Goal: Task Accomplishment & Management: Use online tool/utility

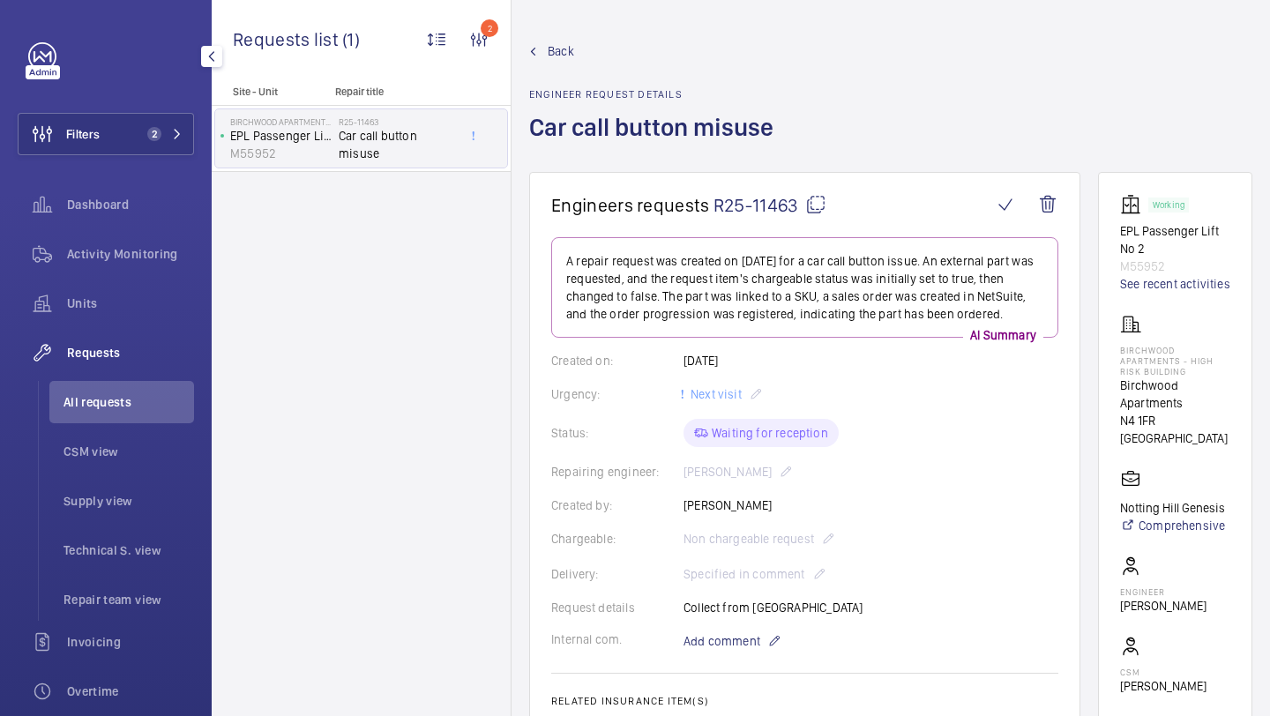
scroll to position [677, 0]
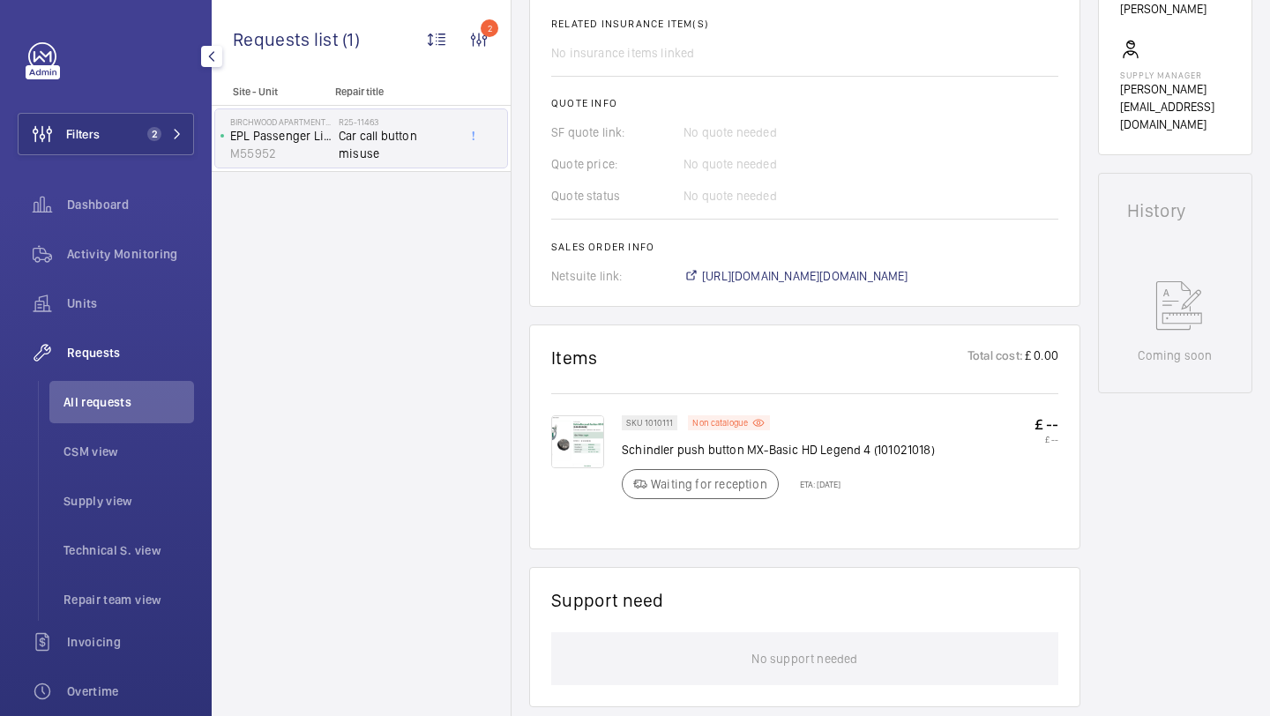
click at [175, 158] on div "Filters 2 Dashboard Activity Monitoring Units Requests All requests CSM view Su…" at bounding box center [106, 479] width 176 height 875
click at [139, 416] on li "All requests" at bounding box center [121, 402] width 145 height 42
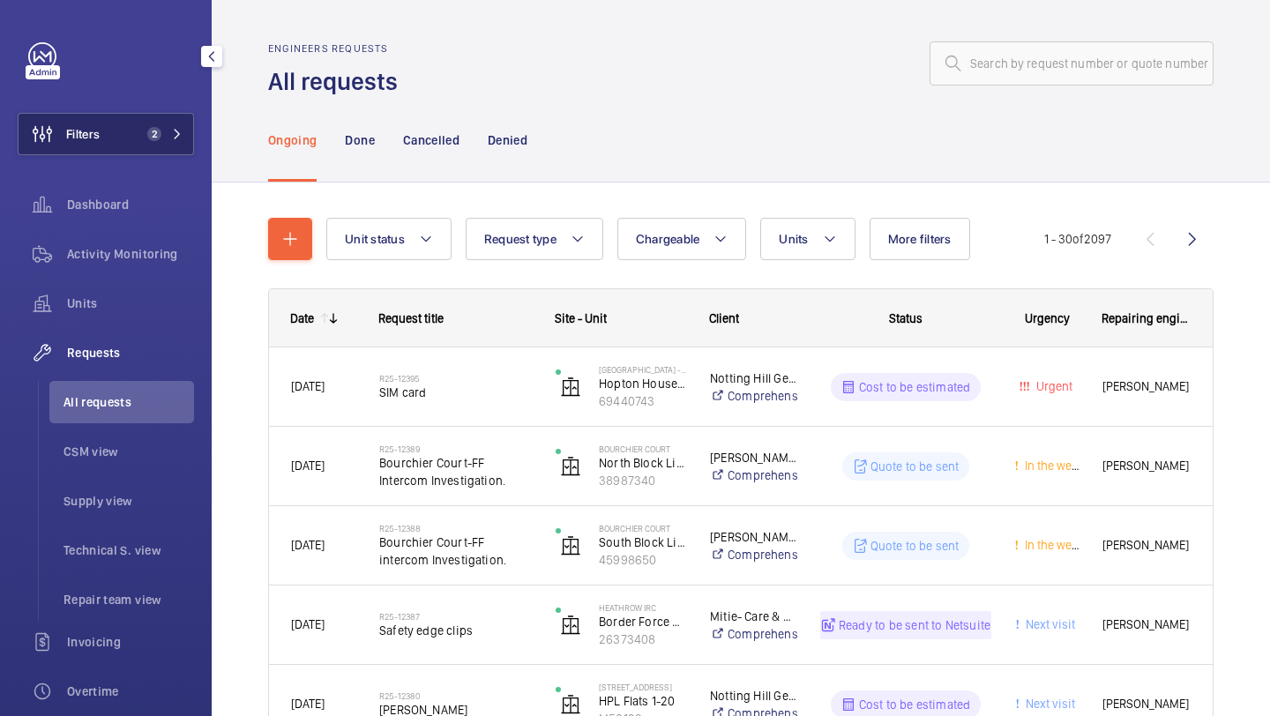
click at [98, 154] on span "Filters" at bounding box center [59, 134] width 81 height 42
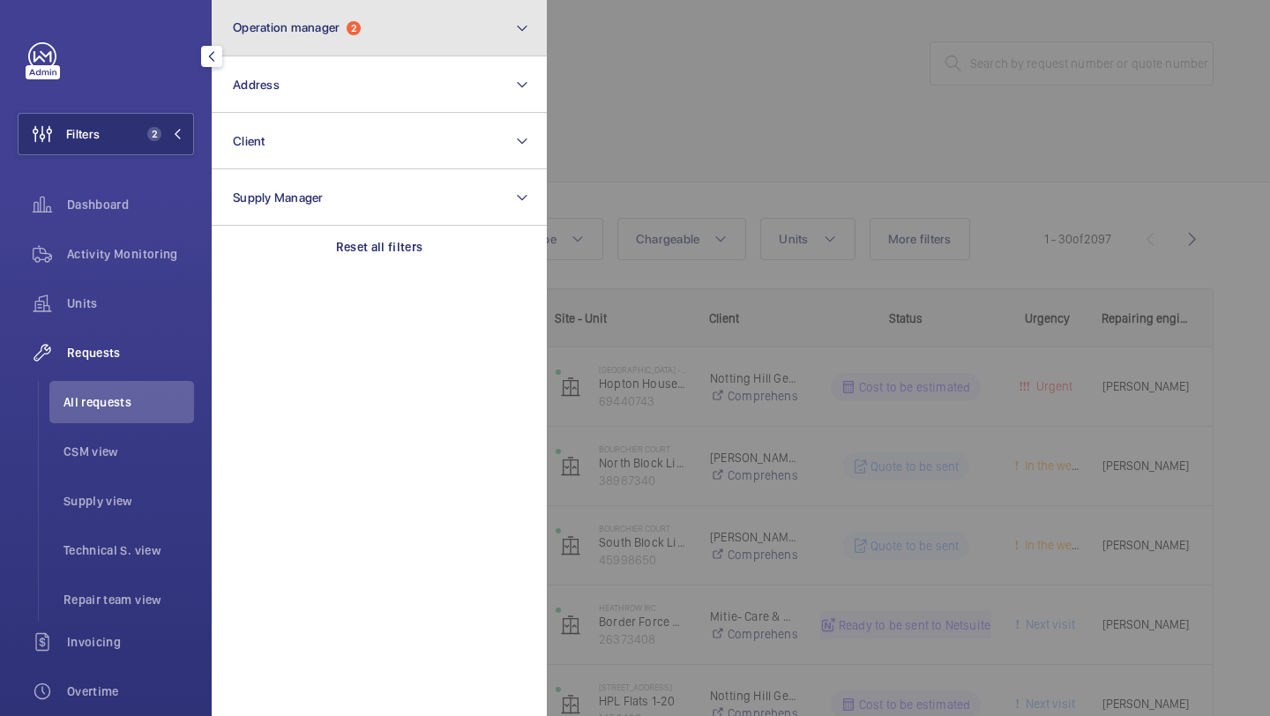
click at [438, 16] on button "Operation manager 2" at bounding box center [379, 28] width 335 height 56
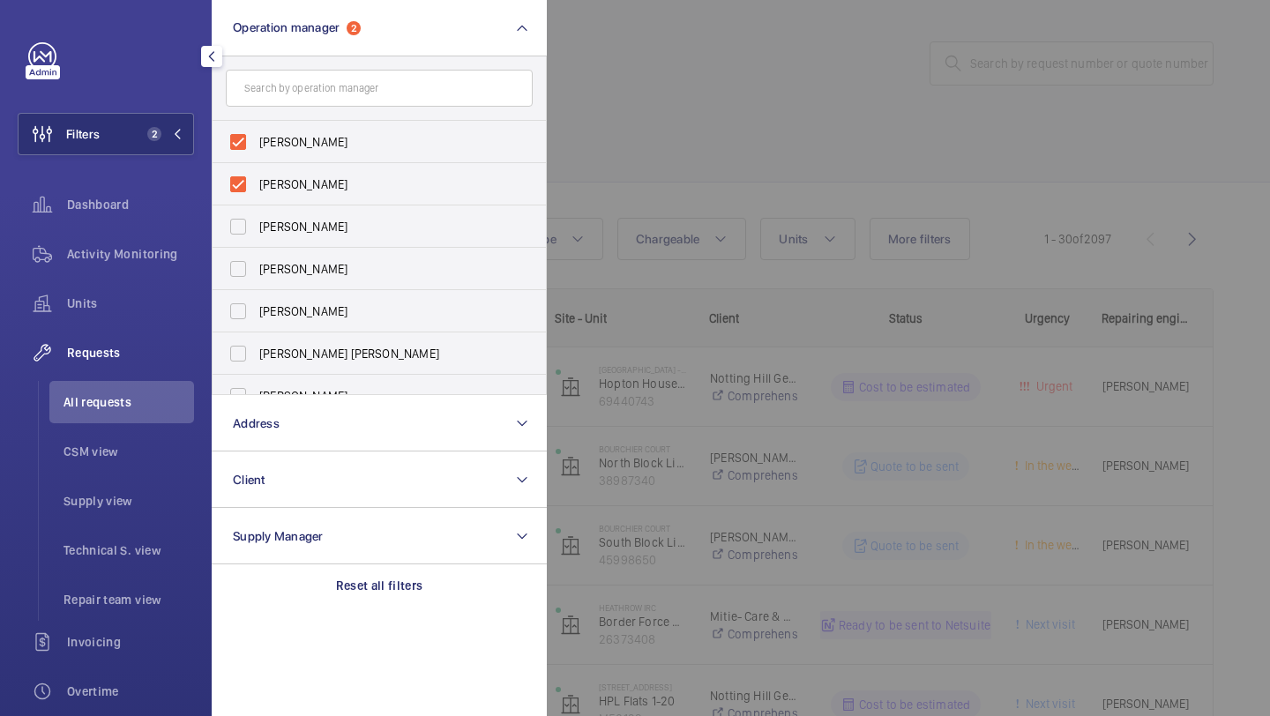
click at [615, 118] on div at bounding box center [1182, 358] width 1270 height 716
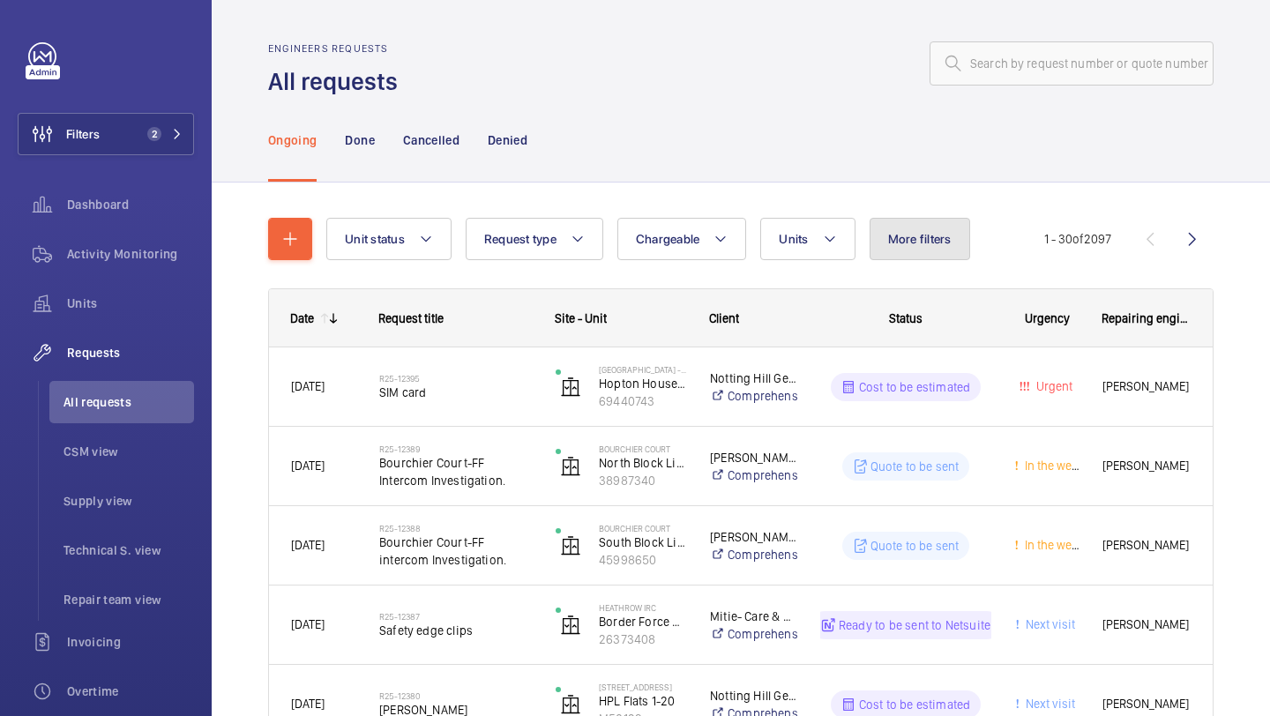
click at [895, 246] on span "More filters" at bounding box center [919, 239] width 63 height 14
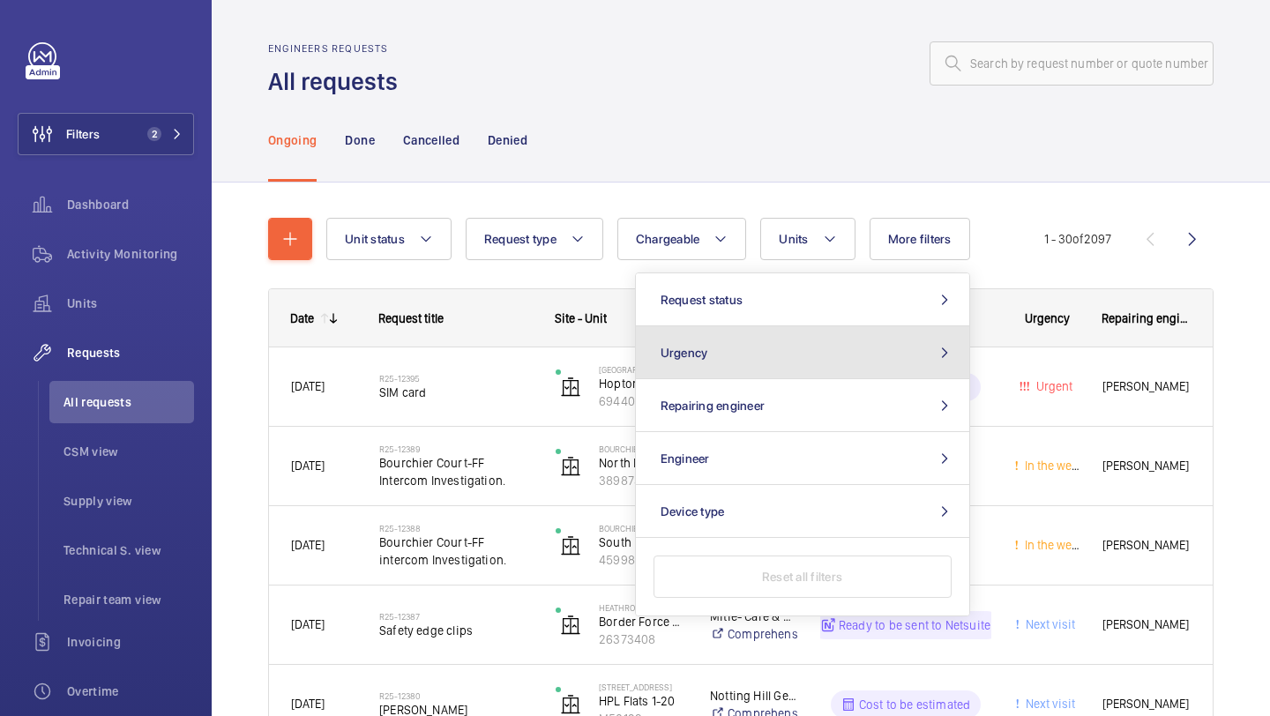
click at [742, 328] on button "Urgency" at bounding box center [802, 352] width 333 height 53
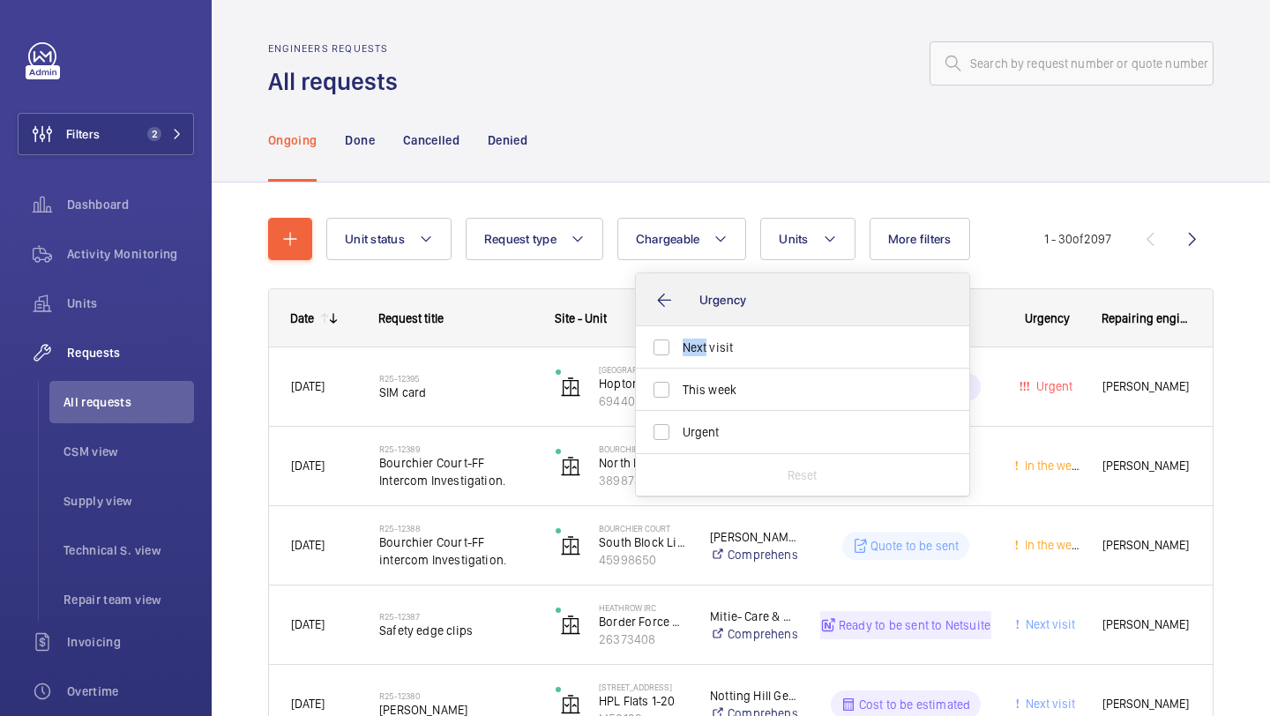
click at [742, 328] on label "Next visit" at bounding box center [789, 347] width 307 height 42
click at [679, 330] on input "Next visit" at bounding box center [661, 347] width 35 height 35
checkbox input "true"
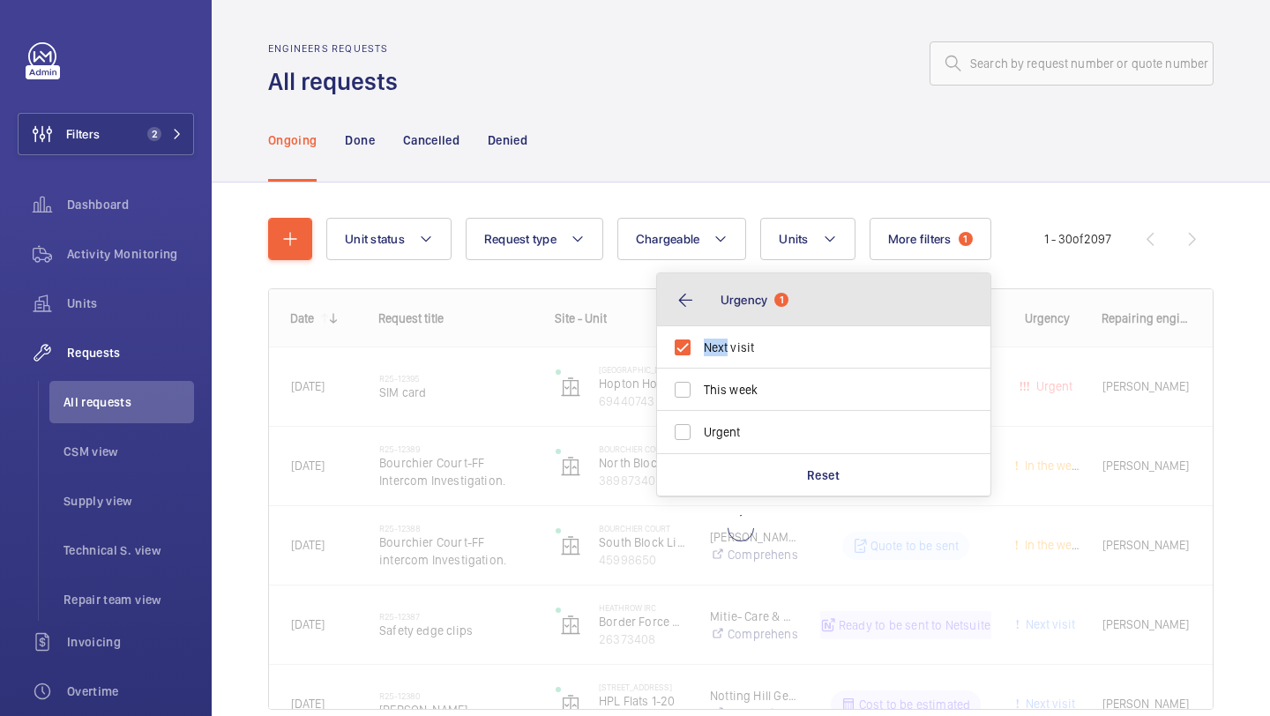
click at [742, 324] on button "Urgency 1" at bounding box center [823, 299] width 333 height 53
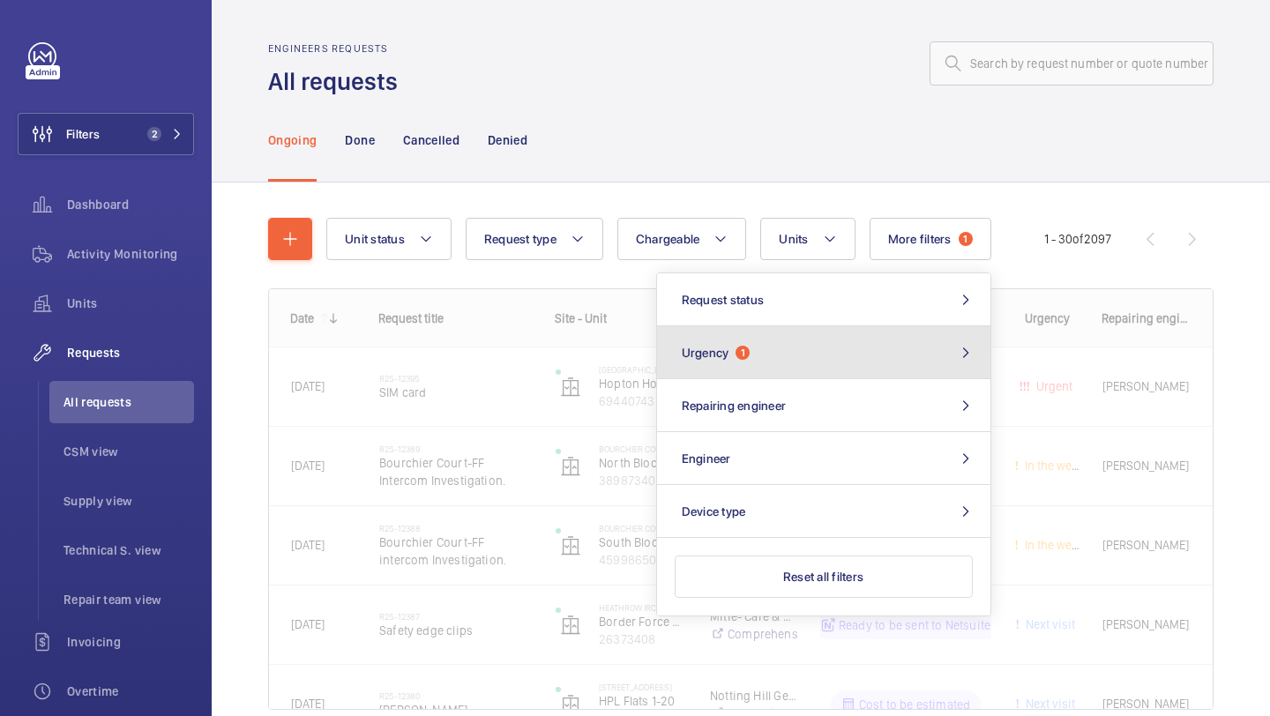
click at [733, 349] on button "Urgency 1" at bounding box center [823, 352] width 333 height 53
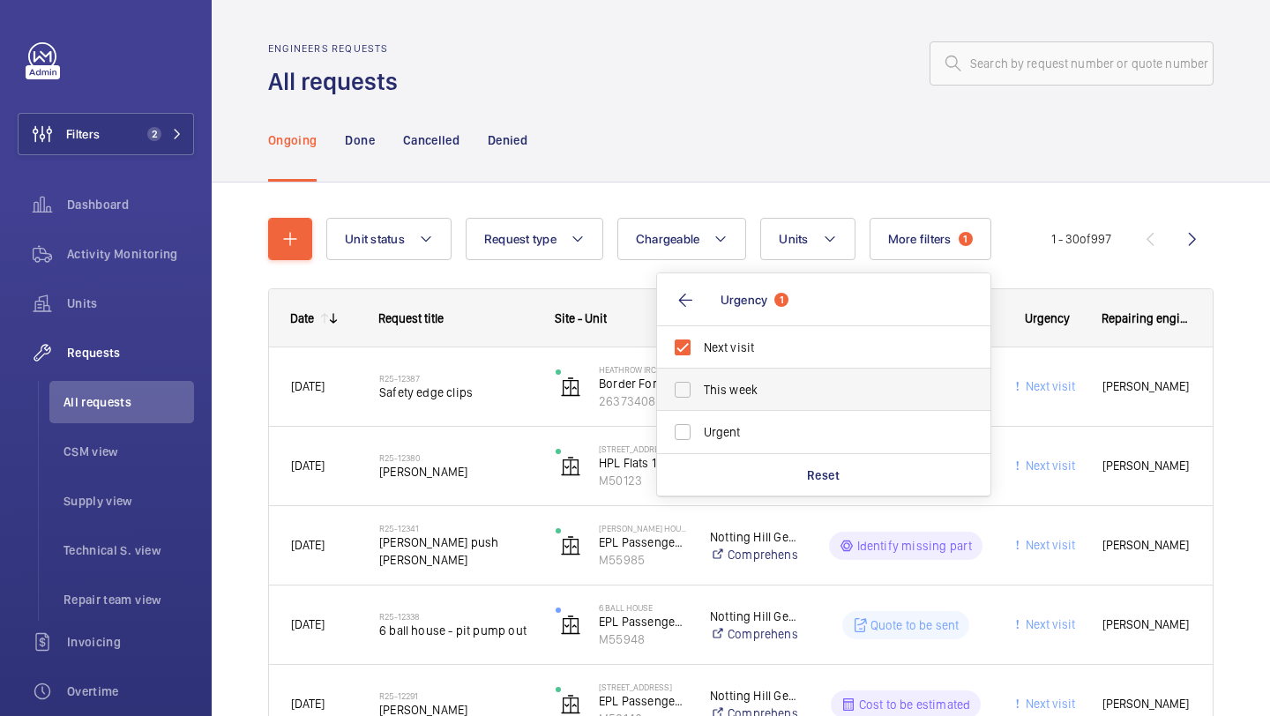
click at [730, 399] on label "This week" at bounding box center [810, 390] width 307 height 42
click at [700, 399] on input "This week" at bounding box center [682, 389] width 35 height 35
click at [730, 399] on span "This week" at bounding box center [825, 390] width 242 height 18
click at [700, 399] on input "This week" at bounding box center [682, 389] width 35 height 35
checkbox input "false"
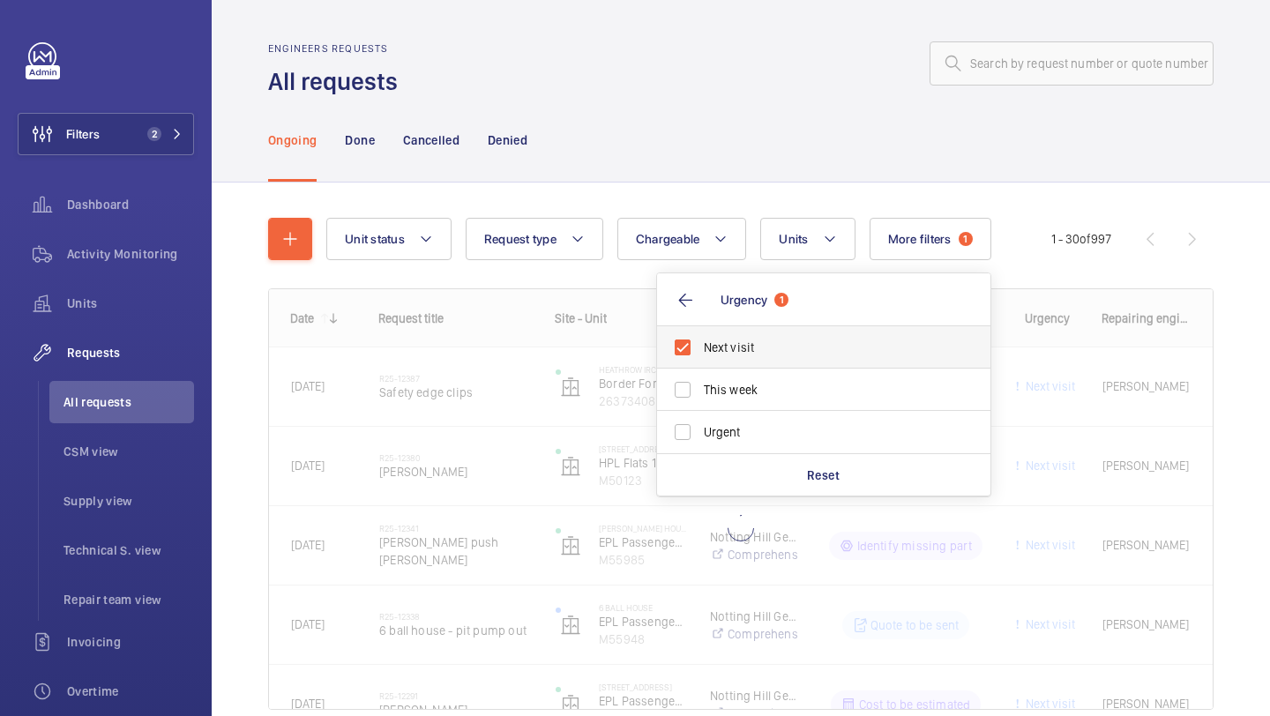
click at [730, 356] on span "Next visit" at bounding box center [825, 348] width 242 height 18
click at [700, 356] on input "Next visit" at bounding box center [682, 347] width 35 height 35
checkbox input "false"
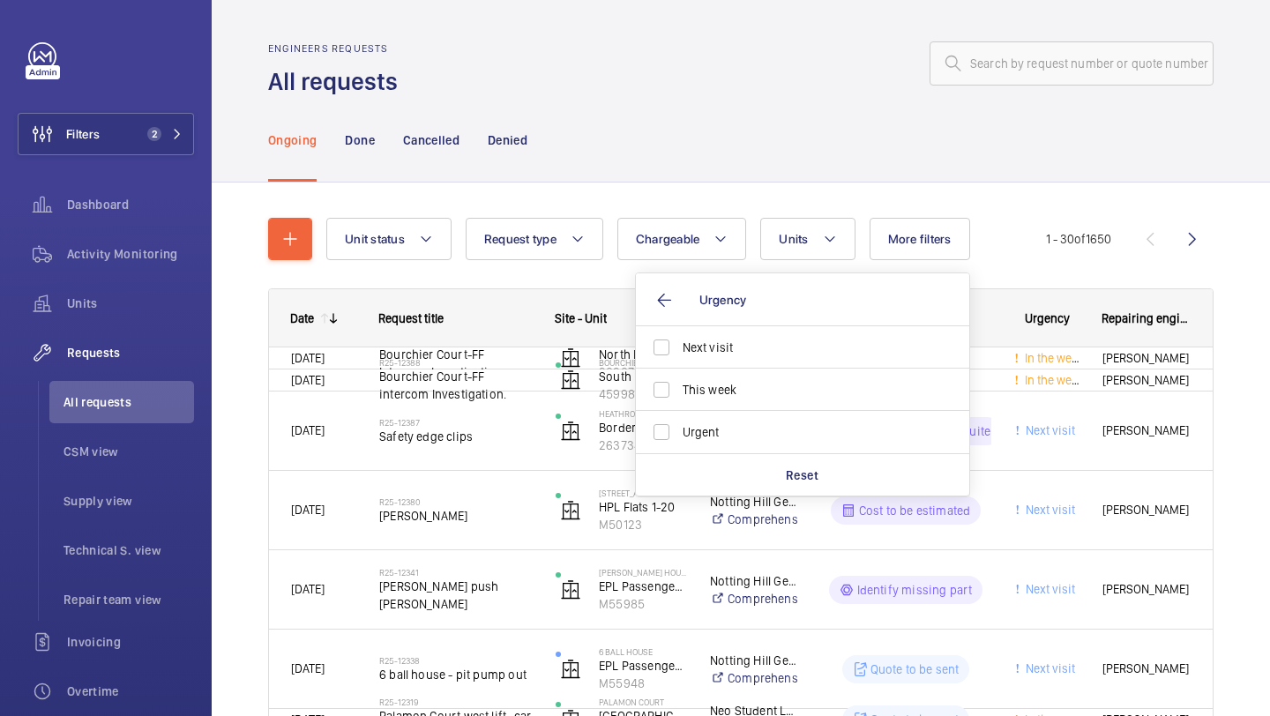
click at [726, 96] on div "Engineers requests All requests" at bounding box center [740, 70] width 945 height 56
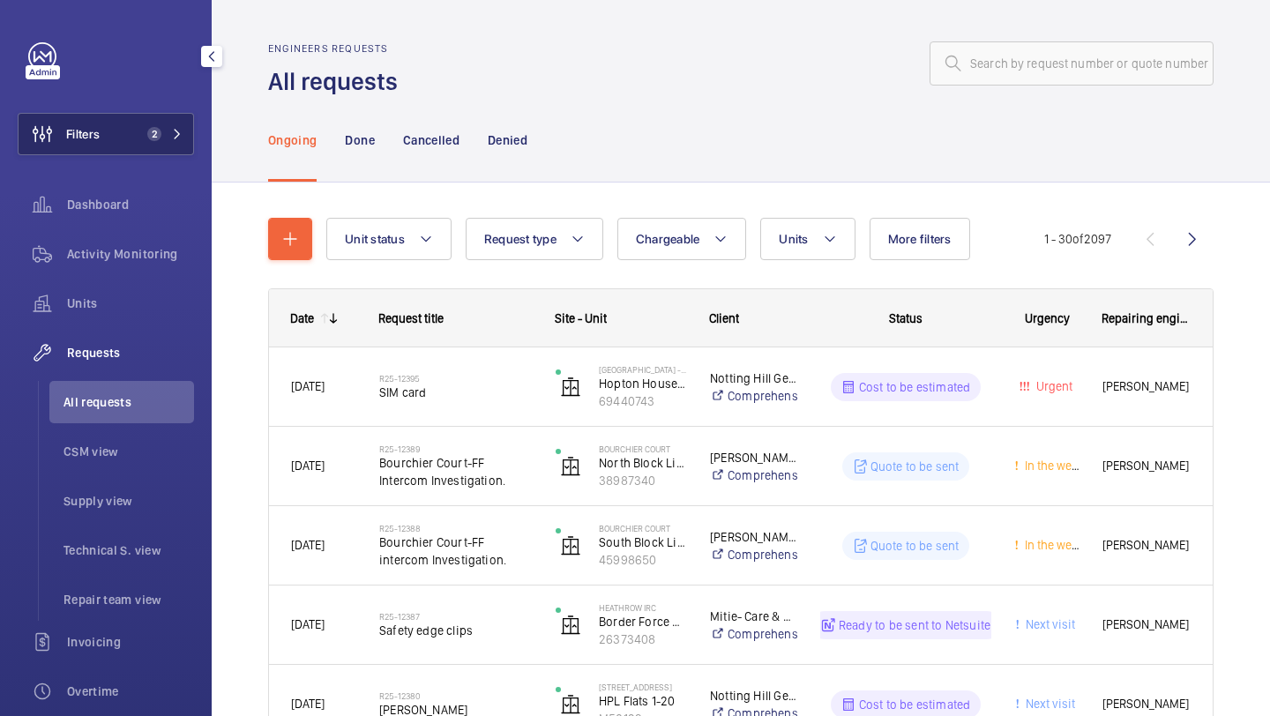
click at [159, 120] on button "Filters 2" at bounding box center [106, 134] width 176 height 42
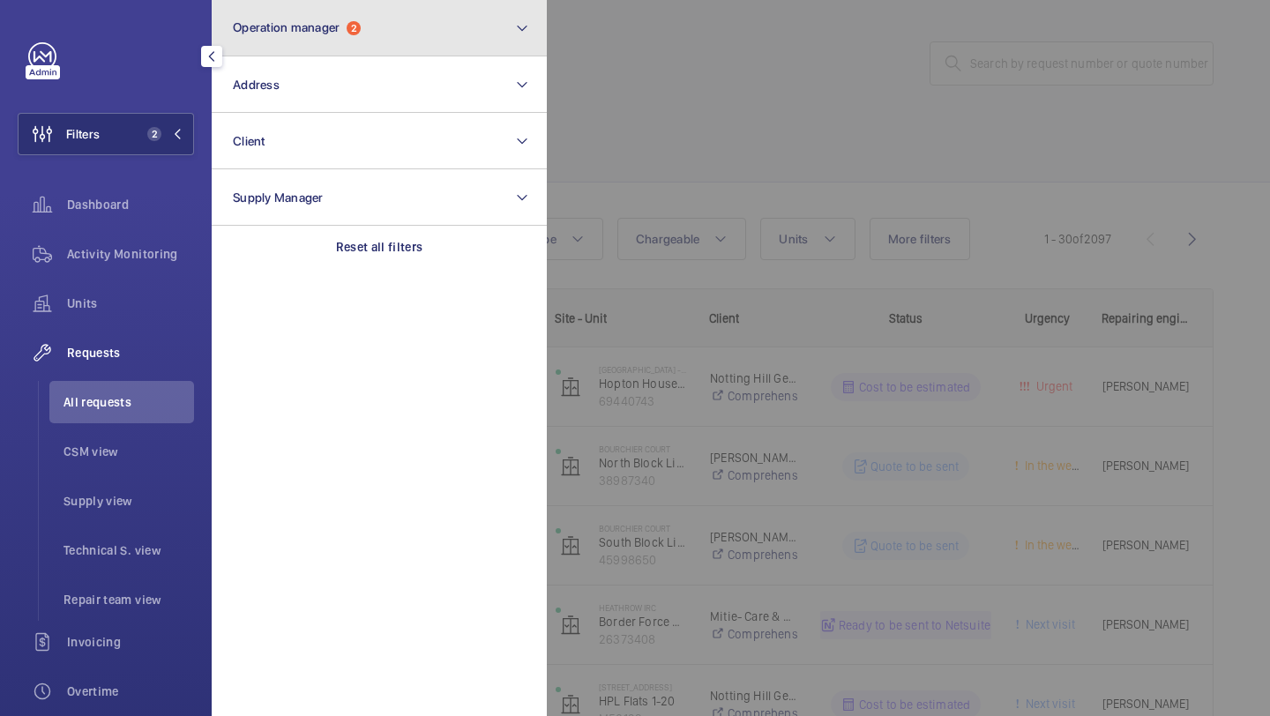
click at [317, 30] on span "Operation manager" at bounding box center [286, 27] width 107 height 14
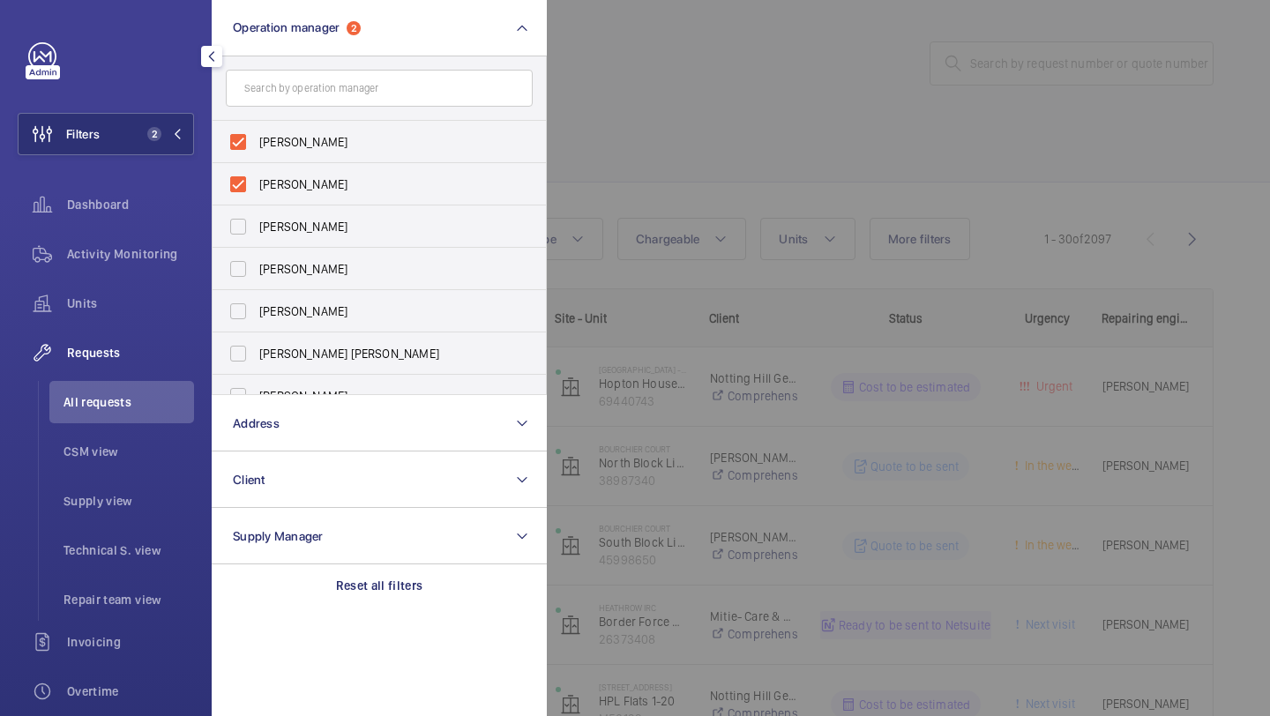
click at [623, 178] on div at bounding box center [1182, 358] width 1270 height 716
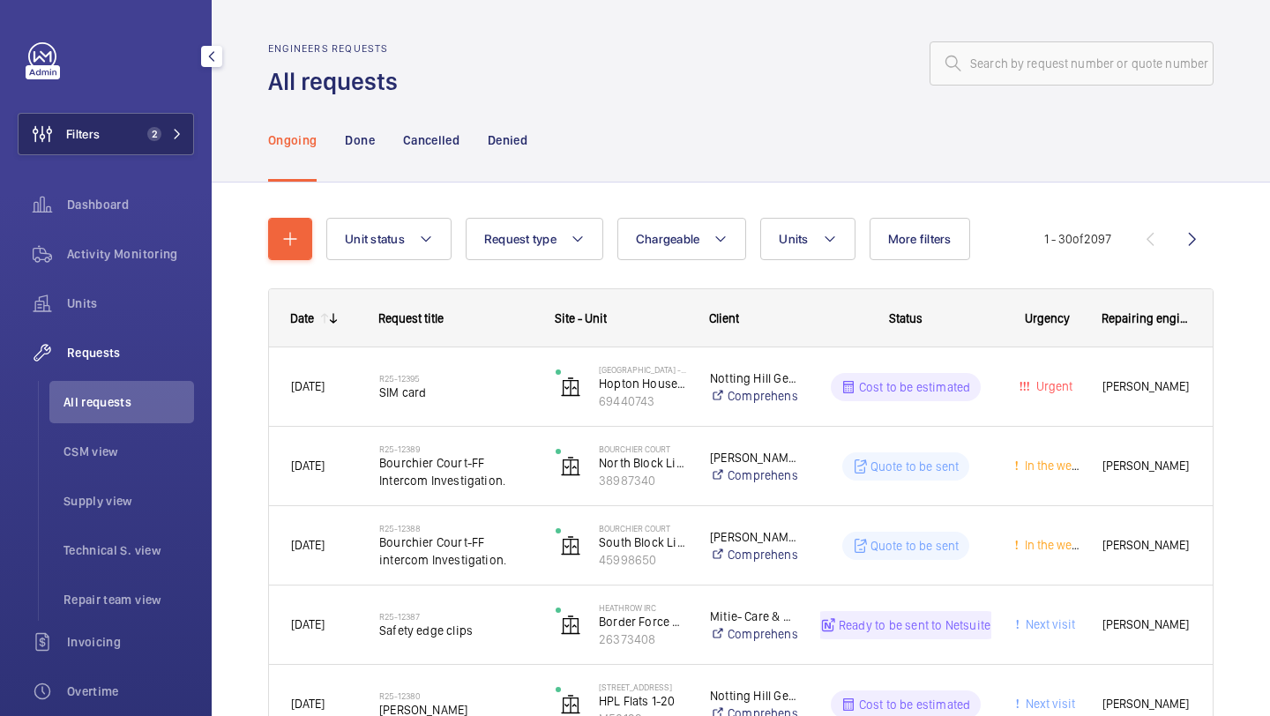
click at [146, 115] on button "Filters 2" at bounding box center [106, 134] width 176 height 42
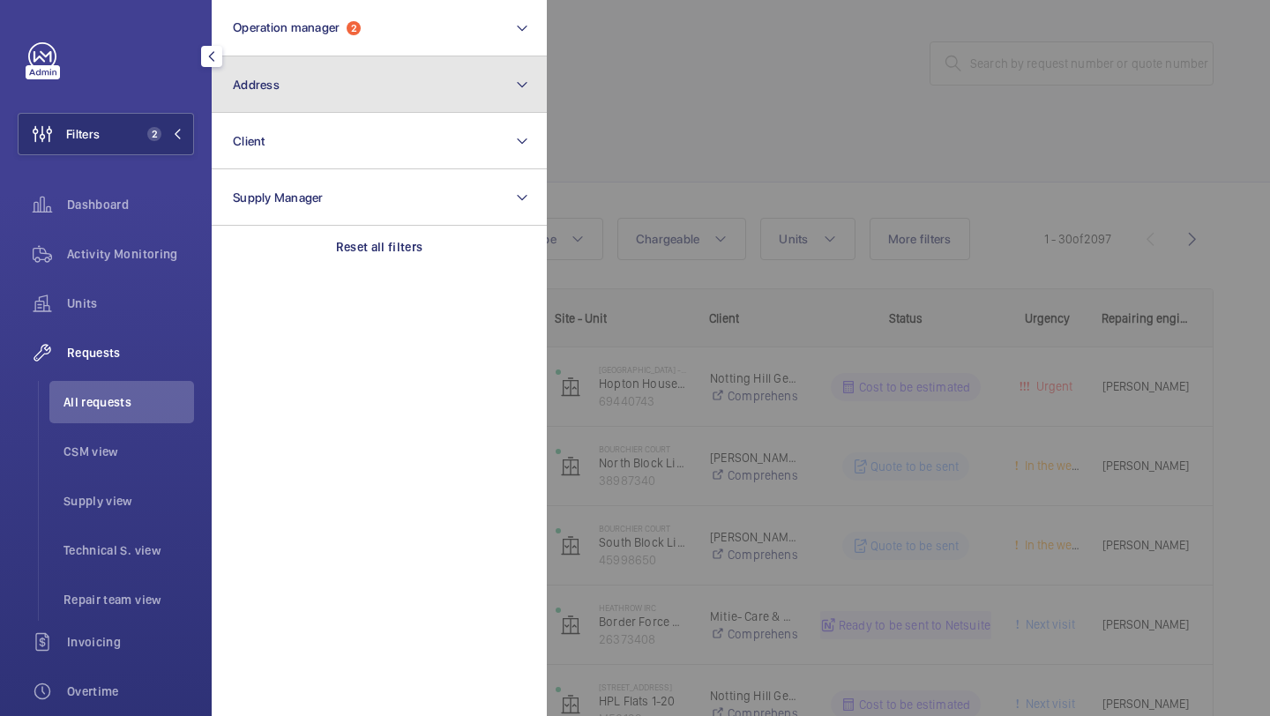
click at [289, 101] on button "Address" at bounding box center [379, 84] width 335 height 56
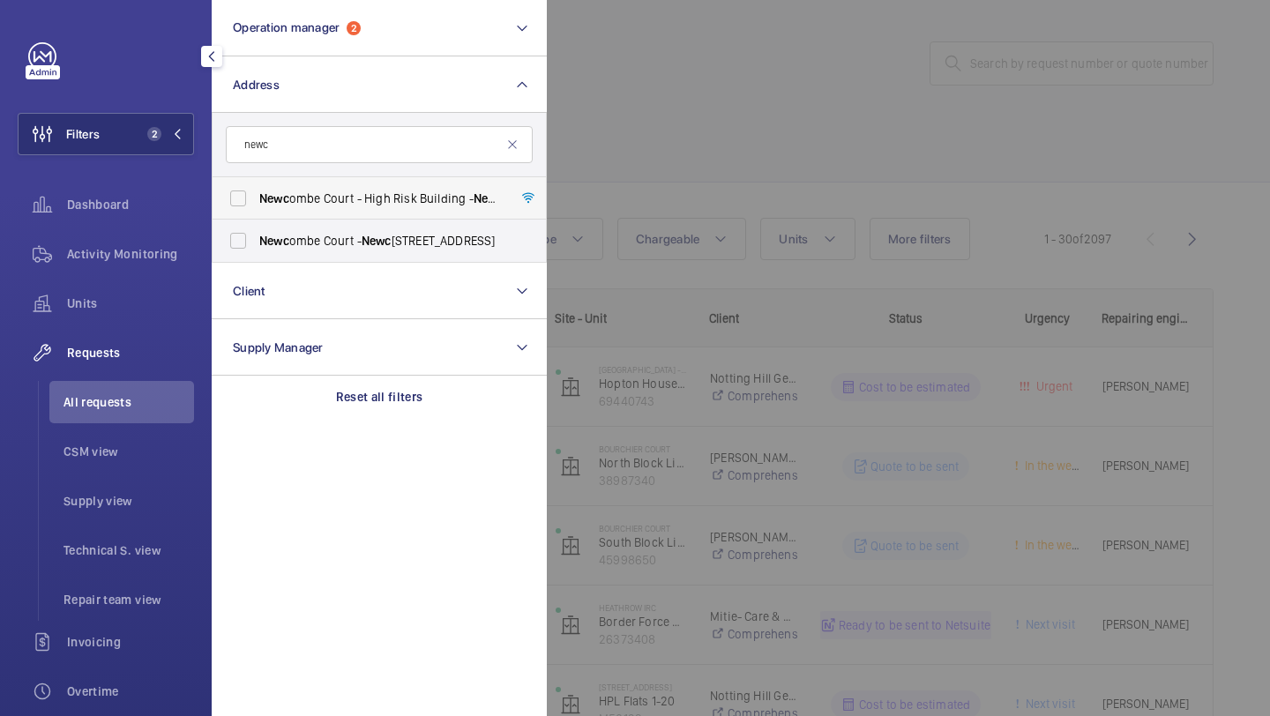
type input "newc"
click at [428, 198] on span "Newc ombe Court - High Risk Building - Newc ombe Court, CHELMSFORD CM1 1QN" at bounding box center [380, 199] width 242 height 18
click at [256, 198] on input "Newc ombe Court - High Risk Building - Newc ombe Court, CHELMSFORD CM1 1QN" at bounding box center [237, 198] width 35 height 35
checkbox input "true"
click at [403, 232] on span "Newc ombe Court - Newc ombe Court, LONDON CM1 1QN" at bounding box center [380, 241] width 242 height 18
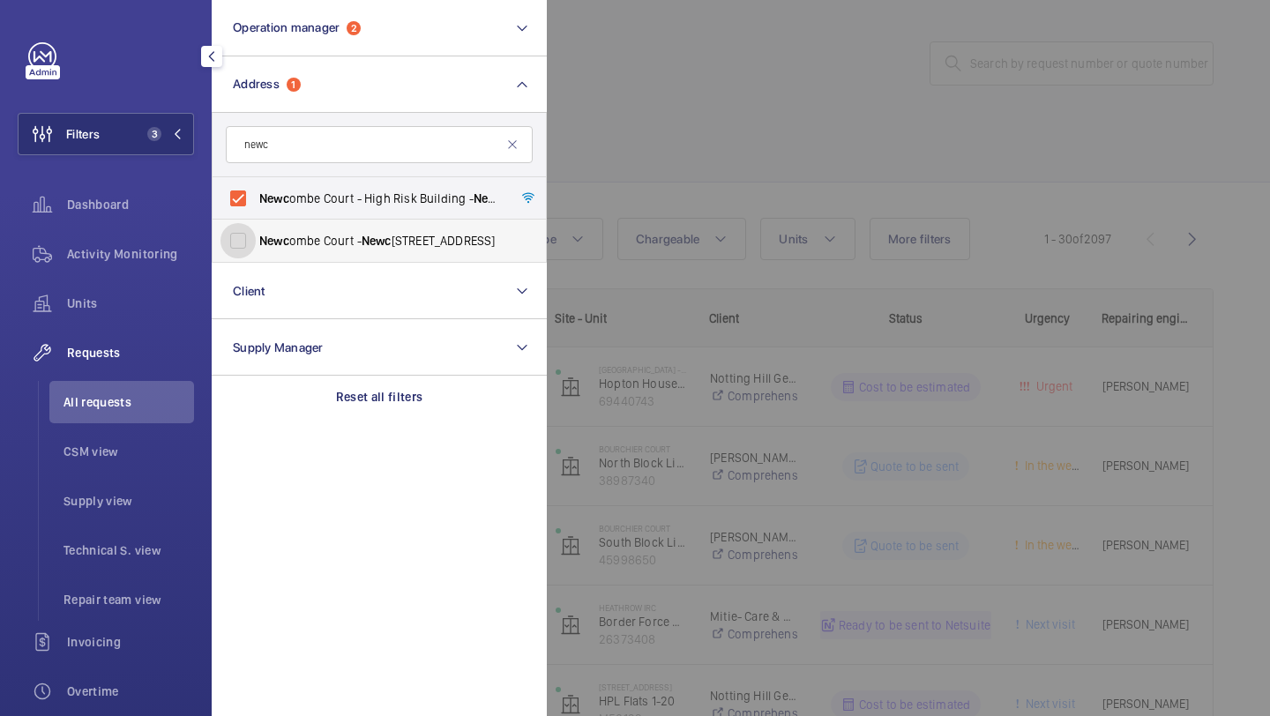
click at [256, 232] on input "Newc ombe Court - Newc ombe Court, LONDON CM1 1QN" at bounding box center [237, 240] width 35 height 35
checkbox input "true"
click at [654, 134] on div at bounding box center [1182, 358] width 1270 height 716
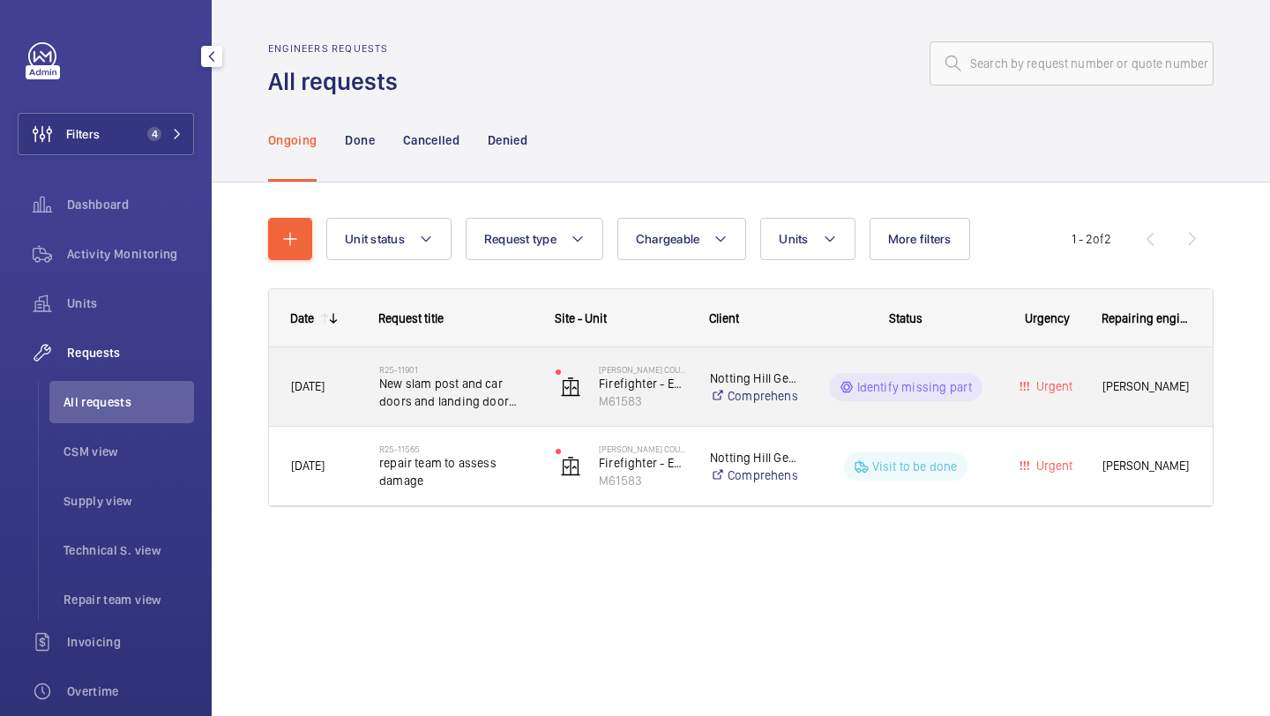
click at [499, 369] on h2 "R25-11901" at bounding box center [455, 369] width 153 height 11
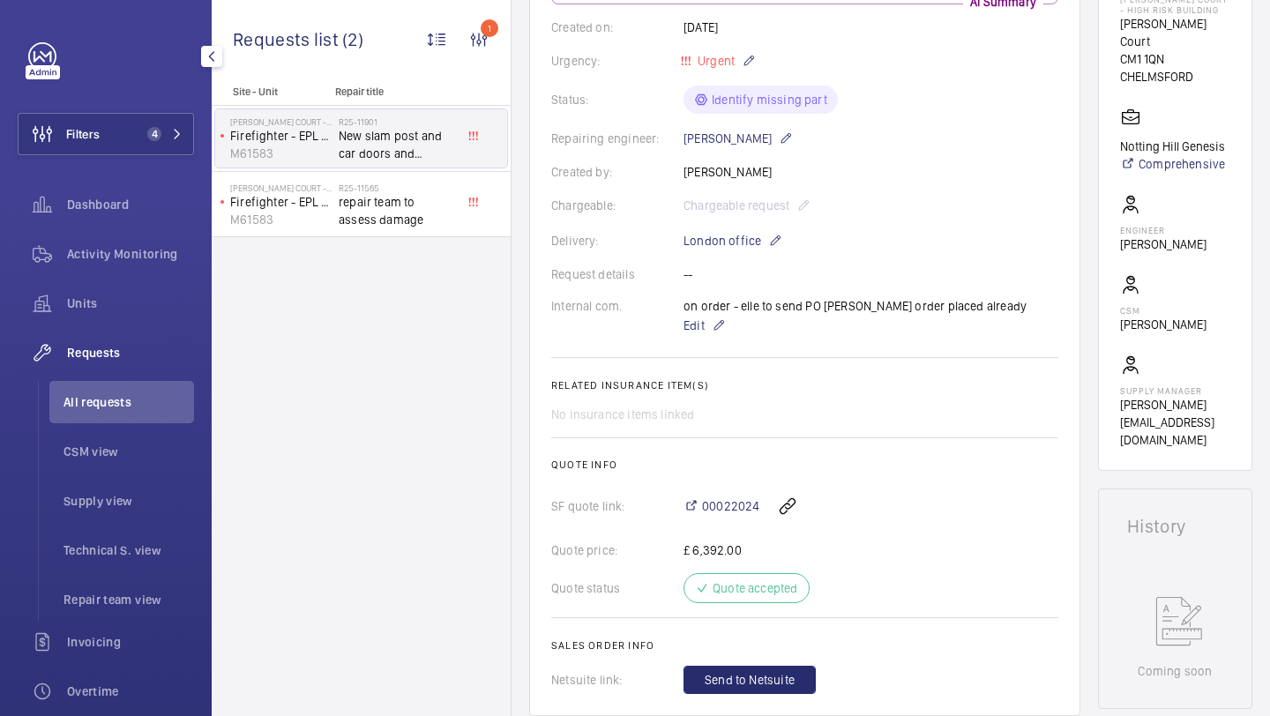
scroll to position [593, 0]
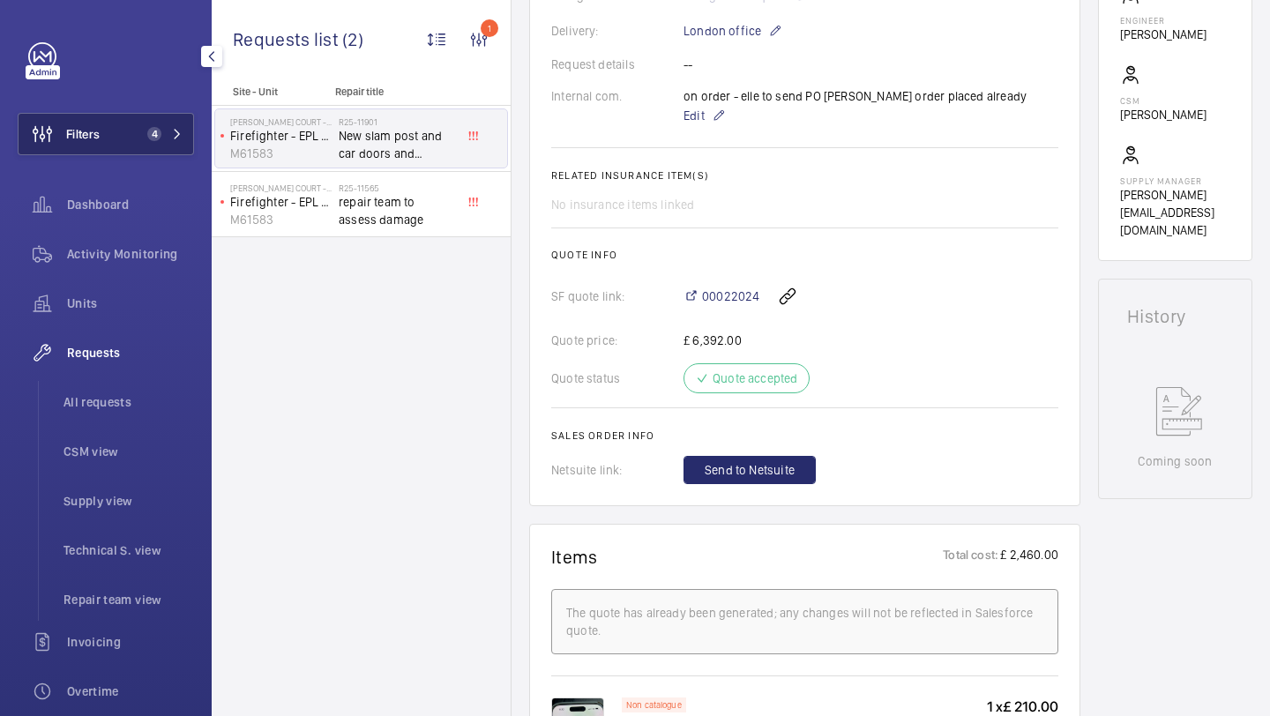
click at [127, 125] on button "Filters 4" at bounding box center [106, 134] width 176 height 42
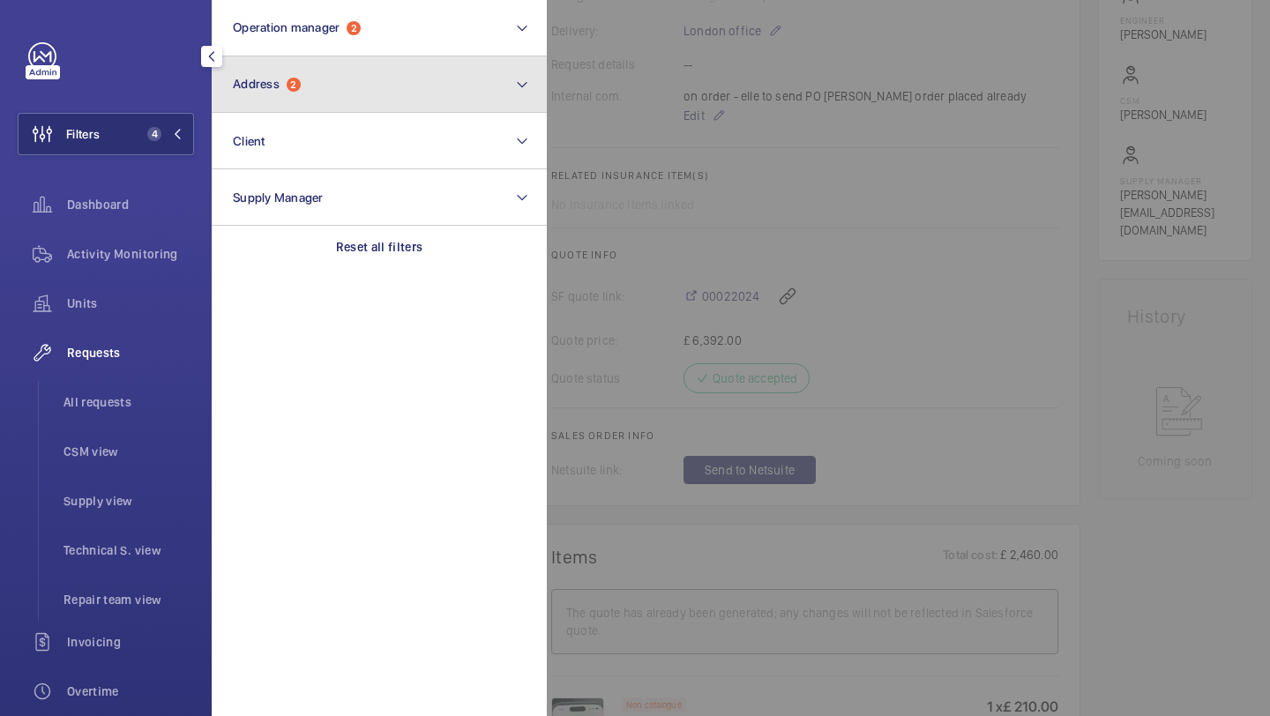
click at [282, 82] on span "Address 2" at bounding box center [267, 84] width 68 height 15
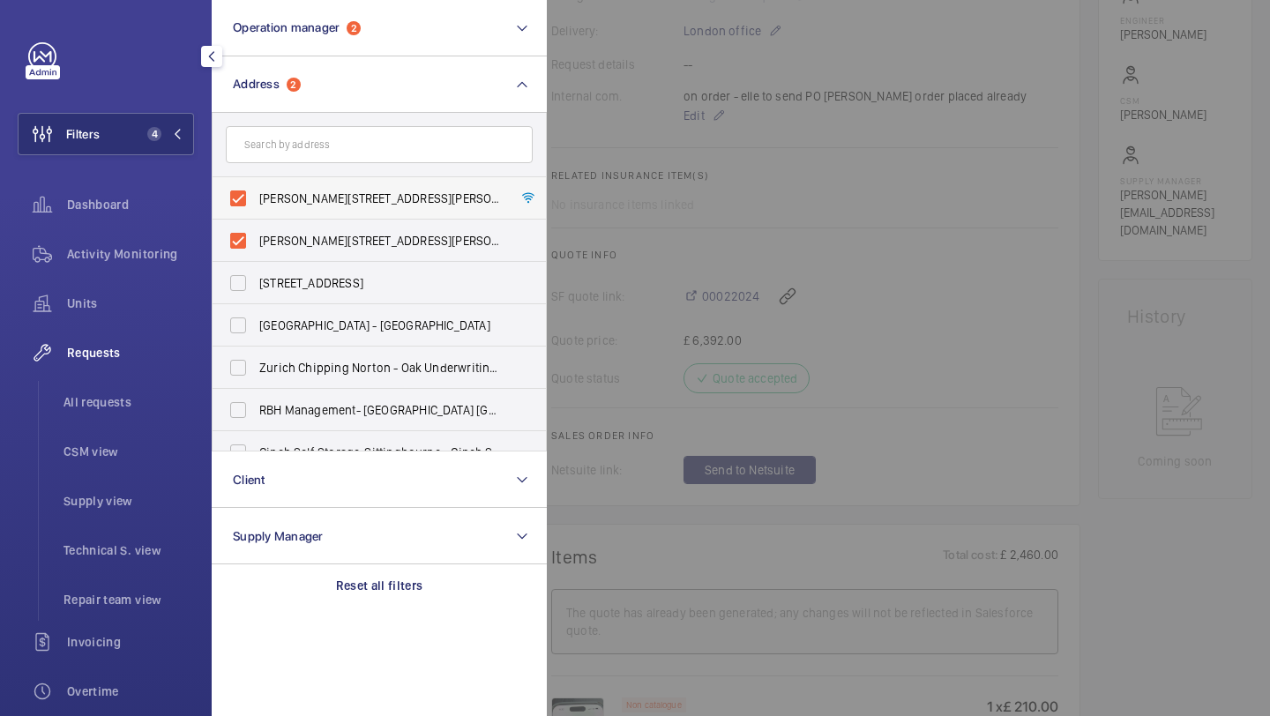
click at [292, 201] on span "Newcombe Court - High Risk Building - Newcombe Court, CHELMSFORD CM1 1QN" at bounding box center [380, 199] width 242 height 18
click at [256, 201] on input "Newcombe Court - High Risk Building - Newcombe Court, CHELMSFORD CM1 1QN" at bounding box center [237, 198] width 35 height 35
click at [292, 201] on span "Newcombe Court - High Risk Building - Newcombe Court, CHELMSFORD CM1 1QN" at bounding box center [380, 199] width 242 height 18
click at [256, 201] on input "Newcombe Court - High Risk Building - Newcombe Court, CHELMSFORD CM1 1QN" at bounding box center [237, 198] width 35 height 35
click at [292, 201] on span "Newcombe Court - High Risk Building - Newcombe Court, CHELMSFORD CM1 1QN" at bounding box center [380, 199] width 242 height 18
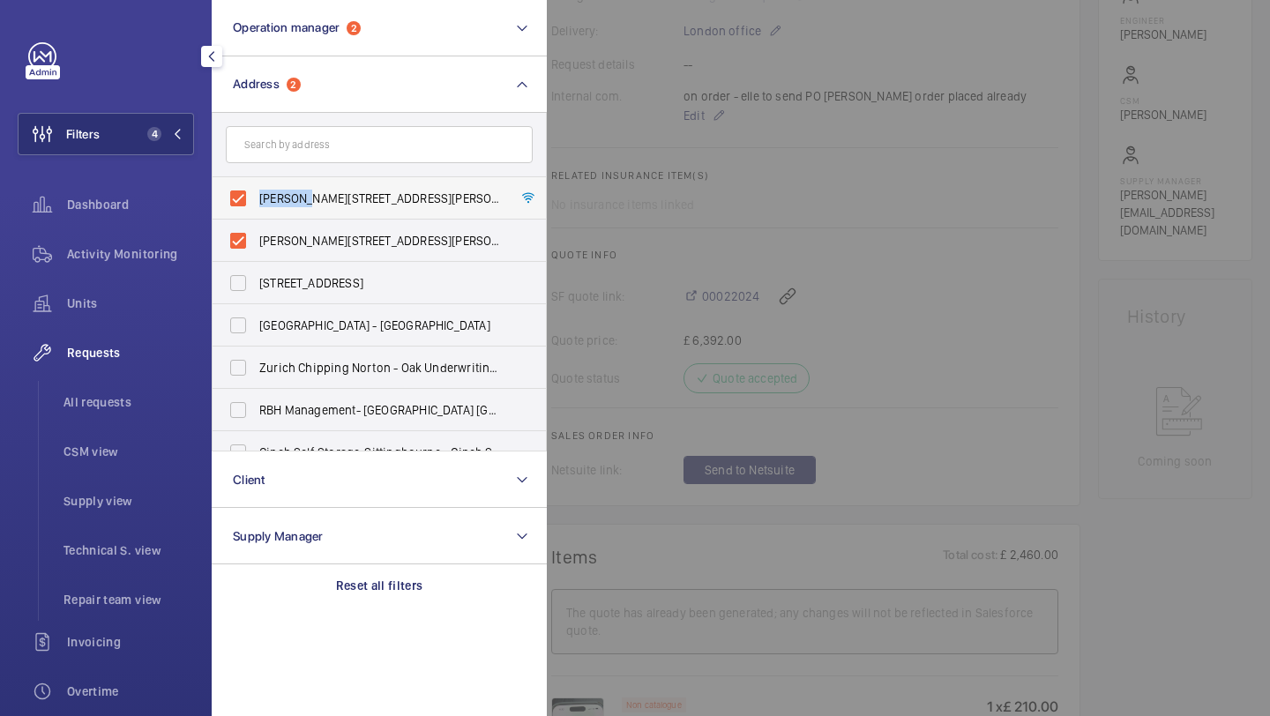
click at [256, 201] on input "Newcombe Court - High Risk Building - Newcombe Court, CHELMSFORD CM1 1QN" at bounding box center [237, 198] width 35 height 35
checkbox input "false"
click at [292, 235] on span "Newcombe Court - Newcombe Court, LONDON CM1 1QN" at bounding box center [380, 241] width 242 height 18
click at [256, 235] on input "Newcombe Court - Newcombe Court, LONDON CM1 1QN" at bounding box center [237, 240] width 35 height 35
checkbox input "false"
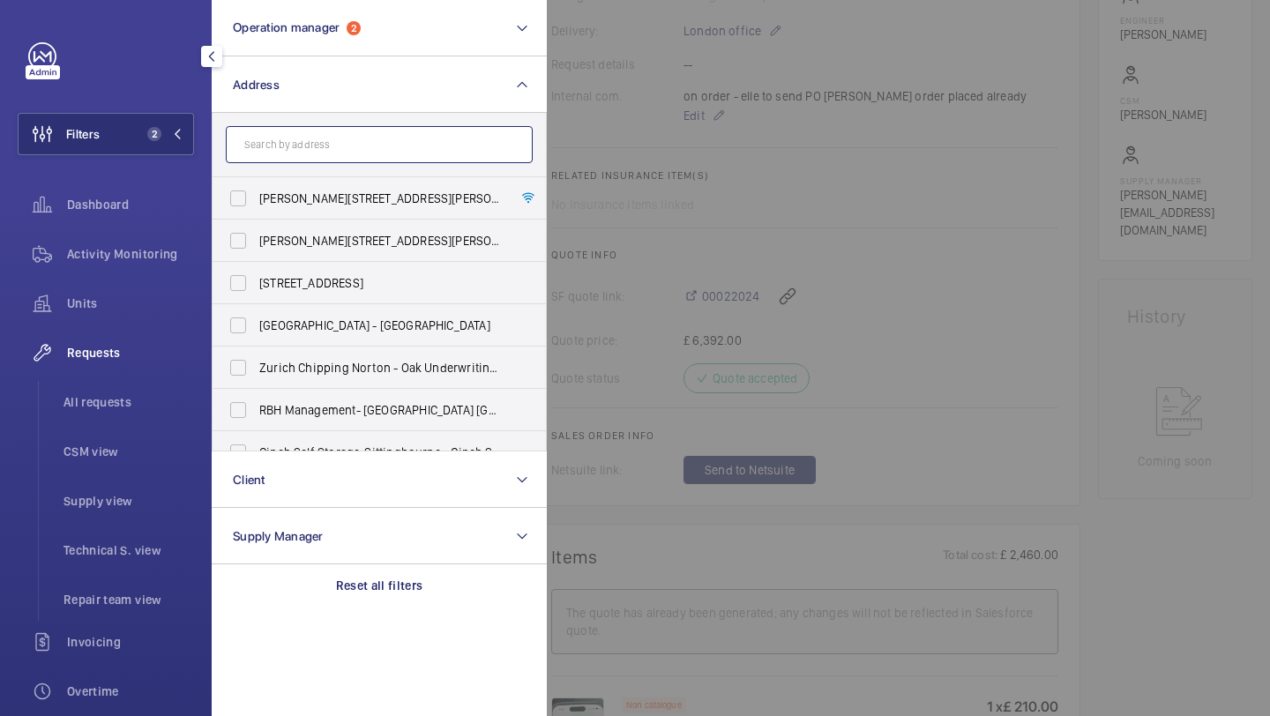
click at [291, 146] on input "text" at bounding box center [379, 144] width 307 height 37
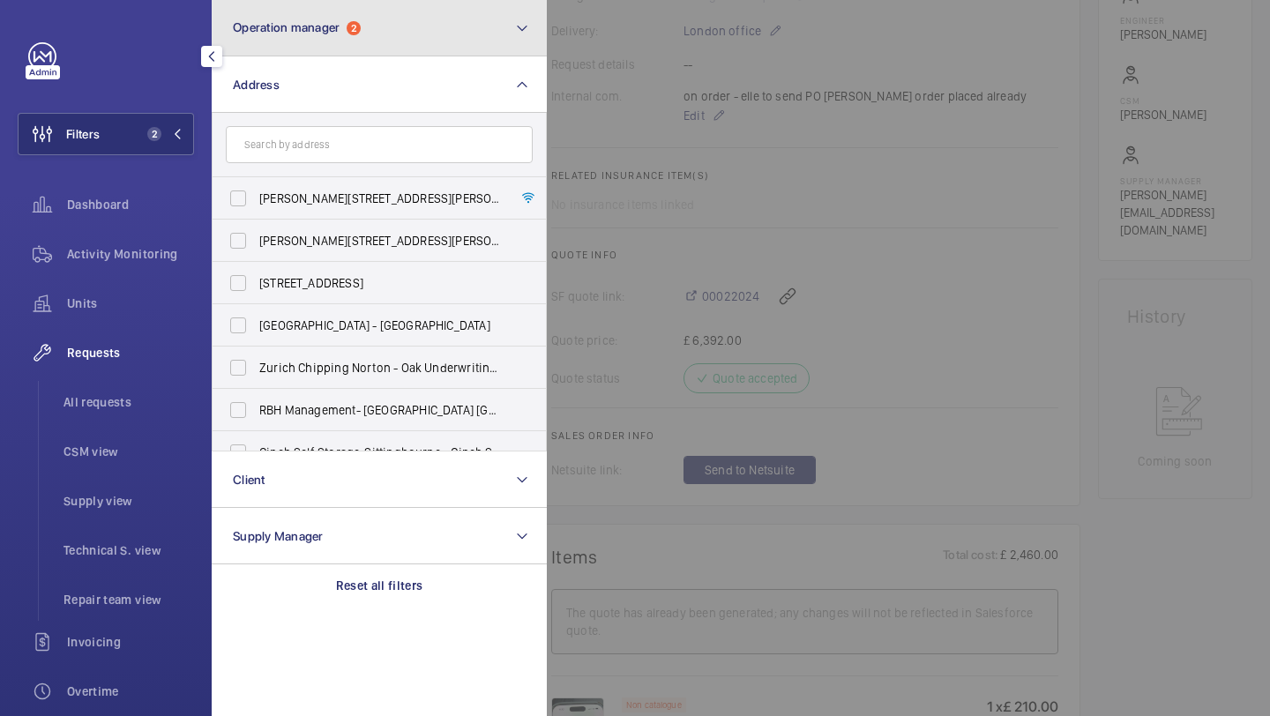
click at [317, 4] on button "Operation manager 2" at bounding box center [379, 28] width 335 height 56
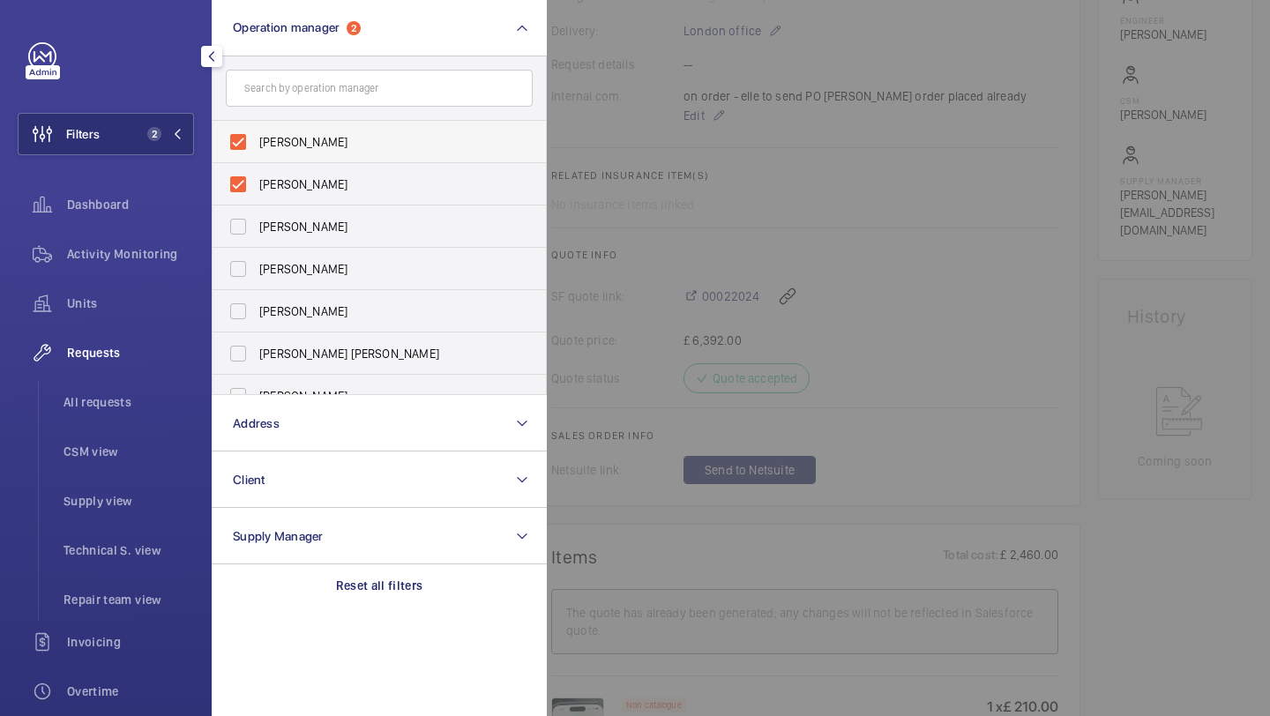
click at [302, 127] on label "Abby Archer" at bounding box center [366, 142] width 307 height 42
click at [256, 127] on input "Abby Archer" at bounding box center [237, 141] width 35 height 35
checkbox input "false"
click at [302, 136] on span "Alex Waterman" at bounding box center [380, 142] width 242 height 18
click at [256, 136] on input "Alex Waterman" at bounding box center [237, 141] width 35 height 35
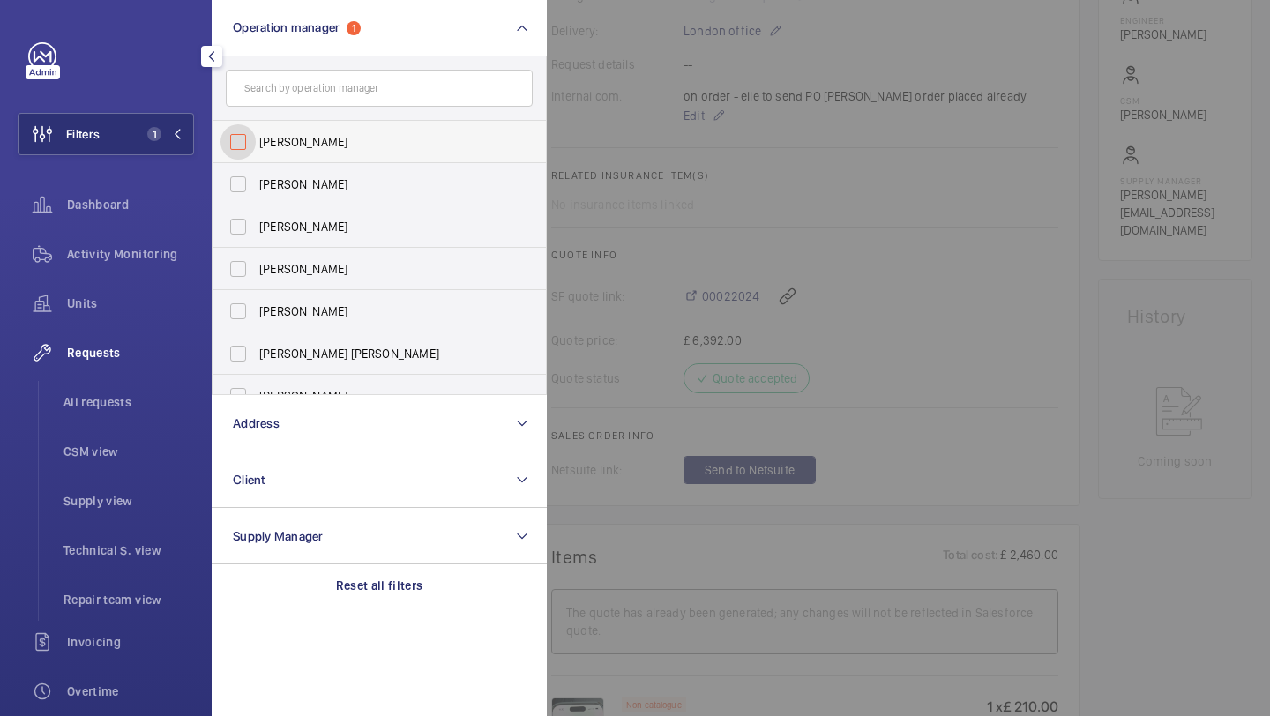
checkbox input "false"
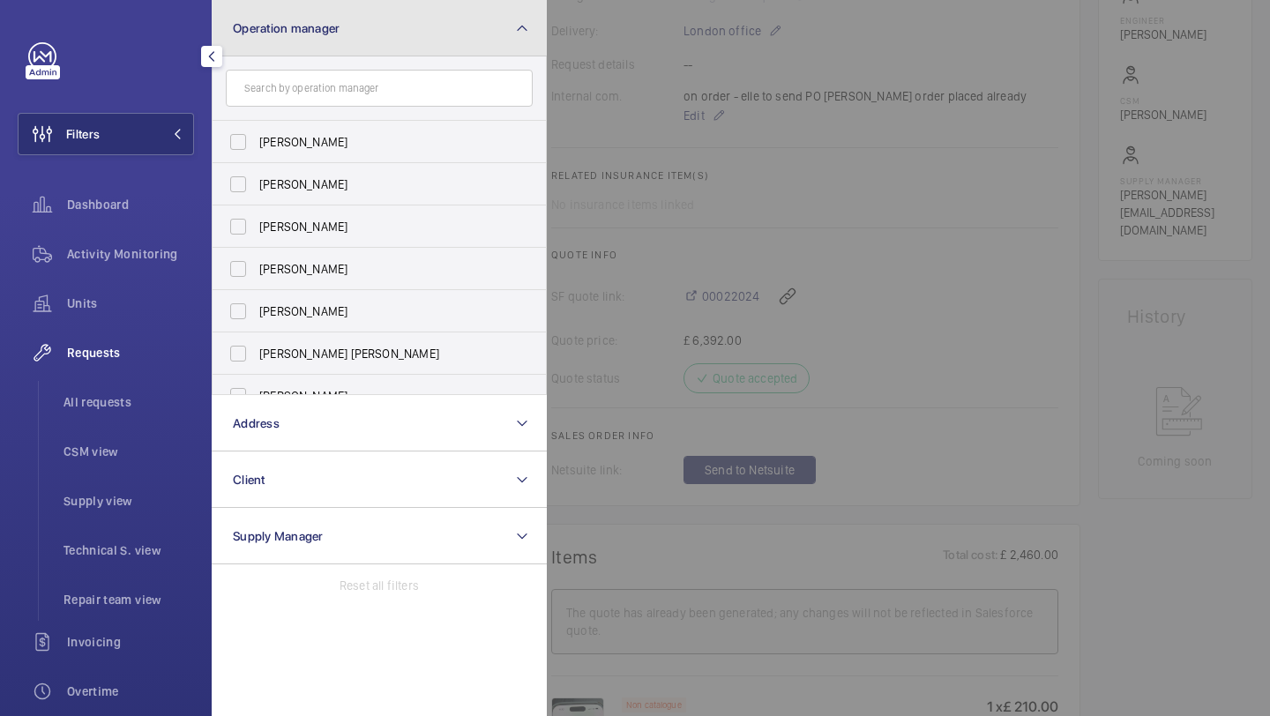
click at [277, 33] on span "Operation manager" at bounding box center [286, 28] width 107 height 14
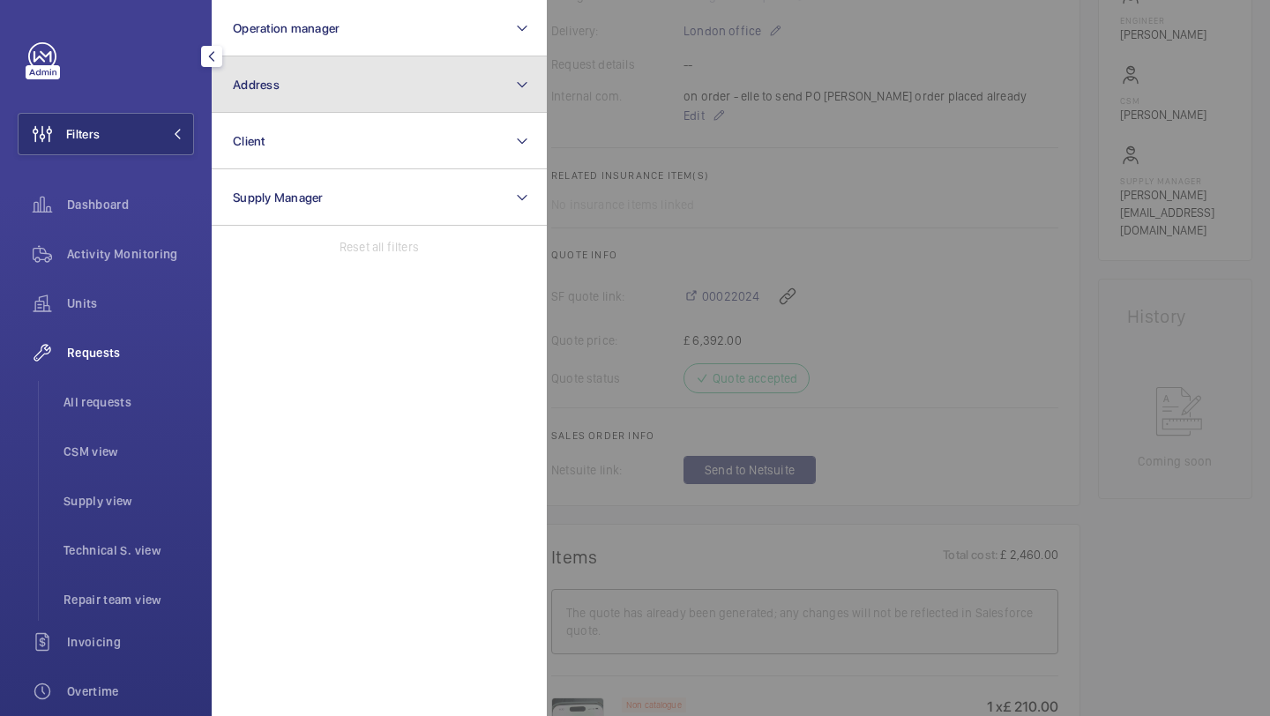
click at [287, 101] on button "Address" at bounding box center [379, 84] width 335 height 56
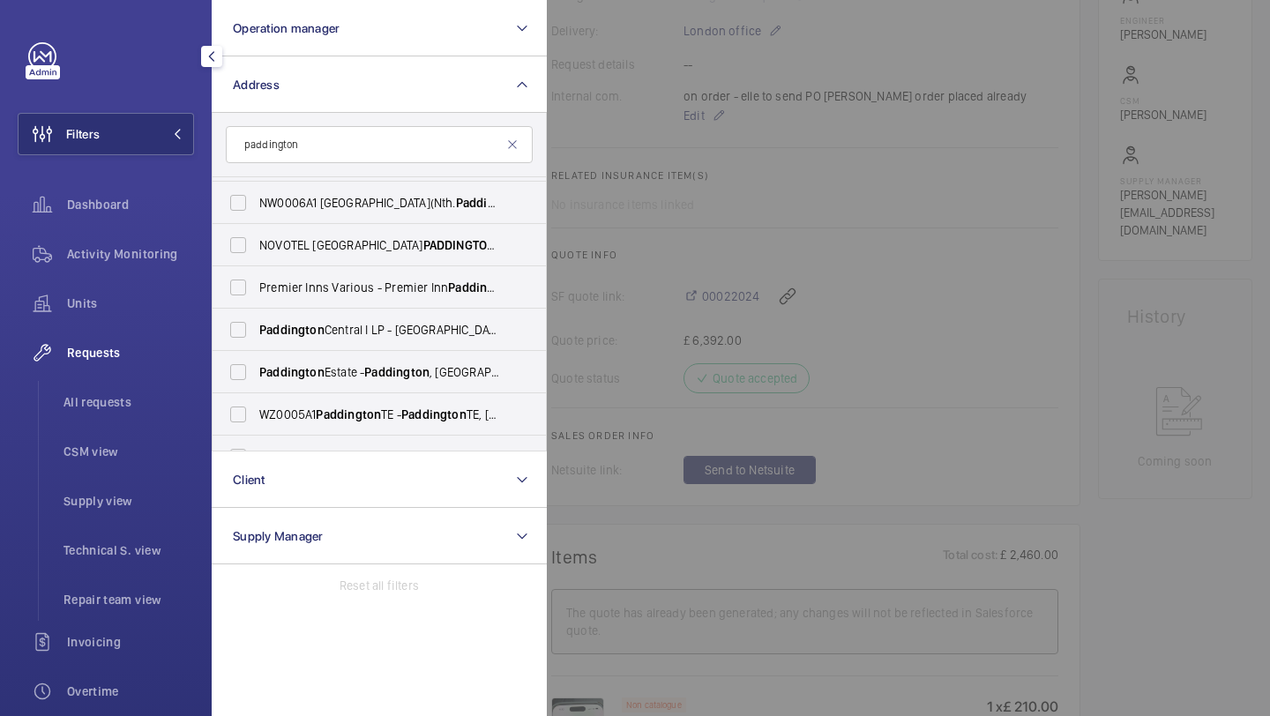
scroll to position [192, 0]
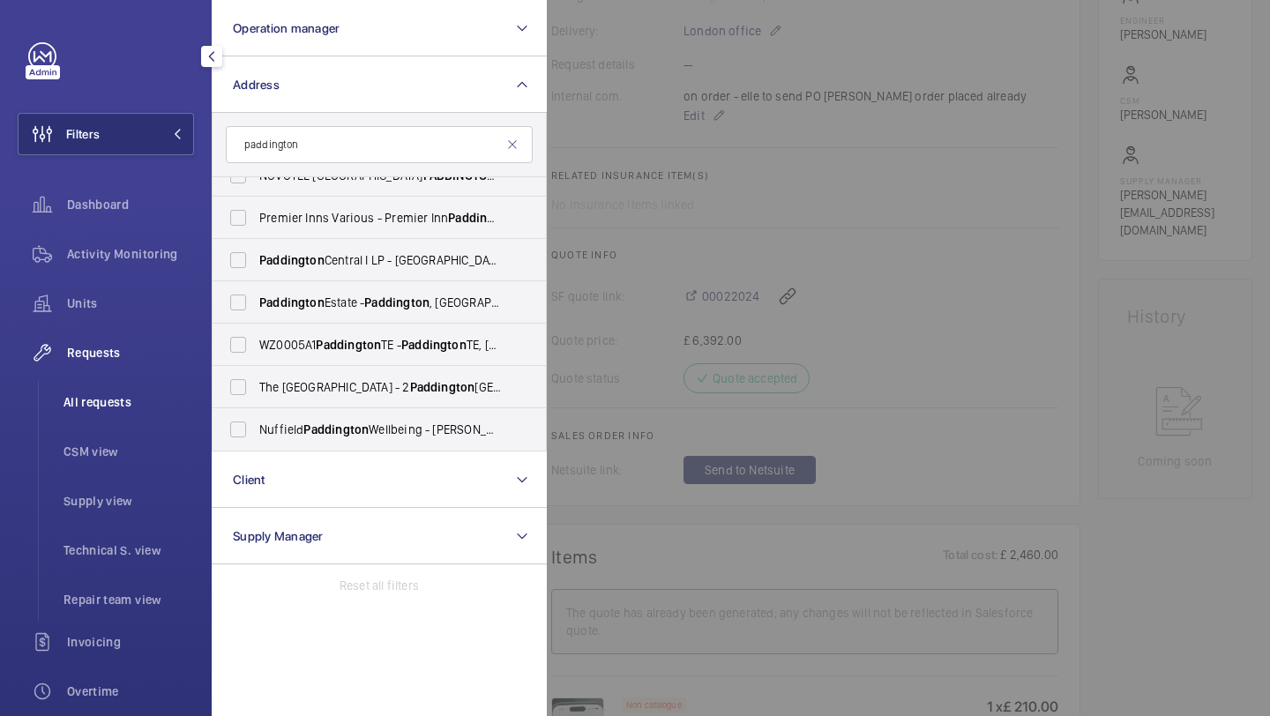
type input "paddington"
click at [123, 399] on span "All requests" at bounding box center [128, 402] width 131 height 18
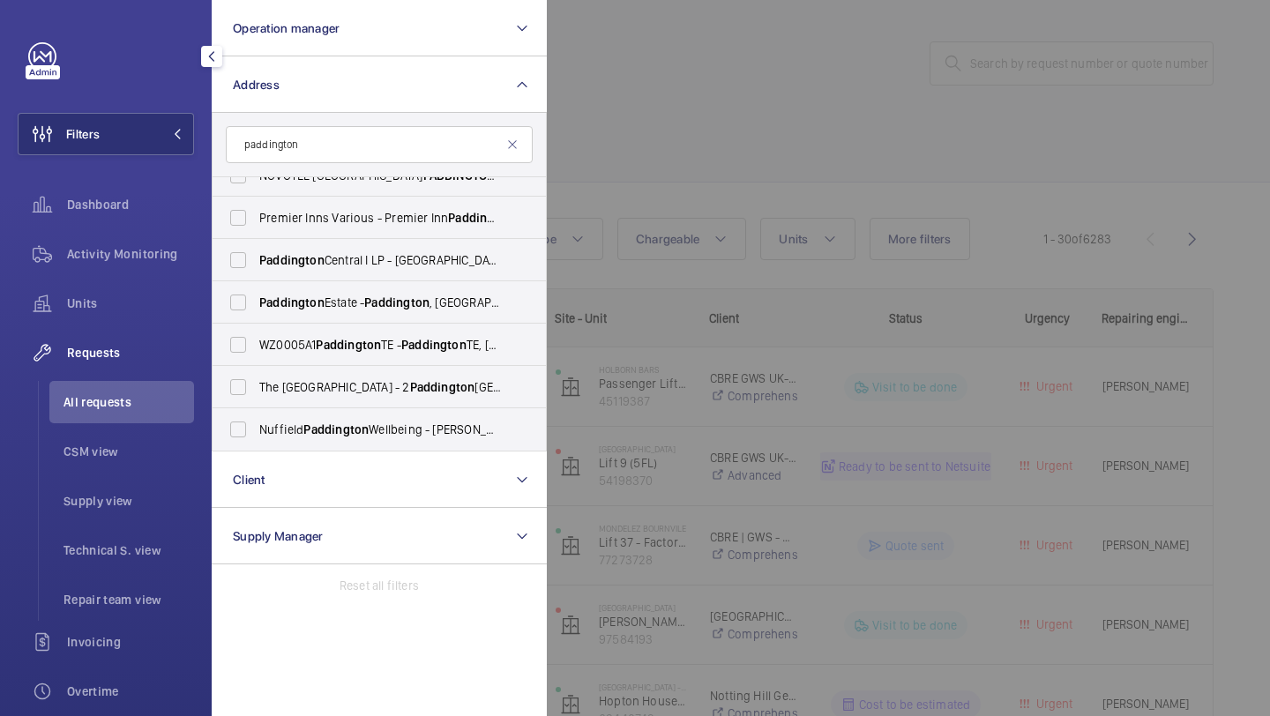
click at [718, 149] on div at bounding box center [1182, 358] width 1270 height 716
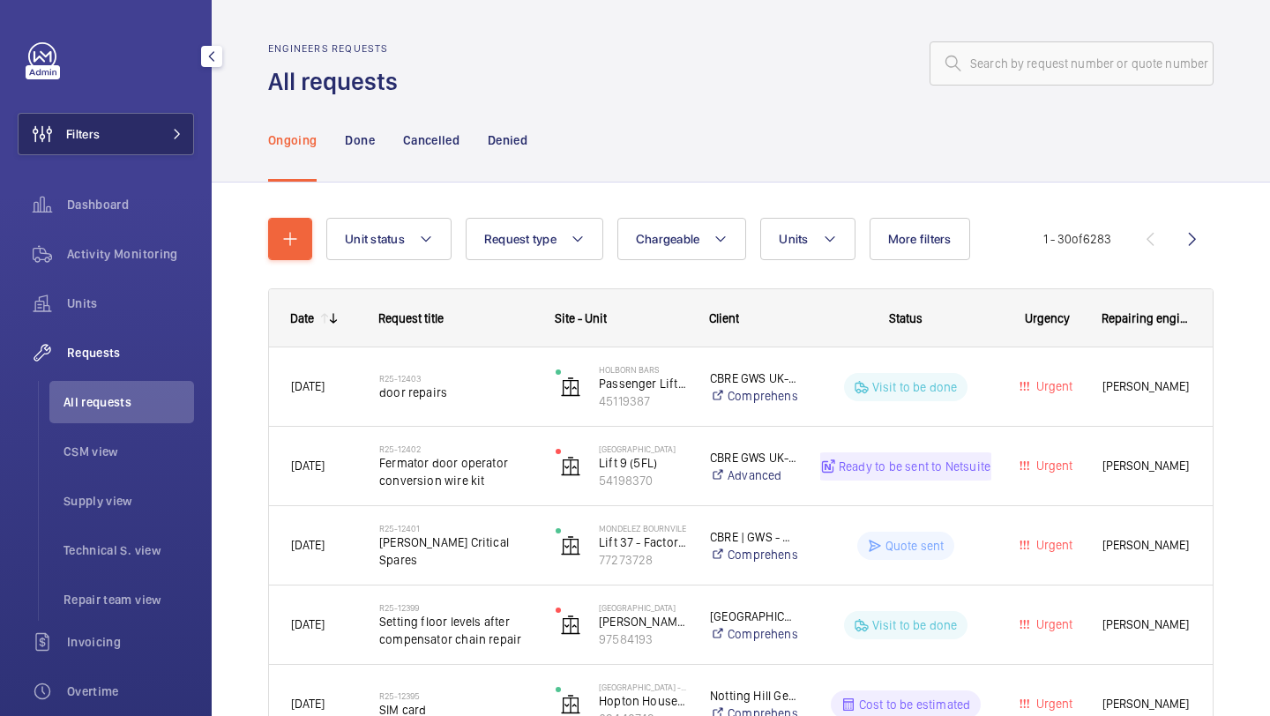
click at [132, 131] on button "Filters" at bounding box center [106, 134] width 176 height 42
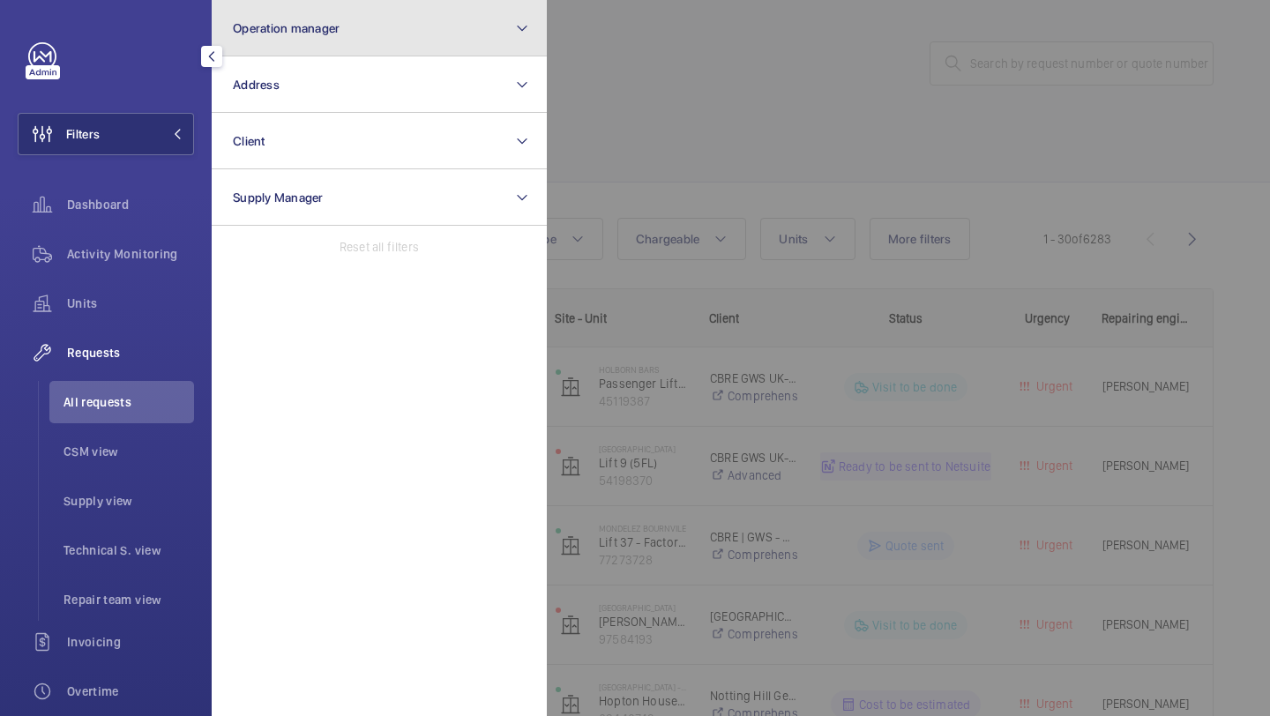
click at [256, 43] on button "Operation manager" at bounding box center [379, 28] width 335 height 56
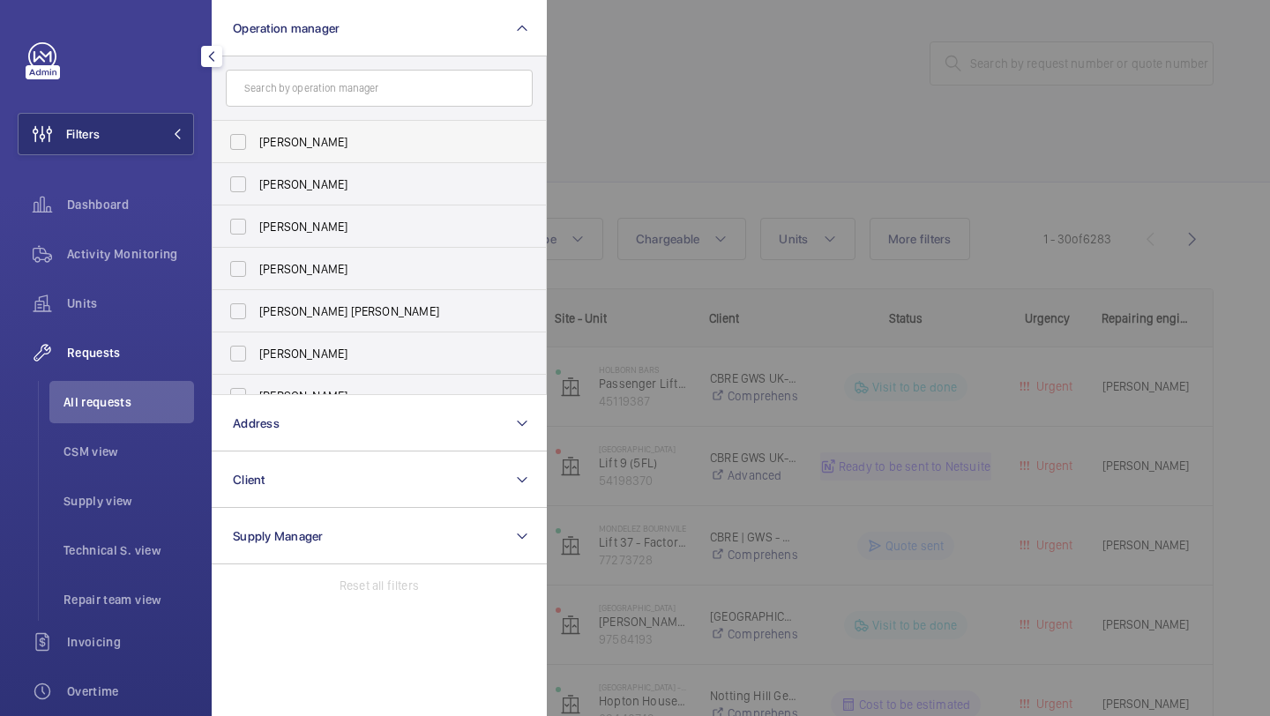
click at [271, 125] on label "[PERSON_NAME]" at bounding box center [366, 142] width 307 height 42
click at [256, 125] on input "[PERSON_NAME]" at bounding box center [237, 141] width 35 height 35
checkbox input "true"
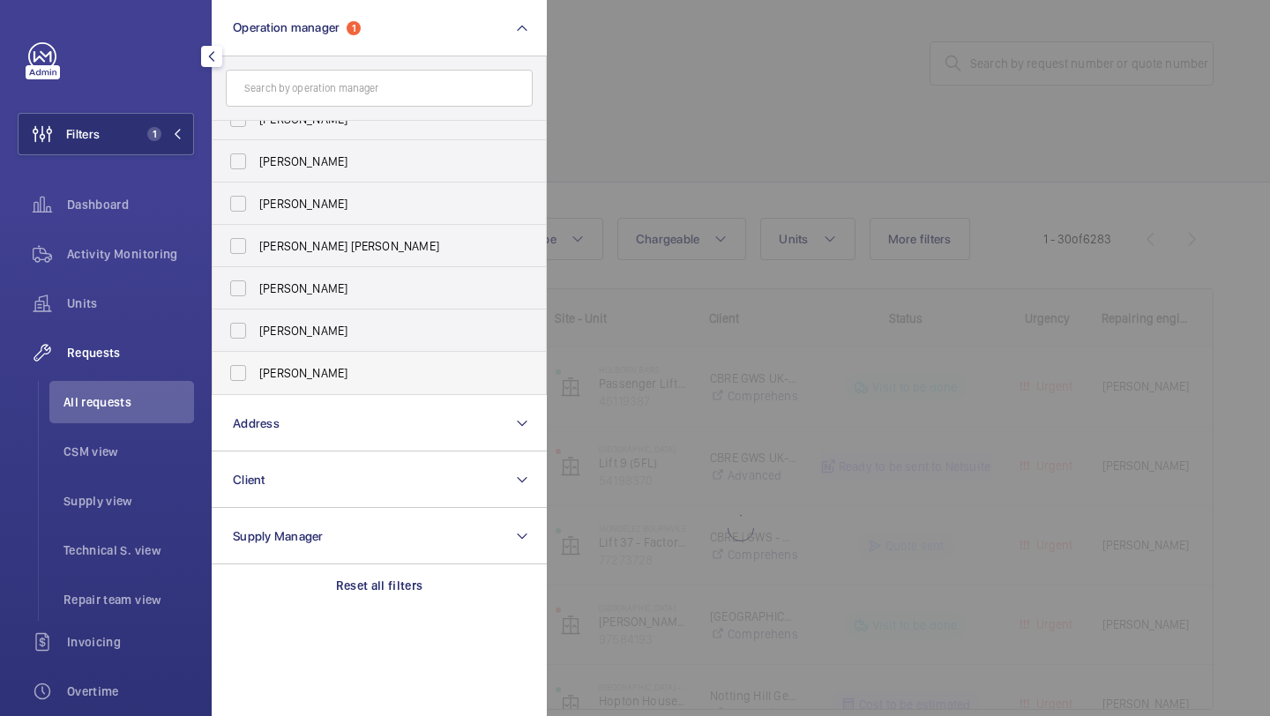
click at [271, 375] on span "[PERSON_NAME]" at bounding box center [380, 373] width 242 height 18
click at [256, 375] on input "[PERSON_NAME]" at bounding box center [237, 372] width 35 height 35
checkbox input "true"
click at [737, 146] on div at bounding box center [1182, 358] width 1270 height 716
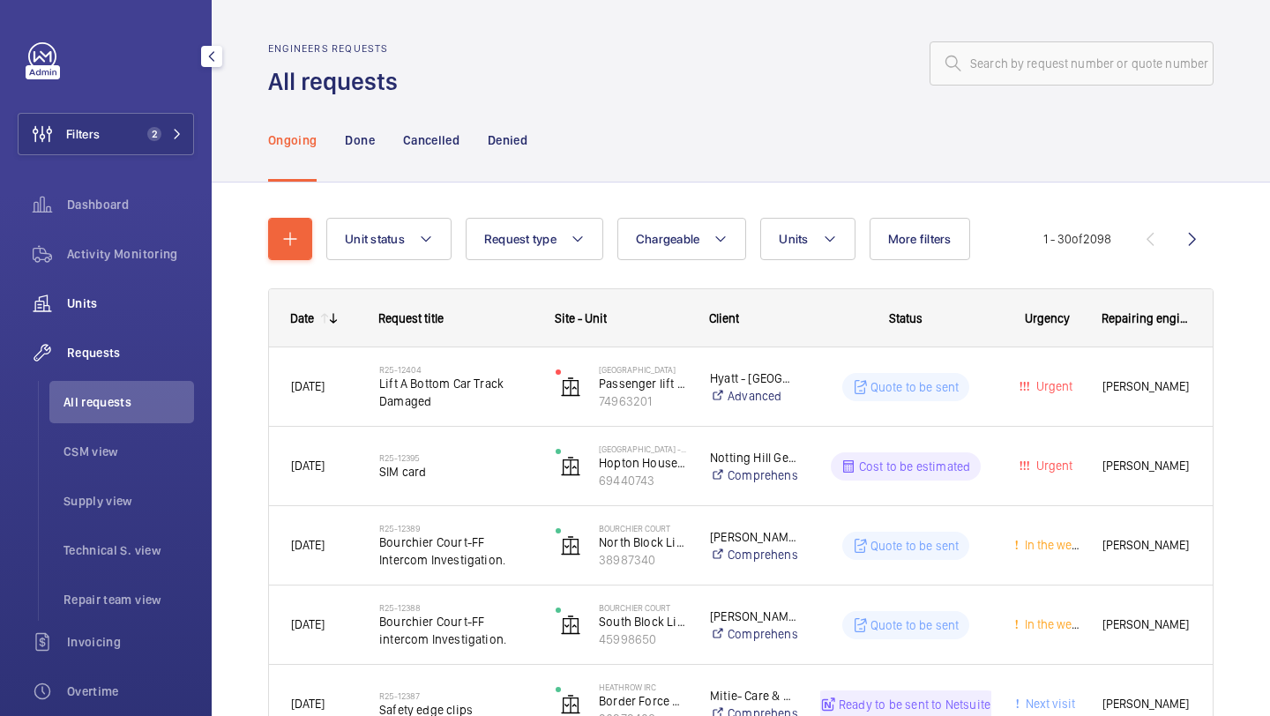
click at [152, 285] on div "Units" at bounding box center [106, 303] width 176 height 42
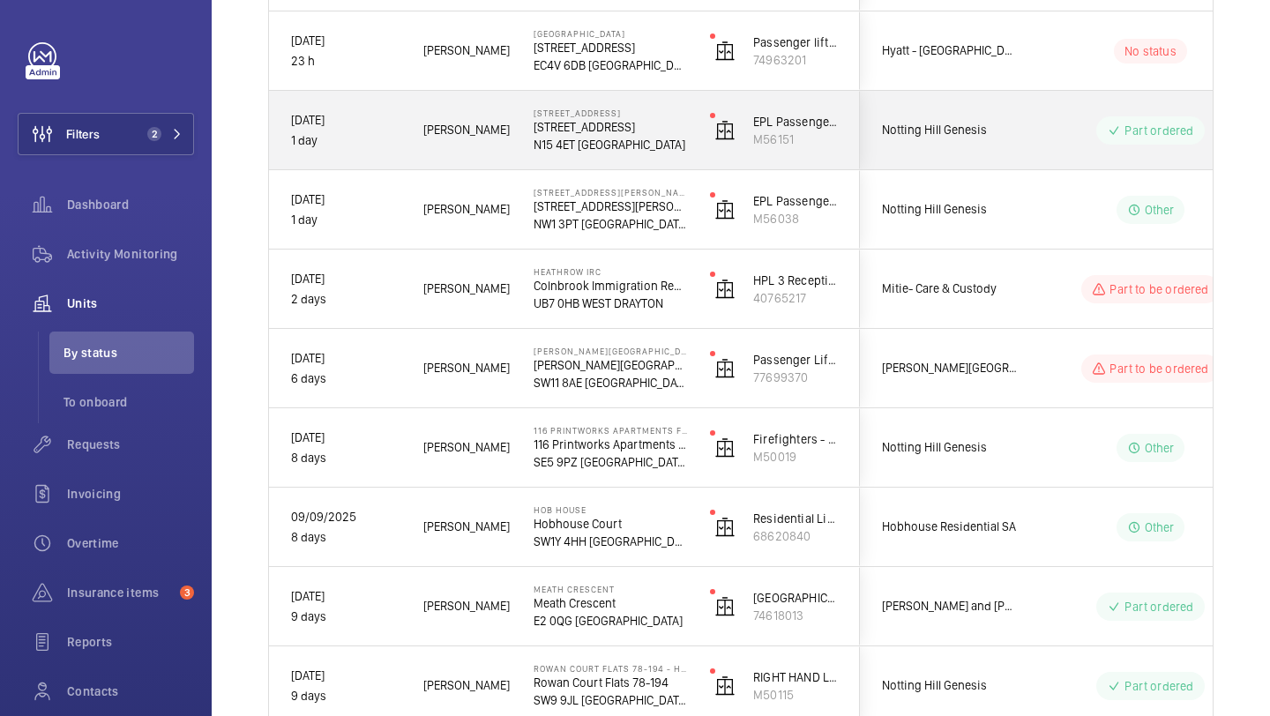
scroll to position [550, 0]
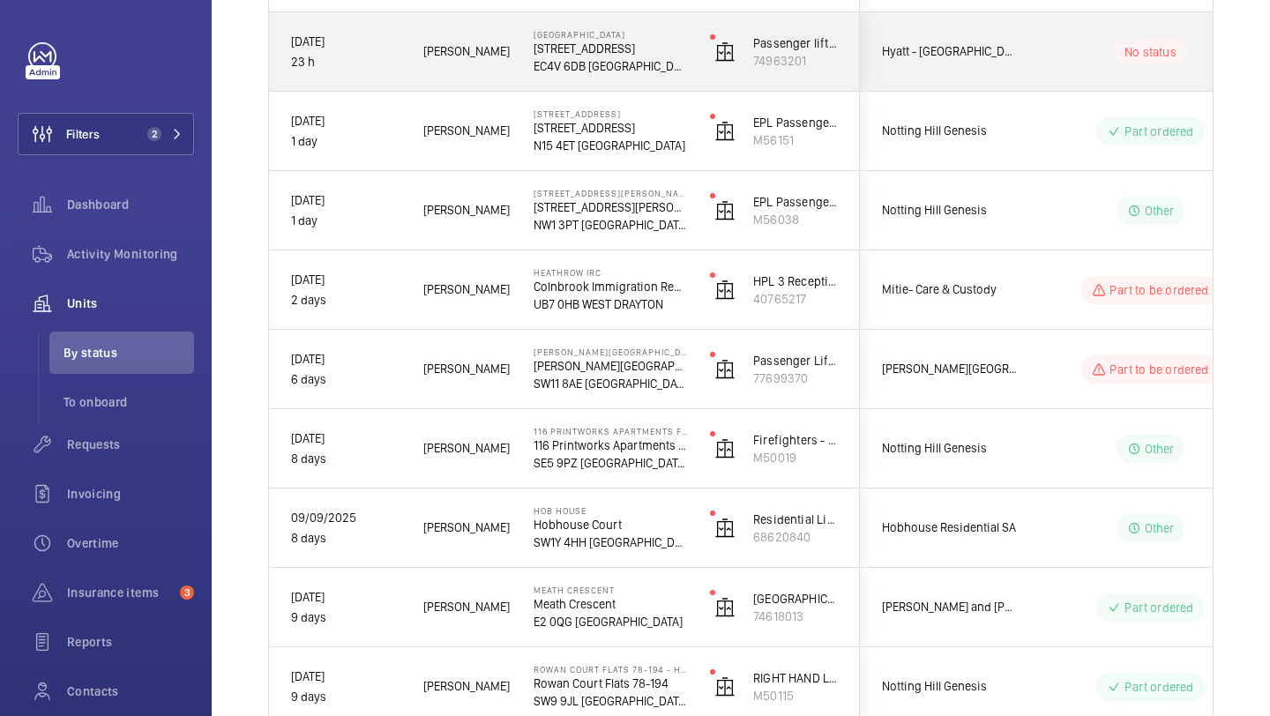
click at [952, 71] on div "Hyatt - [GEOGRAPHIC_DATA]" at bounding box center [939, 52] width 157 height 56
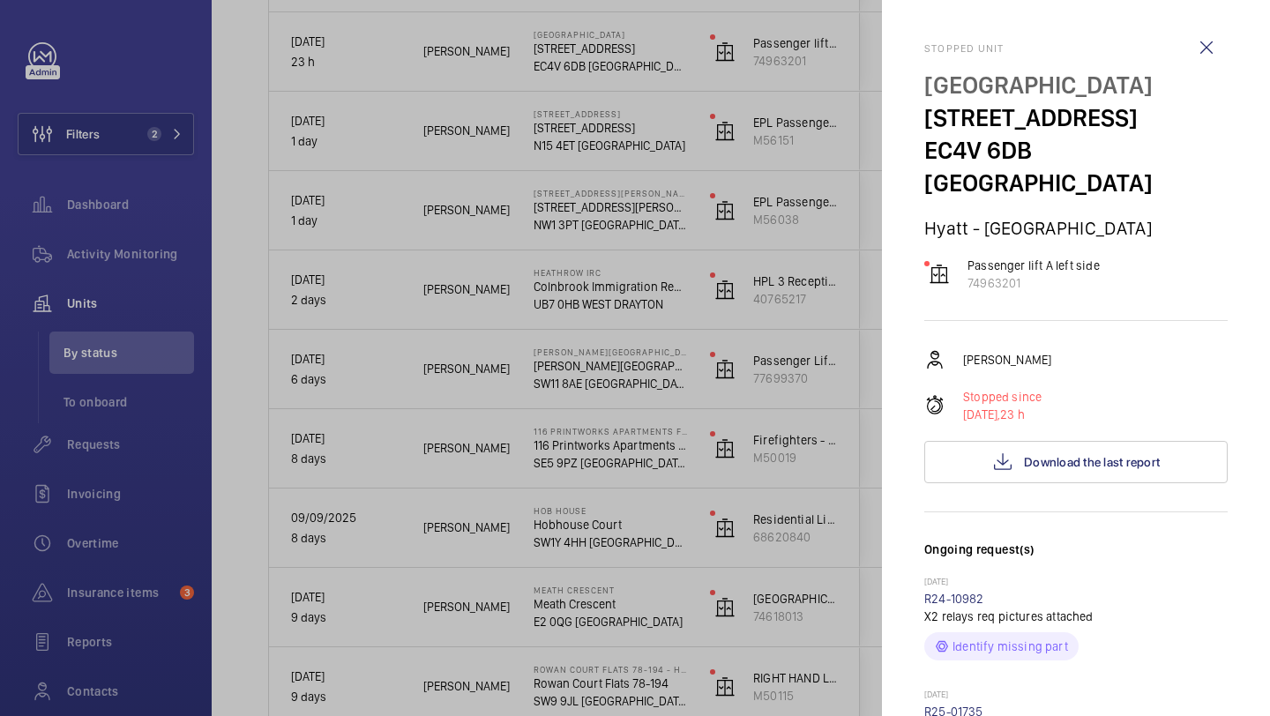
click at [856, 282] on div at bounding box center [635, 358] width 1270 height 716
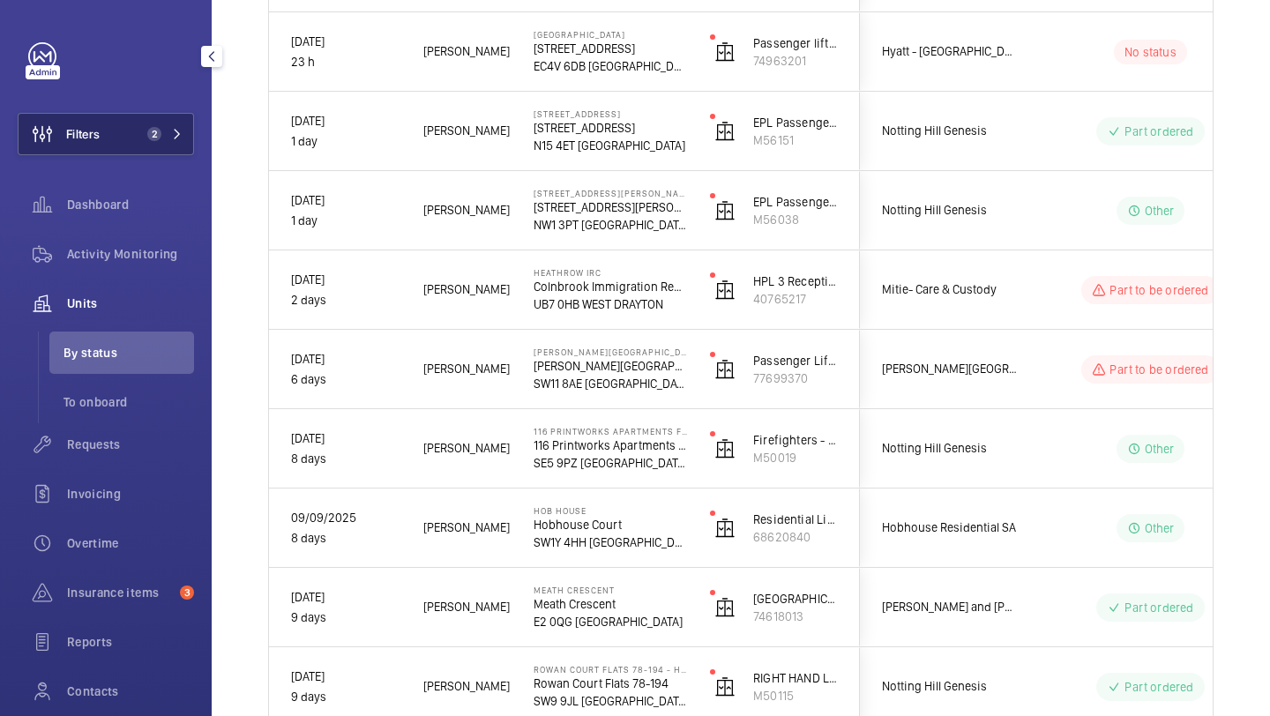
click at [111, 148] on button "Filters 2" at bounding box center [106, 134] width 176 height 42
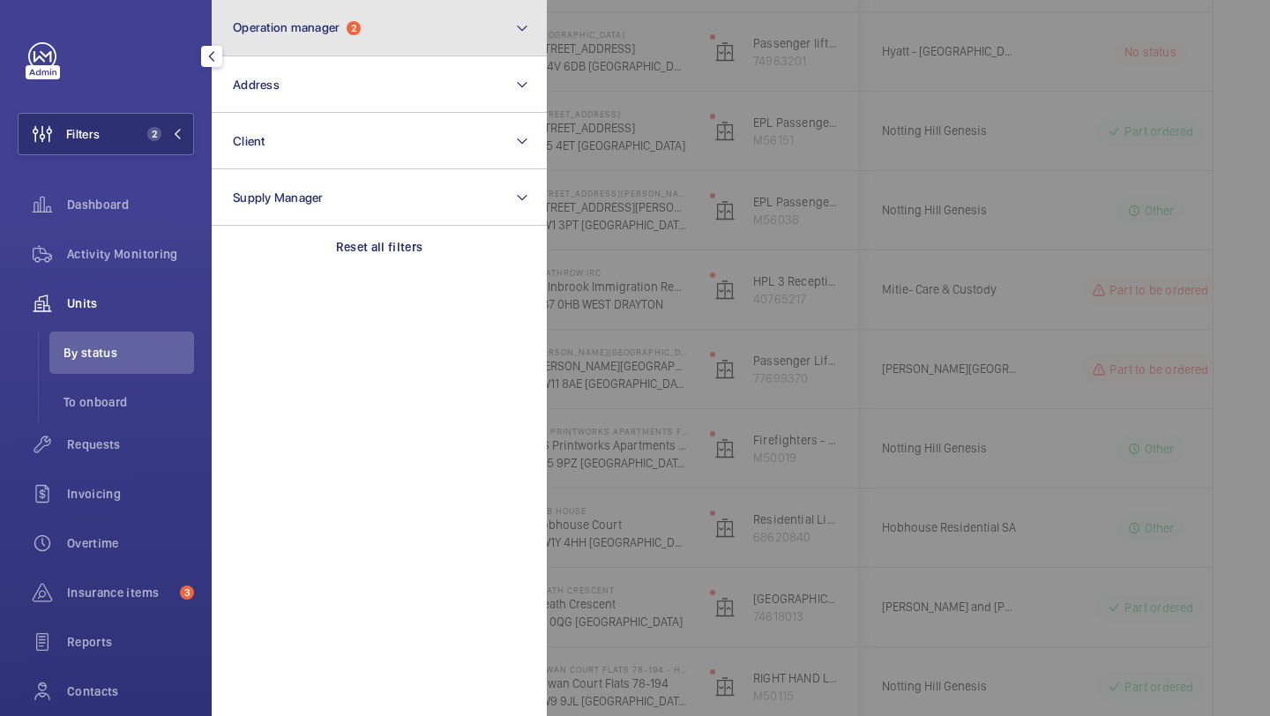
click at [311, 42] on button "Operation manager 2" at bounding box center [379, 28] width 335 height 56
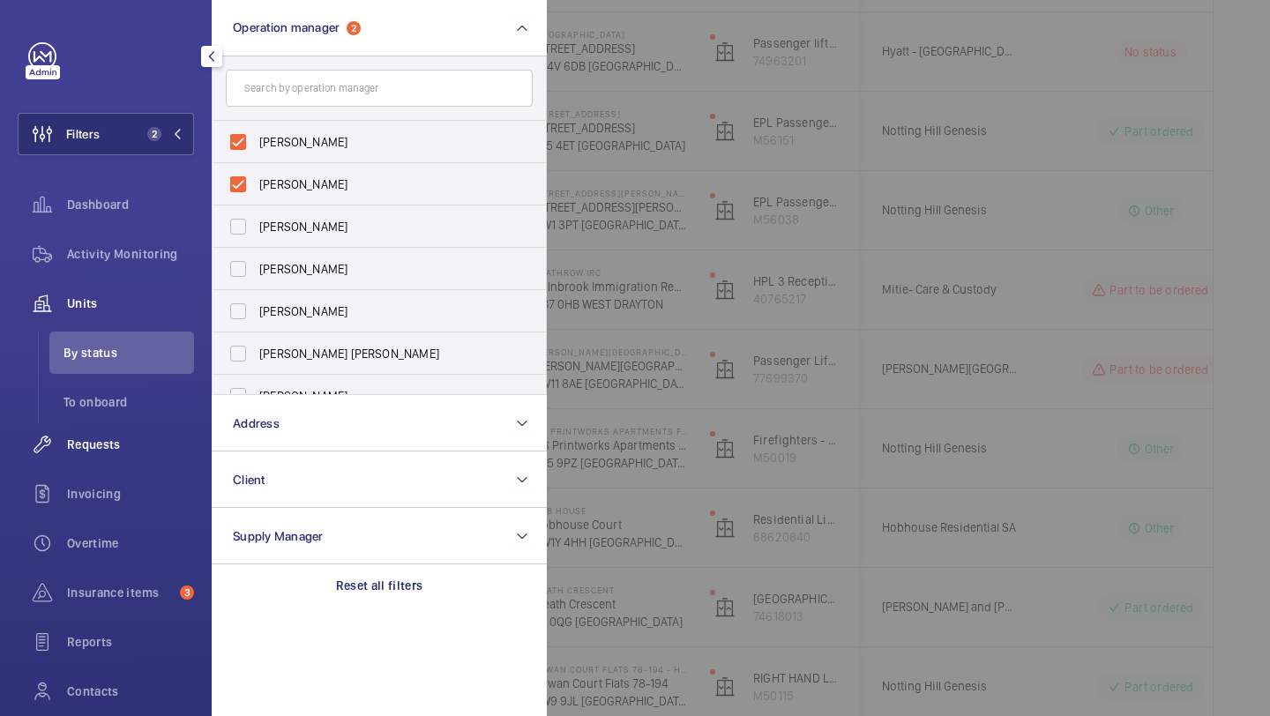
click at [92, 438] on span "Requests" at bounding box center [130, 445] width 127 height 18
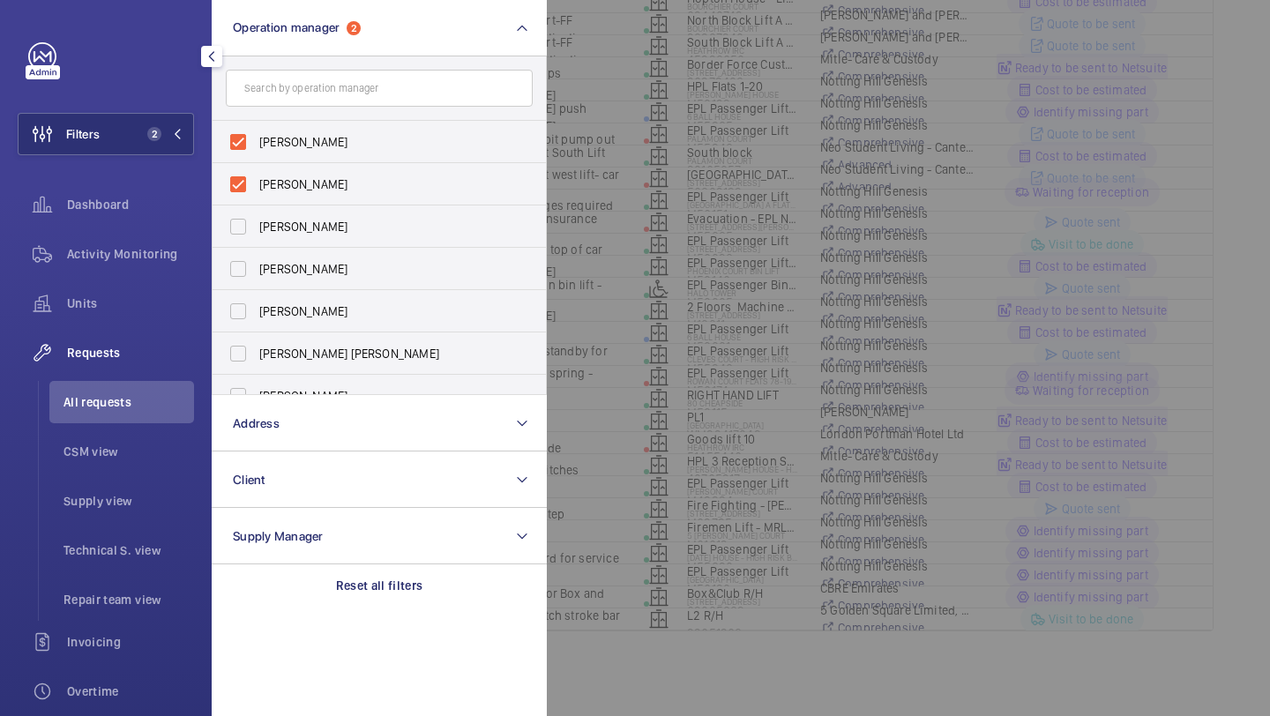
scroll to position [78, 0]
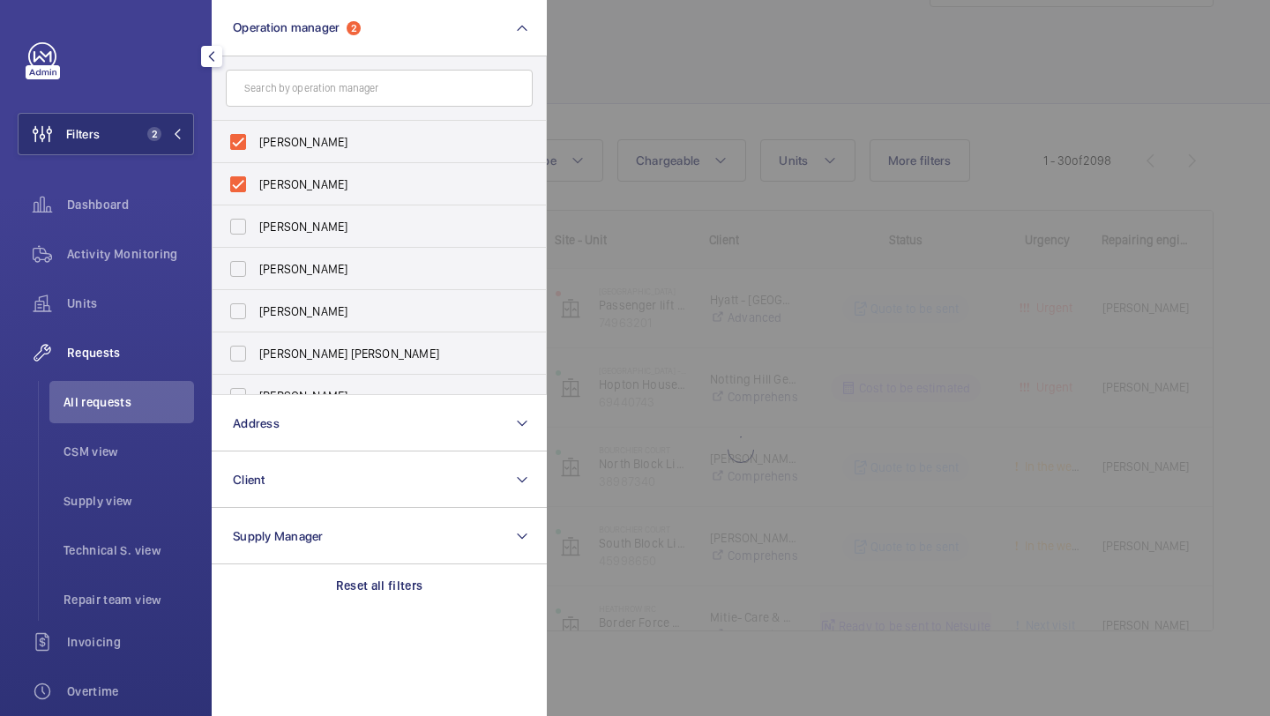
click at [719, 245] on div at bounding box center [1182, 358] width 1270 height 716
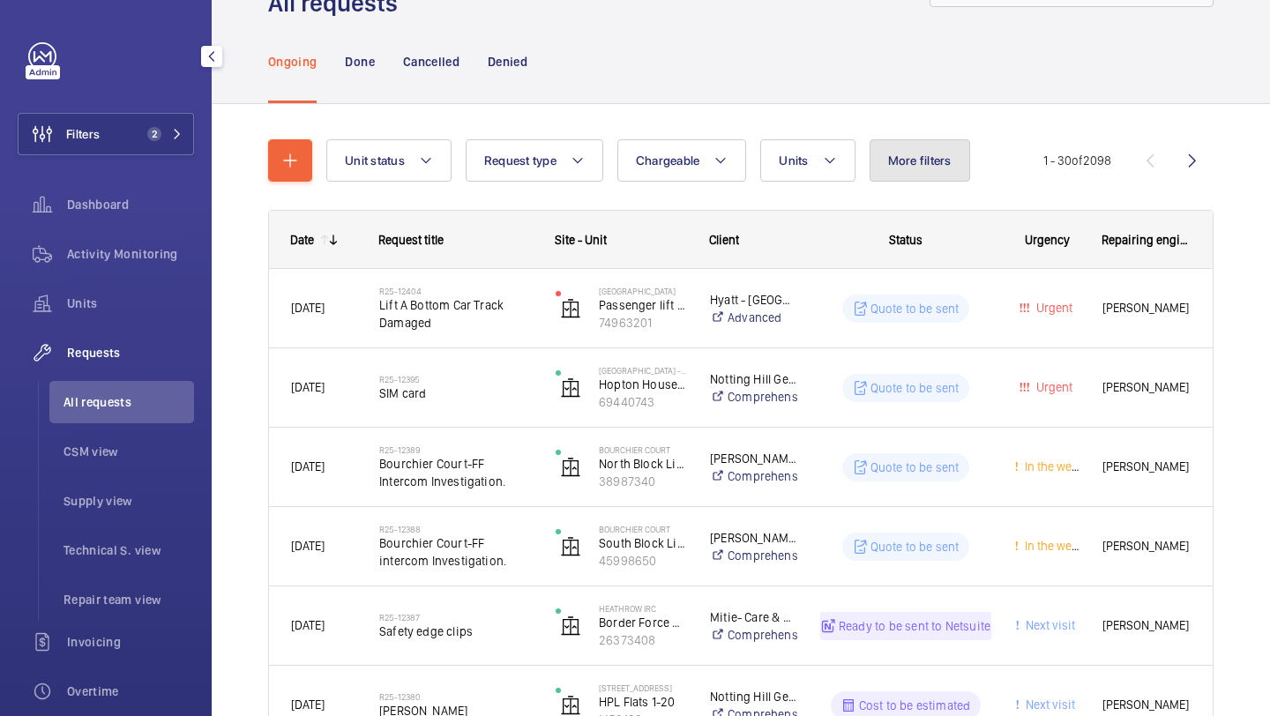
click at [936, 156] on span "More filters" at bounding box center [919, 160] width 63 height 14
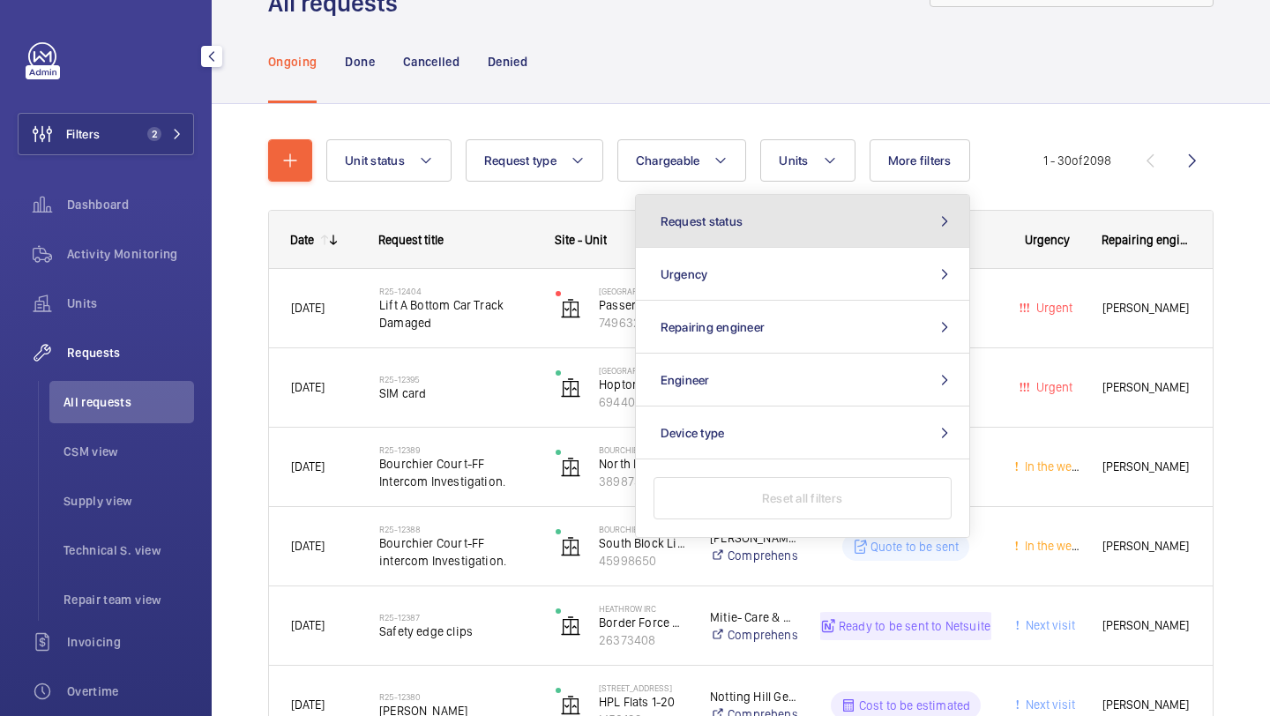
click at [843, 235] on button "Request status" at bounding box center [802, 221] width 333 height 53
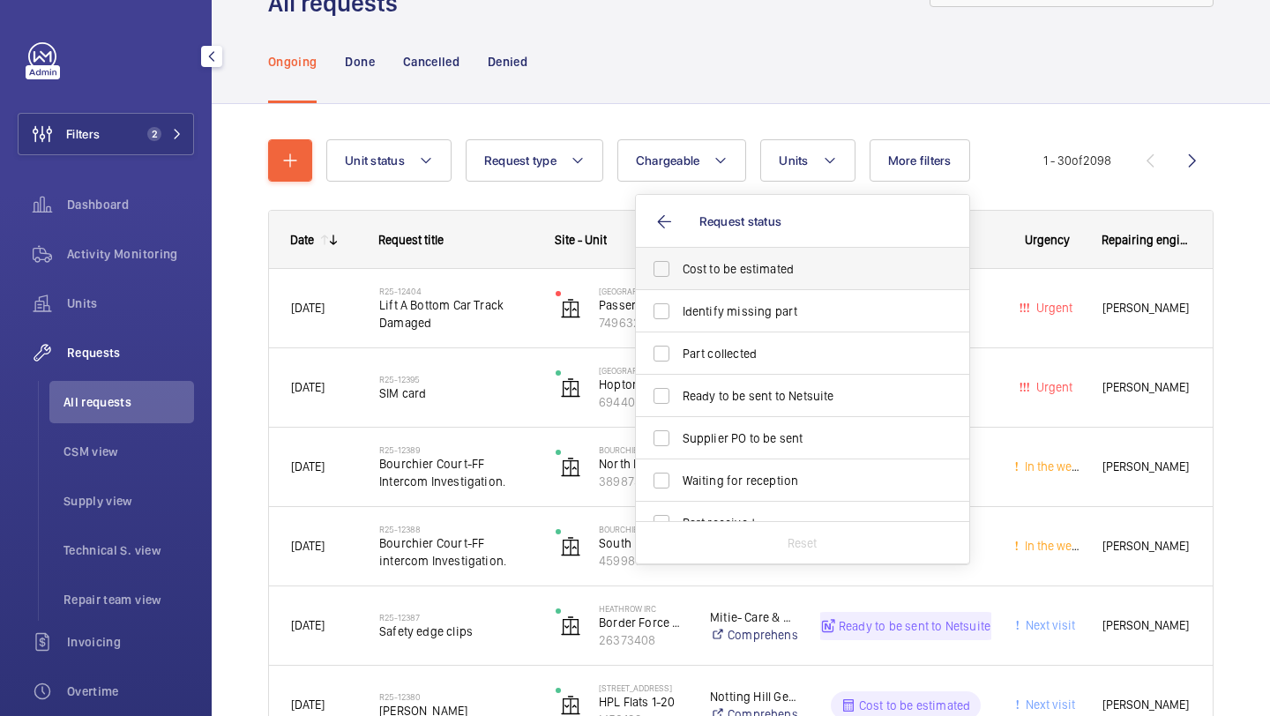
click at [808, 275] on span "Cost to be estimated" at bounding box center [804, 269] width 242 height 18
click at [679, 275] on input "Cost to be estimated" at bounding box center [661, 268] width 35 height 35
checkbox input "true"
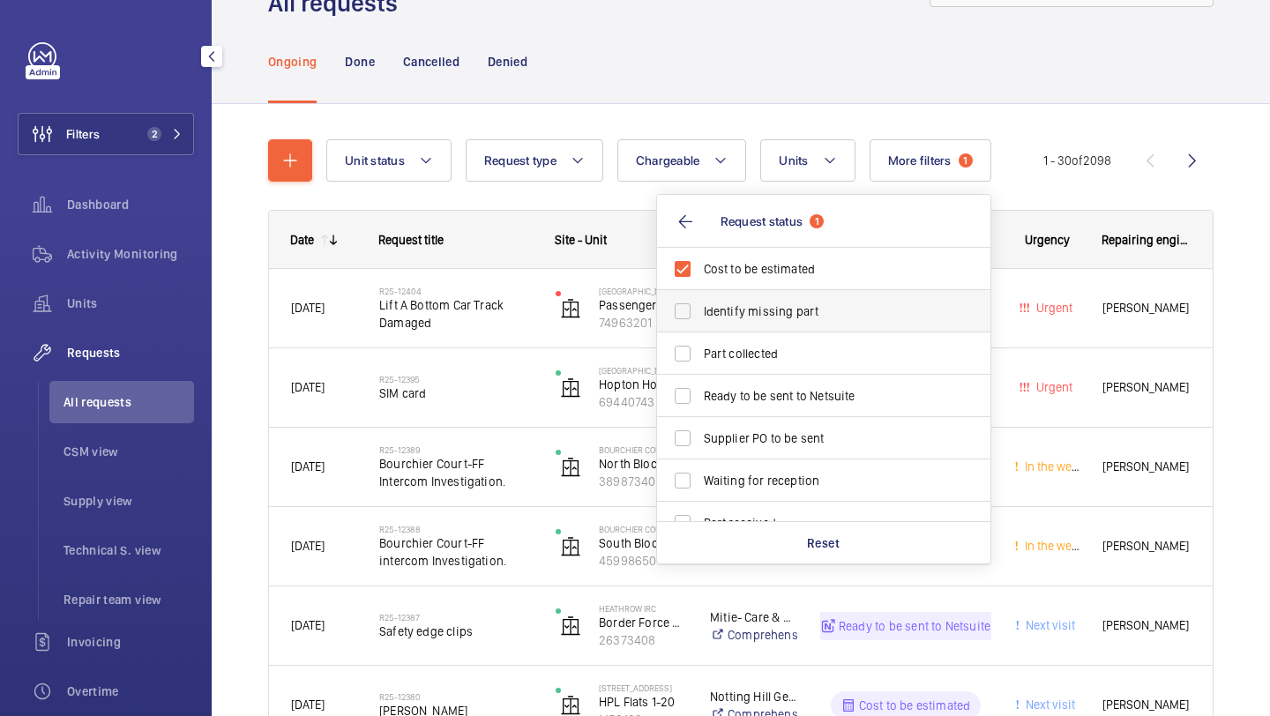
click at [795, 314] on span "Identify missing part" at bounding box center [825, 311] width 242 height 18
click at [700, 314] on input "Identify missing part" at bounding box center [682, 311] width 35 height 35
checkbox input "true"
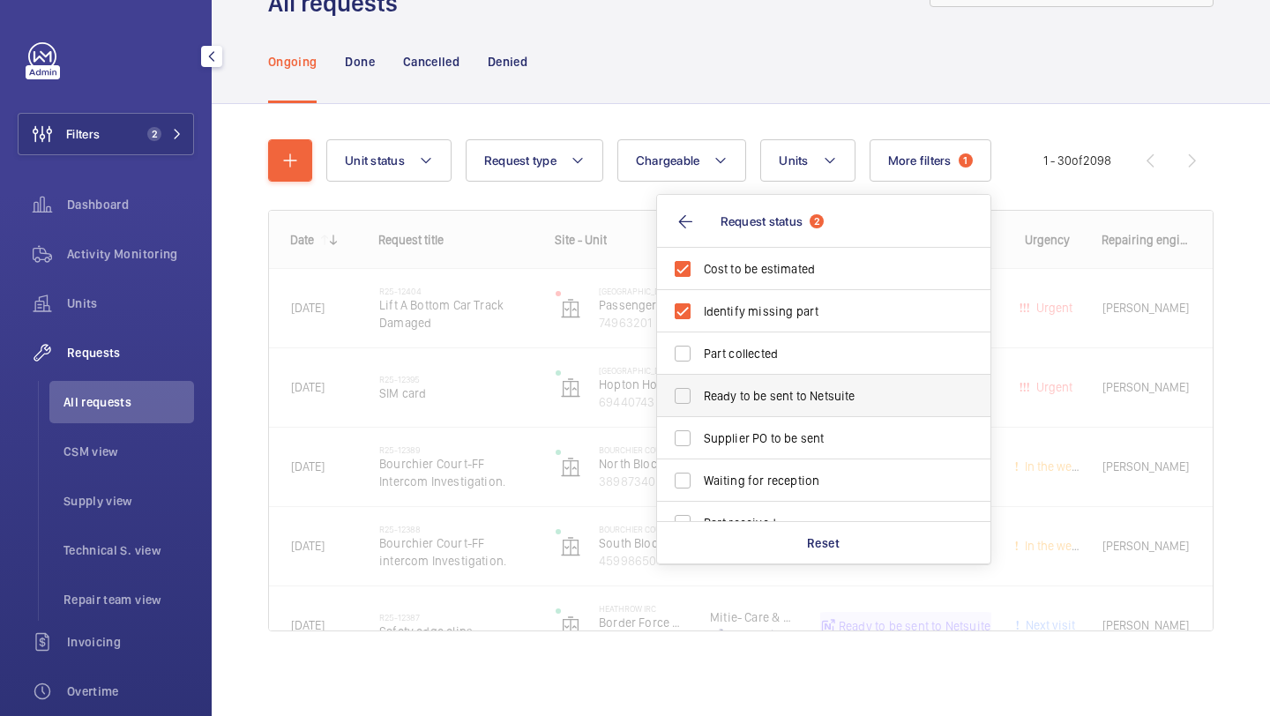
click at [765, 404] on span "Ready to be sent to Netsuite" at bounding box center [825, 396] width 242 height 18
click at [700, 404] on input "Ready to be sent to Netsuite" at bounding box center [682, 395] width 35 height 35
checkbox input "true"
click at [764, 421] on label "Supplier PO to be sent" at bounding box center [810, 438] width 307 height 42
click at [700, 421] on input "Supplier PO to be sent" at bounding box center [682, 438] width 35 height 35
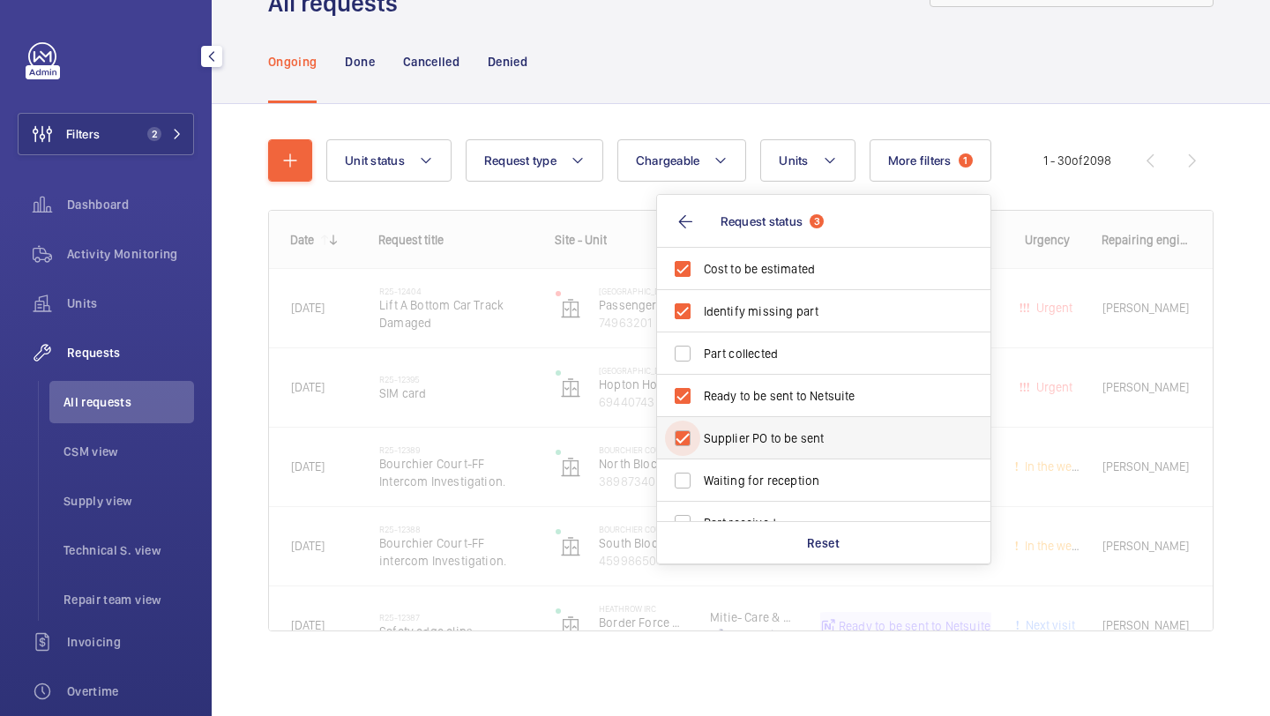
checkbox input "true"
click at [755, 70] on div "Ongoing Done Cancelled Denied" at bounding box center [740, 61] width 945 height 84
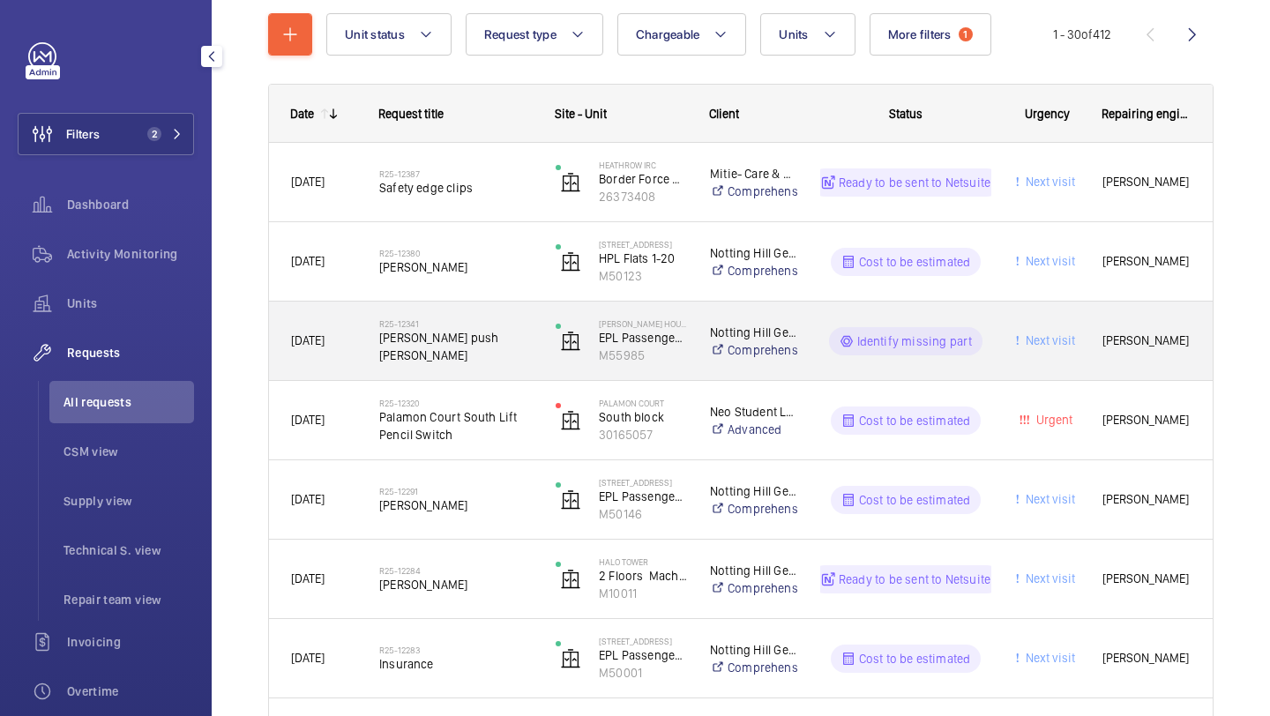
scroll to position [206, 0]
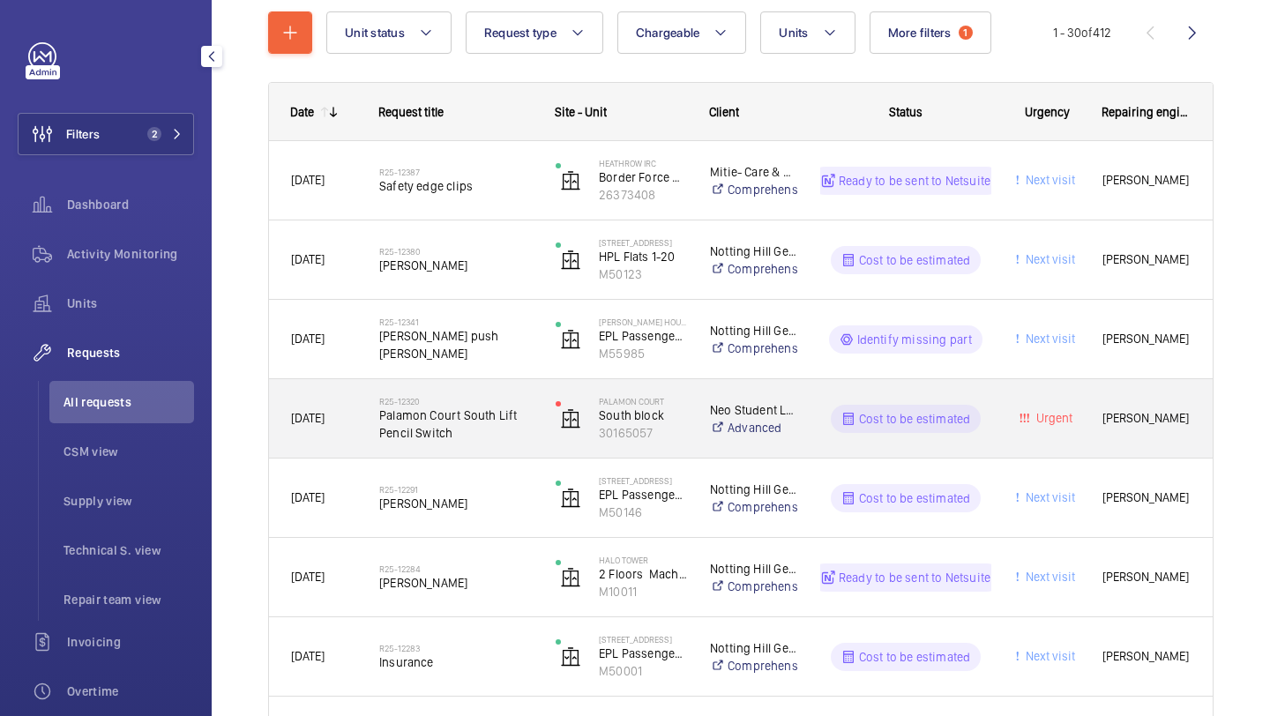
click at [533, 411] on div "R25-12320 Palamon Court South Lift Pencil Switch" at bounding box center [445, 418] width 176 height 78
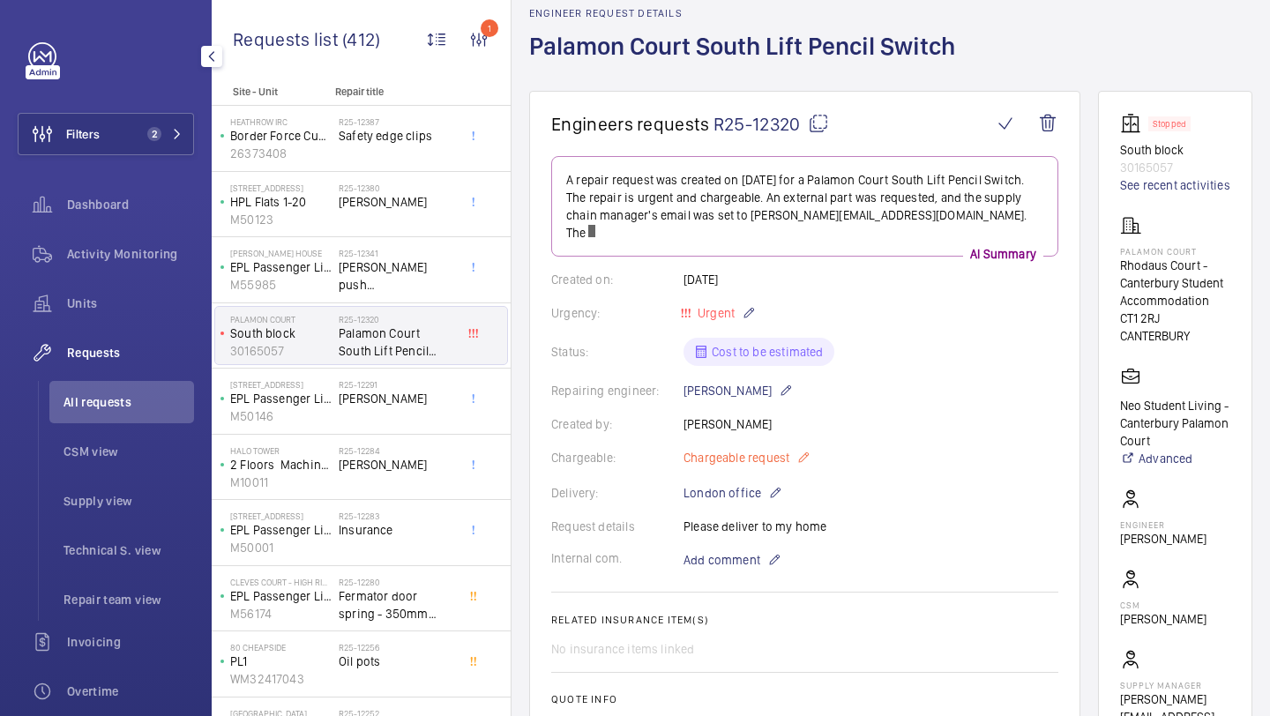
scroll to position [772, 0]
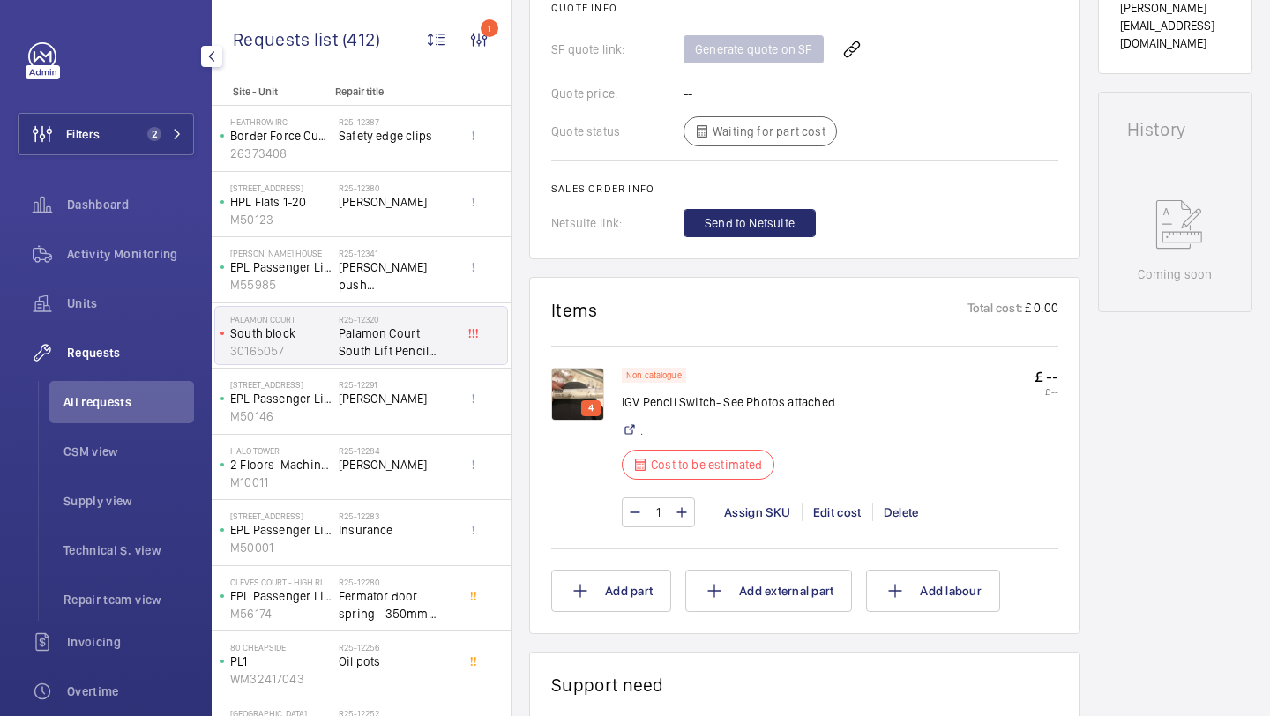
click at [571, 380] on img at bounding box center [577, 394] width 53 height 53
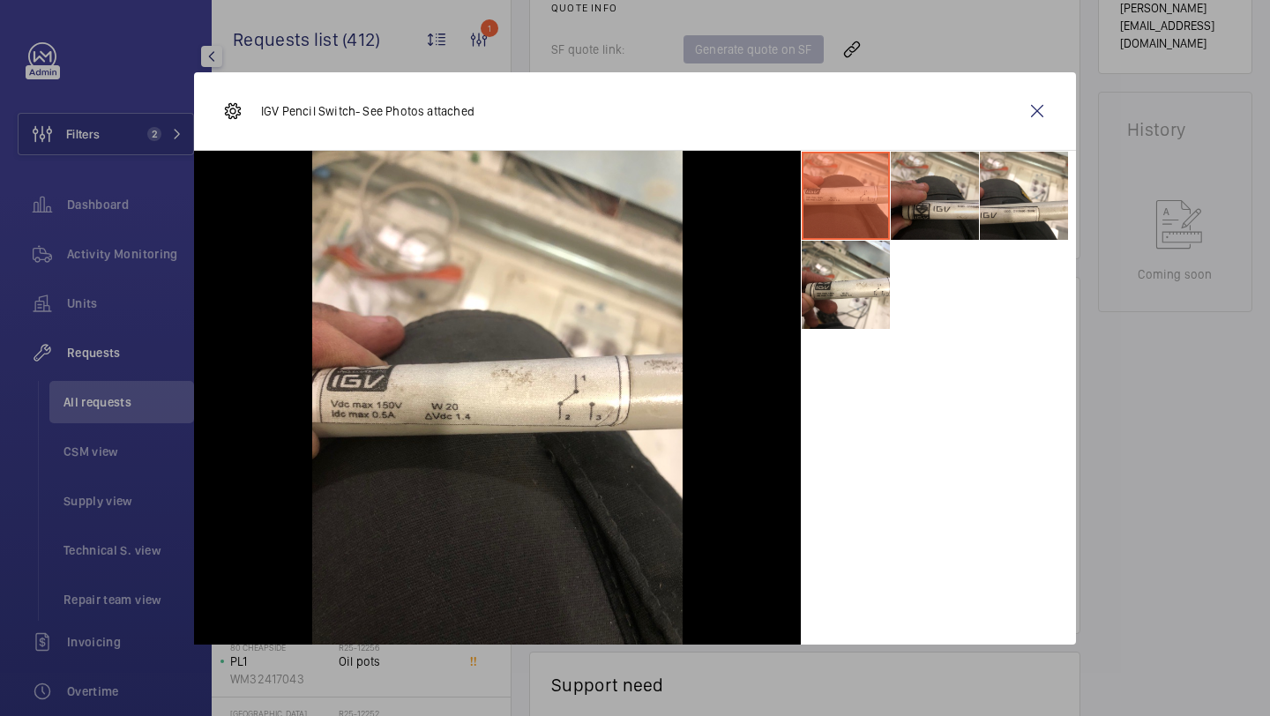
click at [935, 205] on li at bounding box center [935, 196] width 88 height 88
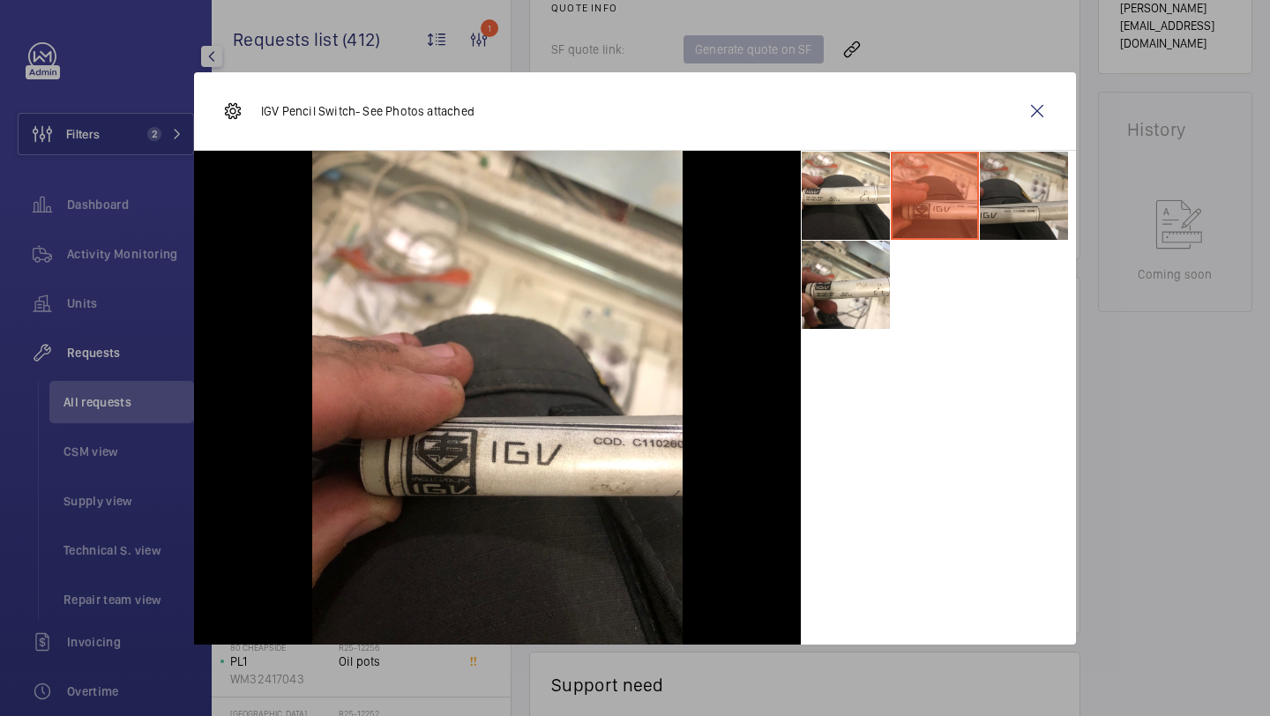
click at [1018, 205] on li at bounding box center [1024, 196] width 88 height 88
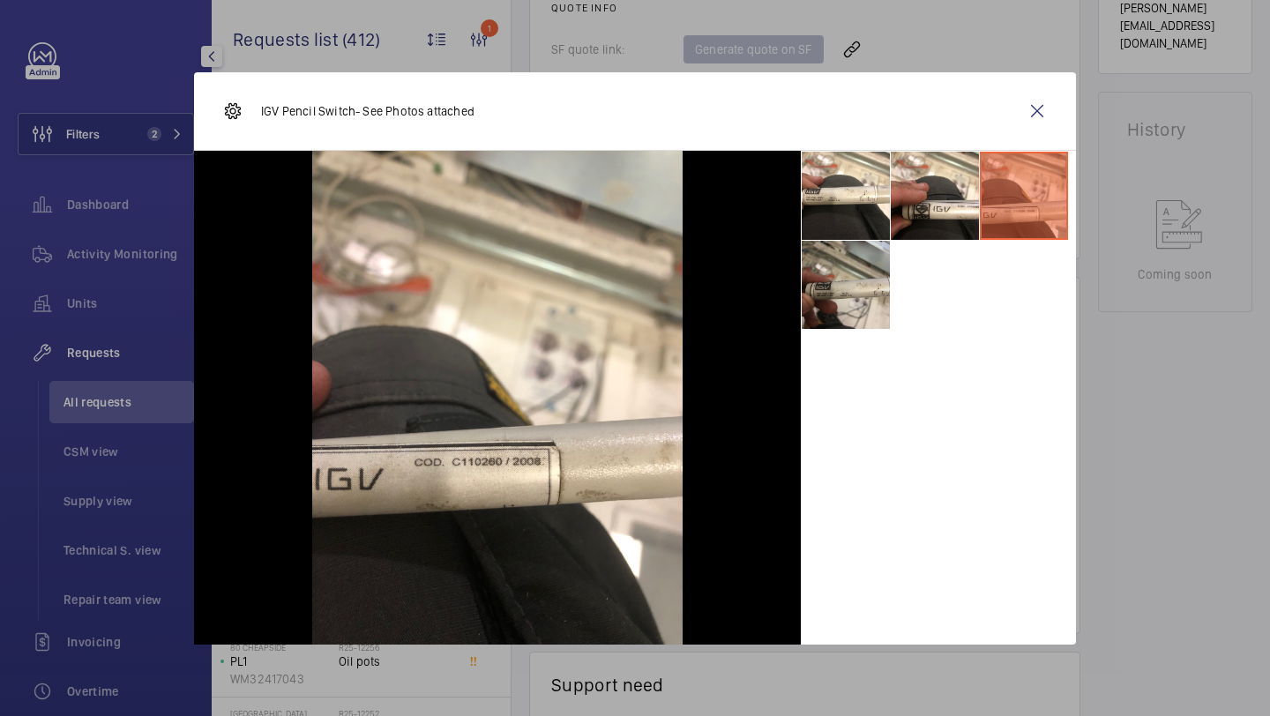
click at [865, 302] on li at bounding box center [846, 285] width 88 height 88
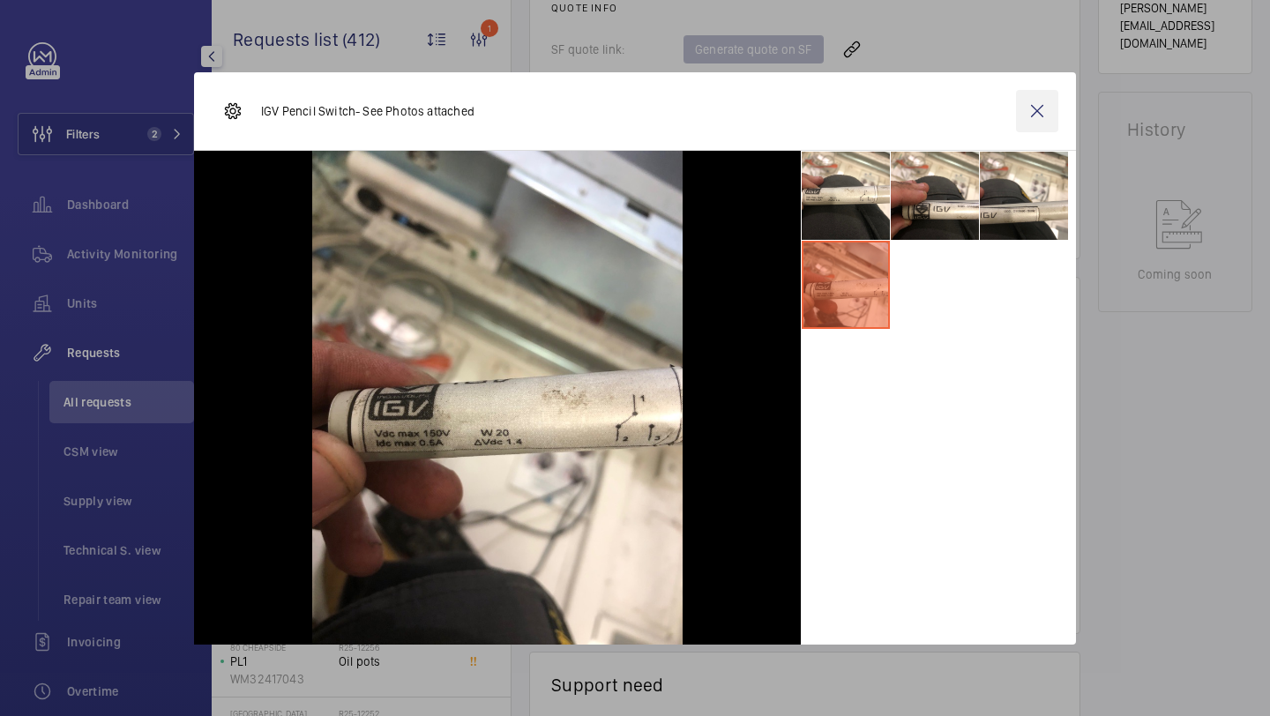
click at [1033, 111] on wm-front-icon-button at bounding box center [1037, 111] width 42 height 42
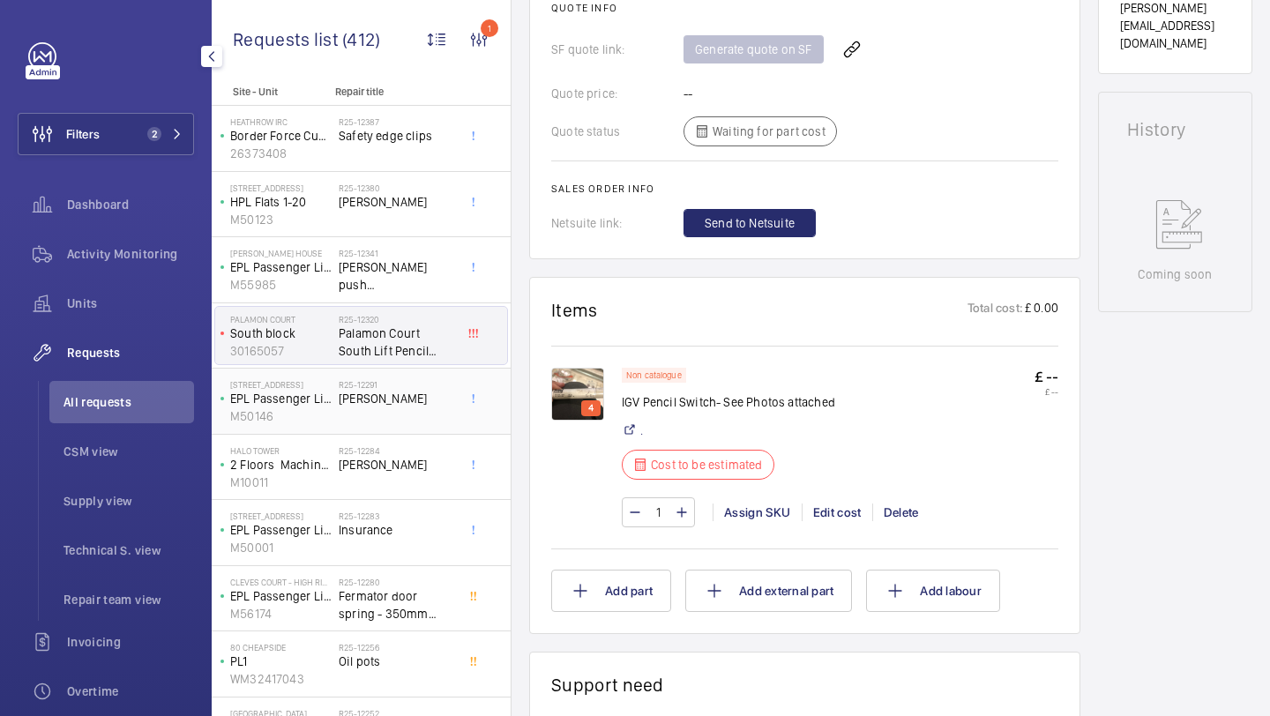
click at [398, 429] on div "R25-12291 Lester fuse" at bounding box center [397, 404] width 116 height 51
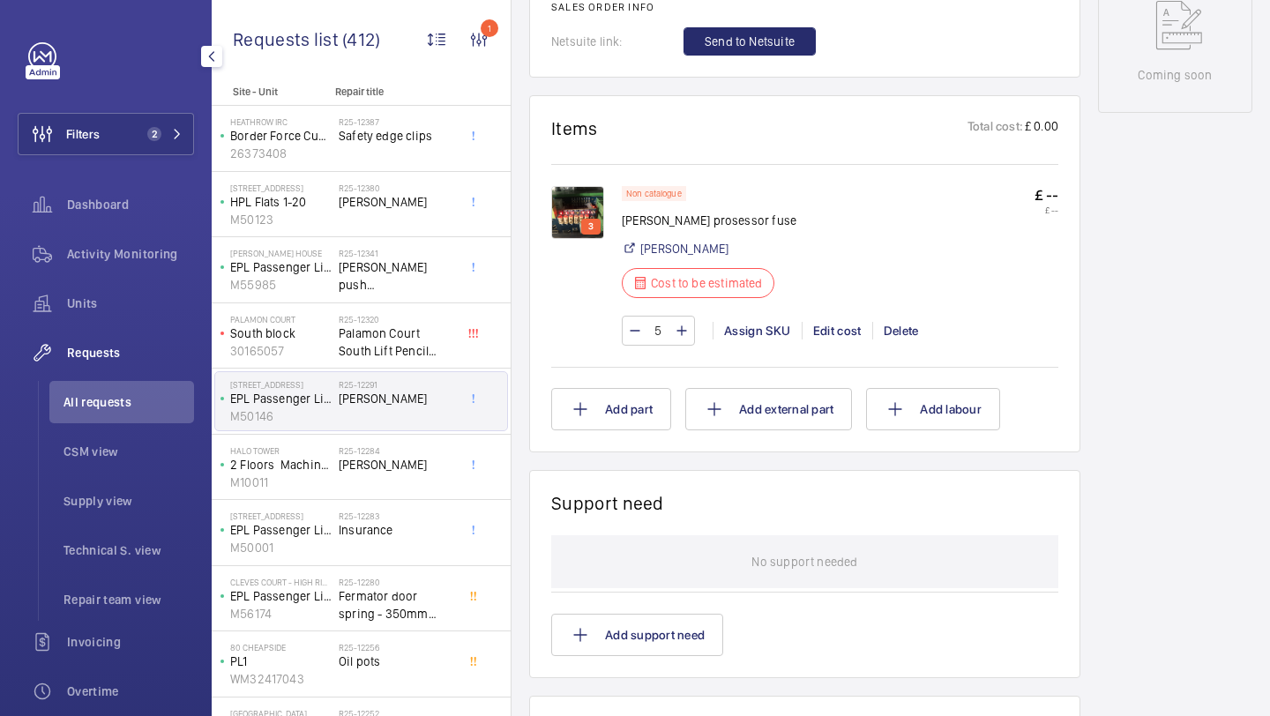
scroll to position [954, 0]
click at [377, 451] on h2 "R25-12284" at bounding box center [397, 450] width 116 height 11
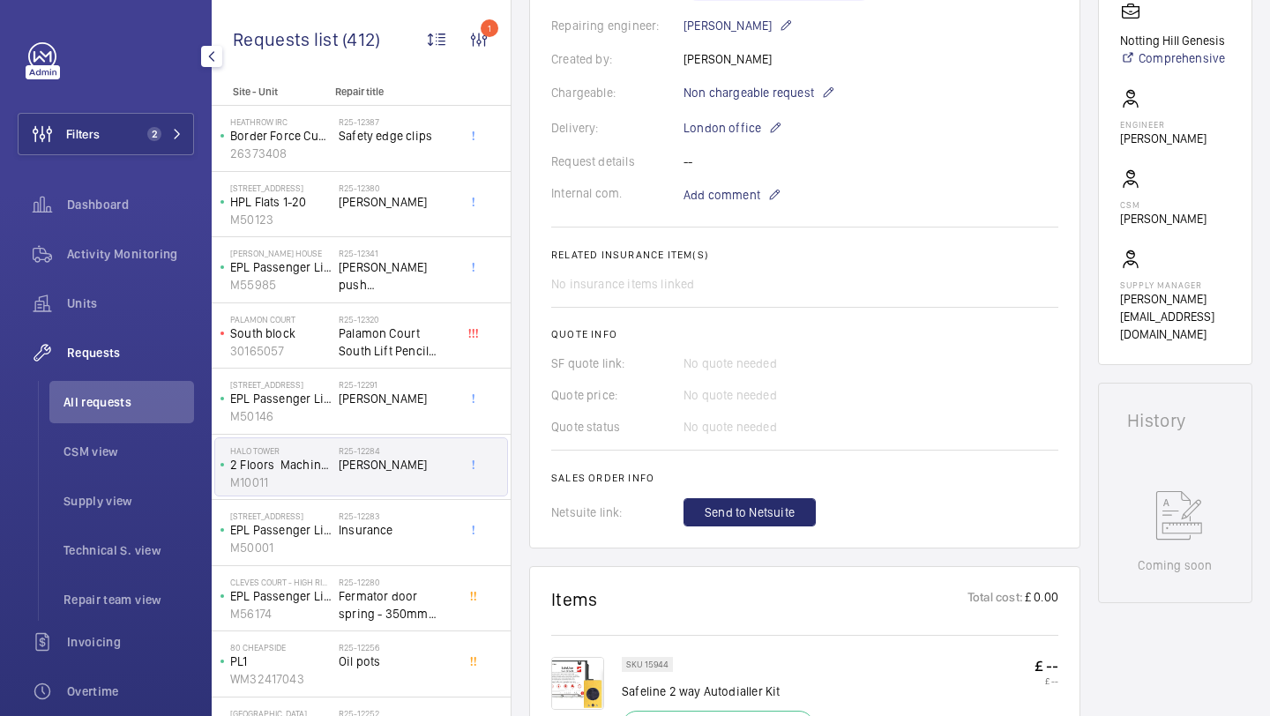
scroll to position [192, 0]
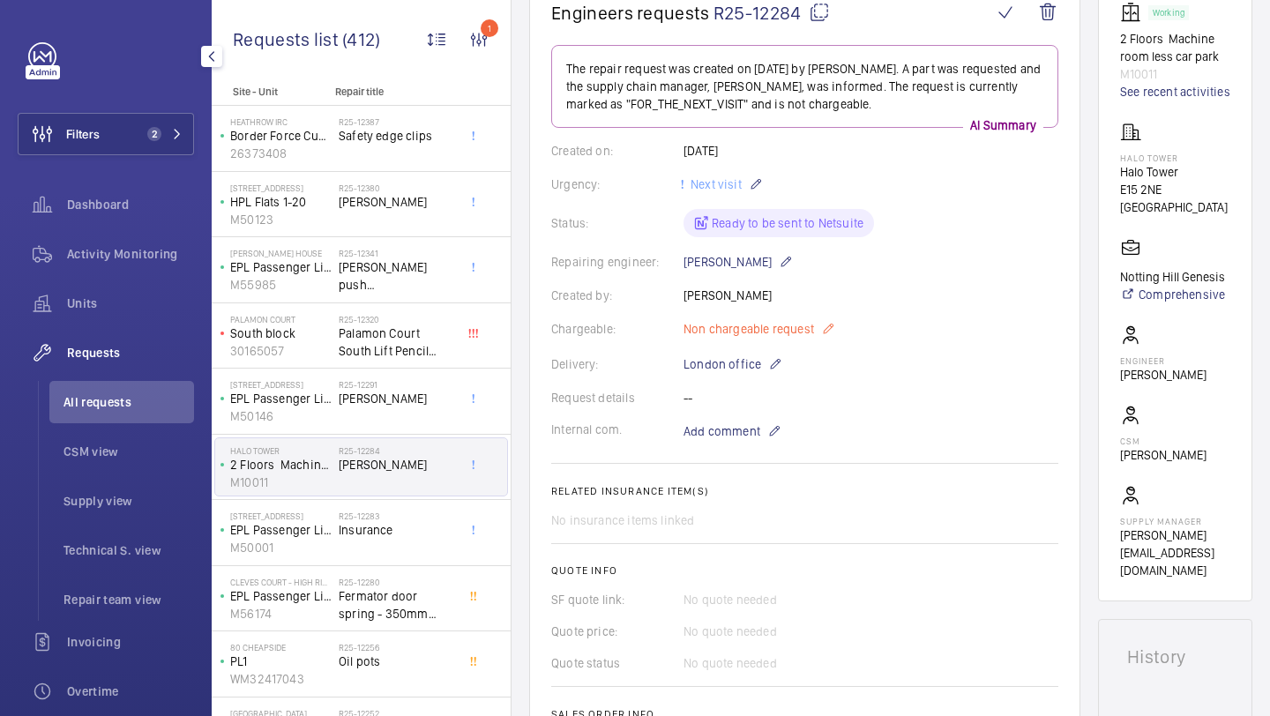
click at [765, 337] on span "Non chargeable request" at bounding box center [748, 329] width 131 height 18
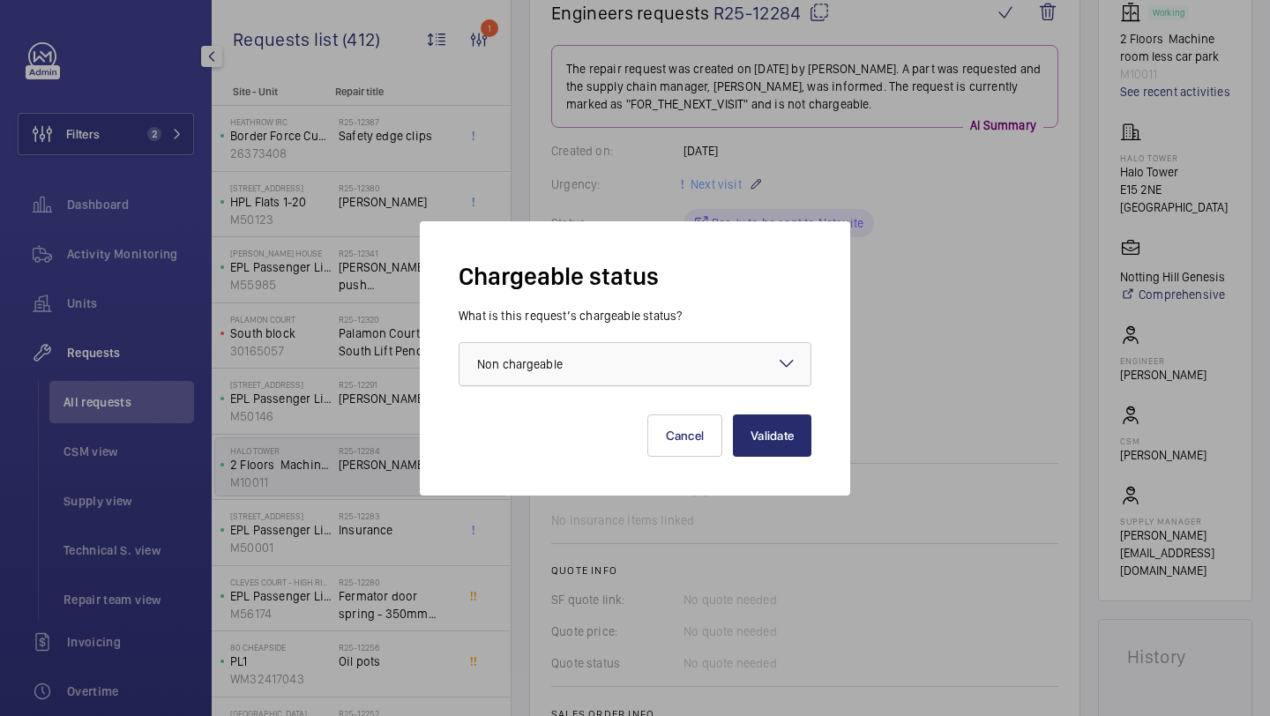
click at [717, 381] on div at bounding box center [634, 364] width 351 height 42
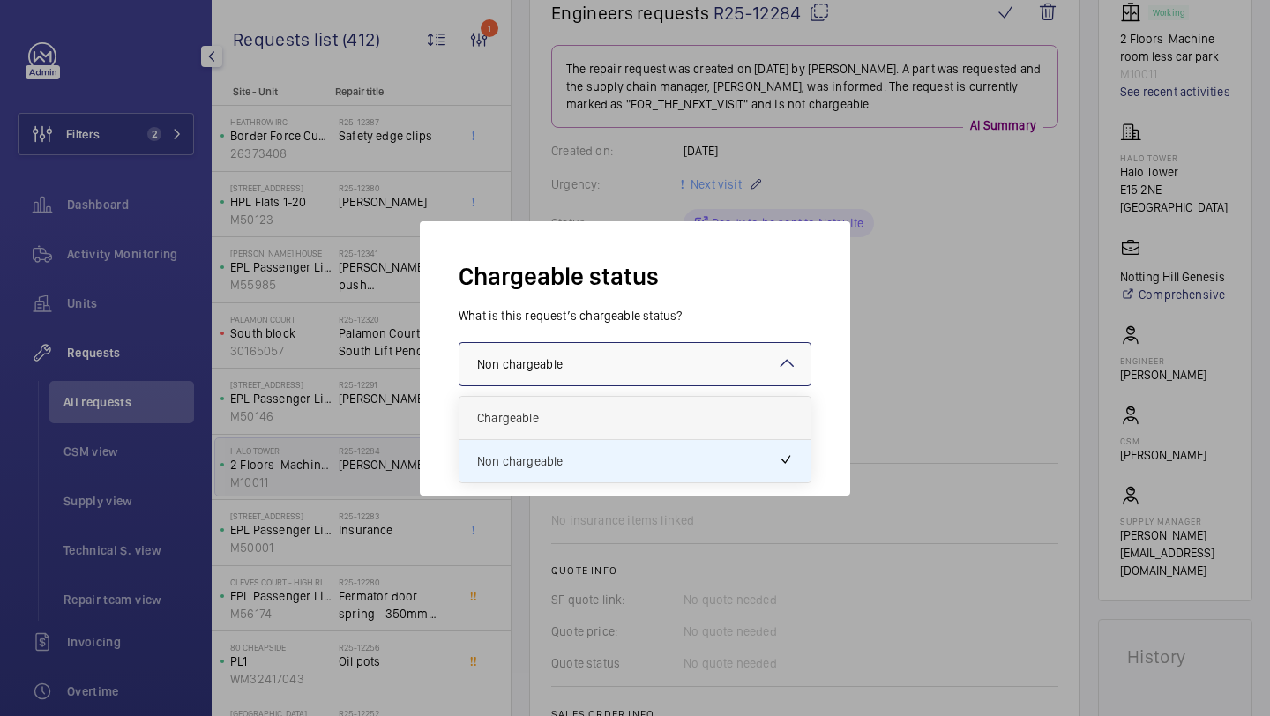
click at [700, 422] on span "Chargeable" at bounding box center [635, 418] width 316 height 18
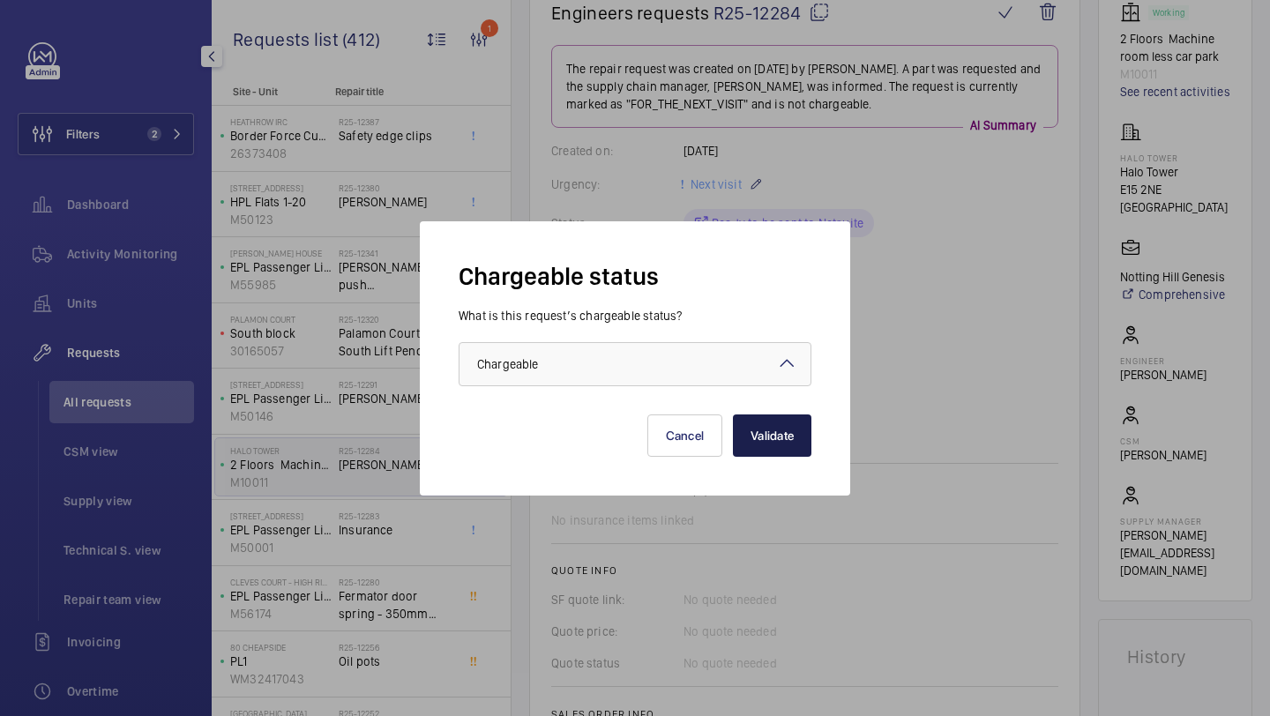
click at [801, 444] on button "Validate" at bounding box center [772, 435] width 78 height 42
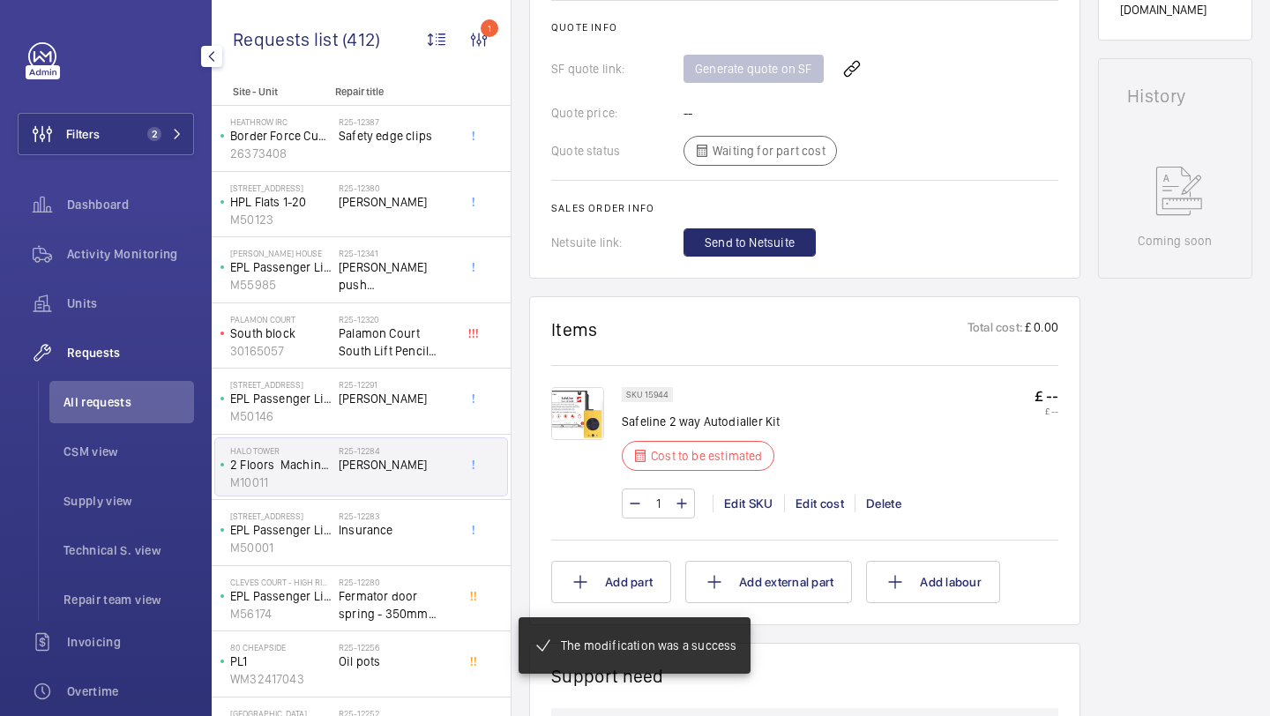
scroll to position [815, 0]
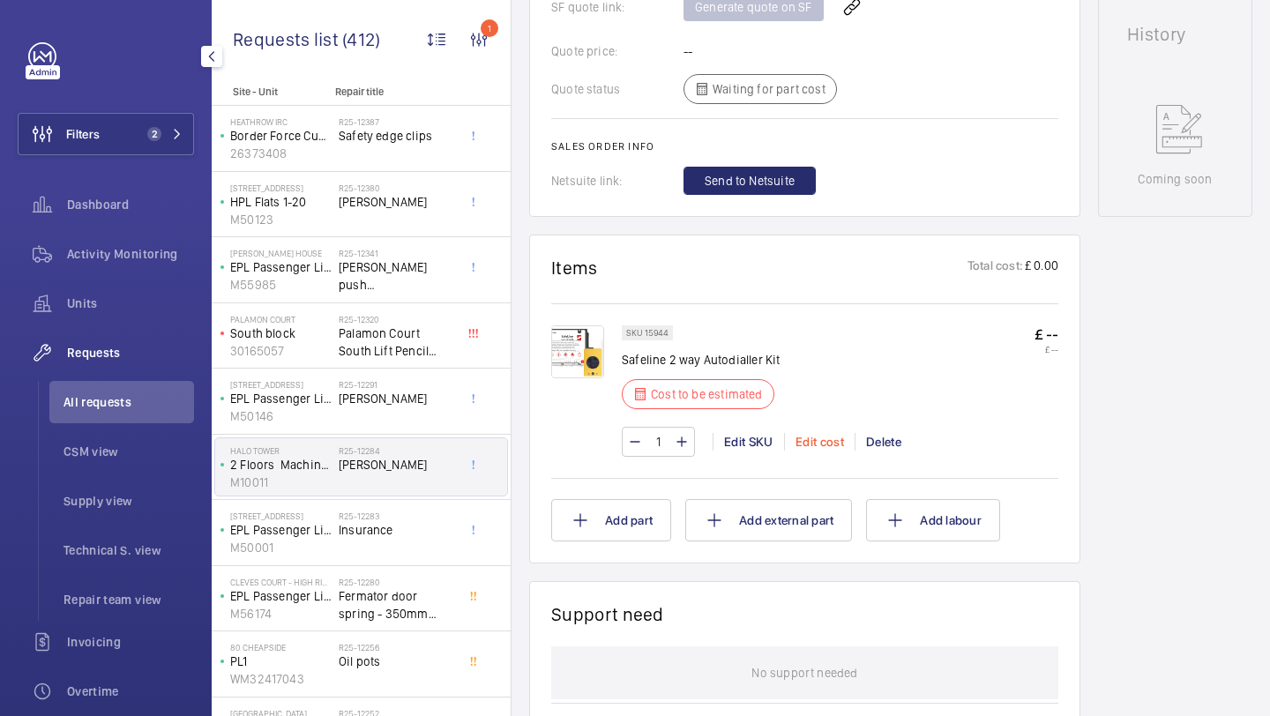
click at [816, 444] on div "Edit cost" at bounding box center [819, 442] width 71 height 18
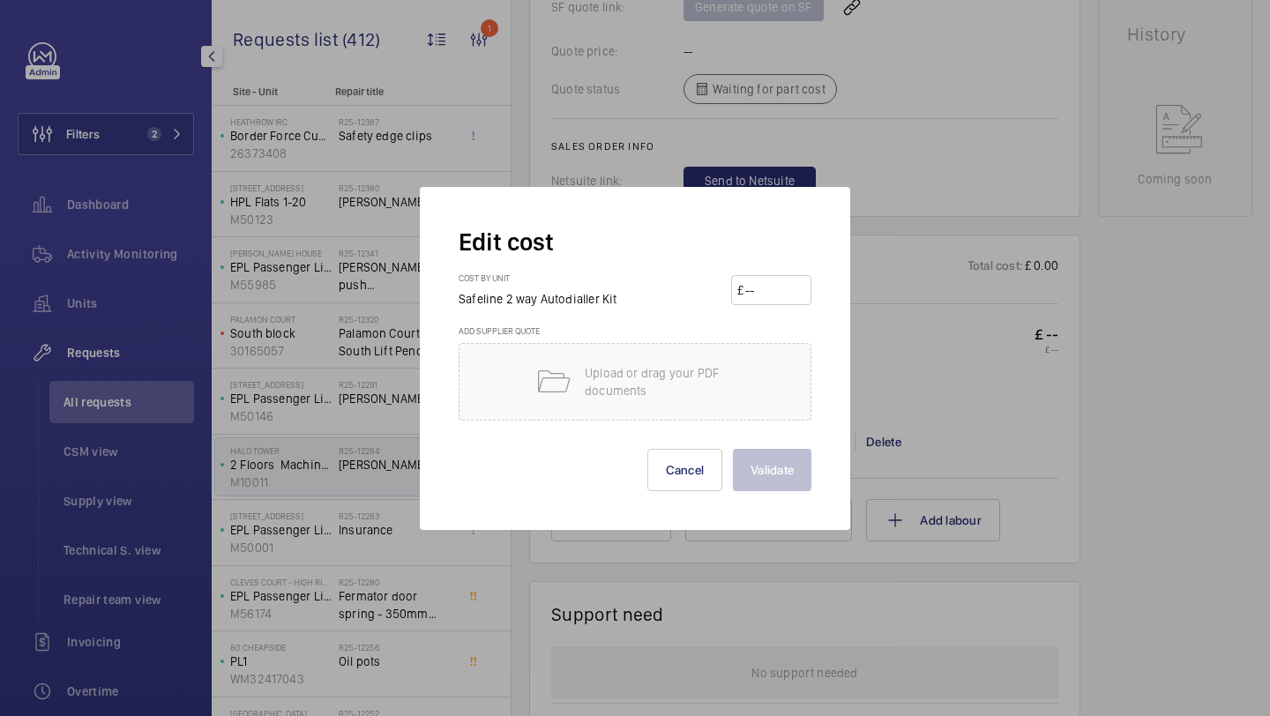
click at [791, 275] on wm-front-input-price "£" at bounding box center [771, 290] width 80 height 30
click at [791, 280] on input "number" at bounding box center [774, 290] width 62 height 28
type input "520"
click at [733, 449] on button "Validate" at bounding box center [772, 470] width 78 height 42
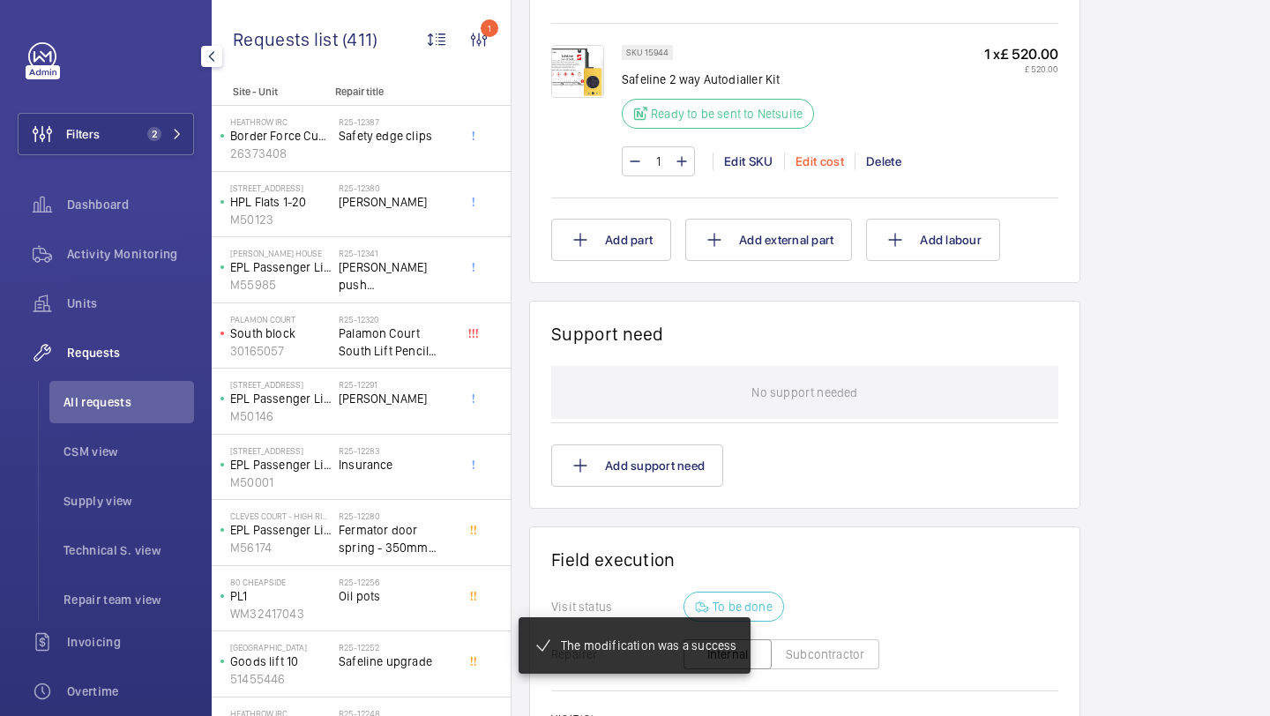
click at [814, 170] on div "Edit cost" at bounding box center [819, 162] width 71 height 18
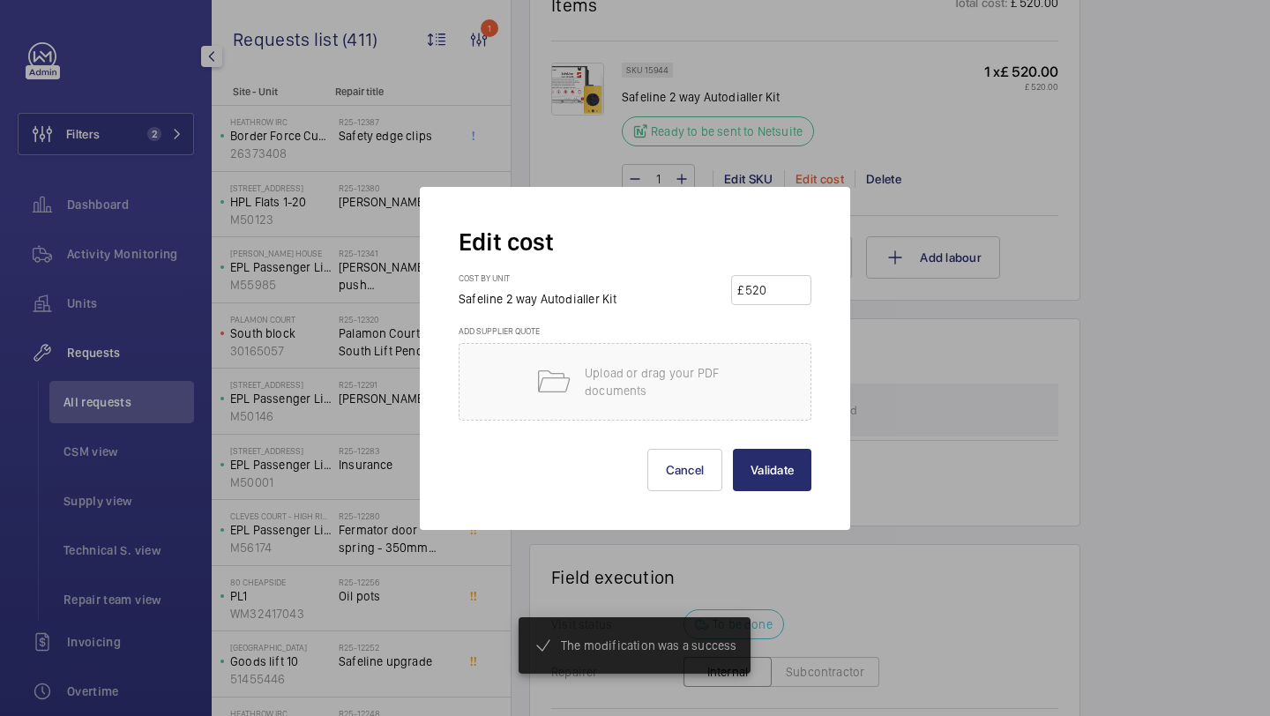
scroll to position [1078, 0]
click at [791, 288] on input "520" at bounding box center [774, 290] width 62 height 28
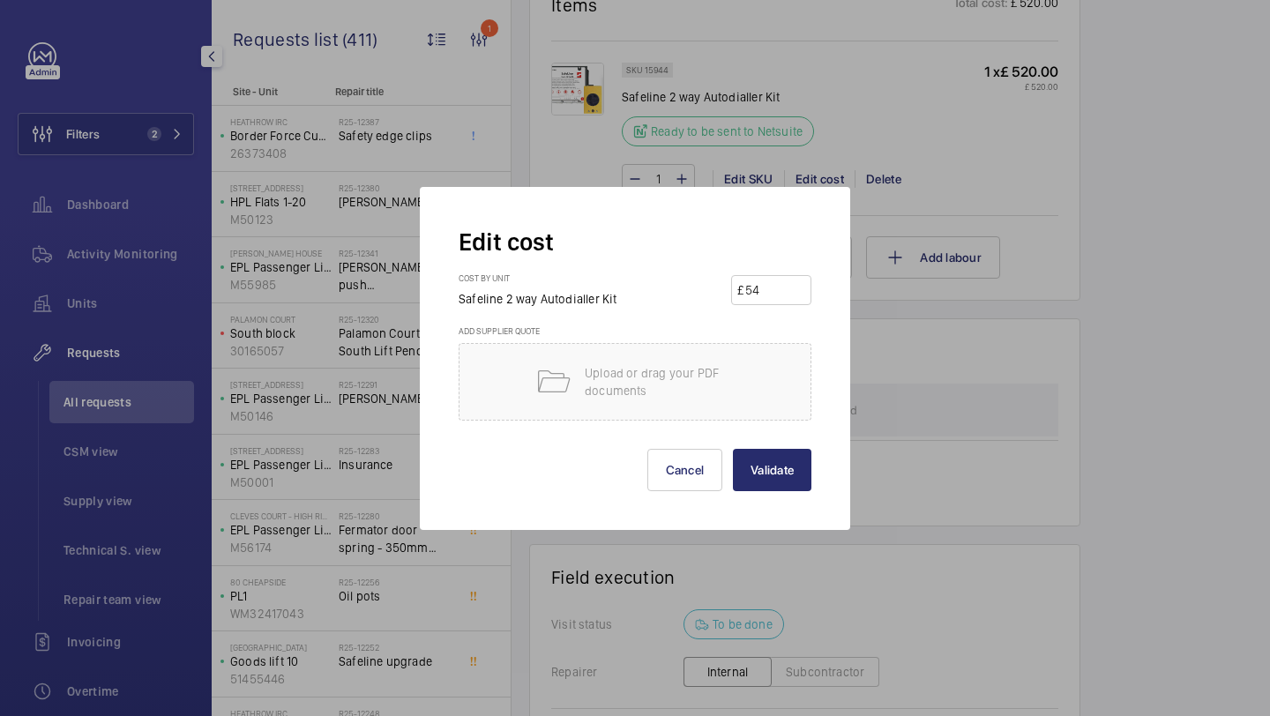
type input "540"
click at [733, 449] on button "Validate" at bounding box center [772, 470] width 78 height 42
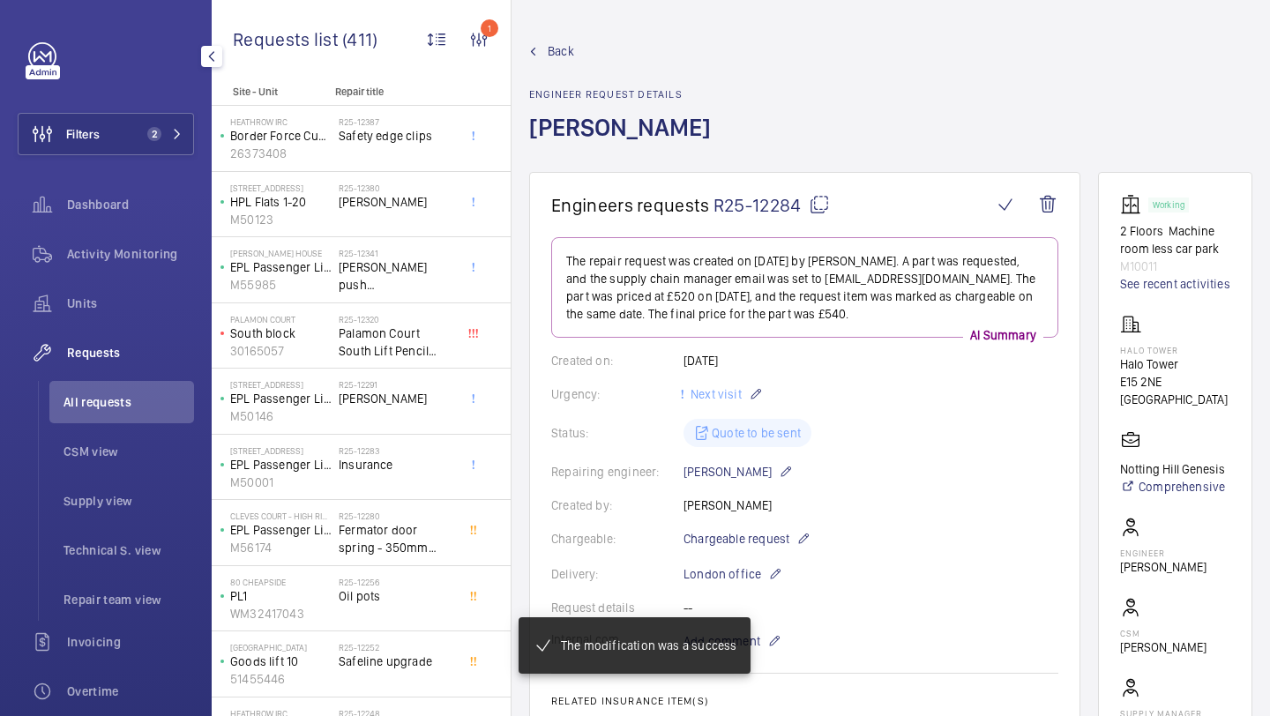
scroll to position [94, 0]
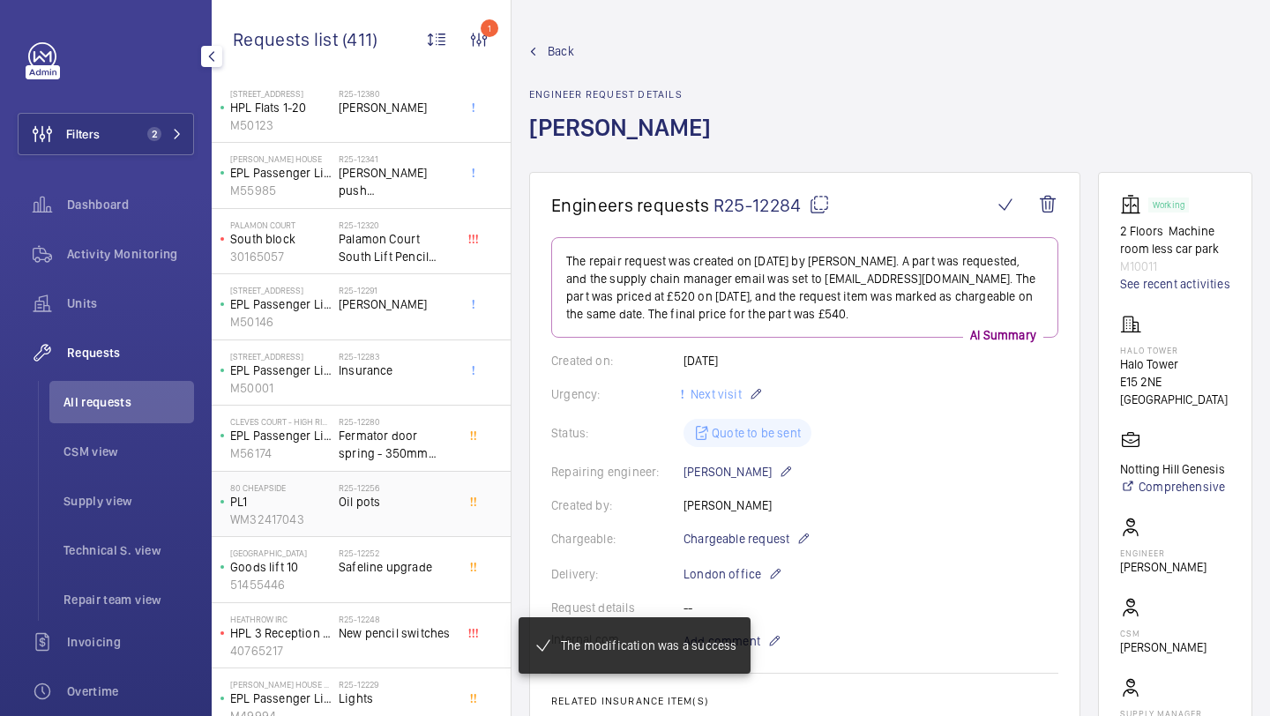
click at [368, 518] on div "R25-12256 Oil pots" at bounding box center [397, 507] width 116 height 51
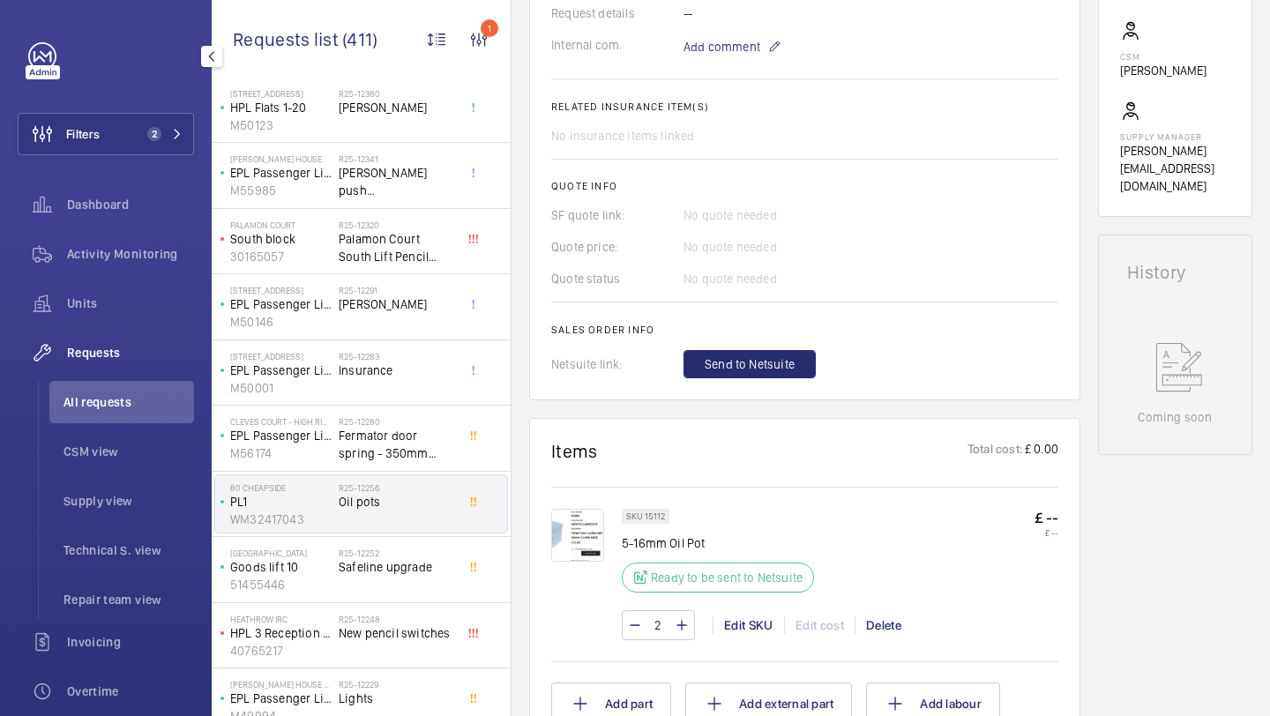
scroll to position [631, 0]
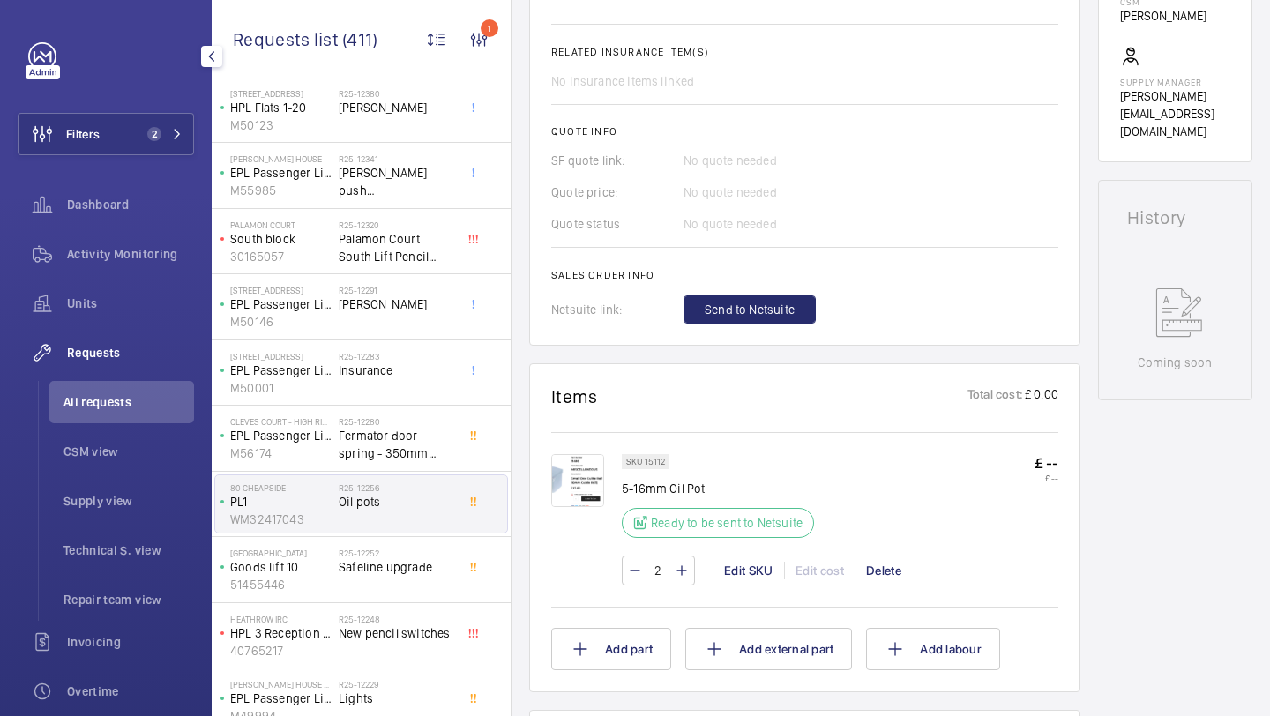
click at [747, 323] on button "Send to Netsuite" at bounding box center [749, 309] width 132 height 28
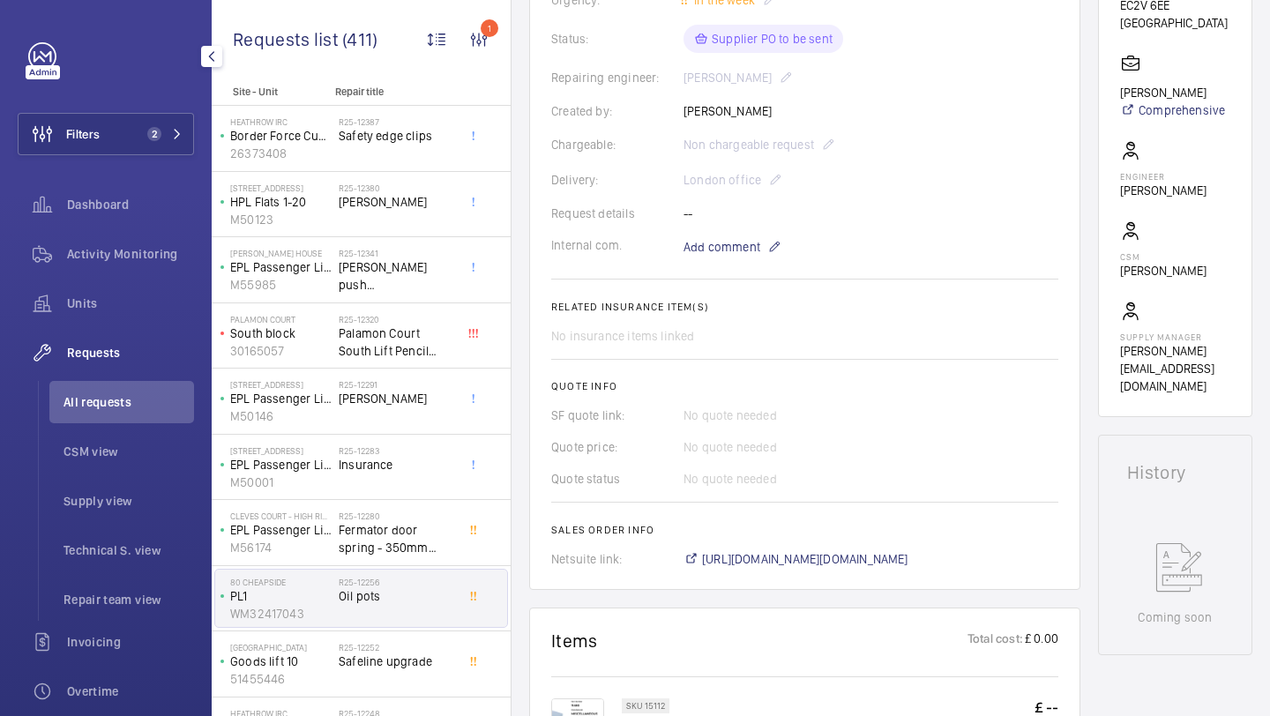
scroll to position [492, 0]
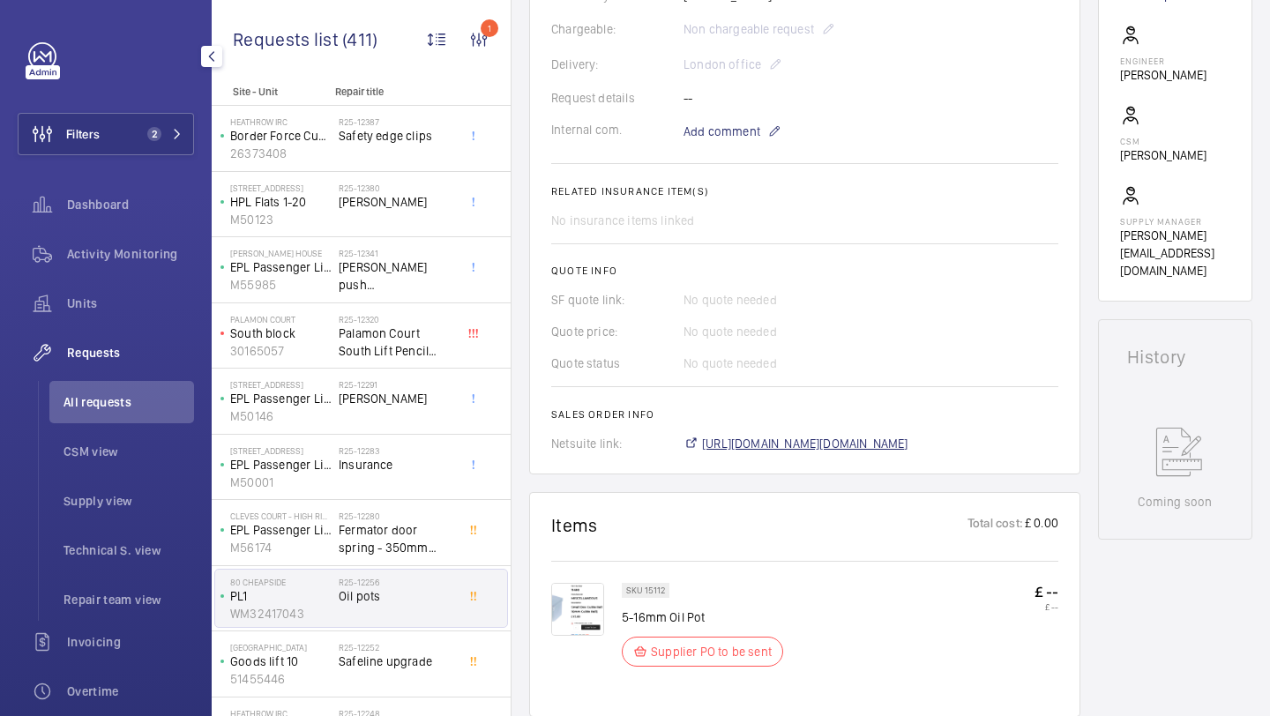
click at [742, 440] on span "https://6461500.app.netsuite.com/app/accounting/transactions/salesord.nl?id=301…" at bounding box center [805, 444] width 206 height 18
click at [555, 616] on img at bounding box center [577, 609] width 53 height 53
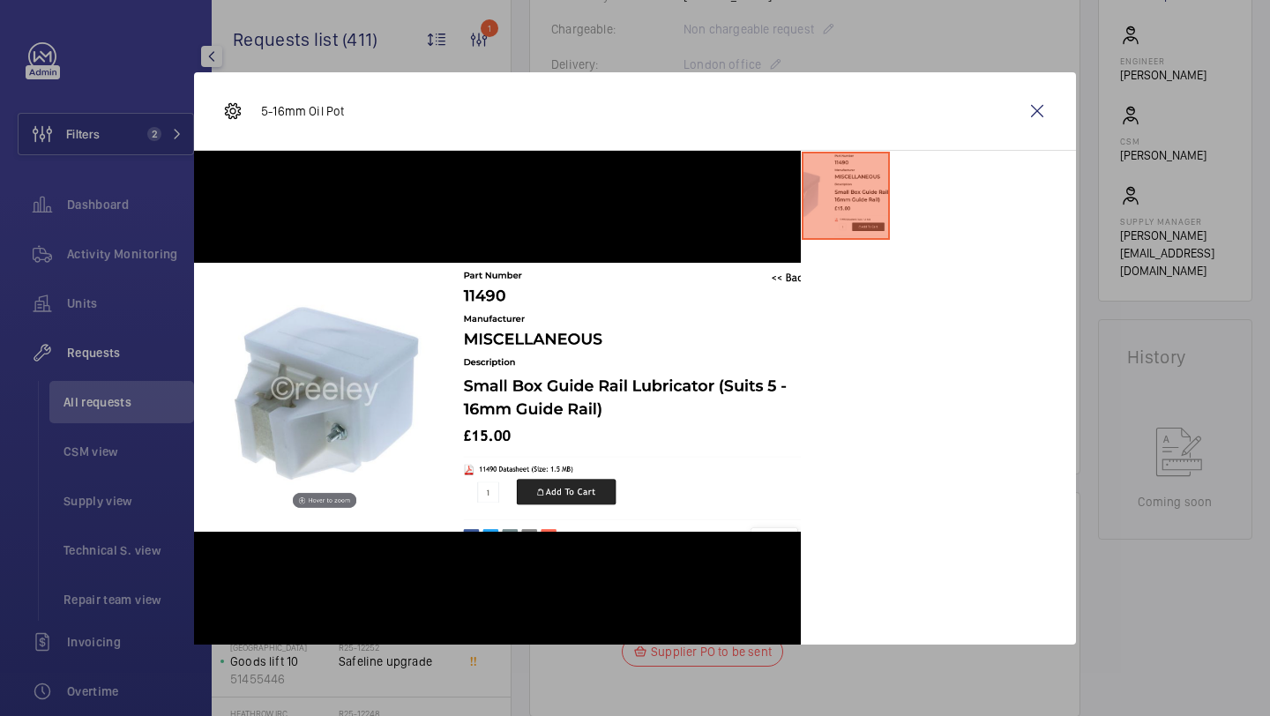
click at [1062, 114] on div "5-16mm Oil Pot" at bounding box center [635, 111] width 882 height 78
click at [1026, 108] on wm-front-icon-button at bounding box center [1037, 111] width 42 height 42
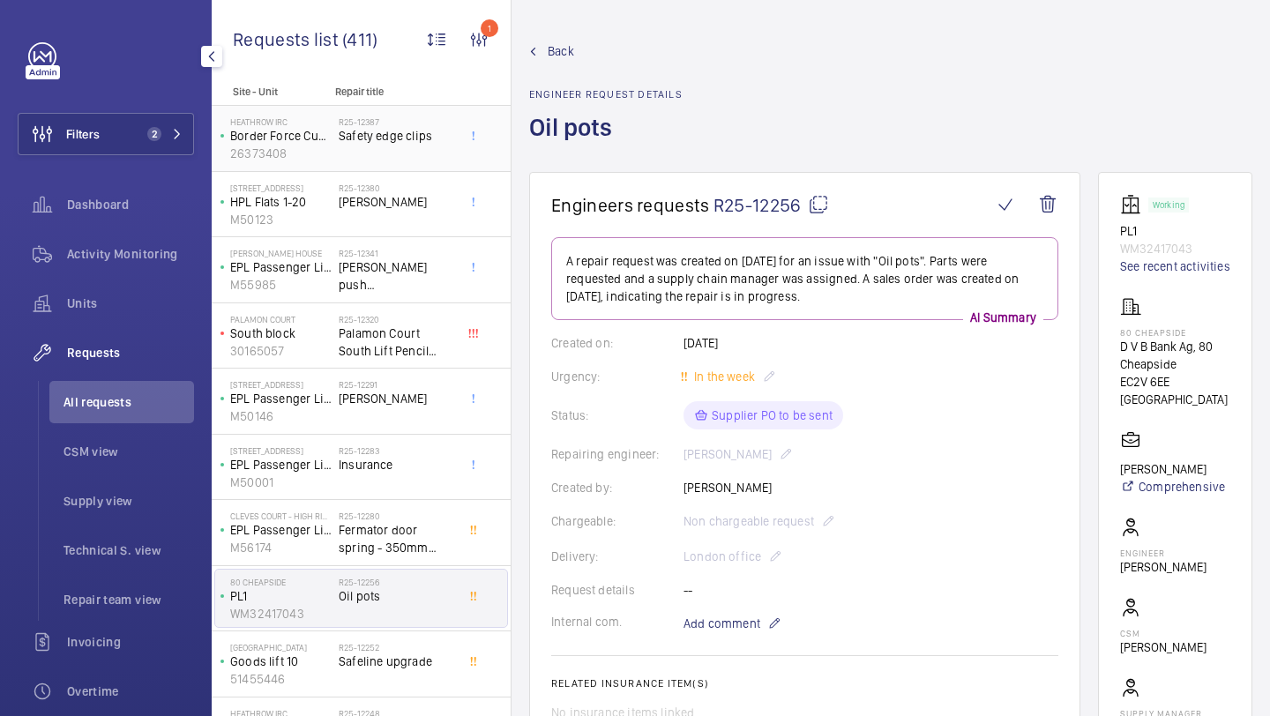
click at [412, 165] on div "R25-12387 Safety edge clips" at bounding box center [397, 141] width 116 height 51
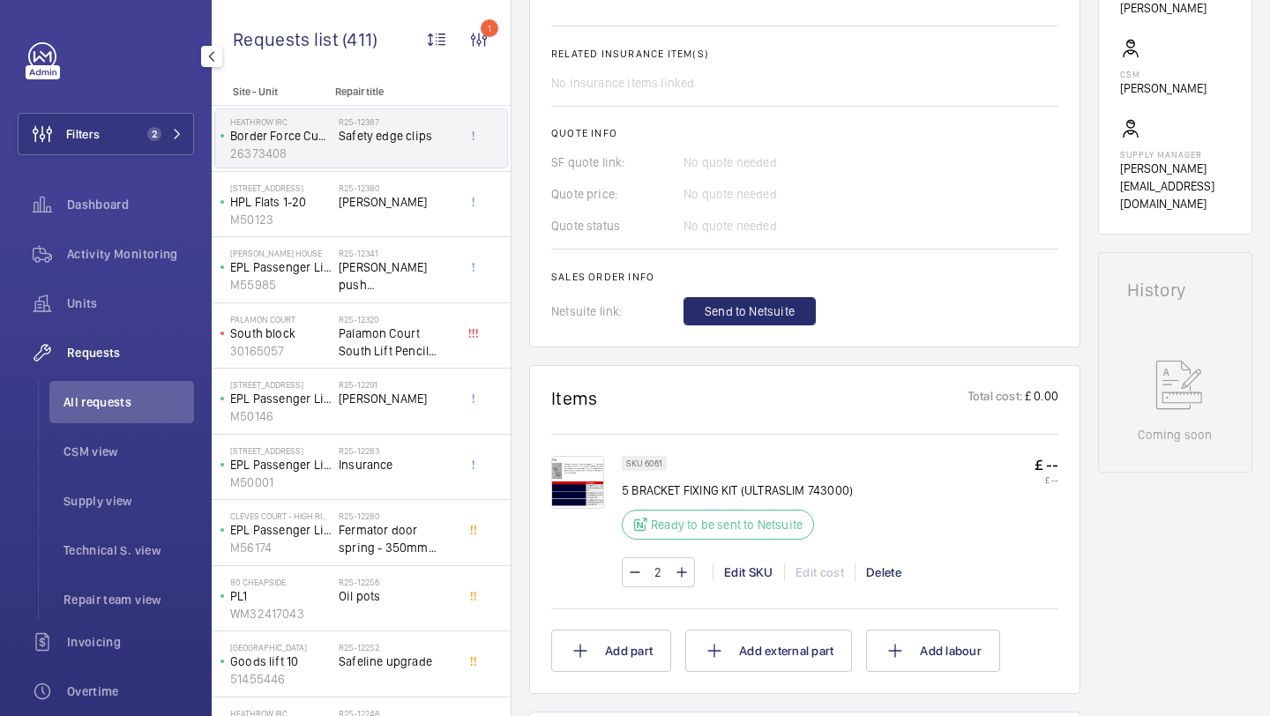
scroll to position [681, 0]
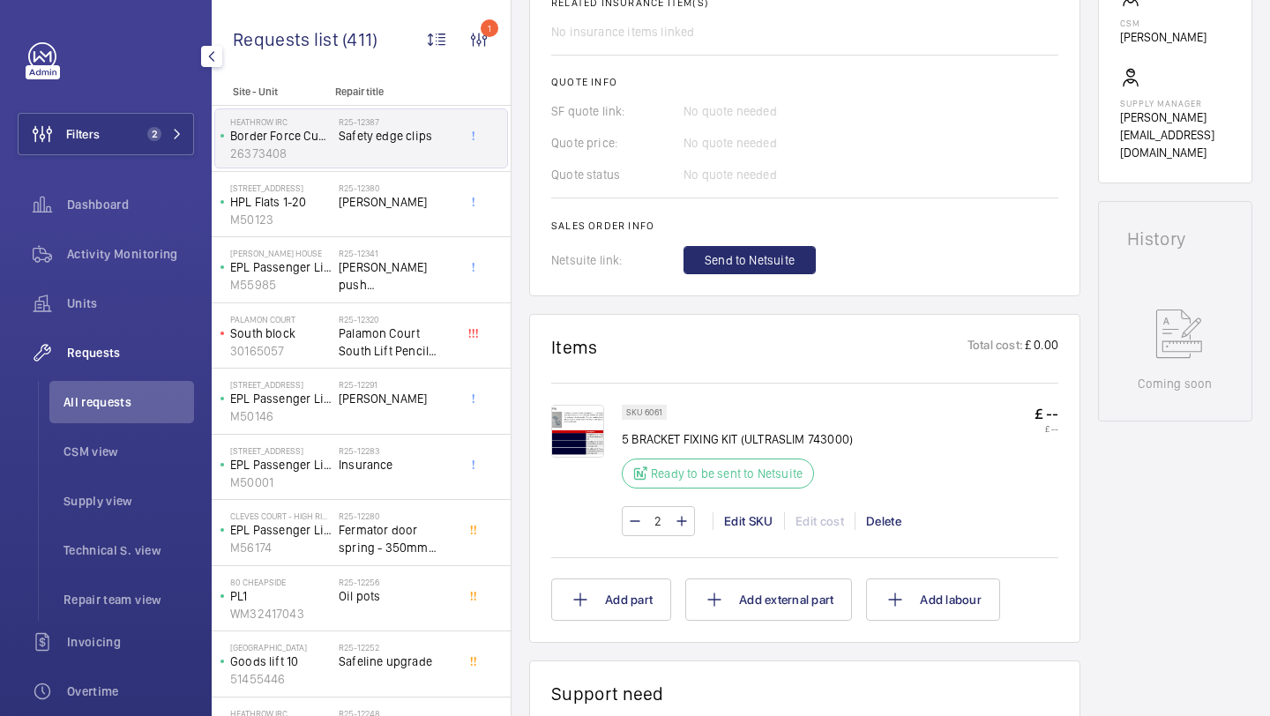
click at [591, 424] on img at bounding box center [577, 431] width 53 height 53
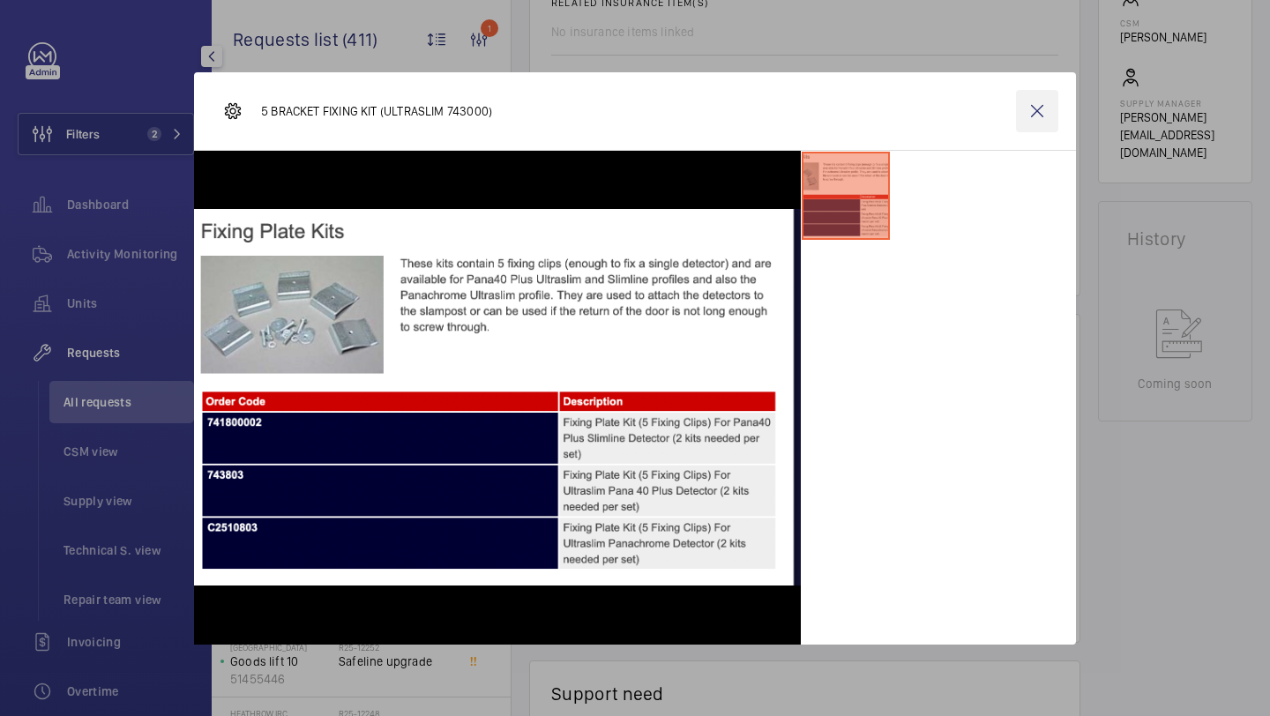
click at [1039, 111] on wm-front-icon-button at bounding box center [1037, 111] width 42 height 42
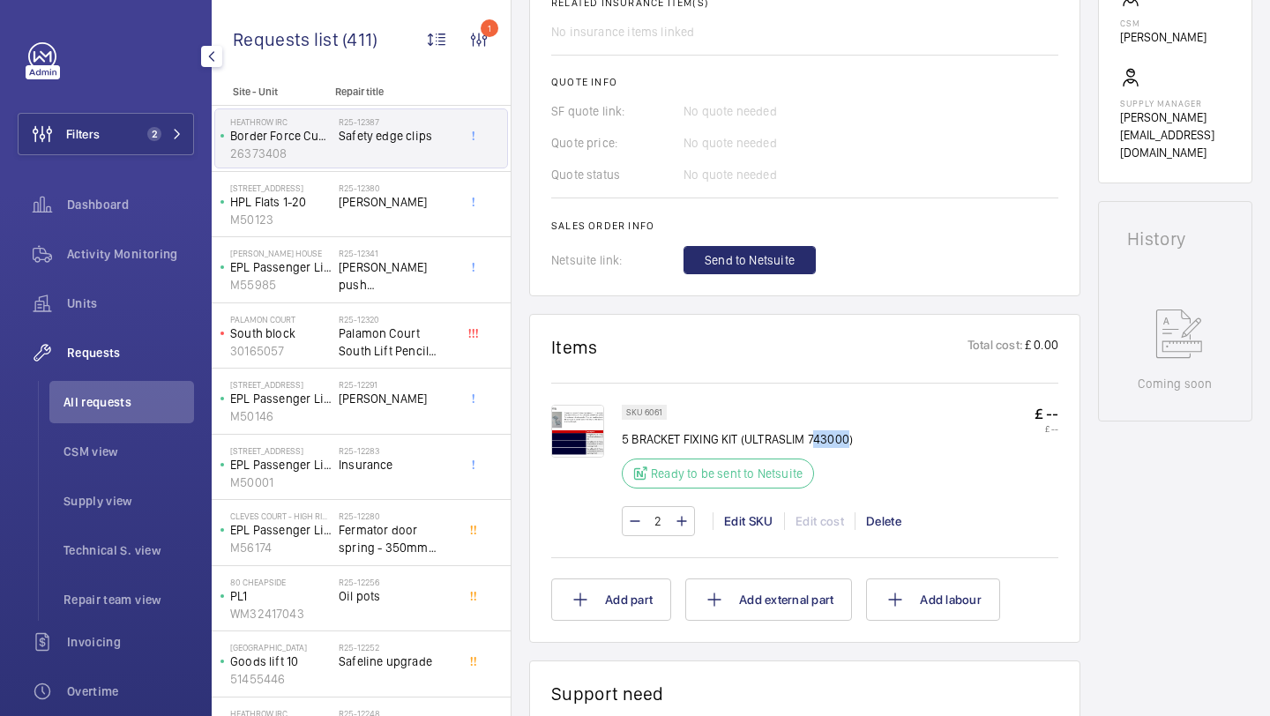
drag, startPoint x: 849, startPoint y: 439, endPoint x: 813, endPoint y: 438, distance: 36.2
click at [813, 438] on p "5 BRACKET FIXING KIT (ULTRASLIM 743000)" at bounding box center [737, 439] width 231 height 18
drag, startPoint x: 810, startPoint y: 438, endPoint x: 851, endPoint y: 438, distance: 40.6
click at [851, 438] on p "5 BRACKET FIXING KIT (ULTRASLIM 743000)" at bounding box center [737, 439] width 231 height 18
copy p "743000"
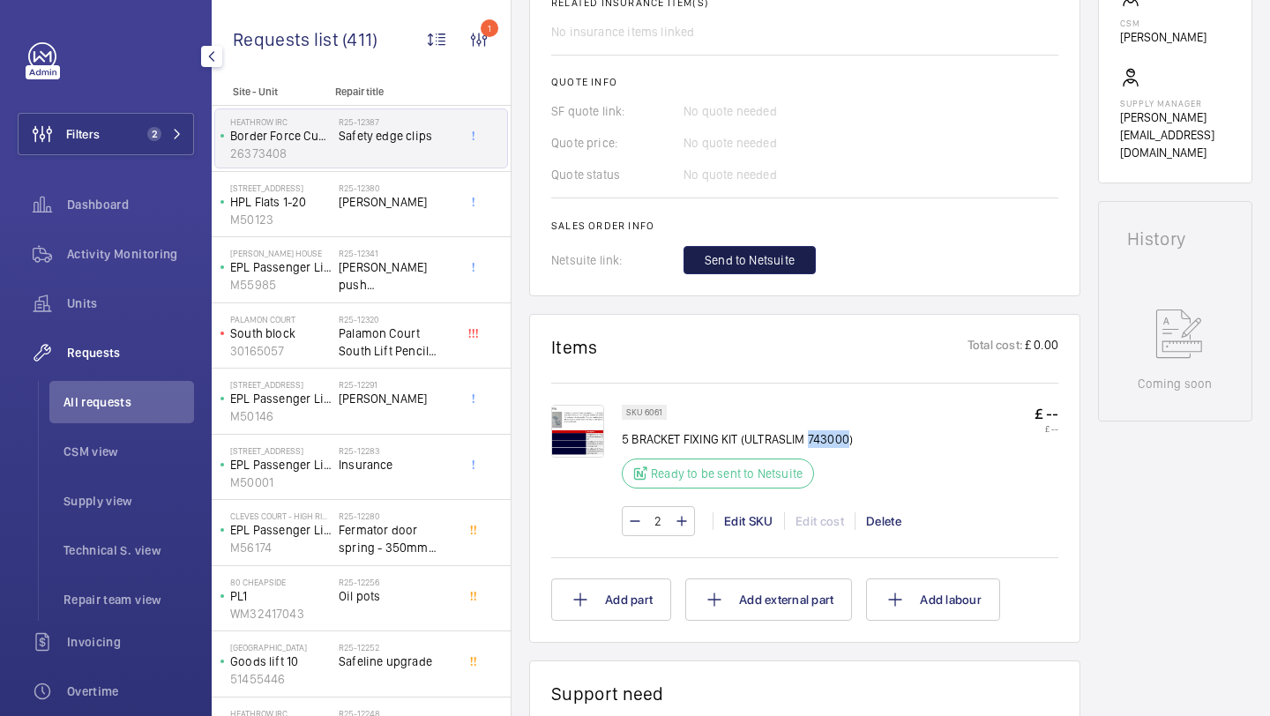
click at [759, 258] on span "Send to Netsuite" at bounding box center [750, 260] width 90 height 18
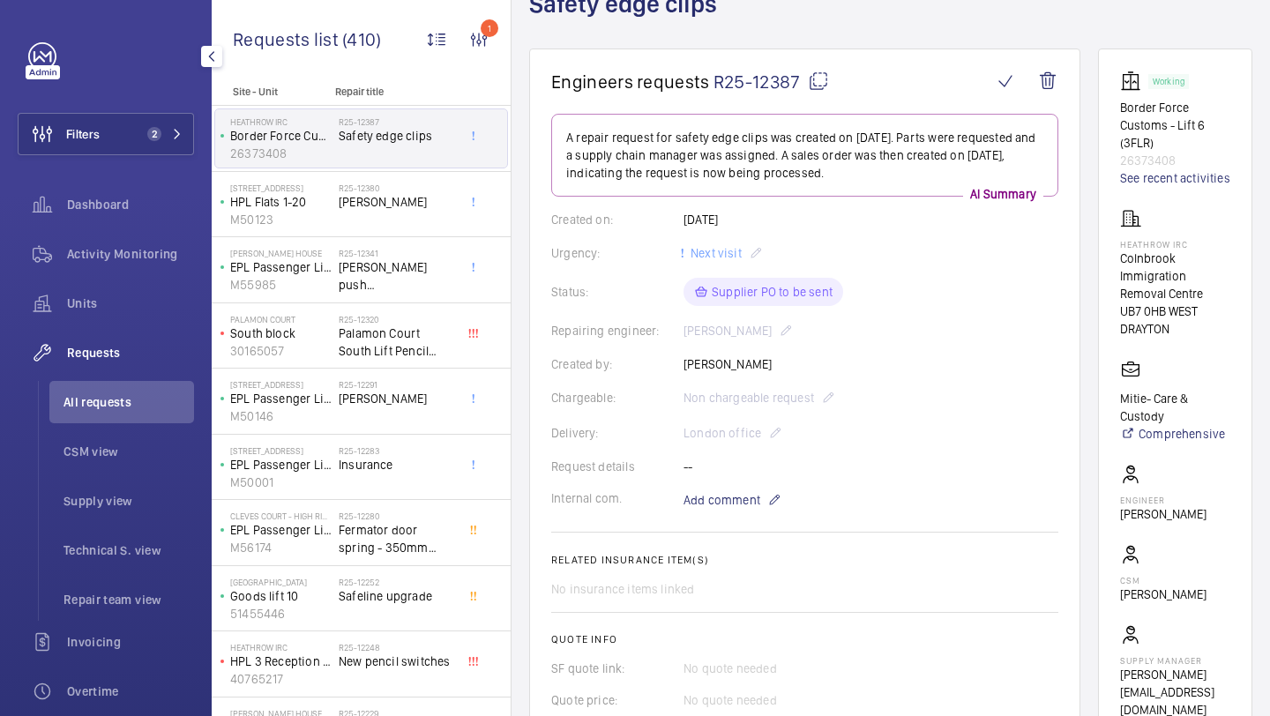
scroll to position [302, 0]
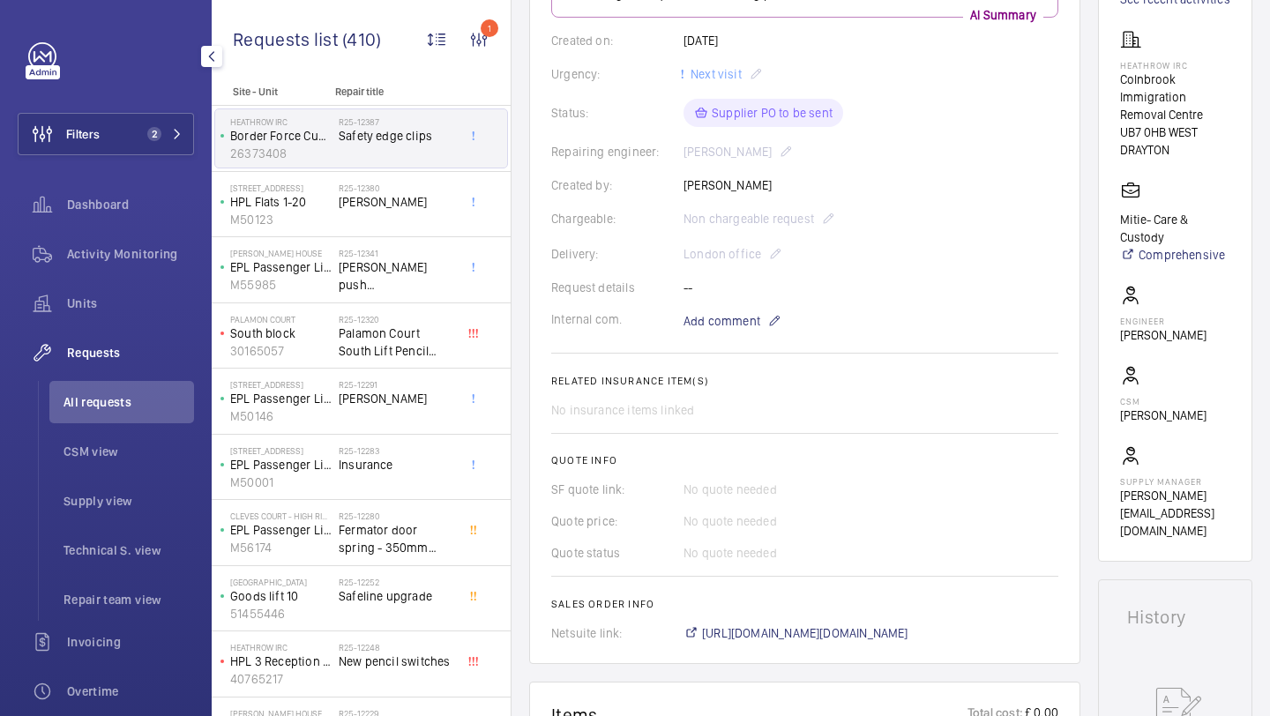
click at [762, 645] on wm-front-card "Engineers requests R25-12387 A repair request for safety edge clips was created…" at bounding box center [804, 266] width 551 height 794
click at [763, 632] on span "https://6461500.app.netsuite.com/app/accounting/transactions/salesord.nl?id=301…" at bounding box center [805, 633] width 206 height 18
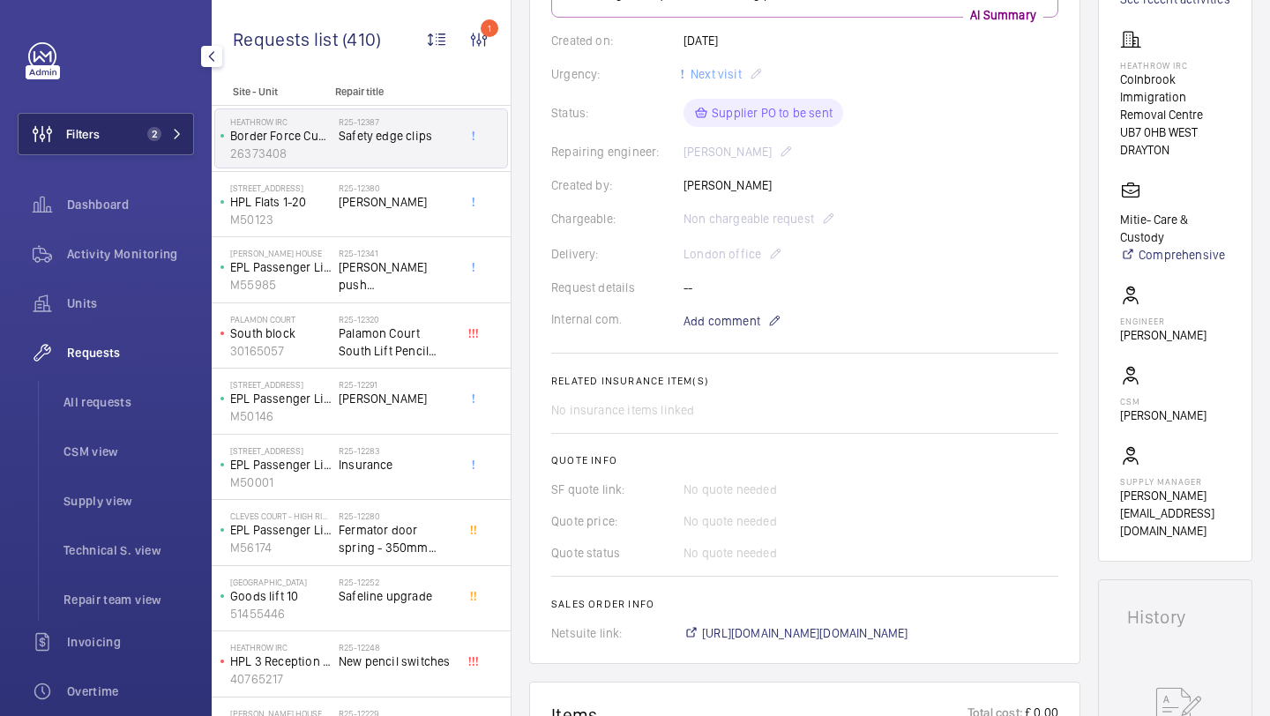
click at [150, 129] on span "2" at bounding box center [154, 134] width 14 height 14
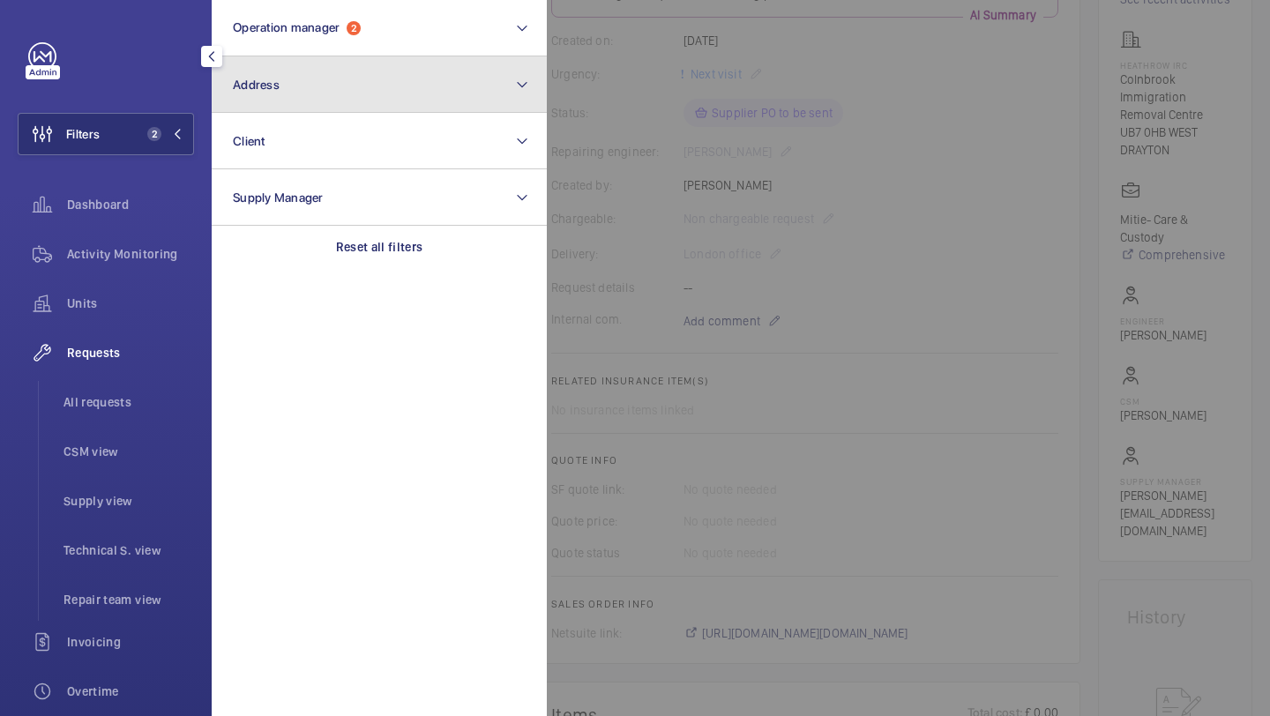
click at [352, 96] on button "Address" at bounding box center [379, 84] width 335 height 56
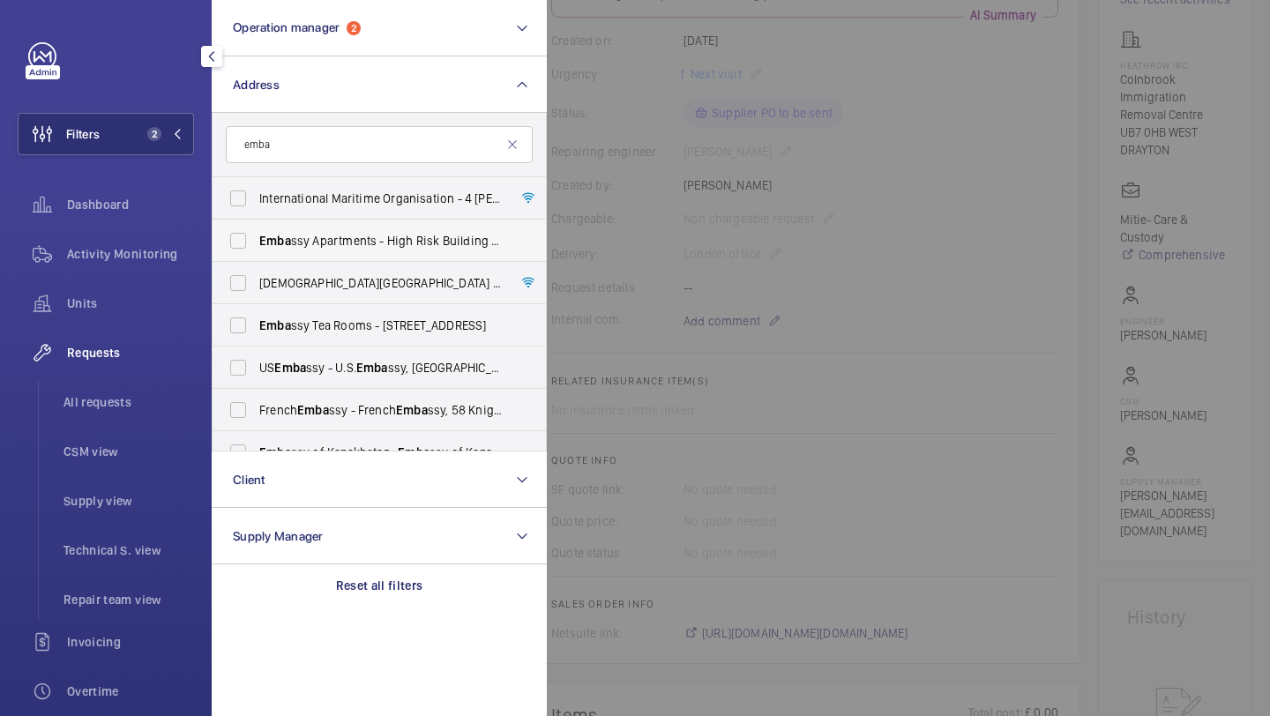
type input "emba"
click at [324, 235] on span "Emba ssy Apartments - High Risk Building - Emba ssy Apartments, LONDON SE5 9BB" at bounding box center [380, 241] width 242 height 18
click at [256, 235] on input "Emba ssy Apartments - High Risk Building - Emba ssy Apartments, LONDON SE5 9BB" at bounding box center [237, 240] width 35 height 35
checkbox input "true"
click at [144, 389] on li "All requests" at bounding box center [121, 402] width 145 height 42
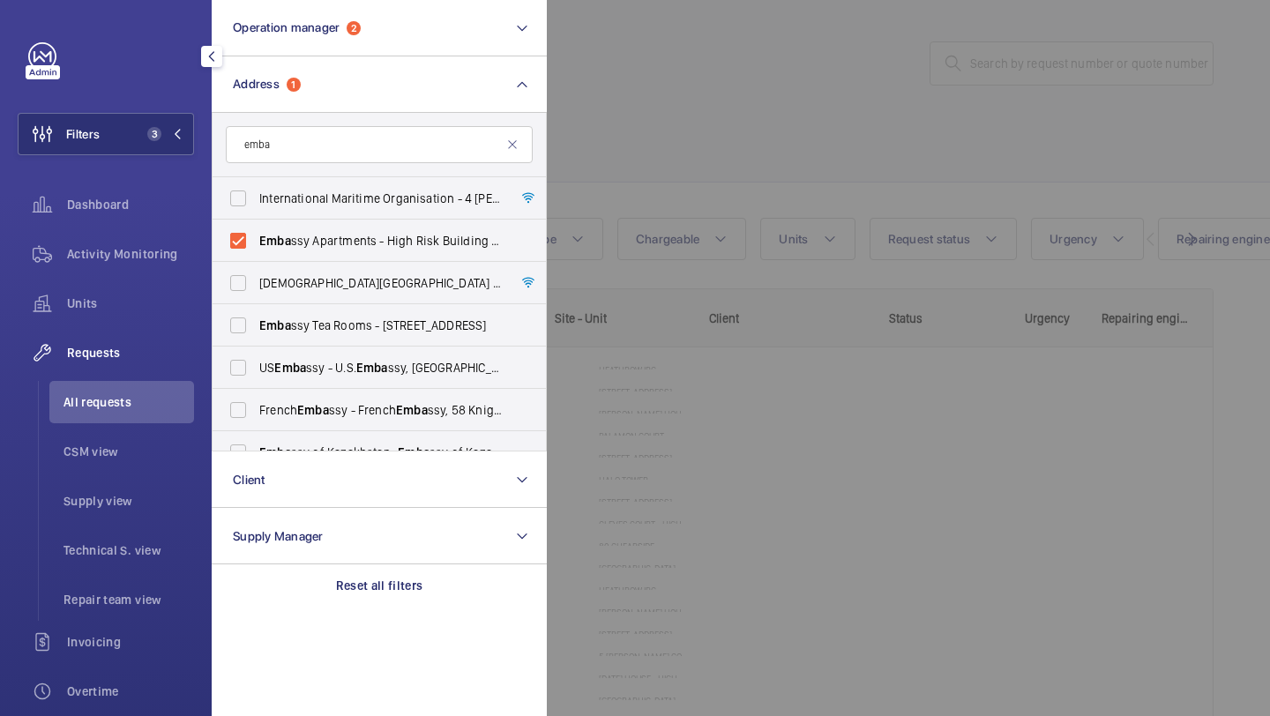
click at [715, 123] on div at bounding box center [1182, 358] width 1270 height 716
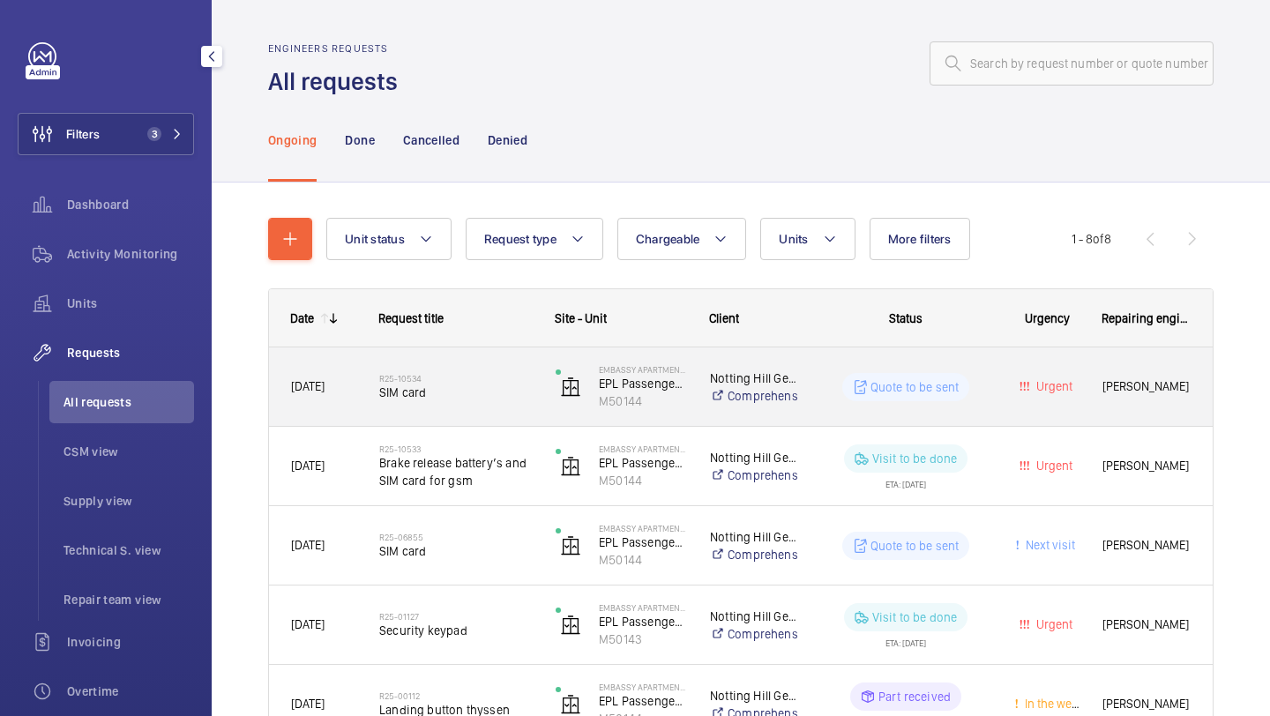
click at [479, 387] on span "SIM card" at bounding box center [455, 393] width 153 height 18
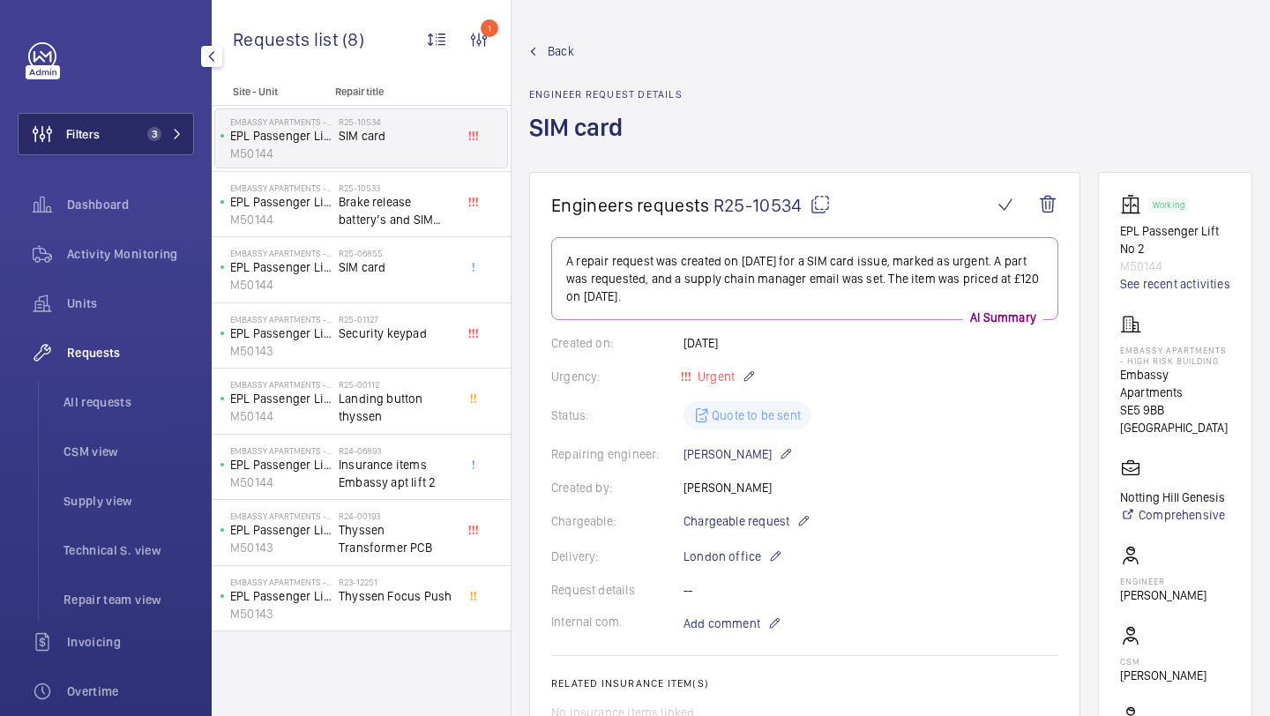
click at [116, 149] on button "Filters 3" at bounding box center [106, 134] width 176 height 42
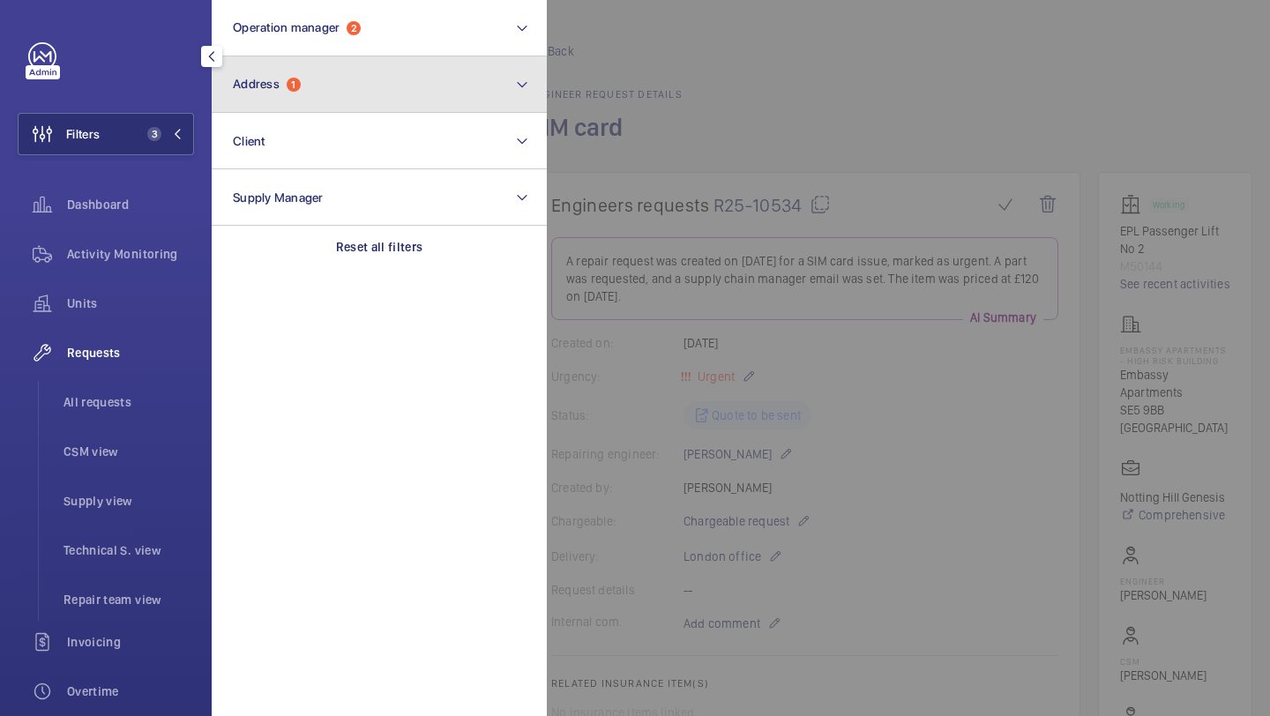
click at [243, 84] on span "Address" at bounding box center [256, 84] width 47 height 14
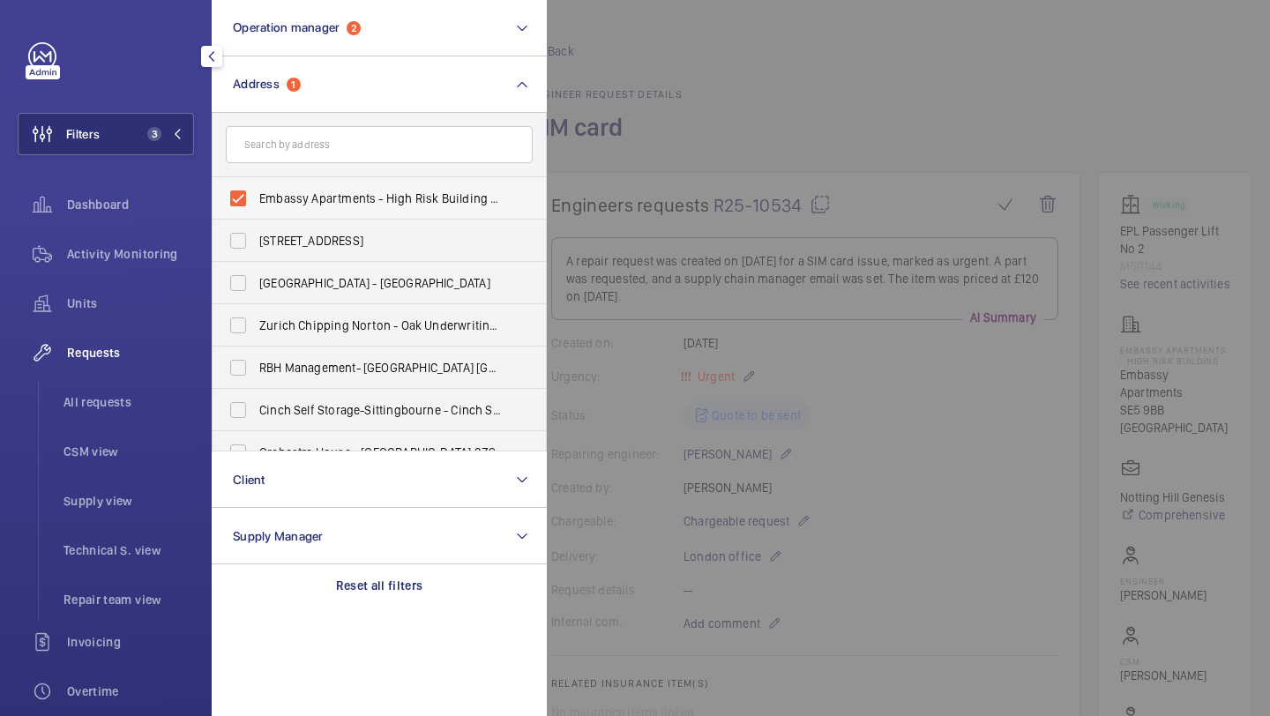
click at [264, 197] on span "Embassy Apartments - High Risk Building - Embassy Apartments, LONDON SE5 9BB" at bounding box center [380, 199] width 242 height 18
click at [256, 197] on input "Embassy Apartments - High Risk Building - Embassy Apartments, LONDON SE5 9BB" at bounding box center [237, 198] width 35 height 35
checkbox input "false"
click at [176, 392] on li "All requests" at bounding box center [121, 402] width 145 height 42
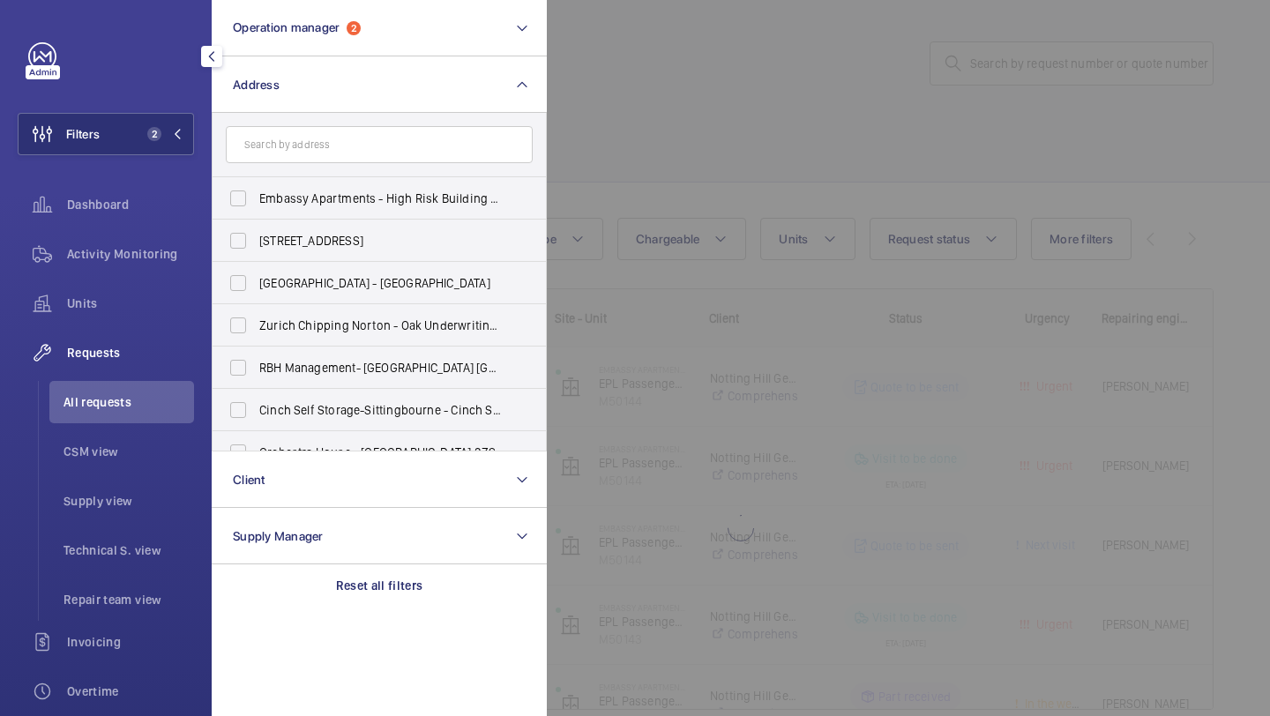
click at [839, 46] on div at bounding box center [1182, 358] width 1270 height 716
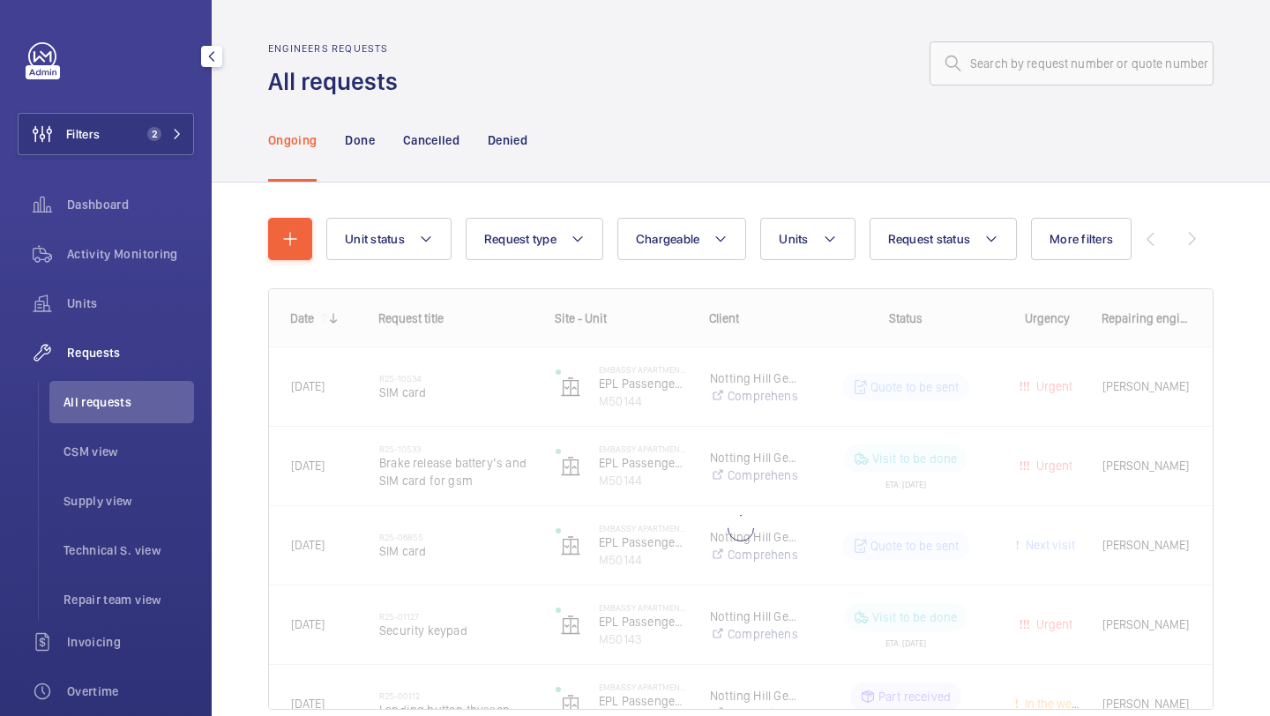
click at [1026, 7] on wm-front-admin-header "Engineers requests All requests" at bounding box center [741, 49] width 1058 height 98
click at [1021, 53] on input "text" at bounding box center [1071, 63] width 284 height 44
paste input "R25-11389"
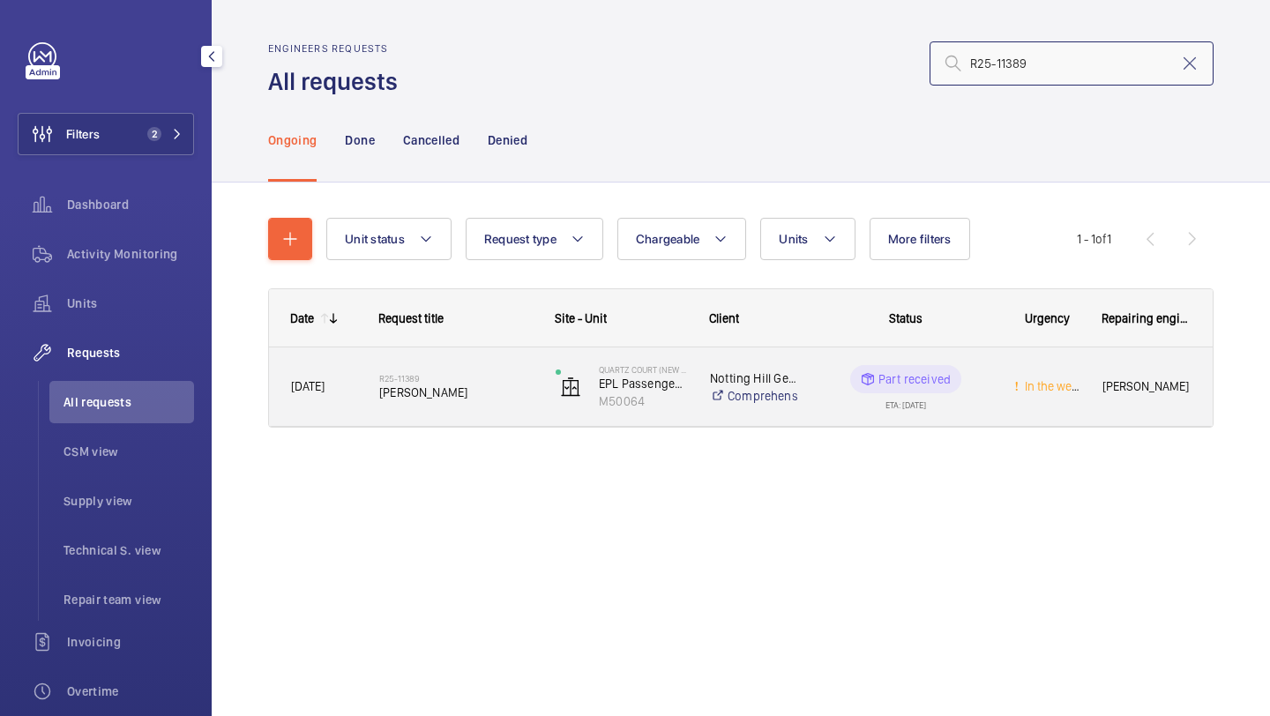
type input "R25-11389"
click at [412, 417] on div "R25-11389 Kone pressel" at bounding box center [445, 386] width 175 height 79
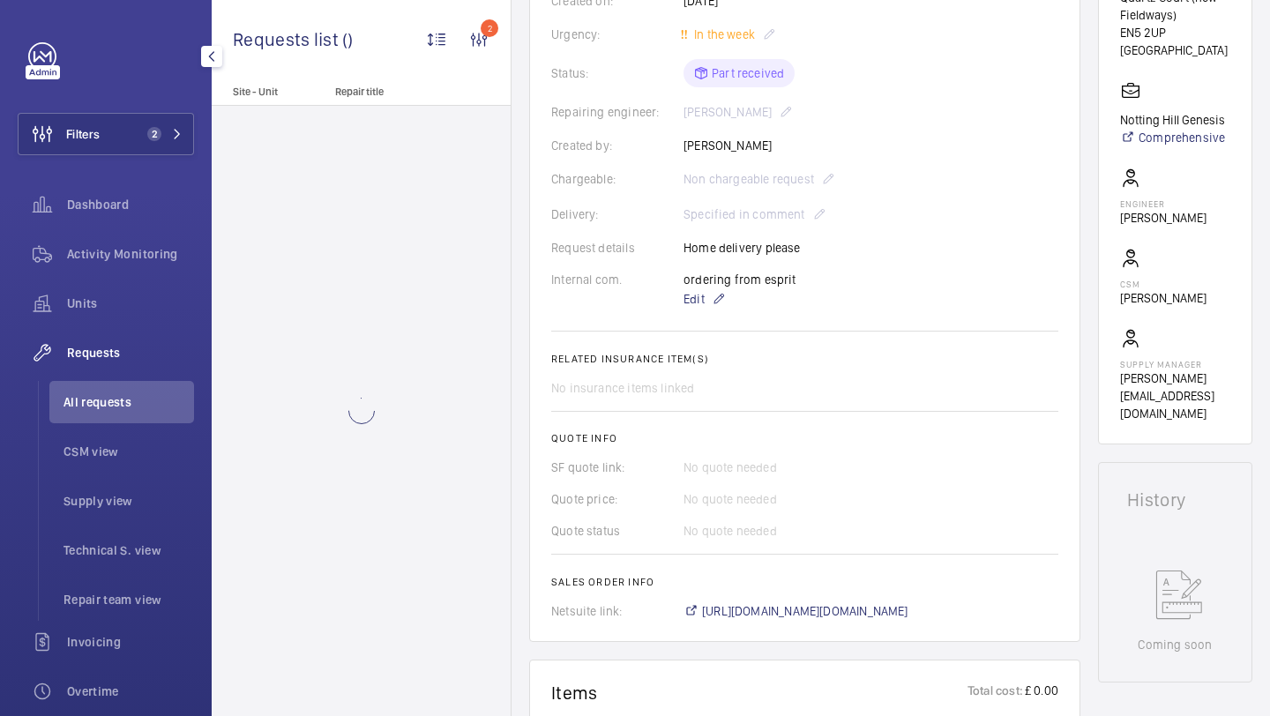
scroll to position [752, 0]
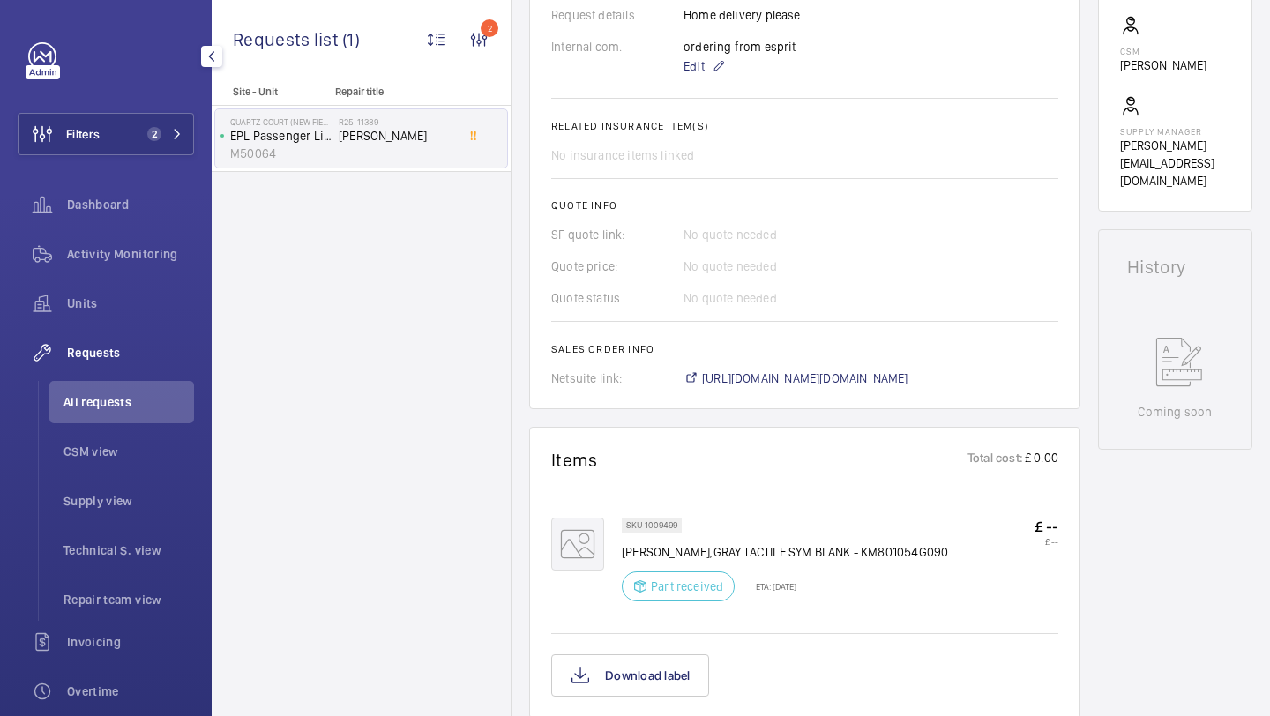
scroll to position [595, 0]
click at [711, 384] on span "https://6461500.app.netsuite.com/app/accounting/transactions/salesord.nl?id=295…" at bounding box center [805, 376] width 206 height 18
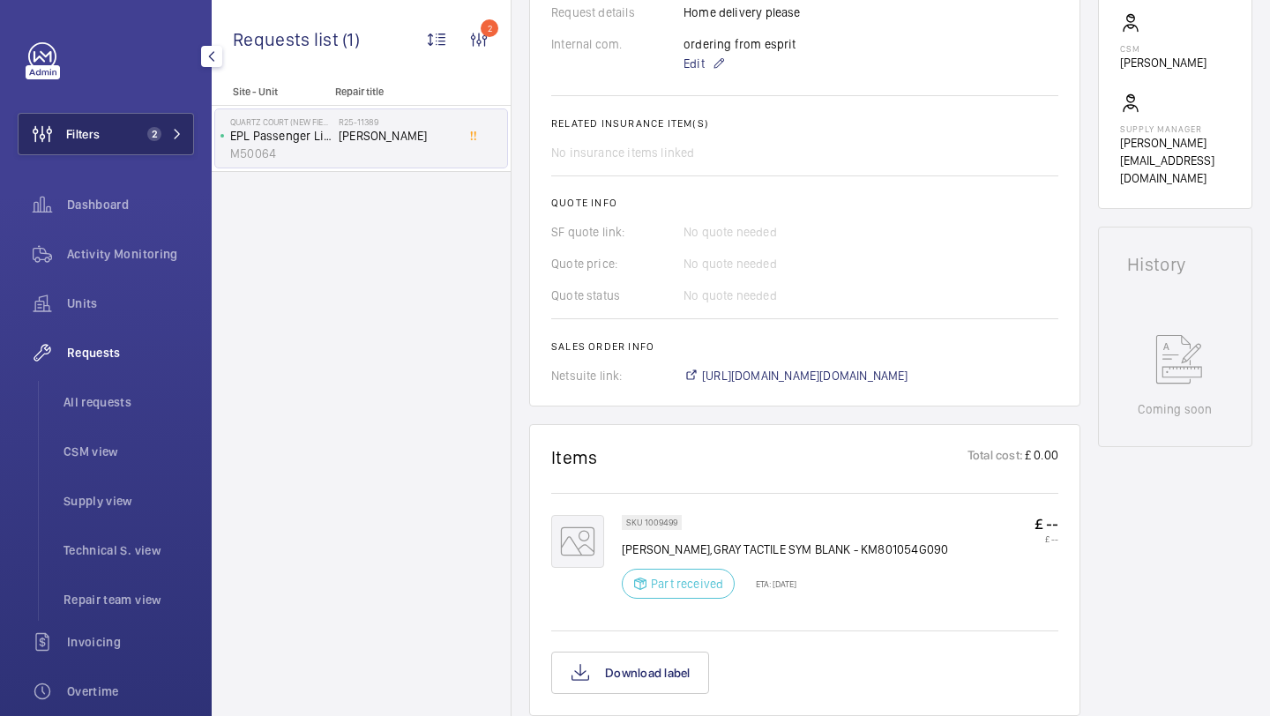
click at [147, 136] on span "2" at bounding box center [154, 134] width 14 height 14
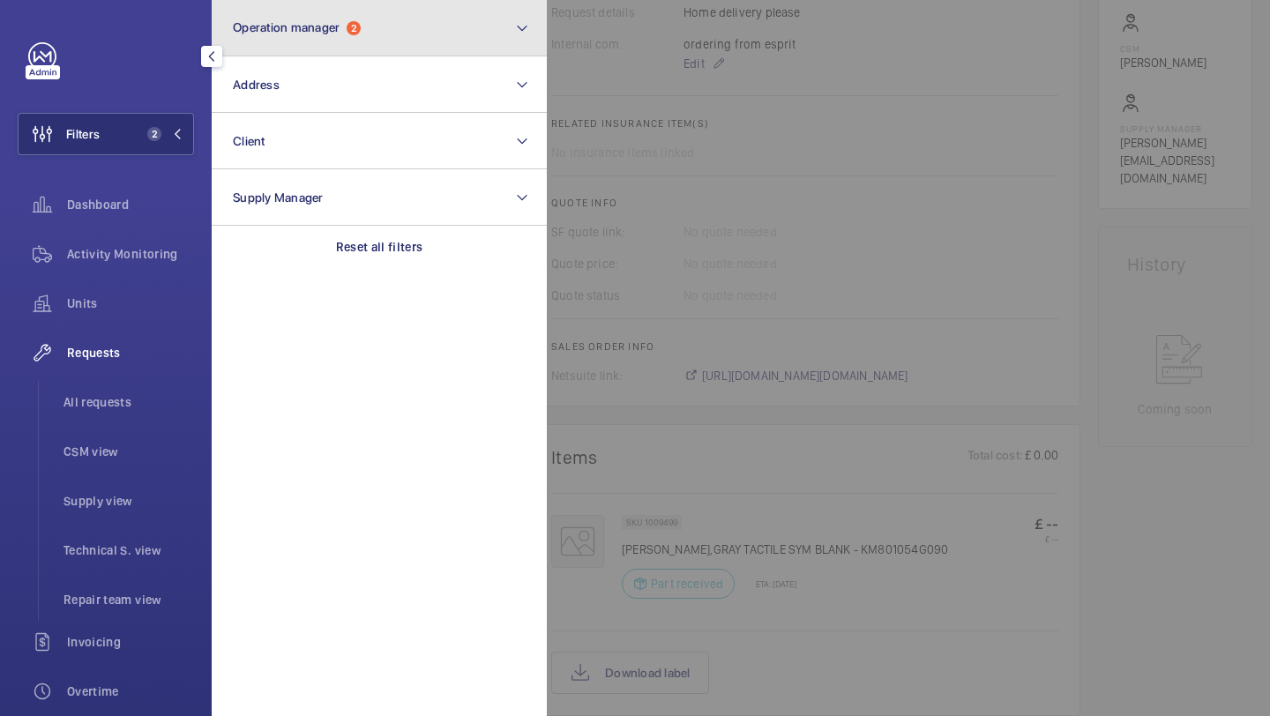
click at [342, 36] on button "Operation manager 2" at bounding box center [379, 28] width 335 height 56
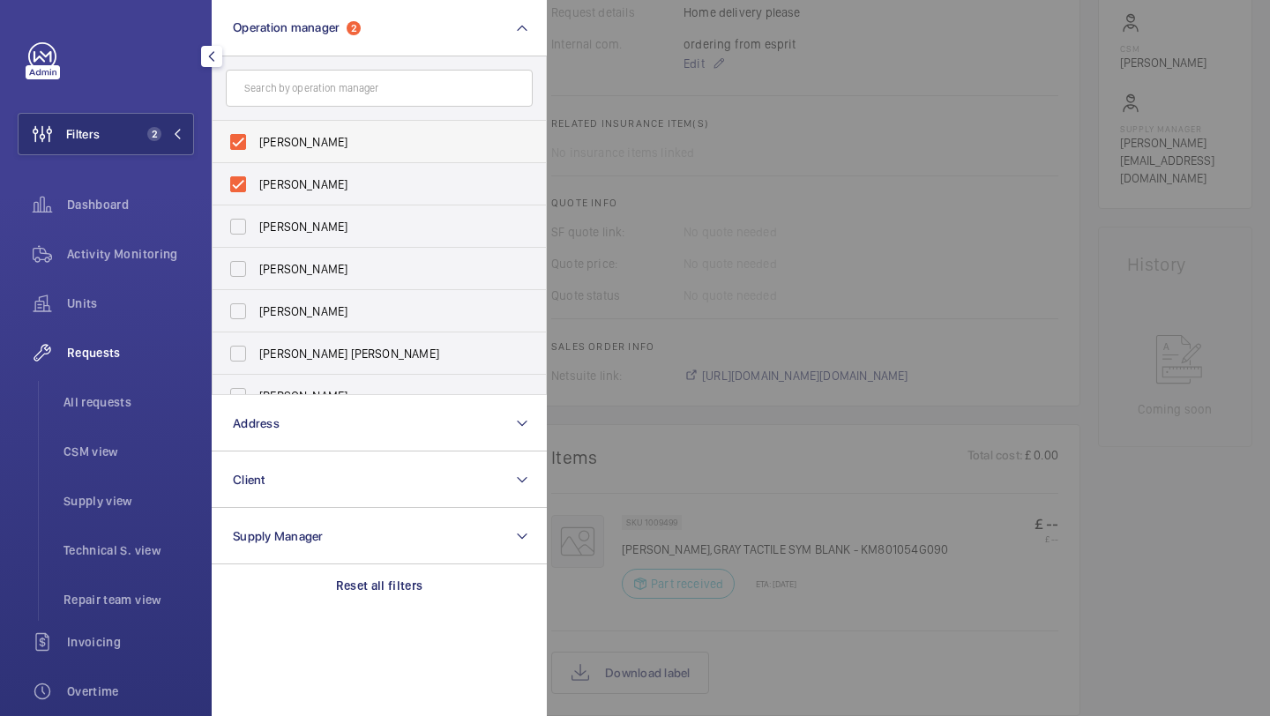
click at [277, 154] on label "[PERSON_NAME]" at bounding box center [366, 142] width 307 height 42
click at [256, 154] on input "[PERSON_NAME]" at bounding box center [237, 141] width 35 height 35
checkbox input "false"
click at [277, 153] on label "Alex Waterman" at bounding box center [366, 142] width 307 height 42
click at [256, 153] on input "Alex Waterman" at bounding box center [237, 141] width 35 height 35
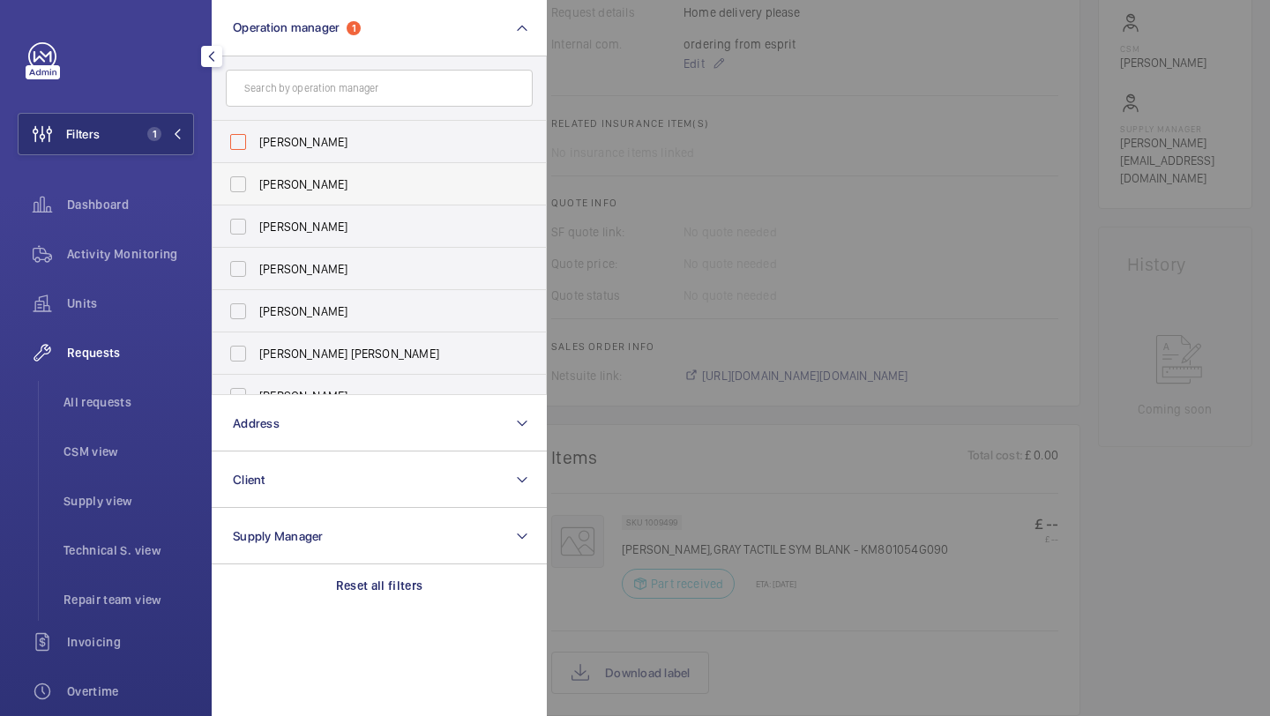
checkbox input "false"
click at [143, 407] on span "All requests" at bounding box center [128, 402] width 131 height 18
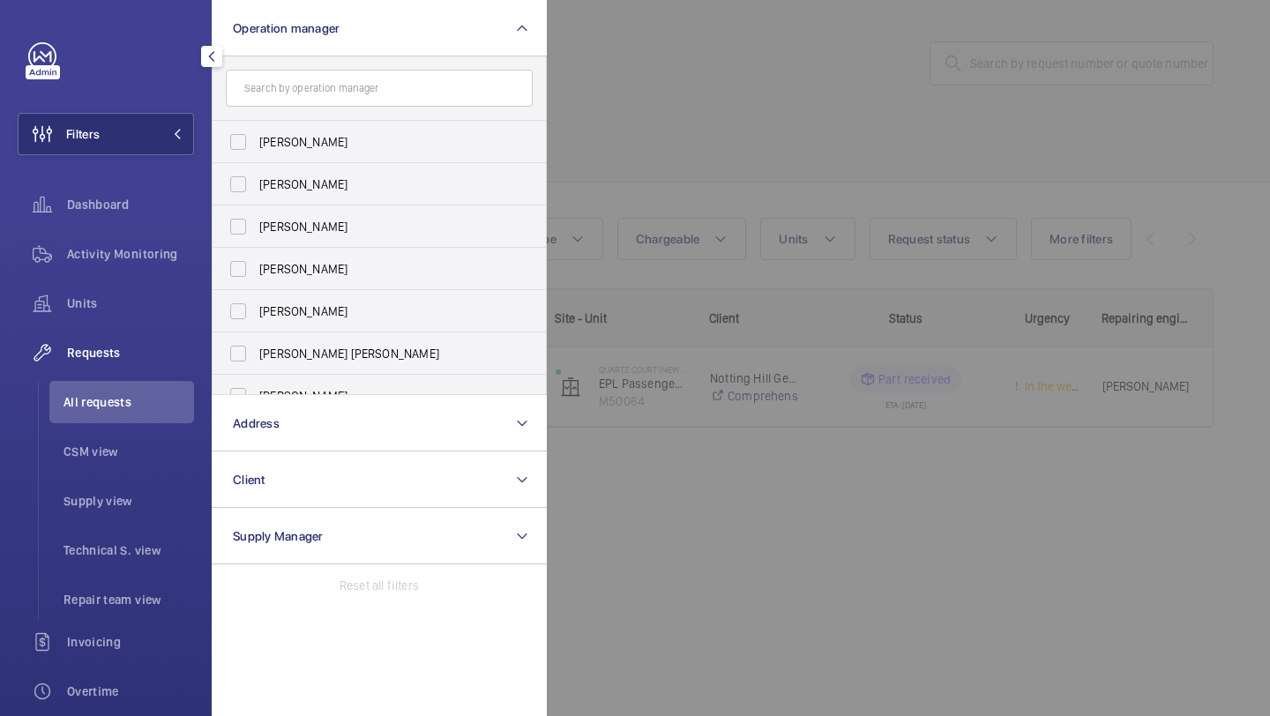
click at [924, 48] on div at bounding box center [1182, 358] width 1270 height 716
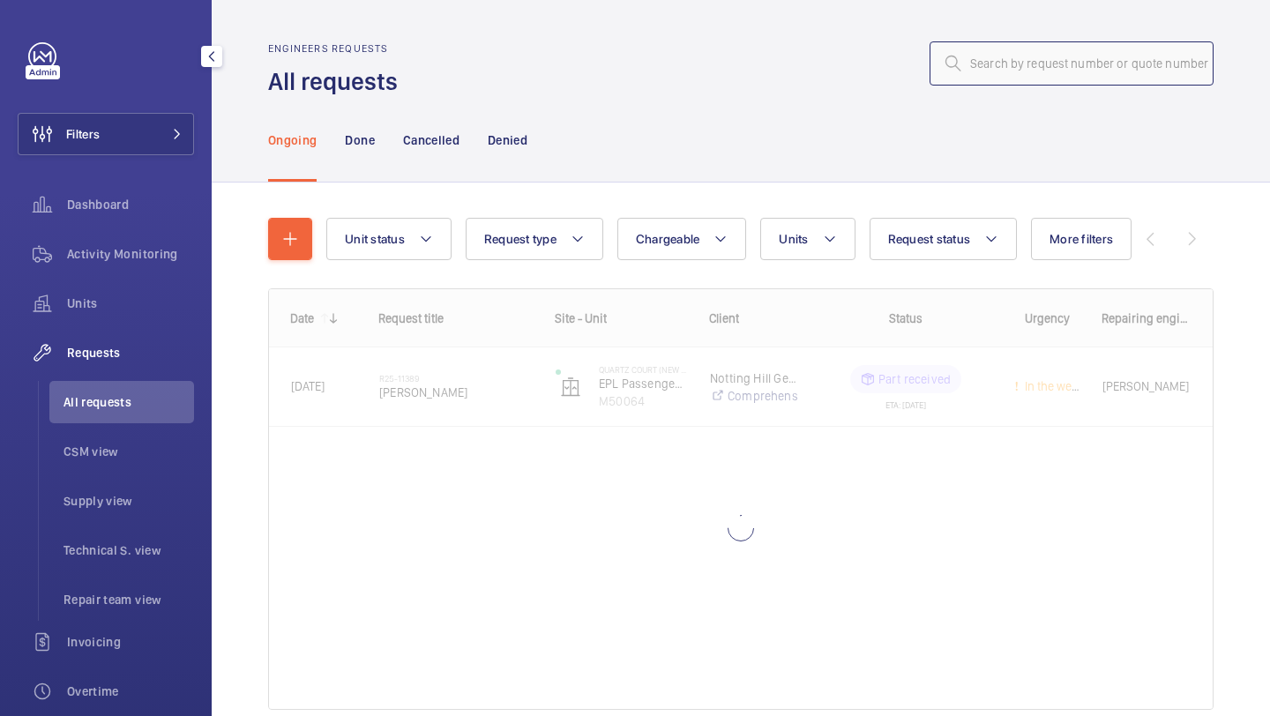
click at [972, 76] on input "text" at bounding box center [1071, 63] width 284 height 44
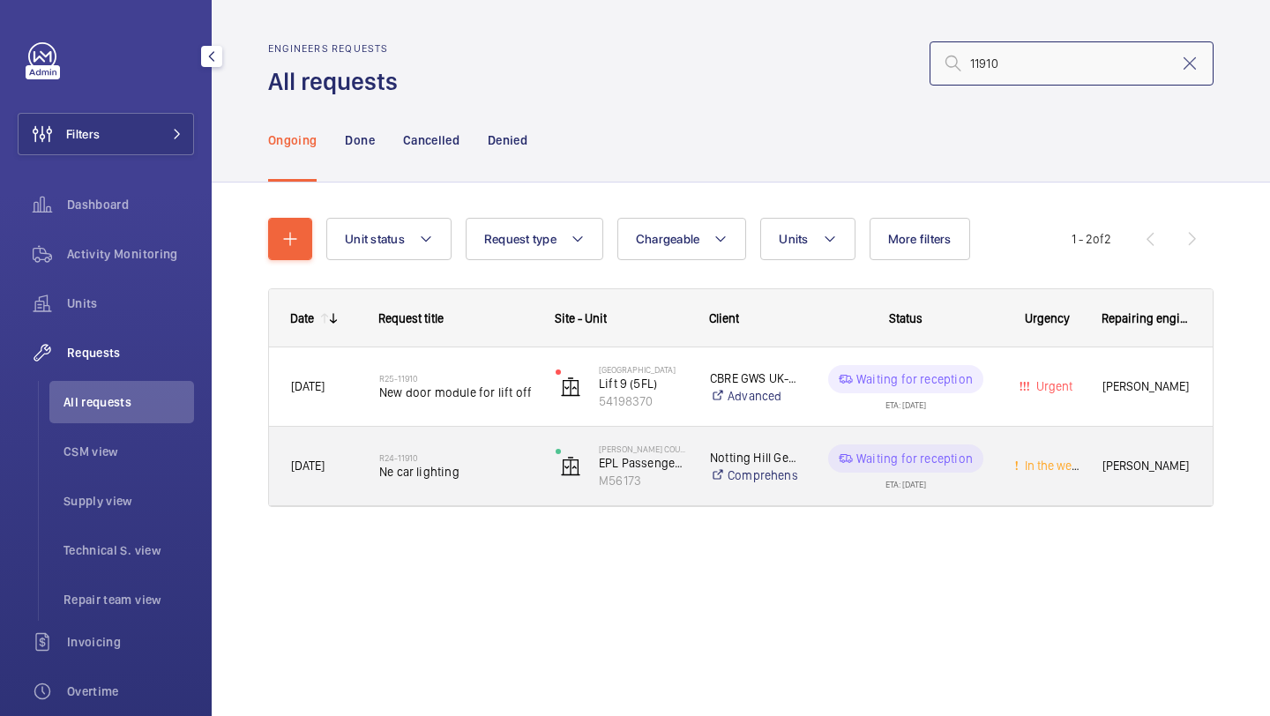
type input "11910"
click at [437, 473] on span "Ne car lighting" at bounding box center [455, 472] width 153 height 18
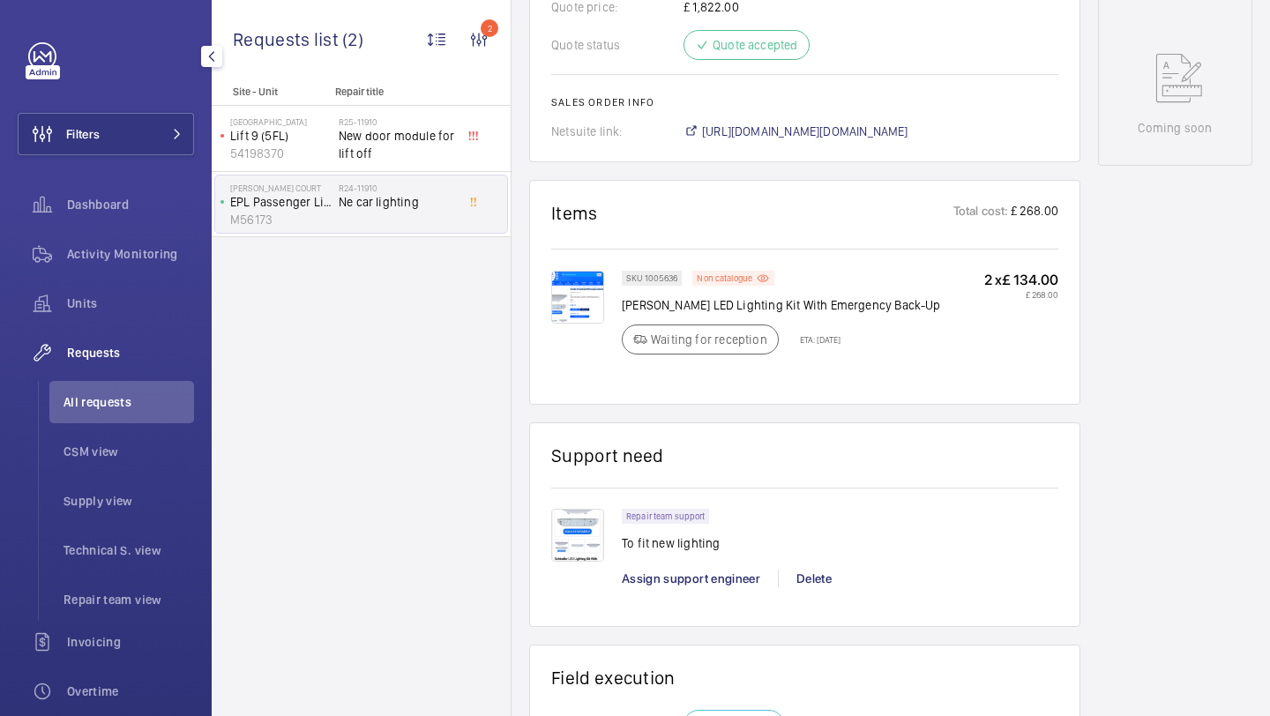
scroll to position [887, 0]
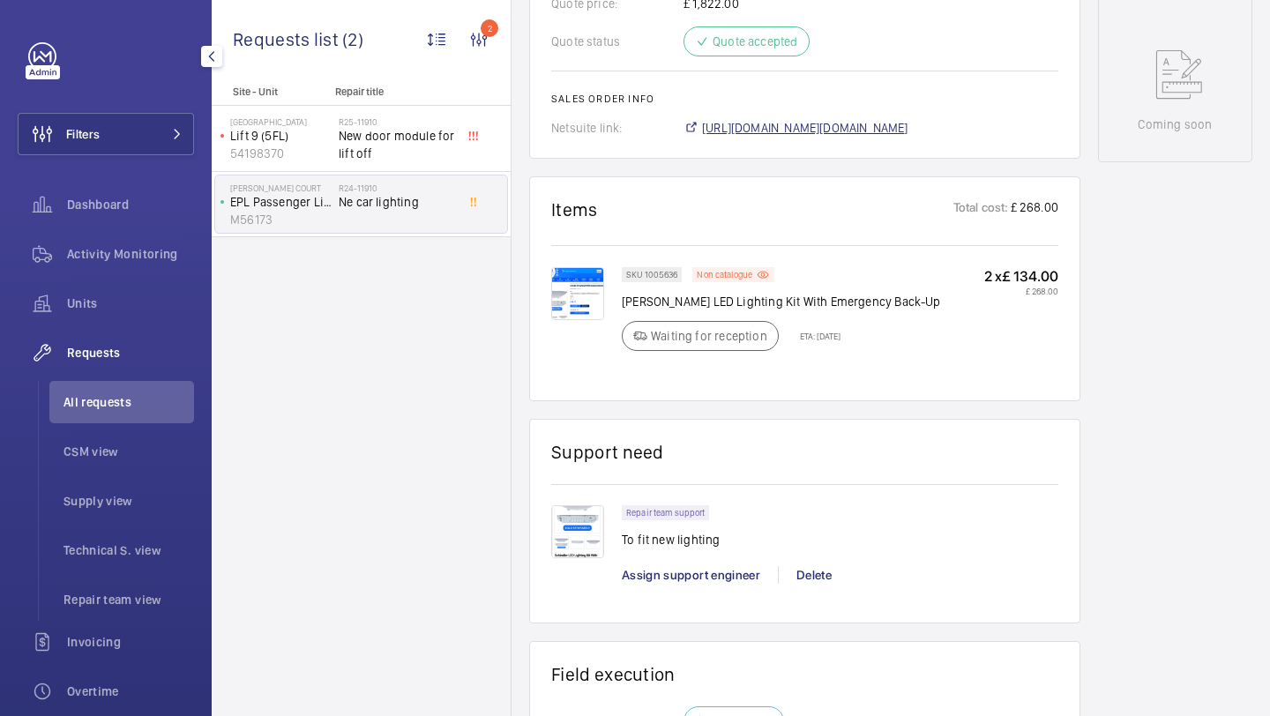
click at [782, 137] on span "https://6461500.app.netsuite.com/app/accounting/transactions/salesord.nl?id=257…" at bounding box center [805, 128] width 206 height 18
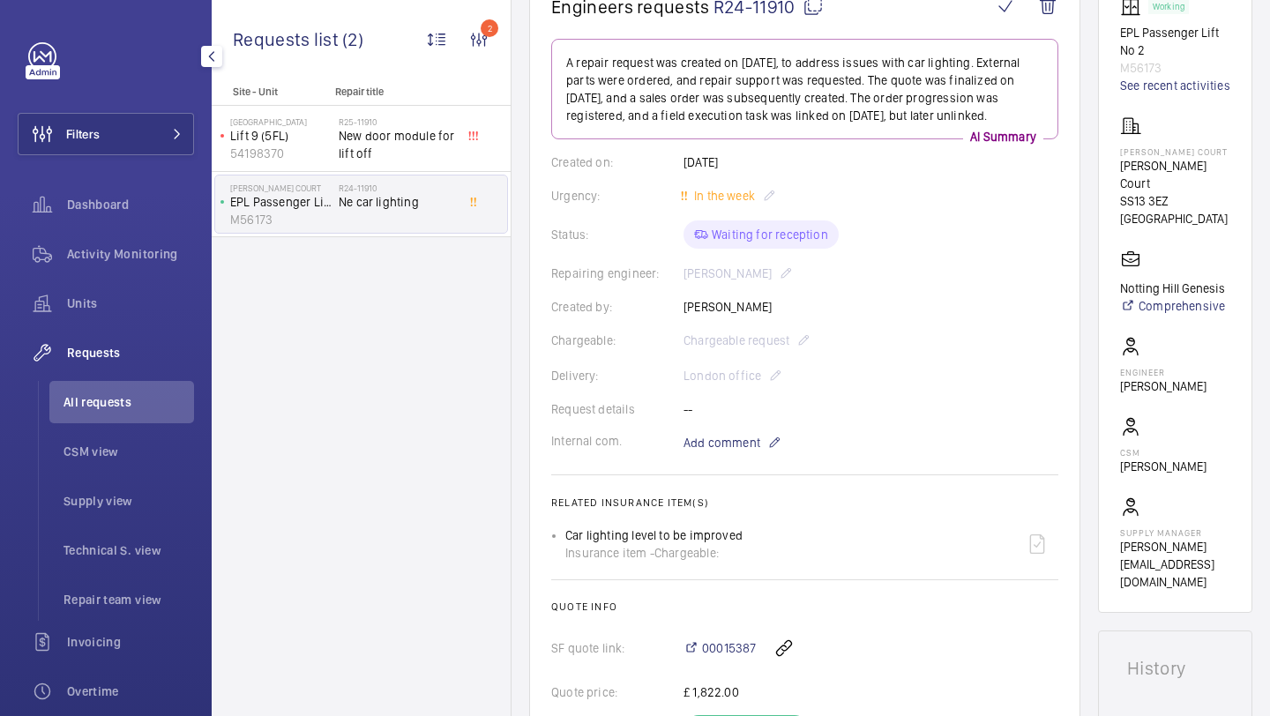
scroll to position [142, 0]
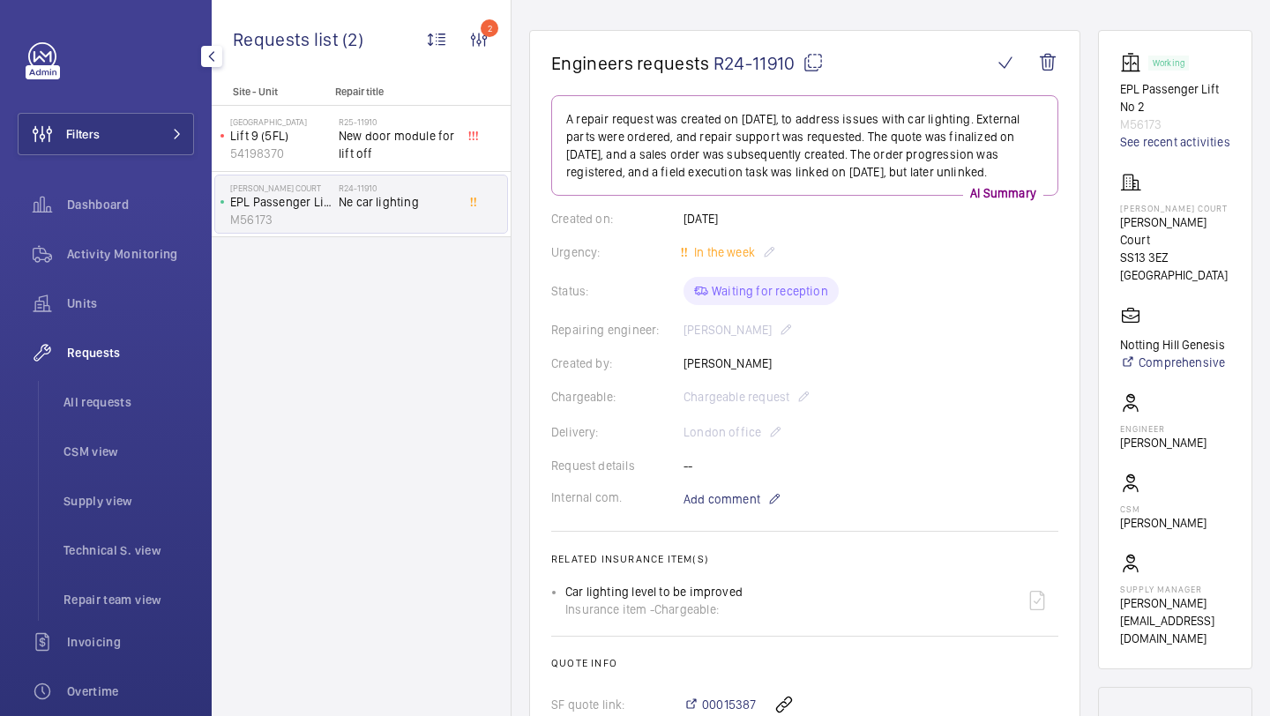
click at [143, 375] on div "Requests All requests CSM view Supply view Technical S. view Repair team view" at bounding box center [106, 476] width 176 height 289
click at [139, 398] on span "All requests" at bounding box center [128, 402] width 131 height 18
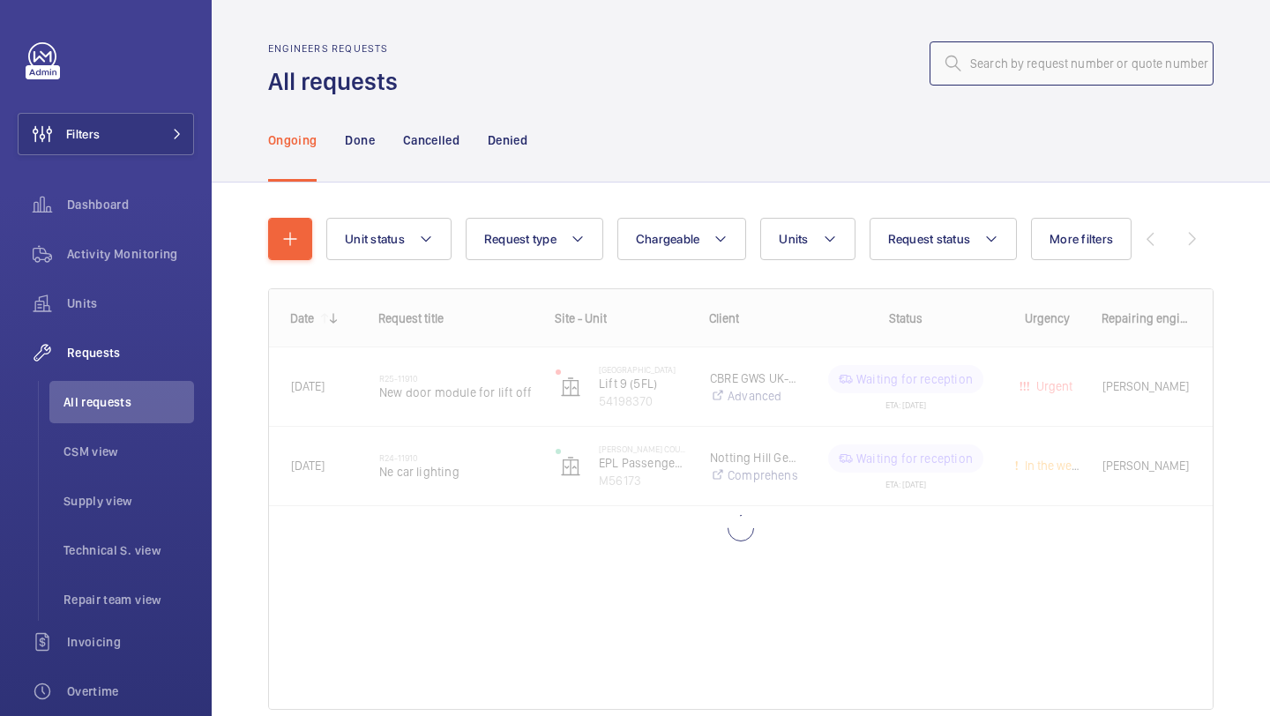
click at [1003, 69] on input "text" at bounding box center [1071, 63] width 284 height 44
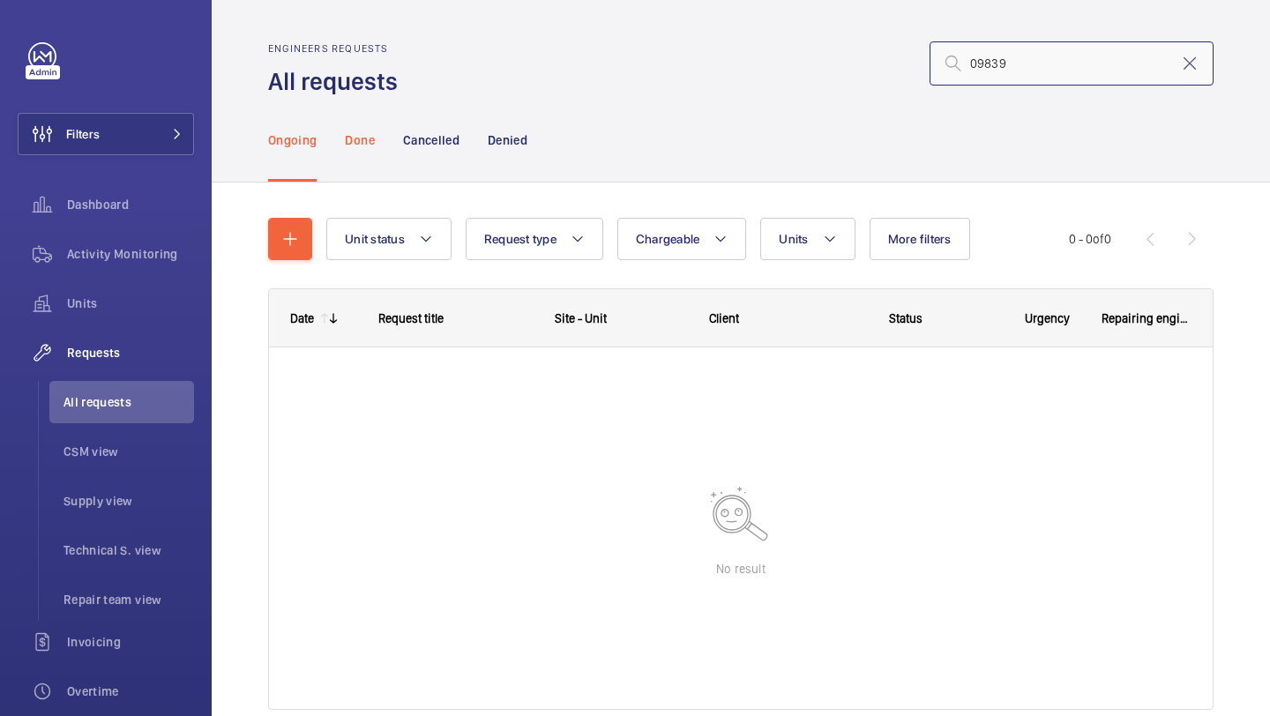
type input "09839"
click at [345, 148] on p "Done" at bounding box center [359, 140] width 29 height 18
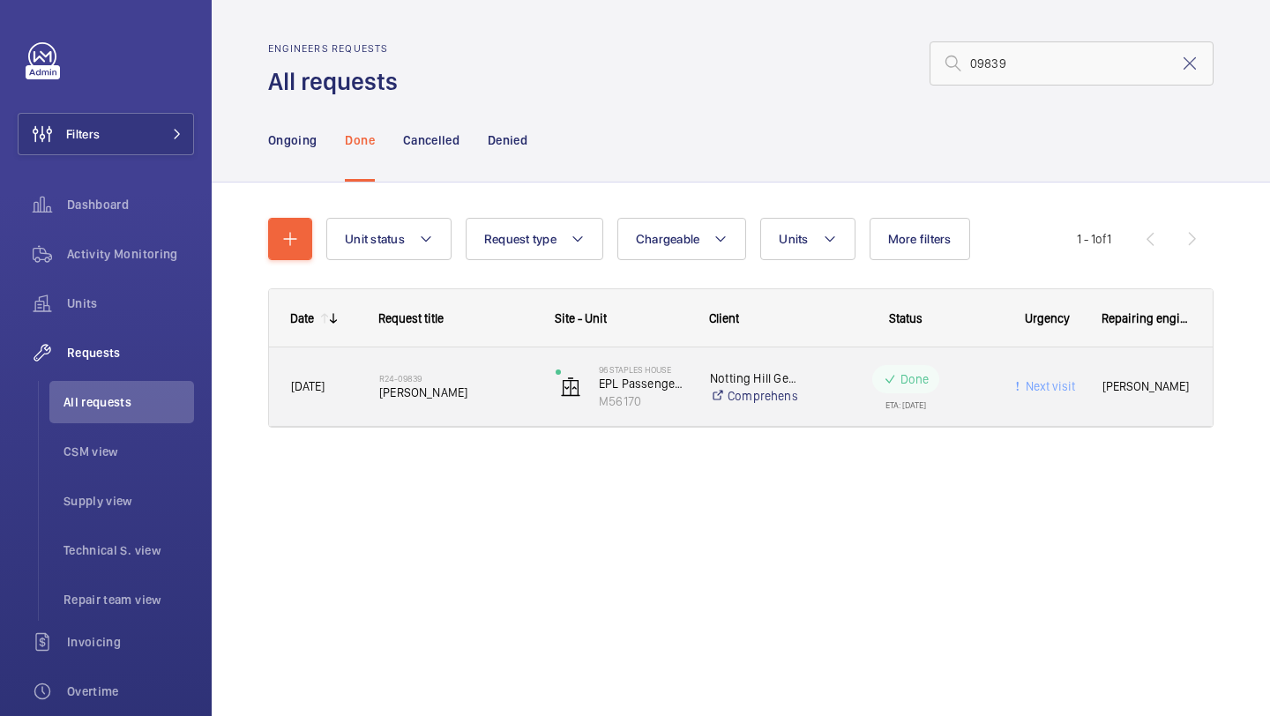
click at [489, 390] on span "Chris Cole" at bounding box center [455, 393] width 153 height 18
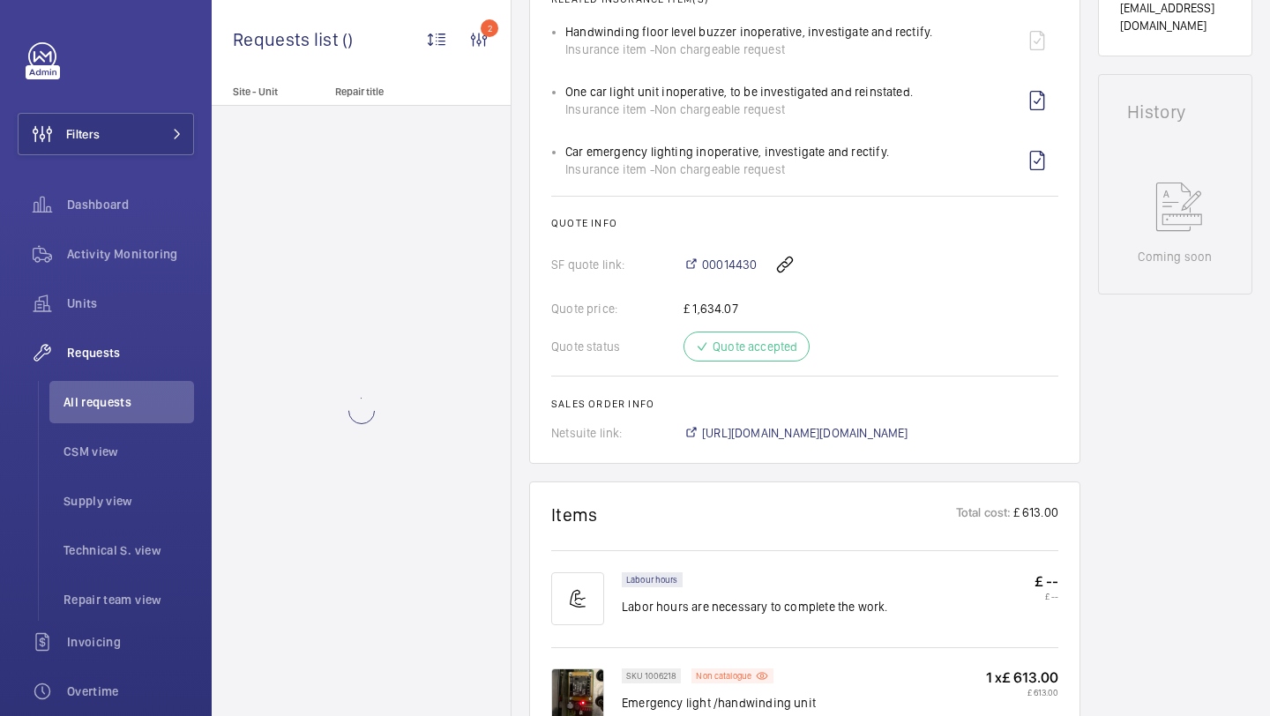
scroll to position [846, 0]
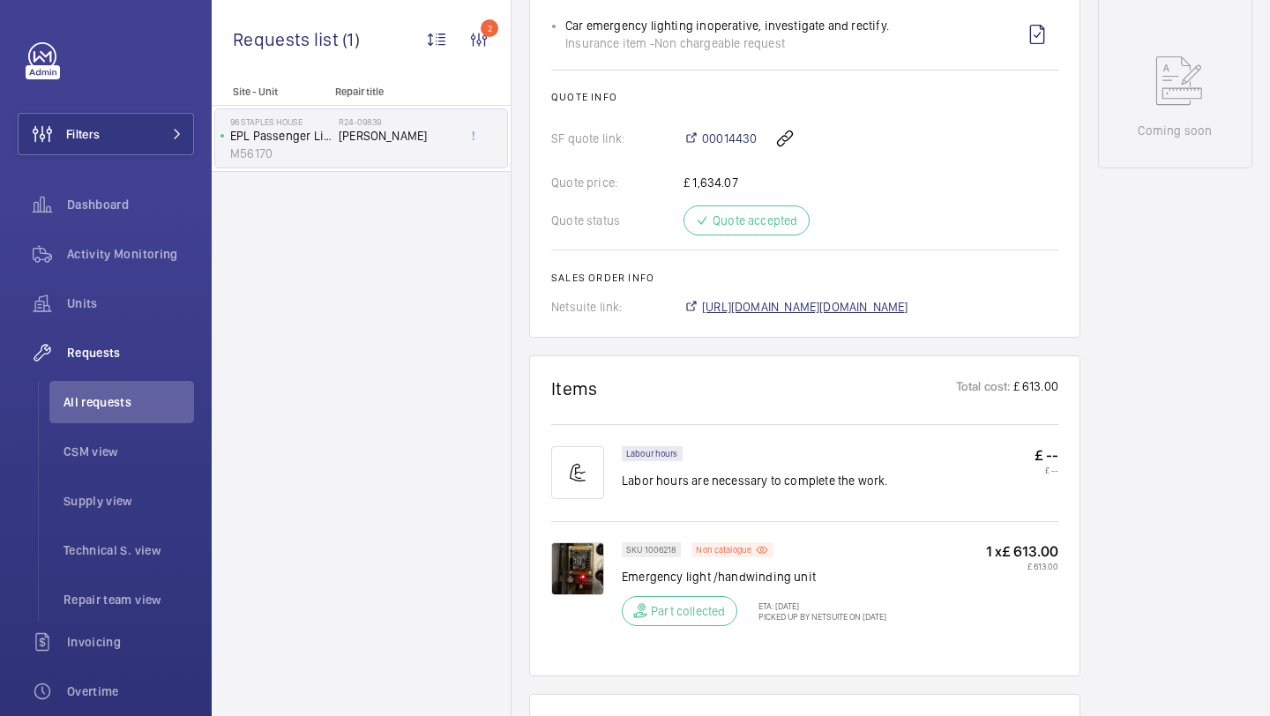
click at [827, 316] on span "https://6461500.app.netsuite.com/app/accounting/transactions/salesord.nl?id=193…" at bounding box center [805, 307] width 206 height 18
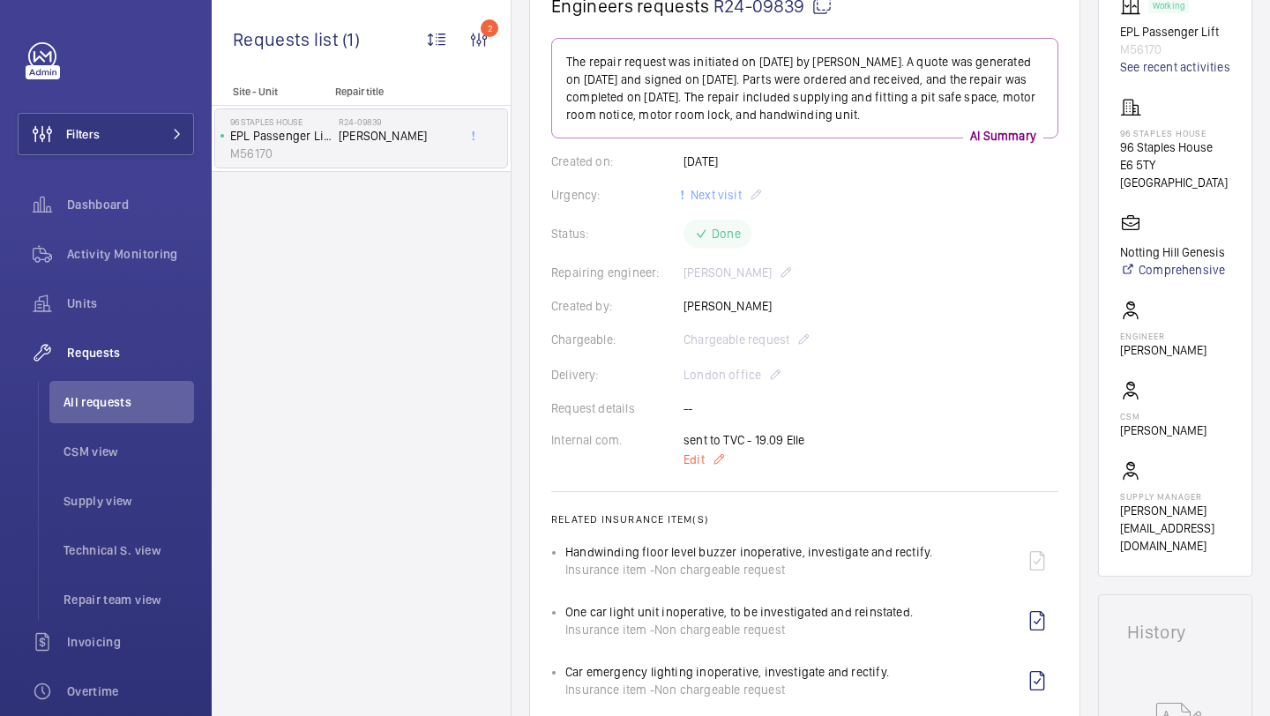
scroll to position [424, 0]
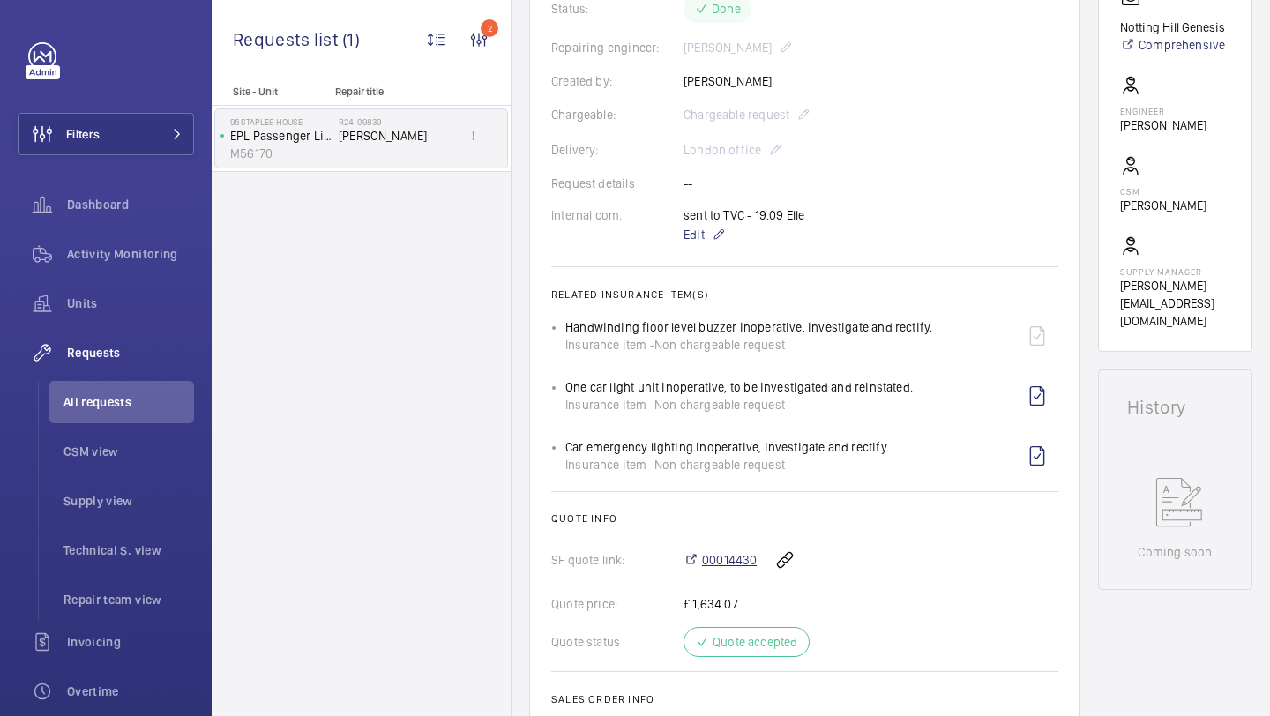
click at [742, 569] on span "00014430" at bounding box center [729, 560] width 55 height 18
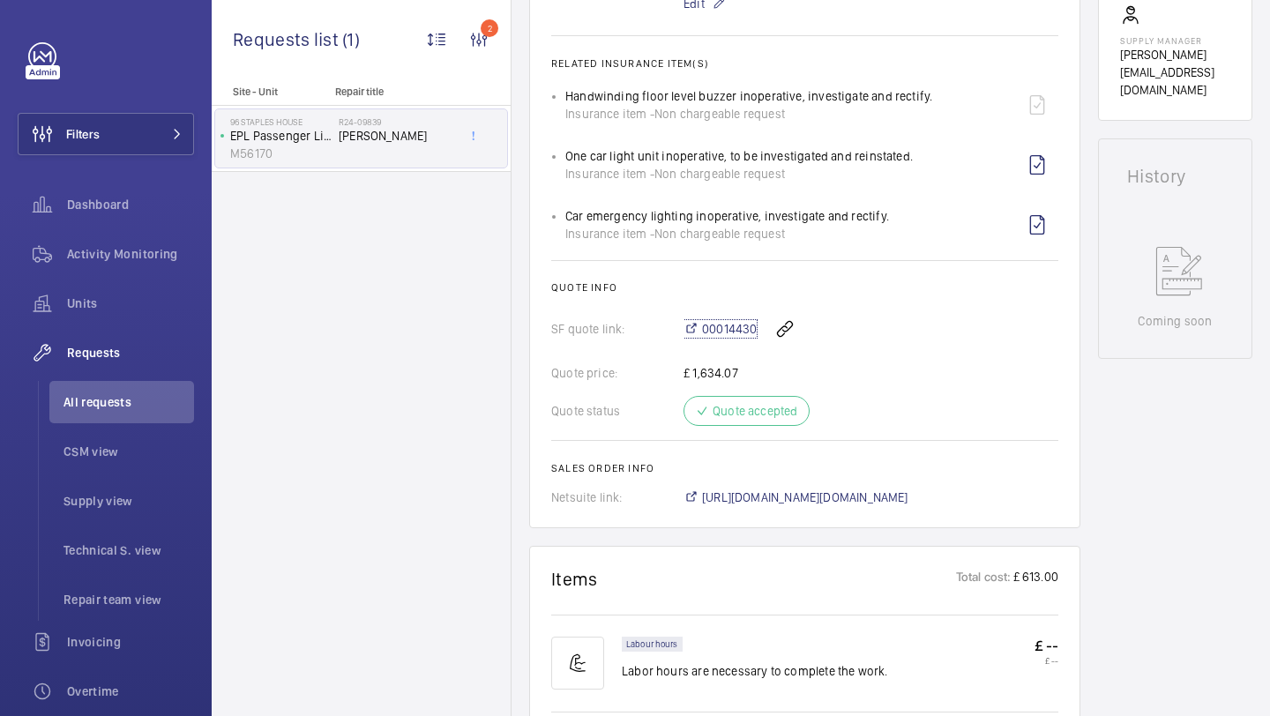
scroll to position [904, 0]
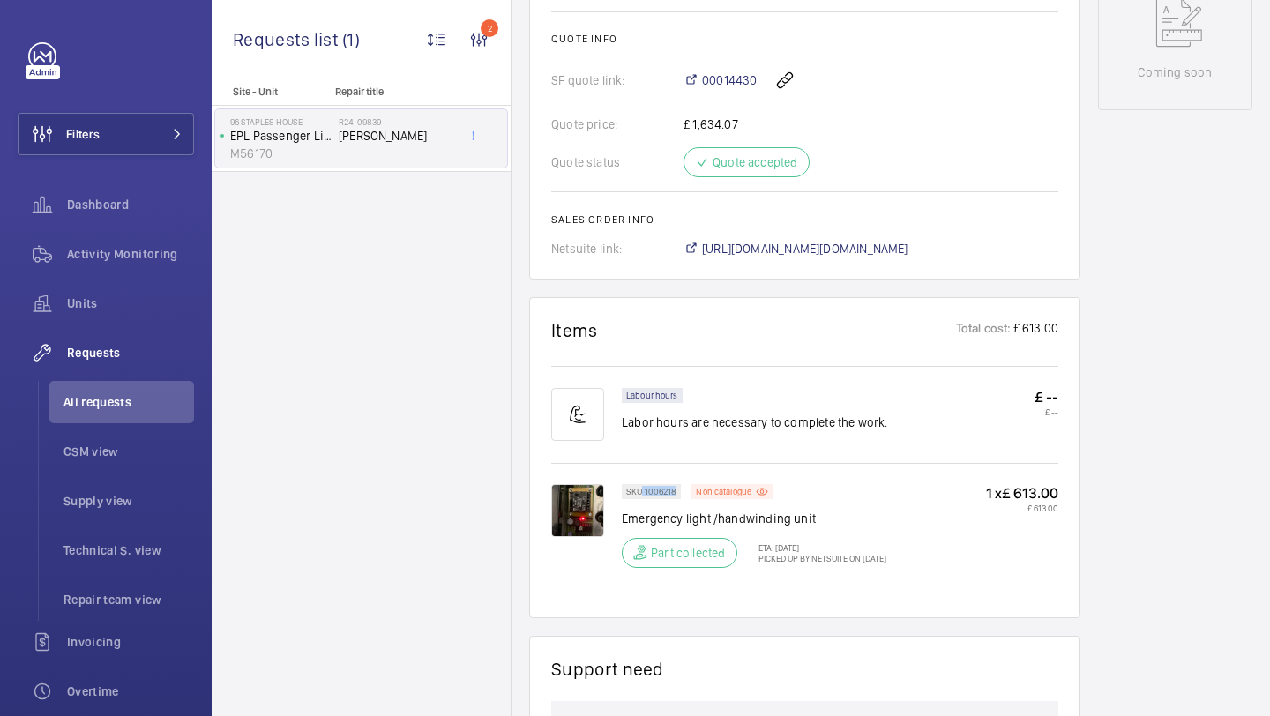
drag, startPoint x: 675, startPoint y: 509, endPoint x: 642, endPoint y: 509, distance: 32.6
click at [642, 495] on p "SKU 1006218" at bounding box center [651, 492] width 50 height 6
click at [664, 495] on p "SKU 1006218" at bounding box center [651, 492] width 50 height 6
drag, startPoint x: 674, startPoint y: 515, endPoint x: 645, endPoint y: 515, distance: 29.1
click at [645, 495] on p "SKU 1006218" at bounding box center [651, 492] width 50 height 6
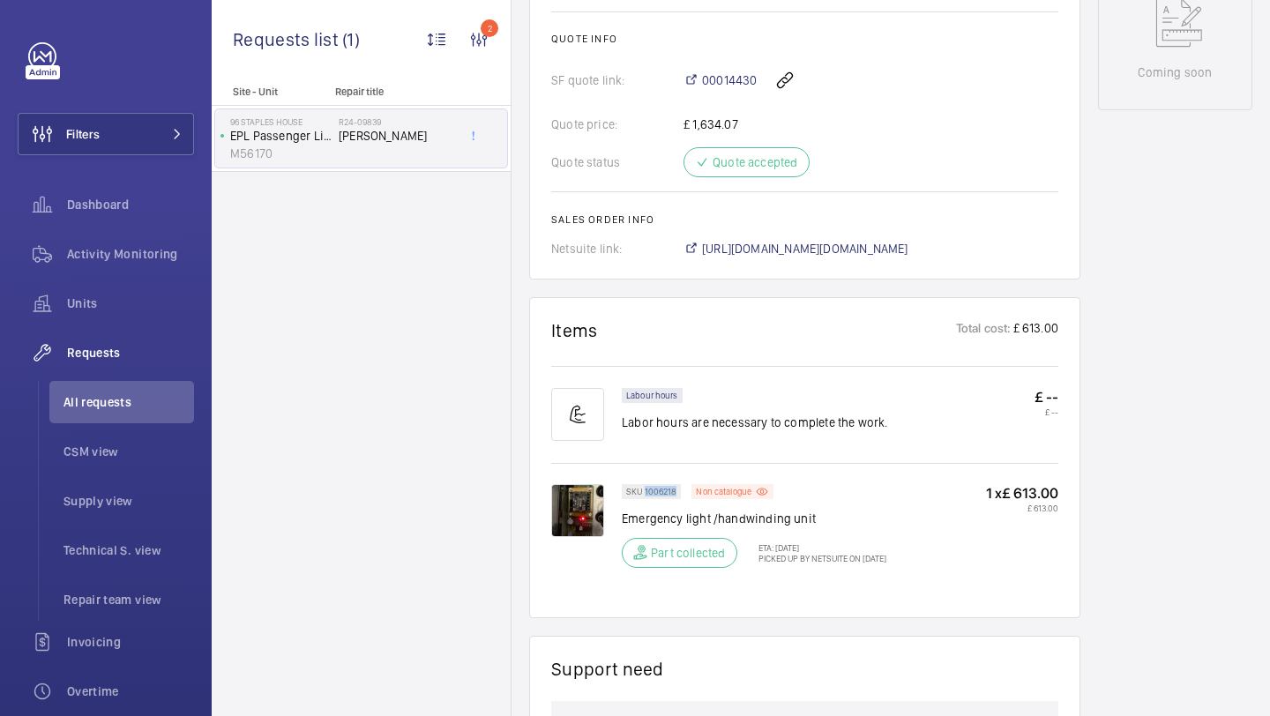
copy p "1006218"
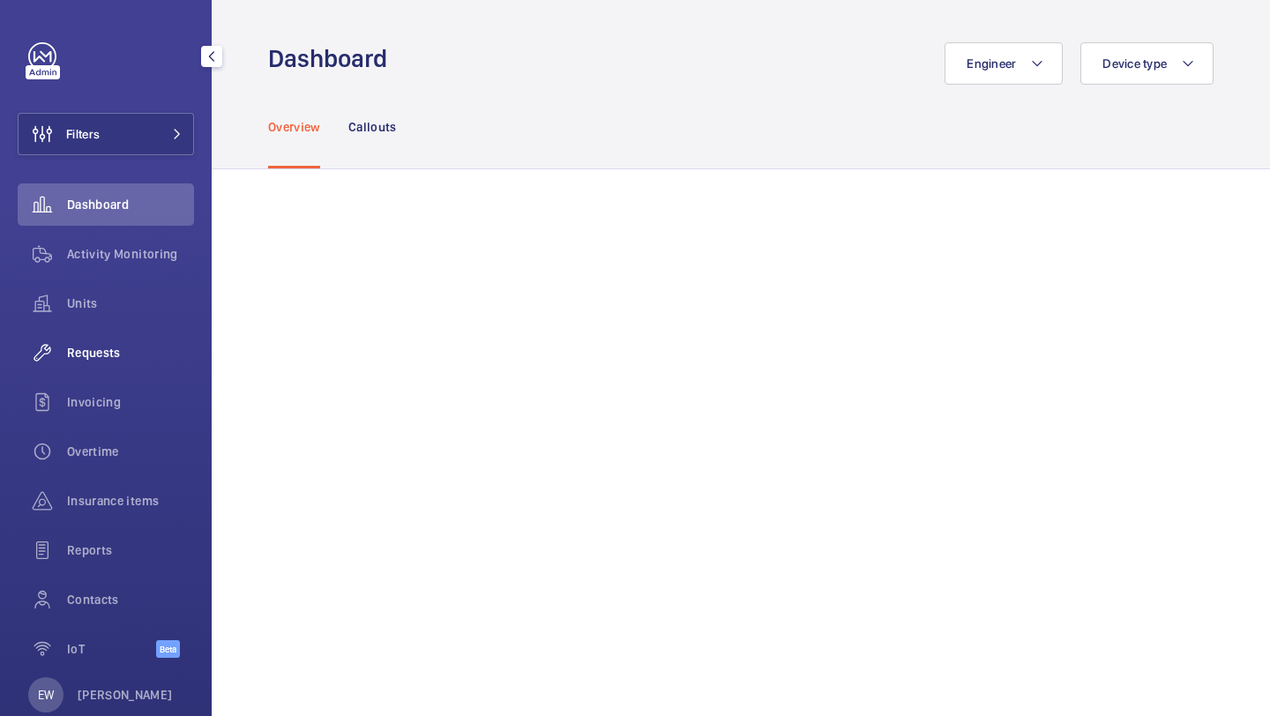
click at [119, 335] on div "Requests" at bounding box center [106, 353] width 176 height 42
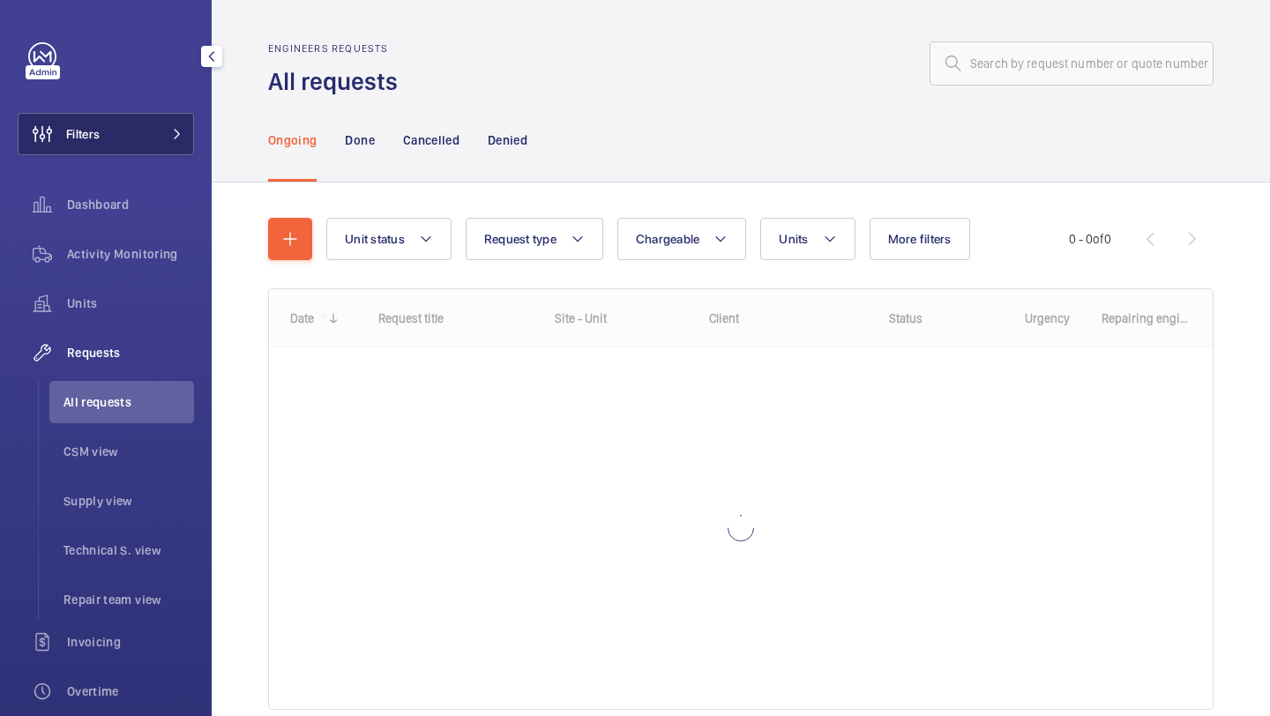
click at [154, 124] on button "Filters" at bounding box center [106, 134] width 176 height 42
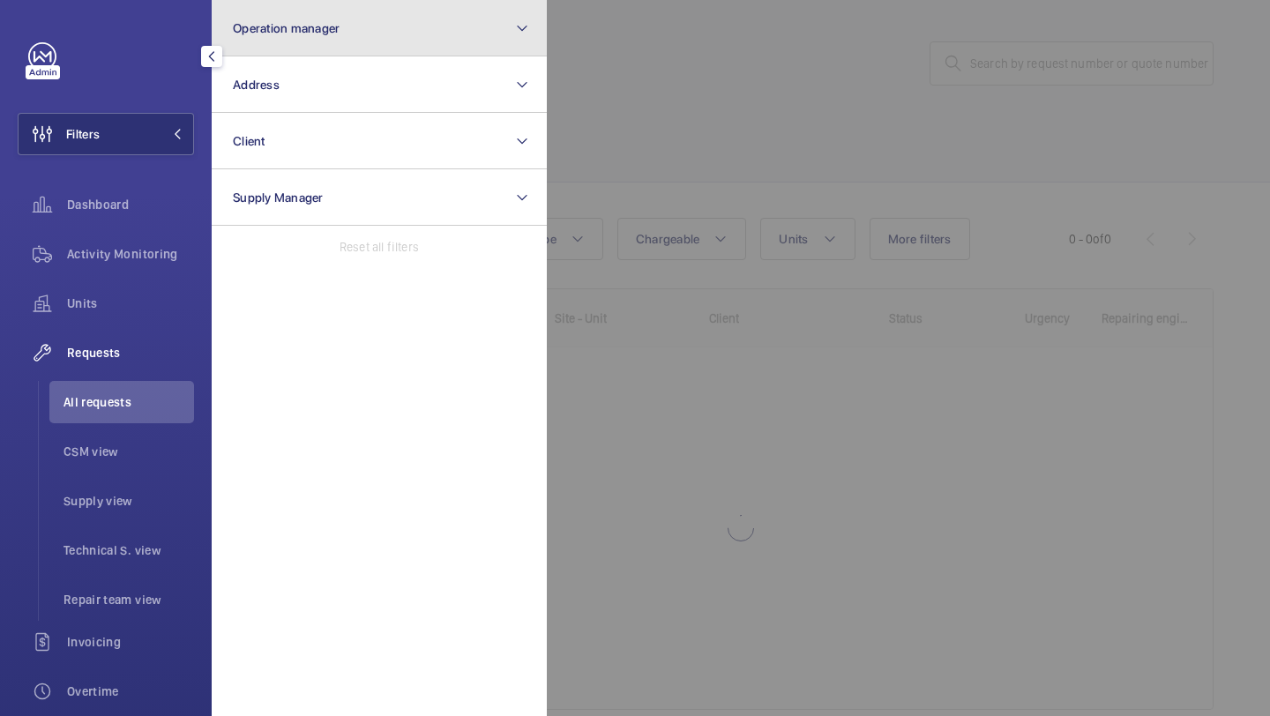
click at [249, 41] on button "Operation manager" at bounding box center [379, 28] width 335 height 56
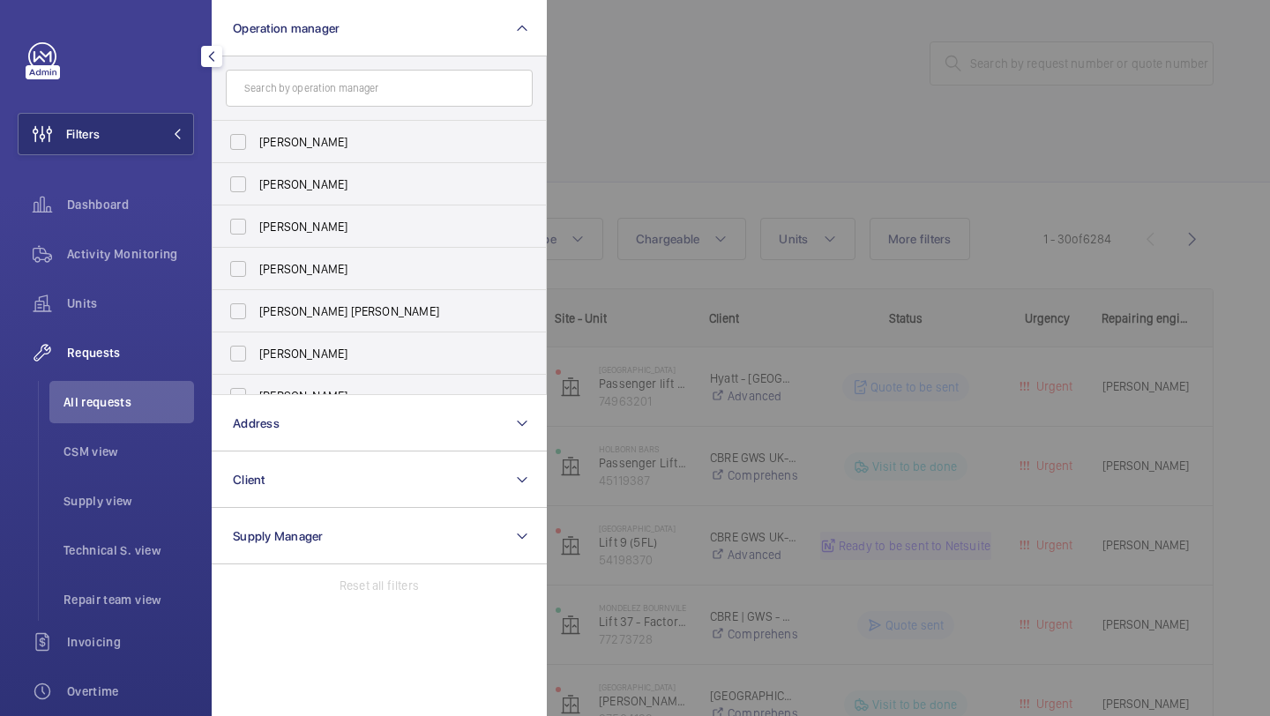
click at [558, 39] on div at bounding box center [1182, 358] width 1270 height 716
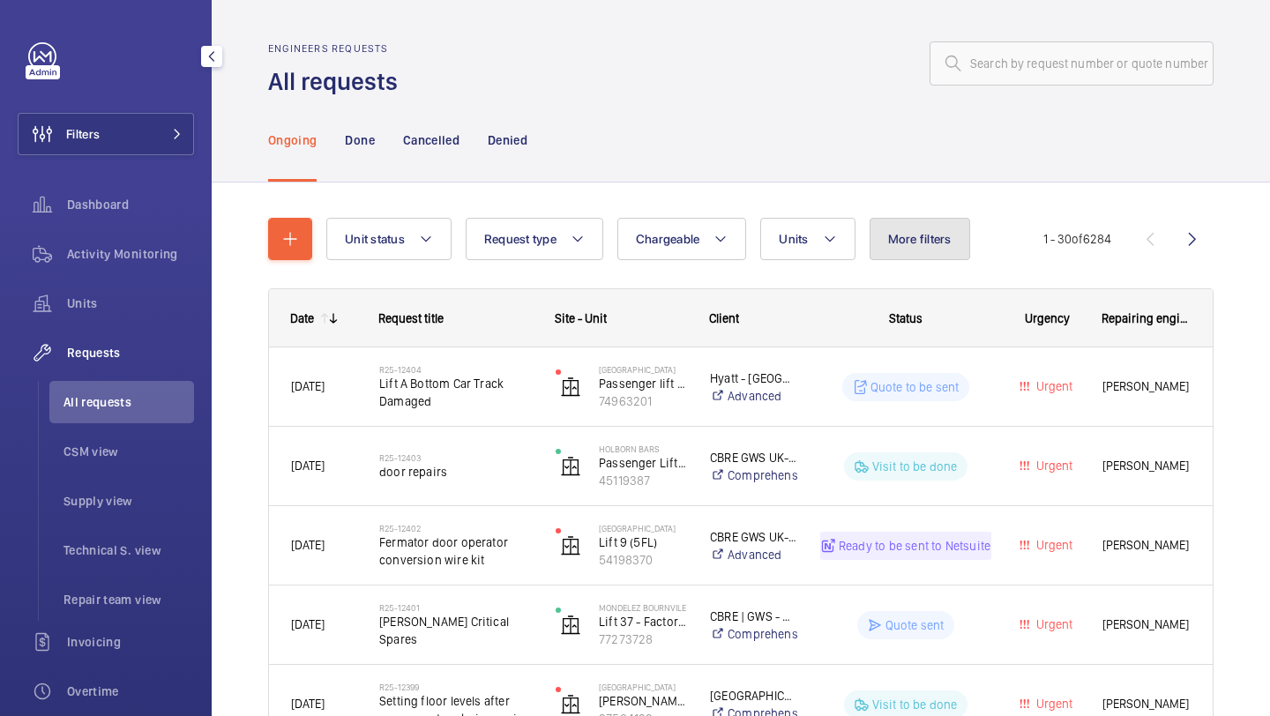
click at [930, 257] on button "More filters" at bounding box center [919, 239] width 101 height 42
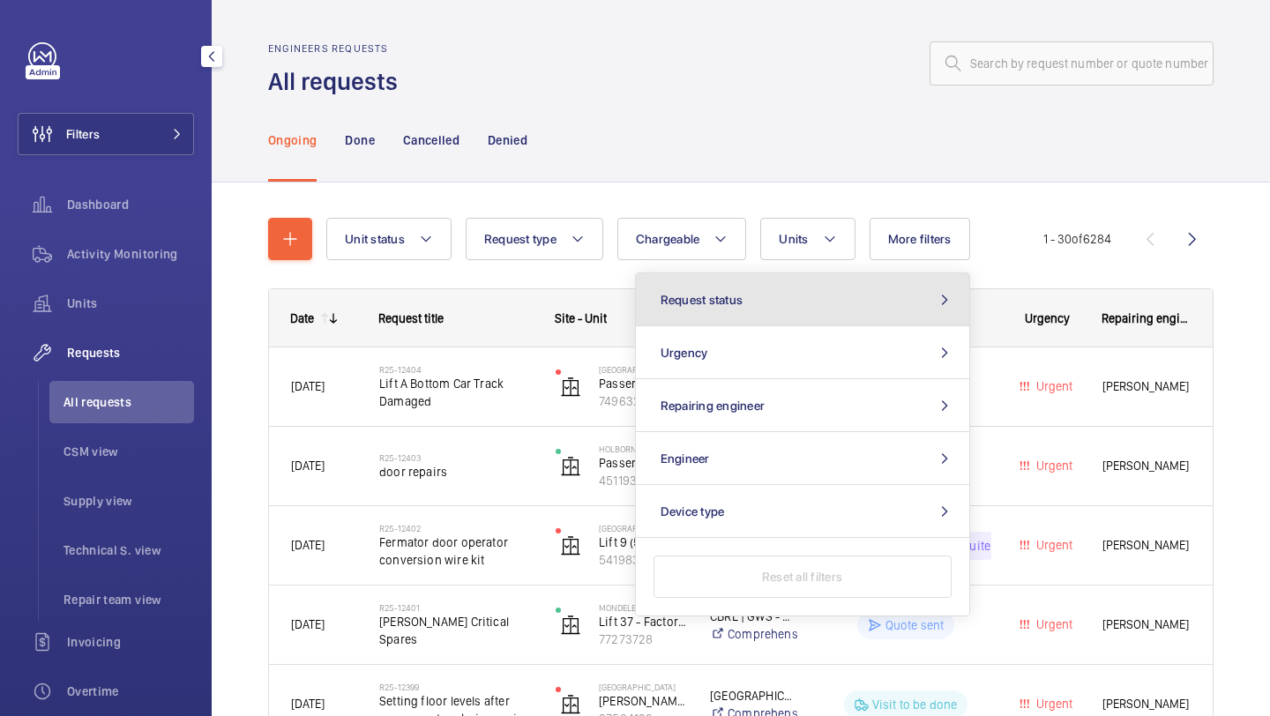
click at [870, 315] on button "Request status" at bounding box center [802, 299] width 333 height 53
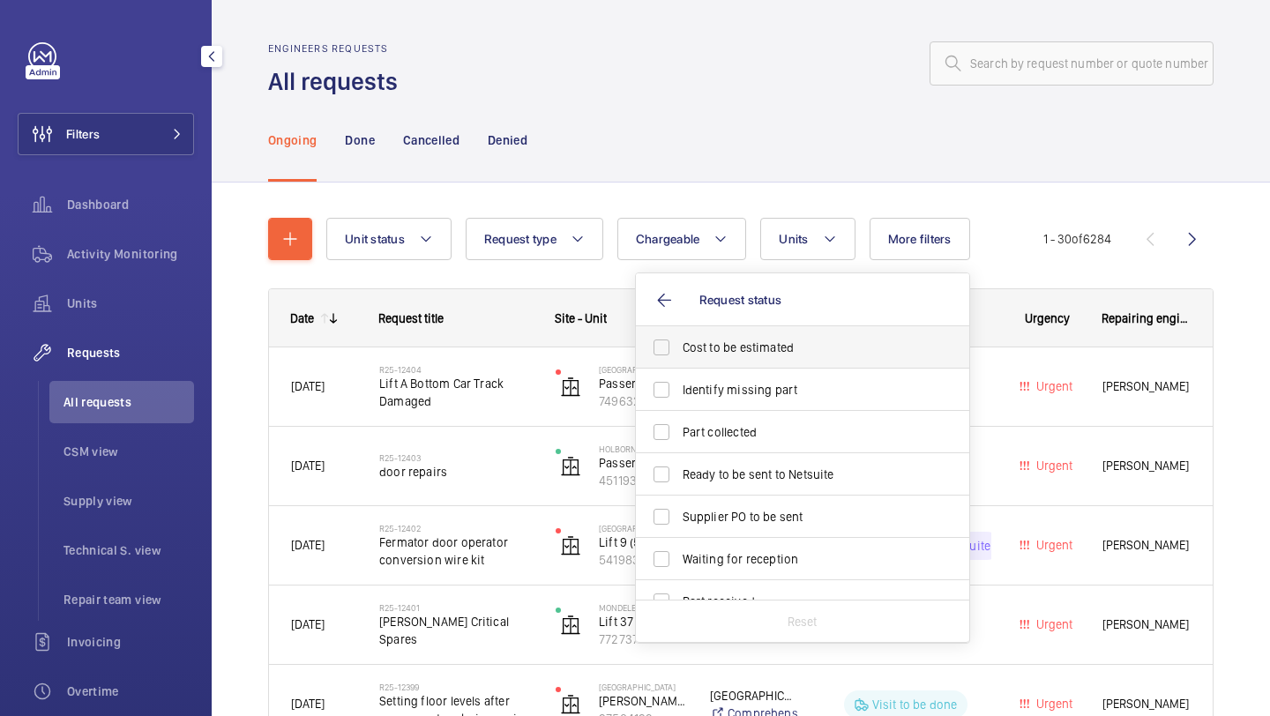
click at [835, 339] on span "Cost to be estimated" at bounding box center [804, 348] width 242 height 18
click at [679, 339] on input "Cost to be estimated" at bounding box center [661, 347] width 35 height 35
checkbox input "true"
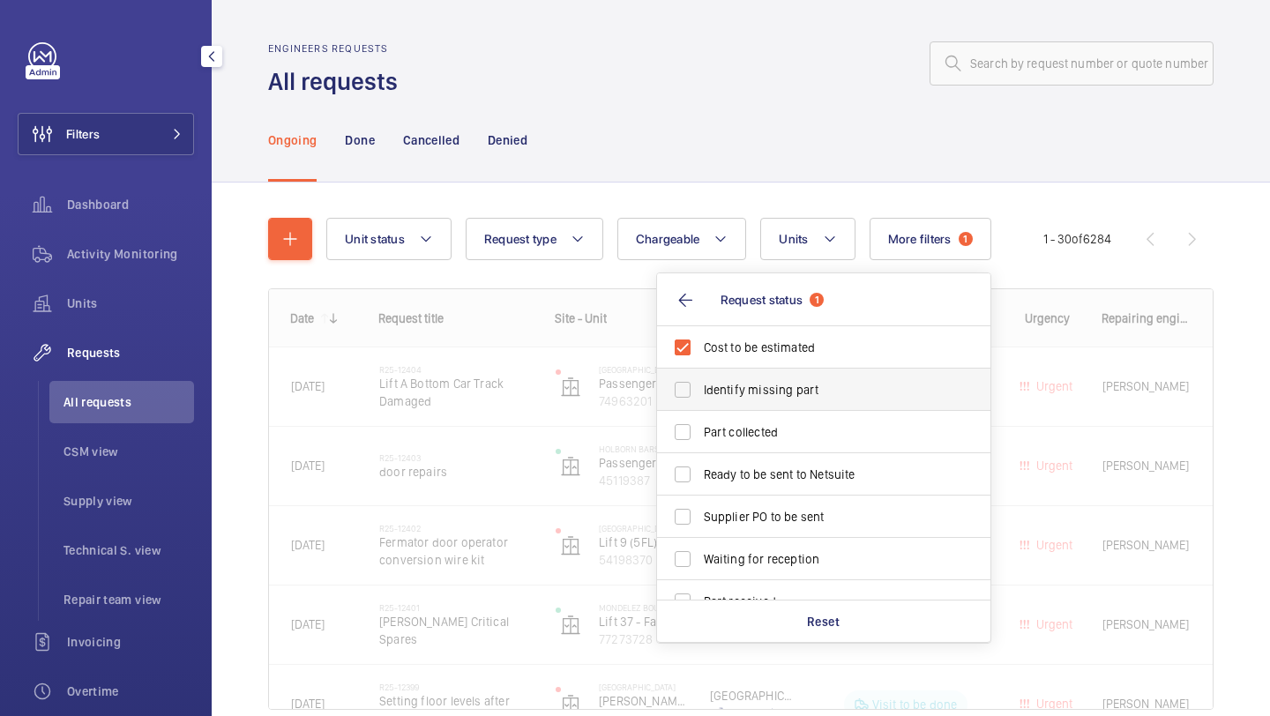
click at [794, 390] on span "Identify missing part" at bounding box center [825, 390] width 242 height 18
click at [700, 390] on input "Identify missing part" at bounding box center [682, 389] width 35 height 35
checkbox input "true"
click at [751, 456] on label "Ready to be sent to Netsuite" at bounding box center [810, 474] width 307 height 42
click at [700, 457] on input "Ready to be sent to Netsuite" at bounding box center [682, 474] width 35 height 35
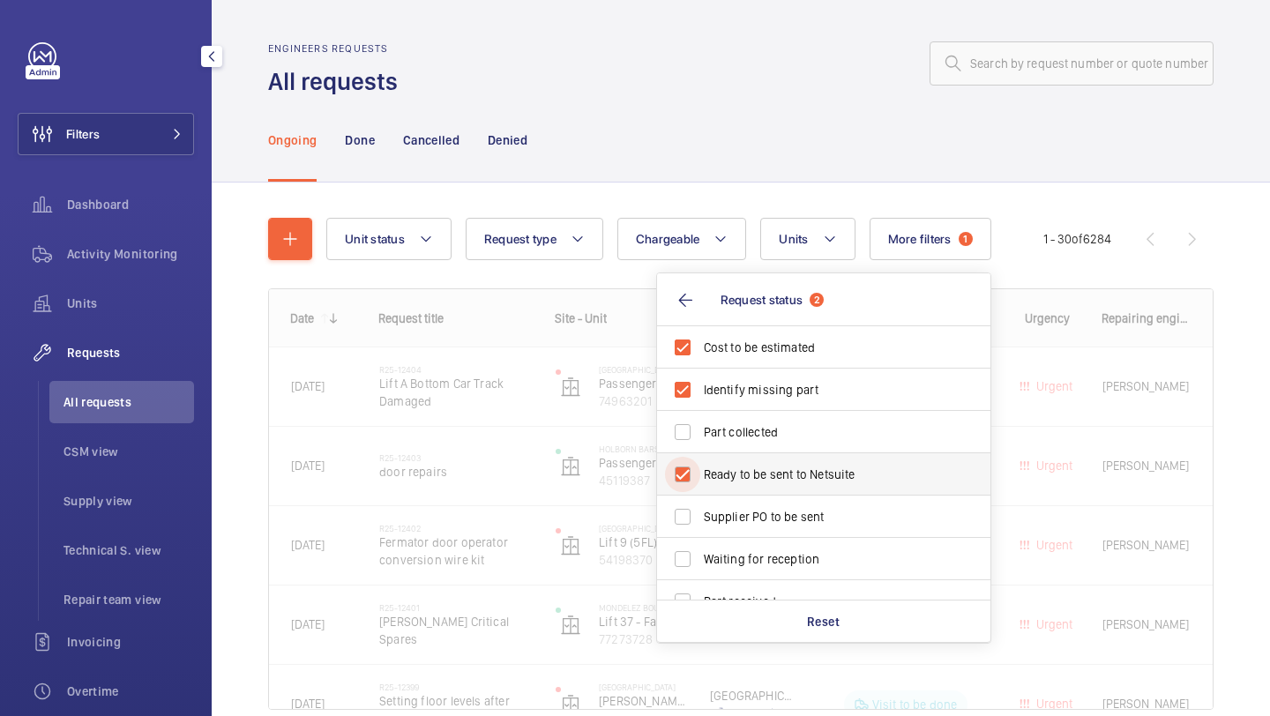
checkbox input "true"
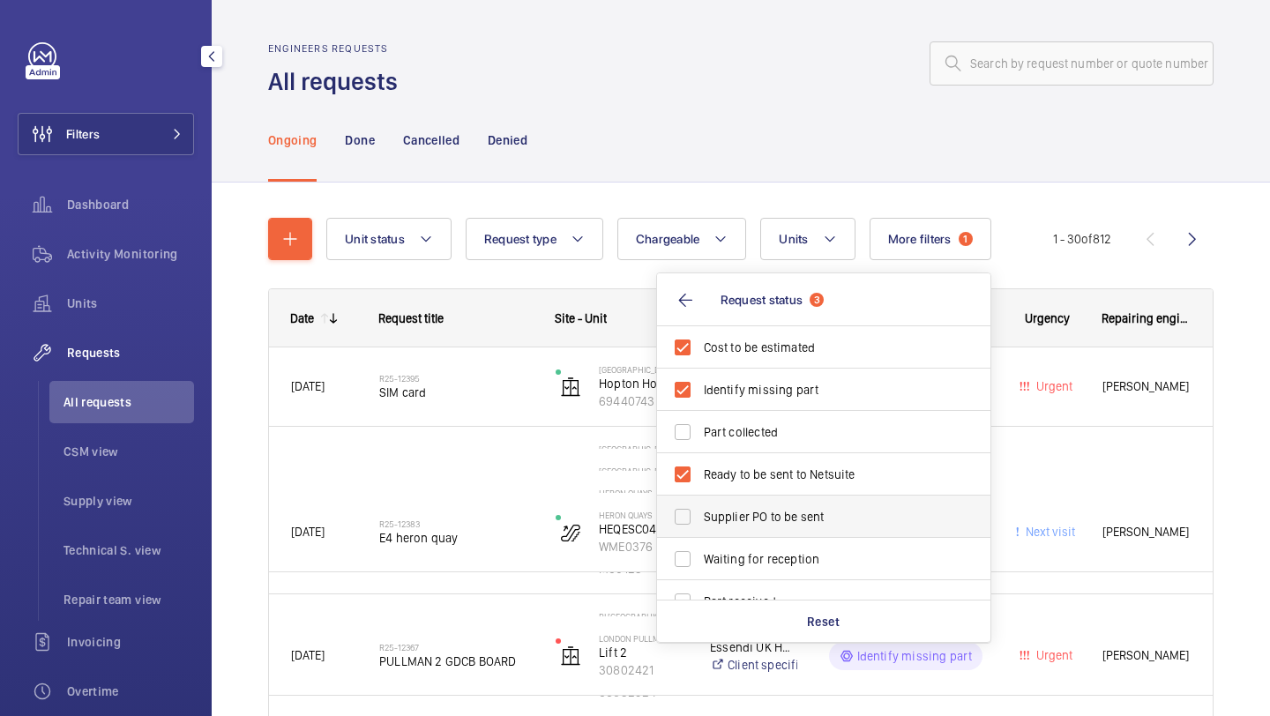
click at [720, 503] on label "Supplier PO to be sent" at bounding box center [810, 517] width 307 height 42
click at [700, 503] on input "Supplier PO to be sent" at bounding box center [682, 516] width 35 height 35
checkbox input "true"
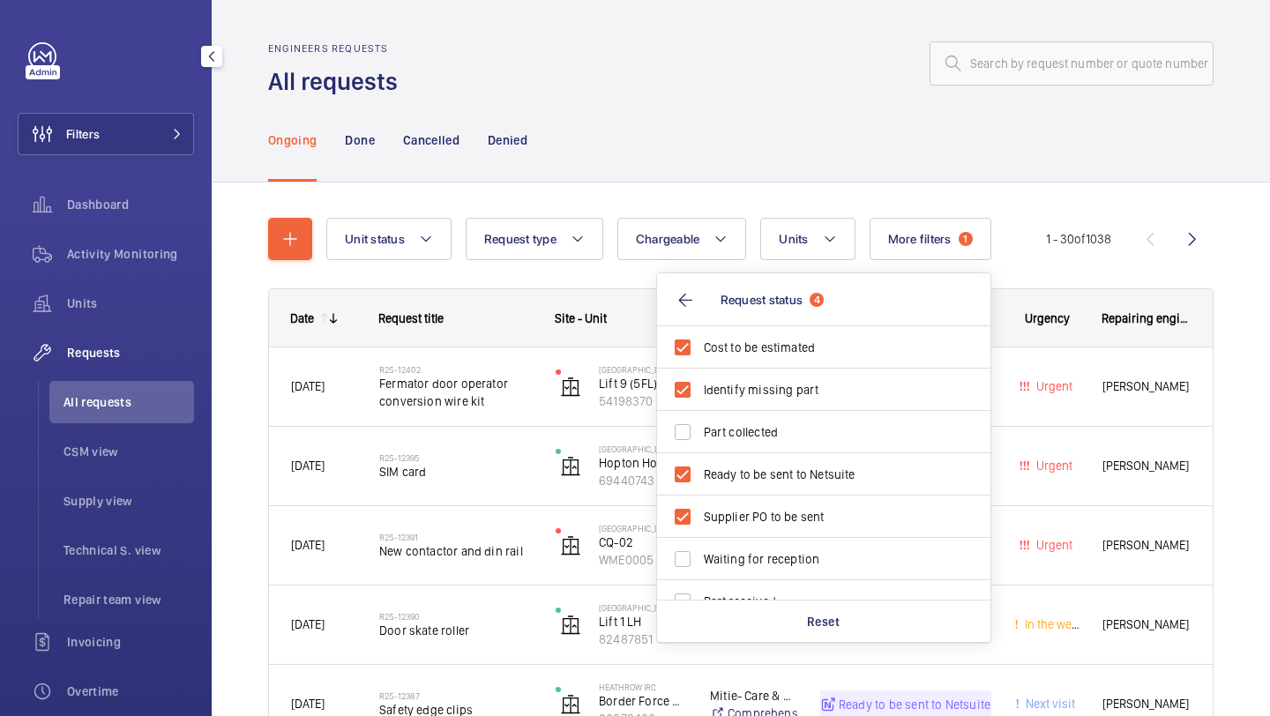
click at [1112, 131] on div "Ongoing Done Cancelled Denied" at bounding box center [740, 140] width 945 height 84
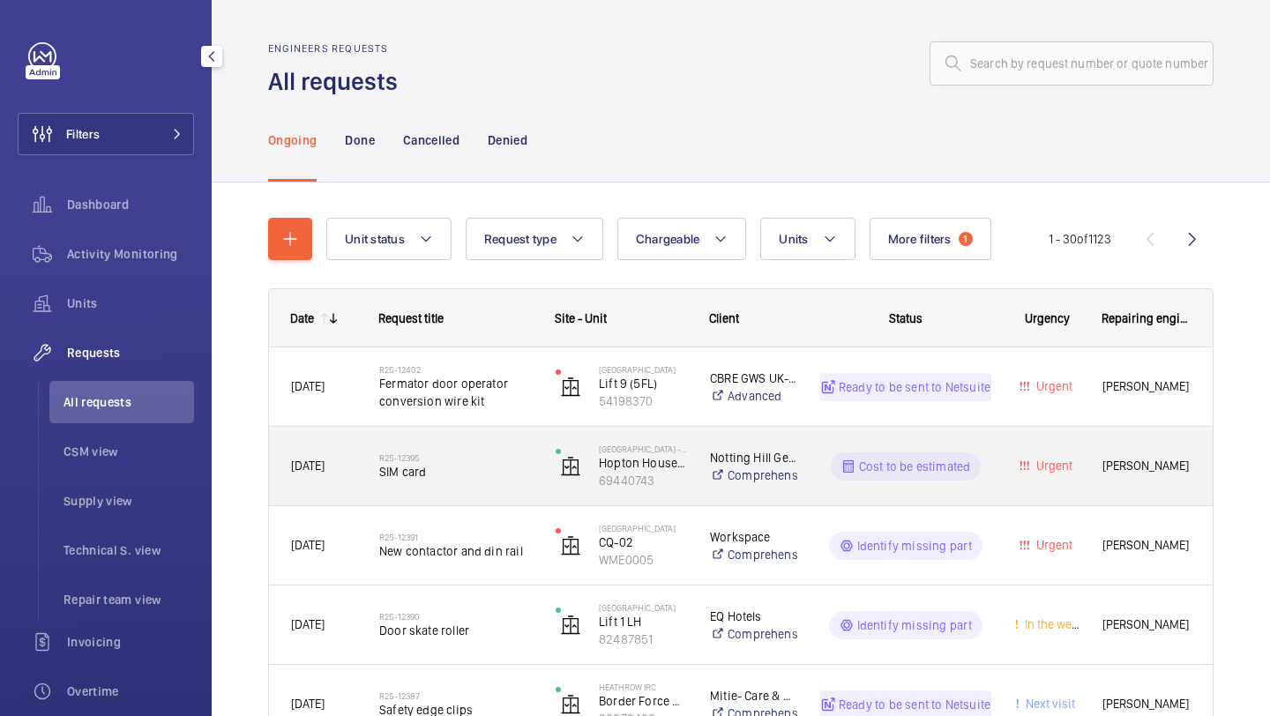
click at [477, 483] on div "R25-12395 SIM card" at bounding box center [455, 466] width 153 height 51
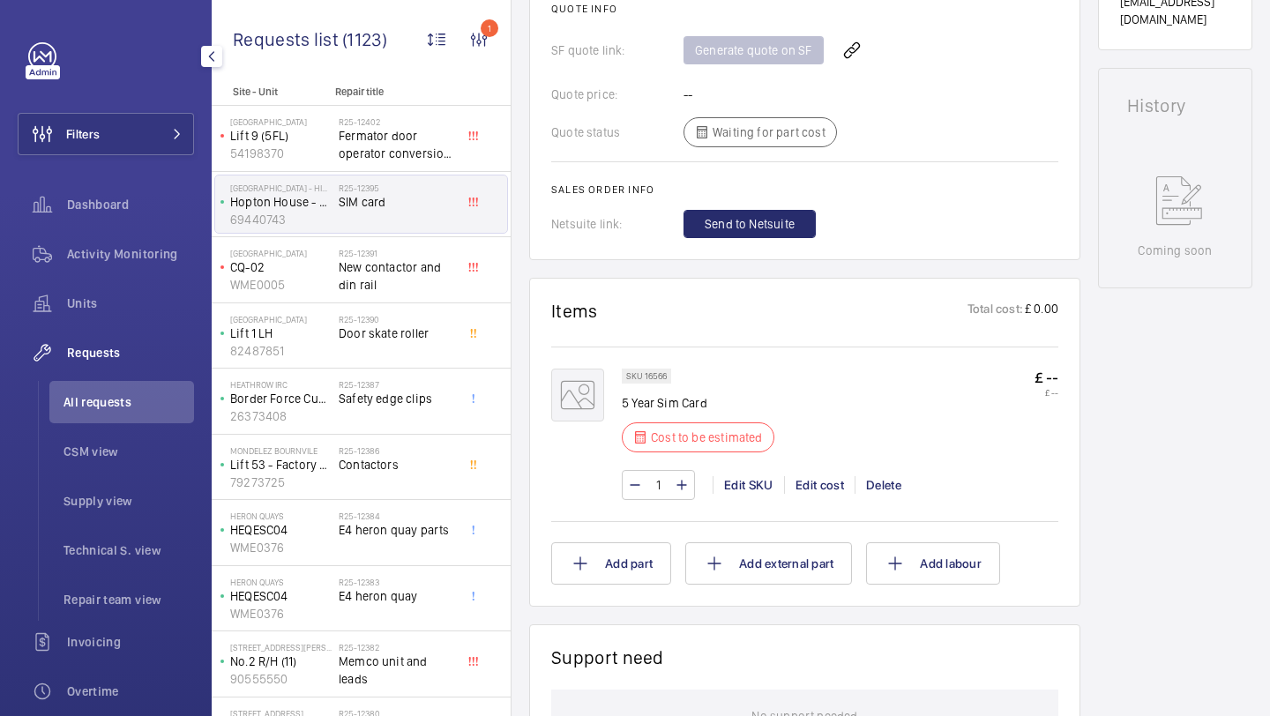
scroll to position [772, 0]
click at [809, 487] on div "Edit cost" at bounding box center [819, 485] width 71 height 18
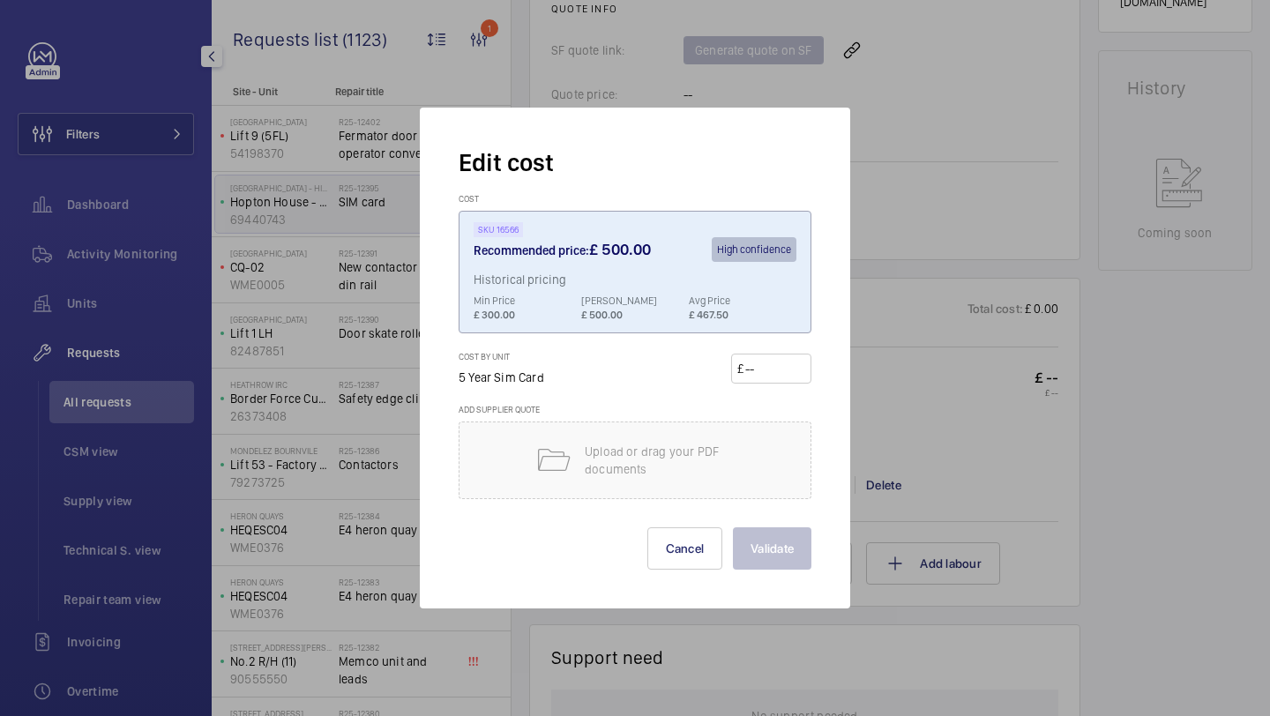
click at [765, 363] on input "number" at bounding box center [774, 368] width 62 height 28
click at [766, 369] on input "number" at bounding box center [774, 368] width 62 height 28
type input "520"
click at [733, 527] on button "Validate" at bounding box center [772, 548] width 78 height 42
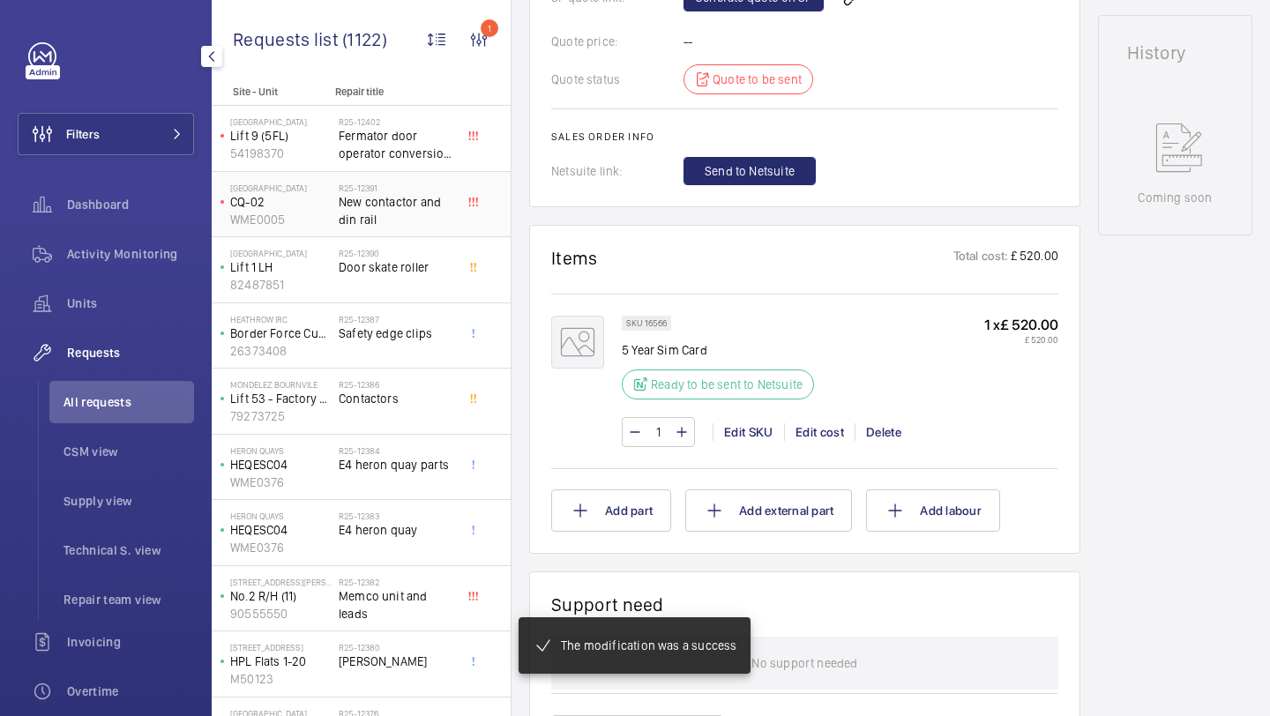
scroll to position [824, 0]
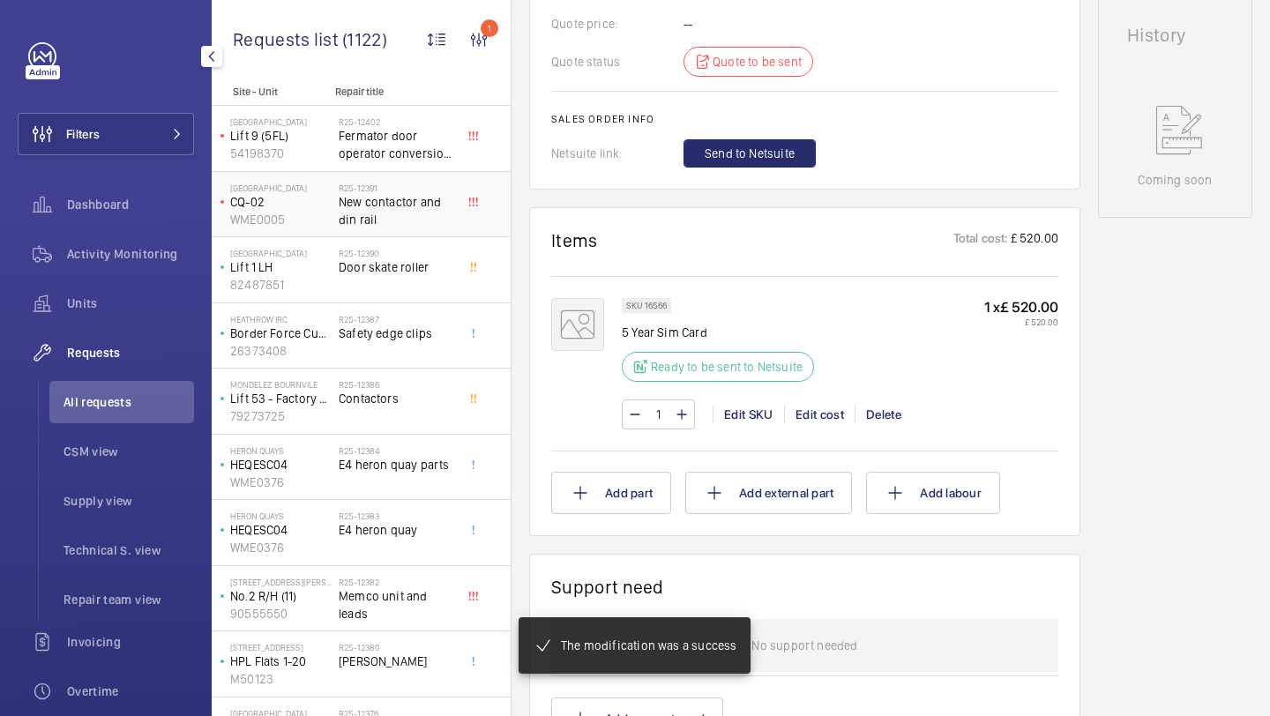
click at [415, 191] on h2 "R25-12391" at bounding box center [397, 188] width 116 height 11
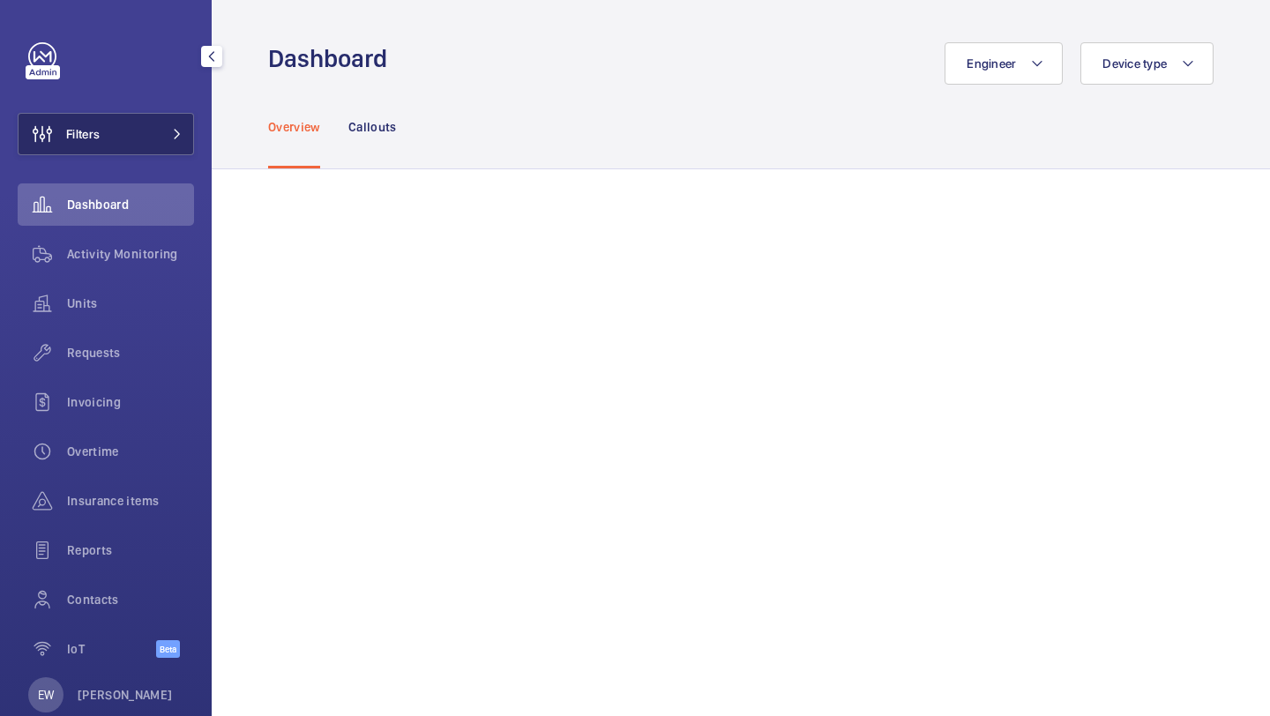
click at [136, 140] on button "Filters" at bounding box center [106, 134] width 176 height 42
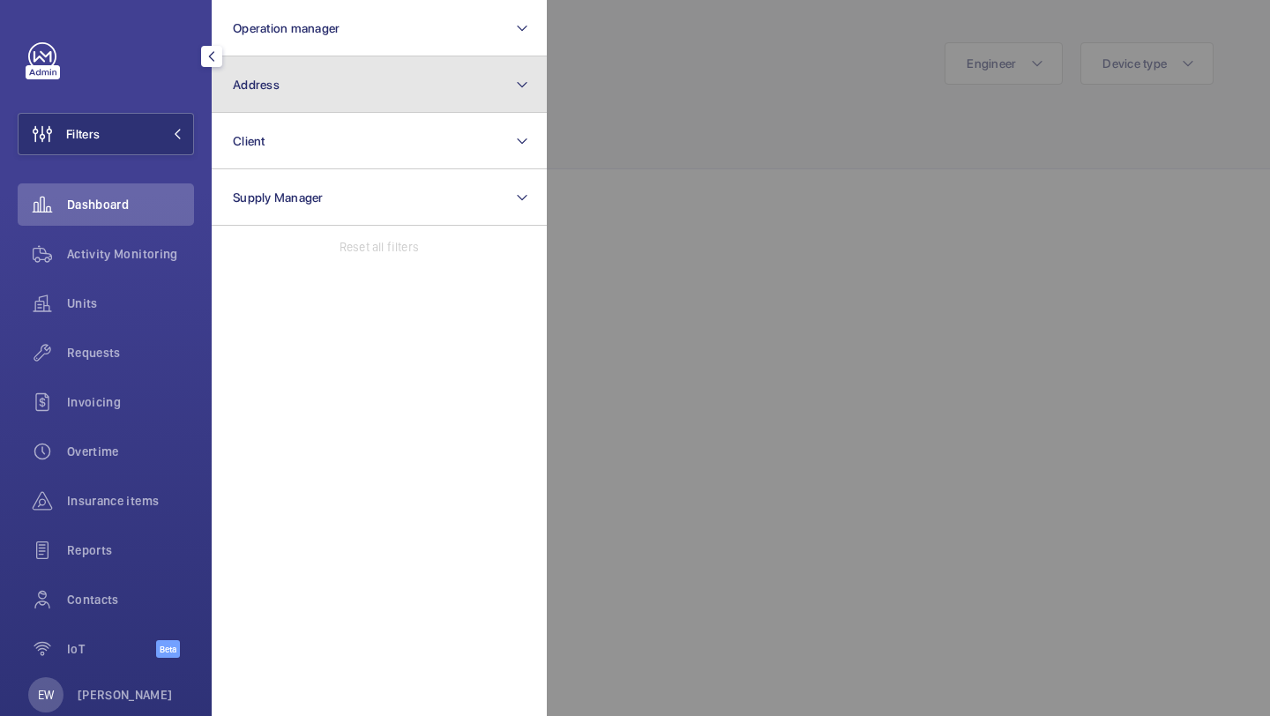
click at [287, 80] on button "Address" at bounding box center [379, 84] width 335 height 56
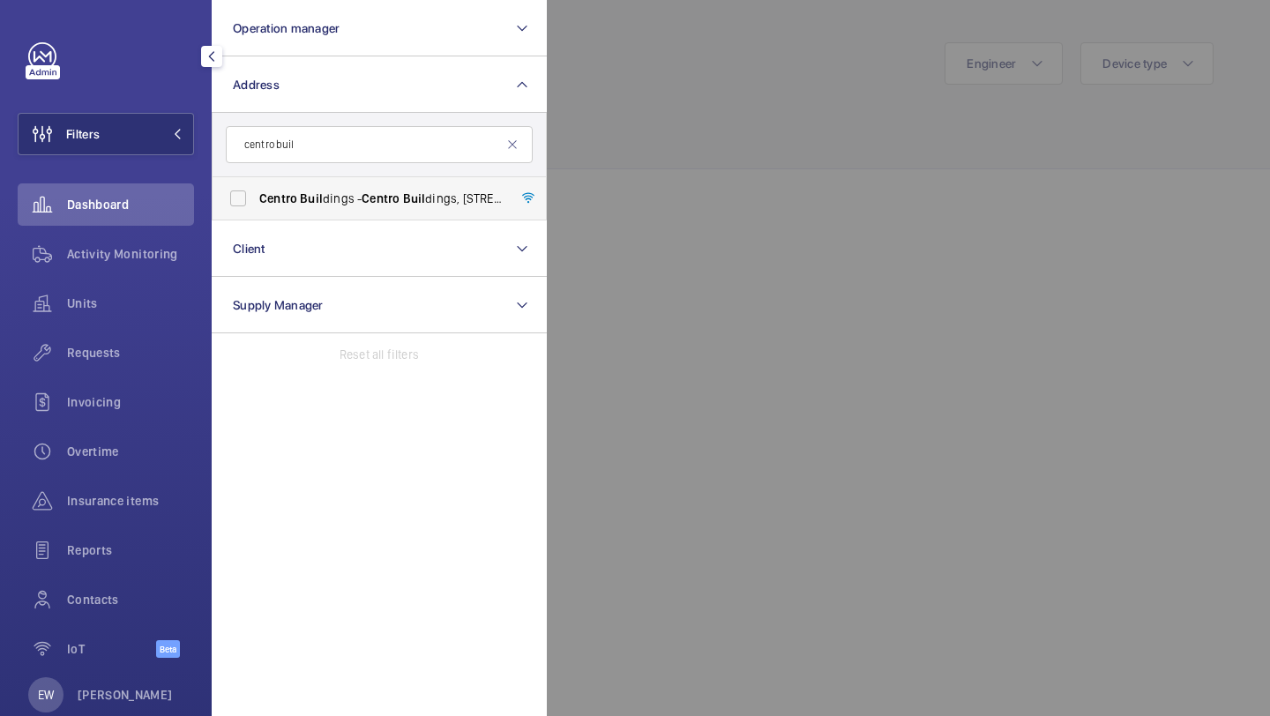
type input "centro buil"
click at [304, 200] on span "Buil" at bounding box center [311, 198] width 23 height 14
click at [256, 200] on input "Centro Buil dings - [GEOGRAPHIC_DATA], [STREET_ADDRESS][PERSON_NAME]" at bounding box center [237, 198] width 35 height 35
checkbox input "true"
click at [115, 348] on span "Requests" at bounding box center [130, 353] width 127 height 18
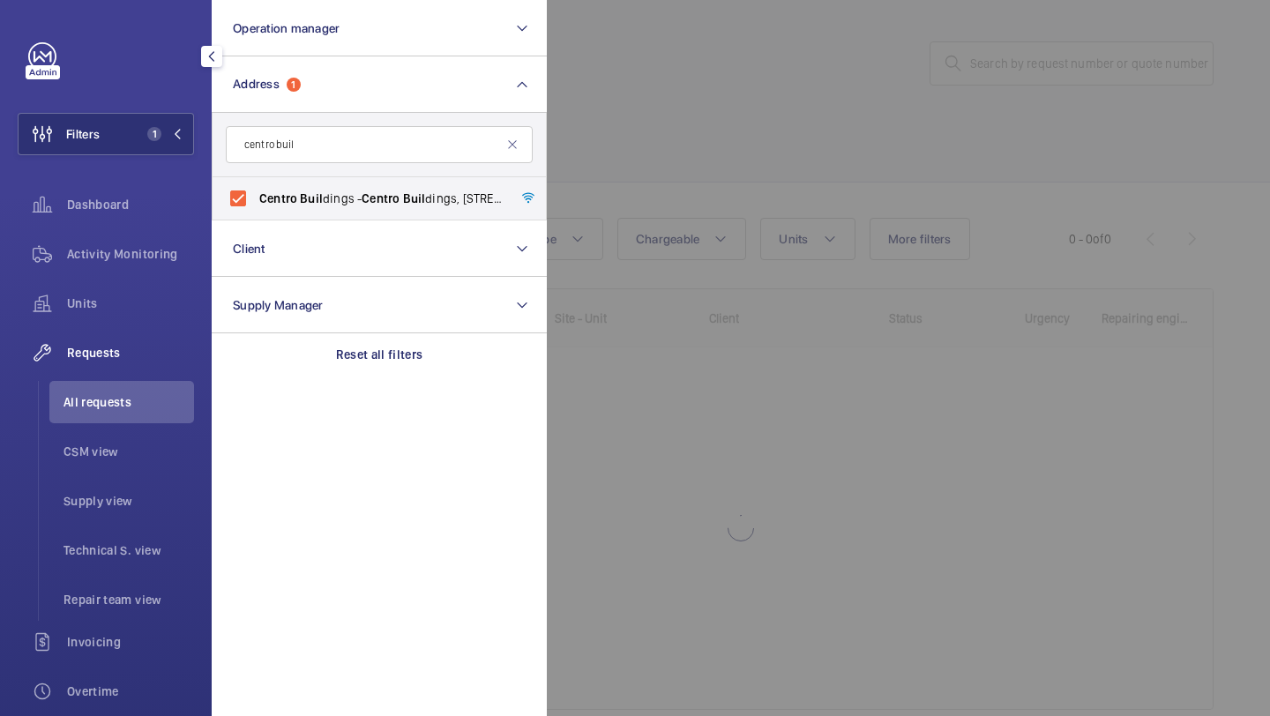
click at [664, 74] on div at bounding box center [1182, 358] width 1270 height 716
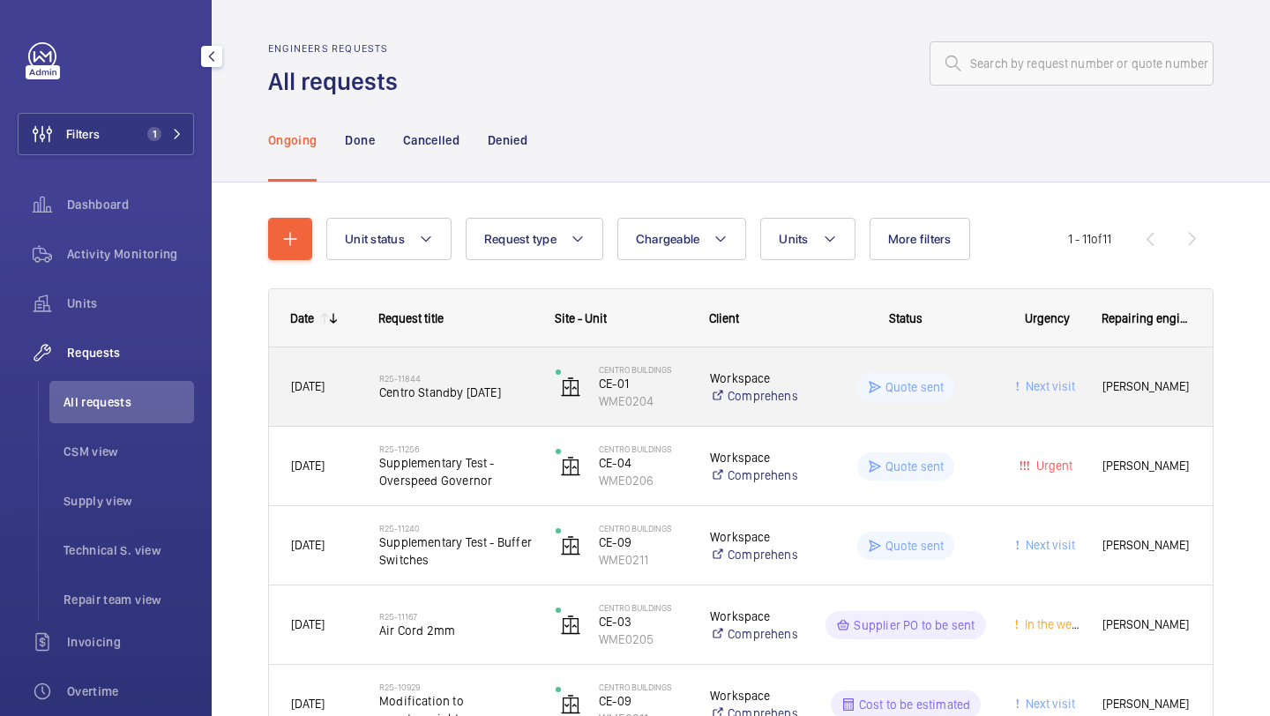
click at [475, 369] on div "R25-11844 Centro Standby 4th October" at bounding box center [455, 387] width 153 height 51
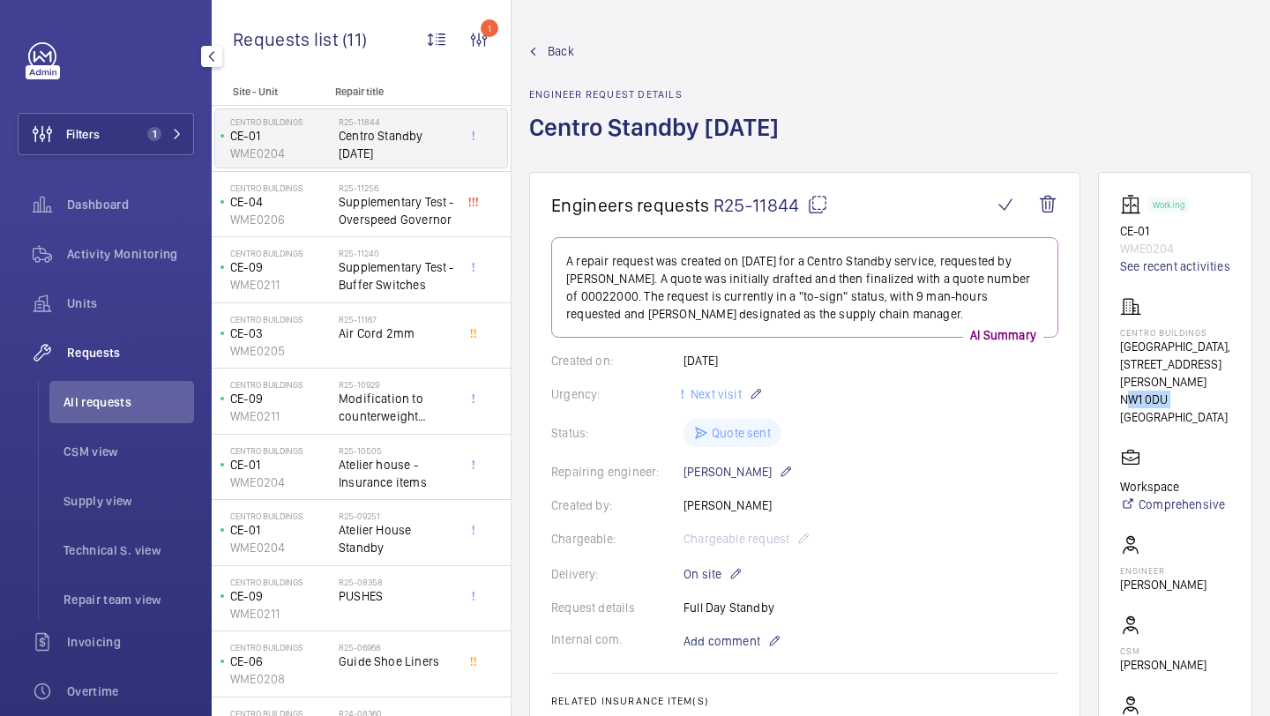
drag, startPoint x: 1166, startPoint y: 432, endPoint x: 1119, endPoint y: 436, distance: 46.9
click at [1120, 426] on p "NW1 0DU LONDON" at bounding box center [1175, 408] width 110 height 35
copy p "NW1 0DU"
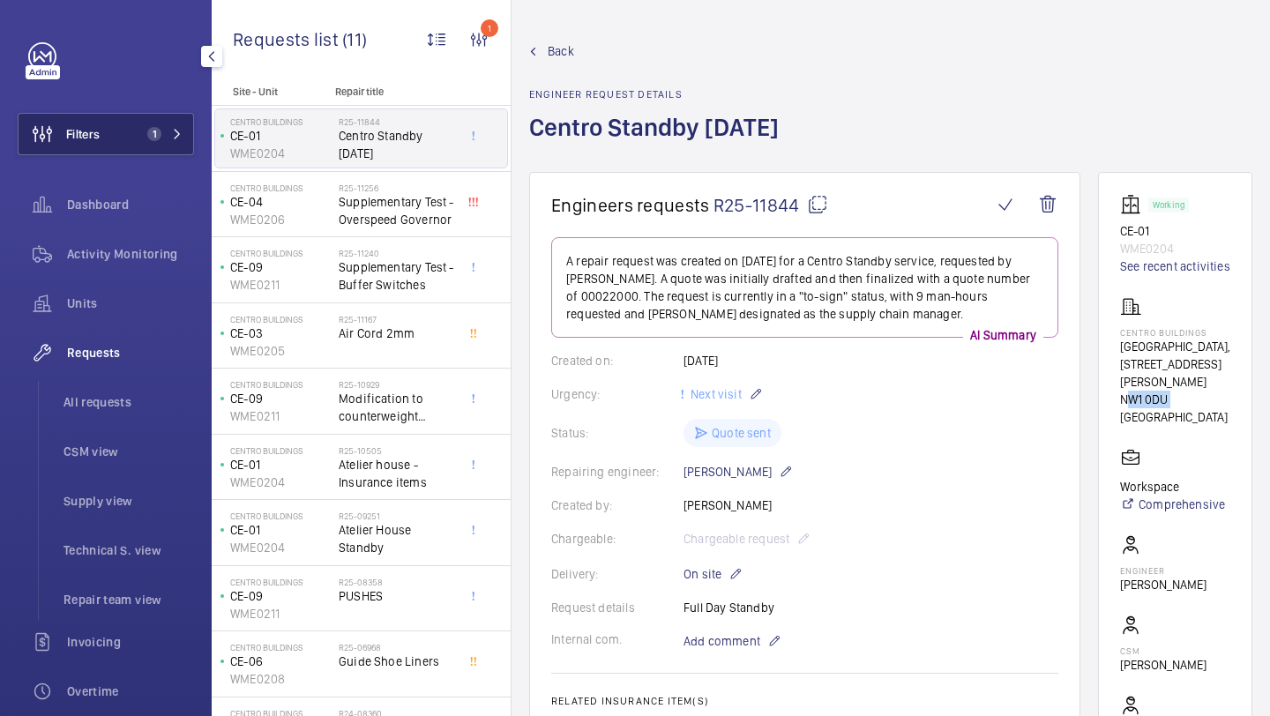
click at [108, 140] on button "Filters 1" at bounding box center [106, 134] width 176 height 42
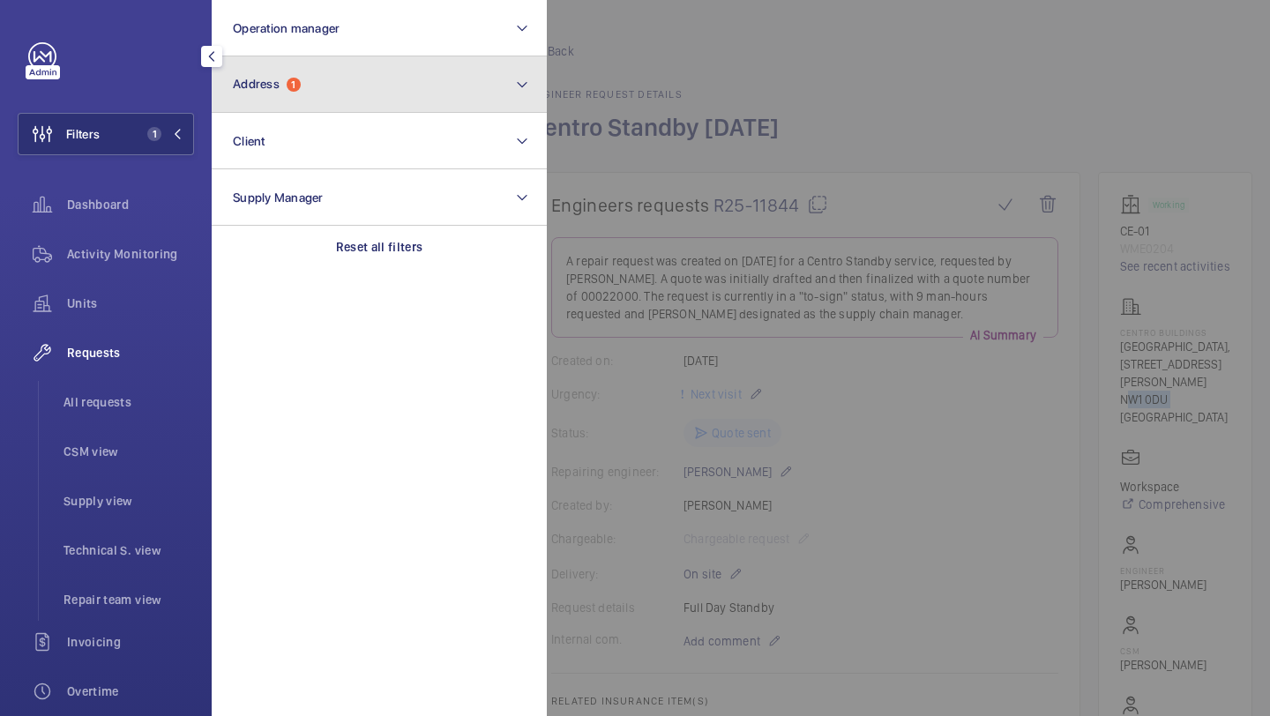
click at [323, 86] on button "Address 1" at bounding box center [379, 84] width 335 height 56
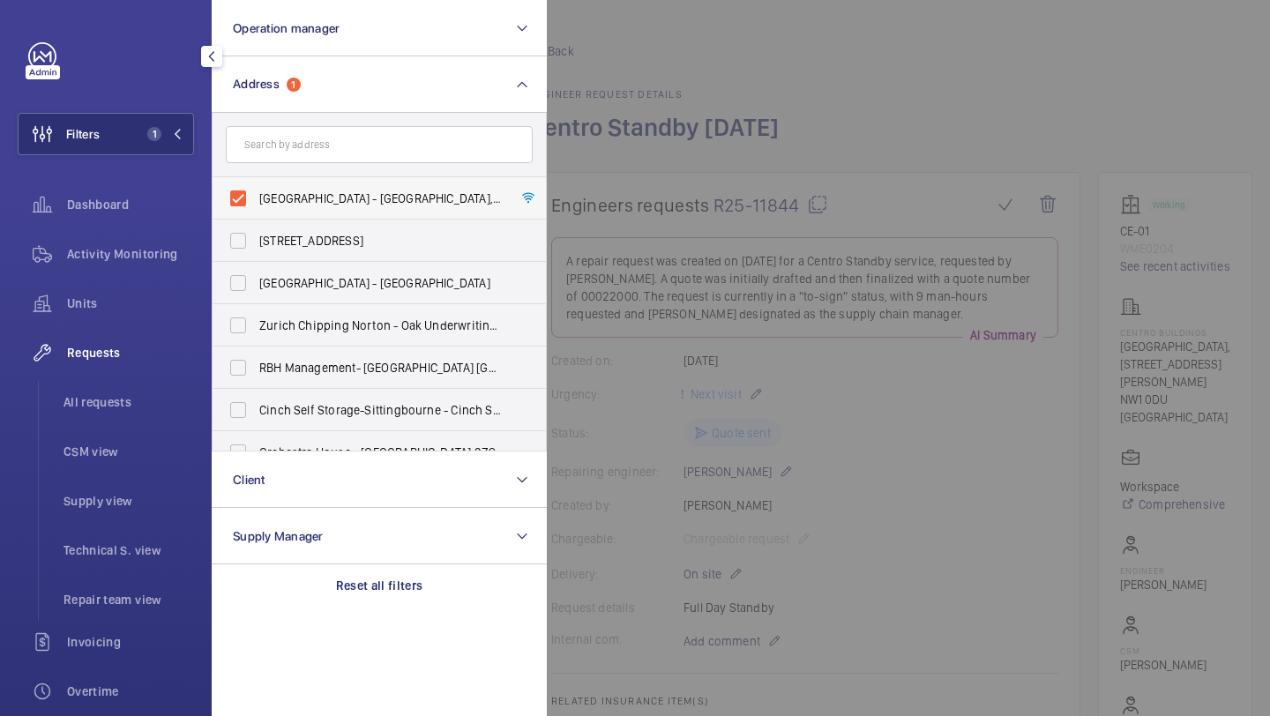
click at [306, 179] on label "Centro Buildings - Centro Buildings, 20-23 Mandela Street, Camden, London, NW1 …" at bounding box center [366, 198] width 307 height 42
click at [256, 181] on input "Centro Buildings - Centro Buildings, 20-23 Mandela Street, Camden, London, NW1 …" at bounding box center [237, 198] width 35 height 35
checkbox input "false"
click at [177, 394] on span "All requests" at bounding box center [128, 402] width 131 height 18
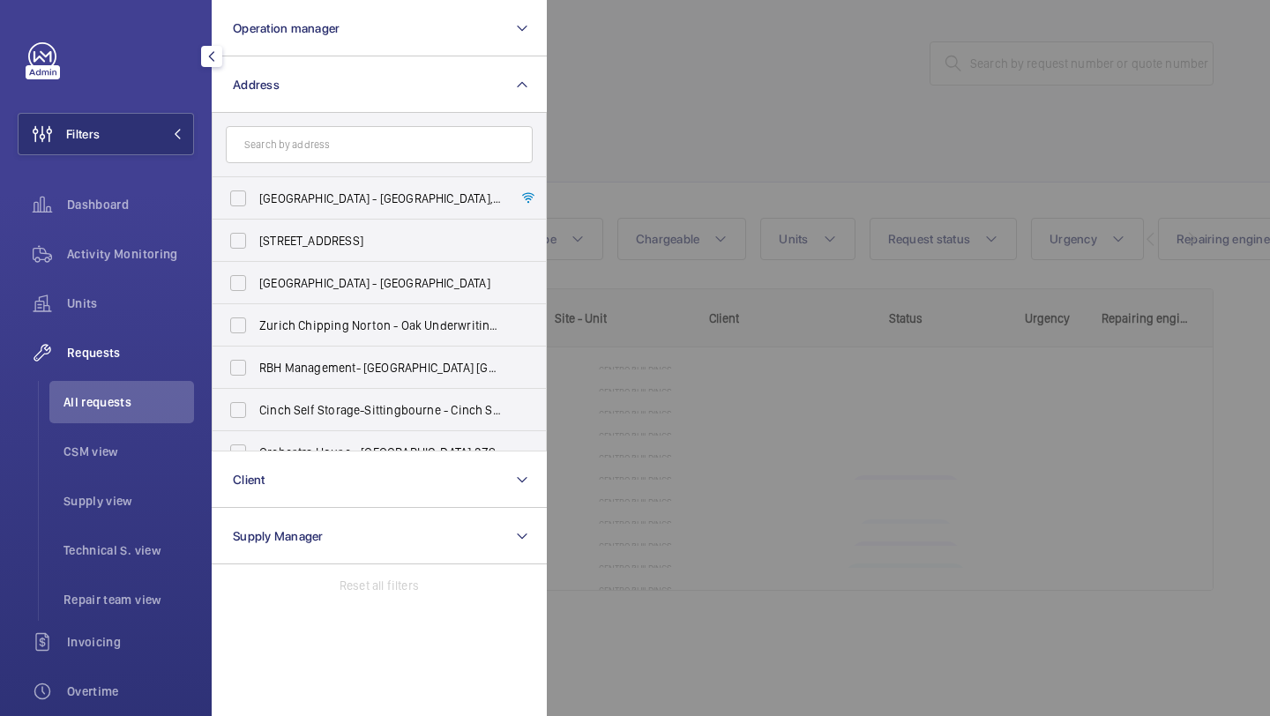
click at [817, 87] on div at bounding box center [1182, 358] width 1270 height 716
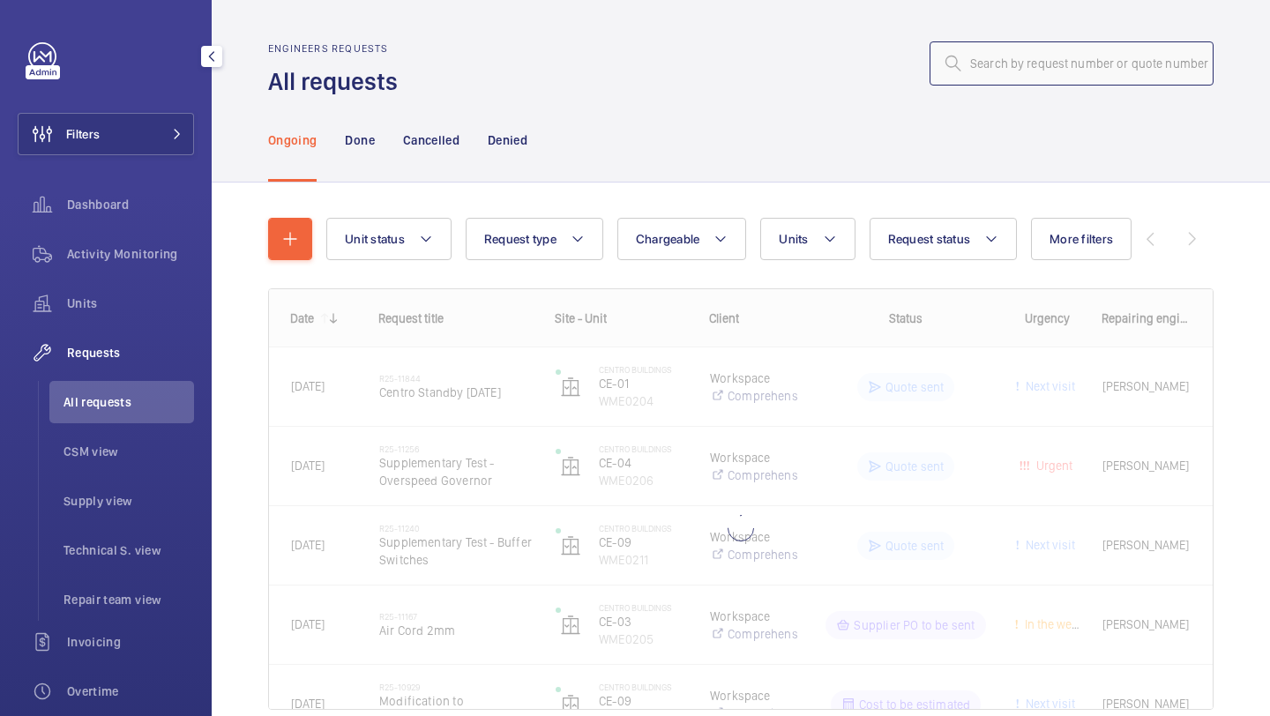
click at [1033, 52] on input "text" at bounding box center [1071, 63] width 284 height 44
paste input "R25-11389"
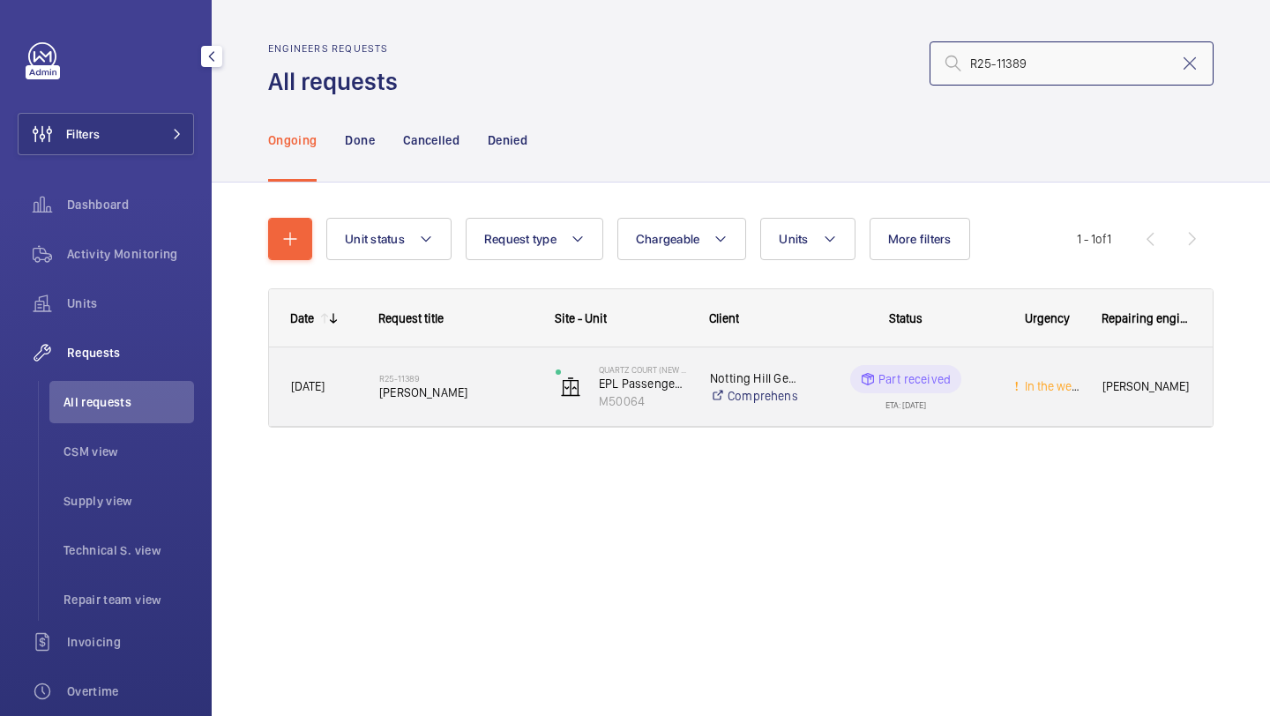
type input "R25-11389"
click at [417, 408] on div "R25-11389 Kone pressel" at bounding box center [455, 387] width 153 height 51
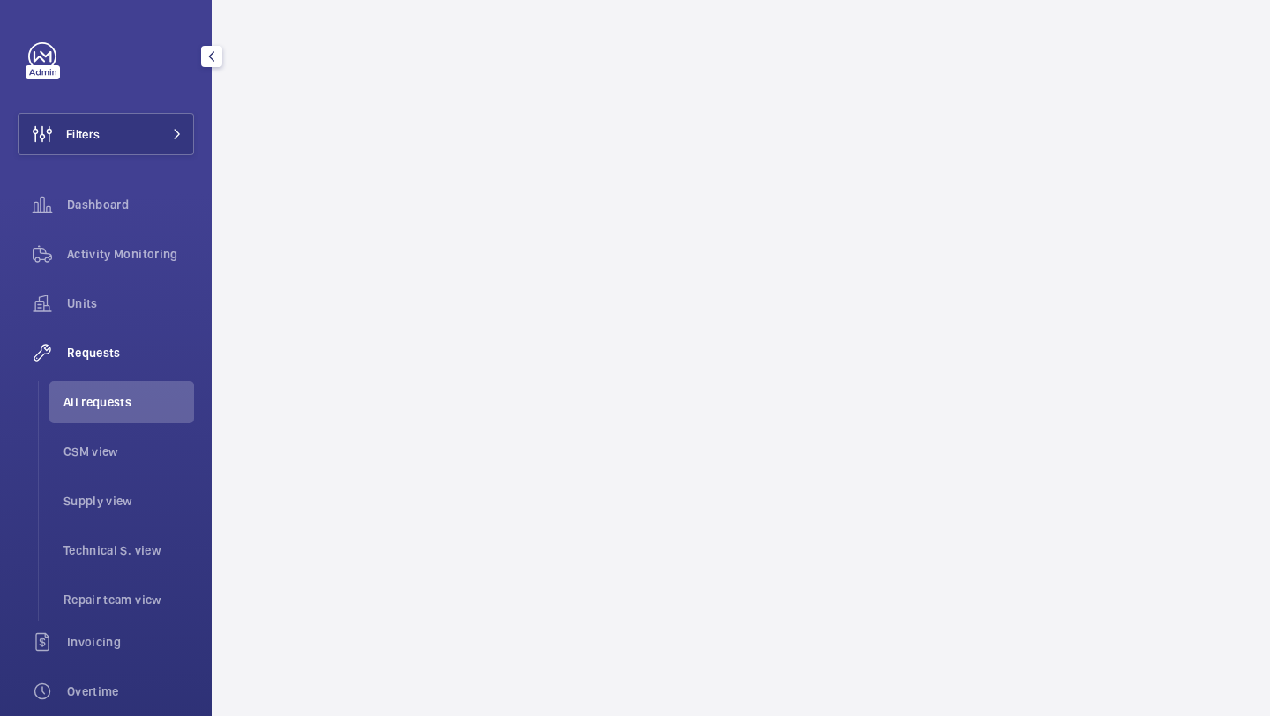
click at [831, 268] on wm-front-async-data-loader at bounding box center [741, 358] width 1058 height 716
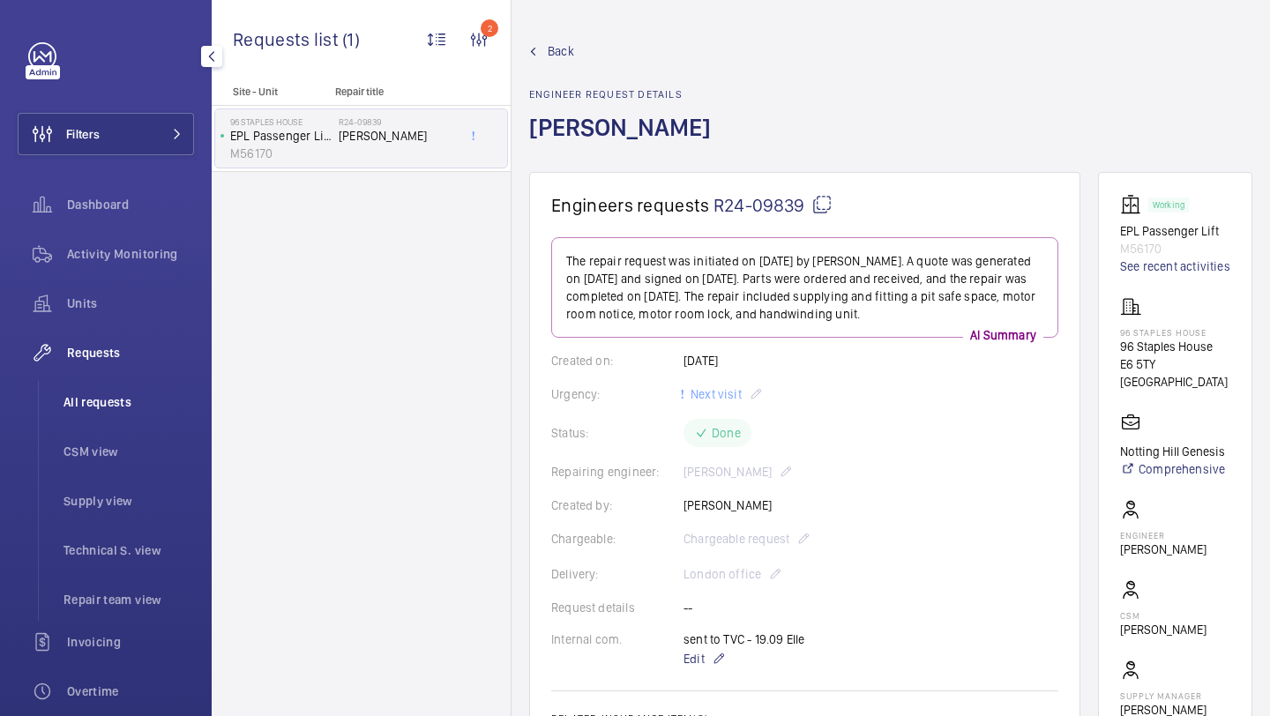
click at [129, 391] on li "All requests" at bounding box center [121, 402] width 145 height 42
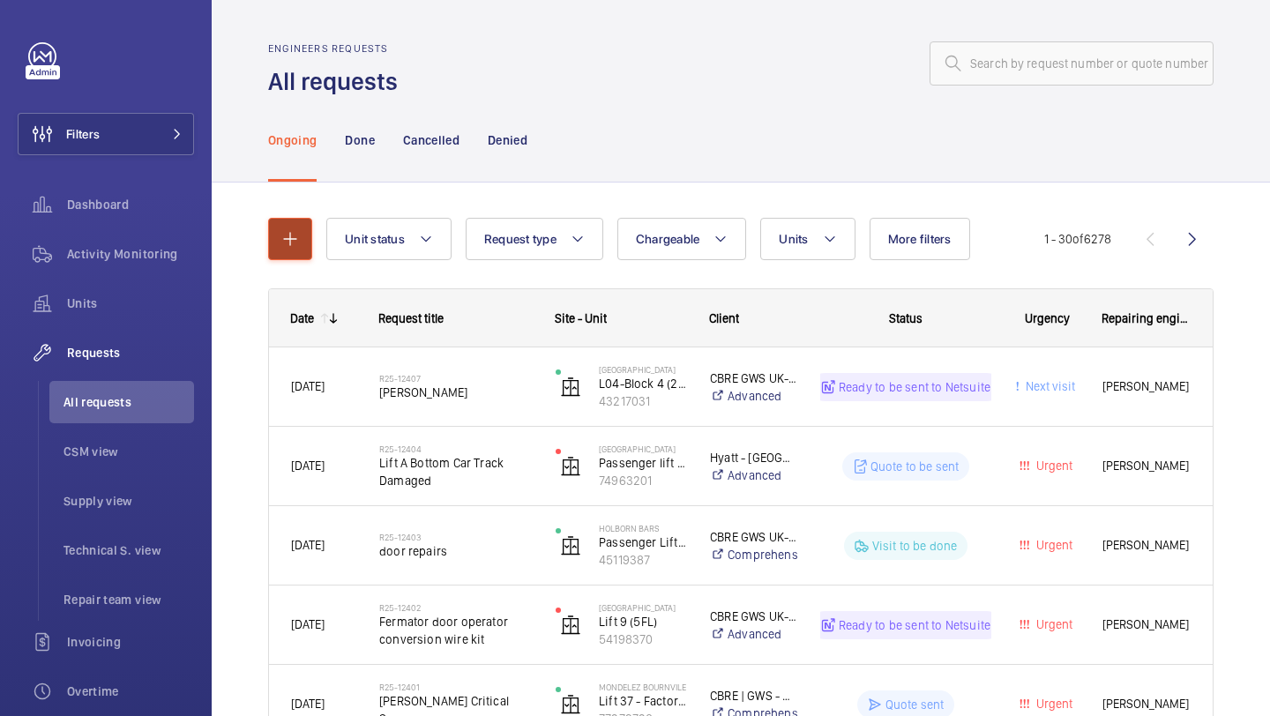
click at [290, 248] on mat-icon "button" at bounding box center [290, 238] width 21 height 21
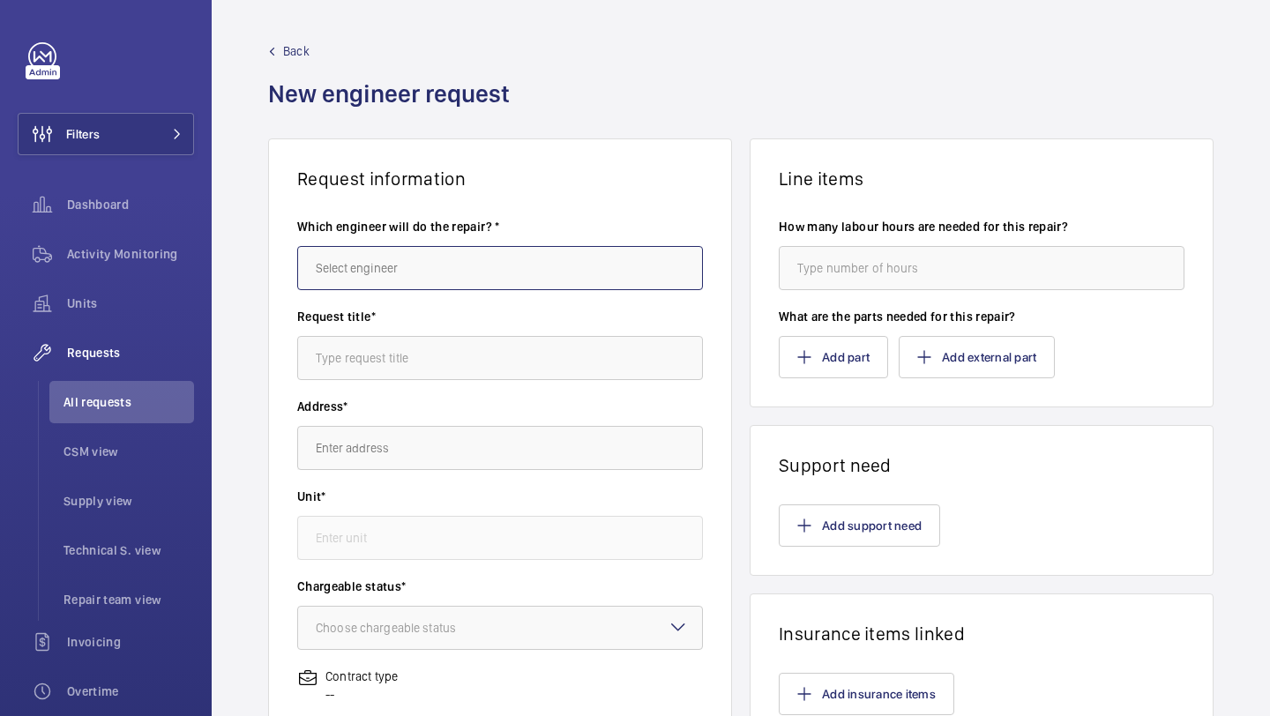
click at [360, 267] on input "text" at bounding box center [500, 268] width 406 height 44
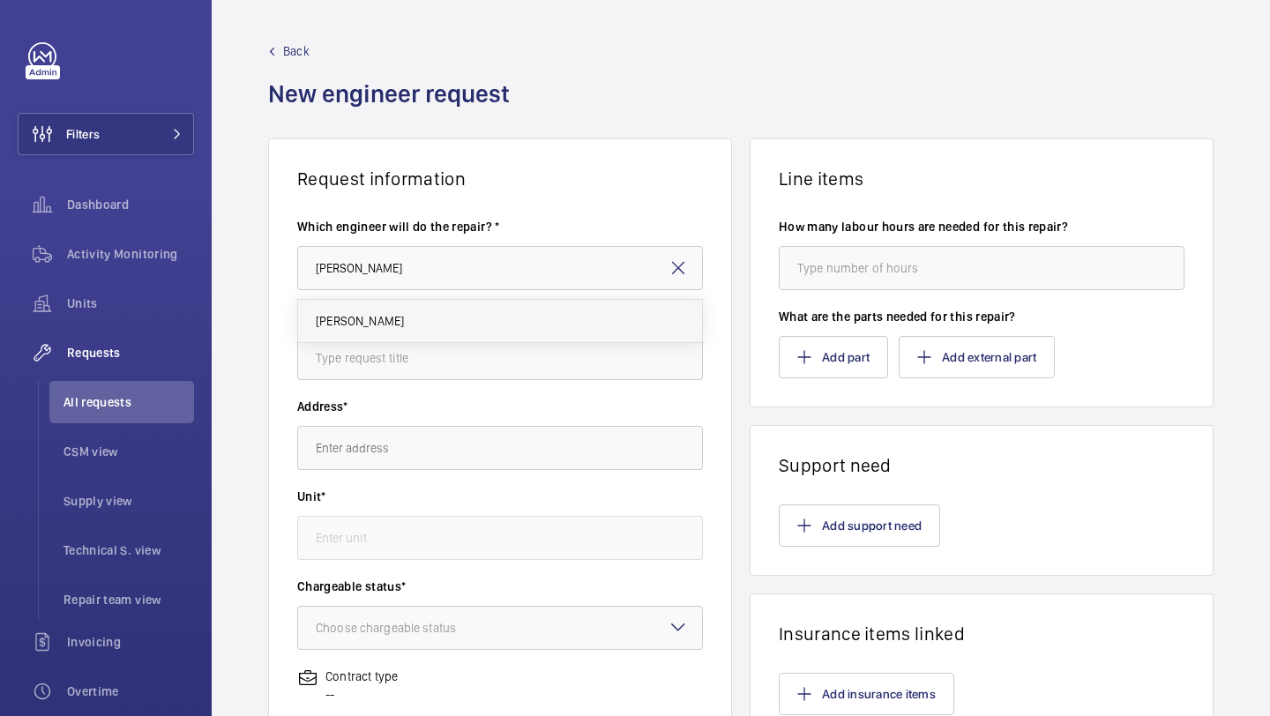
click at [354, 324] on span "[PERSON_NAME]" at bounding box center [360, 321] width 88 height 18
type input "[PERSON_NAME]"
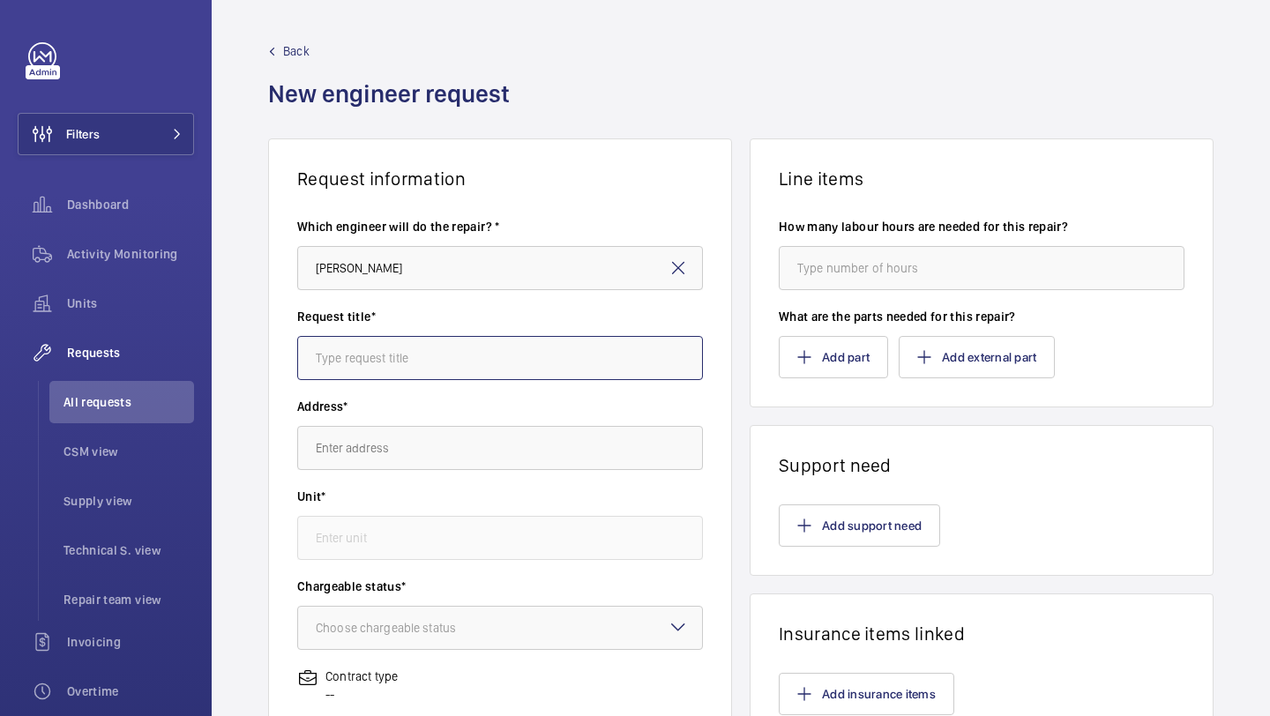
click at [348, 366] on input "text" at bounding box center [500, 358] width 406 height 44
type input "9"
click at [429, 377] on input "text" at bounding box center [500, 358] width 406 height 44
type input "reorder of chargeable parts"
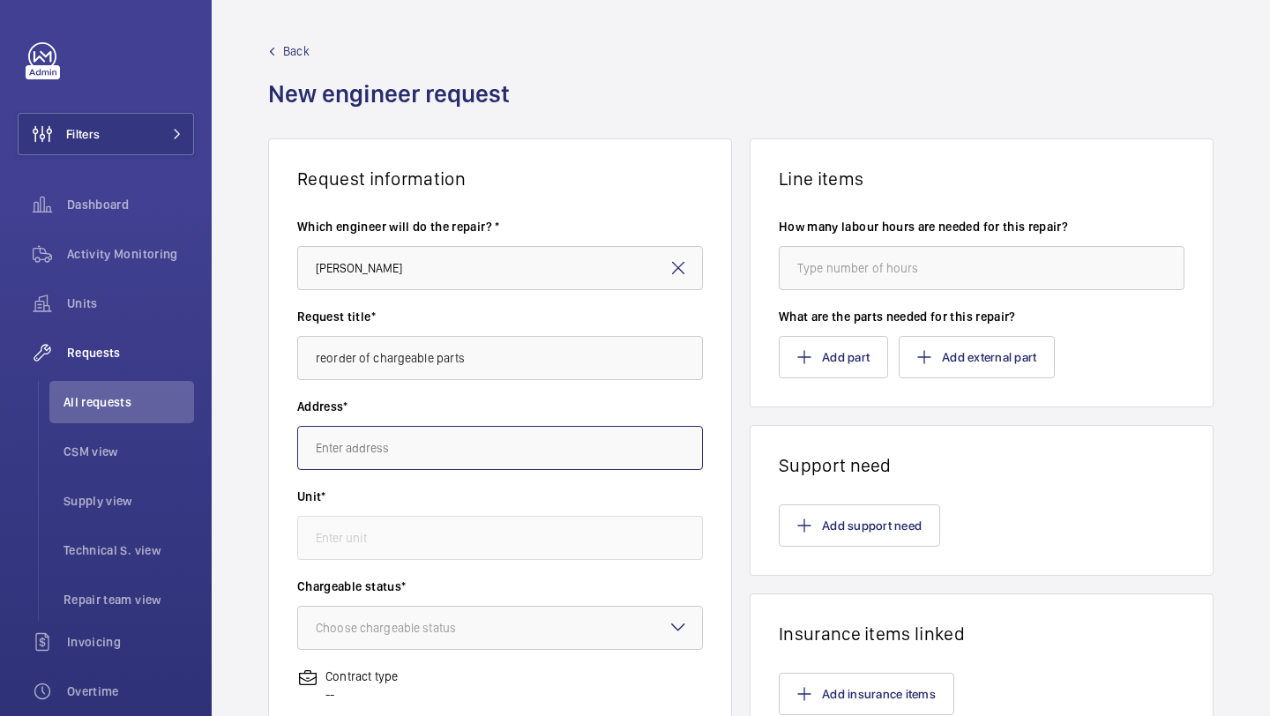
click at [391, 466] on input "text" at bounding box center [500, 448] width 406 height 44
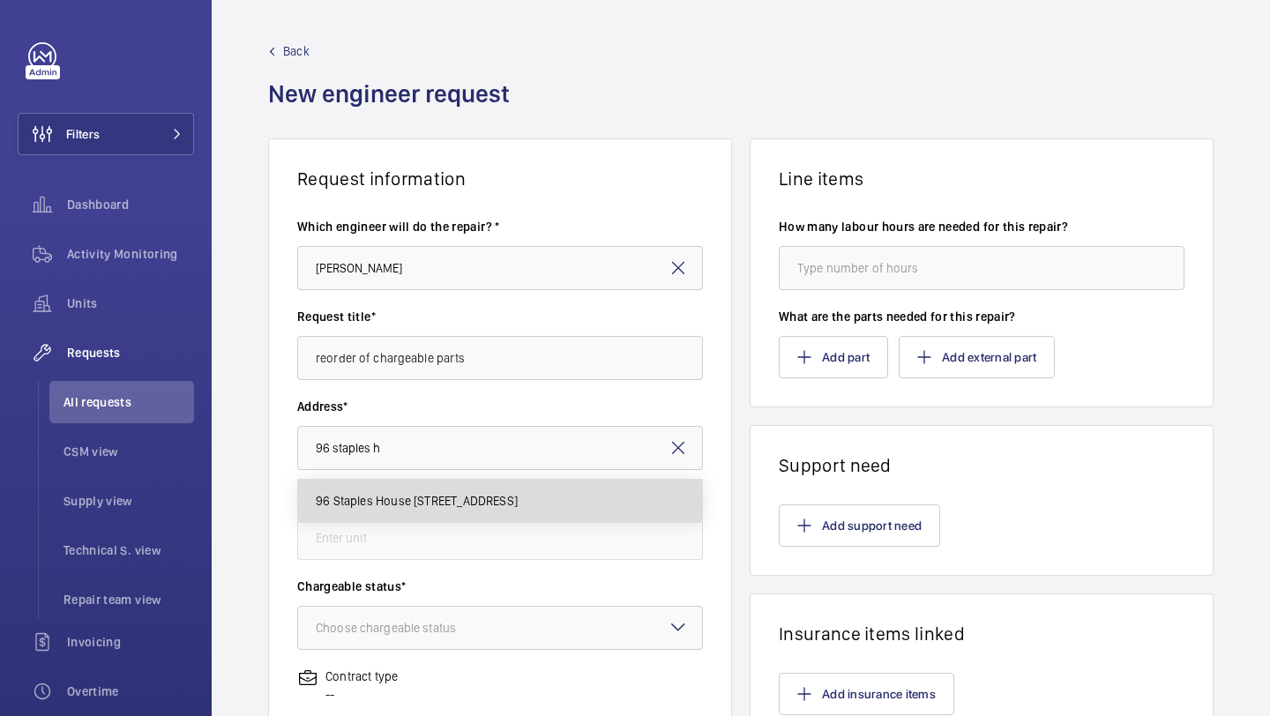
click at [434, 508] on span "96 Staples House 96 Staples House, E6 5TY LONDON" at bounding box center [417, 501] width 202 height 18
type input "96 Staples House 96 Staples House, E6 5TY LONDON"
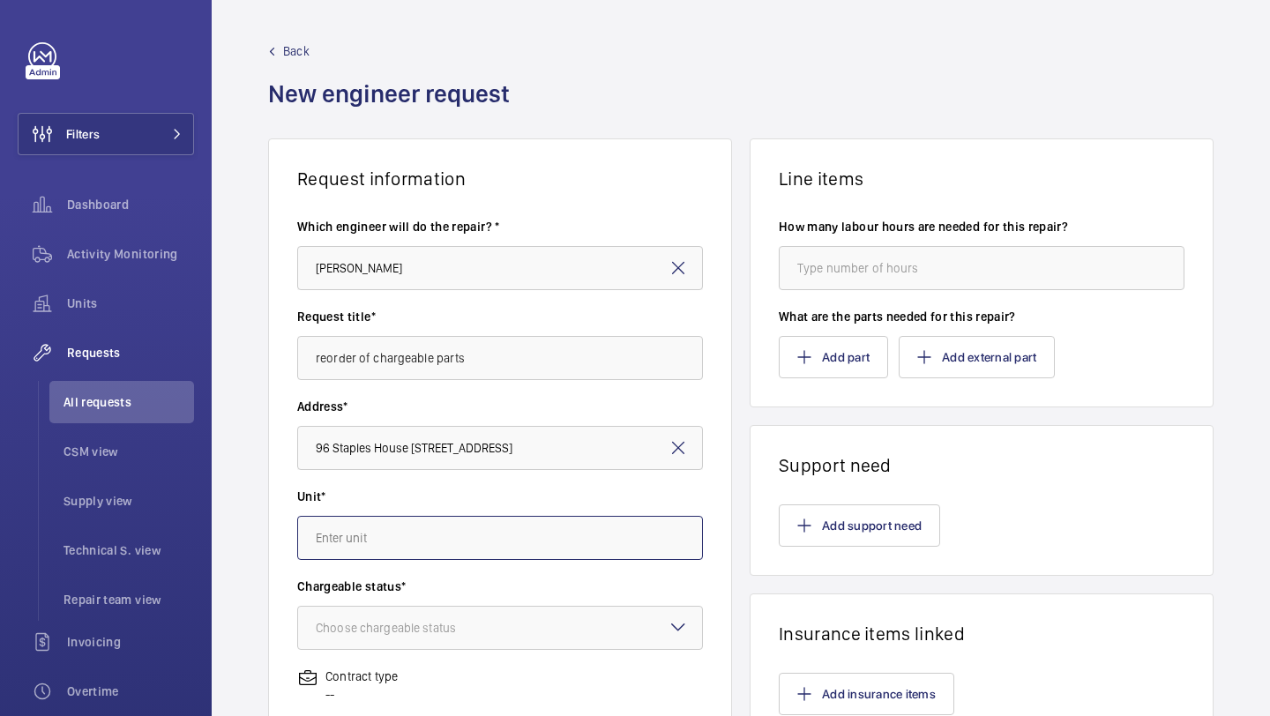
click at [429, 521] on input "text" at bounding box center [500, 538] width 406 height 44
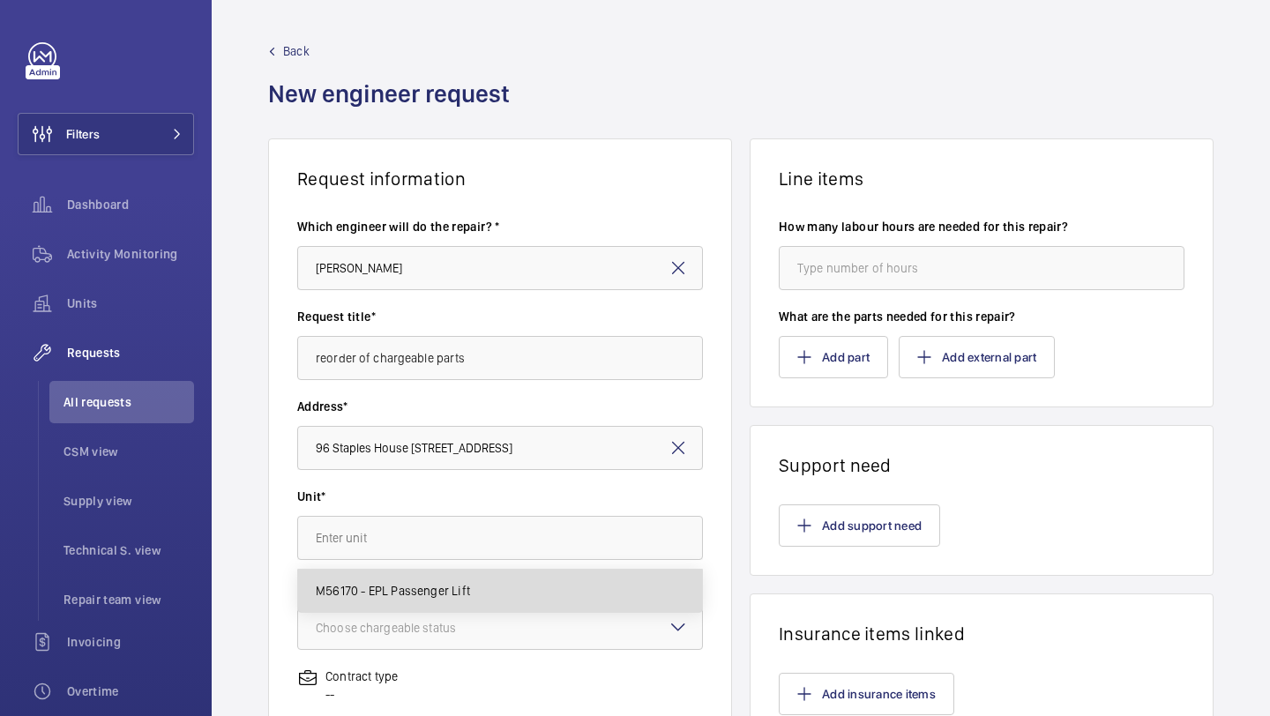
click at [430, 577] on mat-option "M56170 - EPL Passenger Lift" at bounding box center [500, 591] width 404 height 42
type input "M56170 - EPL Passenger Lift"
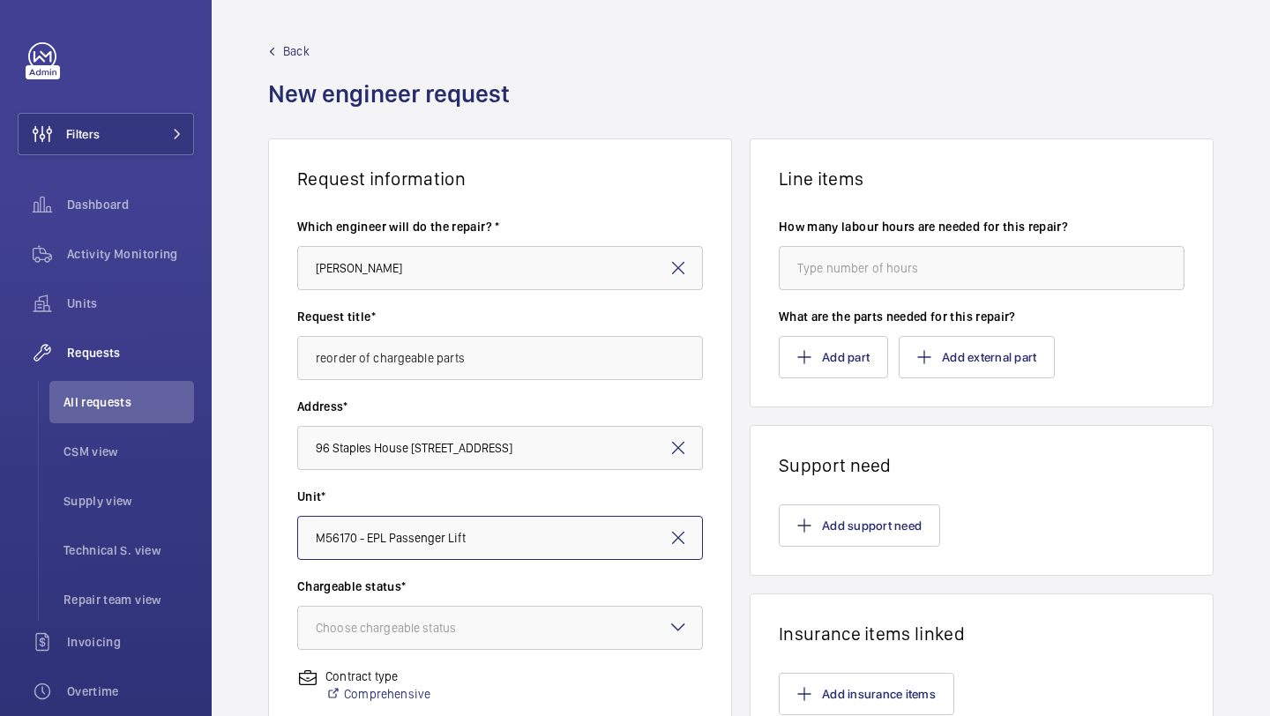
scroll to position [157, 0]
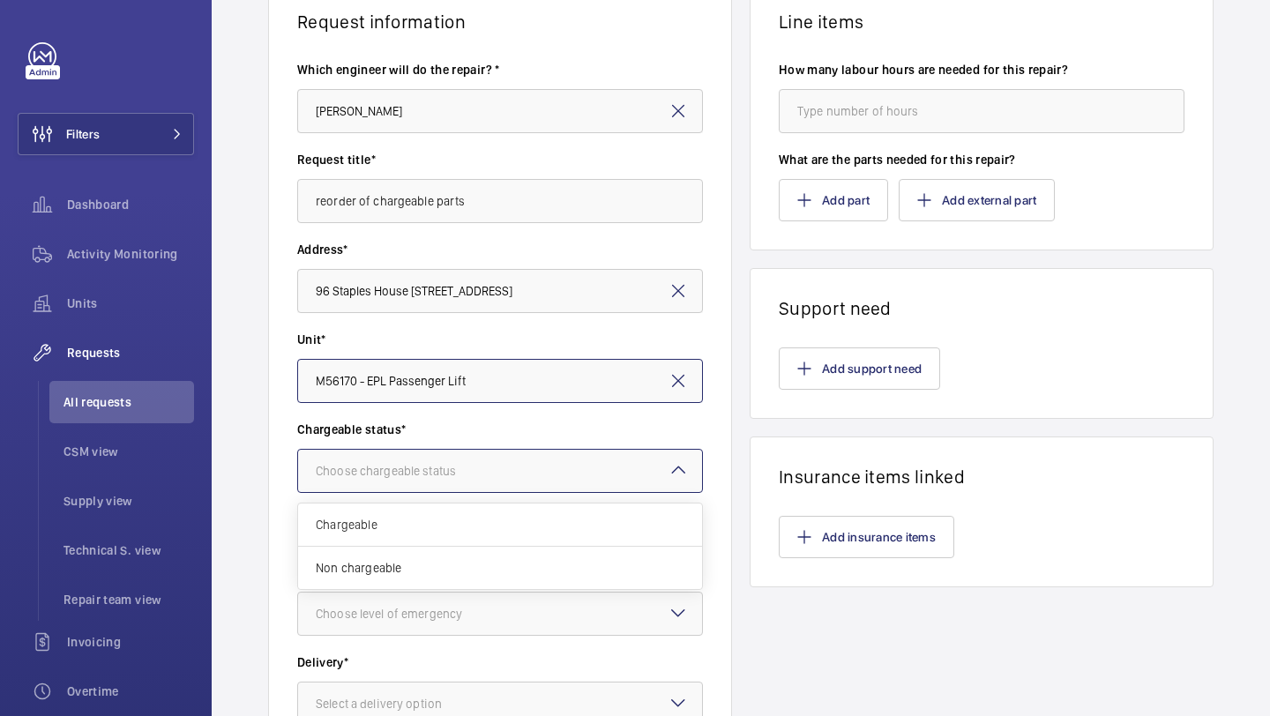
click at [448, 481] on div at bounding box center [500, 471] width 404 height 42
click at [429, 536] on div "Chargeable" at bounding box center [500, 525] width 404 height 43
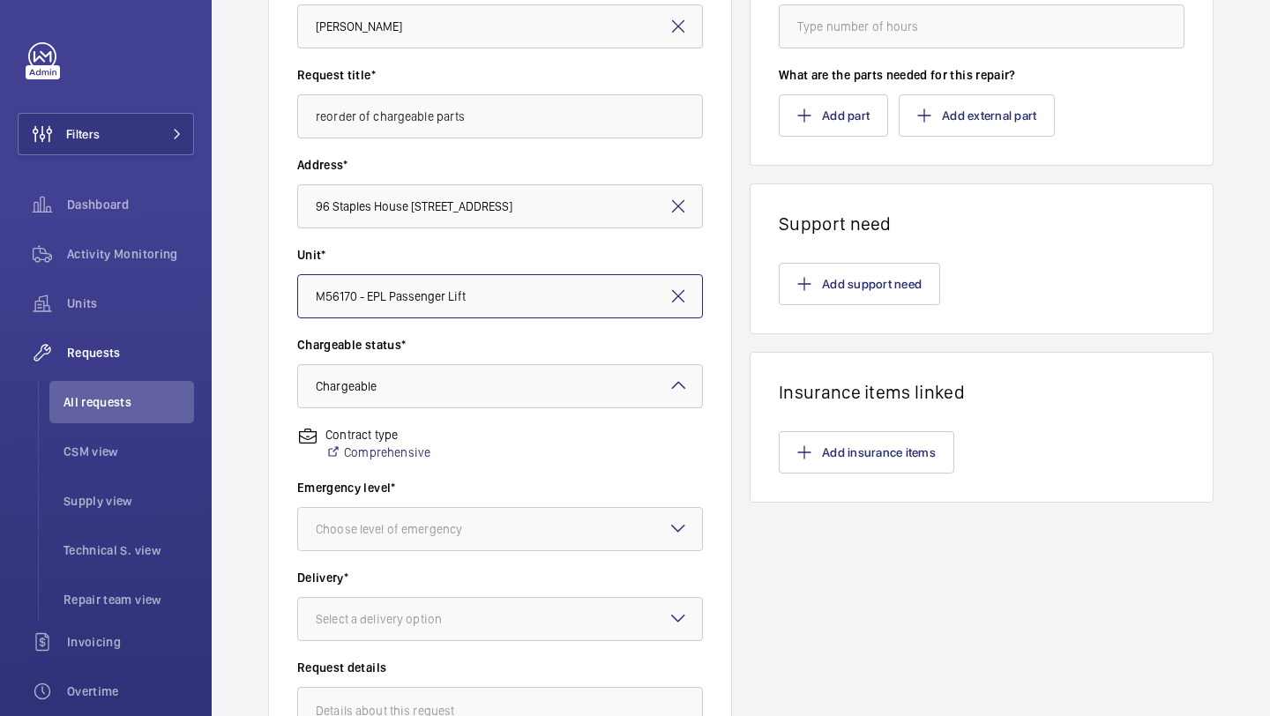
click at [429, 536] on div "Choose level of emergency" at bounding box center [411, 529] width 190 height 18
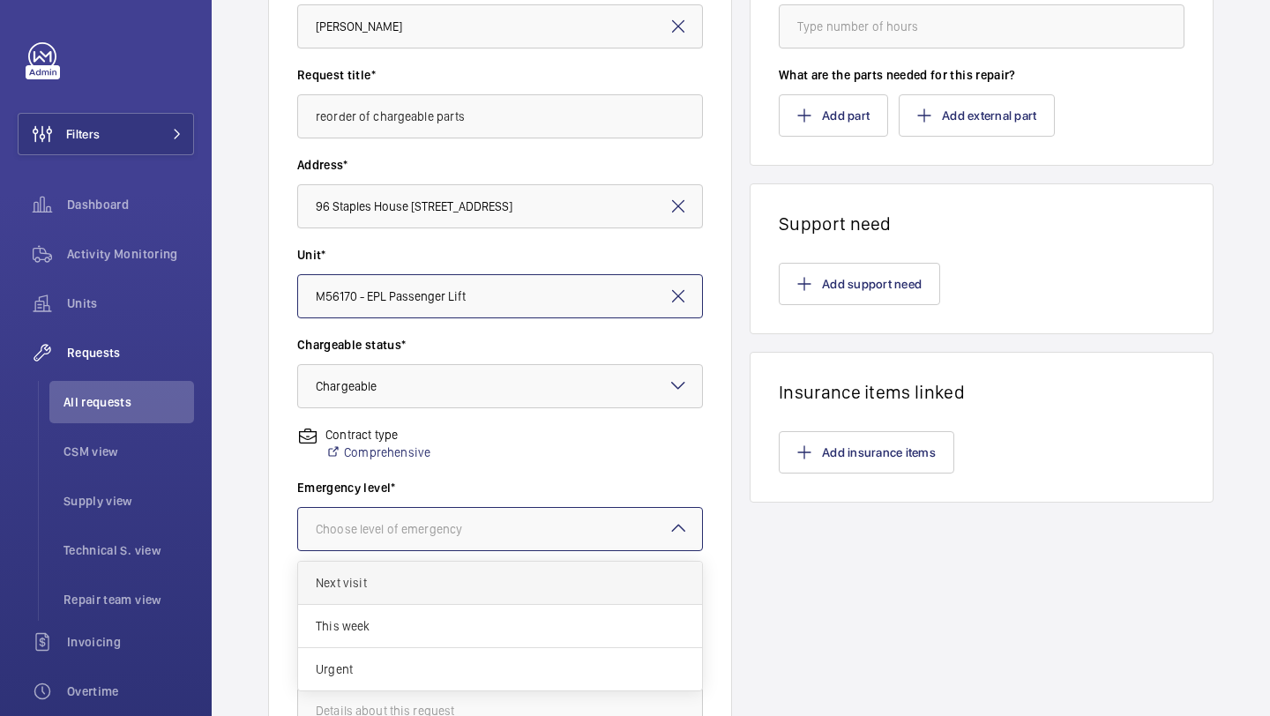
scroll to position [273, 0]
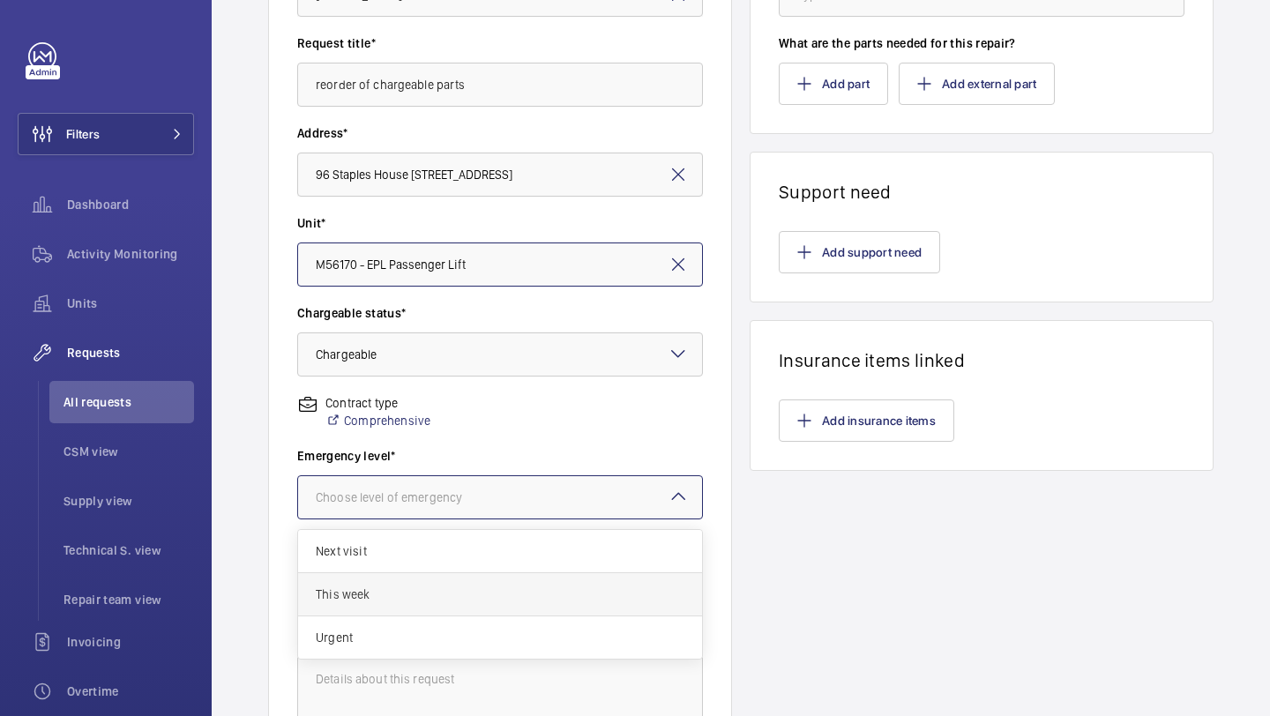
click at [414, 600] on span "This week" at bounding box center [500, 595] width 369 height 18
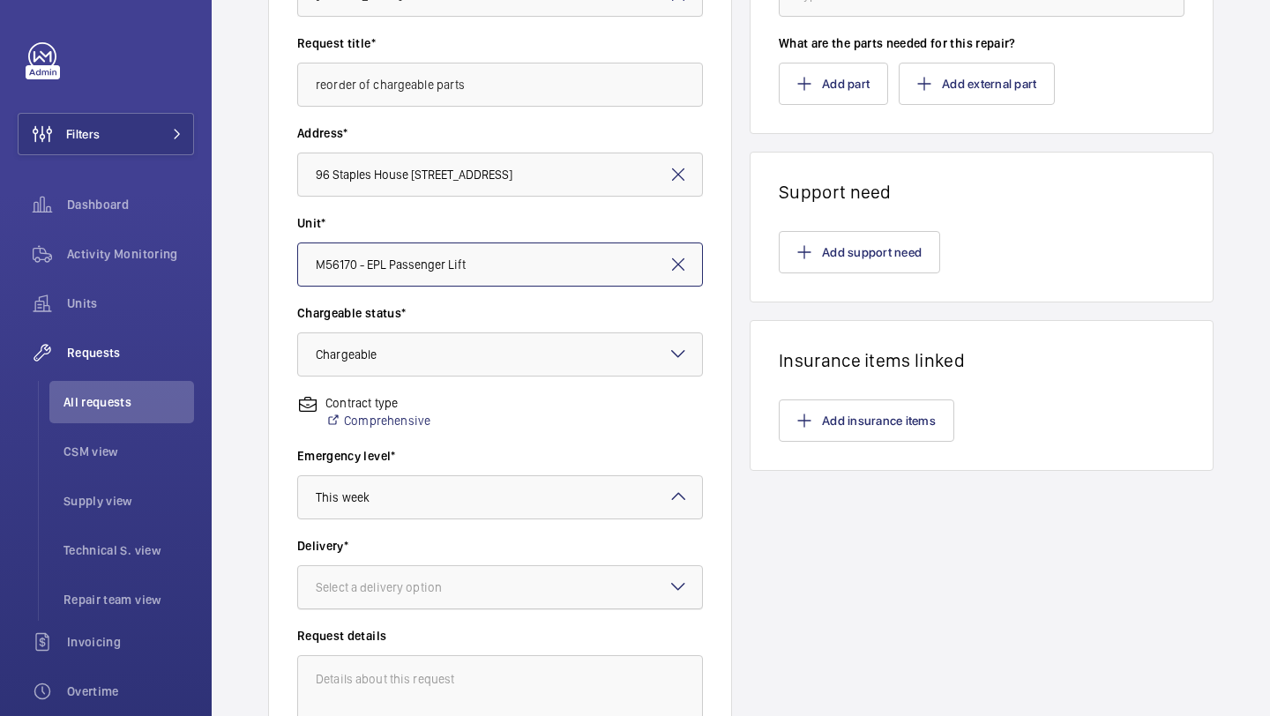
click at [421, 575] on div at bounding box center [500, 587] width 404 height 42
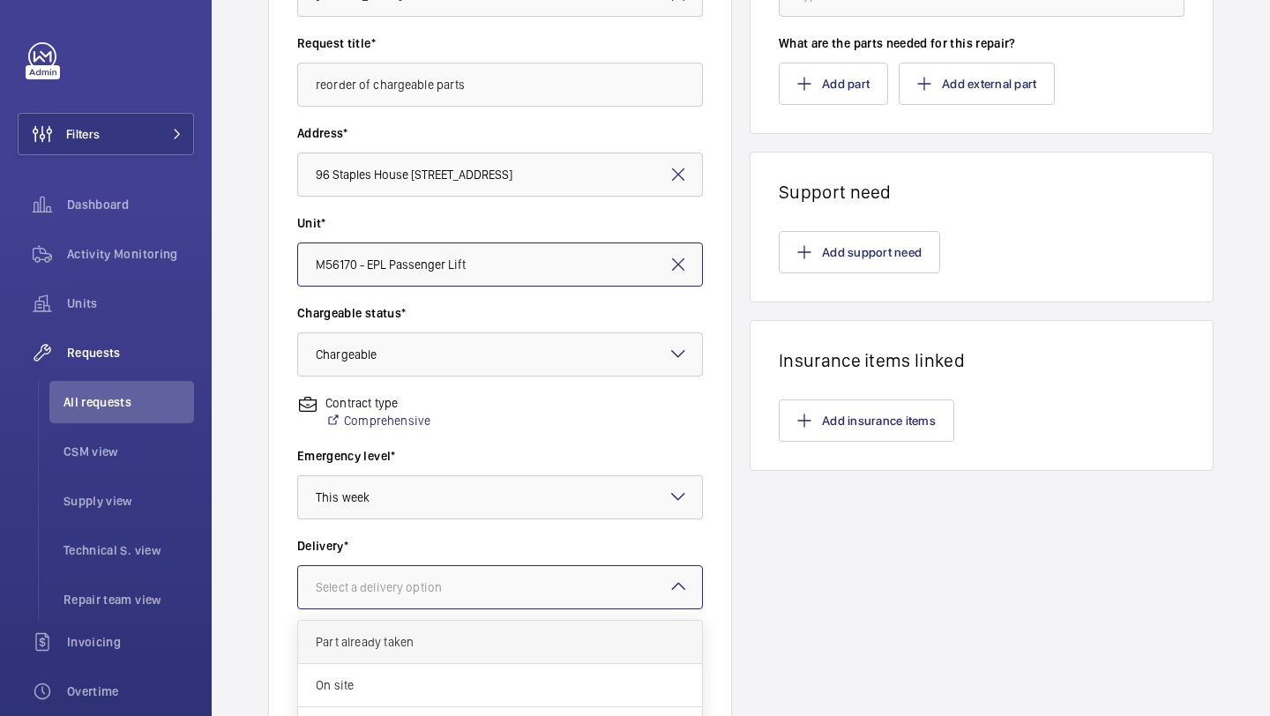
scroll to position [64, 0]
click at [397, 673] on div "London office" at bounding box center [500, 664] width 404 height 43
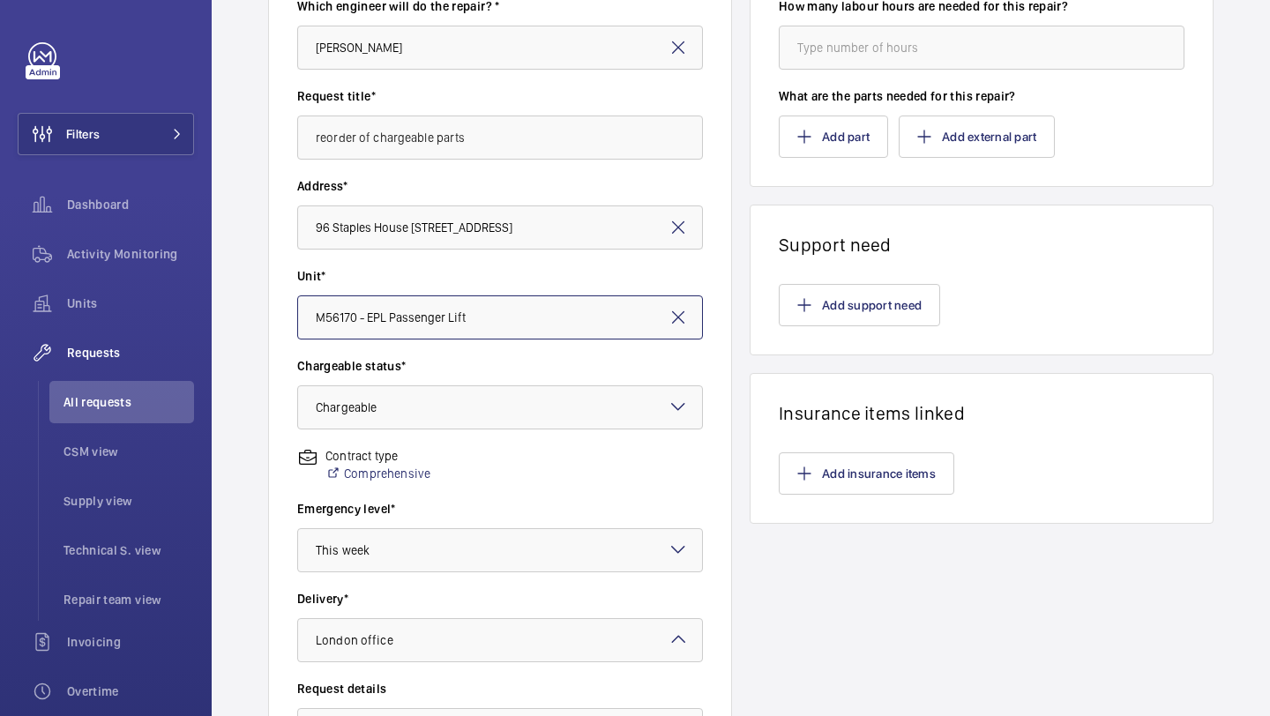
scroll to position [0, 0]
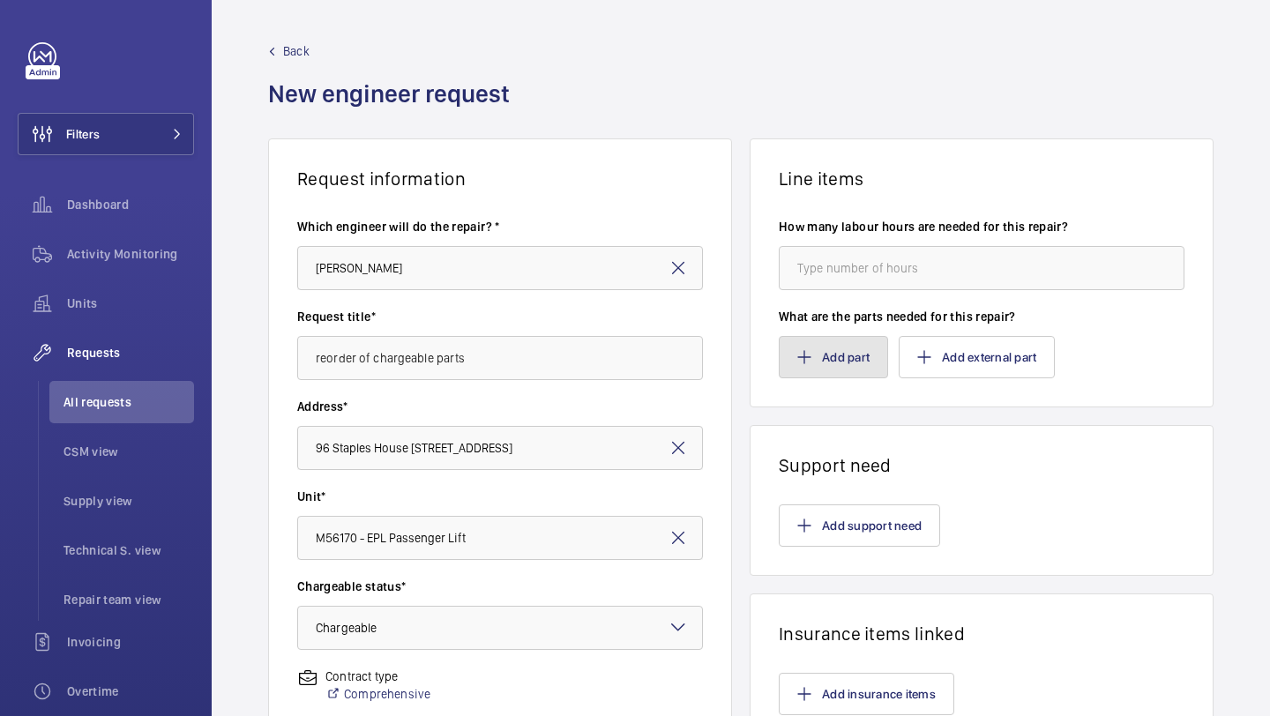
click at [835, 366] on button "Add part" at bounding box center [833, 357] width 109 height 42
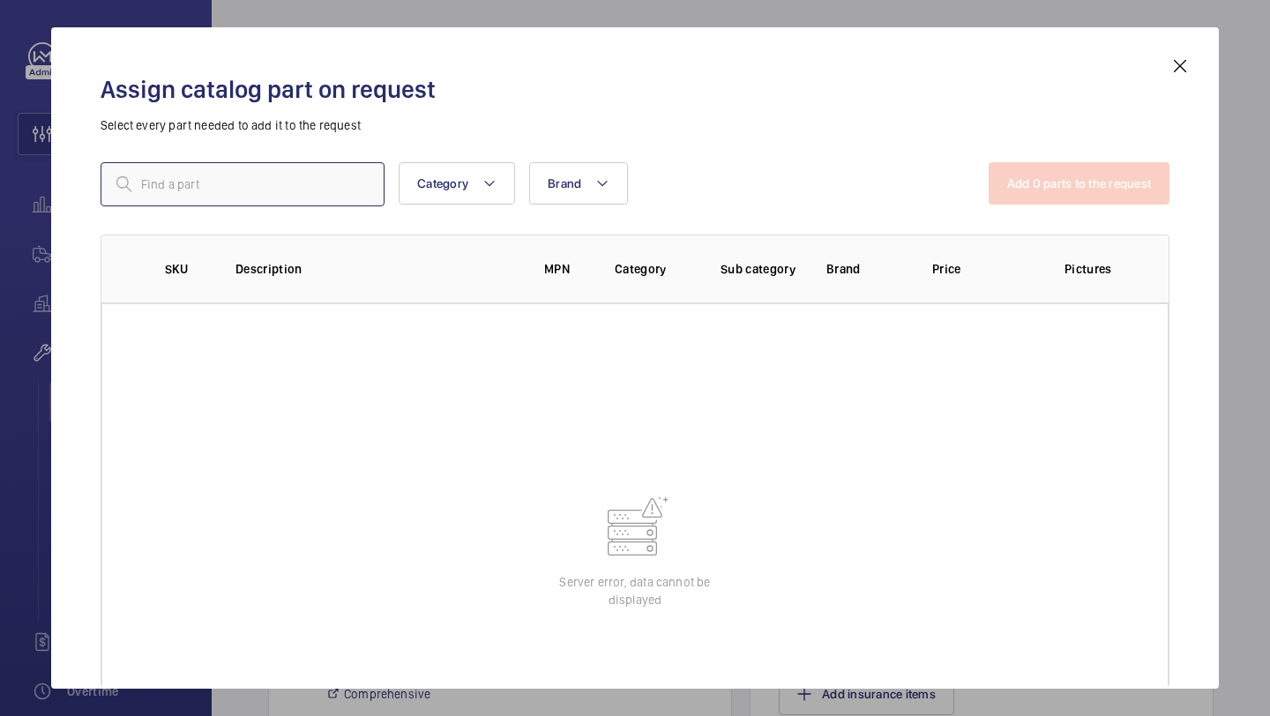
click at [329, 175] on input "text" at bounding box center [243, 184] width 284 height 44
paste input "1006218"
type input "1006218"
click at [1180, 77] on div "Assign catalog part on request Select every part needed to add it to the reques…" at bounding box center [634, 372] width 1111 height 633
click at [1180, 71] on mat-icon at bounding box center [1179, 66] width 21 height 21
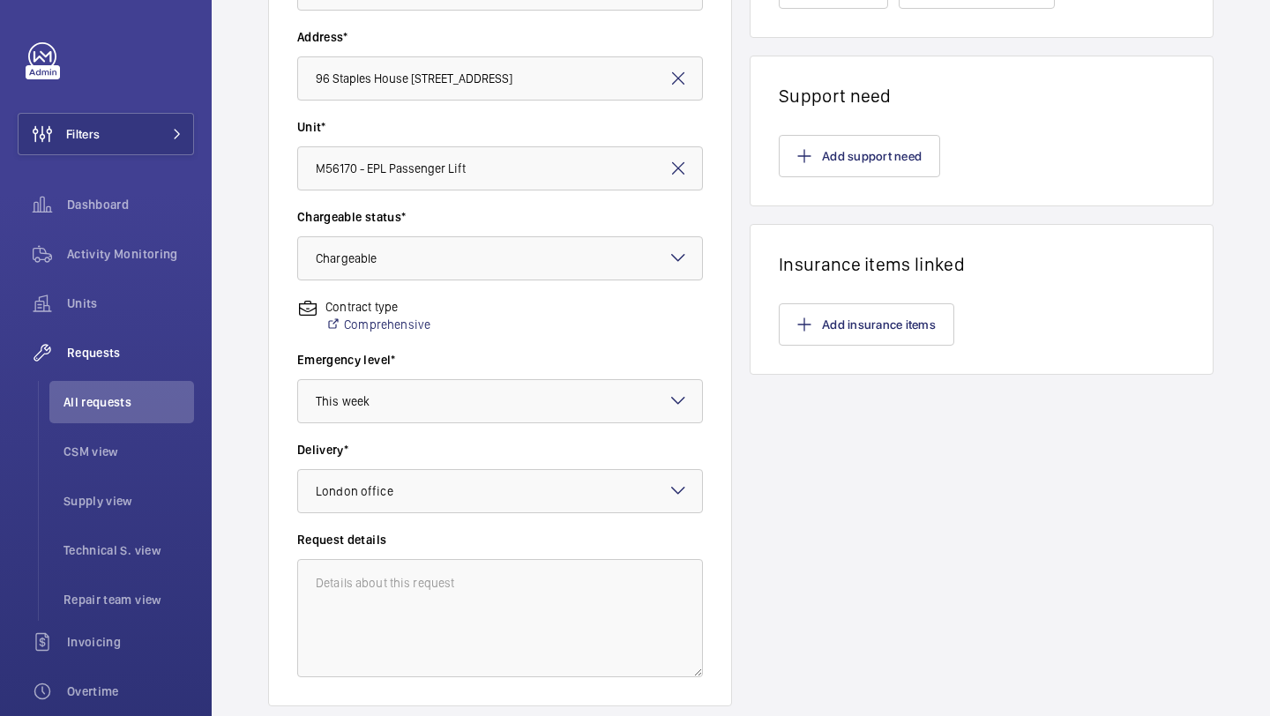
scroll to position [347, 0]
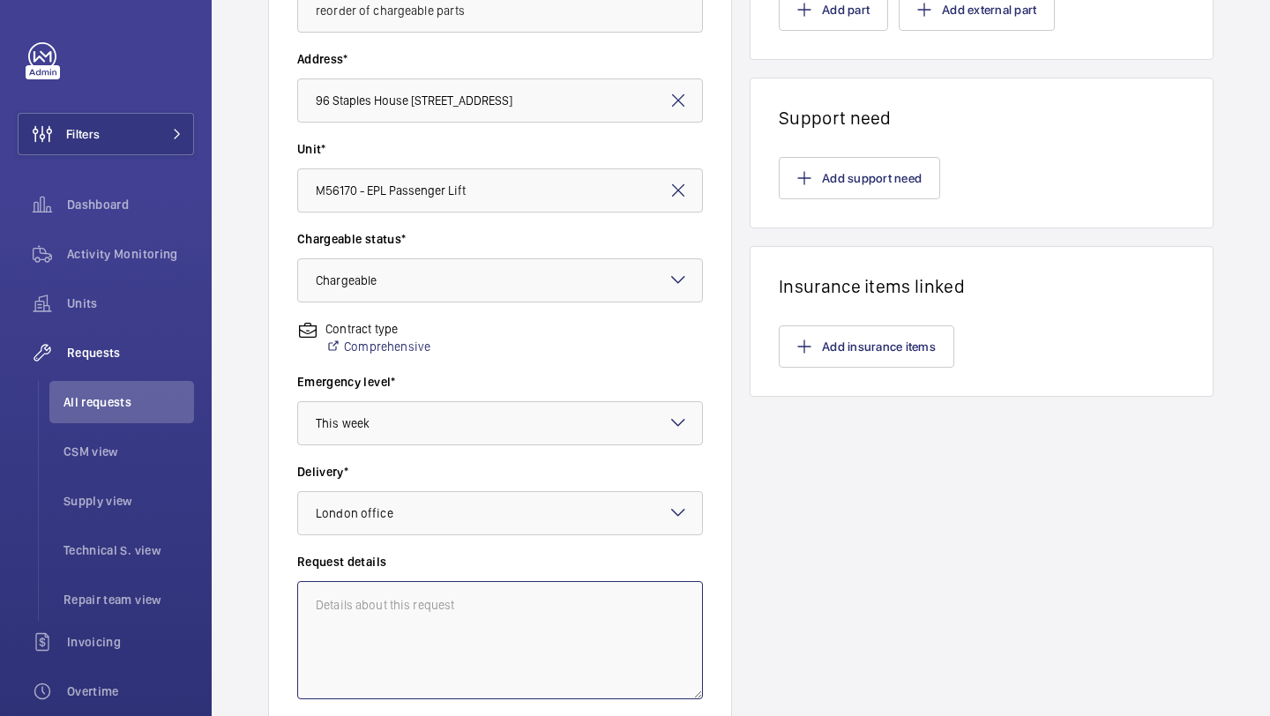
click at [498, 594] on textarea at bounding box center [500, 640] width 406 height 118
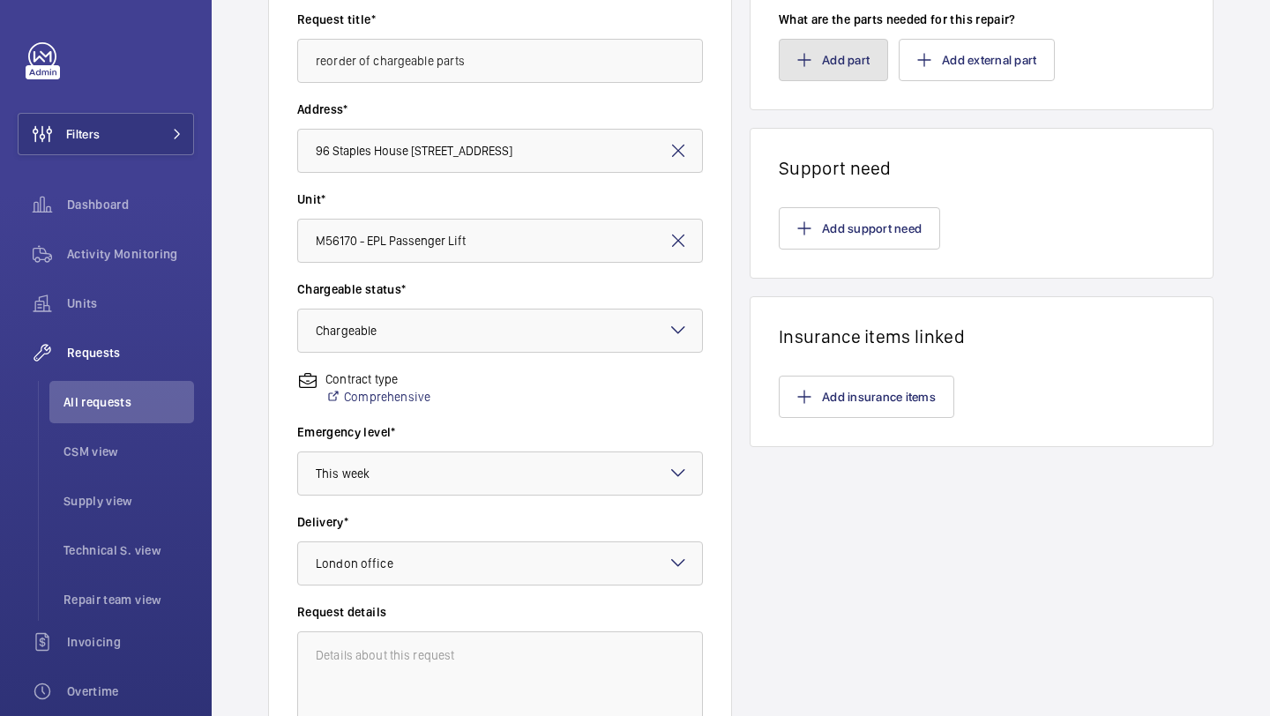
click at [867, 78] on button "Add part" at bounding box center [833, 60] width 109 height 42
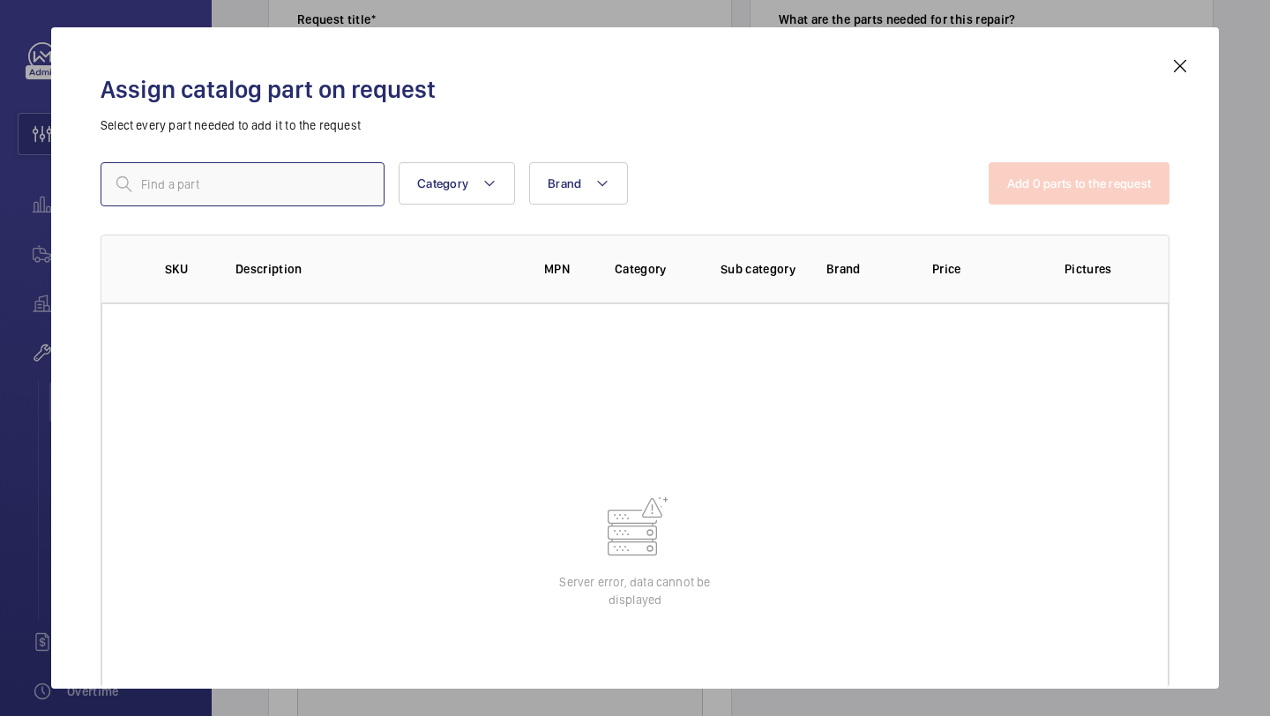
click at [372, 191] on input "text" at bounding box center [243, 184] width 284 height 44
click at [614, 480] on wm-front-table-error "Server error, data cannot be displayed" at bounding box center [634, 550] width 1067 height 494
click at [1138, 60] on div "Assign catalog part on request Select every part needed to add it to the reques…" at bounding box center [634, 372] width 1111 height 633
click at [359, 187] on input "text" at bounding box center [243, 184] width 284 height 44
paste input "1006218"
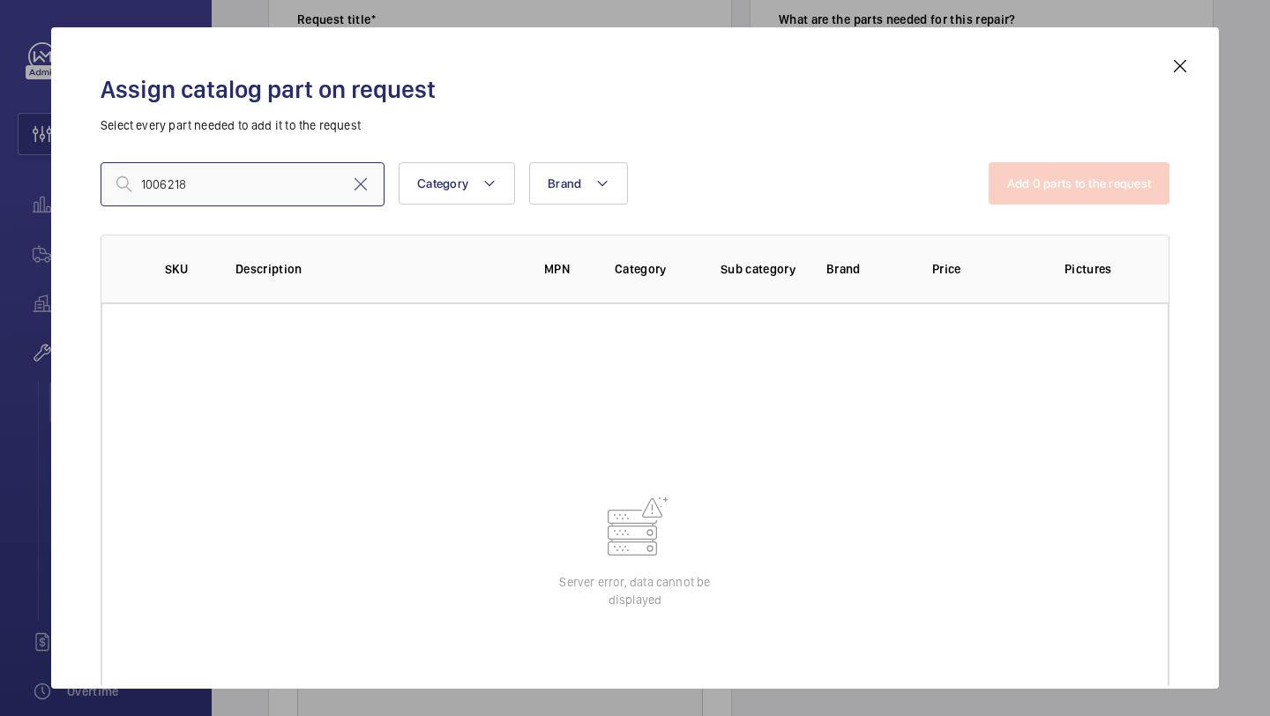
type input "1006218"
click at [1187, 73] on mat-icon at bounding box center [1179, 66] width 21 height 21
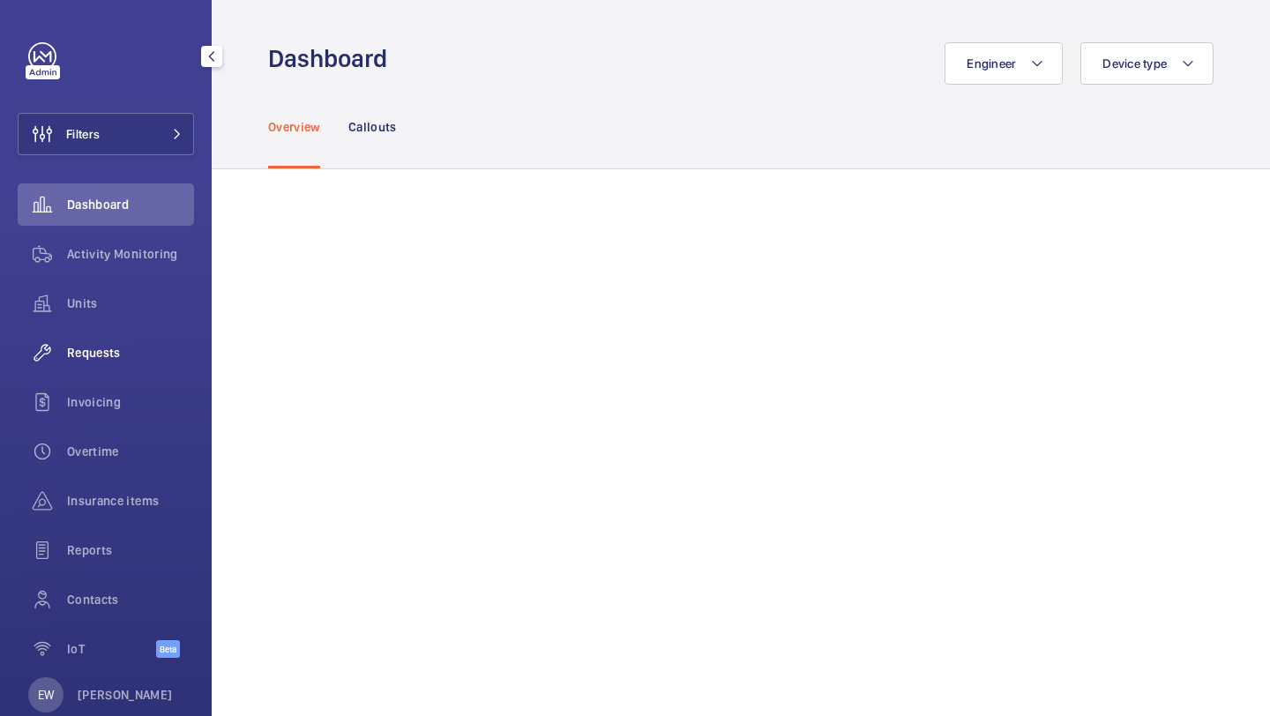
click at [127, 367] on div "Requests" at bounding box center [106, 353] width 176 height 42
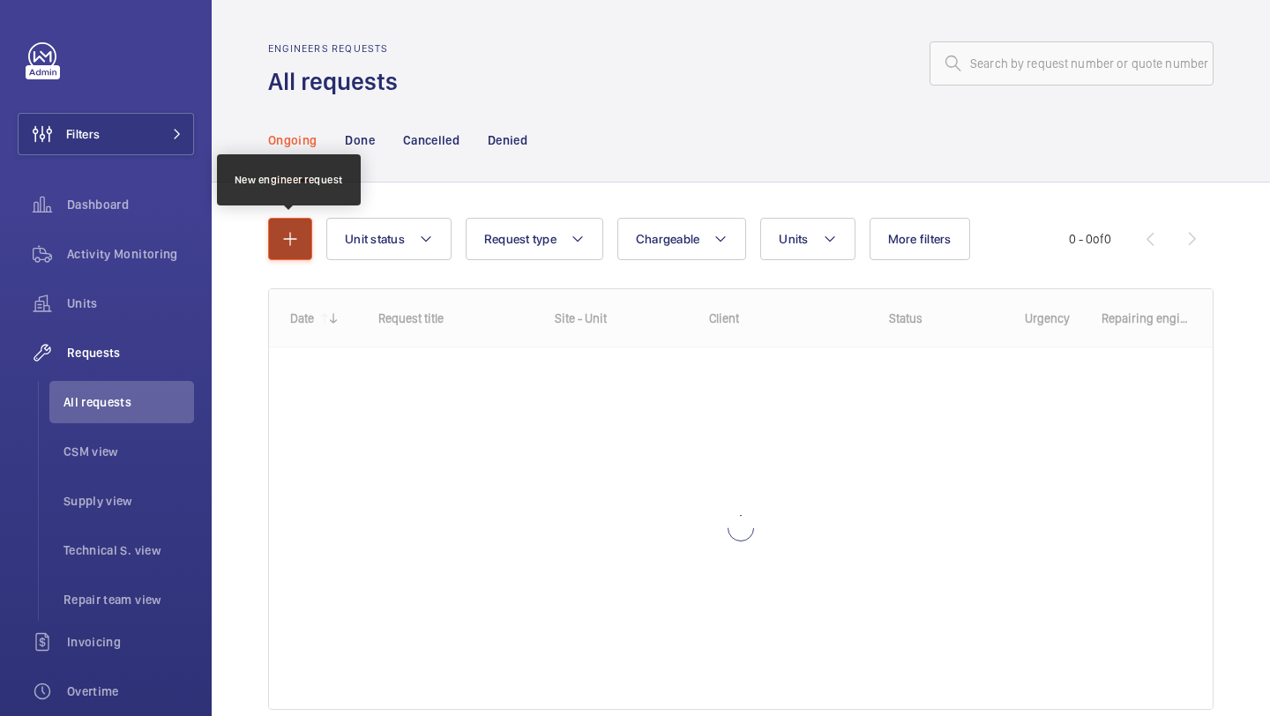
click at [271, 242] on button "button" at bounding box center [290, 239] width 44 height 42
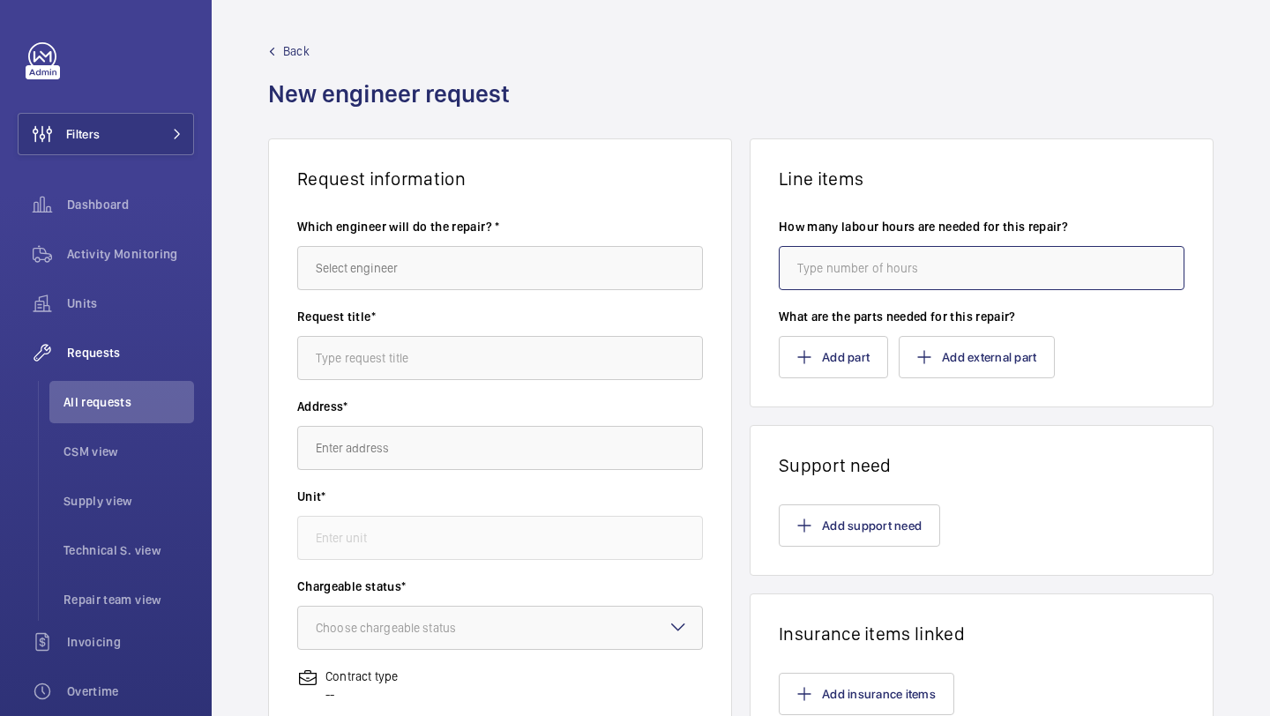
click at [885, 250] on input "number" at bounding box center [982, 268] width 406 height 44
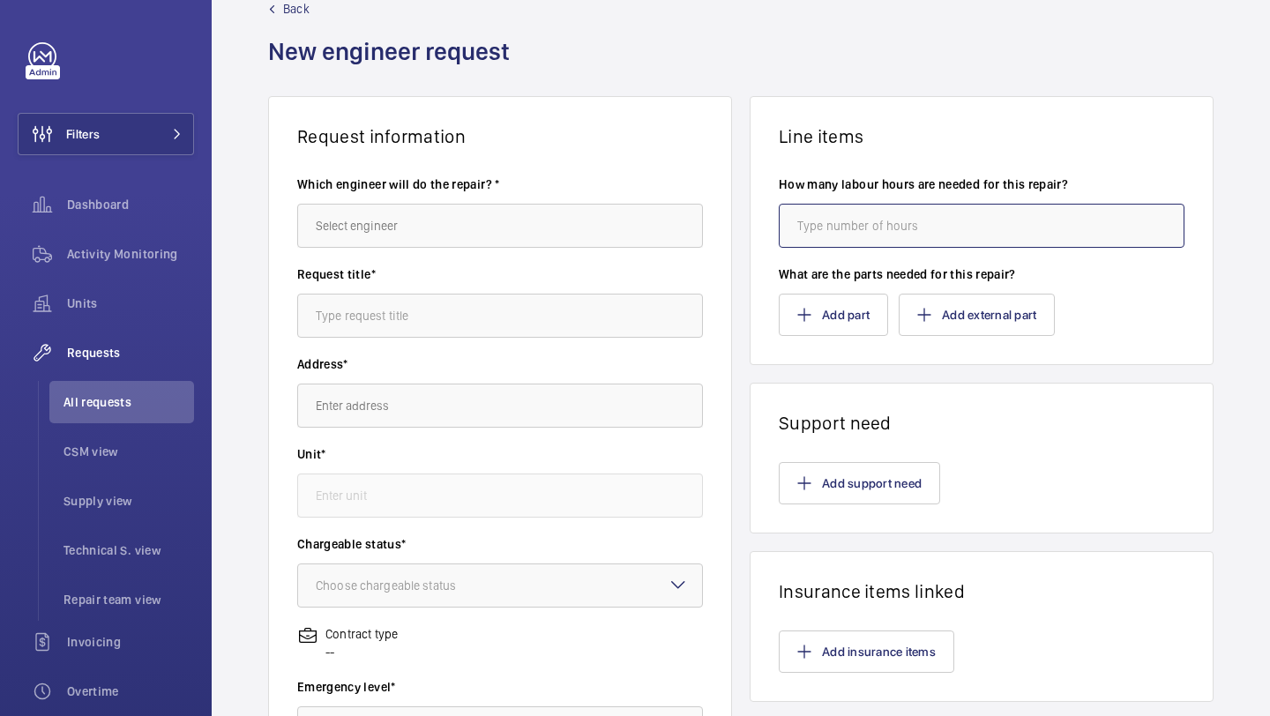
scroll to position [74, 0]
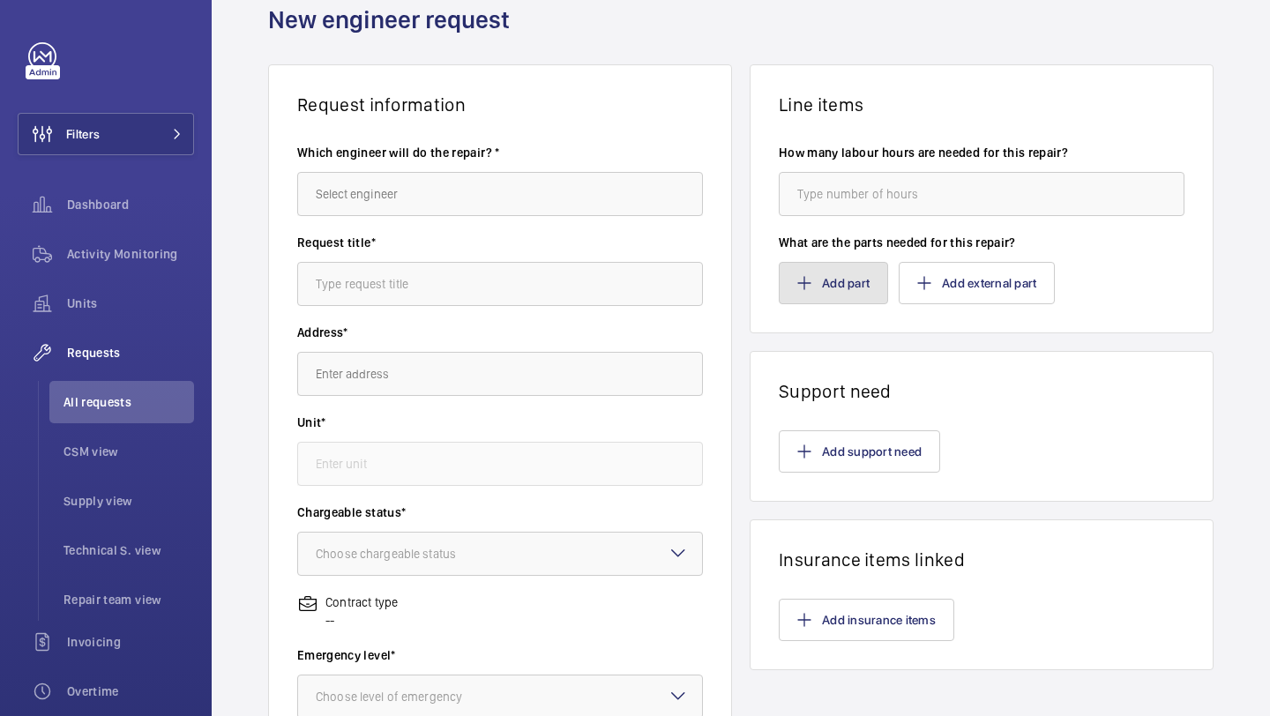
click at [825, 291] on button "Add part" at bounding box center [833, 283] width 109 height 42
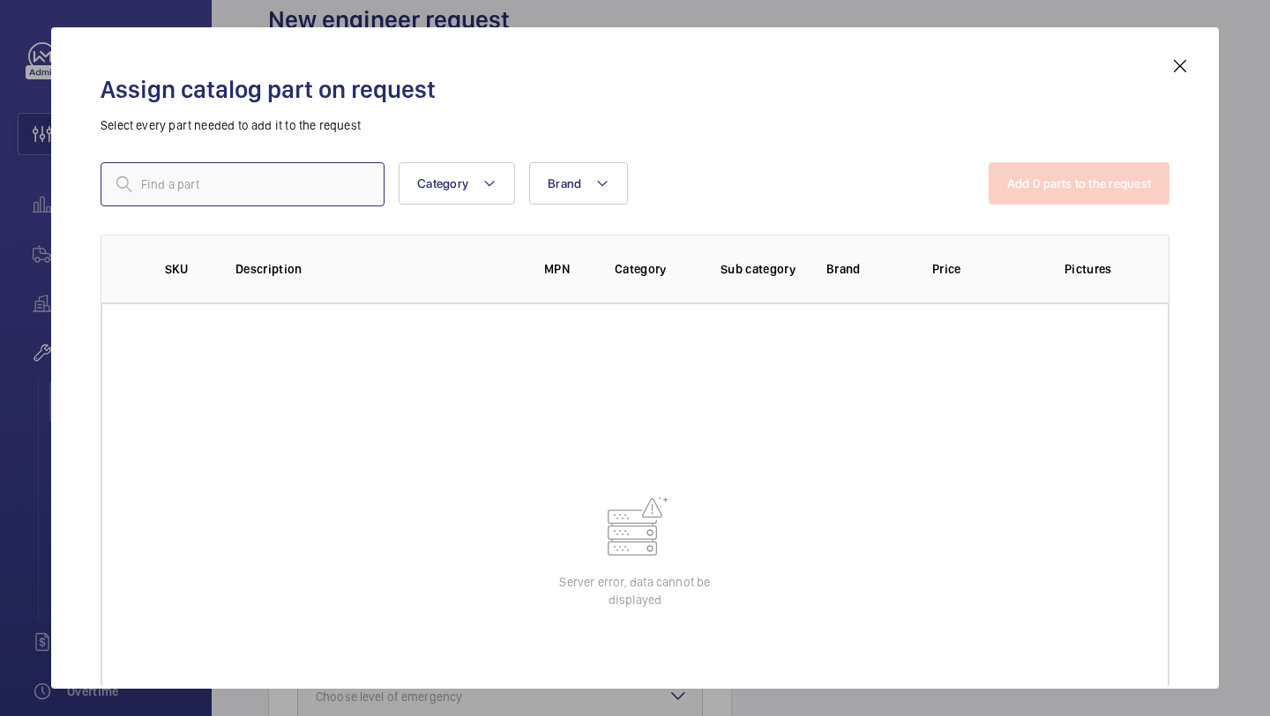
click at [363, 189] on input "text" at bounding box center [243, 184] width 284 height 44
paste input "1006218"
type input "1006218"
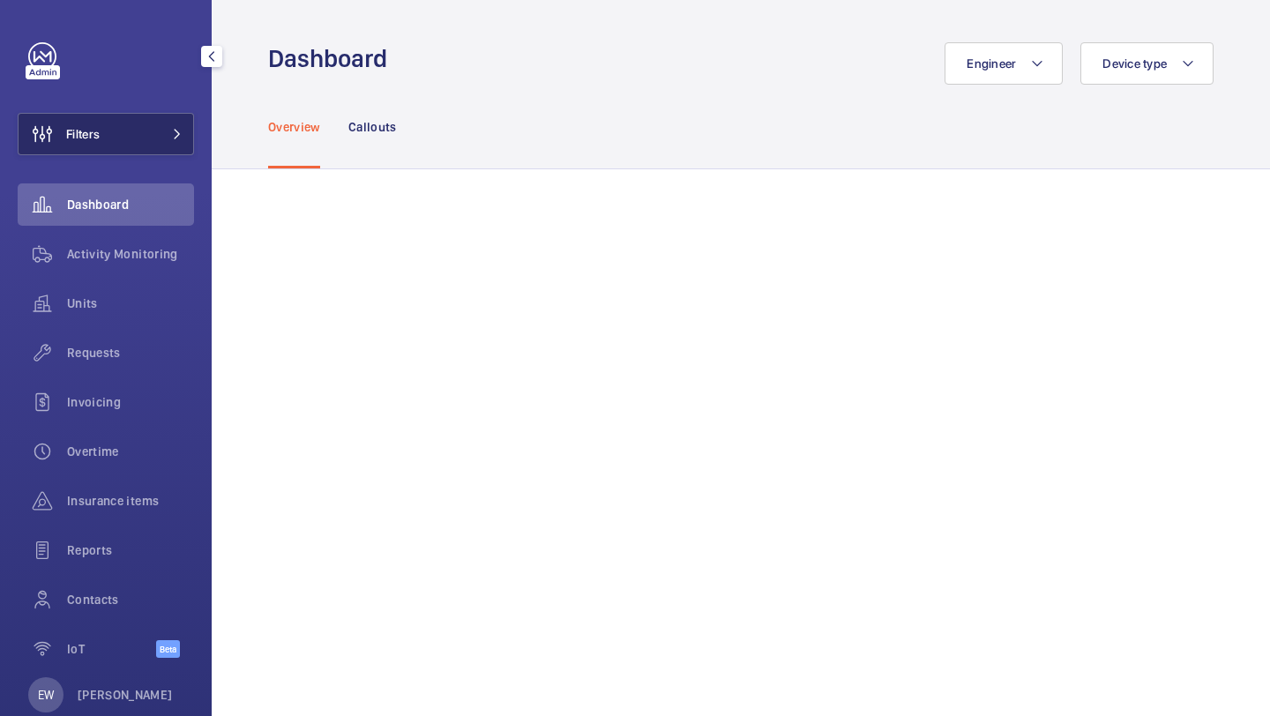
click at [163, 131] on span at bounding box center [171, 134] width 21 height 11
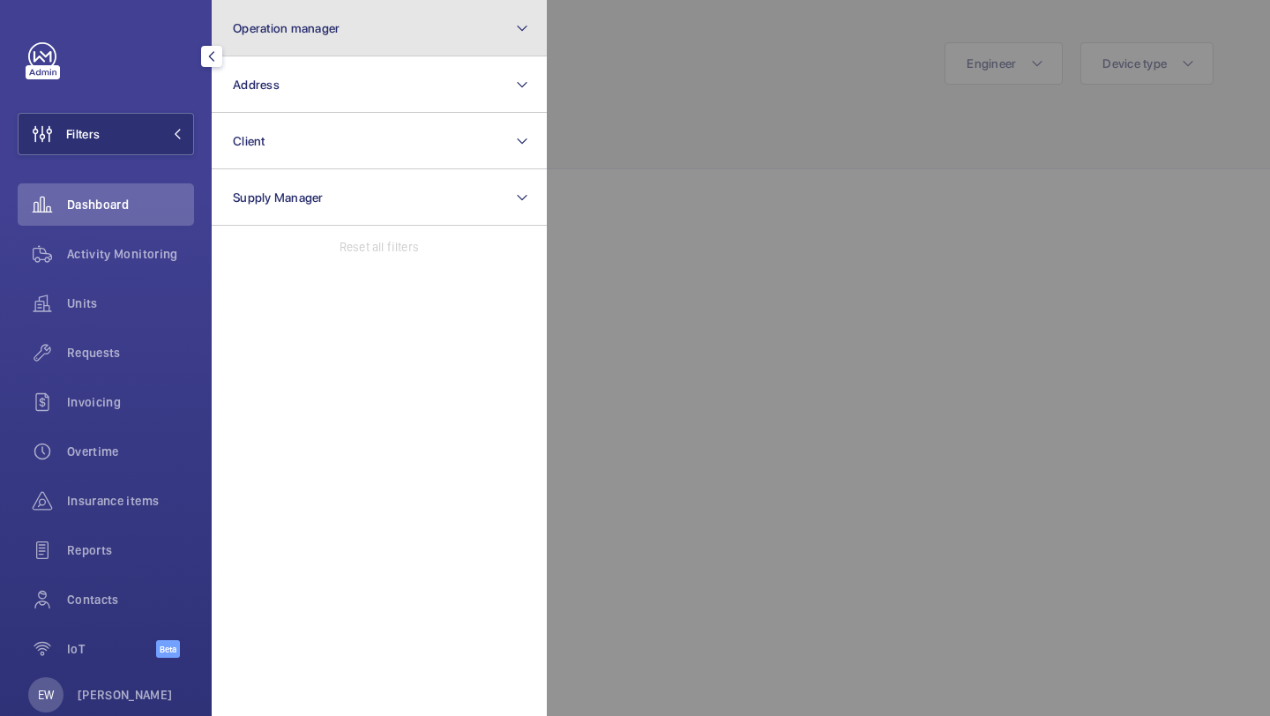
click at [258, 41] on button "Operation manager" at bounding box center [379, 28] width 335 height 56
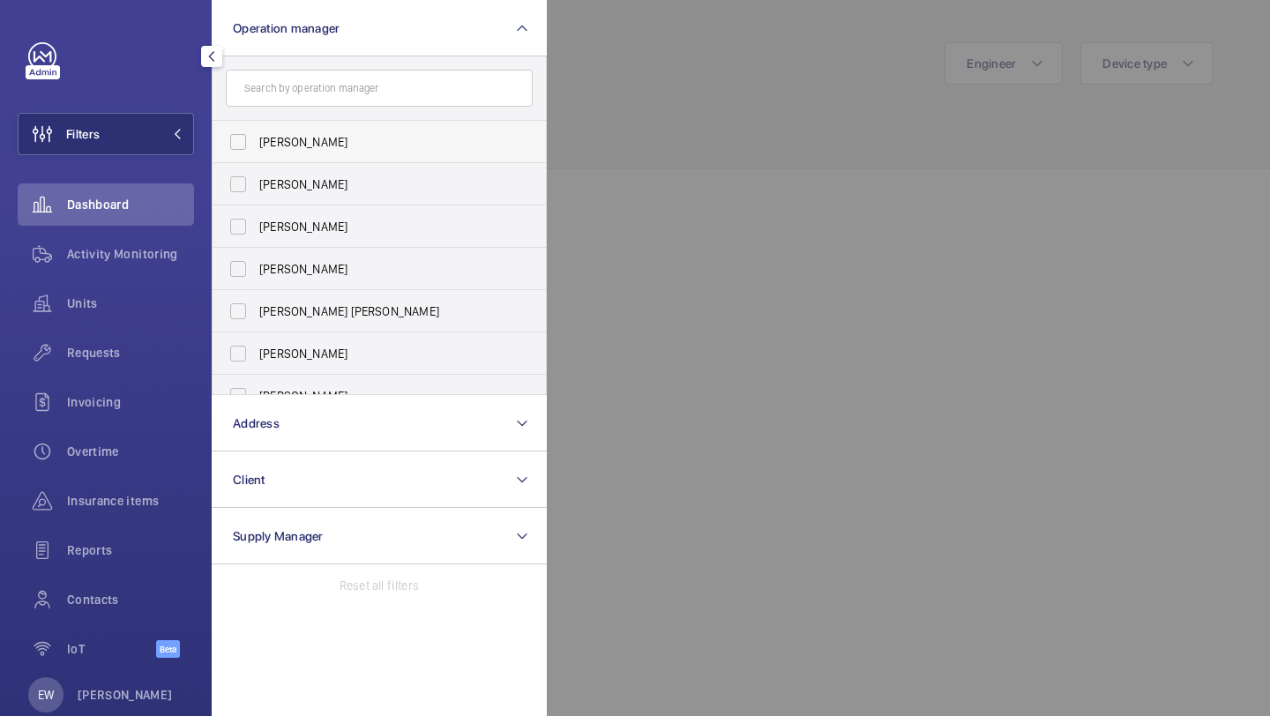
click at [278, 154] on label "[PERSON_NAME]" at bounding box center [366, 142] width 307 height 42
click at [256, 154] on input "[PERSON_NAME]" at bounding box center [237, 141] width 35 height 35
checkbox input "true"
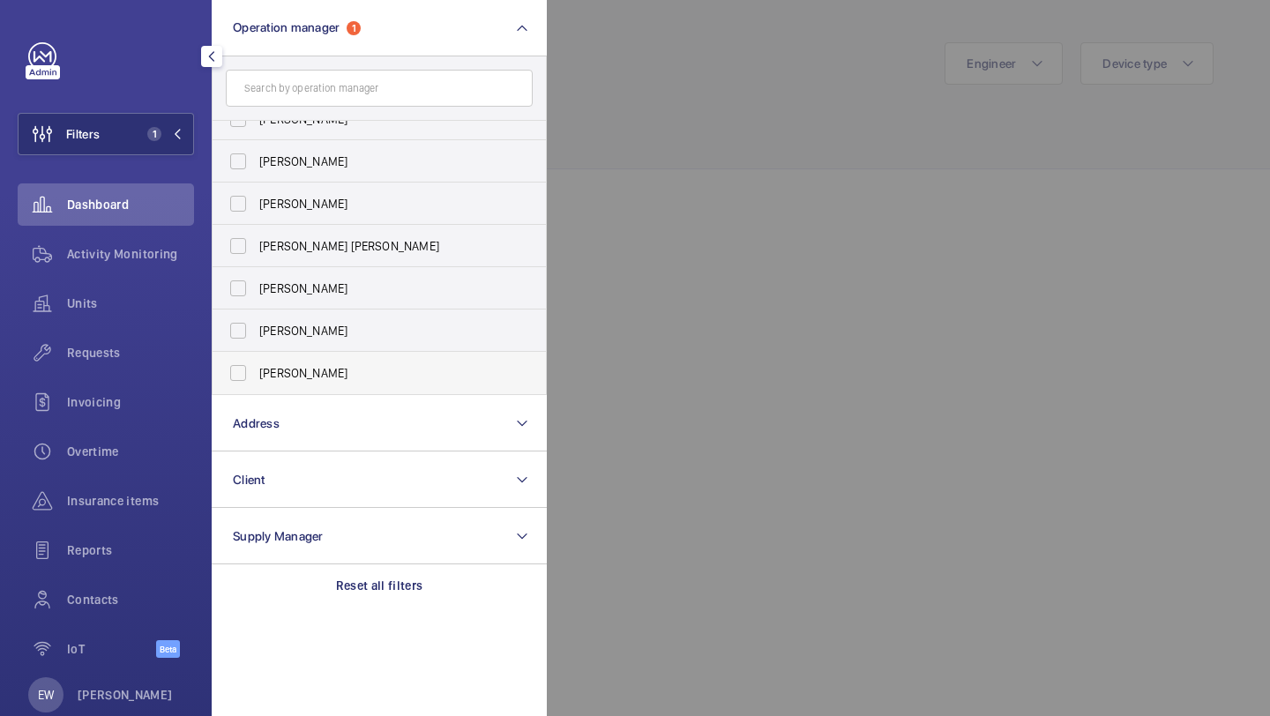
click at [280, 374] on span "[PERSON_NAME]" at bounding box center [380, 373] width 242 height 18
click at [256, 374] on input "[PERSON_NAME]" at bounding box center [237, 372] width 35 height 35
checkbox input "true"
click at [188, 347] on span "Requests" at bounding box center [130, 353] width 127 height 18
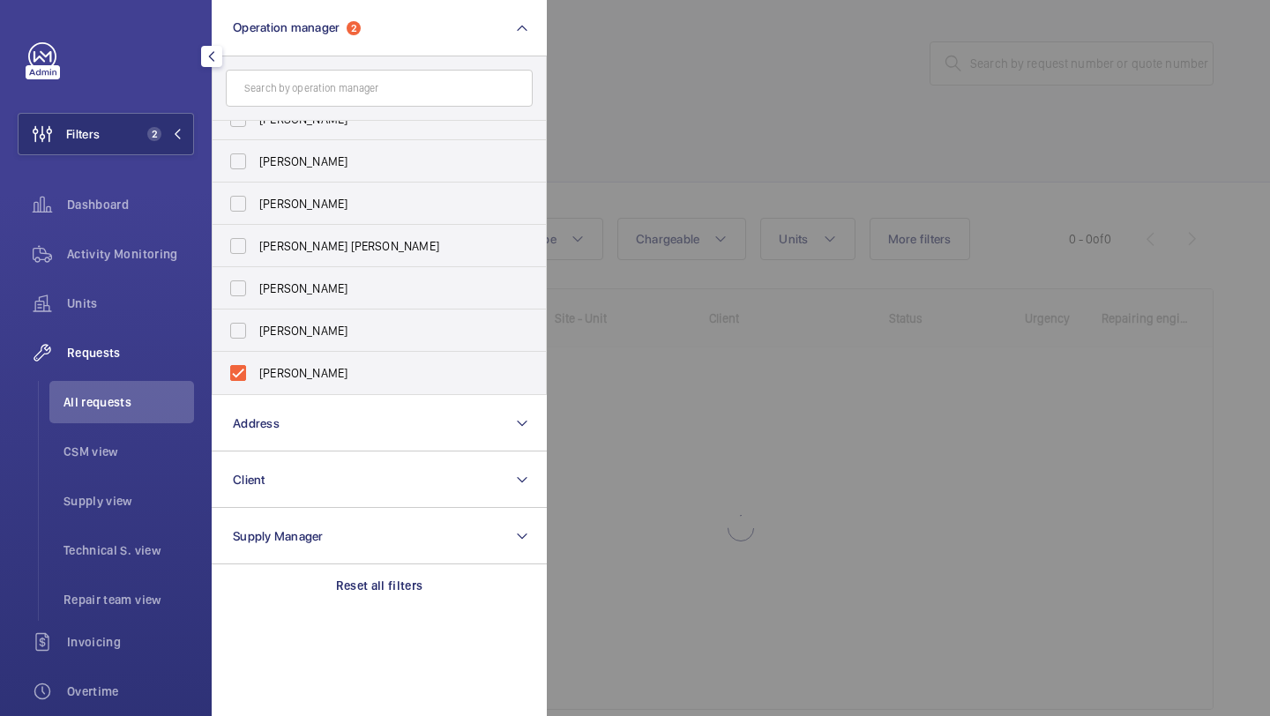
click at [651, 114] on div at bounding box center [1182, 358] width 1270 height 716
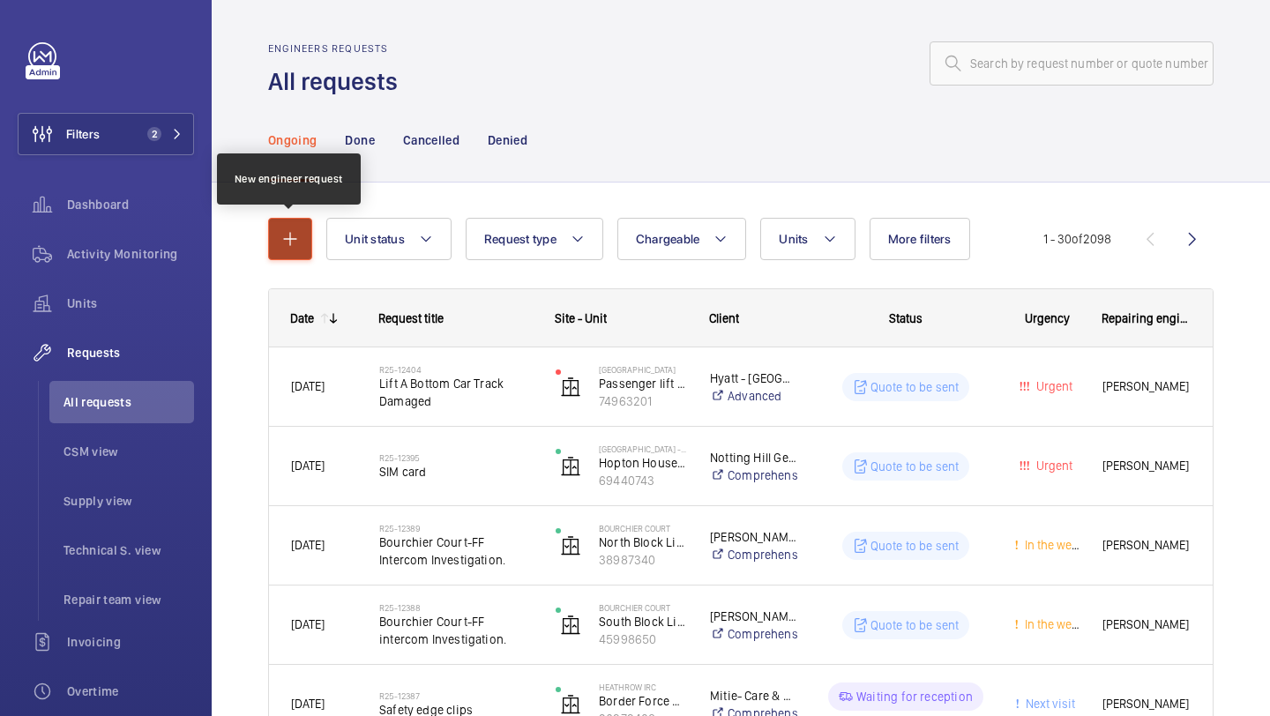
click at [281, 232] on mat-icon "button" at bounding box center [290, 238] width 21 height 21
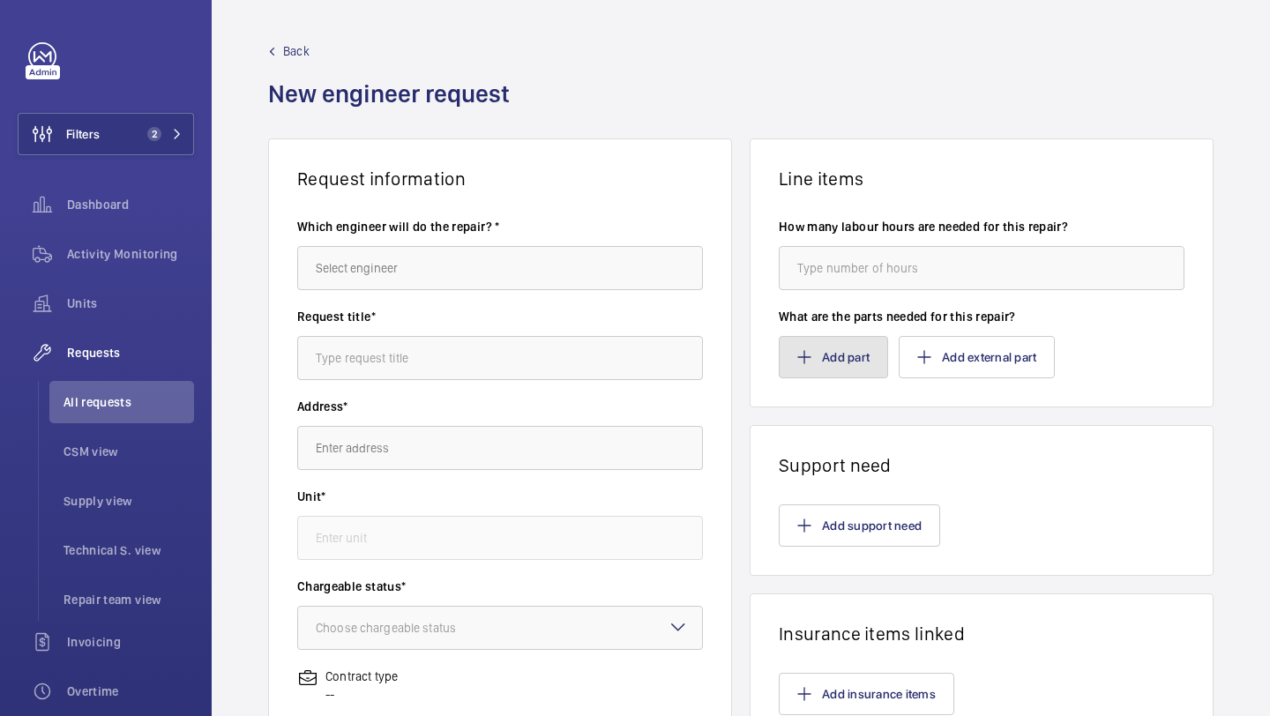
click at [869, 369] on button "Add part" at bounding box center [833, 357] width 109 height 42
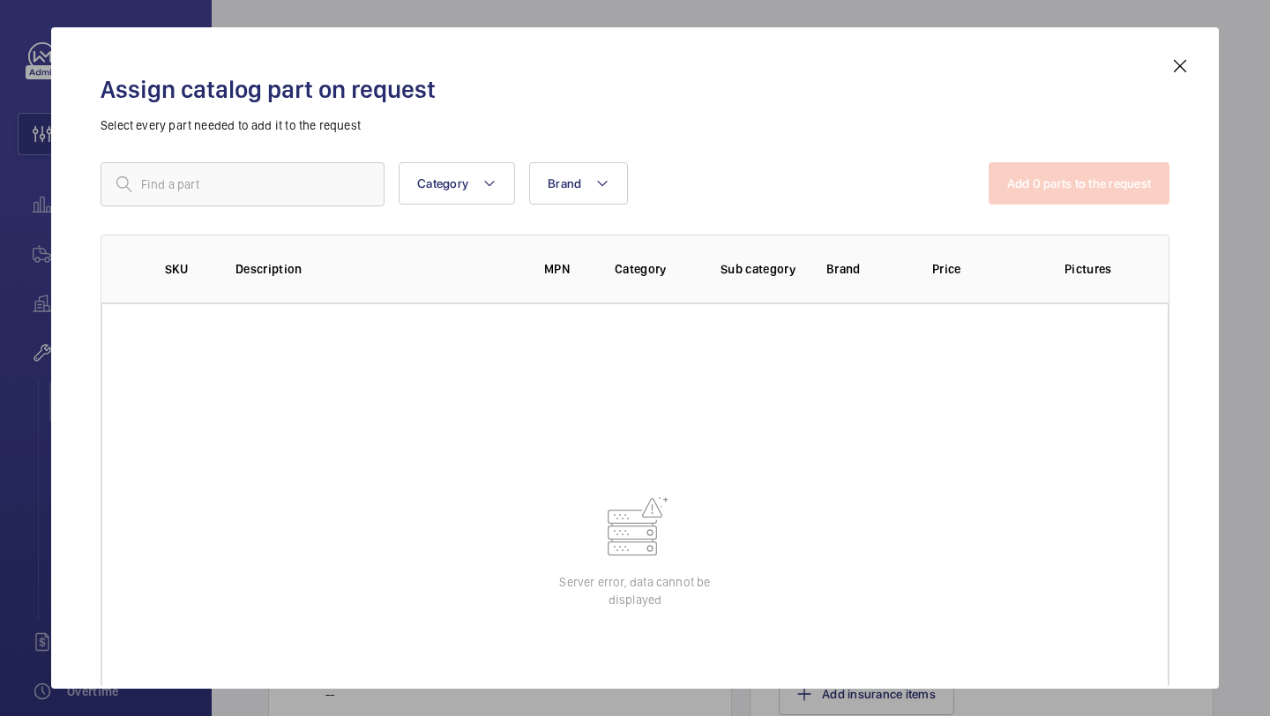
click at [1184, 21] on div at bounding box center [635, 358] width 1270 height 716
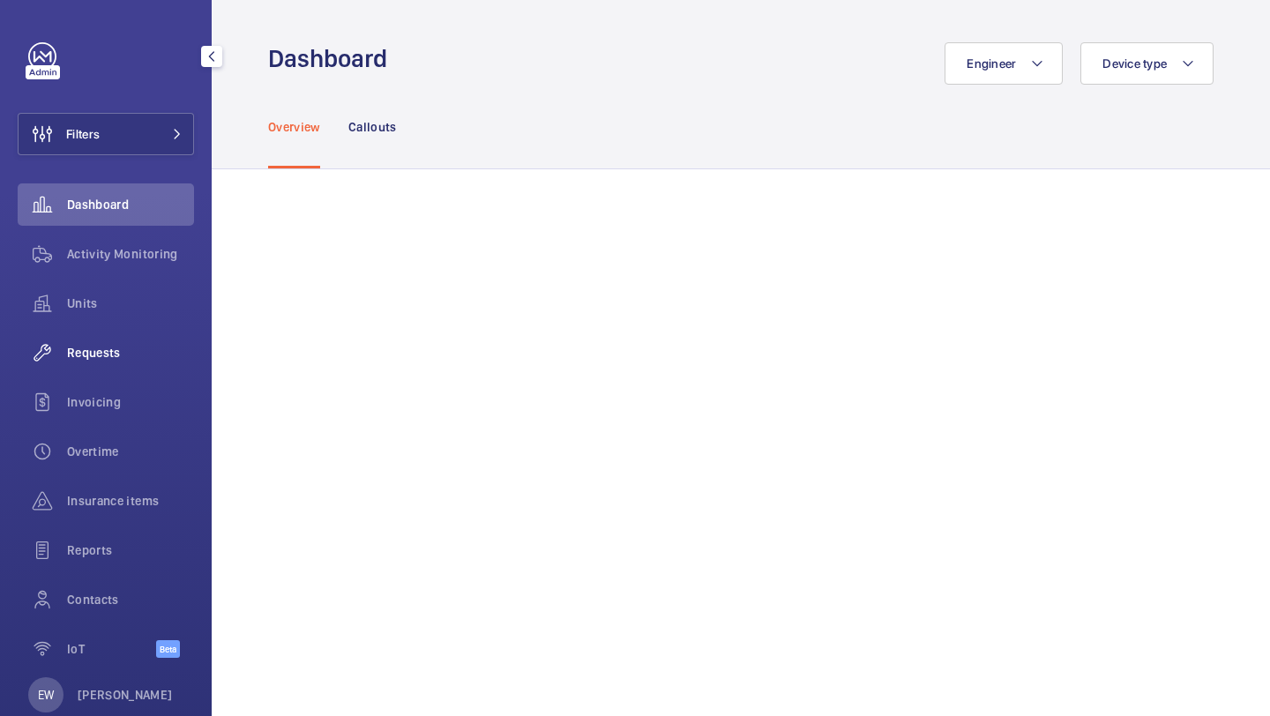
click at [103, 333] on div "Requests" at bounding box center [106, 353] width 176 height 42
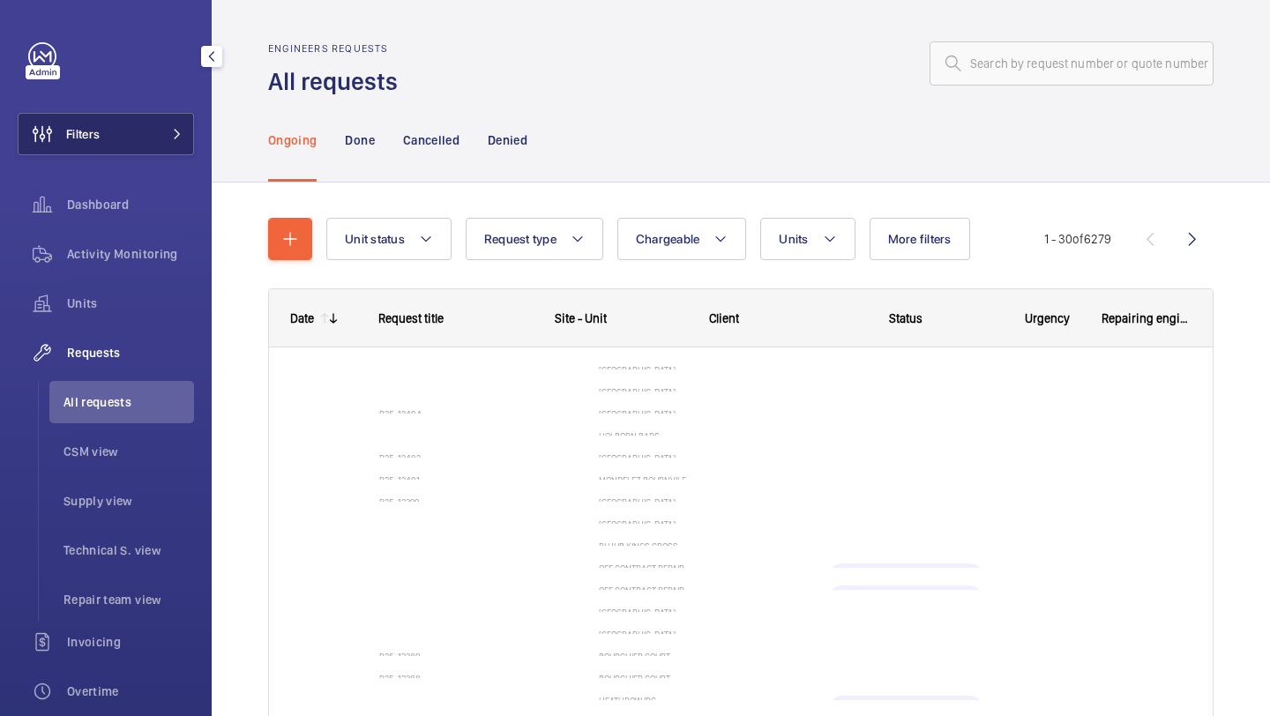
click at [149, 141] on button "Filters" at bounding box center [106, 134] width 176 height 42
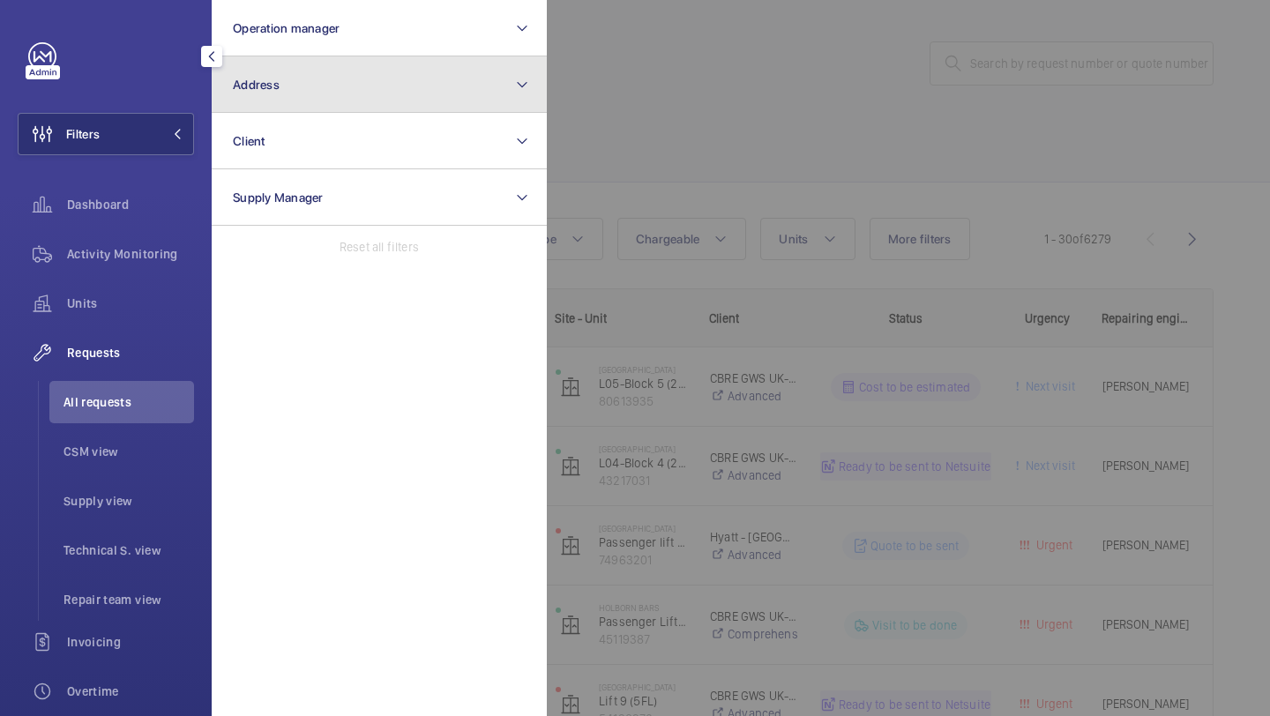
click at [275, 67] on button "Address" at bounding box center [379, 84] width 335 height 56
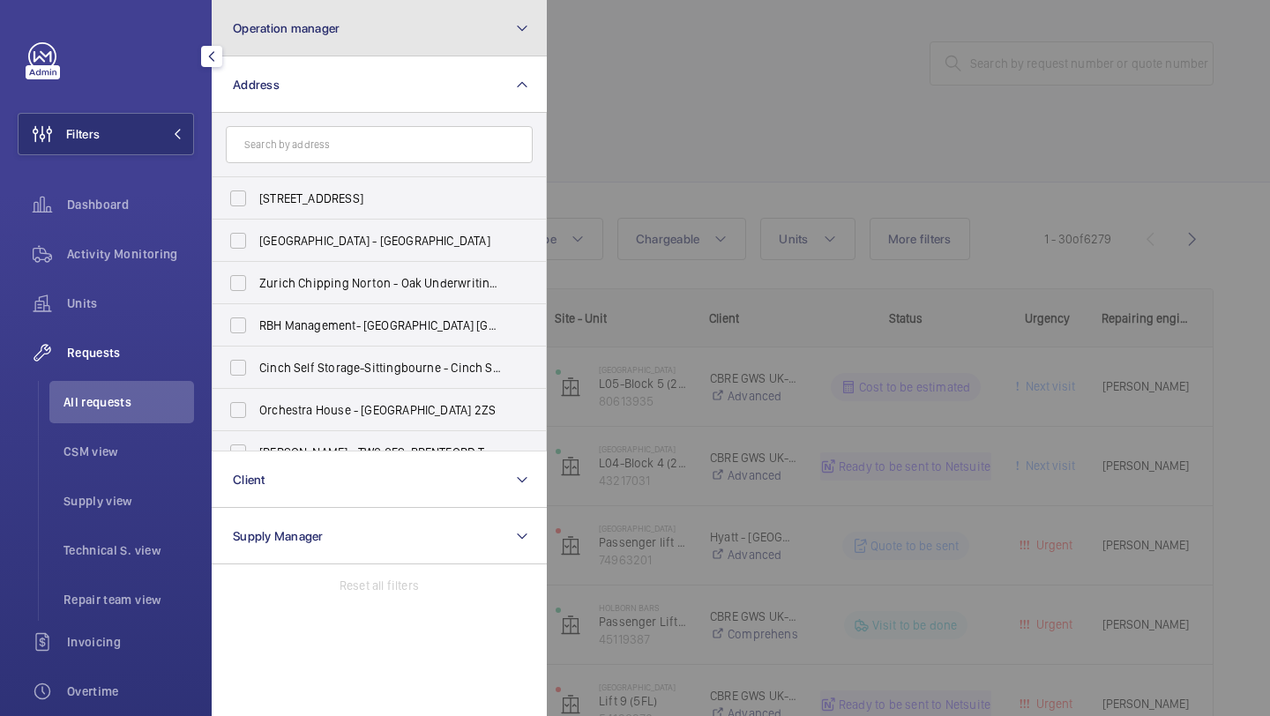
click at [275, 49] on button "Operation manager" at bounding box center [379, 28] width 335 height 56
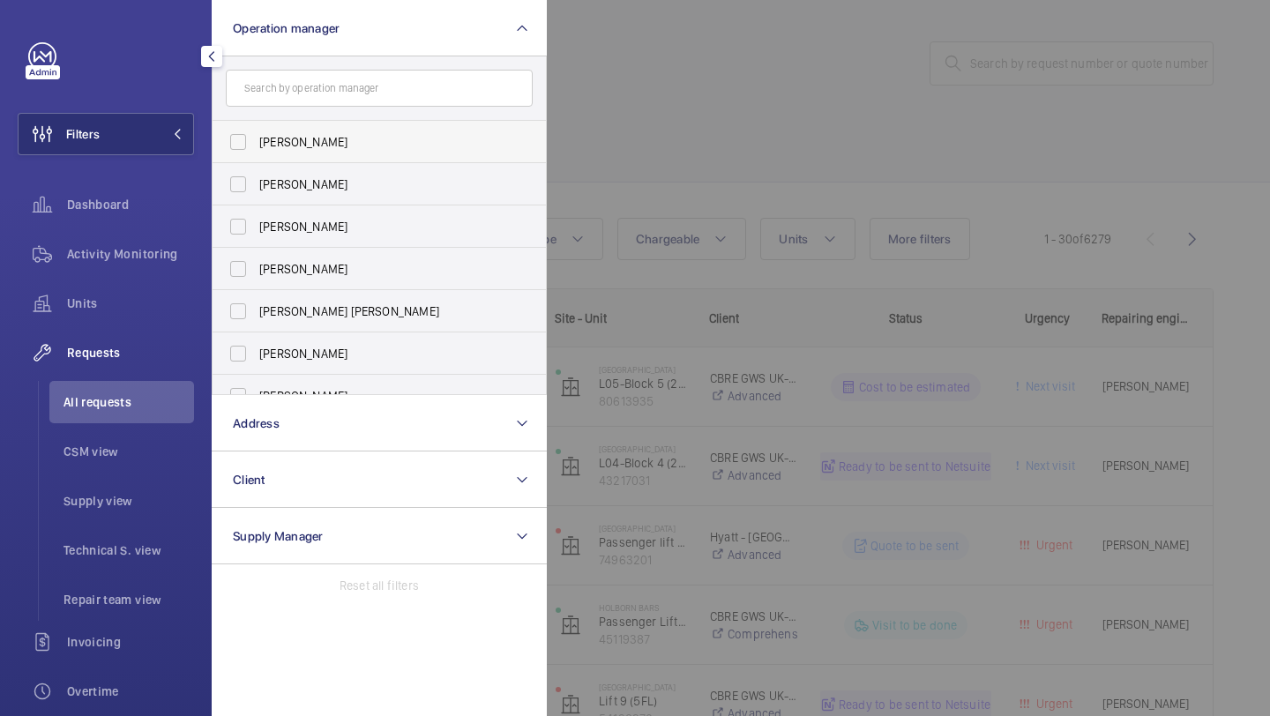
click at [266, 128] on label "[PERSON_NAME]" at bounding box center [366, 142] width 307 height 42
click at [256, 128] on input "[PERSON_NAME]" at bounding box center [237, 141] width 35 height 35
checkbox input "true"
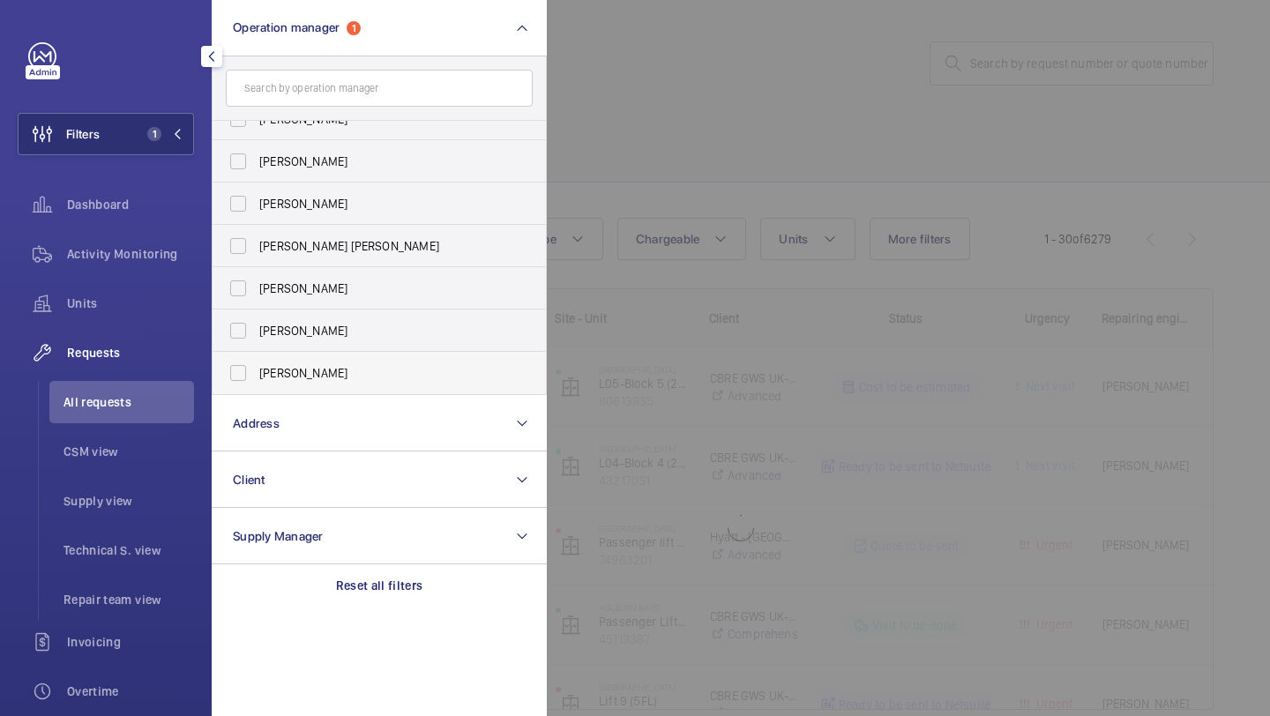
click at [280, 367] on span "[PERSON_NAME]" at bounding box center [380, 373] width 242 height 18
click at [256, 367] on input "[PERSON_NAME]" at bounding box center [237, 372] width 35 height 35
checkbox input "true"
click at [695, 130] on div at bounding box center [1182, 358] width 1270 height 716
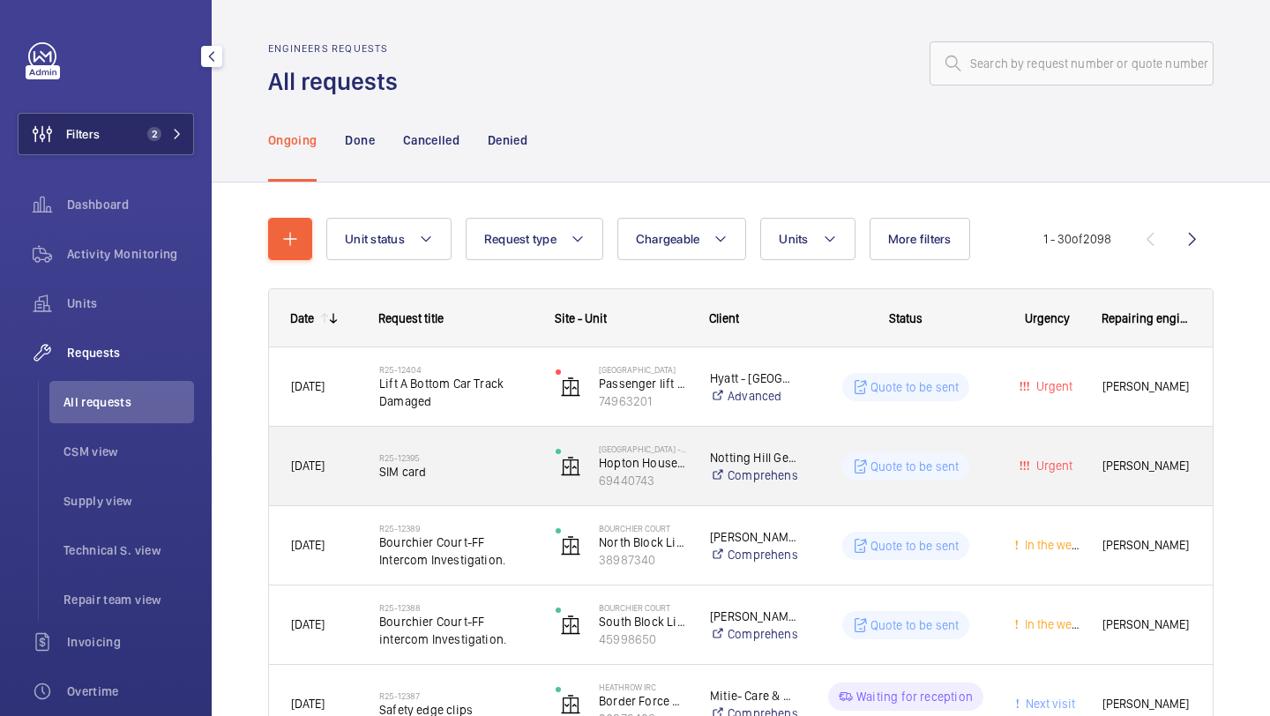
click at [115, 154] on button "Filters 2" at bounding box center [106, 134] width 176 height 42
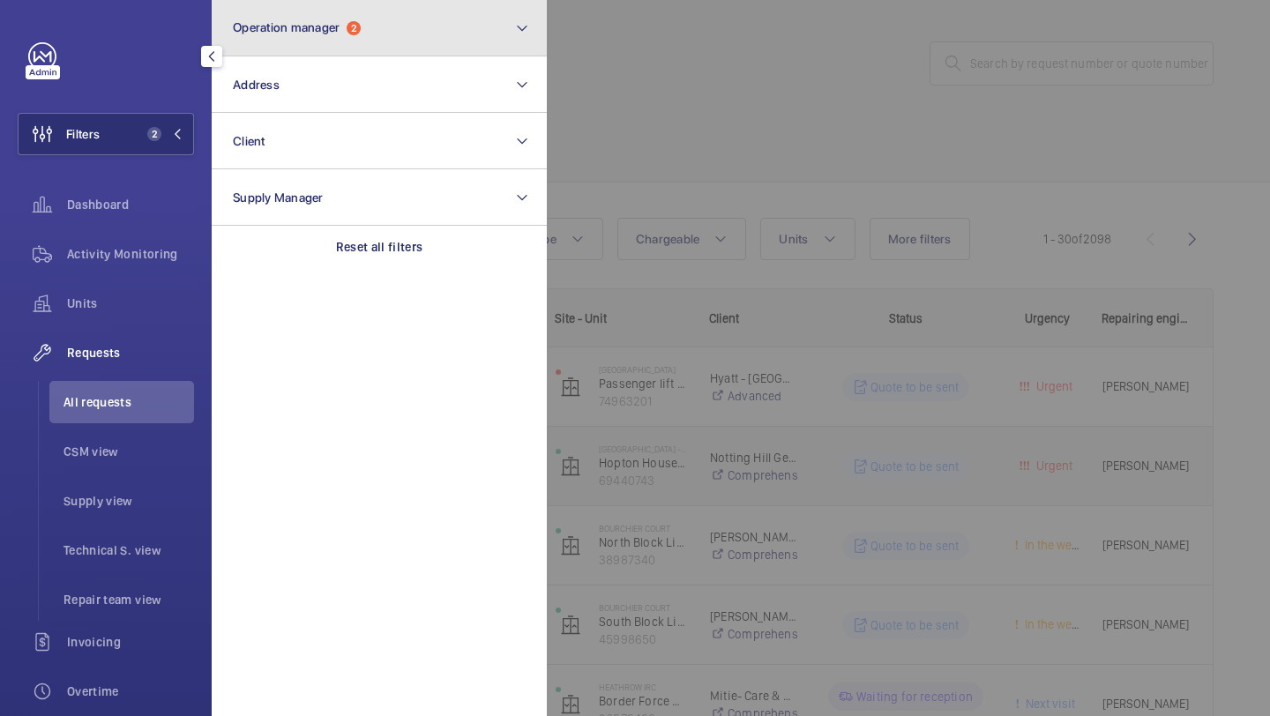
click at [444, 32] on button "Operation manager 2" at bounding box center [379, 28] width 335 height 56
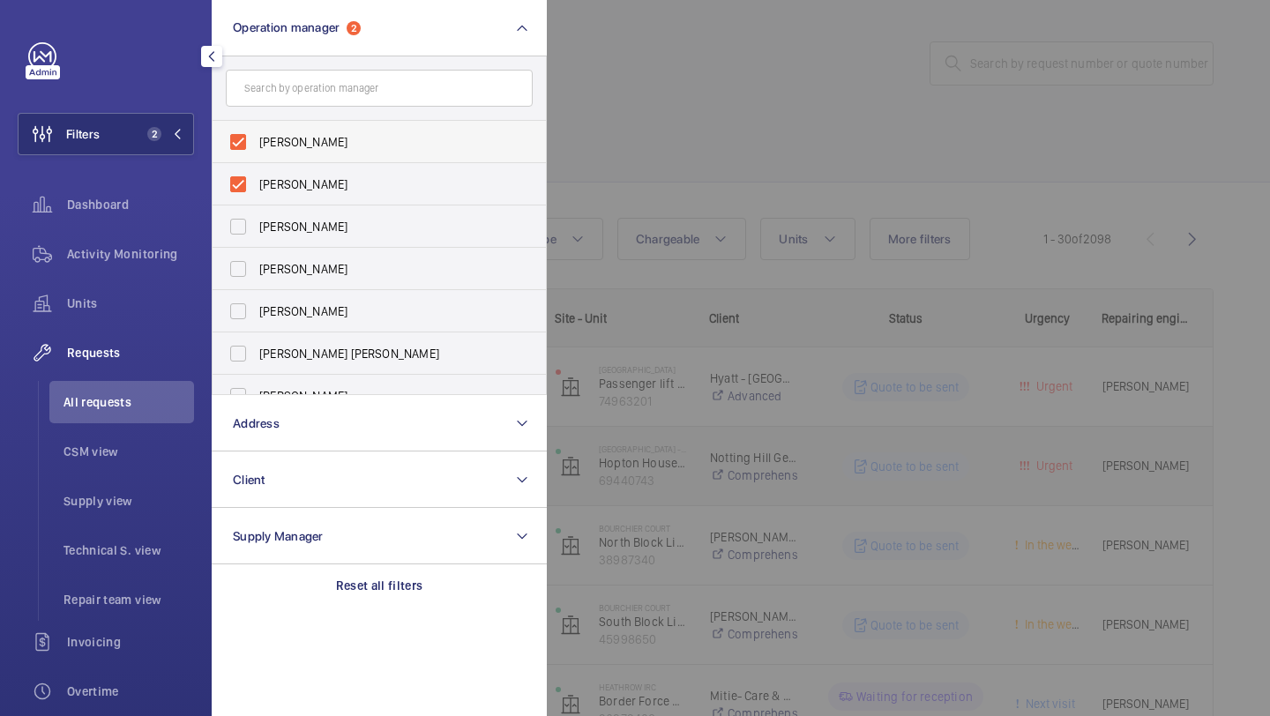
click at [324, 155] on label "[PERSON_NAME]" at bounding box center [366, 142] width 307 height 42
click at [256, 155] on input "Abby Archer" at bounding box center [237, 141] width 35 height 35
checkbox input "false"
click at [324, 155] on label "Alex Waterman" at bounding box center [366, 142] width 307 height 42
click at [256, 155] on input "Alex Waterman" at bounding box center [237, 141] width 35 height 35
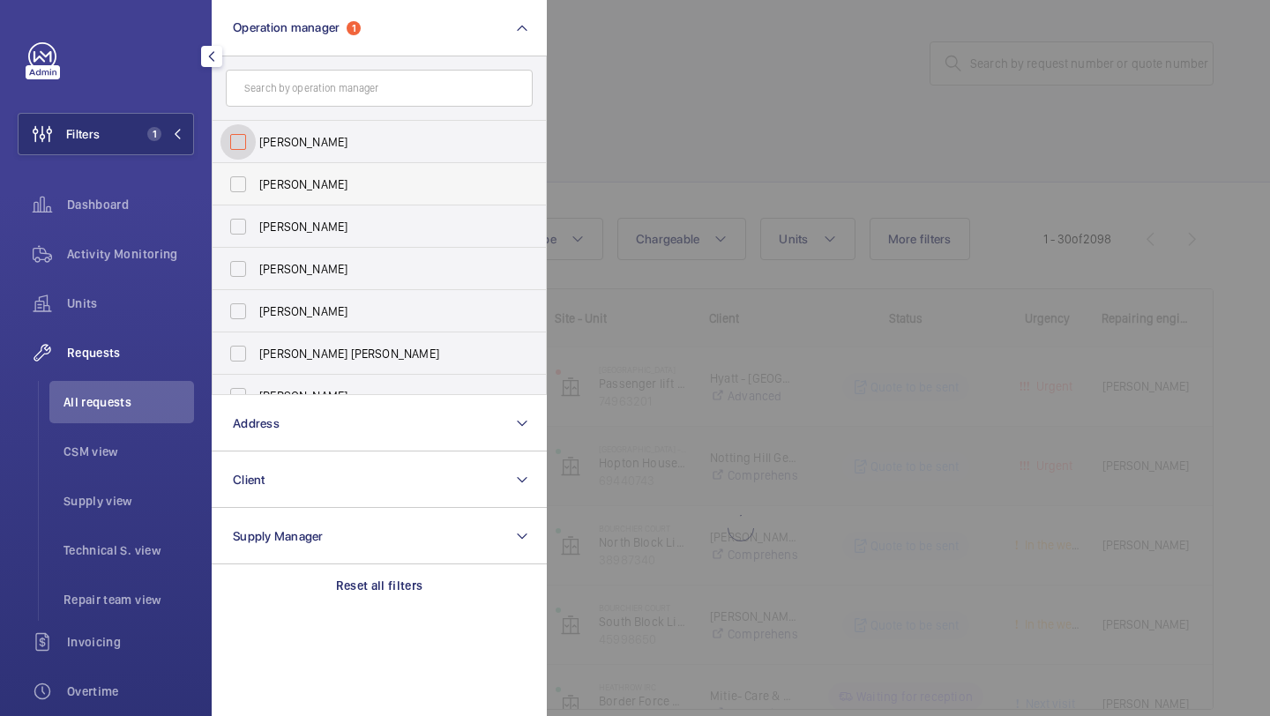
checkbox input "false"
click at [324, 155] on label "Abby Archer" at bounding box center [366, 142] width 307 height 42
click at [256, 155] on input "Abby Archer" at bounding box center [237, 141] width 35 height 35
checkbox input "true"
click at [318, 180] on span "Alex Waterman" at bounding box center [380, 184] width 242 height 18
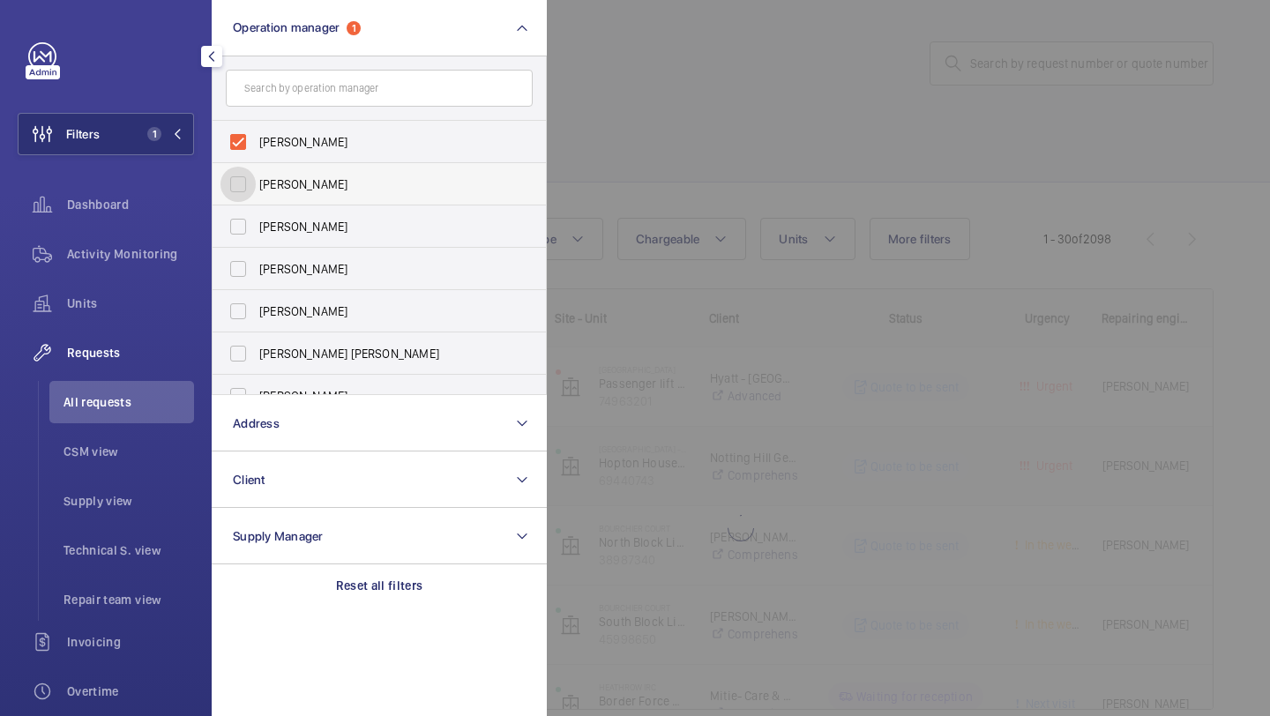
click at [256, 180] on input "Alex Waterman" at bounding box center [237, 184] width 35 height 35
checkbox input "true"
click at [747, 205] on div at bounding box center [1182, 358] width 1270 height 716
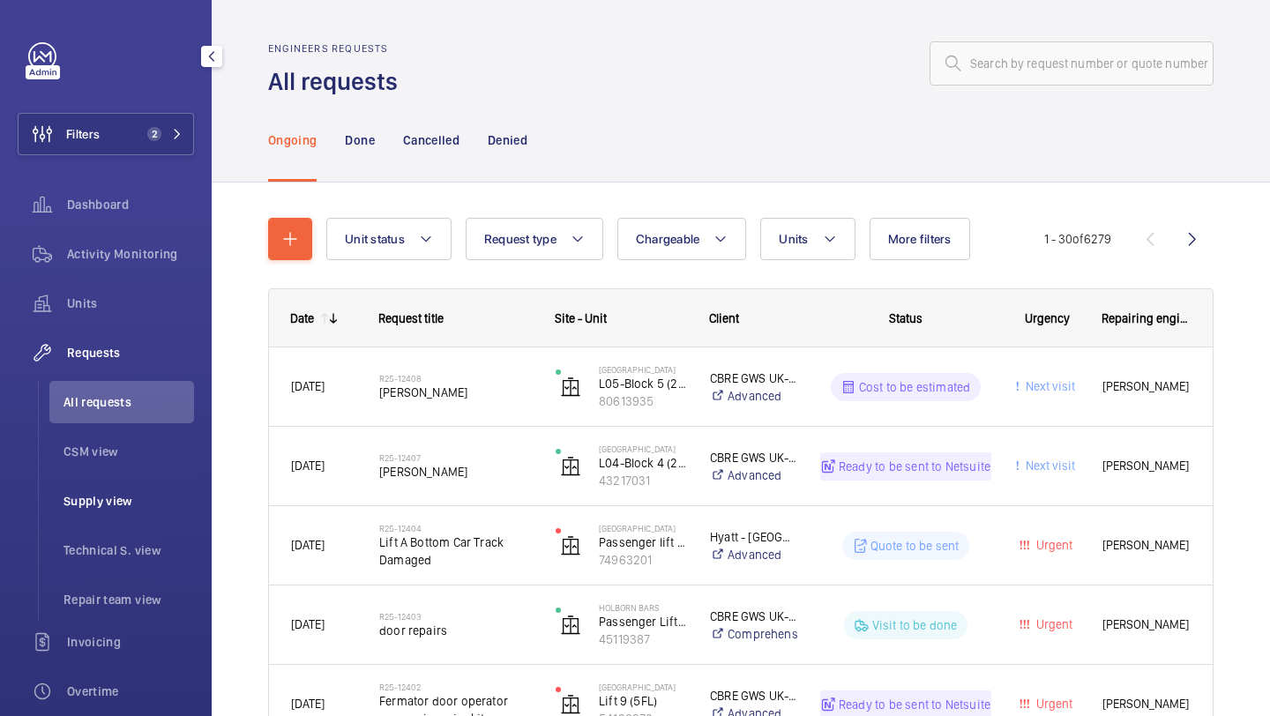
click at [123, 514] on li "Supply view" at bounding box center [121, 501] width 145 height 42
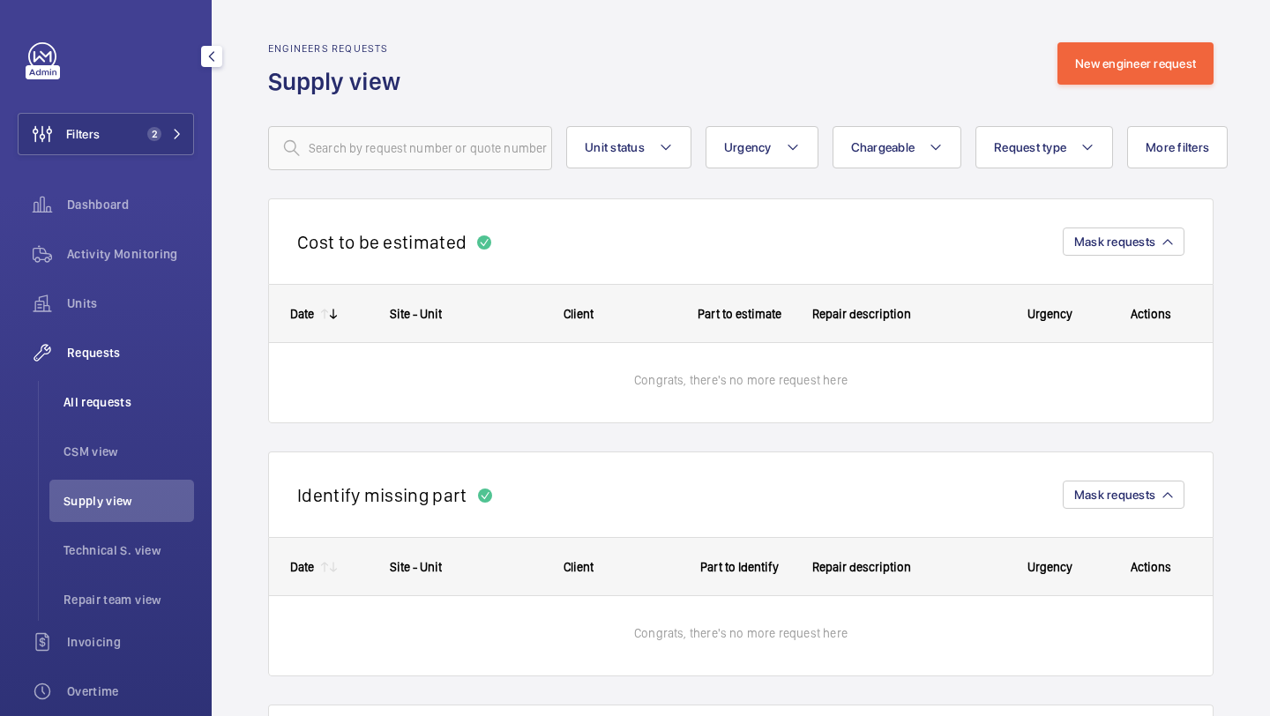
click at [157, 384] on li "All requests" at bounding box center [121, 402] width 145 height 42
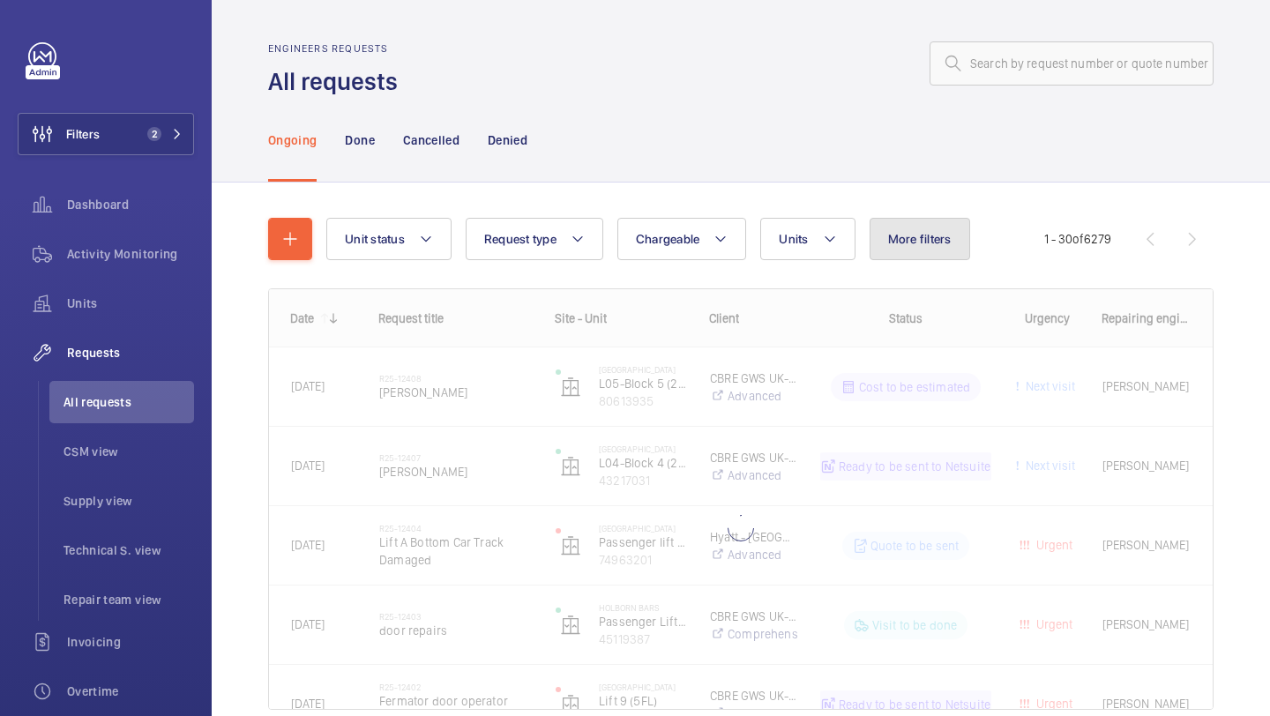
click at [924, 223] on button "More filters" at bounding box center [919, 239] width 101 height 42
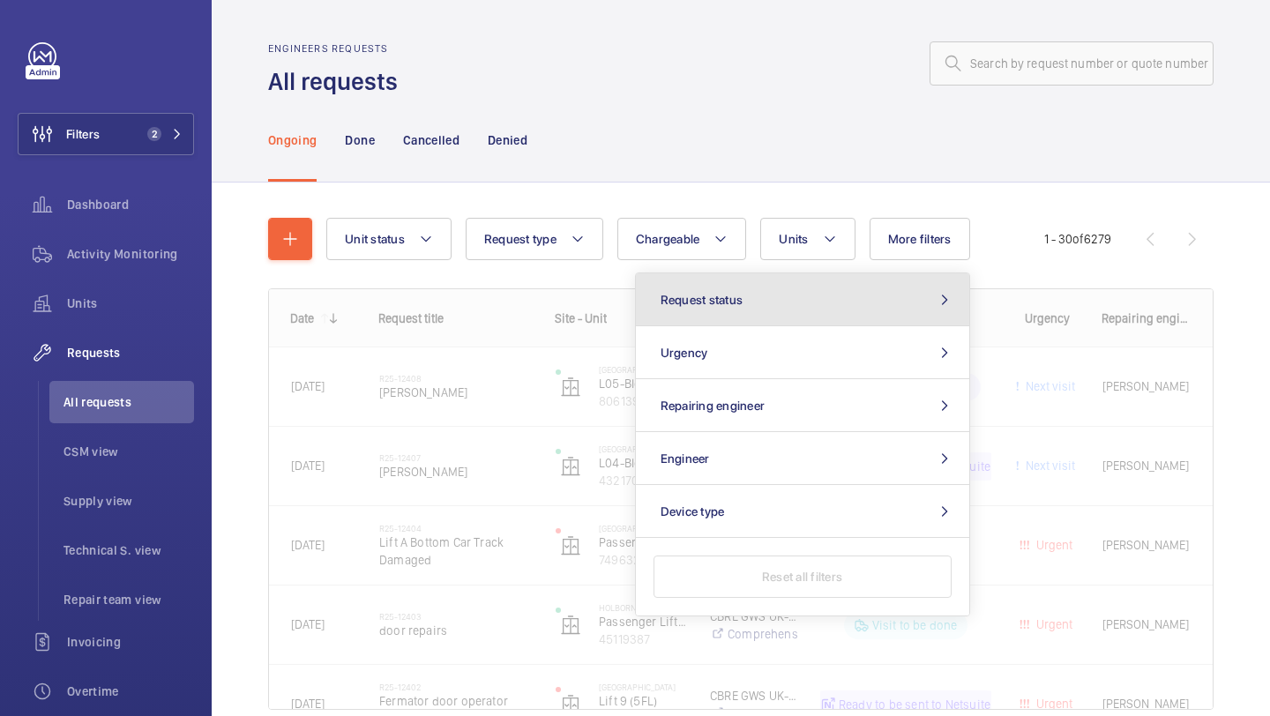
click at [840, 297] on button "Request status" at bounding box center [802, 299] width 333 height 53
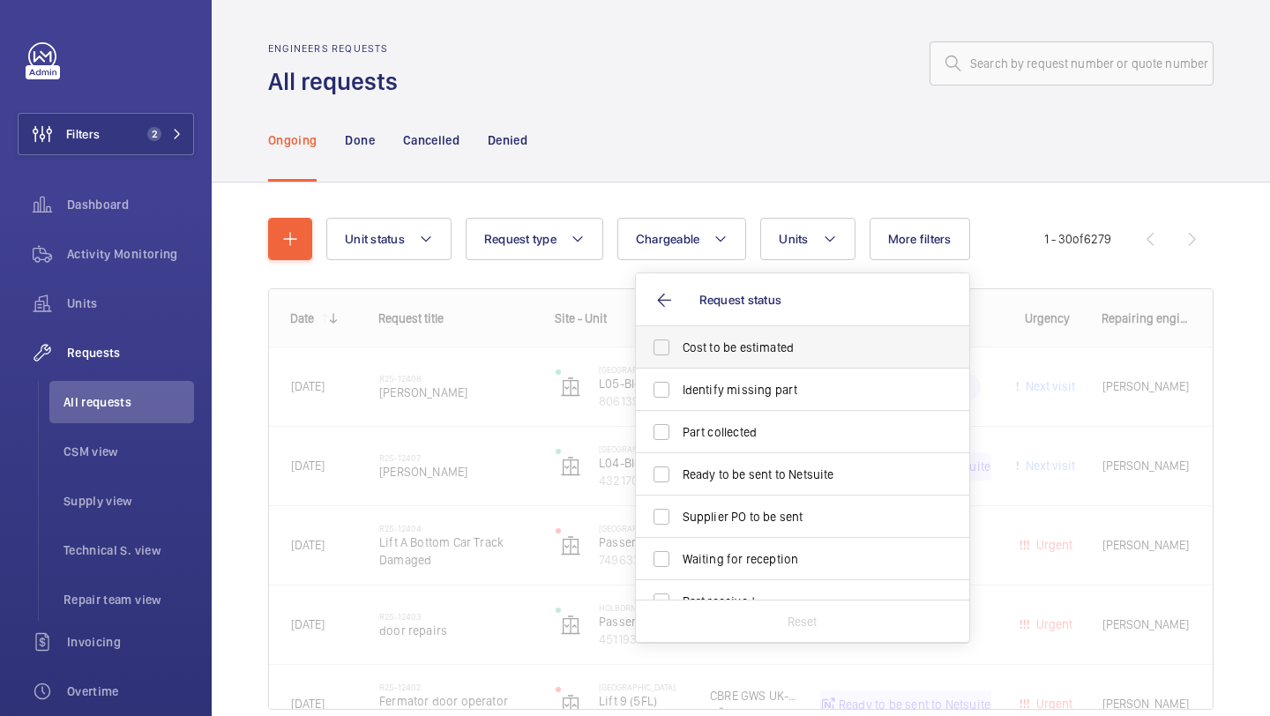
click at [795, 347] on span "Cost to be estimated" at bounding box center [804, 348] width 242 height 18
click at [679, 347] on input "Cost to be estimated" at bounding box center [661, 347] width 35 height 35
checkbox input "true"
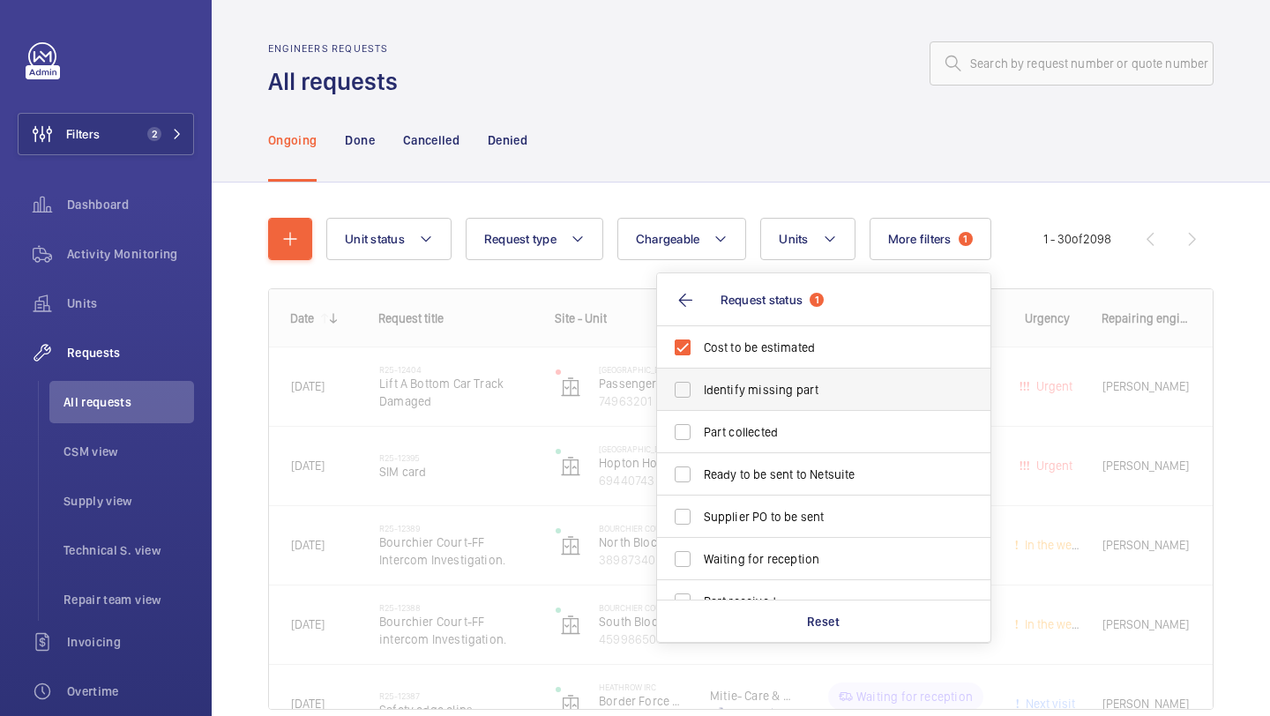
click at [773, 391] on span "Identify missing part" at bounding box center [825, 390] width 242 height 18
click at [700, 391] on input "Identify missing part" at bounding box center [682, 389] width 35 height 35
checkbox input "true"
click at [742, 494] on label "Ready to be sent to Netsuite" at bounding box center [810, 474] width 307 height 42
click at [700, 492] on input "Ready to be sent to Netsuite" at bounding box center [682, 474] width 35 height 35
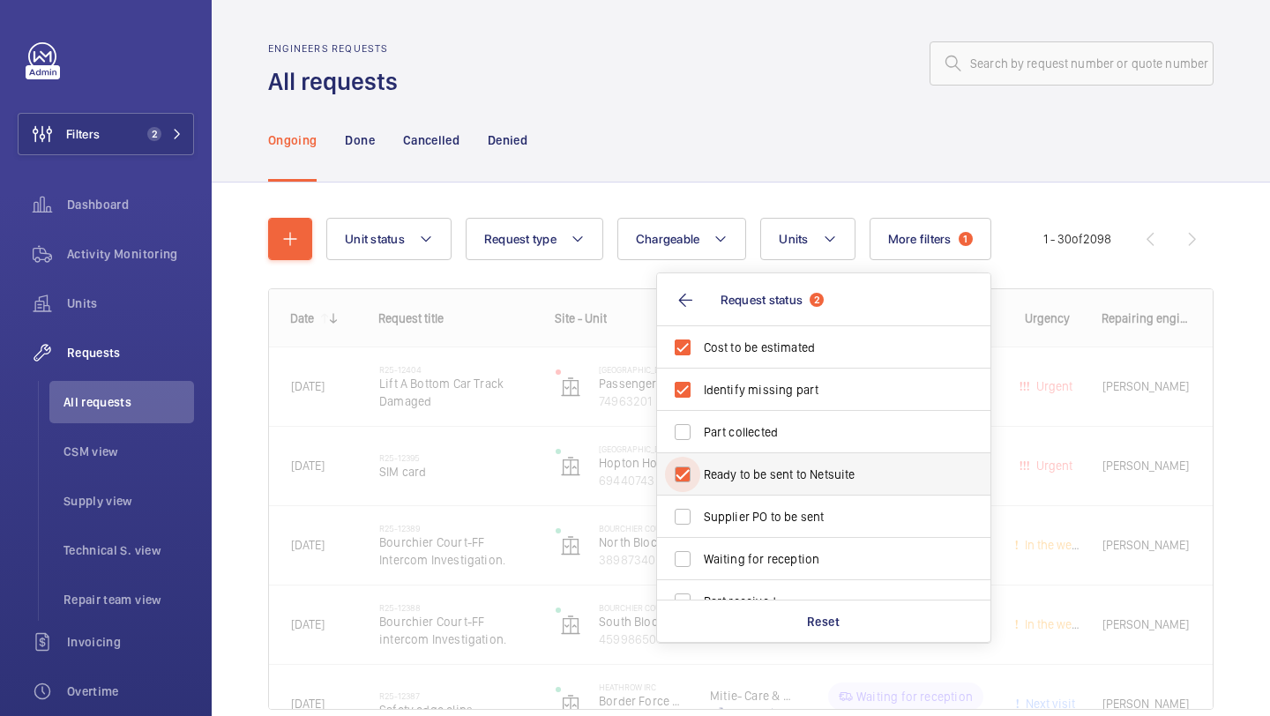
checkbox input "true"
click at [742, 520] on span "Supplier PO to be sent" at bounding box center [825, 517] width 242 height 18
click at [700, 520] on input "Supplier PO to be sent" at bounding box center [682, 516] width 35 height 35
checkbox input "true"
click at [771, 111] on div "Ongoing Done Cancelled Denied" at bounding box center [740, 140] width 945 height 84
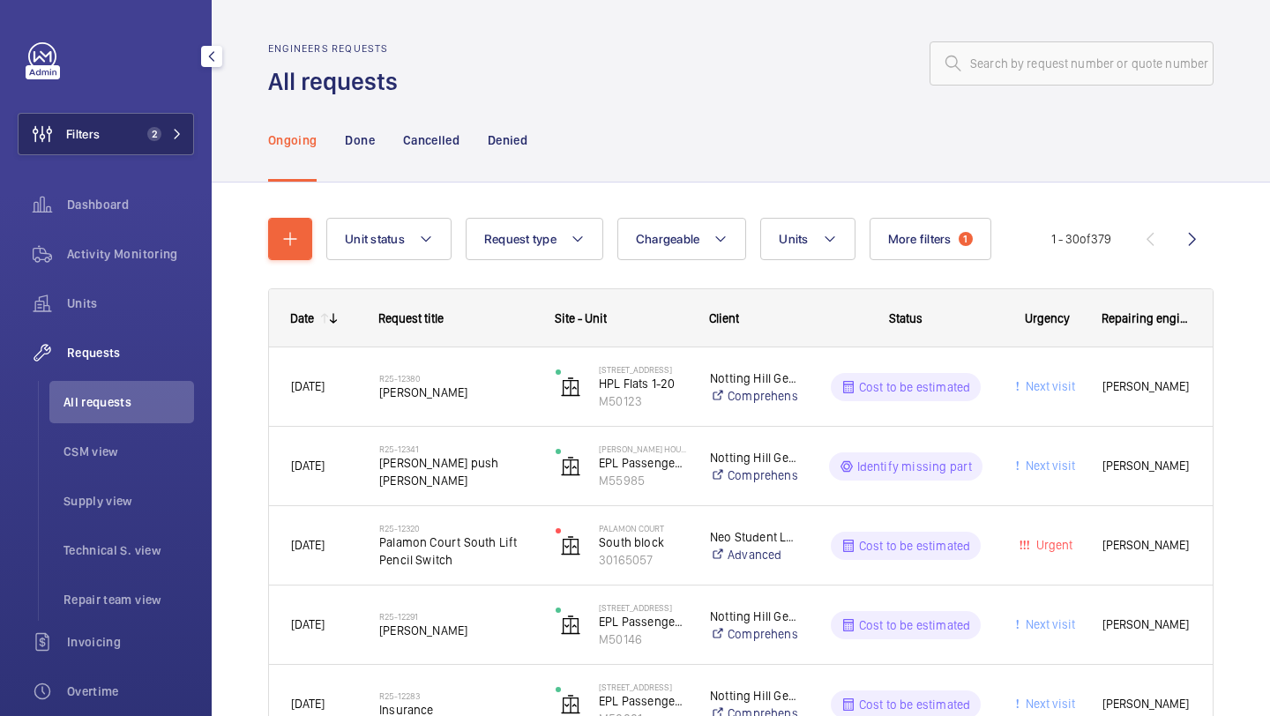
click at [168, 143] on button "Filters 2" at bounding box center [106, 134] width 176 height 42
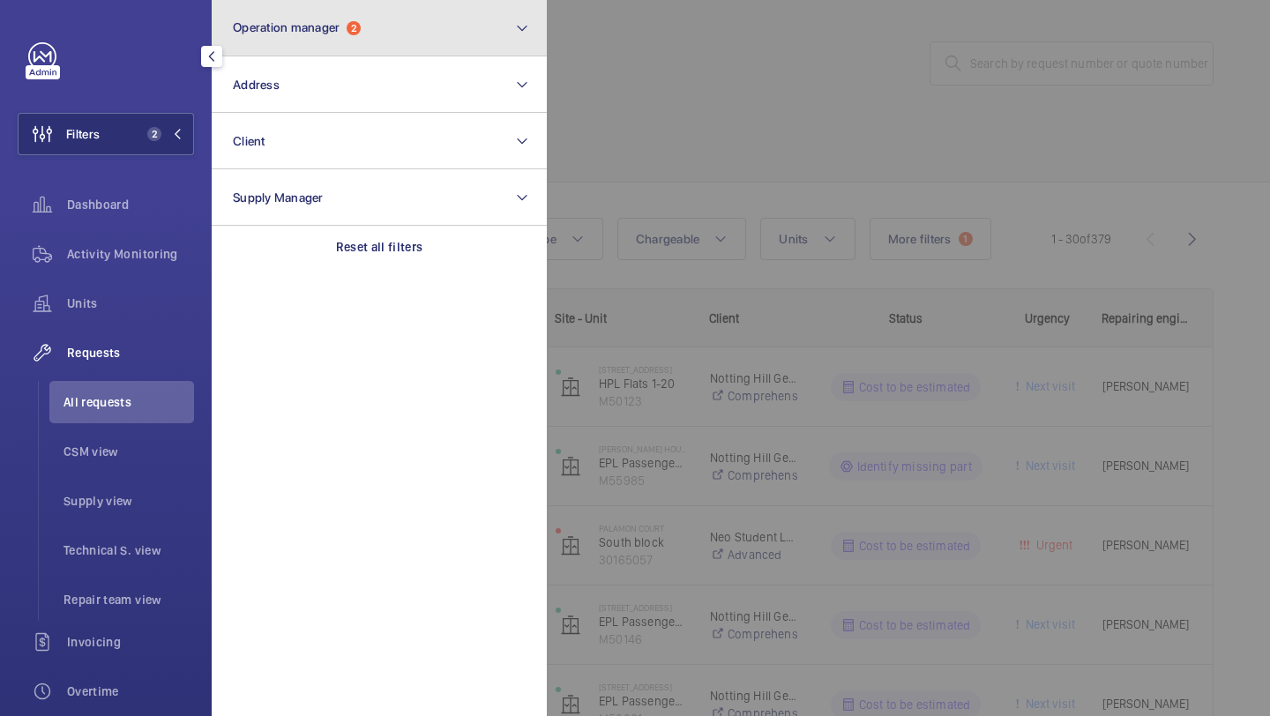
click at [305, 47] on button "Operation manager 2" at bounding box center [379, 28] width 335 height 56
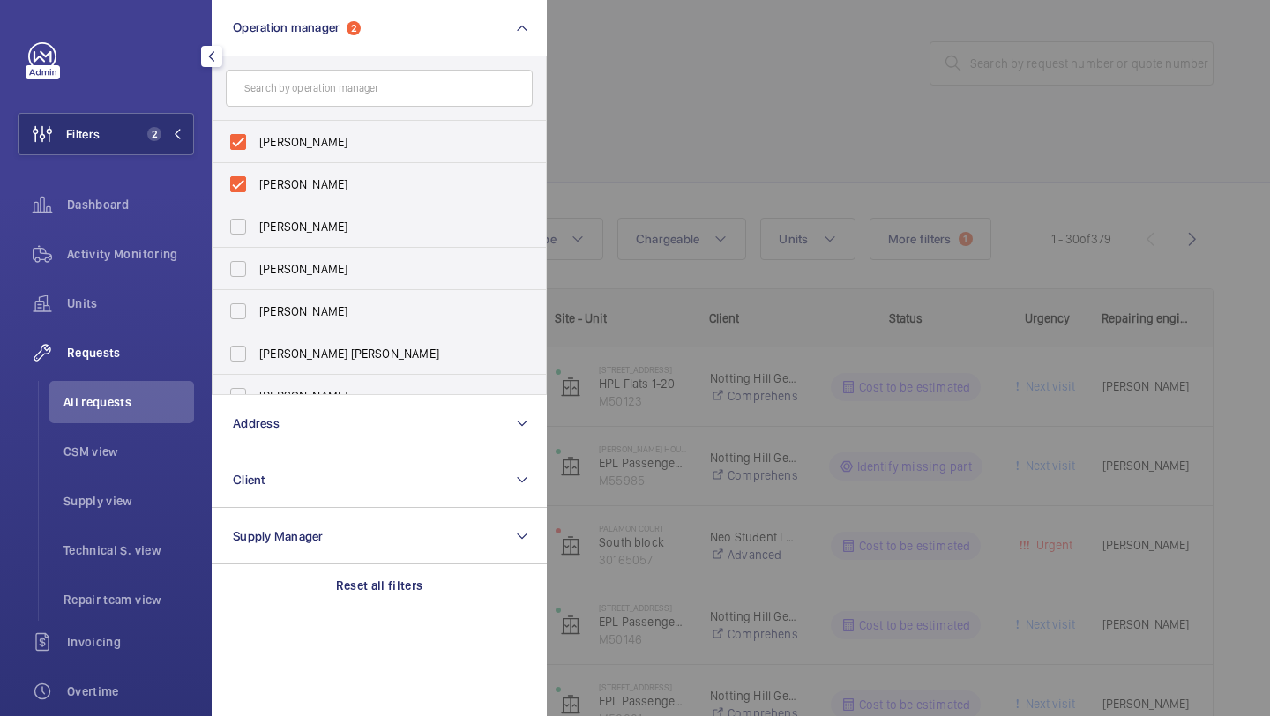
click at [110, 381] on li "All requests" at bounding box center [121, 402] width 145 height 42
click at [588, 226] on div at bounding box center [1182, 358] width 1270 height 716
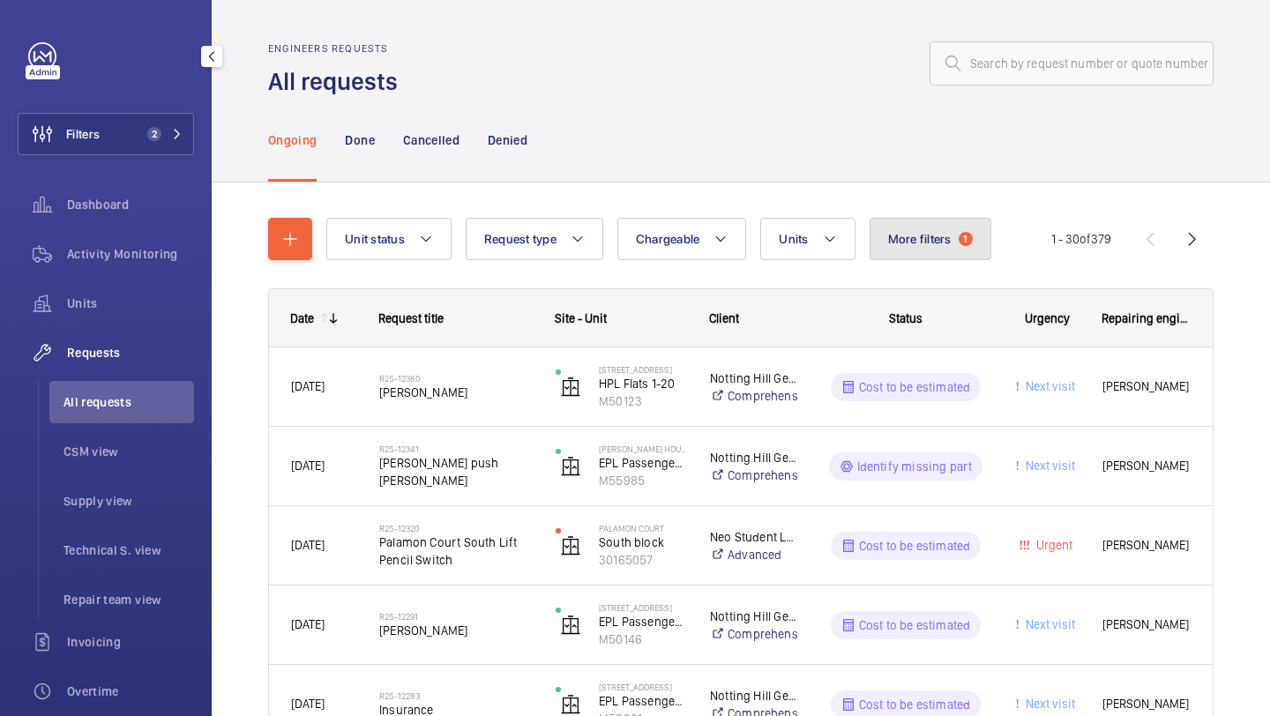
click at [972, 240] on button "More filters 1" at bounding box center [930, 239] width 122 height 42
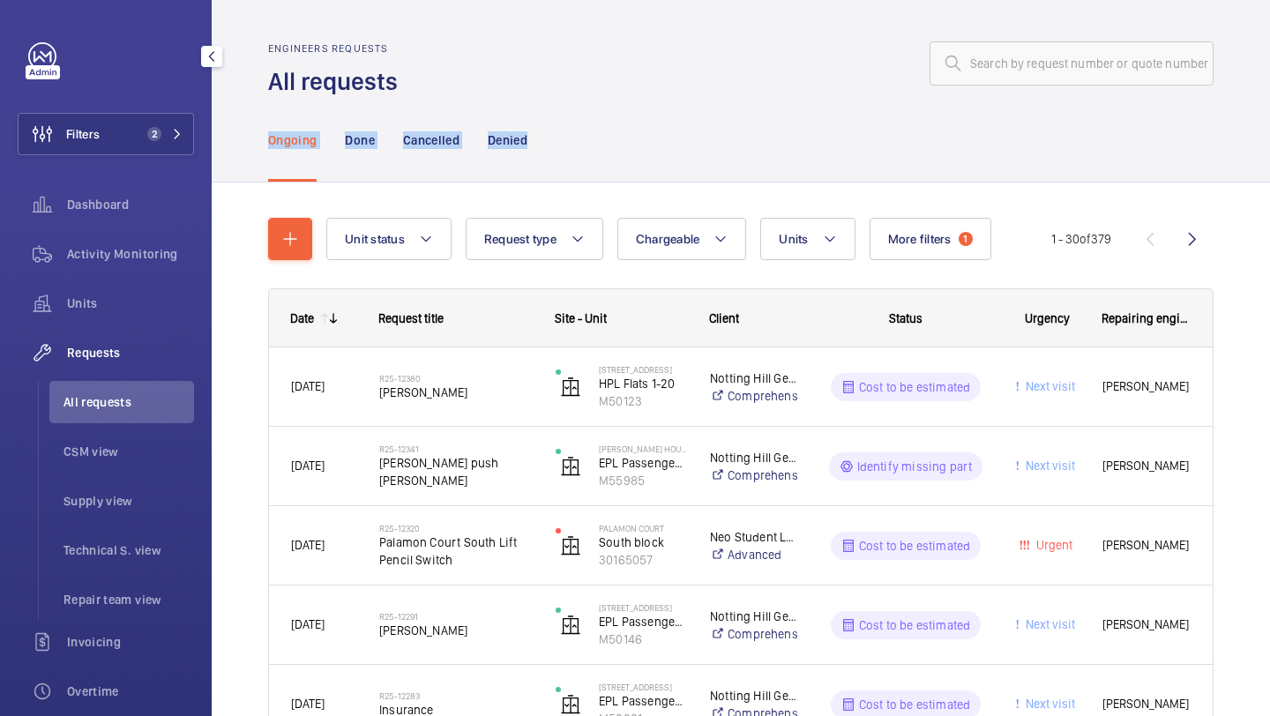
drag, startPoint x: 545, startPoint y: 168, endPoint x: 276, endPoint y: 141, distance: 270.2
click at [272, 138] on div "Ongoing Done Cancelled Denied" at bounding box center [740, 140] width 945 height 84
click at [518, 63] on div at bounding box center [810, 63] width 805 height 42
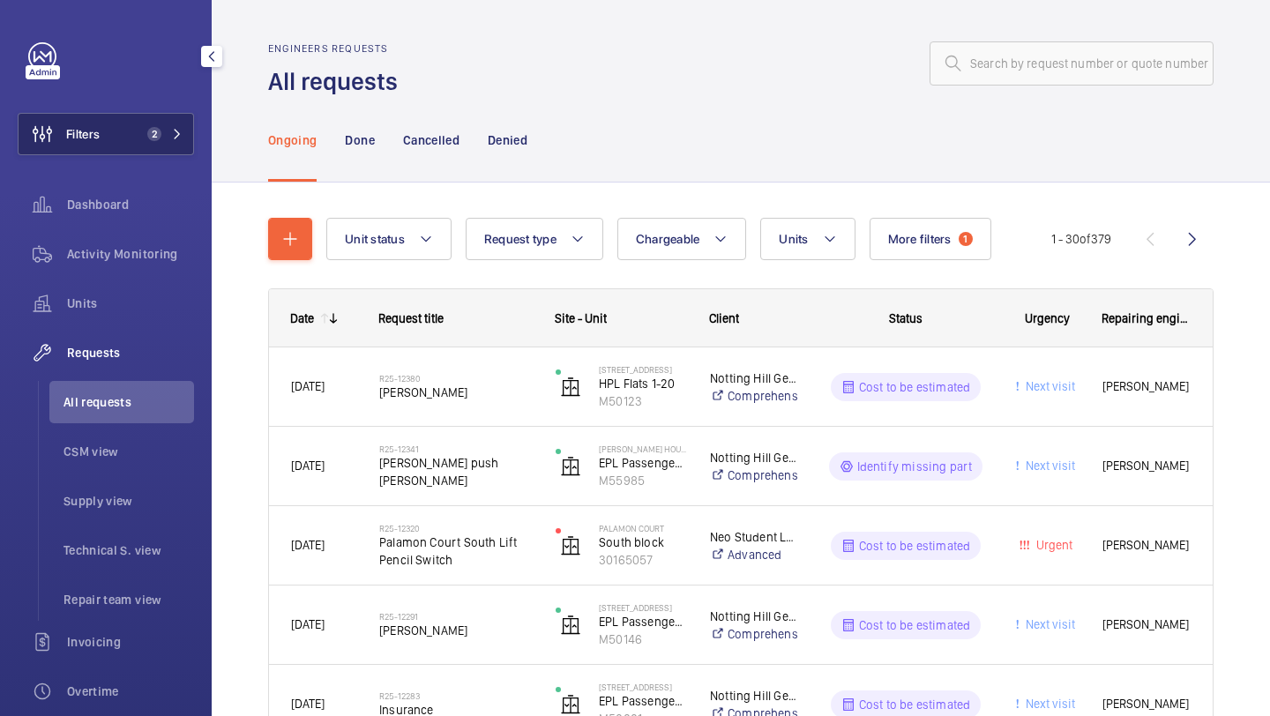
click at [138, 144] on button "Filters 2" at bounding box center [106, 134] width 176 height 42
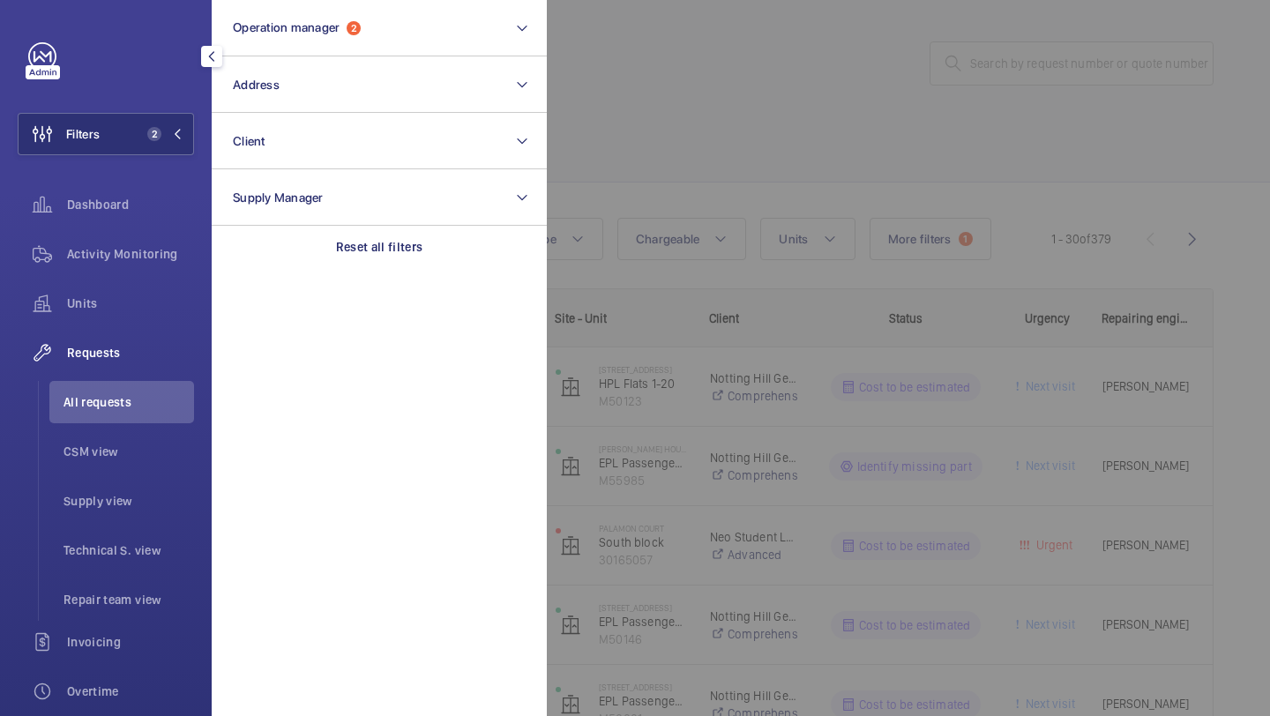
click at [883, 269] on div at bounding box center [1182, 358] width 1270 height 716
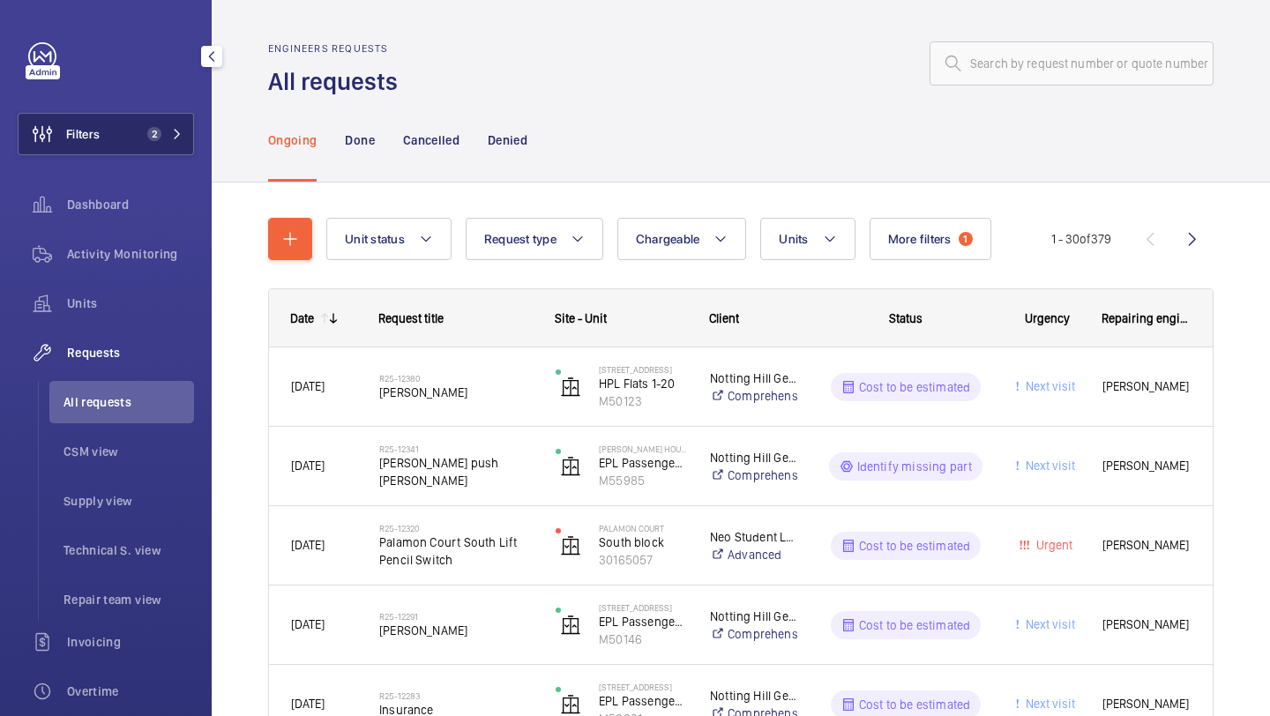
click at [94, 138] on span "Filters" at bounding box center [83, 134] width 34 height 18
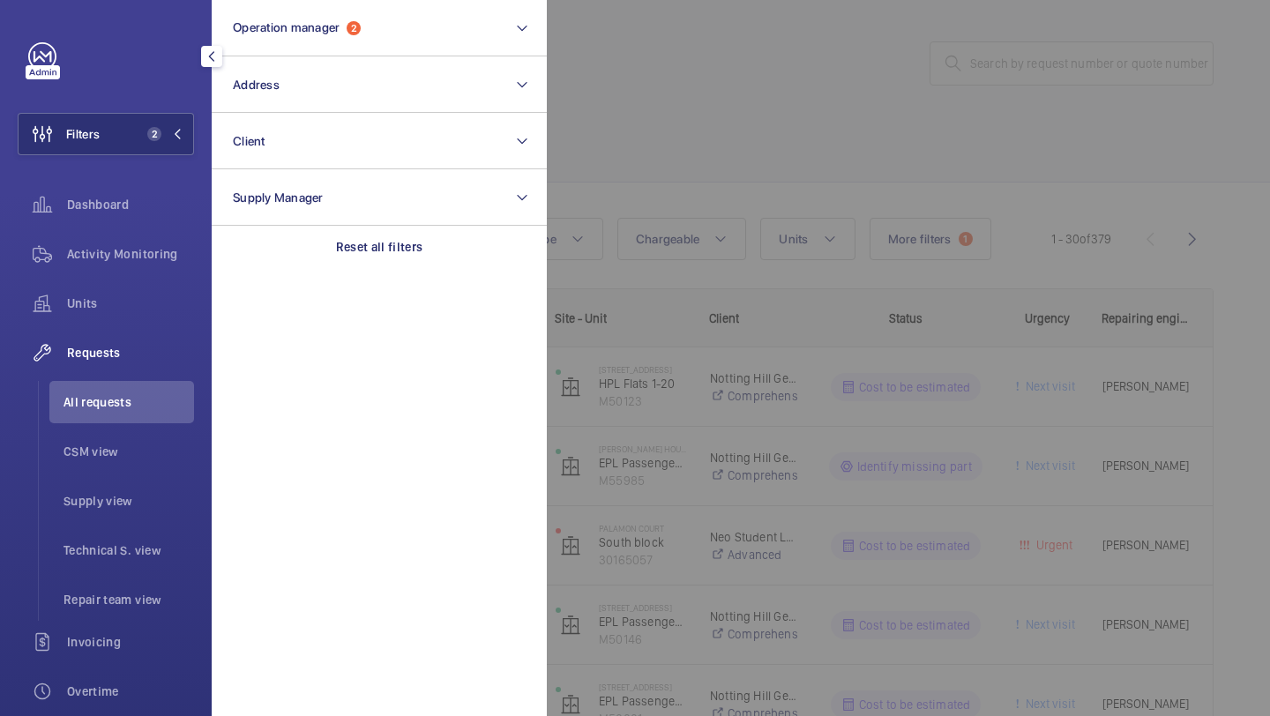
click at [593, 93] on div at bounding box center [1182, 358] width 1270 height 716
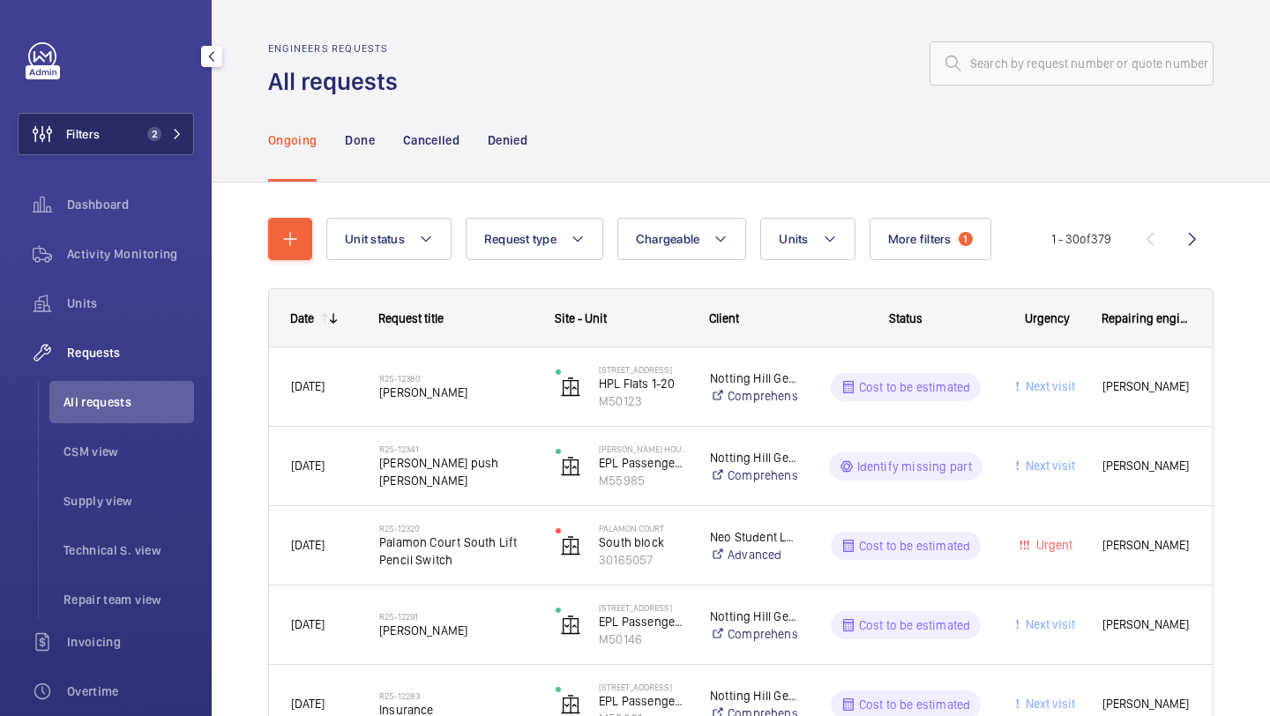
click at [108, 145] on button "Filters 2" at bounding box center [106, 134] width 176 height 42
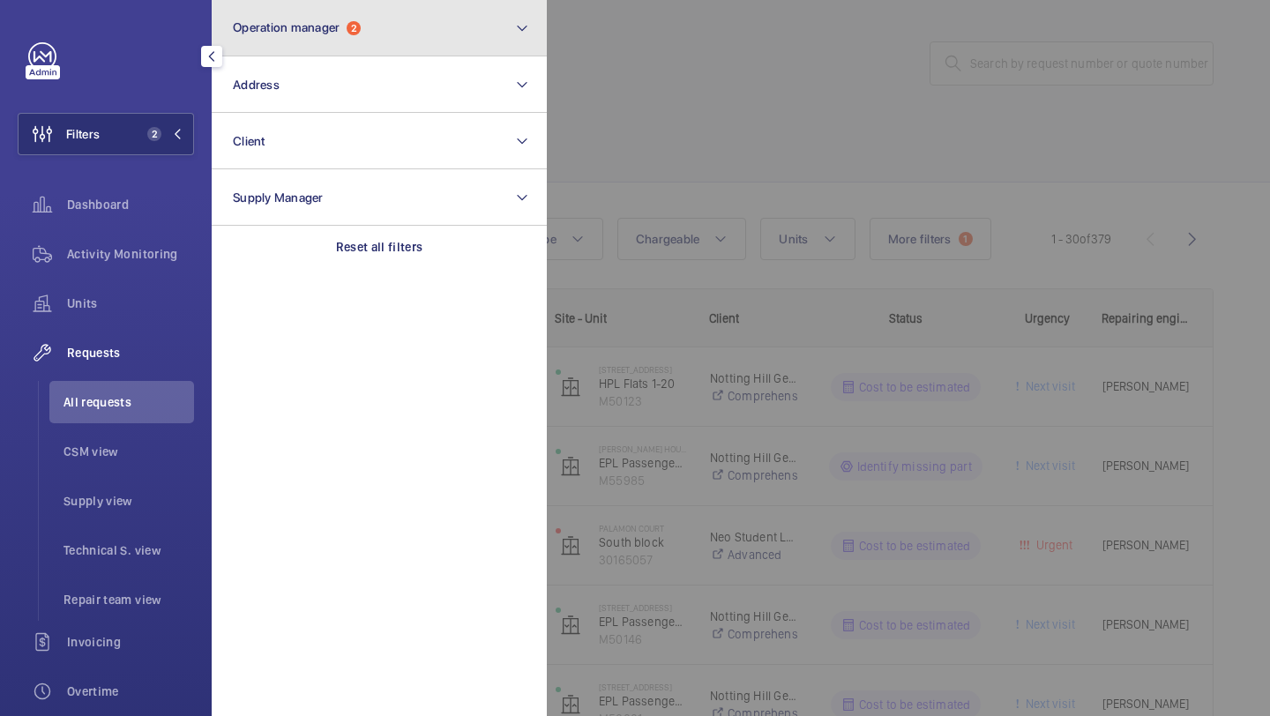
click at [305, 43] on button "Operation manager 2" at bounding box center [379, 28] width 335 height 56
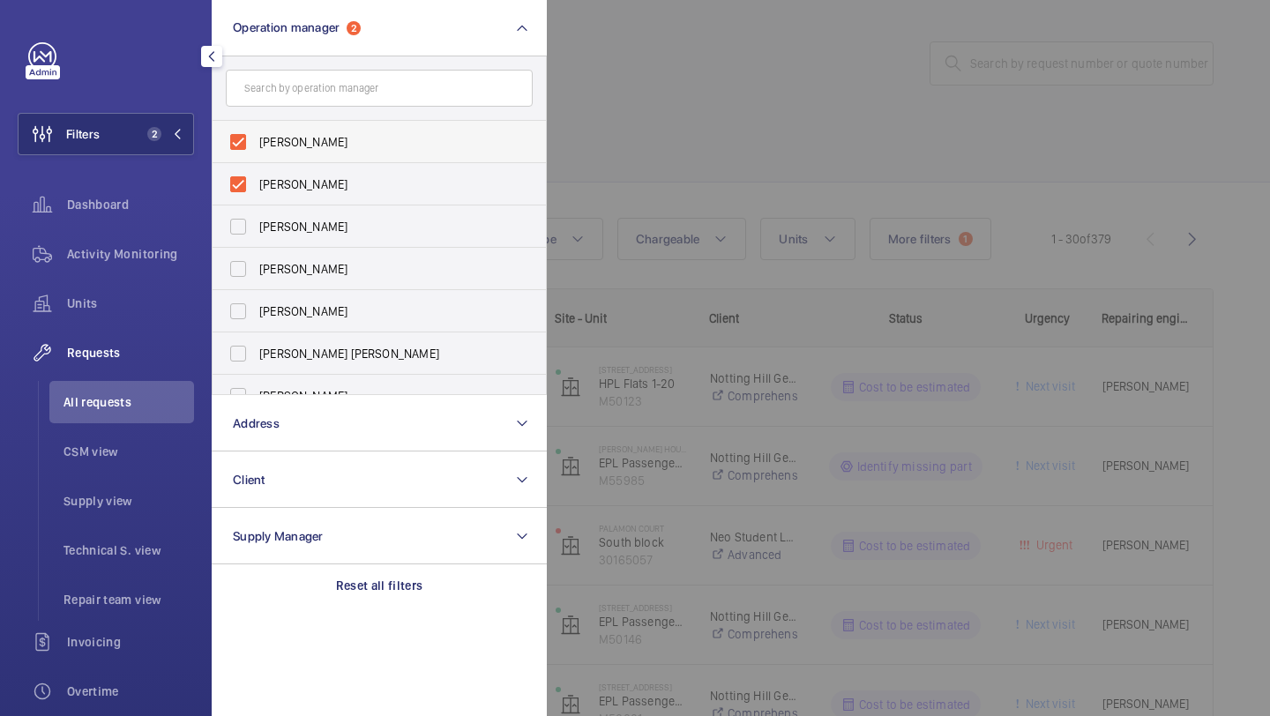
click at [284, 147] on span "[PERSON_NAME]" at bounding box center [380, 142] width 242 height 18
click at [256, 147] on input "[PERSON_NAME]" at bounding box center [237, 141] width 35 height 35
checkbox input "false"
click at [284, 147] on span "[PERSON_NAME]" at bounding box center [380, 142] width 242 height 18
click at [256, 147] on input "[PERSON_NAME]" at bounding box center [237, 141] width 35 height 35
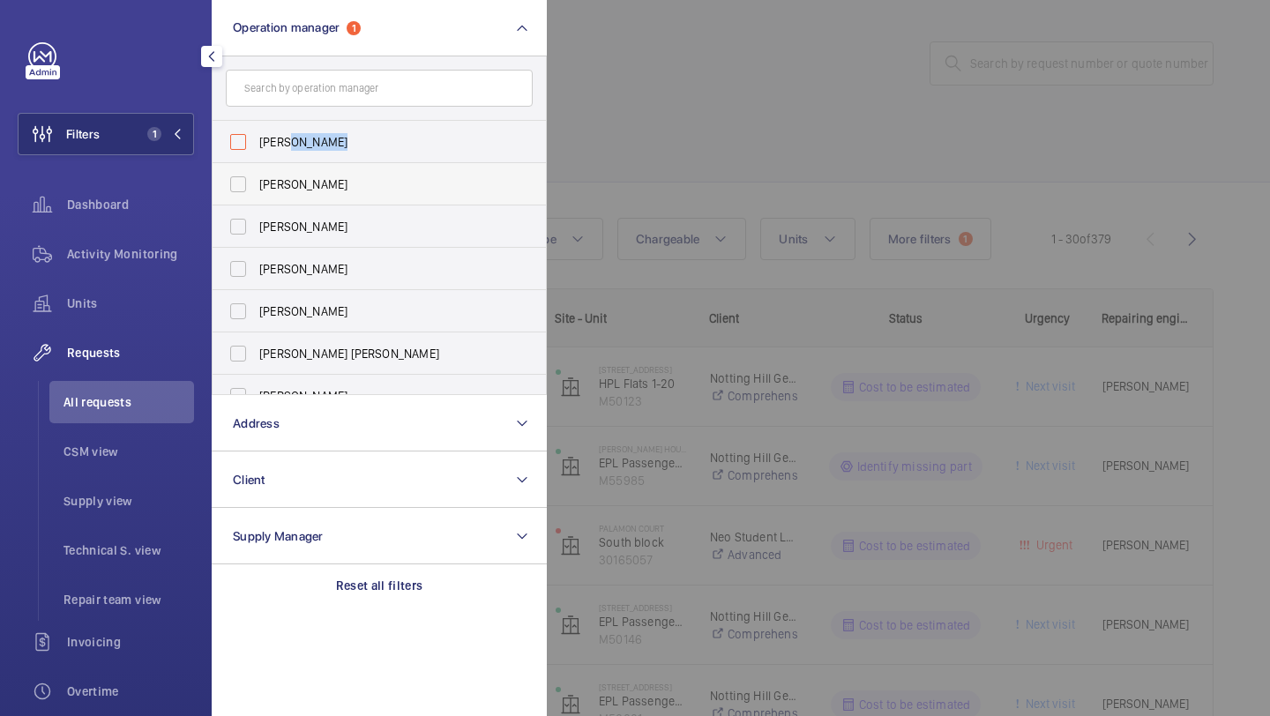
checkbox input "false"
click at [696, 139] on div at bounding box center [1182, 358] width 1270 height 716
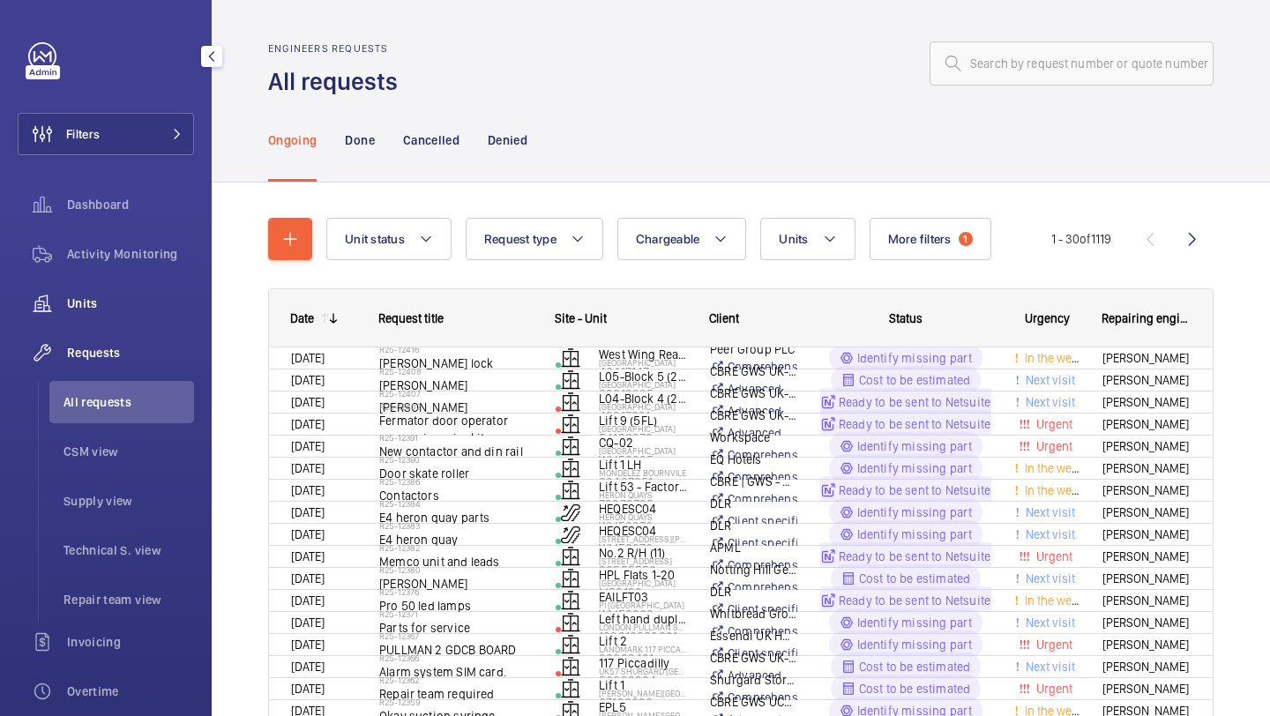
click at [83, 310] on span "Units" at bounding box center [130, 304] width 127 height 18
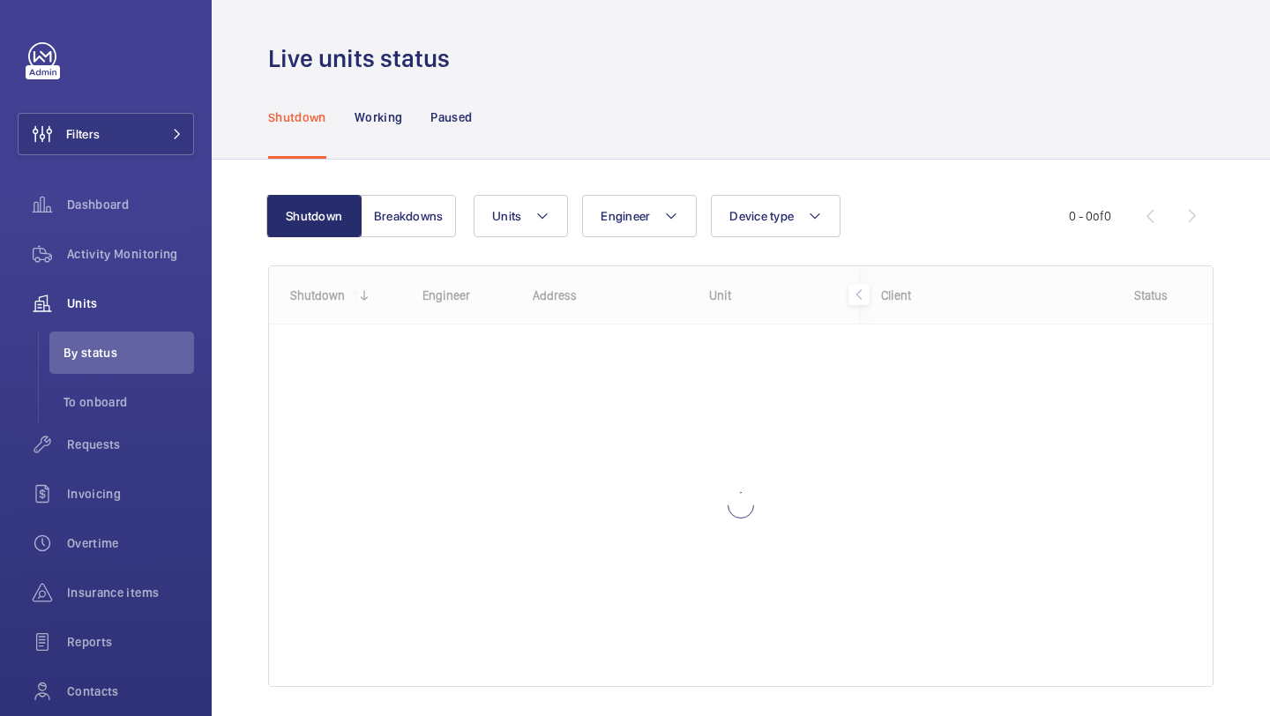
click at [544, 91] on div "Shutdown Working Paused" at bounding box center [740, 117] width 945 height 84
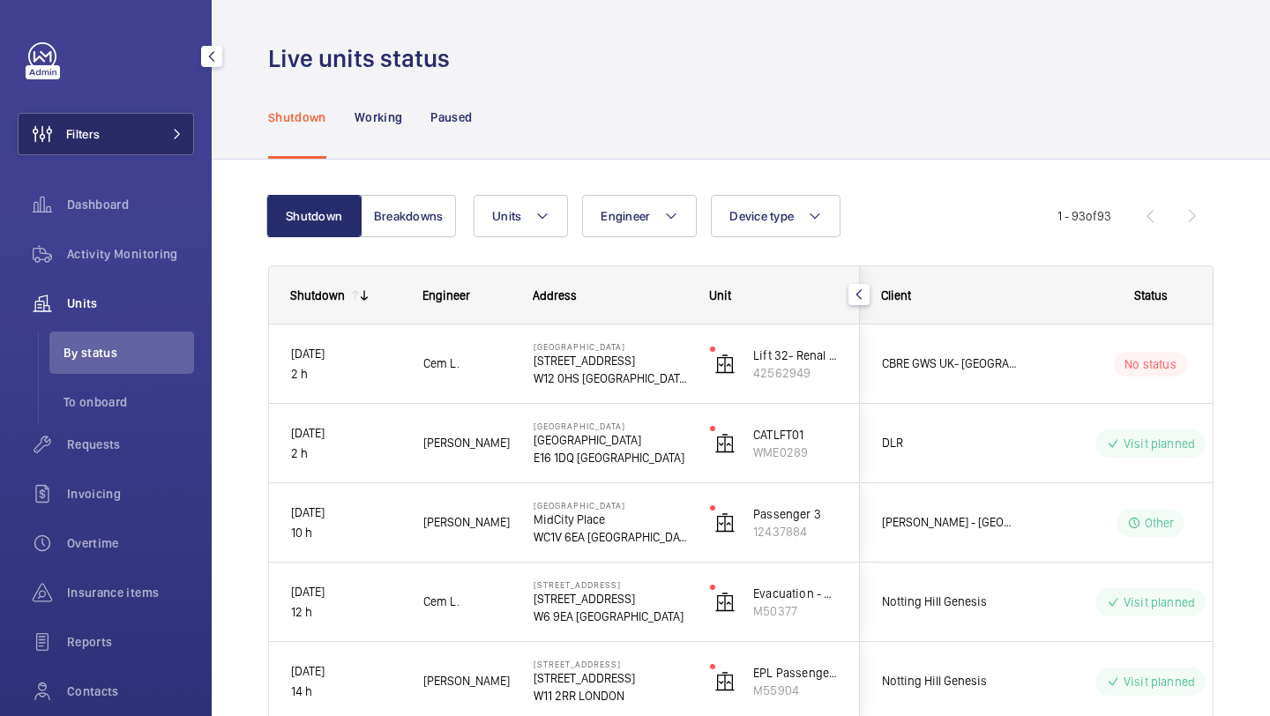
click at [149, 143] on button "Filters" at bounding box center [106, 134] width 176 height 42
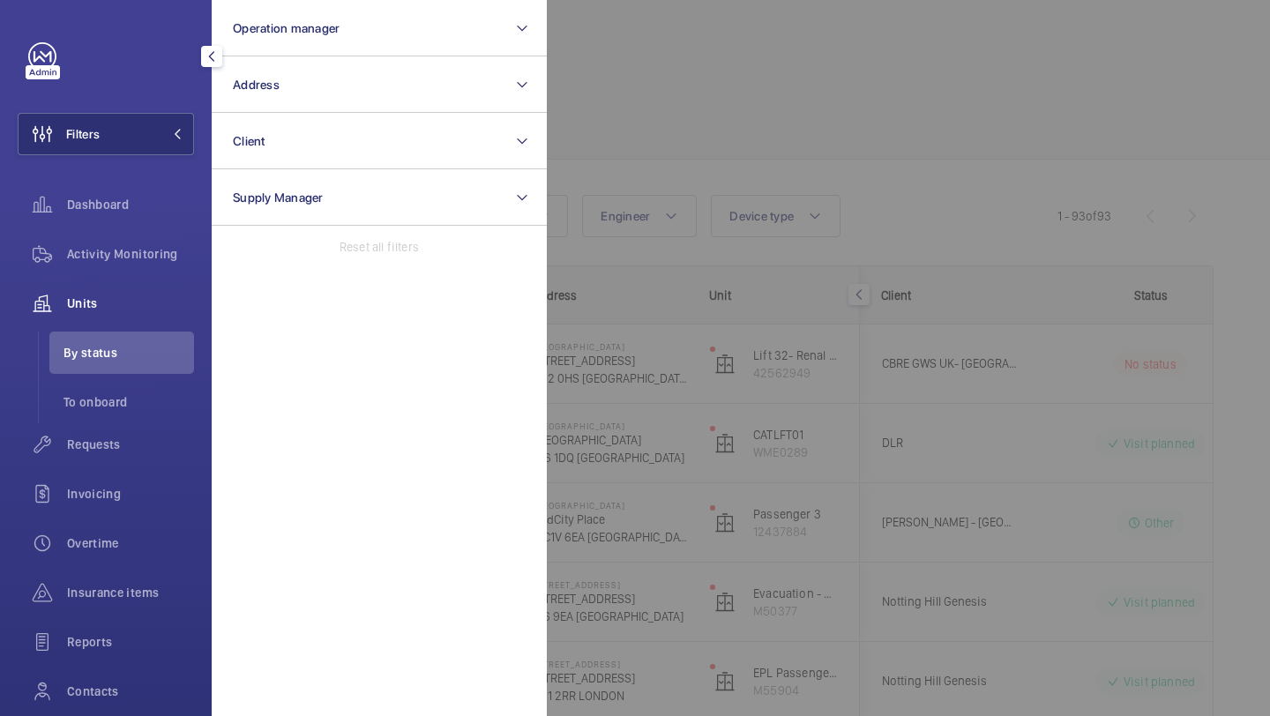
click at [604, 90] on div at bounding box center [1182, 358] width 1270 height 716
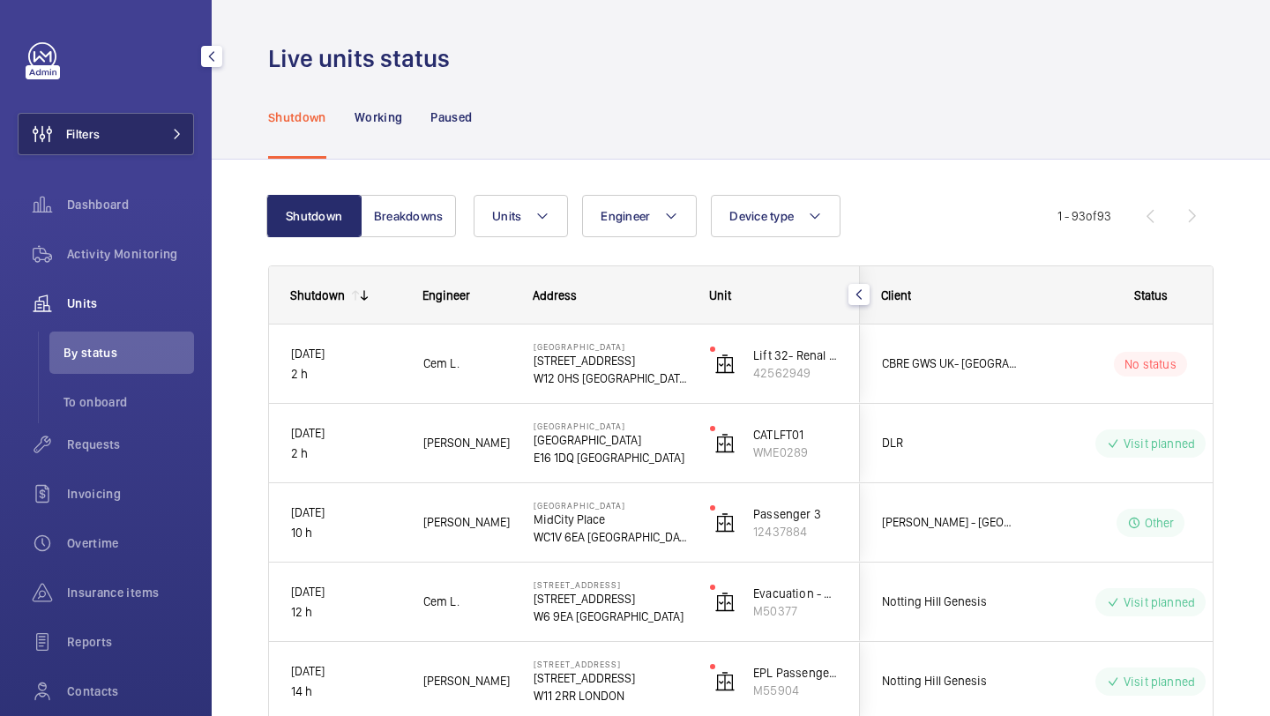
click at [168, 124] on button "Filters" at bounding box center [106, 134] width 176 height 42
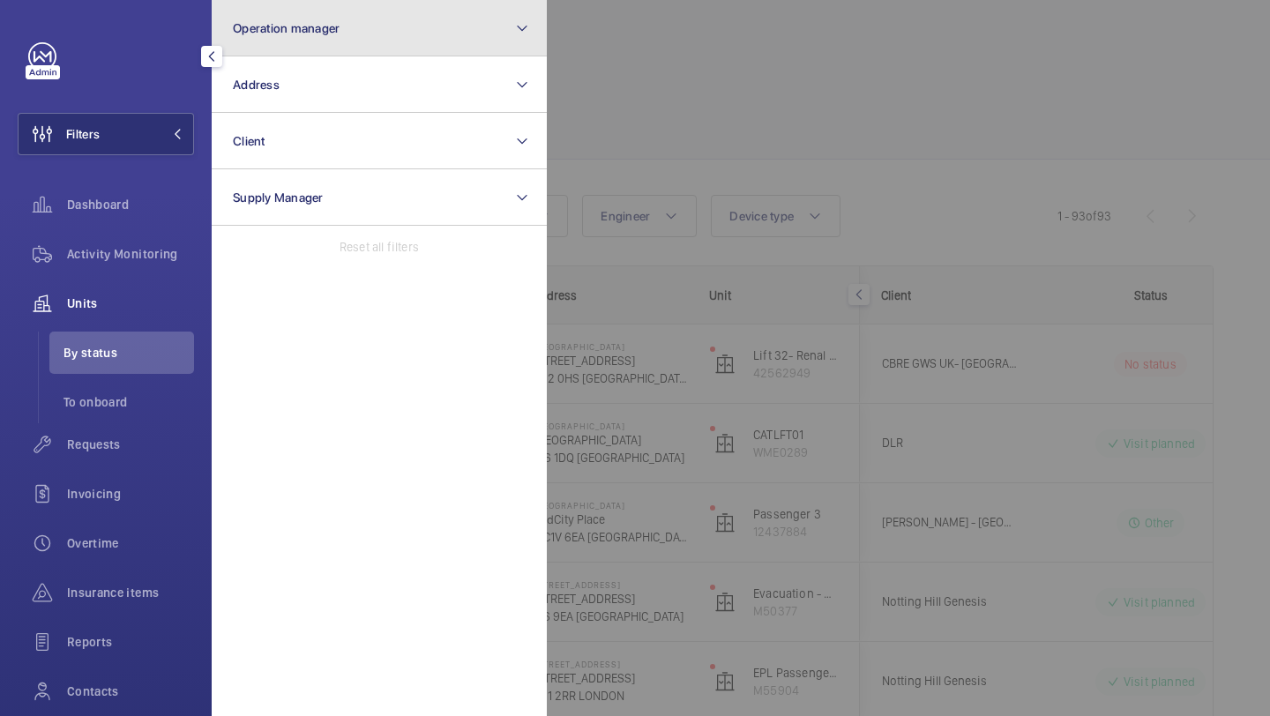
click at [300, 31] on span "Operation manager" at bounding box center [286, 28] width 107 height 14
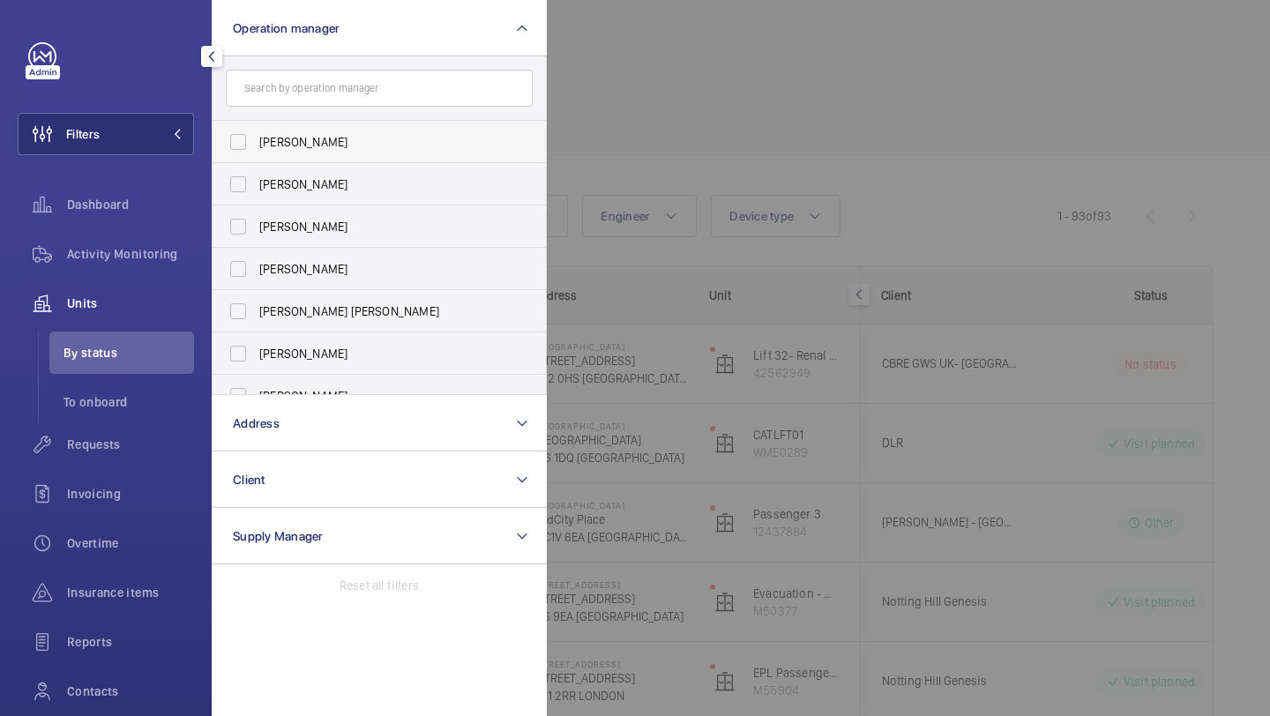
click at [292, 139] on span "Abby Archer" at bounding box center [380, 142] width 242 height 18
click at [256, 139] on input "Abby Archer" at bounding box center [237, 141] width 35 height 35
checkbox input "true"
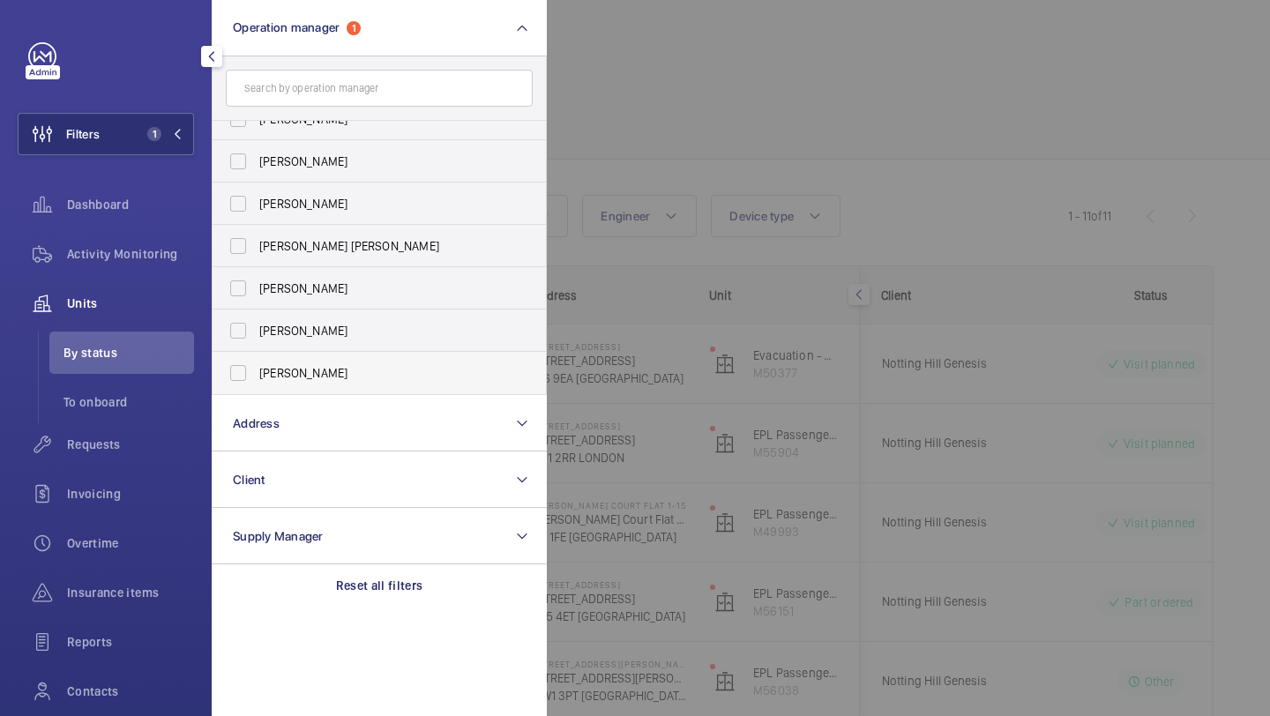
click at [348, 376] on span "[PERSON_NAME]" at bounding box center [380, 373] width 242 height 18
click at [256, 376] on input "[PERSON_NAME]" at bounding box center [237, 372] width 35 height 35
checkbox input "true"
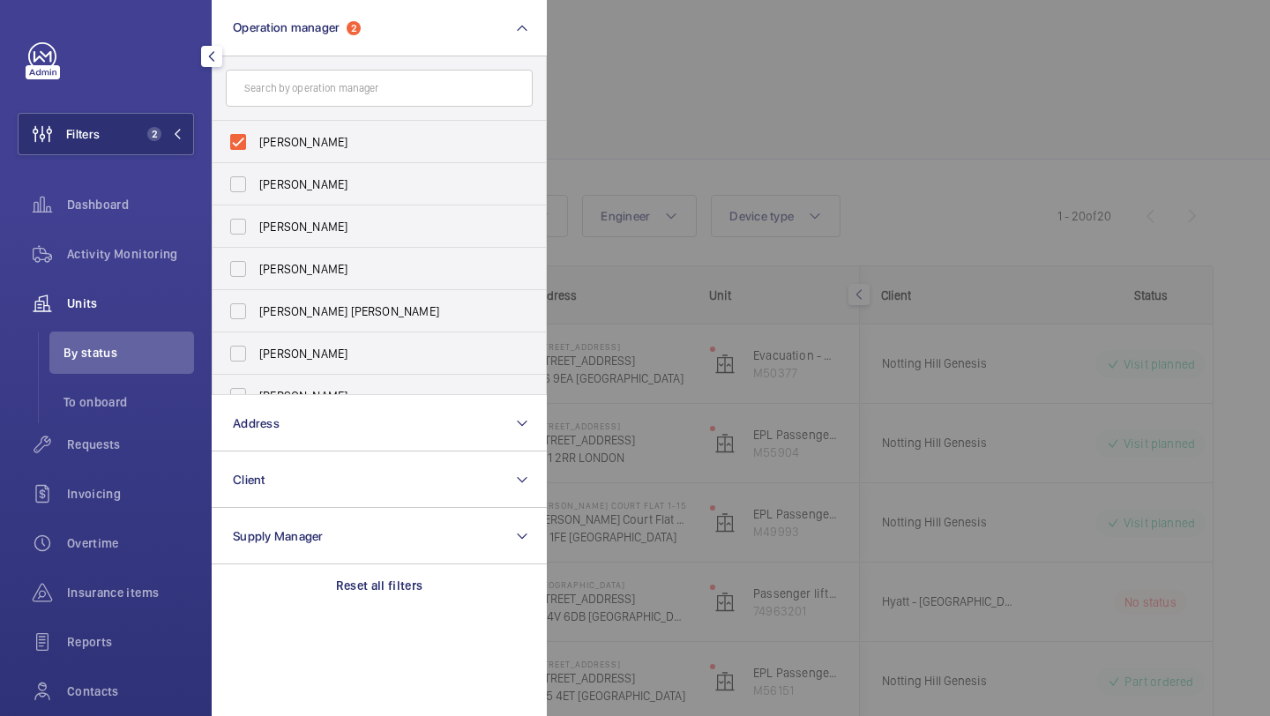
click at [610, 99] on div at bounding box center [1182, 358] width 1270 height 716
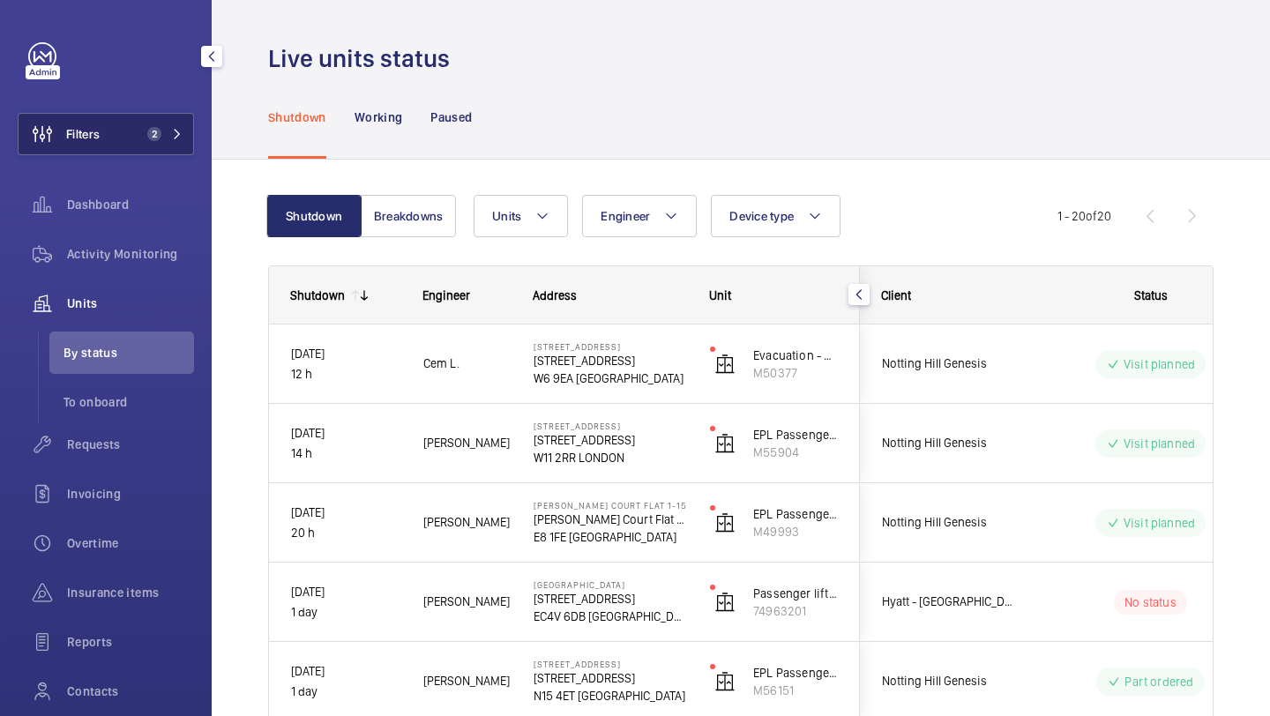
click at [148, 146] on button "Filters 2" at bounding box center [106, 134] width 176 height 42
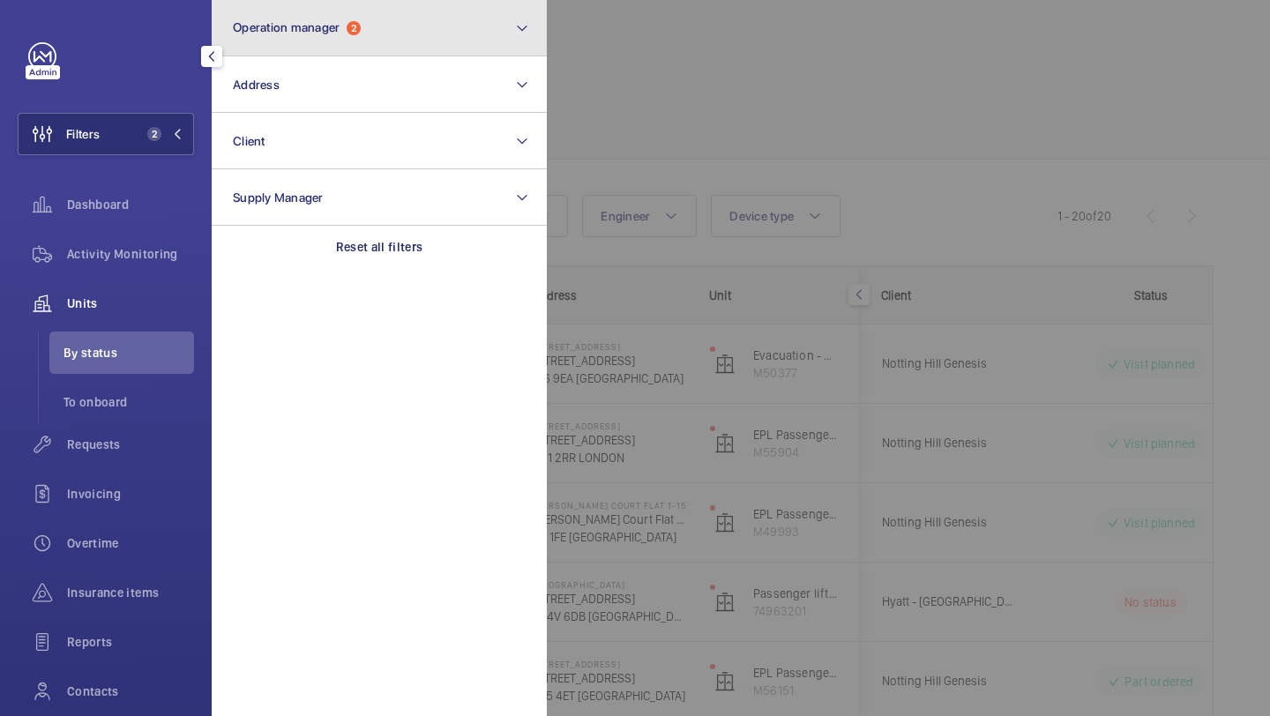
click at [322, 11] on button "Operation manager 2" at bounding box center [379, 28] width 335 height 56
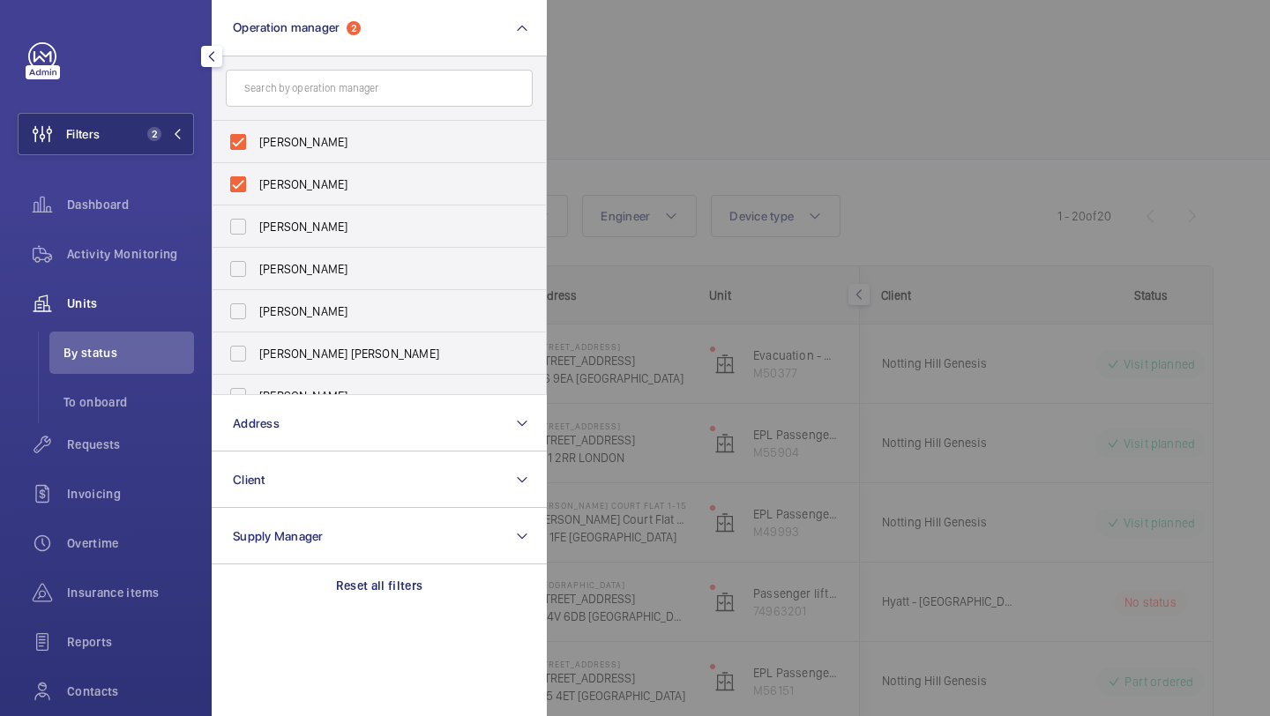
click at [731, 125] on div at bounding box center [1182, 358] width 1270 height 716
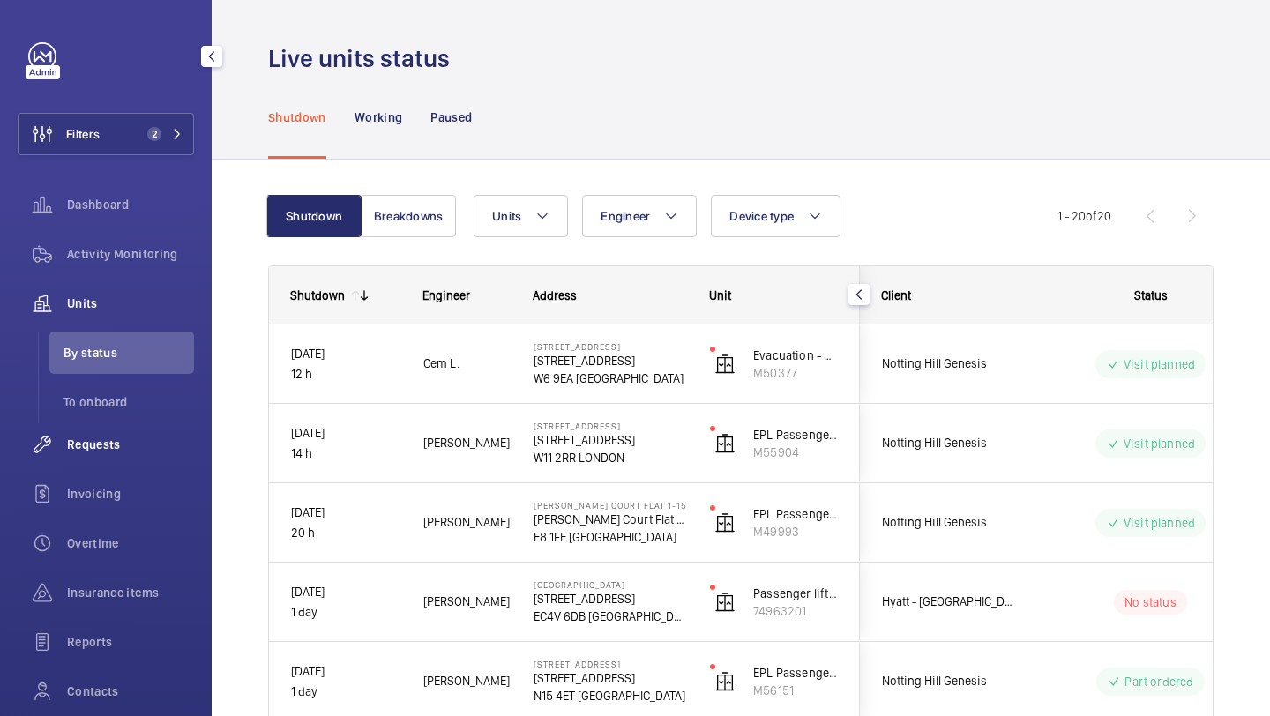
click at [134, 433] on div "Requests" at bounding box center [106, 444] width 176 height 42
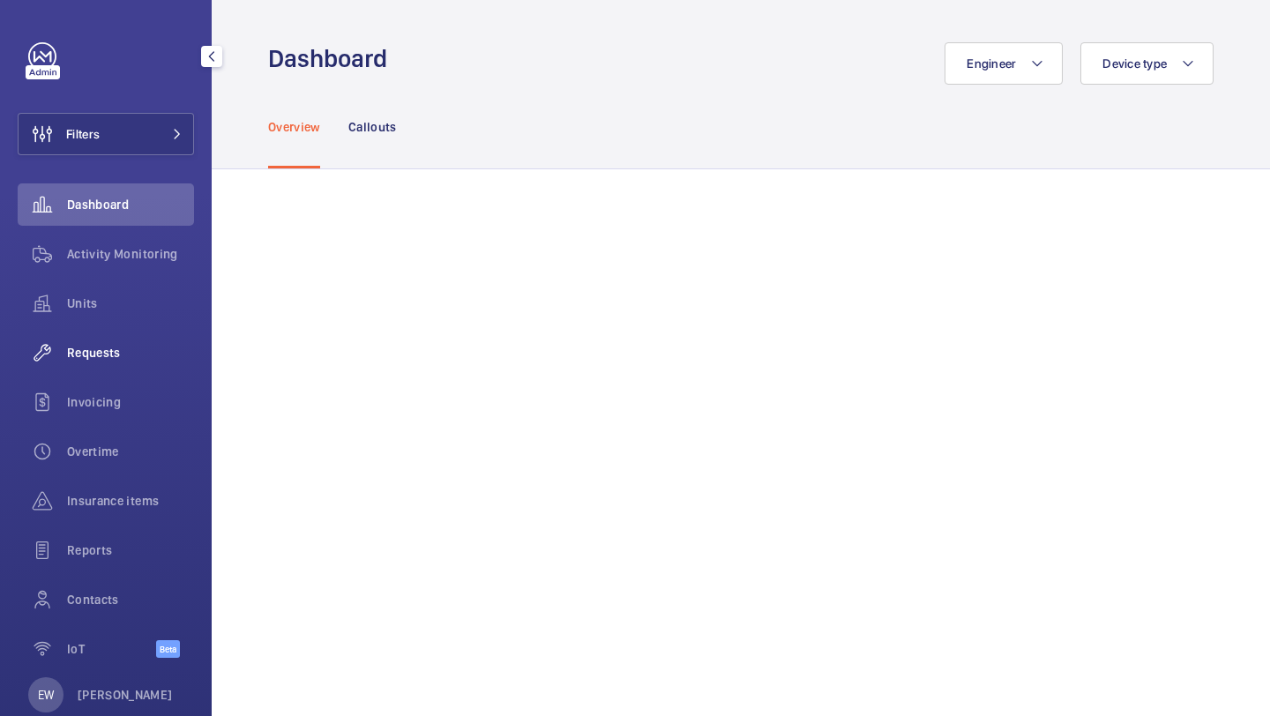
click at [110, 347] on span "Requests" at bounding box center [130, 353] width 127 height 18
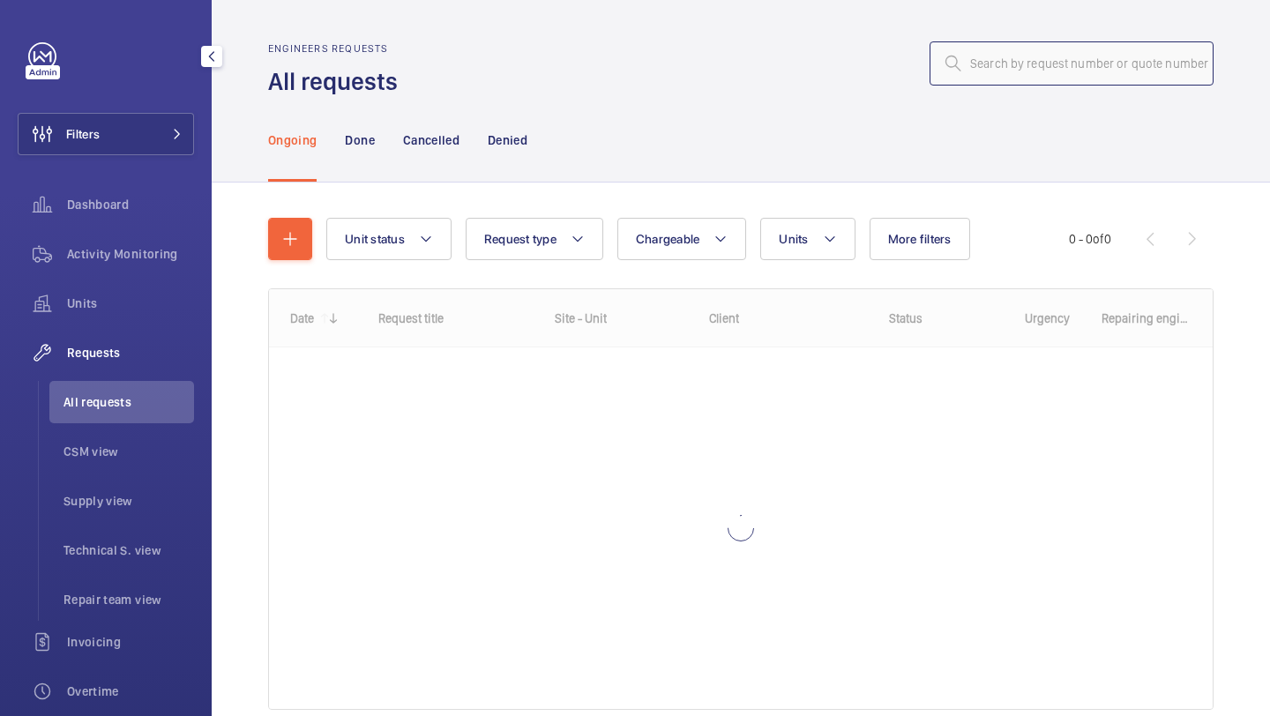
click at [964, 62] on input "text" at bounding box center [1071, 63] width 284 height 44
paste input "R24-09867"
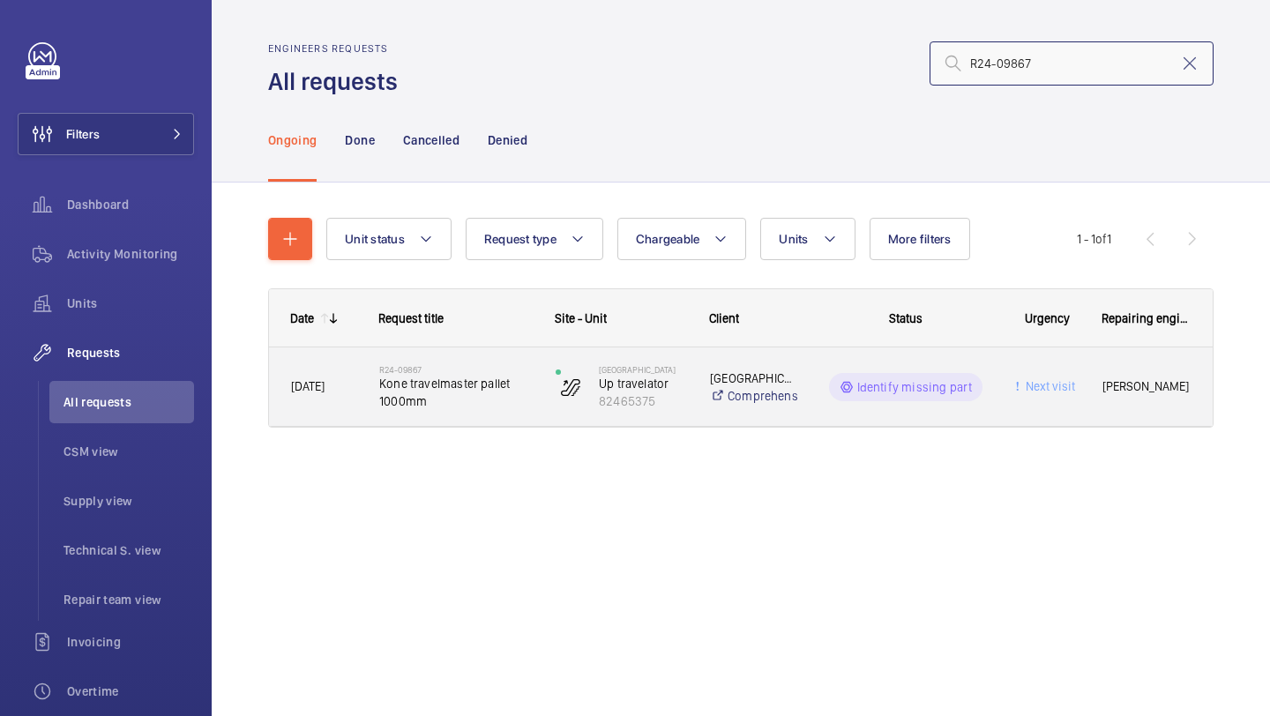
type input "R24-09867"
click at [456, 398] on span "Kone travelmaster pallet 1000mm" at bounding box center [455, 392] width 153 height 35
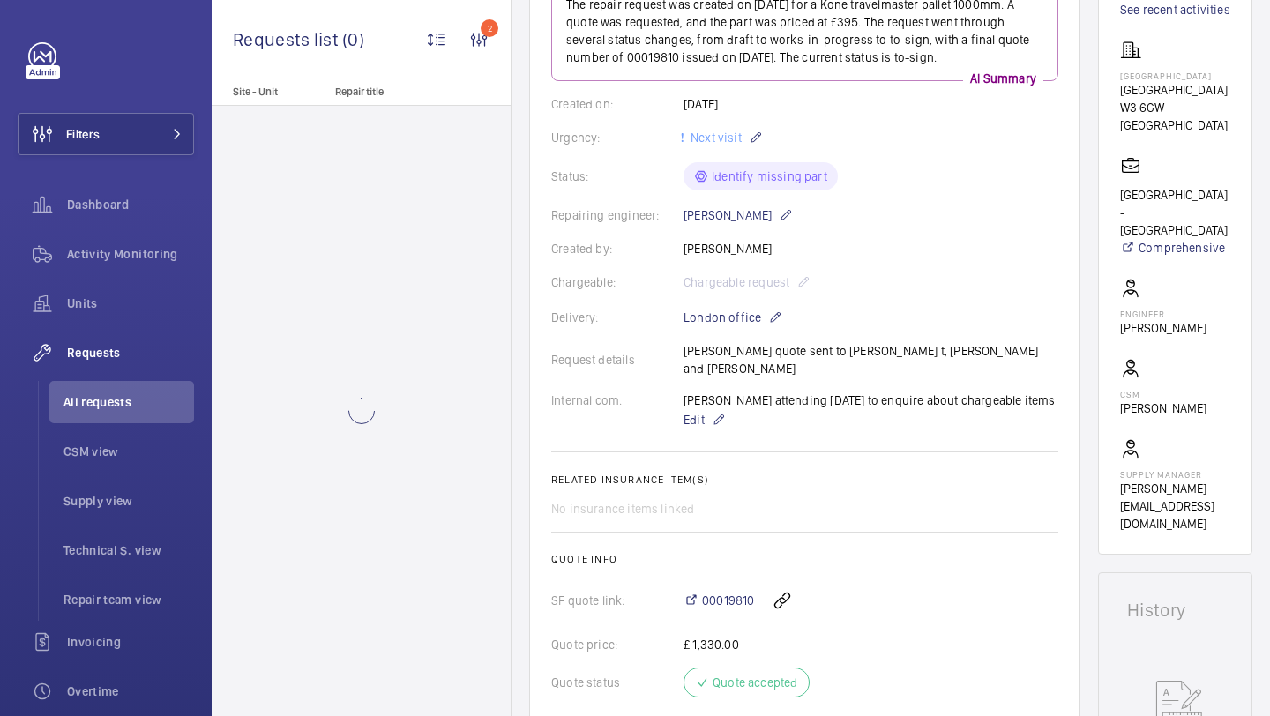
scroll to position [523, 0]
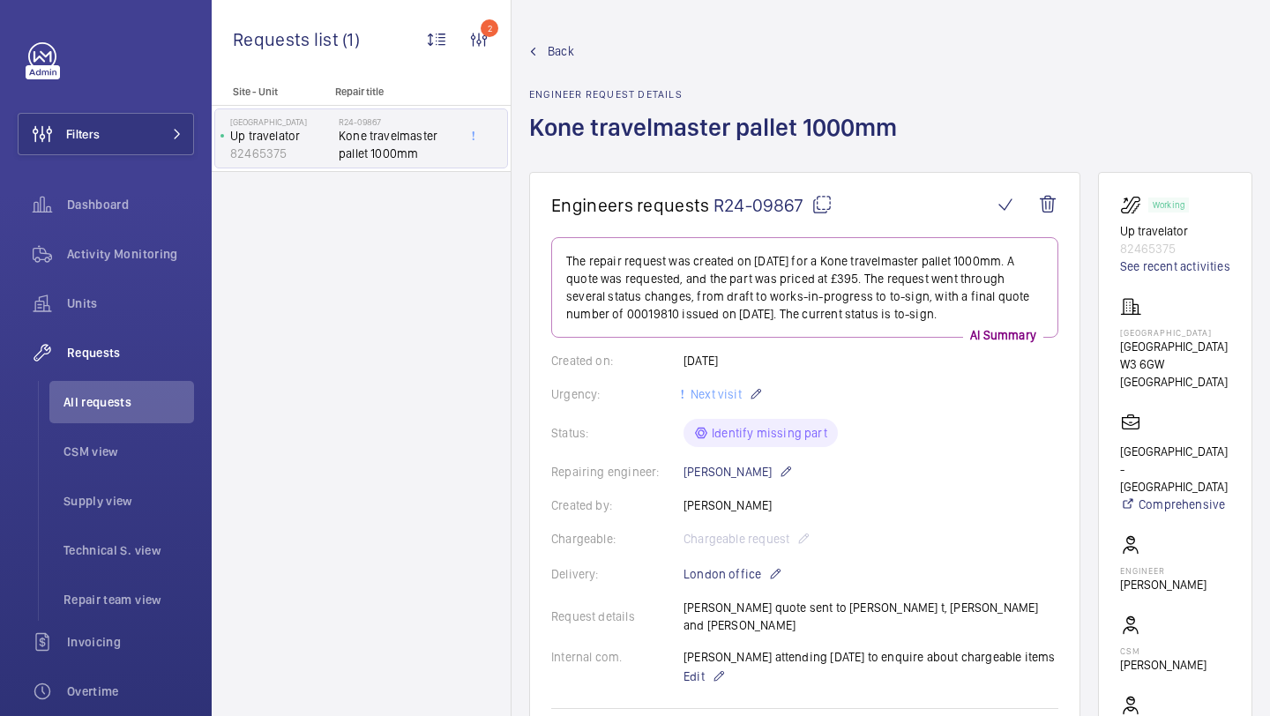
drag, startPoint x: 1153, startPoint y: 377, endPoint x: 1115, endPoint y: 361, distance: 42.3
click at [1115, 361] on wm-front-card "Working Up travelator 82465375 See recent activities [GEOGRAPHIC_DATA] [GEOGRAP…" at bounding box center [1175, 491] width 154 height 639
click at [1150, 355] on p "[GEOGRAPHIC_DATA]" at bounding box center [1175, 347] width 110 height 18
drag, startPoint x: 1144, startPoint y: 358, endPoint x: 1219, endPoint y: 360, distance: 75.0
click at [1219, 355] on p "[GEOGRAPHIC_DATA]" at bounding box center [1175, 347] width 110 height 18
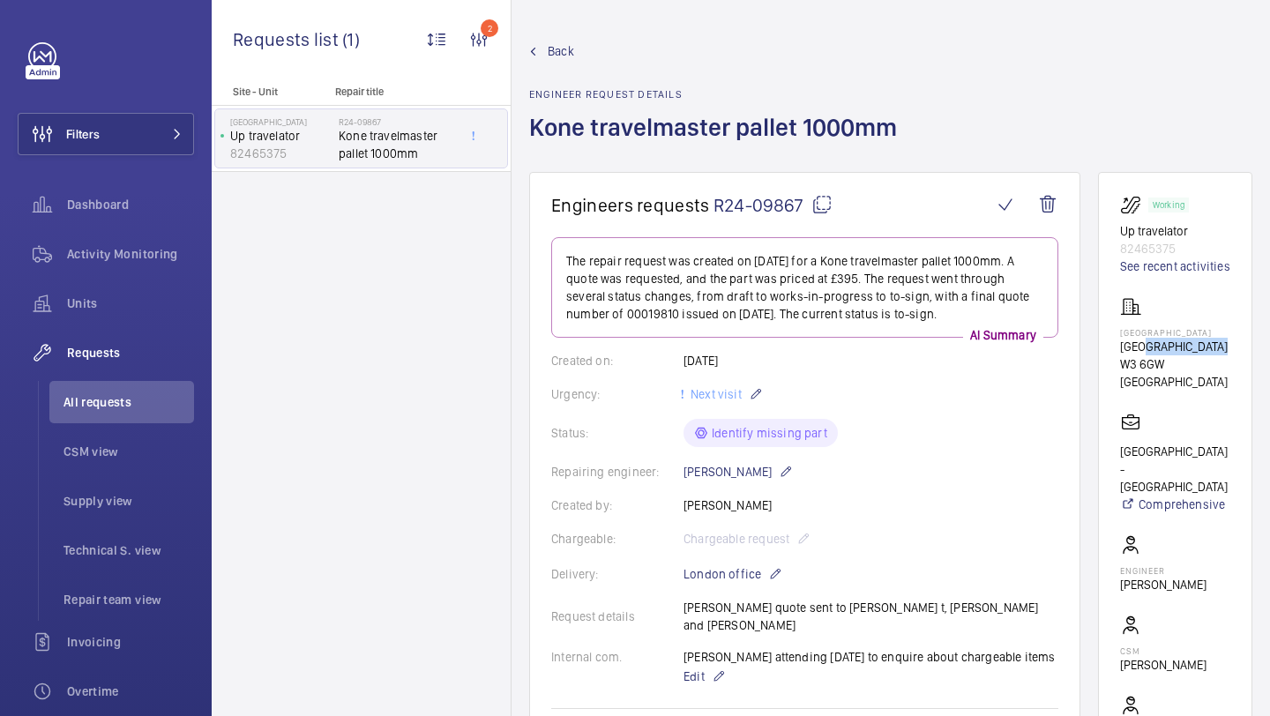
copy p "Oaks Shopping"
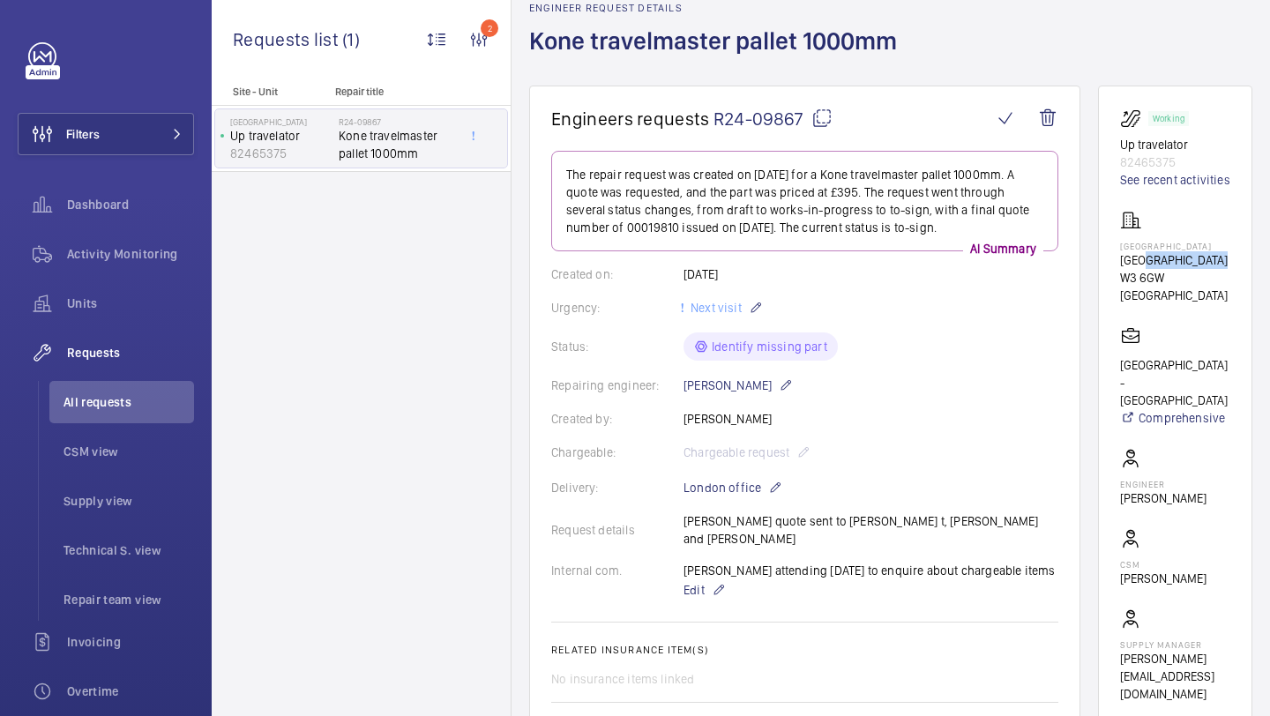
scroll to position [190, 0]
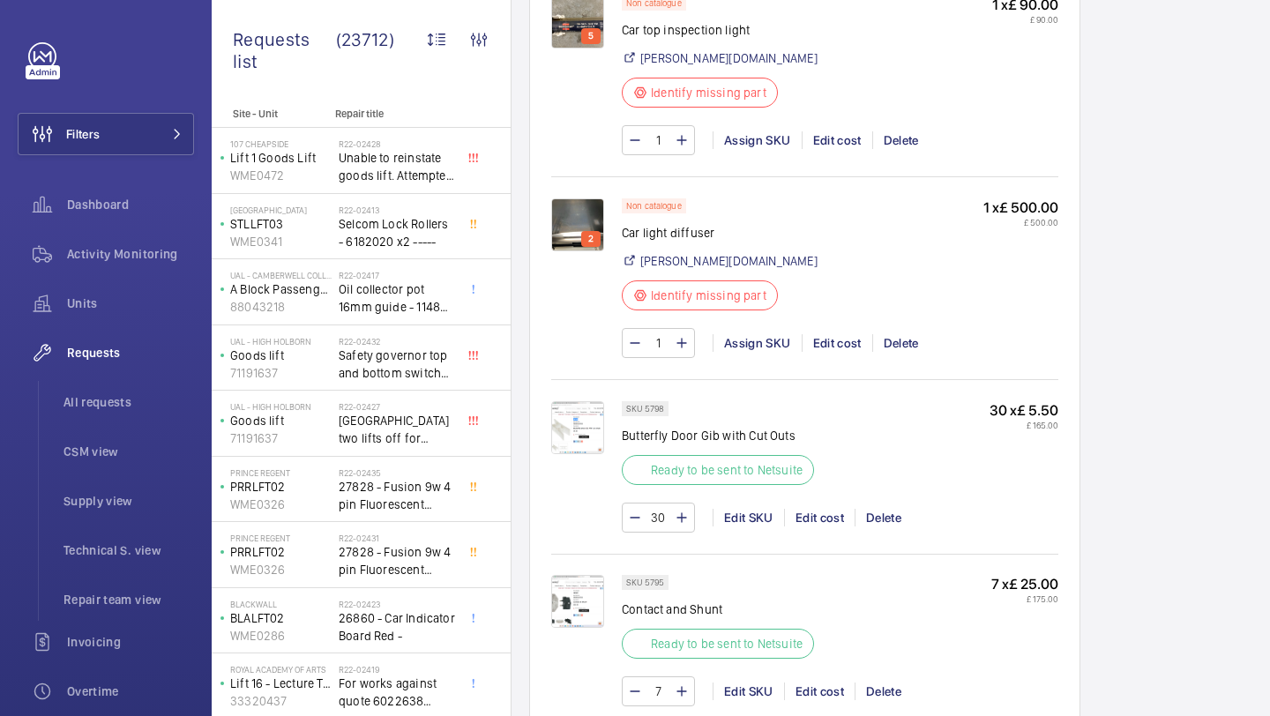
scroll to position [1480, 0]
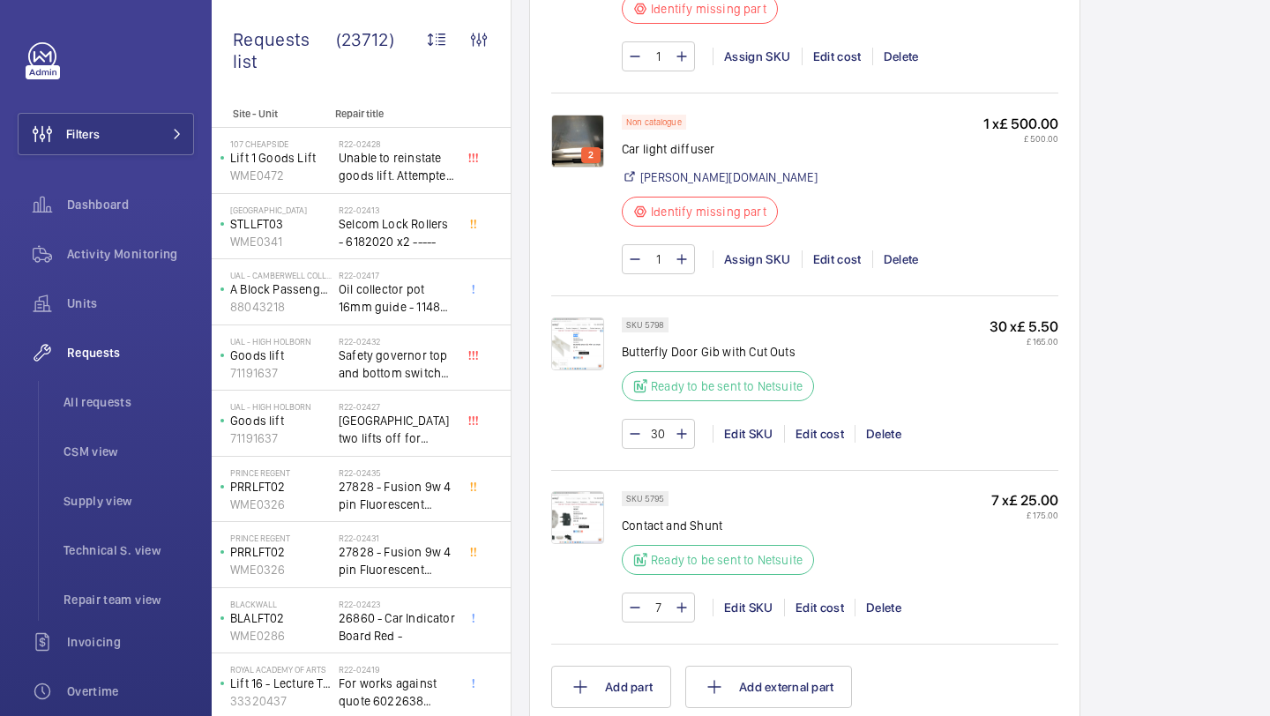
click at [571, 141] on img at bounding box center [577, 141] width 53 height 53
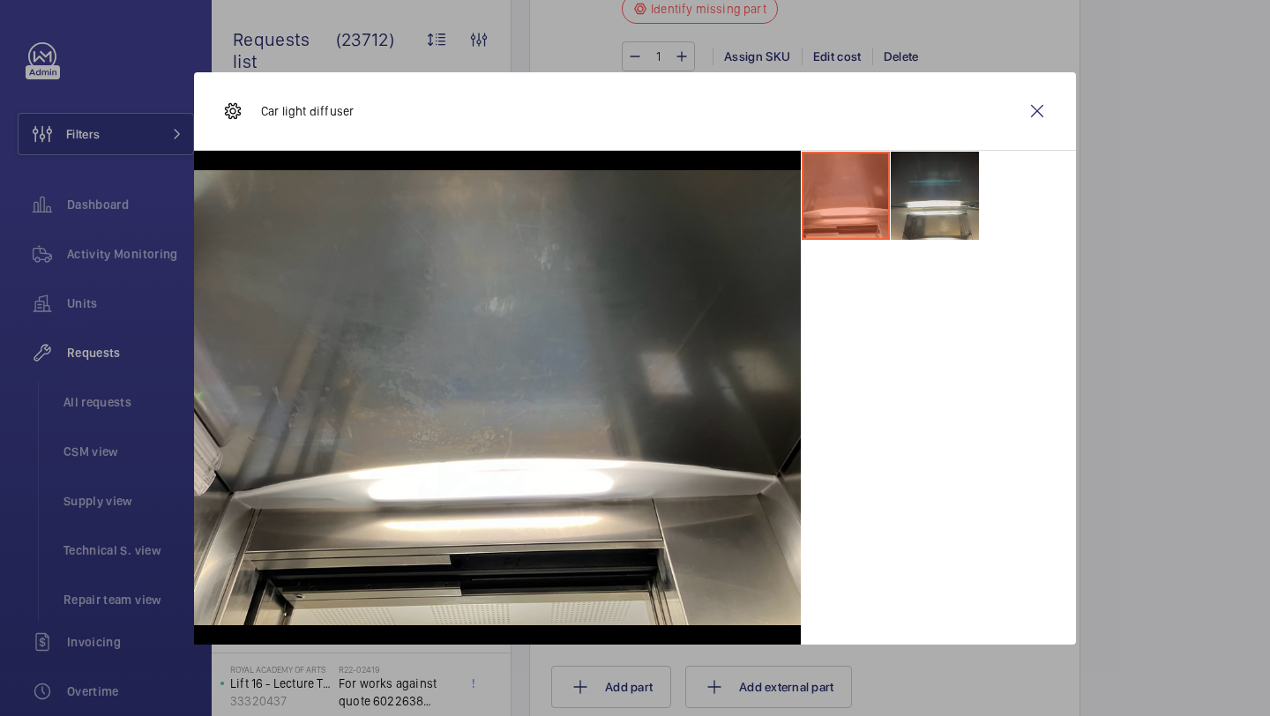
click at [955, 195] on li at bounding box center [935, 196] width 88 height 88
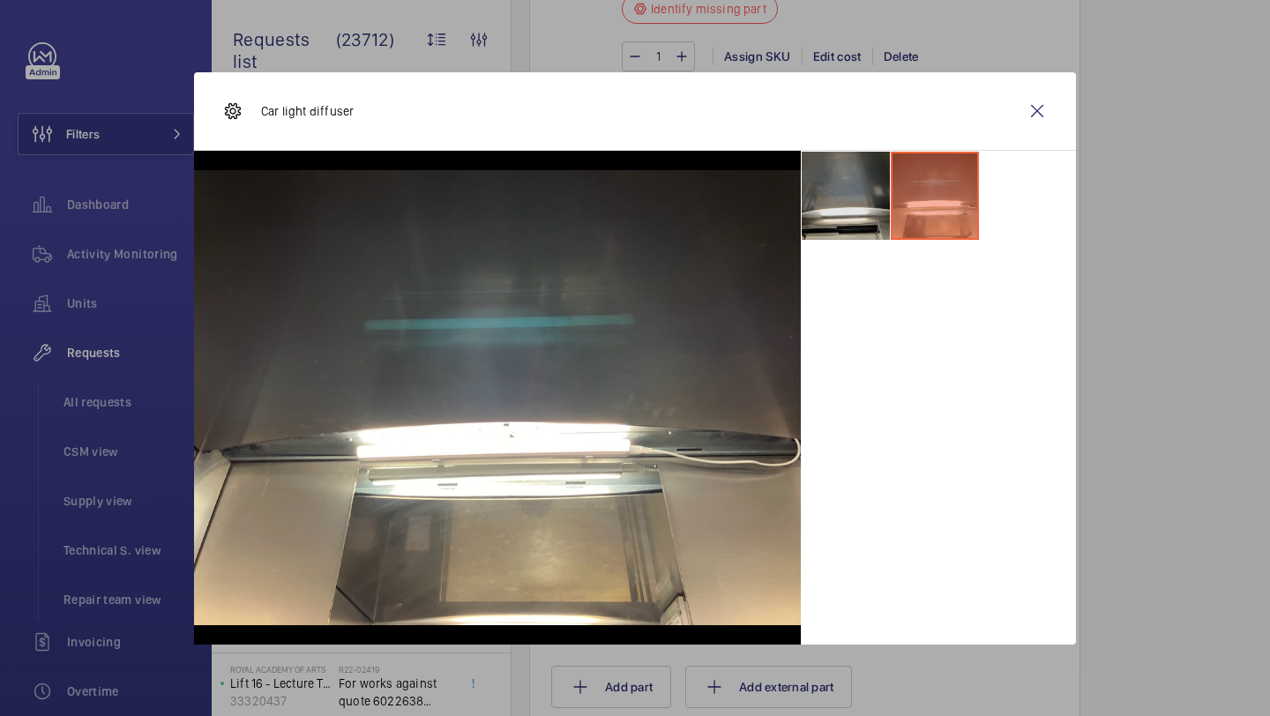
click at [847, 193] on li at bounding box center [846, 196] width 88 height 88
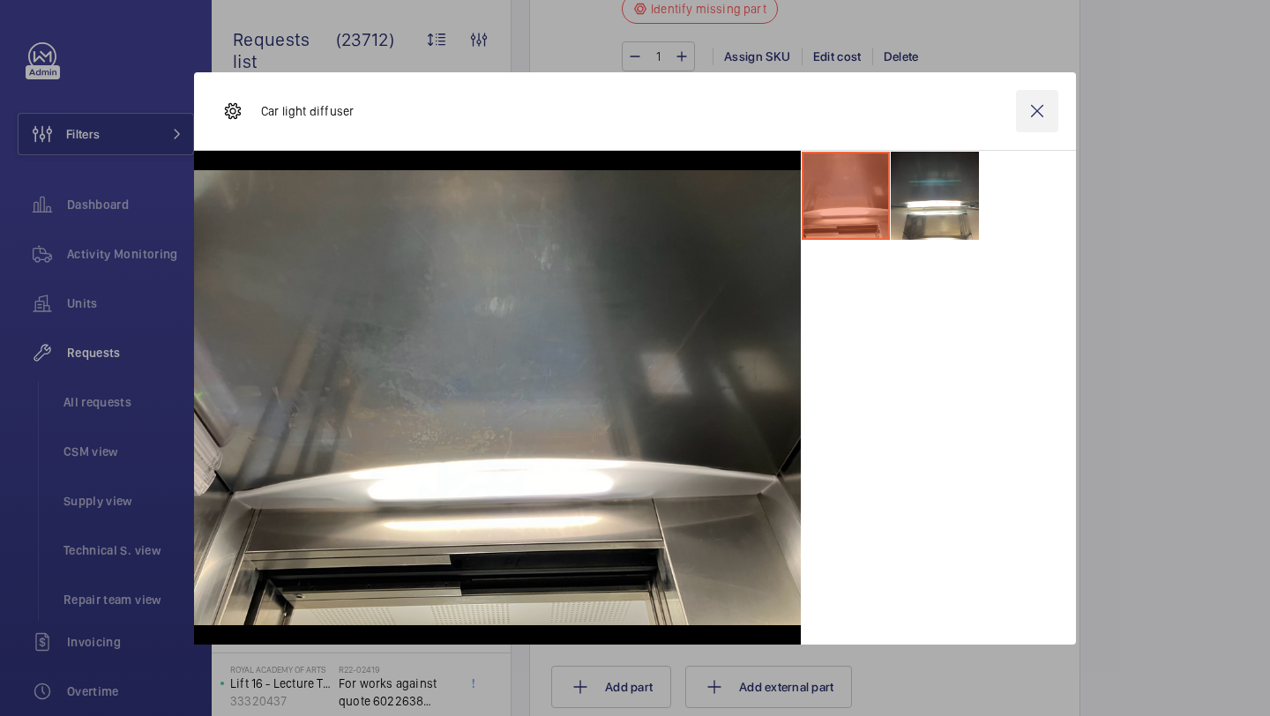
click at [1018, 103] on wm-front-icon-button at bounding box center [1037, 111] width 42 height 42
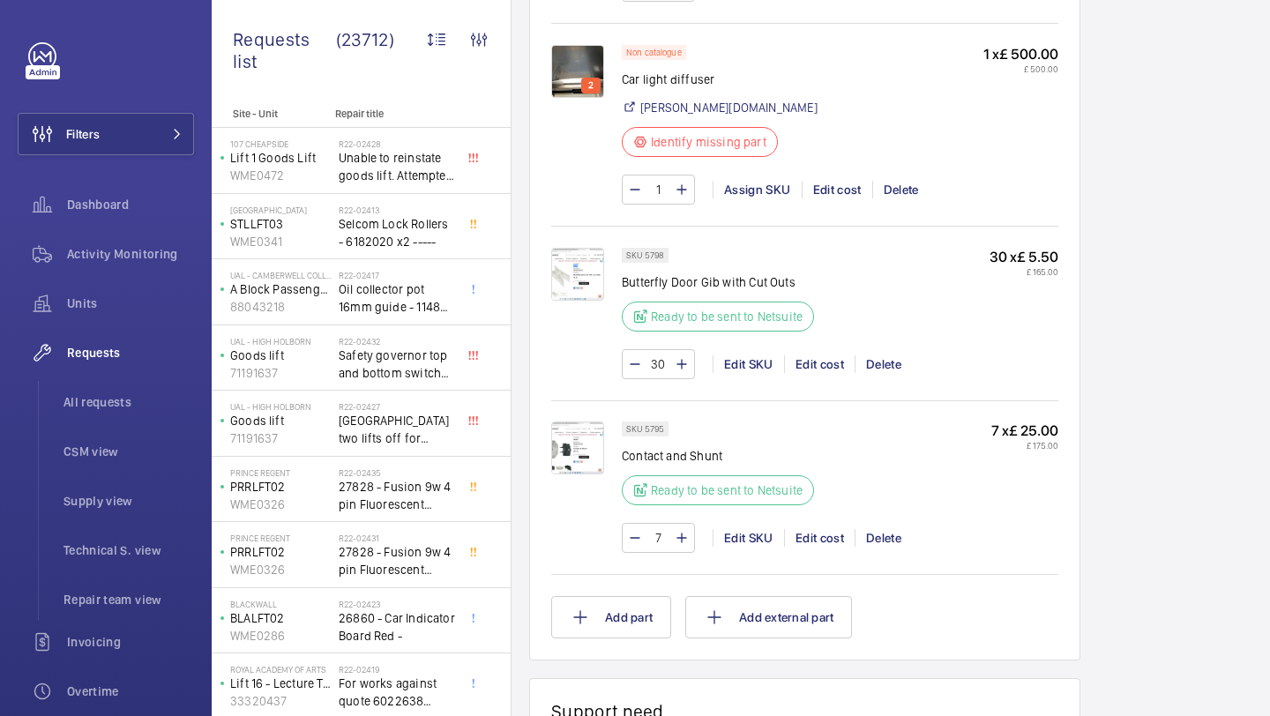
scroll to position [963, 0]
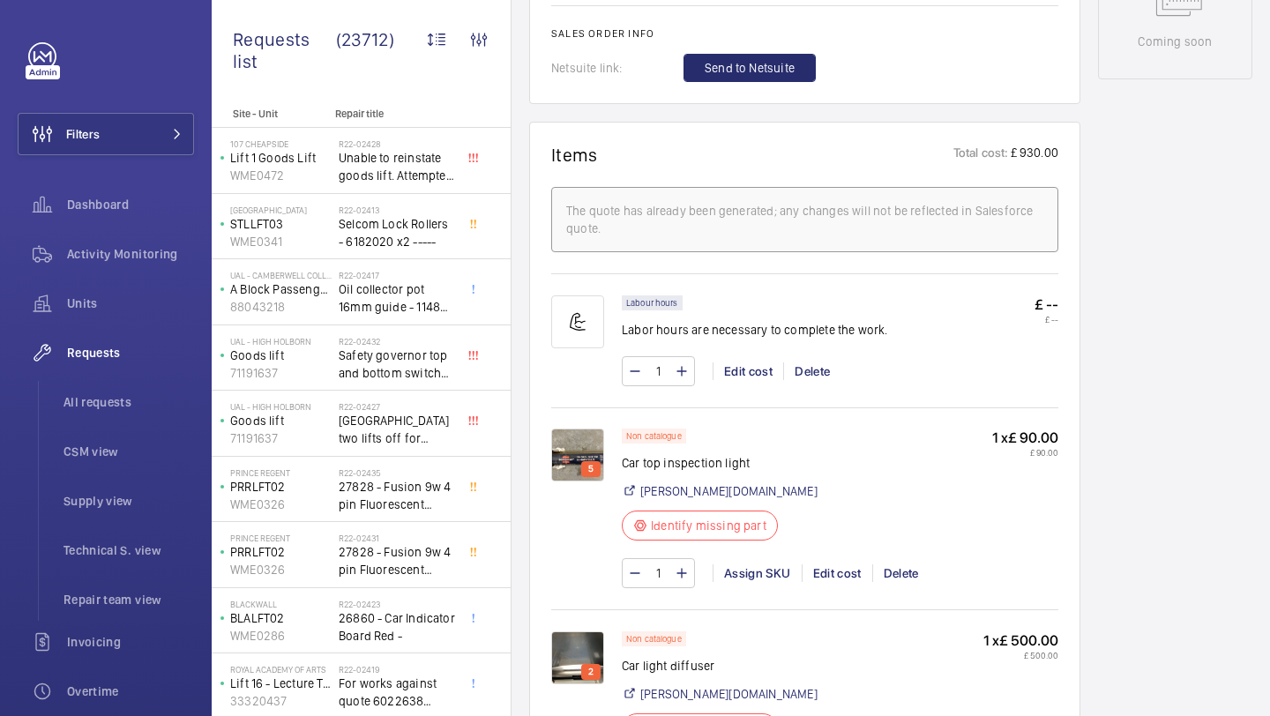
click at [563, 444] on img at bounding box center [577, 455] width 53 height 53
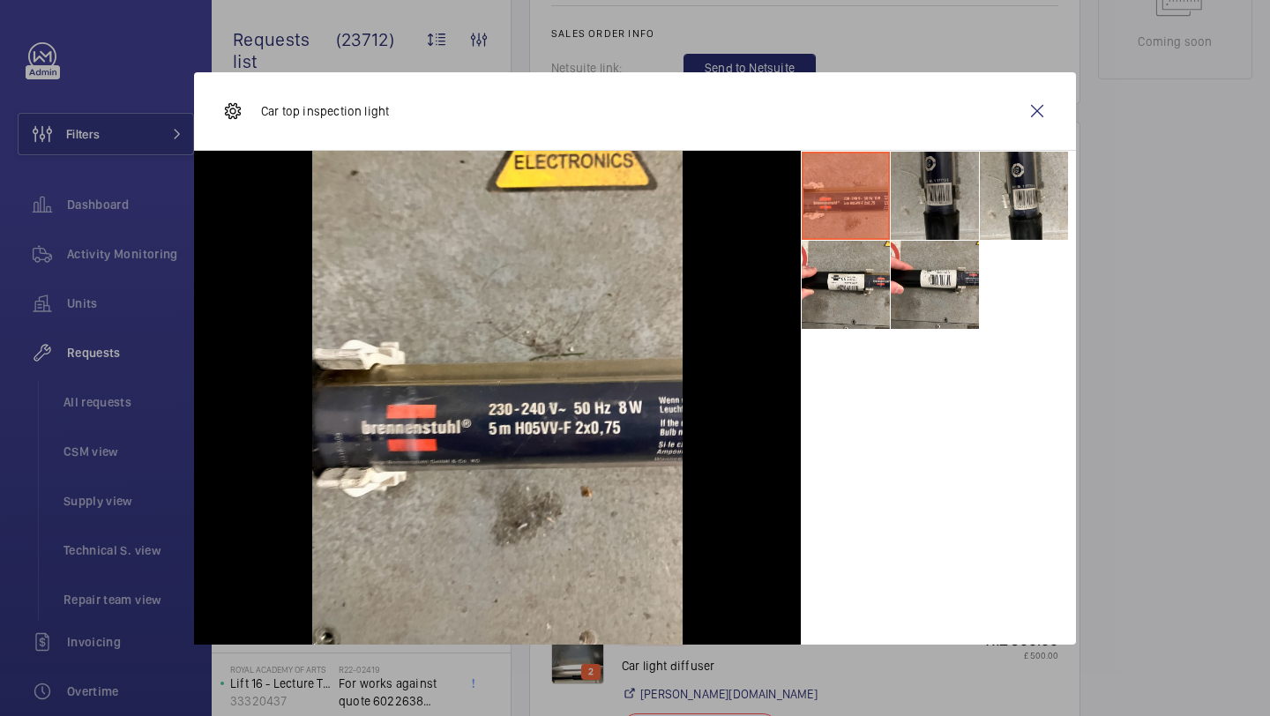
click at [942, 195] on li at bounding box center [935, 196] width 88 height 88
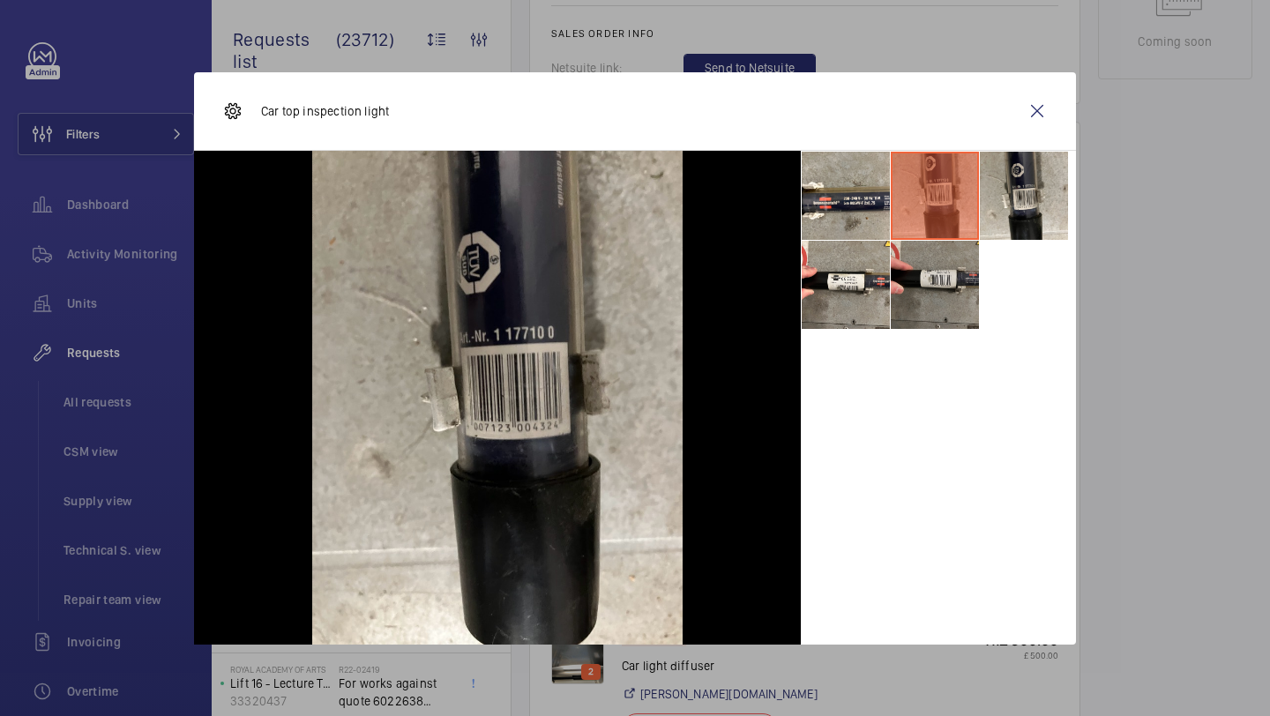
click at [943, 286] on li at bounding box center [935, 285] width 88 height 88
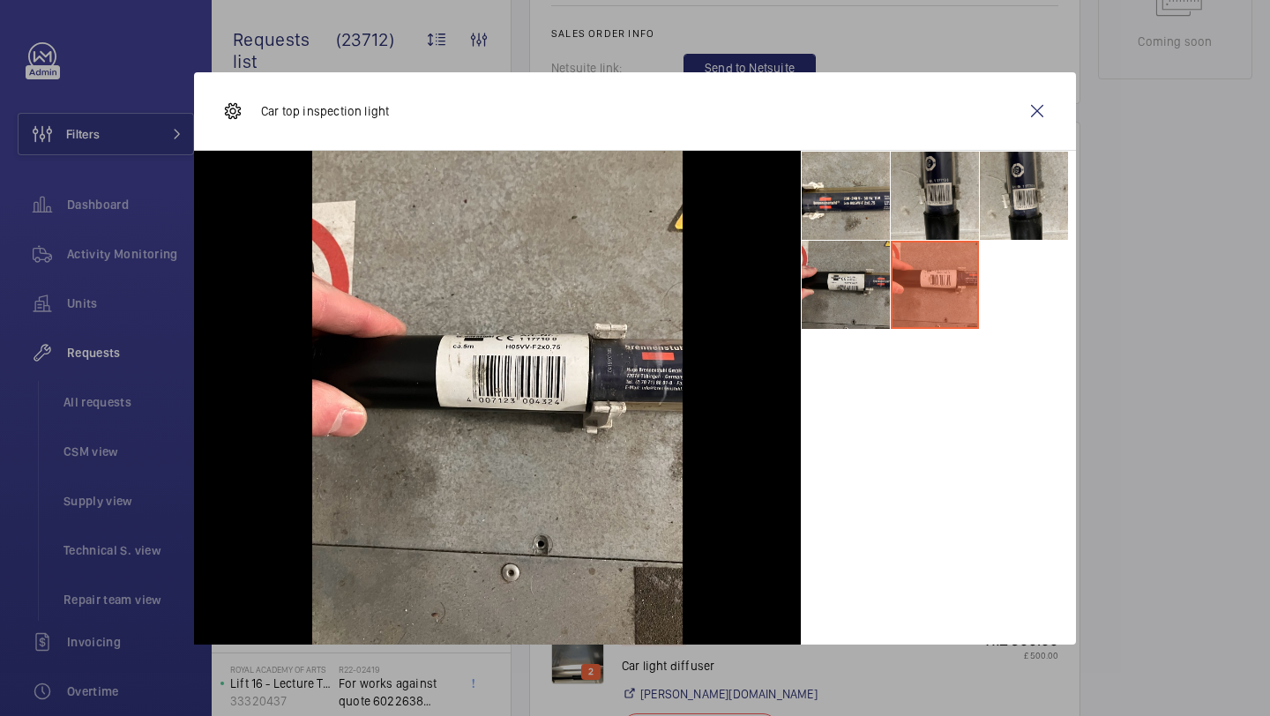
click at [840, 301] on li at bounding box center [846, 285] width 88 height 88
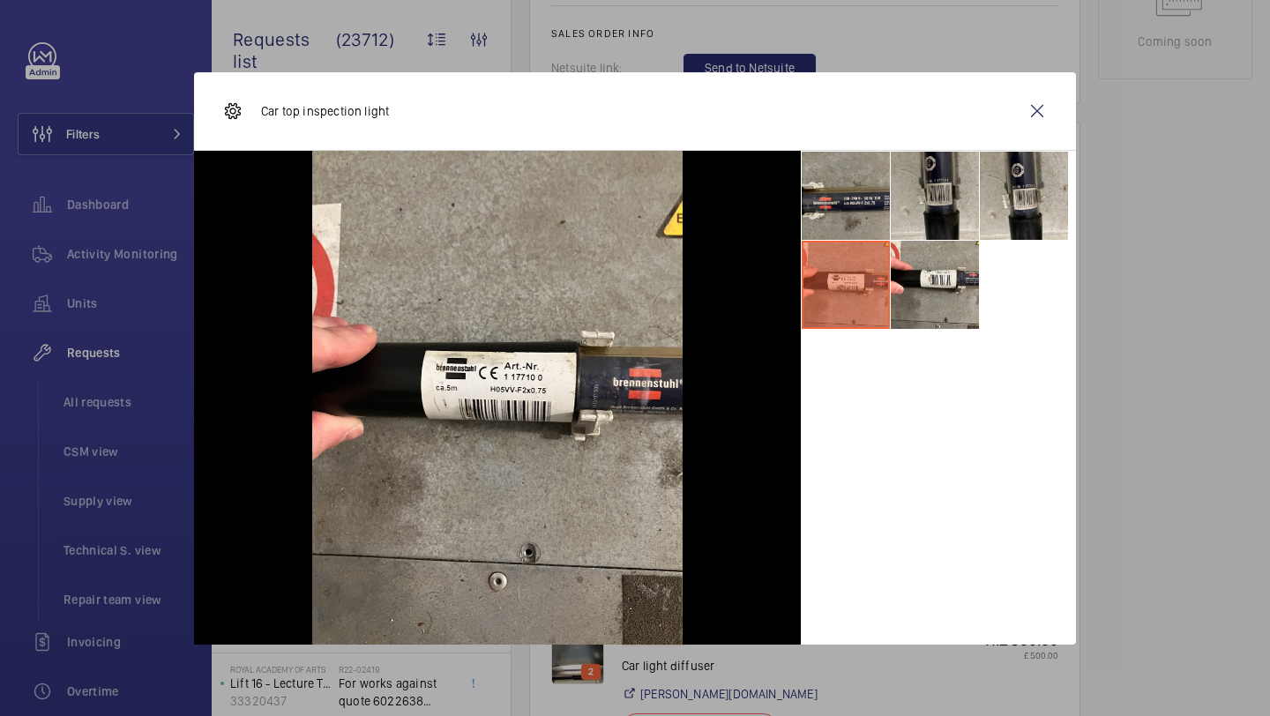
click at [861, 215] on li at bounding box center [846, 196] width 88 height 88
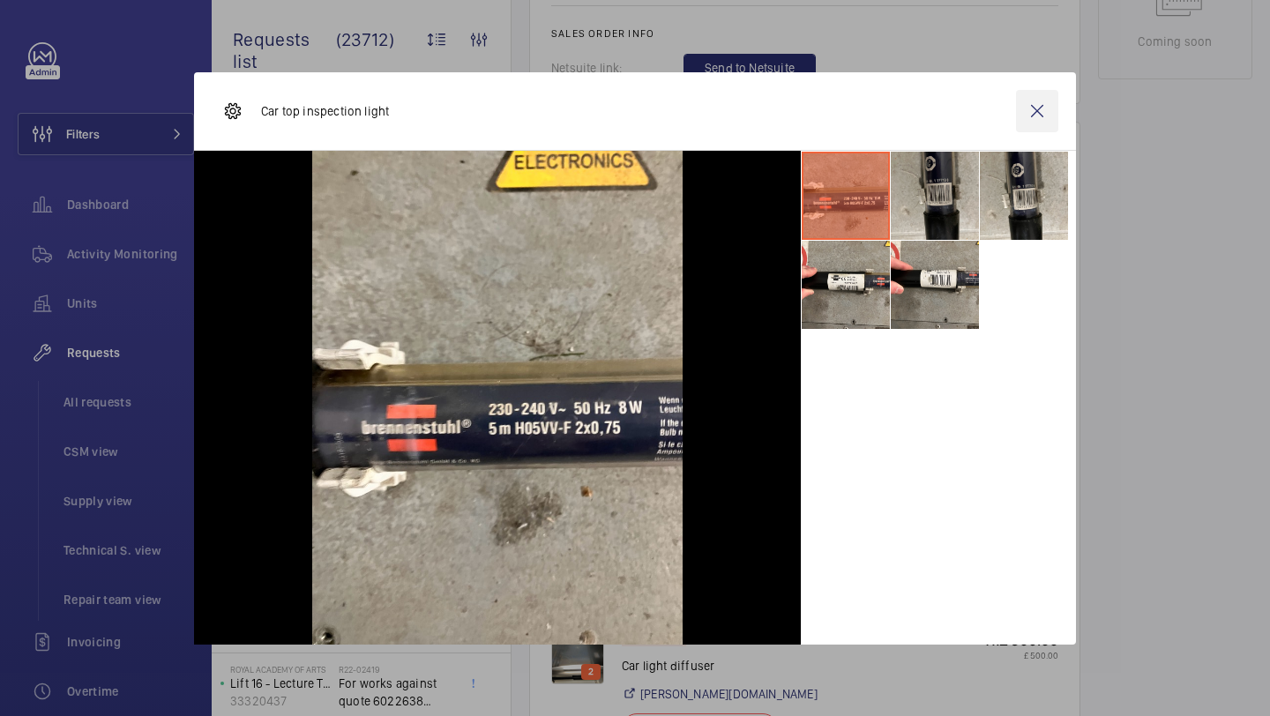
click at [1045, 110] on wm-front-icon-button at bounding box center [1037, 111] width 42 height 42
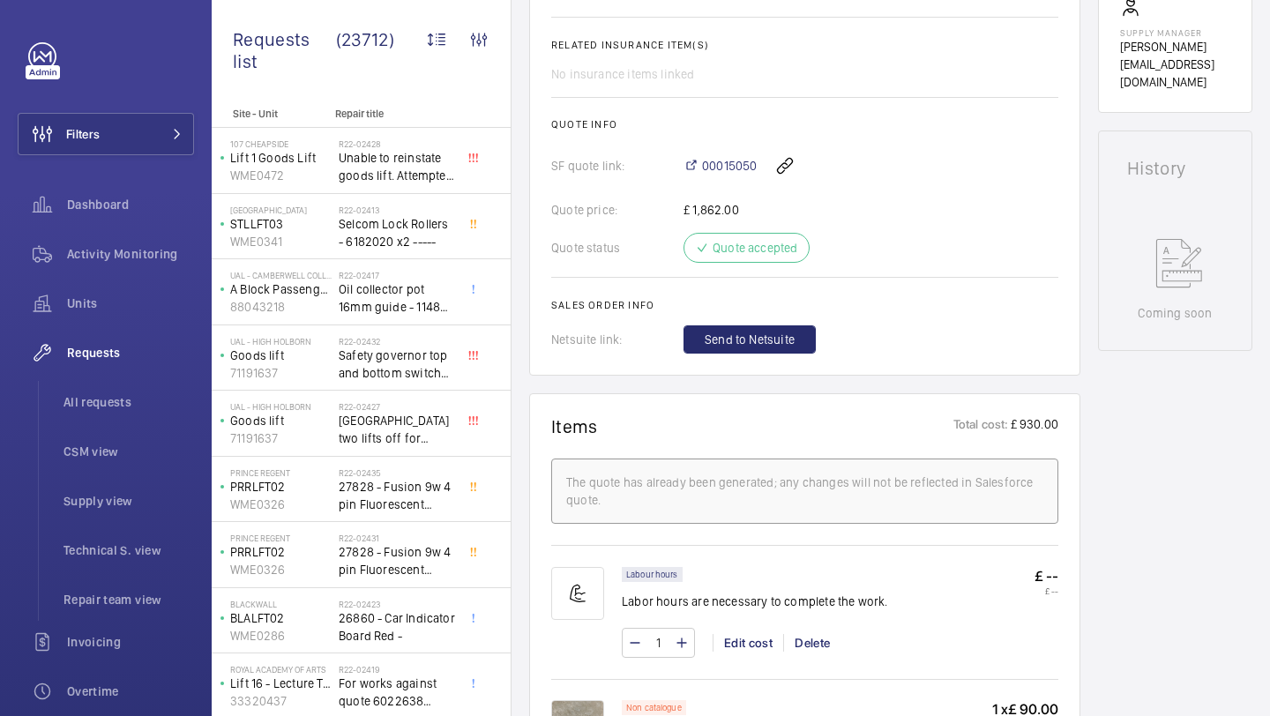
scroll to position [1000, 0]
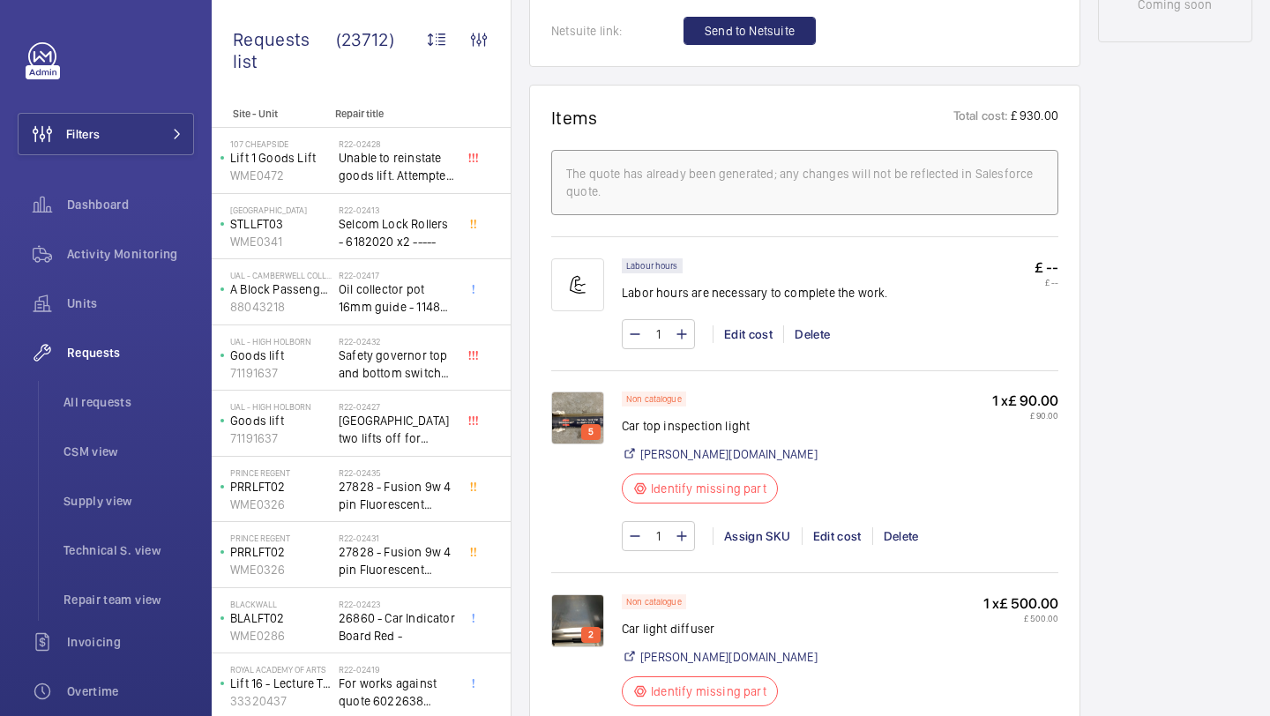
click at [587, 407] on img at bounding box center [577, 418] width 53 height 53
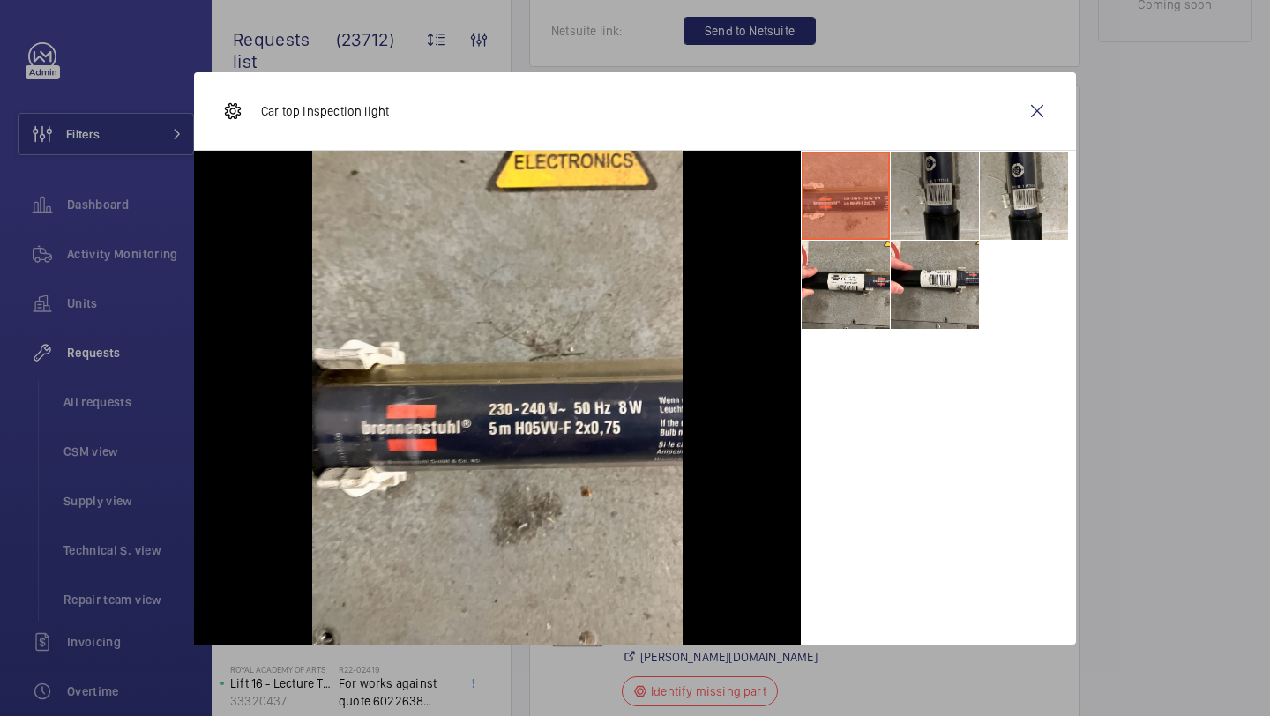
click at [929, 215] on li at bounding box center [935, 196] width 88 height 88
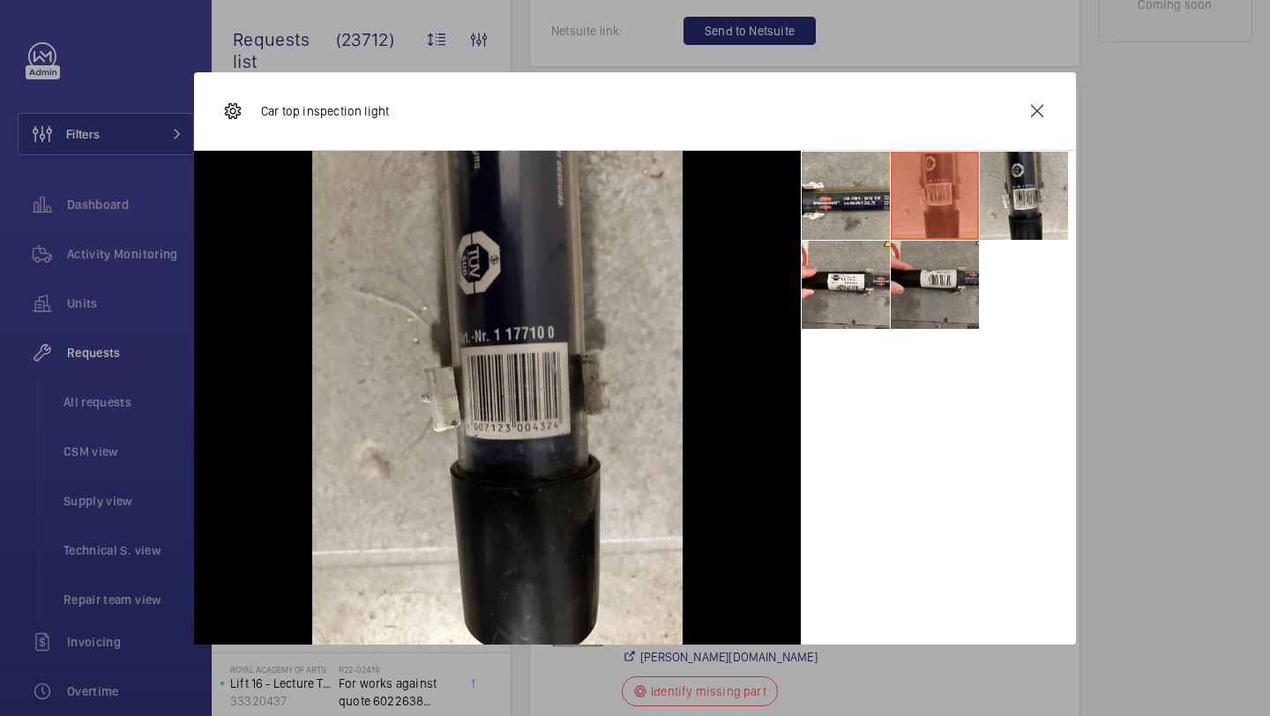
click at [948, 244] on li at bounding box center [935, 285] width 88 height 88
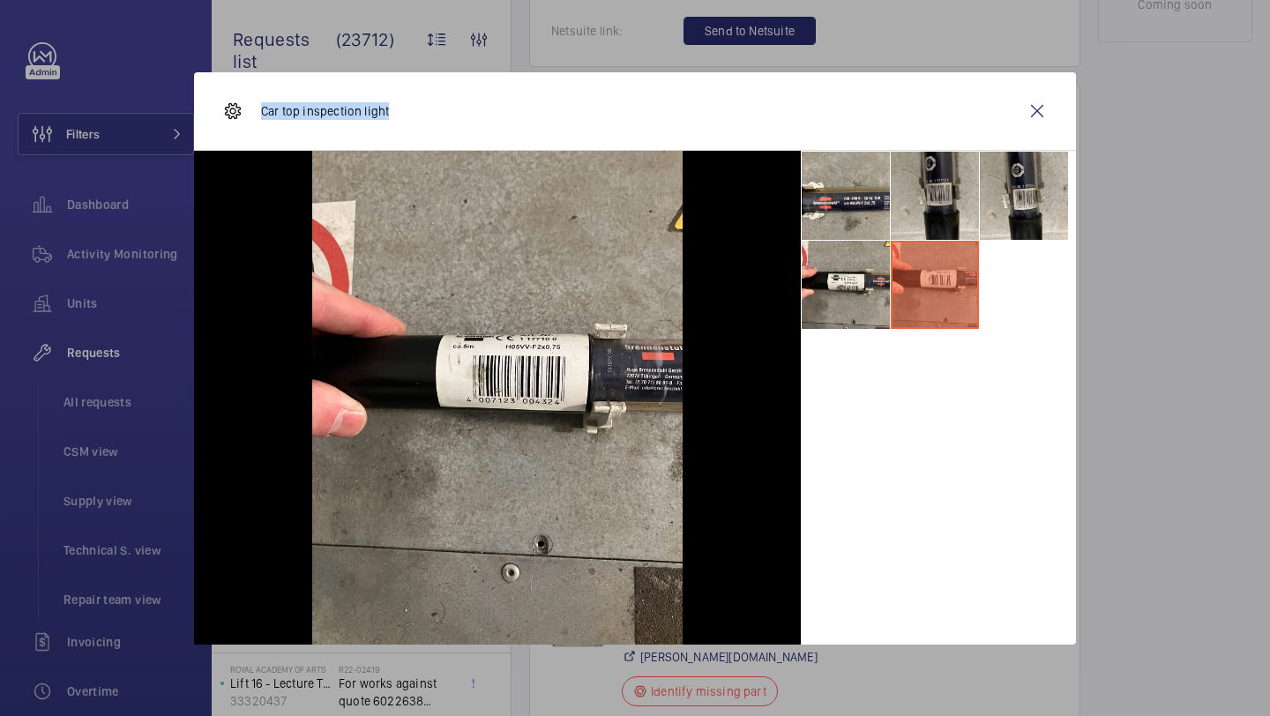
drag, startPoint x: 420, startPoint y: 111, endPoint x: 257, endPoint y: 116, distance: 162.3
click at [257, 116] on div "Car top inspection light" at bounding box center [635, 111] width 882 height 78
copy p "Car top inspection light"
click at [1021, 93] on wm-front-icon-button at bounding box center [1037, 111] width 42 height 42
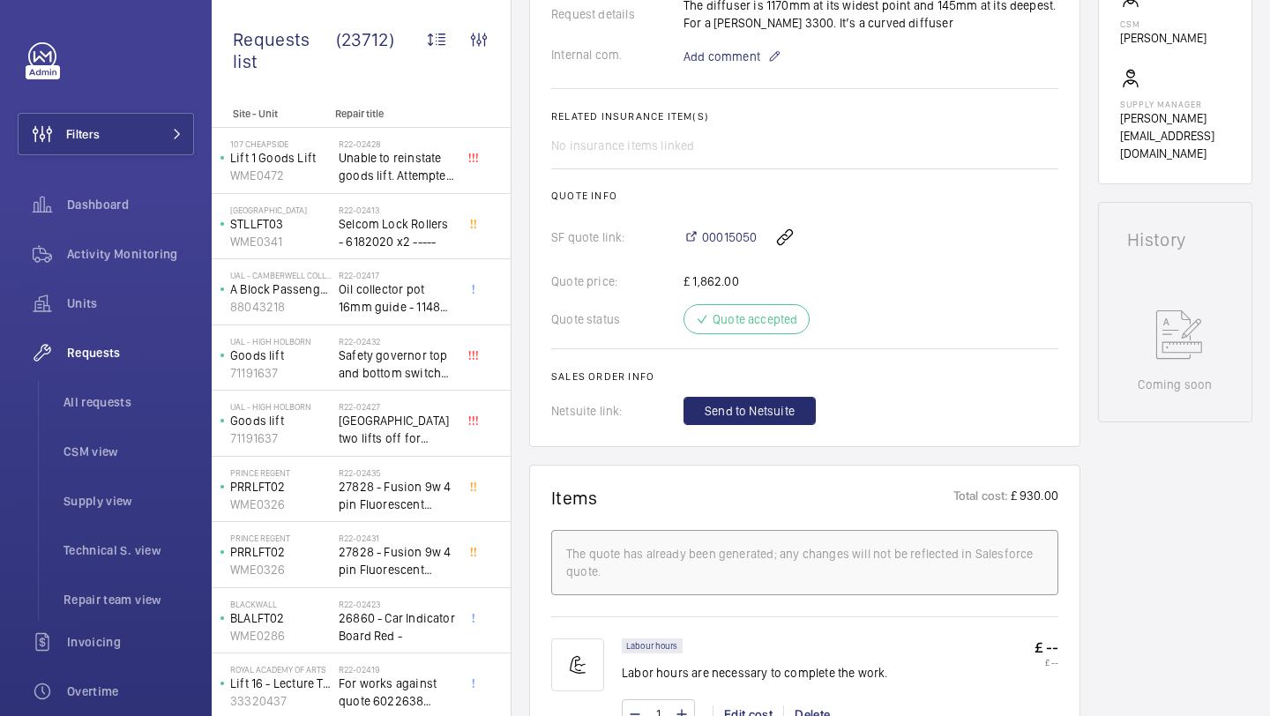
scroll to position [207, 0]
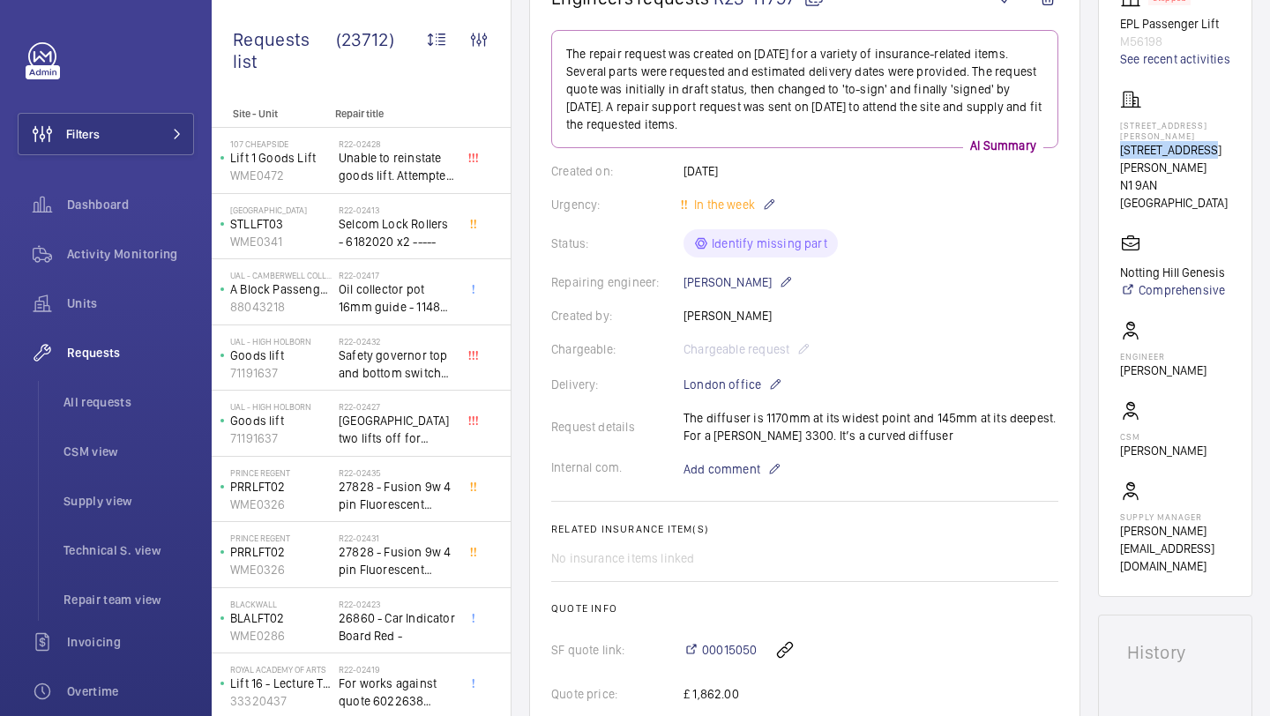
drag, startPoint x: 1209, startPoint y: 142, endPoint x: 1111, endPoint y: 142, distance: 97.9
click at [1111, 142] on wm-front-card "Stopped EPL Passenger Lift M56198 See recent activities 65 Winton Court 65 Wint…" at bounding box center [1175, 281] width 154 height 632
copy p "65 Winton Court"
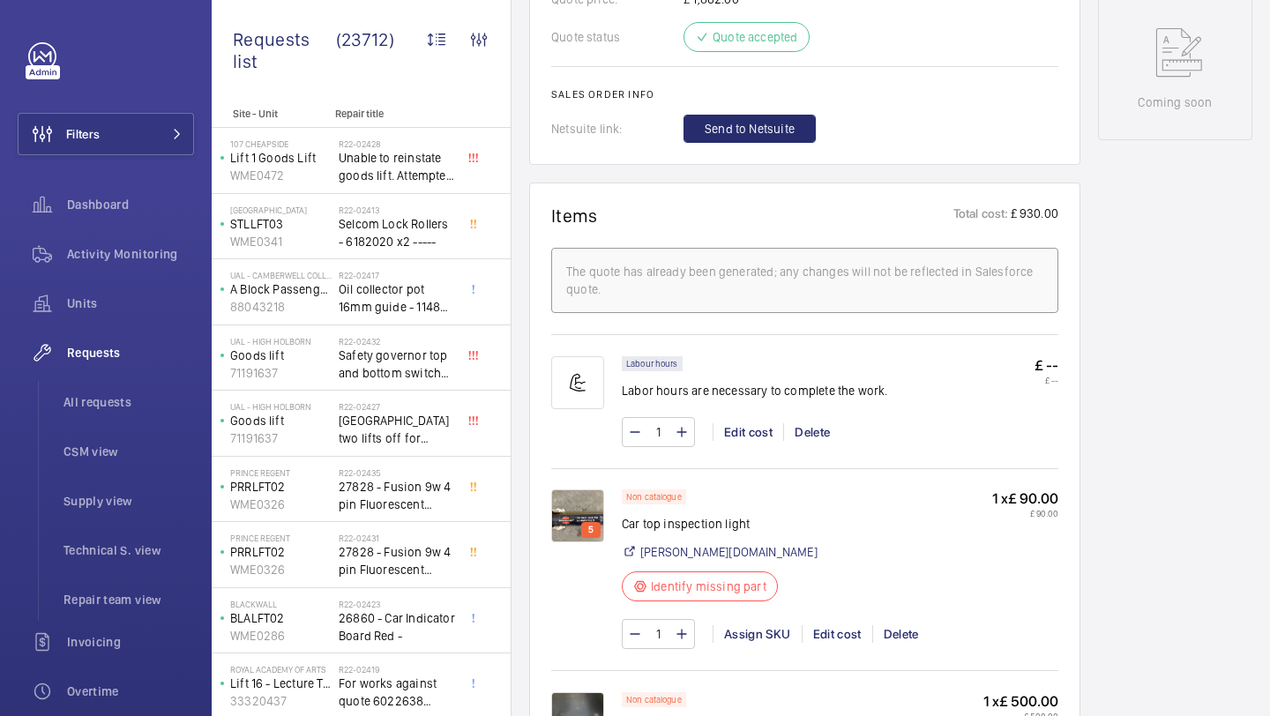
scroll to position [921, 0]
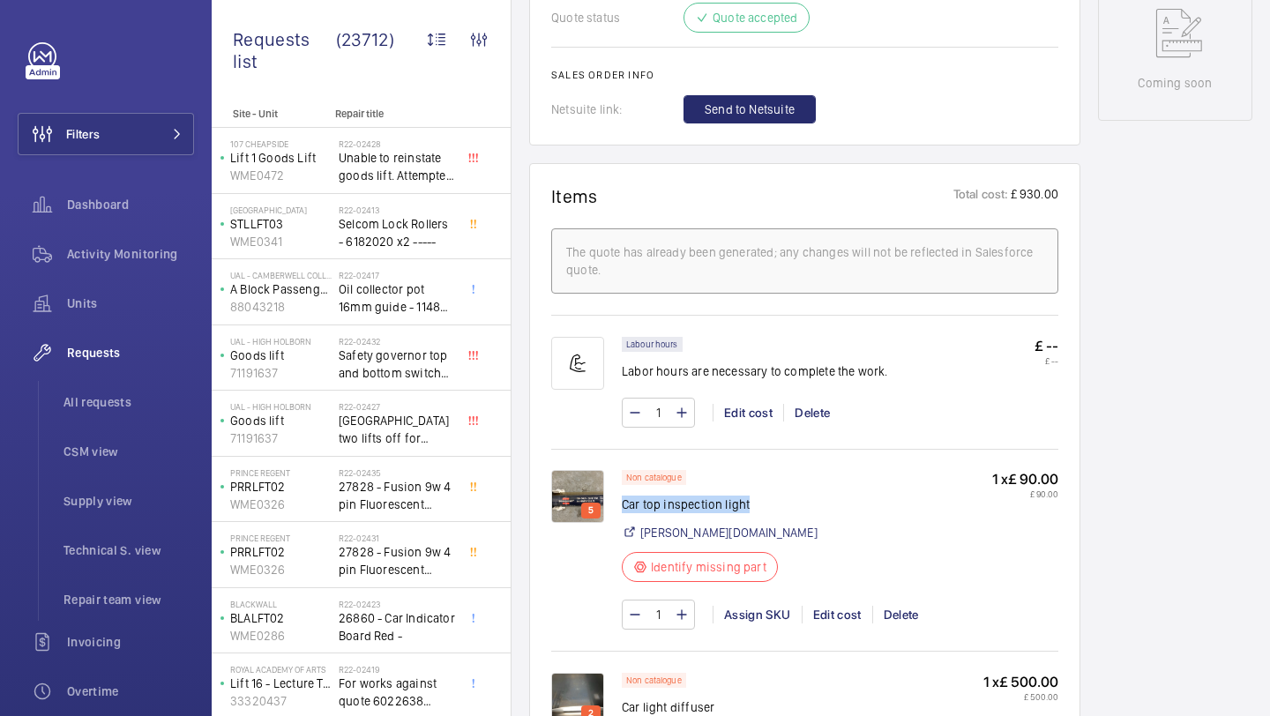
drag, startPoint x: 746, startPoint y: 504, endPoint x: 623, endPoint y: 508, distance: 122.6
click at [623, 508] on p "Car top inspection light" at bounding box center [720, 505] width 196 height 18
copy p "Car top inspection light"
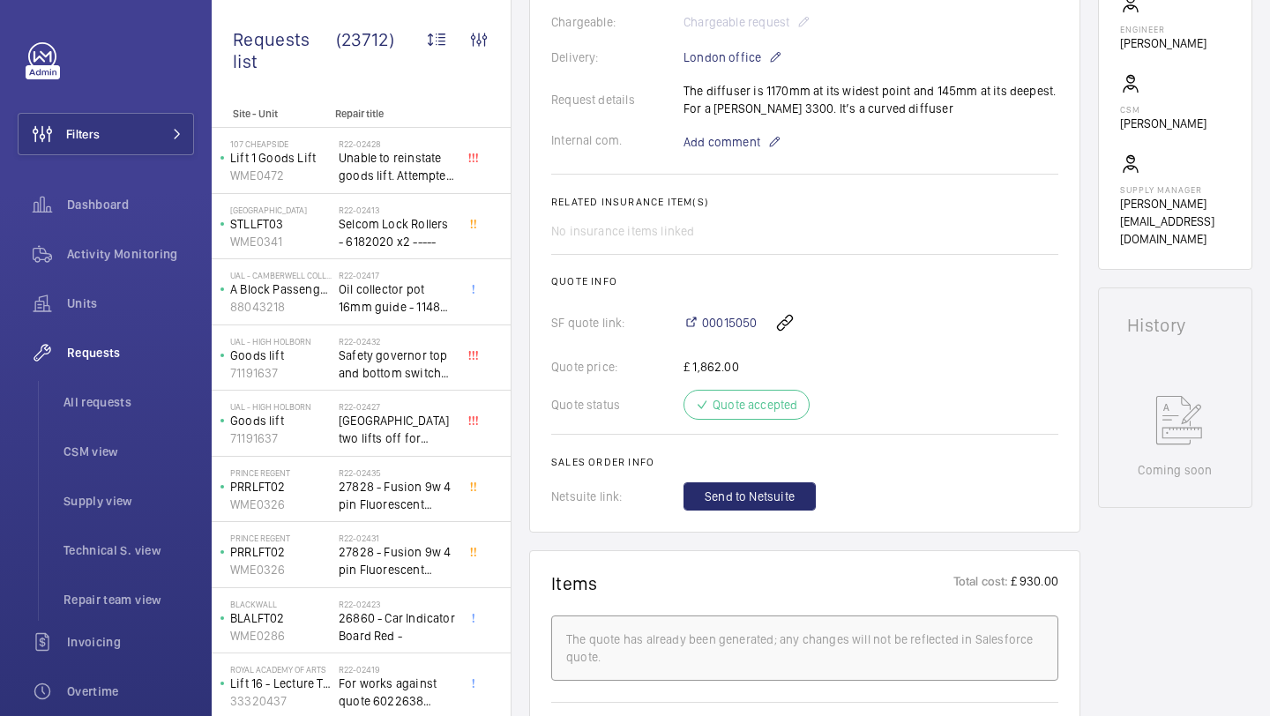
scroll to position [464, 0]
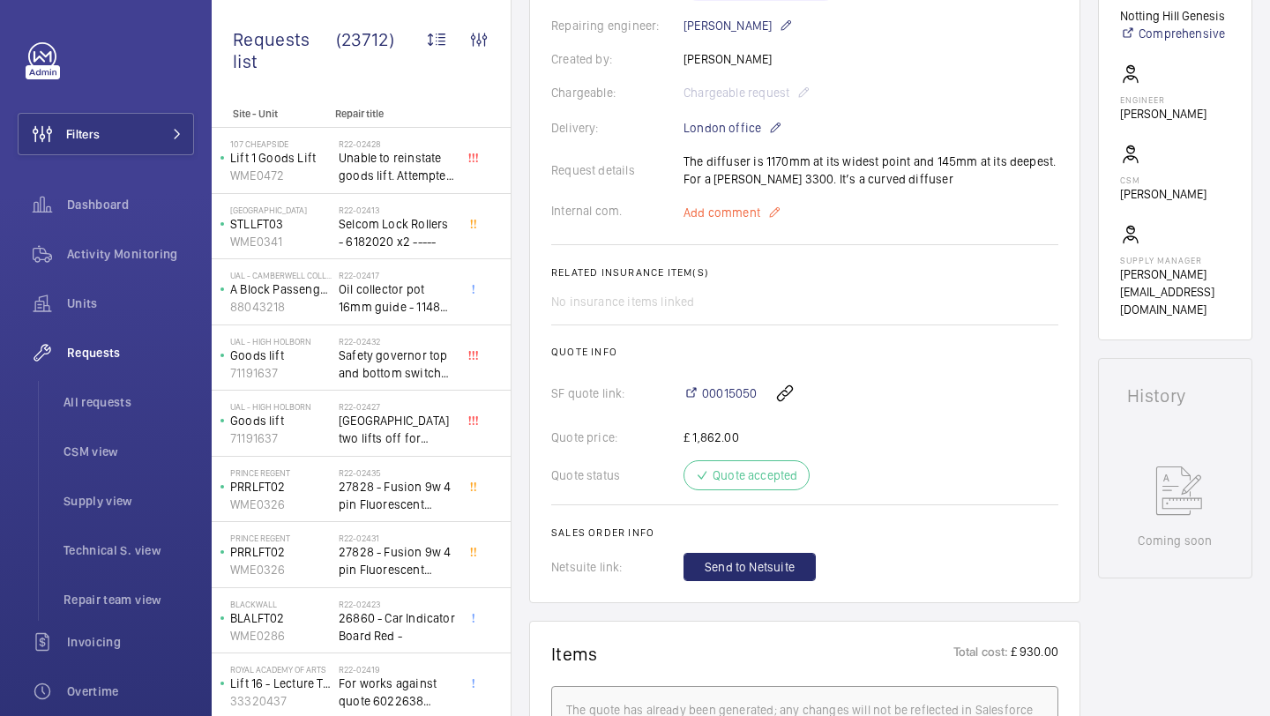
click at [729, 220] on span "Add comment" at bounding box center [721, 213] width 77 height 18
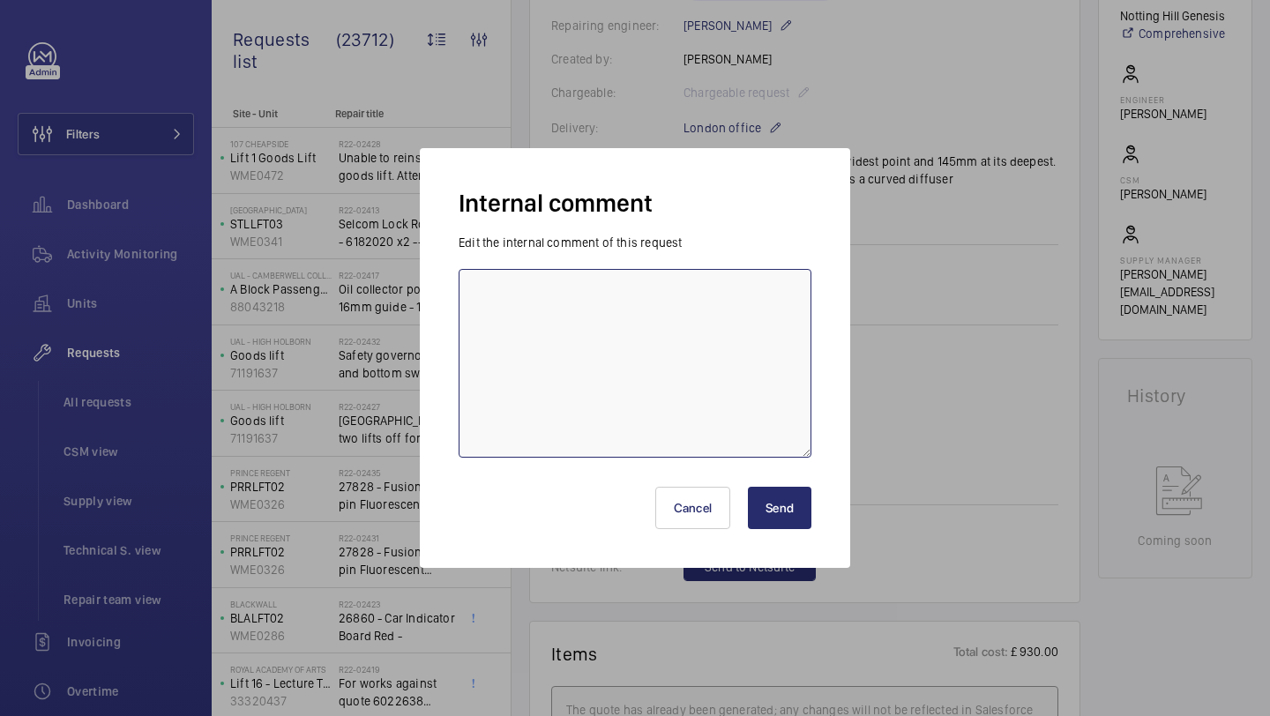
click at [683, 302] on textarea at bounding box center [635, 363] width 353 height 189
paste textarea "Car top inspection light"
click at [474, 287] on textarea "Car top inspection light" at bounding box center [635, 363] width 353 height 189
click at [682, 287] on textarea "sourcing Car top inspection light" at bounding box center [635, 363] width 353 height 189
type textarea "sourcing Car top inspection light from a&A and light diffuser from Elevator equ…"
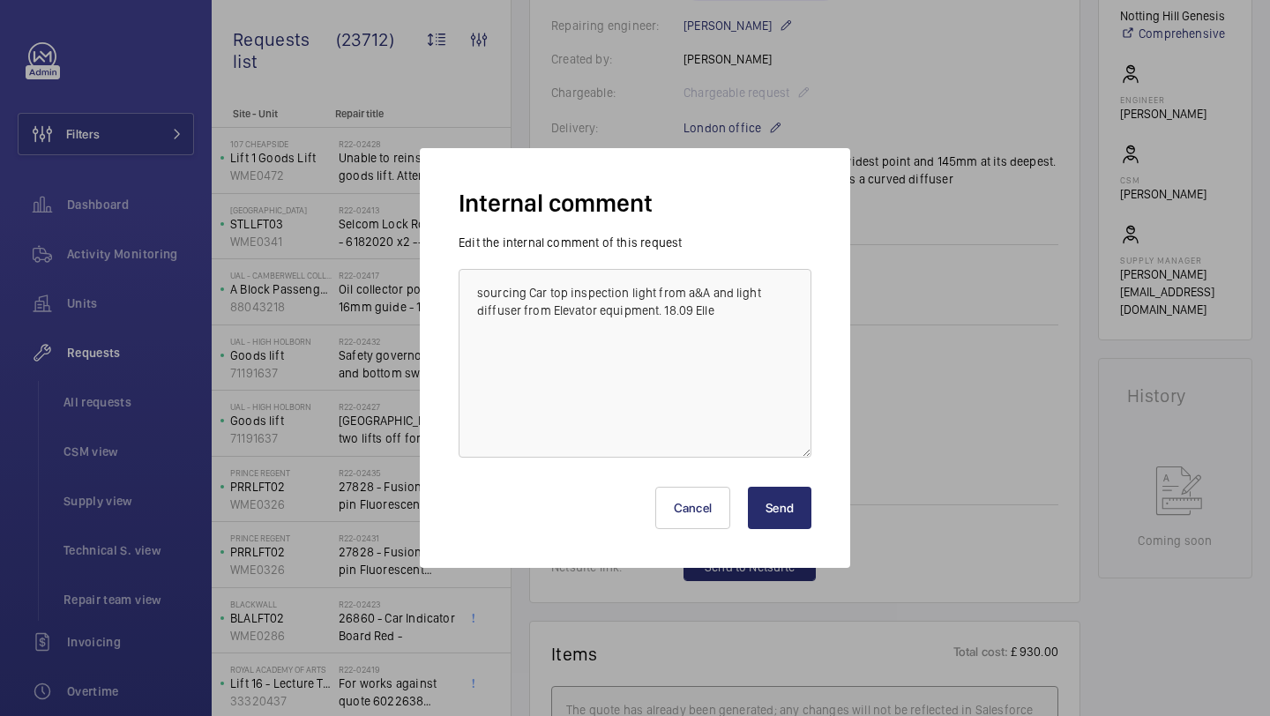
click at [790, 503] on button "Send" at bounding box center [779, 508] width 63 height 42
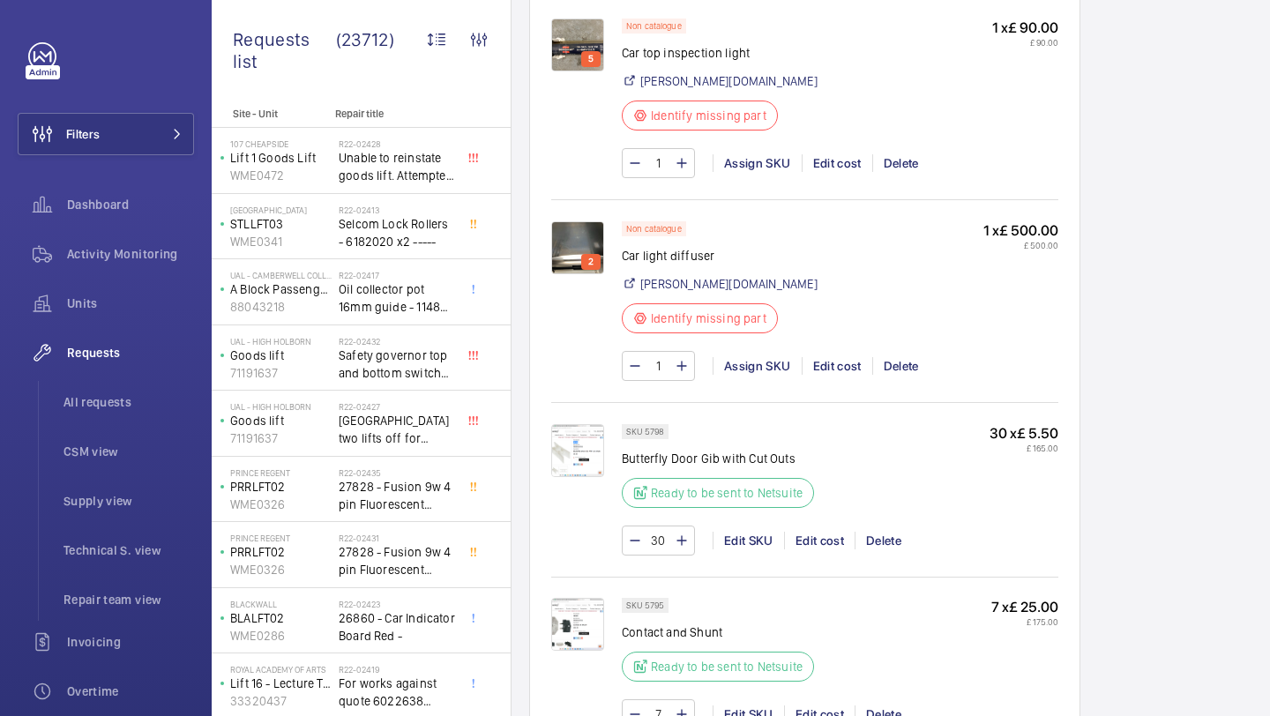
scroll to position [1278, 0]
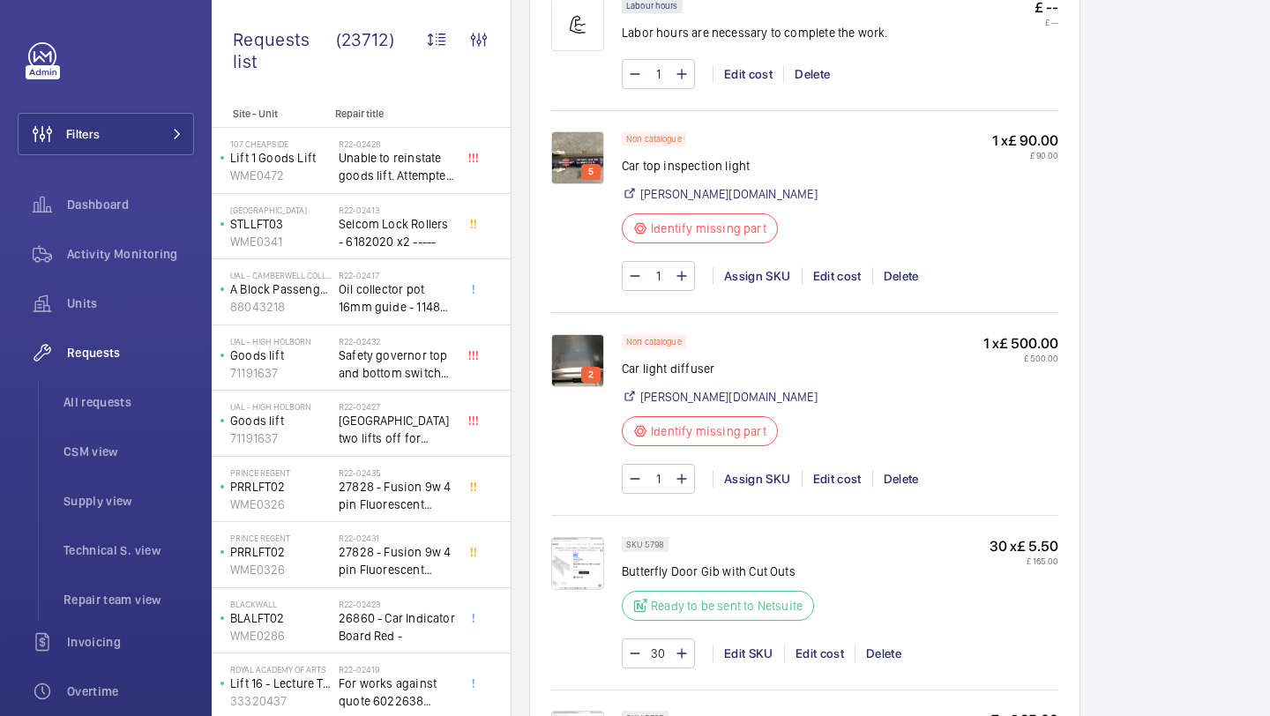
click at [593, 369] on p "2" at bounding box center [591, 375] width 12 height 16
click at [593, 362] on img at bounding box center [577, 360] width 53 height 53
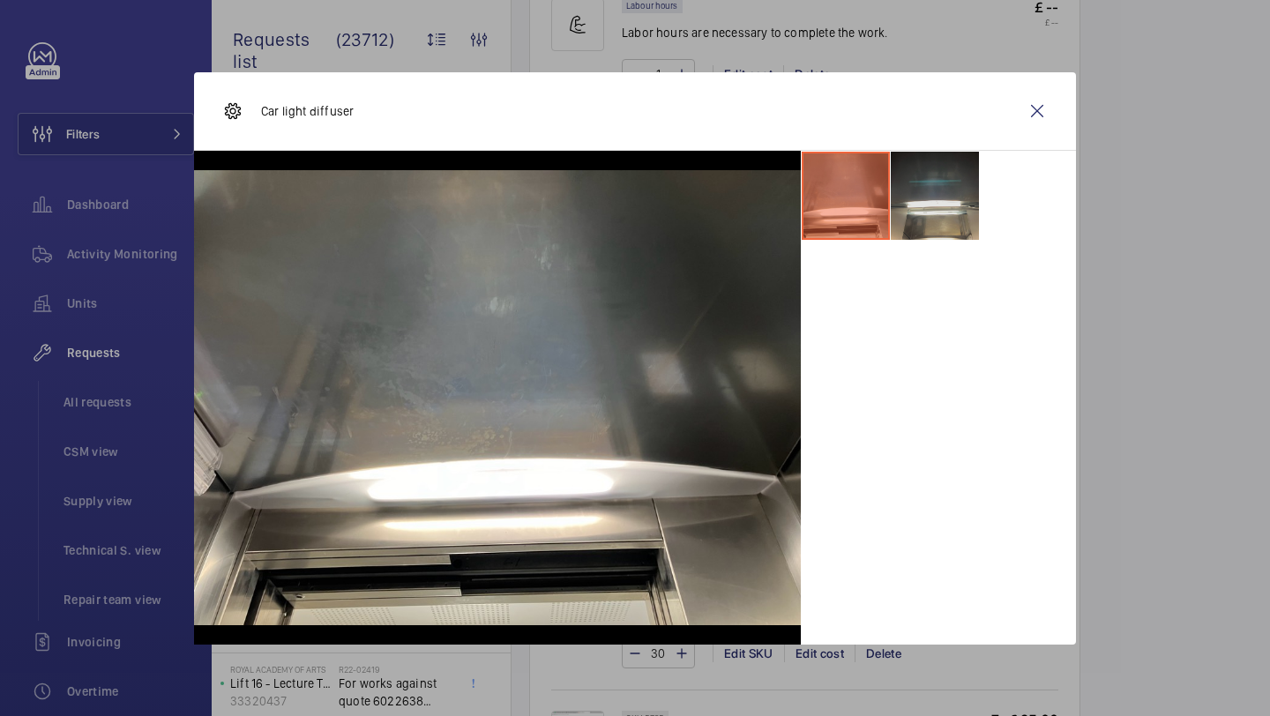
click at [951, 205] on li at bounding box center [935, 196] width 88 height 88
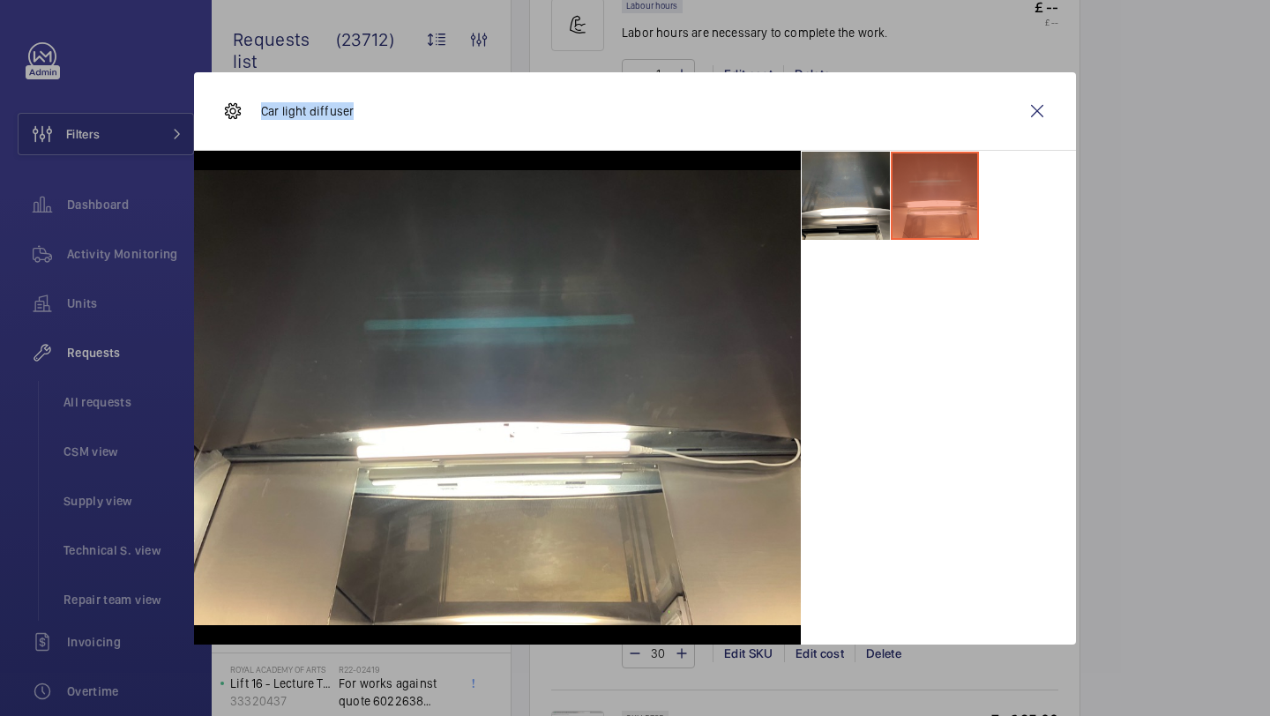
drag, startPoint x: 361, startPoint y: 113, endPoint x: 264, endPoint y: 112, distance: 97.0
click at [264, 112] on div "Car light diffuser" at bounding box center [635, 111] width 882 height 78
copy p "Car light diffuser"
click at [1043, 119] on wm-front-icon-button at bounding box center [1037, 111] width 42 height 42
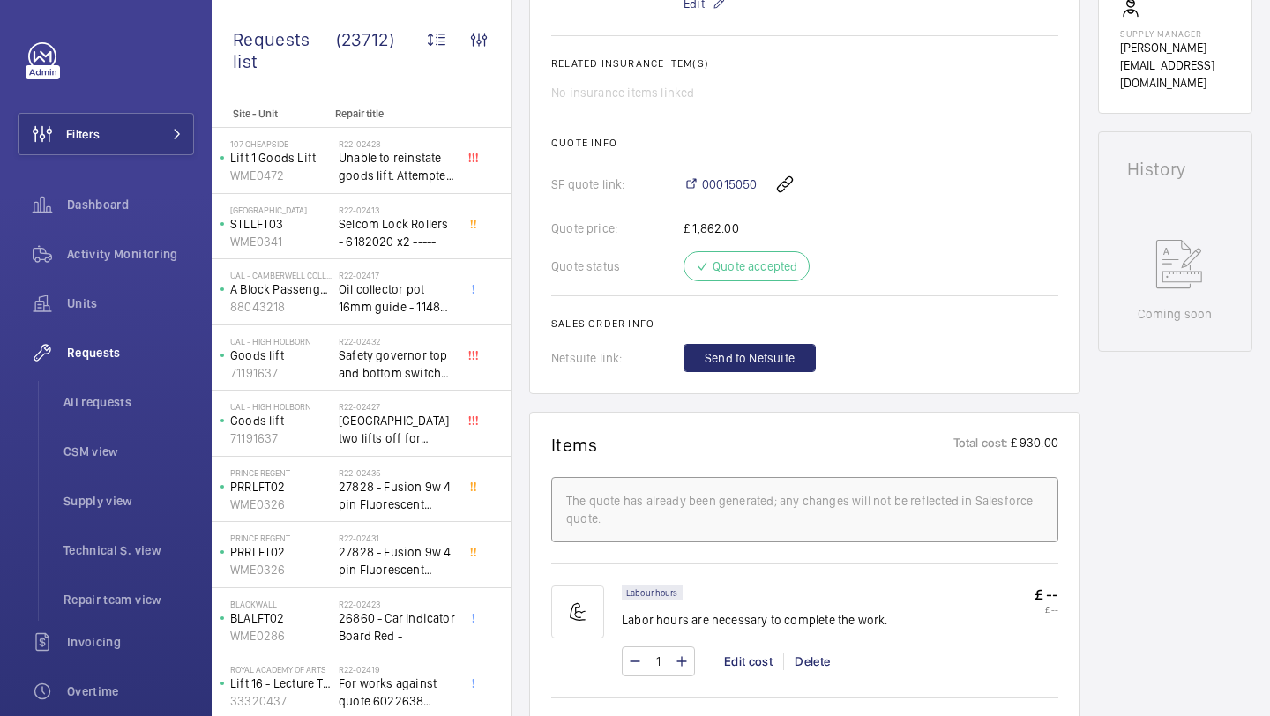
scroll to position [358, 0]
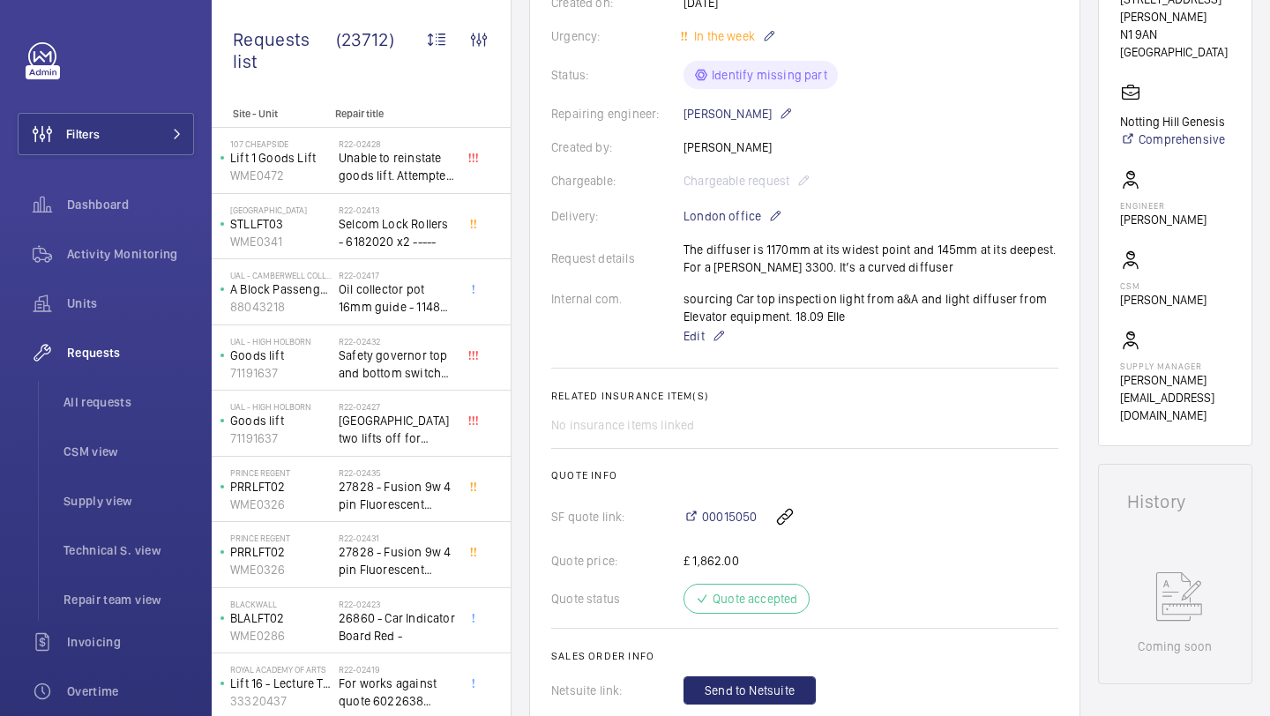
click at [890, 270] on div "Request details The diffuser is 1170mm at its widest point and 145mm at its dee…" at bounding box center [804, 258] width 507 height 35
drag, startPoint x: 909, startPoint y: 272, endPoint x: 683, endPoint y: 252, distance: 226.6
click at [683, 252] on div "Request details The diffuser is 1170mm at its widest point and 145mm at its dee…" at bounding box center [804, 258] width 507 height 35
copy p "The diffuser is 1170mm at its widest point and 145mm at its deepest. For a Schi…"
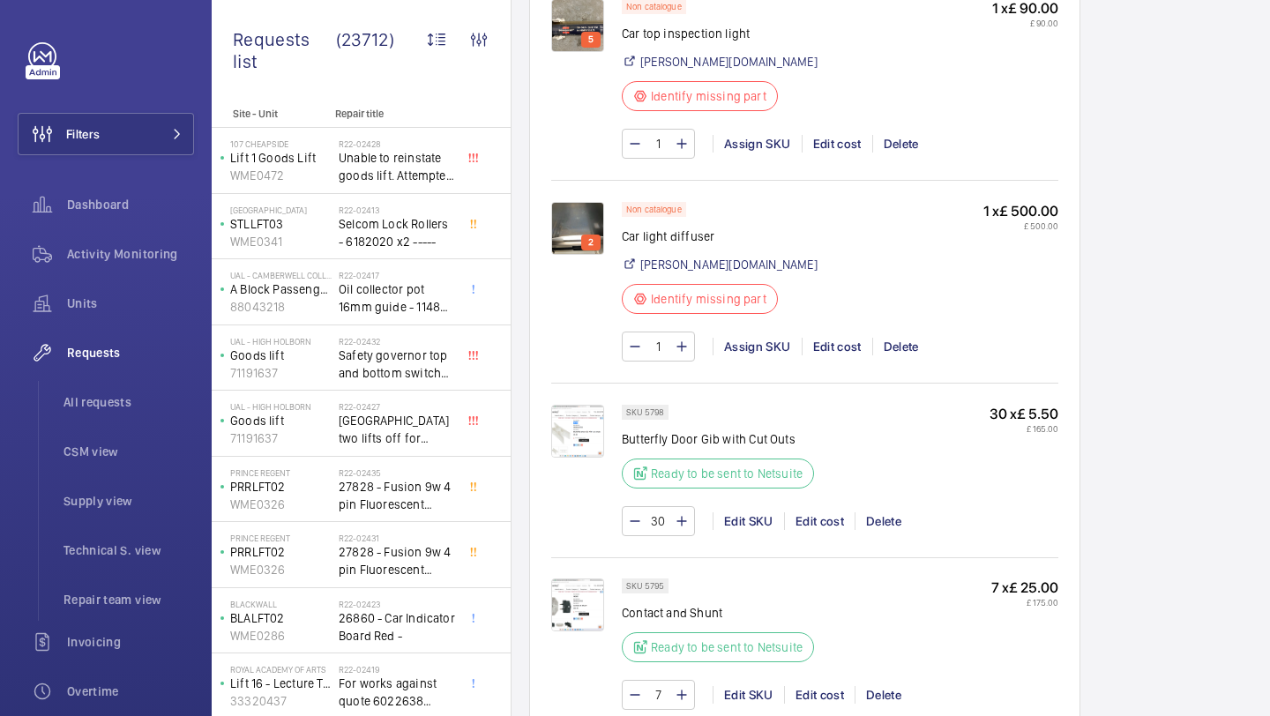
scroll to position [1358, 0]
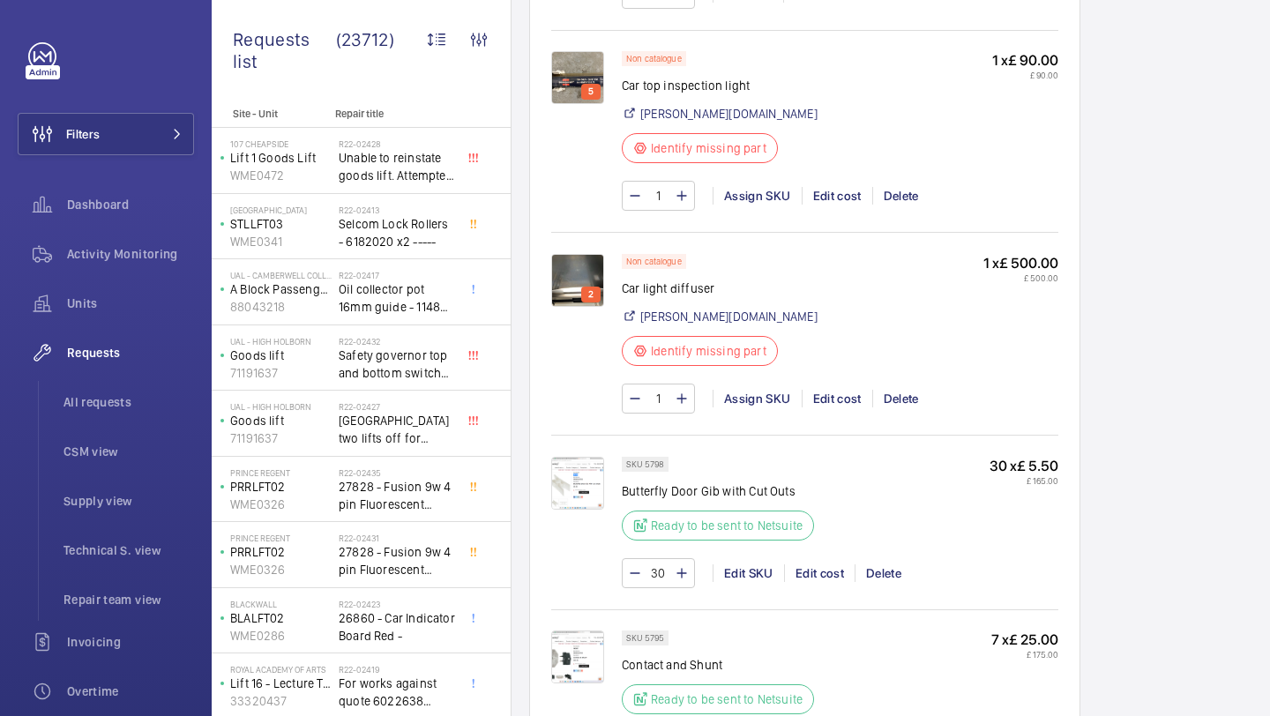
click at [591, 60] on img at bounding box center [577, 77] width 53 height 53
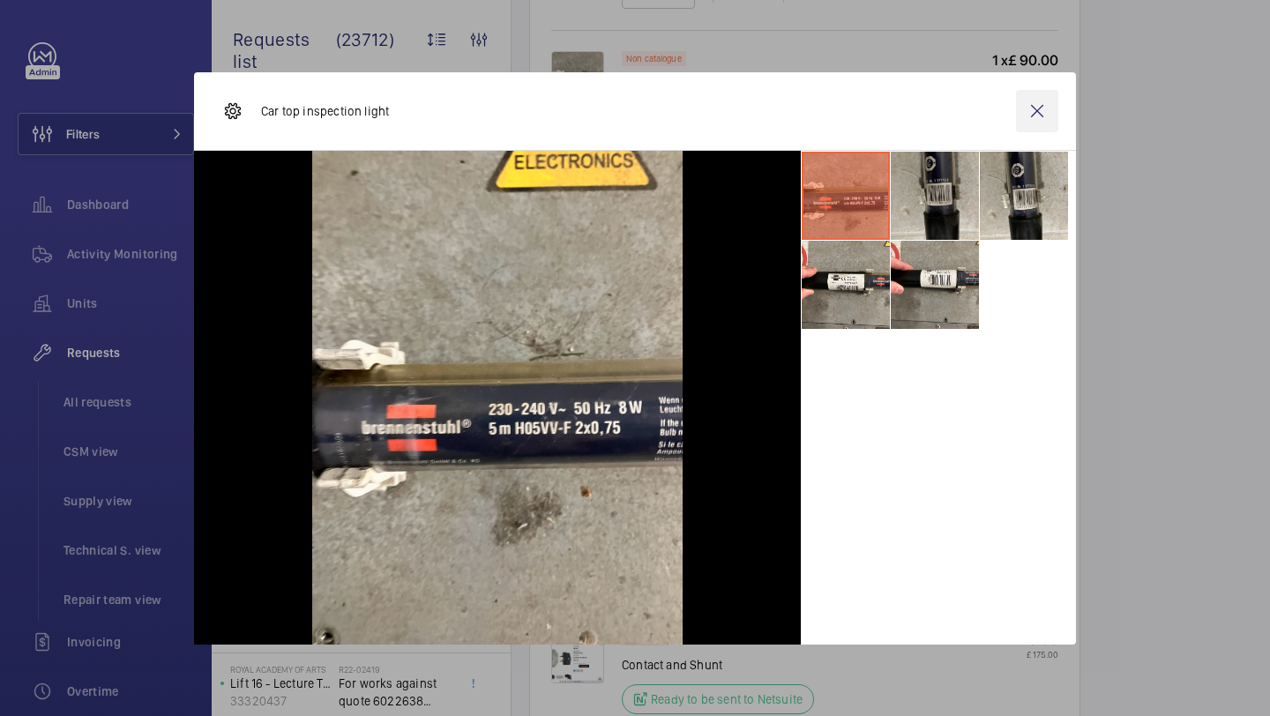
click at [1056, 93] on wm-front-icon-button at bounding box center [1037, 111] width 42 height 42
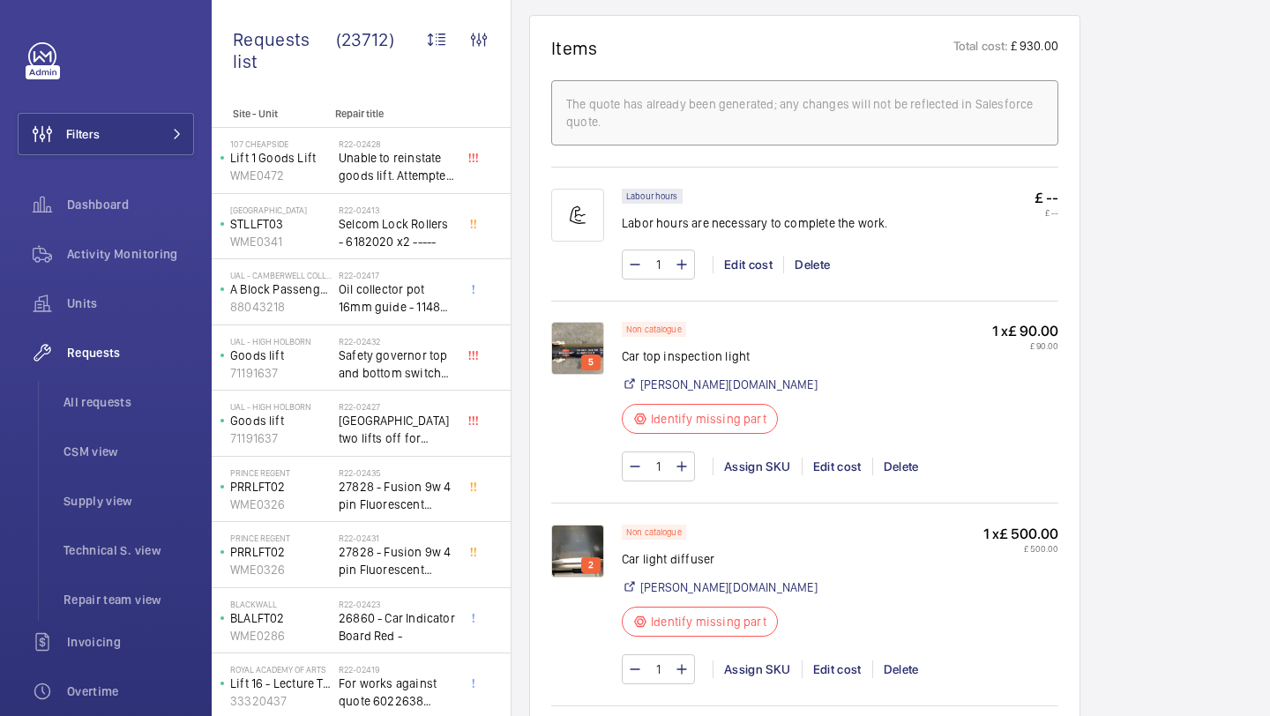
scroll to position [1039, 0]
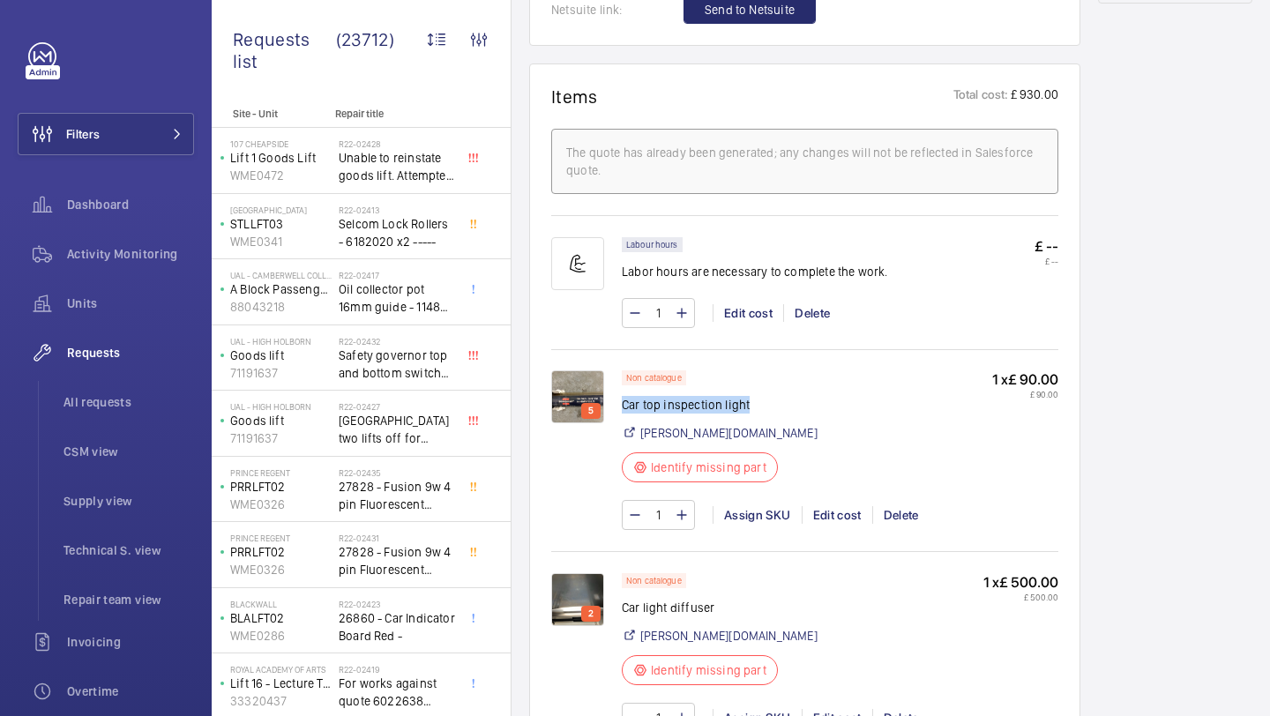
drag, startPoint x: 747, startPoint y: 410, endPoint x: 624, endPoint y: 409, distance: 122.6
click at [624, 409] on p "Car top inspection light" at bounding box center [720, 405] width 196 height 18
copy p "Car top inspection light"
click at [757, 518] on div "Assign SKU" at bounding box center [756, 515] width 89 height 18
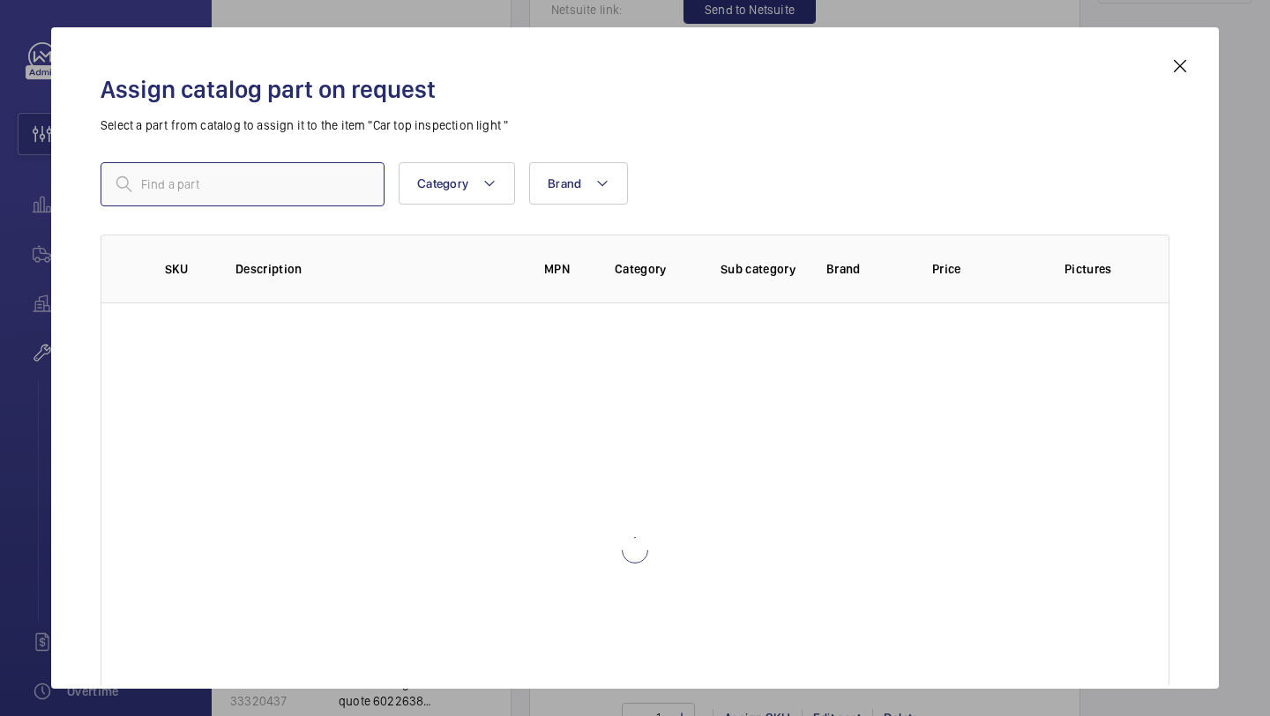
click at [279, 183] on input "text" at bounding box center [243, 184] width 284 height 44
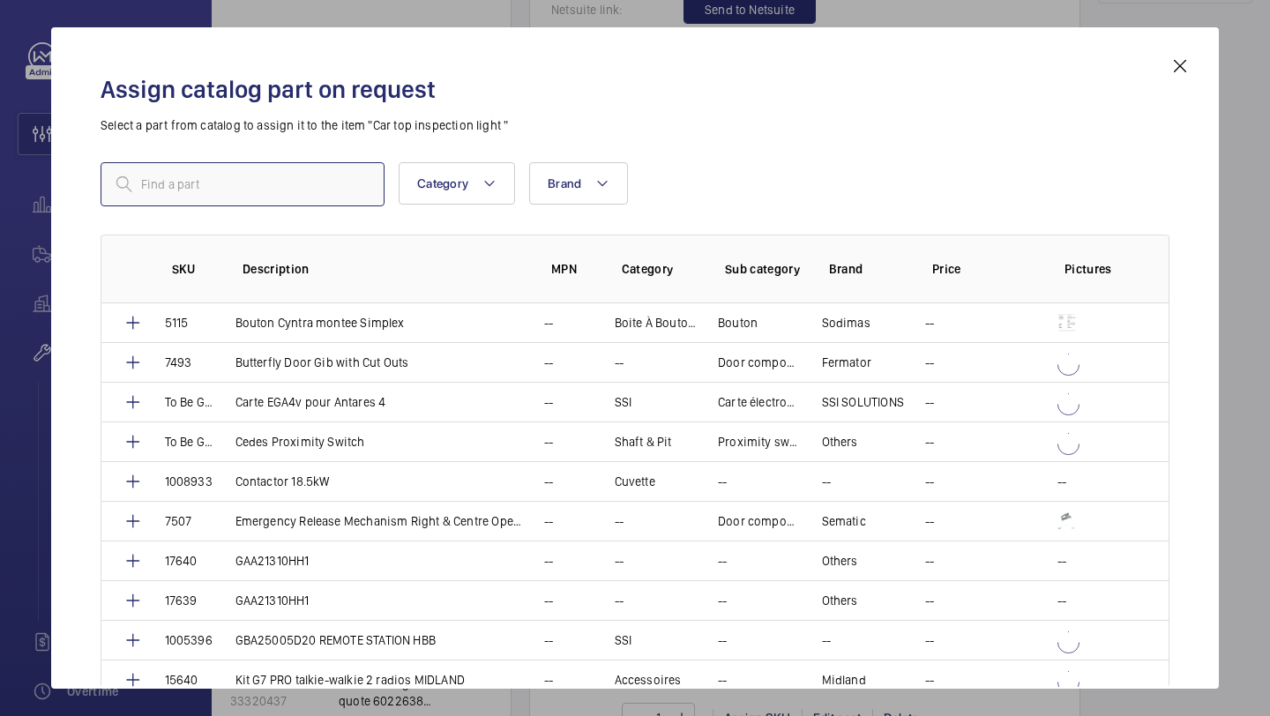
type input "Car top inspection light"
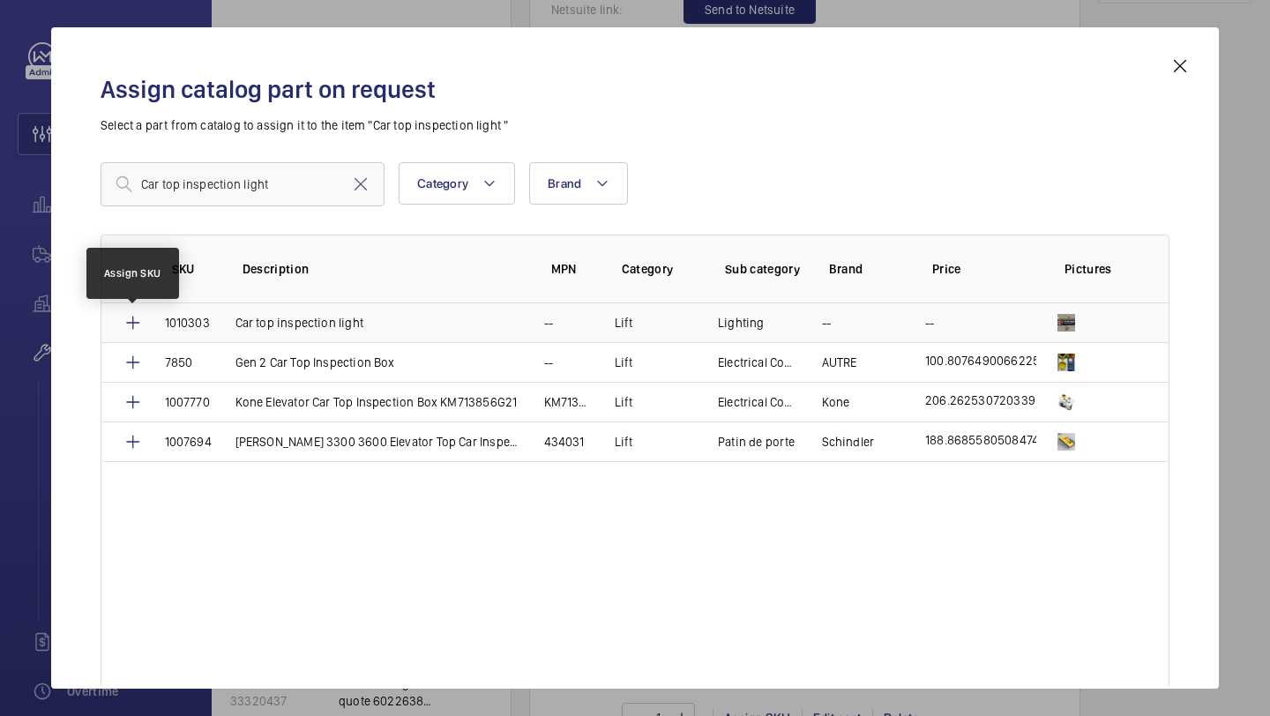
click at [135, 322] on mat-icon at bounding box center [133, 322] width 21 height 21
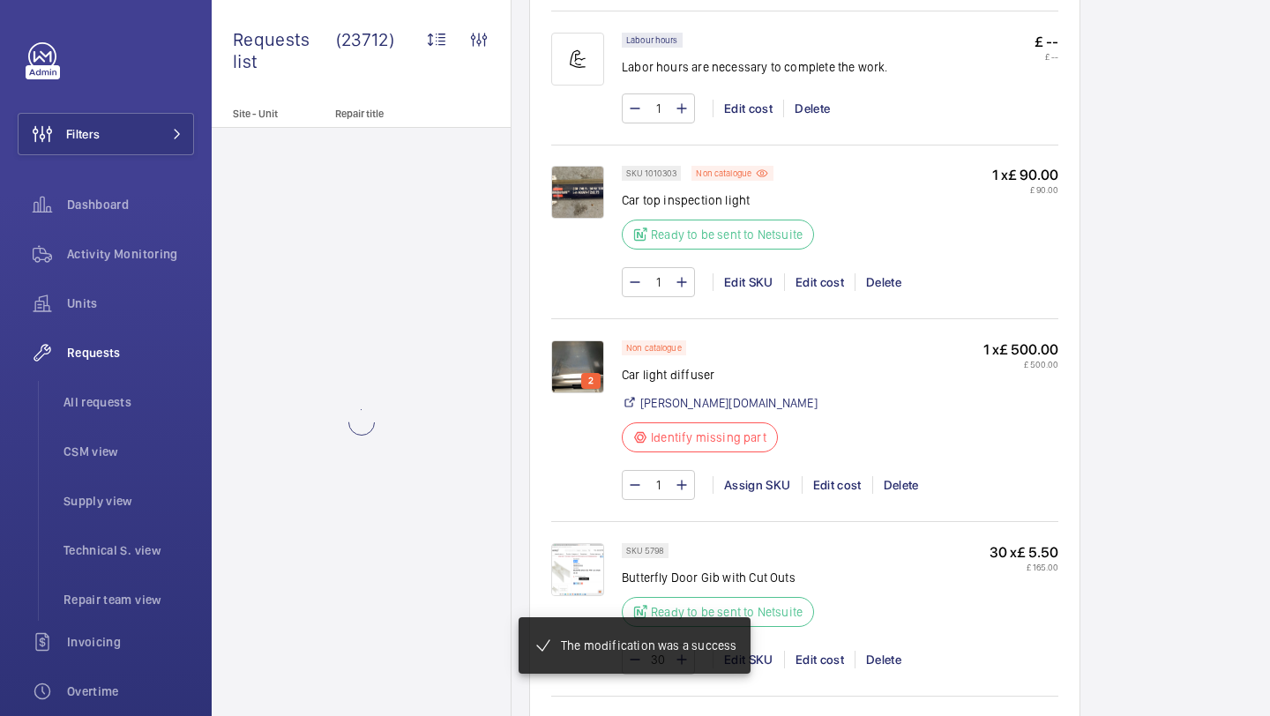
scroll to position [1279, 0]
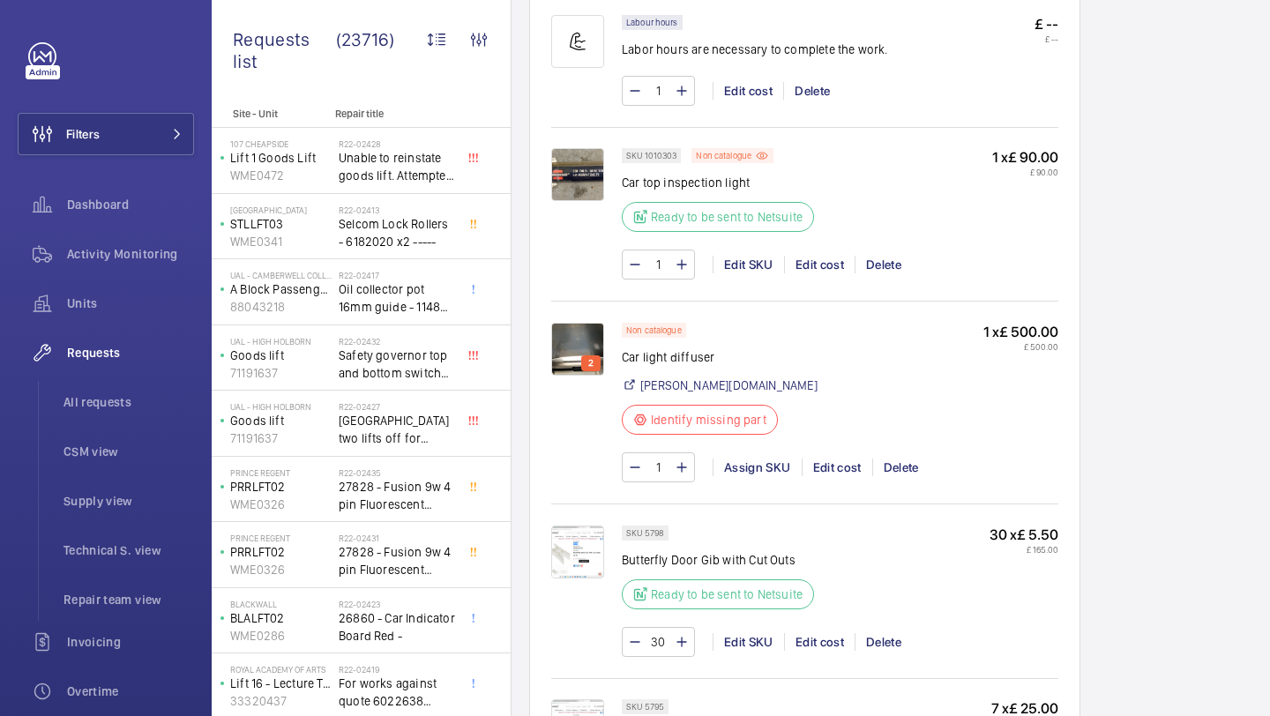
click at [581, 345] on img at bounding box center [577, 349] width 53 height 53
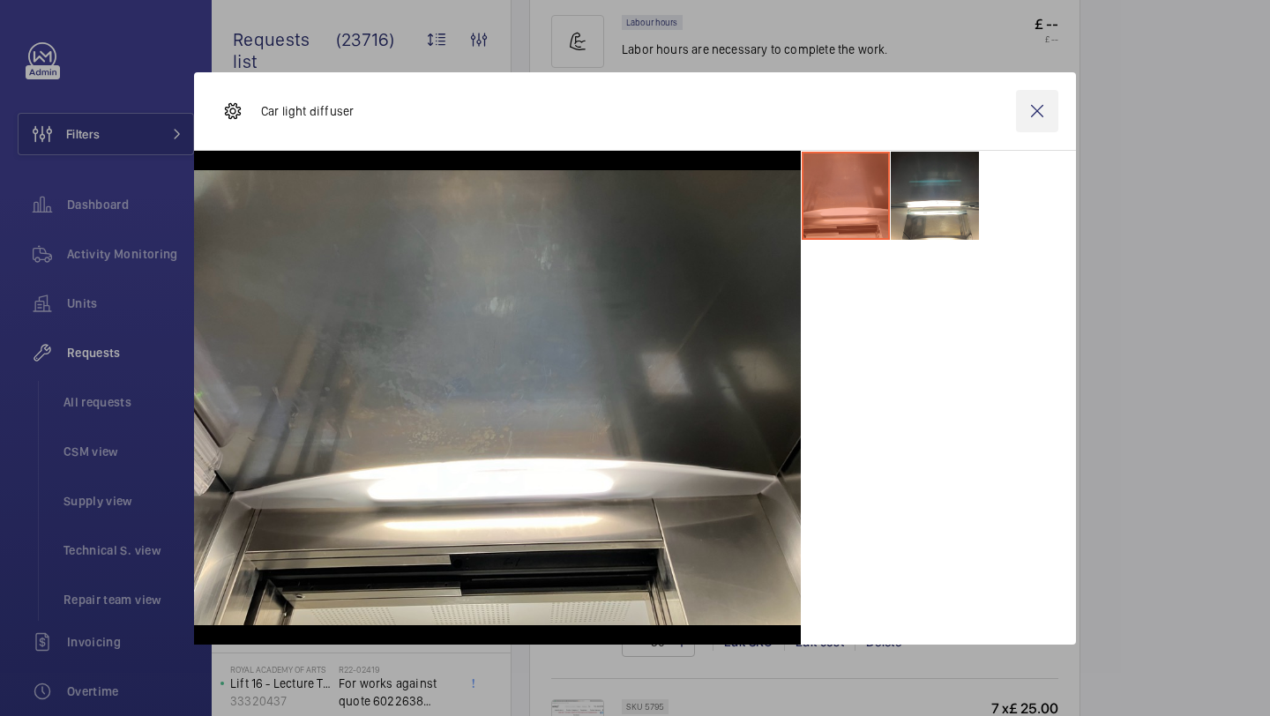
click at [1033, 108] on wm-front-icon-button at bounding box center [1037, 111] width 42 height 42
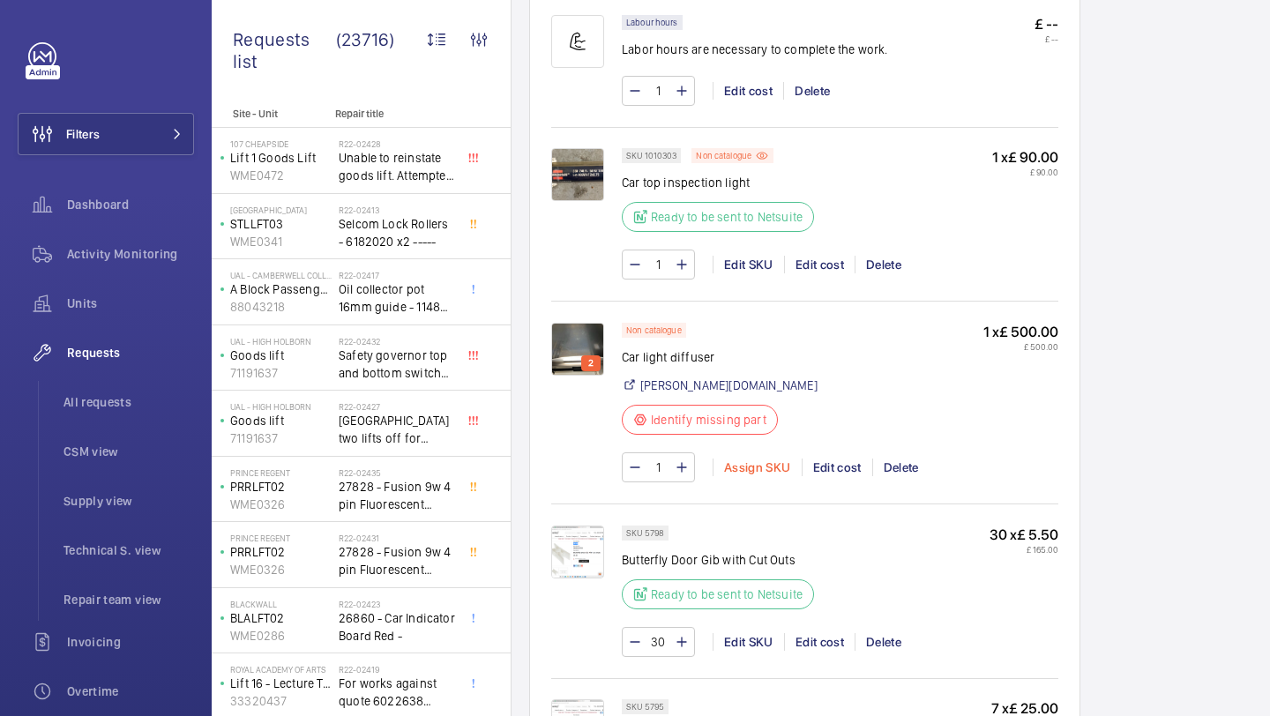
click at [758, 469] on div "Assign SKU" at bounding box center [756, 468] width 89 height 18
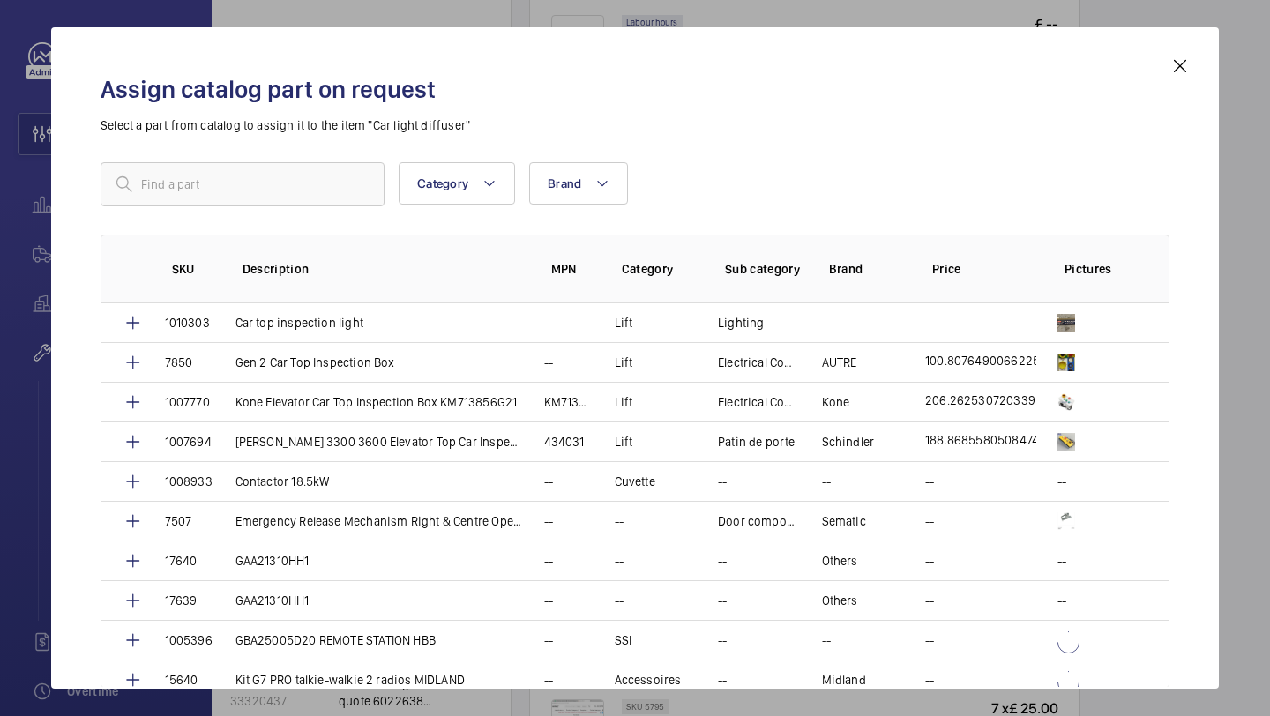
click at [292, 209] on div "Category Brand More filters Reset all filters SKU Description MPN Category Sub …" at bounding box center [635, 382] width 1069 height 441
click at [292, 203] on input "text" at bounding box center [243, 184] width 284 height 44
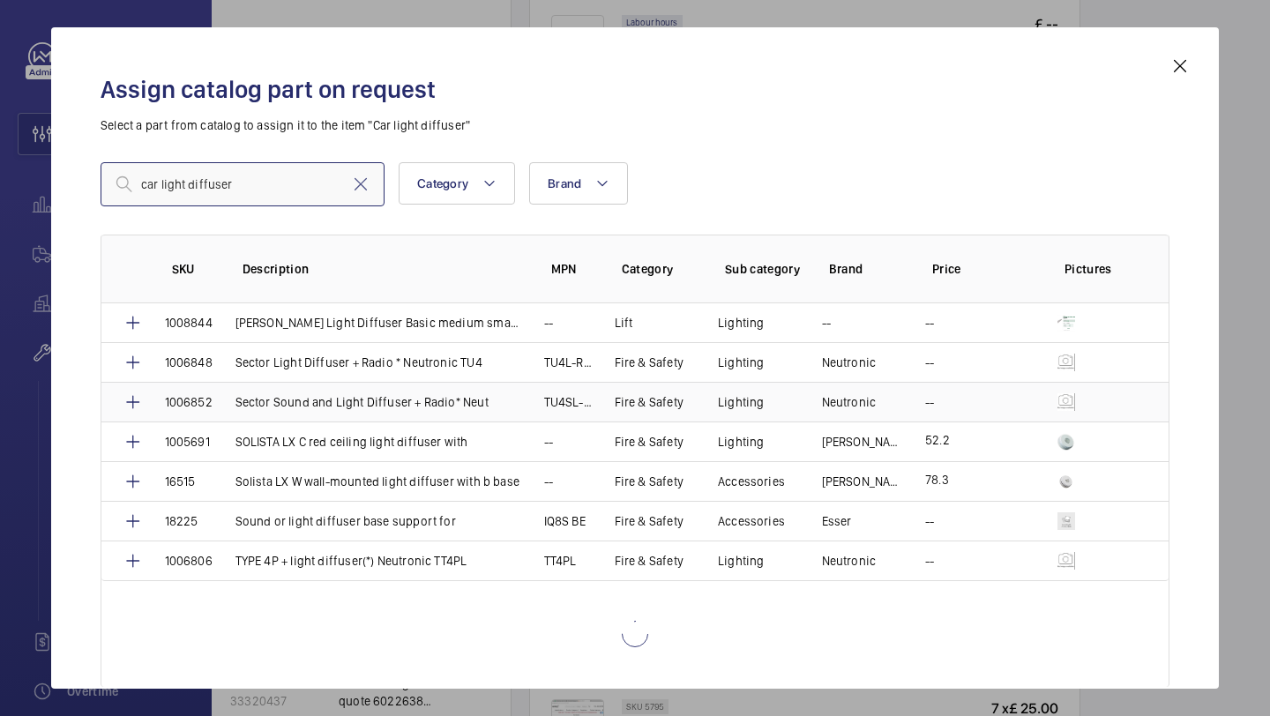
scroll to position [331, 0]
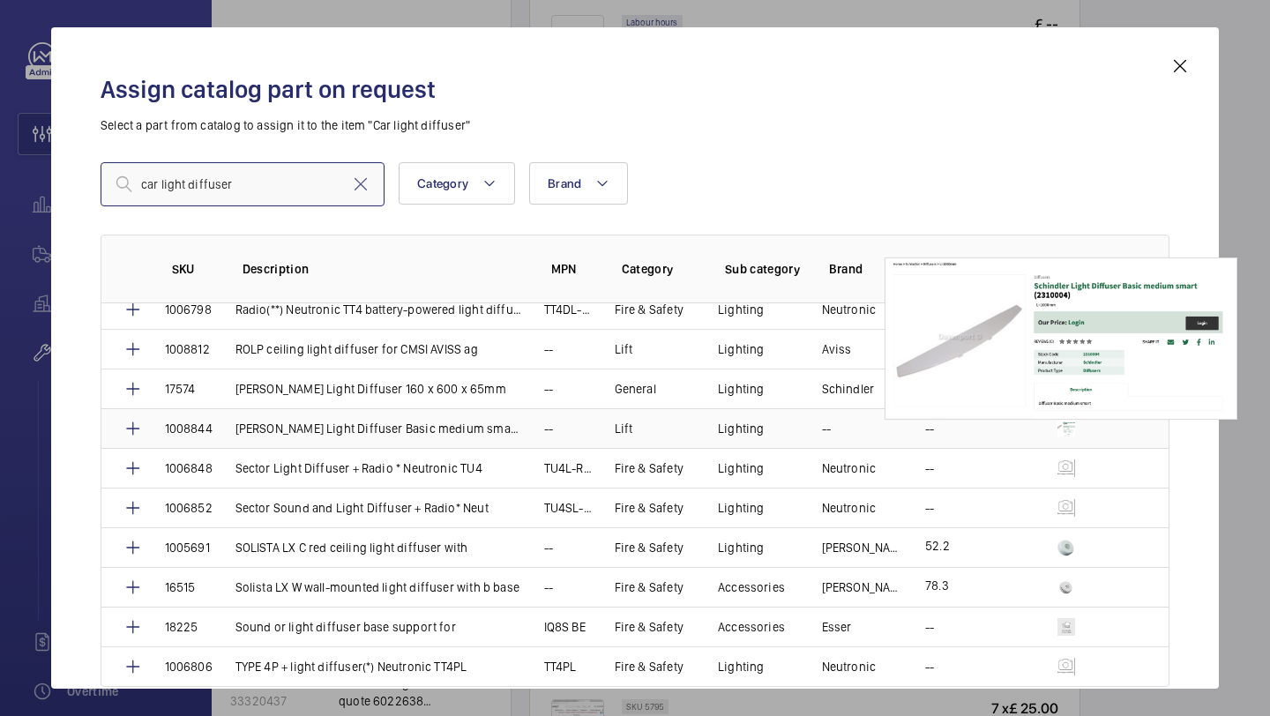
type input "car light diffuser"
click at [1064, 430] on img at bounding box center [1066, 429] width 18 height 18
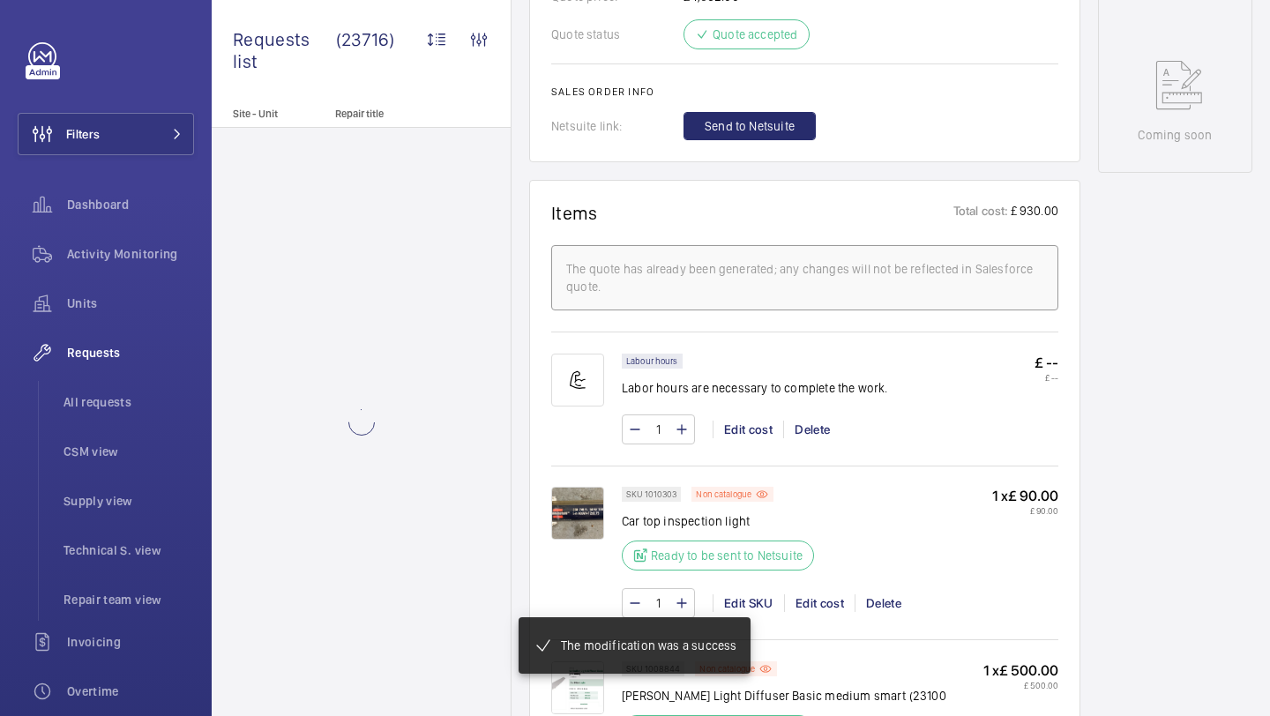
scroll to position [548, 0]
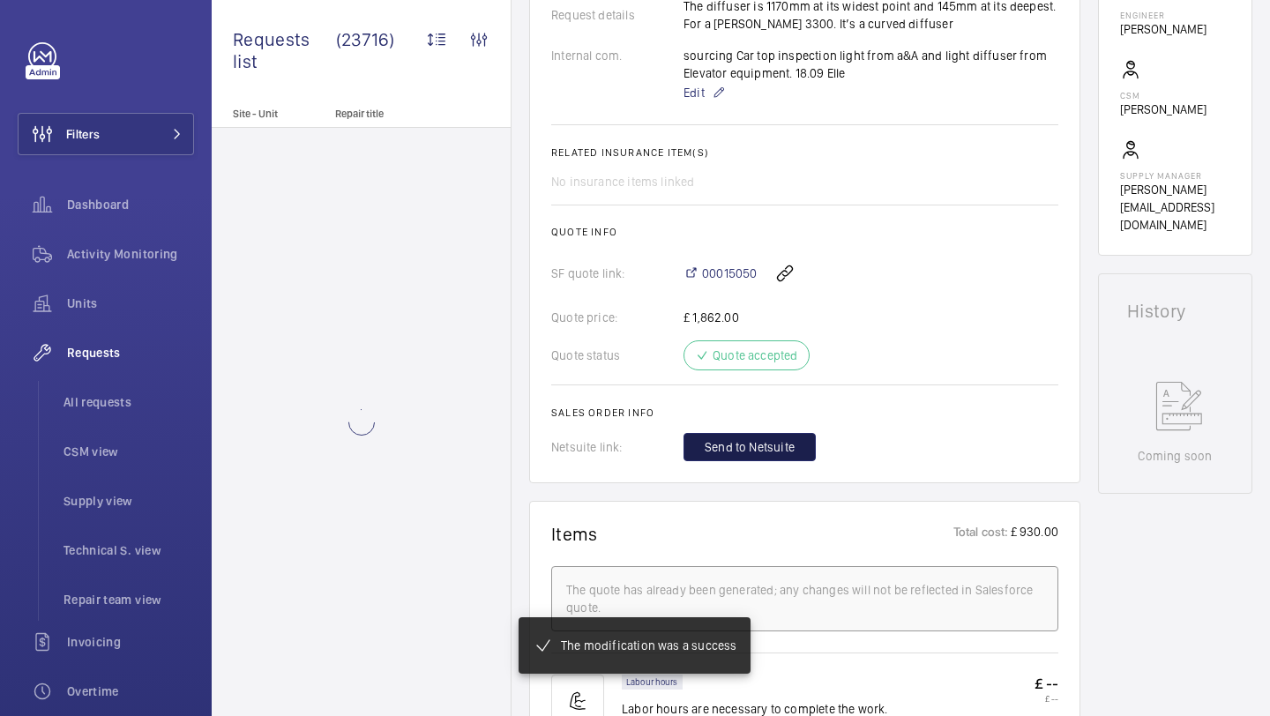
click at [755, 451] on span "Send to Netsuite" at bounding box center [750, 447] width 90 height 18
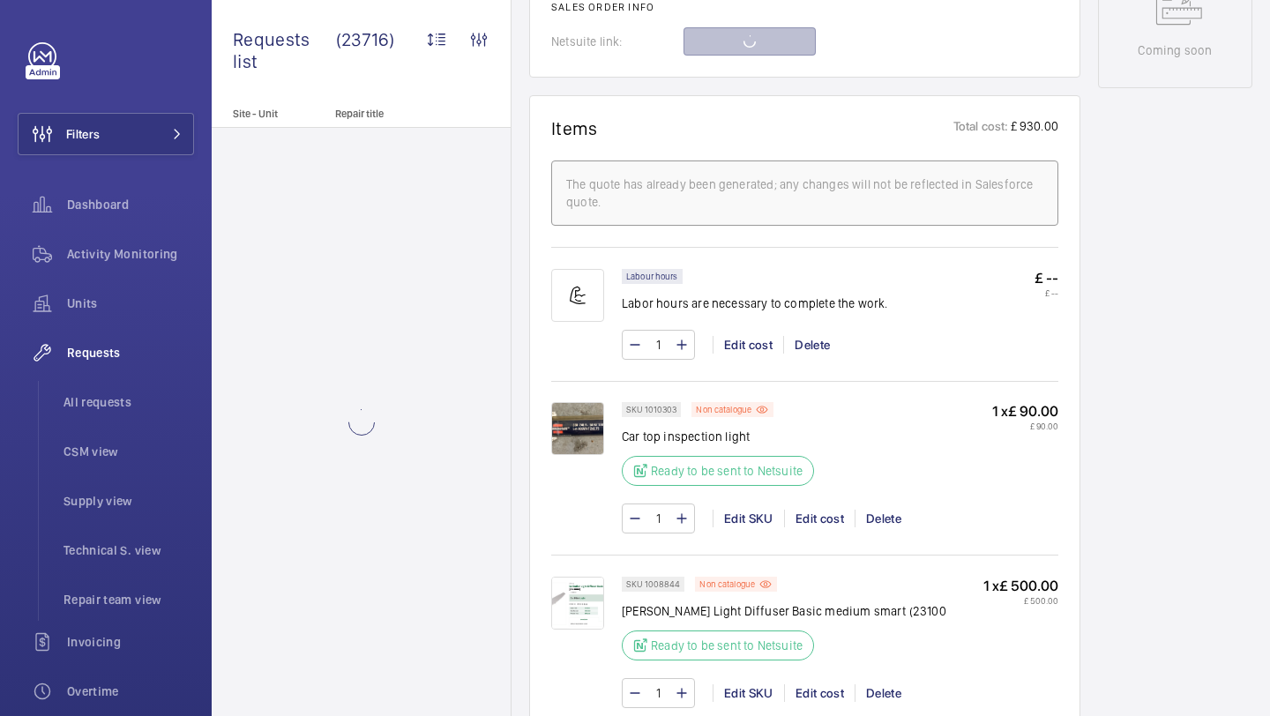
scroll to position [998, 0]
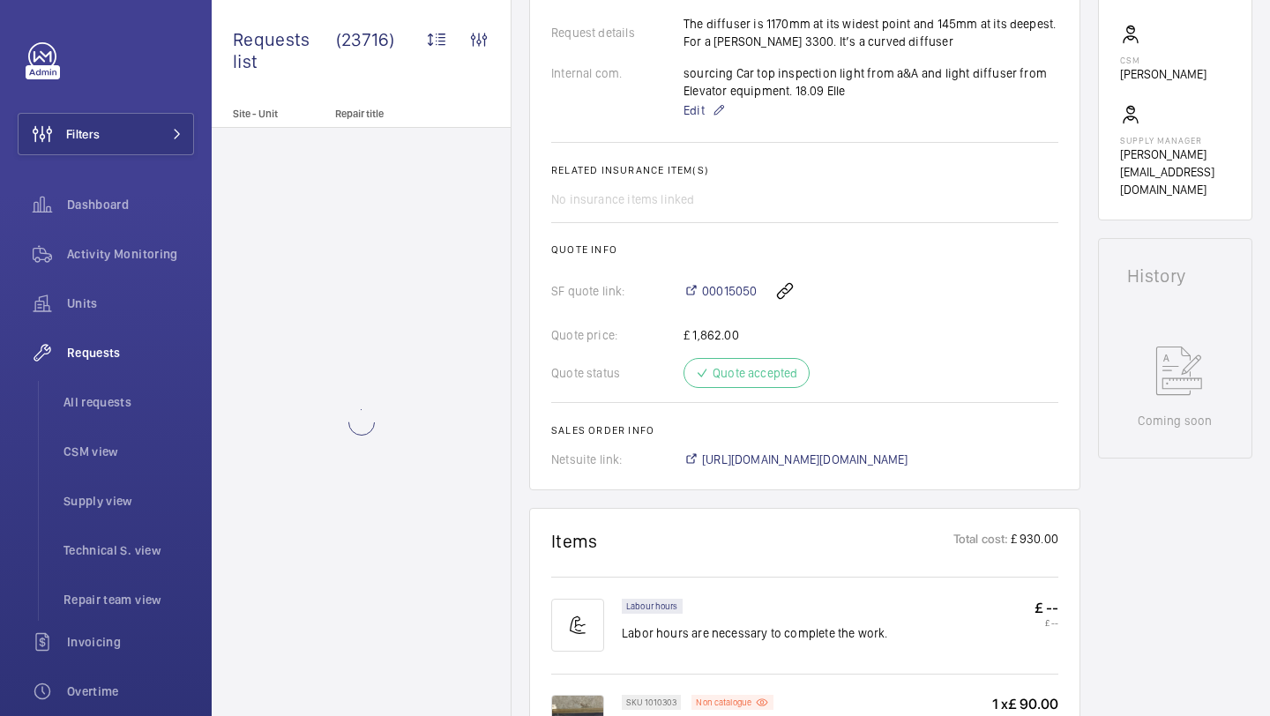
scroll to position [601, 0]
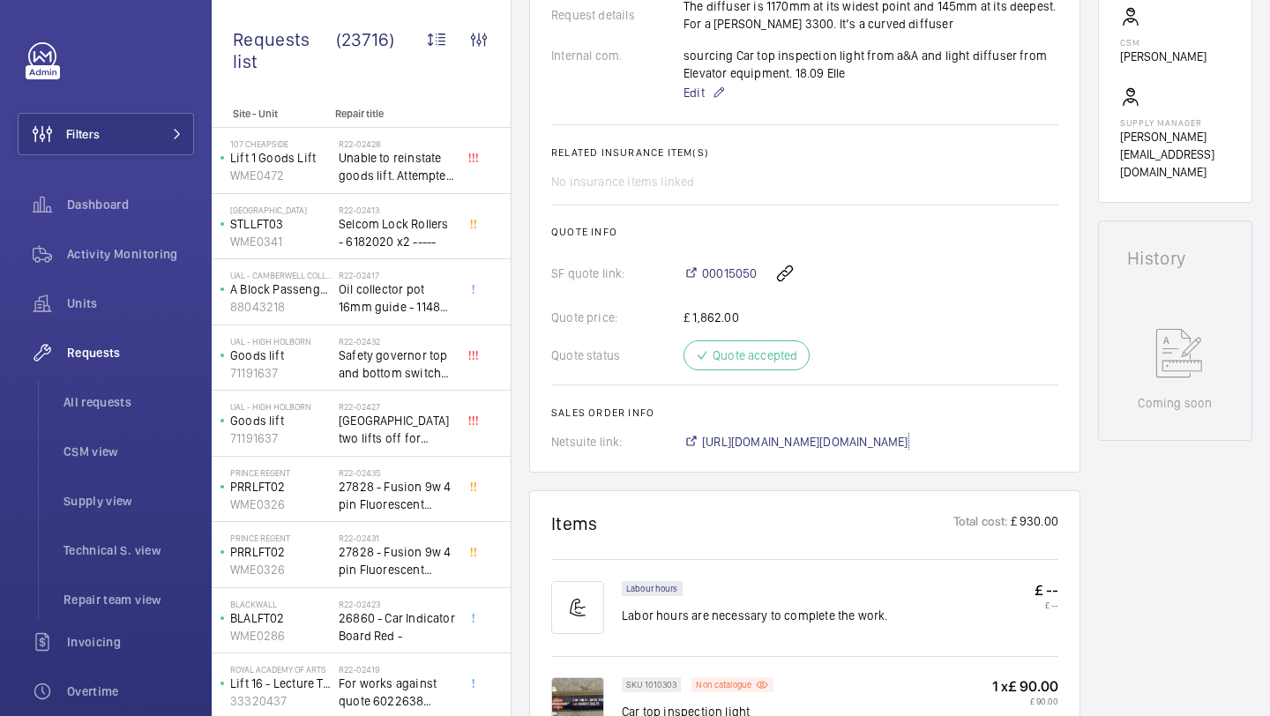
click at [757, 446] on span "https://6461500.app.netsuite.com/app/accounting/transactions/salesord.nl?id=301…" at bounding box center [805, 442] width 206 height 18
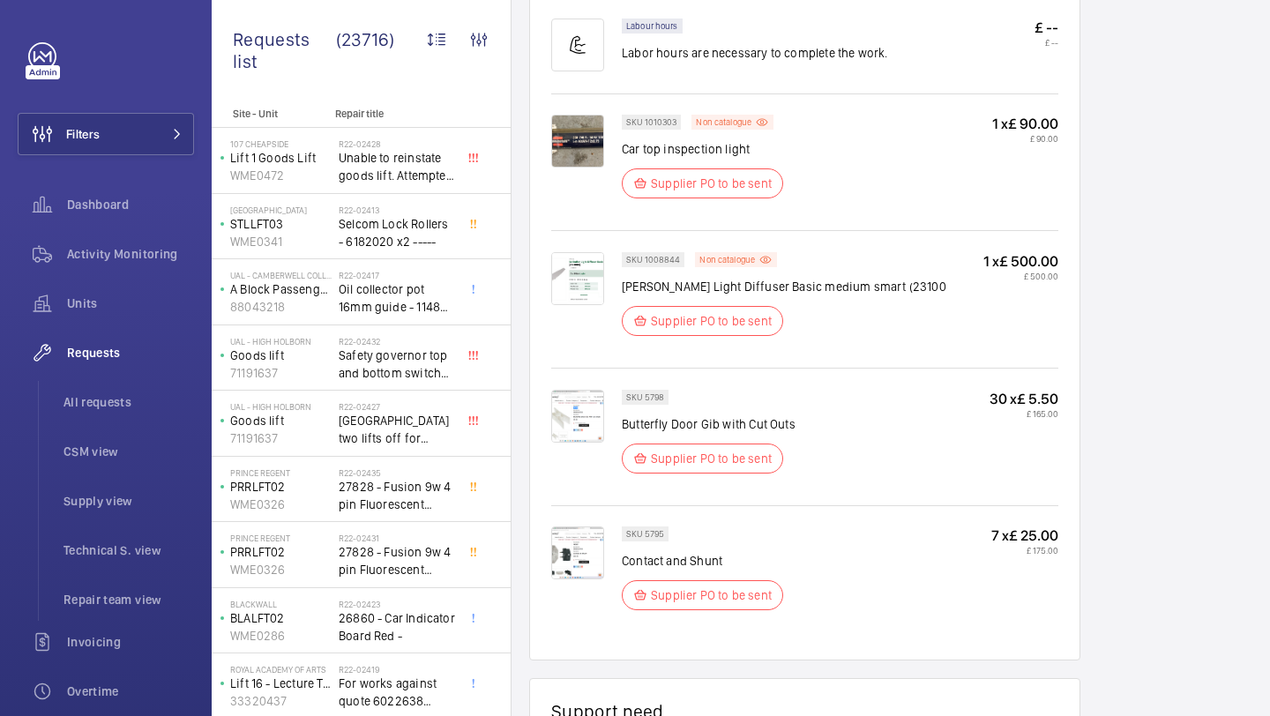
scroll to position [1172, 0]
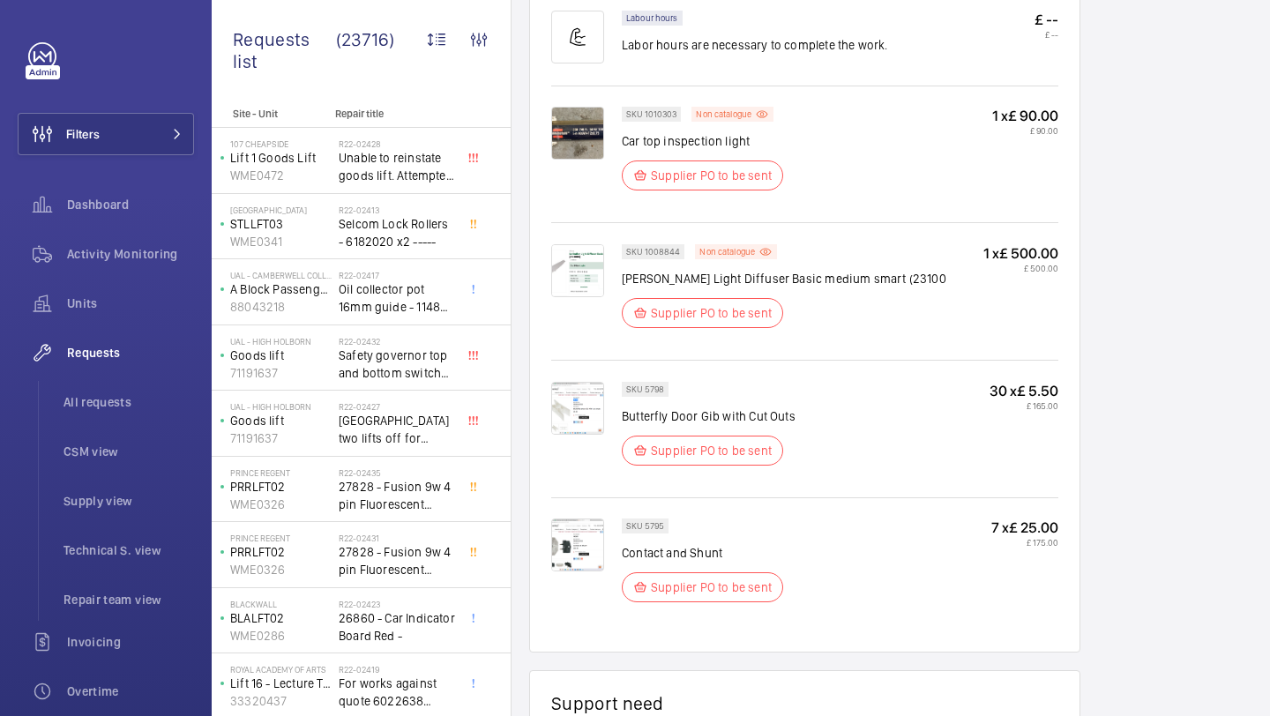
click at [587, 404] on img at bounding box center [577, 408] width 53 height 53
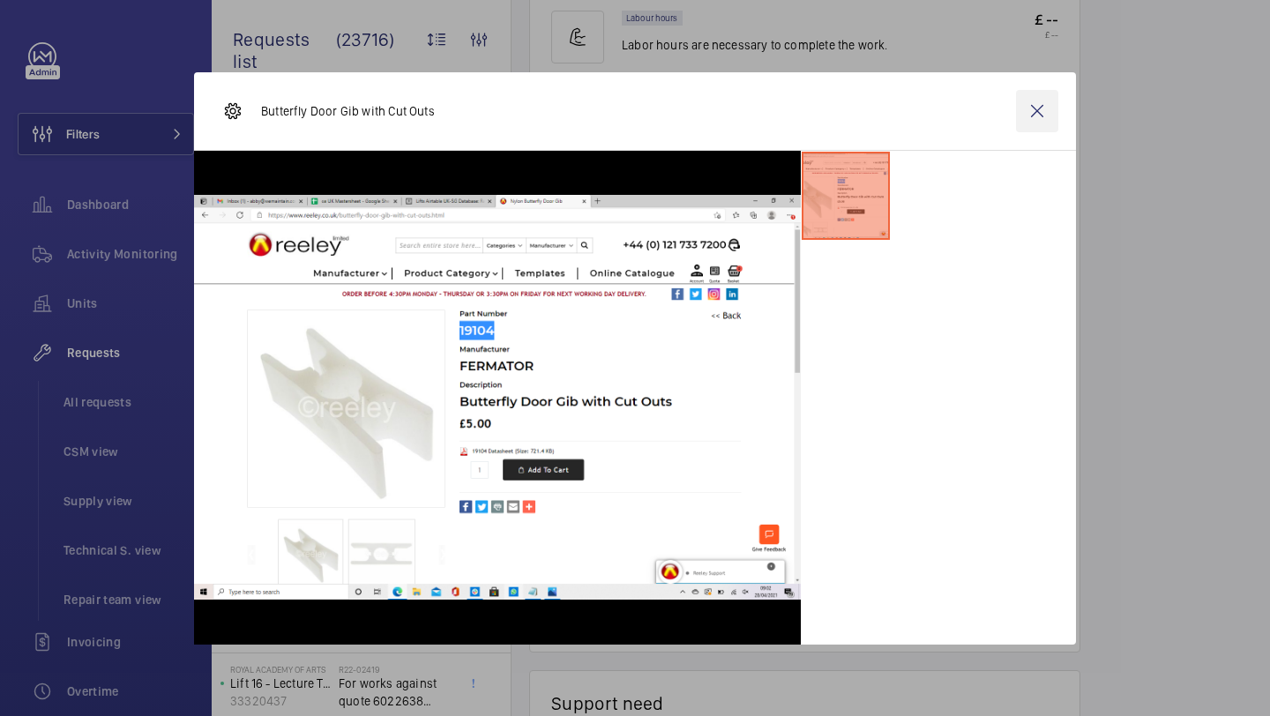
click at [1048, 114] on wm-front-icon-button at bounding box center [1037, 111] width 42 height 42
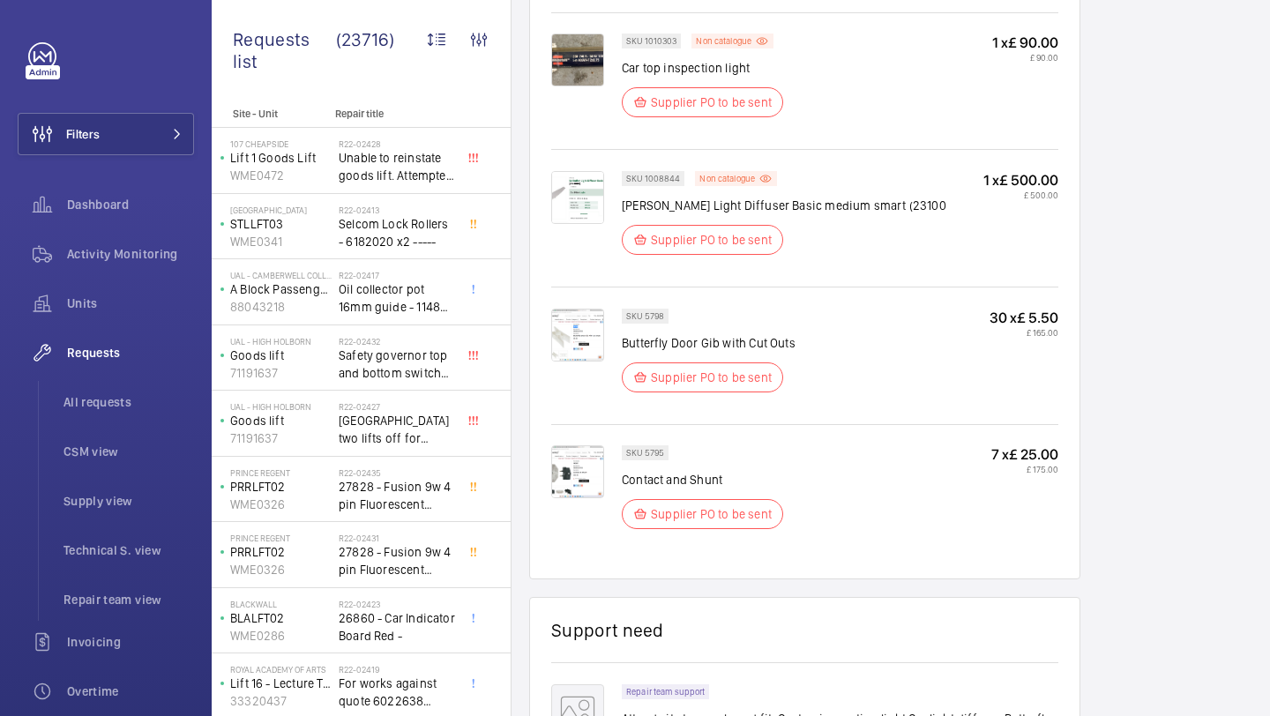
scroll to position [1264, 0]
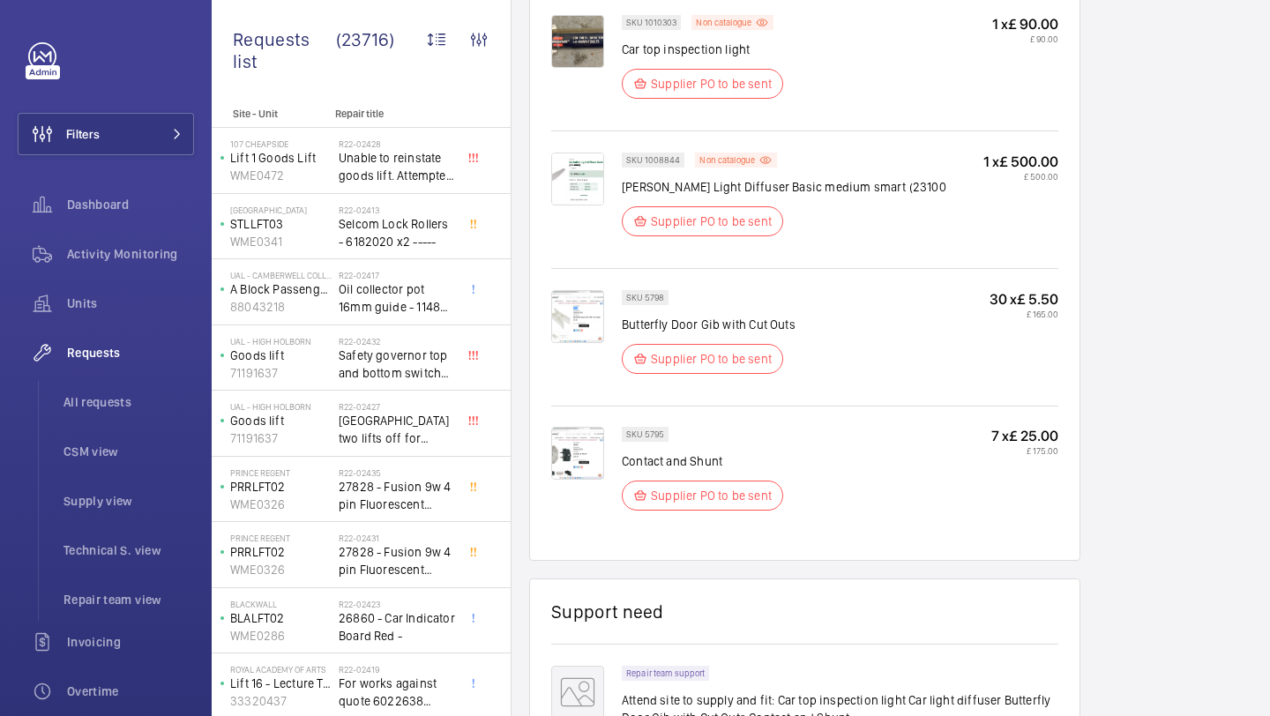
click at [575, 453] on img at bounding box center [577, 453] width 53 height 53
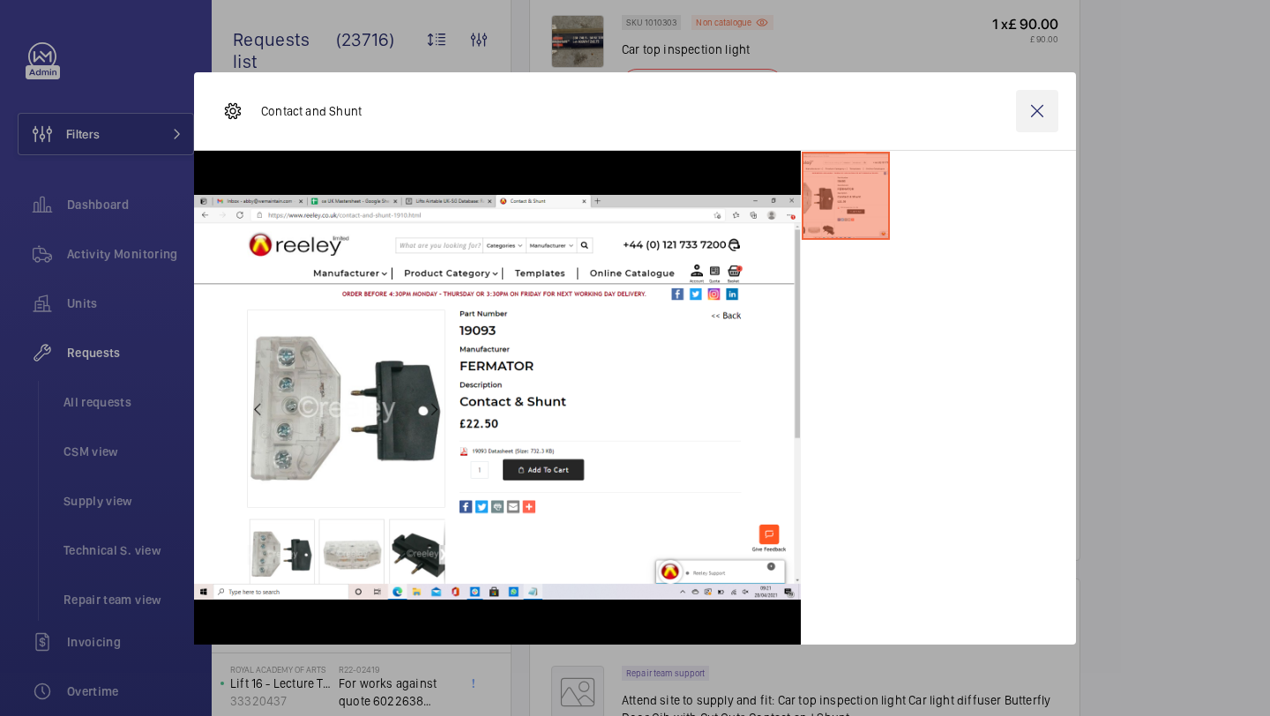
click at [1033, 115] on wm-front-icon-button at bounding box center [1037, 111] width 42 height 42
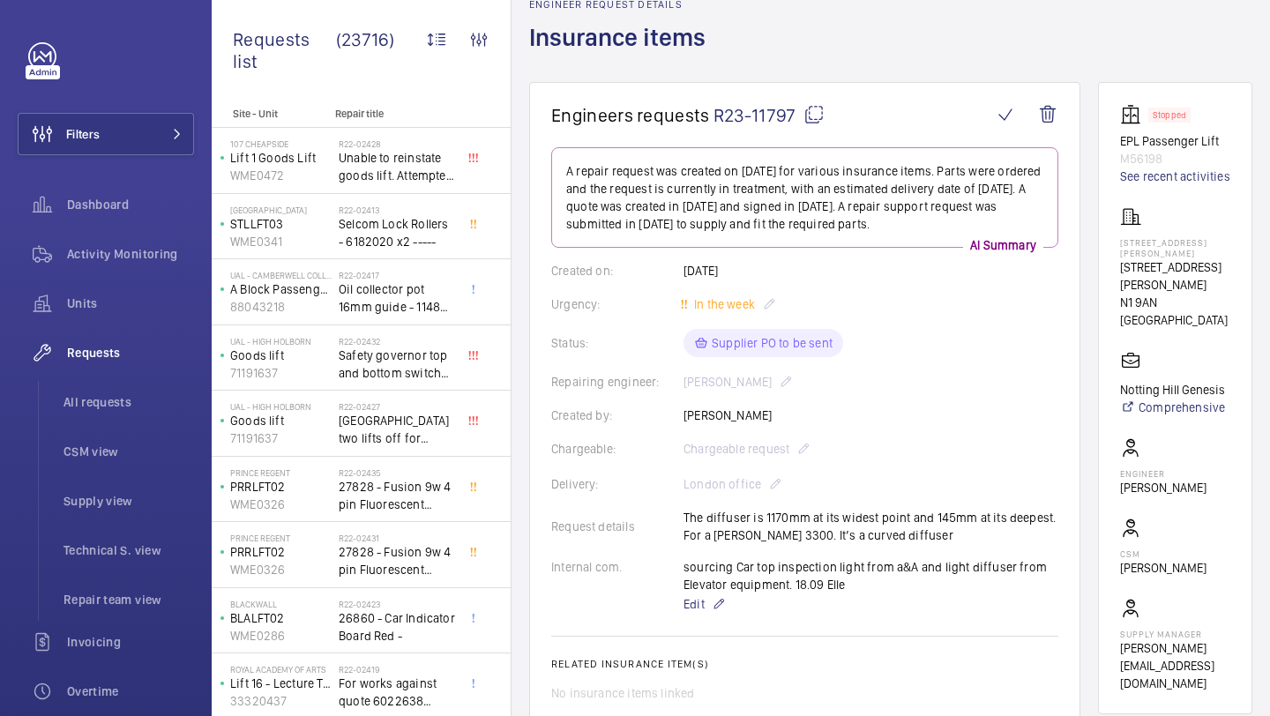
scroll to position [88, 0]
drag, startPoint x: 1212, startPoint y: 284, endPoint x: 1122, endPoint y: 284, distance: 90.8
click at [1122, 284] on wm-front-card "Stopped EPL Passenger Lift M56198 See recent activities 65 Winton Court 65 Wint…" at bounding box center [1175, 400] width 154 height 632
copy p "65 Winton Court"
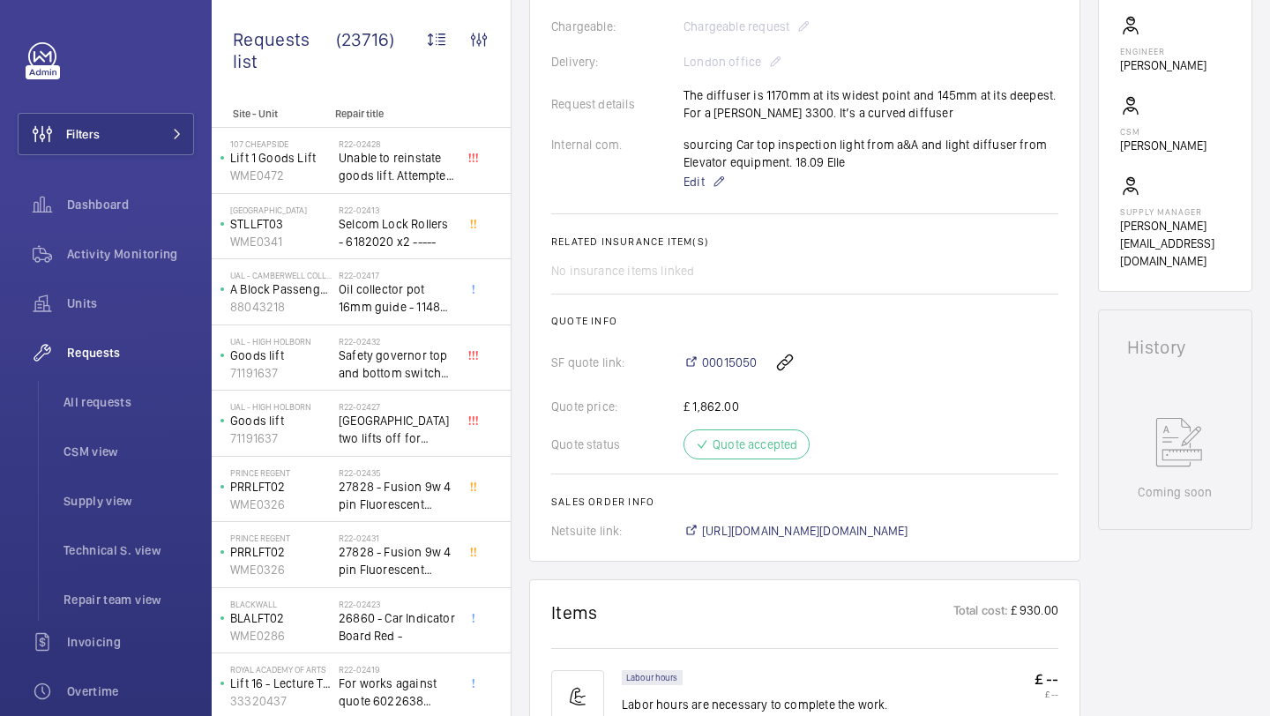
scroll to position [1021, 0]
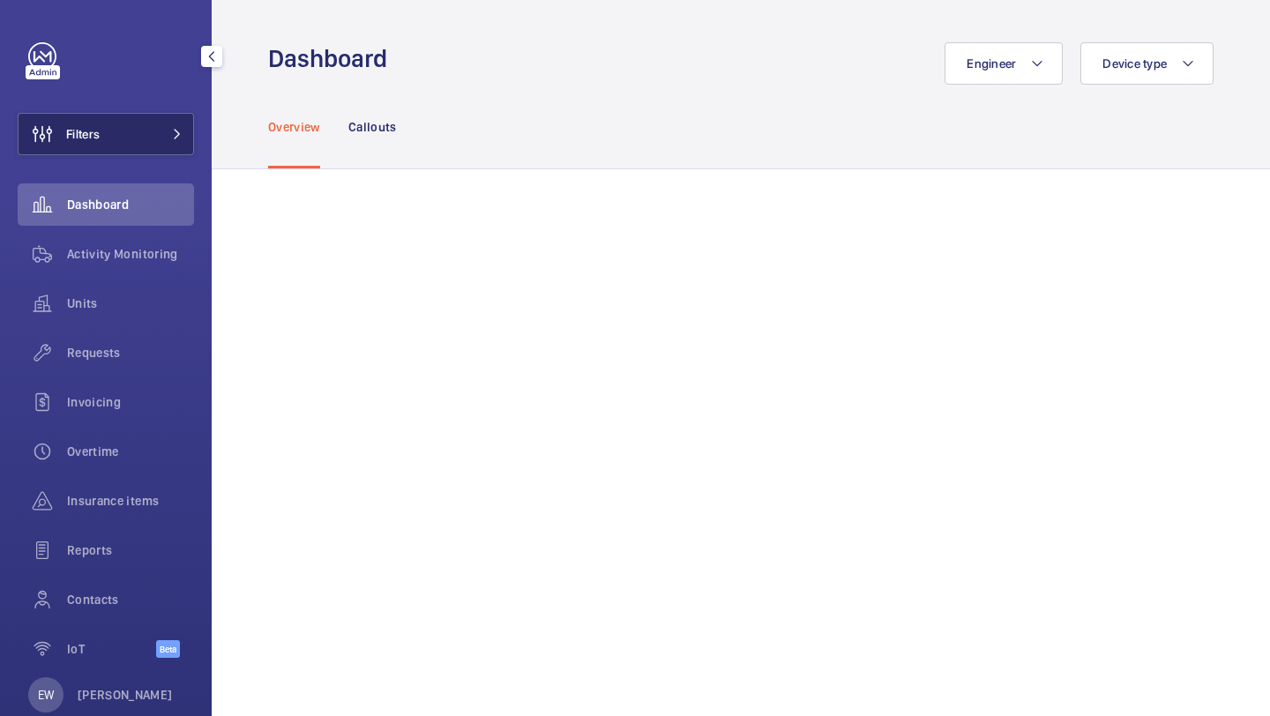
click at [115, 145] on button "Filters" at bounding box center [106, 134] width 176 height 42
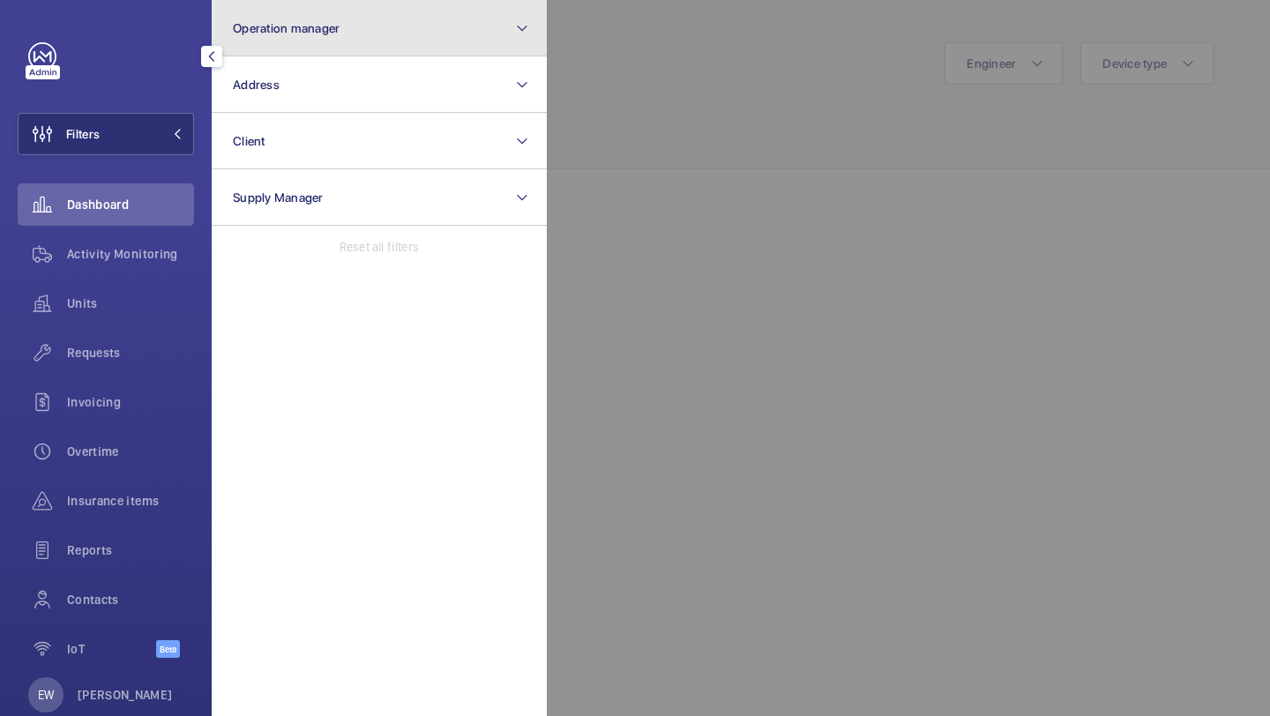
click at [237, 47] on button "Operation manager" at bounding box center [379, 28] width 335 height 56
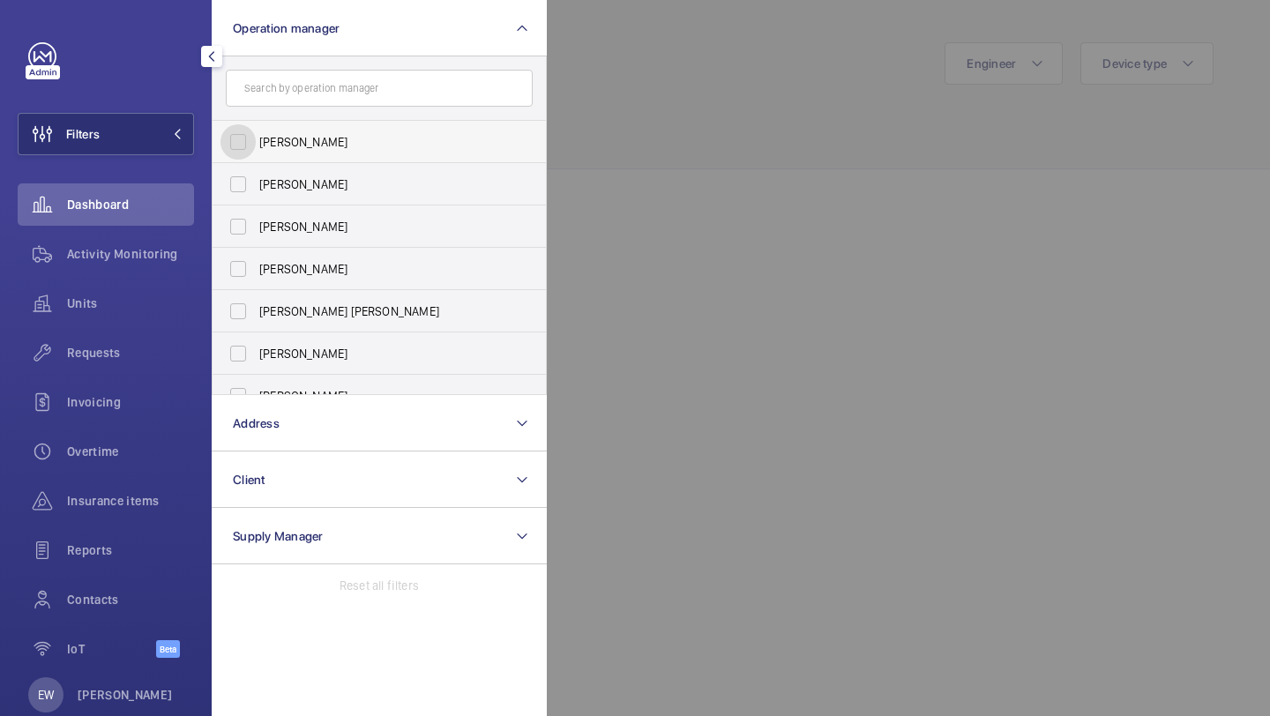
click at [246, 134] on input "[PERSON_NAME]" at bounding box center [237, 141] width 35 height 35
checkbox input "true"
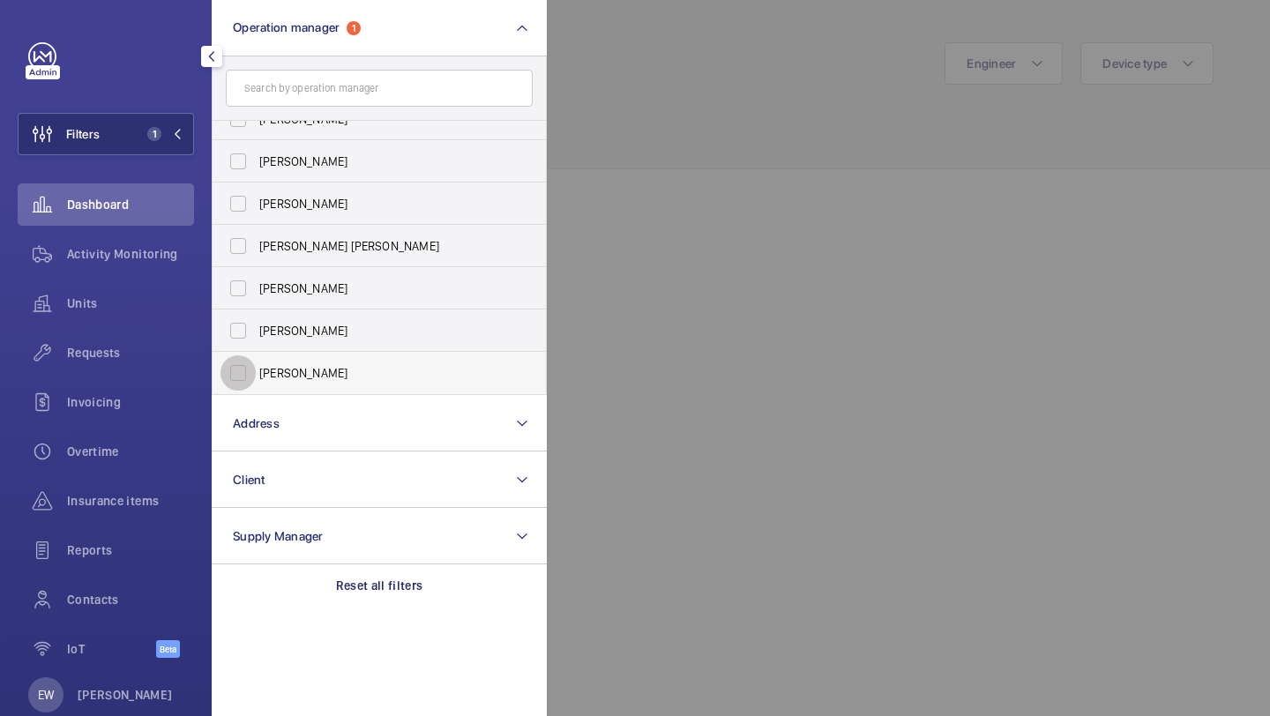
click at [244, 359] on input "[PERSON_NAME]" at bounding box center [237, 372] width 35 height 35
checkbox input "true"
click at [162, 342] on div "Requests" at bounding box center [106, 353] width 176 height 42
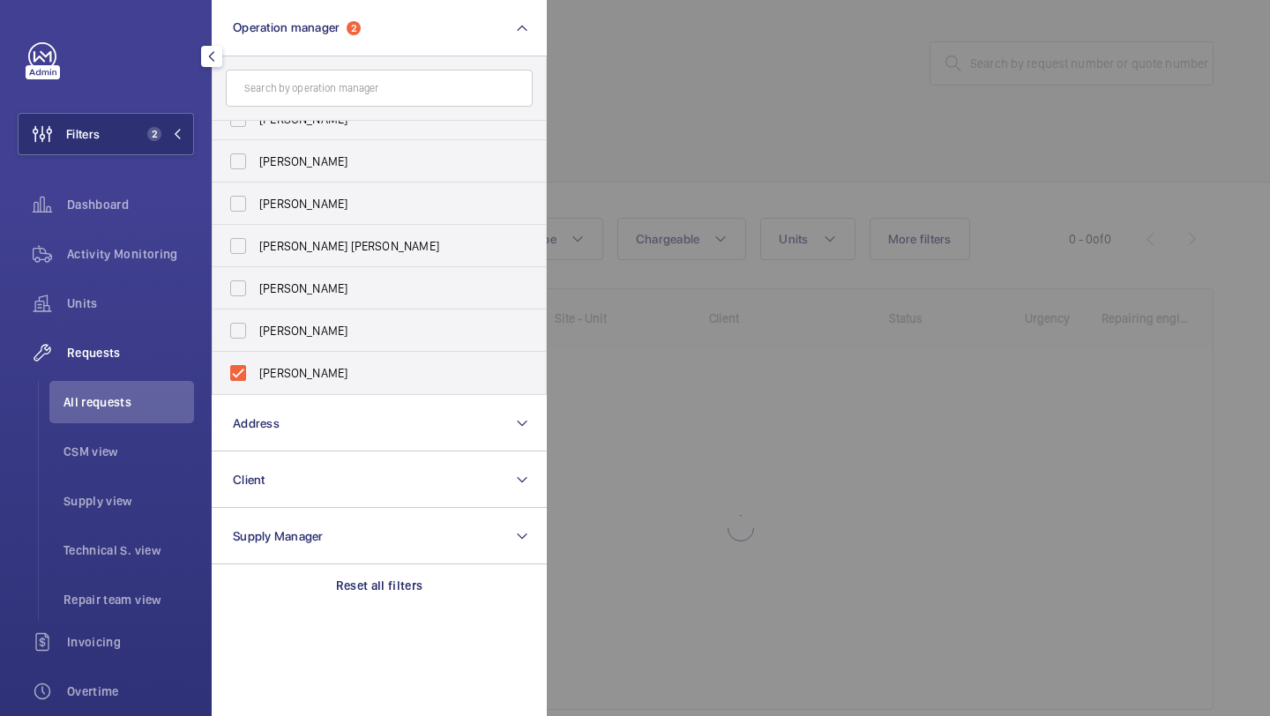
click at [612, 88] on div at bounding box center [1182, 358] width 1270 height 716
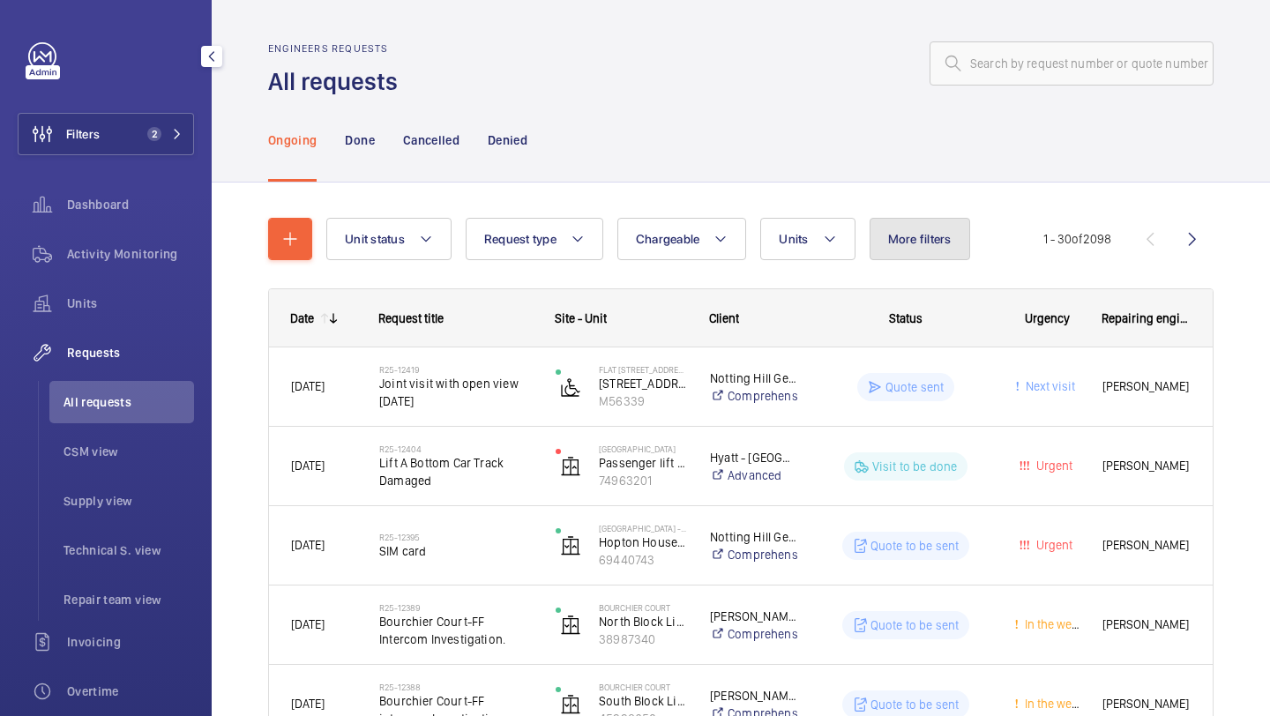
click at [901, 226] on button "More filters" at bounding box center [919, 239] width 101 height 42
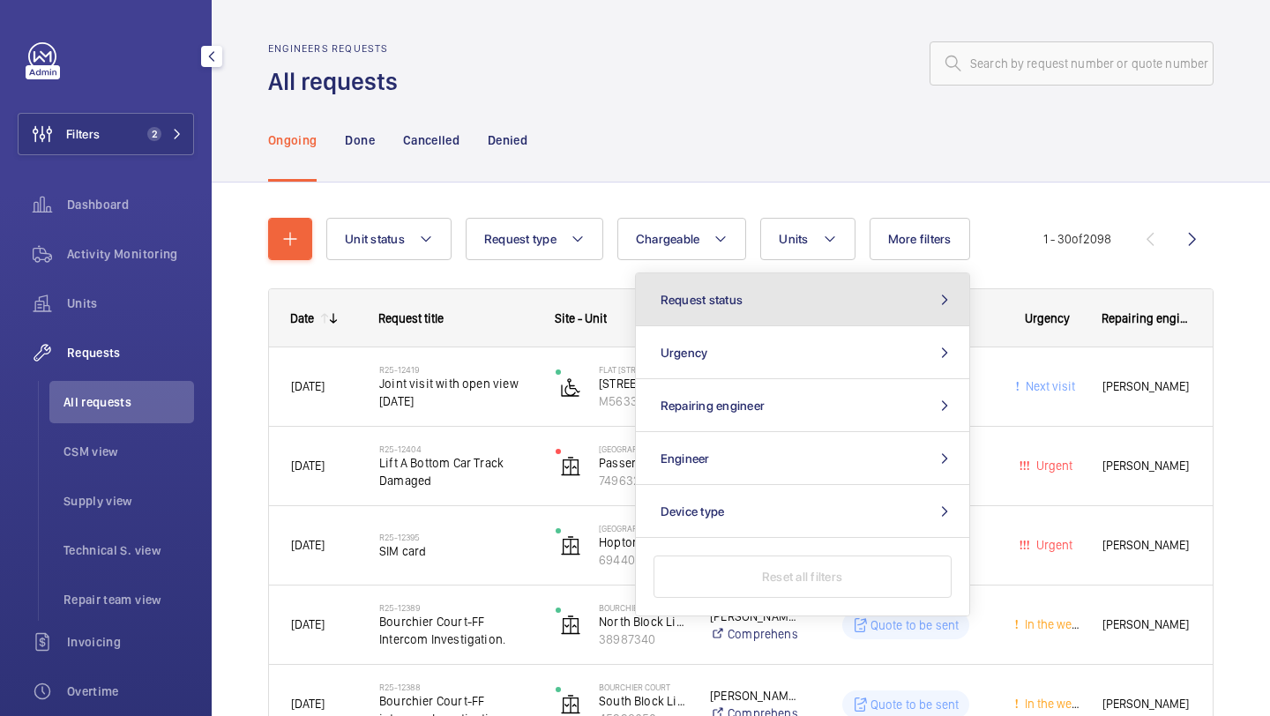
click at [852, 289] on button "Request status" at bounding box center [802, 299] width 333 height 53
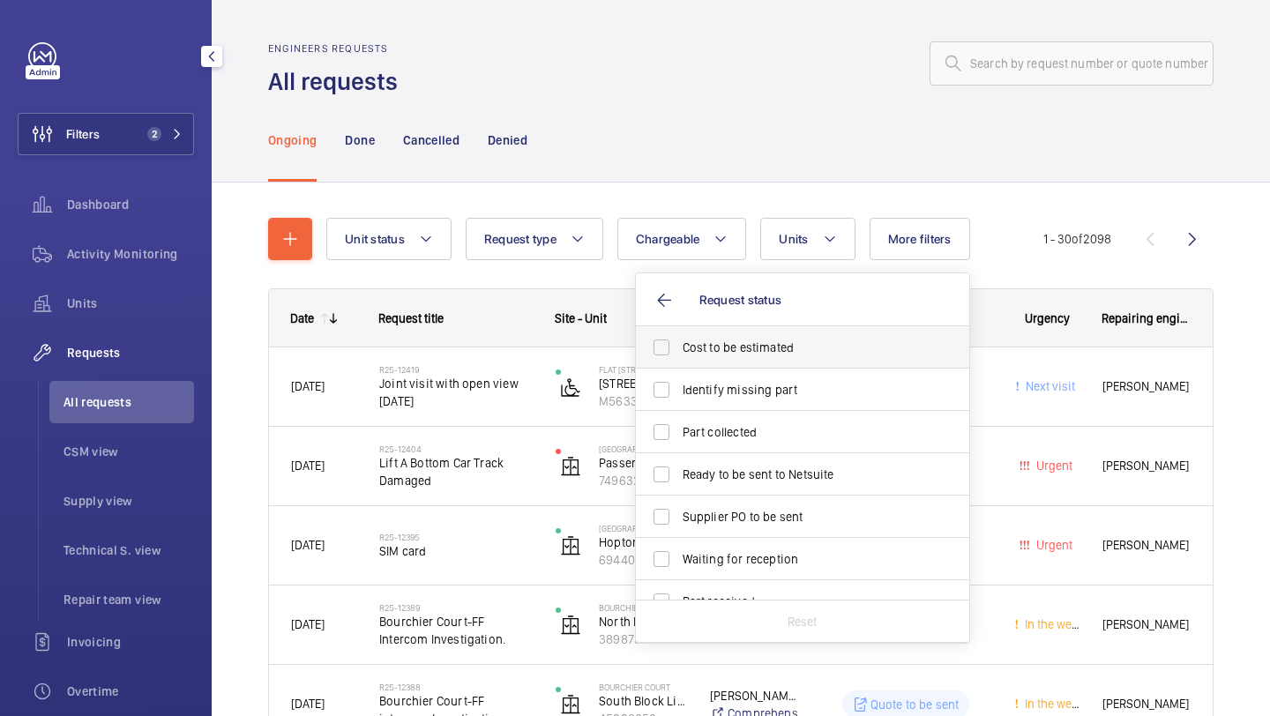
click at [833, 336] on label "Cost to be estimated" at bounding box center [789, 347] width 307 height 42
click at [679, 336] on input "Cost to be estimated" at bounding box center [661, 347] width 35 height 35
checkbox input "true"
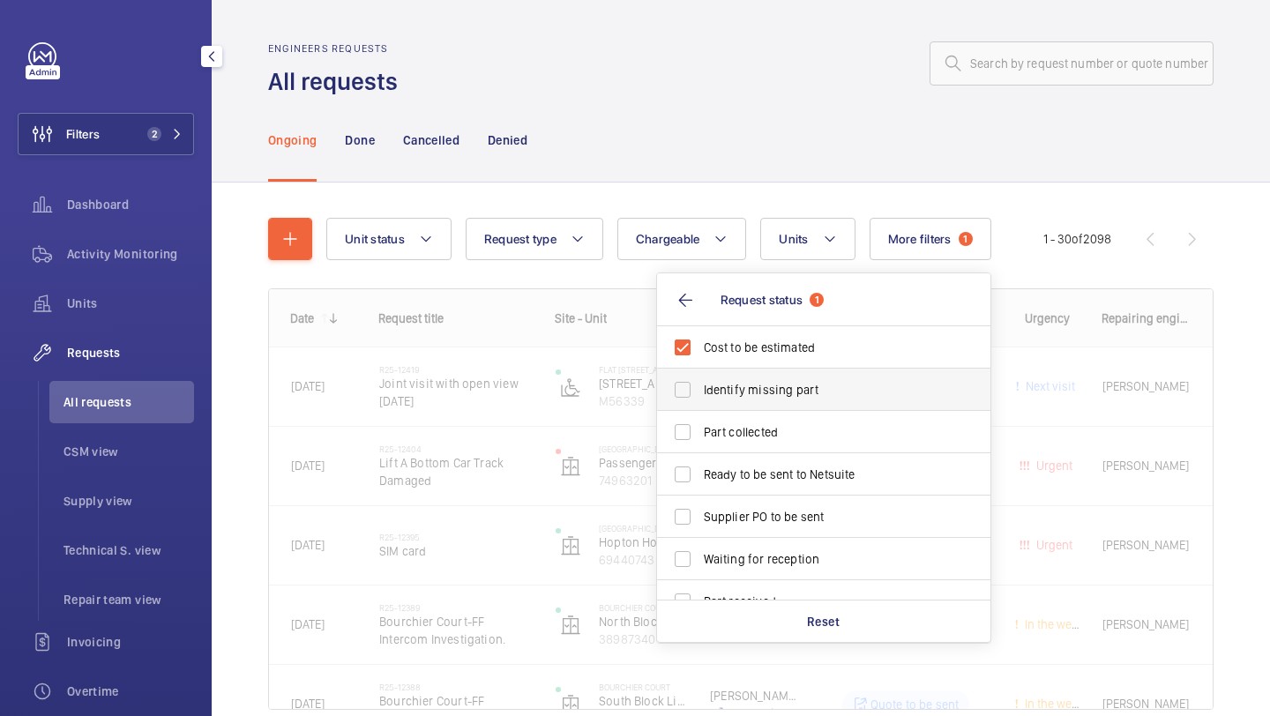
click at [818, 390] on span "Identify missing part" at bounding box center [825, 390] width 242 height 18
click at [700, 390] on input "Identify missing part" at bounding box center [682, 389] width 35 height 35
checkbox input "true"
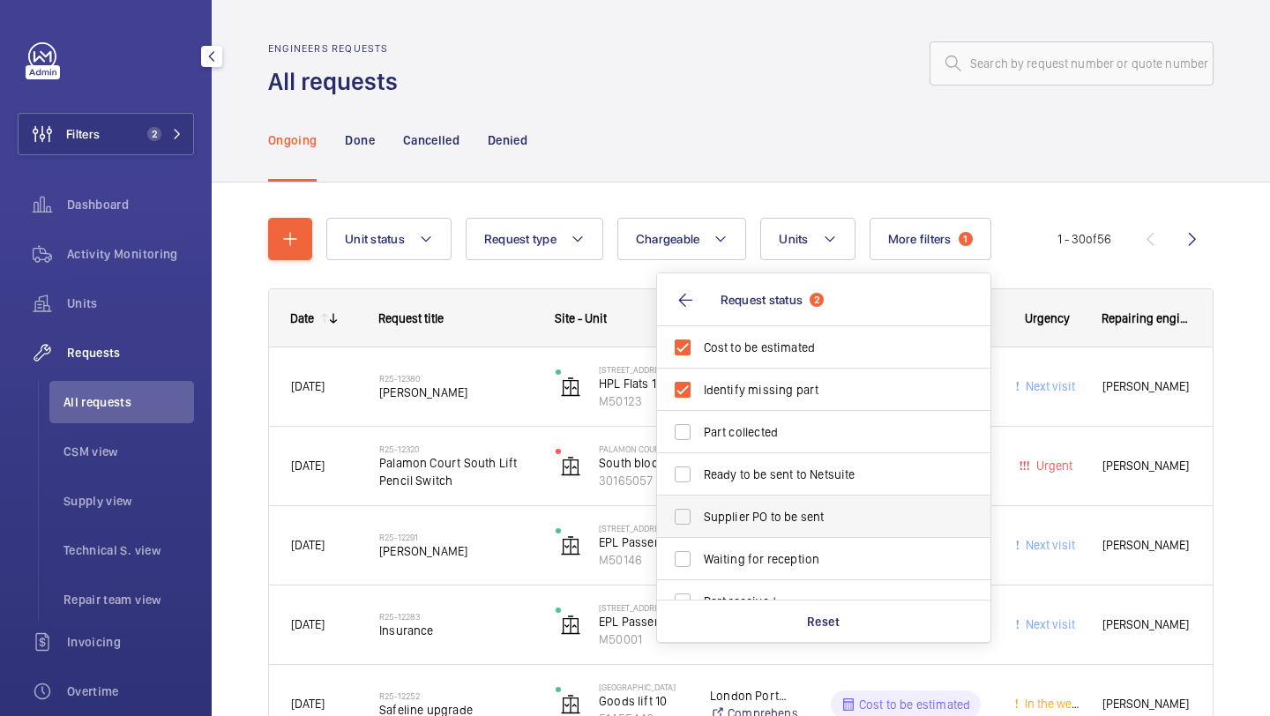
click at [794, 503] on label "Supplier PO to be sent" at bounding box center [810, 517] width 307 height 42
click at [700, 503] on input "Supplier PO to be sent" at bounding box center [682, 516] width 35 height 35
checkbox input "true"
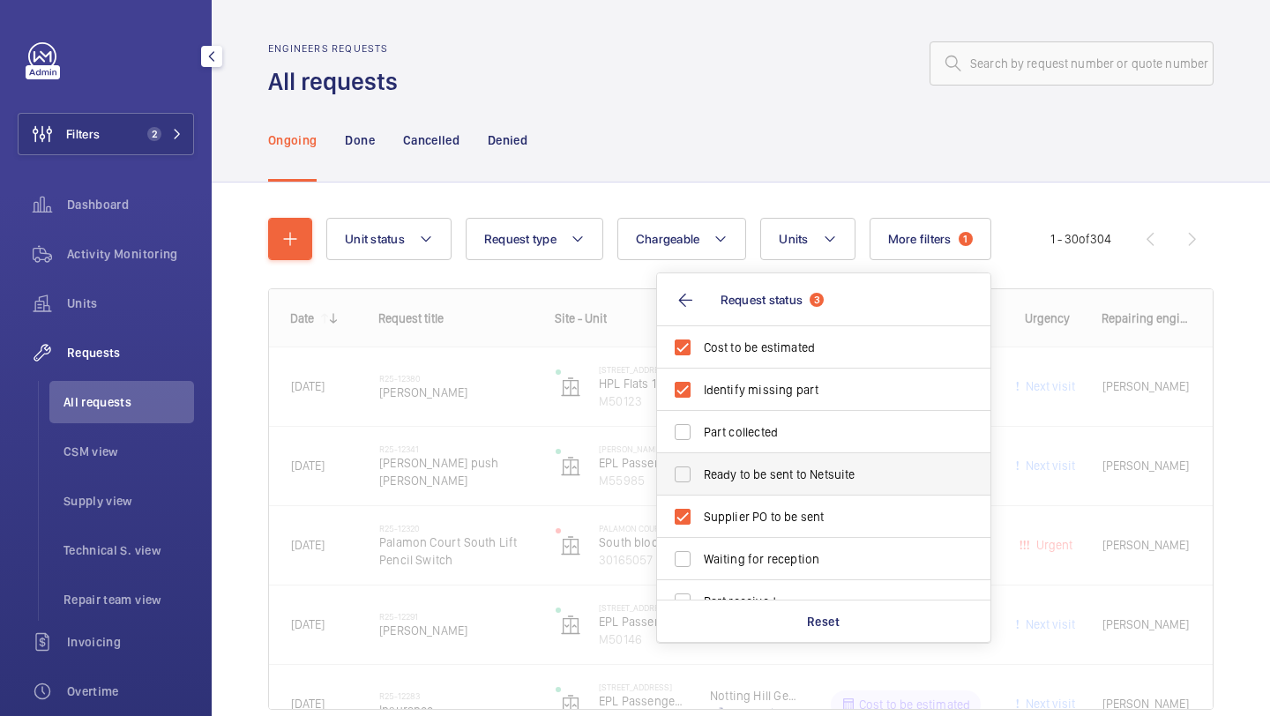
click at [794, 486] on label "Ready to be sent to Netsuite" at bounding box center [810, 474] width 307 height 42
click at [700, 486] on input "Ready to be sent to Netsuite" at bounding box center [682, 474] width 35 height 35
checkbox input "true"
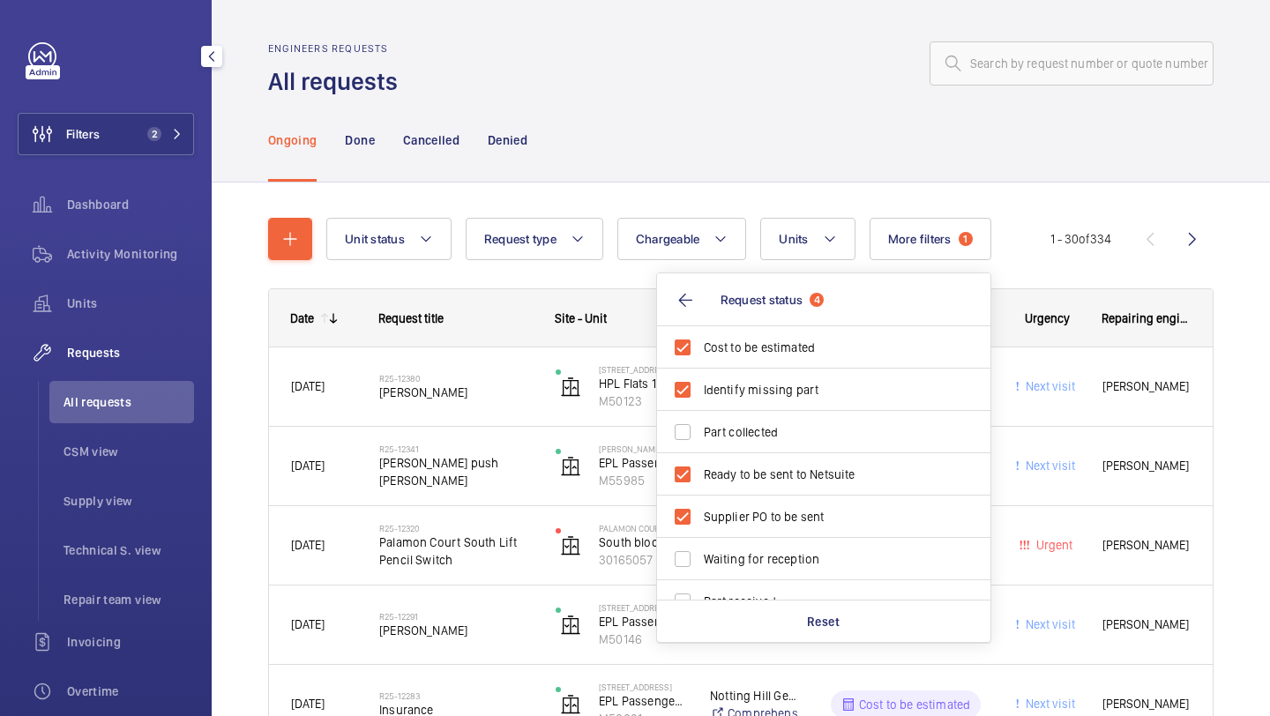
click at [755, 99] on div "Ongoing Done Cancelled Denied" at bounding box center [740, 140] width 945 height 84
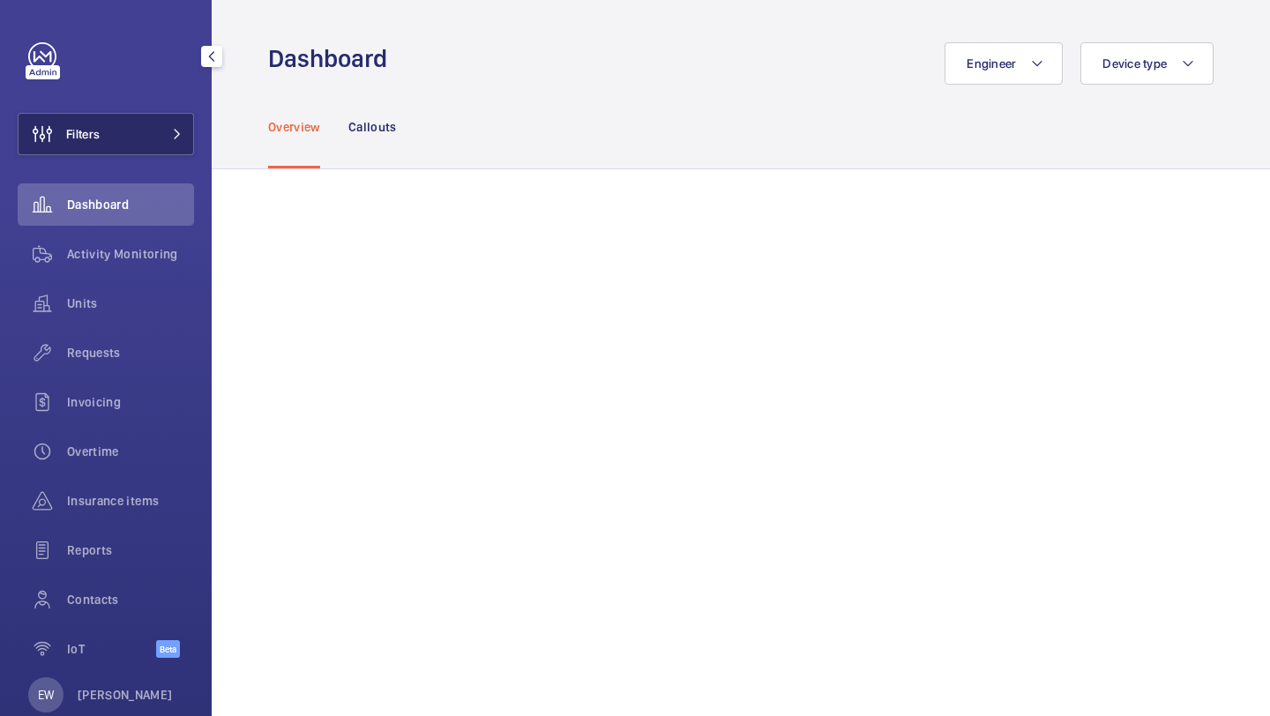
click at [146, 134] on button "Filters" at bounding box center [106, 134] width 176 height 42
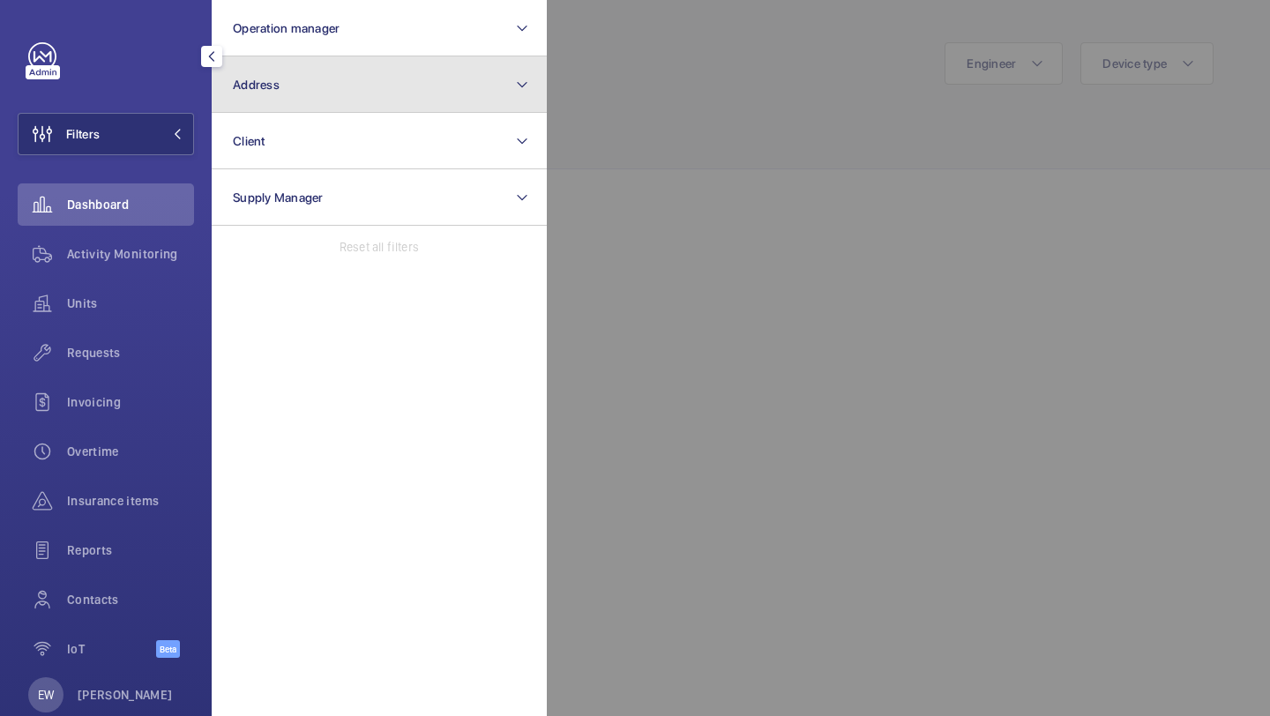
click at [272, 73] on button "Address" at bounding box center [379, 84] width 335 height 56
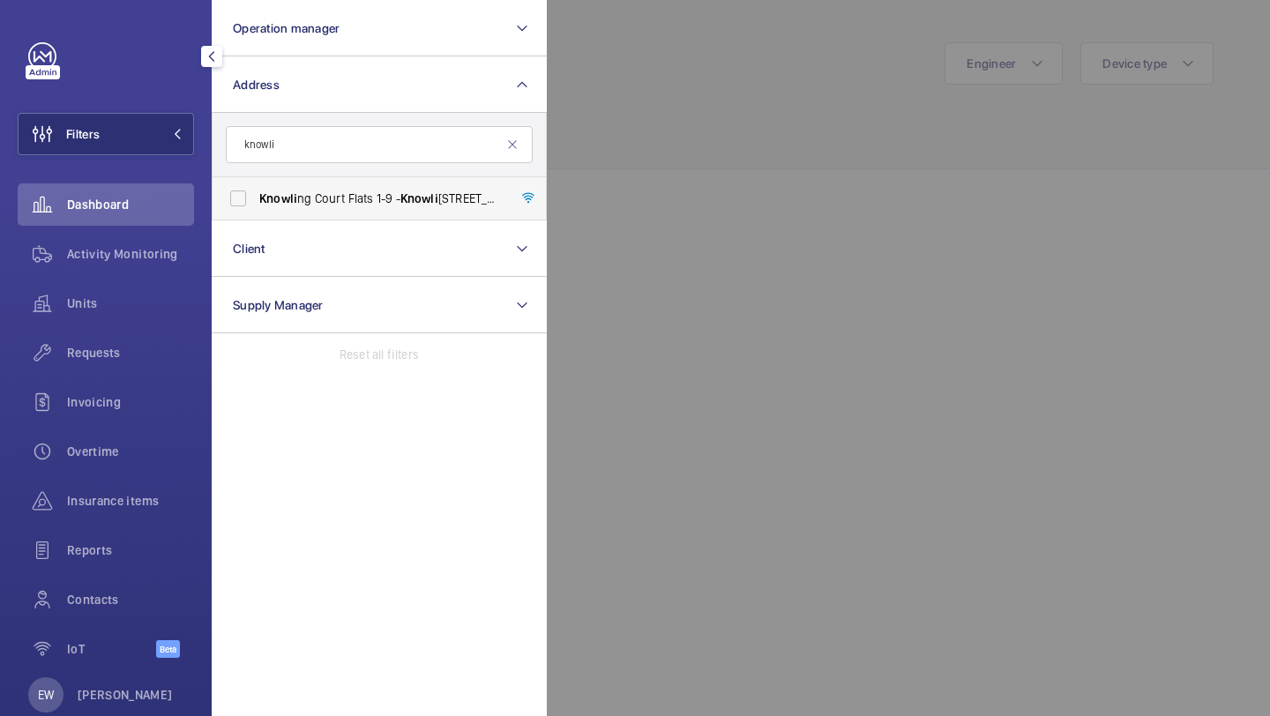
type input "knowli"
click at [269, 192] on span "Knowli" at bounding box center [278, 198] width 38 height 14
click at [256, 192] on input "Knowli ng Court Flats 1-9 - Knowli ng Court Flats 1-9, BRENTFORD TW8 0BB" at bounding box center [237, 198] width 35 height 35
checkbox input "true"
click at [108, 362] on div "Requests" at bounding box center [106, 353] width 176 height 42
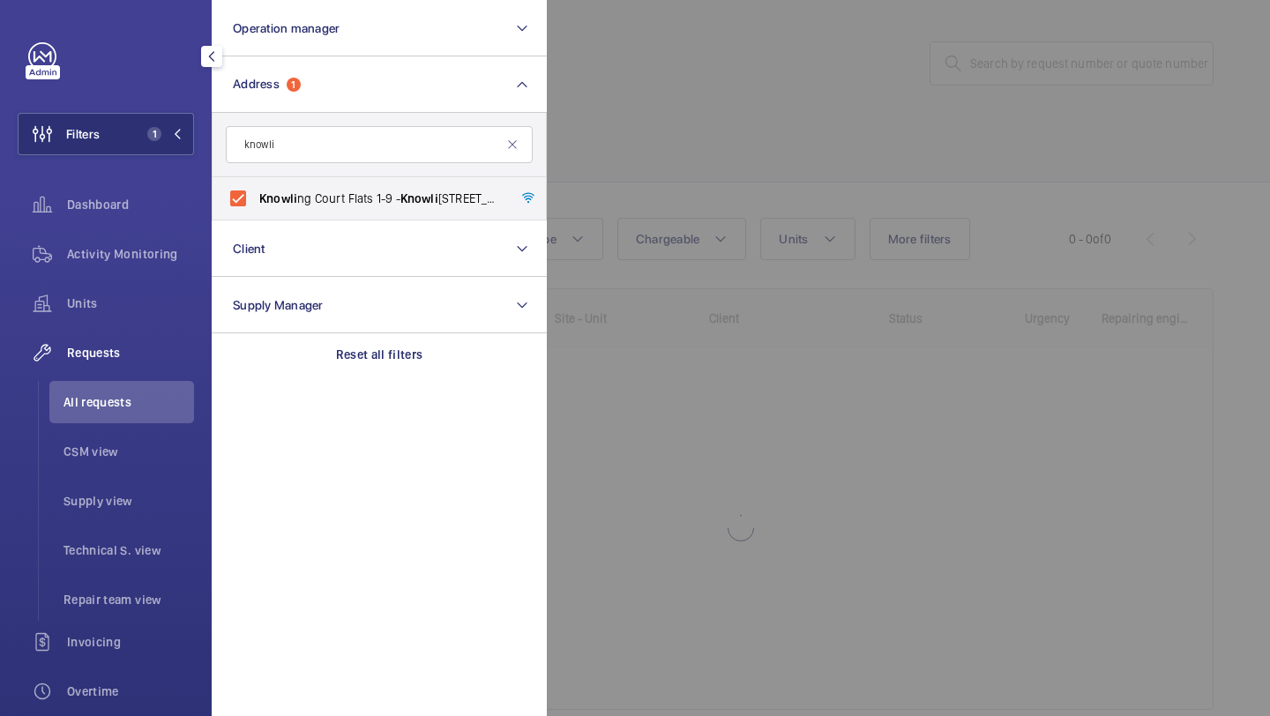
click at [659, 198] on div at bounding box center [1182, 358] width 1270 height 716
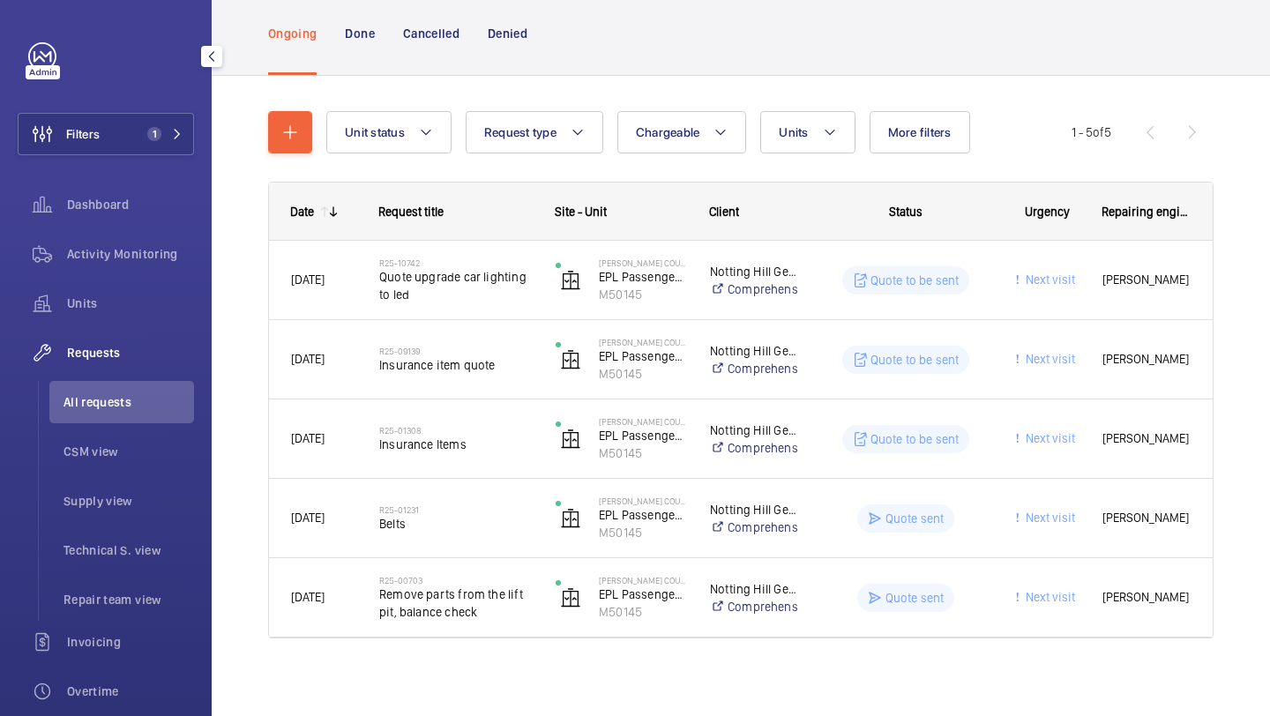
scroll to position [106, 0]
click at [362, 33] on p "Done" at bounding box center [359, 35] width 29 height 18
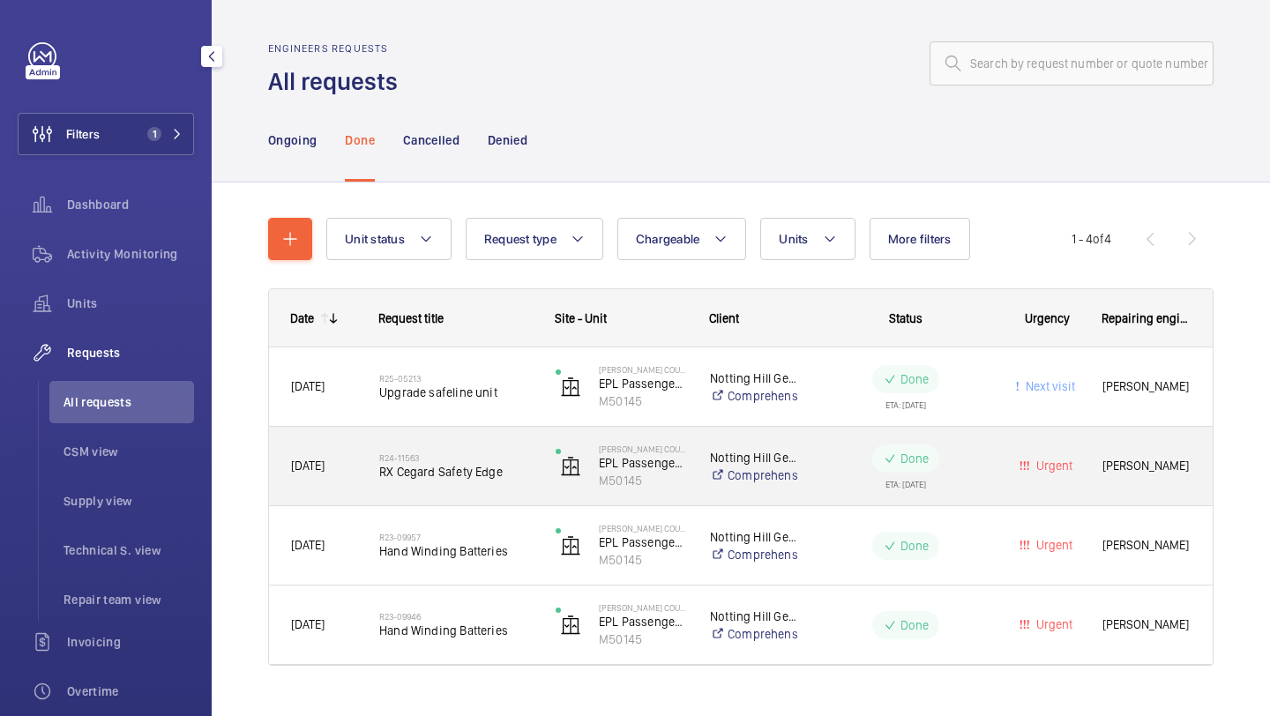
click at [428, 457] on h2 "R24-11563" at bounding box center [455, 457] width 153 height 11
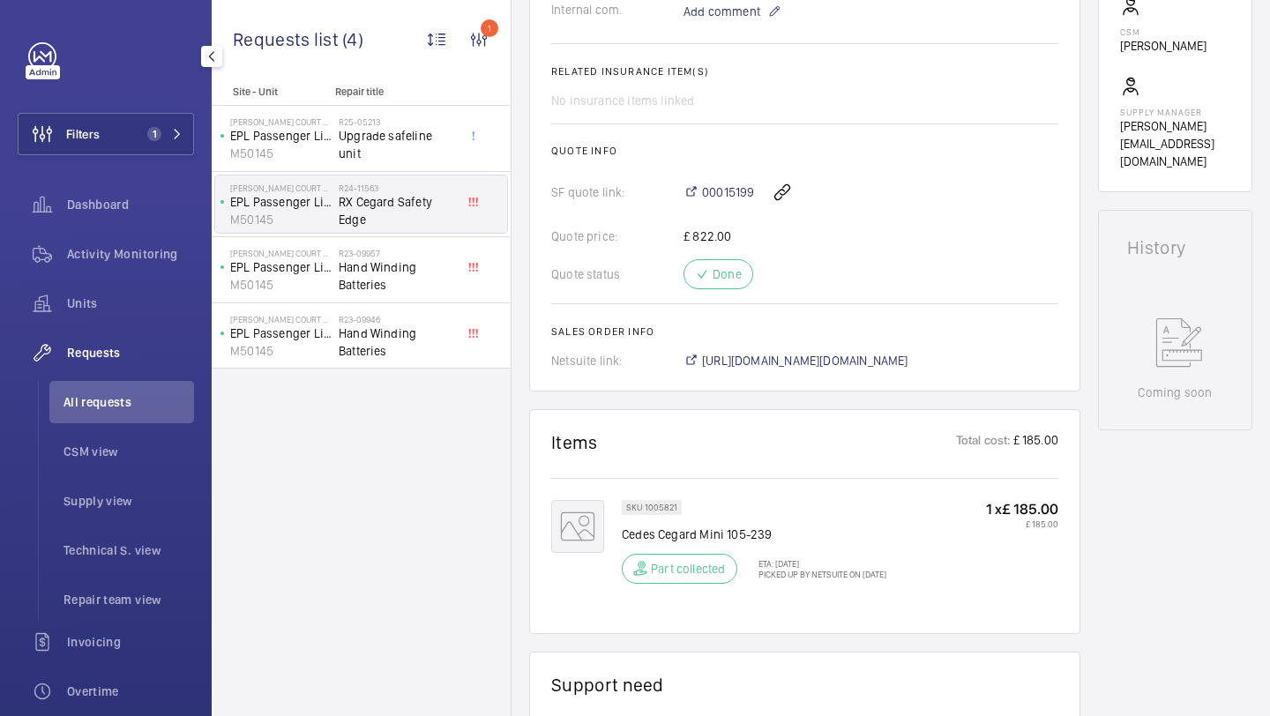
scroll to position [624, 0]
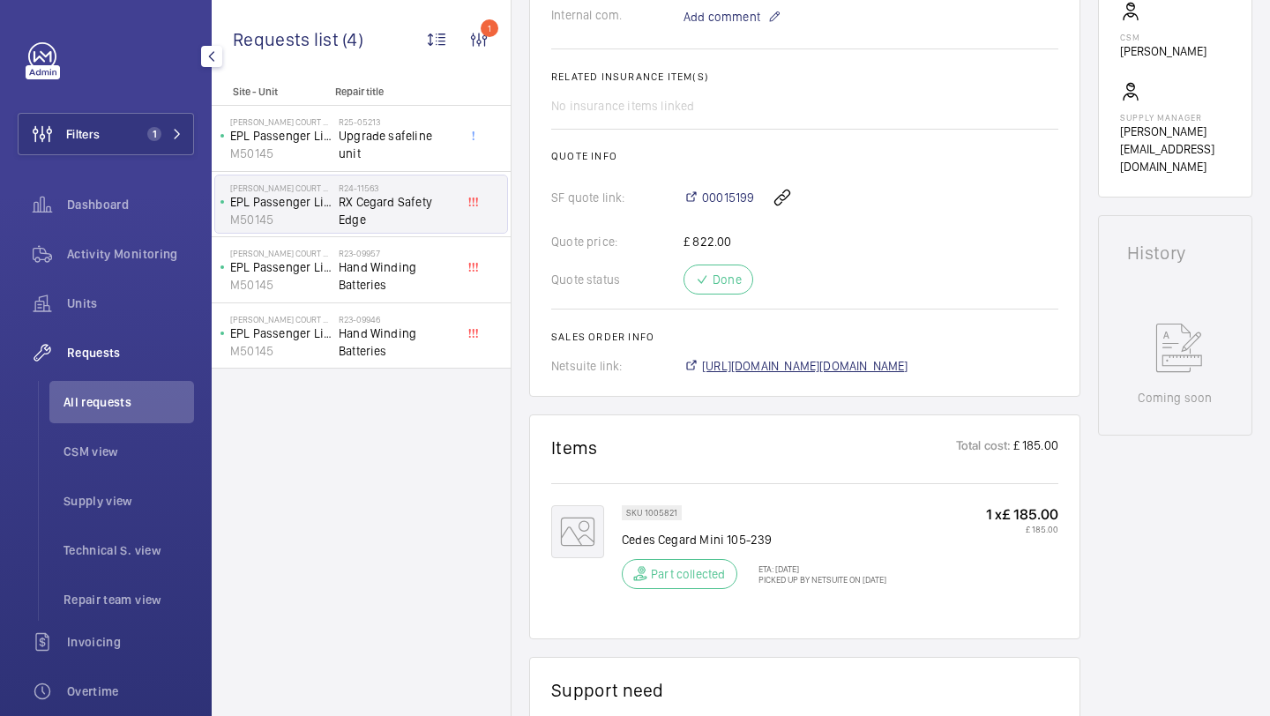
click at [896, 361] on span "https://6461500.app.netsuite.com/app/accounting/transactions/salesord.nl?id=194…" at bounding box center [805, 366] width 206 height 18
drag, startPoint x: 675, startPoint y: 511, endPoint x: 643, endPoint y: 514, distance: 32.7
click at [643, 514] on p "SKU 1005821" at bounding box center [651, 513] width 51 height 6
copy p "1005821"
drag, startPoint x: 774, startPoint y: 536, endPoint x: 623, endPoint y: 536, distance: 151.7
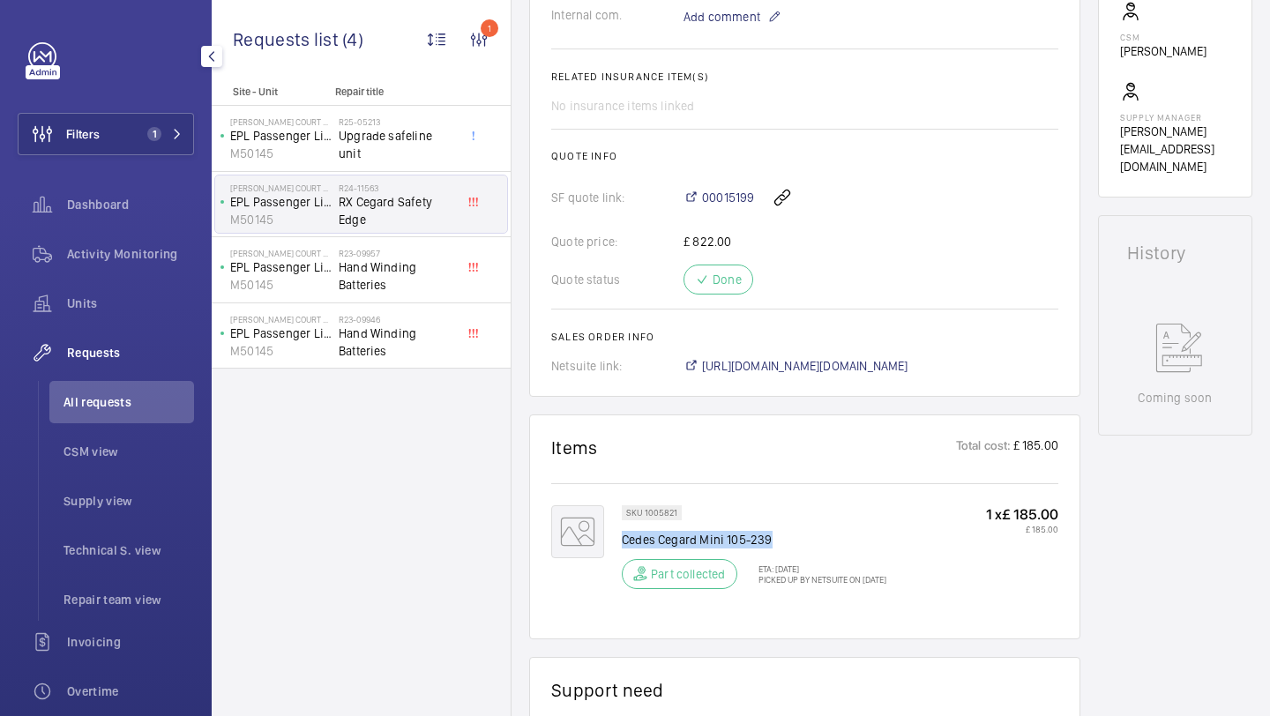
click at [623, 536] on p "Cedes Cegard Mini 105-239" at bounding box center [754, 540] width 265 height 18
copy p "Cedes Cegard Mini 105-239"
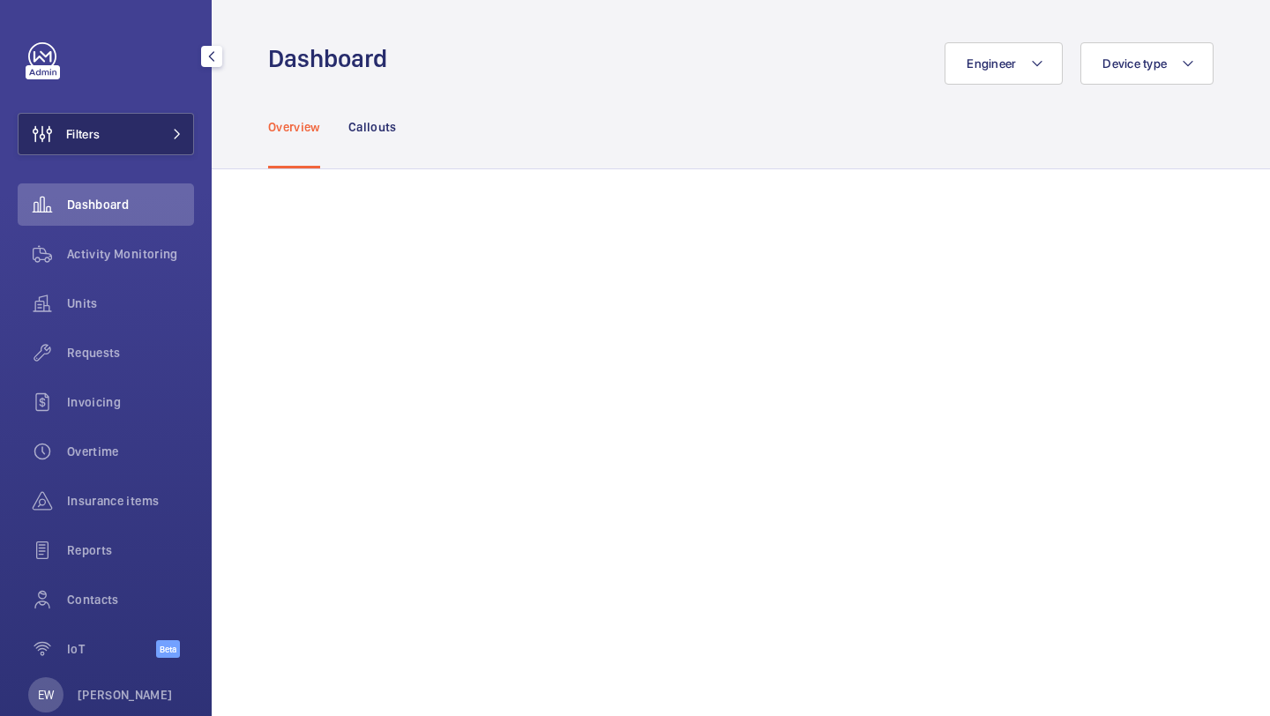
click at [164, 139] on button "Filters" at bounding box center [106, 134] width 176 height 42
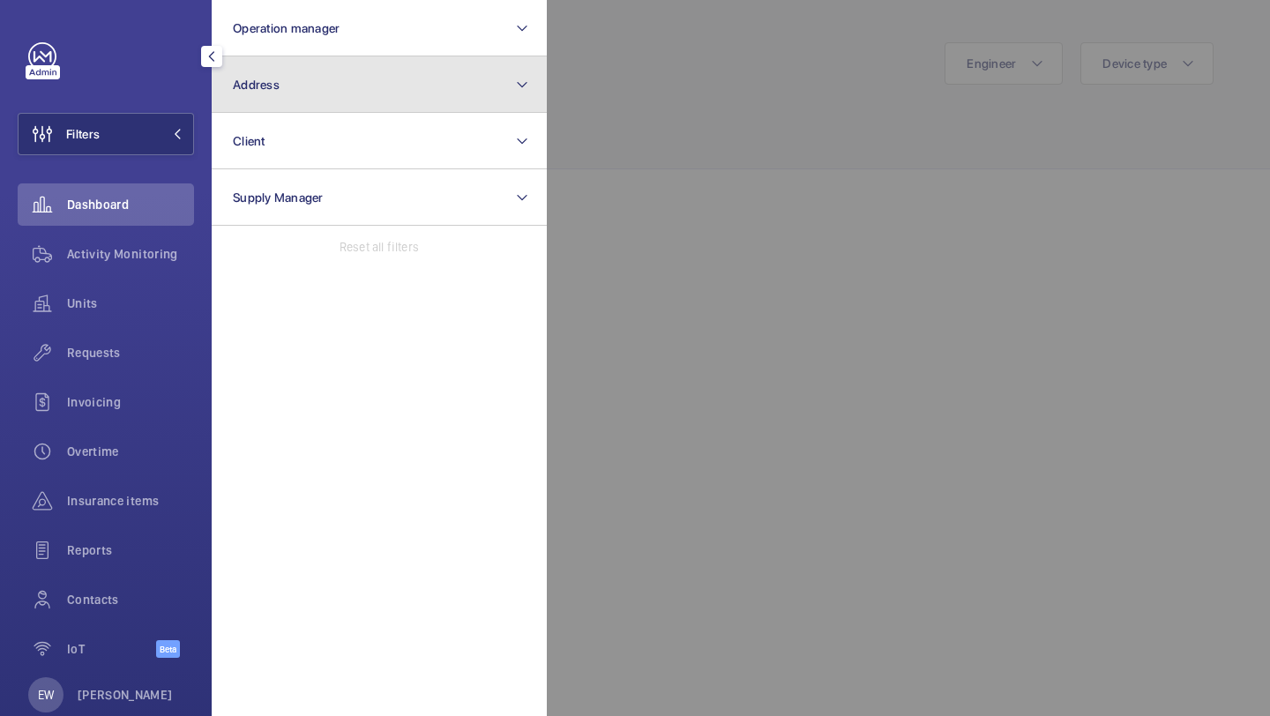
click at [242, 78] on span "Address" at bounding box center [256, 85] width 47 height 14
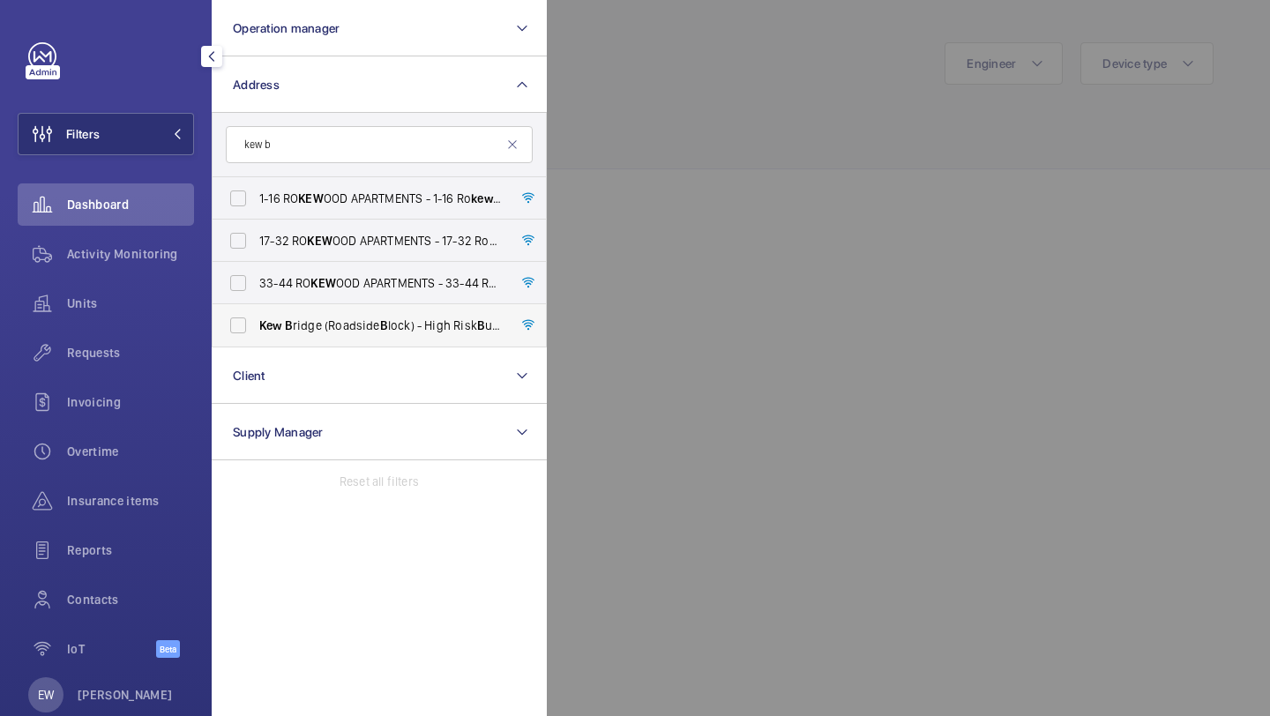
type input "kew b"
click at [257, 320] on label "[GEOGRAPHIC_DATA] (Roadside B lock) - High Risk B uilding - [GEOGRAPHIC_DATA] (…" at bounding box center [366, 325] width 307 height 42
click at [256, 320] on input "[GEOGRAPHIC_DATA] (Roadside B lock) - High Risk B uilding - [GEOGRAPHIC_DATA] (…" at bounding box center [237, 325] width 35 height 35
checkbox input "true"
click at [131, 338] on div "Requests" at bounding box center [106, 353] width 176 height 42
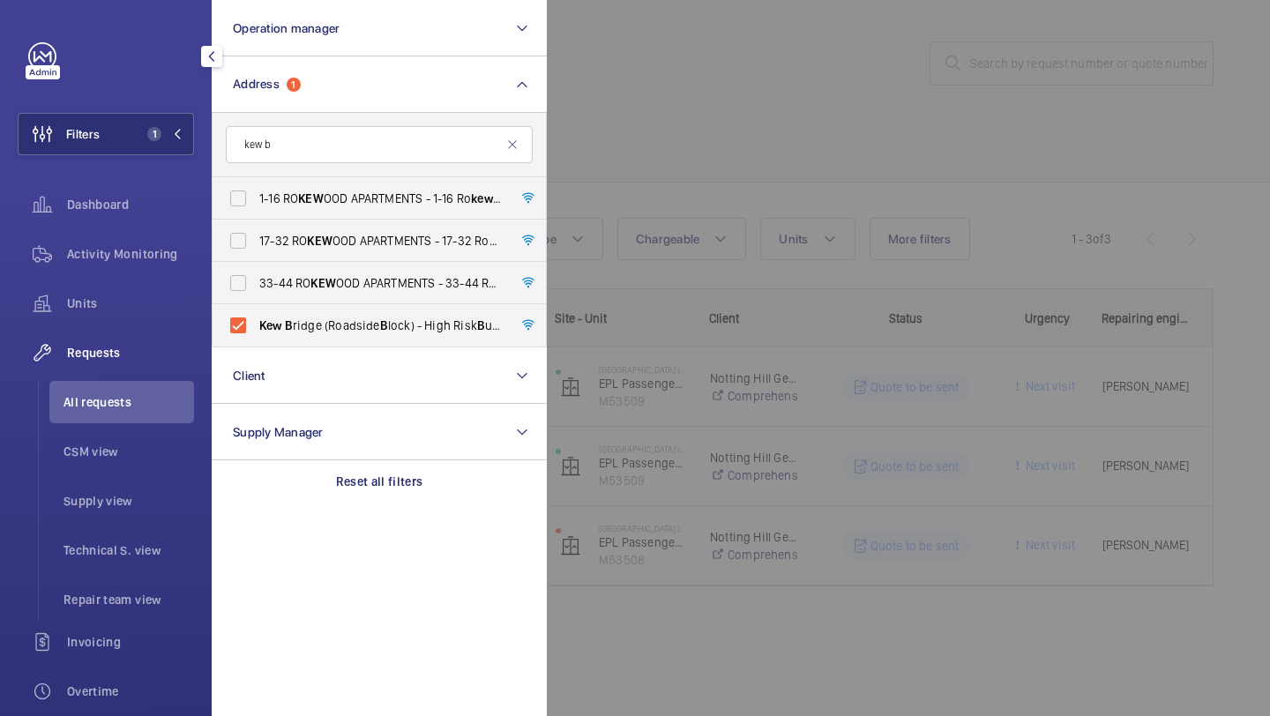
click at [658, 95] on div at bounding box center [1182, 358] width 1270 height 716
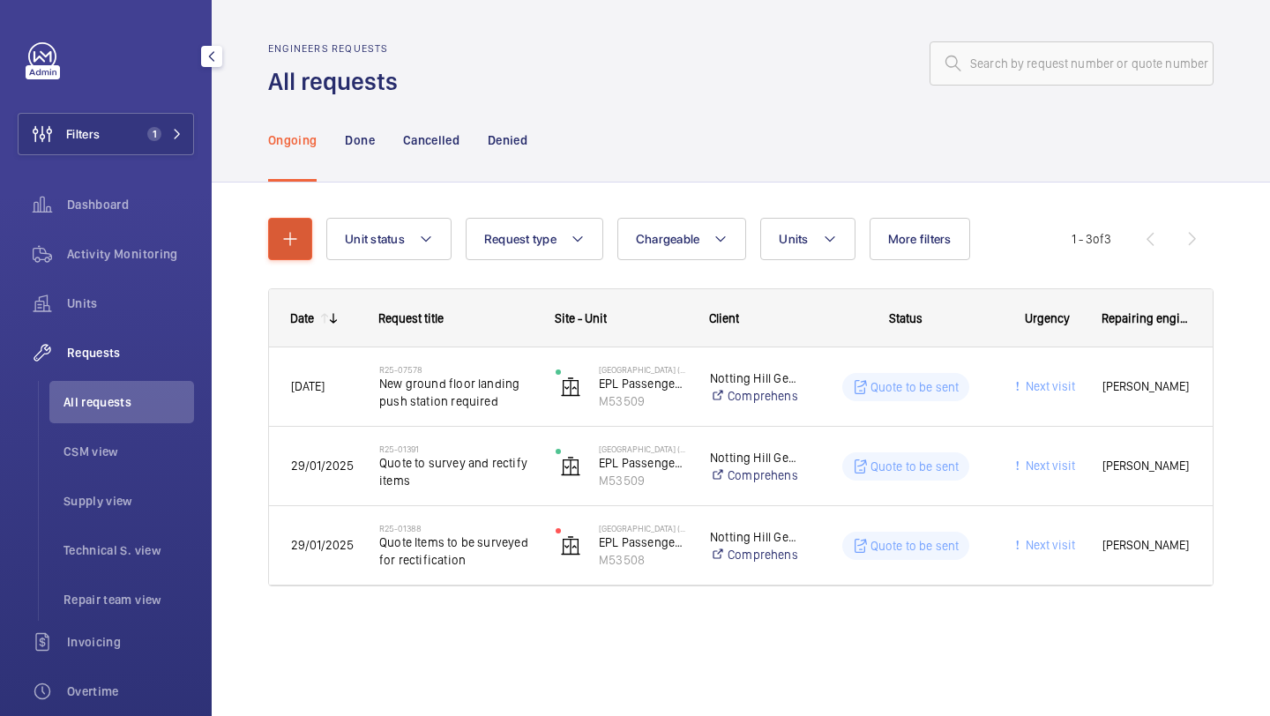
click at [268, 259] on div "Unit status Request type Chargeable Units More filters Request status Urgency R…" at bounding box center [740, 239] width 945 height 42
click at [274, 251] on button "button" at bounding box center [290, 239] width 44 height 42
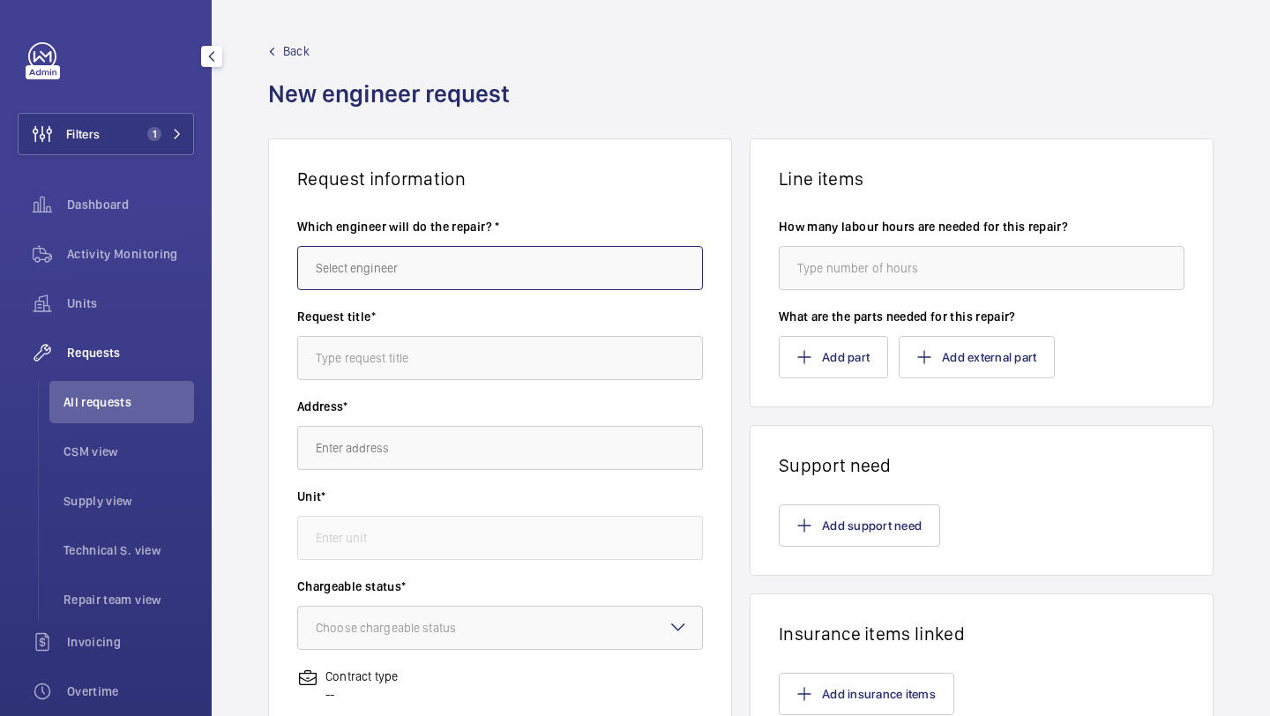
click at [317, 257] on input "text" at bounding box center [500, 268] width 406 height 44
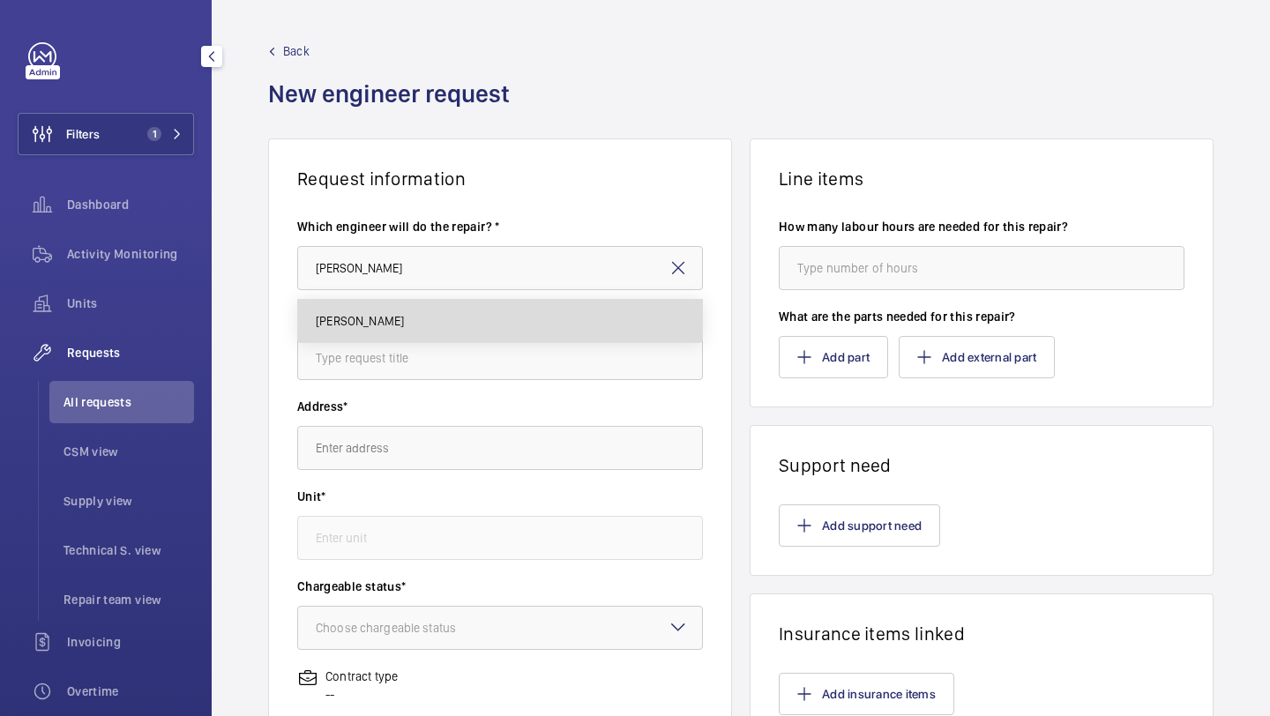
click at [326, 333] on mat-option "[PERSON_NAME]" at bounding box center [500, 321] width 404 height 42
type input "[PERSON_NAME]"
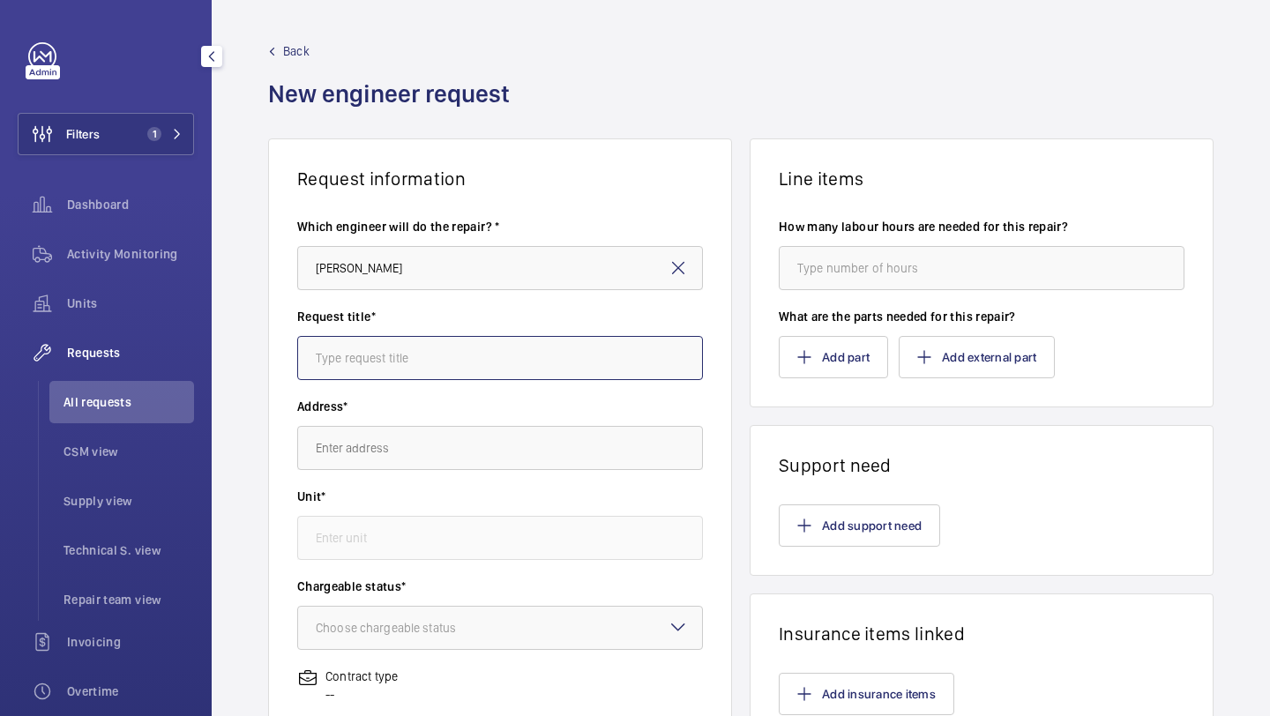
click at [337, 351] on input "text" at bounding box center [500, 358] width 406 height 44
type input "cegard mini edges"
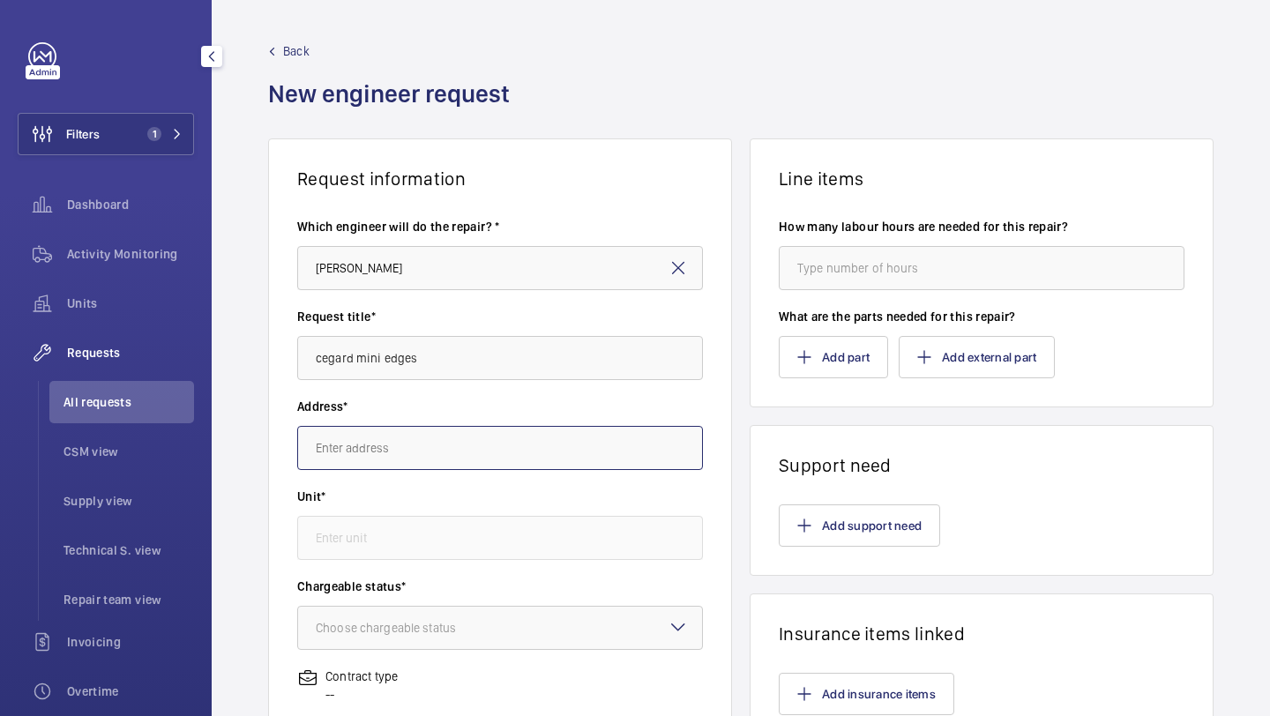
click at [431, 452] on input "text" at bounding box center [500, 448] width 406 height 44
type input "c"
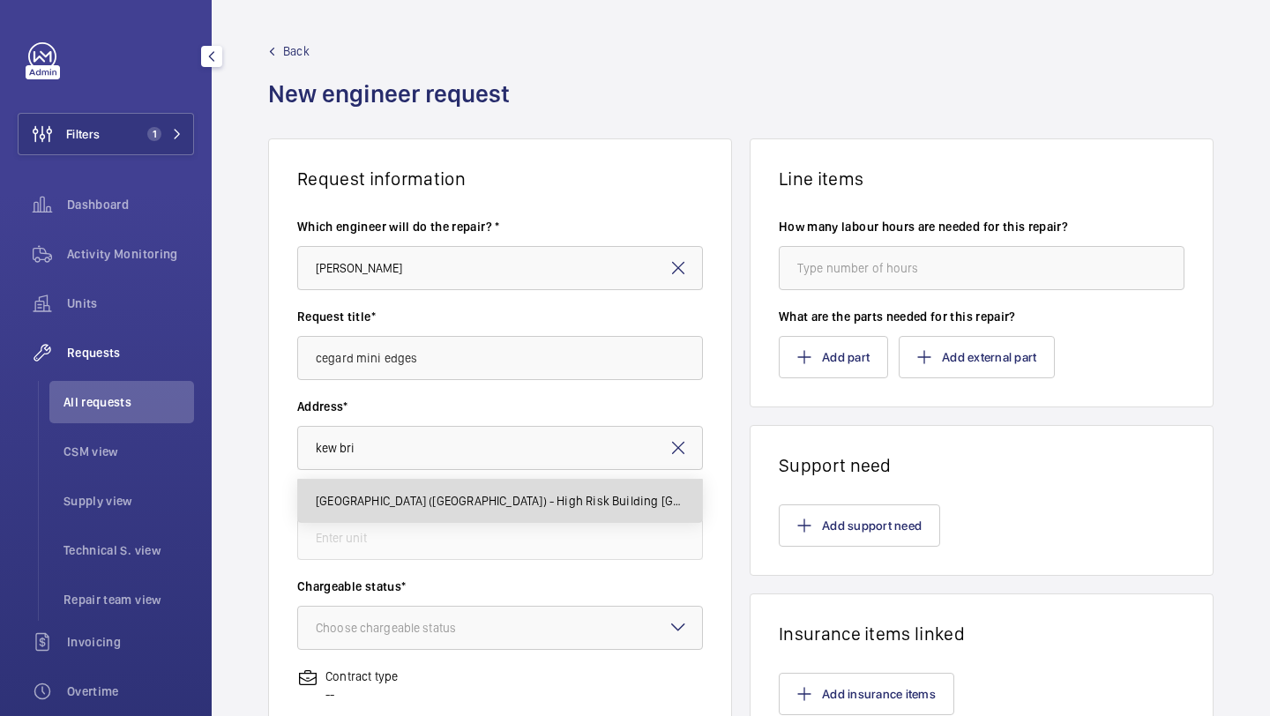
click at [423, 501] on span "[GEOGRAPHIC_DATA] ([GEOGRAPHIC_DATA]) - High Risk Building [GEOGRAPHIC_DATA] ([…" at bounding box center [500, 501] width 369 height 18
type input "Kew Bridge (Roadside Block) - High Risk Building Kew Bridge (Roadside Block), T…"
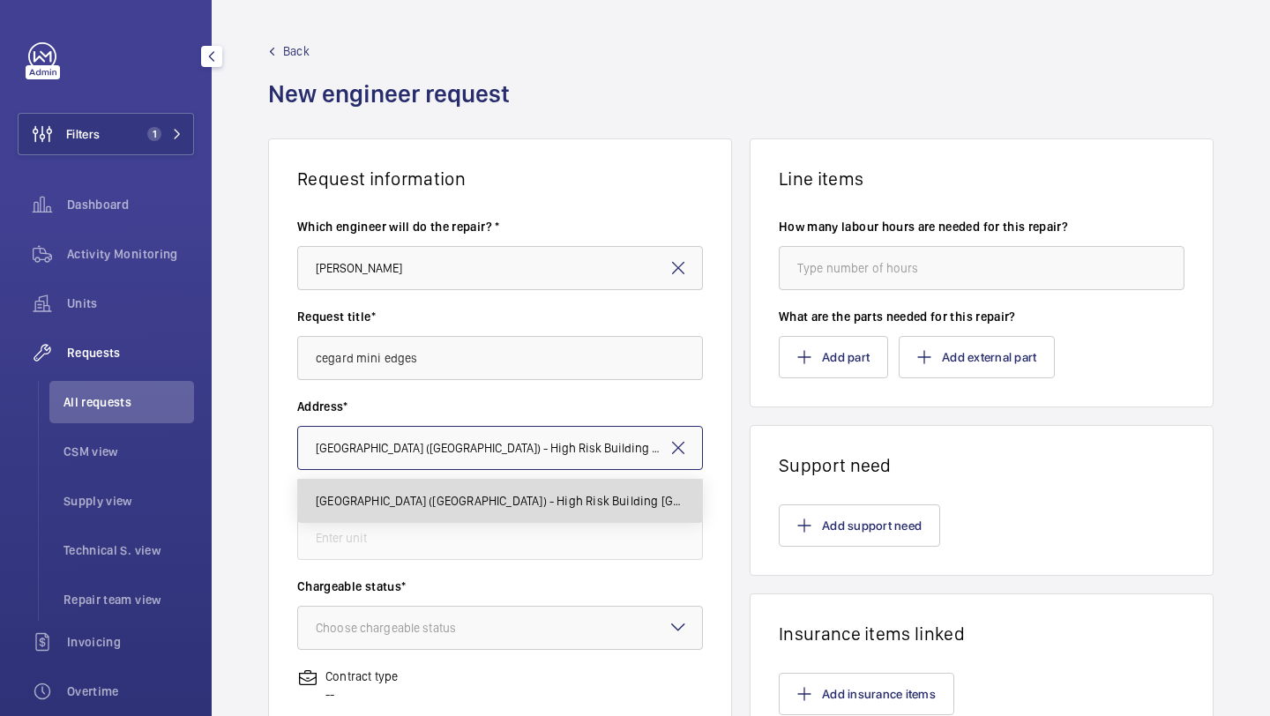
scroll to position [0, 160]
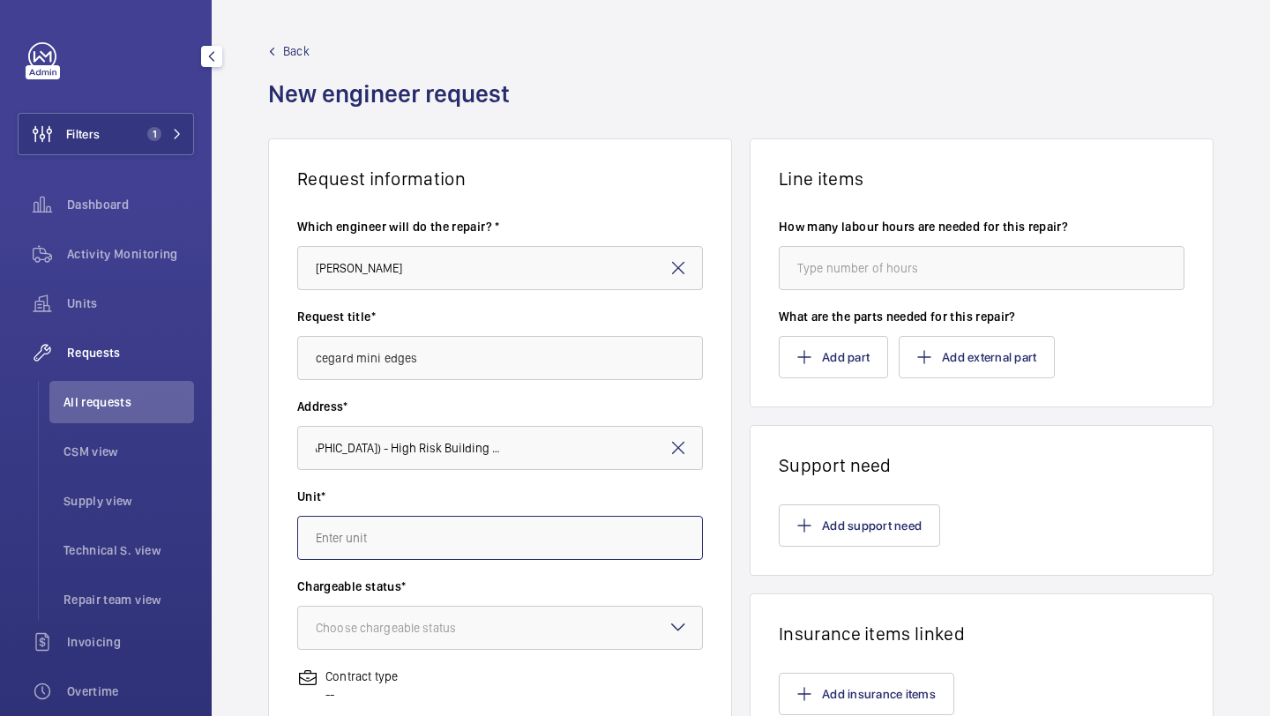
click at [419, 525] on input "text" at bounding box center [500, 538] width 406 height 44
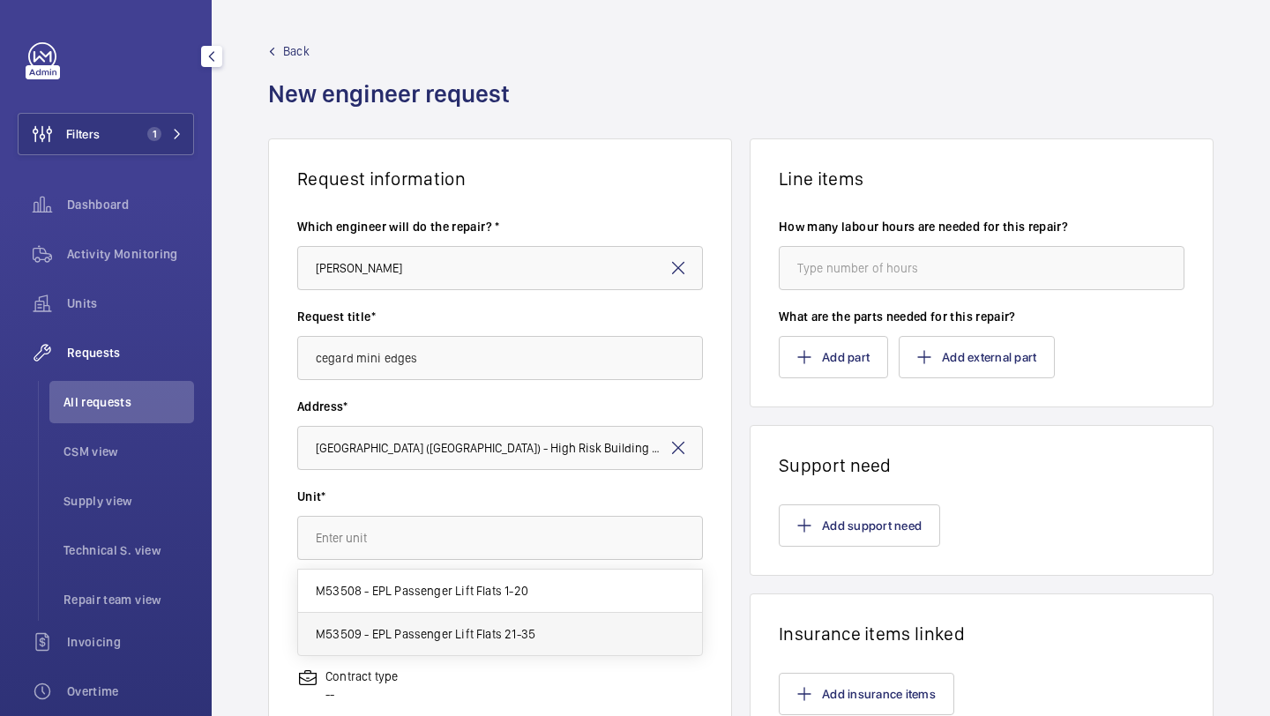
click at [422, 627] on span "M53509 - EPL Passenger Lift Flats 21-35" at bounding box center [426, 634] width 220 height 18
type input "M53509 - EPL Passenger Lift Flats 21-35"
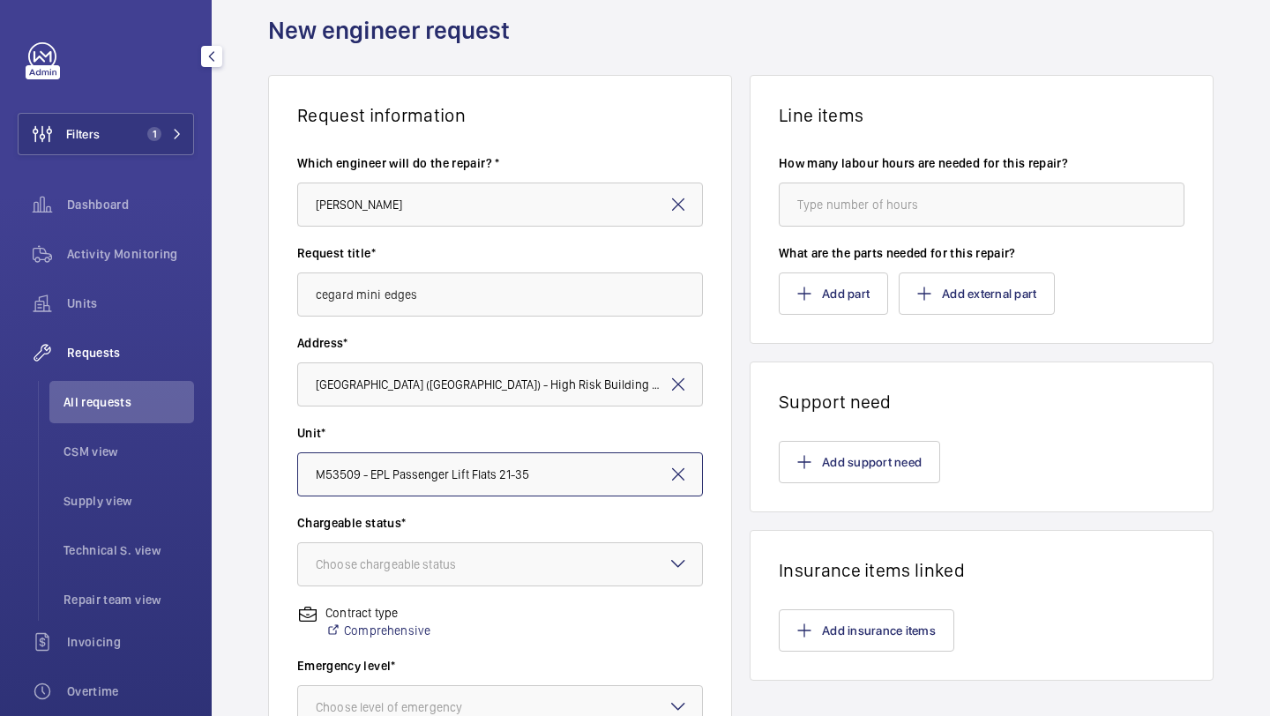
scroll to position [175, 0]
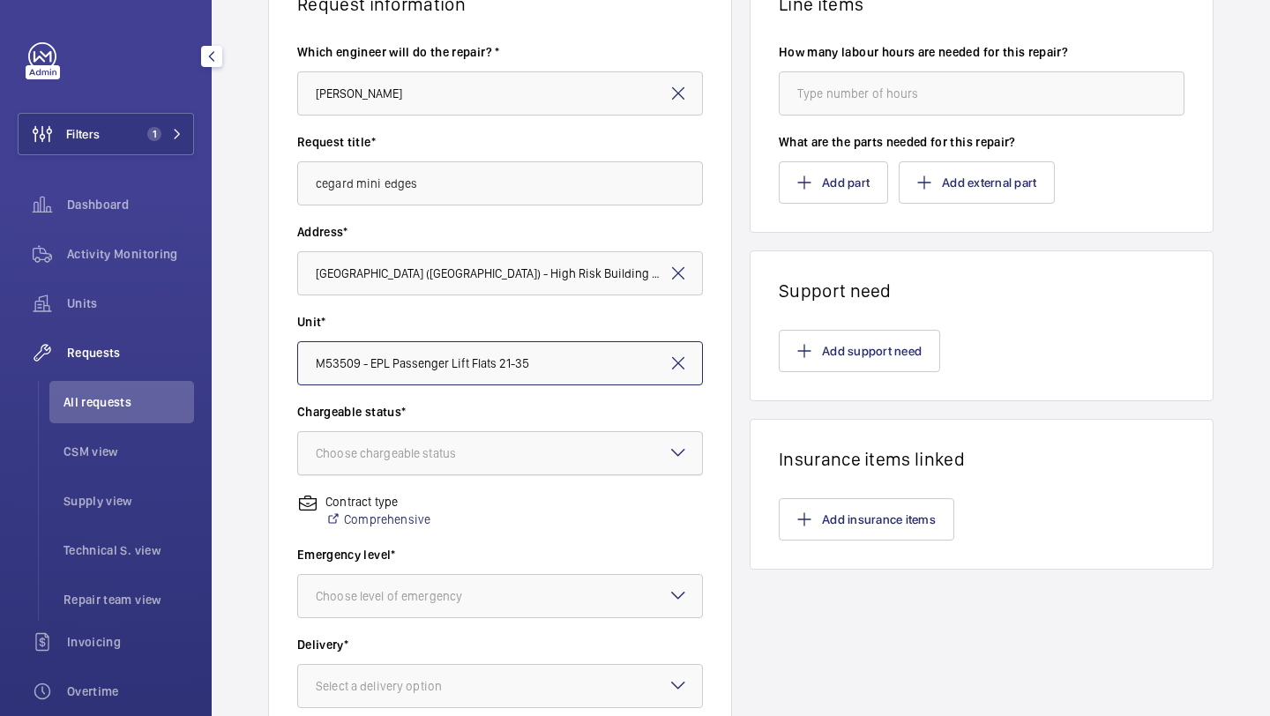
click at [463, 432] on div at bounding box center [500, 453] width 404 height 42
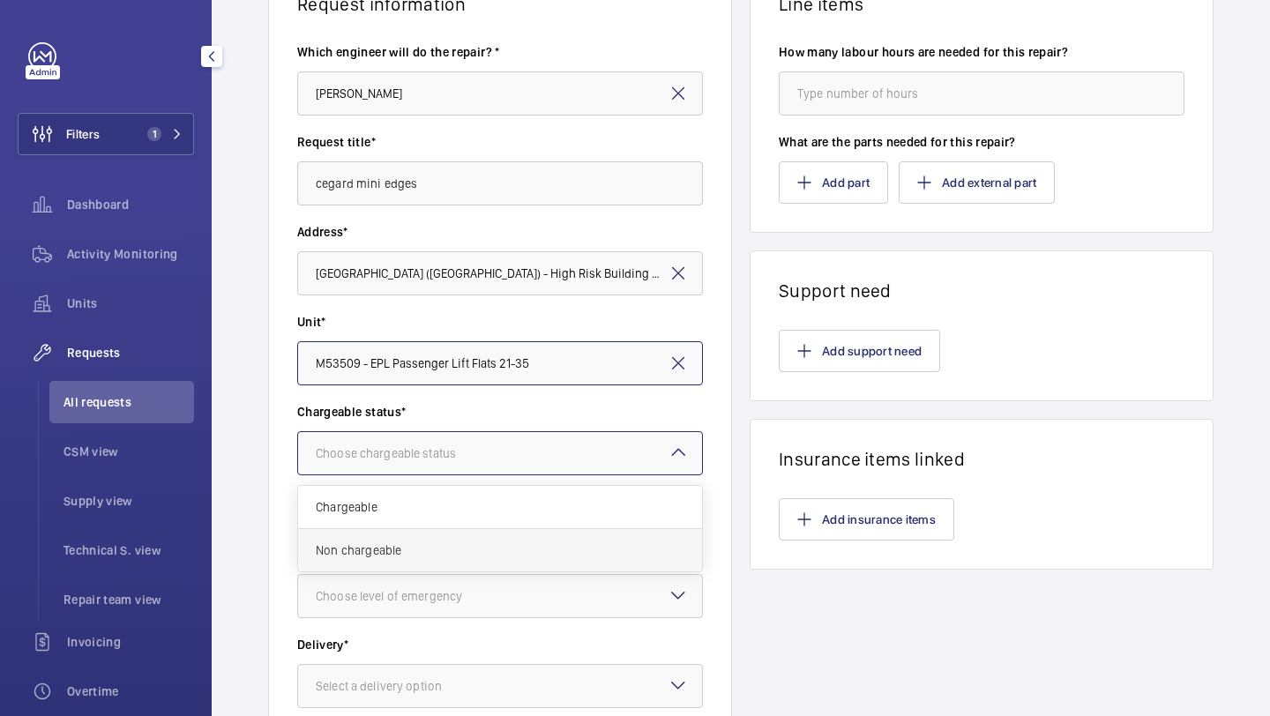
click at [430, 556] on span "Non chargeable" at bounding box center [500, 550] width 369 height 18
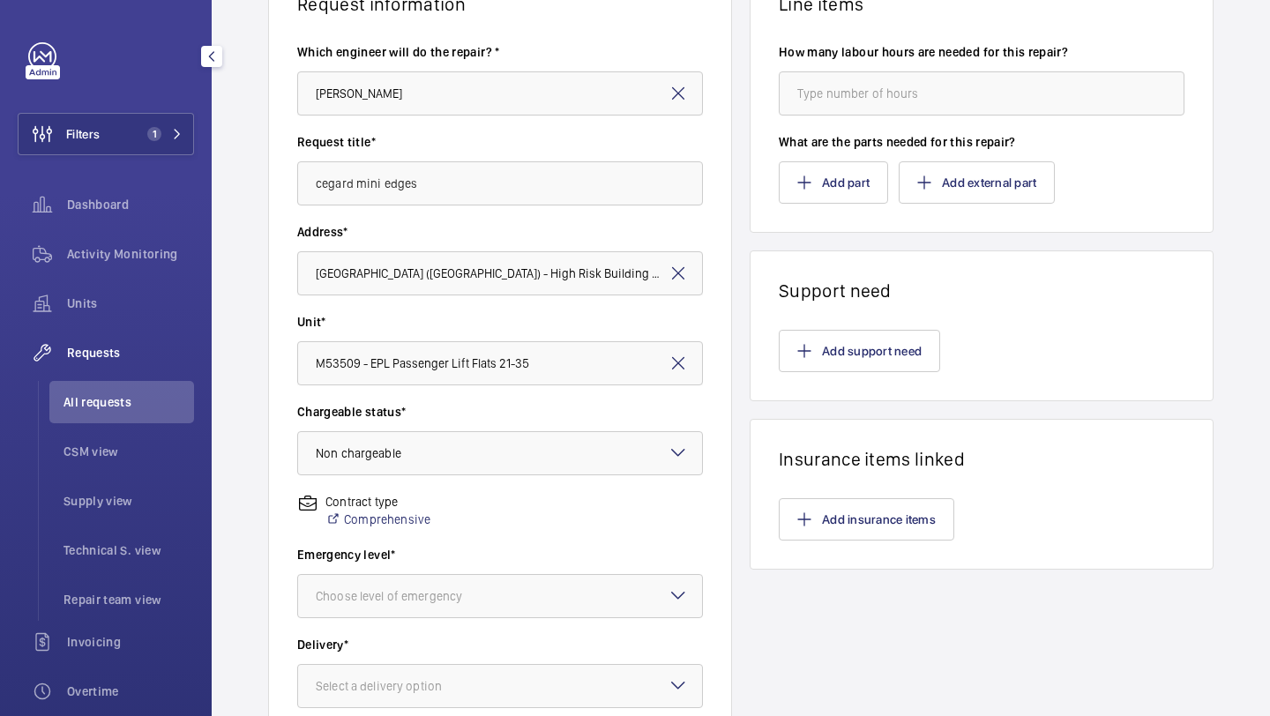
click at [399, 625] on div "Emergency level* Choose level of emergency" at bounding box center [500, 591] width 406 height 90
click at [408, 601] on div "Choose level of emergency" at bounding box center [411, 596] width 190 height 18
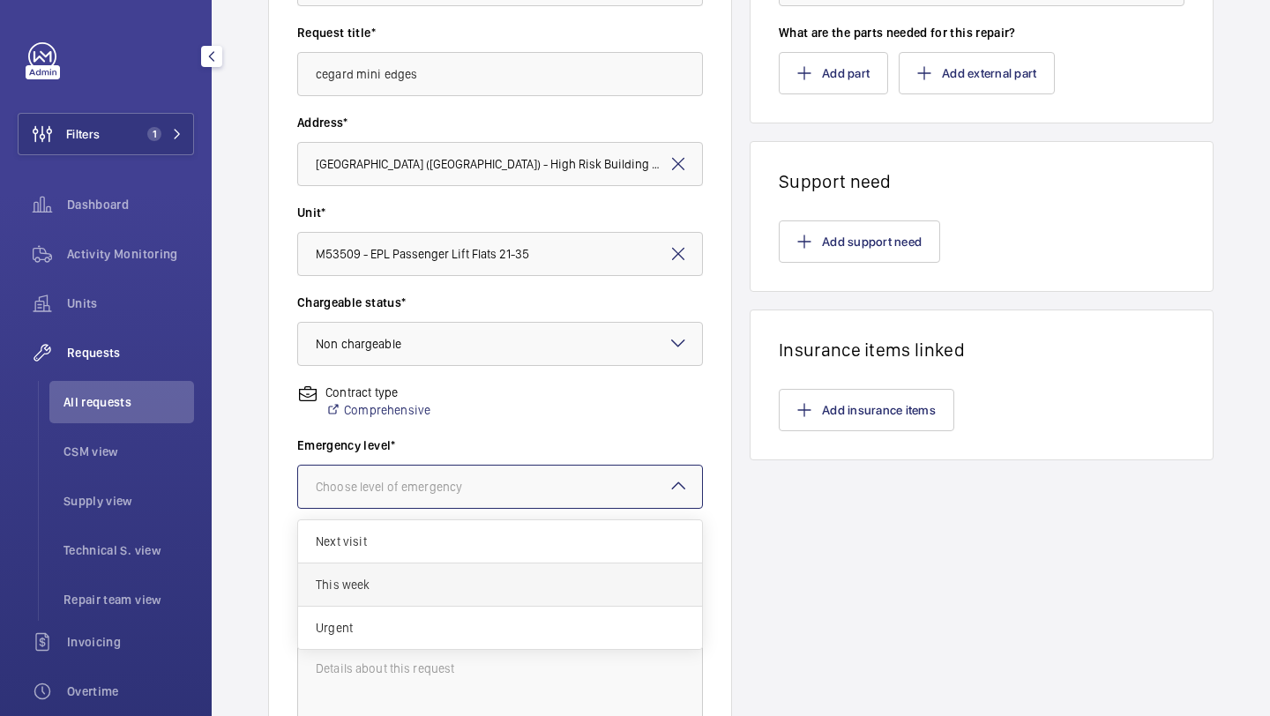
click at [411, 585] on span "This week" at bounding box center [500, 585] width 369 height 18
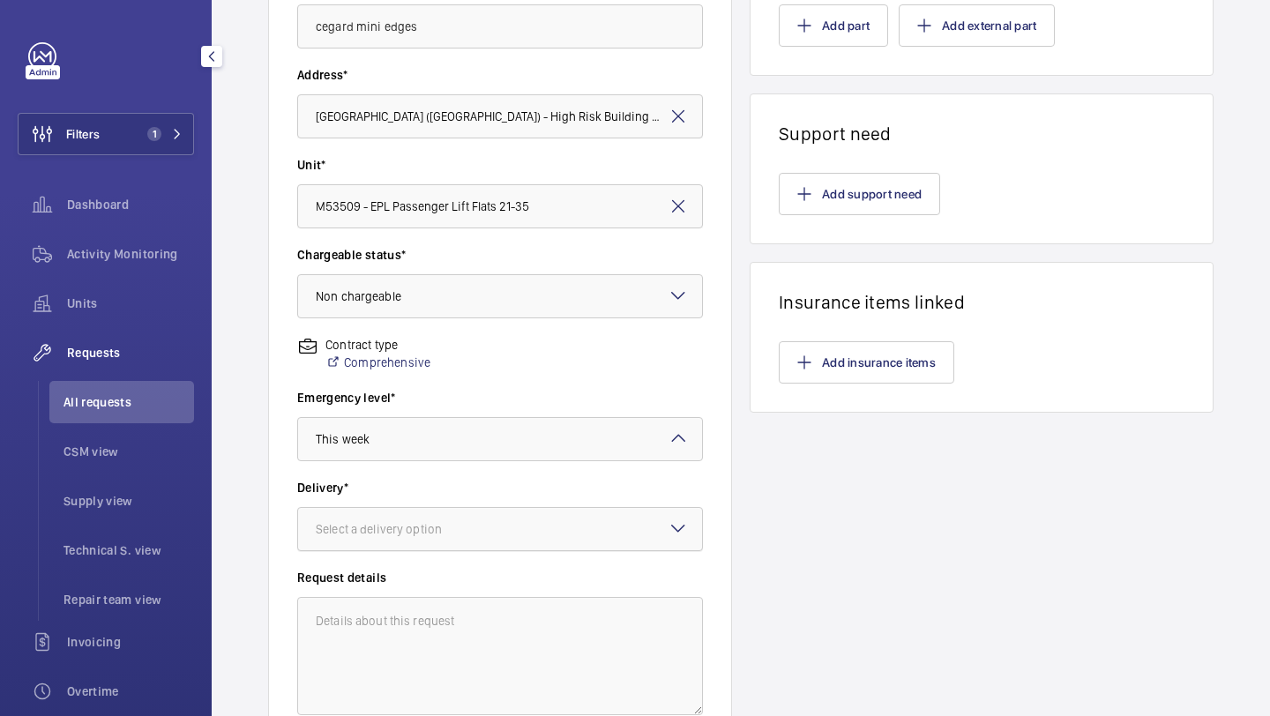
scroll to position [388, 0]
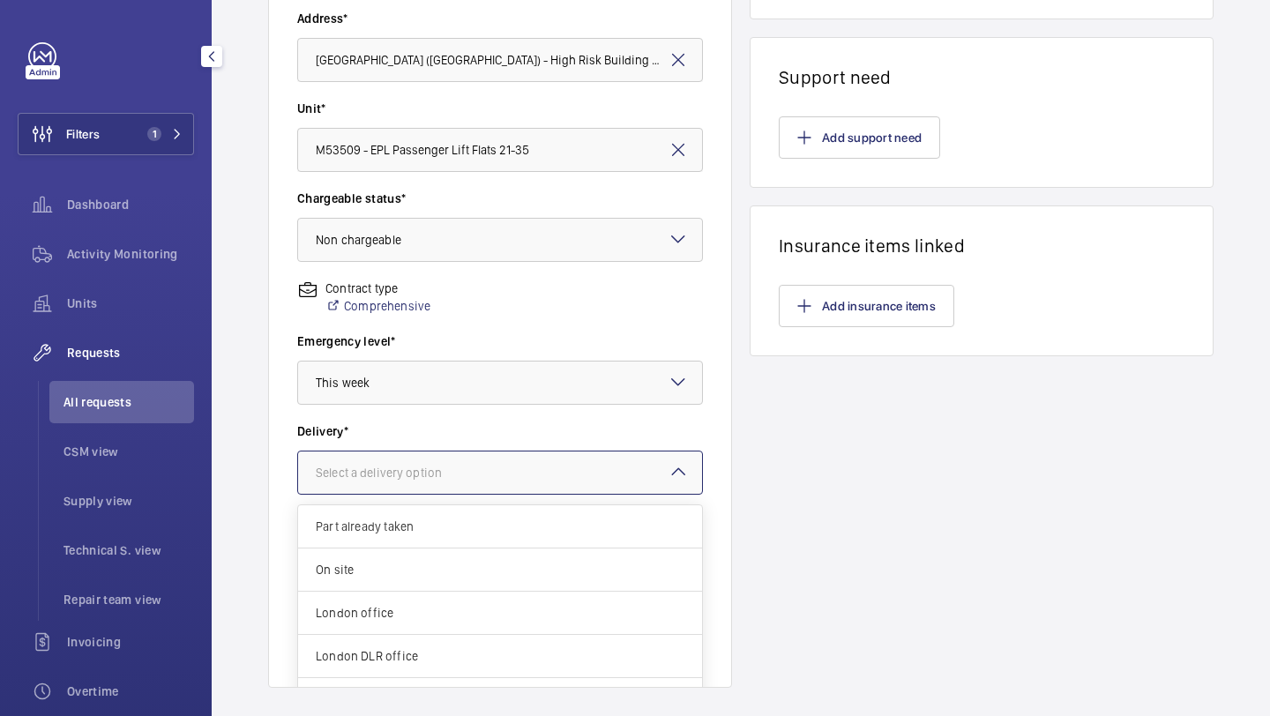
click at [454, 472] on div "Select a delivery option" at bounding box center [401, 473] width 170 height 18
click at [434, 607] on span "London office" at bounding box center [500, 613] width 369 height 18
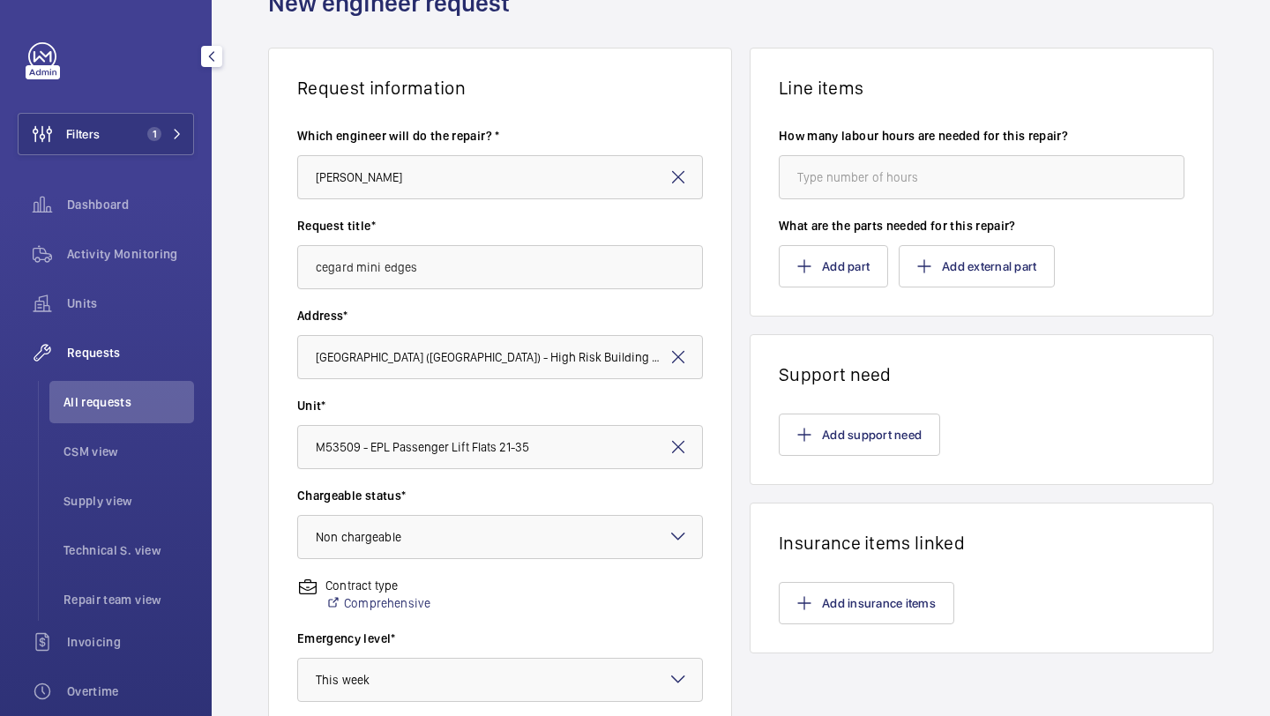
scroll to position [0, 0]
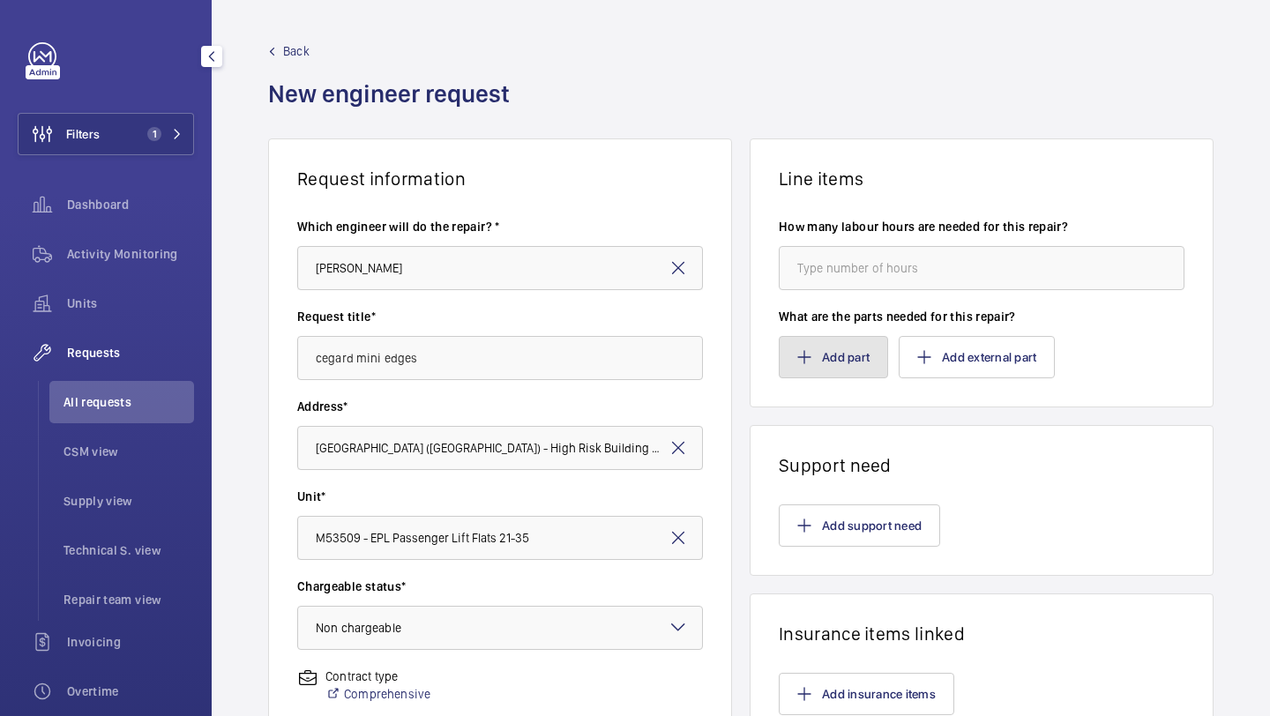
click at [842, 363] on button "Add part" at bounding box center [833, 357] width 109 height 42
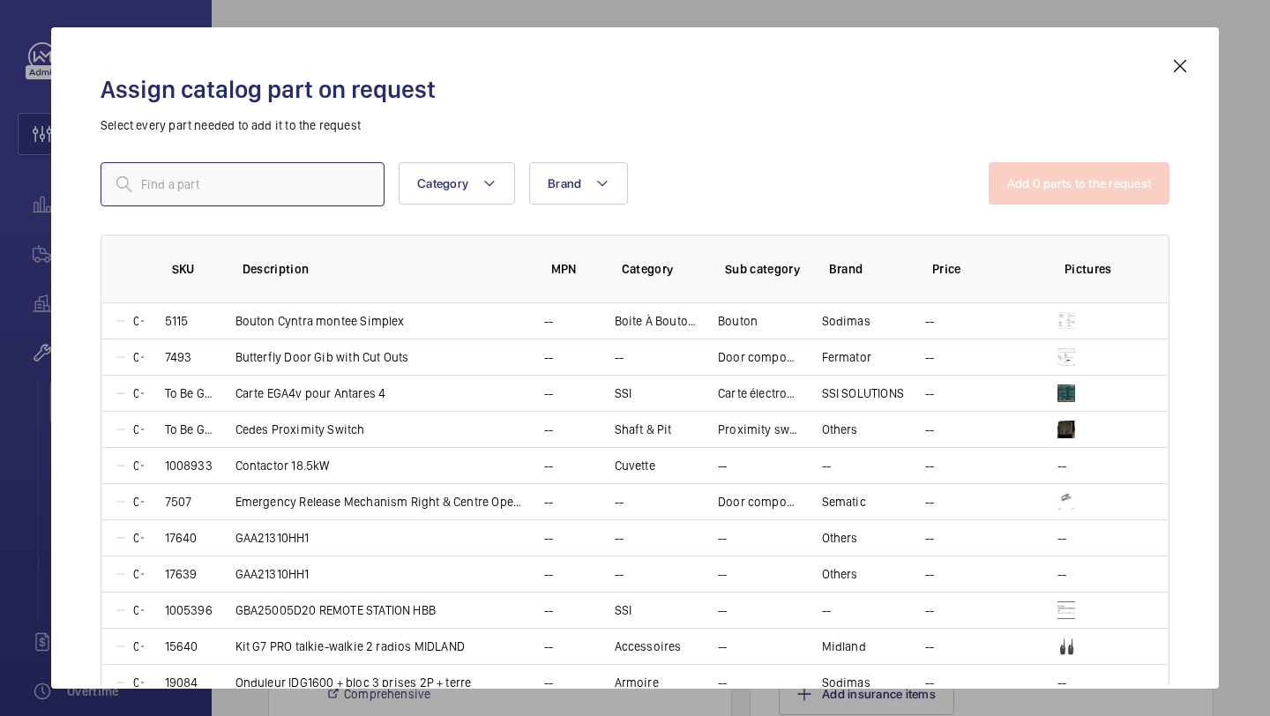
paste input "1005821"
click at [353, 184] on div at bounding box center [243, 184] width 284 height 44
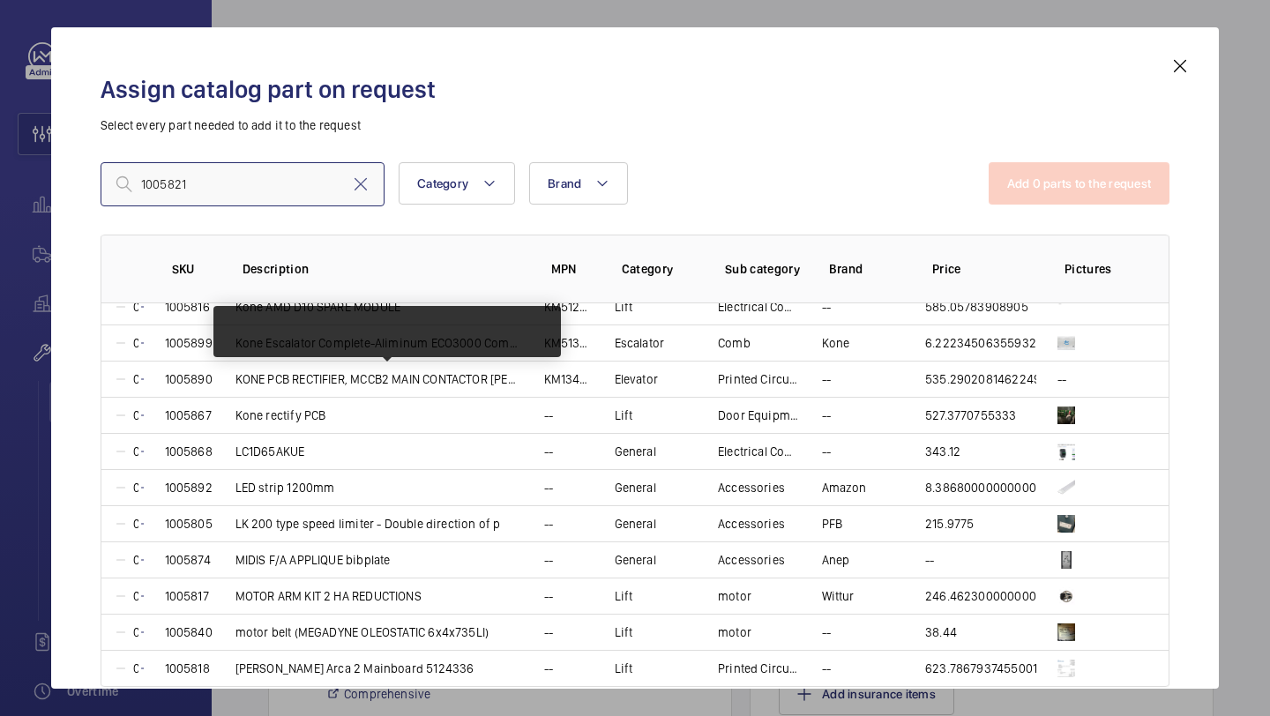
scroll to position [1530, 0]
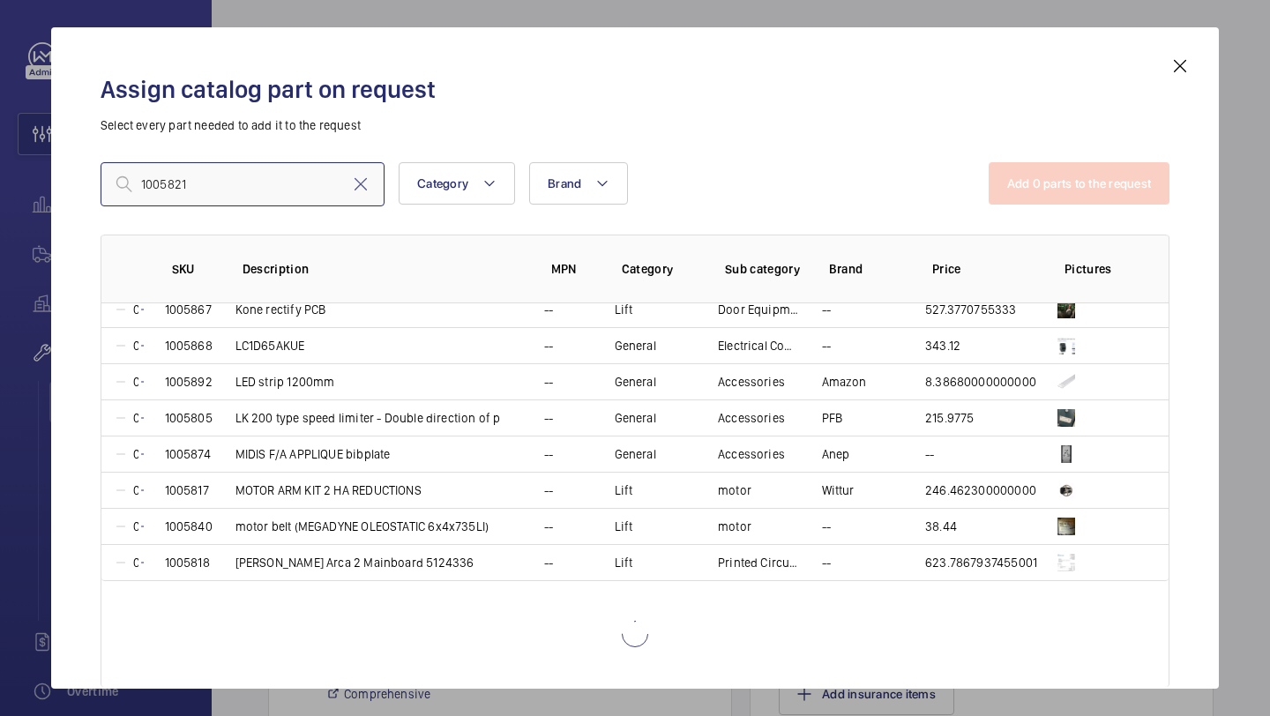
type input "1005821"
click at [353, 196] on input "1005821" at bounding box center [243, 184] width 284 height 44
click at [359, 190] on mat-icon at bounding box center [360, 184] width 21 height 21
paste input "Cedes Cegard Mini 105-239"
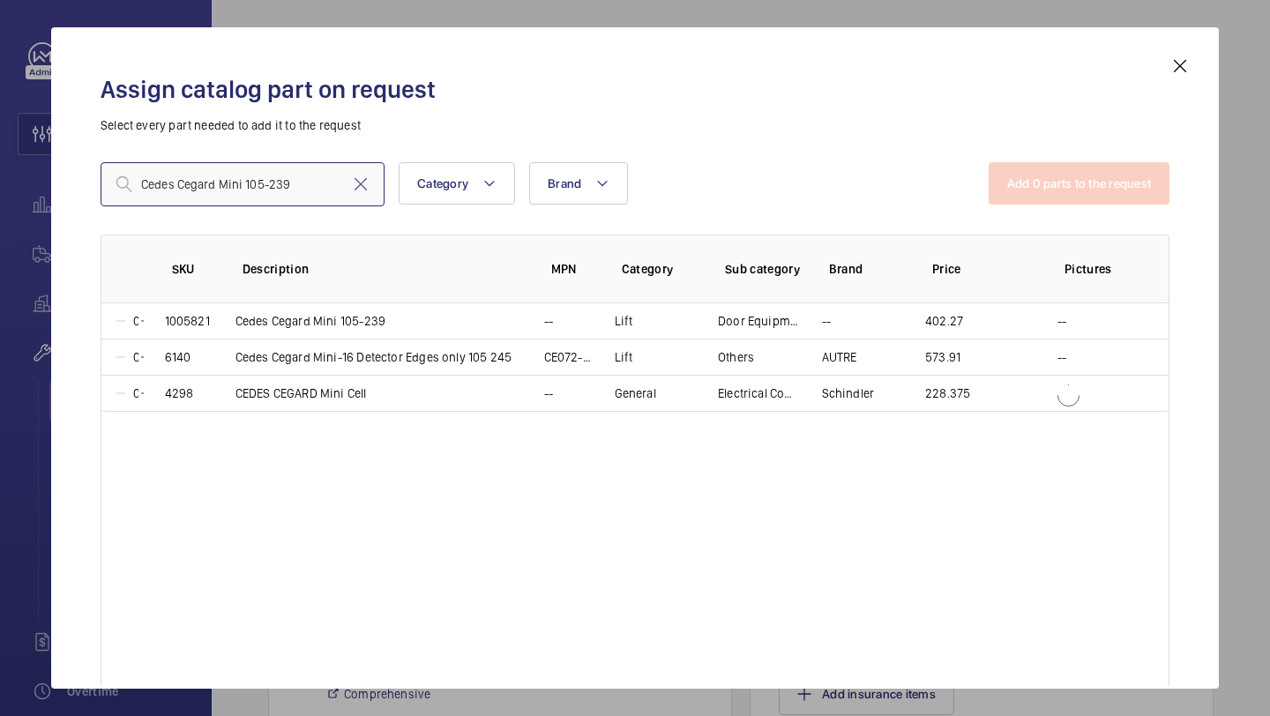
scroll to position [0, 0]
type input "Cedes Cegard Mini 105-239"
click at [138, 320] on mat-icon at bounding box center [145, 321] width 14 height 14
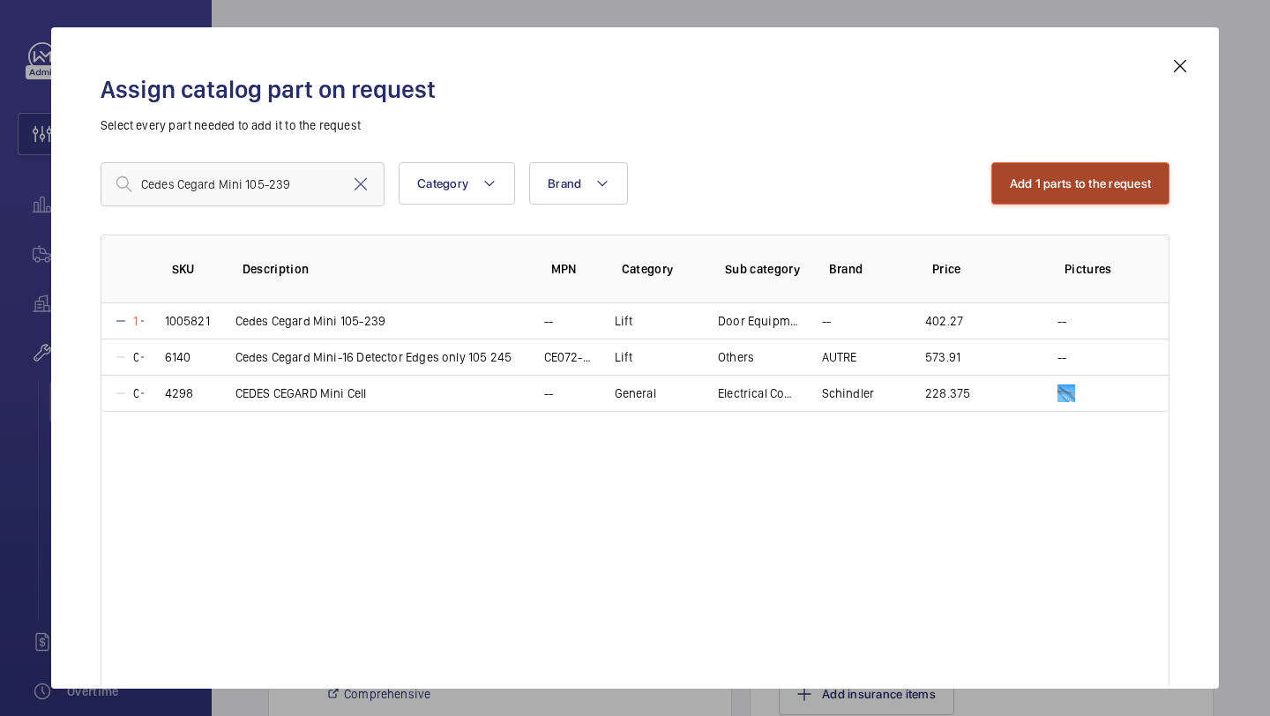
click at [1127, 171] on button "Add 1 parts to the request" at bounding box center [1080, 183] width 179 height 42
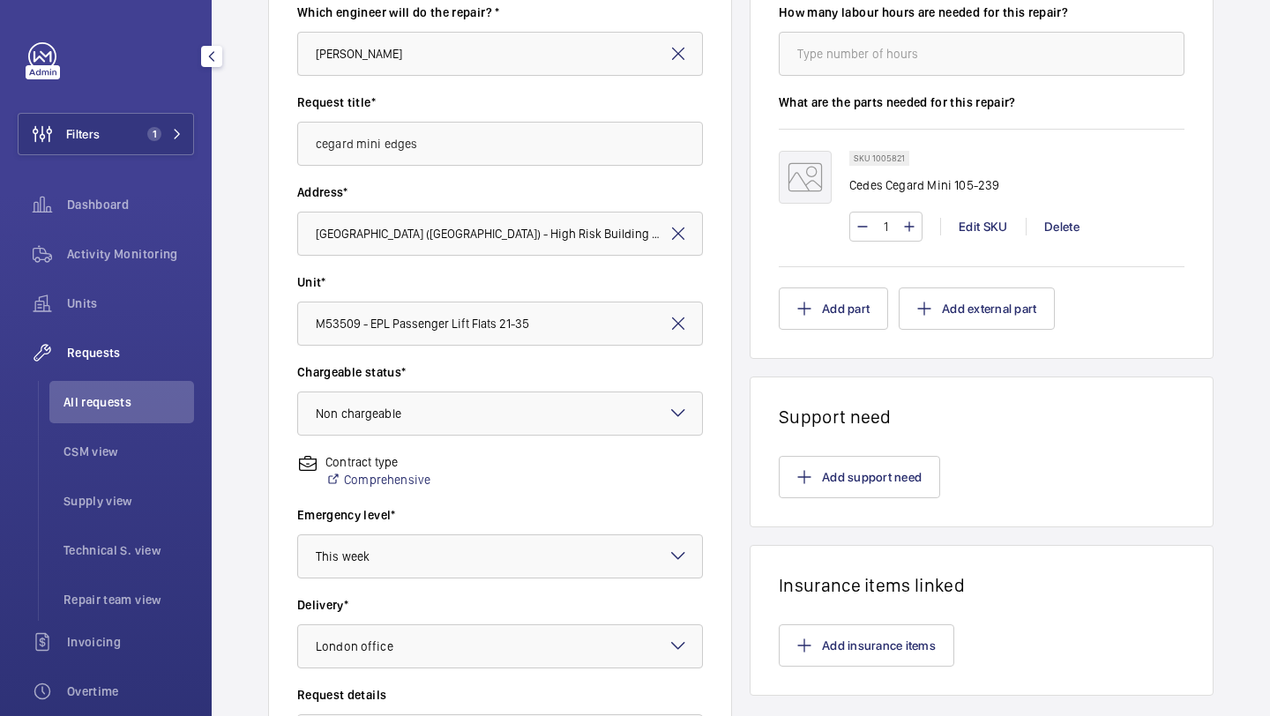
scroll to position [487, 0]
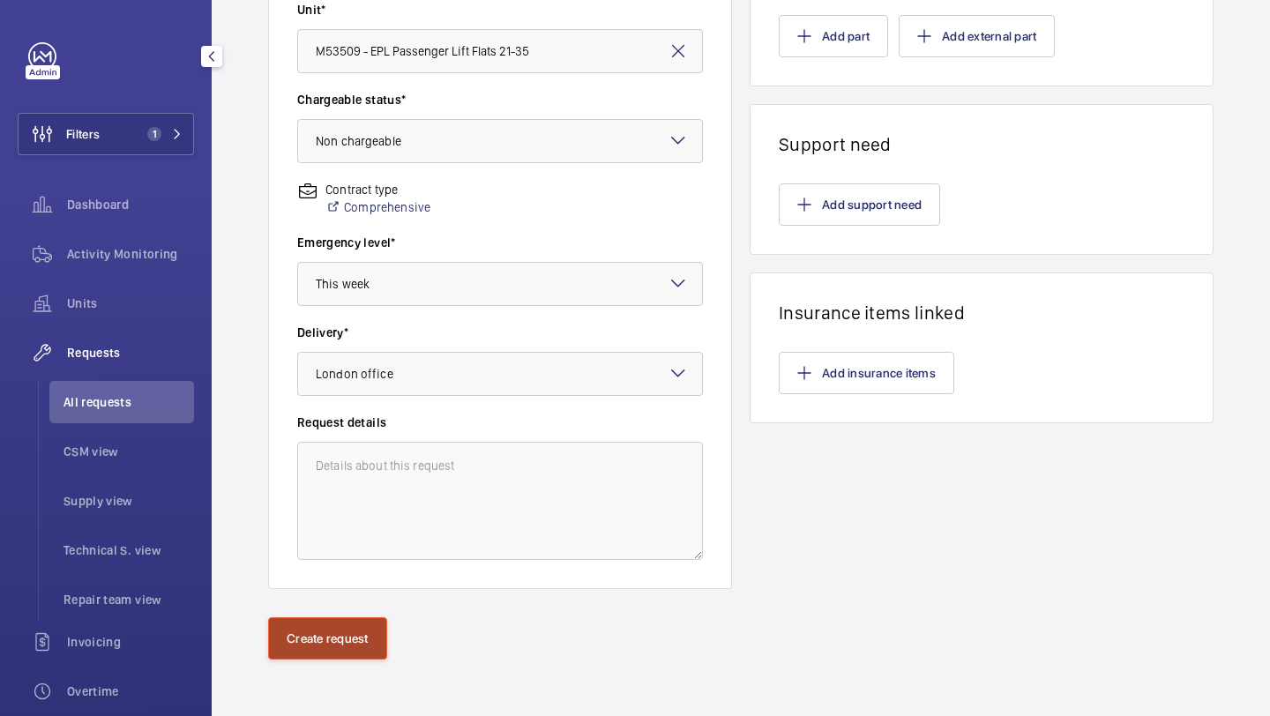
click at [348, 636] on button "Create request" at bounding box center [327, 638] width 119 height 42
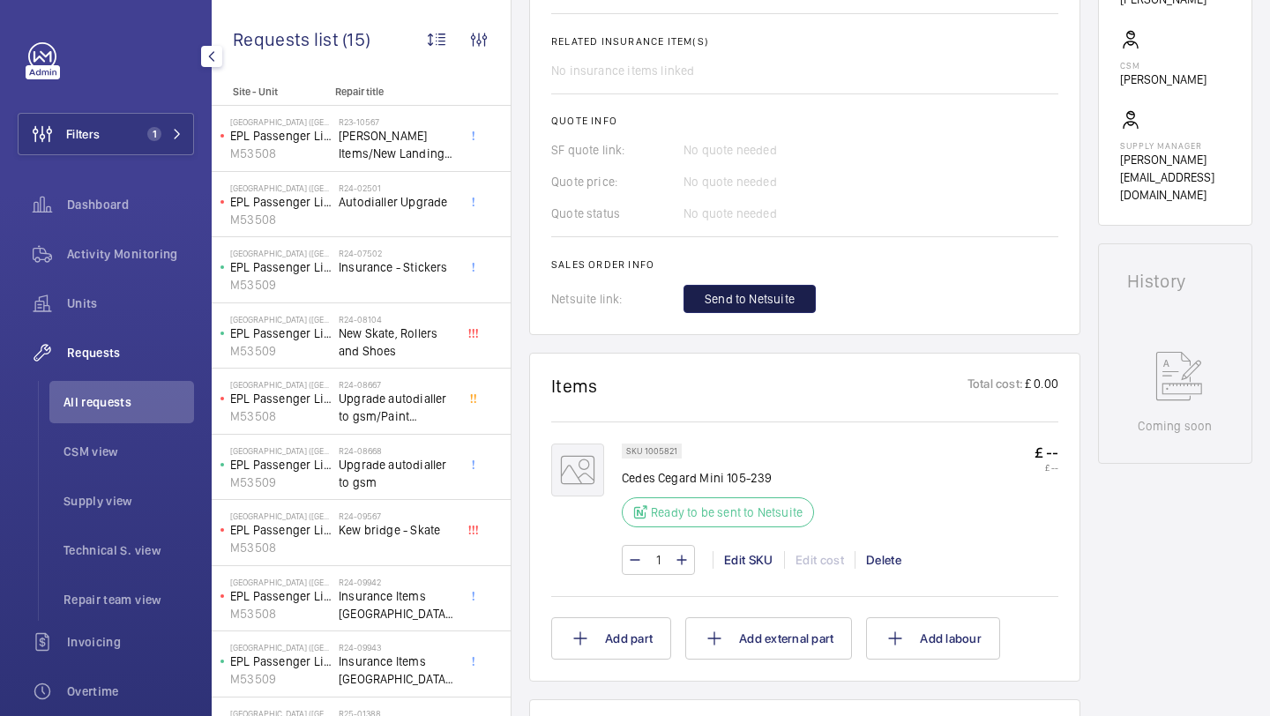
click at [792, 295] on span "Send to Netsuite" at bounding box center [750, 299] width 90 height 18
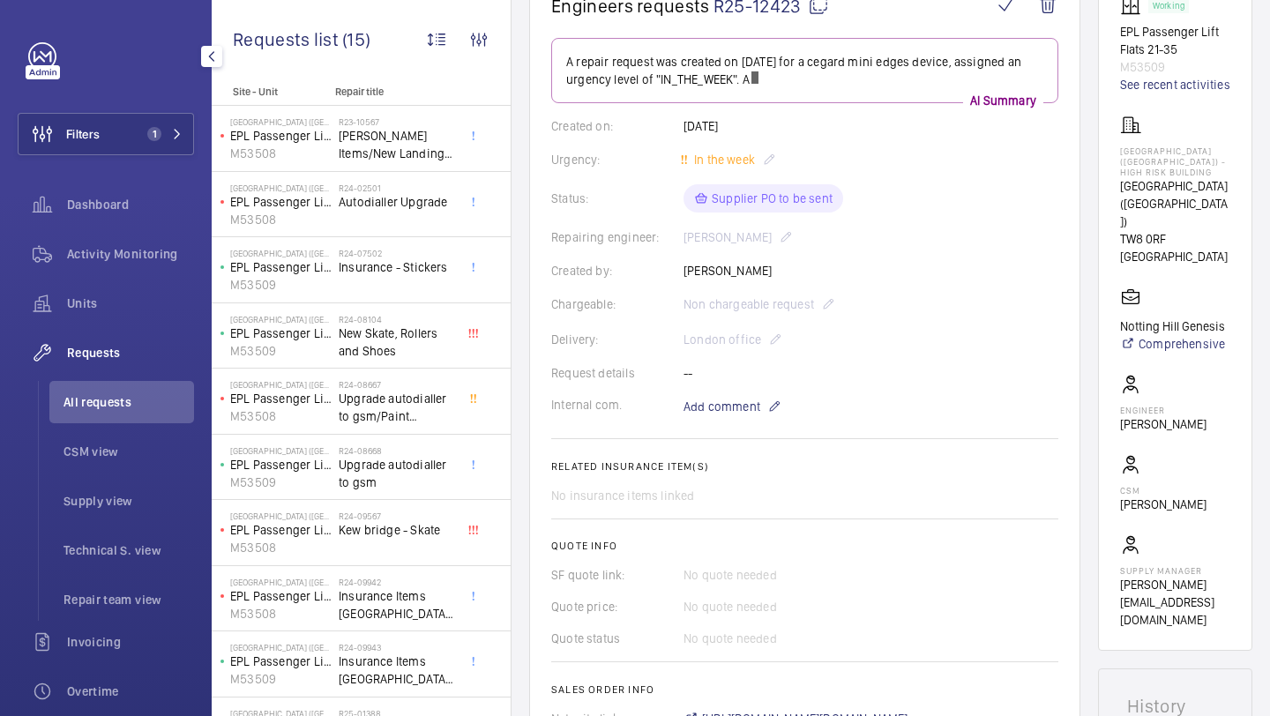
scroll to position [161, 0]
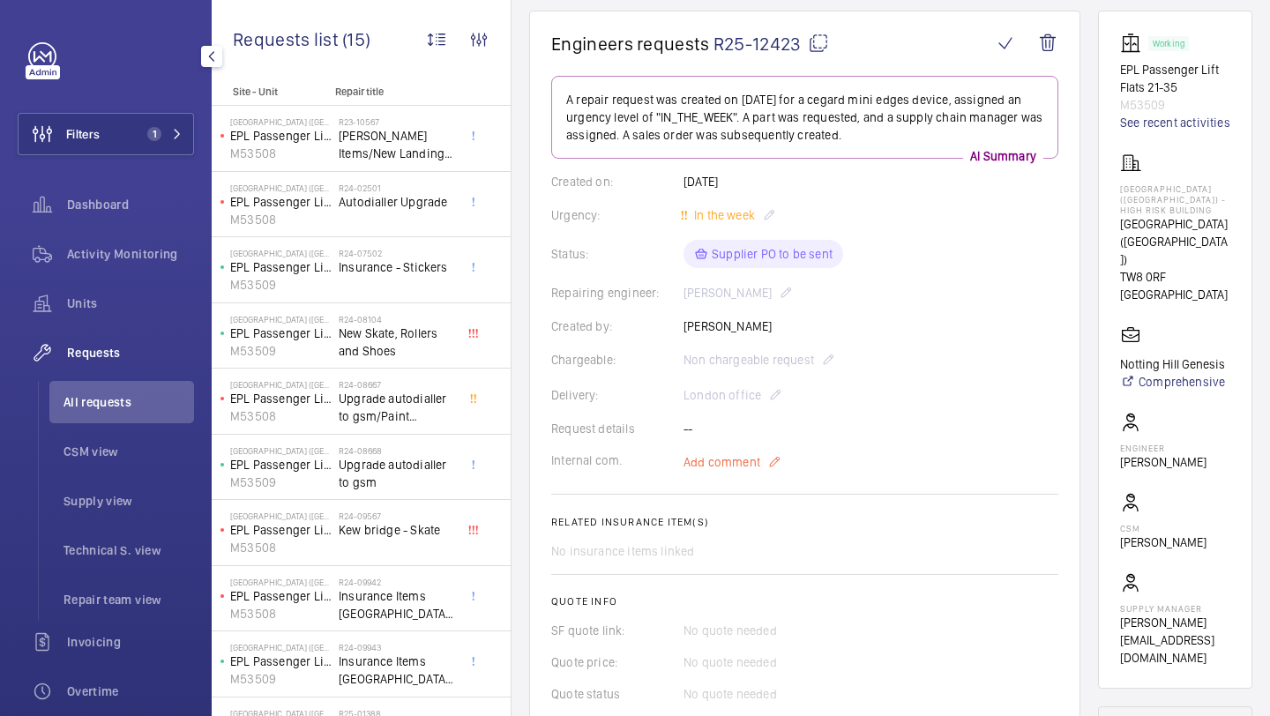
click at [727, 466] on span "Add comment" at bounding box center [721, 462] width 77 height 18
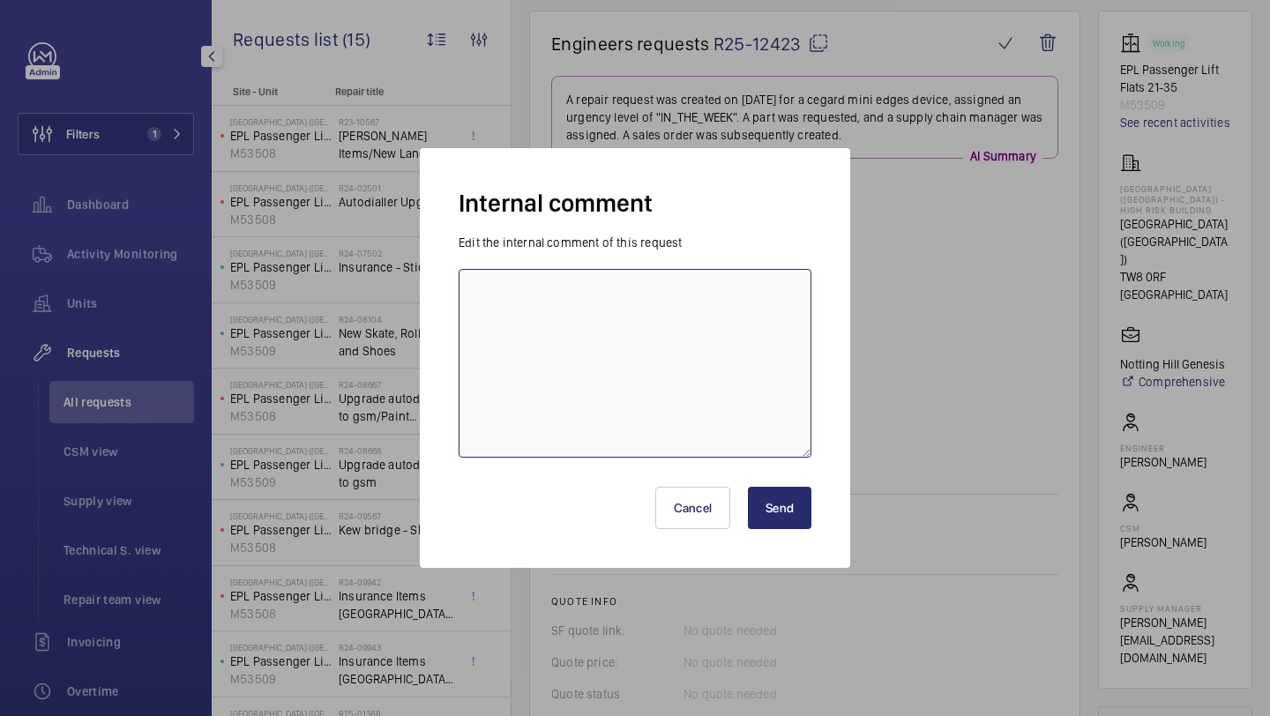
click at [652, 399] on textarea at bounding box center [635, 363] width 353 height 189
type textarea "g"
type textarea "Urgent - lift at risk of being switched off 29.09 Elle"
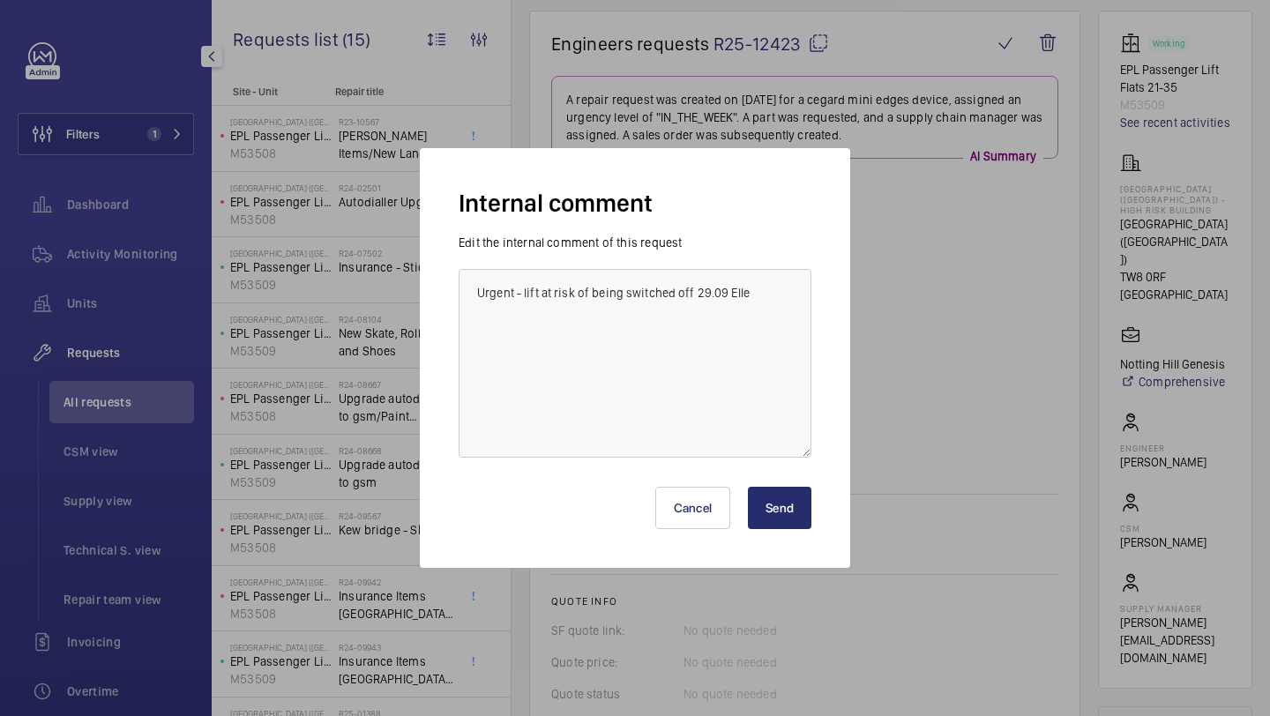
click at [785, 508] on button "Send" at bounding box center [779, 508] width 63 height 42
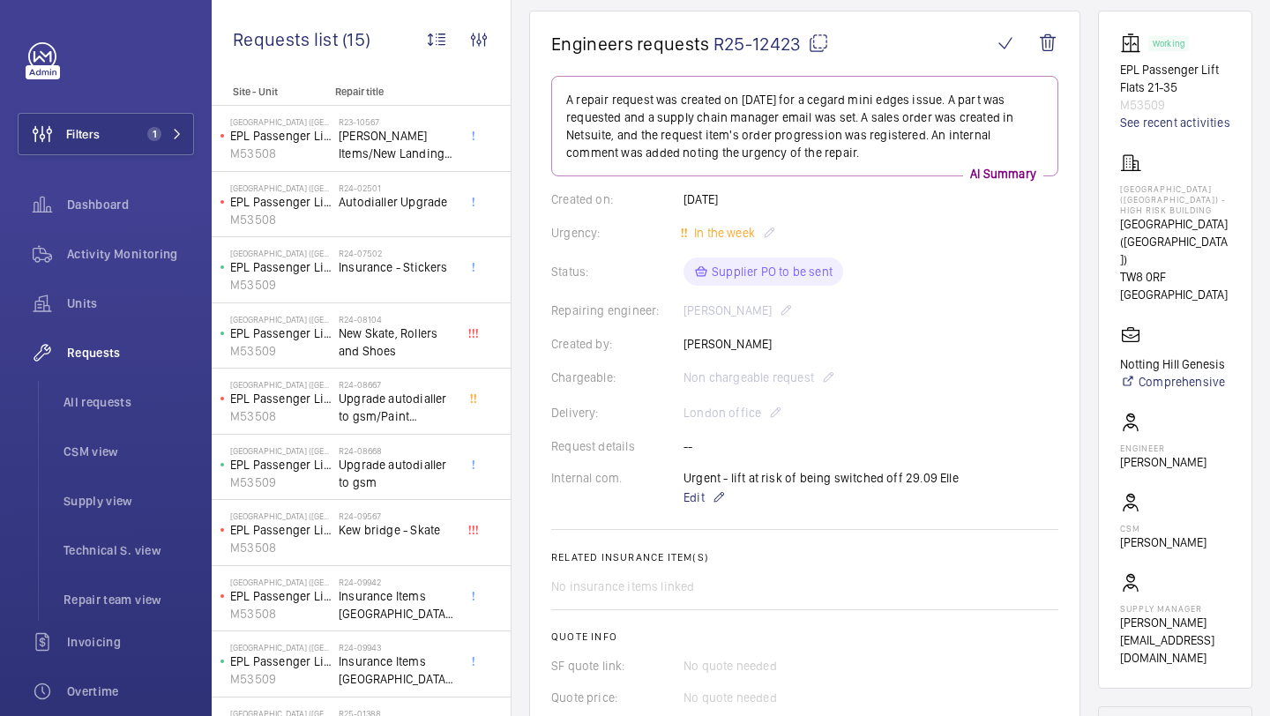
scroll to position [746, 0]
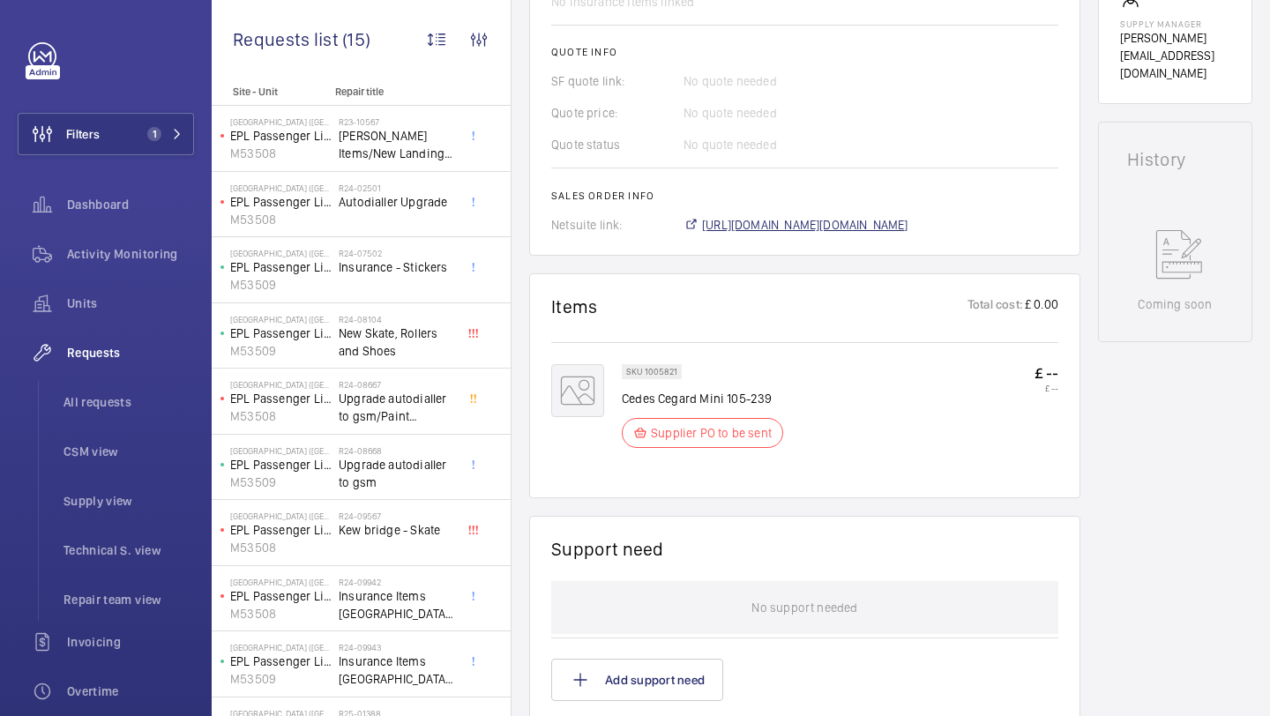
click at [789, 222] on span "https://6461500.app.netsuite.com/app/accounting/transactions/salesord.nl?id=301…" at bounding box center [805, 225] width 206 height 18
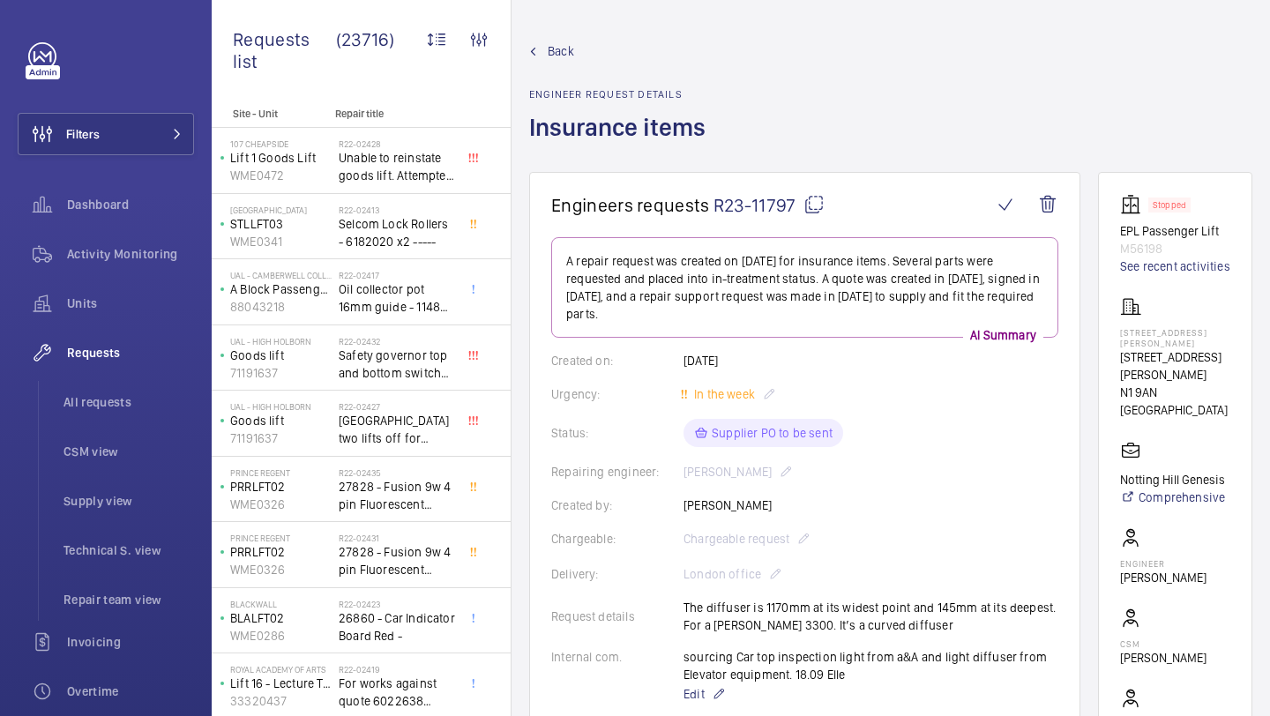
click at [797, 206] on span "R23-11797" at bounding box center [768, 205] width 111 height 22
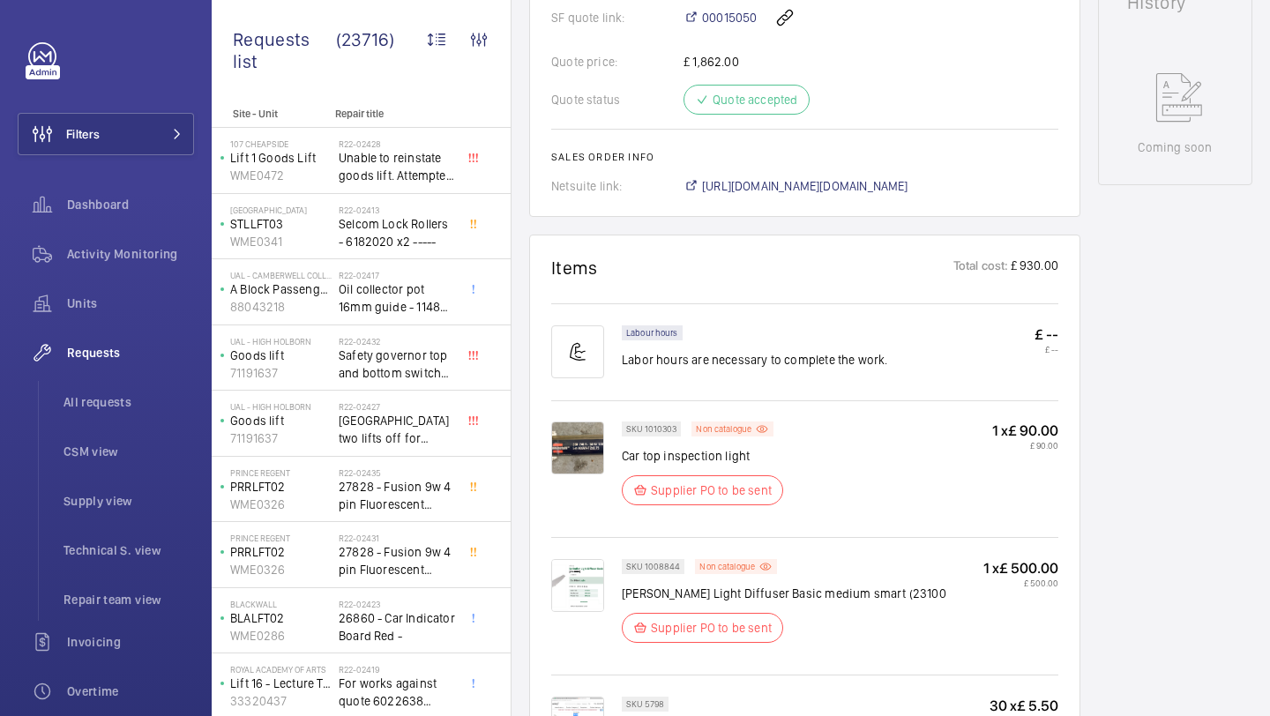
scroll to position [807, 0]
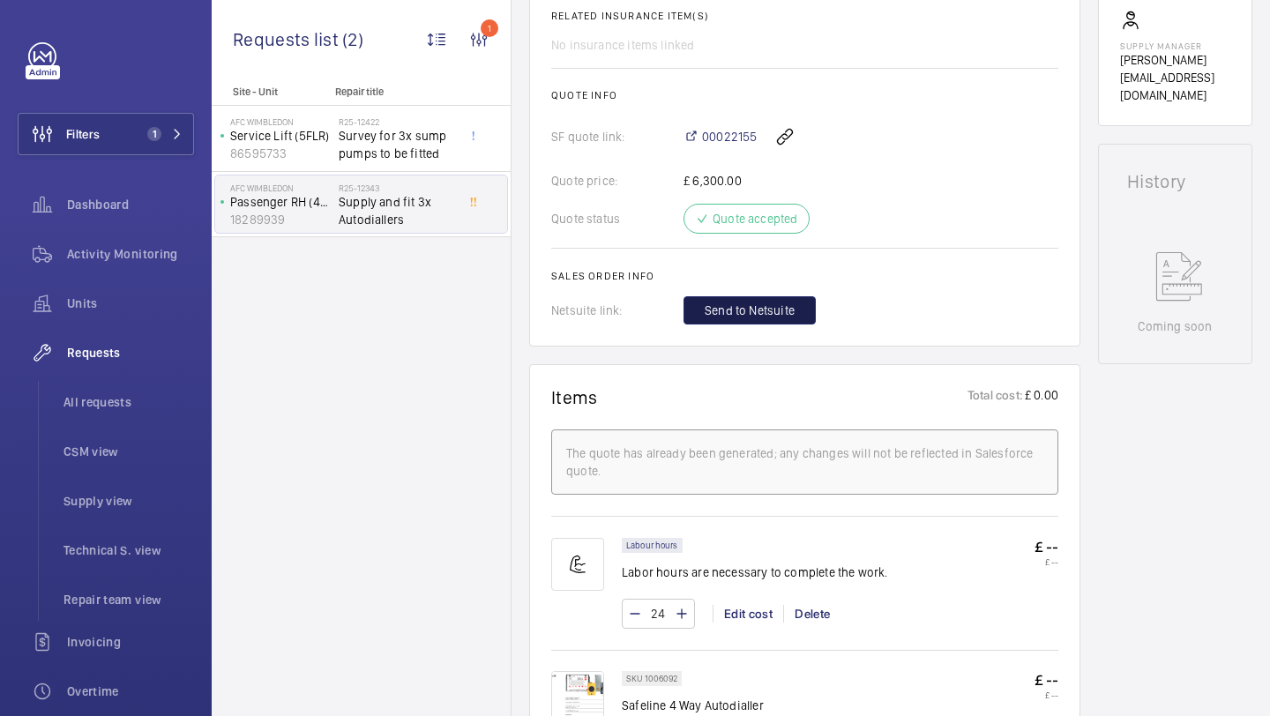
click at [767, 324] on button "Send to Netsuite" at bounding box center [749, 310] width 132 height 28
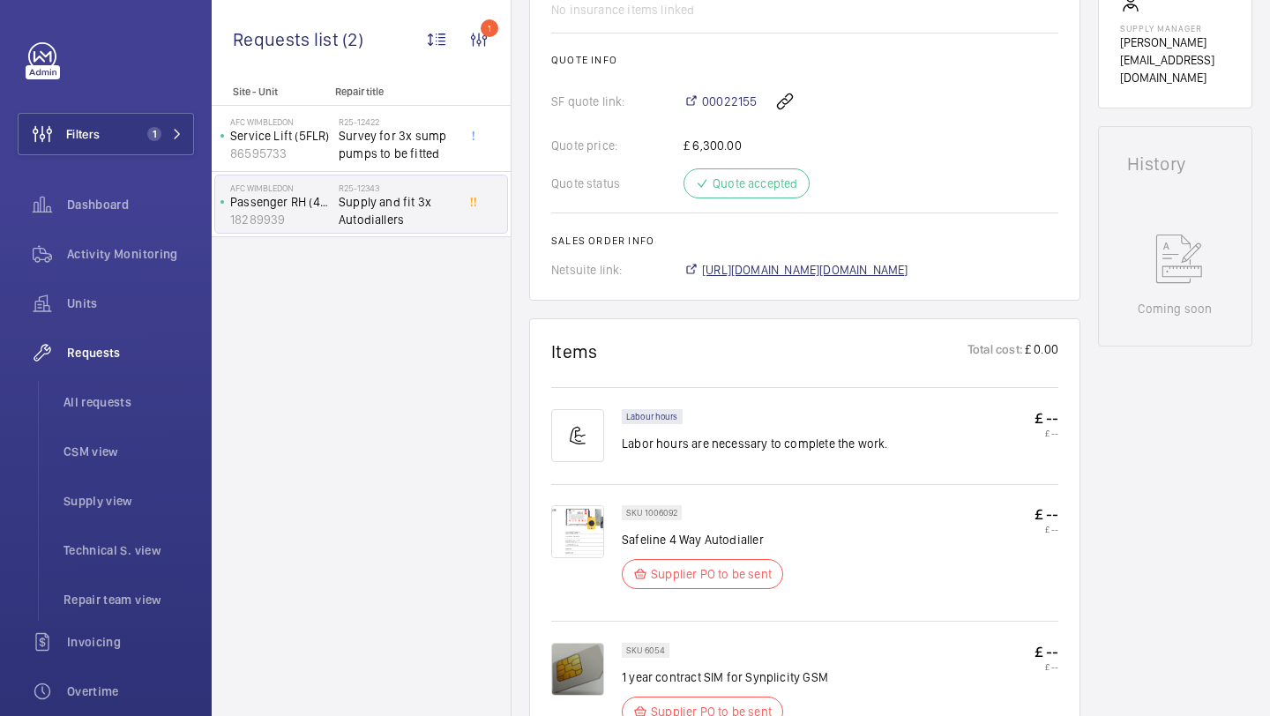
scroll to position [703, 0]
click at [789, 272] on span "[URL][DOMAIN_NAME][DOMAIN_NAME]" at bounding box center [805, 270] width 206 height 18
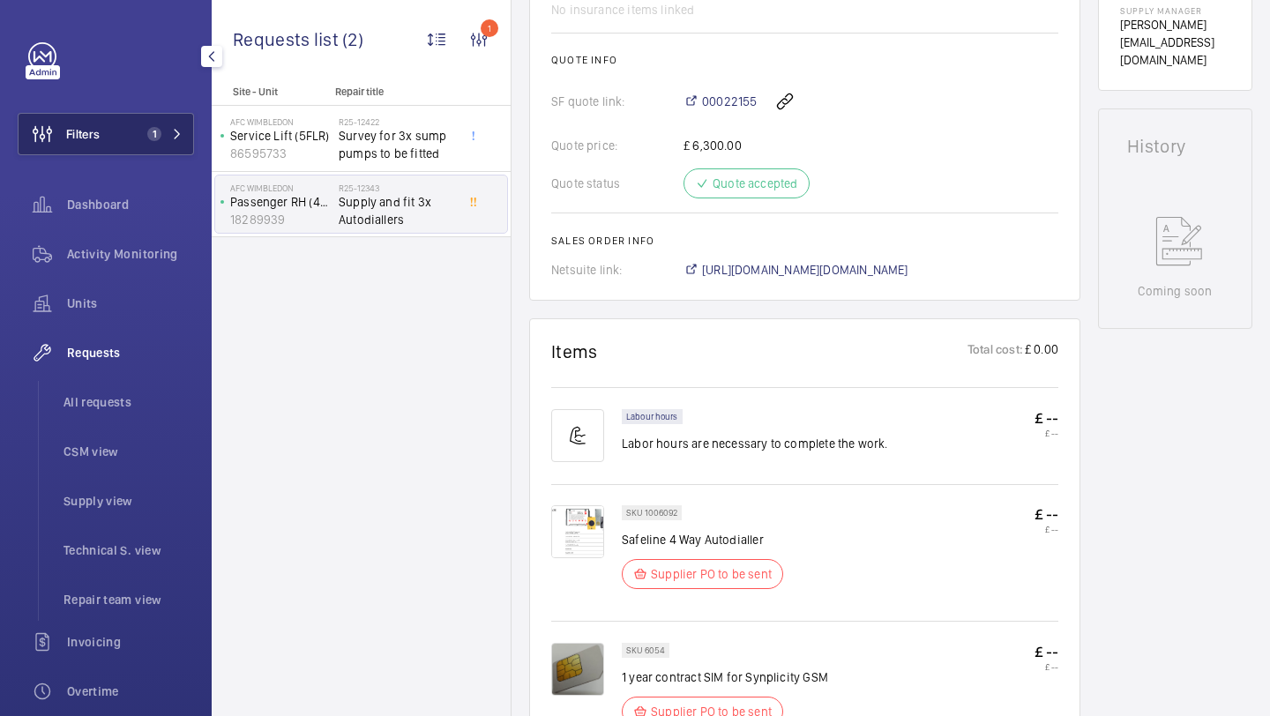
click at [147, 147] on button "Filters 1" at bounding box center [106, 134] width 176 height 42
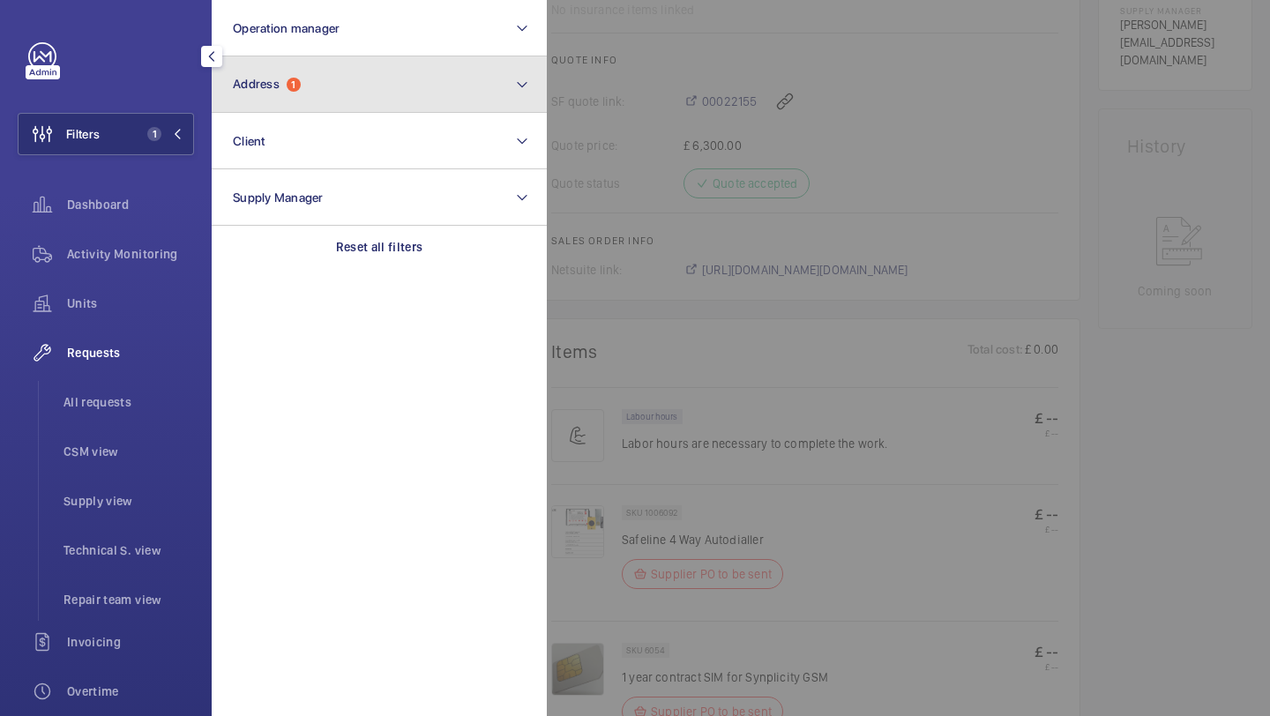
click at [319, 102] on button "Address 1" at bounding box center [379, 84] width 335 height 56
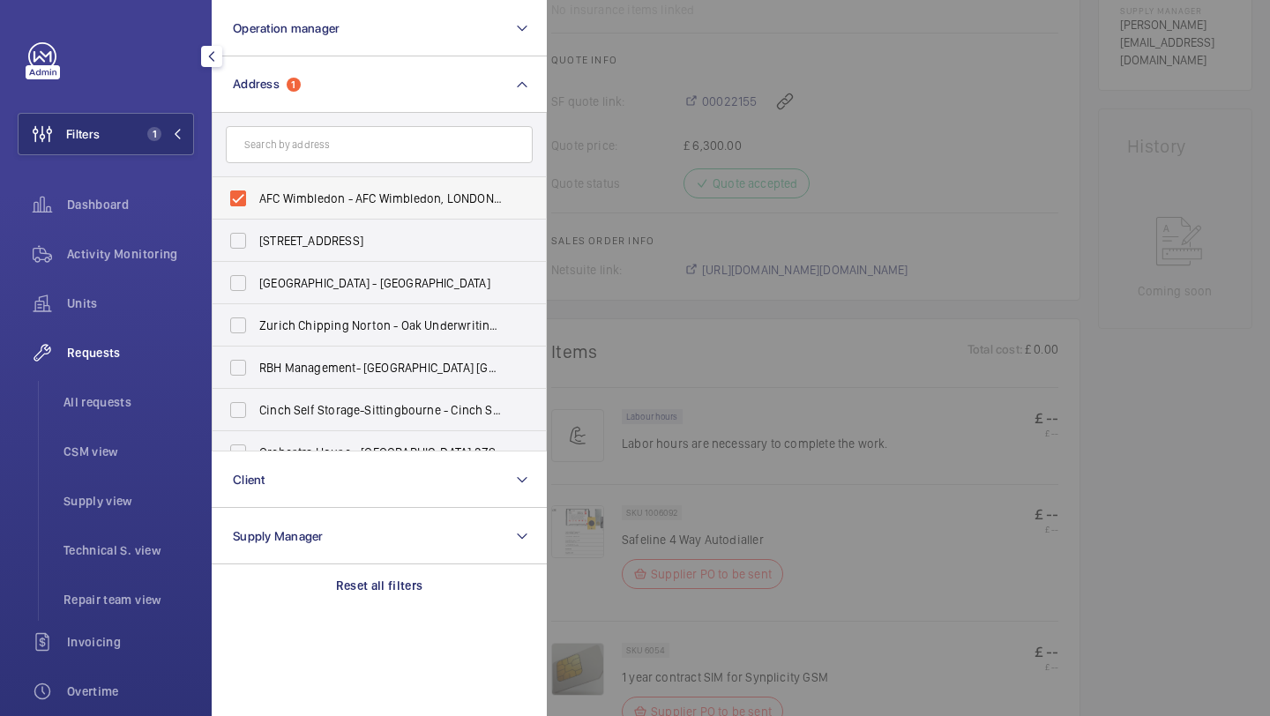
click at [314, 189] on label "AFC Wimbledon - AFC Wimbledon, LONDON SW17 0NR" at bounding box center [366, 198] width 307 height 42
click at [256, 189] on input "AFC Wimbledon - AFC Wimbledon, LONDON SW17 0NR" at bounding box center [237, 198] width 35 height 35
checkbox input "false"
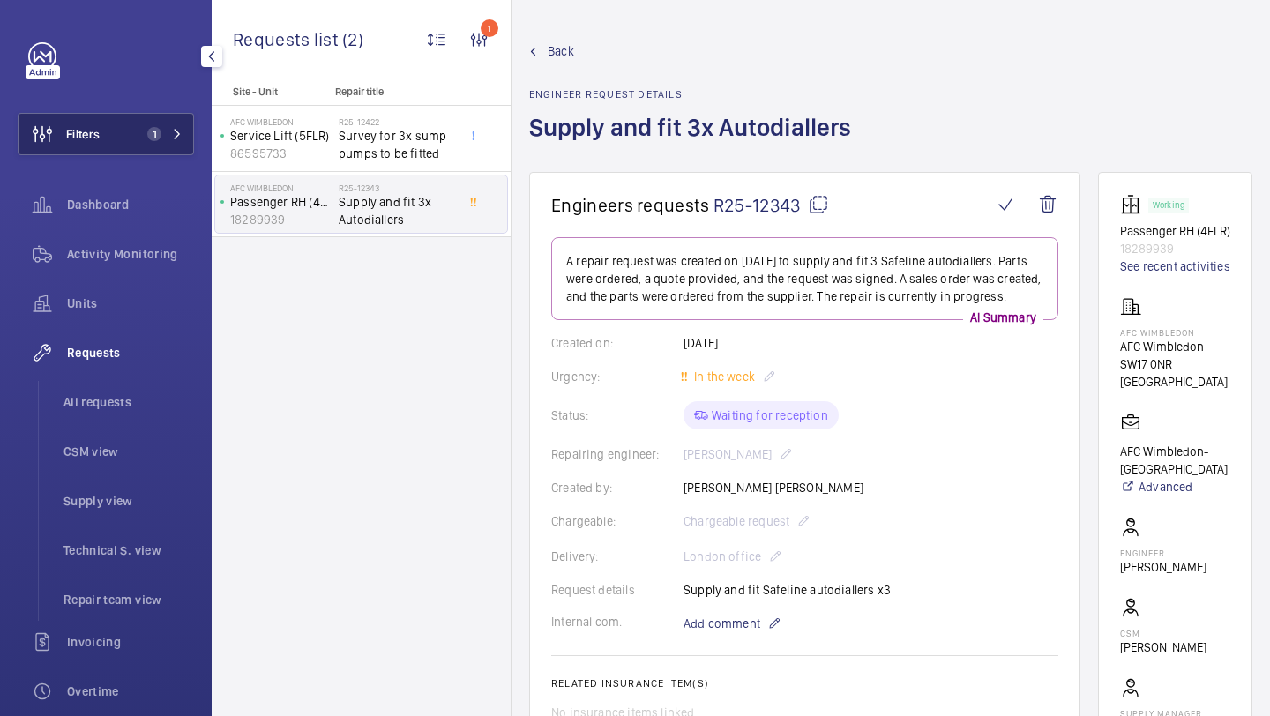
click at [131, 124] on button "Filters 1" at bounding box center [106, 134] width 176 height 42
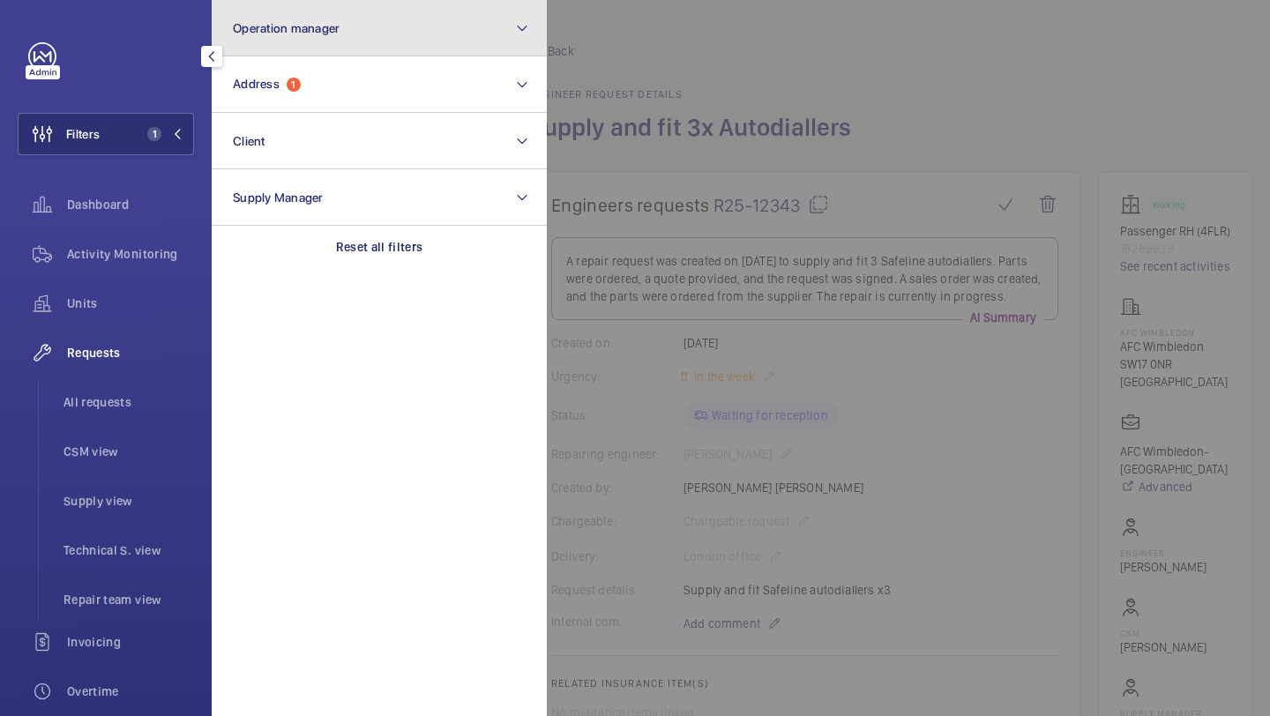
click at [310, 49] on button "Operation manager" at bounding box center [379, 28] width 335 height 56
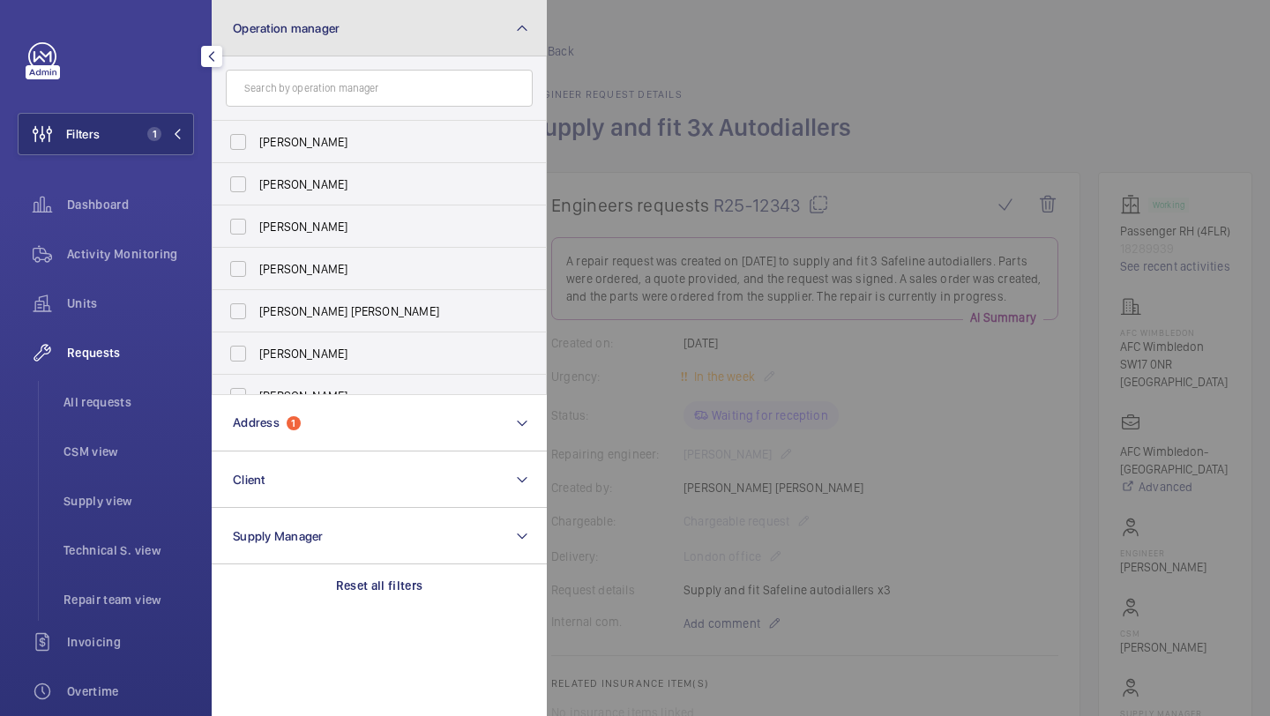
click at [301, 54] on button "Operation manager" at bounding box center [379, 28] width 335 height 56
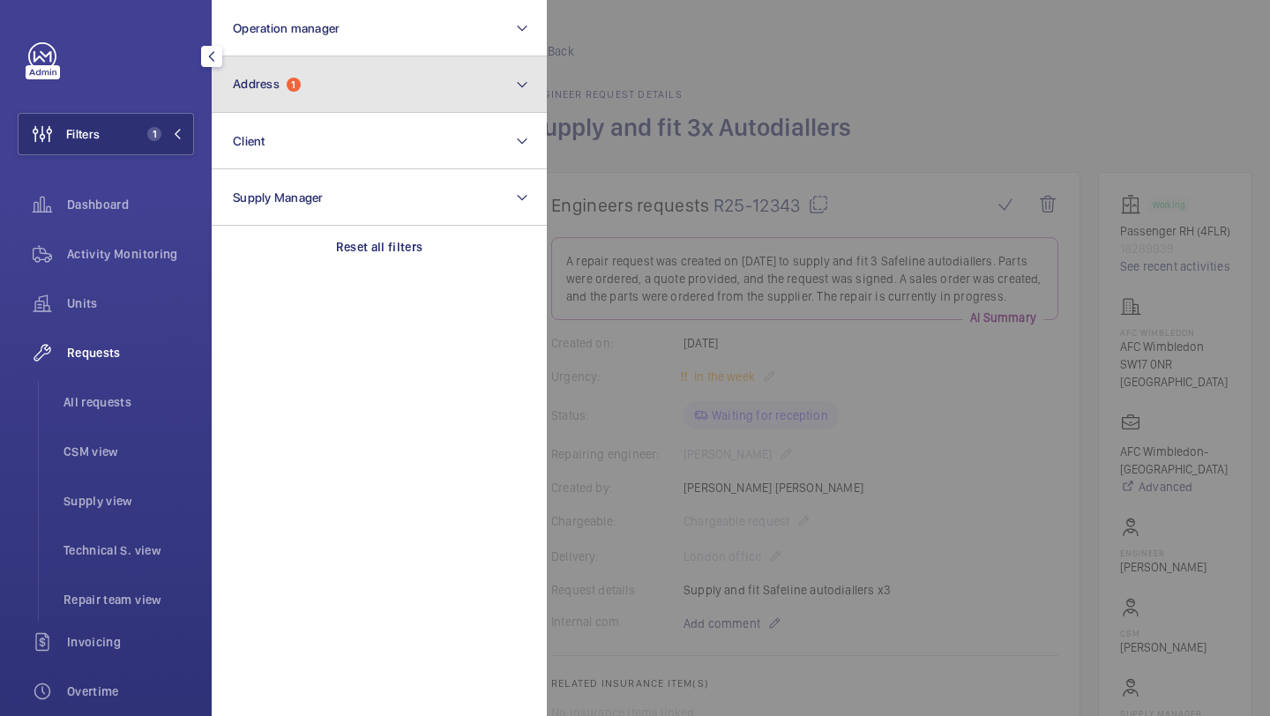
click at [301, 84] on span "1" at bounding box center [294, 85] width 14 height 14
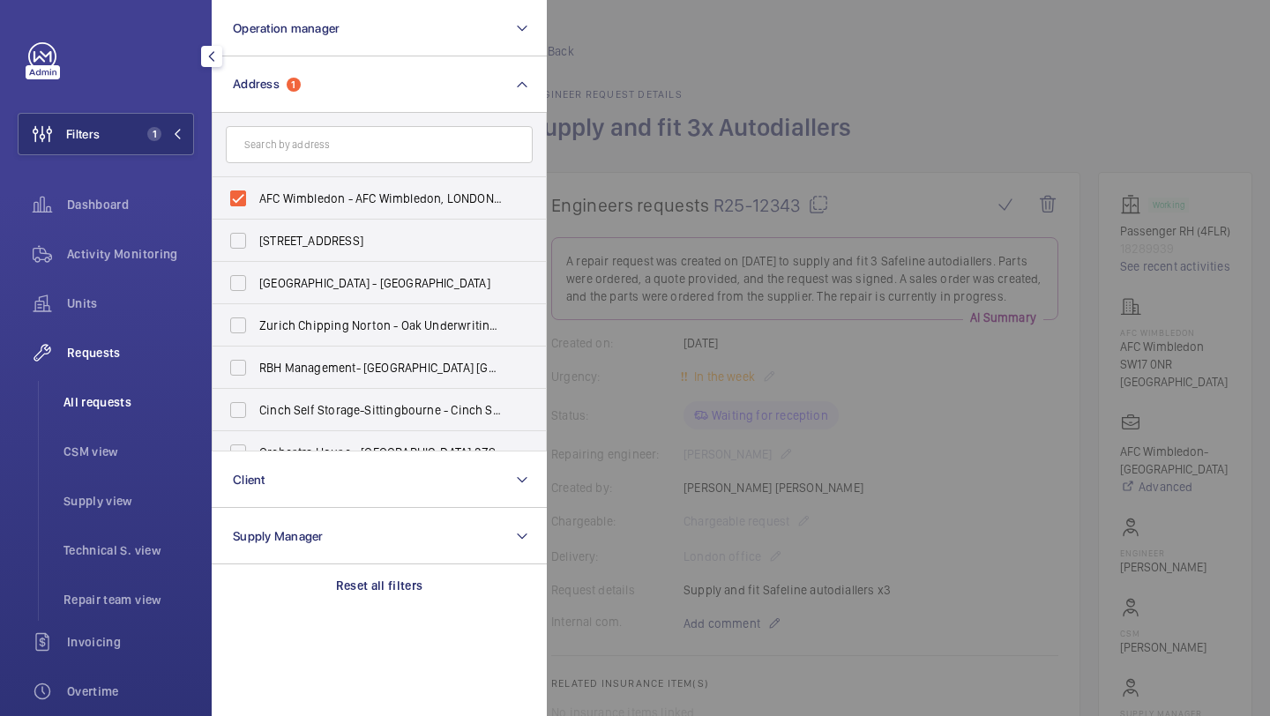
click at [99, 403] on span "All requests" at bounding box center [128, 402] width 131 height 18
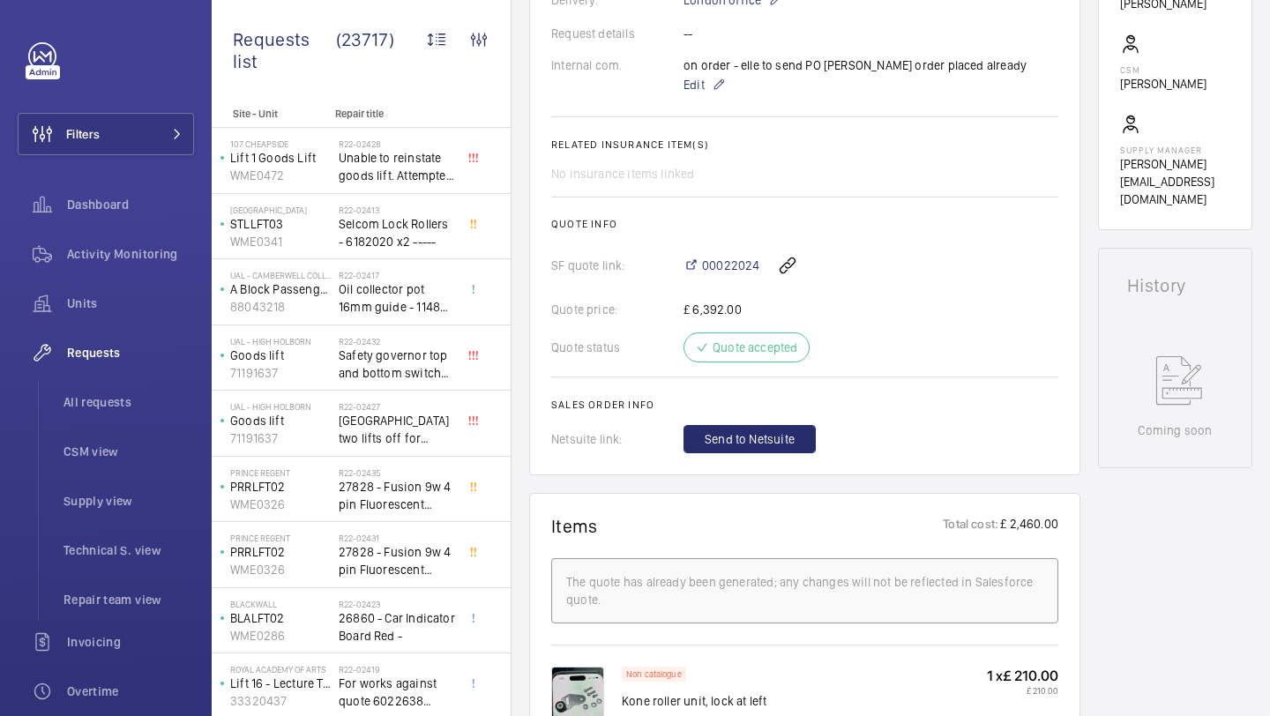
scroll to position [802, 0]
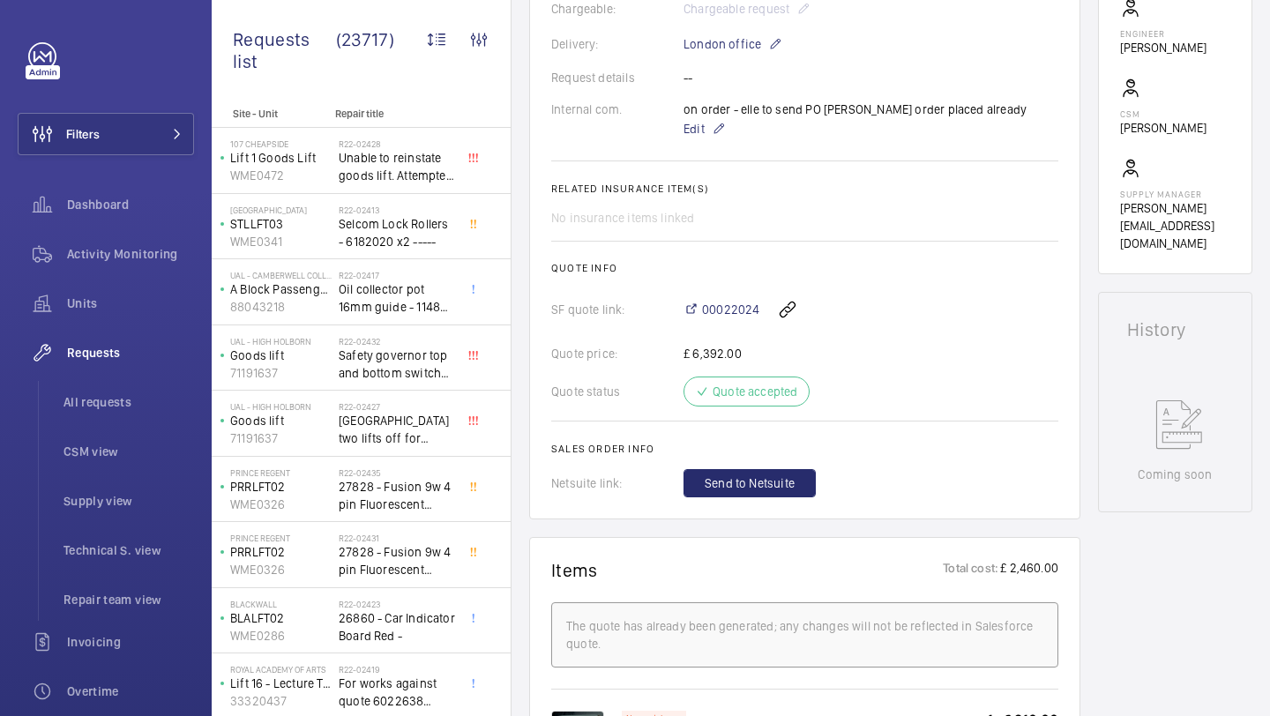
scroll to position [504, 0]
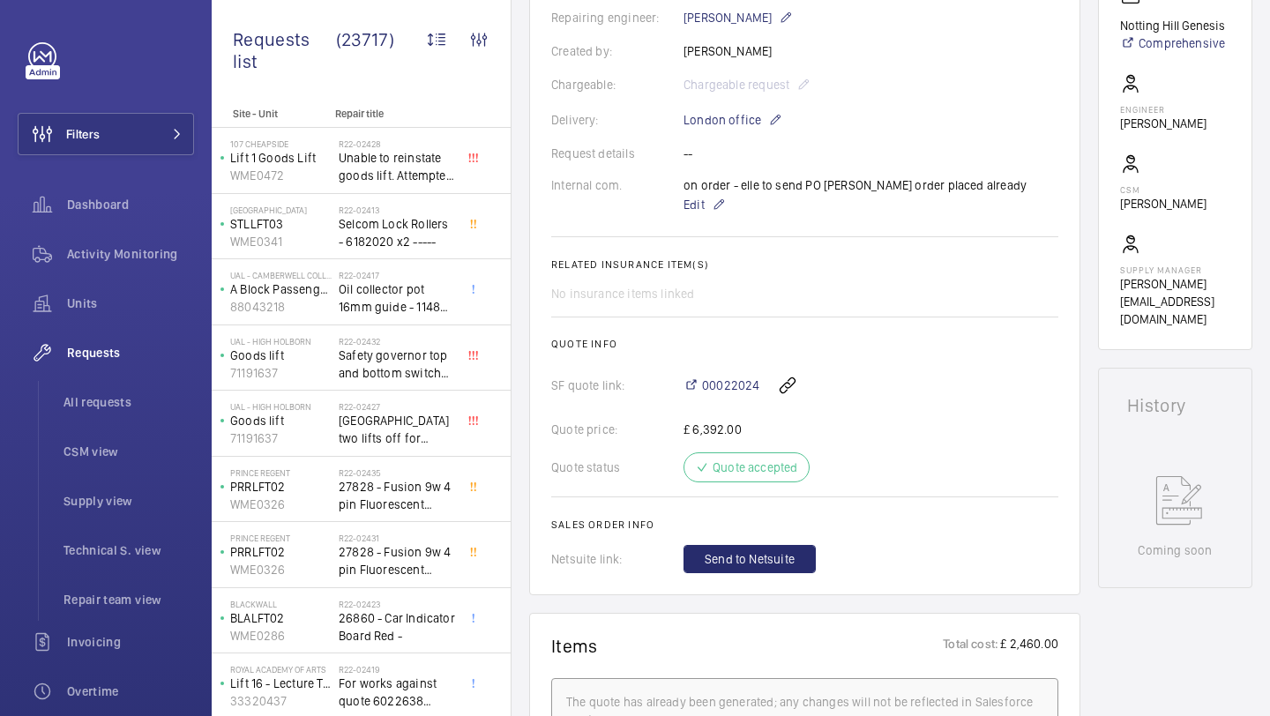
click at [712, 218] on wm-front-card-body "A repair request was created on [DATE] for urgent issues with a Kone elevator, …" at bounding box center [804, 169] width 507 height 808
click at [710, 217] on wm-front-card-body "A repair request was created on [DATE] for urgent issues with a Kone elevator, …" at bounding box center [804, 169] width 507 height 808
click at [707, 214] on p "Edit" at bounding box center [854, 204] width 343 height 21
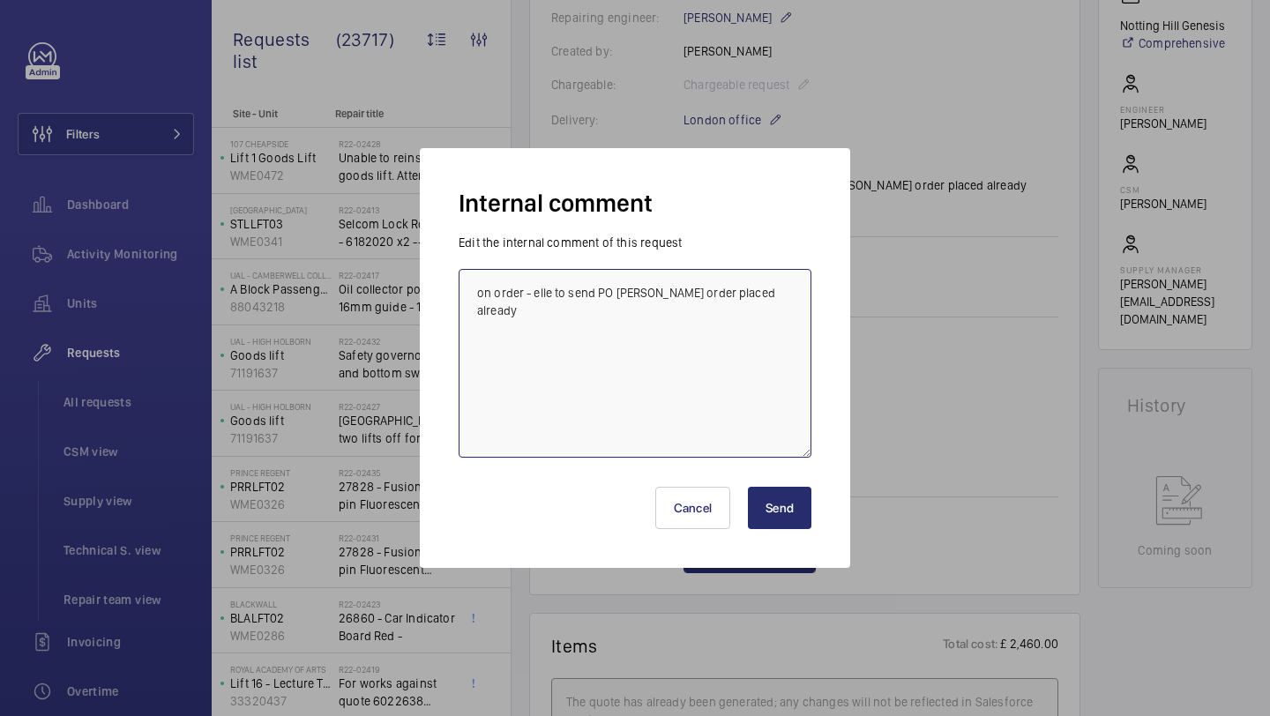
click at [794, 272] on textarea "on order - elle to send PO [PERSON_NAME] order placed already" at bounding box center [635, 363] width 353 height 189
click at [794, 292] on textarea "on order - elle to send PO [PERSON_NAME] order placed already" at bounding box center [635, 363] width 353 height 189
type textarea "on order - elle to send PO [PERSON_NAME] order placed already landing slam post…"
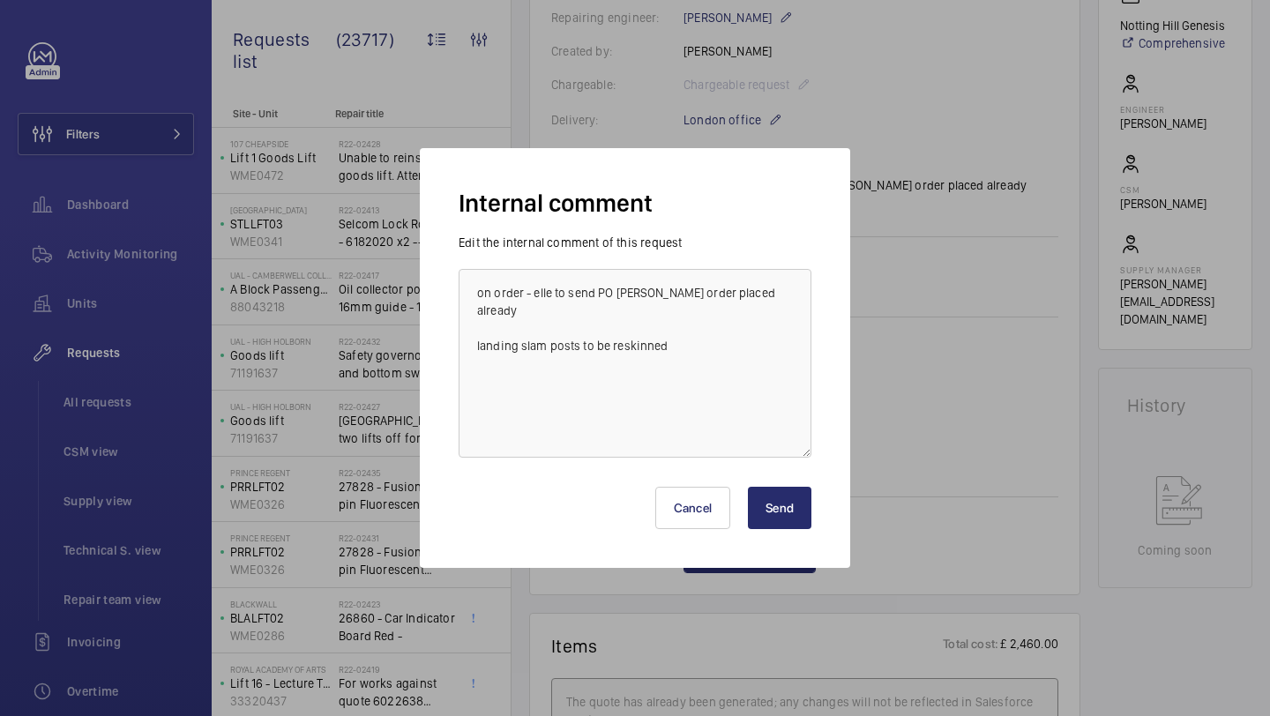
click at [794, 511] on button "Send" at bounding box center [779, 508] width 63 height 42
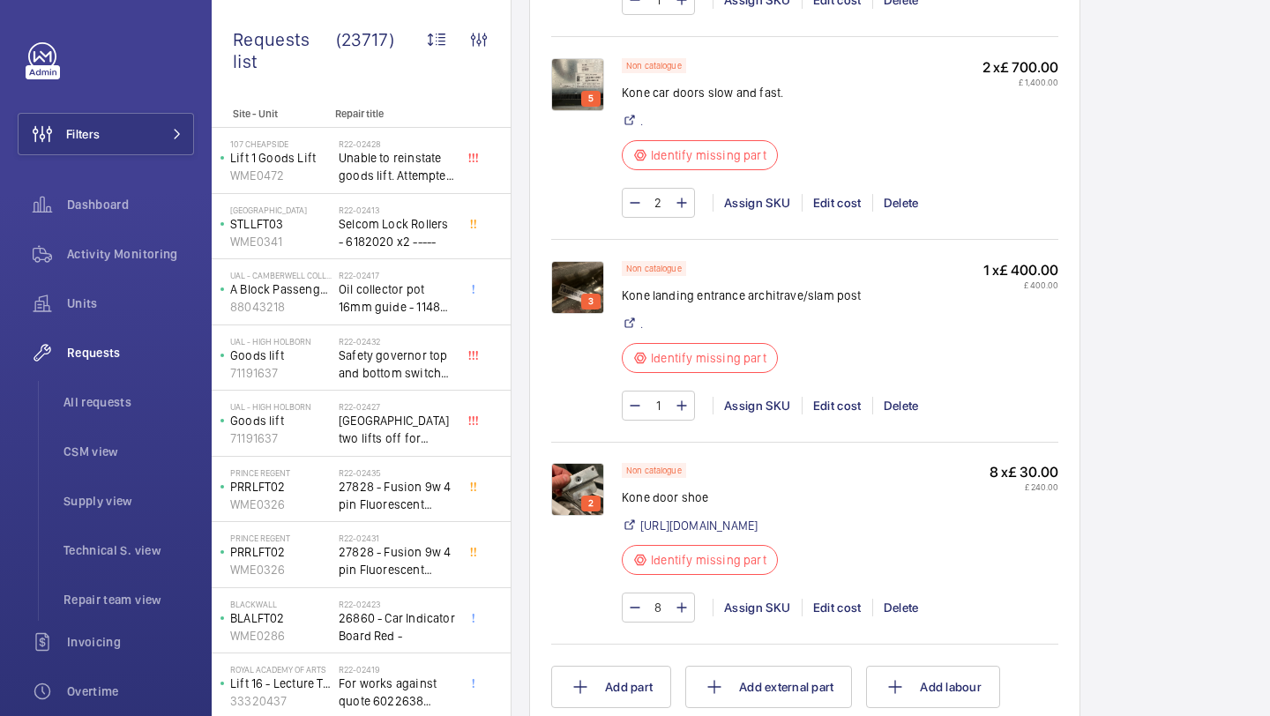
scroll to position [1765, 0]
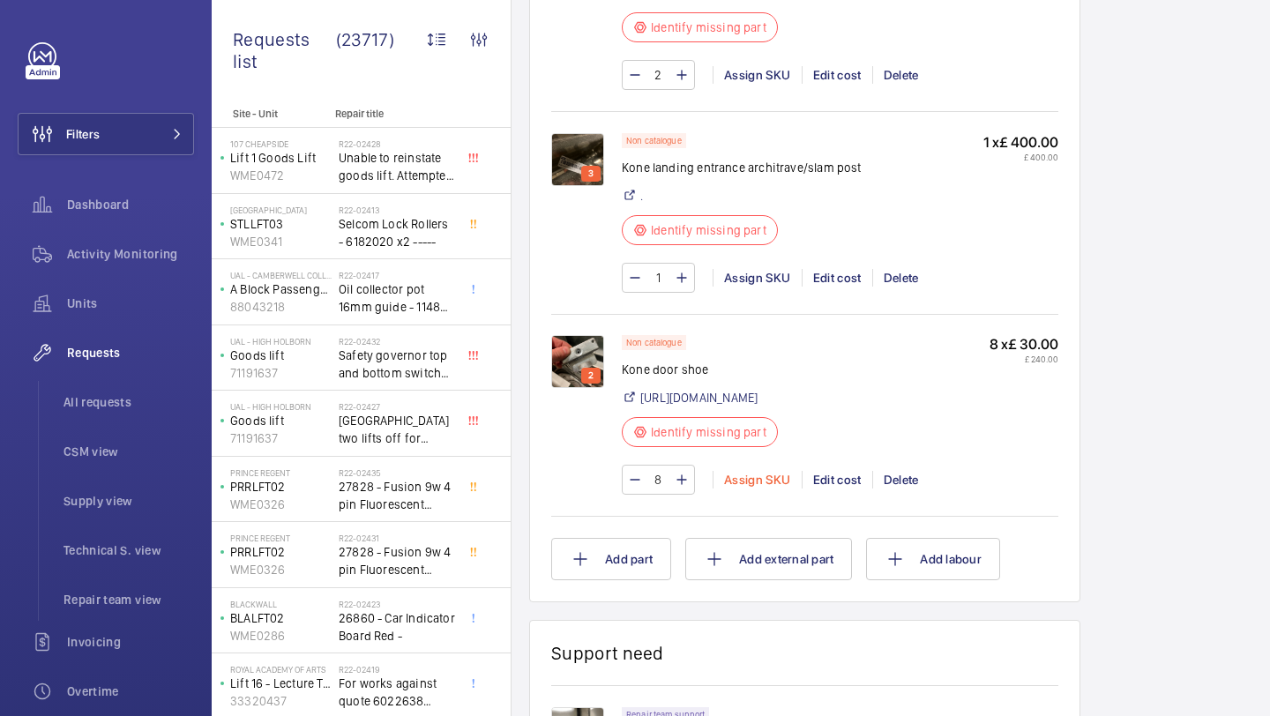
click at [765, 489] on div "Assign SKU" at bounding box center [756, 480] width 89 height 18
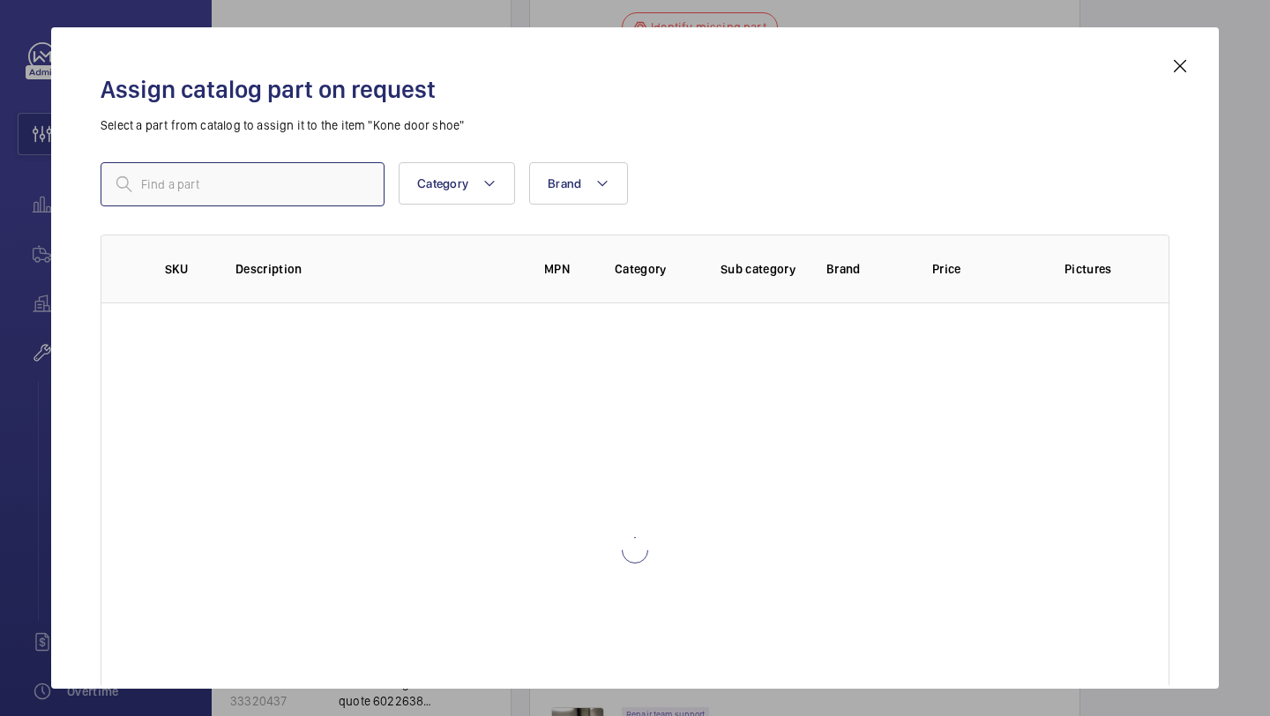
click at [354, 198] on input "text" at bounding box center [243, 184] width 284 height 44
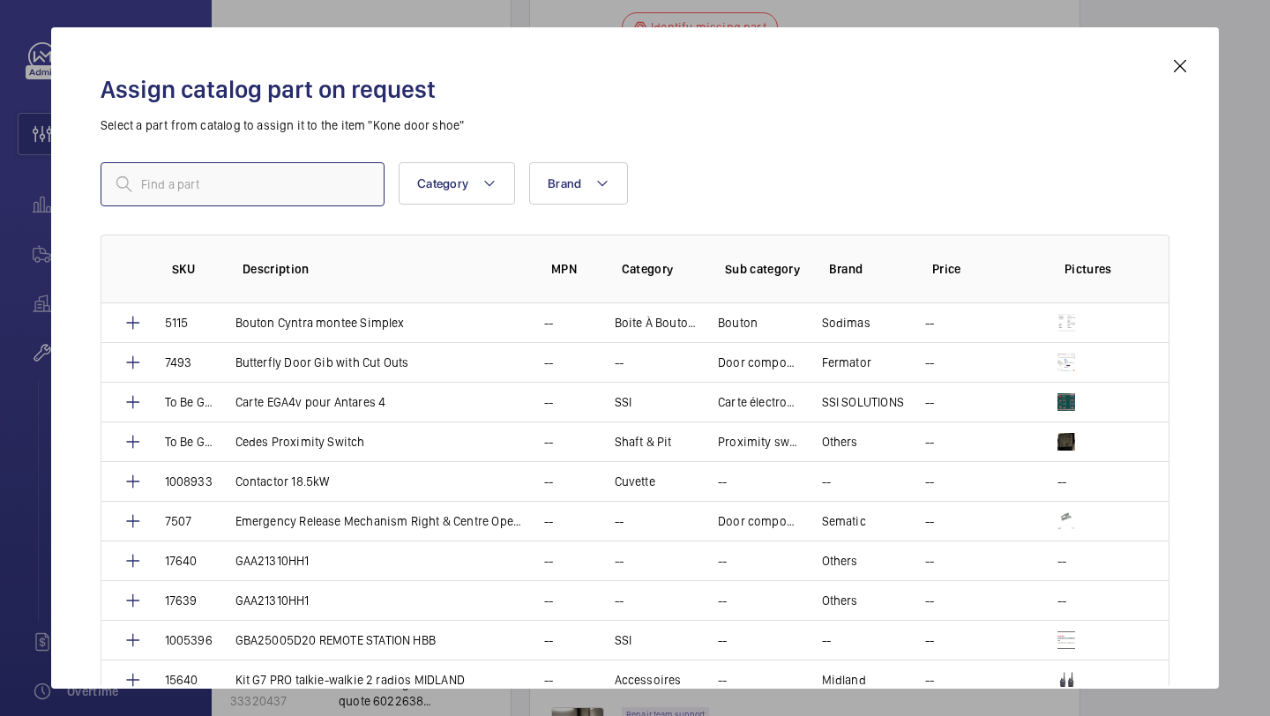
paste input "Kone Door guide shoe"
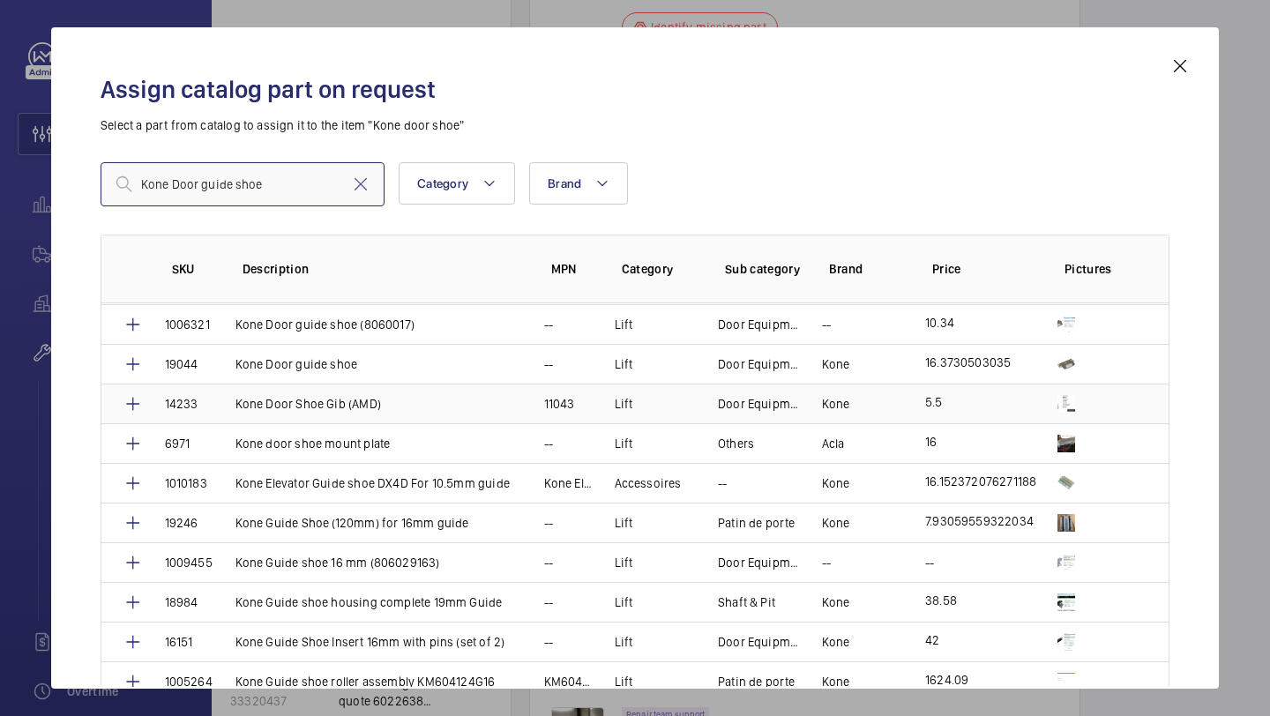
scroll to position [185, 0]
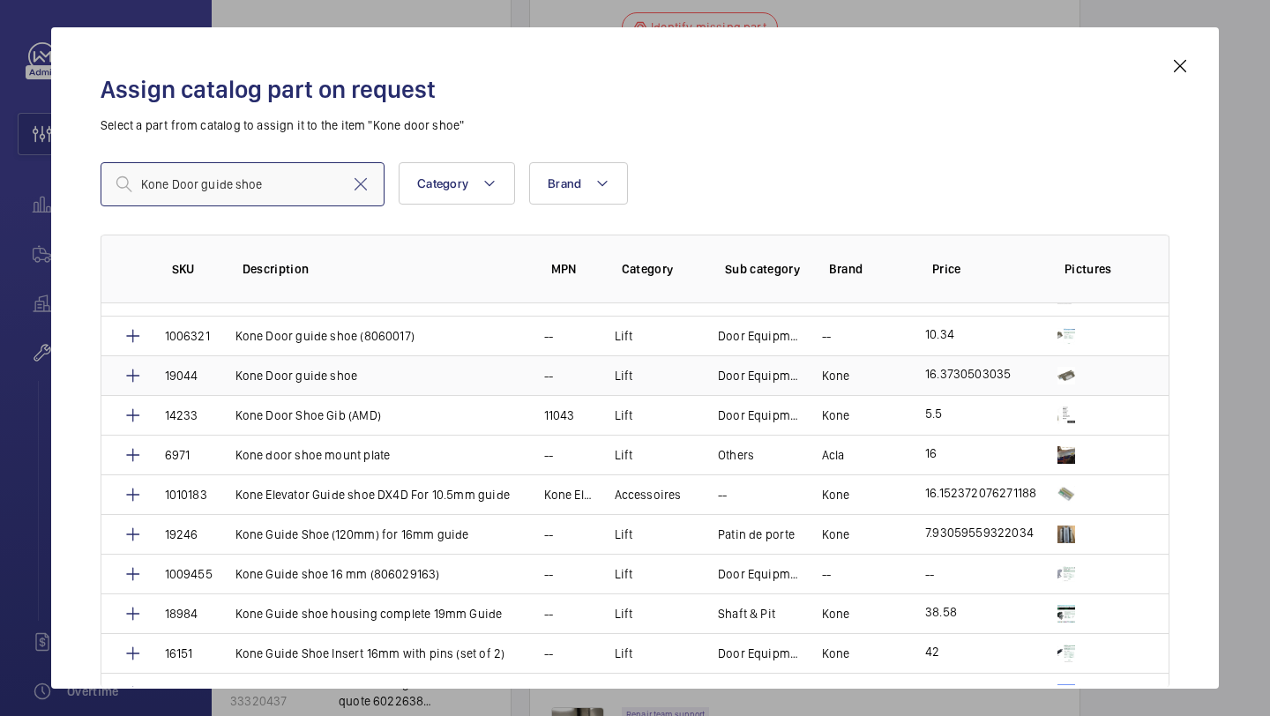
type input "Kone Door guide shoe"
click at [394, 378] on td "Kone Door guide shoe" at bounding box center [368, 375] width 309 height 40
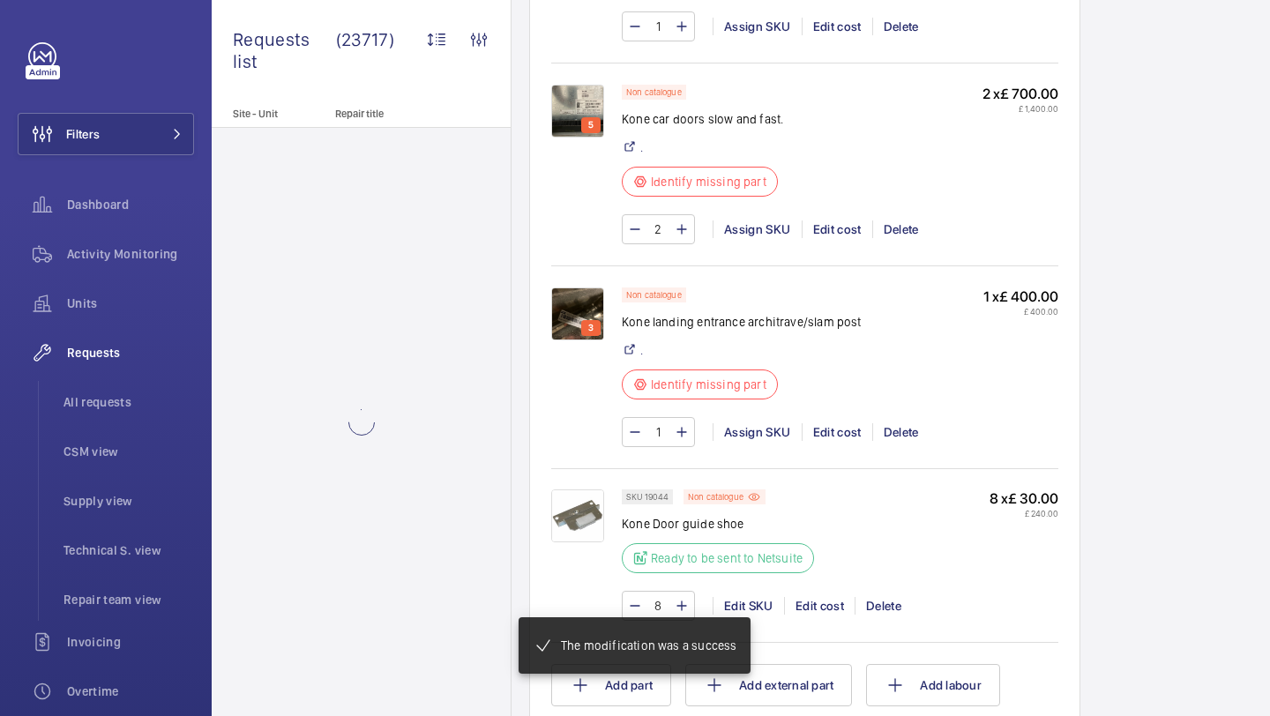
scroll to position [1629, 0]
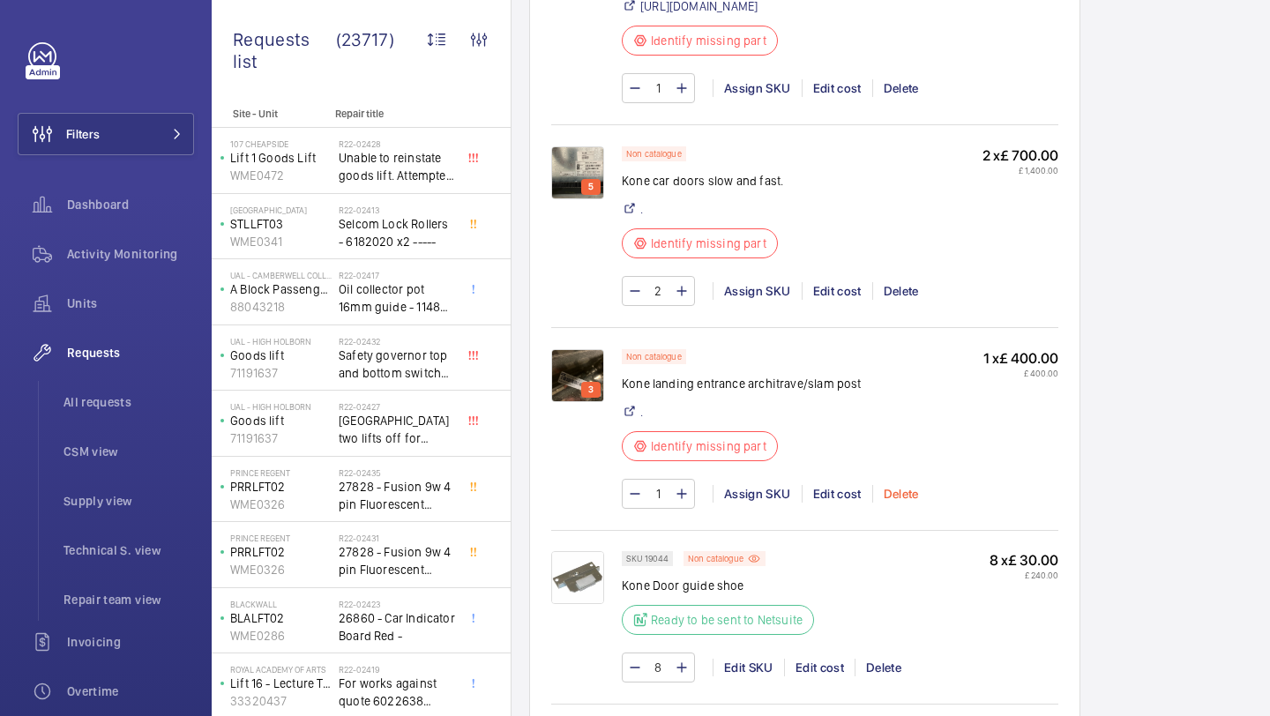
scroll to position [1561, 0]
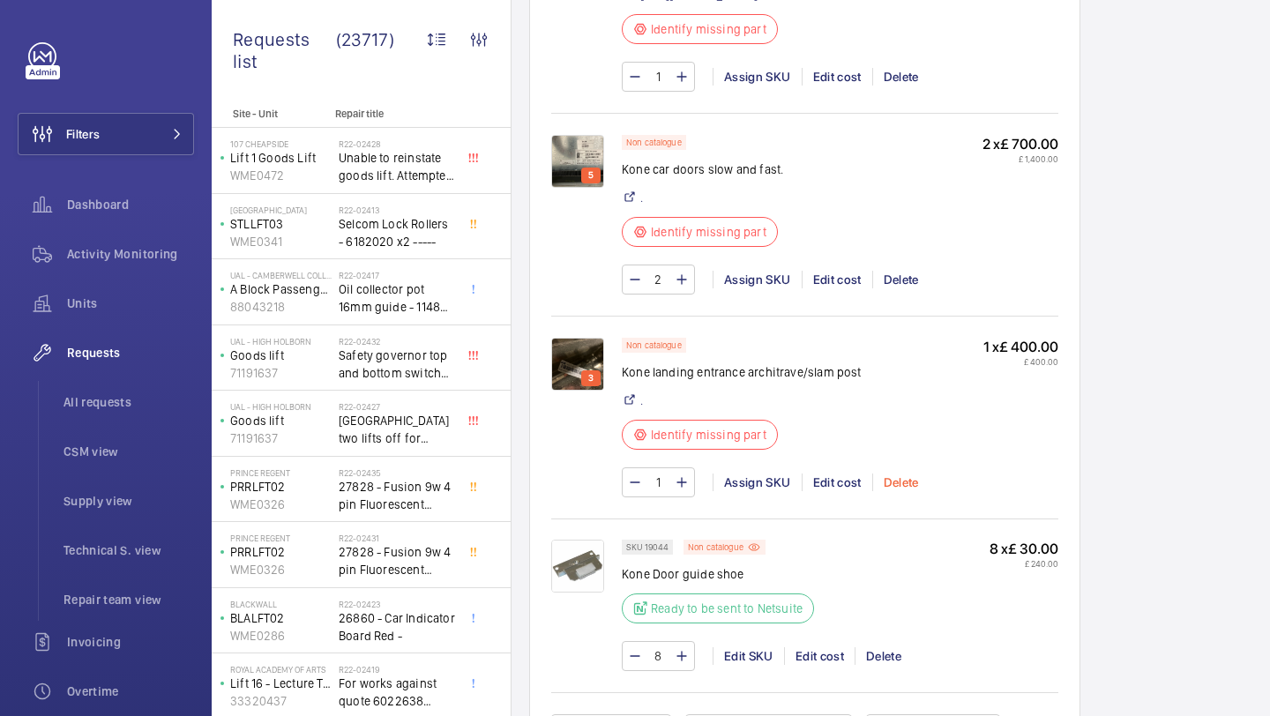
click at [905, 486] on div "Delete" at bounding box center [900, 483] width 57 height 18
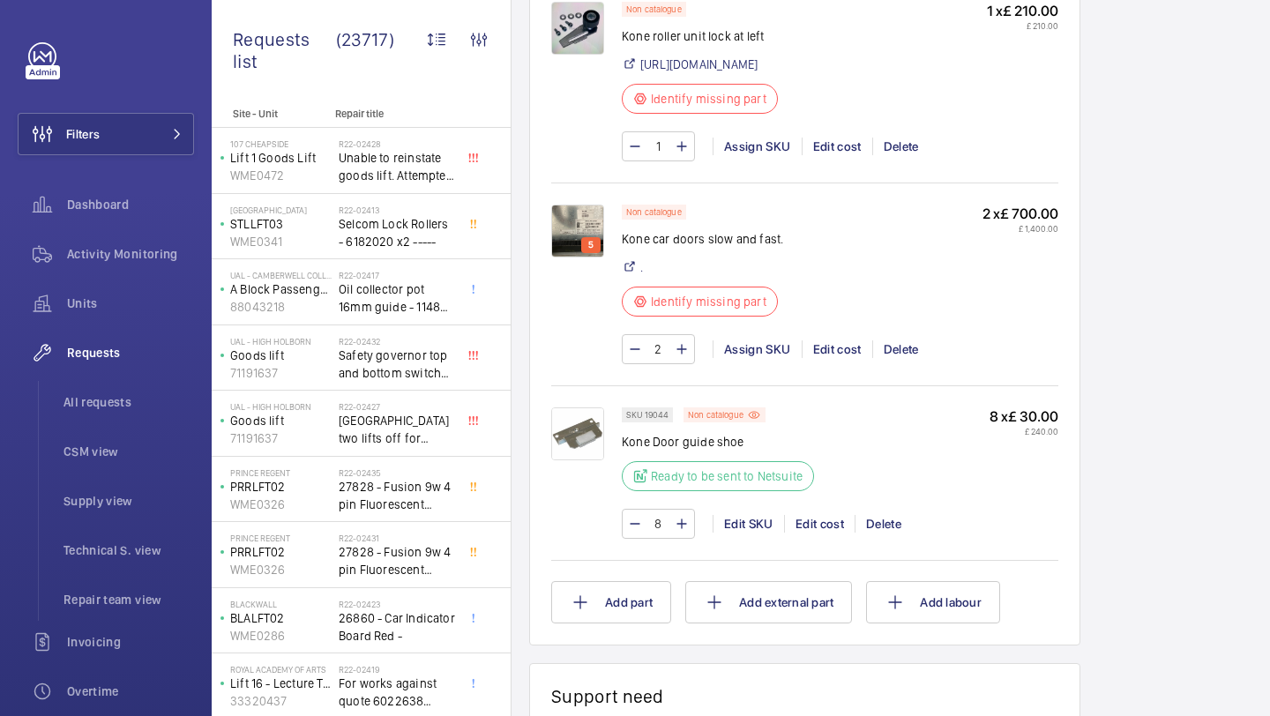
scroll to position [1087, 0]
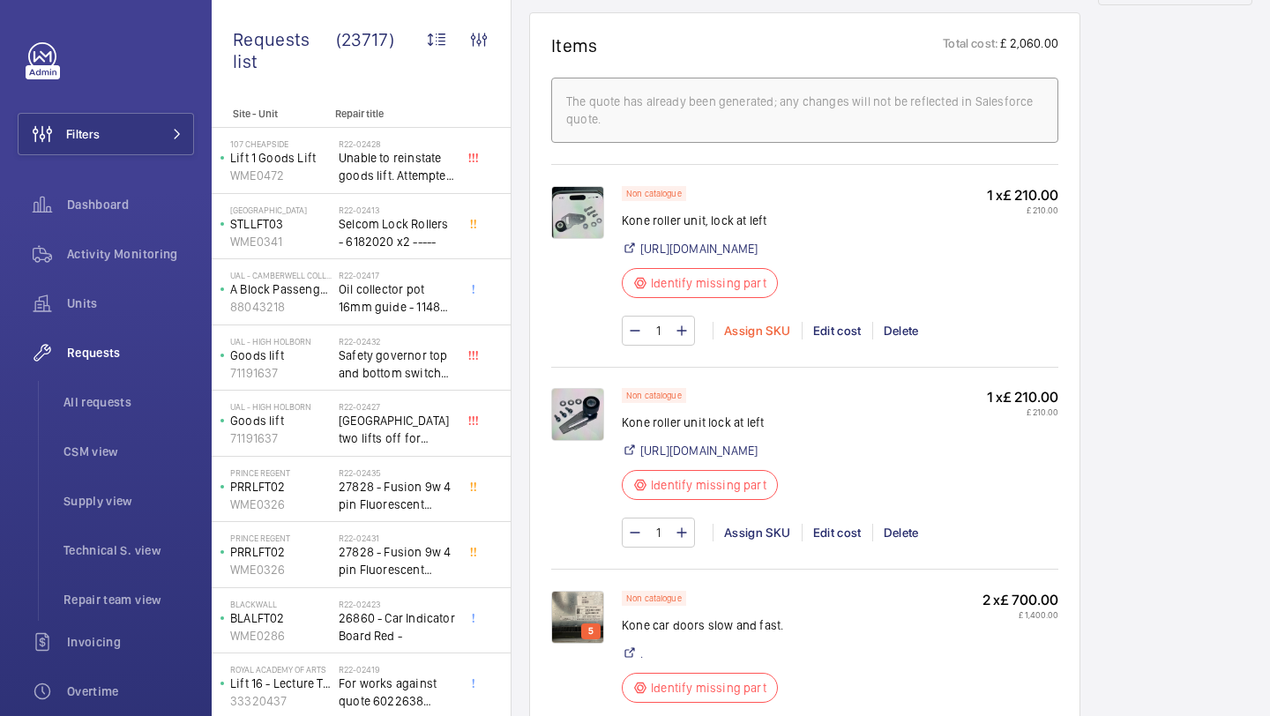
click at [770, 327] on div "Assign SKU" at bounding box center [756, 331] width 89 height 18
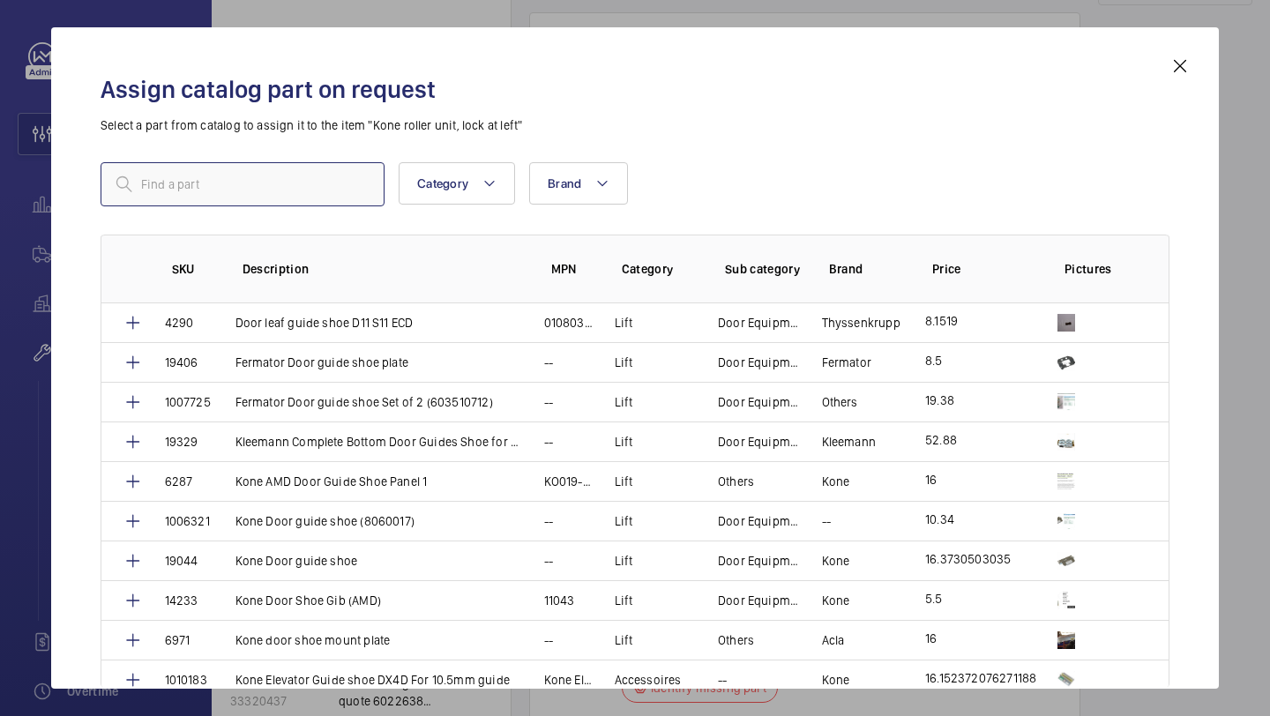
click at [331, 191] on input "text" at bounding box center [243, 184] width 284 height 44
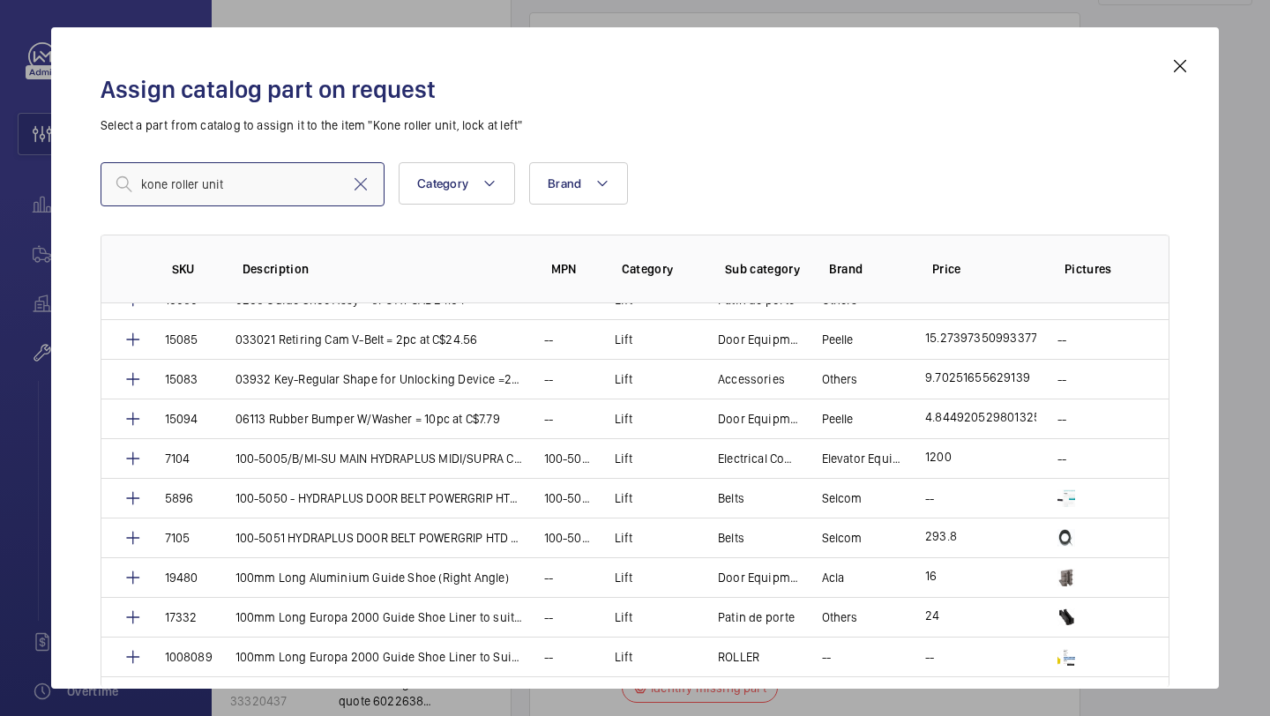
scroll to position [1706, 0]
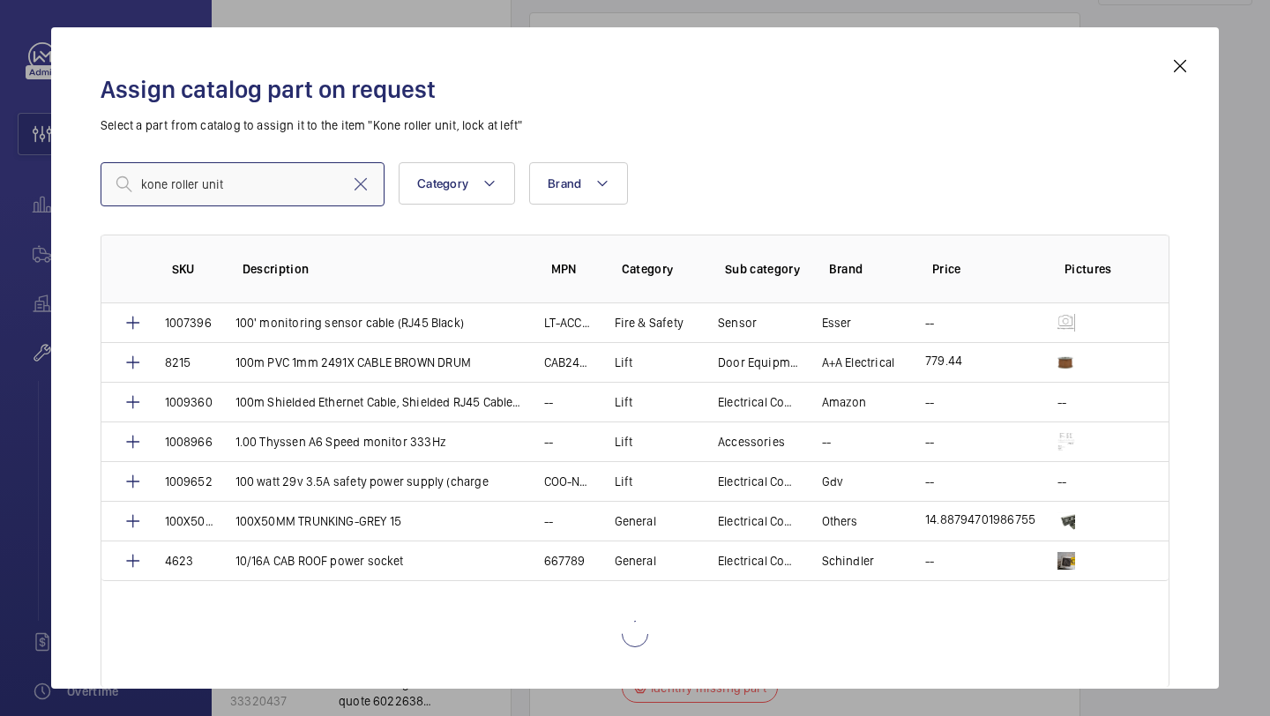
type input "kone roller unit"
click at [1179, 73] on mat-icon at bounding box center [1179, 66] width 21 height 21
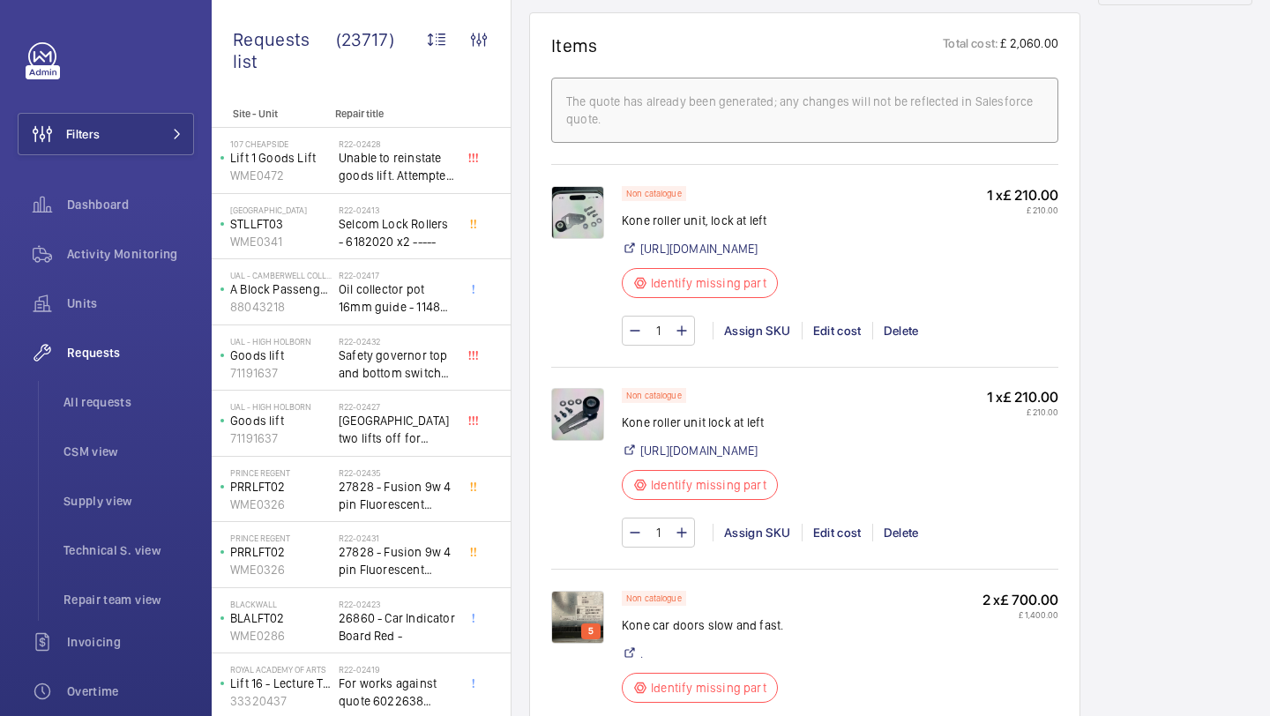
click at [765, 342] on div "1 Assign SKU Edit cost Delete" at bounding box center [840, 331] width 436 height 30
click at [763, 325] on div "Assign SKU" at bounding box center [756, 331] width 89 height 18
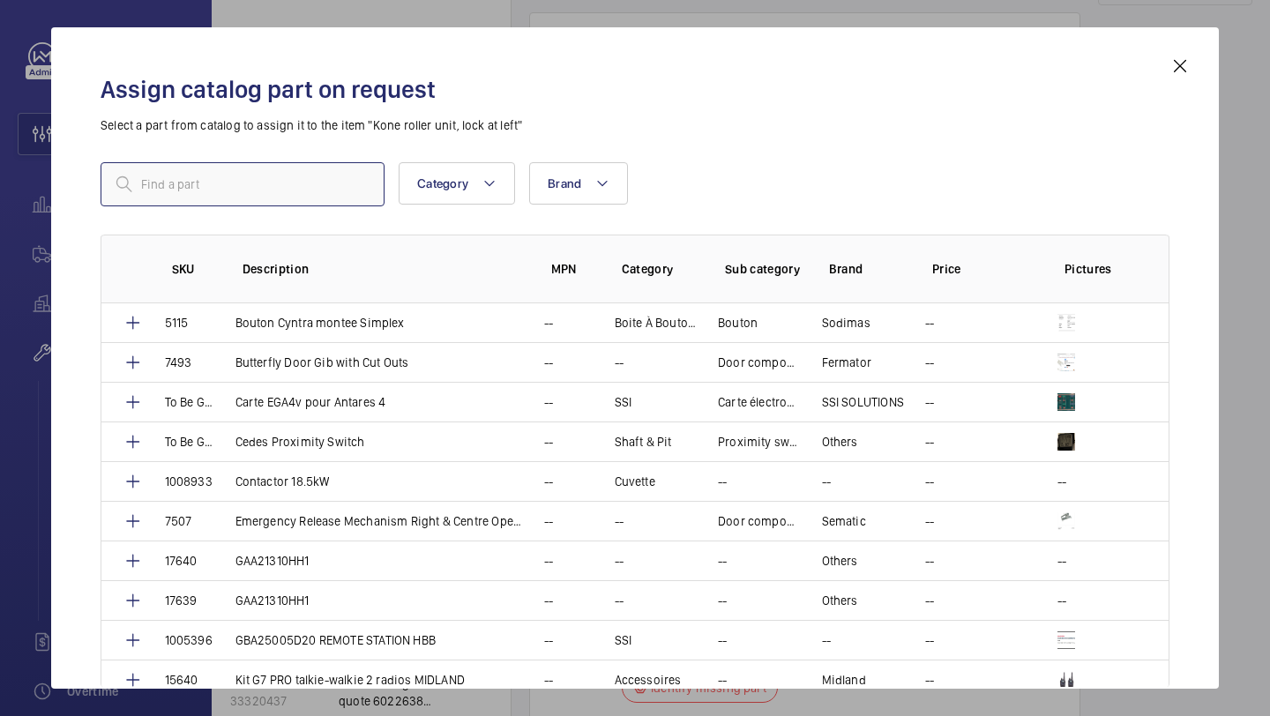
click at [358, 194] on input "text" at bounding box center [243, 184] width 284 height 44
paste input "Kone lock roller unit left"
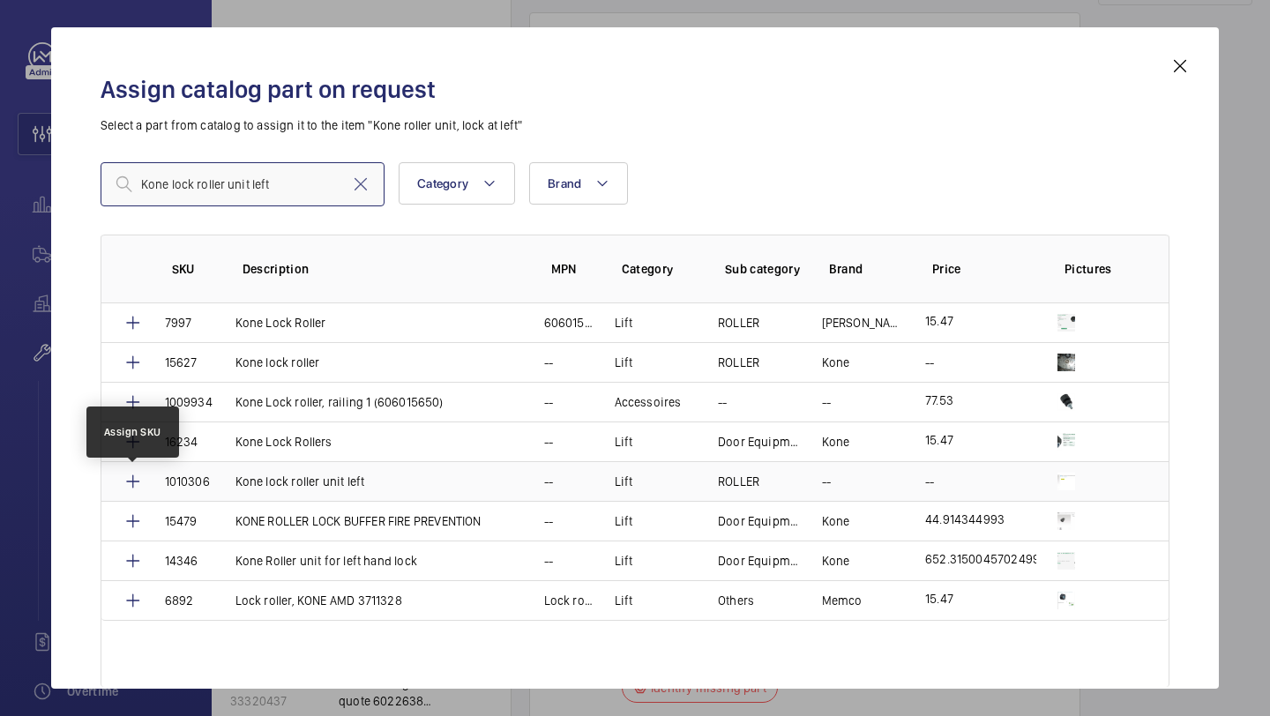
type input "Kone lock roller unit left"
click at [140, 480] on mat-icon at bounding box center [133, 481] width 21 height 21
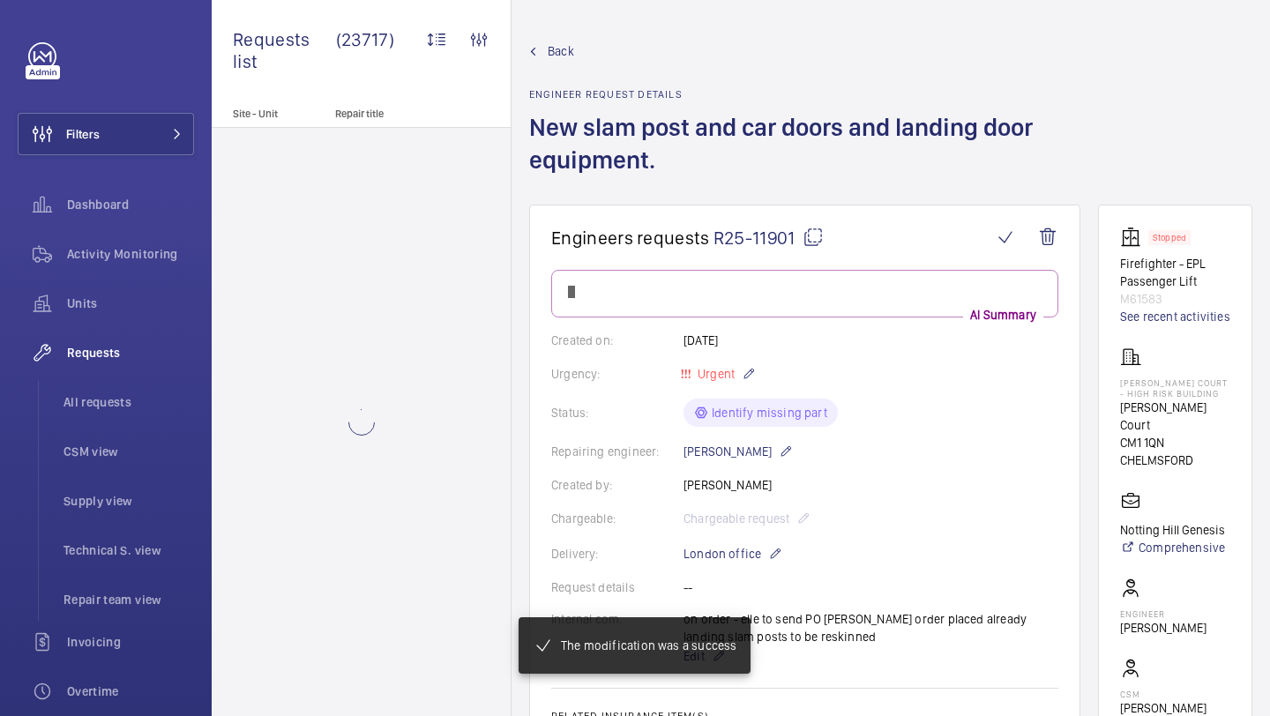
scroll to position [1087, 0]
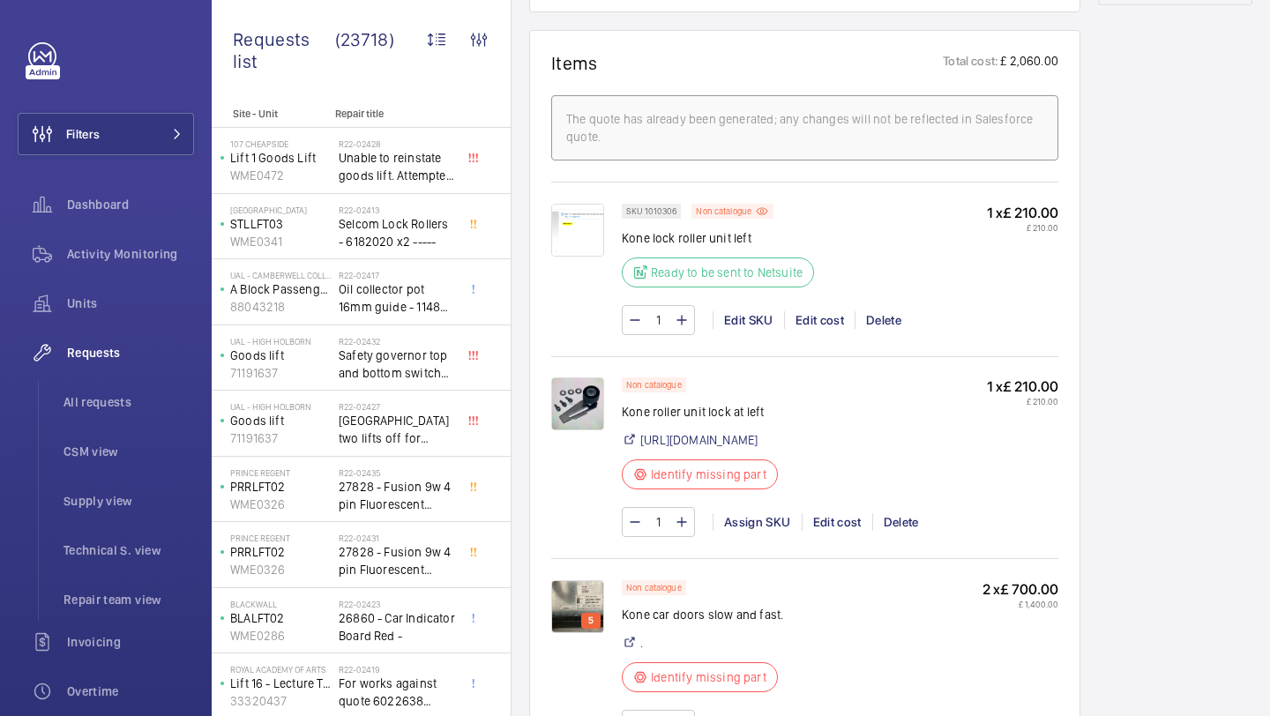
scroll to position [1140, 0]
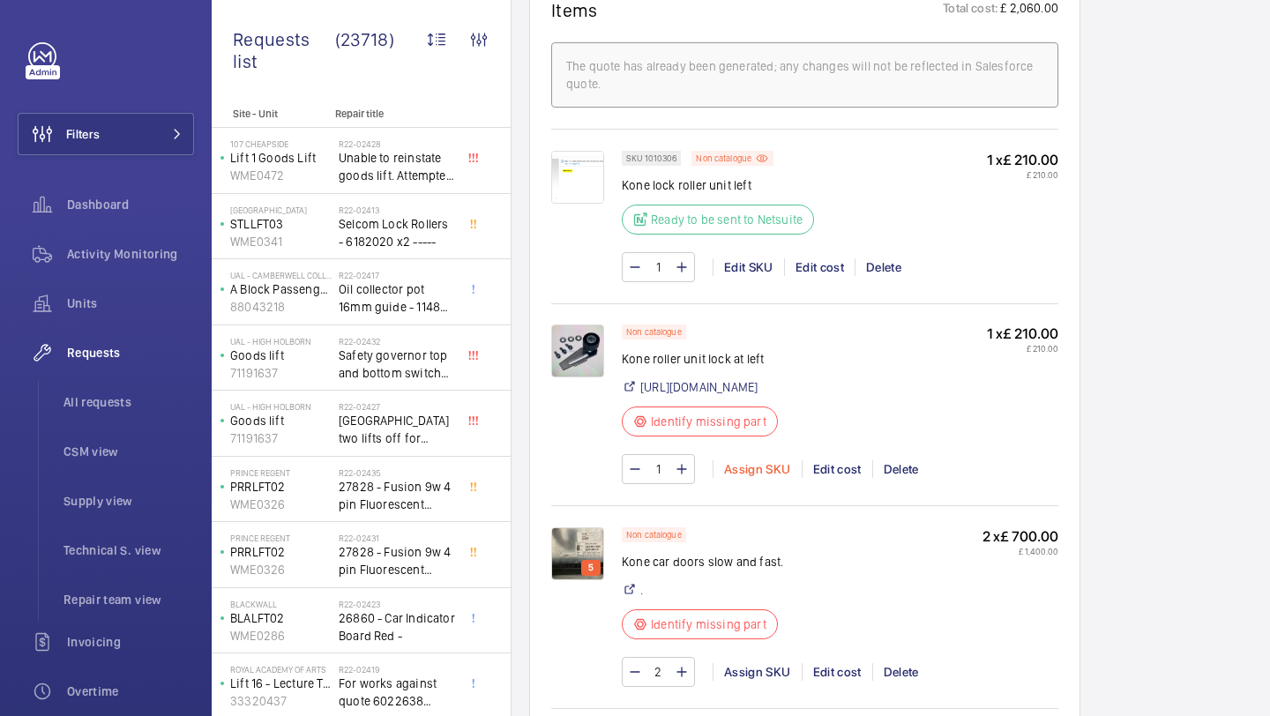
click at [748, 469] on div "Assign SKU" at bounding box center [756, 469] width 89 height 18
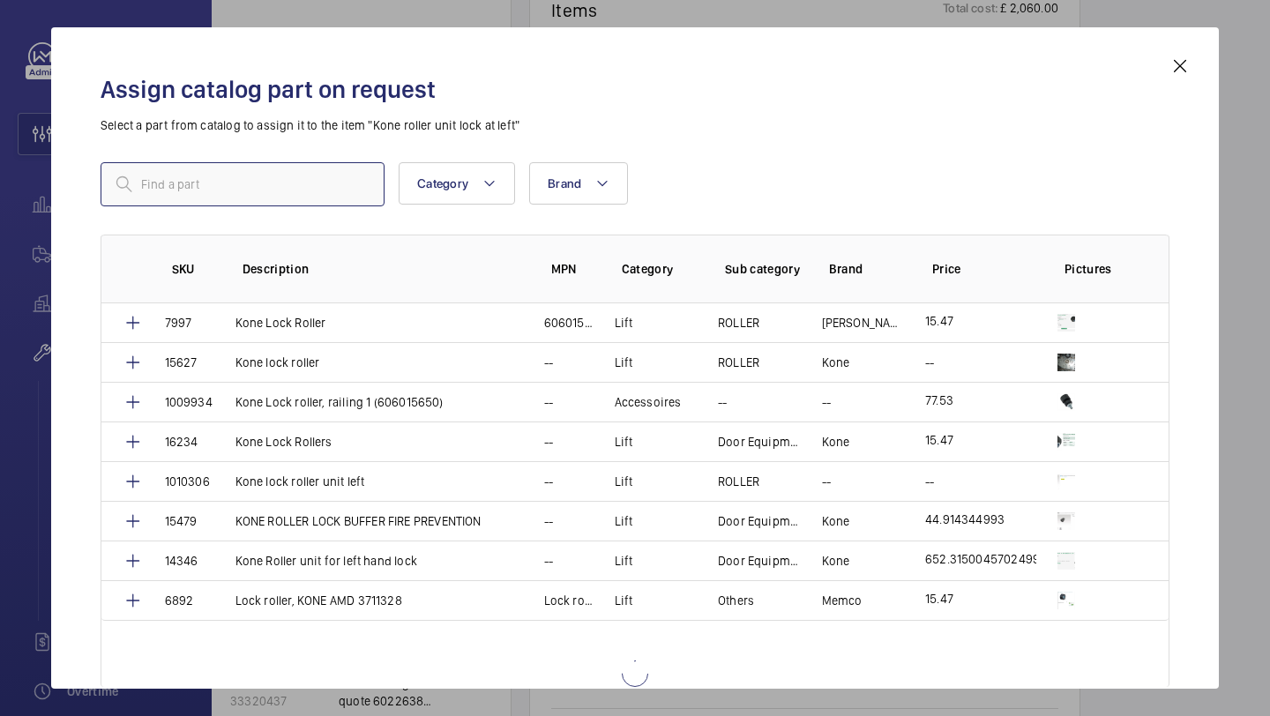
click at [354, 183] on input "text" at bounding box center [243, 184] width 284 height 44
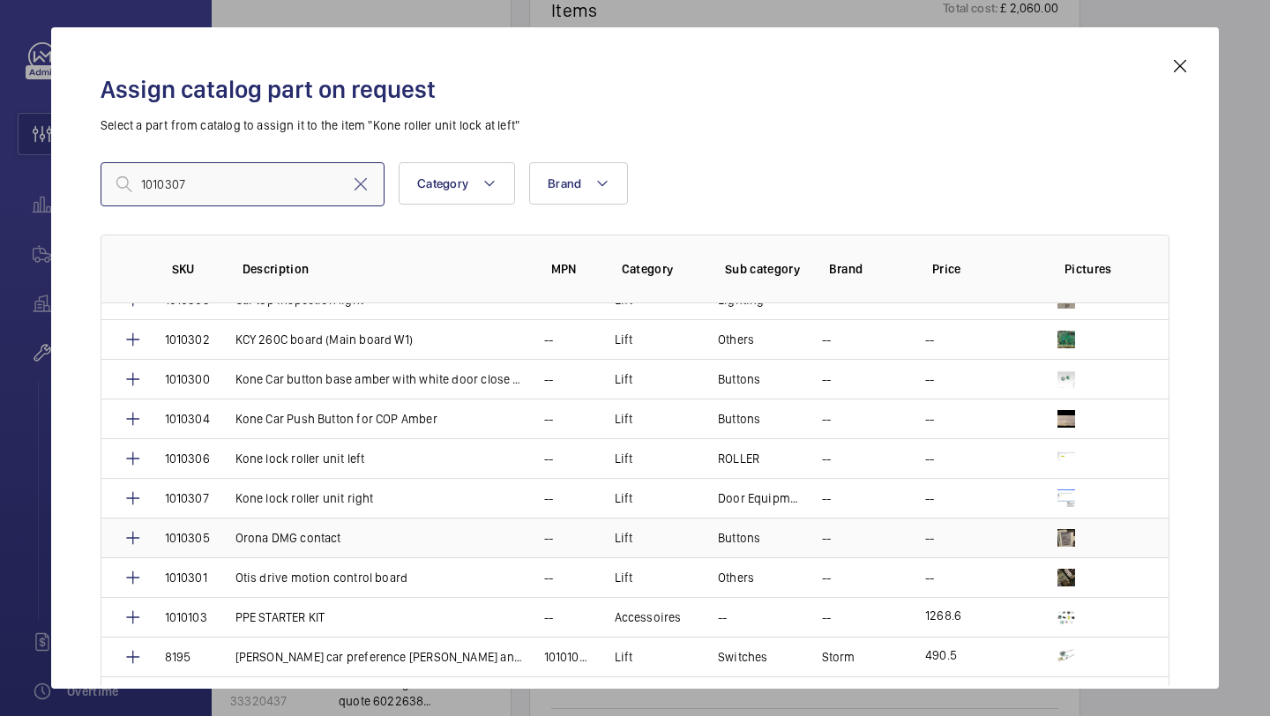
scroll to position [25, 0]
type input "1010307"
click at [144, 496] on td "1010307" at bounding box center [179, 496] width 71 height 40
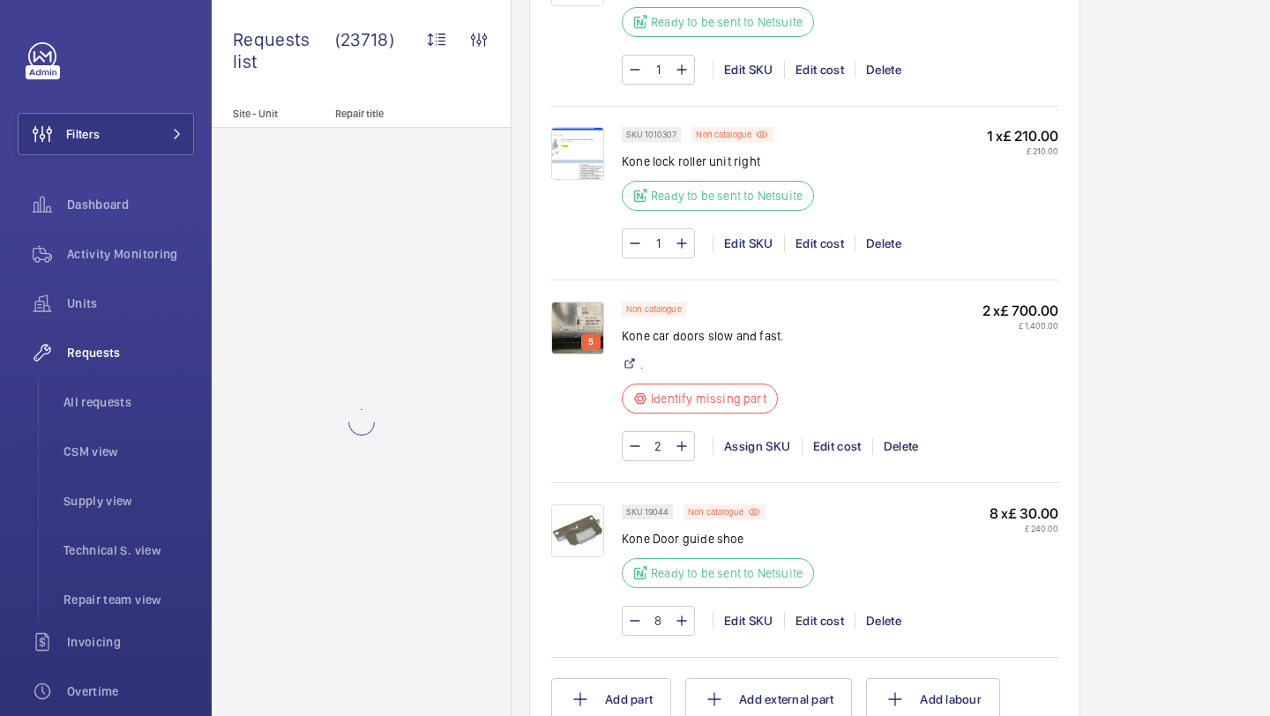
scroll to position [1373, 0]
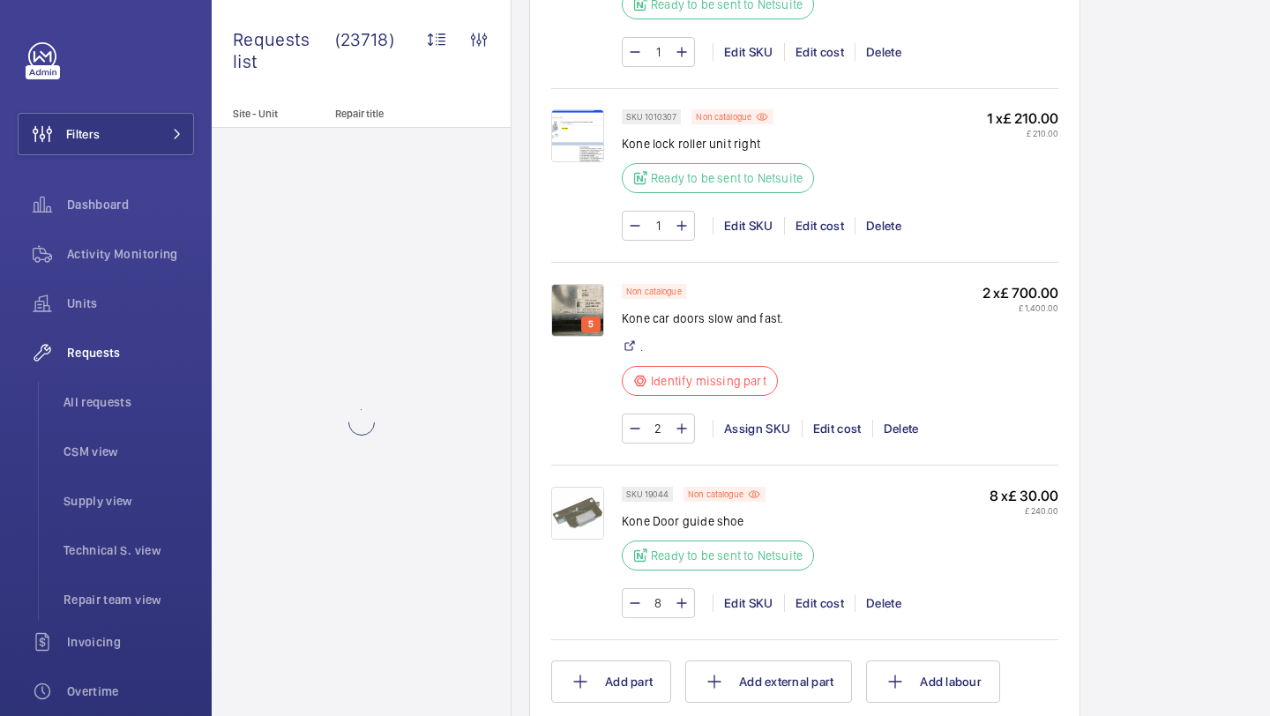
click at [583, 317] on img at bounding box center [577, 310] width 53 height 53
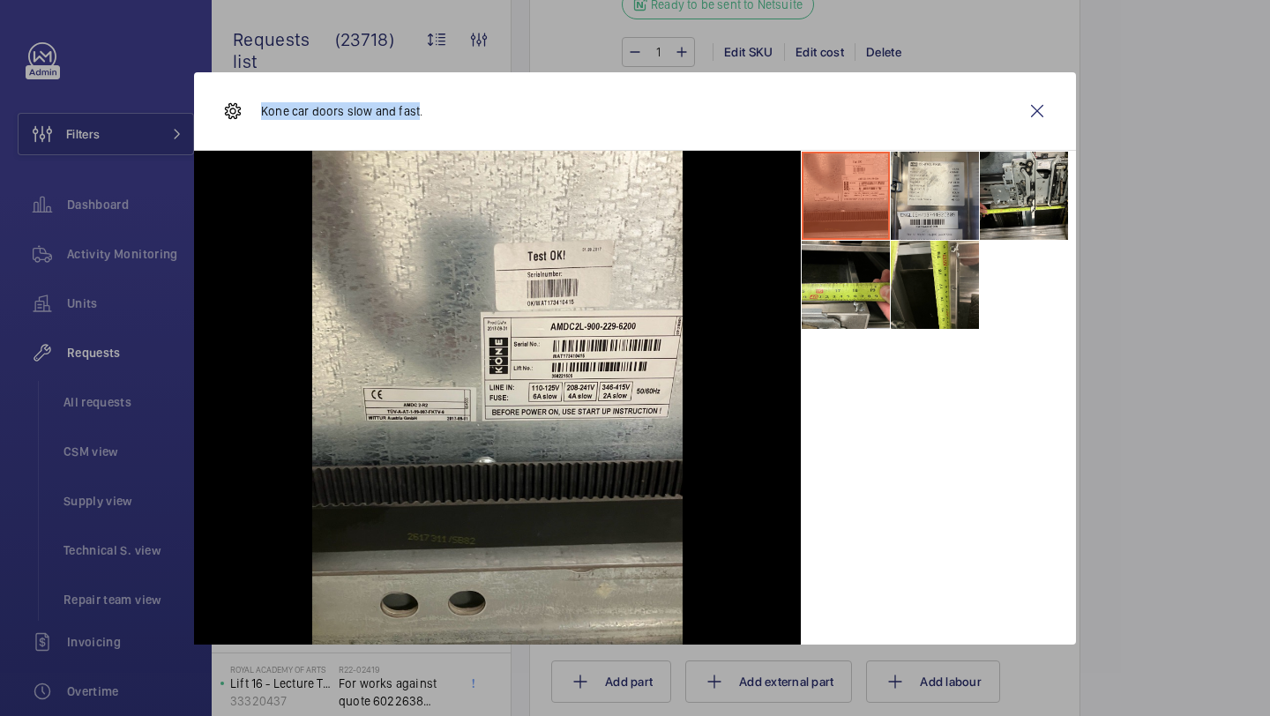
drag, startPoint x: 414, startPoint y: 112, endPoint x: 262, endPoint y: 109, distance: 151.7
click at [262, 109] on p "Kone car doors slow and fast." at bounding box center [341, 111] width 161 height 18
copy p "Kone car doors slow and fast"
click at [1037, 103] on wm-front-icon-button at bounding box center [1037, 111] width 42 height 42
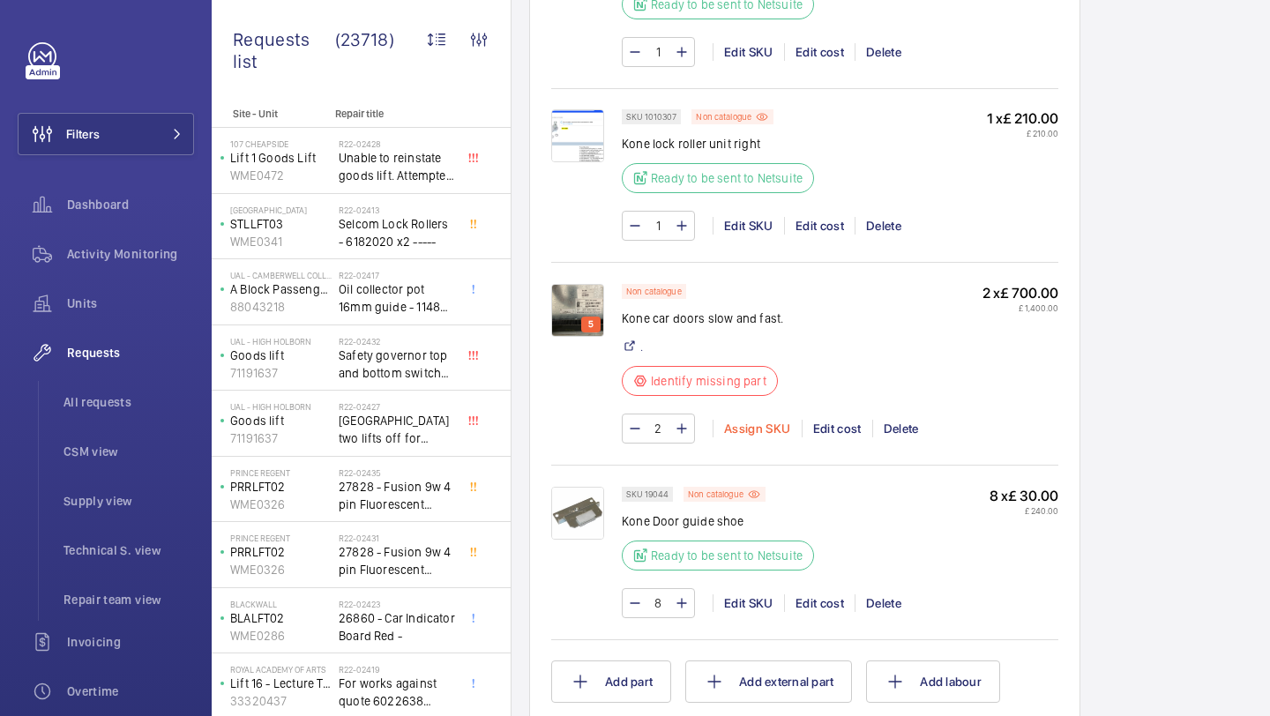
click at [772, 433] on div "Assign SKU" at bounding box center [756, 429] width 89 height 18
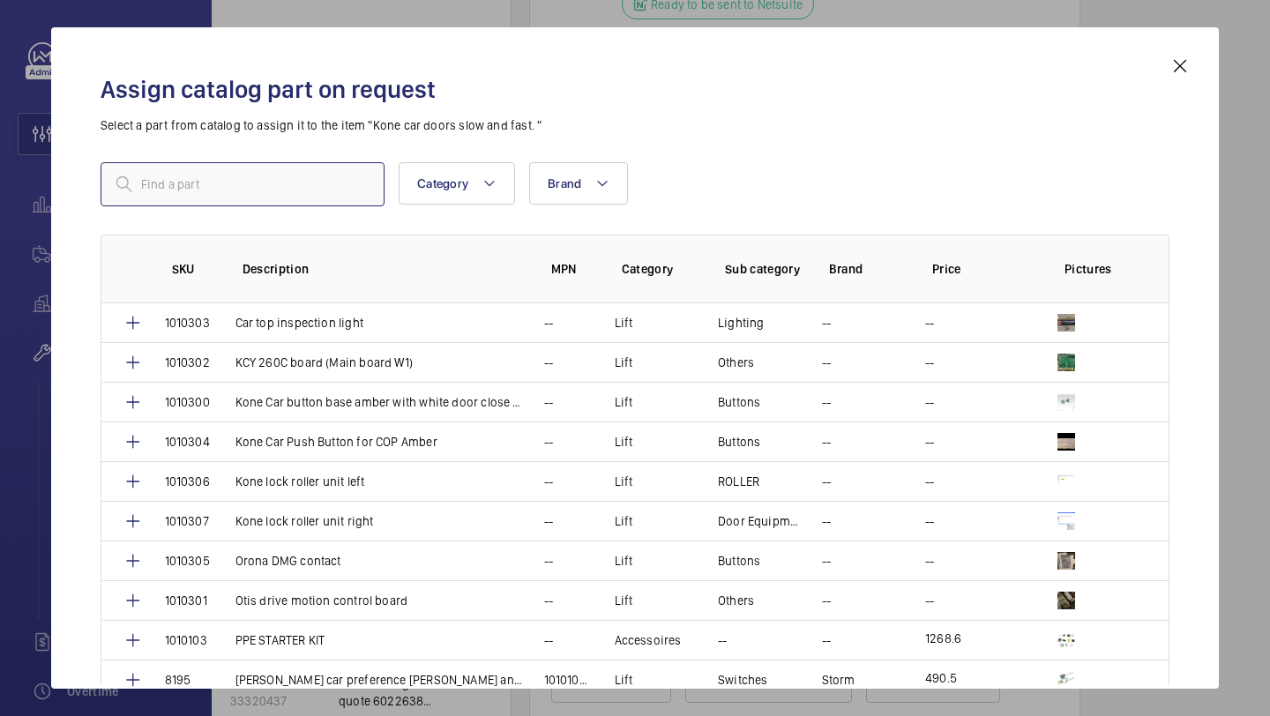
click at [325, 185] on input "text" at bounding box center [243, 184] width 284 height 44
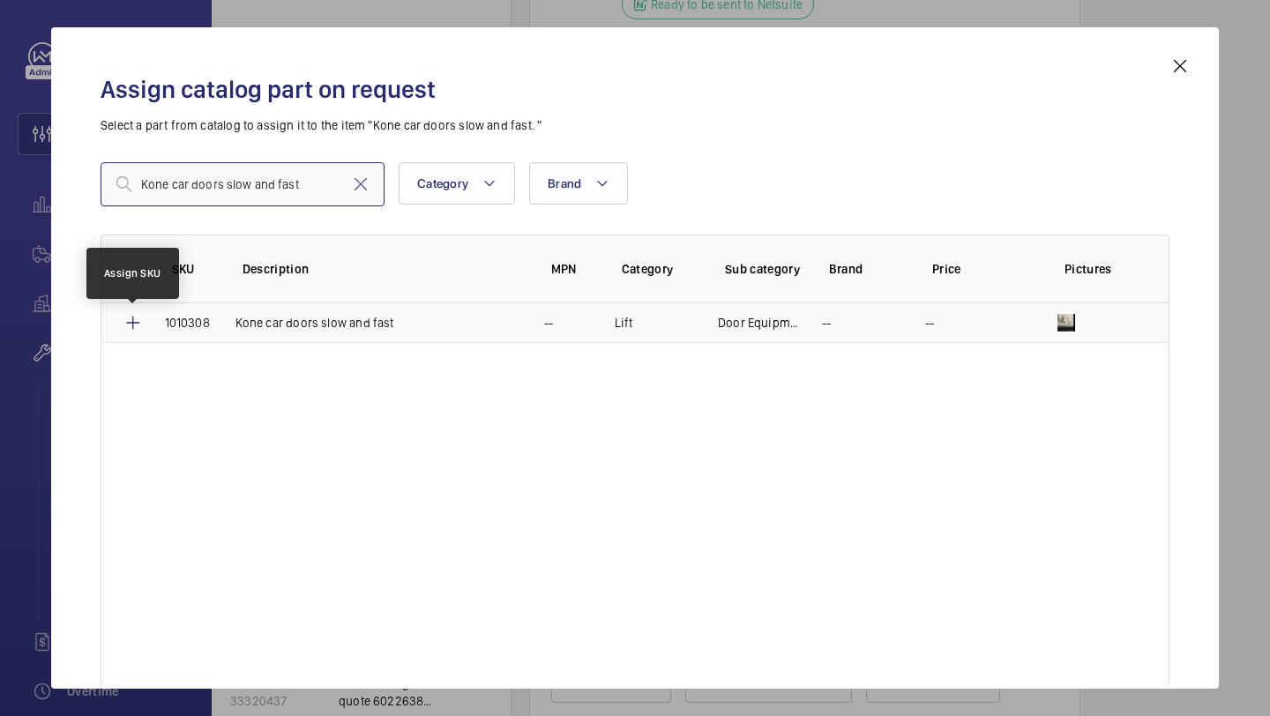
type input "Kone car doors slow and fast"
click at [134, 323] on mat-icon at bounding box center [133, 322] width 21 height 21
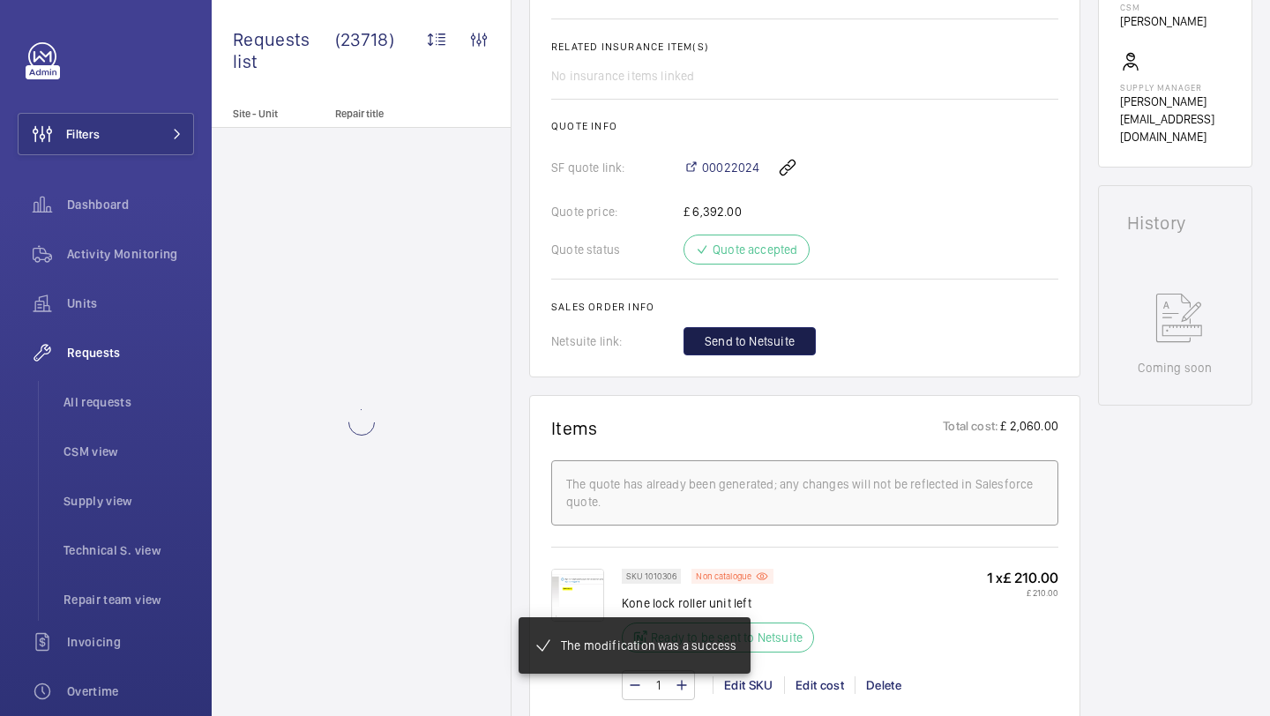
click at [723, 339] on span "Send to Netsuite" at bounding box center [750, 341] width 90 height 18
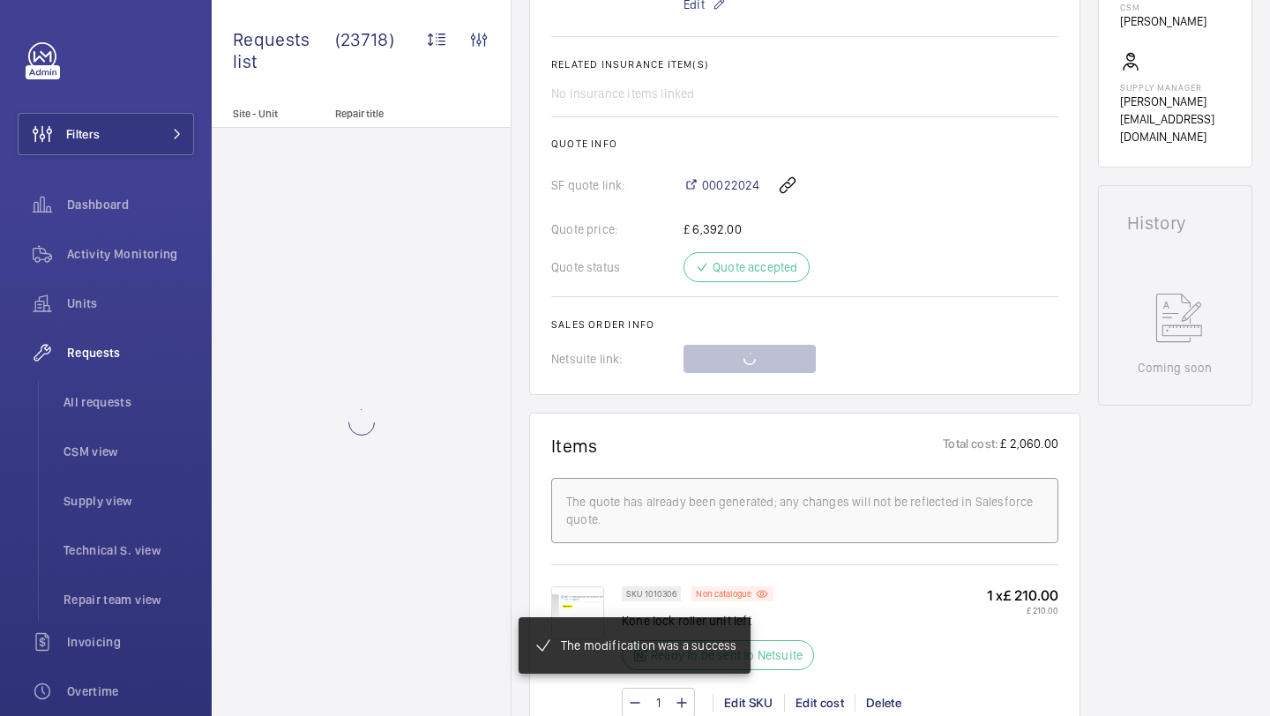
scroll to position [722, 0]
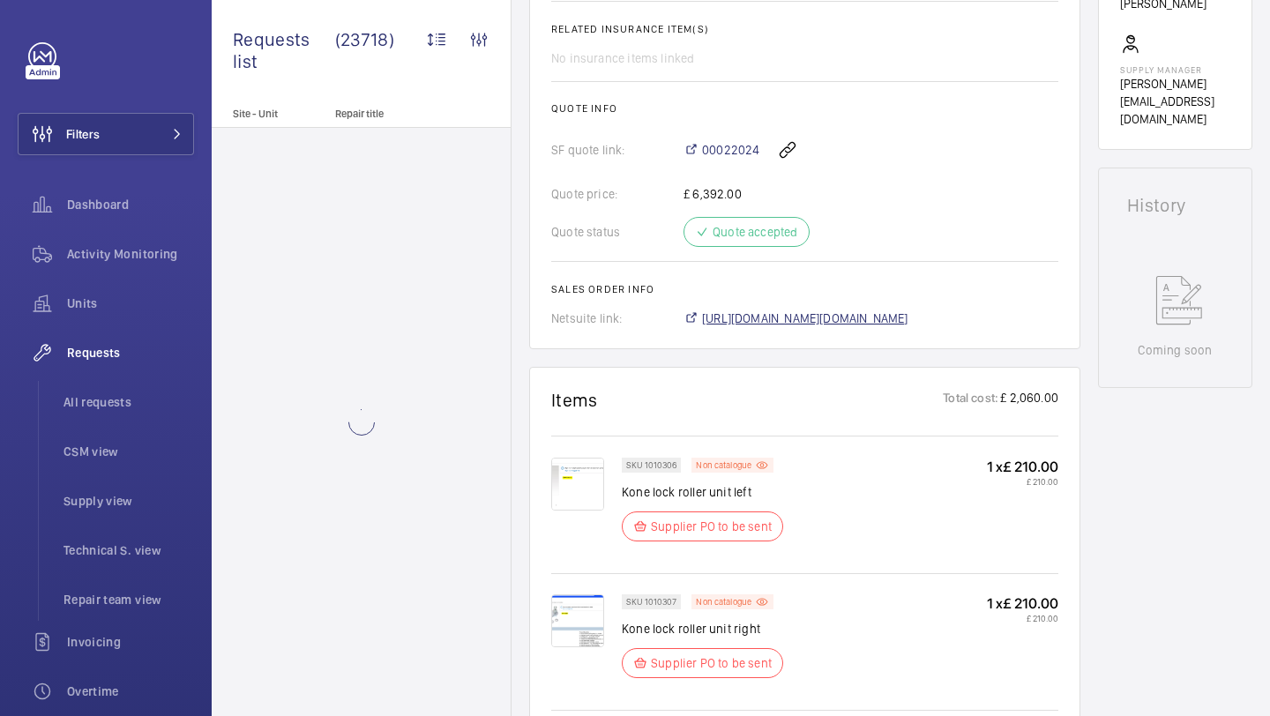
scroll to position [722, 0]
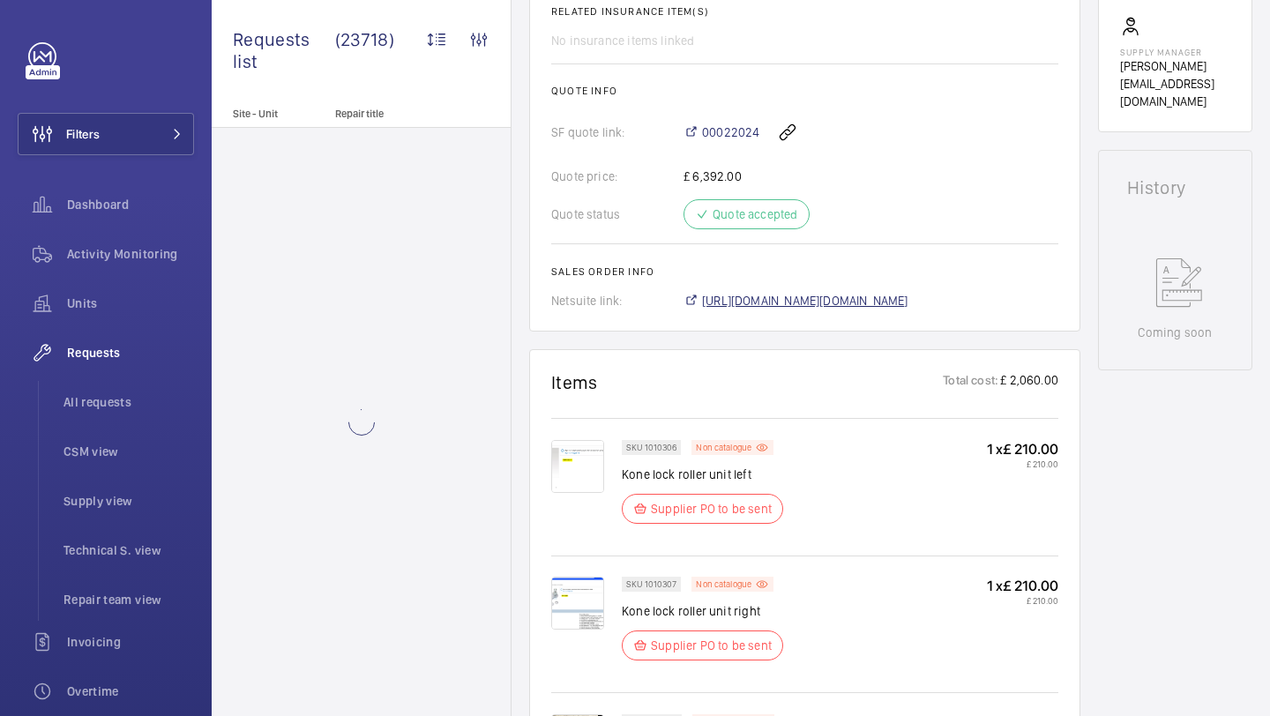
click at [768, 297] on span "https://6461500.app.netsuite.com/app/accounting/transactions/salesord.nl?id=301…" at bounding box center [805, 301] width 206 height 18
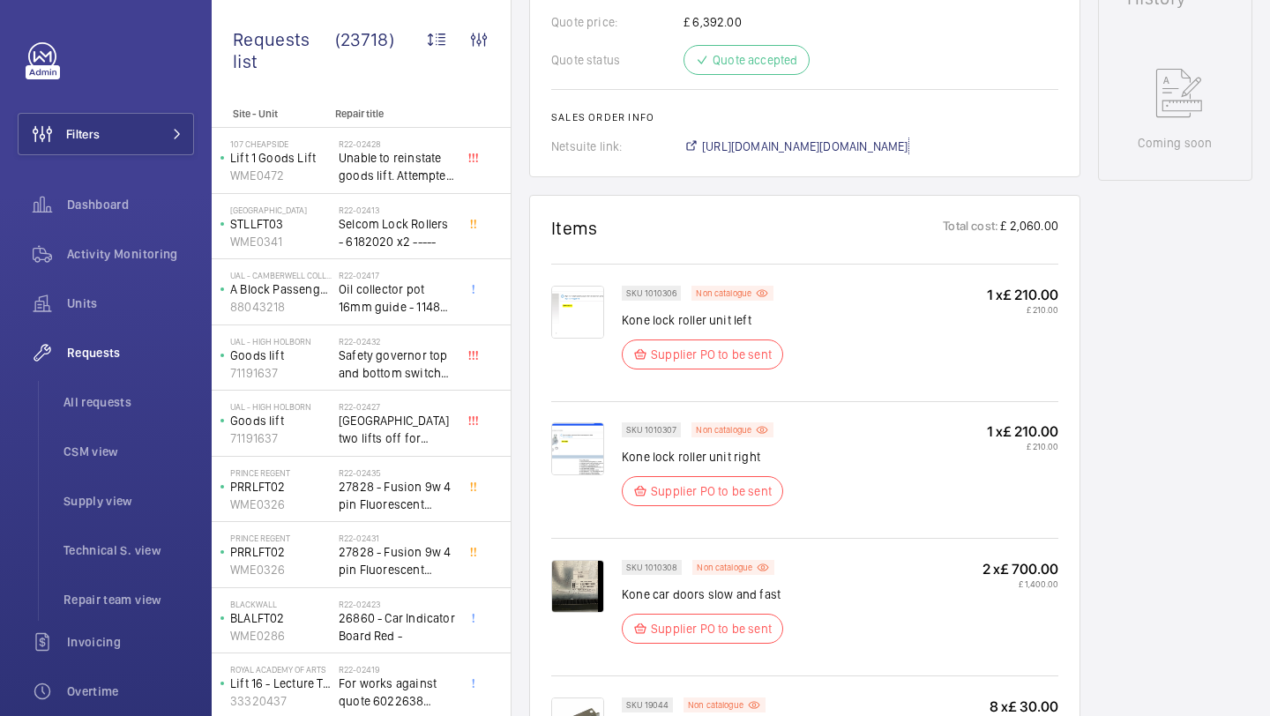
scroll to position [952, 0]
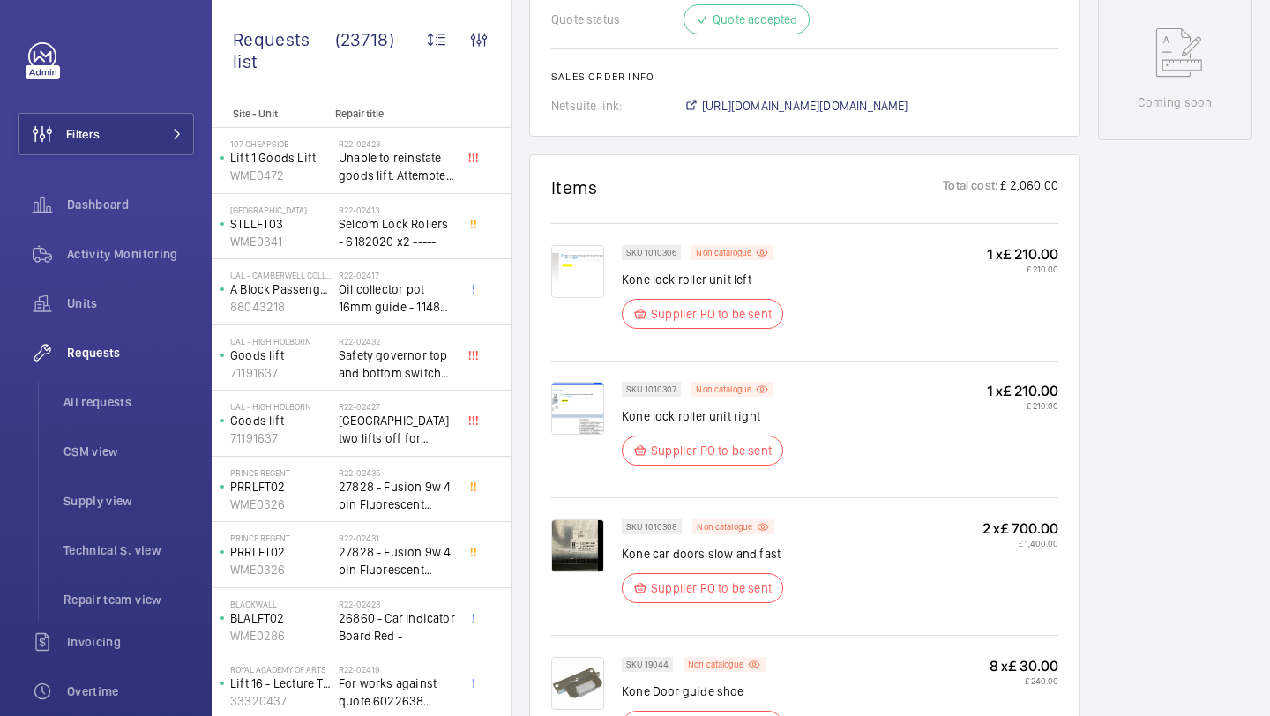
click at [595, 526] on img at bounding box center [577, 545] width 53 height 53
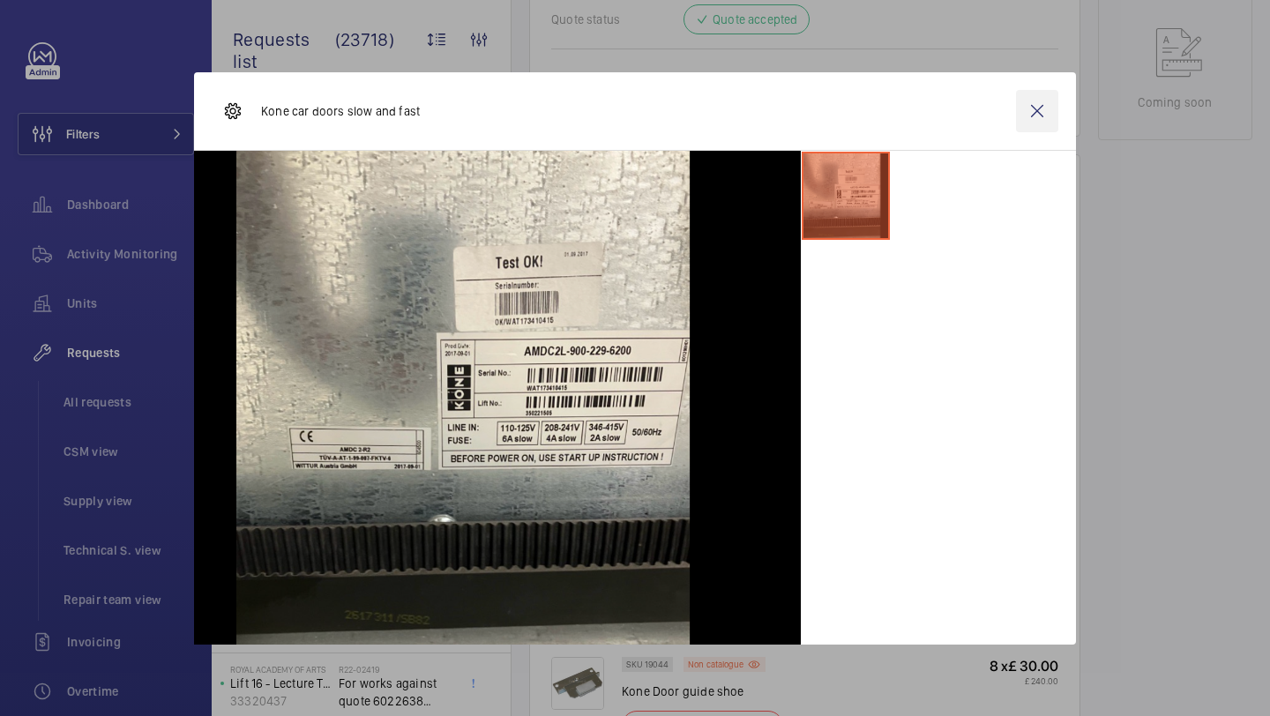
click at [1044, 105] on wm-front-icon-button at bounding box center [1037, 111] width 42 height 42
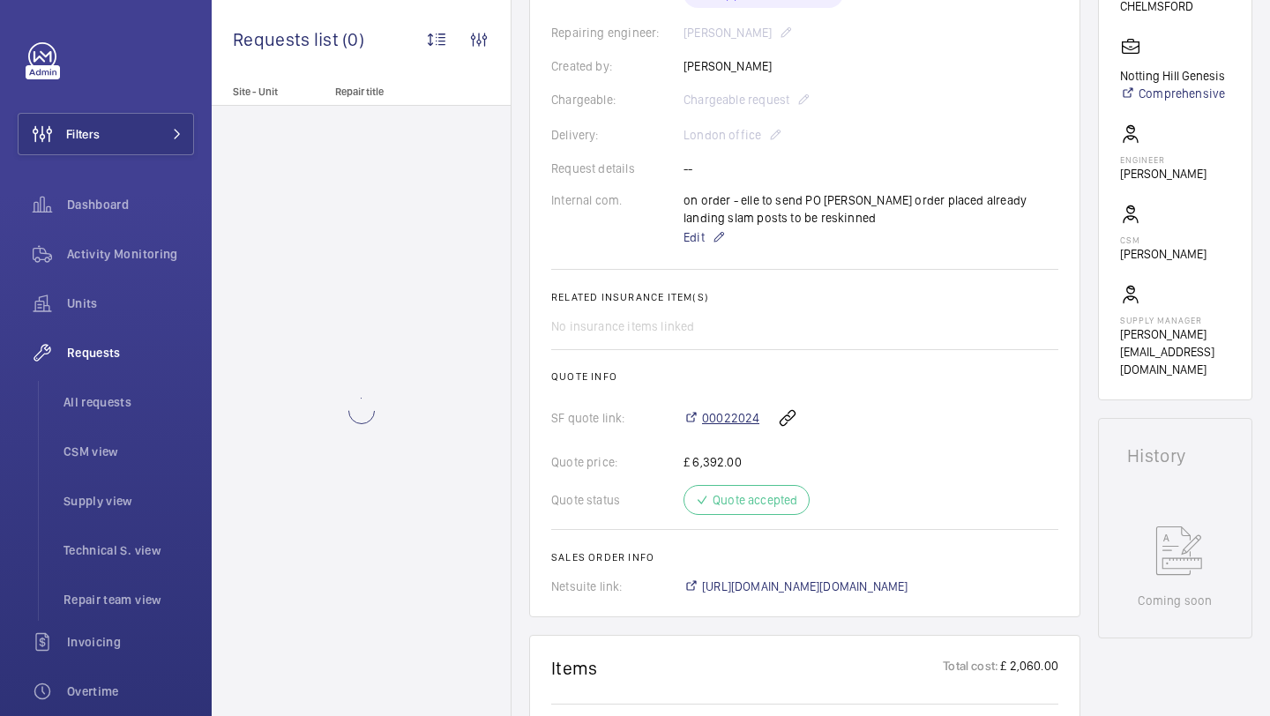
scroll to position [472, 0]
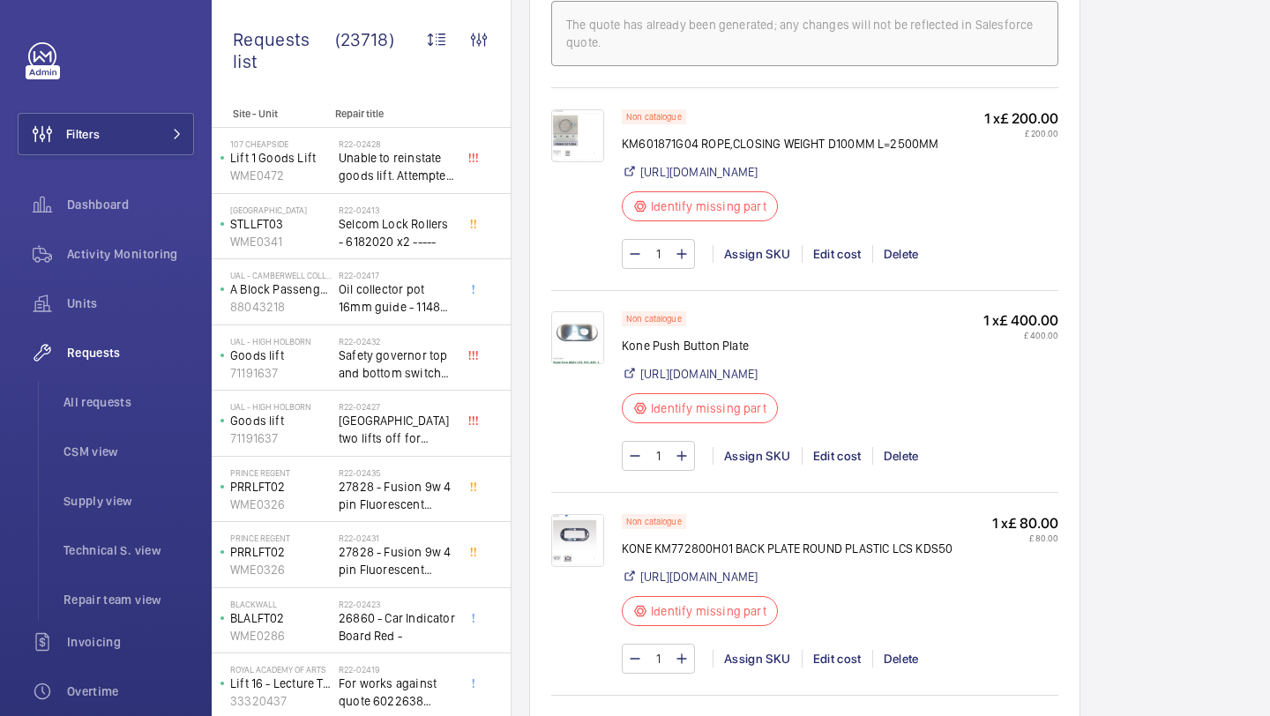
scroll to position [1337, 0]
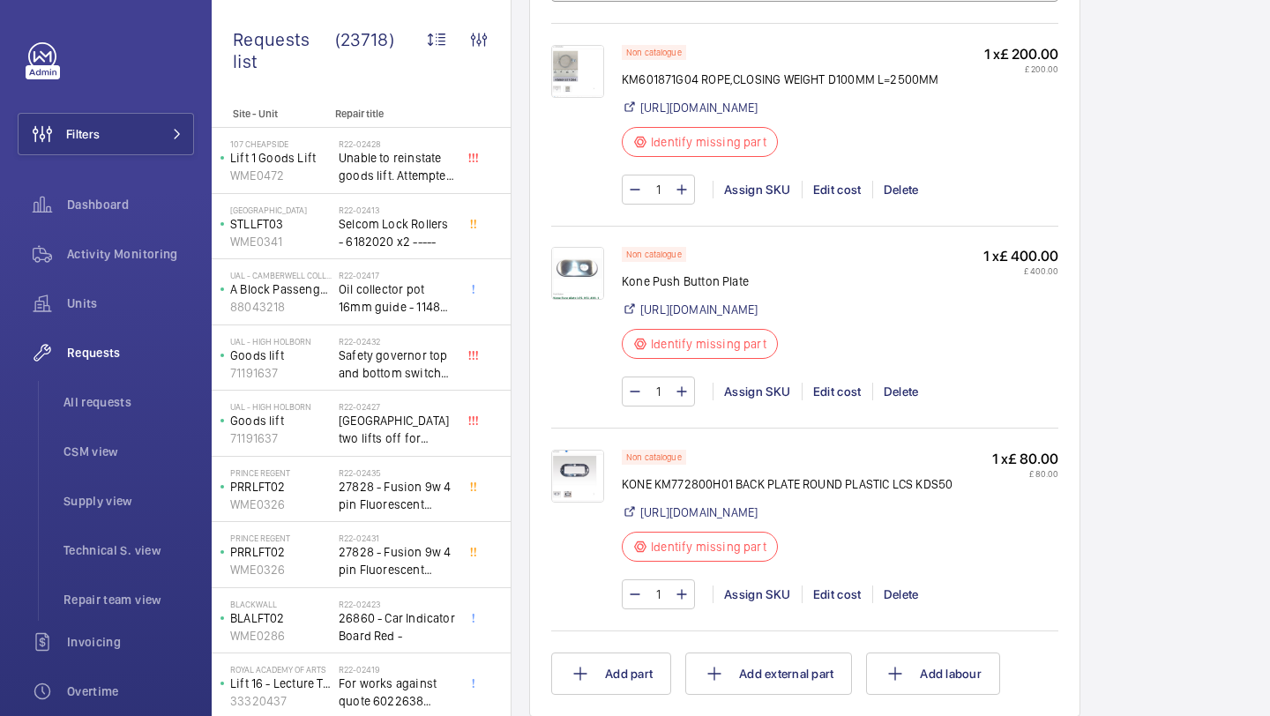
click at [896, 603] on div "Delete" at bounding box center [900, 595] width 57 height 18
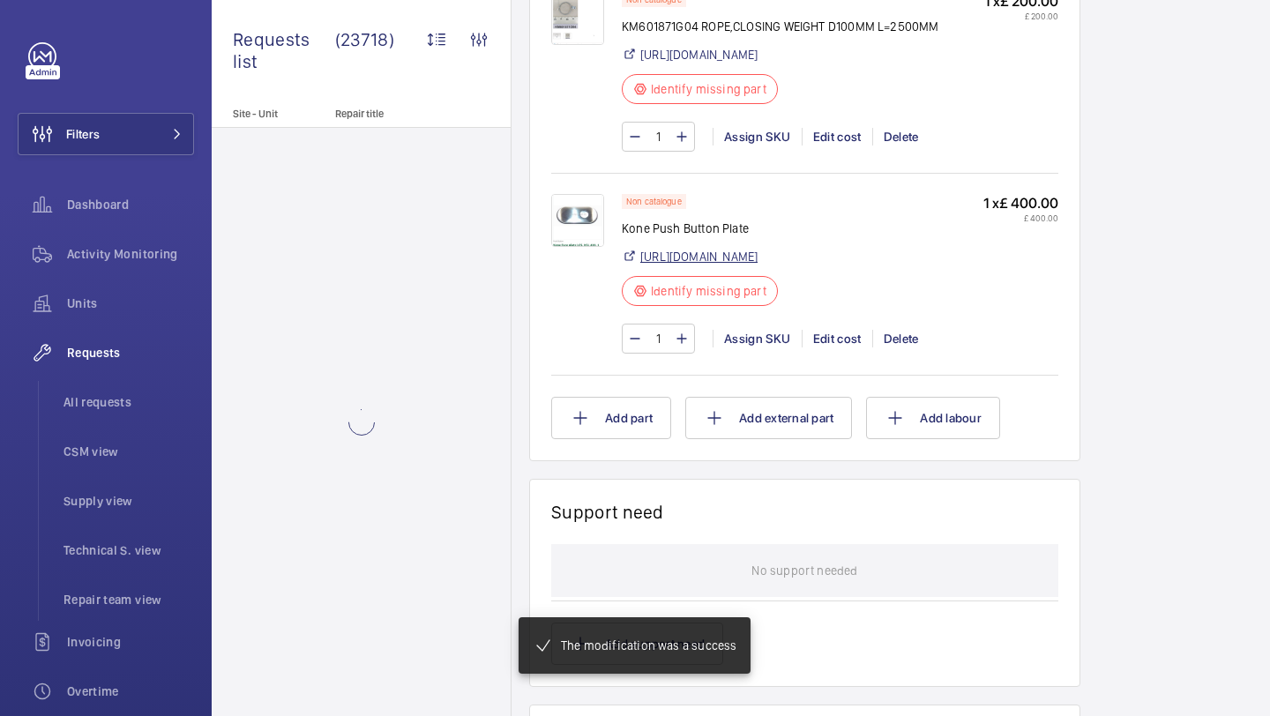
click at [704, 265] on link "https://www.davenportliftcontrol.com/kone/push-button-panel--cover/106029178" at bounding box center [698, 257] width 117 height 18
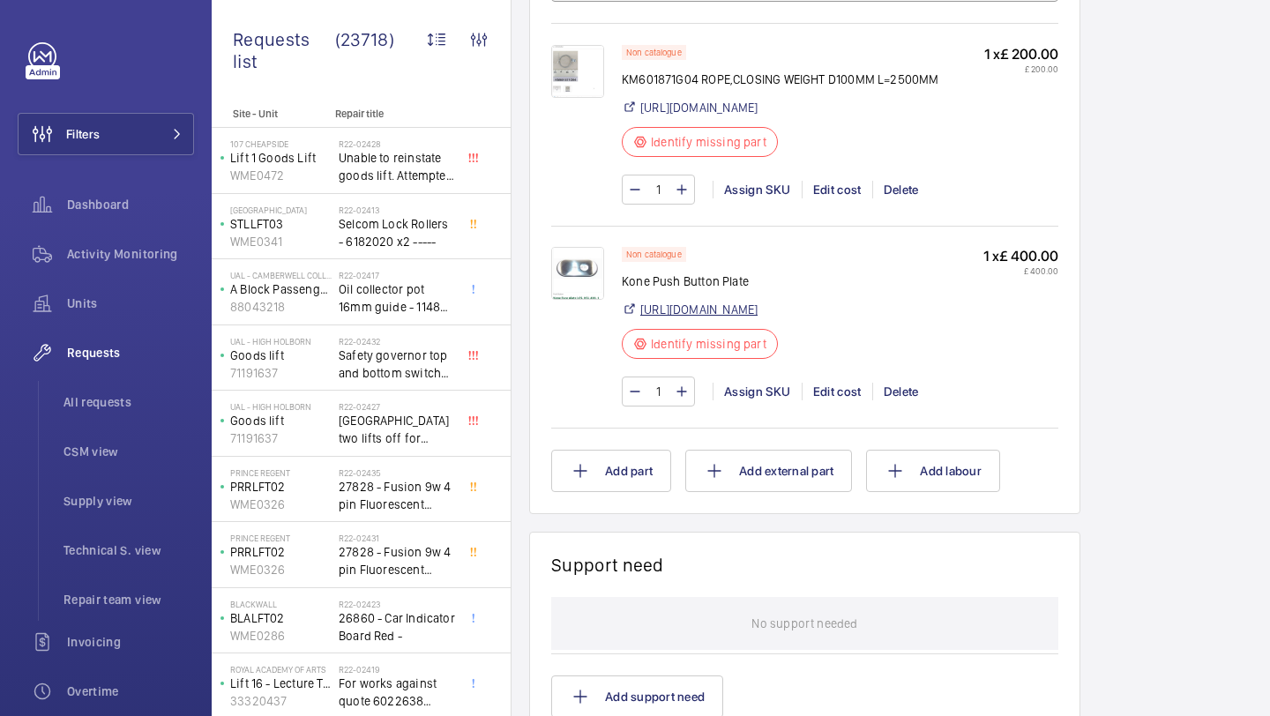
scroll to position [1407, 0]
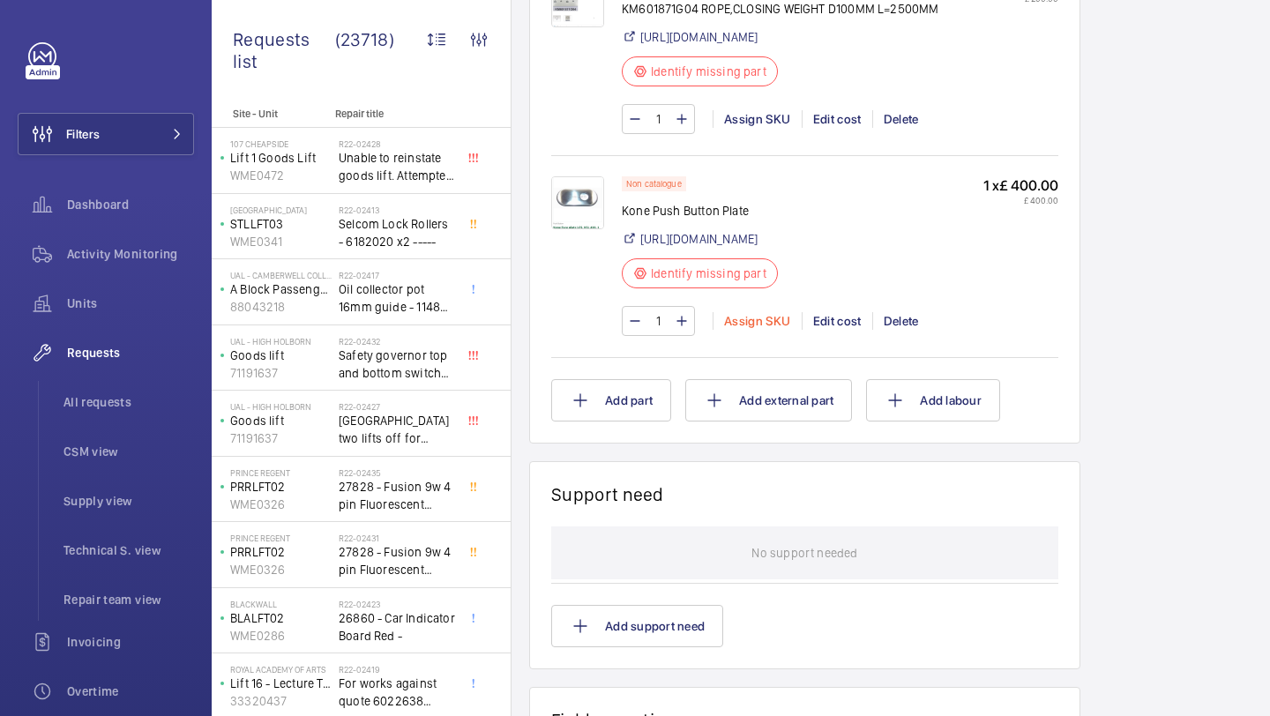
click at [757, 330] on div "Assign SKU" at bounding box center [756, 321] width 89 height 18
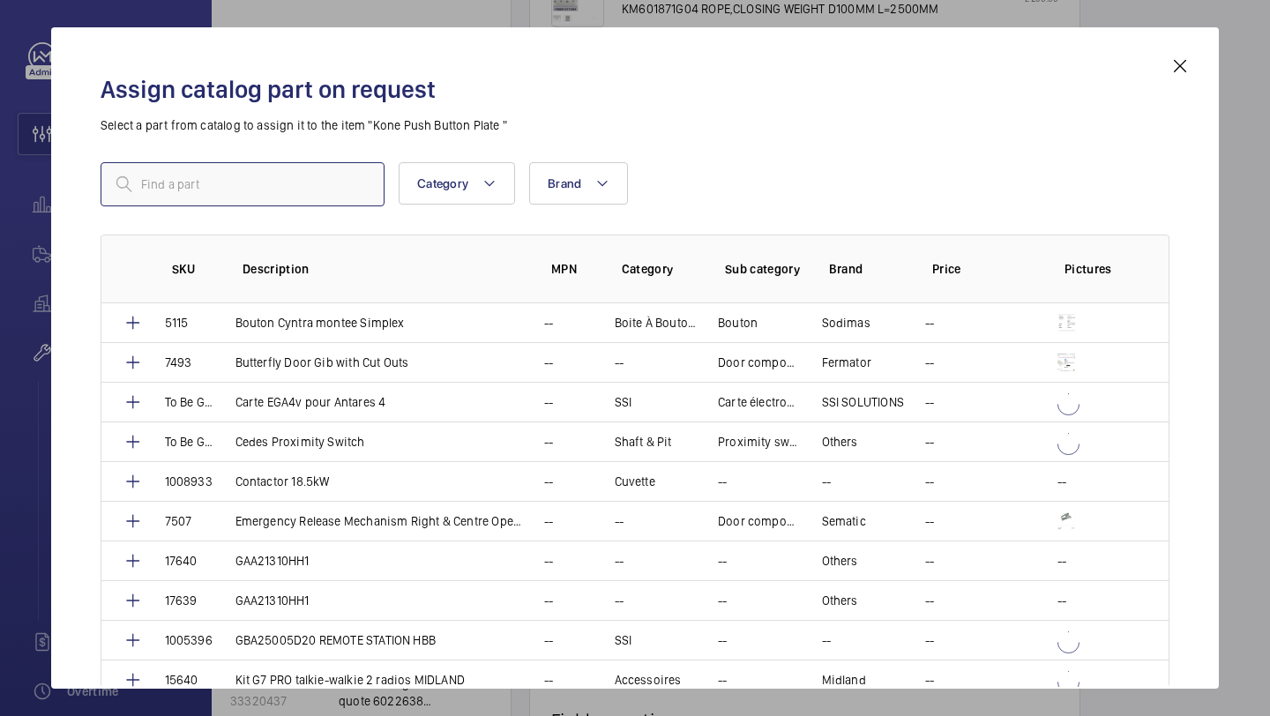
click at [320, 178] on input "text" at bounding box center [243, 184] width 284 height 44
paste input "Kone Face plate LCS, KSL 420, 1 hole"
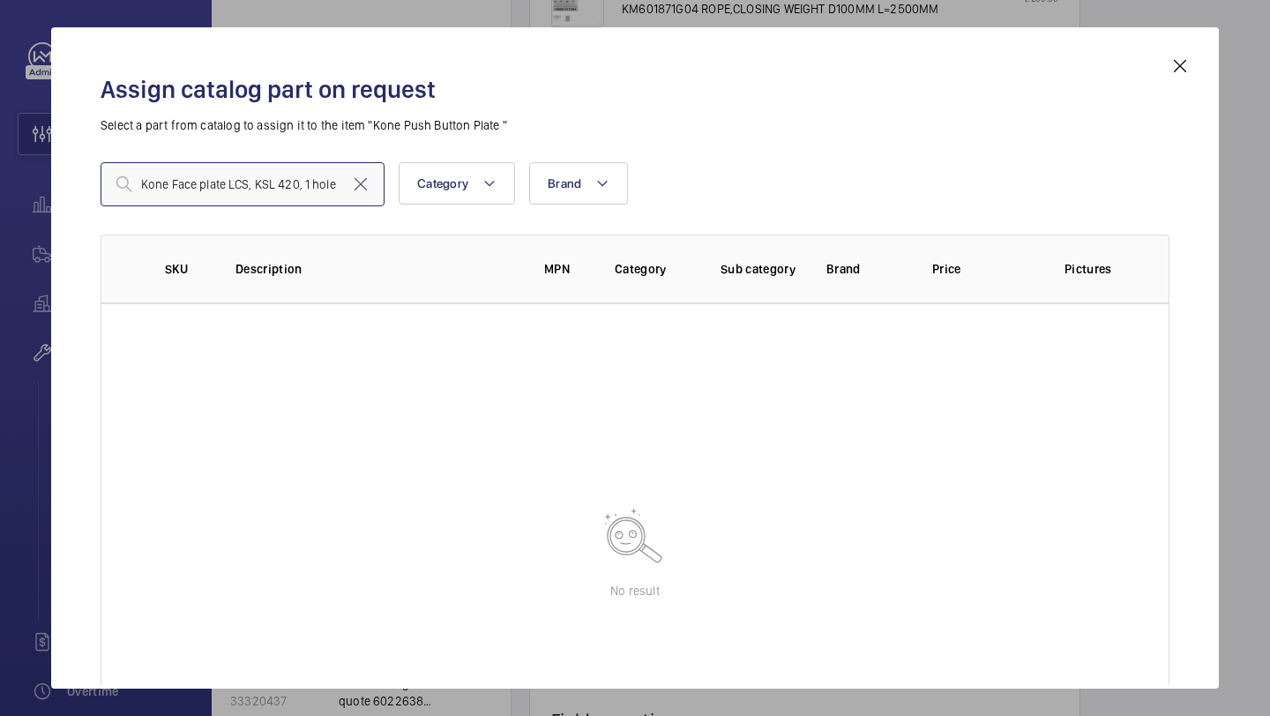
type input "Kone Face plate LCS, KSL 420, 1 hole"
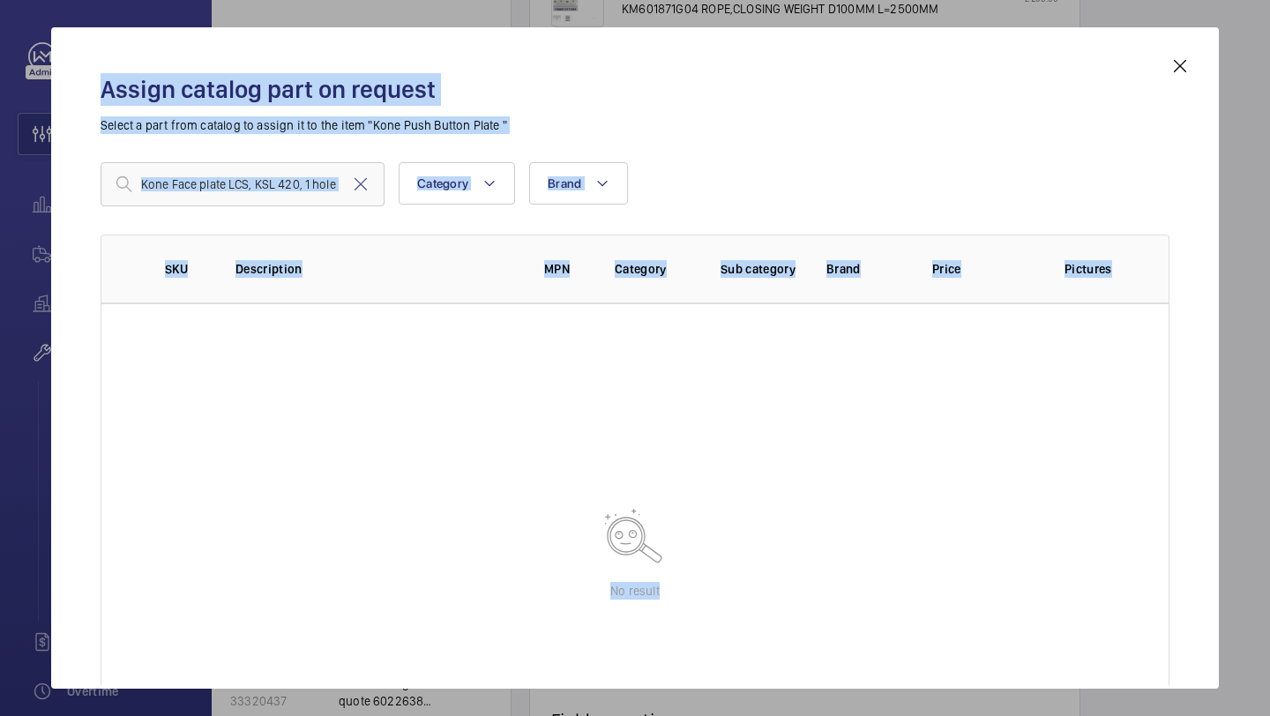
drag, startPoint x: 1158, startPoint y: 46, endPoint x: 1171, endPoint y: 68, distance: 25.7
click at [1179, 72] on div "Assign catalog part on request Select a part from catalog to assign it to the i…" at bounding box center [634, 357] width 1167 height 661
click at [1171, 68] on mat-icon at bounding box center [1179, 66] width 21 height 21
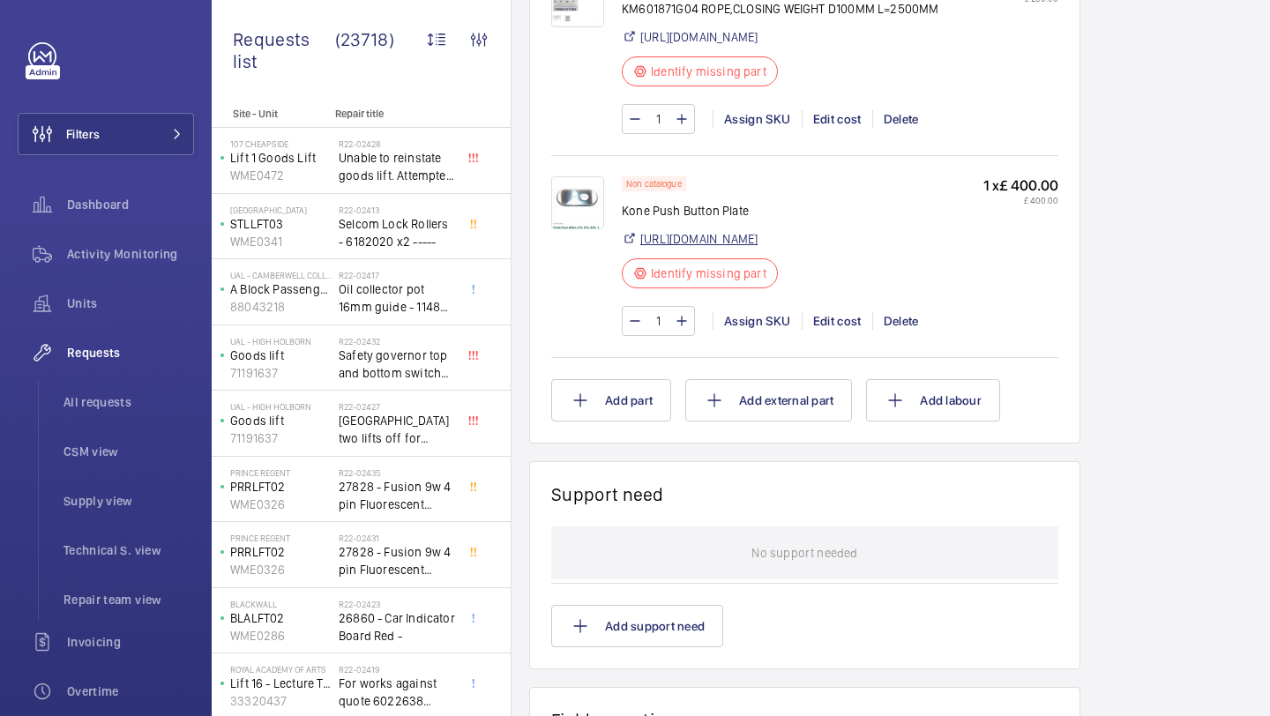
scroll to position [1316, 0]
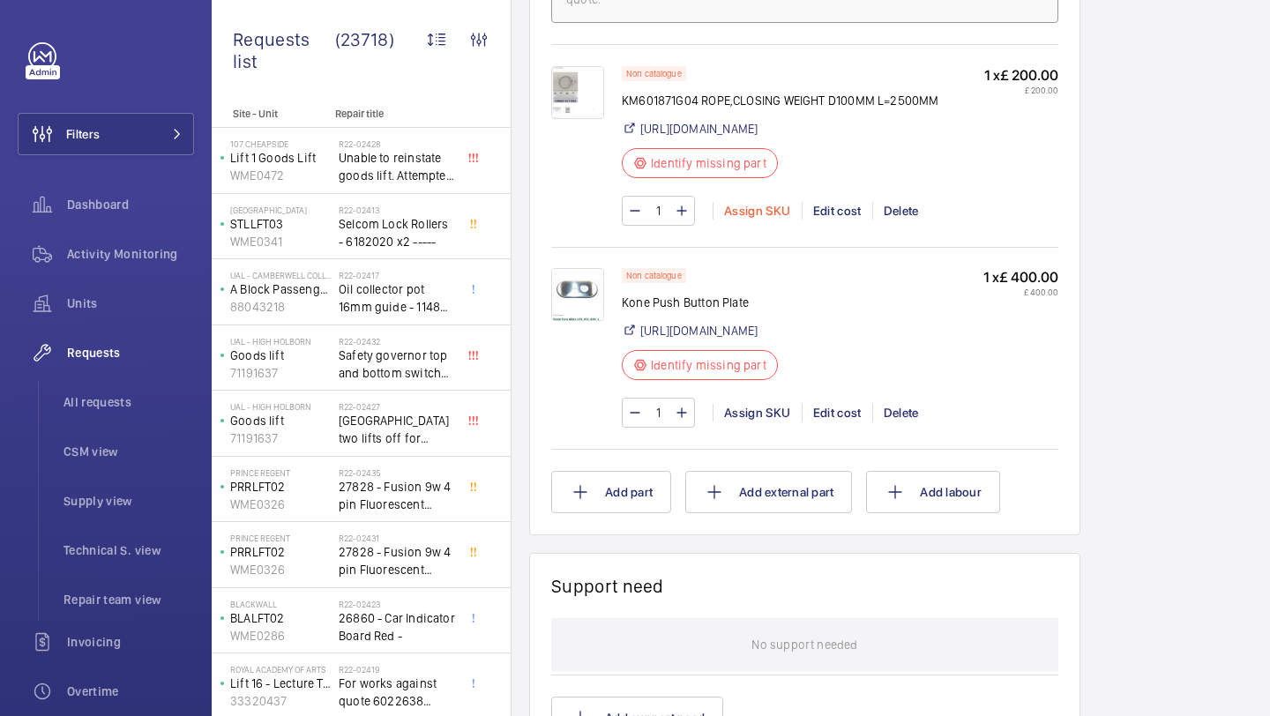
click at [756, 220] on div "Assign SKU" at bounding box center [756, 211] width 89 height 18
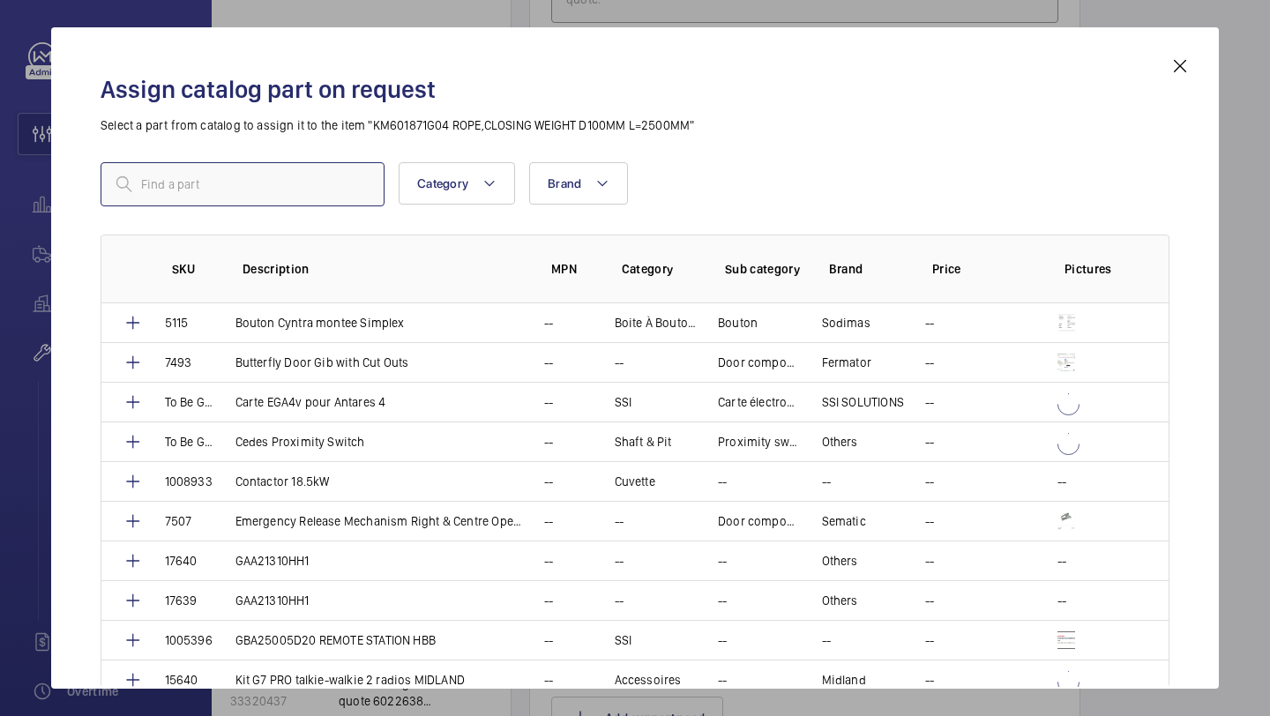
click at [335, 198] on input "text" at bounding box center [243, 184] width 284 height 44
paste input "Kone closing weight air cord"
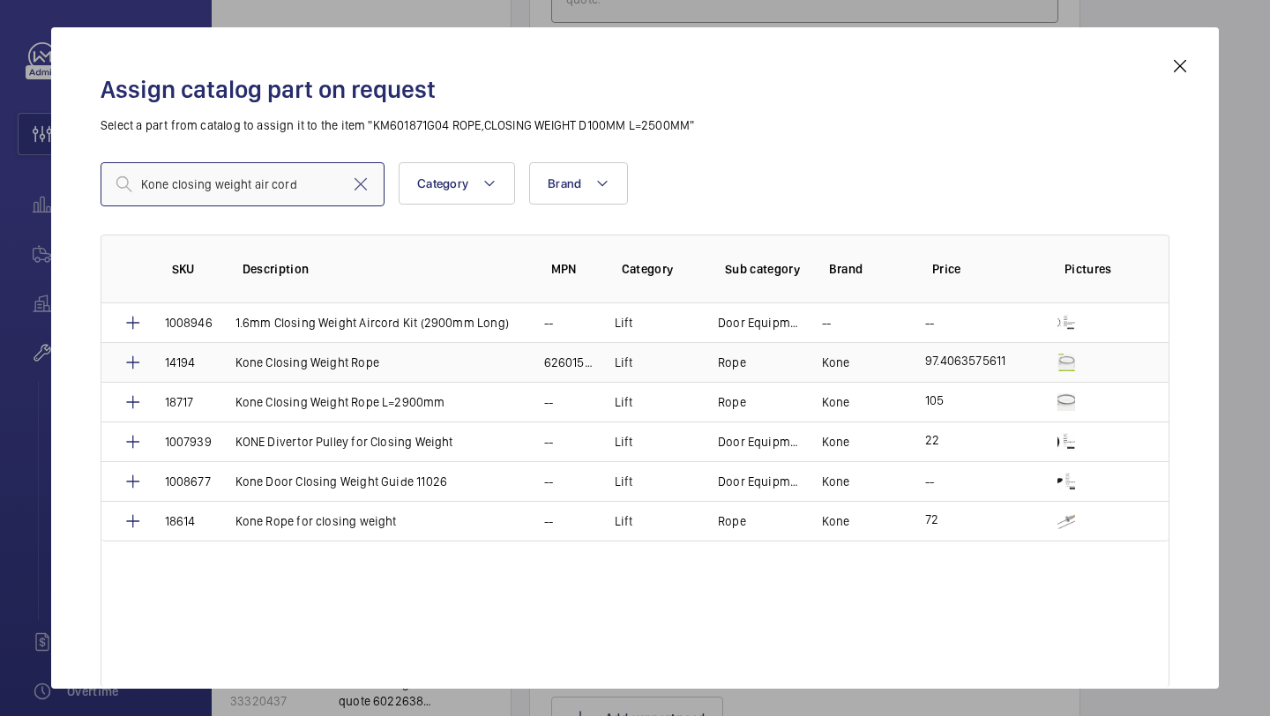
type input "Kone closing weight air cord"
click at [301, 354] on p "Kone Closing Weight Rope" at bounding box center [307, 363] width 144 height 18
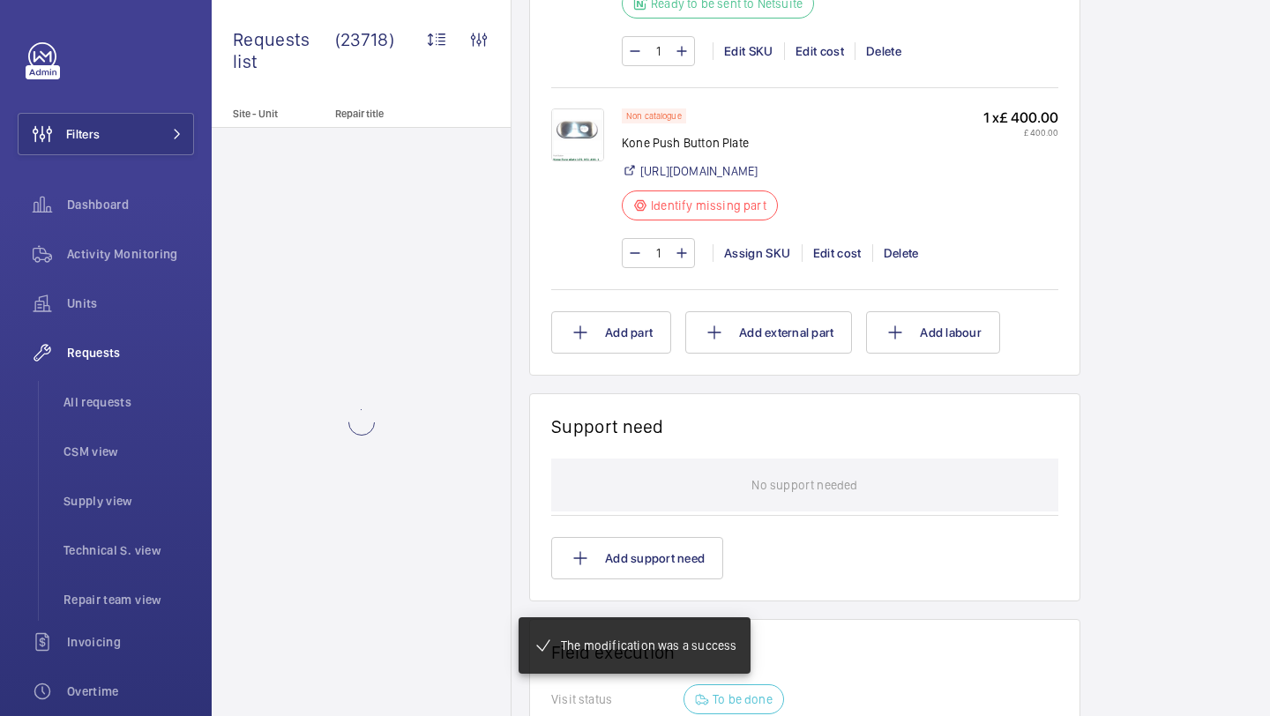
scroll to position [1447, 0]
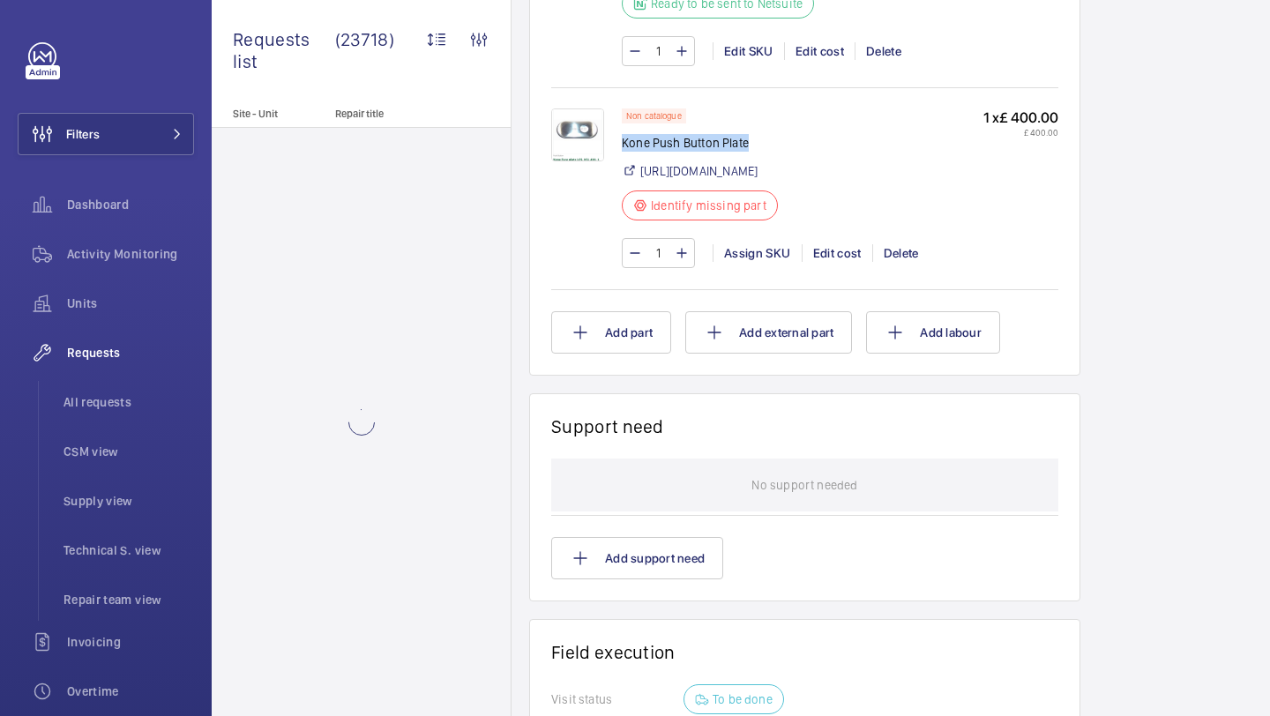
drag, startPoint x: 744, startPoint y: 150, endPoint x: 623, endPoint y: 146, distance: 120.9
click at [623, 147] on p "Kone Push Button Plate" at bounding box center [705, 143] width 167 height 18
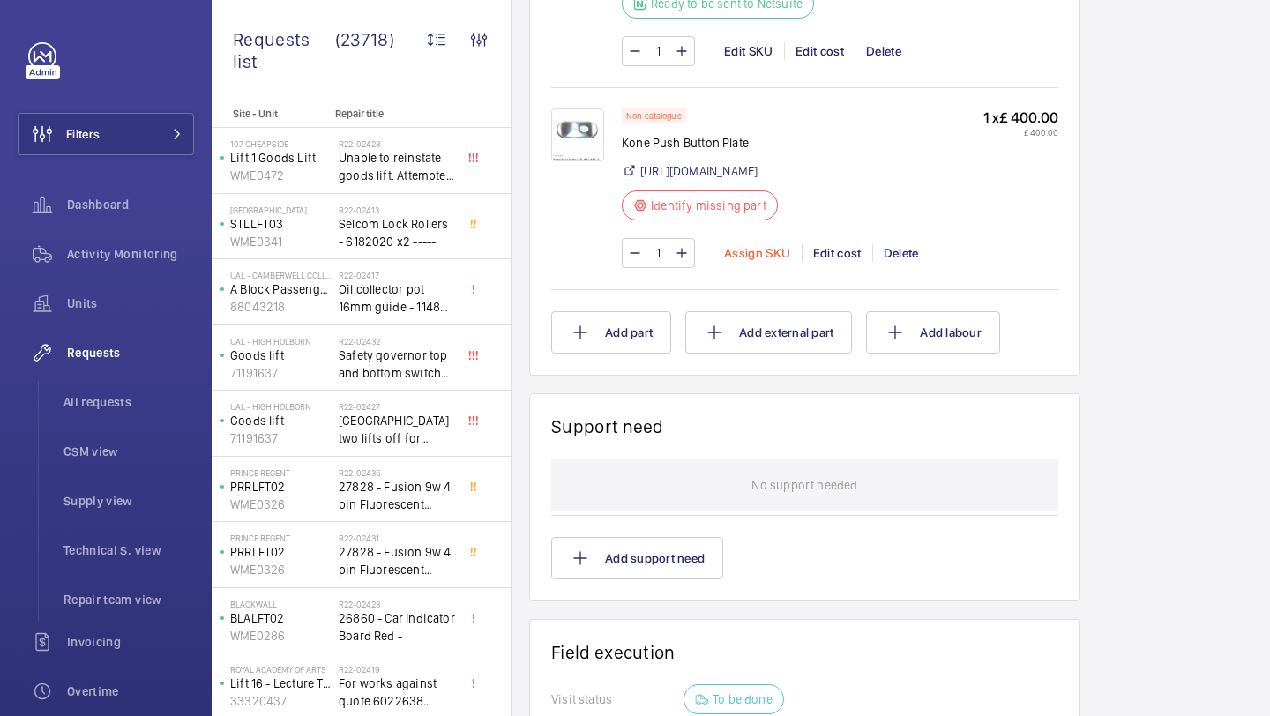
click at [745, 262] on div "Assign SKU" at bounding box center [756, 253] width 89 height 18
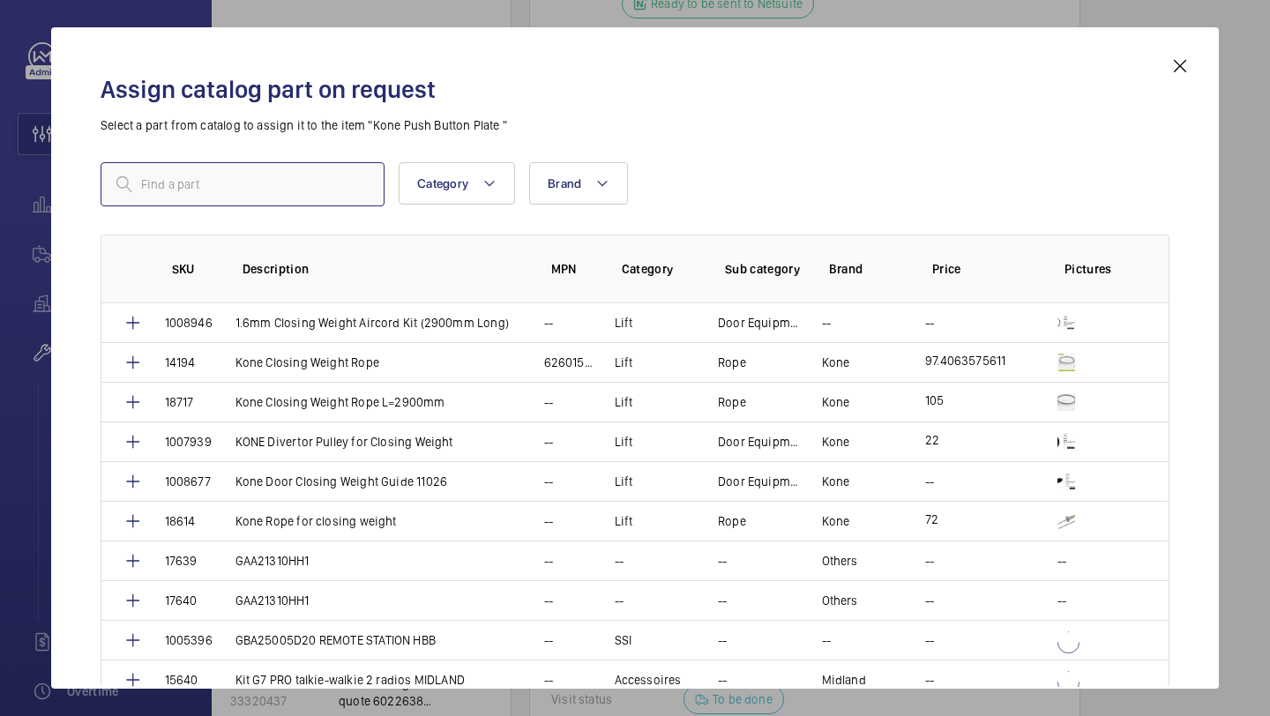
click at [308, 170] on input "text" at bounding box center [243, 184] width 284 height 44
paste input "Kone Push Button Plate"
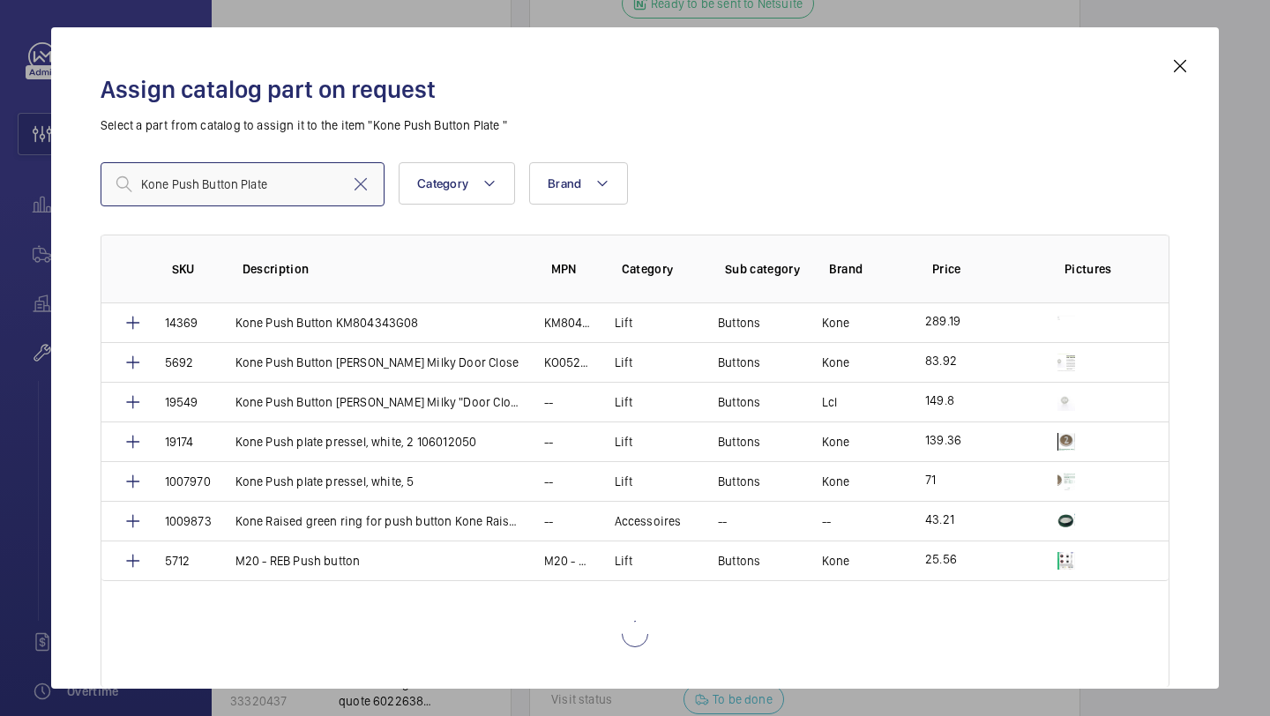
scroll to position [688, 0]
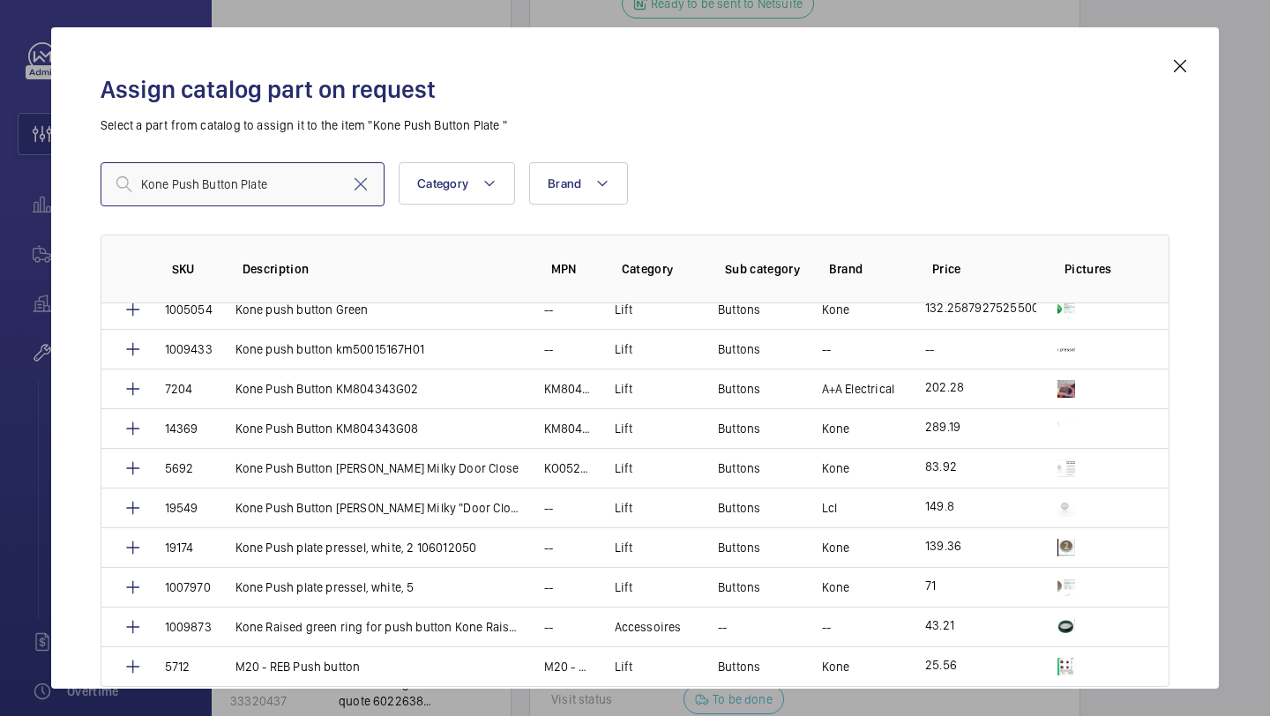
type input "Kone Push Button Plate"
click at [1177, 50] on div "Assign catalog part on request Select a part from catalog to assign it to the i…" at bounding box center [634, 357] width 1167 height 661
click at [1175, 57] on mat-icon at bounding box center [1179, 66] width 21 height 21
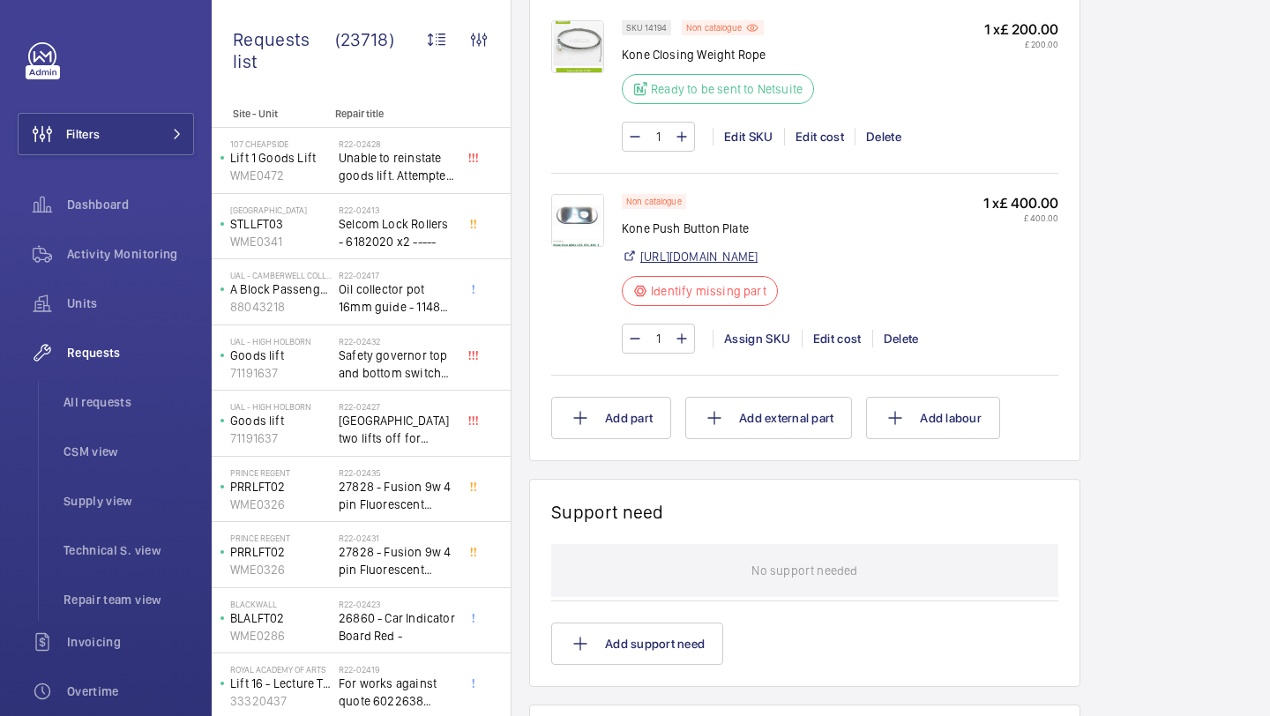
scroll to position [1357, 0]
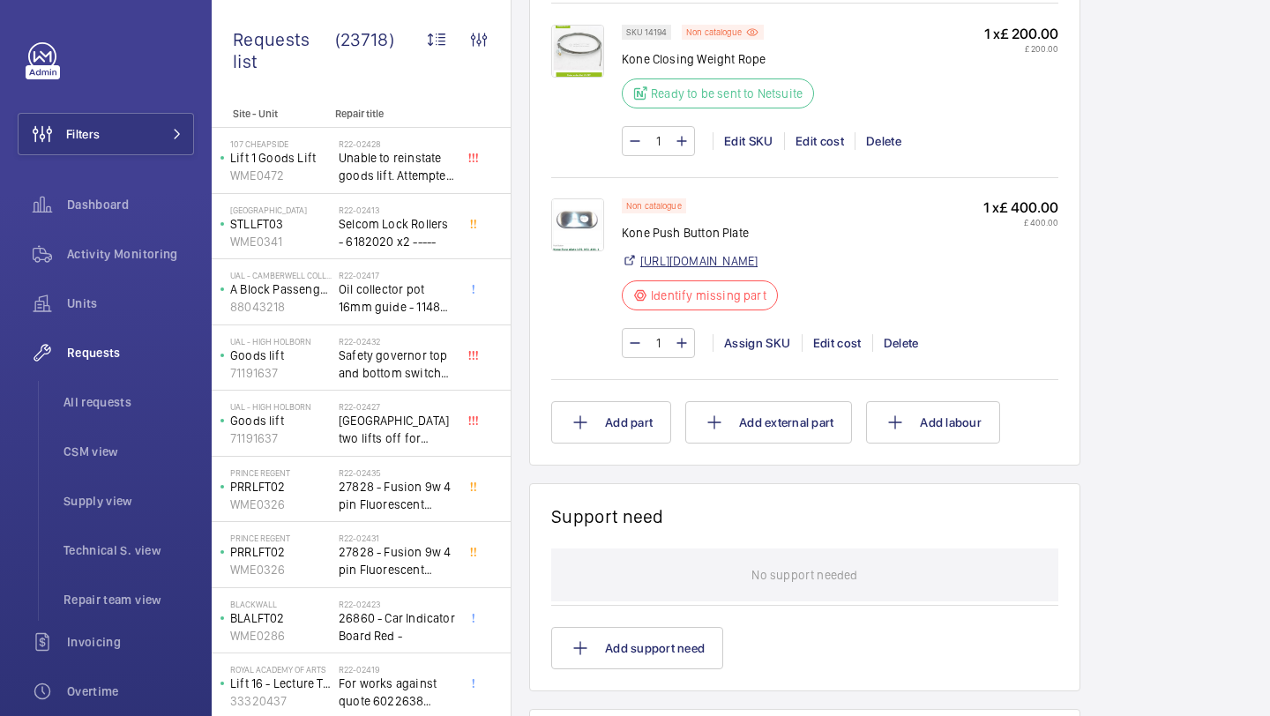
click at [746, 270] on link "https://www.davenportliftcontrol.com/kone/push-button-panel--cover/106029178" at bounding box center [698, 261] width 117 height 18
click at [764, 352] on div "Assign SKU" at bounding box center [756, 343] width 89 height 18
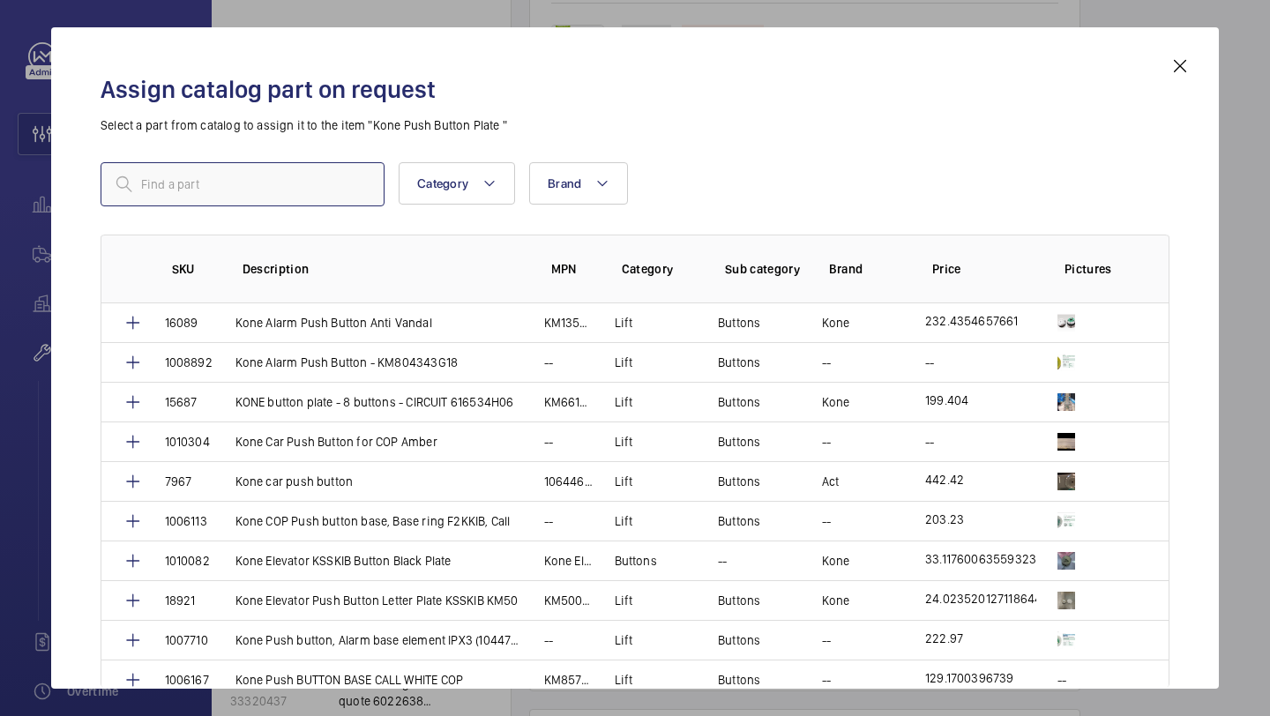
click at [338, 185] on input "text" at bounding box center [243, 184] width 284 height 44
paste input "Kone Face plate LCS, KSL 420, 1 hole"
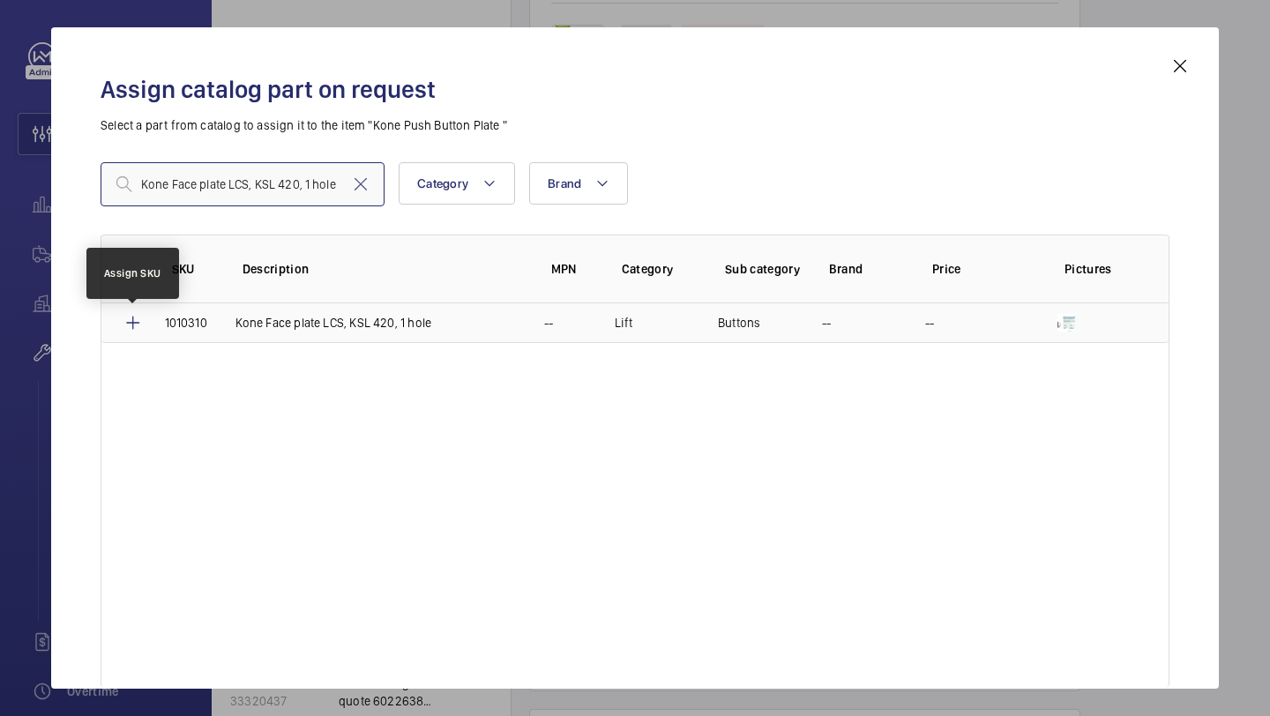
type input "Kone Face plate LCS, KSL 420, 1 hole"
click at [136, 319] on mat-icon at bounding box center [133, 322] width 21 height 21
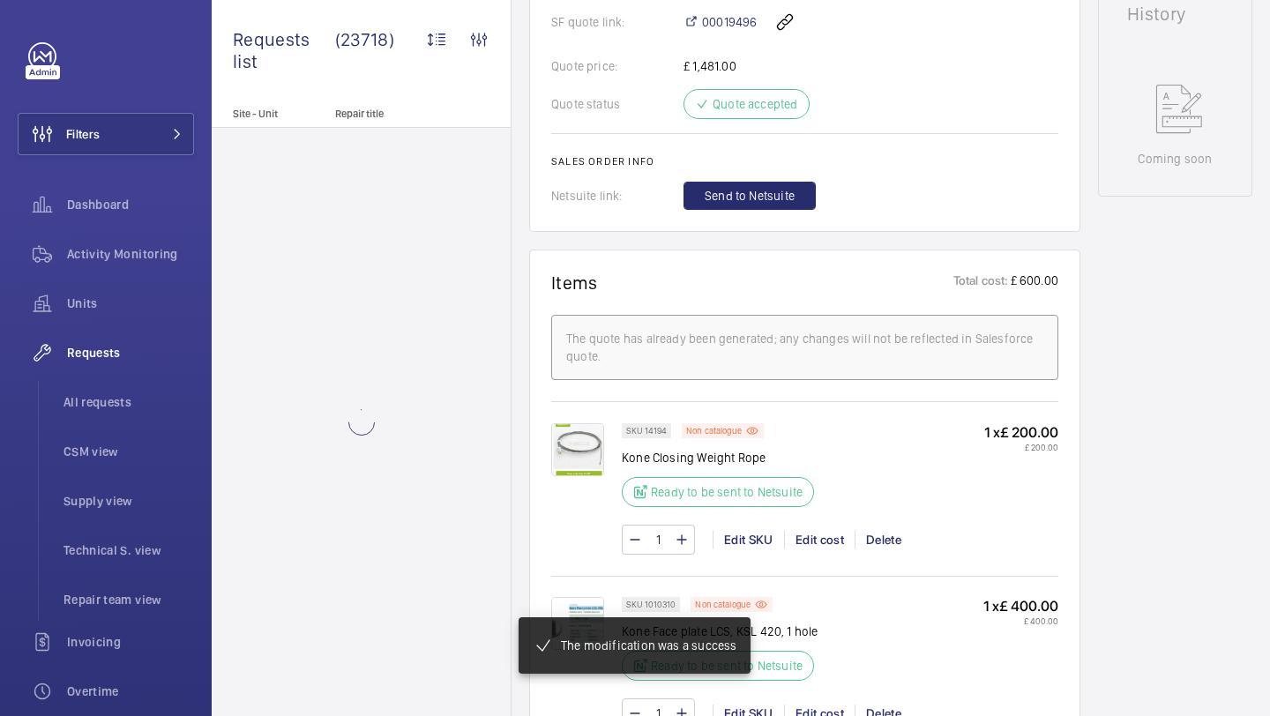
scroll to position [874, 0]
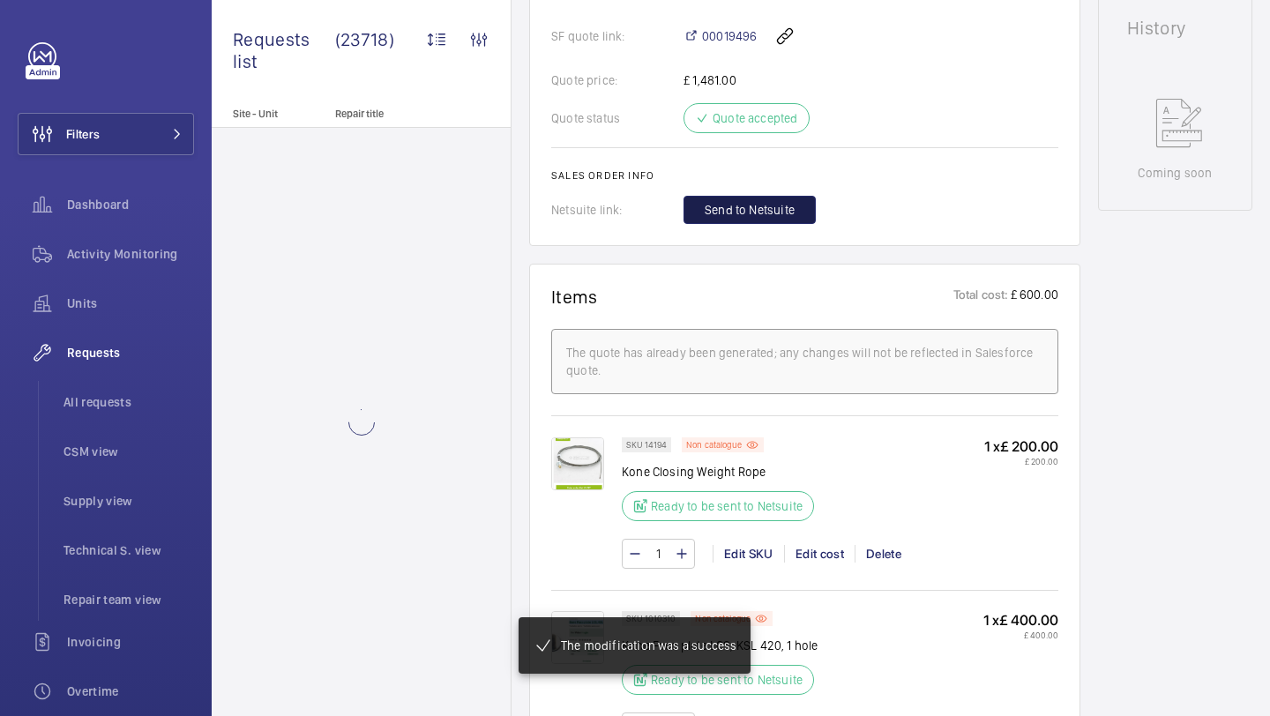
click at [787, 215] on span "Send to Netsuite" at bounding box center [750, 210] width 90 height 18
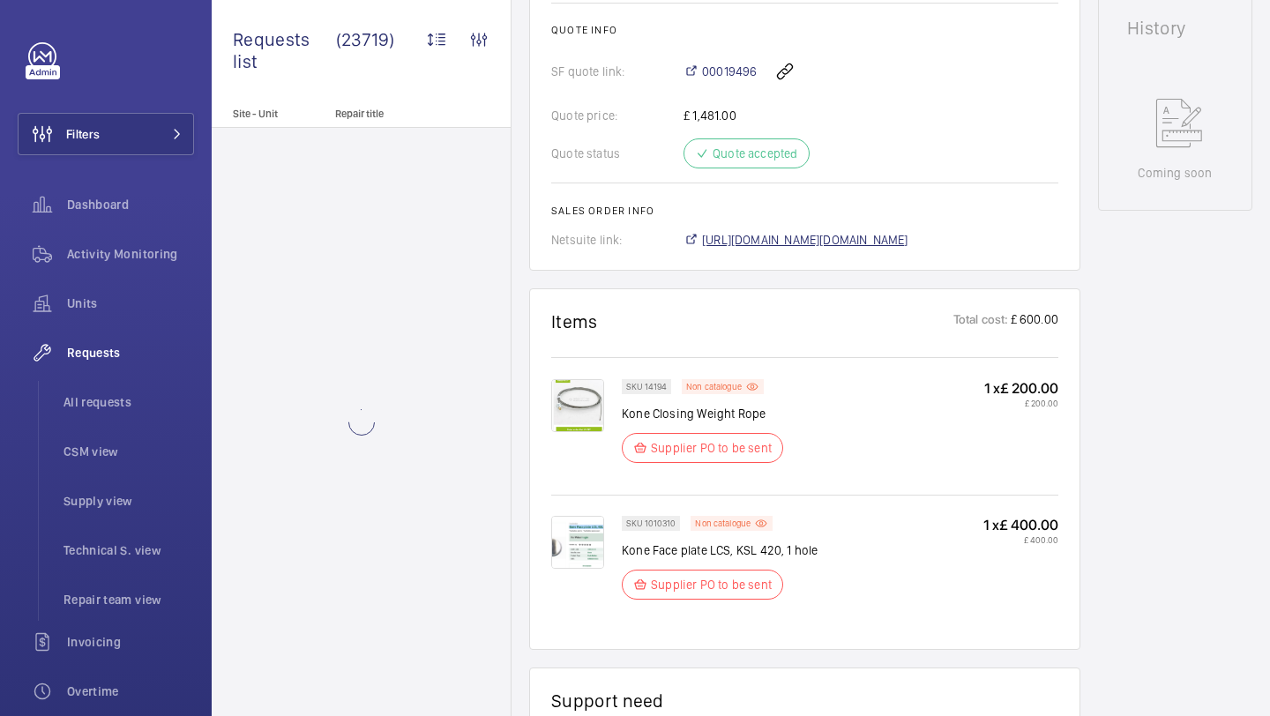
scroll to position [909, 0]
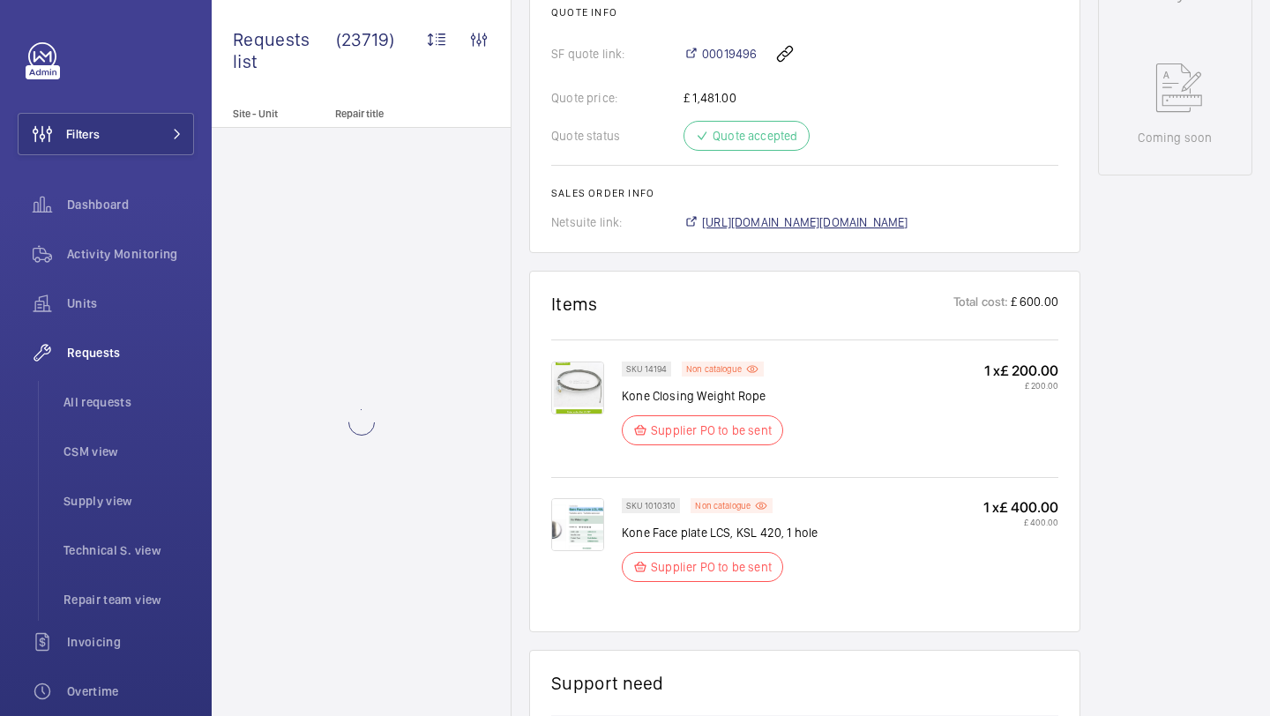
click at [832, 213] on span "https://6461500.app.netsuite.com/app/accounting/transactions/salesord.nl?id=301…" at bounding box center [805, 222] width 206 height 18
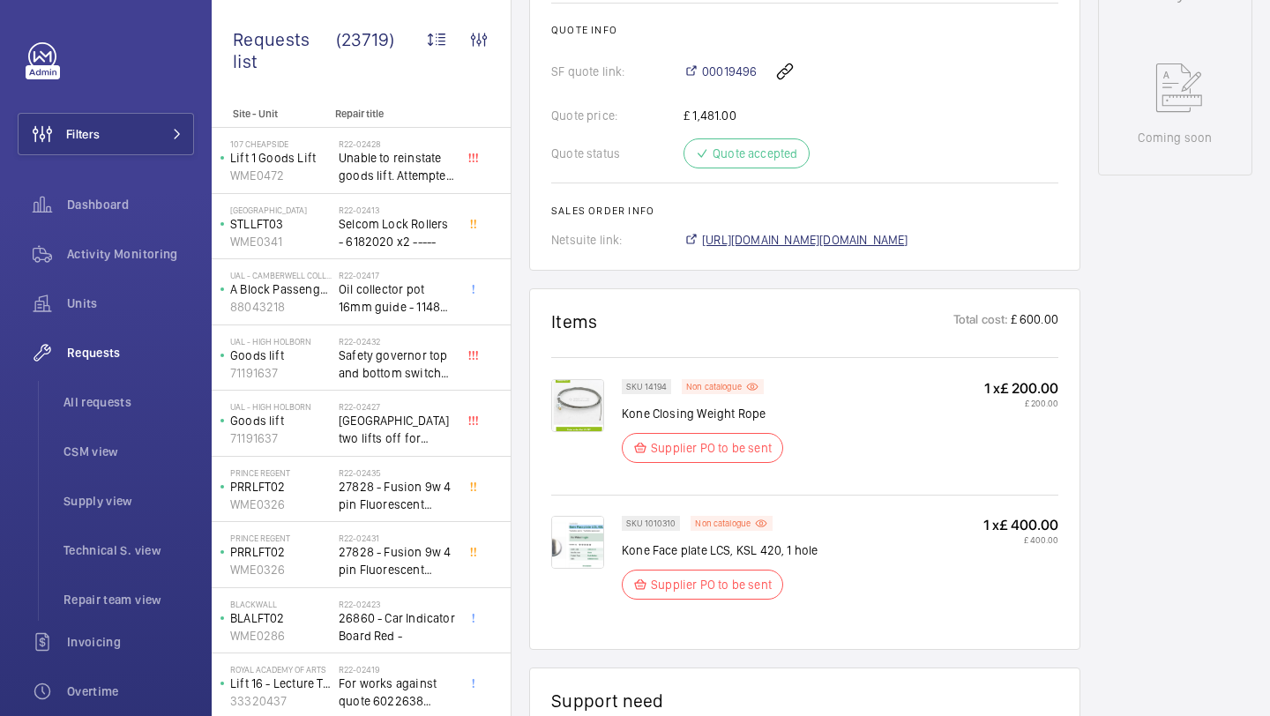
scroll to position [944, 0]
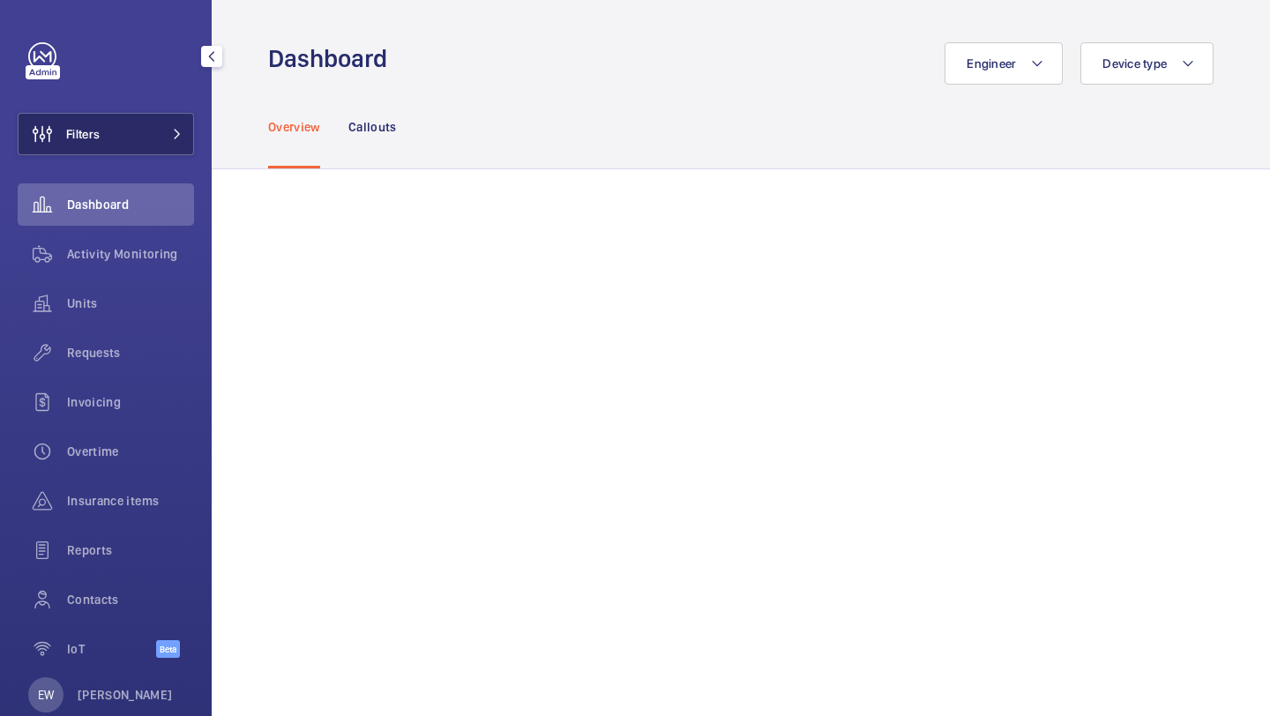
click at [139, 134] on button "Filters" at bounding box center [106, 134] width 176 height 42
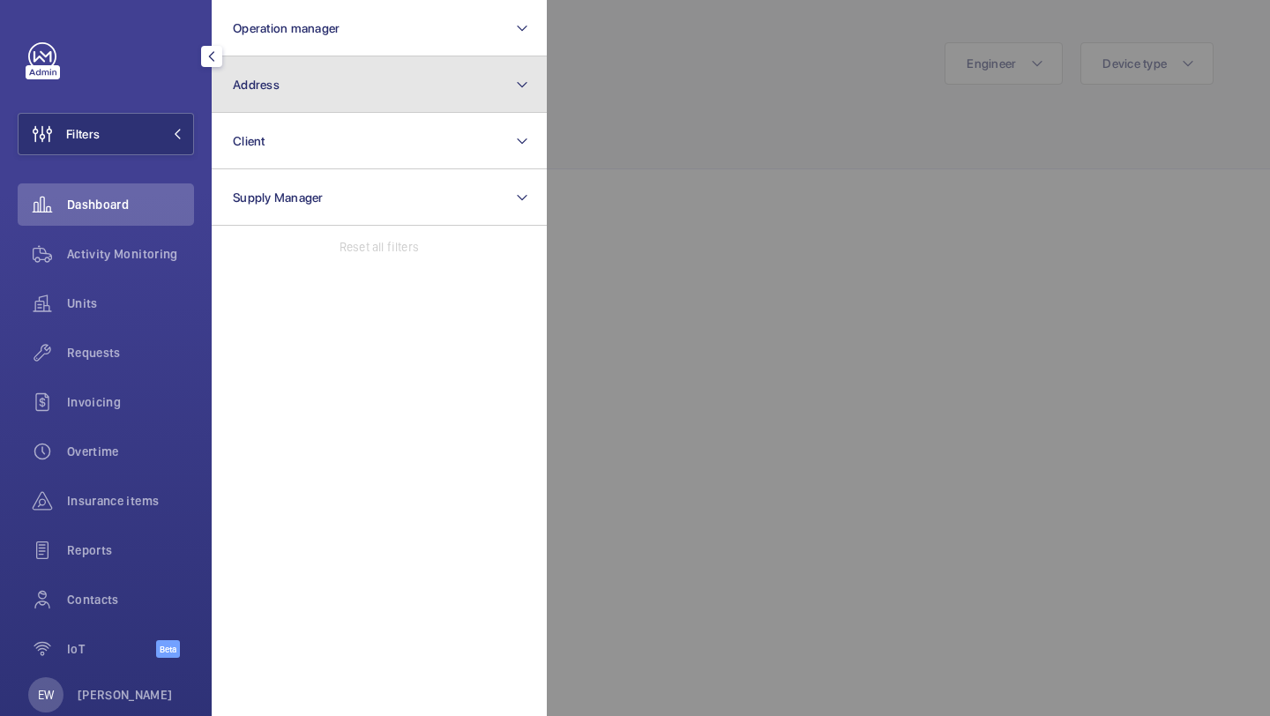
click at [255, 75] on button "Address" at bounding box center [379, 84] width 335 height 56
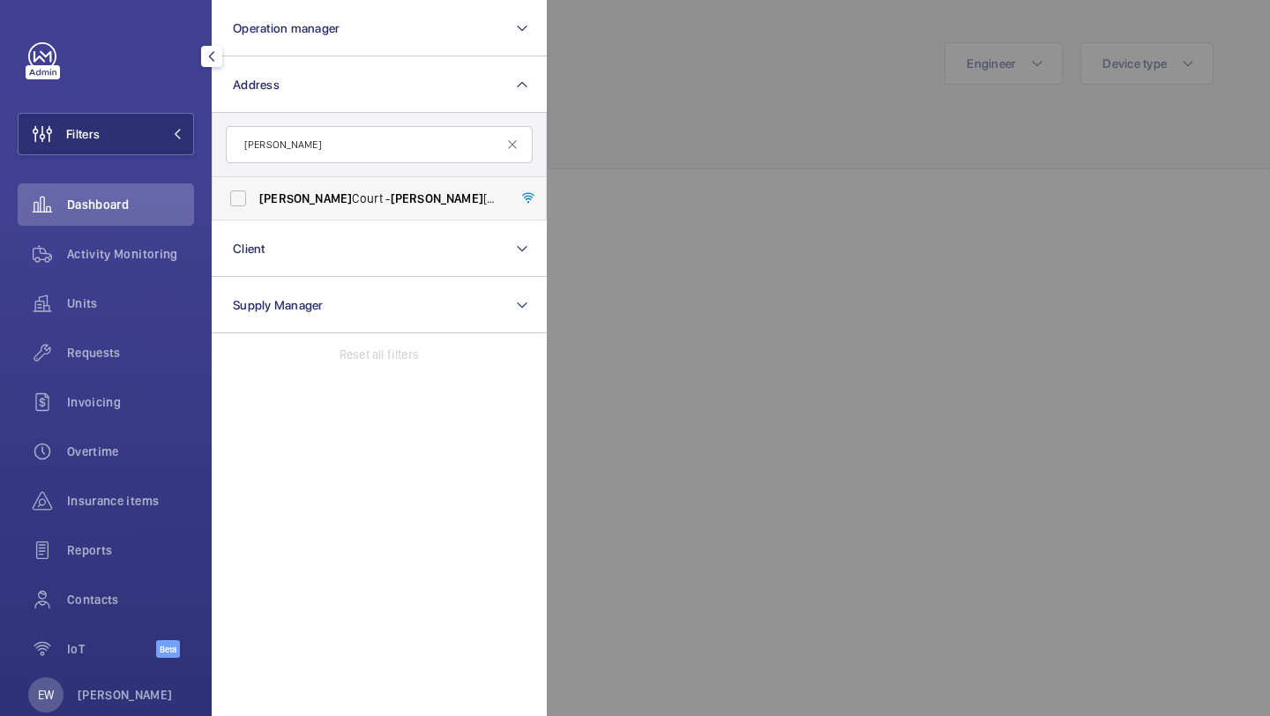
type input "[PERSON_NAME]"
click at [308, 199] on span "[PERSON_NAME]" at bounding box center [305, 198] width 93 height 14
click at [256, 199] on input "[PERSON_NAME][STREET_ADDRESS][PERSON_NAME]" at bounding box center [237, 198] width 35 height 35
checkbox input "true"
click at [168, 364] on div "Requests" at bounding box center [106, 353] width 176 height 42
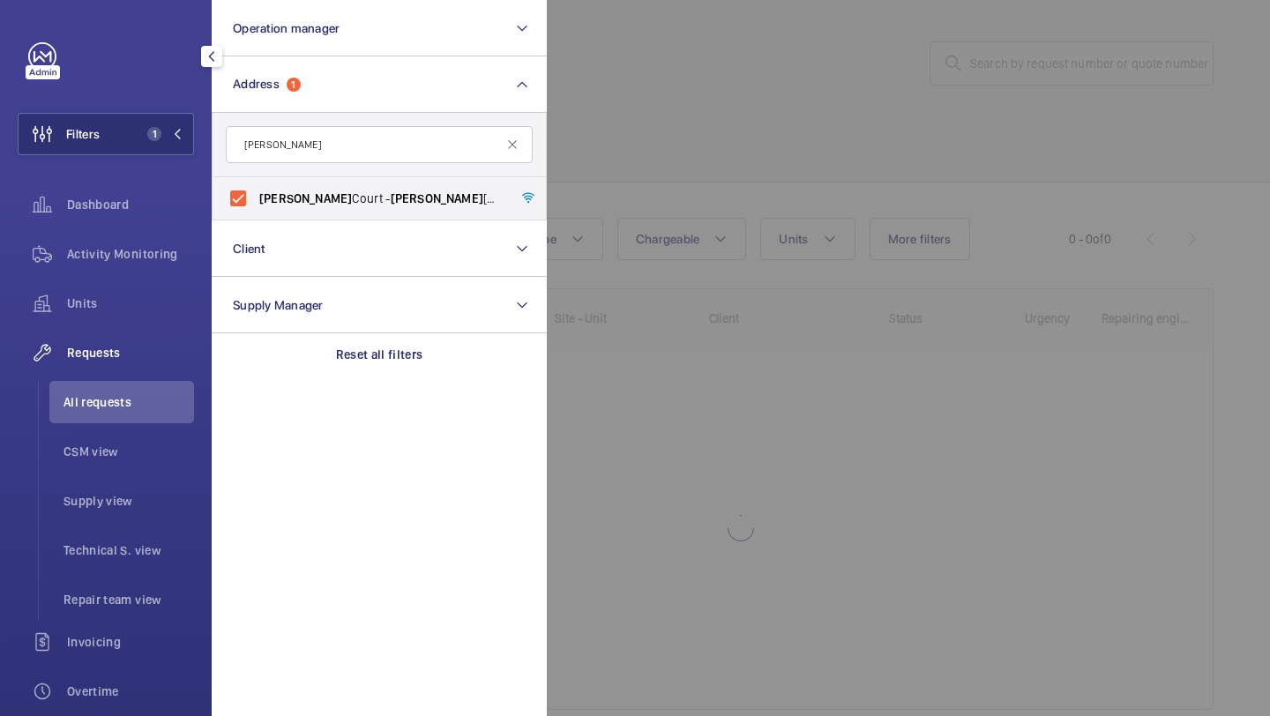
click at [586, 134] on div at bounding box center [1182, 358] width 1270 height 716
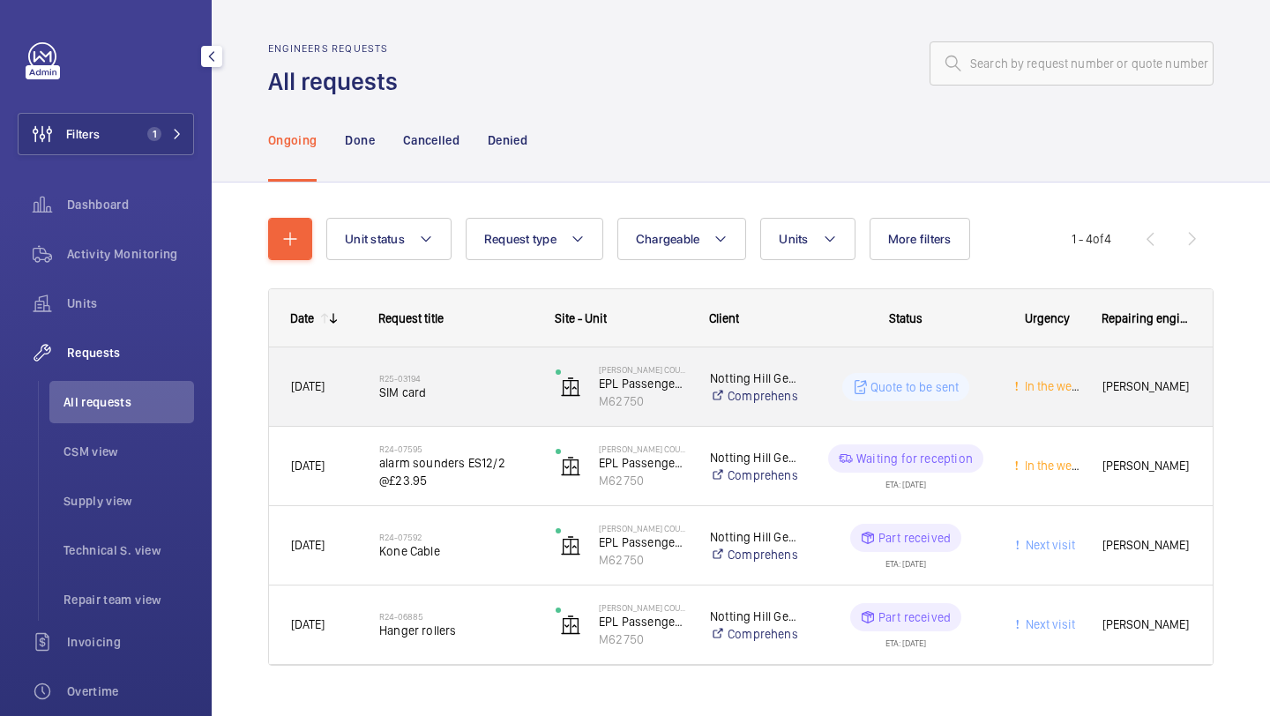
click at [507, 367] on div "R25-03194 SIM card" at bounding box center [455, 387] width 153 height 51
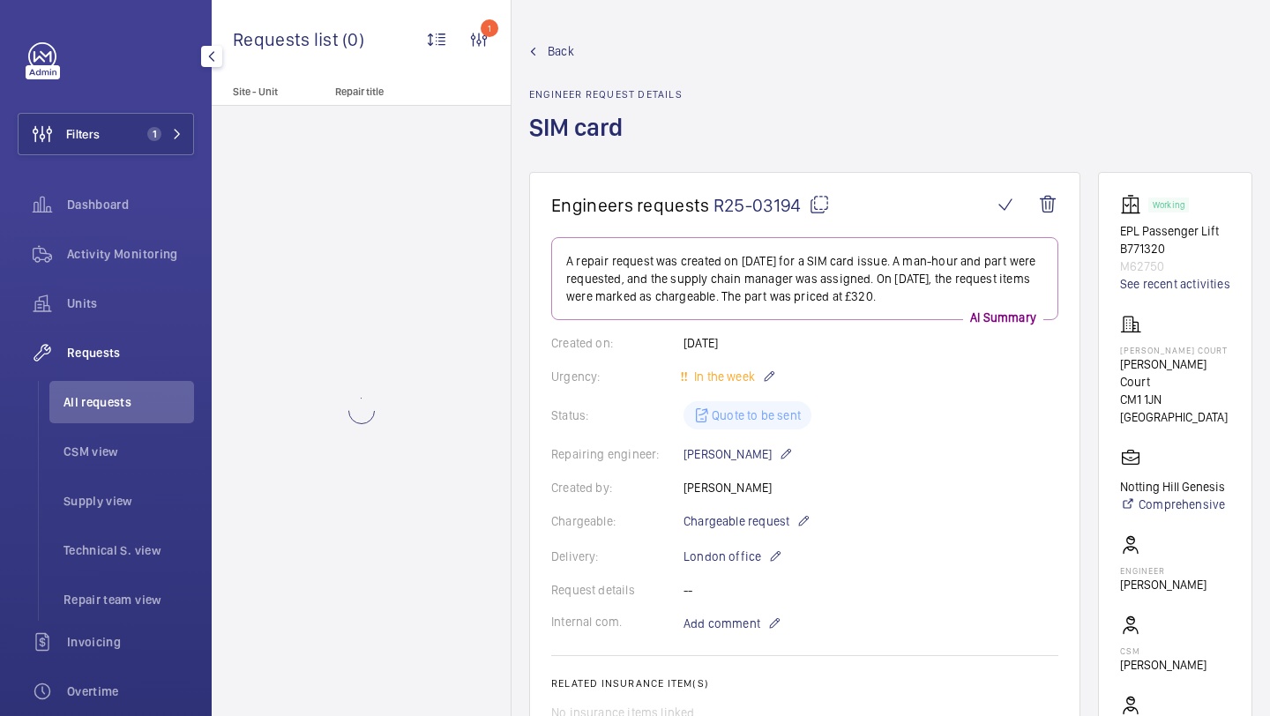
scroll to position [777, 0]
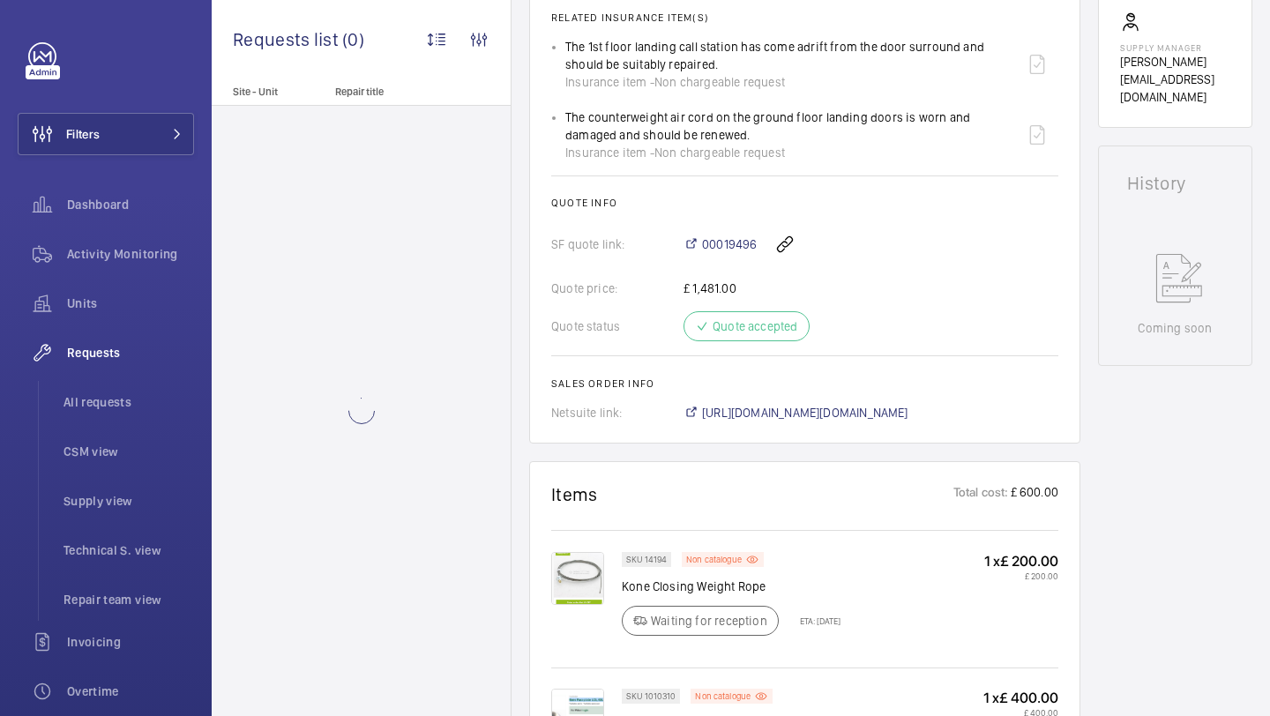
scroll to position [736, 0]
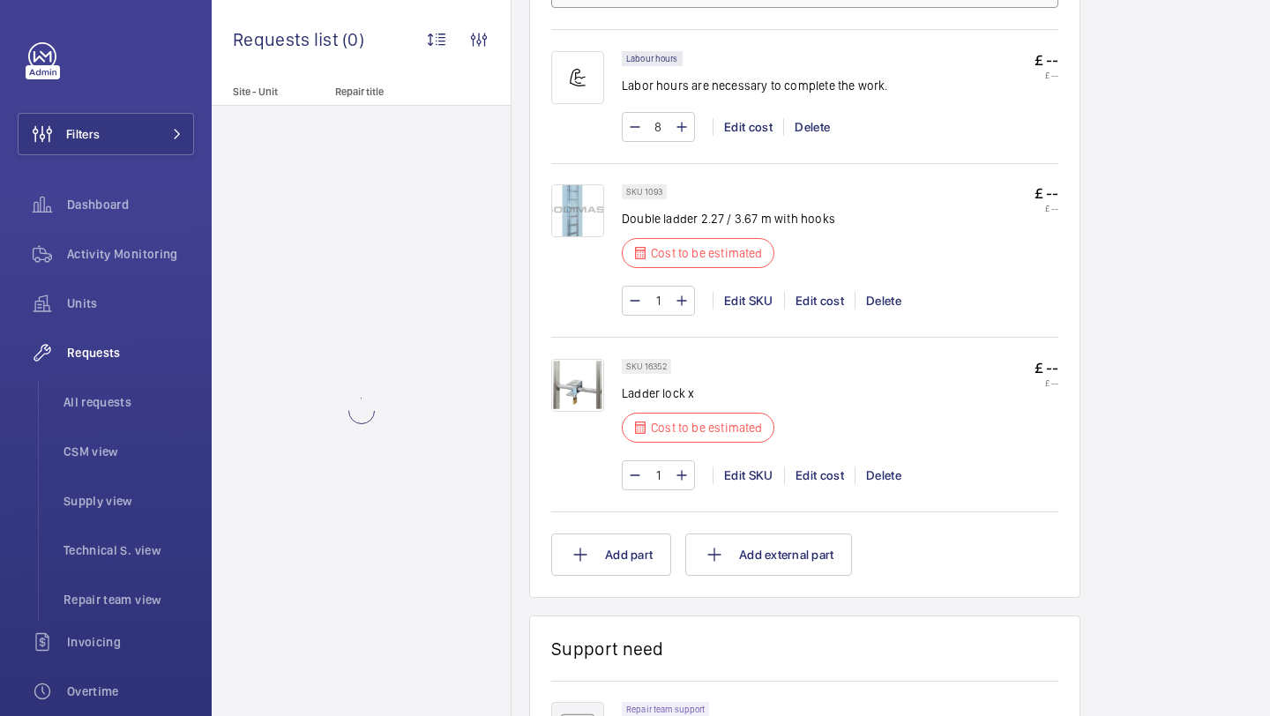
scroll to position [1192, 0]
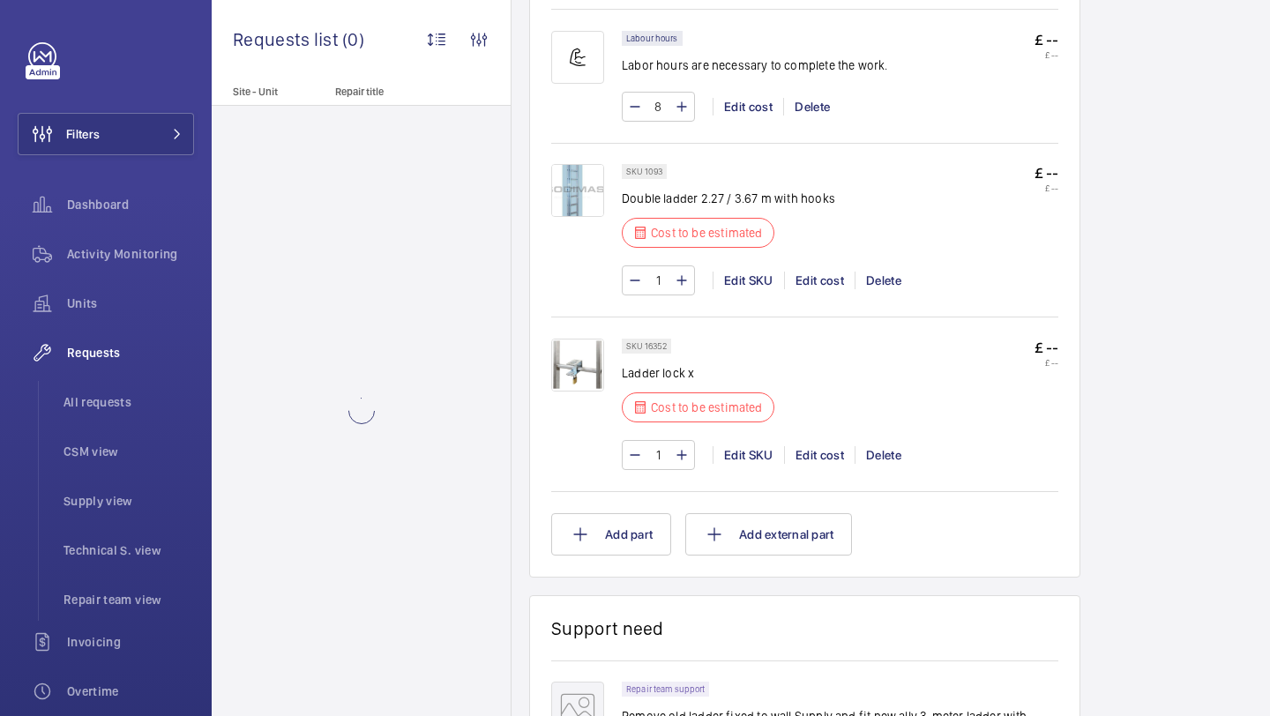
click at [575, 366] on img at bounding box center [577, 365] width 53 height 53
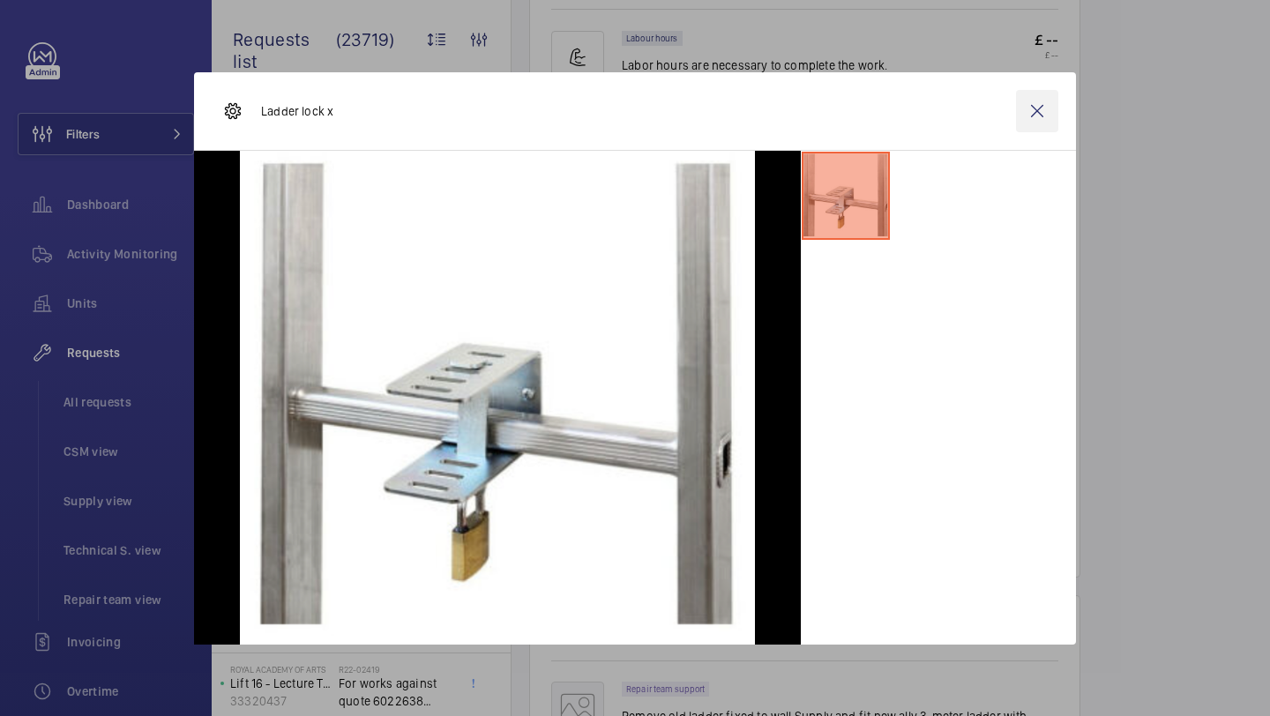
click at [1043, 115] on wm-front-icon-button at bounding box center [1037, 111] width 42 height 42
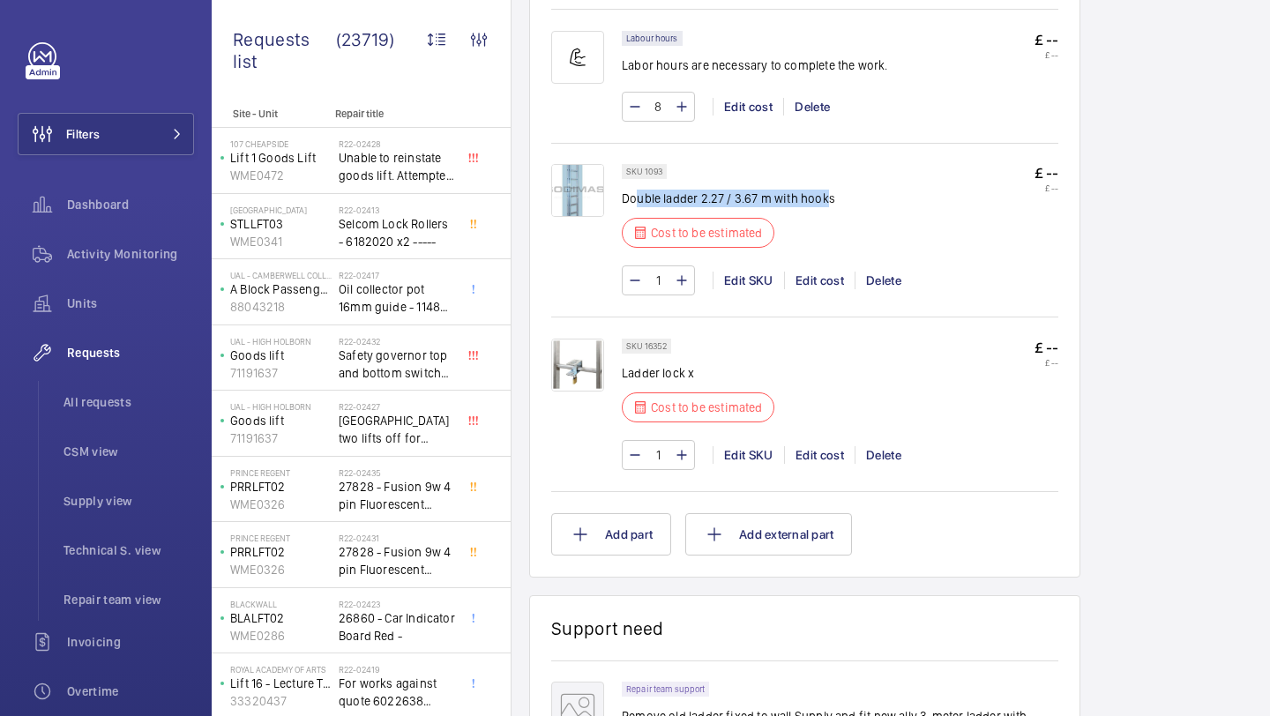
drag, startPoint x: 800, startPoint y: 203, endPoint x: 639, endPoint y: 211, distance: 160.7
click at [637, 207] on p "Double ladder 2.27 / 3.67 m with hooks" at bounding box center [728, 199] width 213 height 18
click at [575, 199] on img at bounding box center [577, 190] width 53 height 53
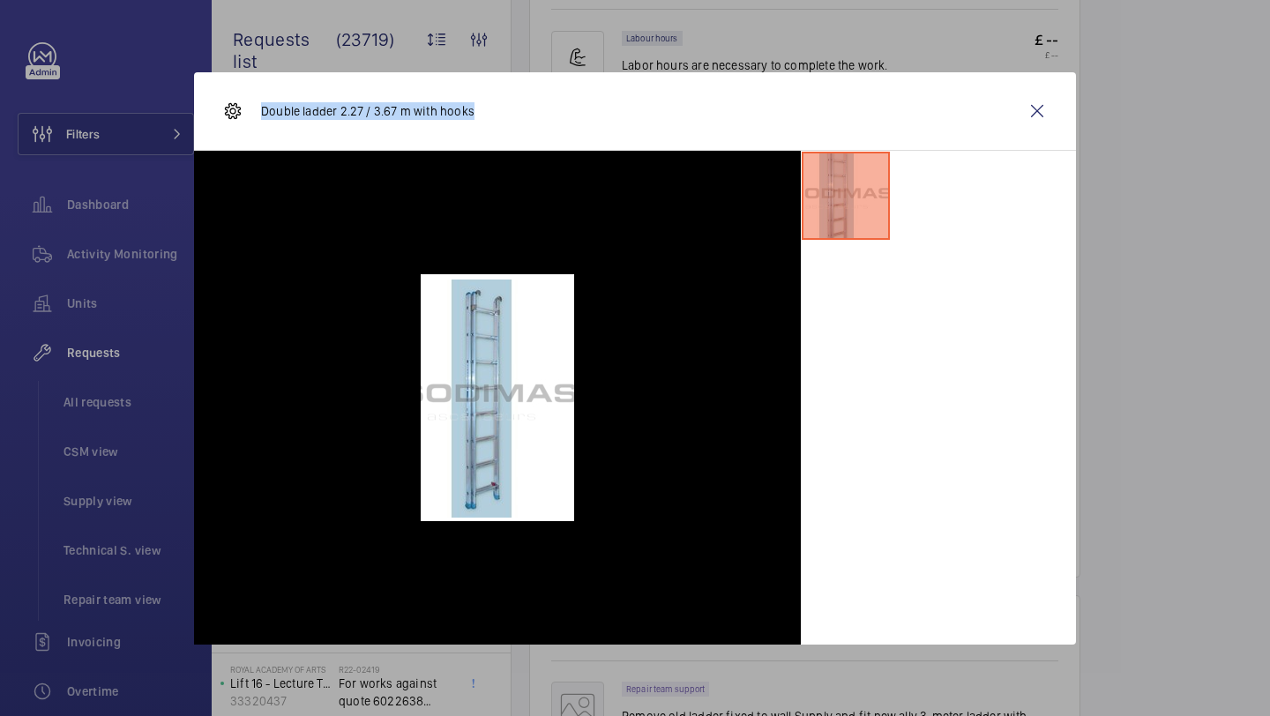
drag, startPoint x: 475, startPoint y: 116, endPoint x: 265, endPoint y: 116, distance: 210.7
click at [264, 116] on div "Double ladder 2.27 / 3.67 m with hooks" at bounding box center [635, 111] width 882 height 78
copy p "Double ladder 2.27 / 3.67 m with hooks"
click at [1057, 117] on wm-front-icon-button at bounding box center [1037, 111] width 42 height 42
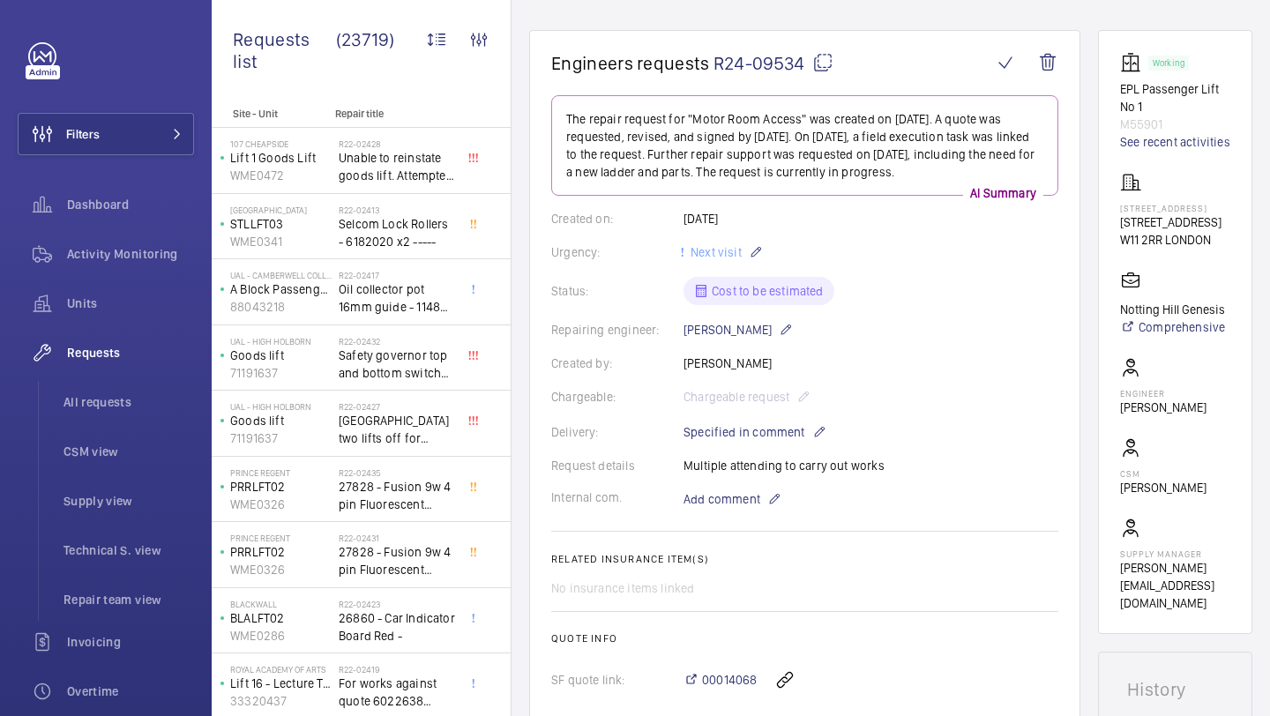
scroll to position [139, 0]
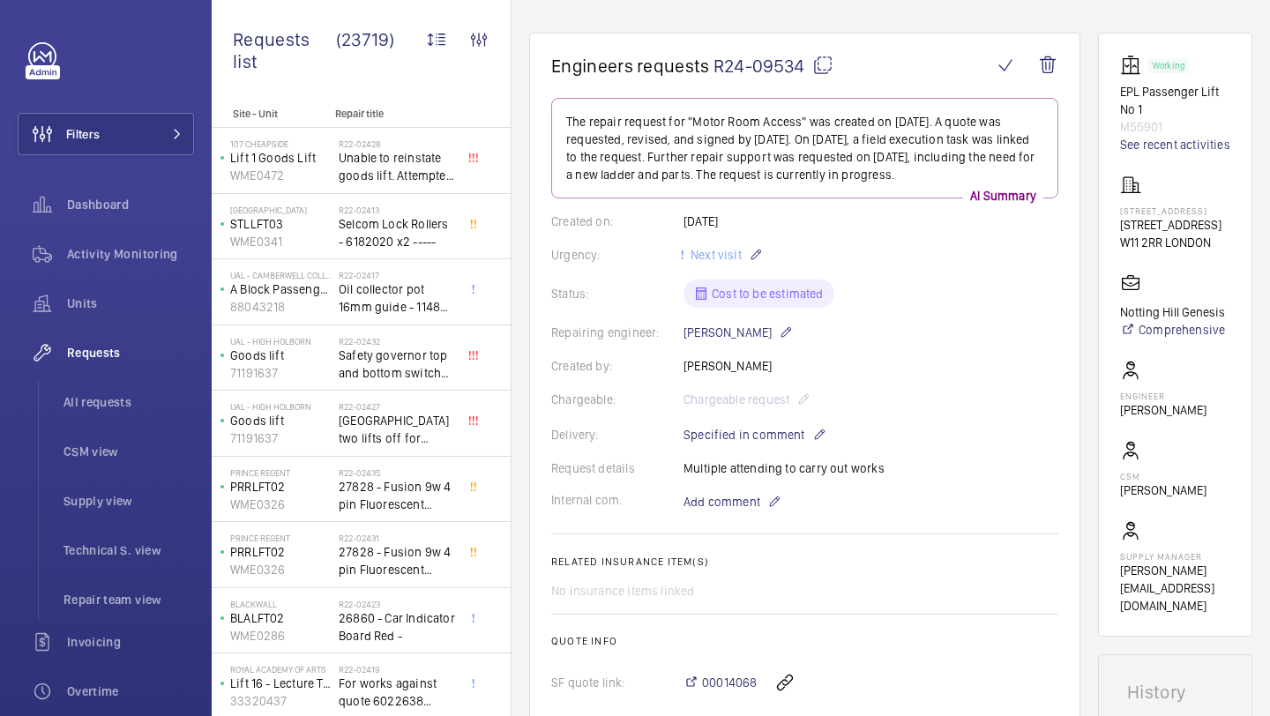
drag, startPoint x: 1154, startPoint y: 257, endPoint x: 1119, endPoint y: 235, distance: 41.1
click at [1119, 235] on wm-front-card "Working EPL Passenger Lift No 1 M55901 See recent activities 144-146 Westbourne…" at bounding box center [1175, 335] width 154 height 604
copy p "144-146 Westbourne Grove"
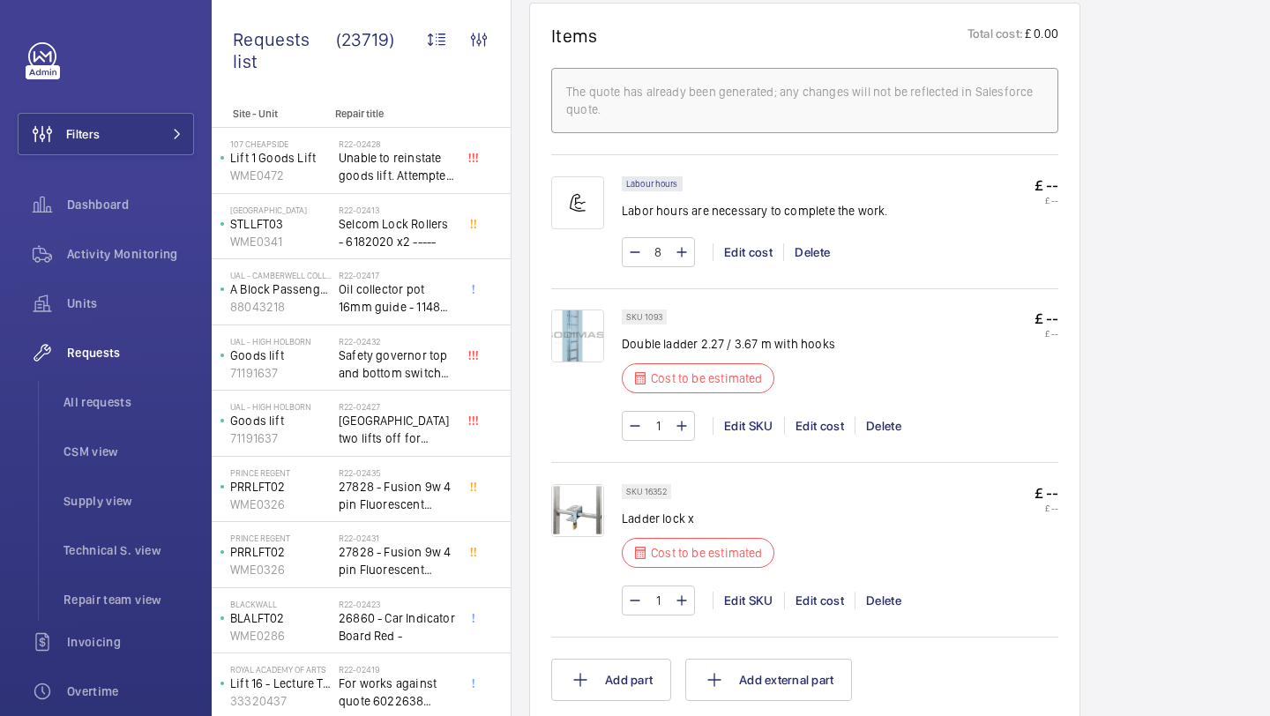
scroll to position [487, 0]
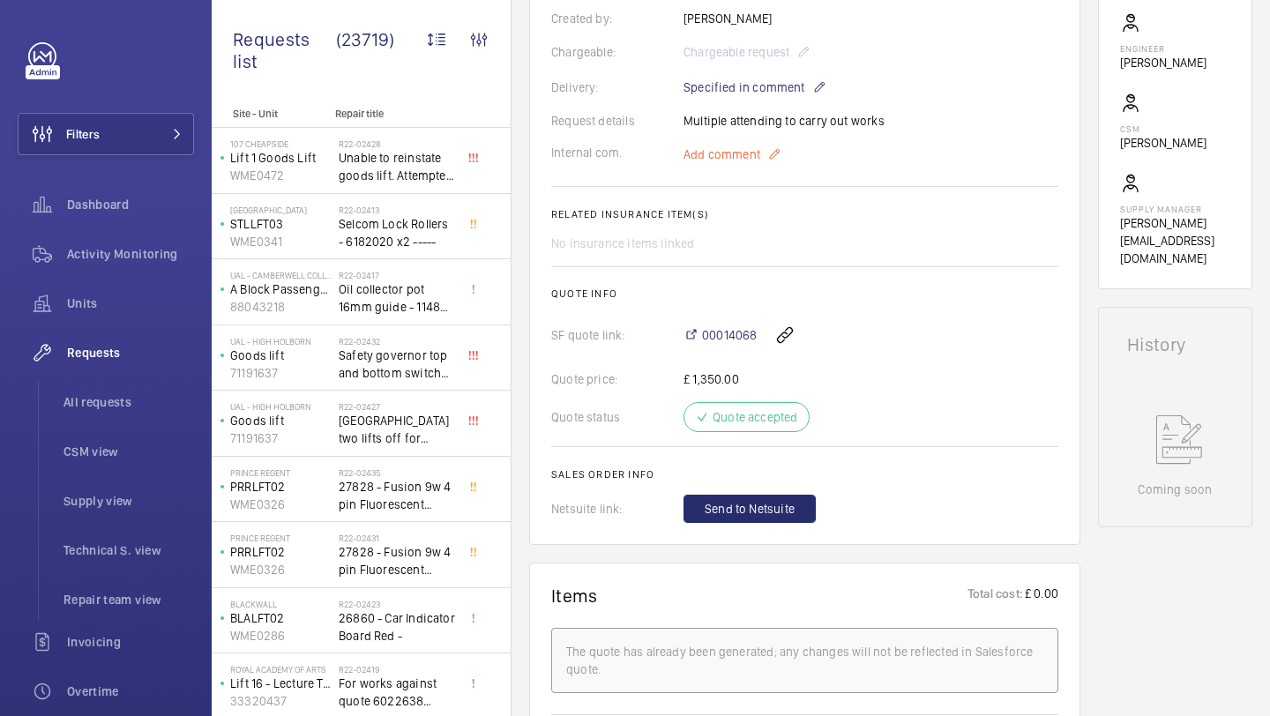
click at [731, 160] on span "Add comment" at bounding box center [721, 154] width 77 height 18
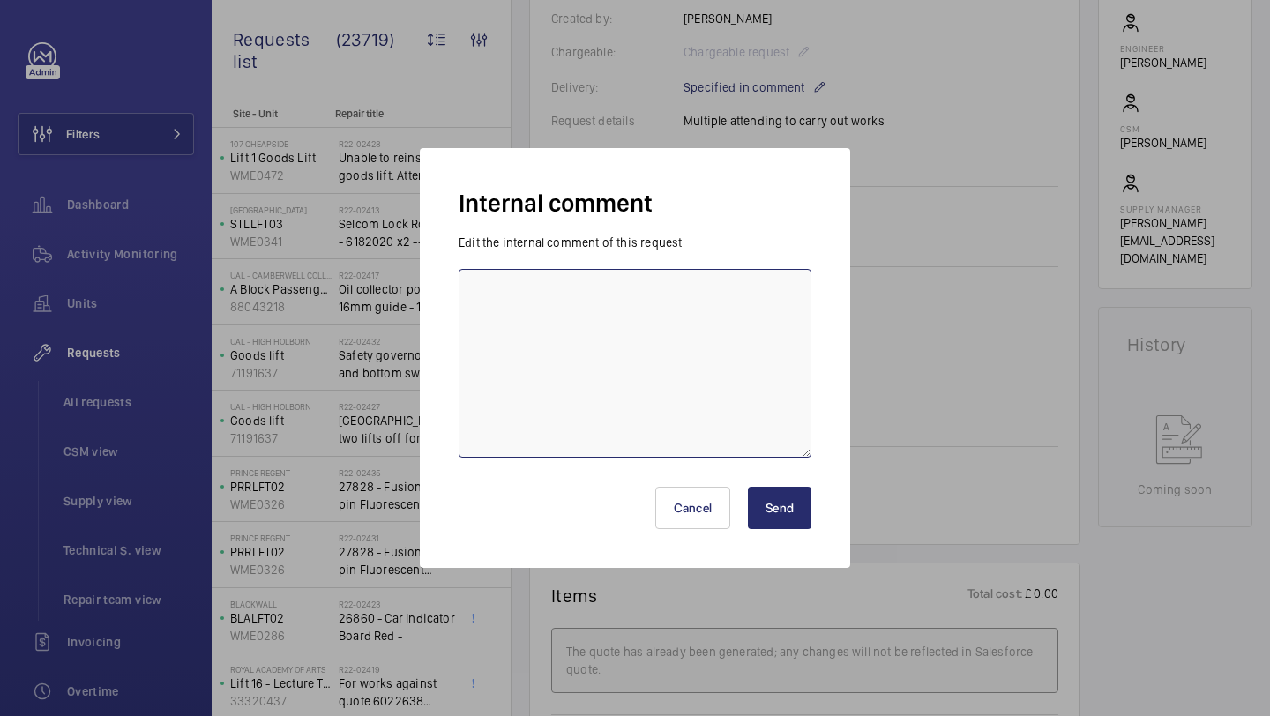
click at [712, 274] on textarea at bounding box center [635, 363] width 353 height 189
type textarea "awaiting cost from PEW"
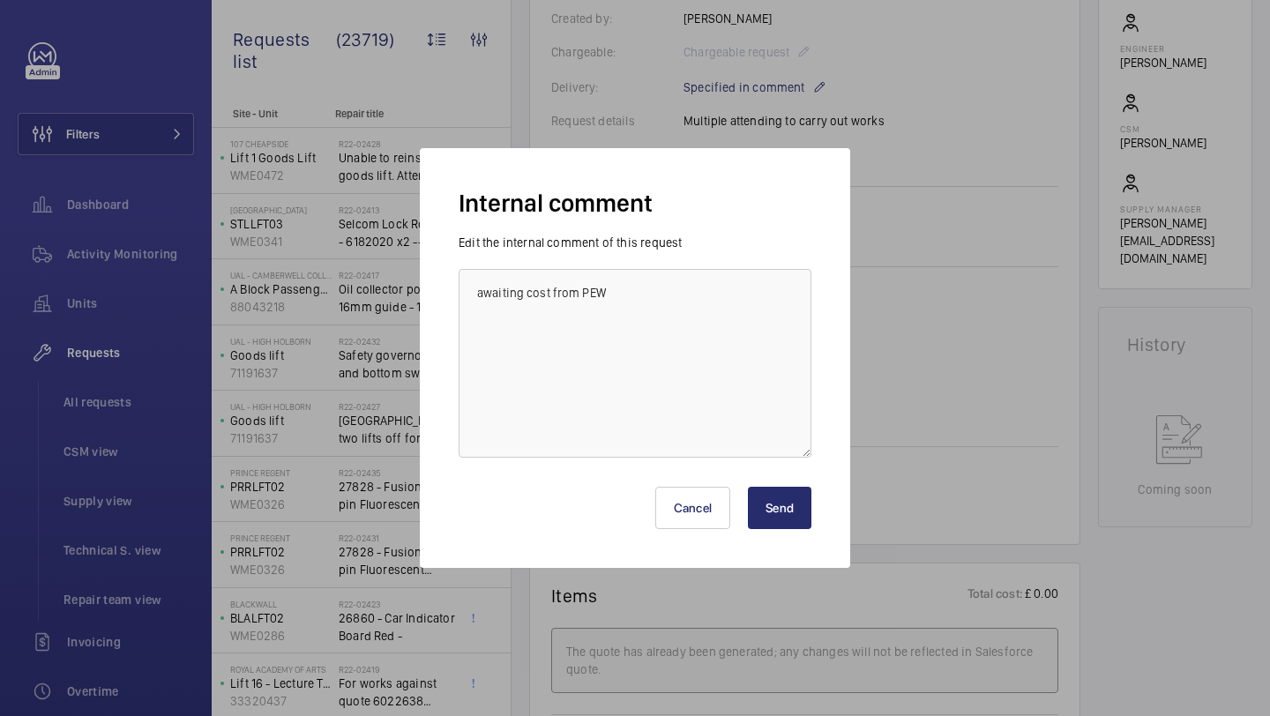
click at [783, 512] on button "Send" at bounding box center [779, 508] width 63 height 42
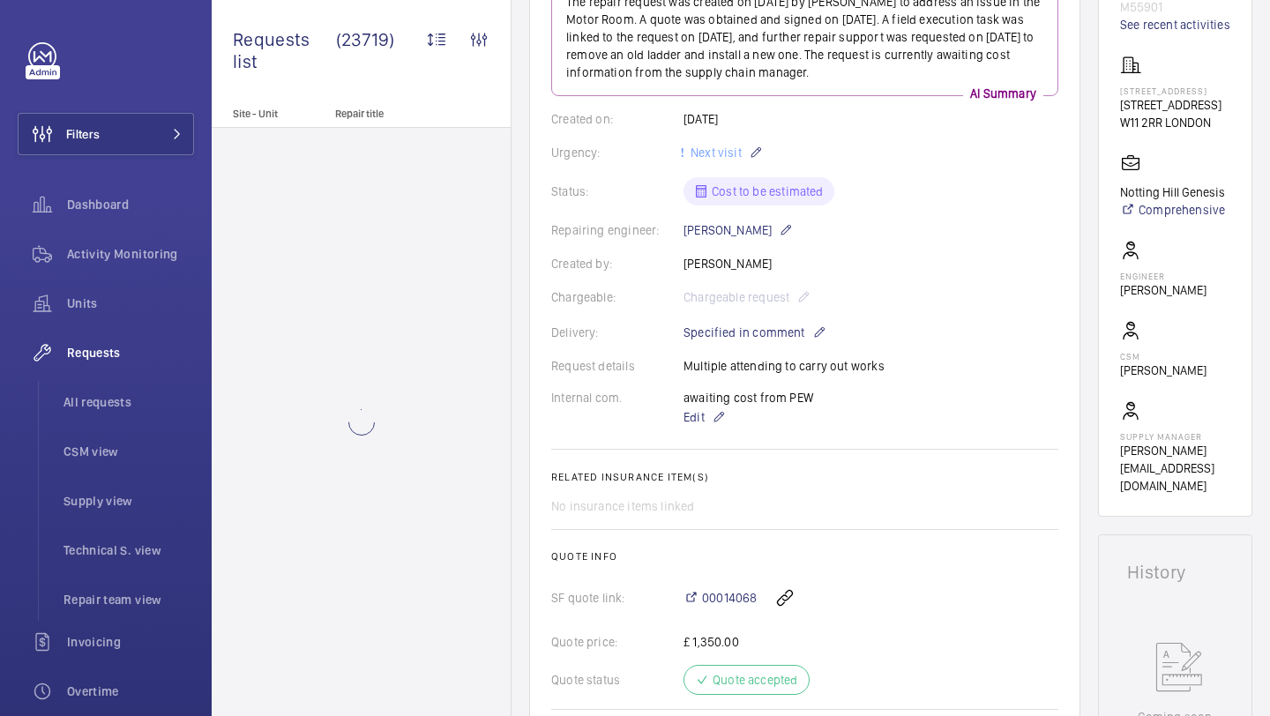
scroll to position [41, 0]
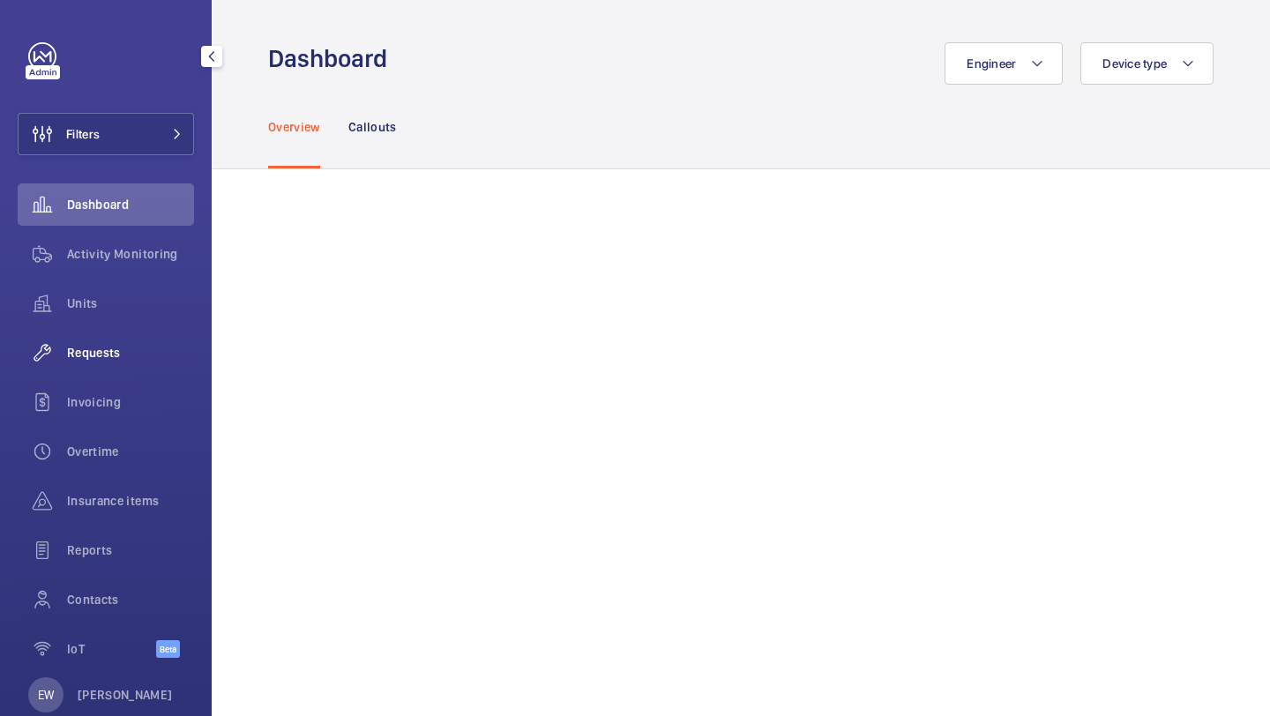
click at [160, 340] on div "Requests" at bounding box center [106, 353] width 176 height 42
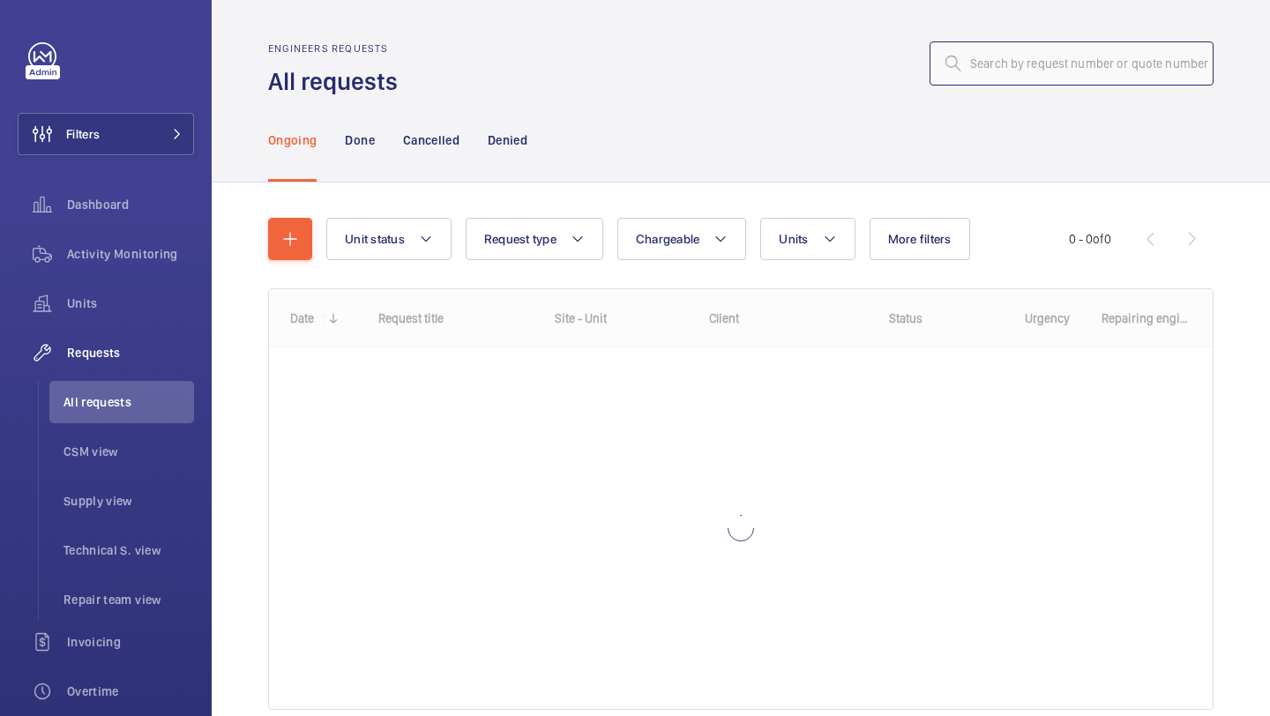
click at [990, 59] on input "text" at bounding box center [1071, 63] width 284 height 44
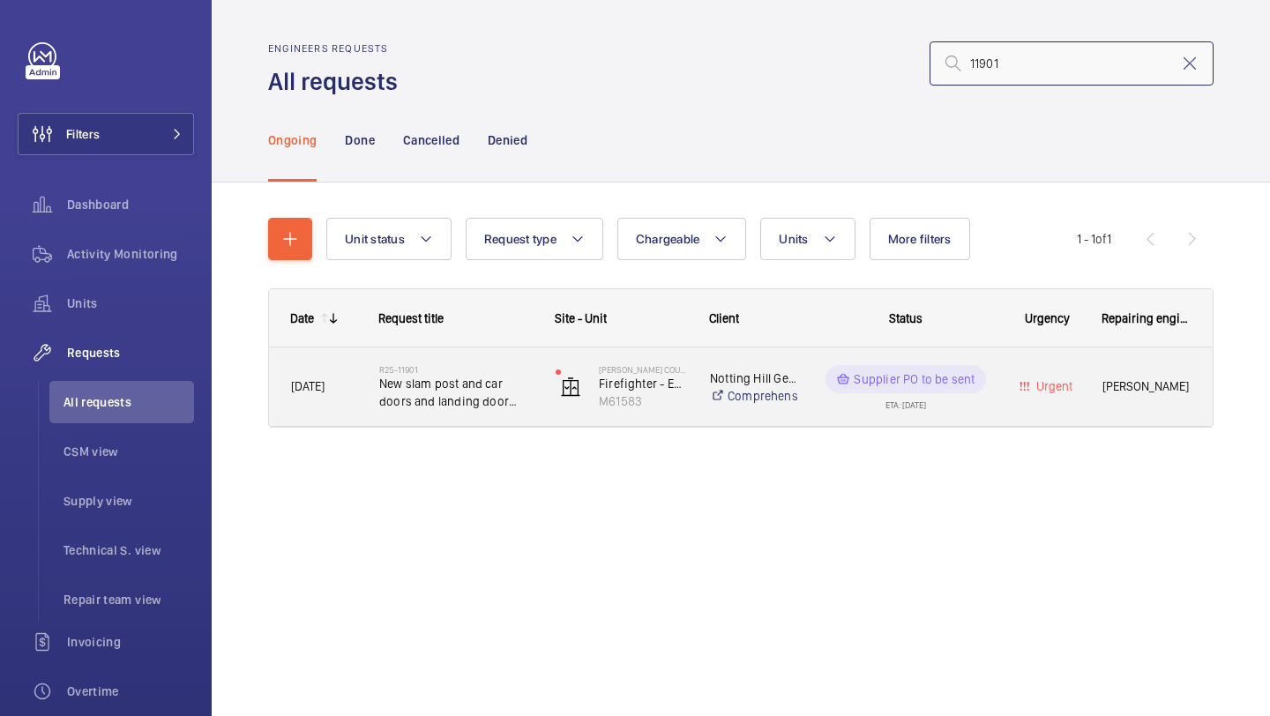
type input "11901"
click at [507, 367] on h2 "R25-11901" at bounding box center [455, 369] width 153 height 11
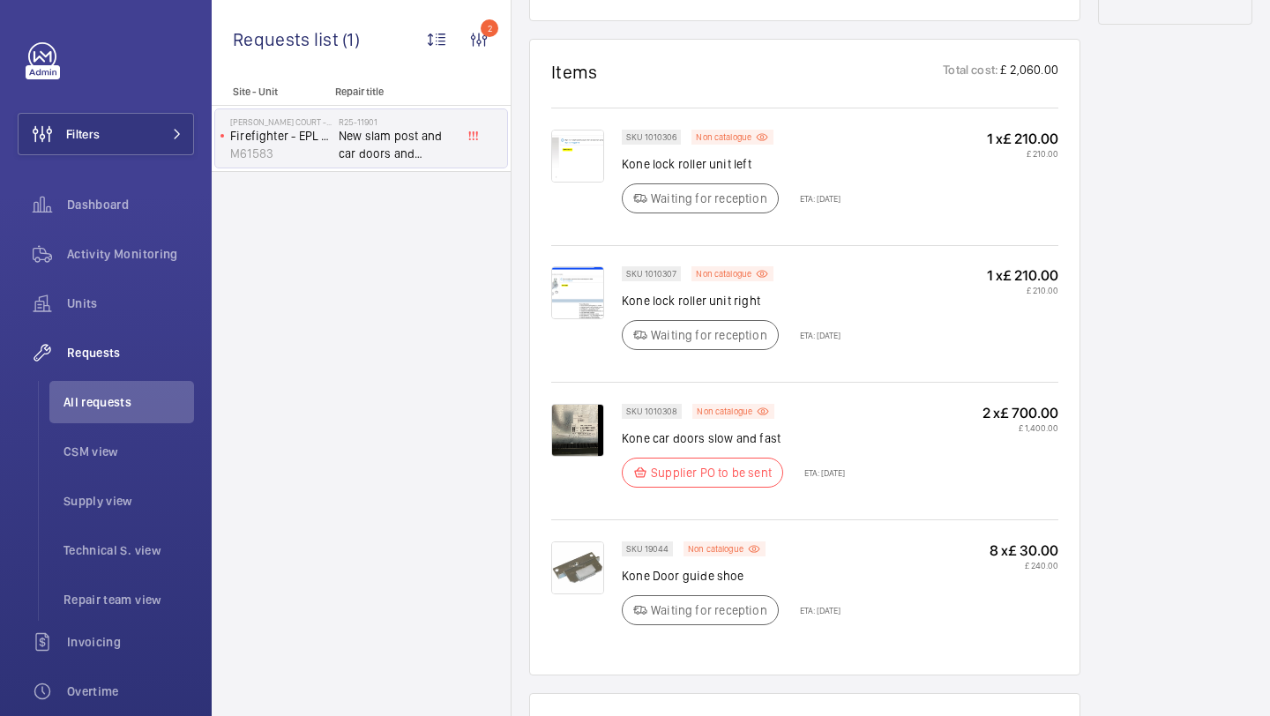
scroll to position [1189, 0]
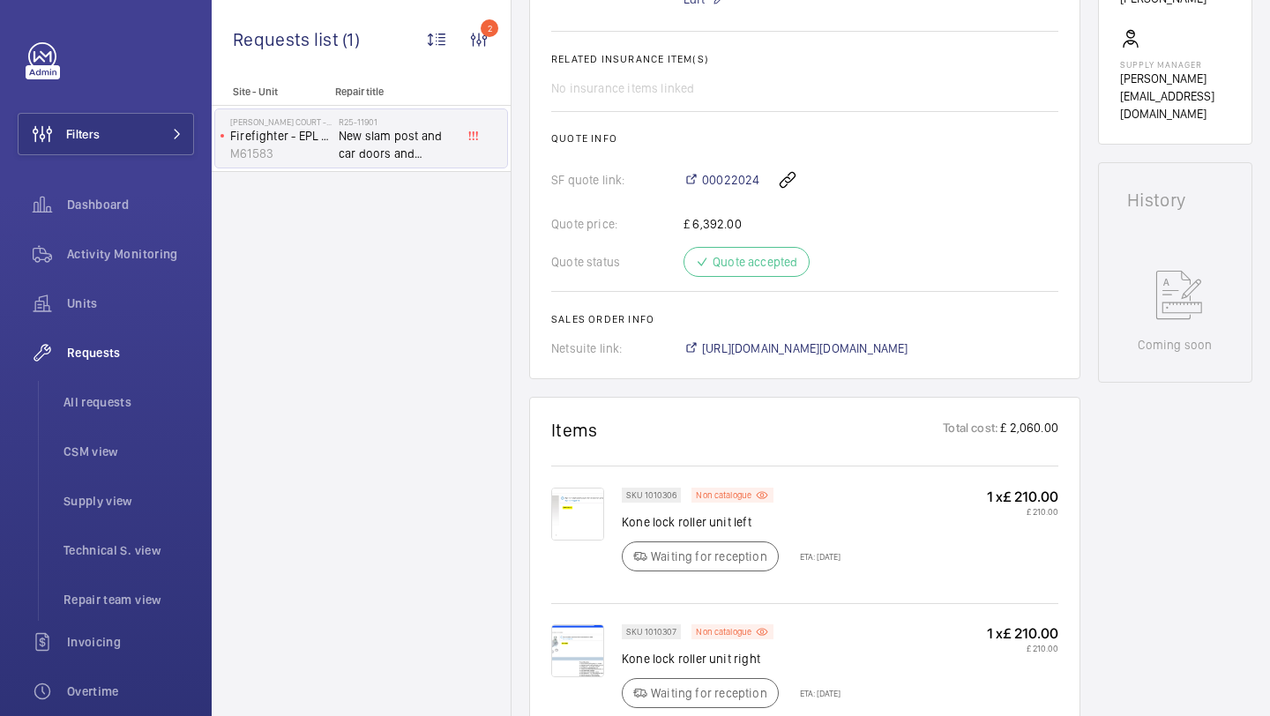
scroll to position [373, 0]
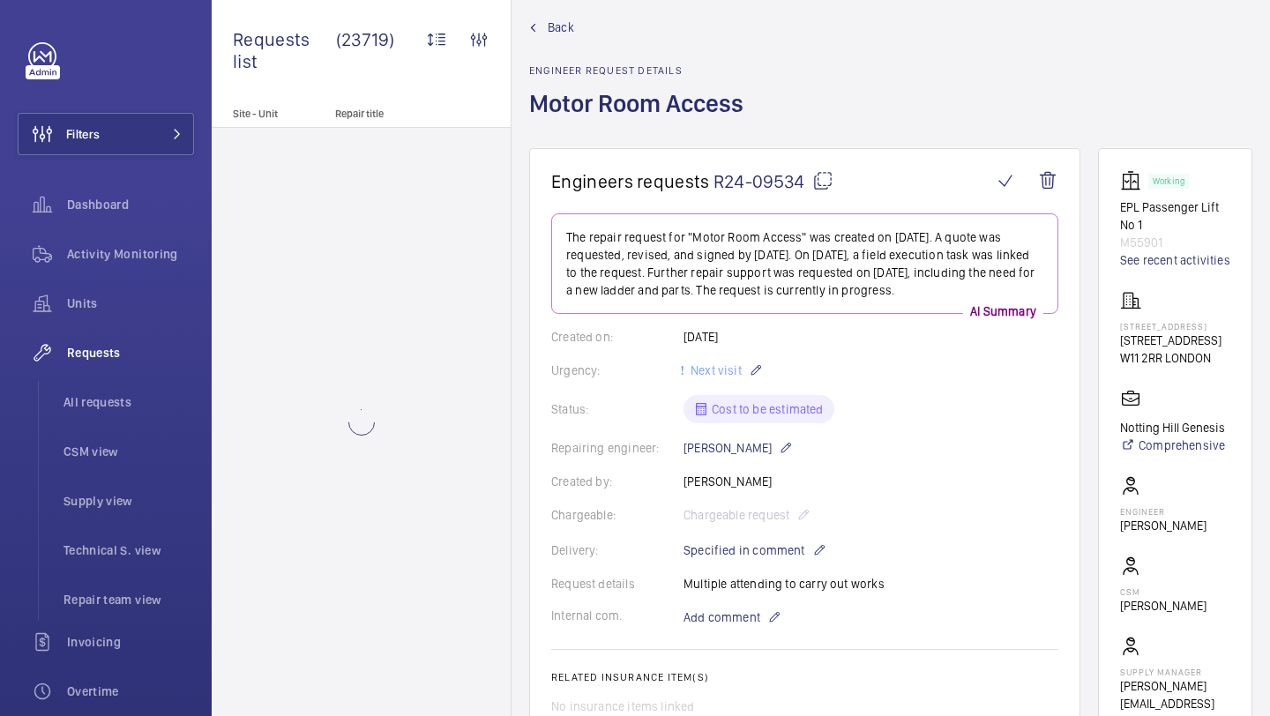
scroll to position [30, 0]
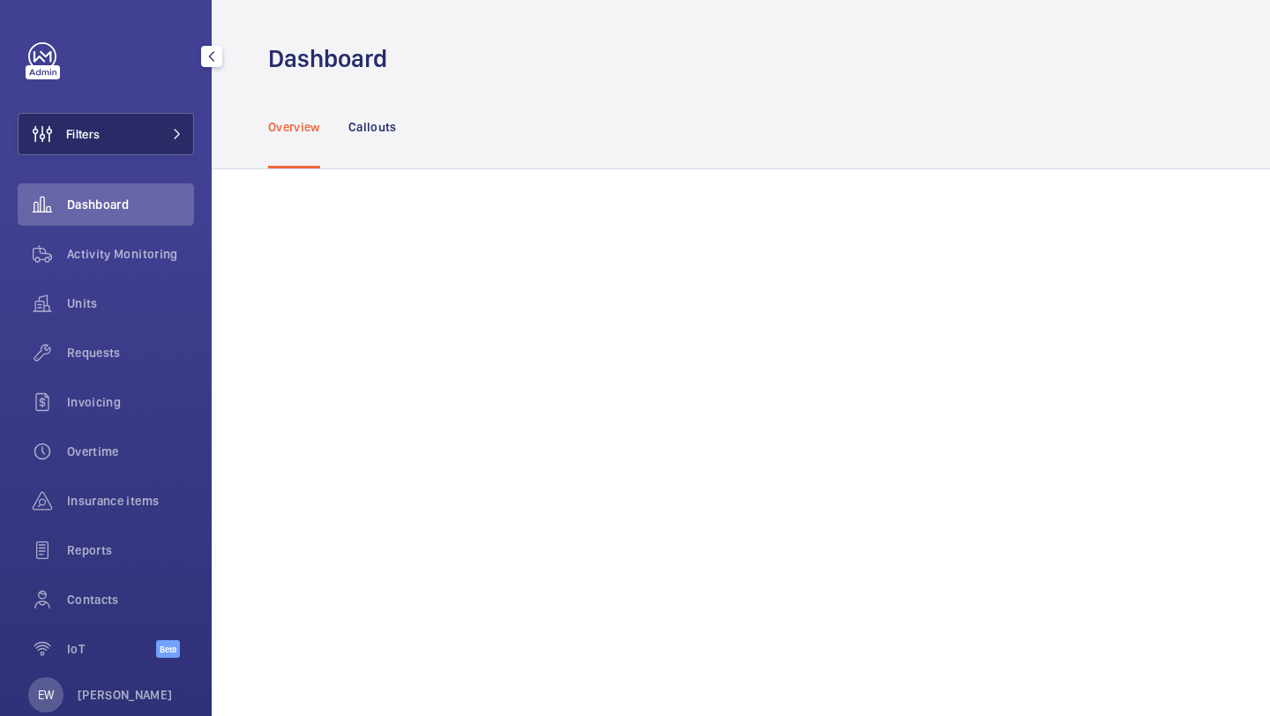
click at [110, 119] on button "Filters" at bounding box center [106, 134] width 176 height 42
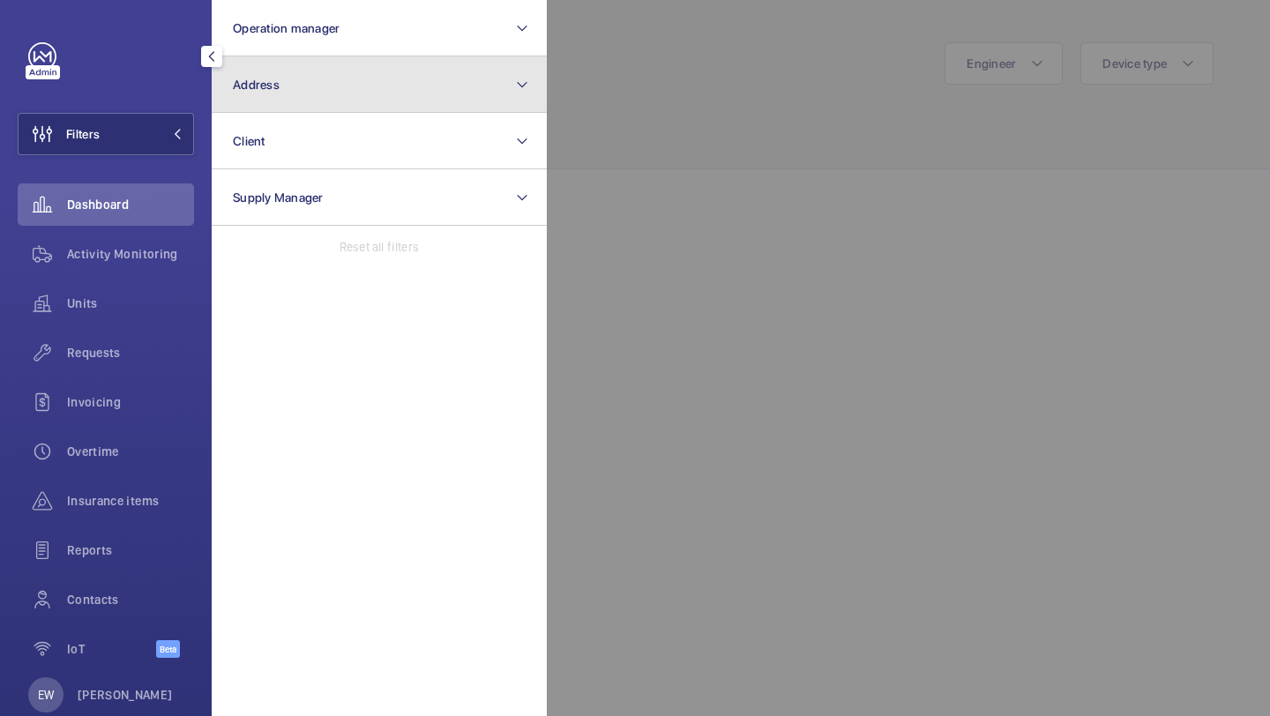
click at [294, 64] on button "Address" at bounding box center [379, 84] width 335 height 56
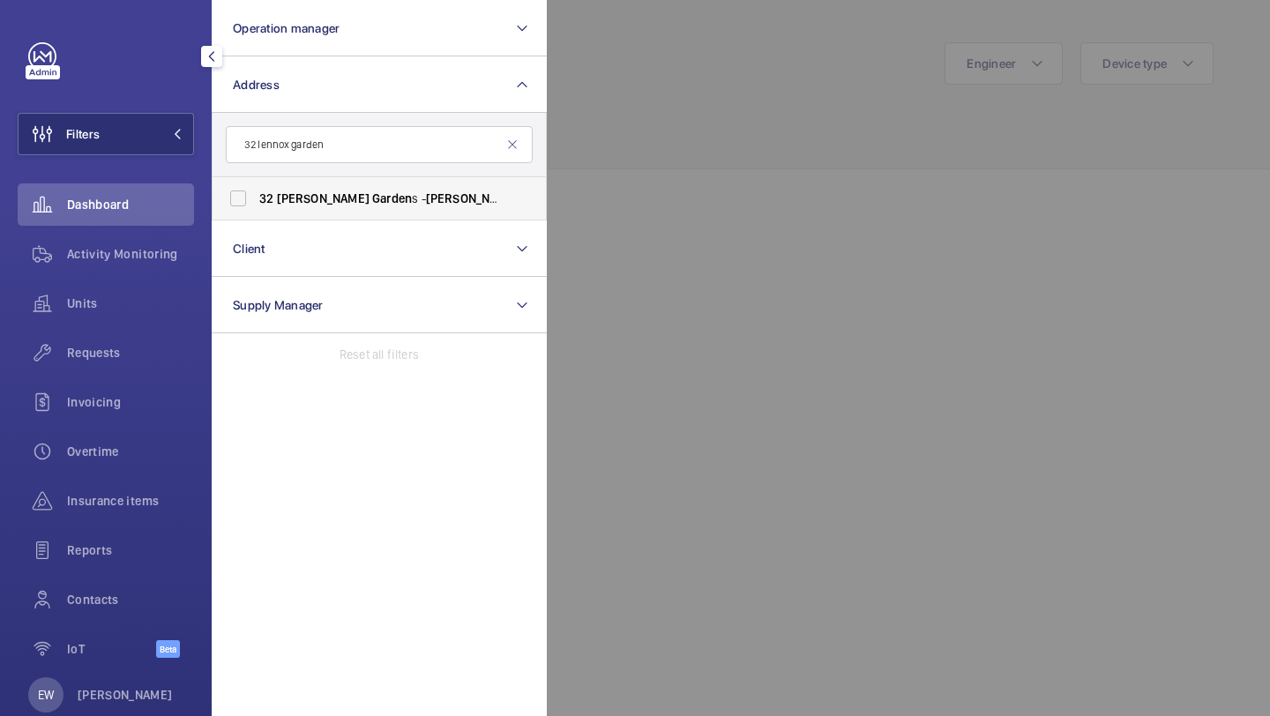
type input "32 lennox garden"
click at [287, 207] on label "[STREET_ADDRESS]" at bounding box center [366, 198] width 307 height 42
click at [256, 207] on input "[STREET_ADDRESS]" at bounding box center [237, 198] width 35 height 35
checkbox input "true"
click at [129, 355] on span "Requests" at bounding box center [130, 353] width 127 height 18
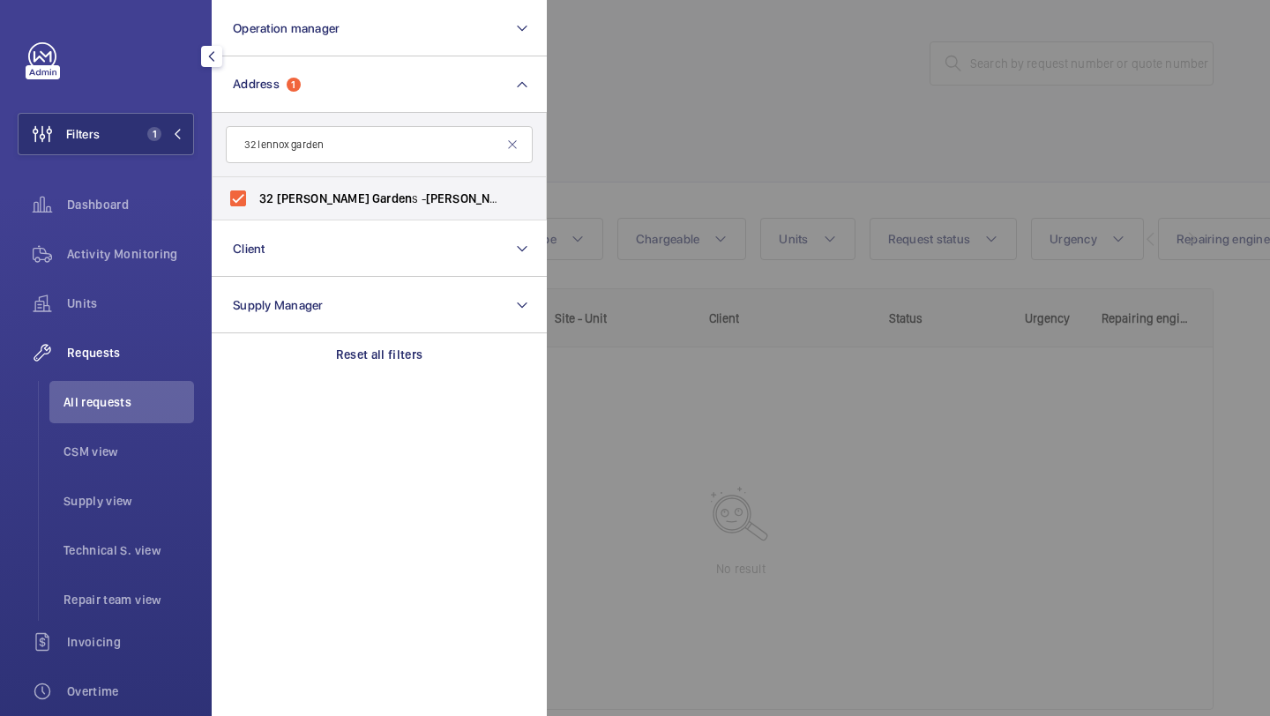
click at [751, 79] on div at bounding box center [1182, 358] width 1270 height 716
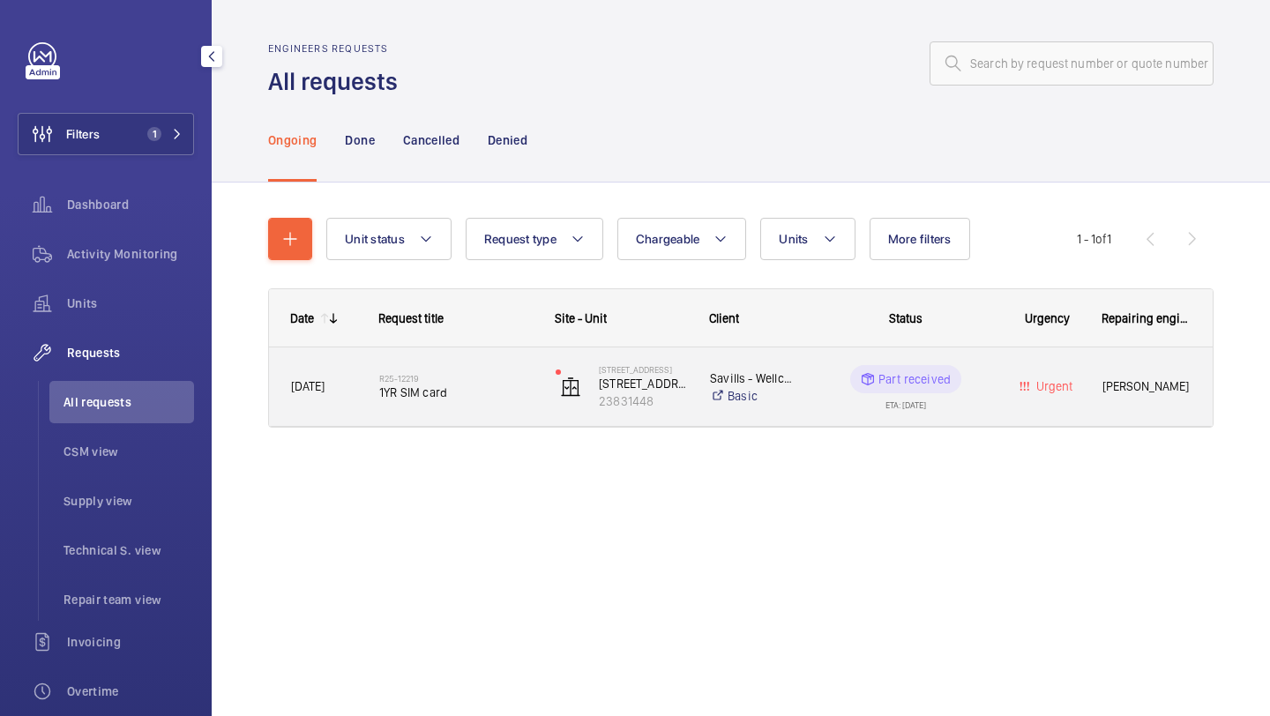
click at [472, 369] on div "R25-12219 1YR SIM card" at bounding box center [455, 387] width 153 height 51
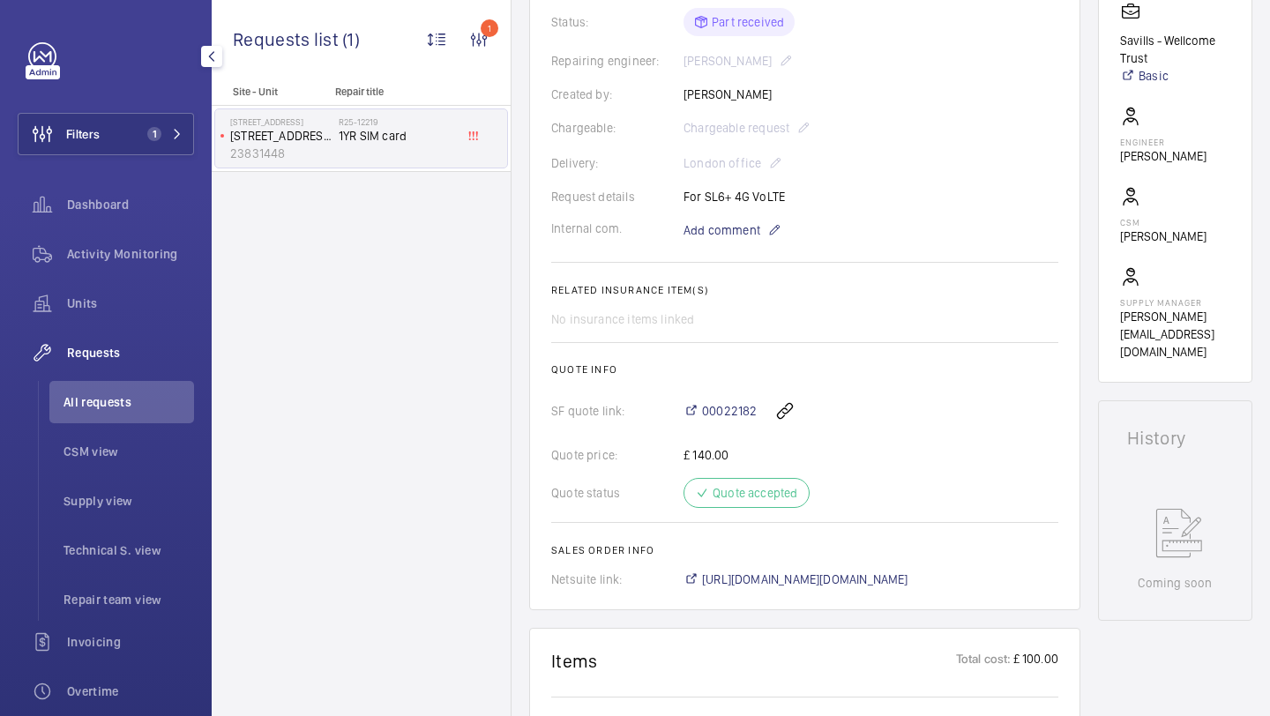
scroll to position [541, 0]
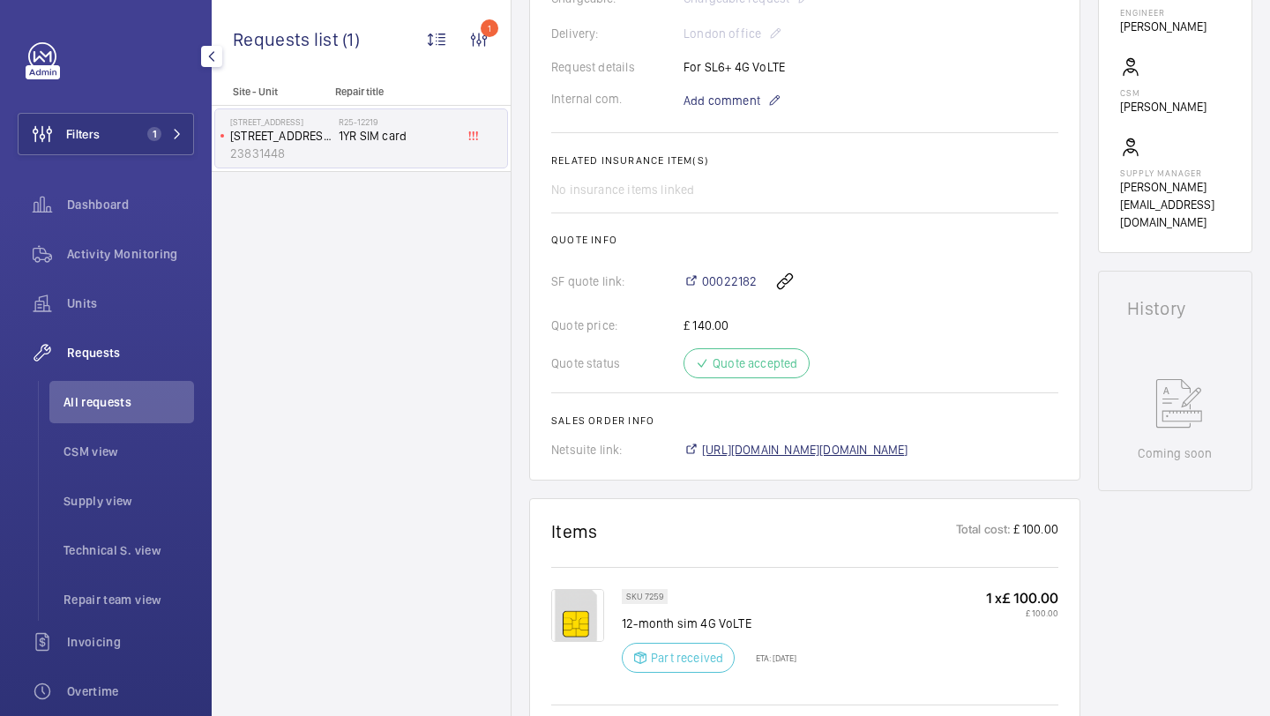
click at [767, 444] on span "[URL][DOMAIN_NAME][DOMAIN_NAME]" at bounding box center [805, 450] width 206 height 18
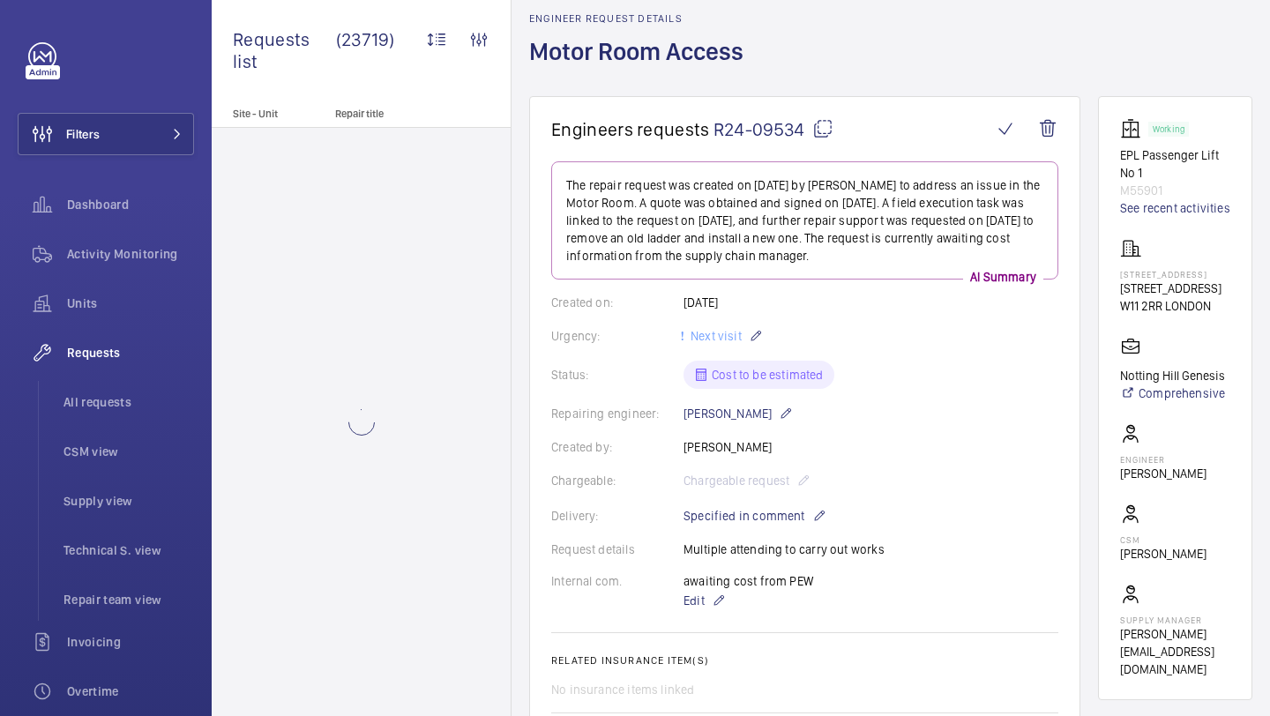
scroll to position [78, 0]
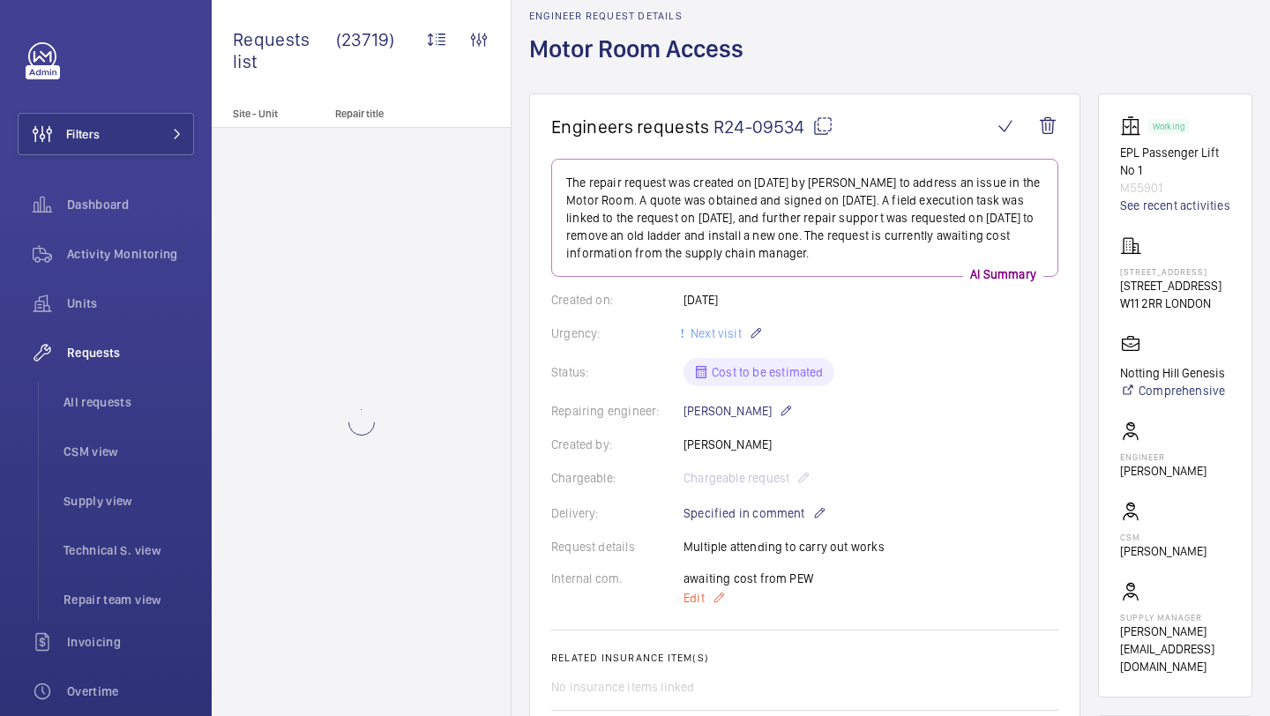
click at [688, 588] on p "Edit" at bounding box center [749, 597] width 132 height 21
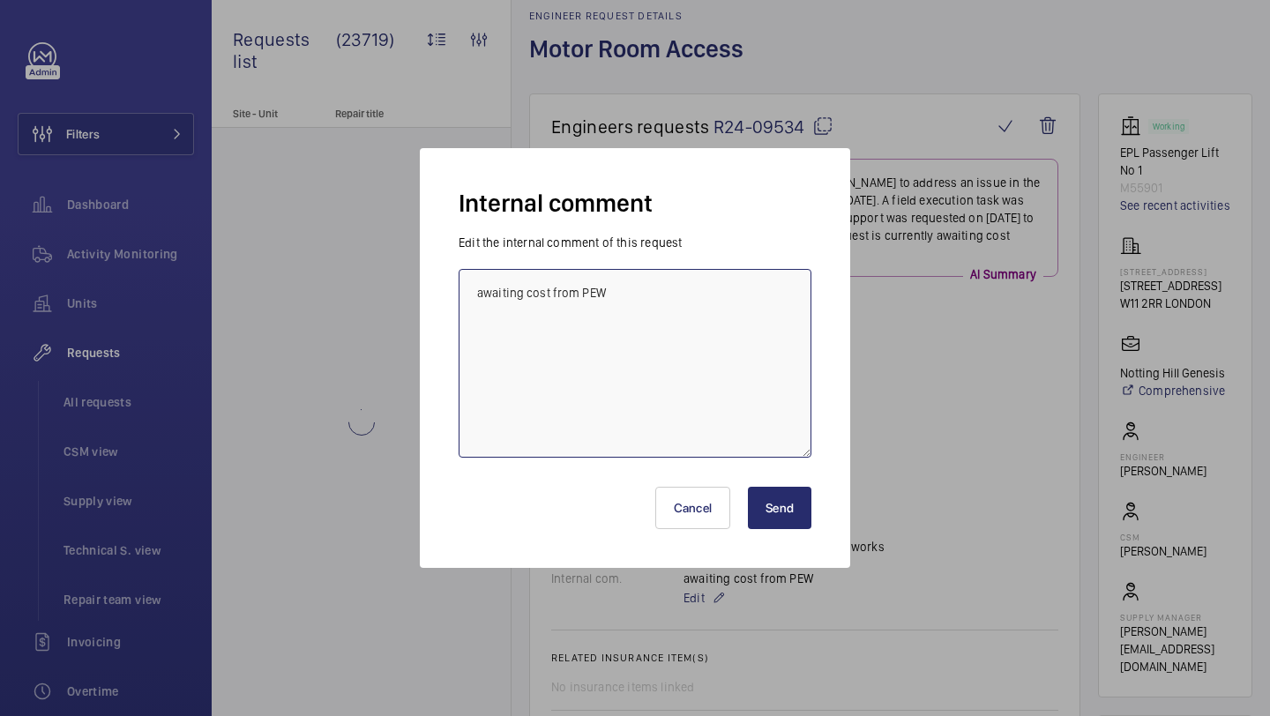
click at [681, 312] on textarea "awaiting cost from PEW" at bounding box center [635, 363] width 353 height 189
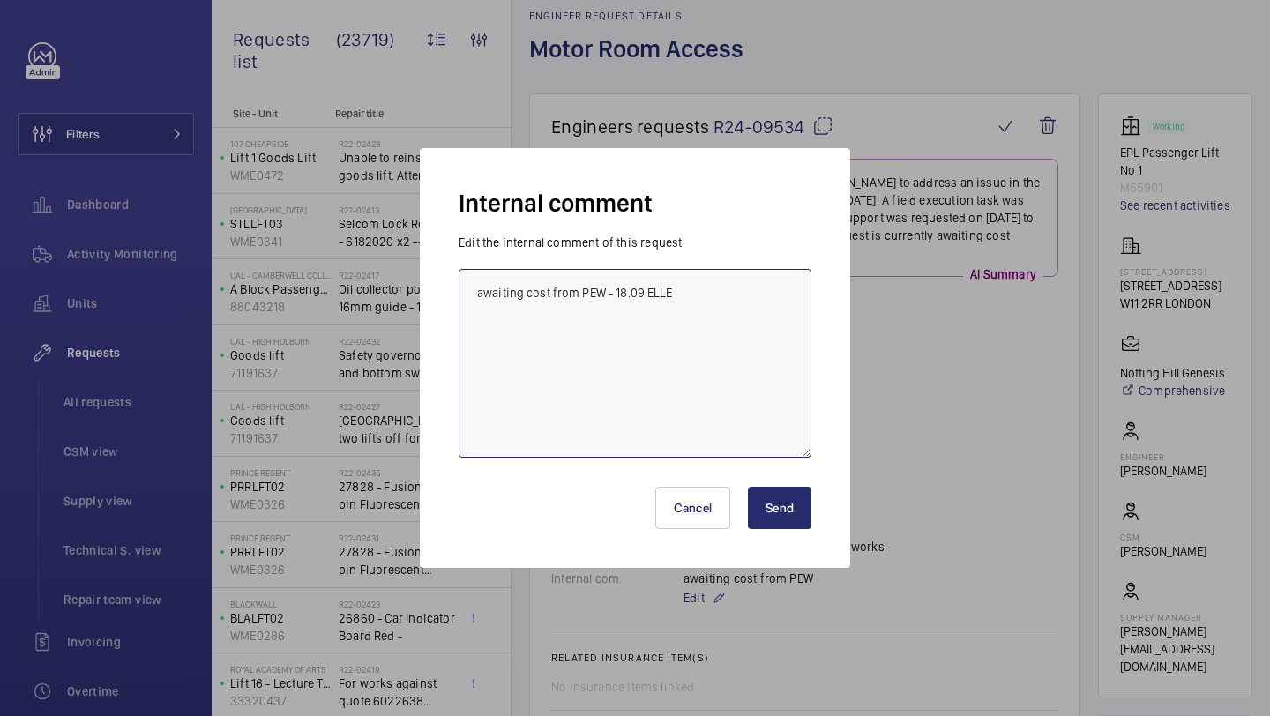
type textarea "awaiting cost from PEW - 18.09 ELLE"
click at [763, 501] on button "Send" at bounding box center [779, 508] width 63 height 42
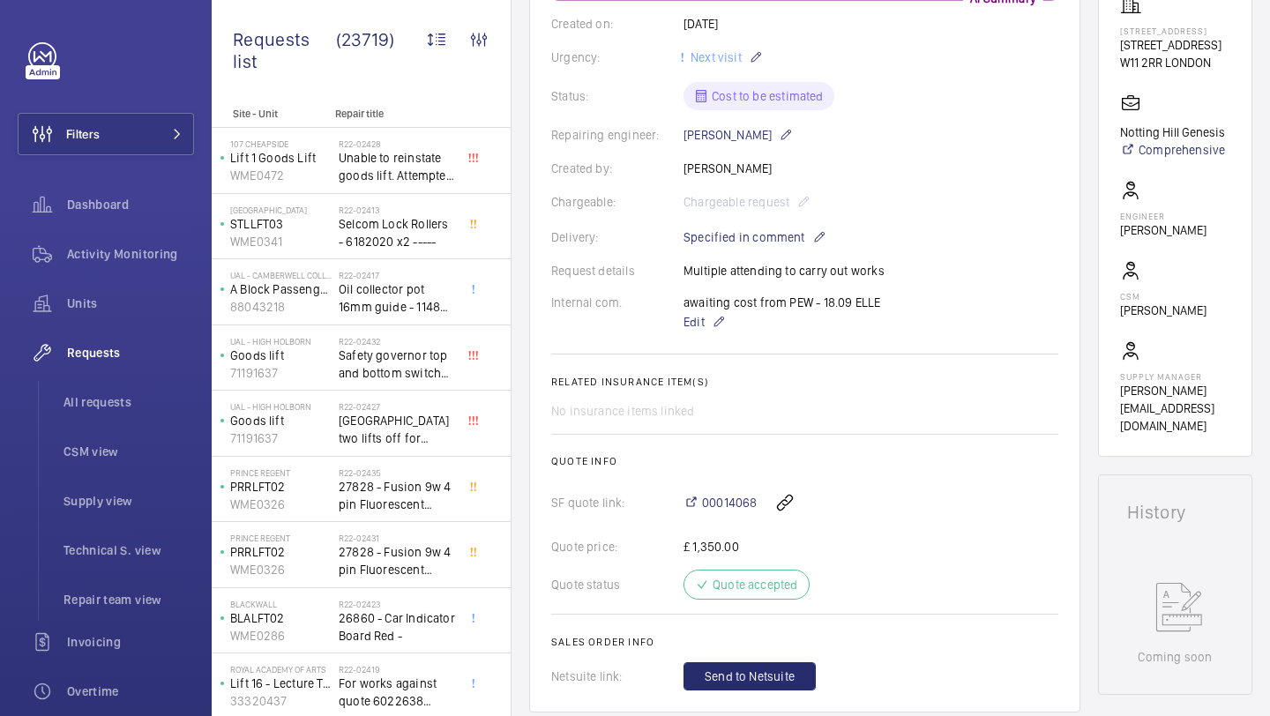
scroll to position [798, 0]
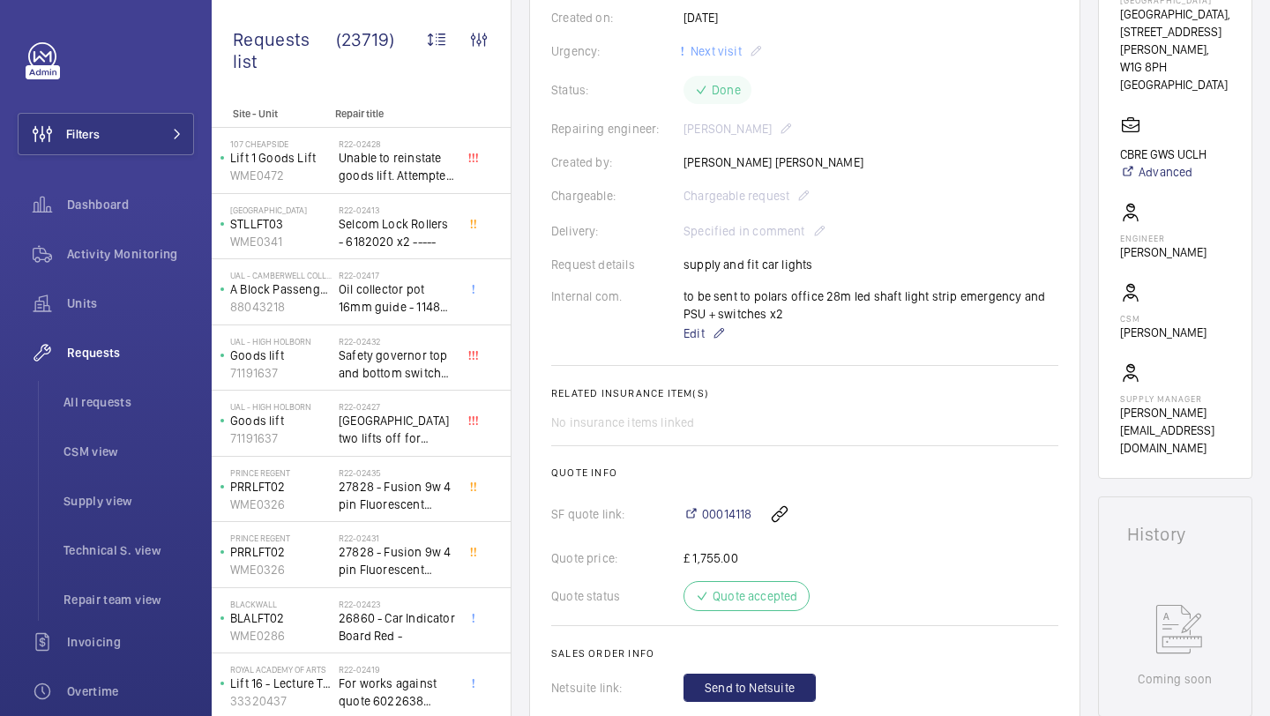
scroll to position [417, 0]
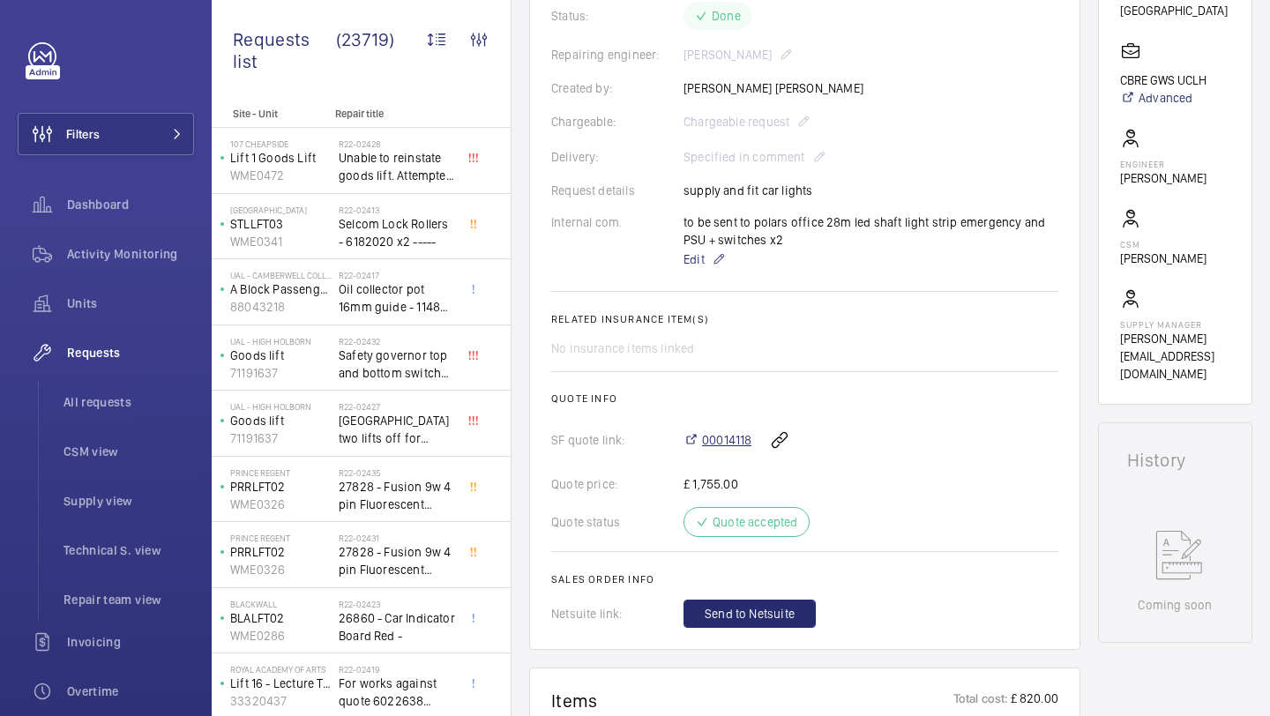
click at [726, 447] on span "00014118" at bounding box center [726, 440] width 49 height 18
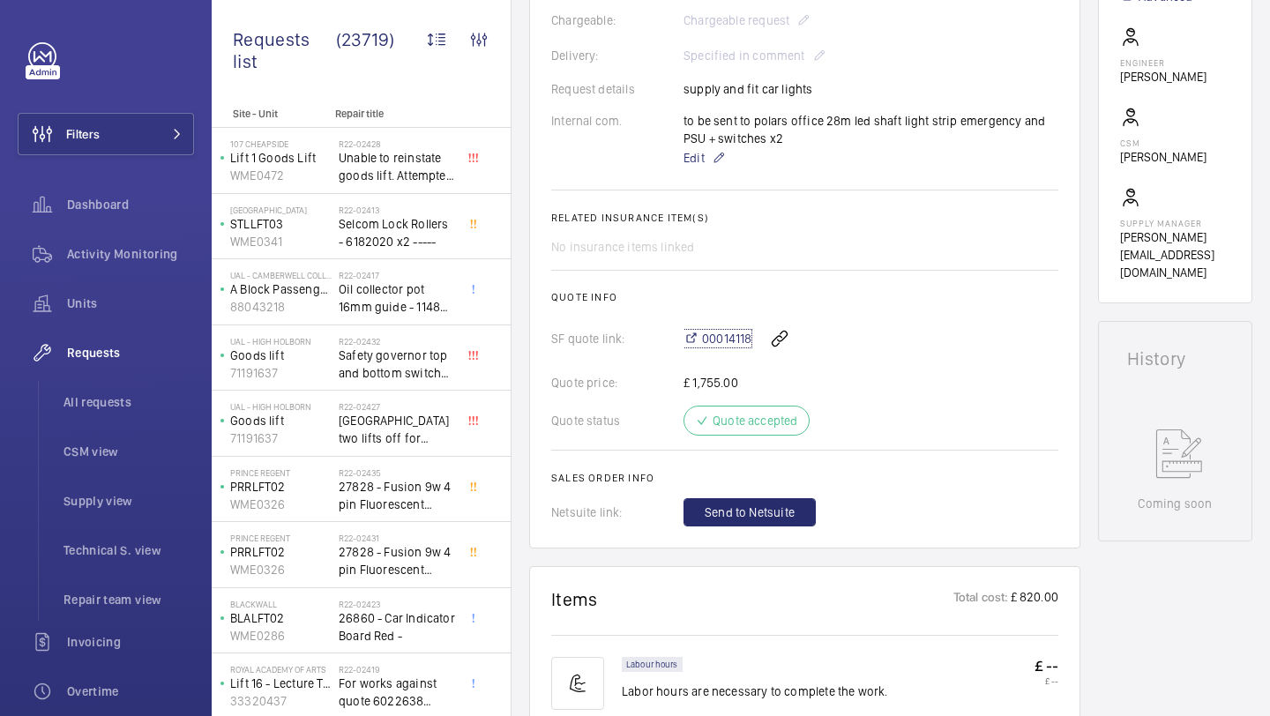
scroll to position [490, 0]
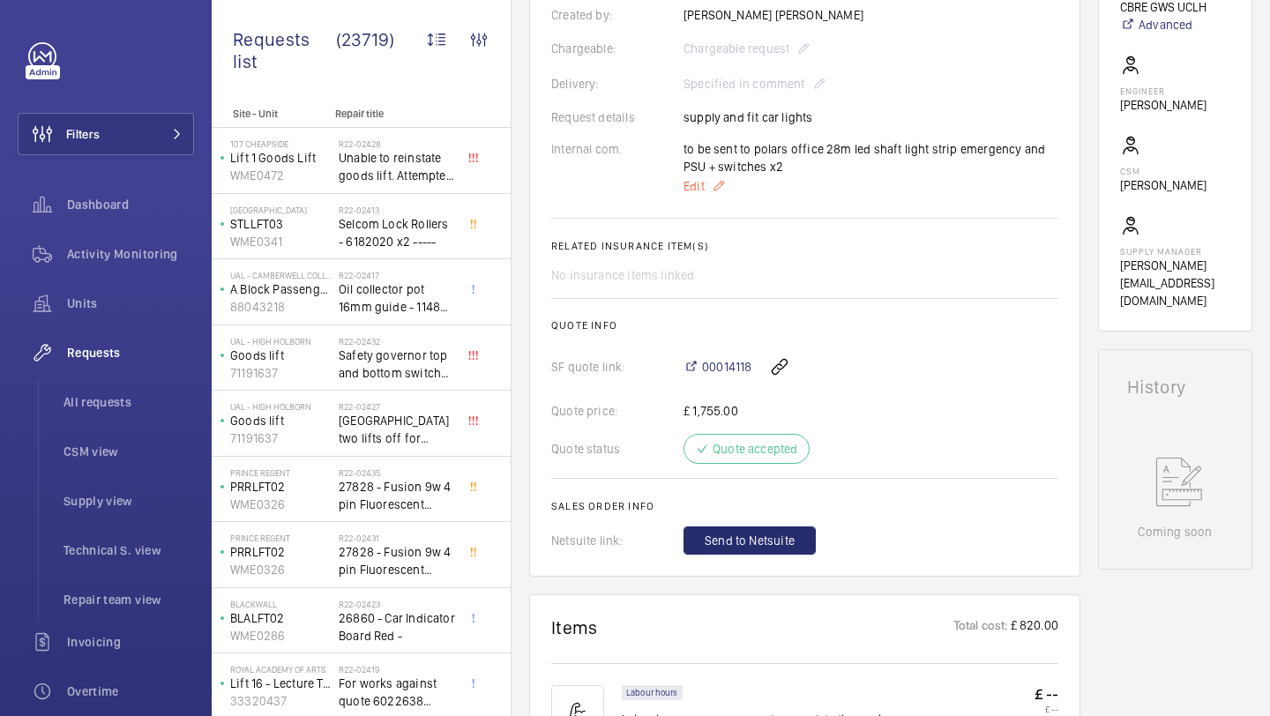
click at [705, 187] on p "Edit" at bounding box center [870, 185] width 375 height 21
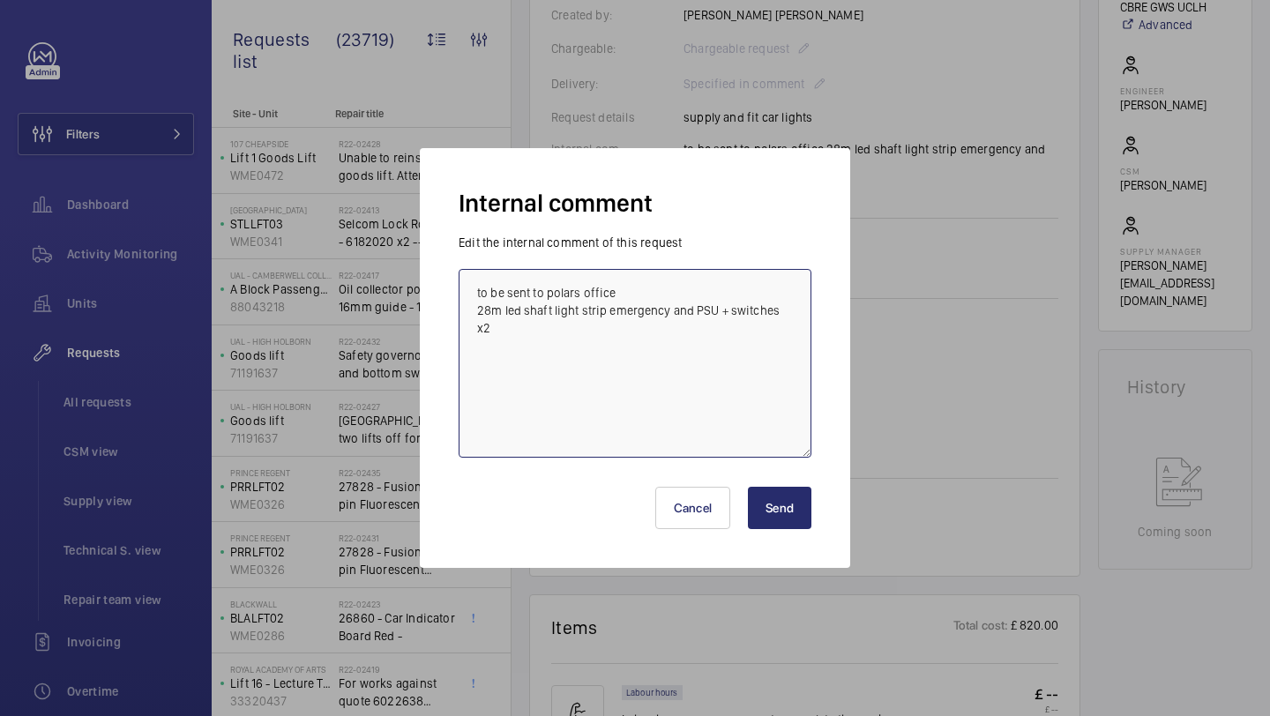
drag, startPoint x: 792, startPoint y: 317, endPoint x: 461, endPoint y: 297, distance: 331.3
click at [461, 297] on textarea "to be sent to polars office 28m led shaft light strip emergency and PSU + switc…" at bounding box center [635, 363] width 353 height 189
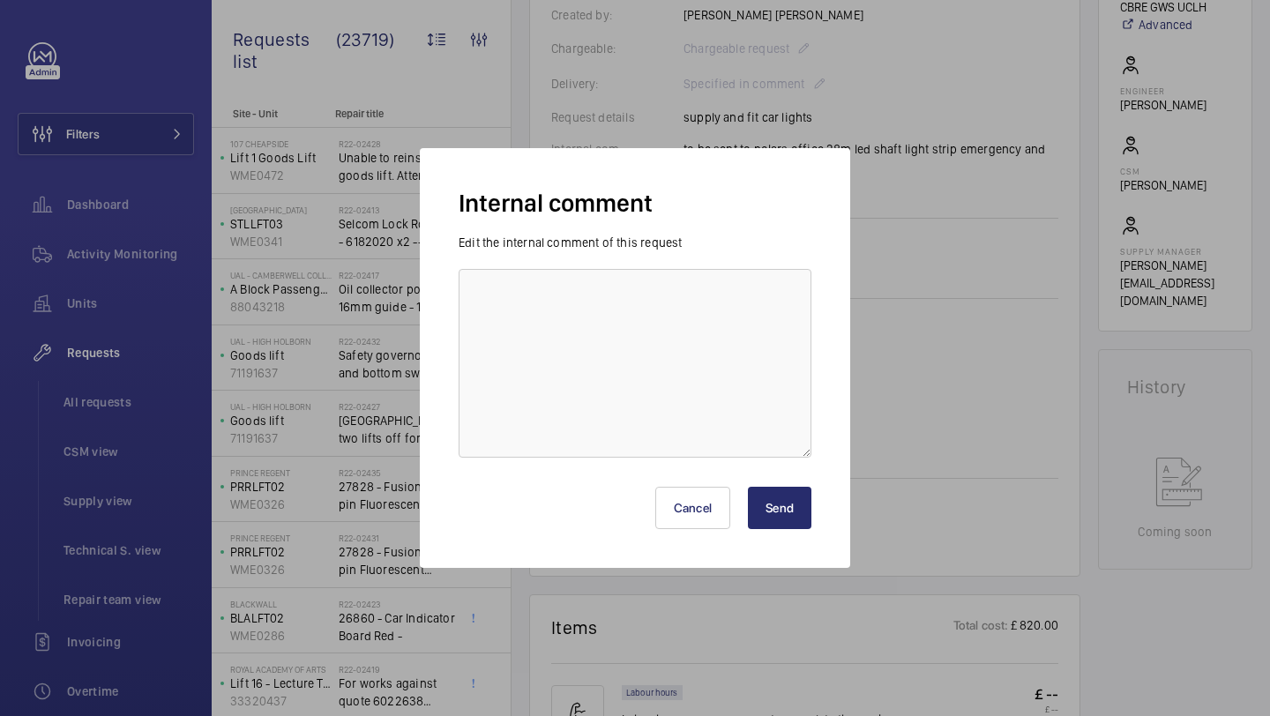
click at [799, 499] on button "Send" at bounding box center [779, 508] width 63 height 42
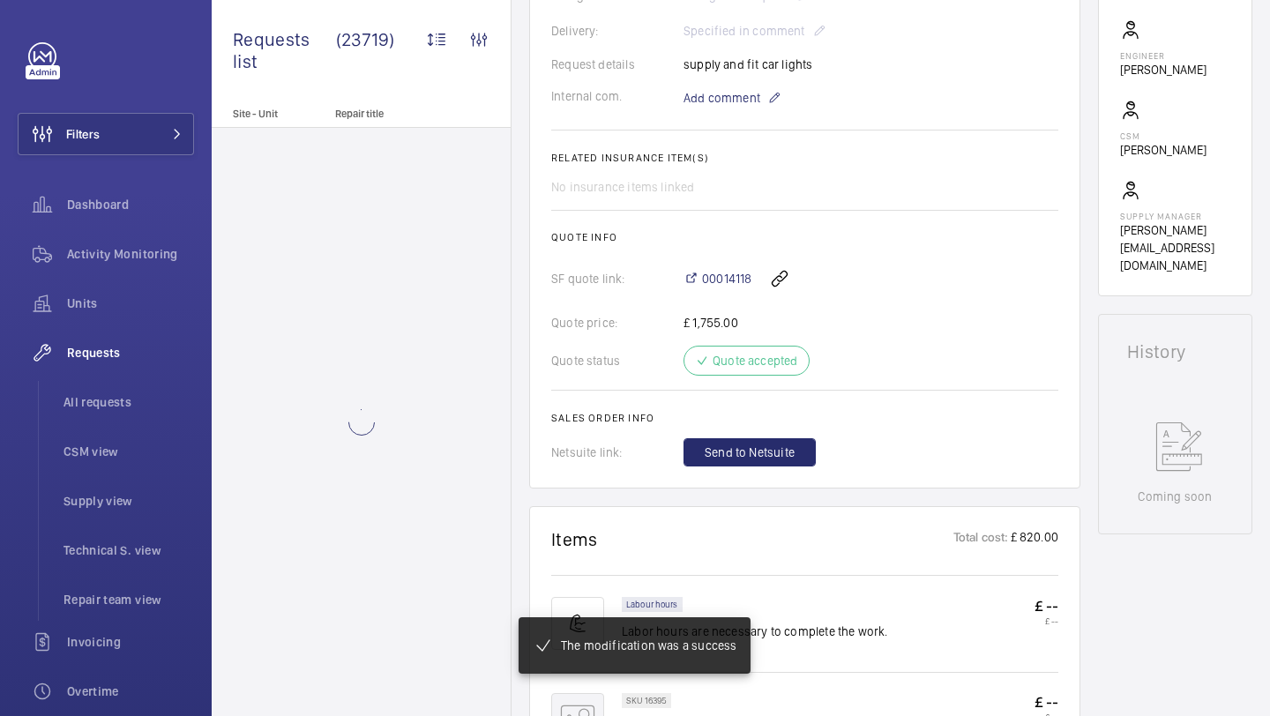
scroll to position [543, 0]
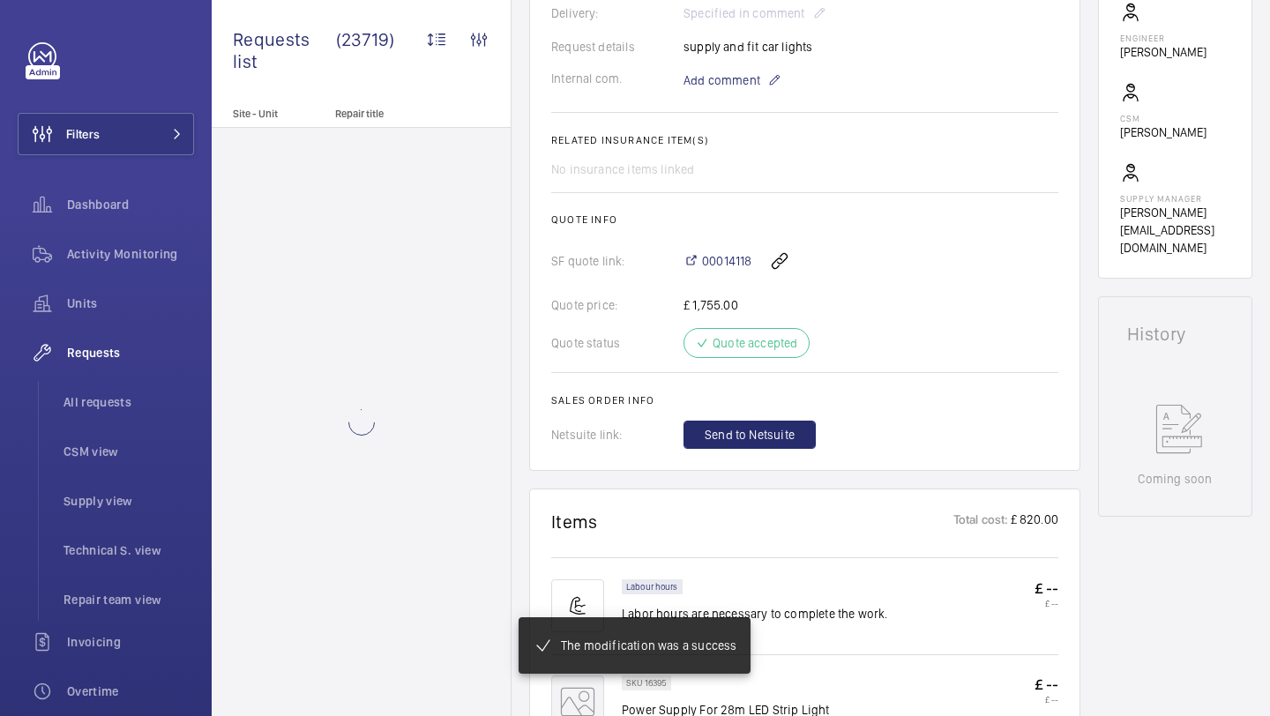
click at [748, 112] on wm-front-card-body "A repair request was created on [DATE] to supply and fit shaft lights. Parts an…" at bounding box center [804, 71] width 507 height 755
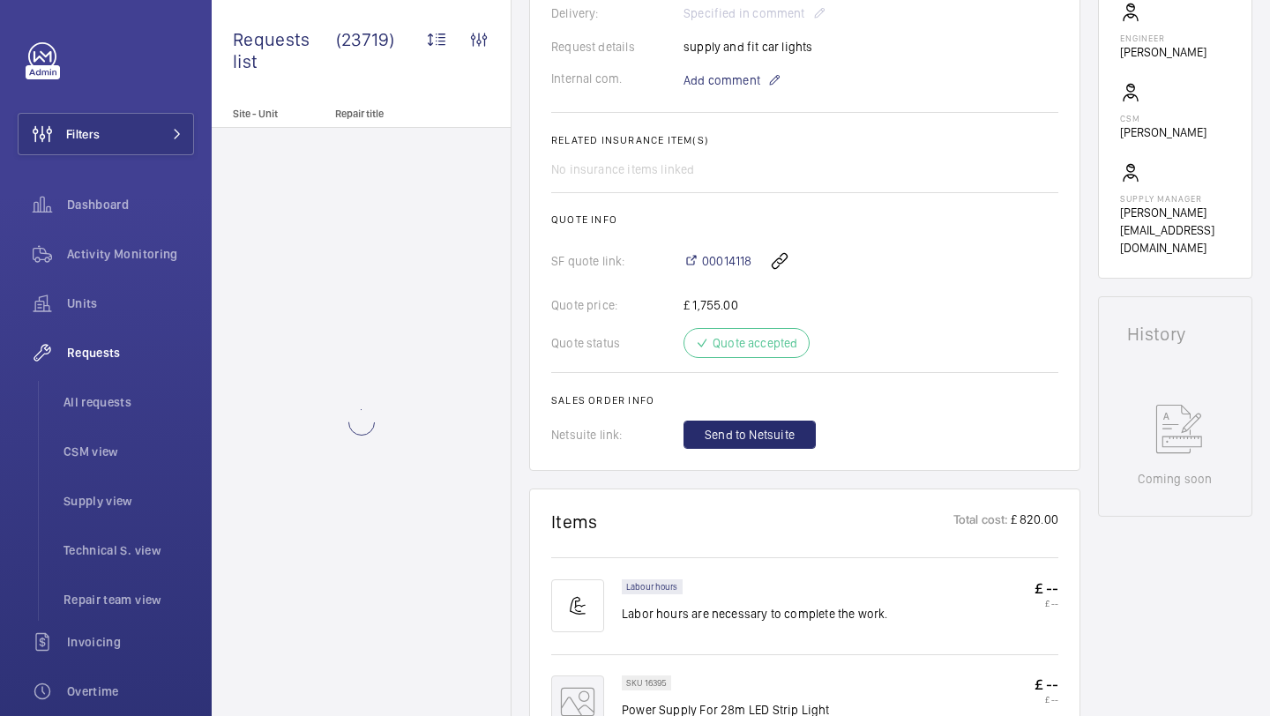
click at [748, 111] on wm-front-card-body "A repair request was created on [DATE] to supply and fit shaft lights. Parts an…" at bounding box center [804, 71] width 507 height 755
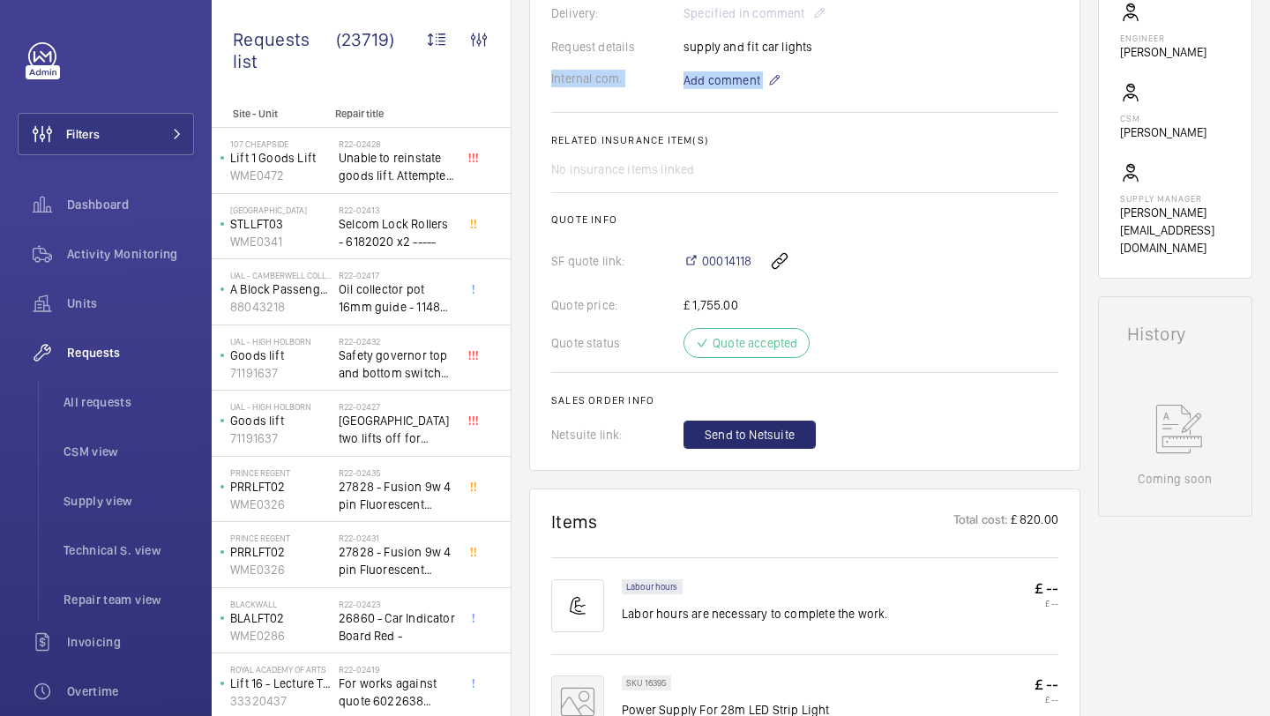
click at [748, 111] on wm-front-card-body "A repair request was created on 2025-03-12 to supply and fit shaft lights. Part…" at bounding box center [804, 71] width 507 height 755
click at [743, 89] on span "Add comment" at bounding box center [721, 80] width 77 height 18
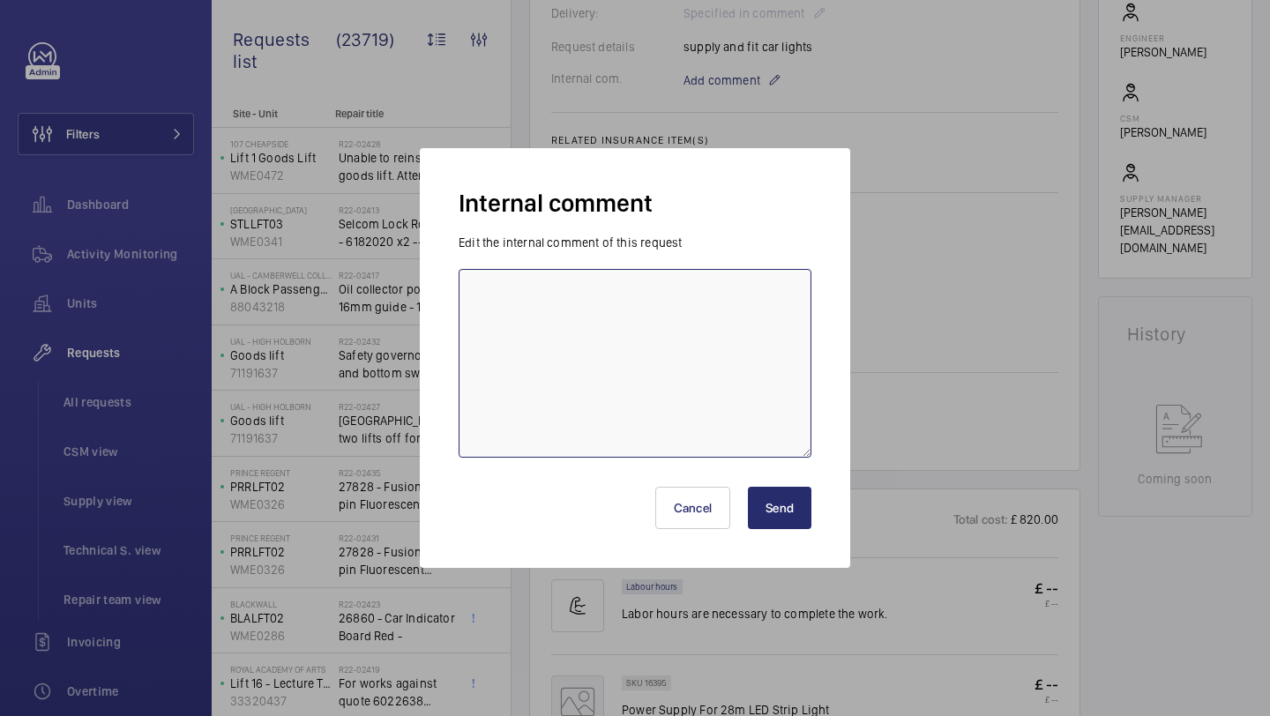
click at [615, 432] on textarea at bounding box center [635, 363] width 353 height 189
type textarea "awaiting quote from pew 18.09"
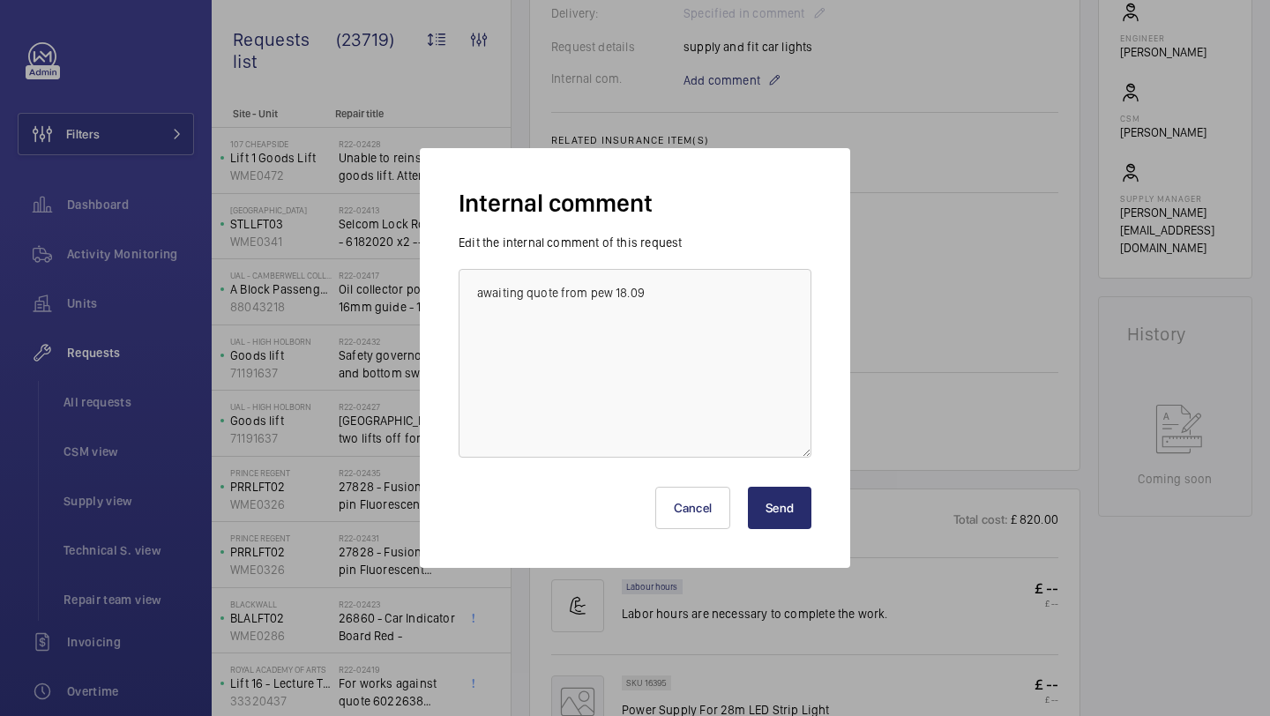
click at [775, 533] on div "Cancel Send" at bounding box center [635, 501] width 353 height 85
click at [775, 527] on button "Send" at bounding box center [779, 508] width 63 height 42
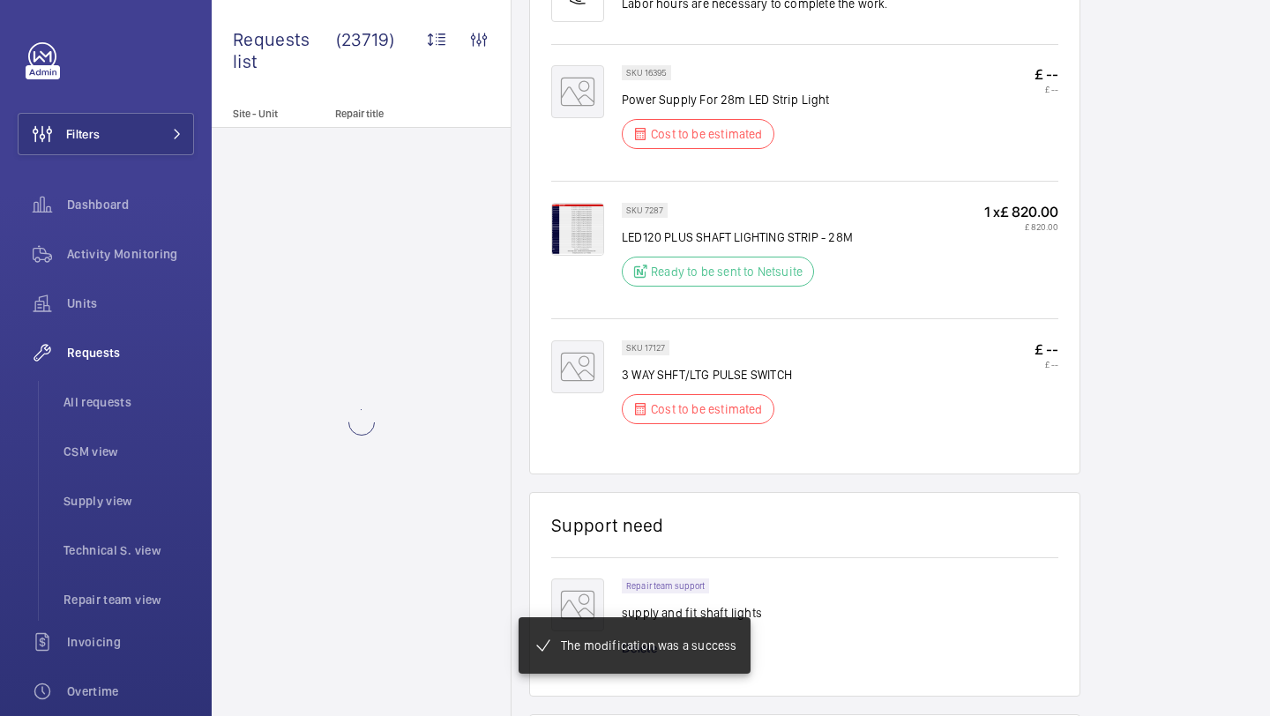
scroll to position [1175, 0]
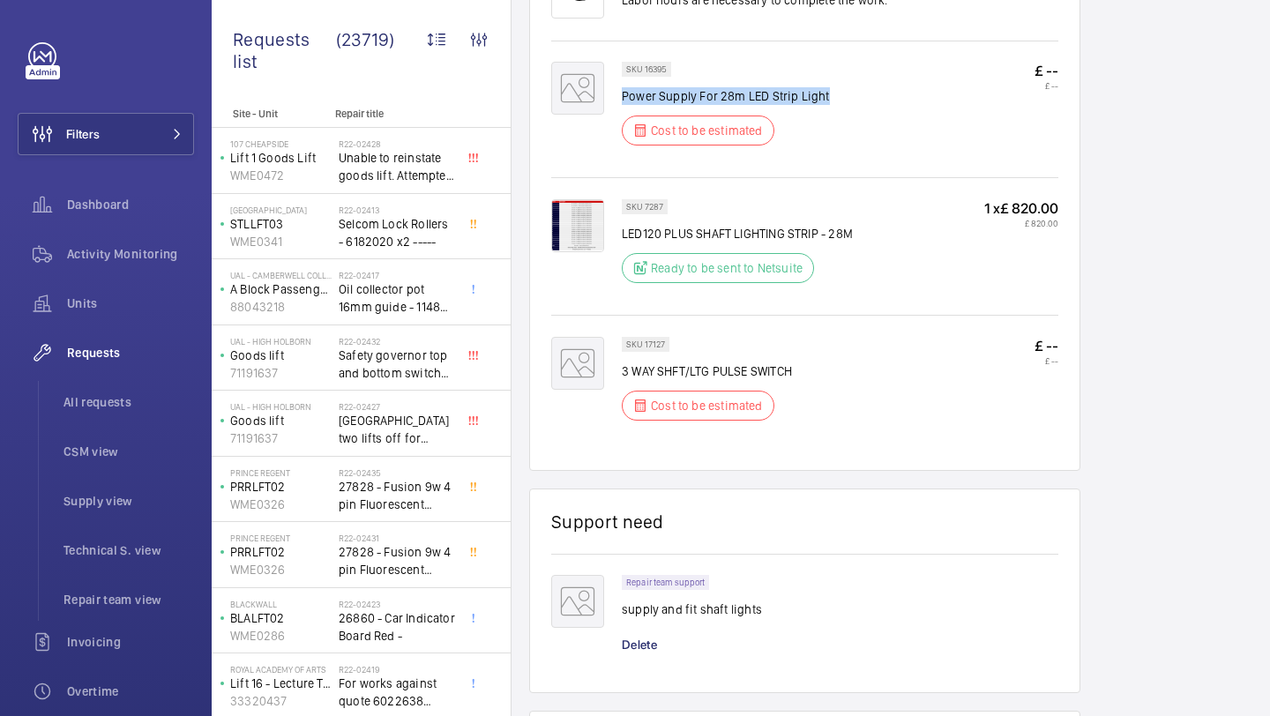
drag, startPoint x: 827, startPoint y: 101, endPoint x: 624, endPoint y: 104, distance: 202.8
click at [624, 104] on div "SKU 16395 Power Supply For 28m LED Strip Light Cost to be estimated £ -- £ --" at bounding box center [840, 109] width 436 height 94
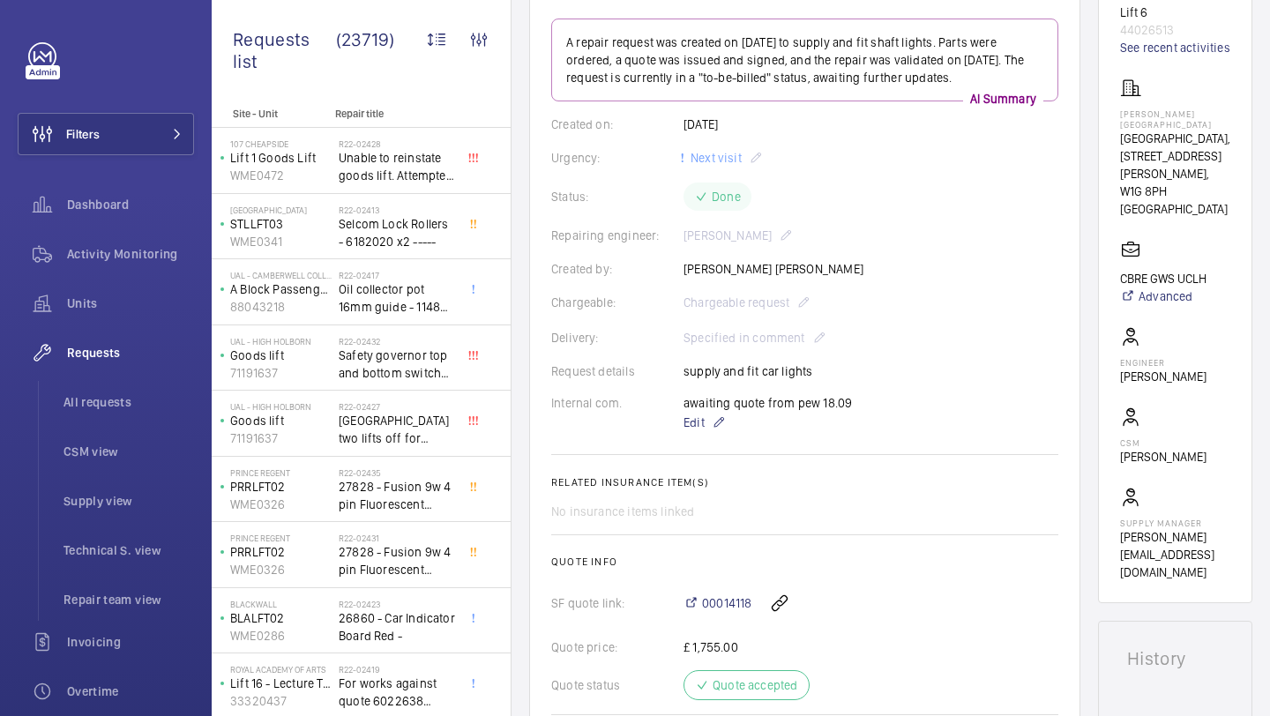
scroll to position [205, 0]
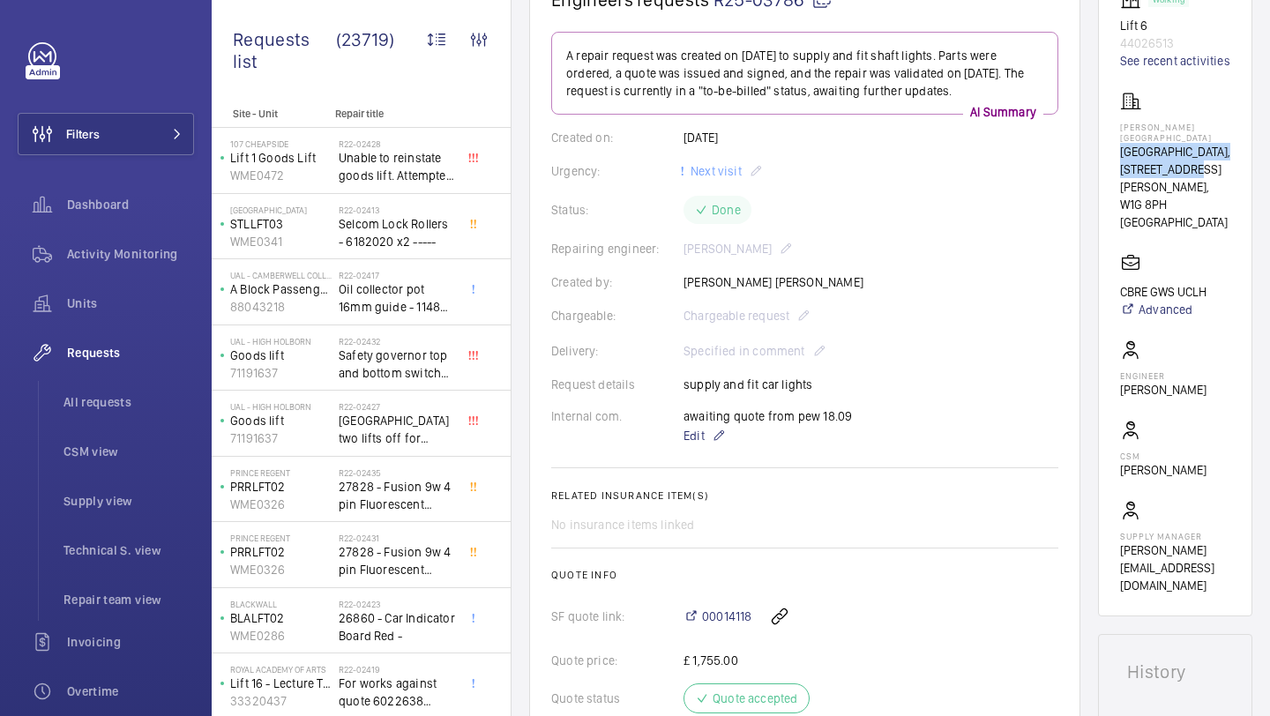
drag, startPoint x: 1165, startPoint y: 188, endPoint x: 1120, endPoint y: 147, distance: 60.6
click at [1120, 147] on p "UCLH, 16-18 Westmoreland Street," at bounding box center [1175, 169] width 110 height 53
copy p "UCLH, 16-18 Westmoreland Street,"
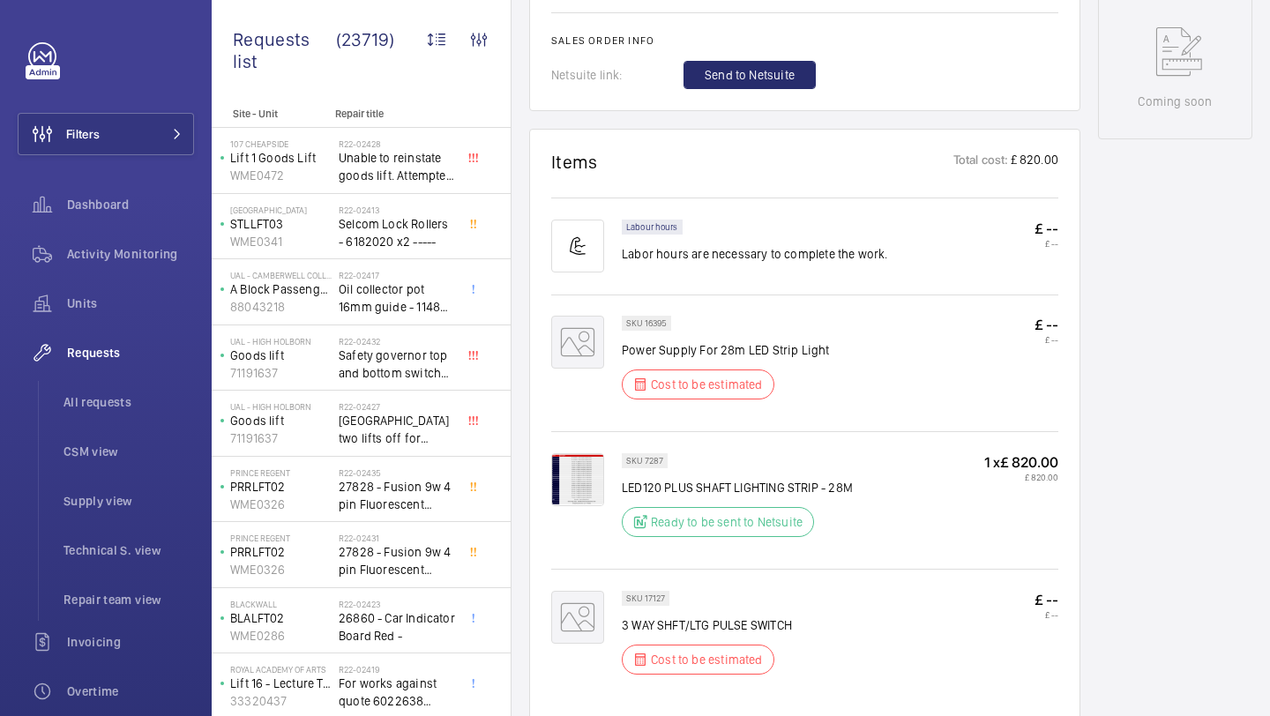
scroll to position [959, 0]
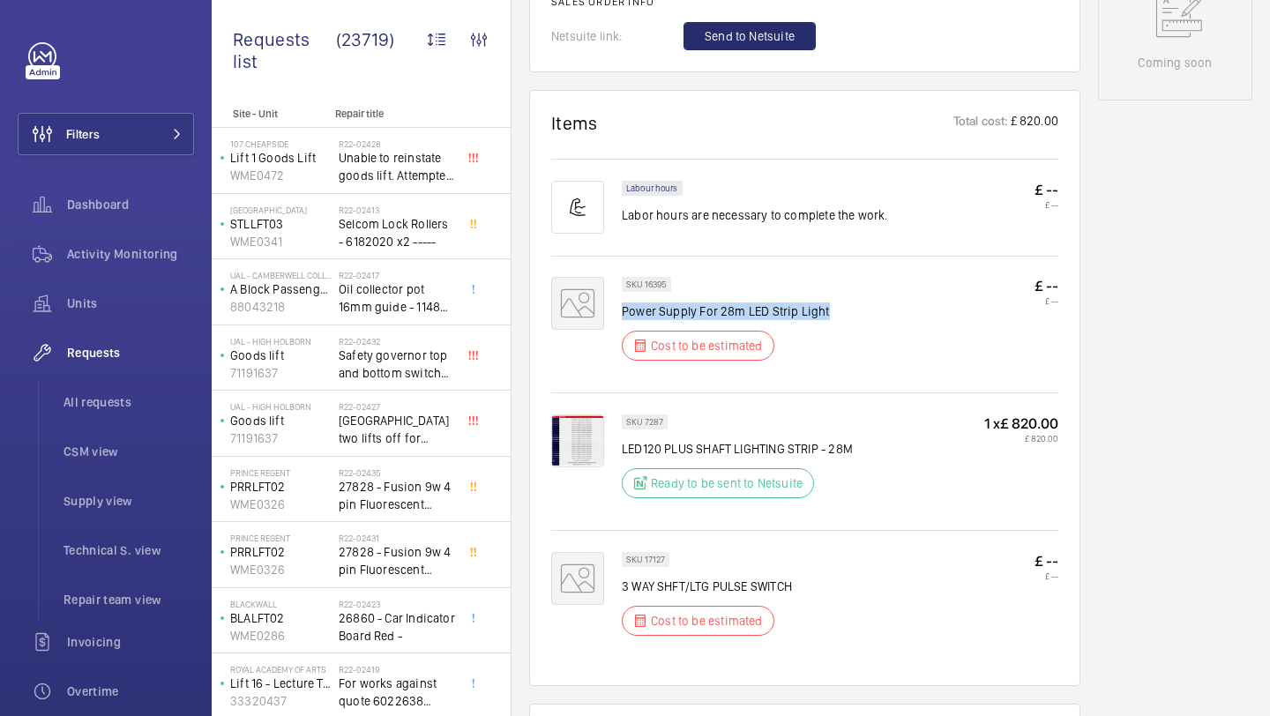
drag, startPoint x: 819, startPoint y: 321, endPoint x: 625, endPoint y: 320, distance: 194.0
click at [622, 318] on div "SKU 16395 Power Supply For 28m LED Strip Light Cost to be estimated £ -- £ --" at bounding box center [840, 324] width 436 height 94
copy p "Power Supply For 28m LED Strip Light"
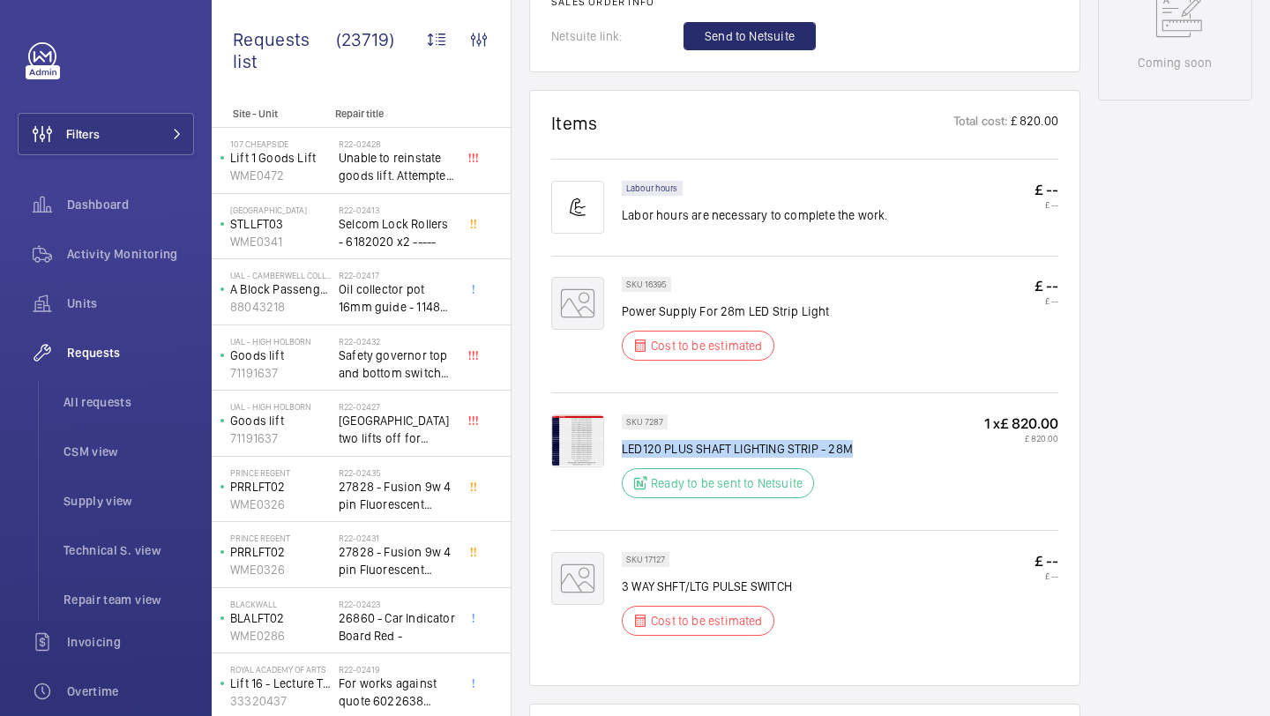
drag, startPoint x: 858, startPoint y: 449, endPoint x: 623, endPoint y: 452, distance: 235.5
click at [623, 452] on div "SKU 7287 LED120 PLUS SHAFT LIGHTING STRIP - 28M Ready to be sent to Netsuite 1 …" at bounding box center [840, 461] width 436 height 94
copy p "LED120 PLUS SHAFT LIGHTING STRIP - 28M"
drag, startPoint x: 789, startPoint y: 592, endPoint x: 623, endPoint y: 591, distance: 166.7
click at [623, 591] on p "3 WAY SHFT/LTG PULSE SWITCH" at bounding box center [707, 587] width 170 height 18
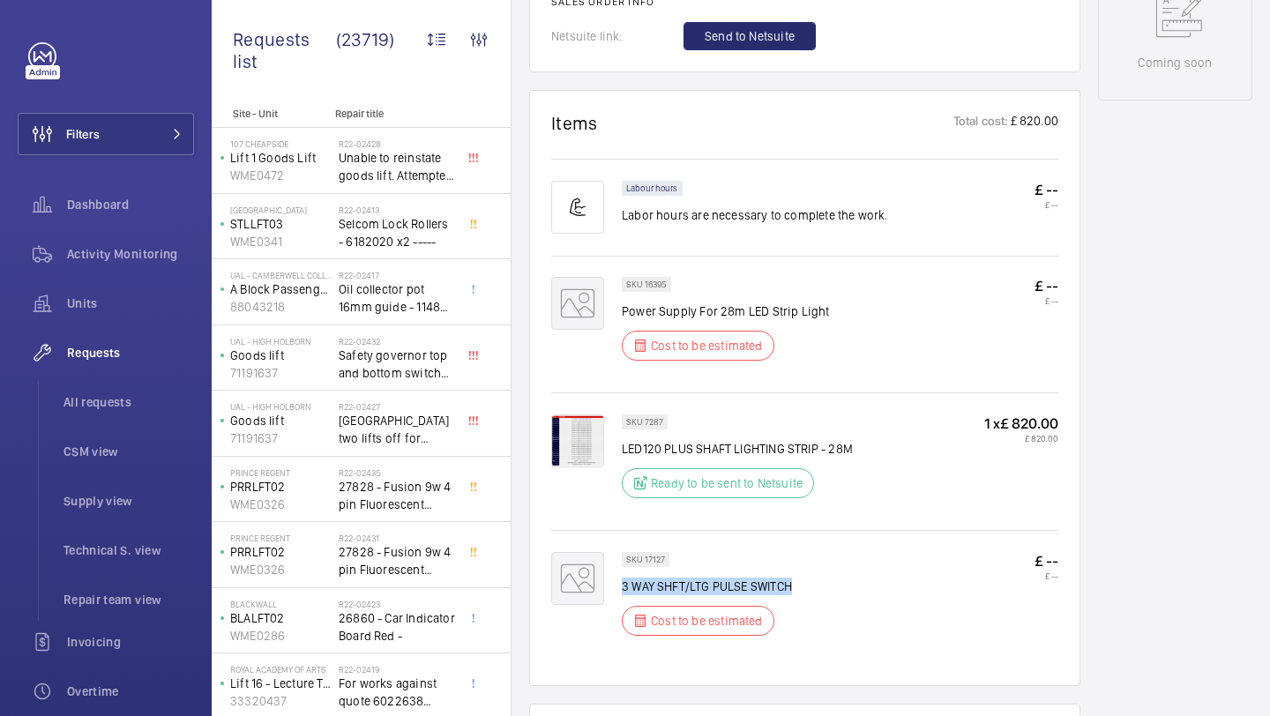
copy p "3 WAY SHFT/LTG PULSE SWITCH"
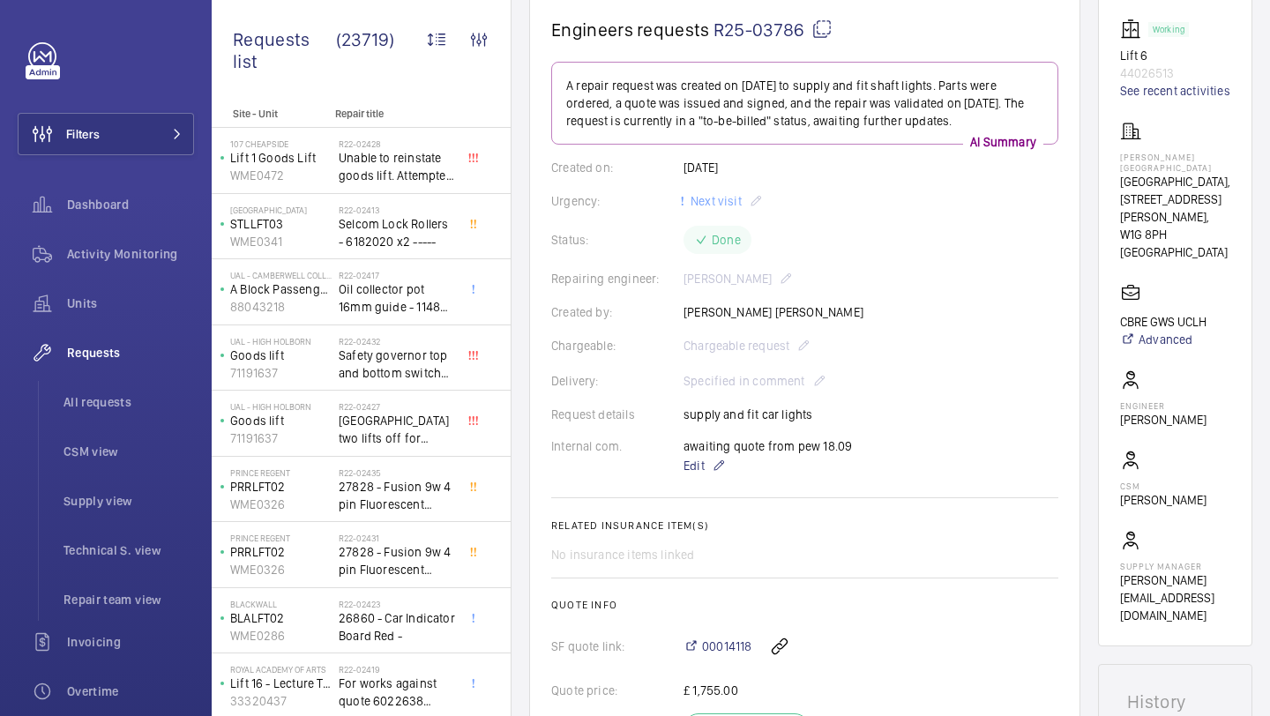
scroll to position [117, 0]
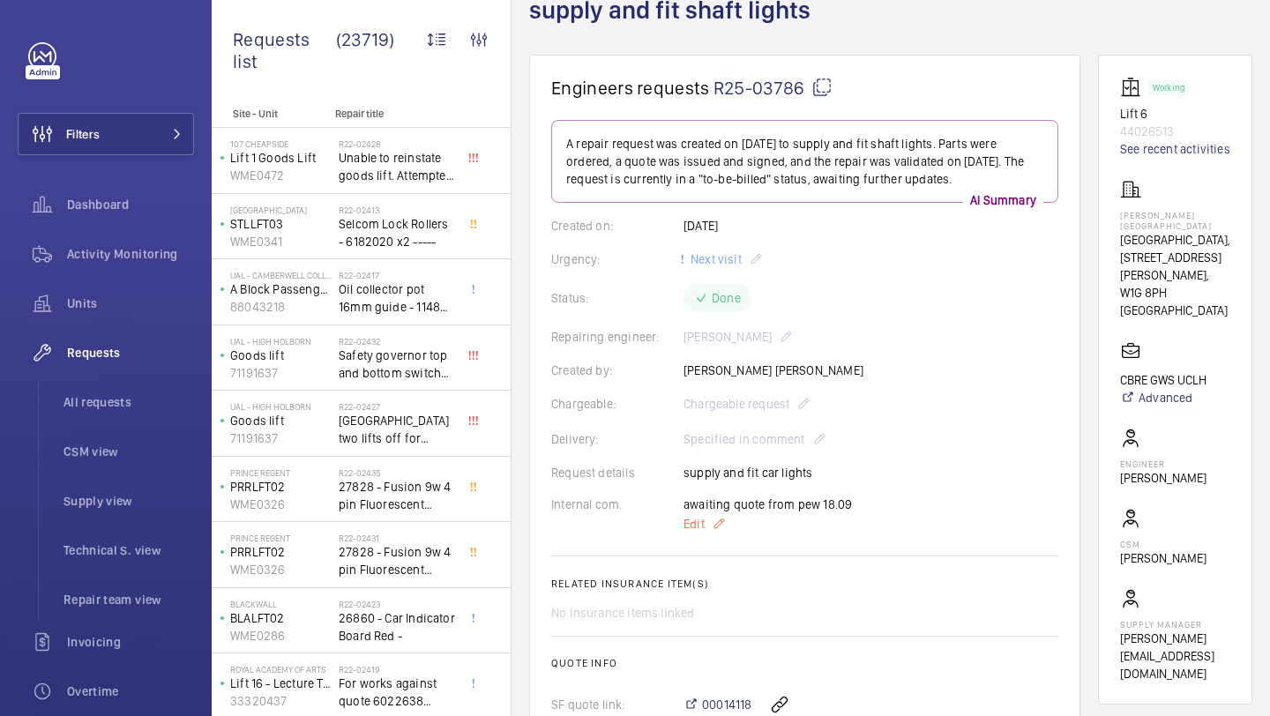
click at [704, 530] on span "Edit" at bounding box center [693, 524] width 21 height 18
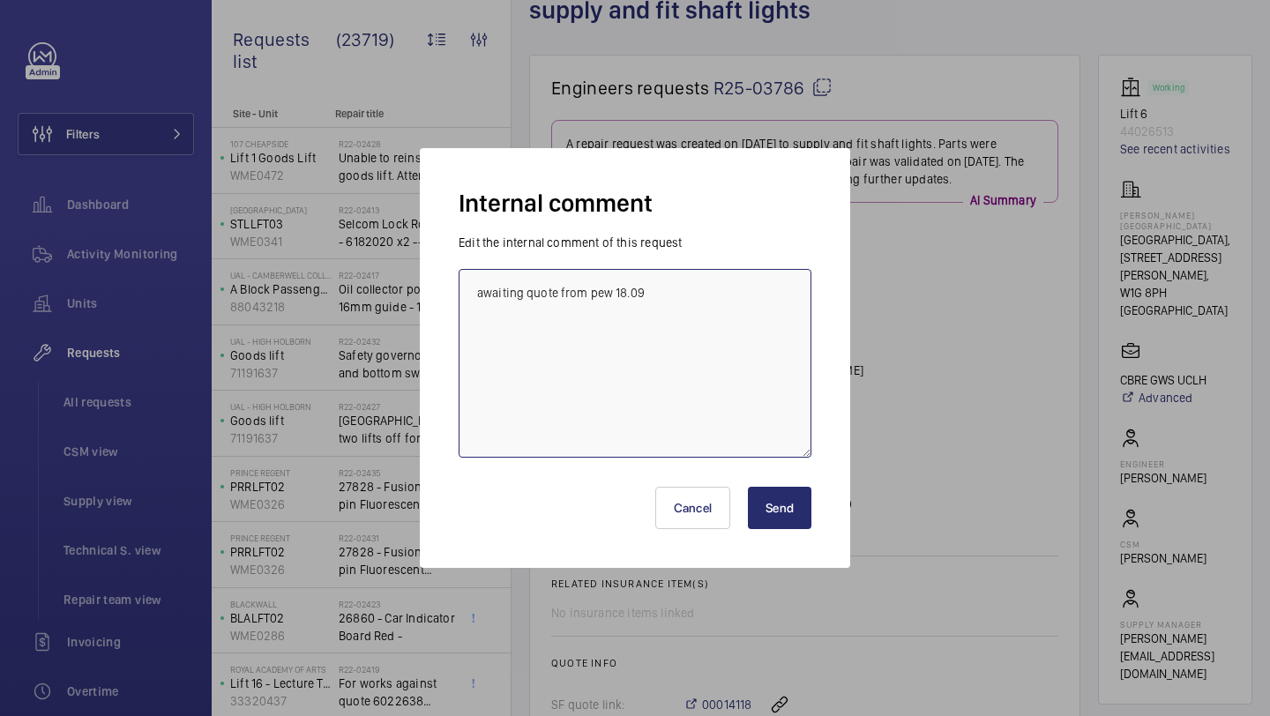
click at [743, 341] on textarea "awaiting quote from pew 18.09" at bounding box center [635, 363] width 353 height 189
type textarea "awaiting quote from pew 18.09 elle"
click at [785, 509] on button "Send" at bounding box center [779, 508] width 63 height 42
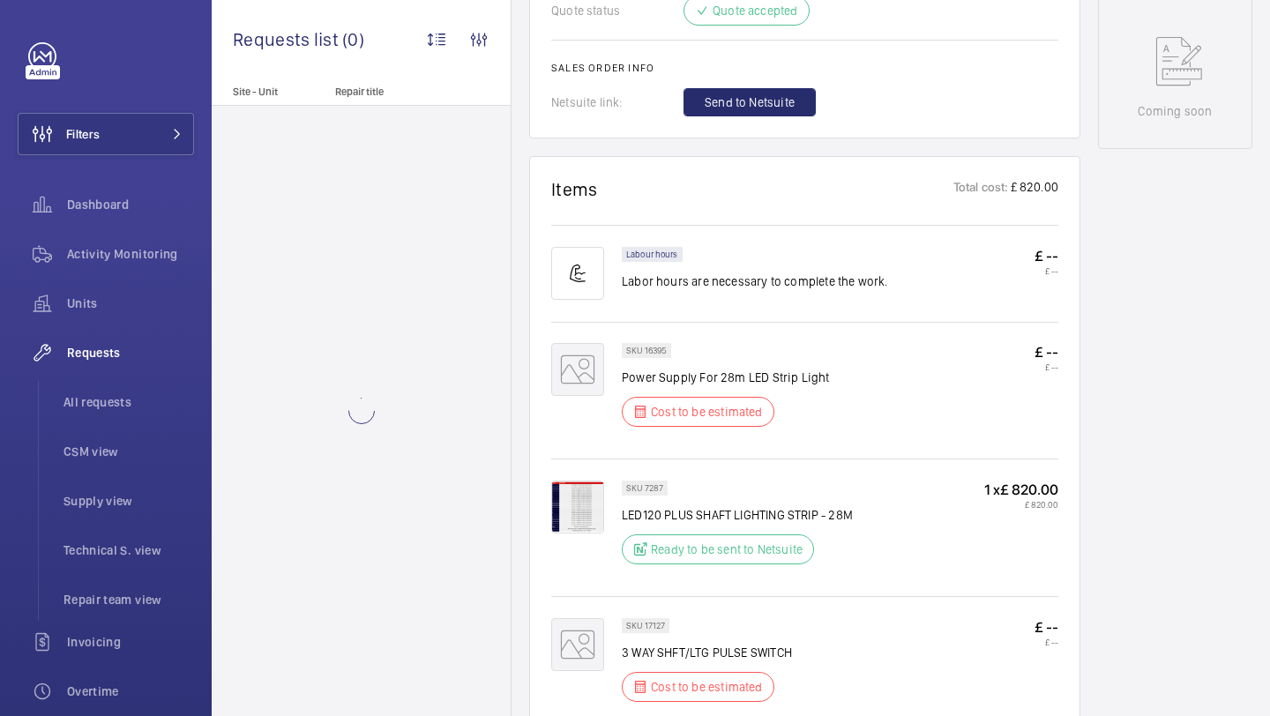
scroll to position [1062, 0]
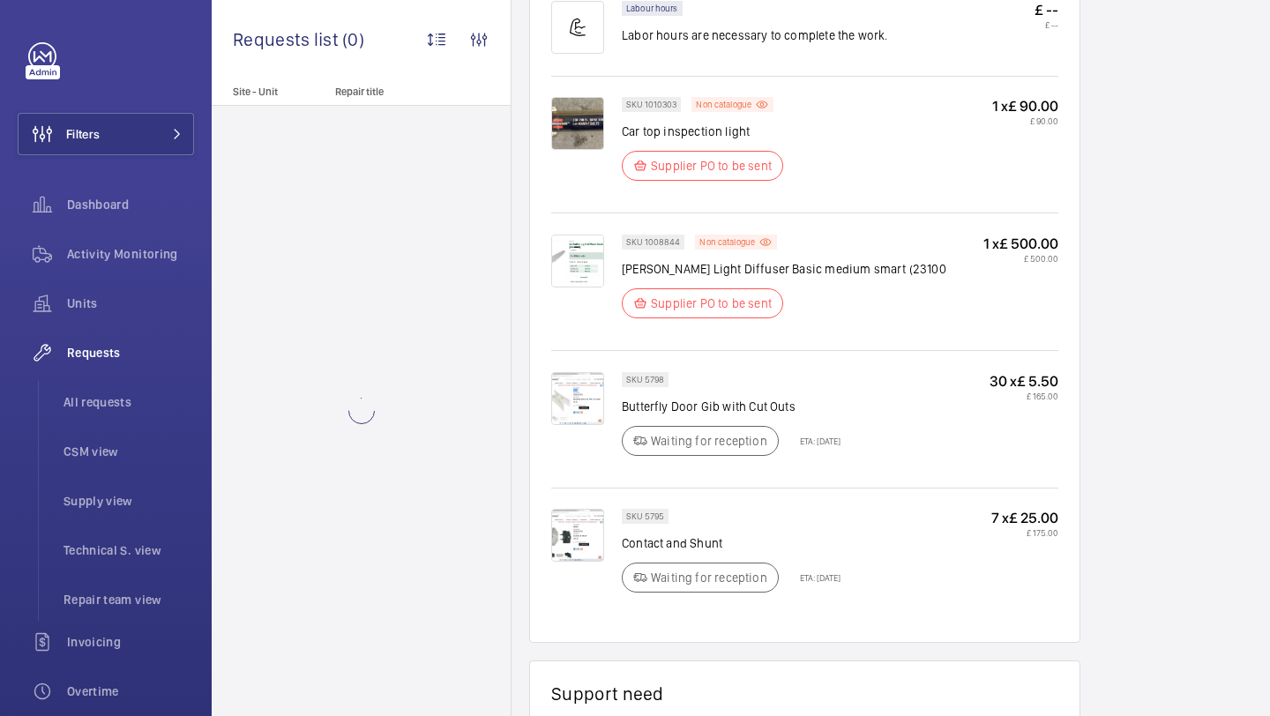
scroll to position [1255, 0]
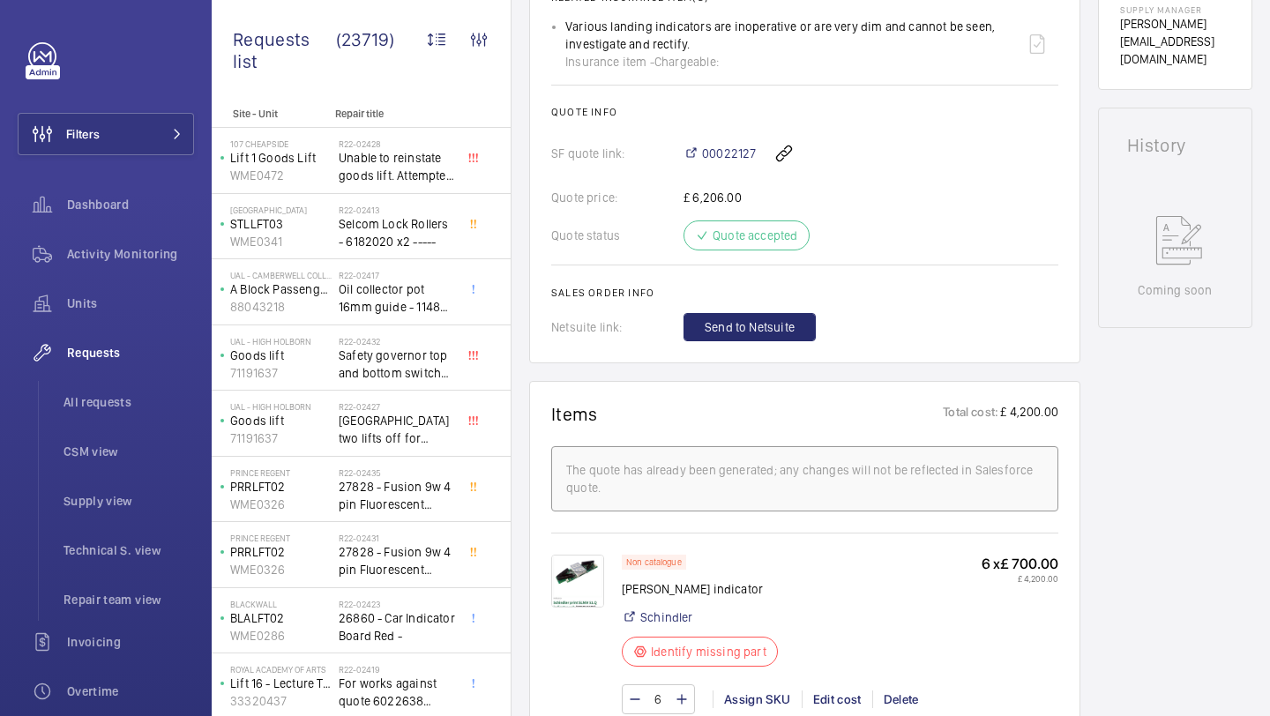
scroll to position [922, 0]
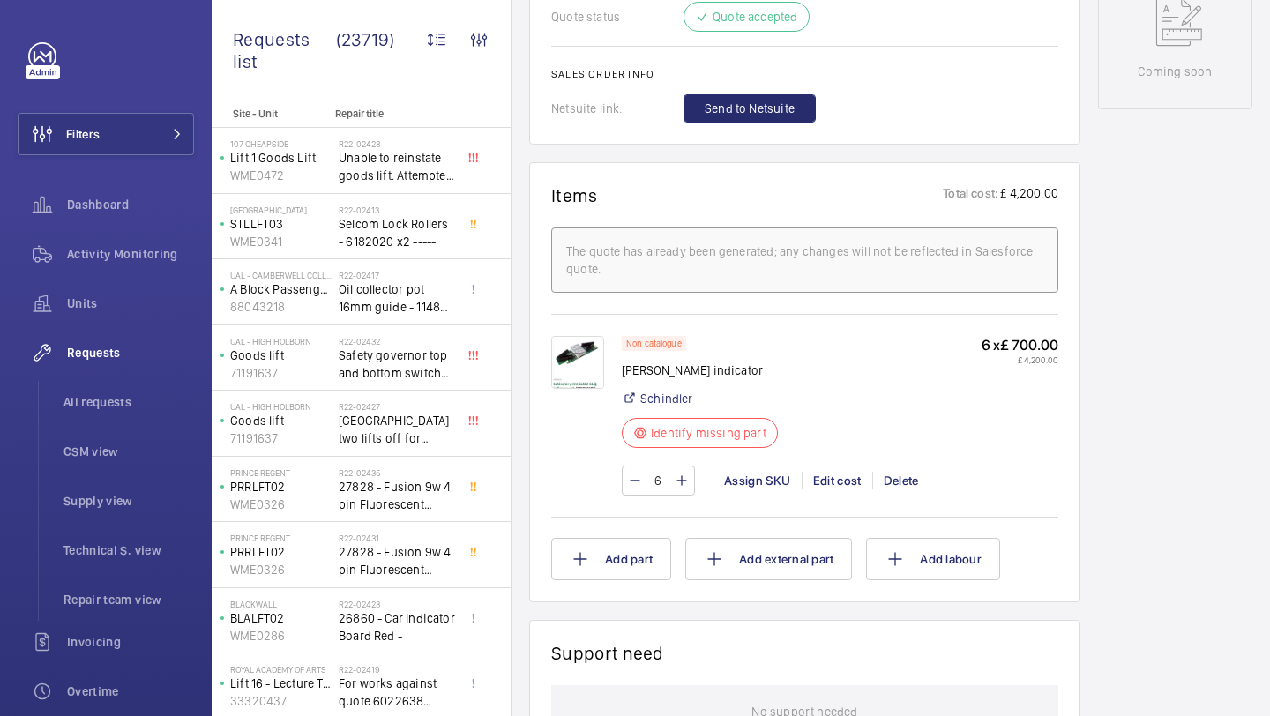
click at [566, 384] on img at bounding box center [577, 362] width 53 height 53
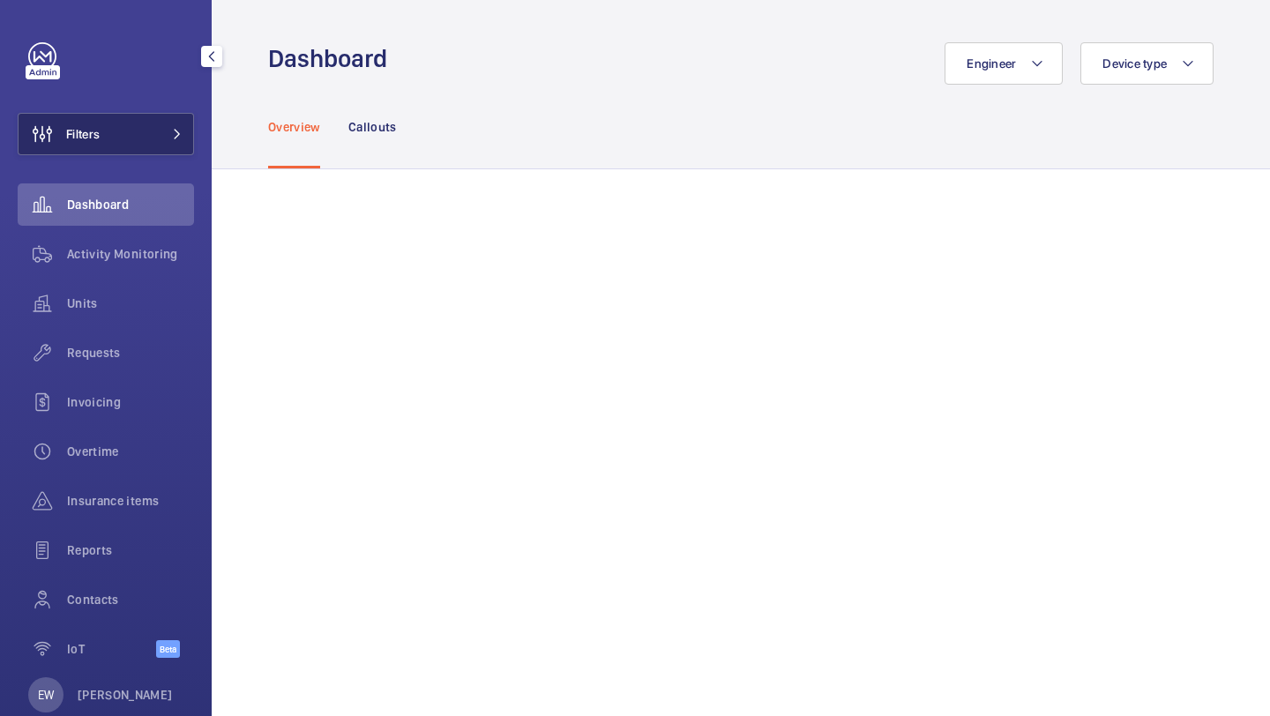
click at [143, 120] on button "Filters" at bounding box center [106, 134] width 176 height 42
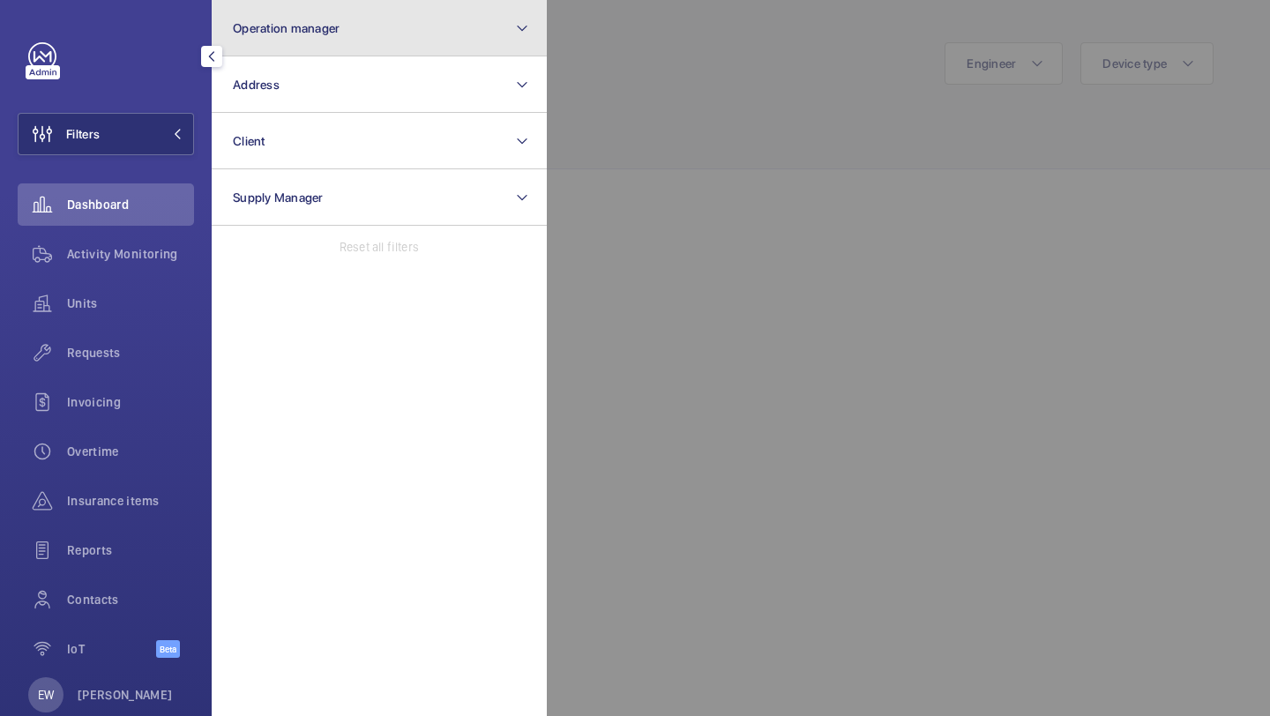
click at [240, 15] on button "Operation manager" at bounding box center [379, 28] width 335 height 56
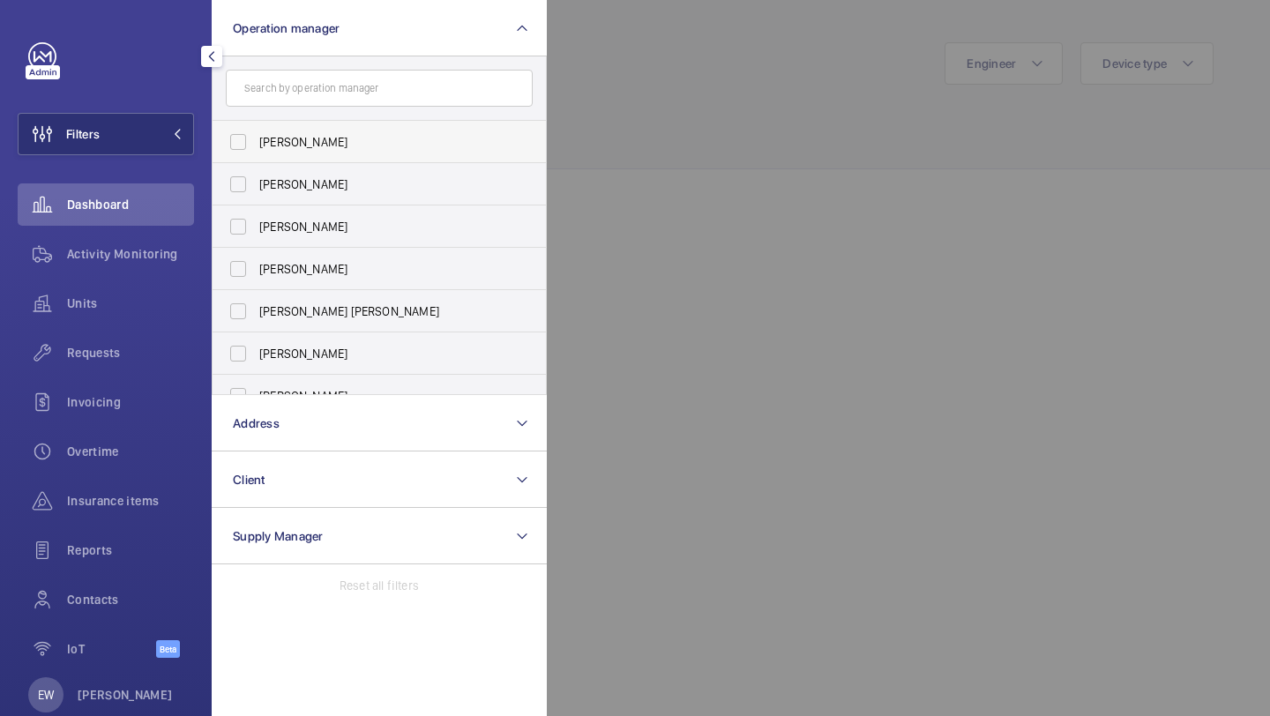
click at [300, 136] on span "[PERSON_NAME]" at bounding box center [380, 142] width 242 height 18
click at [256, 136] on input "[PERSON_NAME]" at bounding box center [237, 141] width 35 height 35
checkbox input "true"
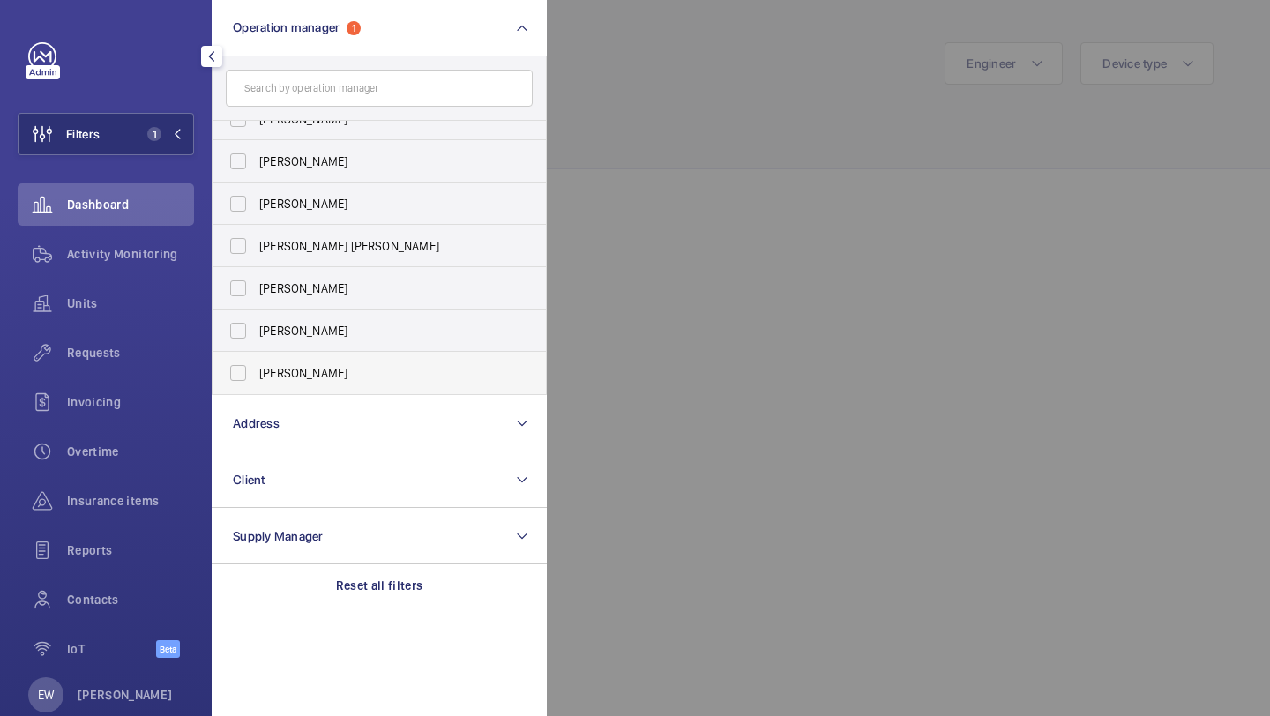
click at [308, 367] on span "[PERSON_NAME]" at bounding box center [380, 373] width 242 height 18
click at [256, 367] on input "[PERSON_NAME]" at bounding box center [237, 372] width 35 height 35
checkbox input "true"
click at [172, 307] on span "Units" at bounding box center [130, 304] width 127 height 18
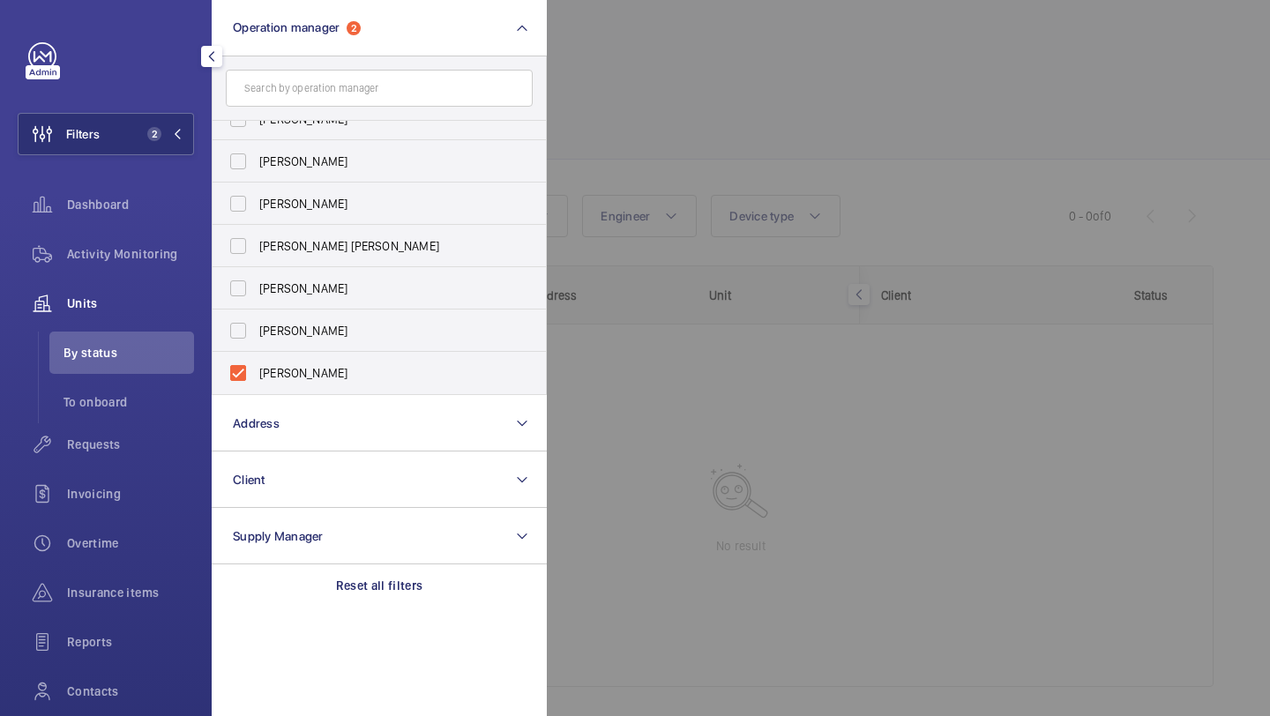
click at [798, 175] on div at bounding box center [1182, 358] width 1270 height 716
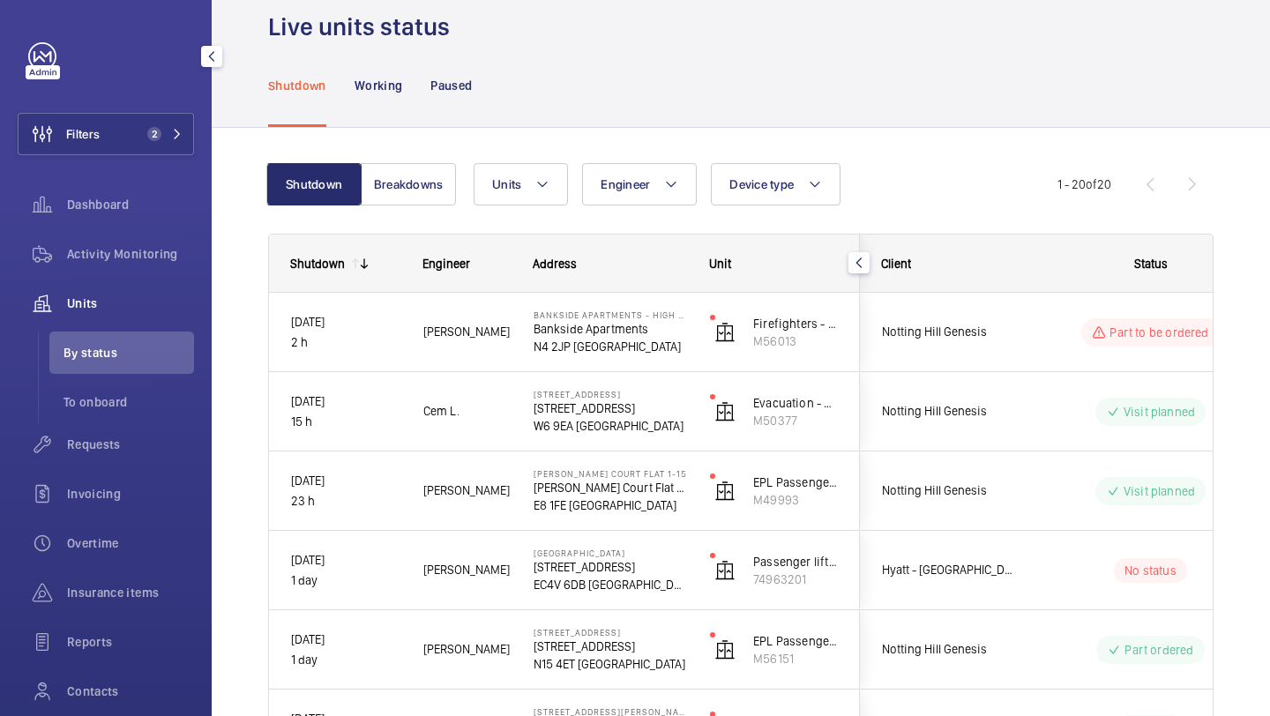
scroll to position [40, 0]
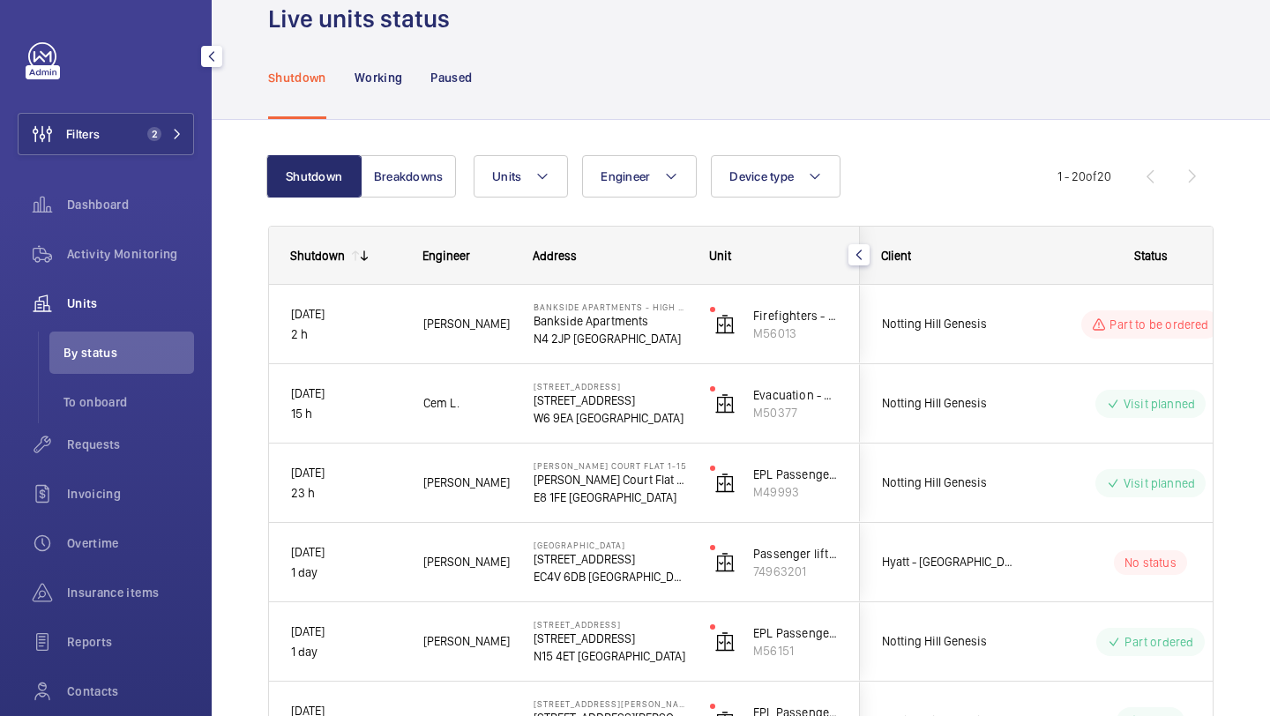
click at [928, 271] on div "Client" at bounding box center [939, 256] width 159 height 56
click at [942, 296] on div "Notting Hill Genesis" at bounding box center [939, 324] width 157 height 56
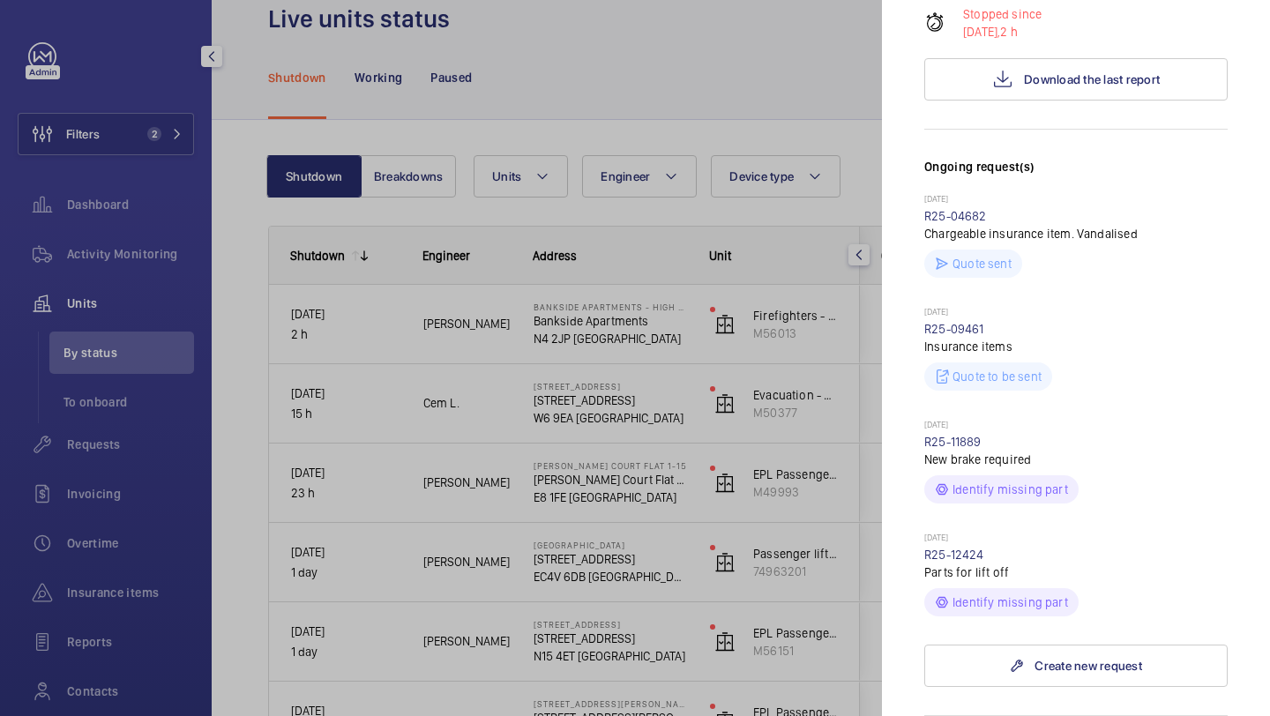
scroll to position [452, 0]
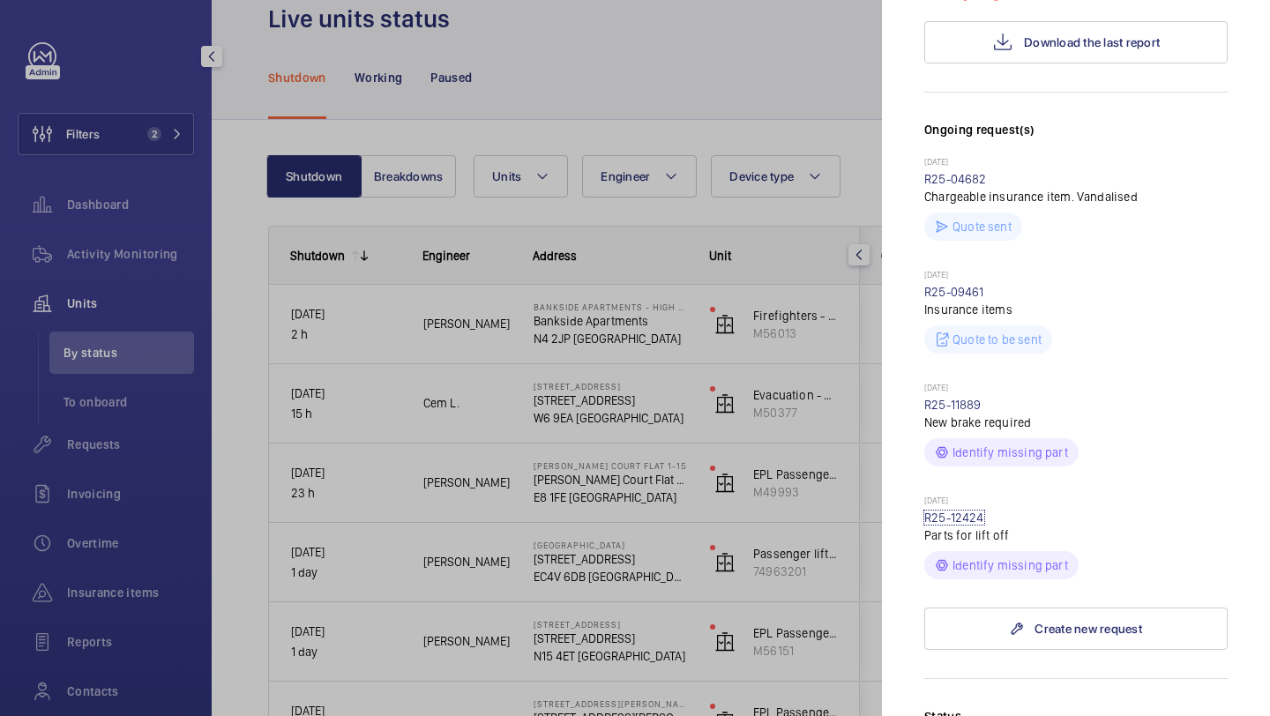
click at [962, 511] on link "R25-12424" at bounding box center [954, 518] width 60 height 14
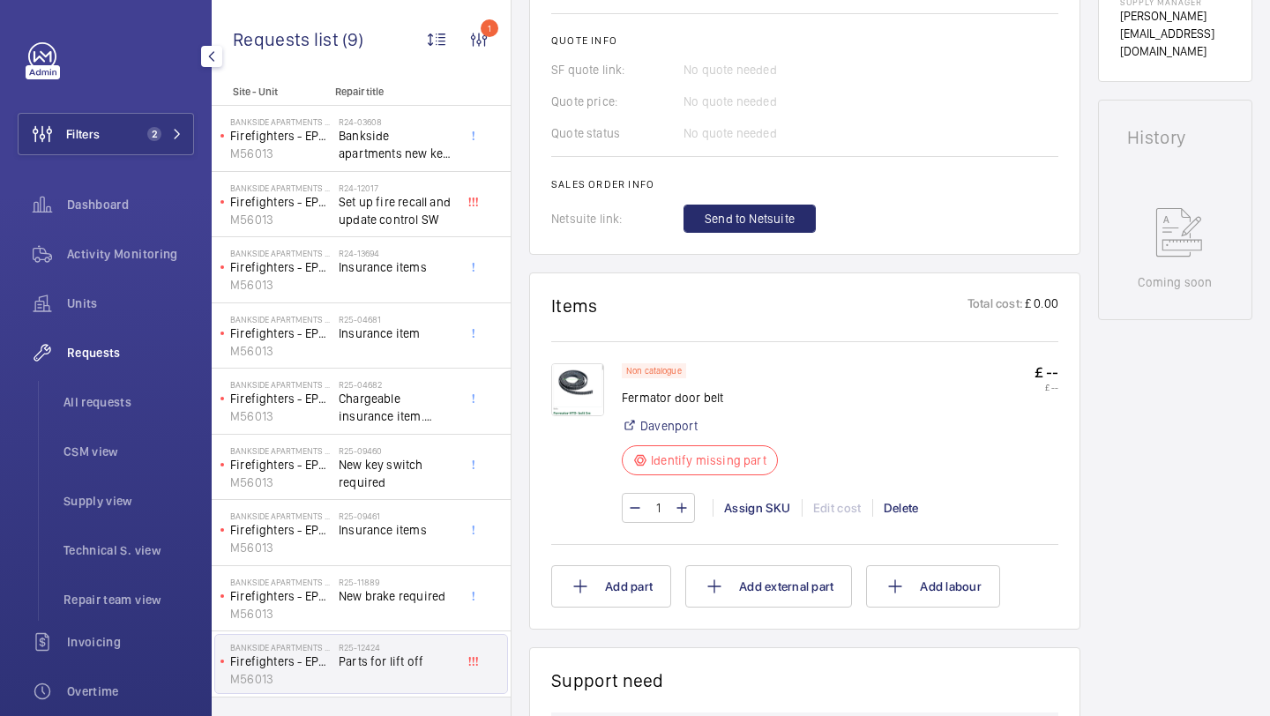
scroll to position [837, 0]
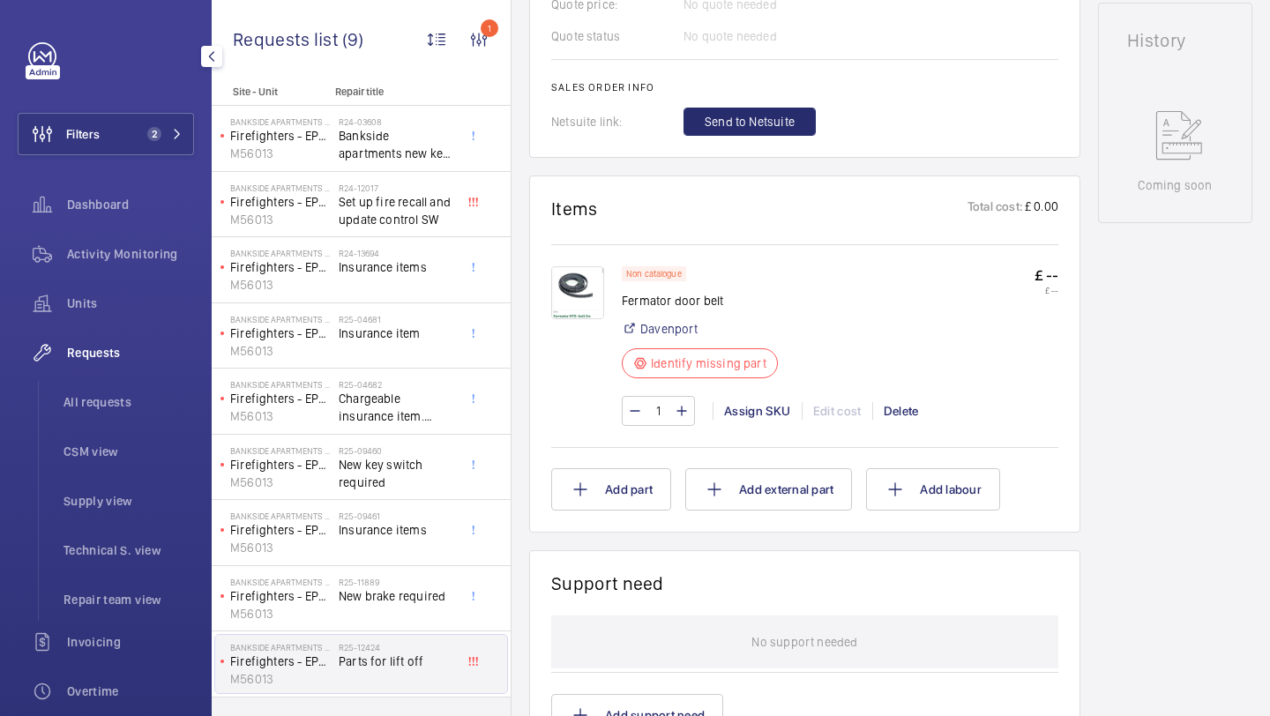
click at [552, 295] on img at bounding box center [577, 292] width 53 height 53
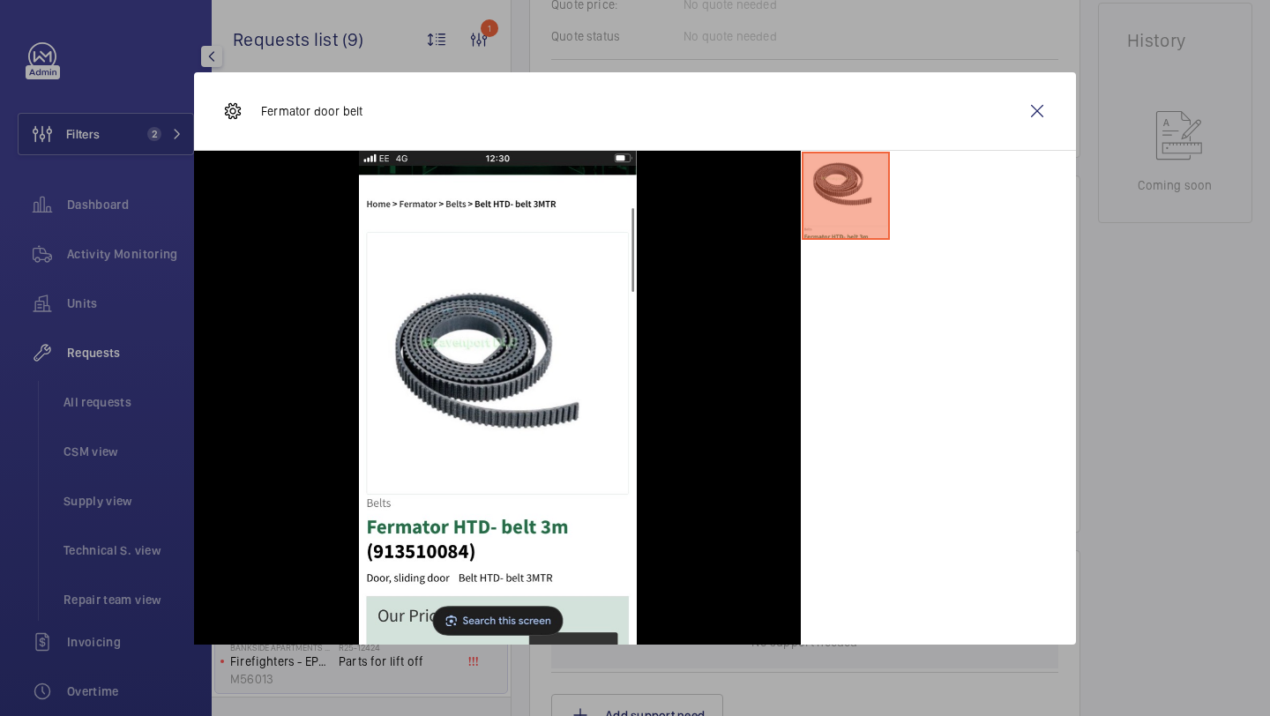
click at [1036, 136] on div "Fermator door belt" at bounding box center [635, 111] width 882 height 78
click at [1041, 116] on wm-front-icon-button at bounding box center [1037, 111] width 42 height 42
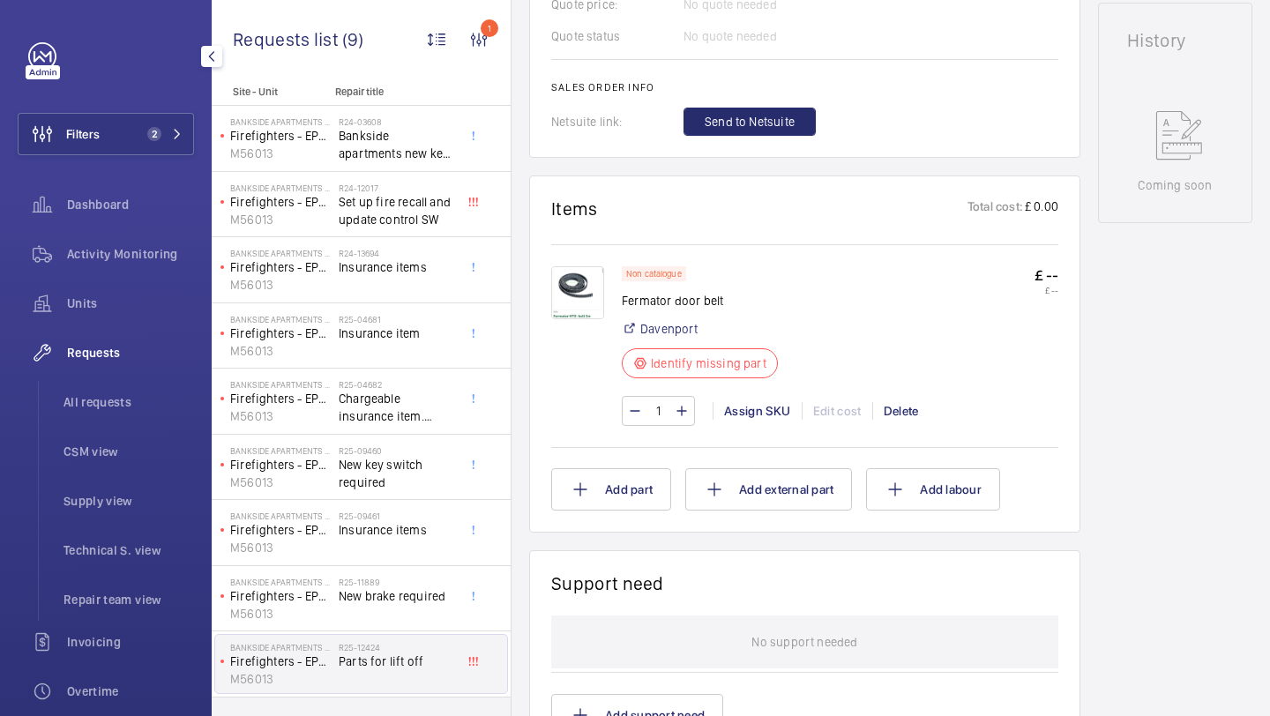
click at [594, 290] on img at bounding box center [577, 292] width 53 height 53
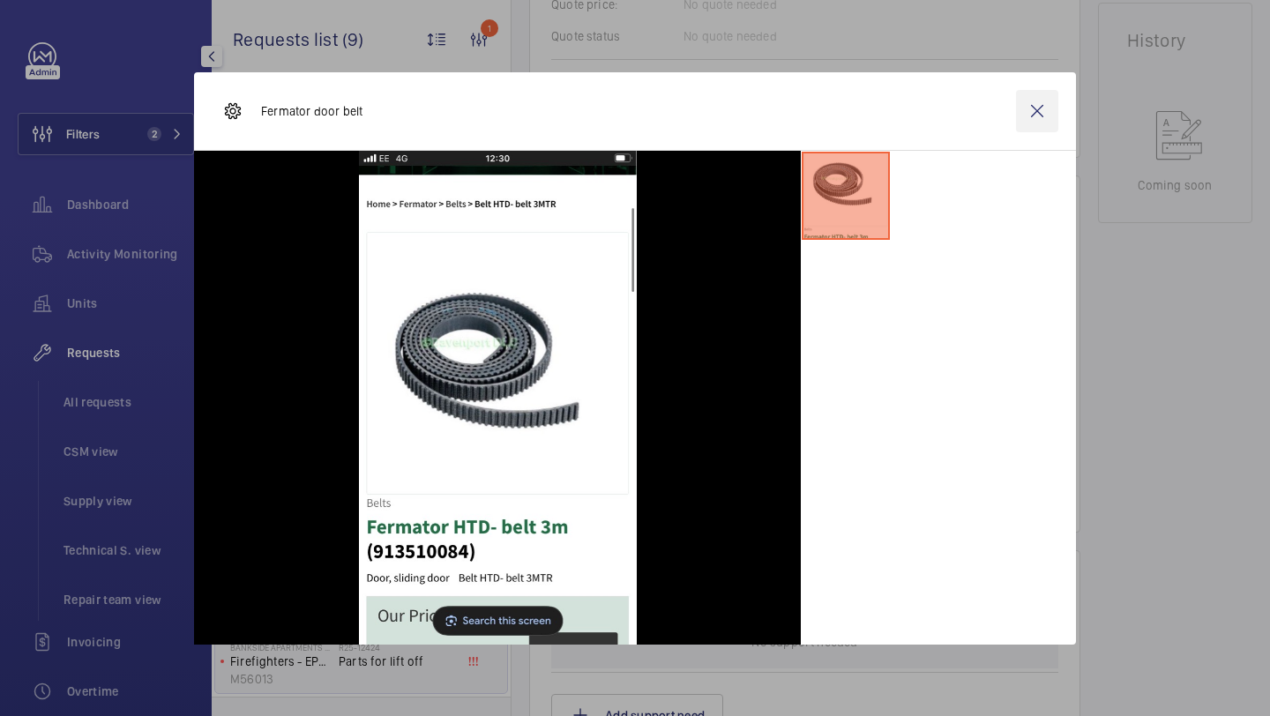
click at [1041, 125] on wm-front-icon-button at bounding box center [1037, 111] width 42 height 42
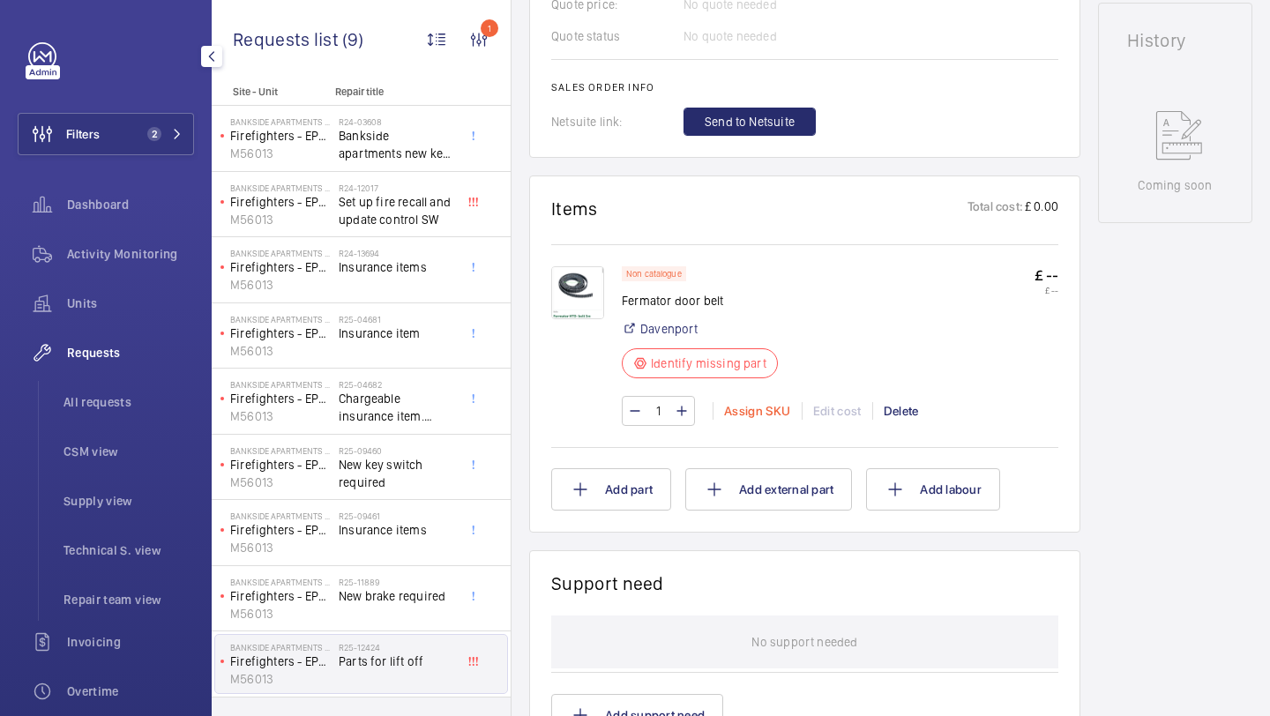
click at [739, 411] on div "Assign SKU" at bounding box center [756, 411] width 89 height 18
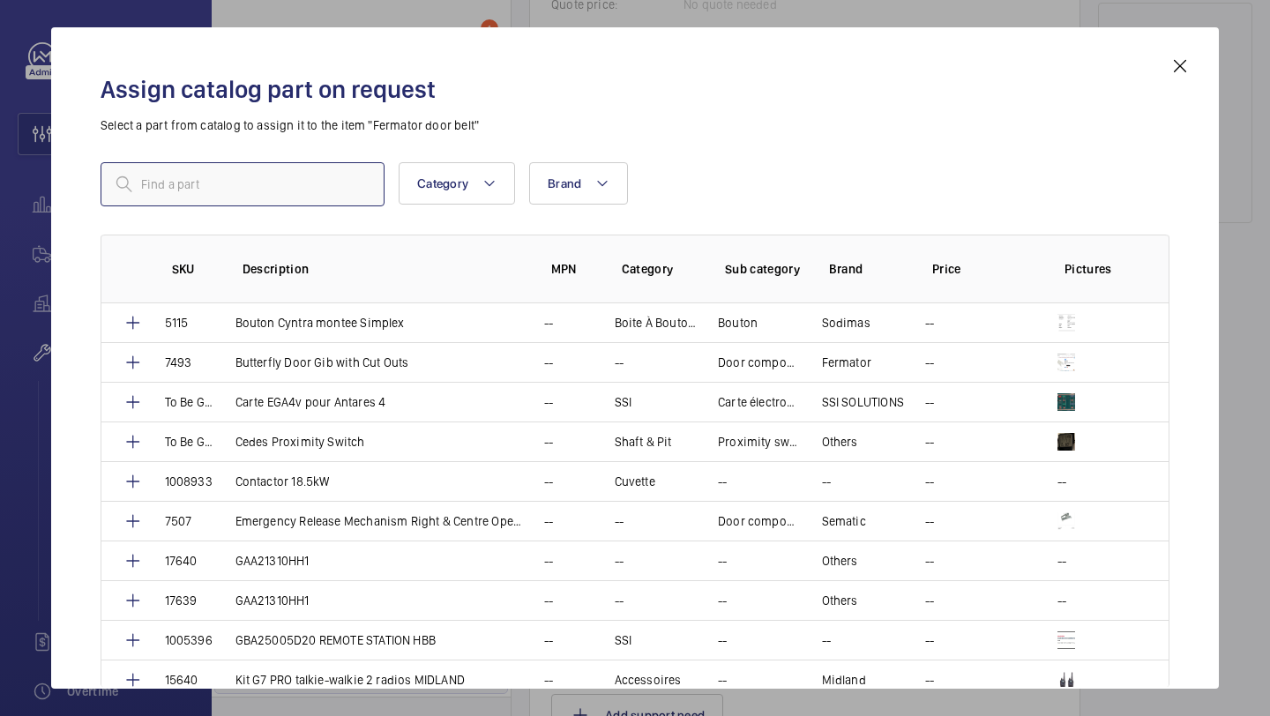
click at [245, 204] on input "text" at bounding box center [243, 184] width 284 height 44
paste input "Fermator HTD- belt 3m"
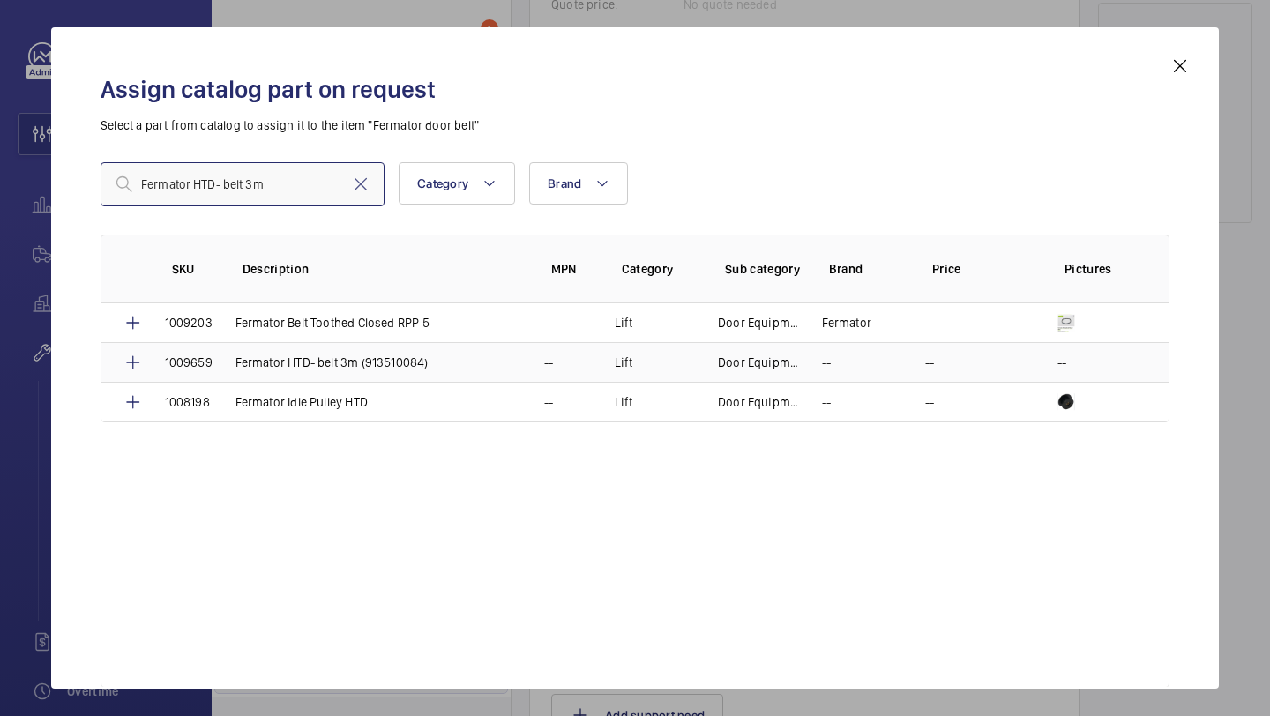
type input "Fermator HTD- belt 3m"
click at [242, 373] on td "Fermator HTD- belt 3m (913510084)" at bounding box center [368, 362] width 309 height 40
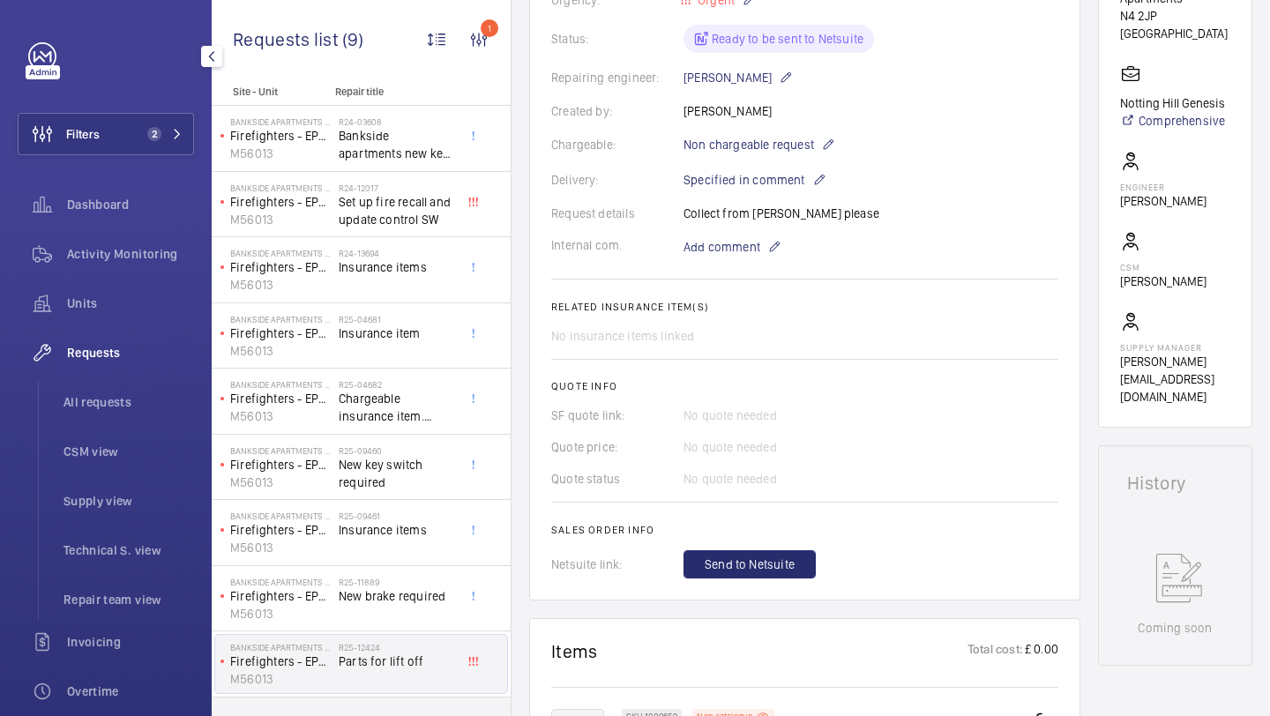
scroll to position [402, 0]
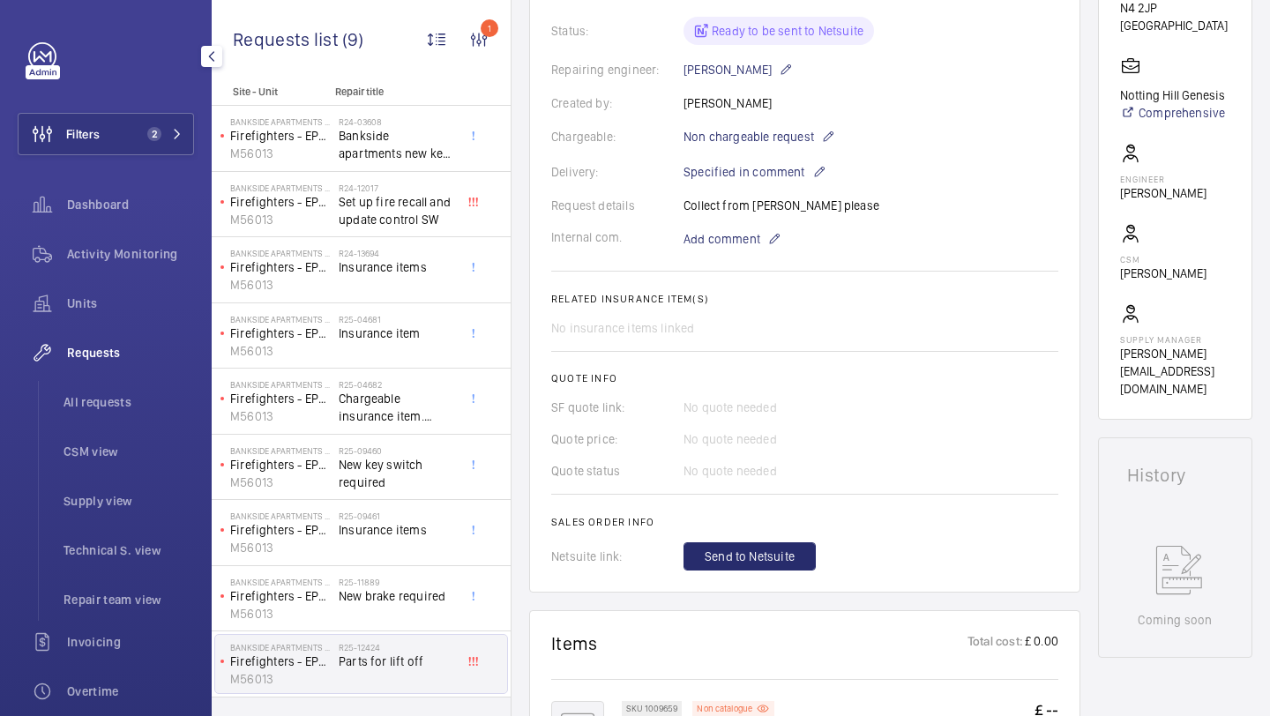
click at [761, 542] on wm-front-card-body "The repair request was created on 2025-09-18 by David Clifford for a lift part.…" at bounding box center [804, 202] width 507 height 735
click at [759, 555] on span "Send to Netsuite" at bounding box center [750, 557] width 90 height 18
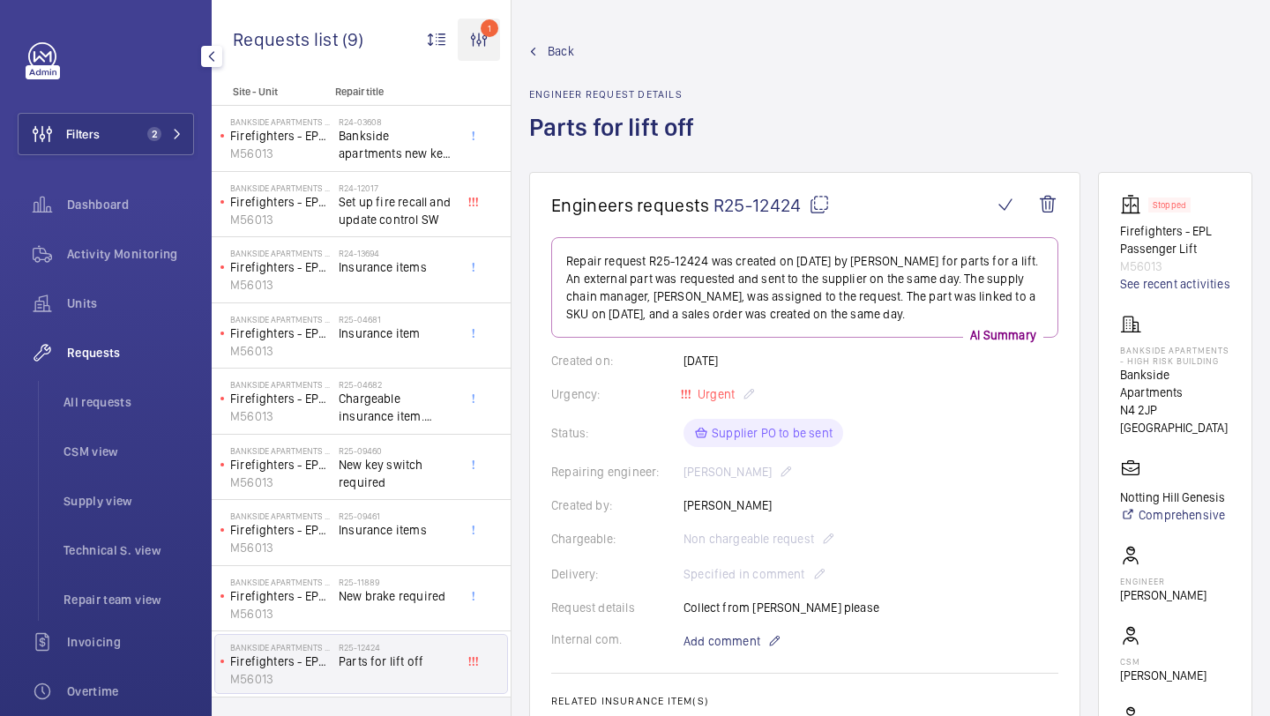
scroll to position [455, 0]
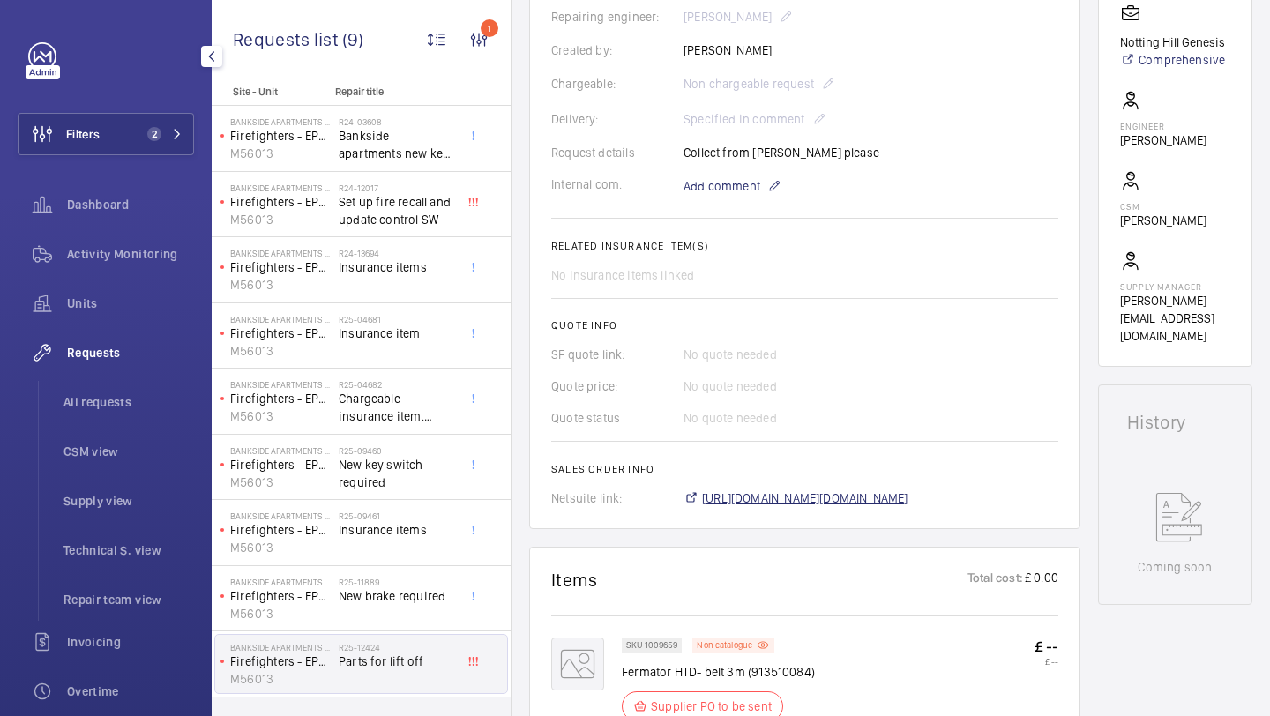
click at [726, 498] on span "https://6461500.app.netsuite.com/app/accounting/transactions/salesord.nl?id=301…" at bounding box center [805, 498] width 206 height 18
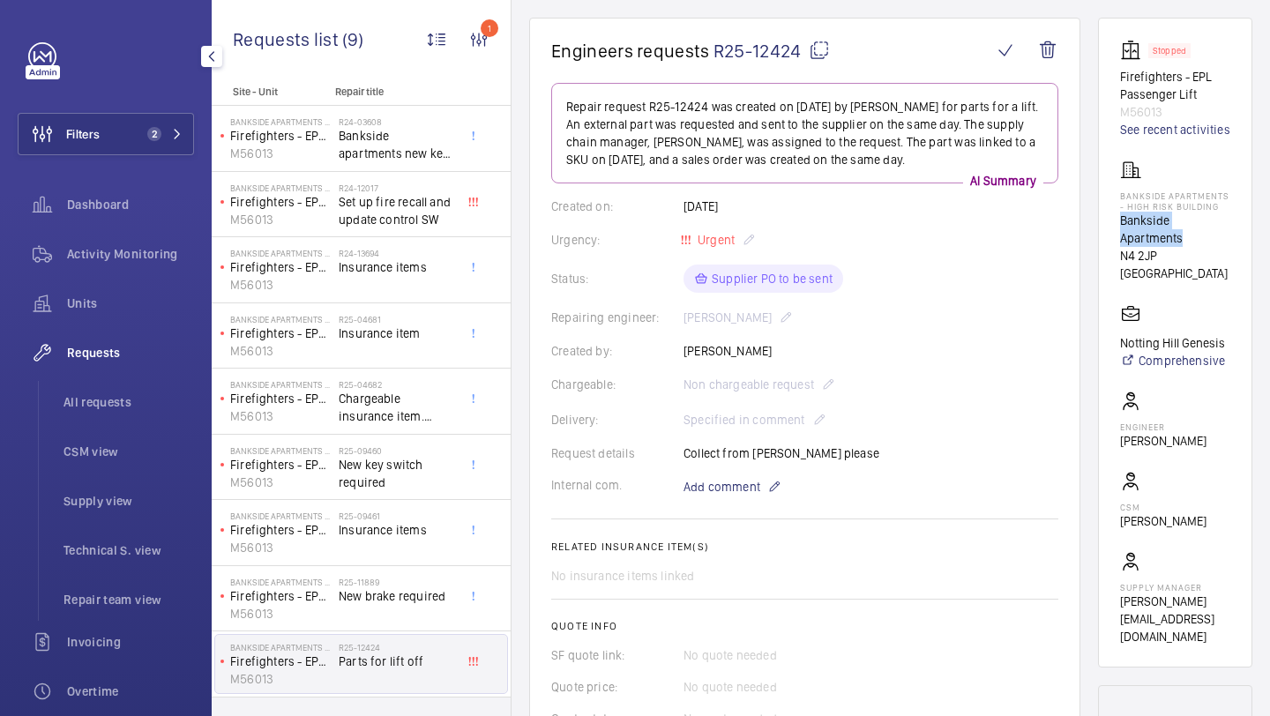
drag, startPoint x: 1187, startPoint y: 264, endPoint x: 1118, endPoint y: 248, distance: 70.6
click at [1118, 248] on wm-front-card "Stopped Firefighters - EPL Passenger Lift M56013 See recent activities Bankside…" at bounding box center [1175, 343] width 154 height 650
copy p "Bankside Apartments"
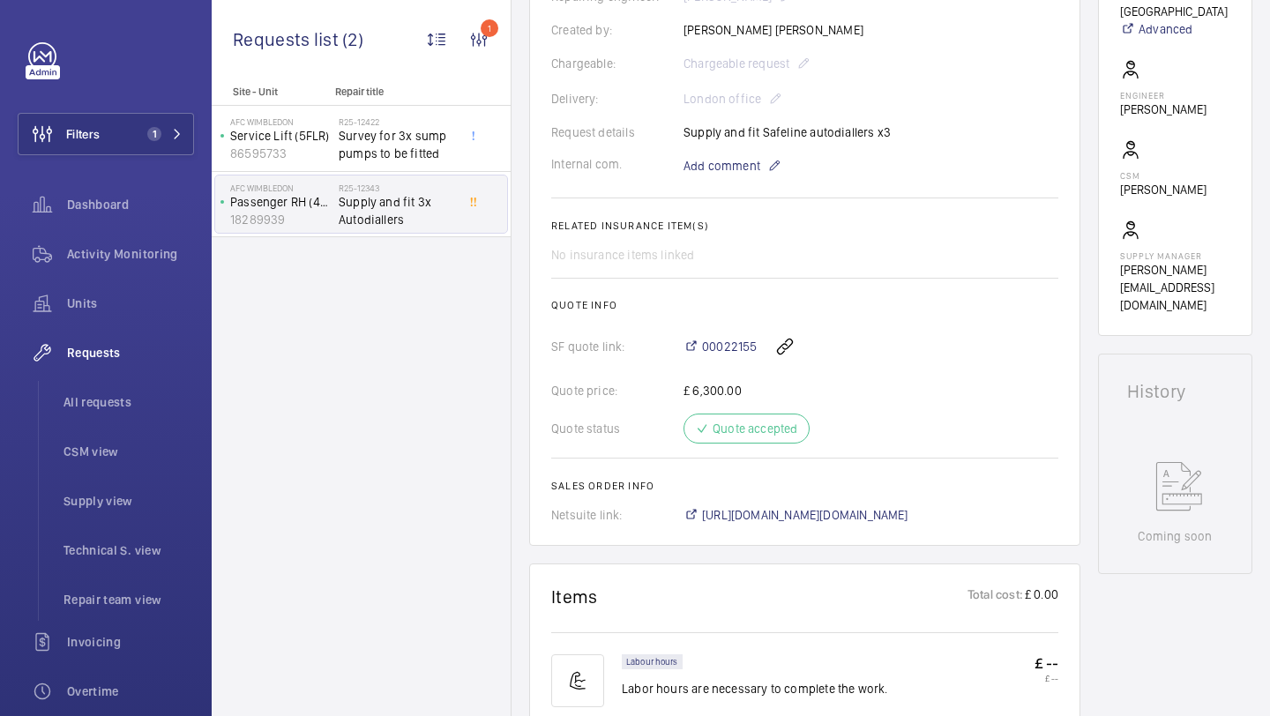
scroll to position [541, 0]
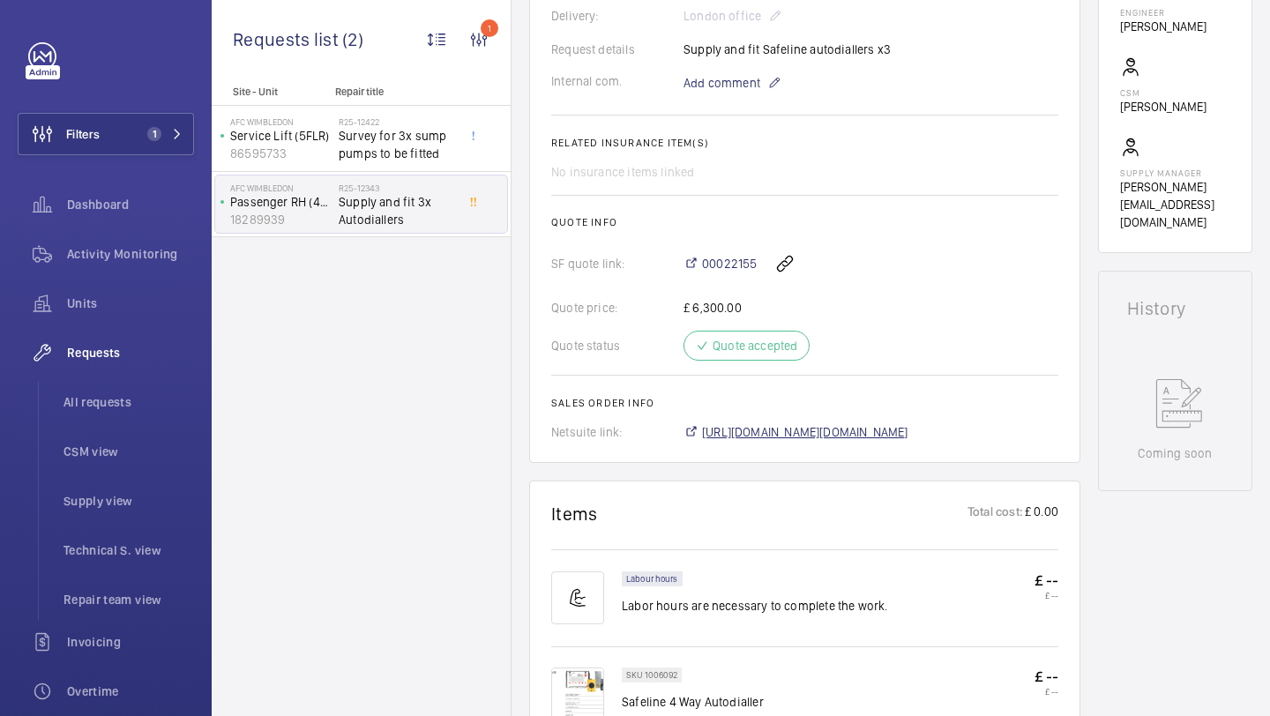
click at [757, 441] on span "[URL][DOMAIN_NAME][DOMAIN_NAME]" at bounding box center [805, 432] width 206 height 18
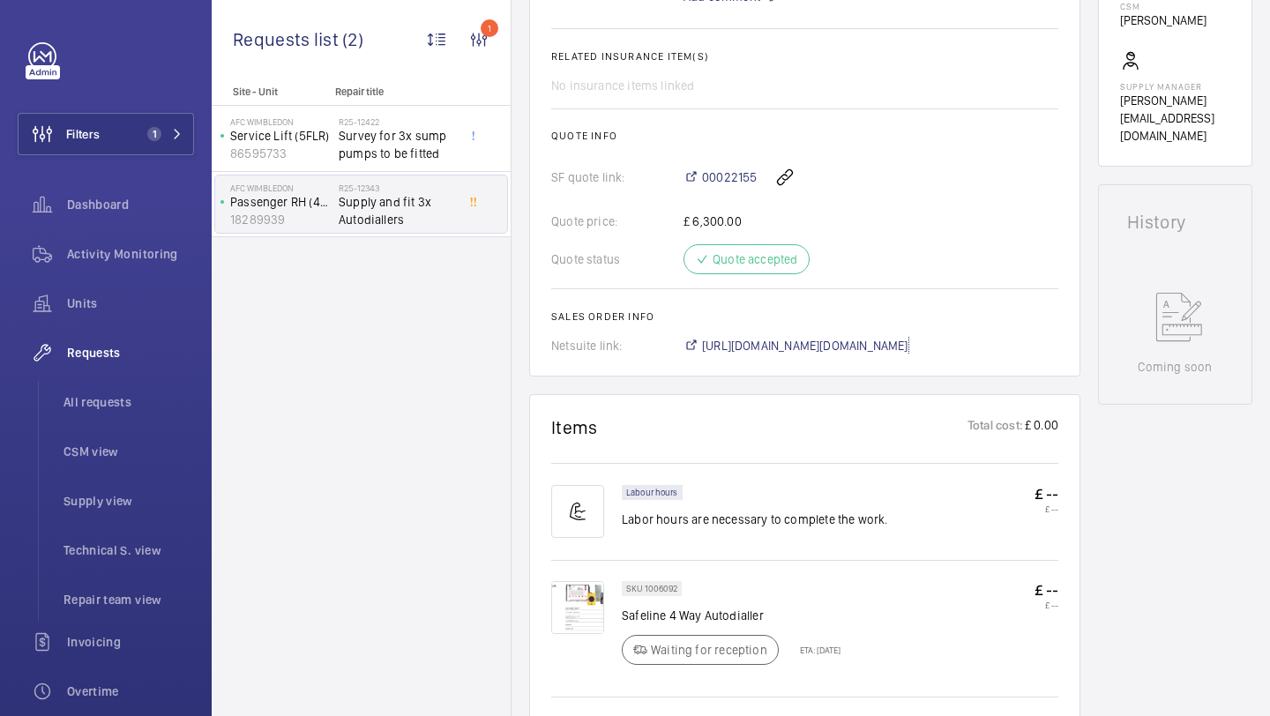
scroll to position [955, 0]
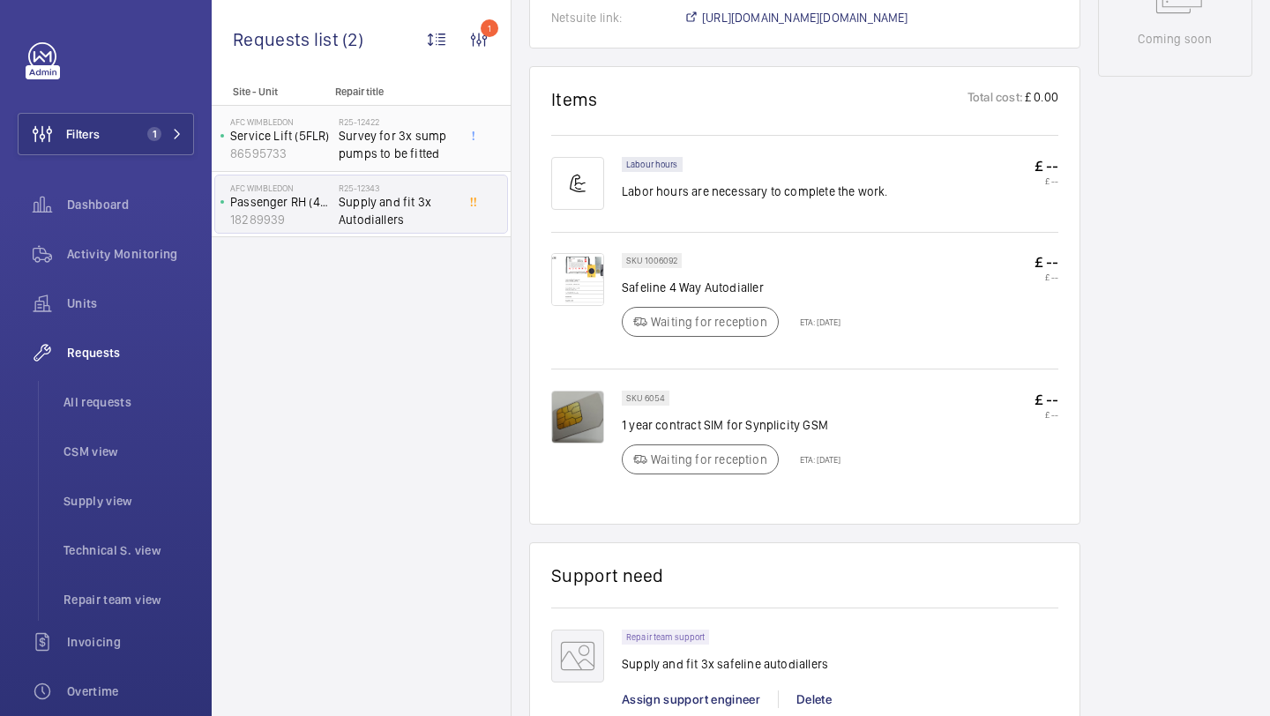
click at [411, 137] on span "Survey for 3x sump pumps to be fitted" at bounding box center [397, 144] width 116 height 35
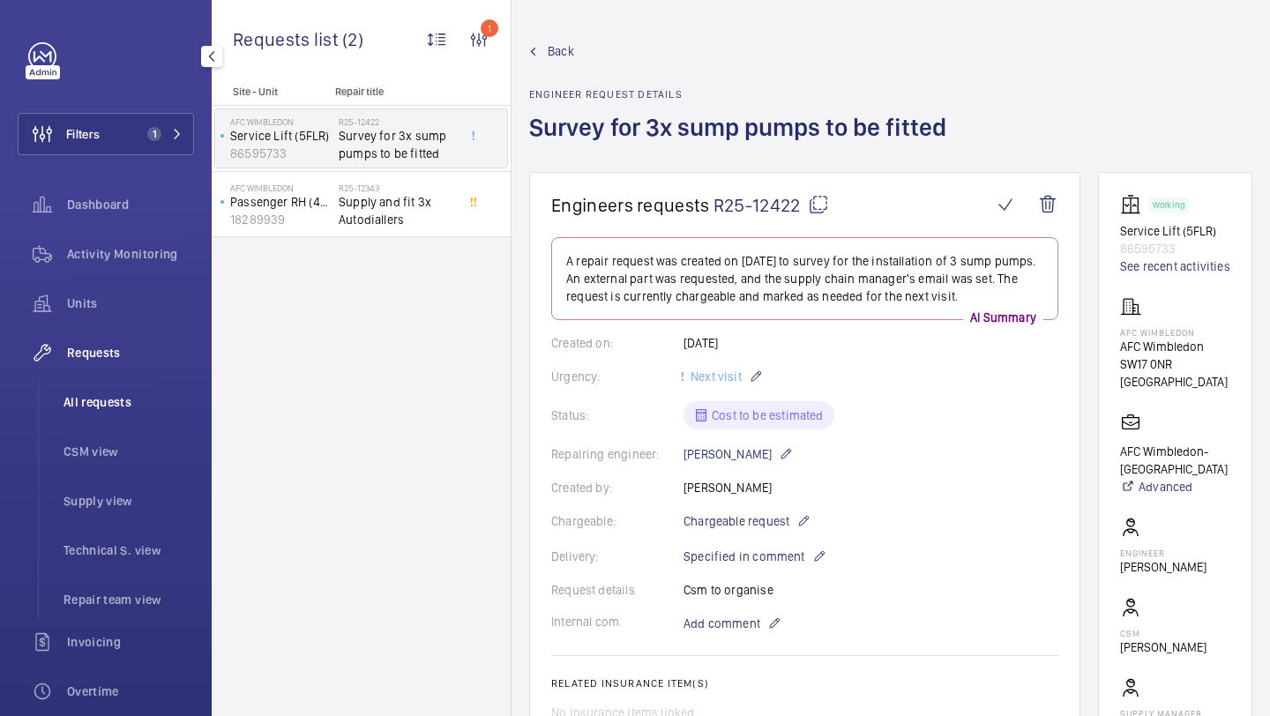
click at [116, 391] on li "All requests" at bounding box center [121, 402] width 145 height 42
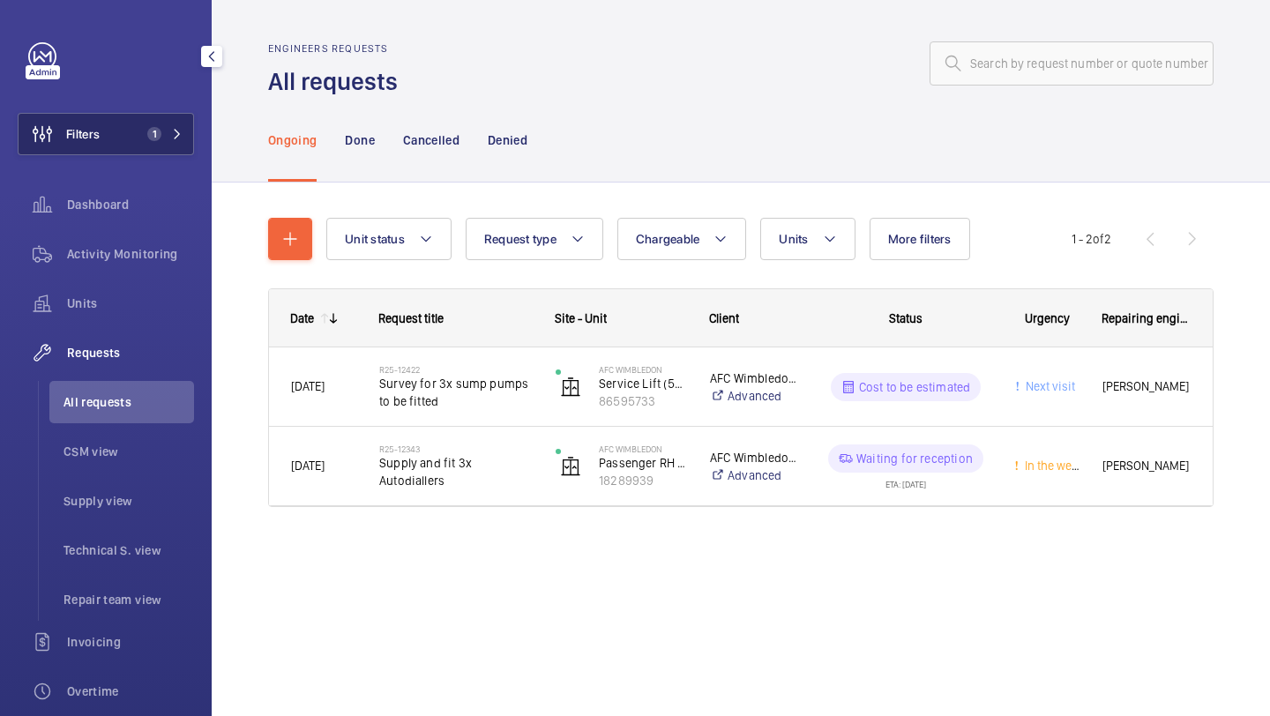
click at [151, 134] on span "1" at bounding box center [154, 134] width 14 height 14
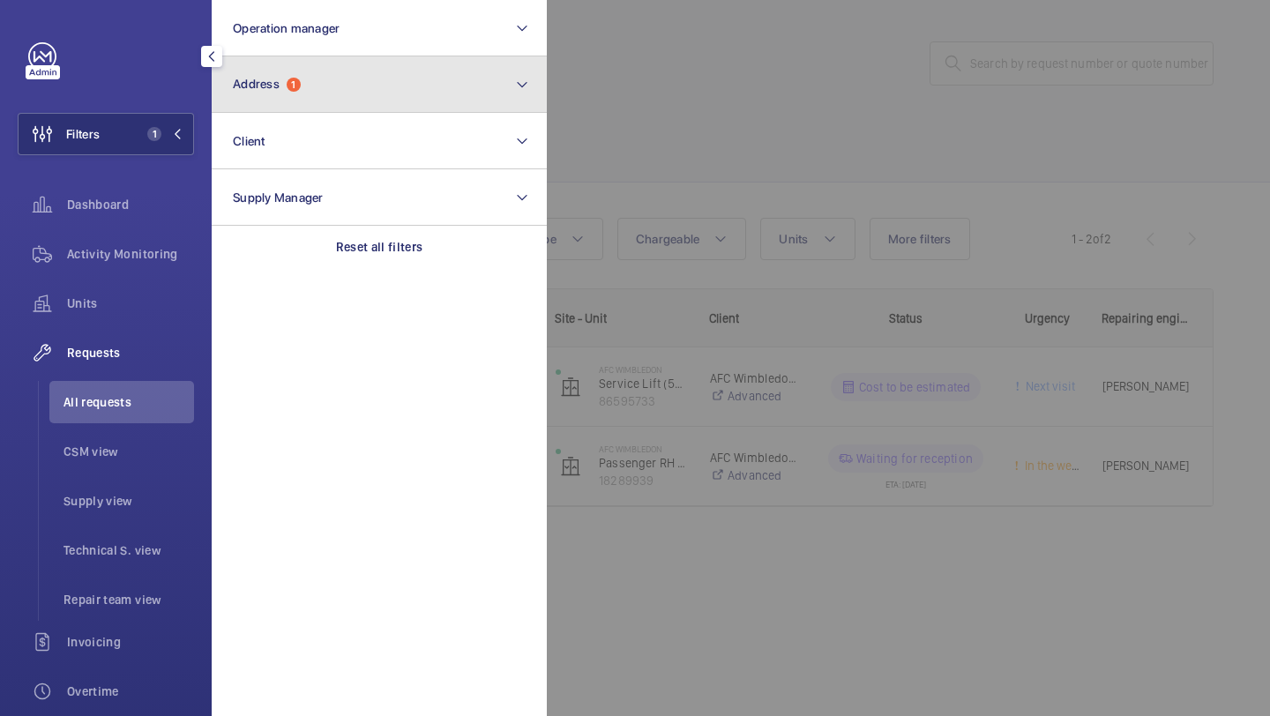
click at [306, 96] on button "Address 1" at bounding box center [379, 84] width 335 height 56
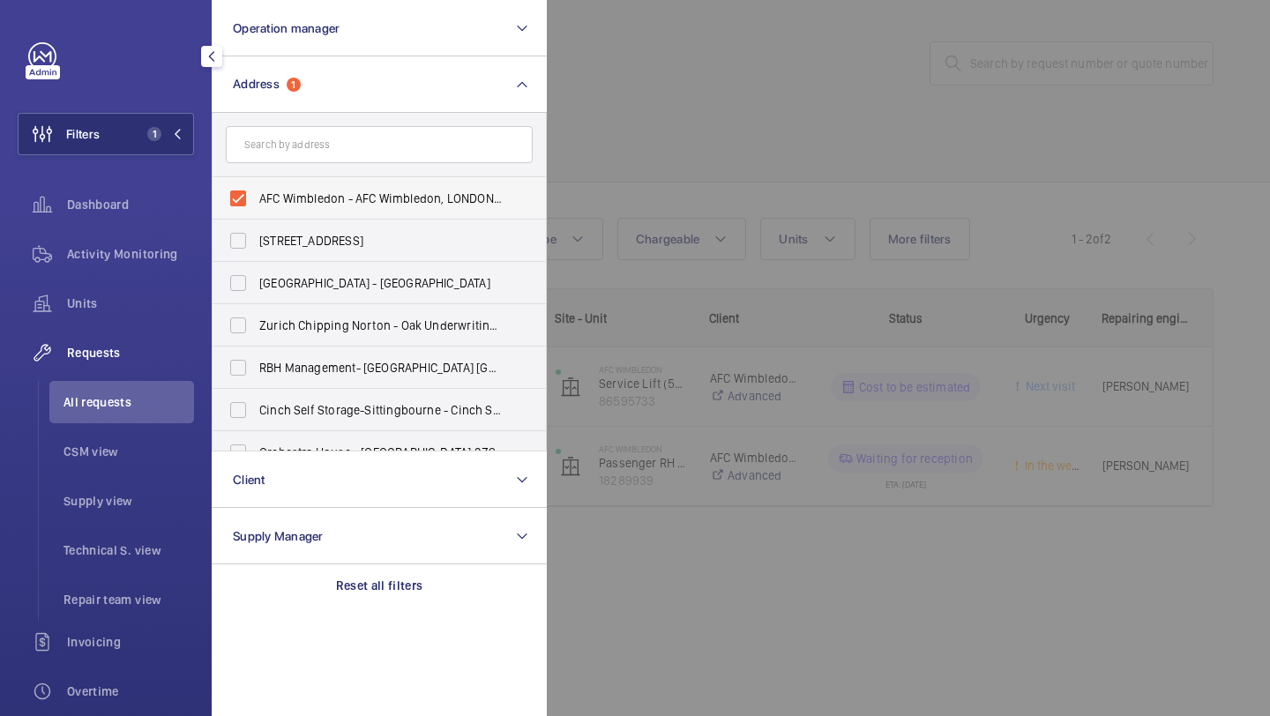
click at [334, 190] on span "AFC Wimbledon - AFC Wimbledon, LONDON SW17 0NR" at bounding box center [380, 199] width 242 height 18
click at [256, 190] on input "AFC Wimbledon - AFC Wimbledon, LONDON SW17 0NR" at bounding box center [237, 198] width 35 height 35
checkbox input "false"
click at [730, 142] on div at bounding box center [1182, 358] width 1270 height 716
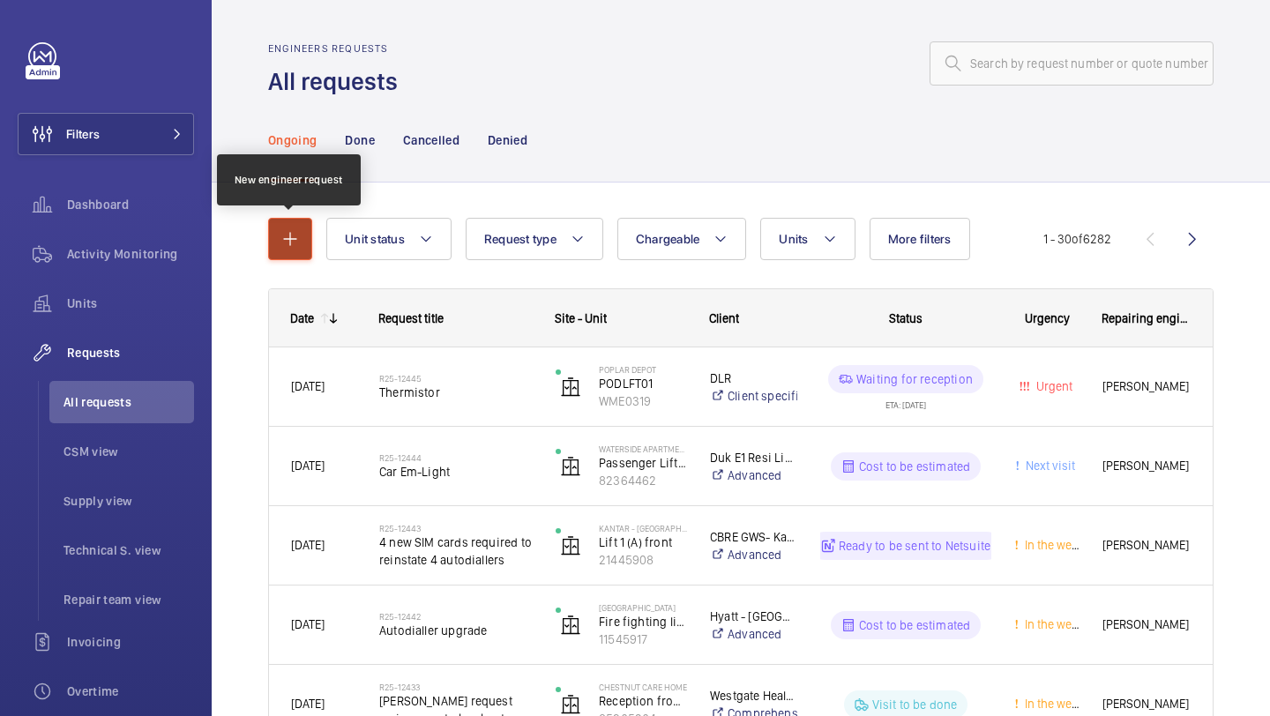
click at [304, 234] on button "button" at bounding box center [290, 239] width 44 height 42
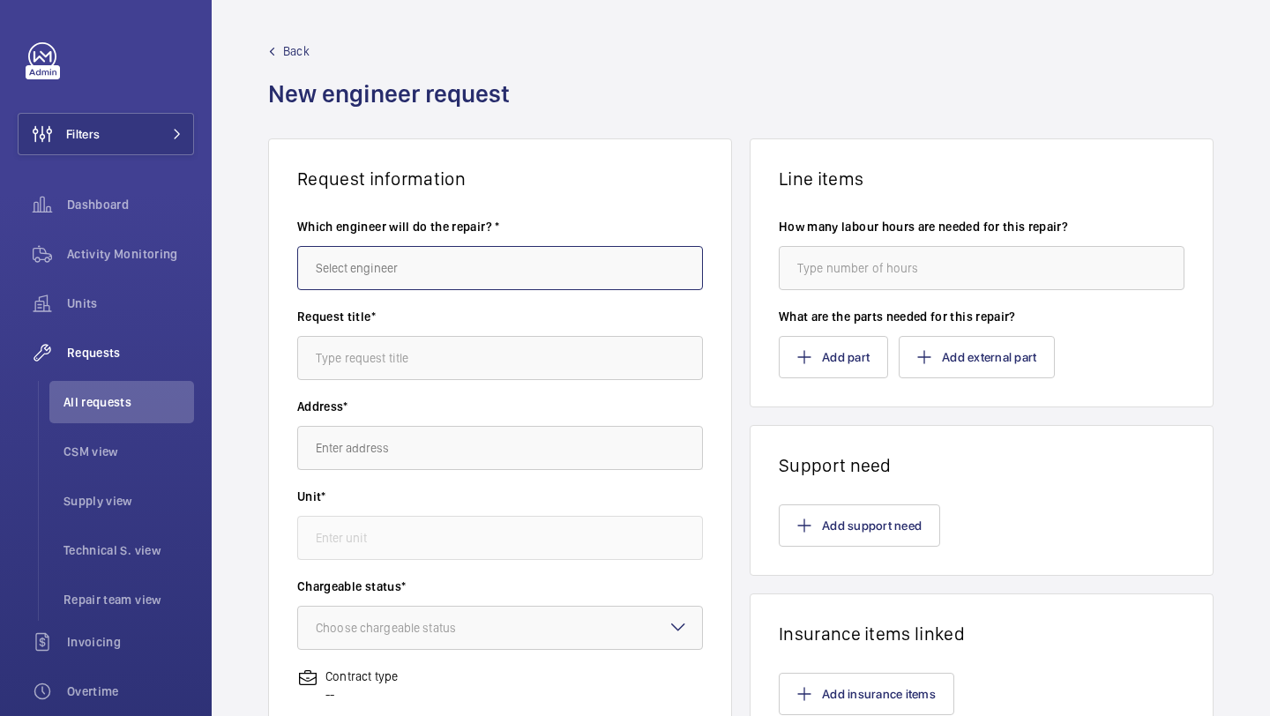
click at [447, 269] on input "text" at bounding box center [500, 268] width 406 height 44
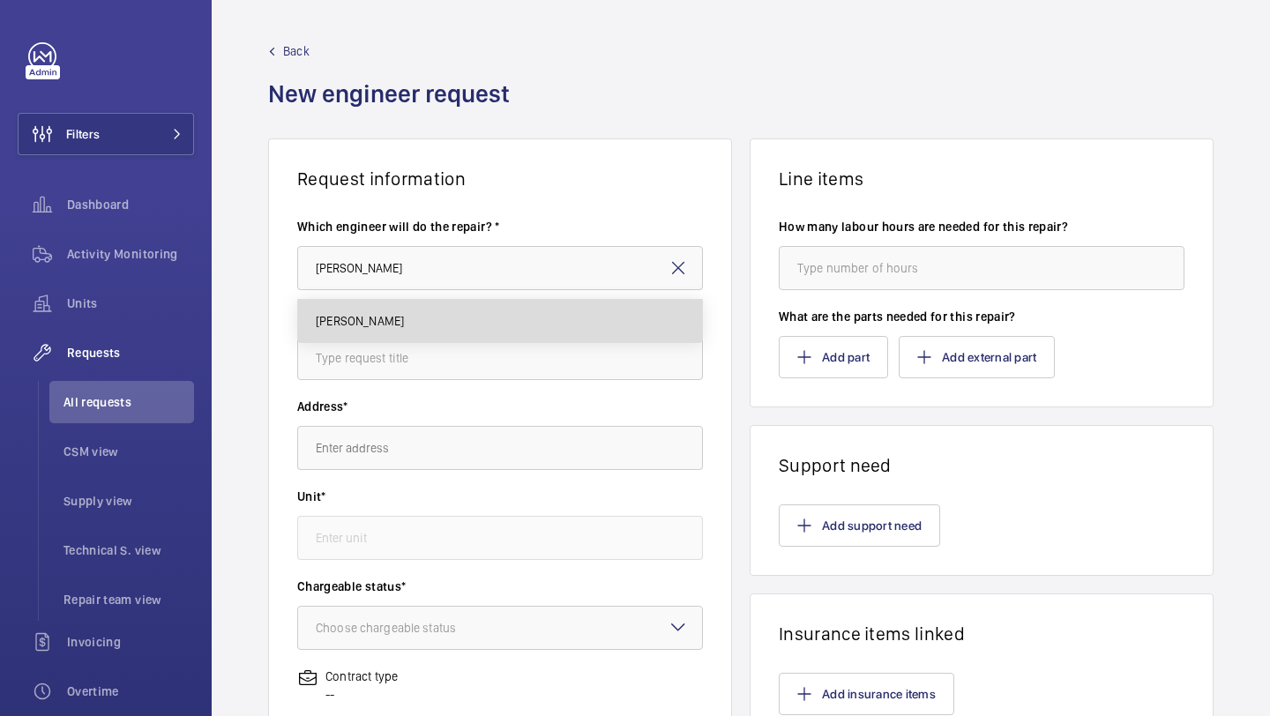
click at [445, 326] on mat-option "[PERSON_NAME]" at bounding box center [500, 321] width 404 height 42
type input "[PERSON_NAME]"
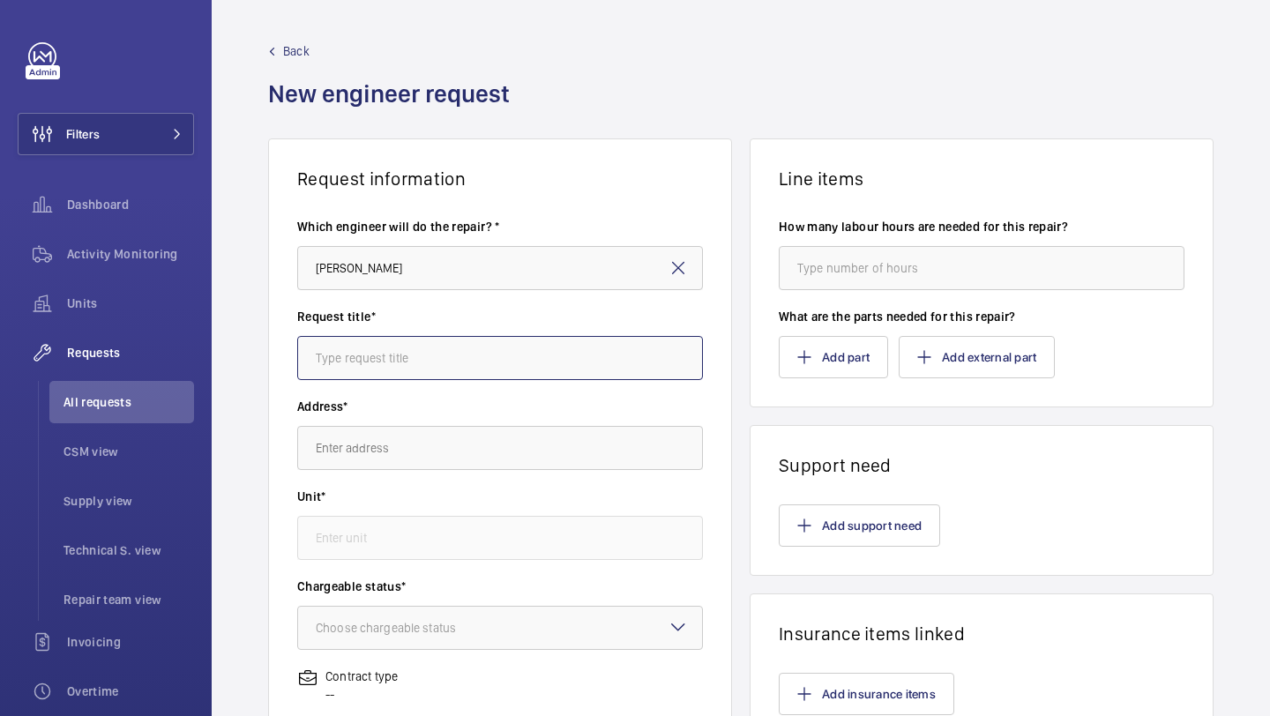
click at [548, 364] on input "text" at bounding box center [500, 358] width 406 height 44
type input "UCLH Reorder"
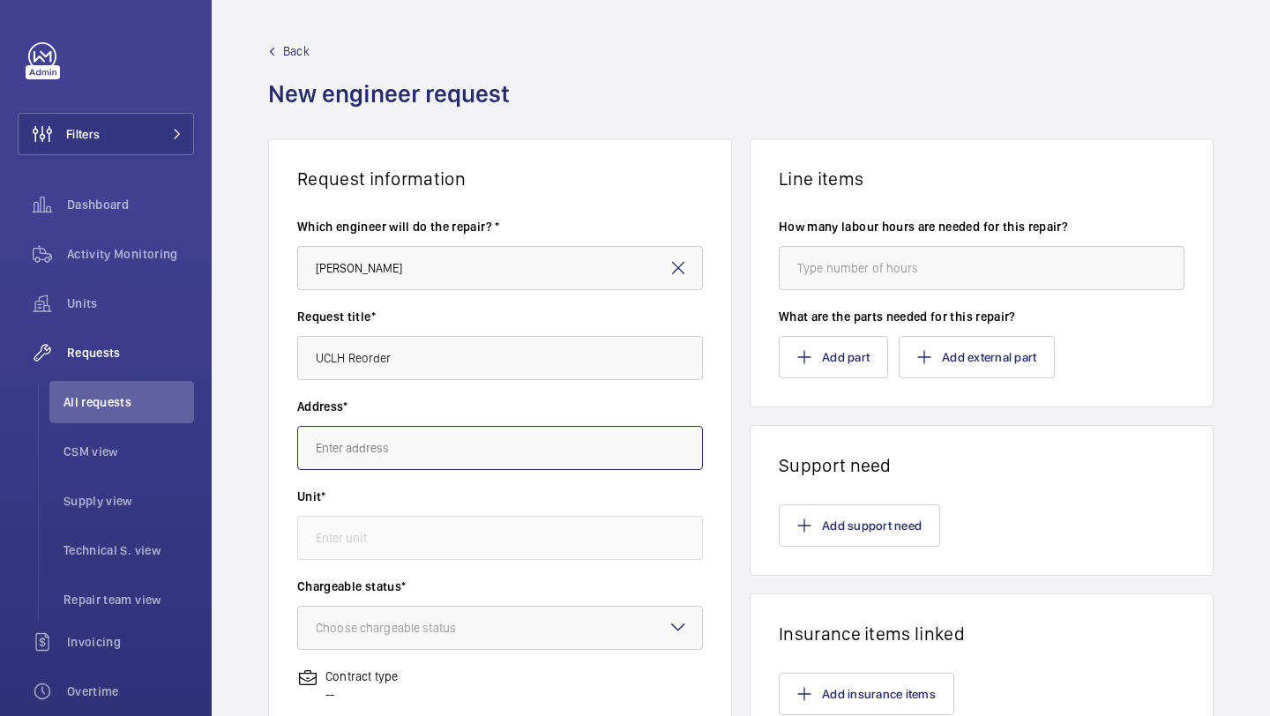
click at [541, 449] on input "text" at bounding box center [500, 448] width 406 height 44
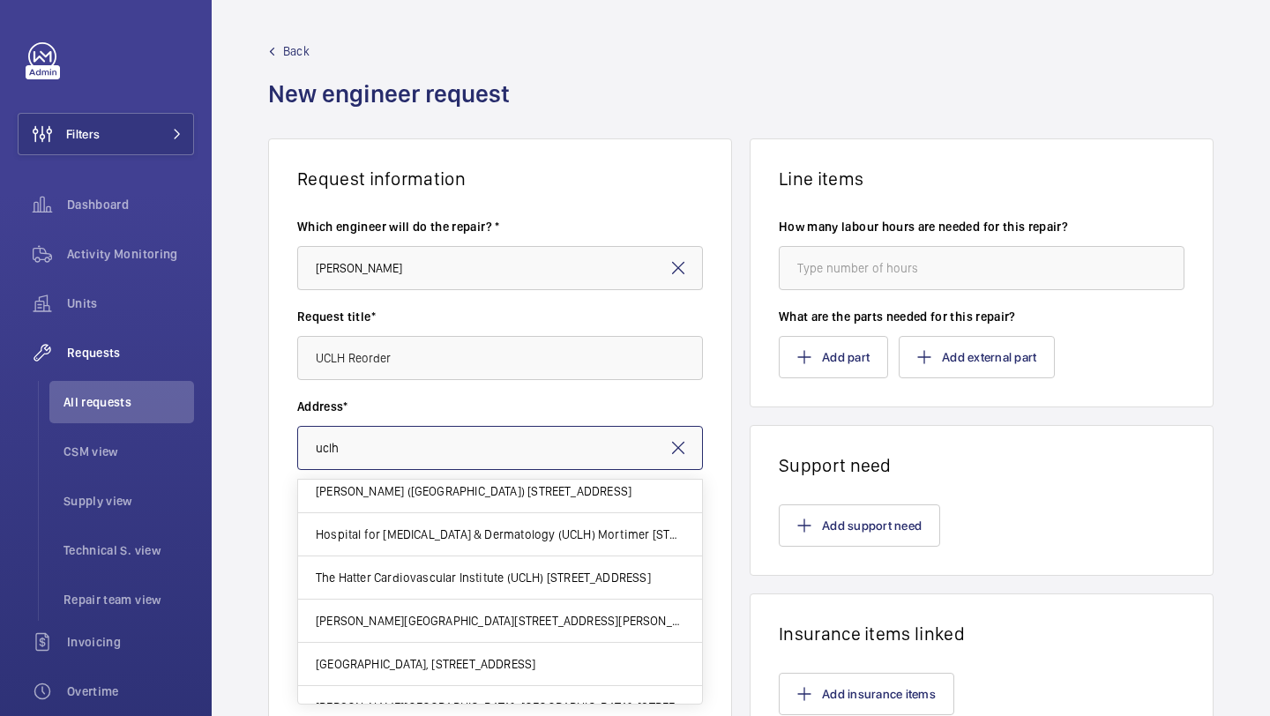
scroll to position [57, 0]
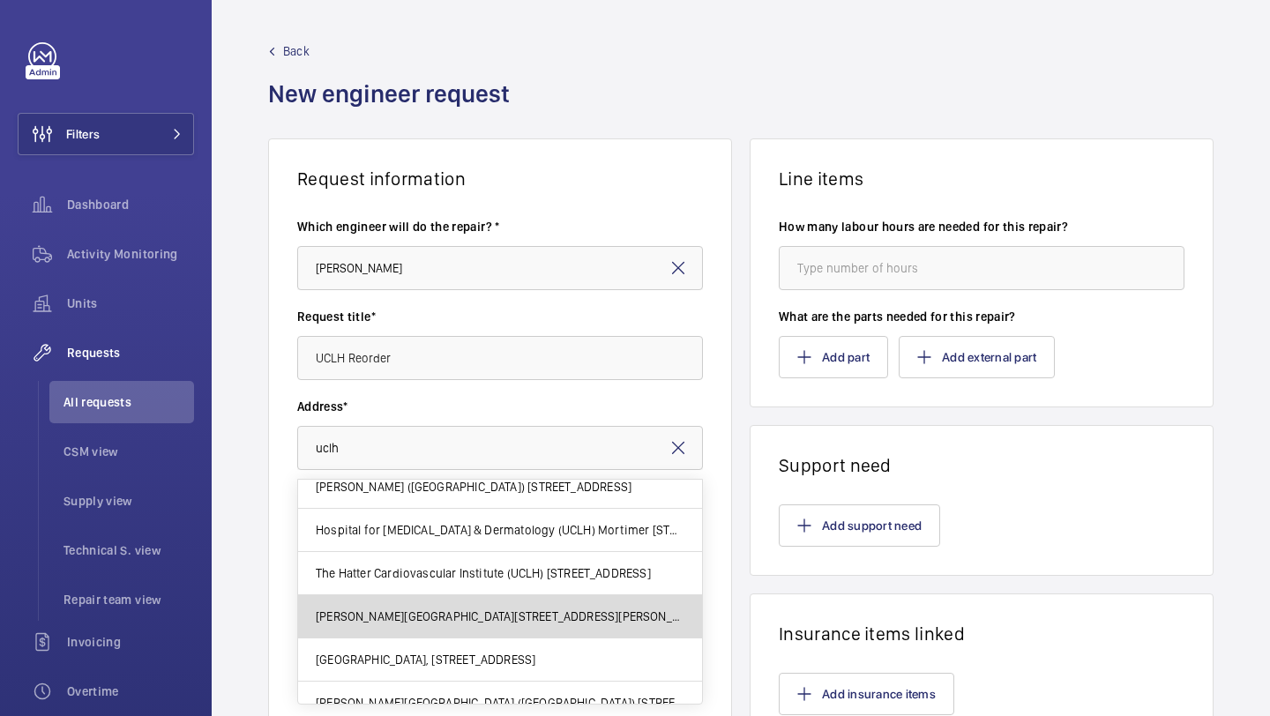
click at [600, 616] on span "[PERSON_NAME][GEOGRAPHIC_DATA][STREET_ADDRESS][PERSON_NAME]" at bounding box center [500, 617] width 369 height 18
type input "[PERSON_NAME][GEOGRAPHIC_DATA][STREET_ADDRESS][PERSON_NAME]"
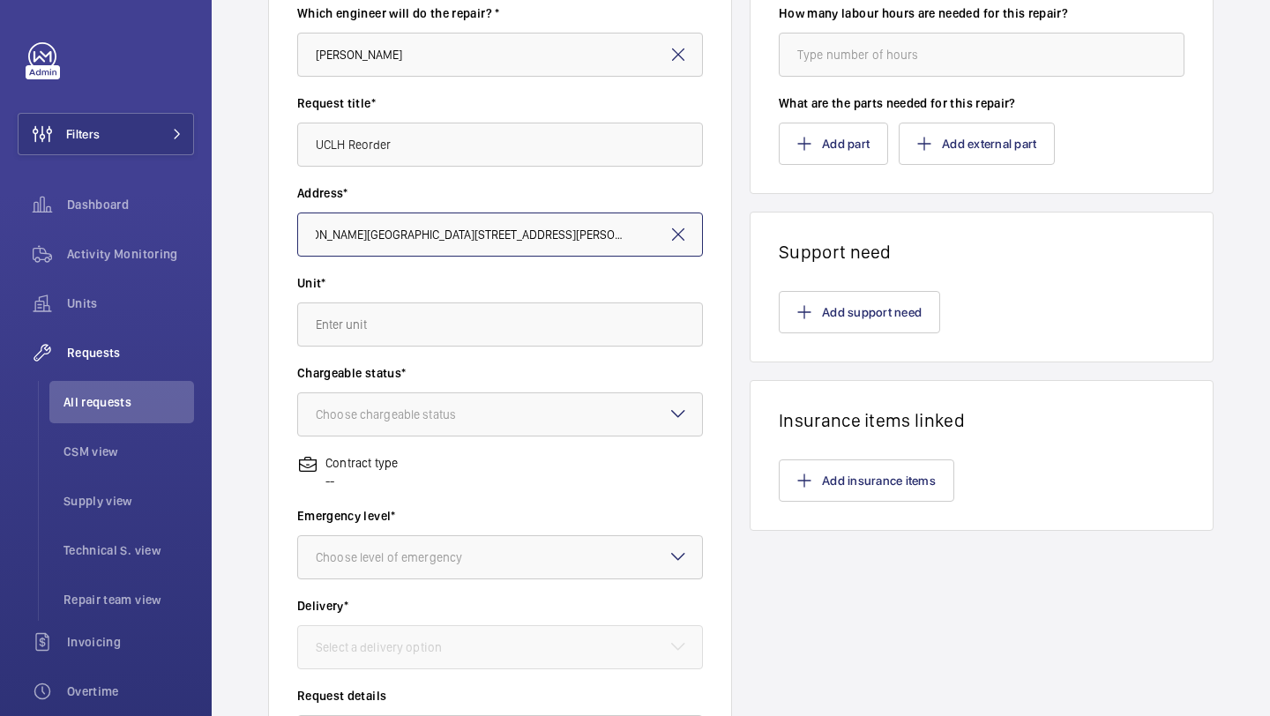
scroll to position [0, 0]
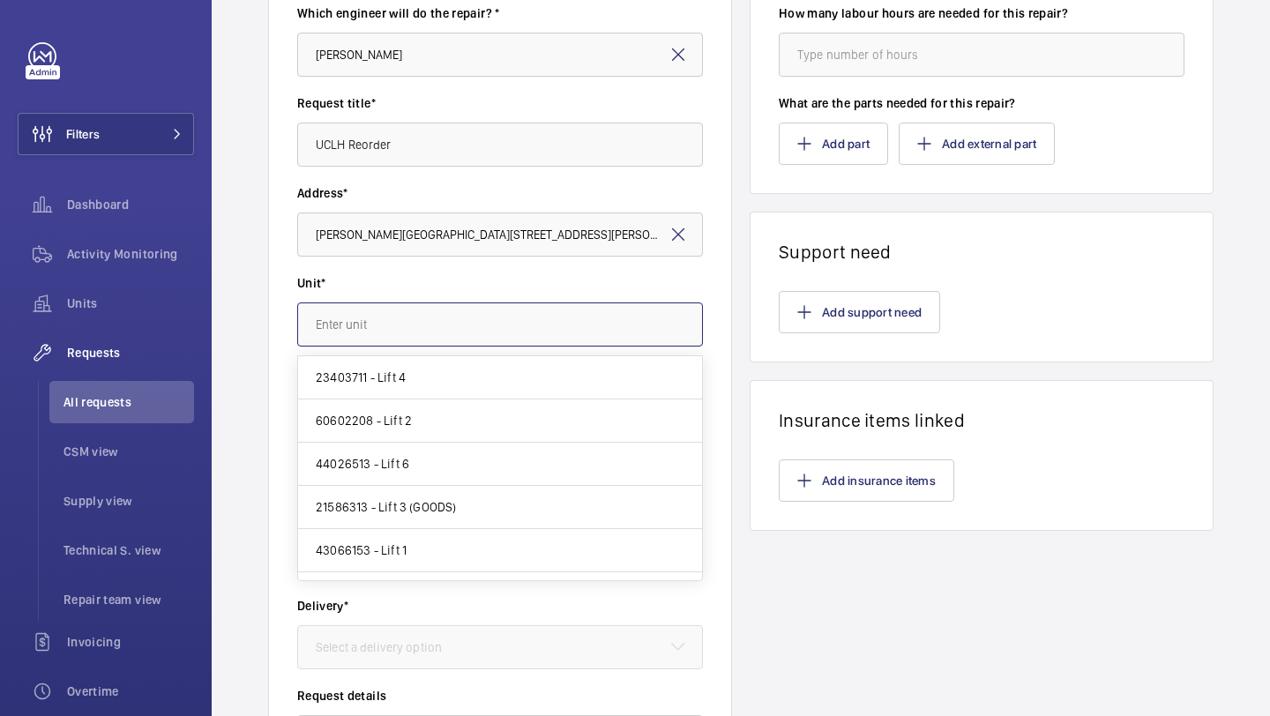
click at [501, 319] on input "text" at bounding box center [500, 324] width 406 height 44
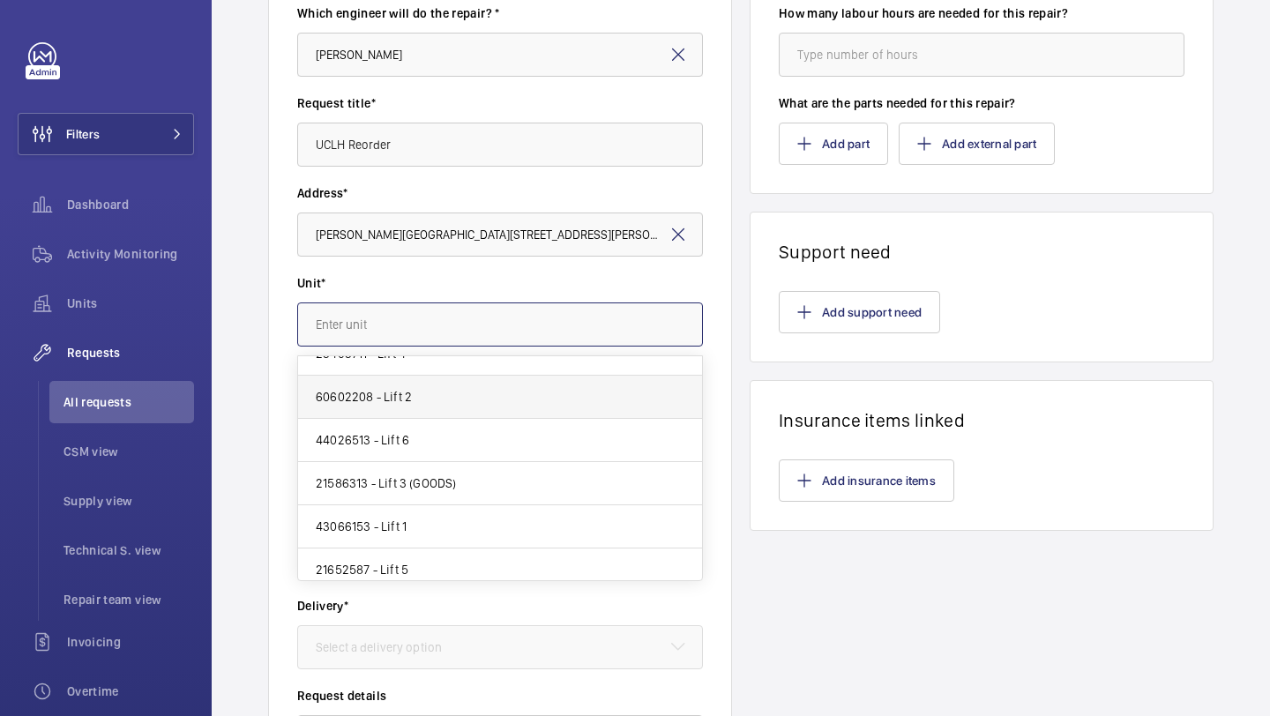
scroll to position [25, 0]
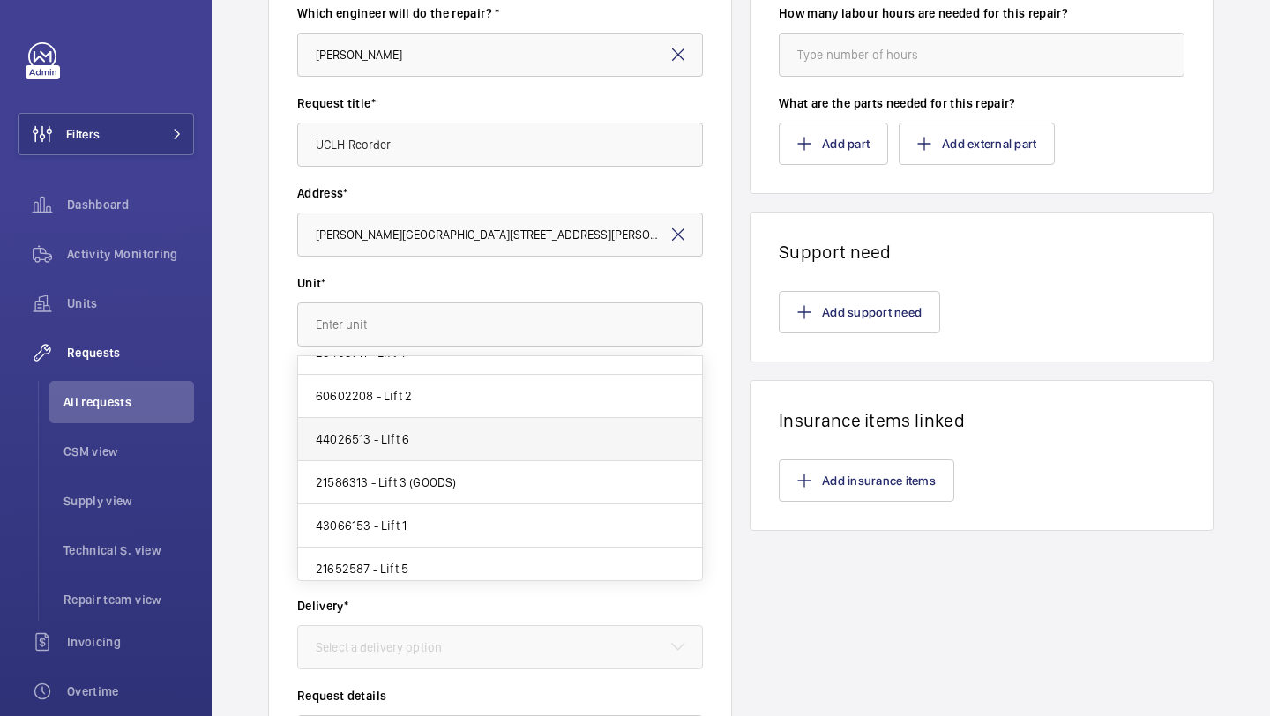
click at [479, 435] on mat-option "44026513 - Lift 6" at bounding box center [500, 439] width 404 height 43
type input "44026513 - Lift 6"
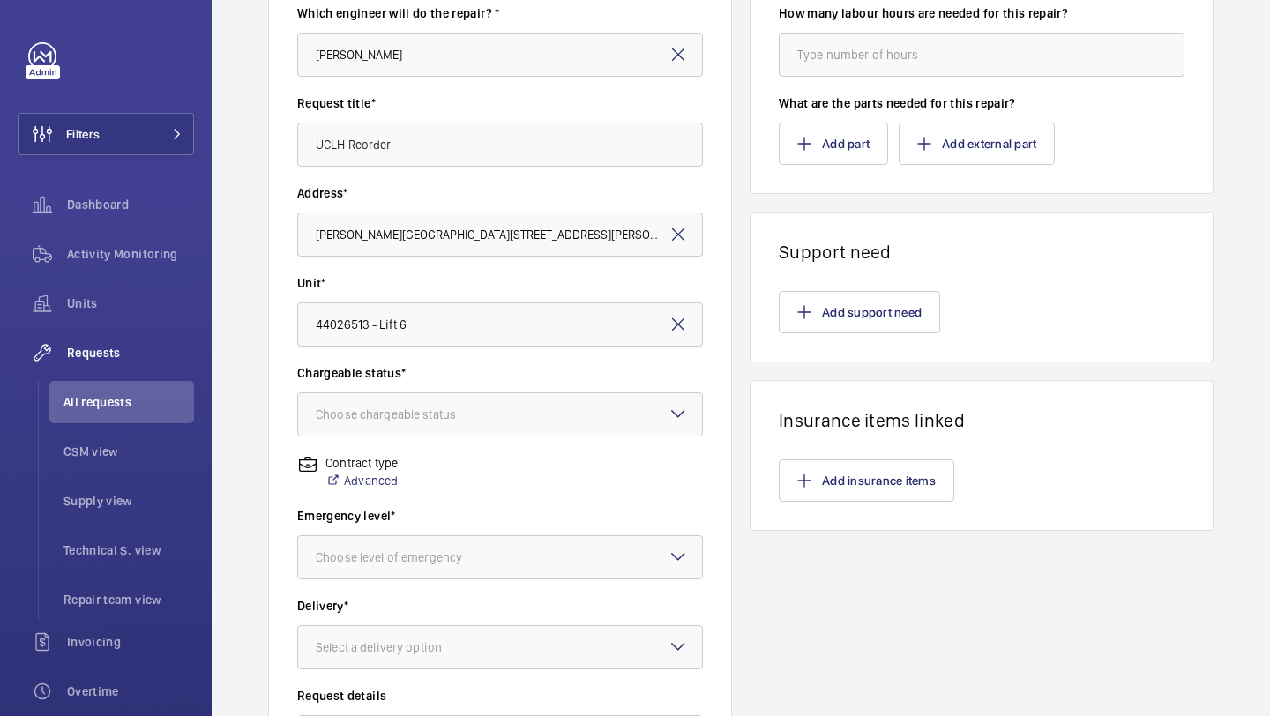
click at [499, 377] on label "Chargeable status*" at bounding box center [500, 373] width 406 height 18
click at [496, 404] on div at bounding box center [500, 414] width 404 height 42
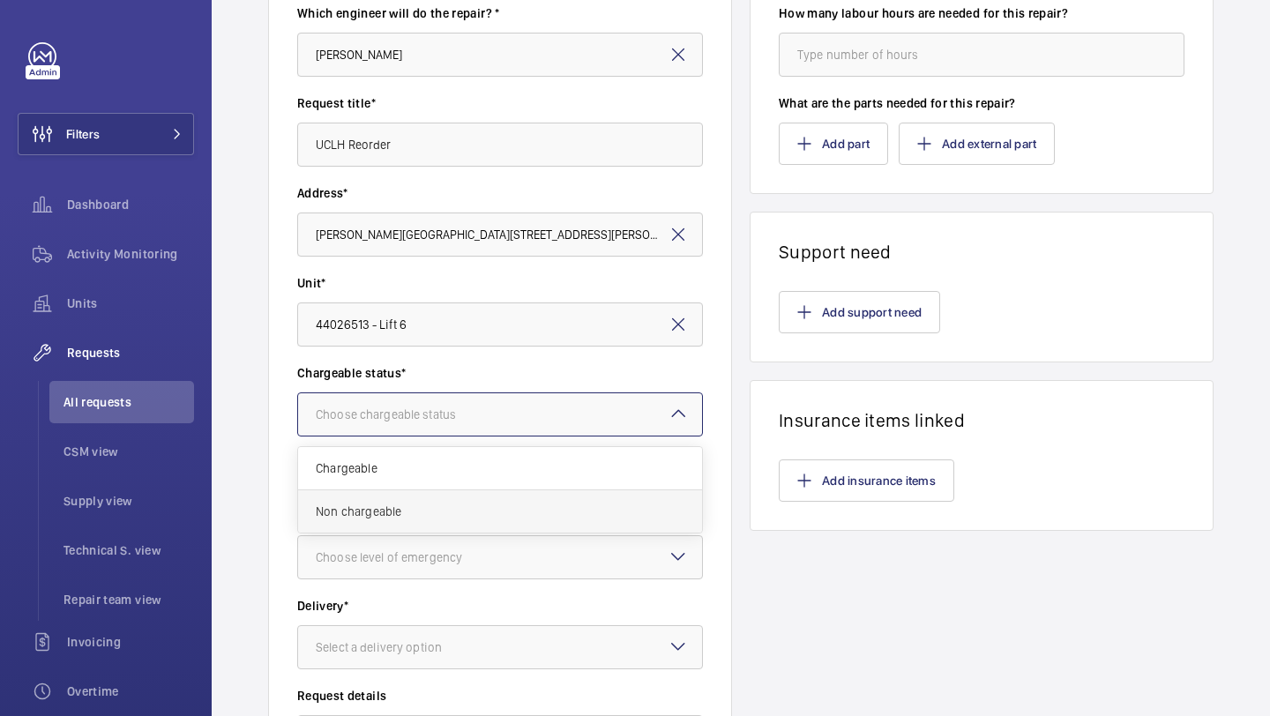
click at [490, 502] on div "Non chargeable" at bounding box center [500, 511] width 404 height 42
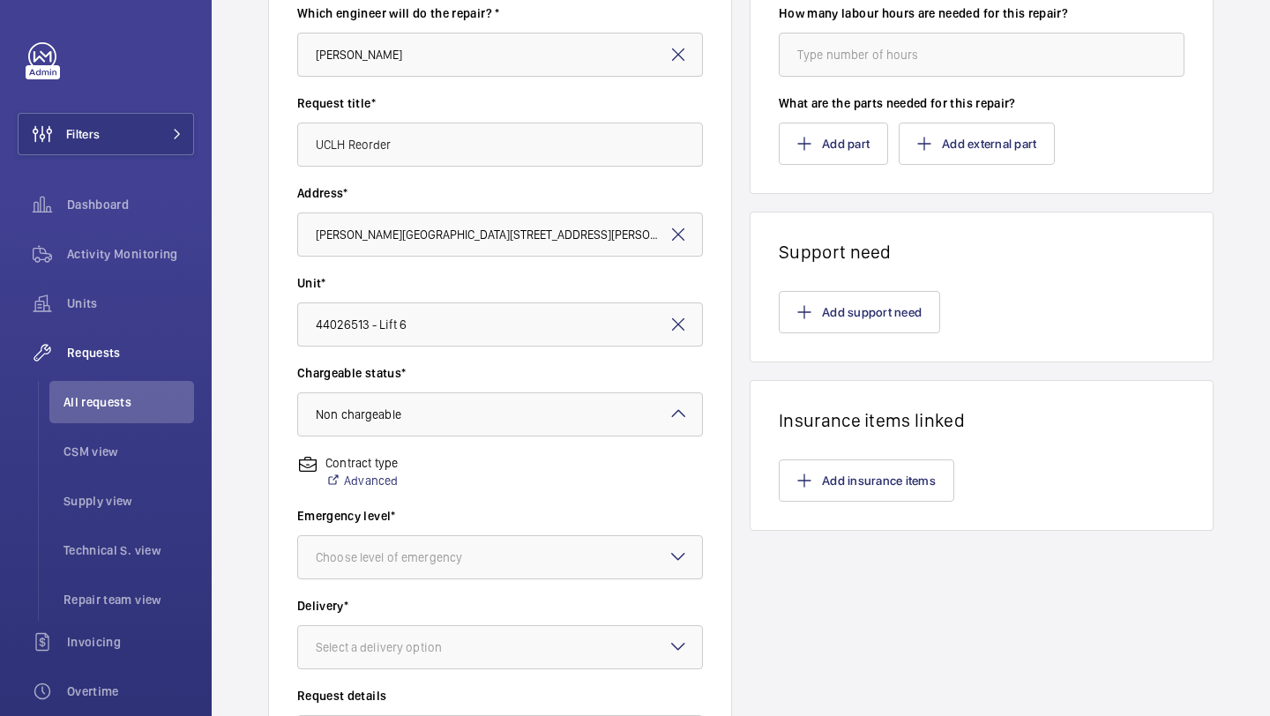
scroll to position [404, 0]
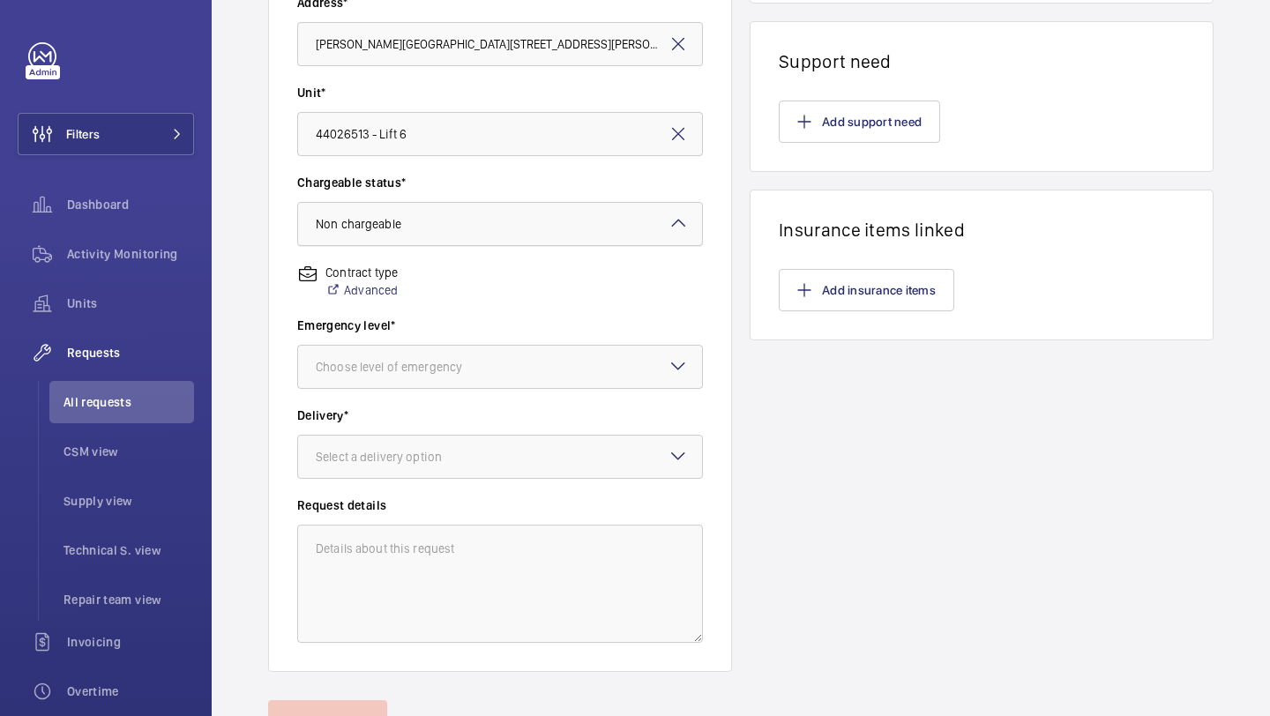
click at [526, 222] on div at bounding box center [500, 224] width 404 height 42
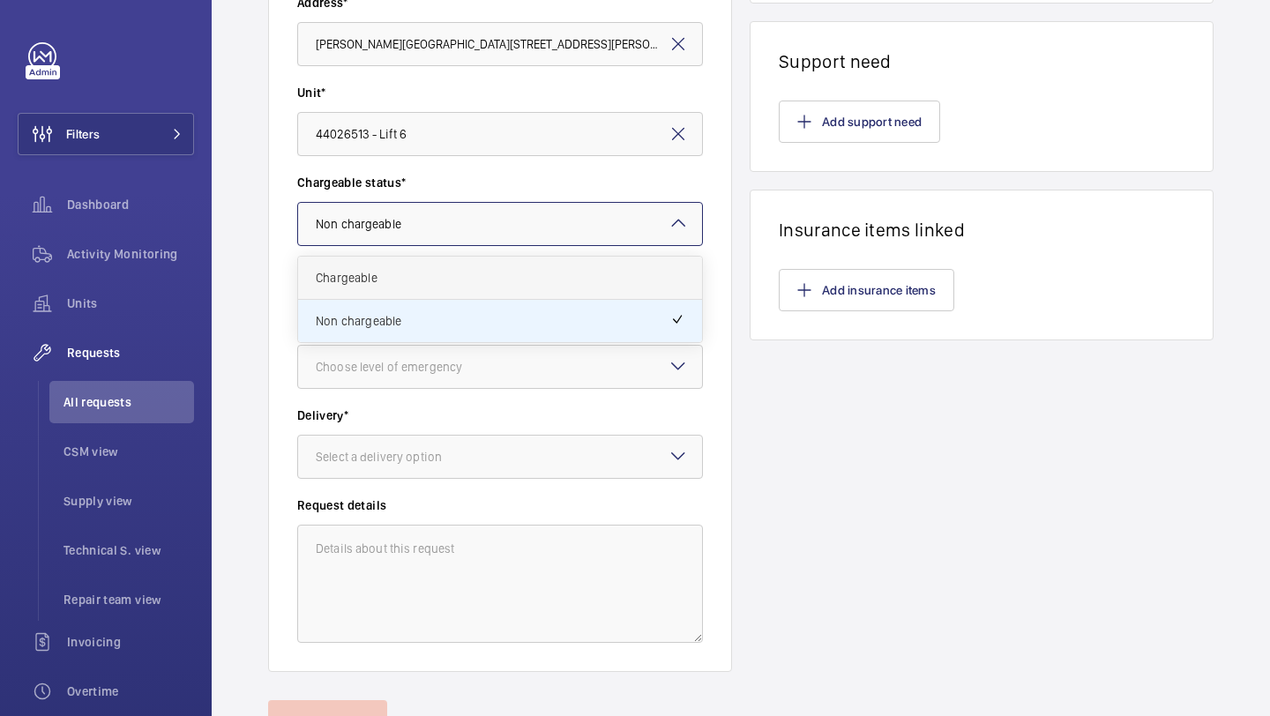
click at [508, 266] on div "Chargeable" at bounding box center [500, 278] width 404 height 43
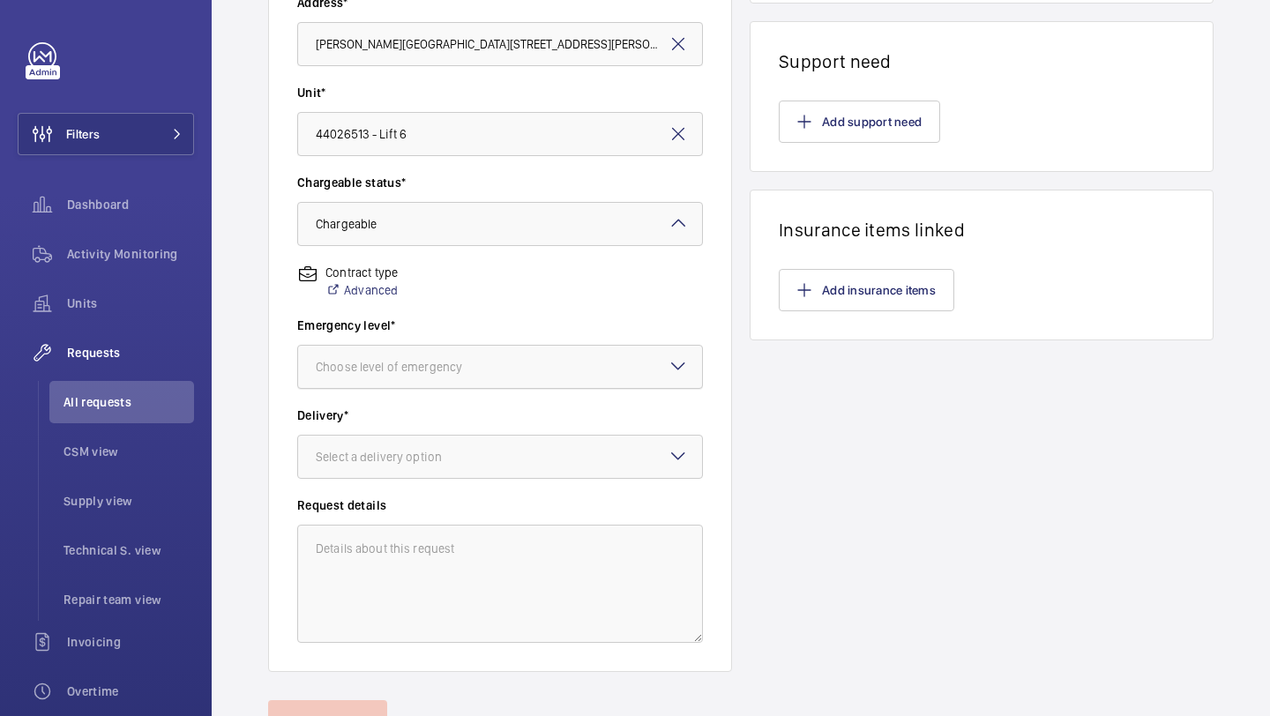
click at [488, 360] on div "Choose level of emergency" at bounding box center [411, 367] width 190 height 18
click at [465, 466] on span "This week" at bounding box center [500, 464] width 369 height 18
click at [467, 459] on div "Select a delivery option" at bounding box center [401, 457] width 170 height 18
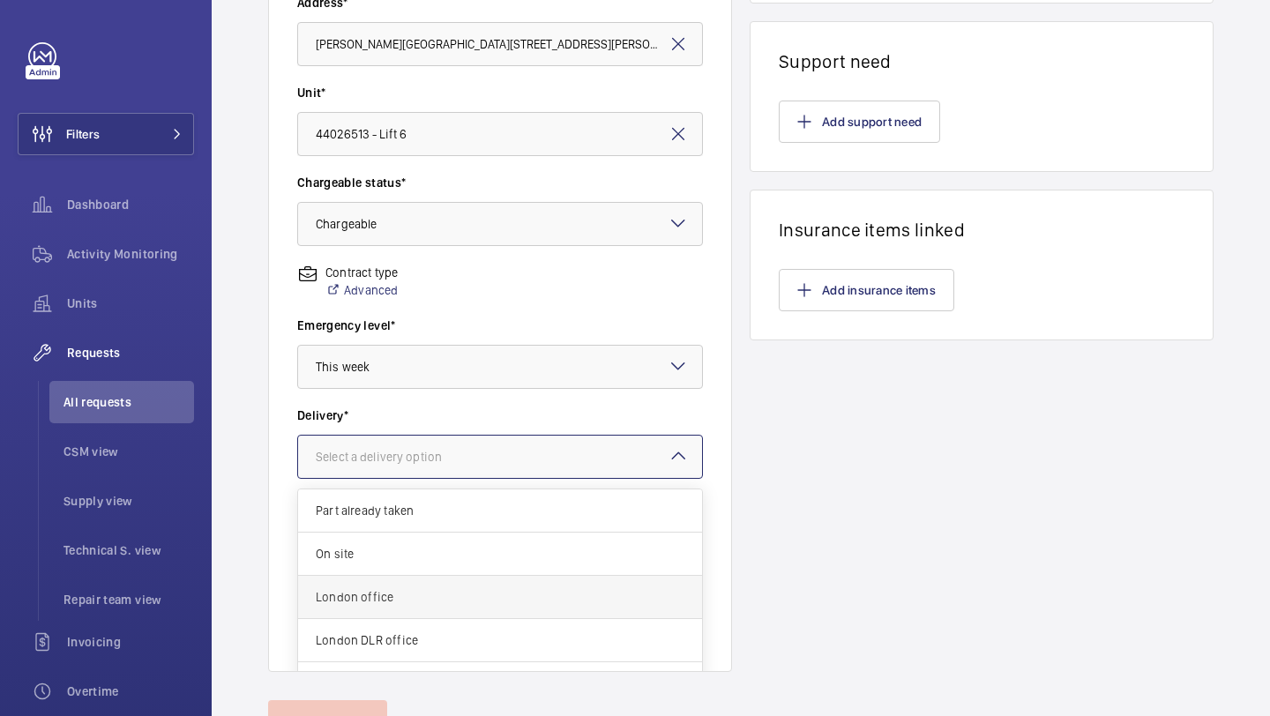
click at [452, 592] on span "London office" at bounding box center [500, 597] width 369 height 18
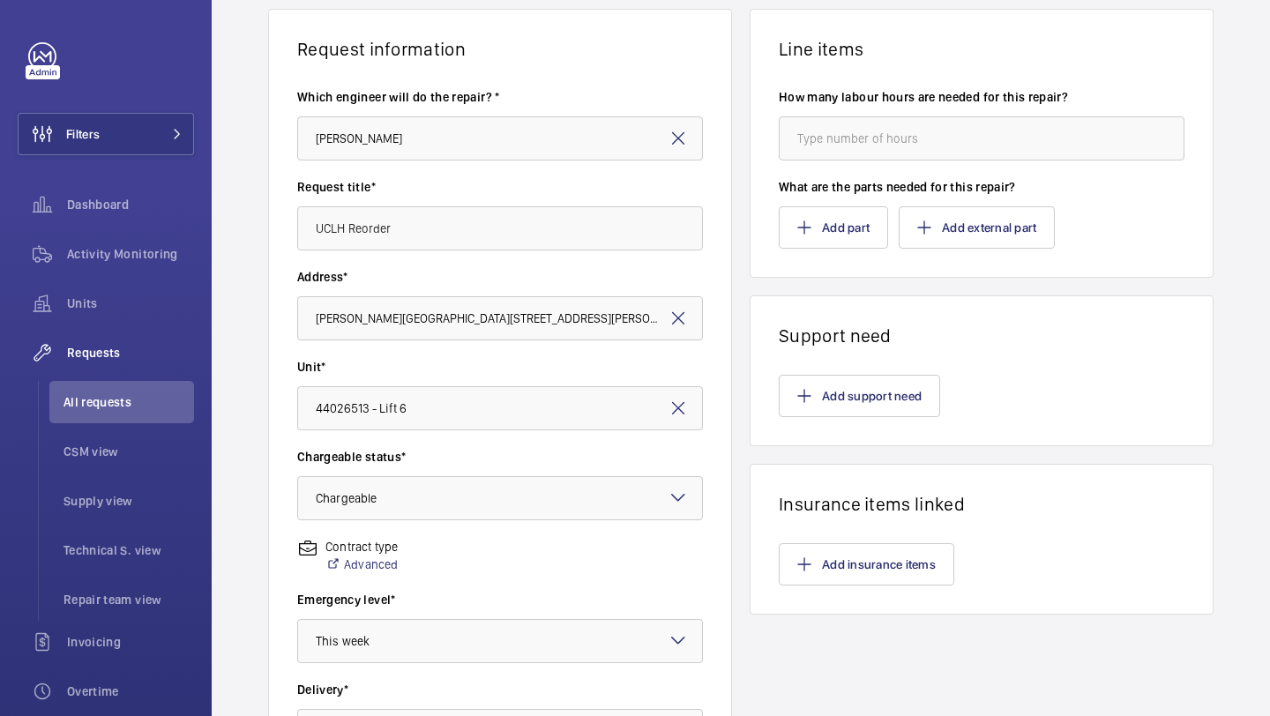
scroll to position [0, 0]
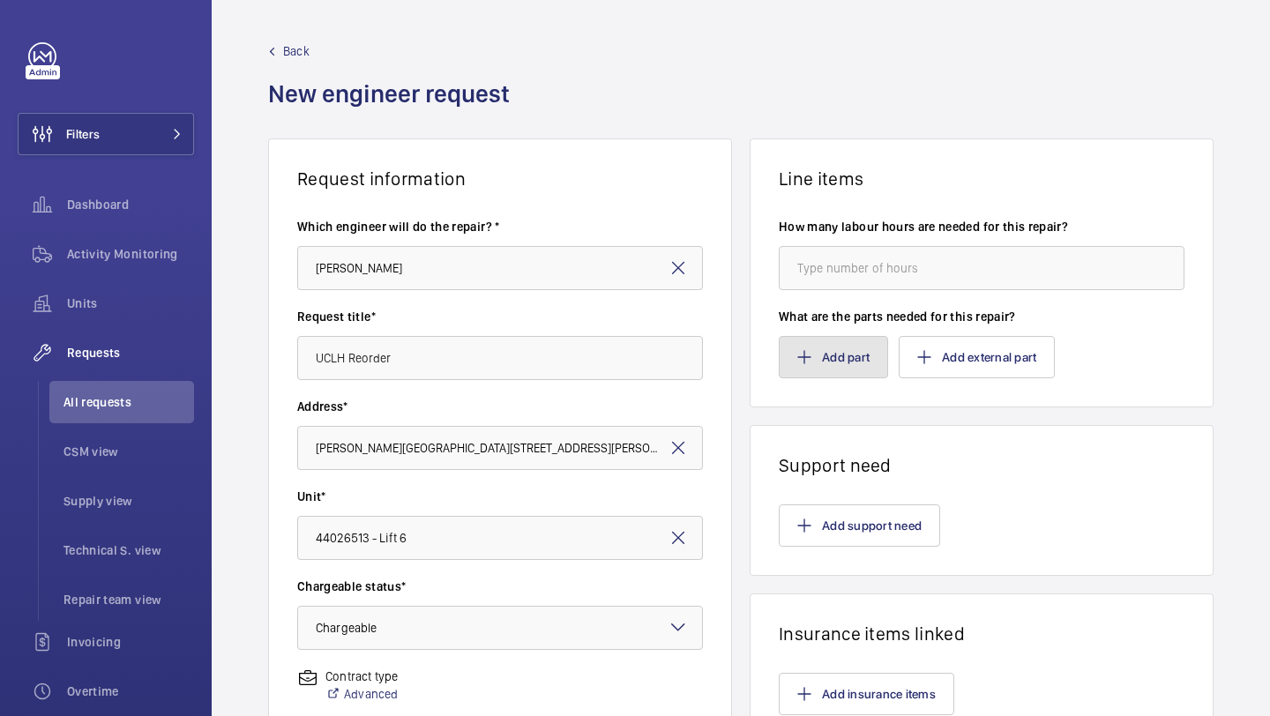
click at [857, 361] on button "Add part" at bounding box center [833, 357] width 109 height 42
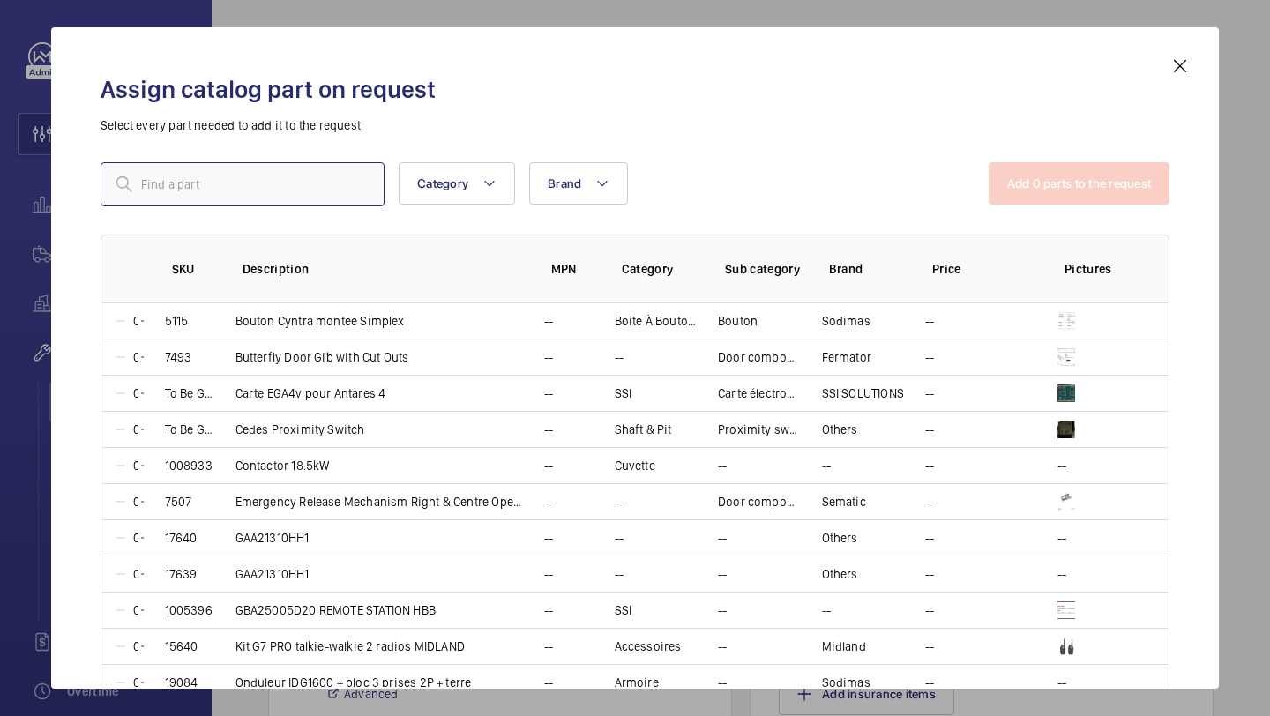
click at [312, 204] on input "text" at bounding box center [243, 184] width 284 height 44
paste input "Power Supply For 28m LED Strip Light"
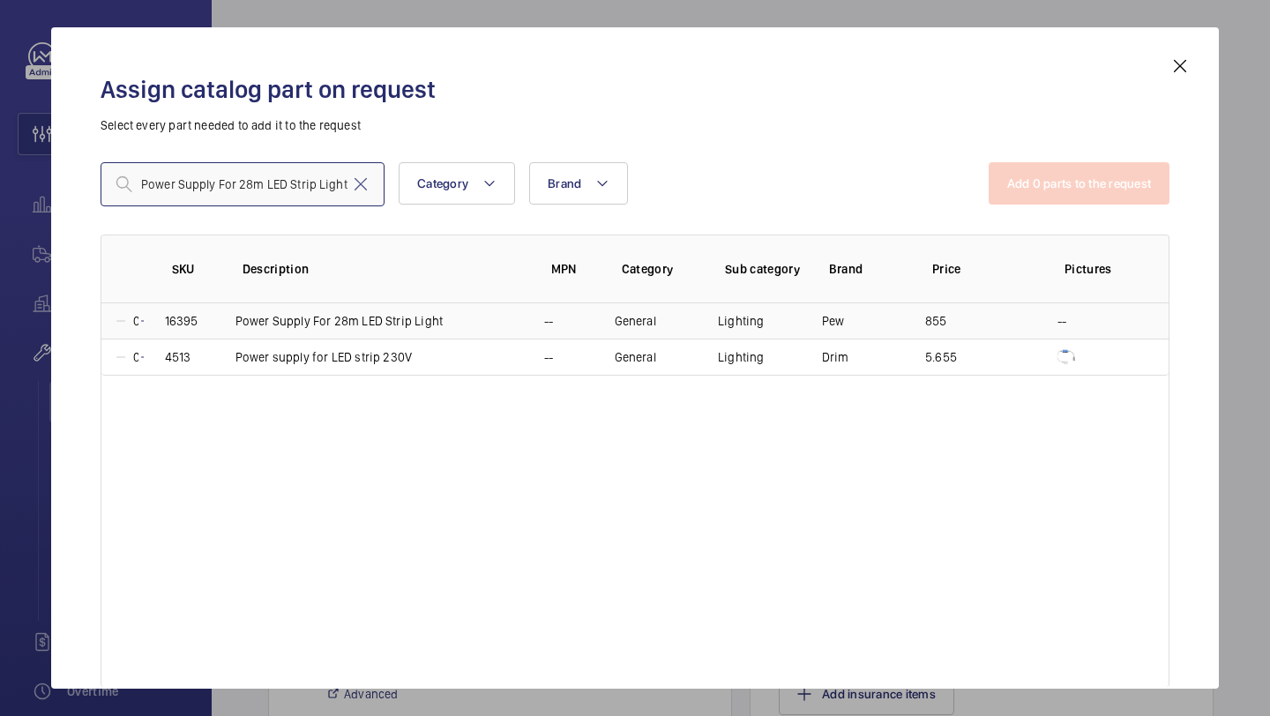
type input "Power Supply For 28m LED Strip Light"
click at [145, 324] on td "16395" at bounding box center [179, 320] width 71 height 35
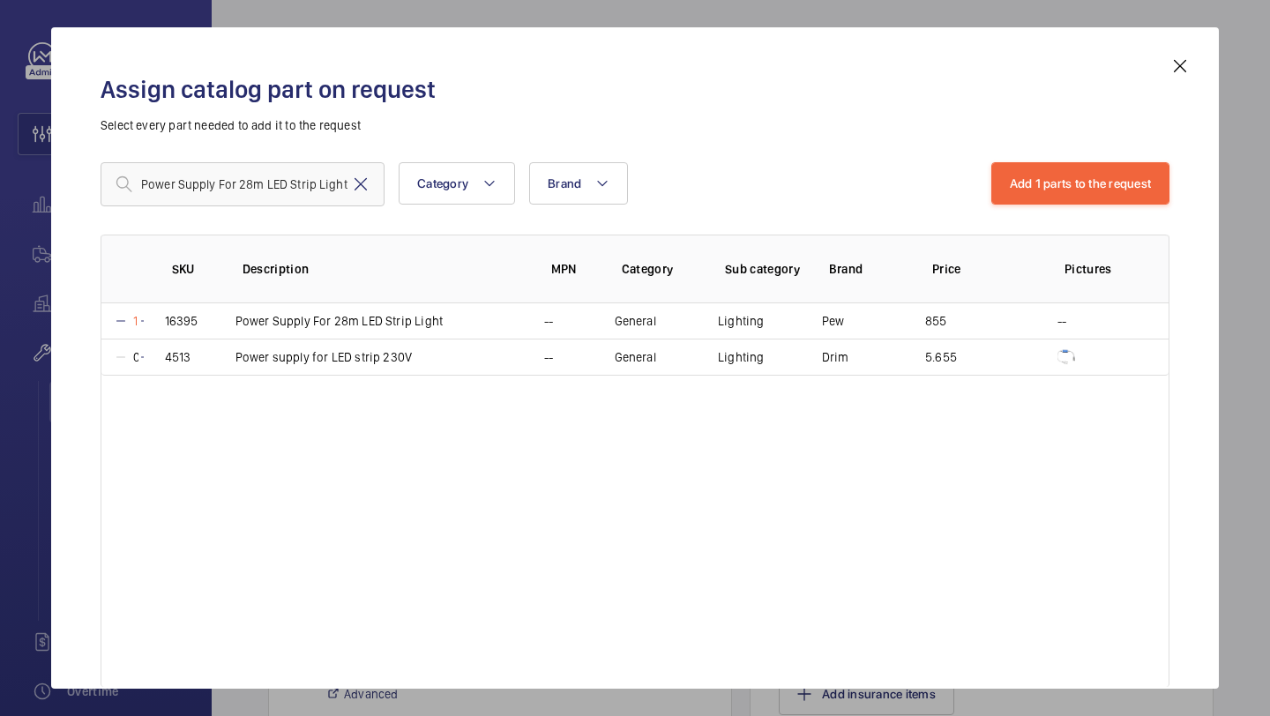
click at [365, 186] on mat-icon at bounding box center [360, 184] width 21 height 21
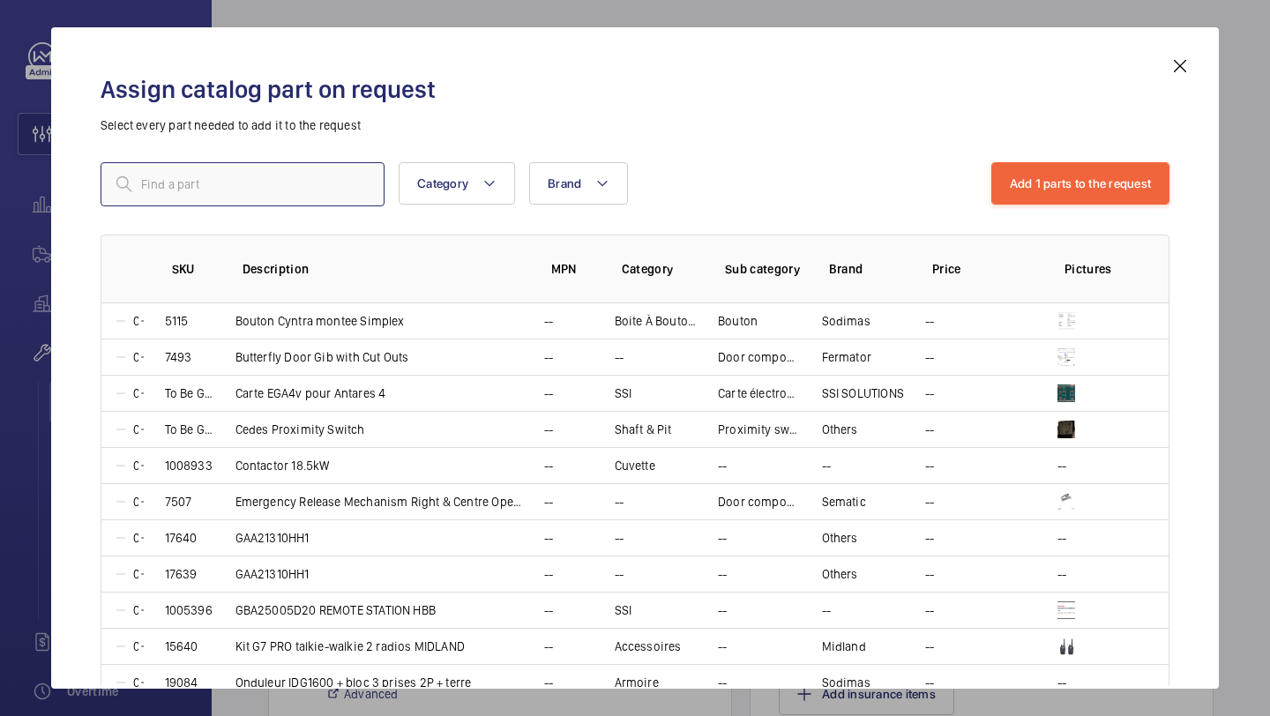
paste input "LED120 PLUS SHAFT LIGHTING STRIP - 28M"
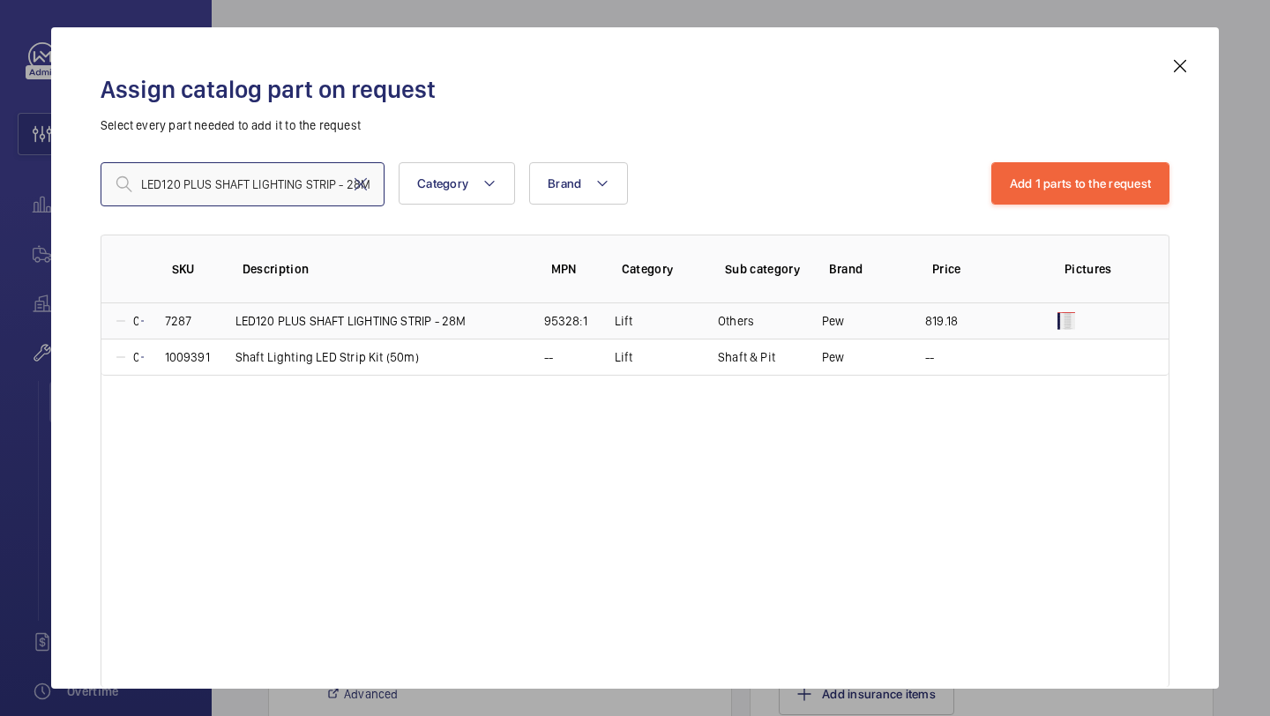
type input "LED120 PLUS SHAFT LIGHTING STRIP - 28M"
click at [147, 324] on td "7287" at bounding box center [179, 320] width 71 height 35
click at [363, 186] on mat-icon at bounding box center [360, 184] width 21 height 21
paste input "3 WAY SHFT/LTG PULSE SWITCH"
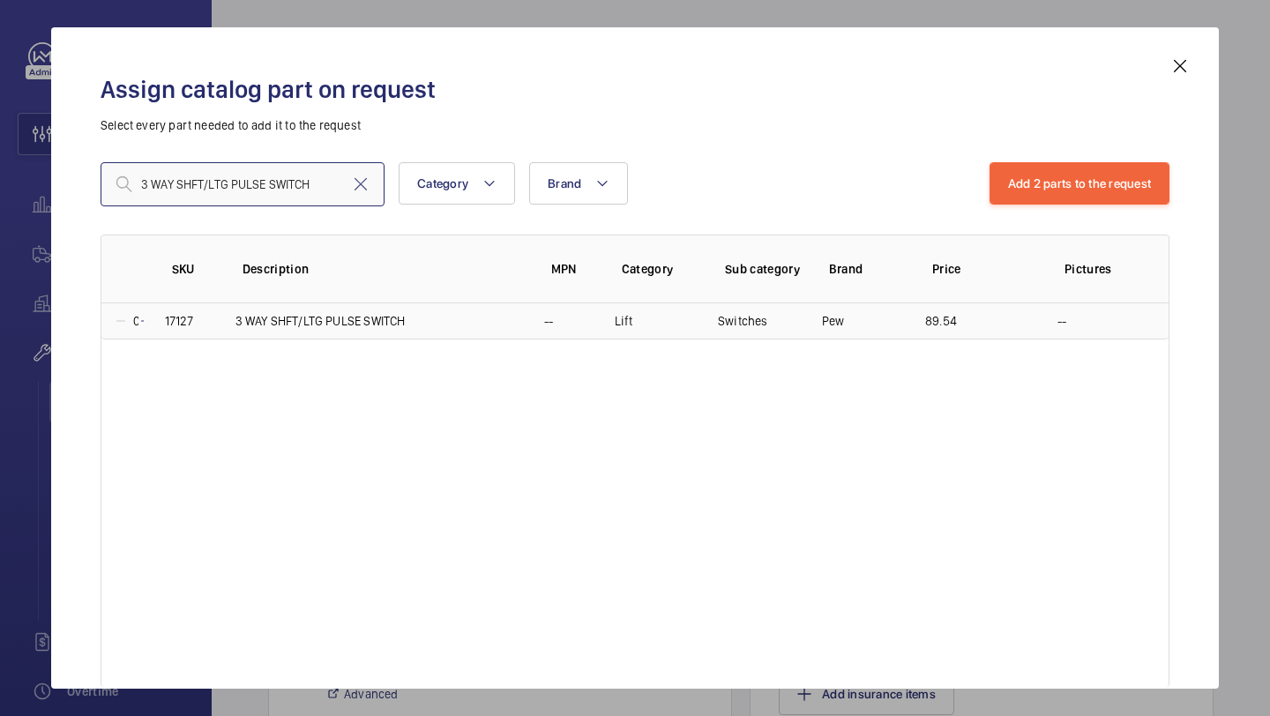
type input "3 WAY SHFT/LTG PULSE SWITCH"
click at [148, 322] on td "17127" at bounding box center [179, 321] width 71 height 36
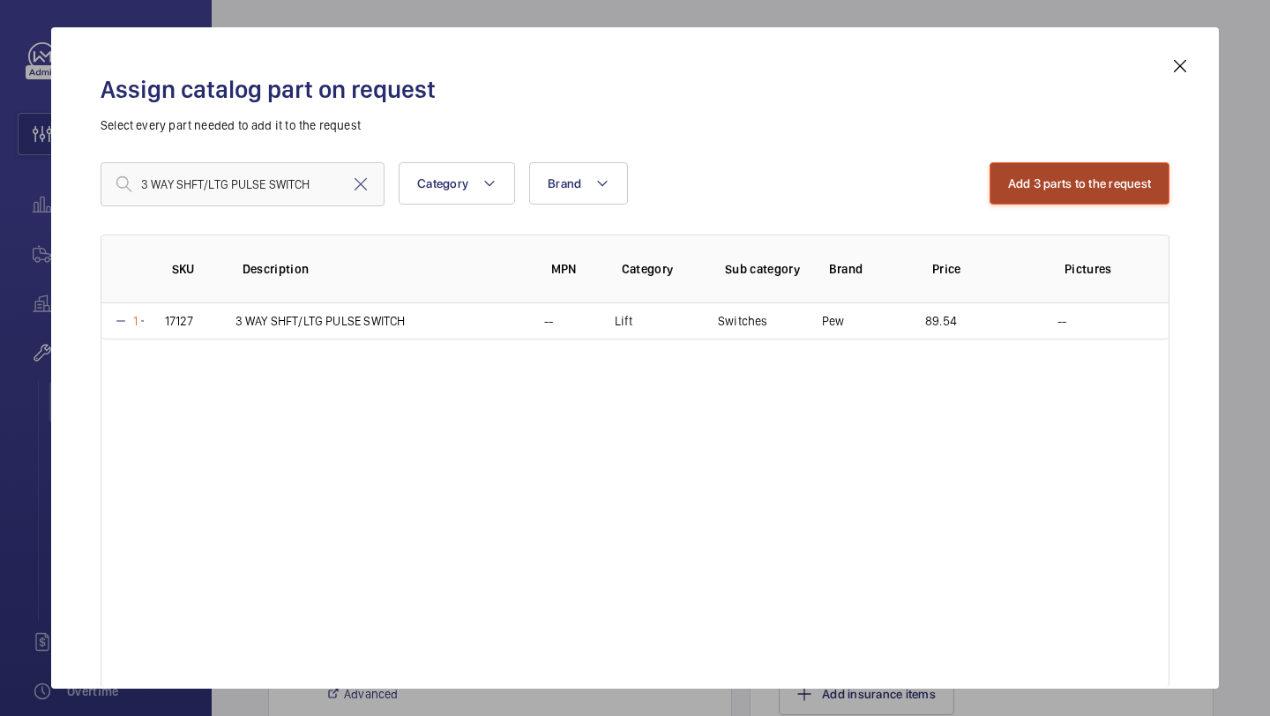
click at [1026, 177] on button "Add 3 parts to the request" at bounding box center [1079, 183] width 181 height 42
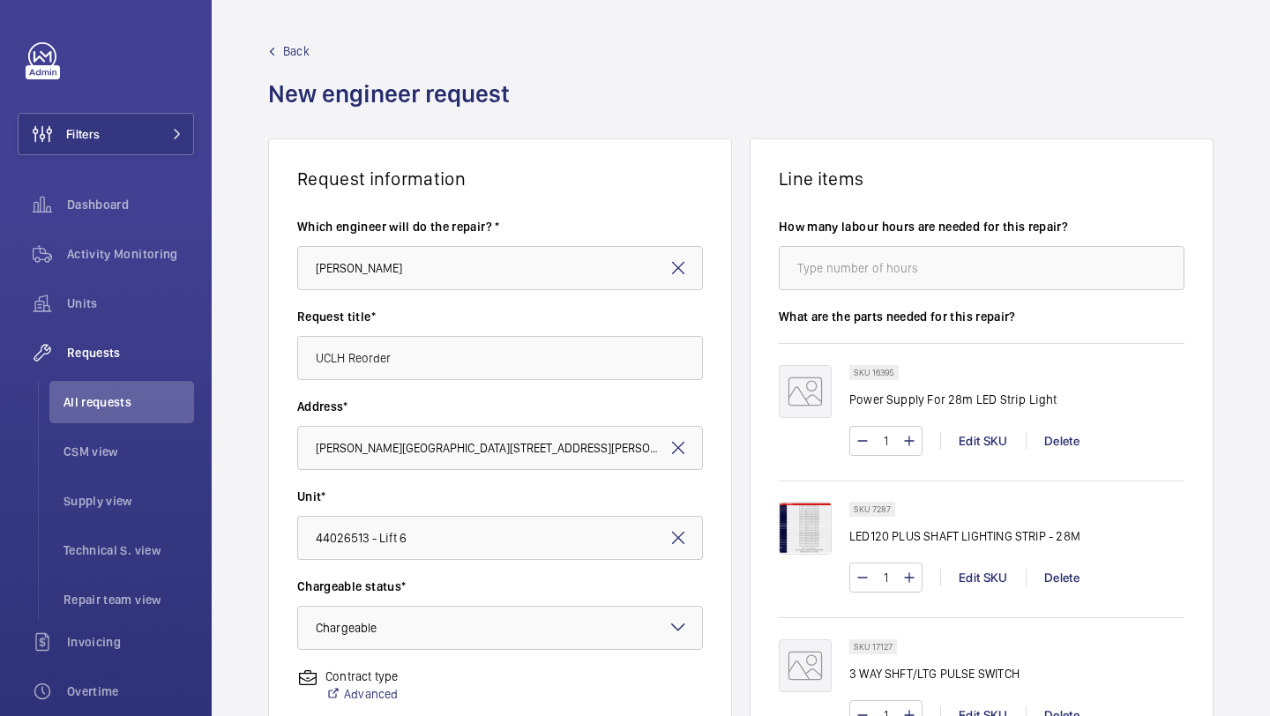
scroll to position [595, 0]
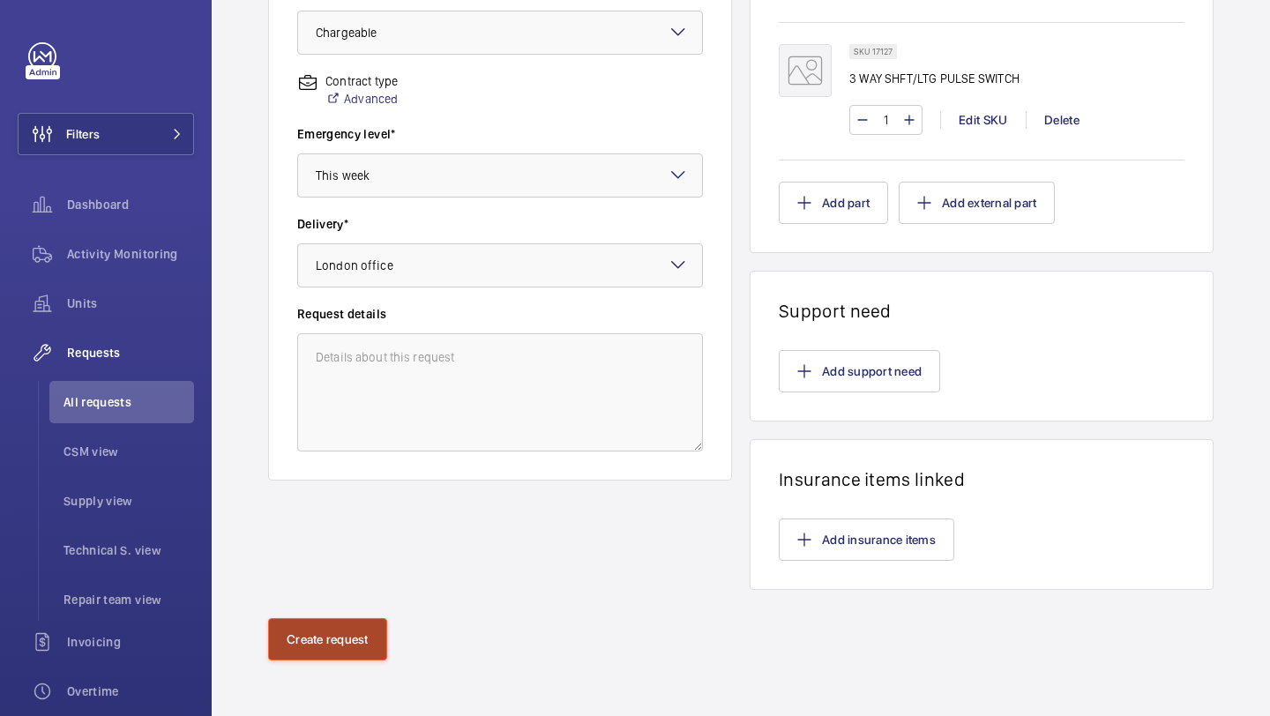
click at [340, 631] on button "Create request" at bounding box center [327, 639] width 119 height 42
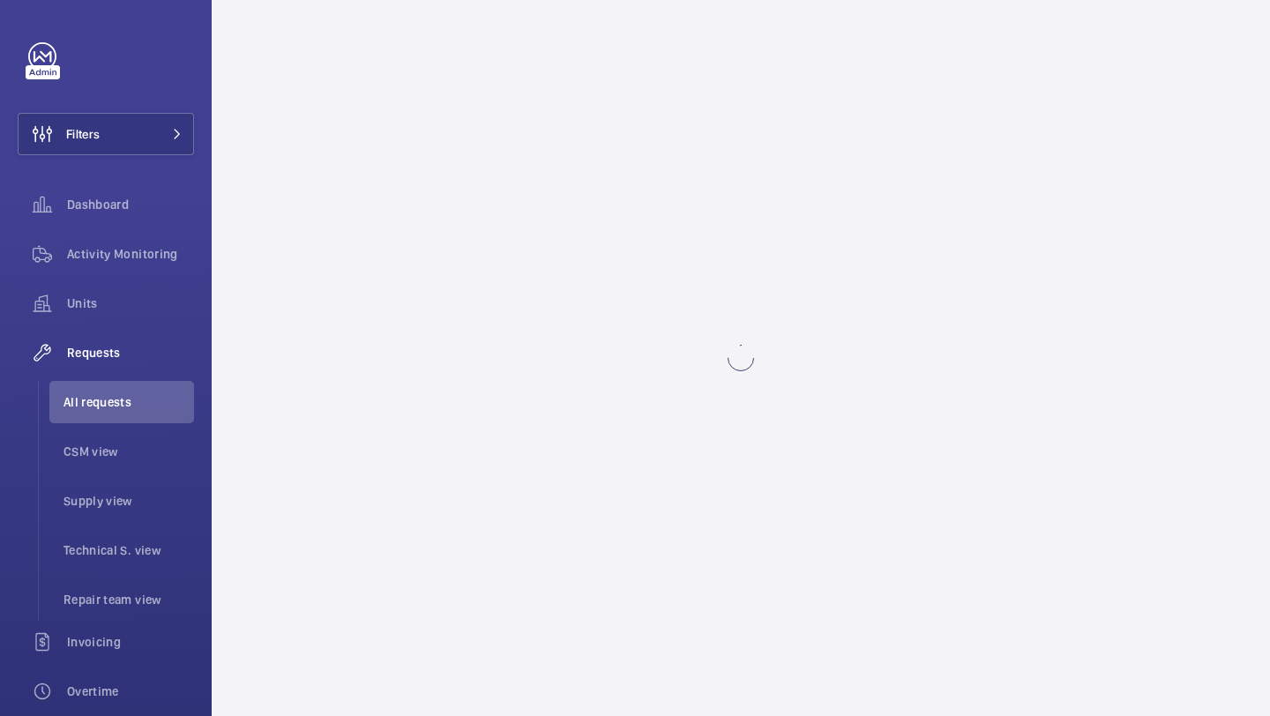
scroll to position [0, 0]
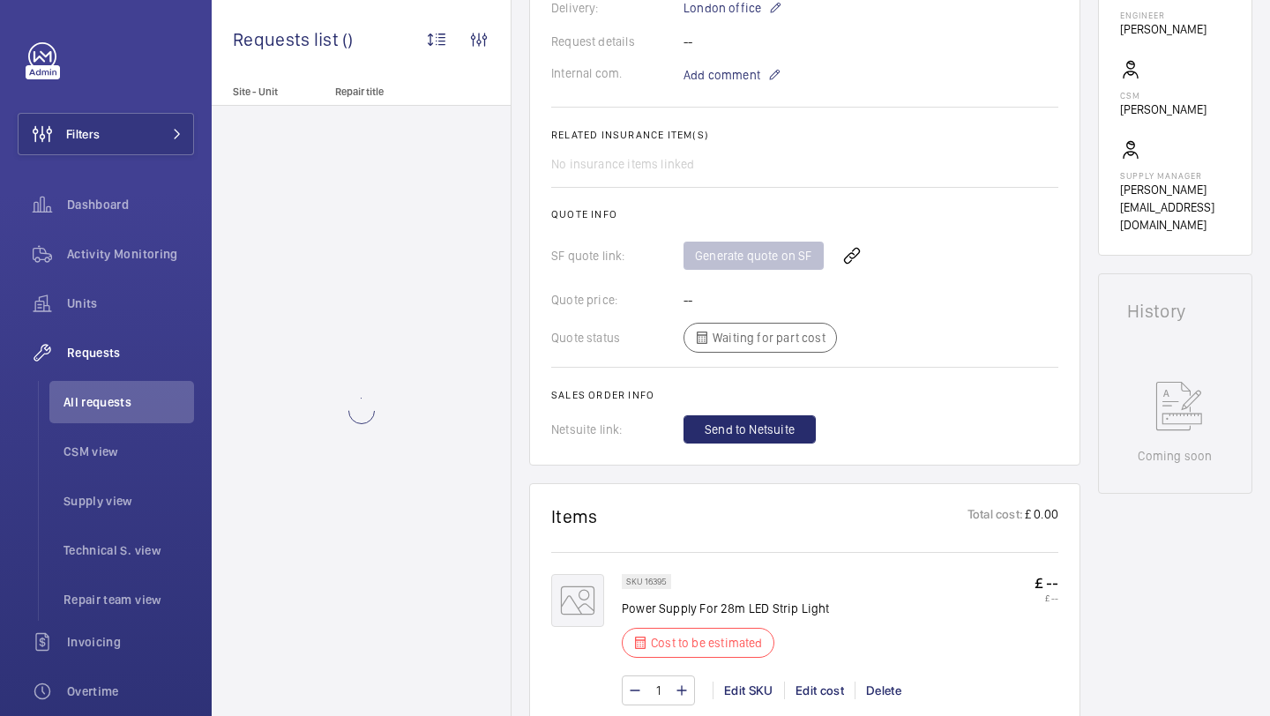
scroll to position [584, 0]
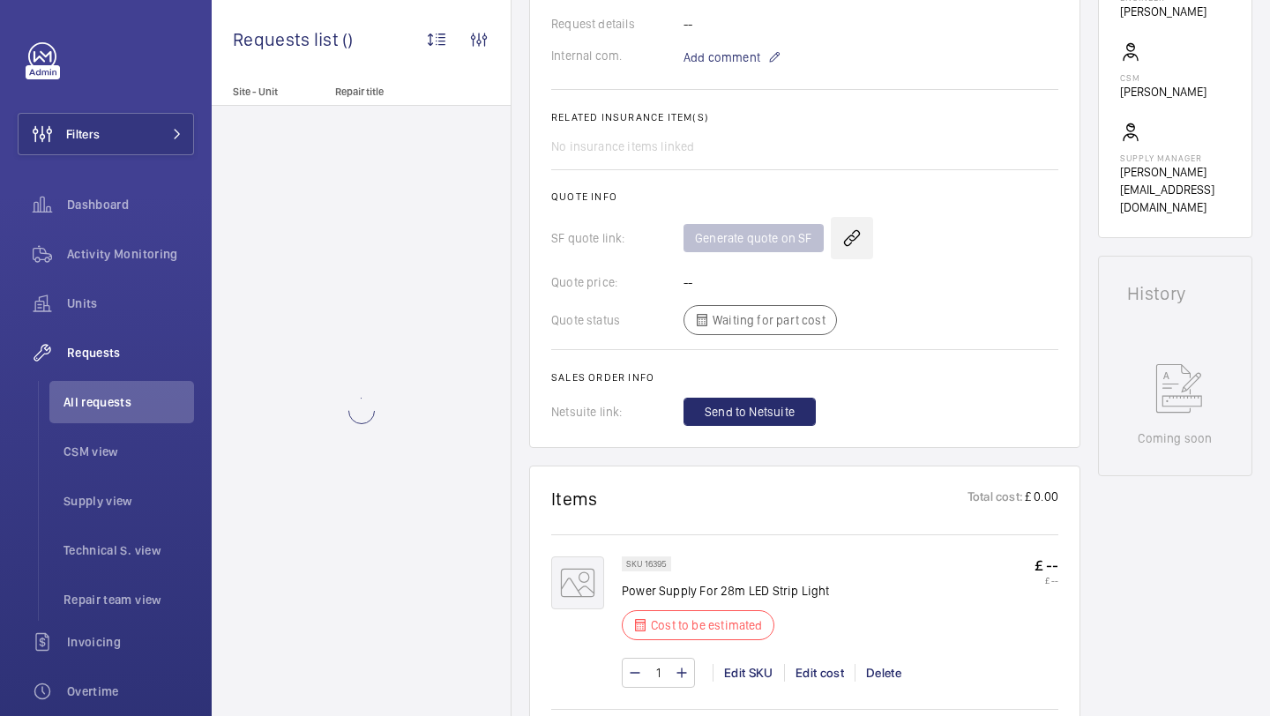
click at [847, 238] on wm-front-icon-button at bounding box center [852, 238] width 42 height 42
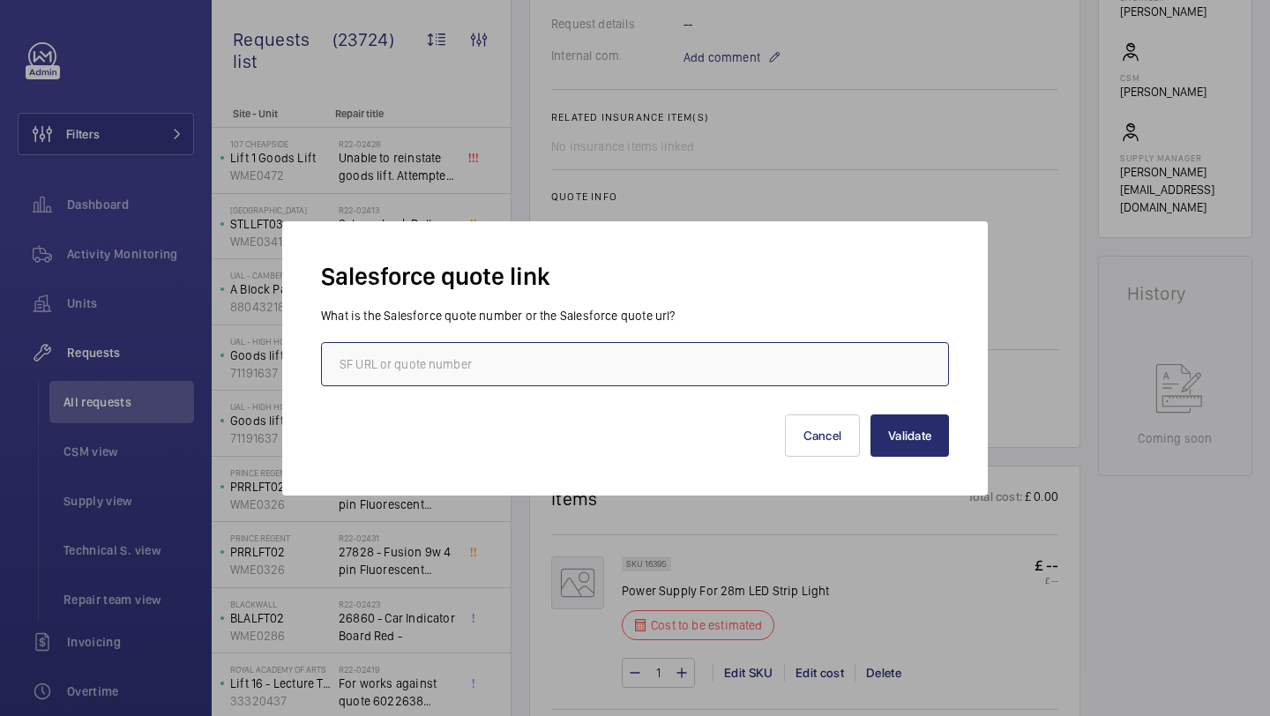
click at [535, 375] on input "text" at bounding box center [635, 364] width 628 height 44
paste input "https://wemaintain.lightning.force.com/lightning/r/Quote/0Q0SZ000002OShx0AG/view"
type input "https://wemaintain.lightning.force.com/lightning/r/Quote/0Q0SZ000002OShx0AG/view"
click at [935, 431] on button "Validate" at bounding box center [909, 435] width 78 height 42
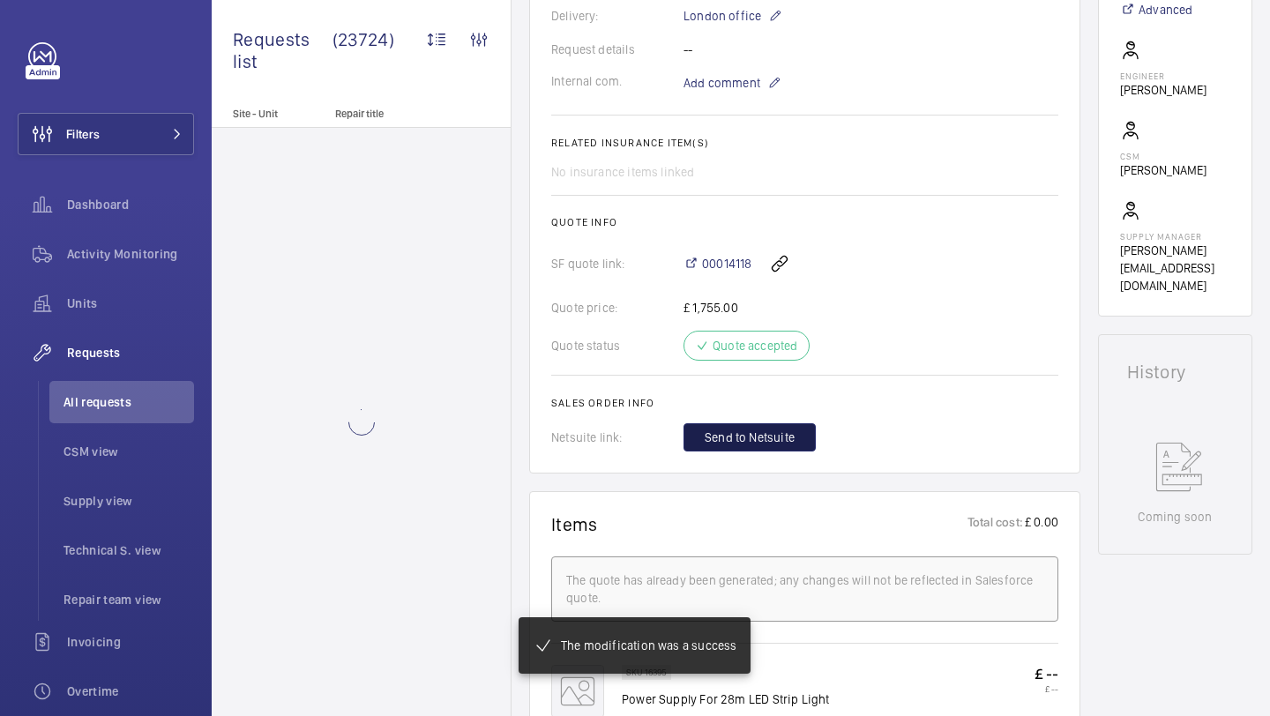
click at [792, 433] on span "Send to Netsuite" at bounding box center [750, 438] width 90 height 18
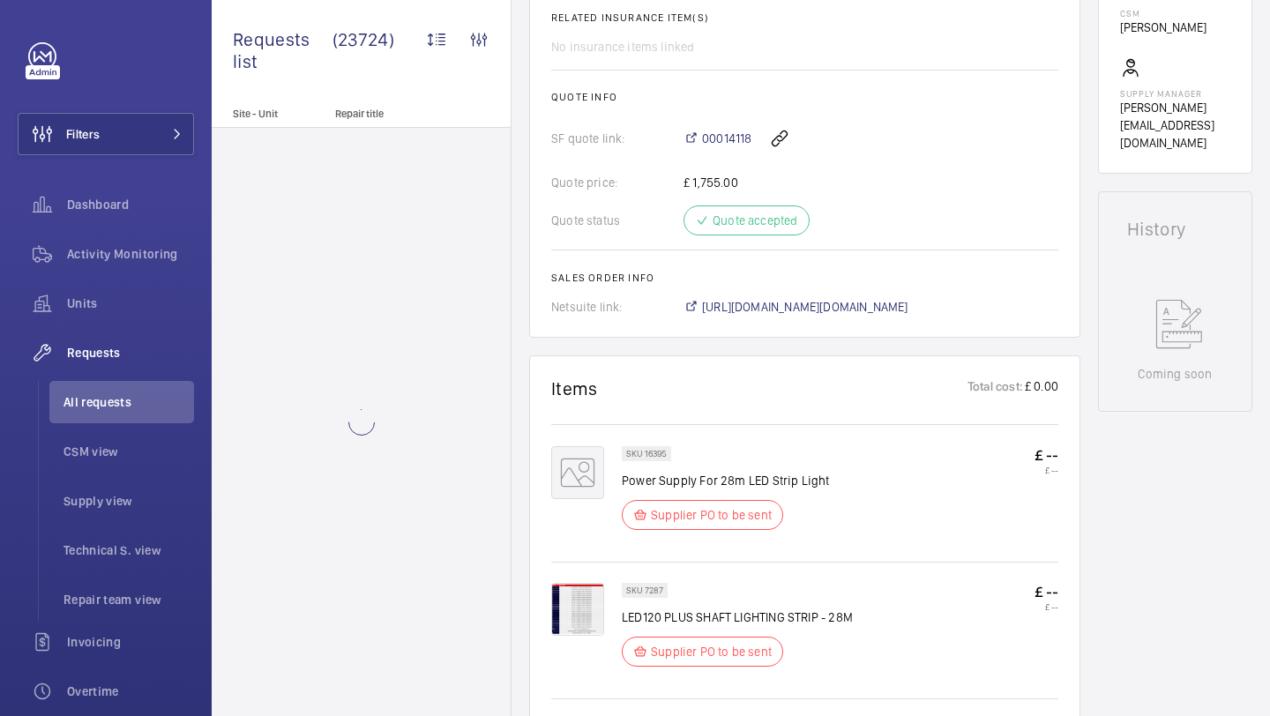
scroll to position [666, 0]
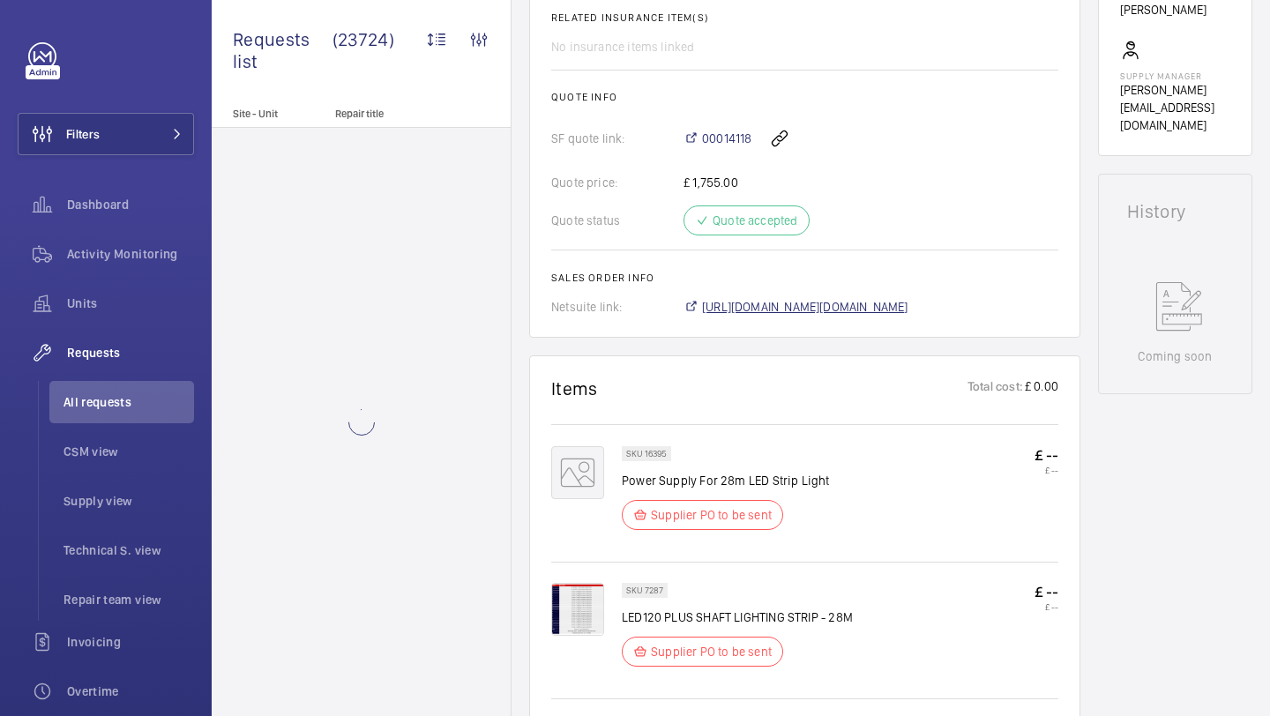
click at [818, 310] on span "https://6461500.app.netsuite.com/app/accounting/transactions/salesord.nl?id=301…" at bounding box center [805, 307] width 206 height 18
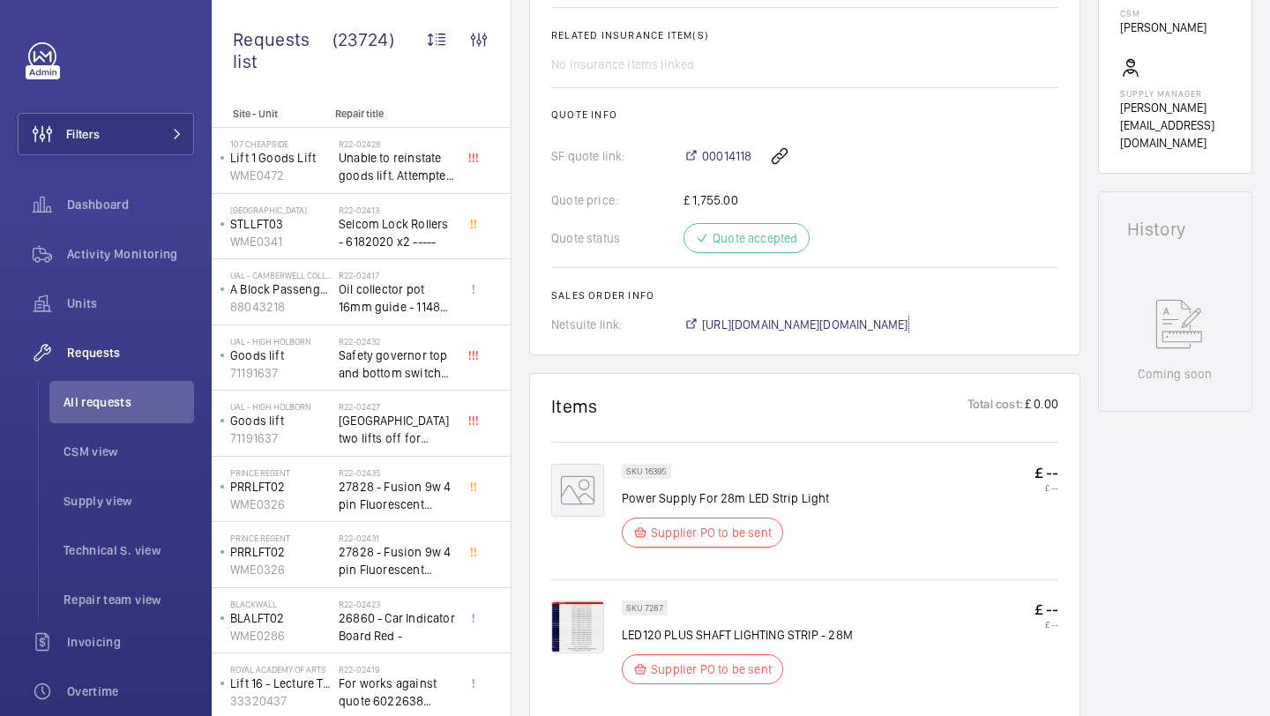
scroll to position [1130, 0]
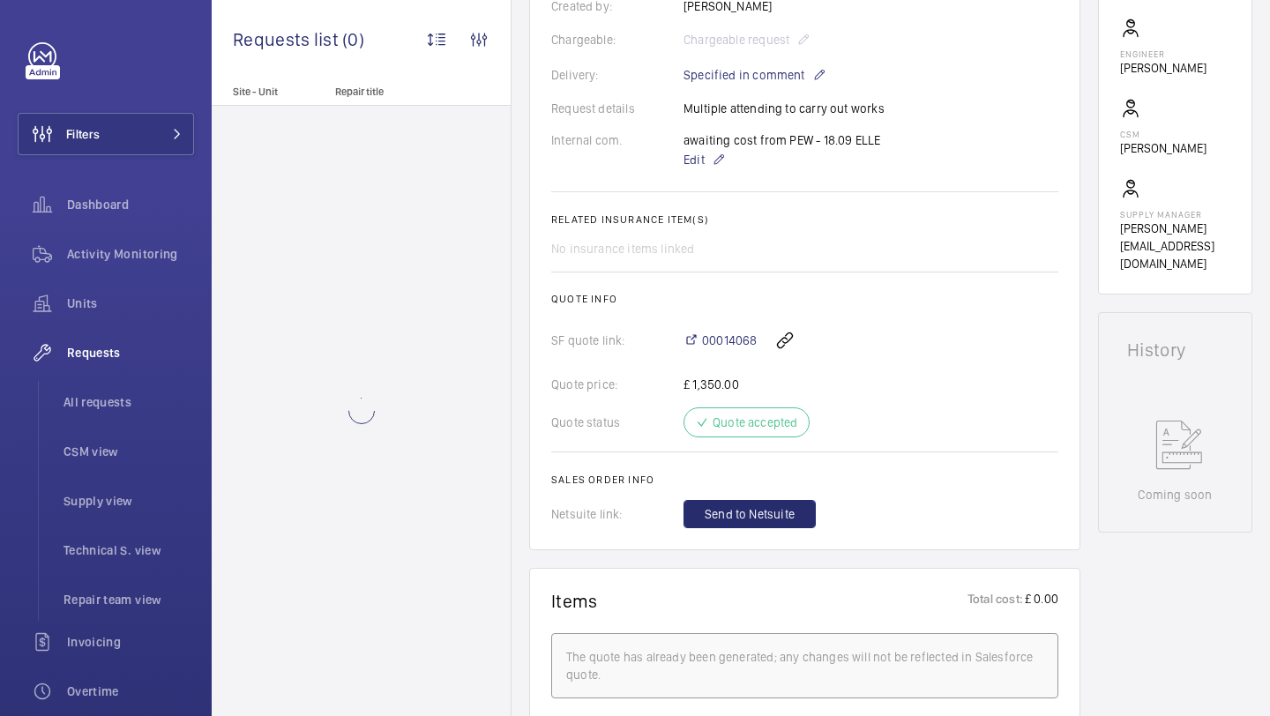
scroll to position [143, 0]
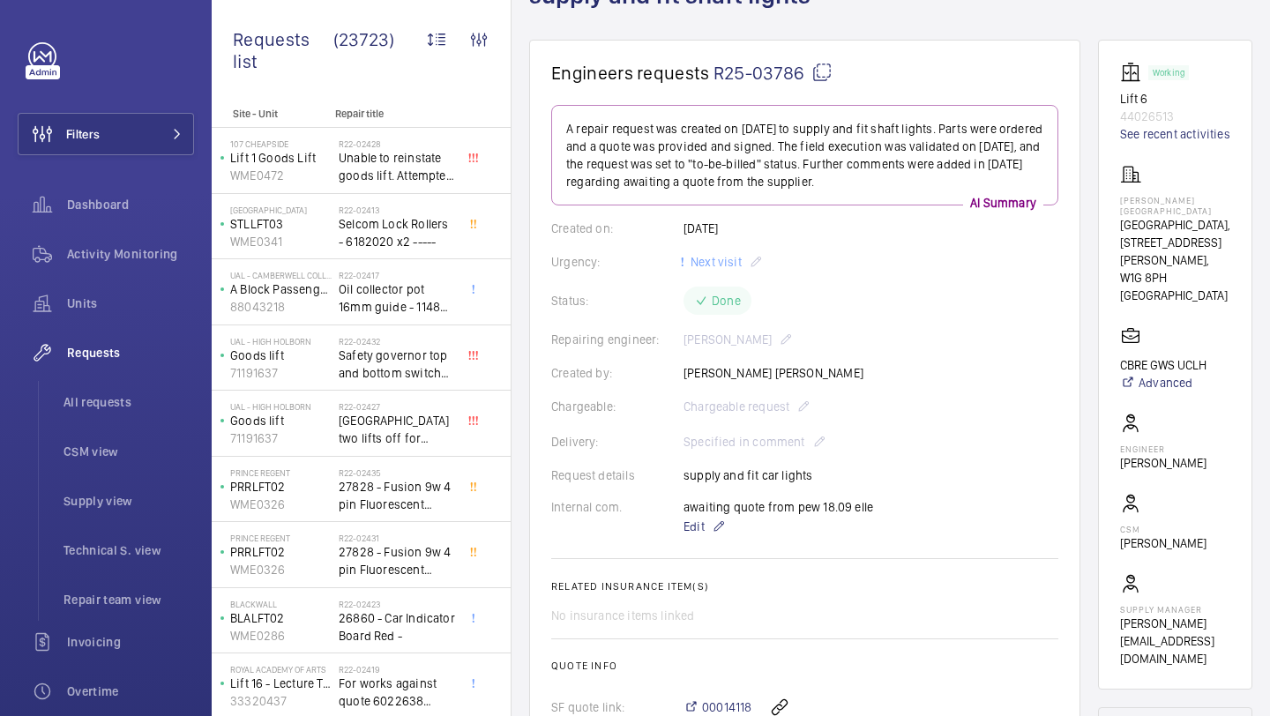
scroll to position [1078, 0]
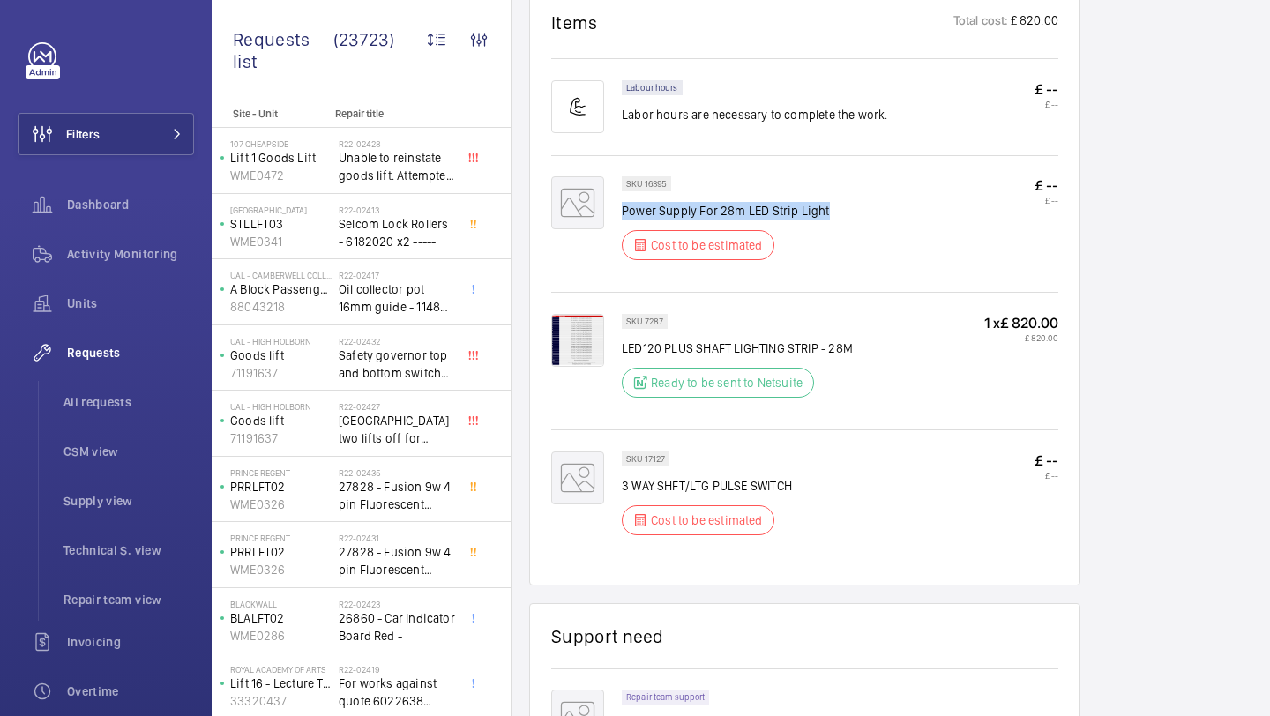
drag, startPoint x: 829, startPoint y: 216, endPoint x: 624, endPoint y: 210, distance: 204.7
click at [624, 210] on div "SKU 16395 Power Supply For 28m LED Strip Light Cost to be estimated £ -- £ --" at bounding box center [840, 223] width 436 height 94
copy p "Power Supply For 28m LED Strip Light"
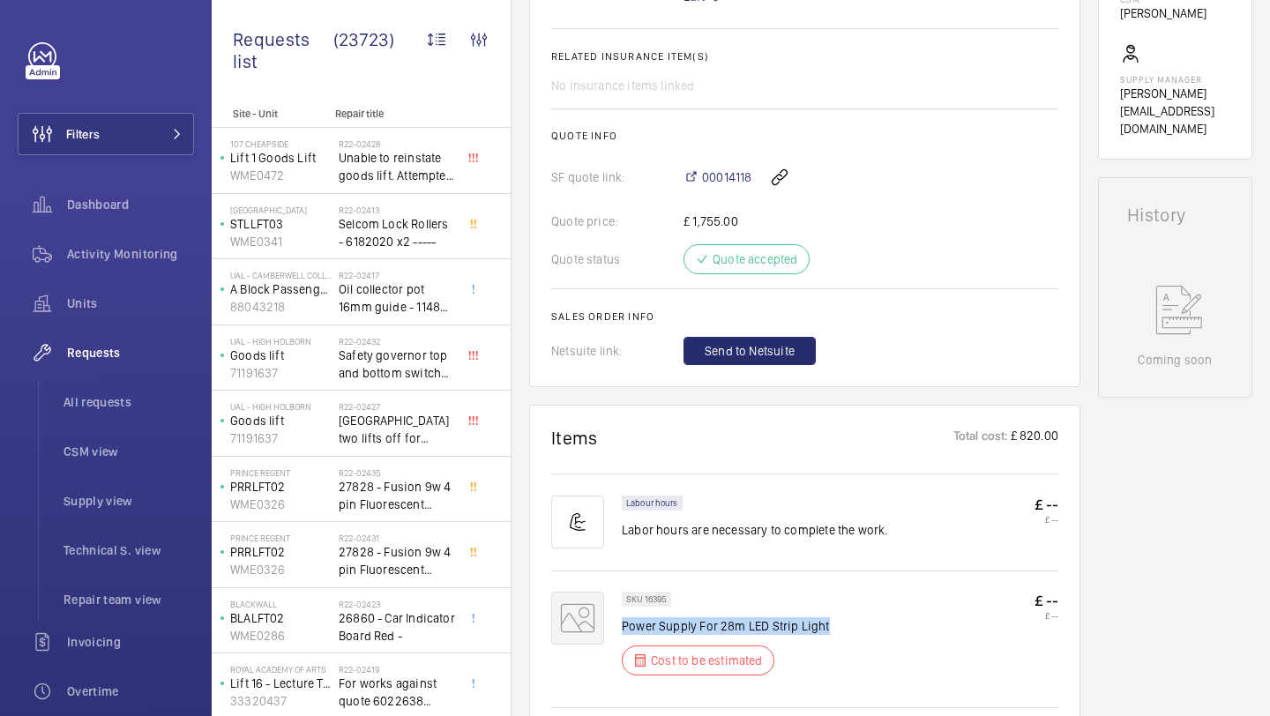
scroll to position [628, 0]
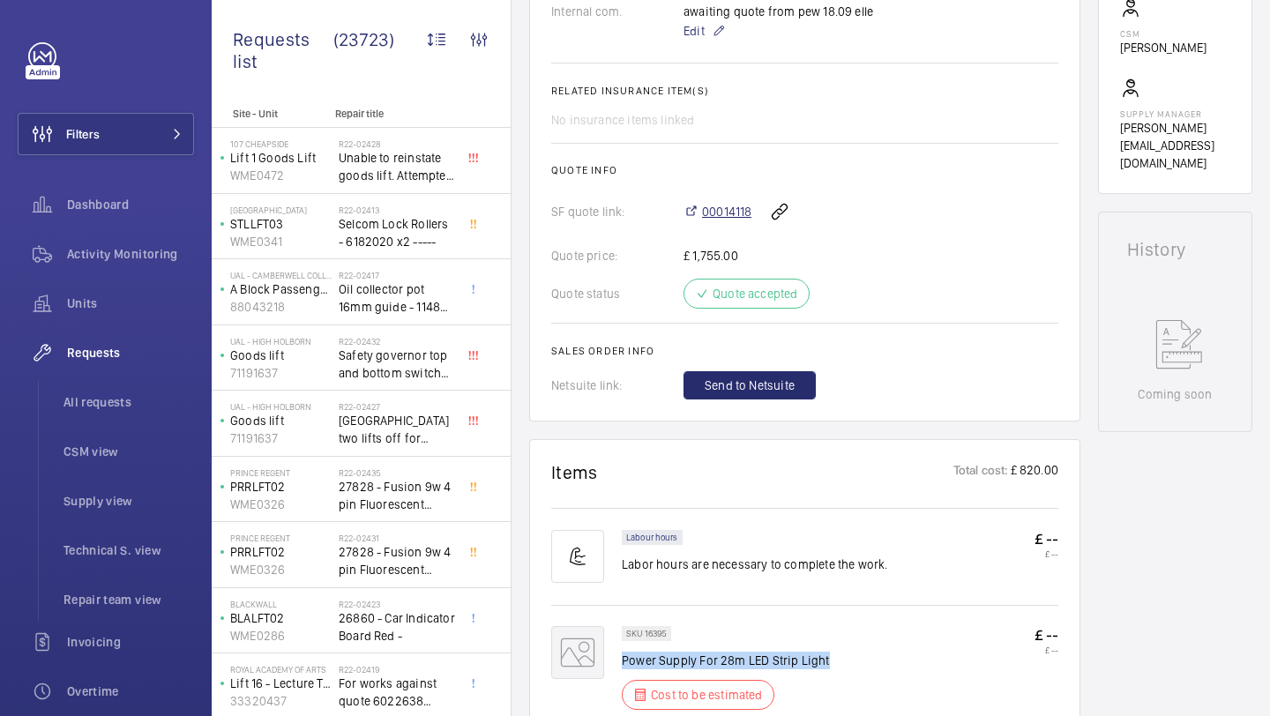
click at [744, 211] on span "00014118" at bounding box center [726, 212] width 49 height 18
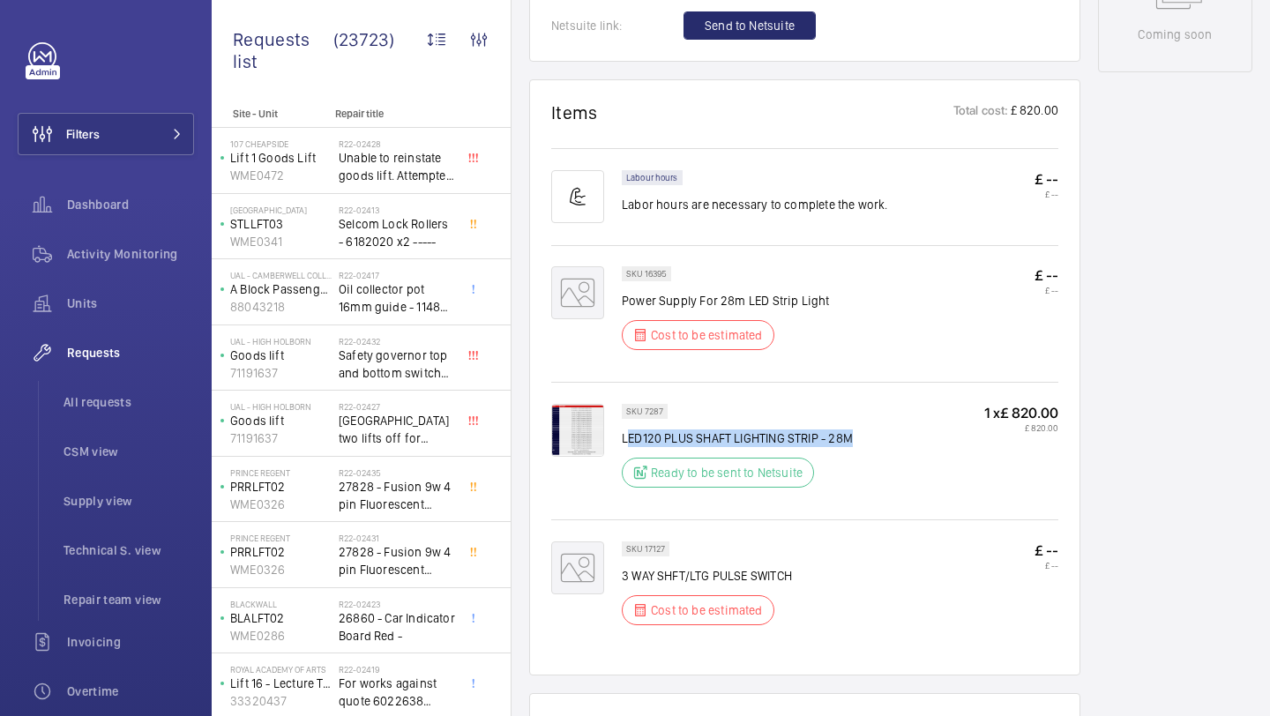
drag, startPoint x: 848, startPoint y: 444, endPoint x: 625, endPoint y: 442, distance: 223.1
click at [625, 442] on p "LED120 PLUS SHAFT LIGHTING STRIP - 28M" at bounding box center [737, 438] width 231 height 18
click at [859, 443] on div "SKU 7287 LED120 PLUS SHAFT LIGHTING STRIP - 28M Ready to be sent to Netsuite 1 …" at bounding box center [840, 451] width 436 height 94
drag, startPoint x: 851, startPoint y: 440, endPoint x: 621, endPoint y: 444, distance: 230.2
click at [622, 444] on div "SKU 7287 LED120 PLUS SHAFT LIGHTING STRIP - 28M Ready to be sent to Netsuite 1 …" at bounding box center [840, 451] width 436 height 94
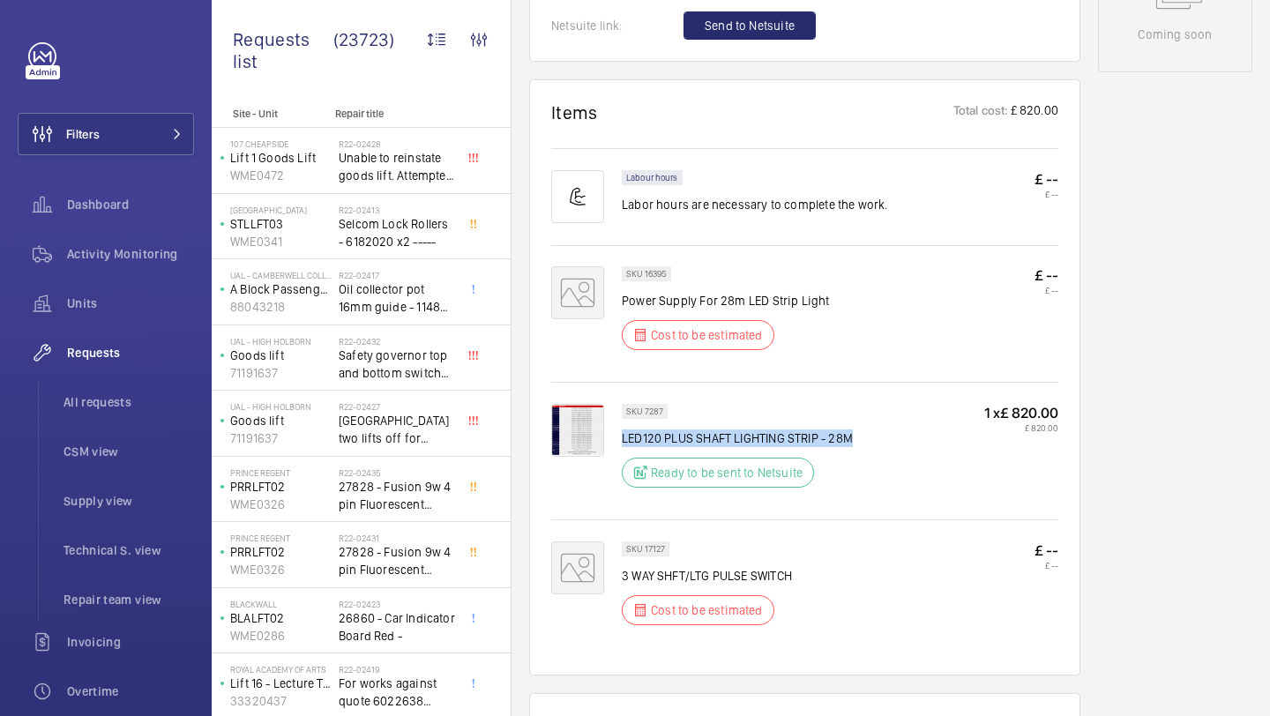
copy p "LED120 PLUS SHAFT LIGHTING STRIP - 28M"
drag, startPoint x: 790, startPoint y: 582, endPoint x: 623, endPoint y: 580, distance: 167.5
click at [623, 580] on p "3 WAY SHFT/LTG PULSE SWITCH" at bounding box center [707, 576] width 170 height 18
copy p "3 WAY SHFT/LTG PULSE SWITCH"
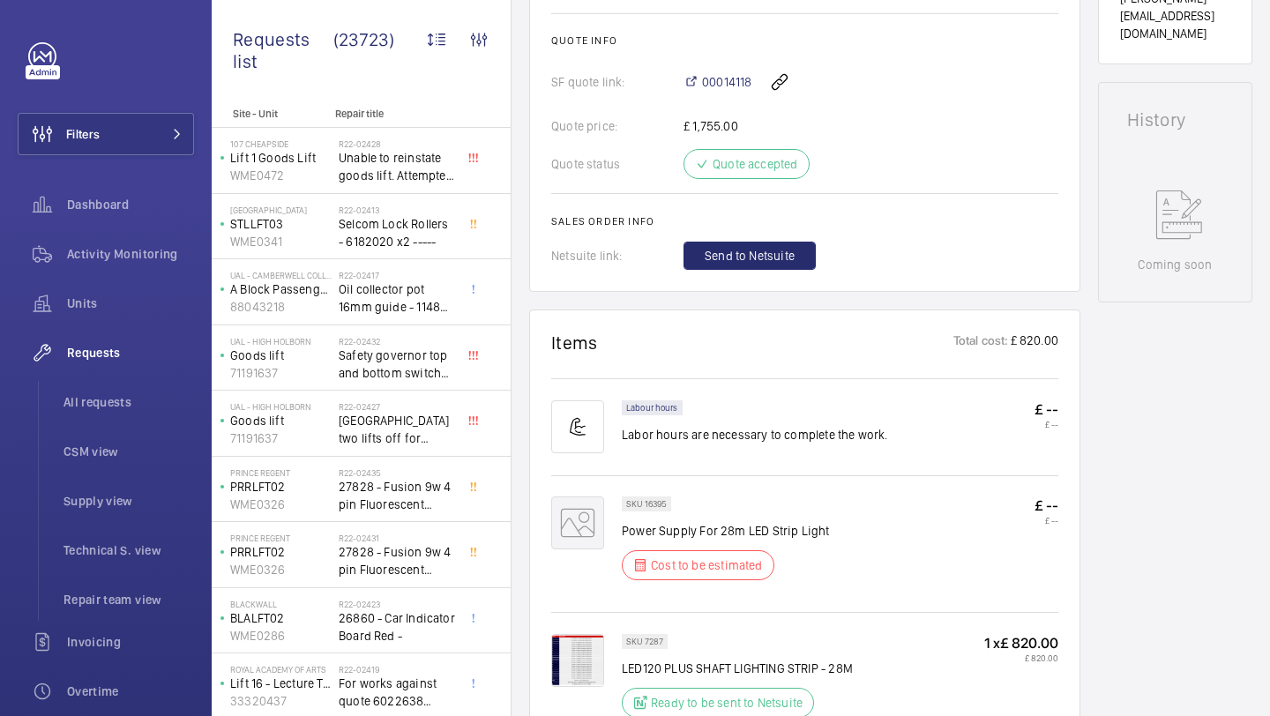
scroll to position [917, 0]
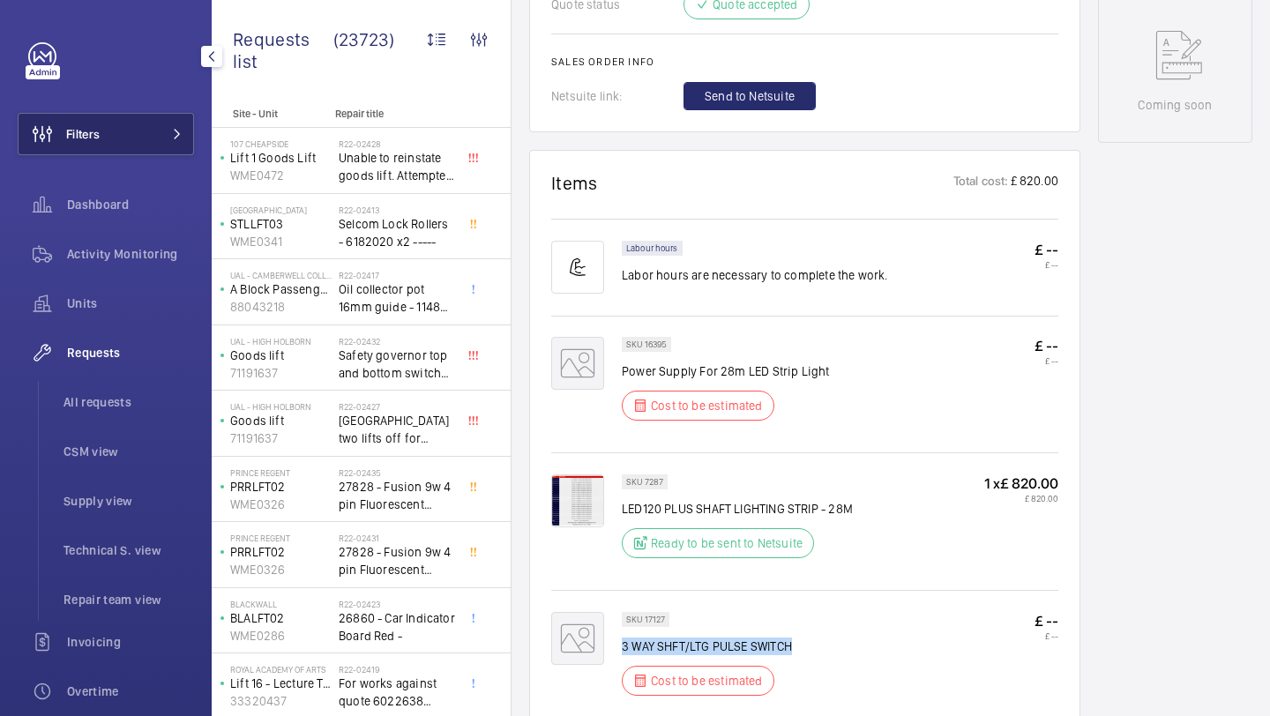
click at [152, 131] on button "Filters" at bounding box center [106, 134] width 176 height 42
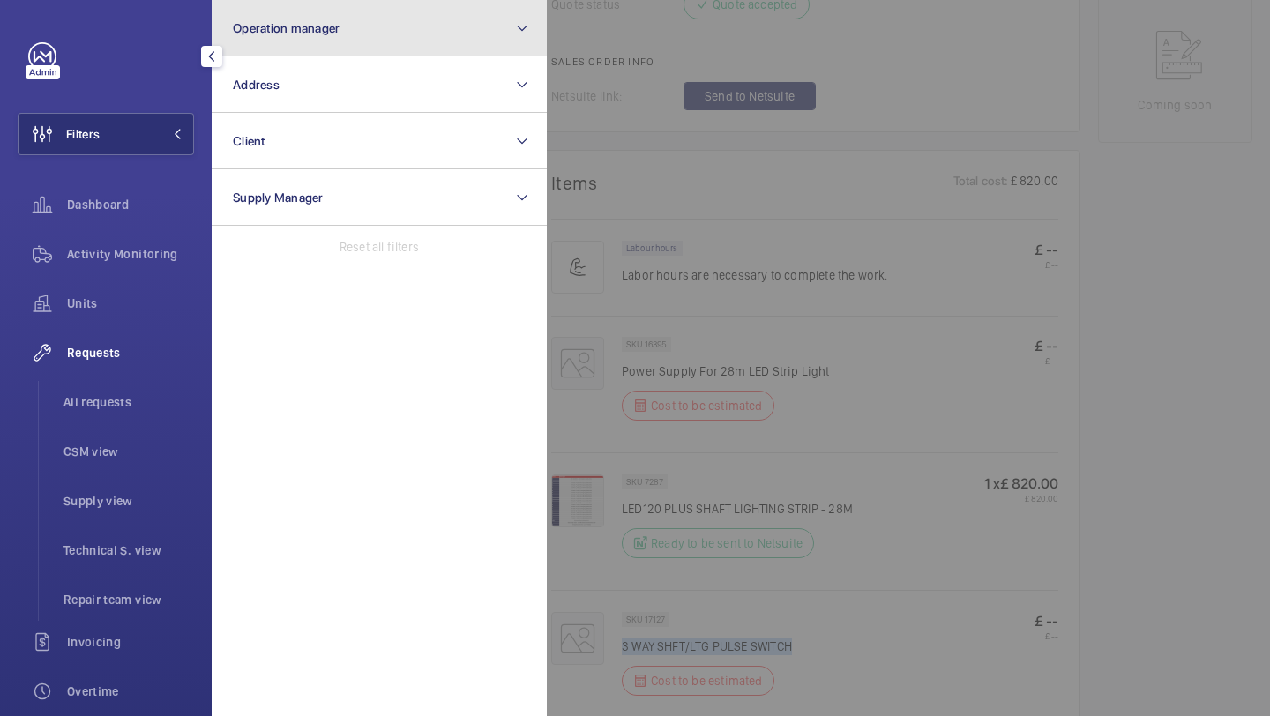
click at [291, 48] on button "Operation manager" at bounding box center [379, 28] width 335 height 56
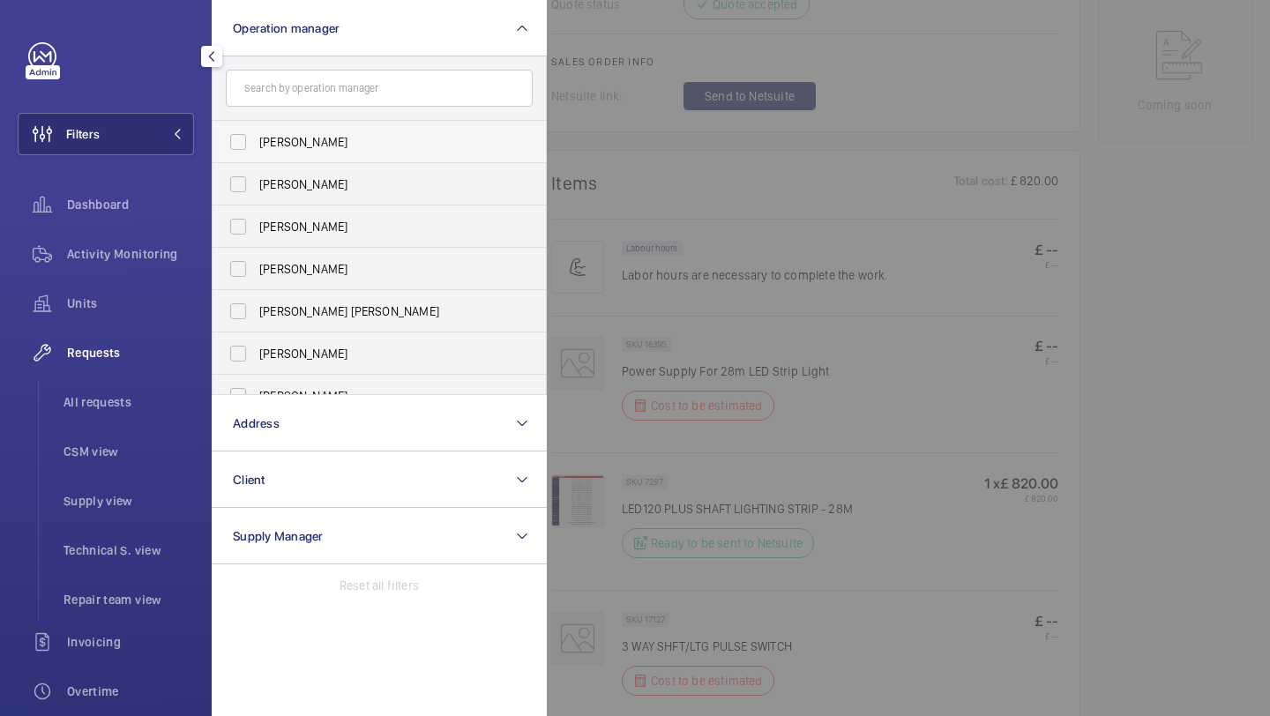
click at [279, 131] on label "Abby Archer" at bounding box center [366, 142] width 307 height 42
click at [256, 131] on input "Abby Archer" at bounding box center [237, 141] width 35 height 35
checkbox input "true"
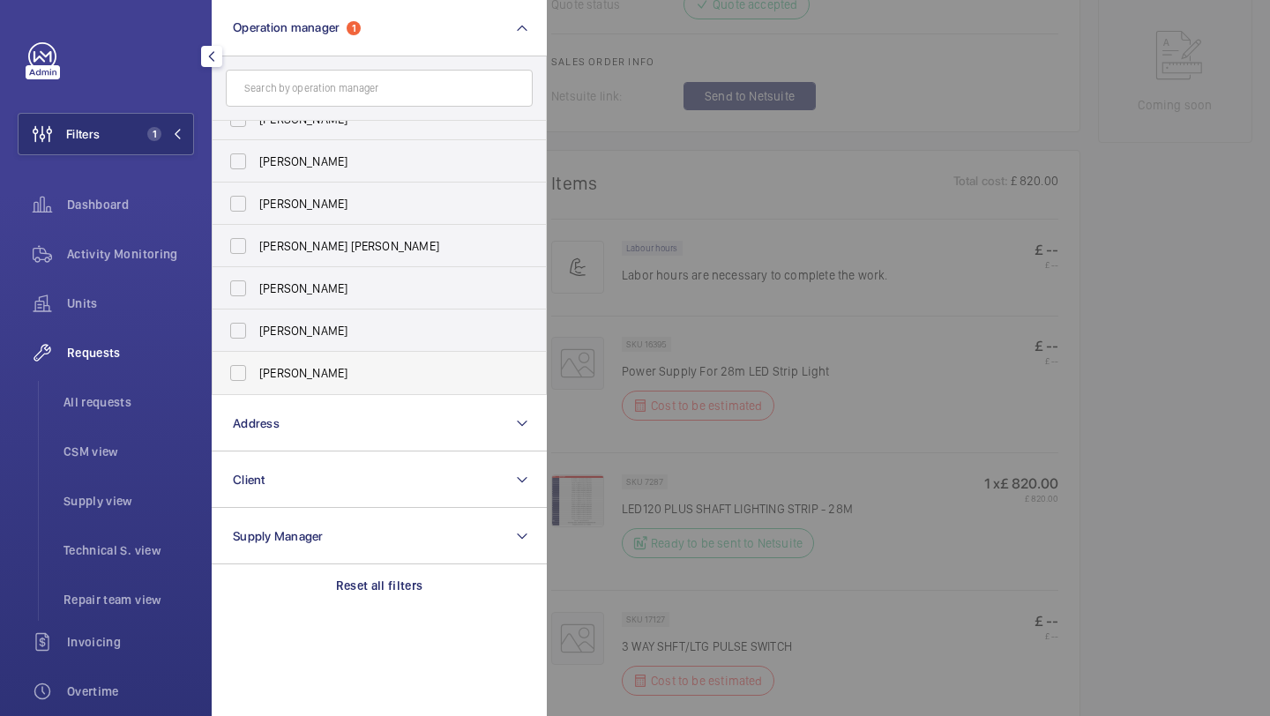
click at [266, 371] on span "Alex Waterman" at bounding box center [380, 373] width 242 height 18
click at [256, 371] on input "Alex Waterman" at bounding box center [237, 372] width 35 height 35
checkbox input "true"
click at [130, 409] on span "All requests" at bounding box center [128, 402] width 131 height 18
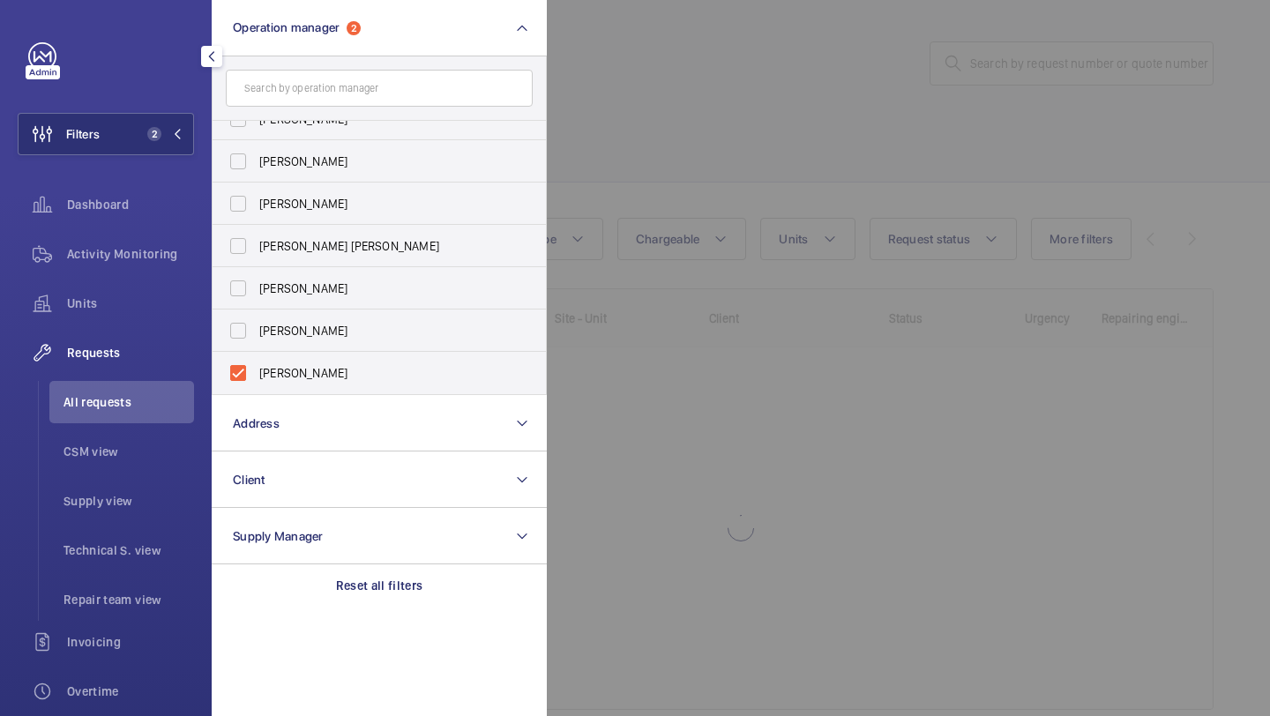
click at [670, 156] on div at bounding box center [1182, 358] width 1270 height 716
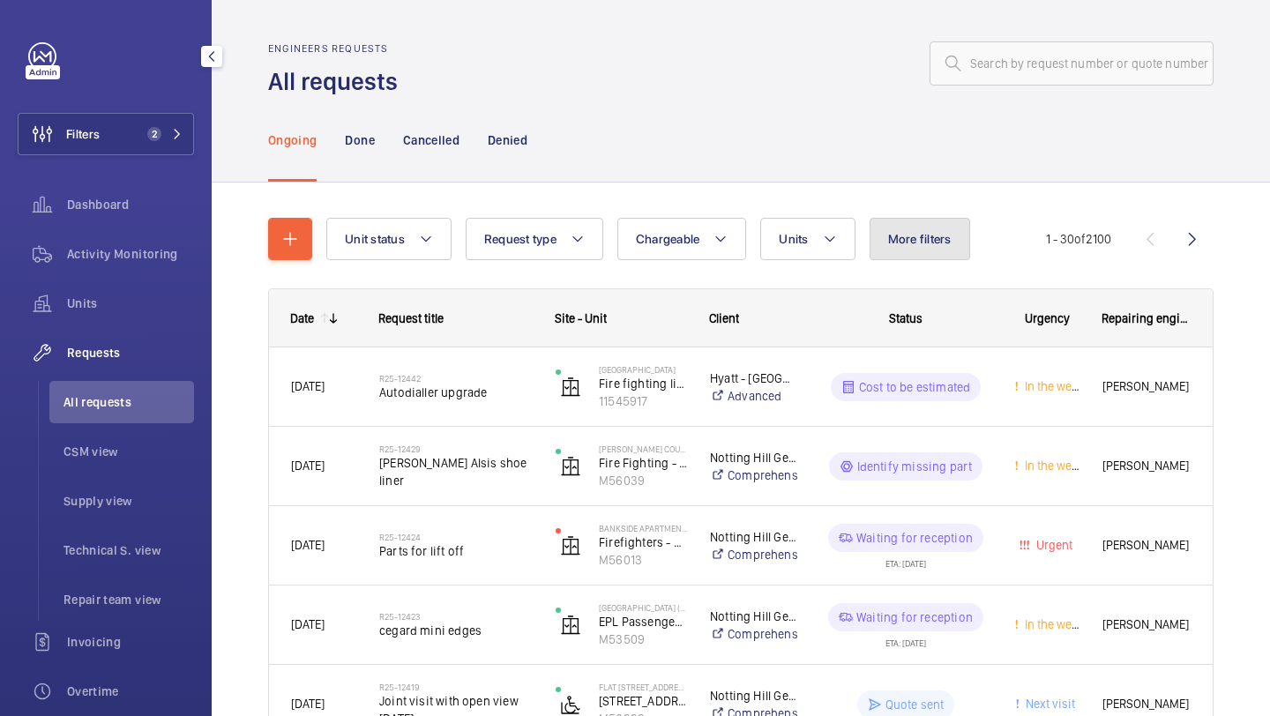
click at [899, 244] on span "More filters" at bounding box center [919, 239] width 63 height 14
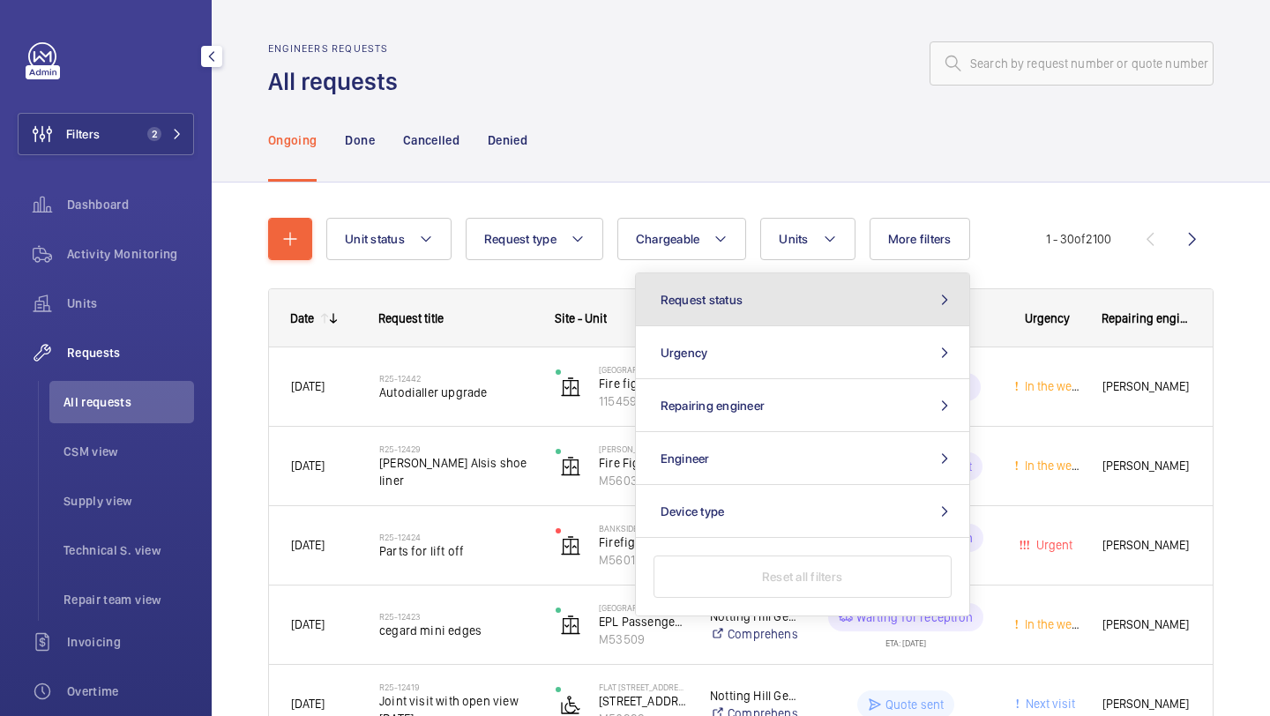
click at [825, 314] on button "Request status" at bounding box center [802, 299] width 333 height 53
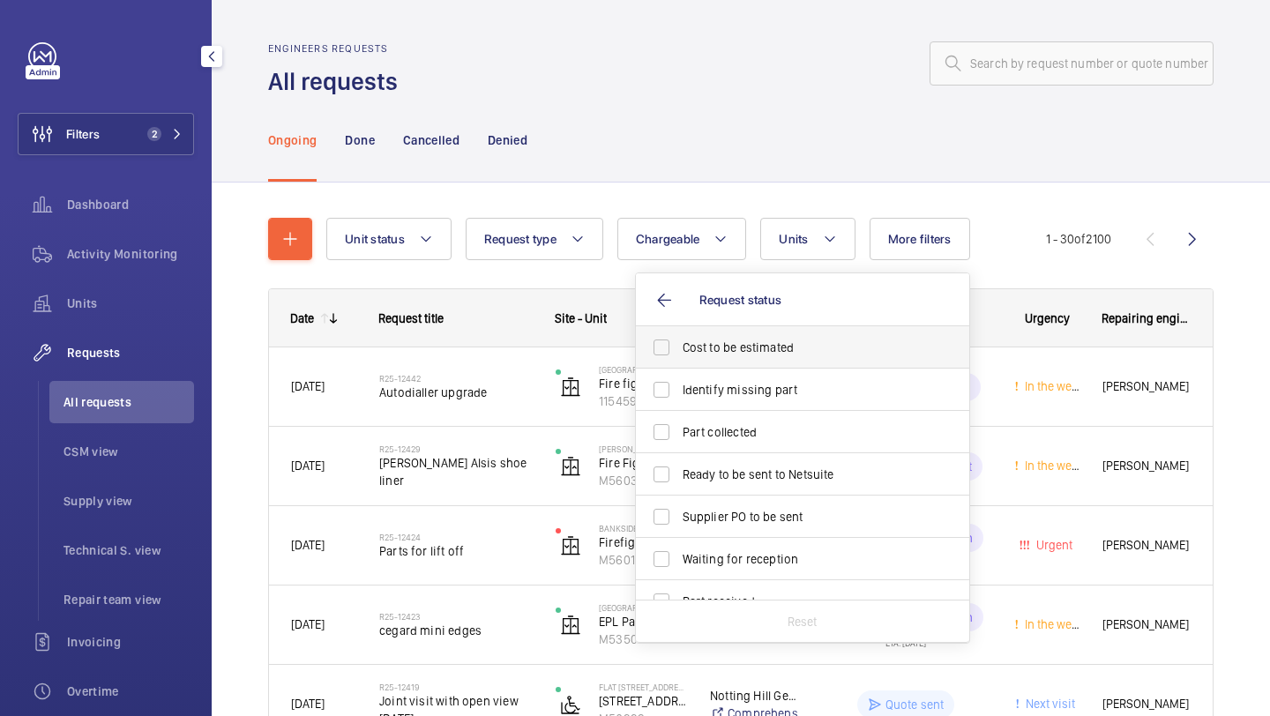
click at [799, 342] on span "Cost to be estimated" at bounding box center [804, 348] width 242 height 18
click at [679, 342] on input "Cost to be estimated" at bounding box center [661, 347] width 35 height 35
checkbox input "true"
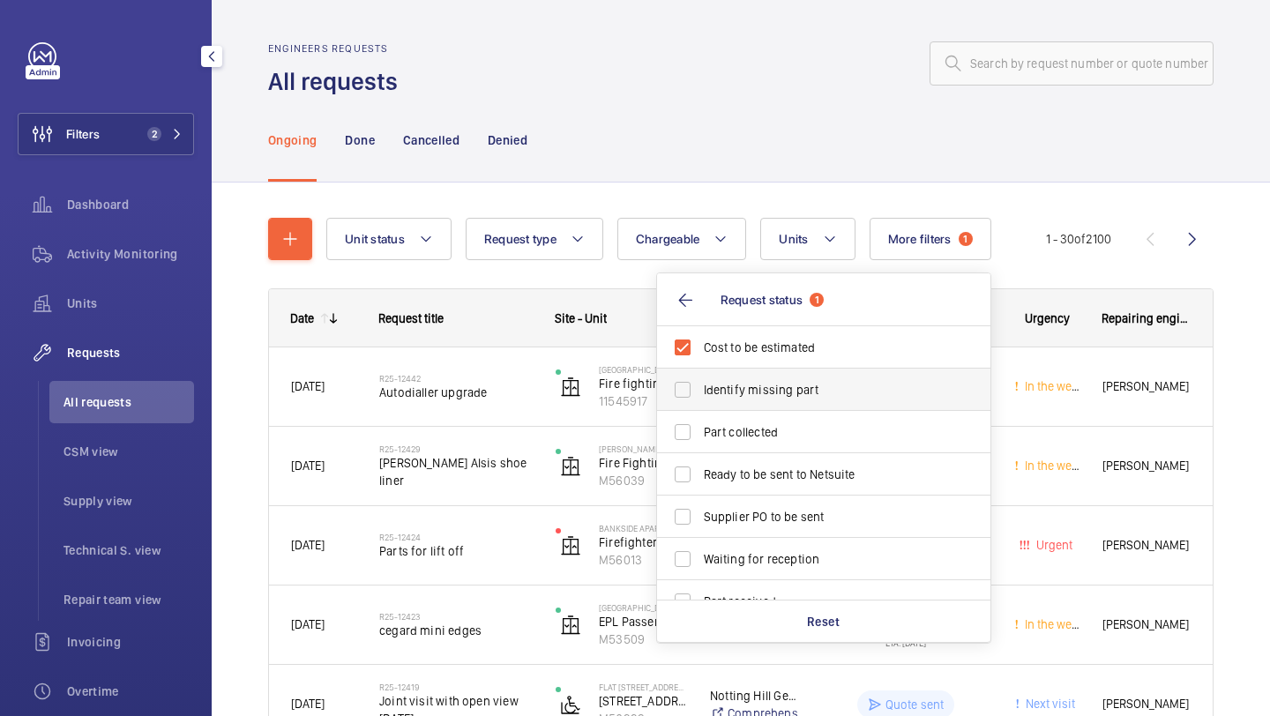
click at [783, 379] on label "Identify missing part" at bounding box center [810, 390] width 307 height 42
click at [700, 379] on input "Identify missing part" at bounding box center [682, 389] width 35 height 35
checkbox input "true"
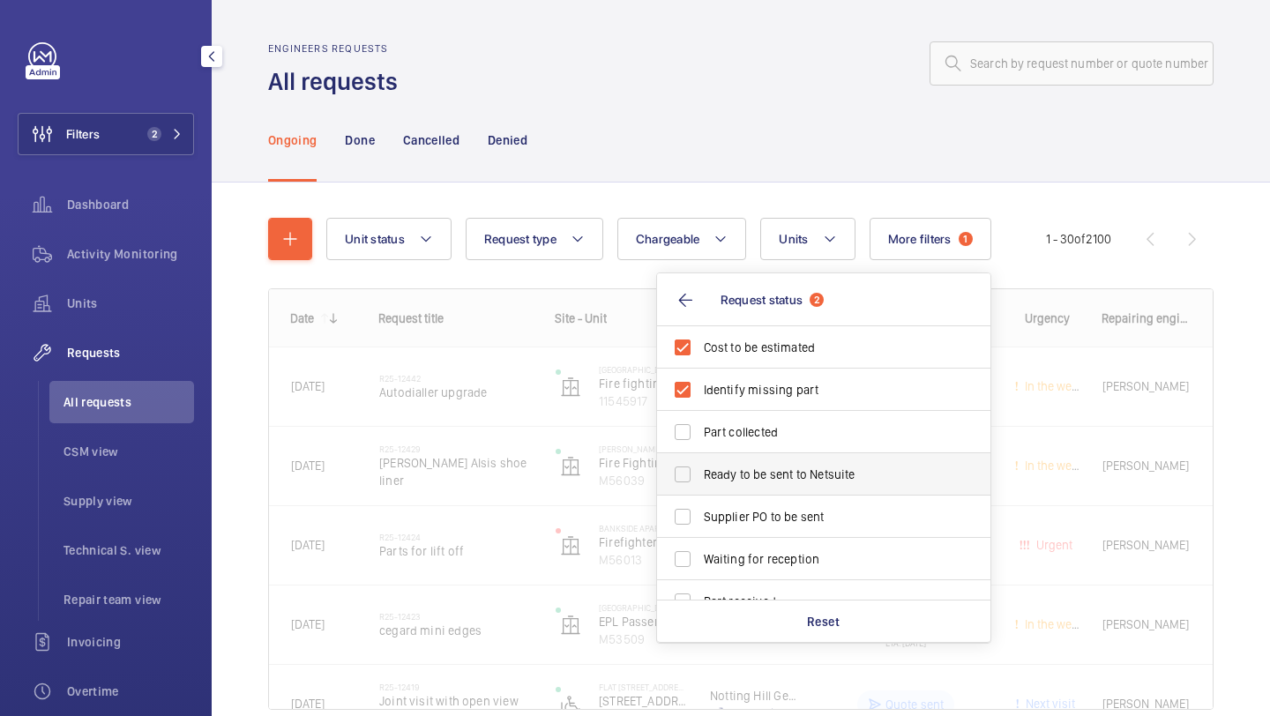
click at [752, 493] on label "Ready to be sent to Netsuite" at bounding box center [810, 474] width 307 height 42
click at [700, 492] on input "Ready to be sent to Netsuite" at bounding box center [682, 474] width 35 height 35
checkbox input "true"
click at [752, 506] on label "Supplier PO to be sent" at bounding box center [810, 517] width 307 height 42
click at [700, 506] on input "Supplier PO to be sent" at bounding box center [682, 516] width 35 height 35
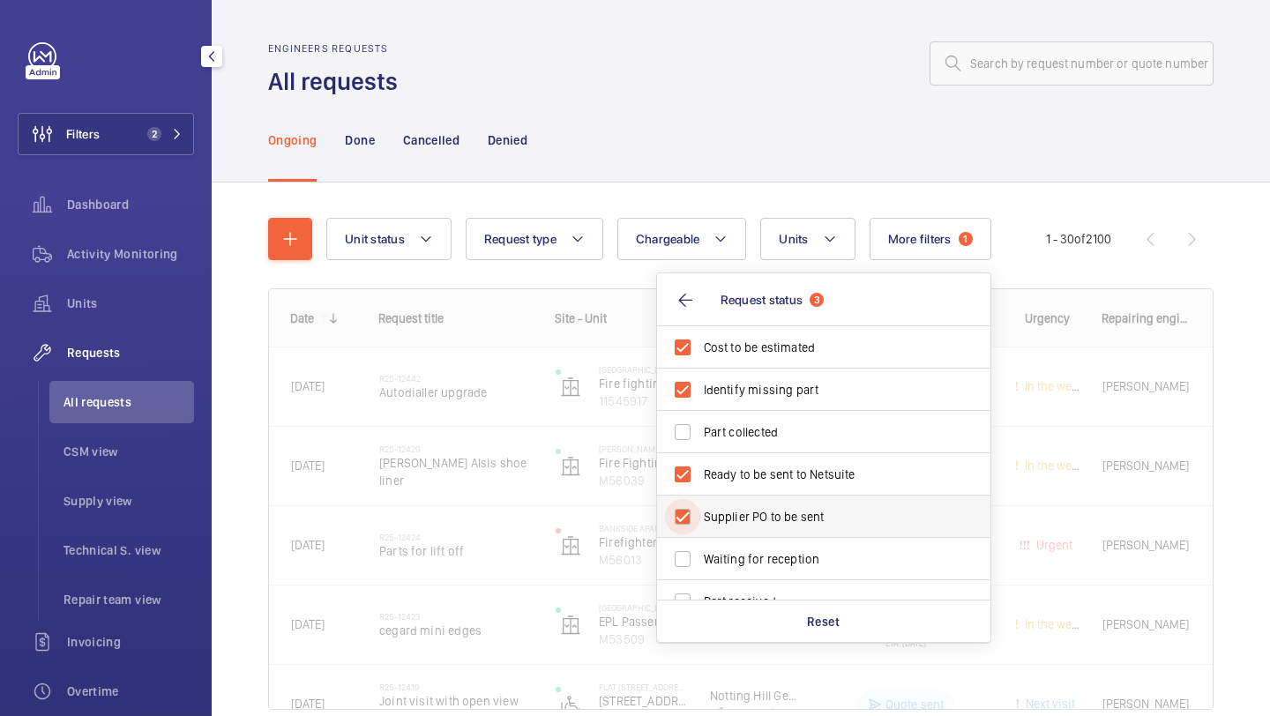
checkbox input "true"
click at [772, 62] on div at bounding box center [810, 63] width 805 height 42
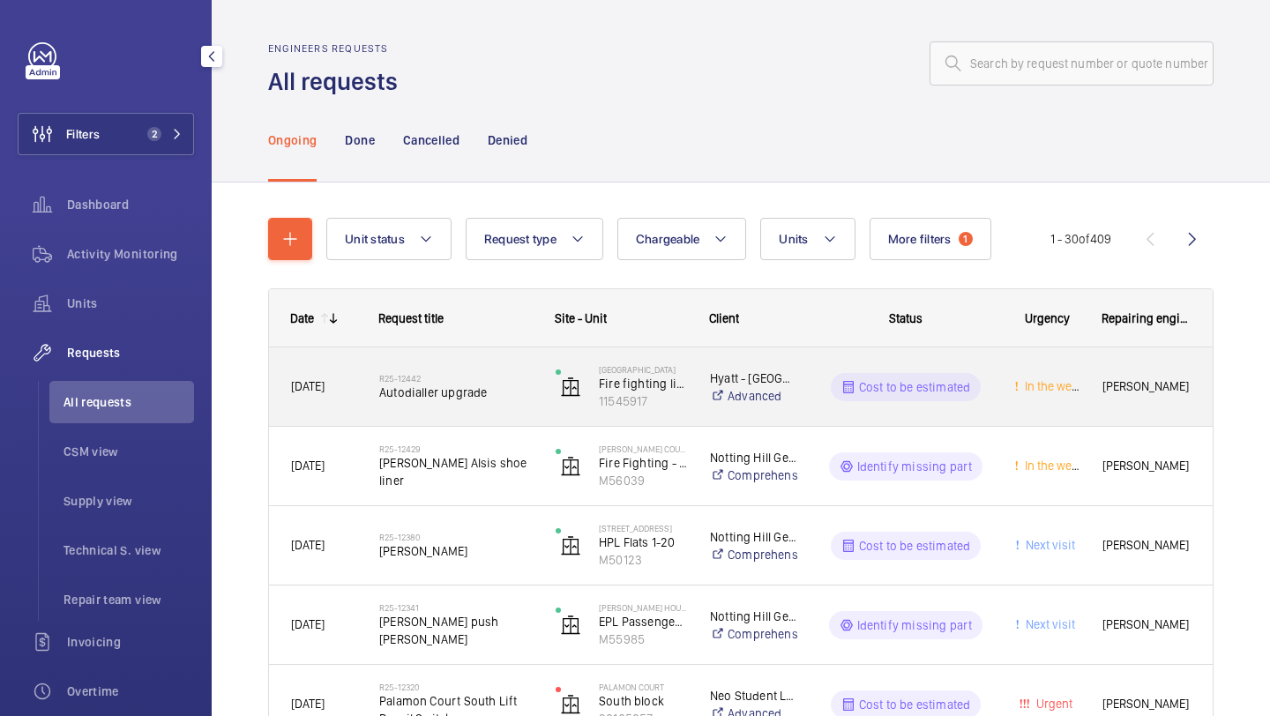
click at [455, 369] on div "R25-12442 Autodialler upgrade" at bounding box center [455, 387] width 153 height 51
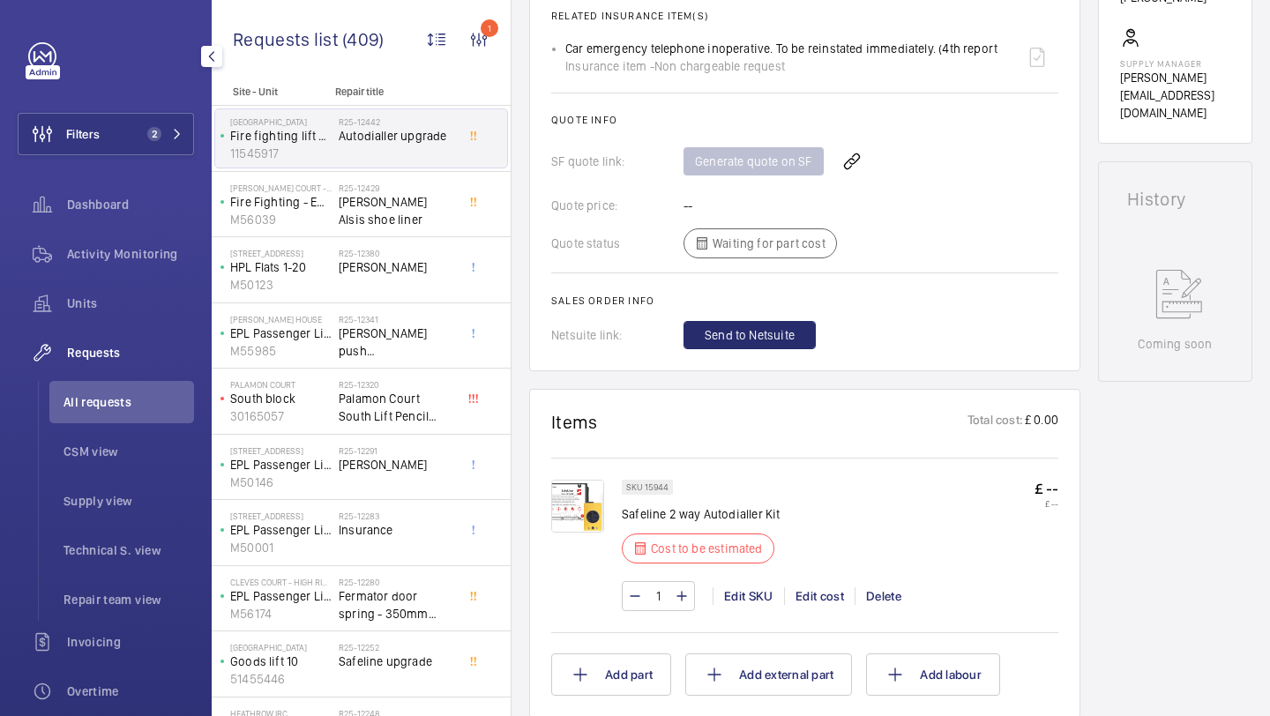
scroll to position [664, 0]
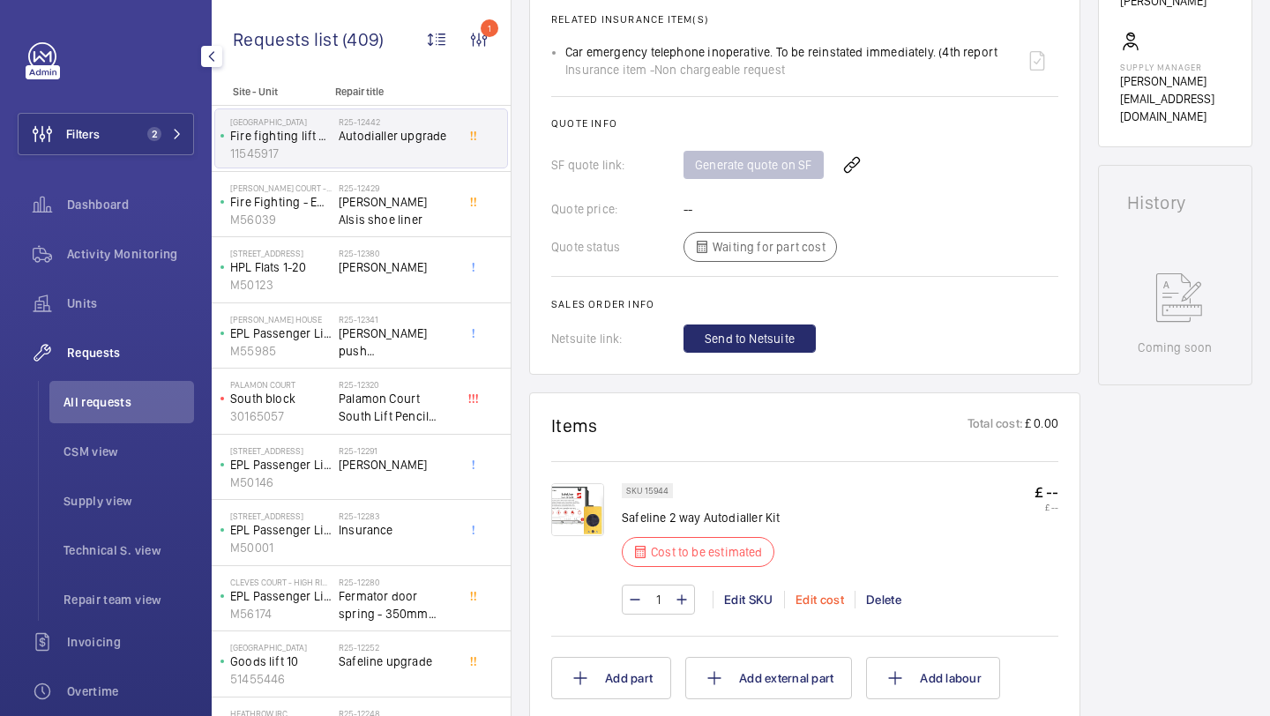
click at [814, 598] on div "Edit cost" at bounding box center [819, 600] width 71 height 18
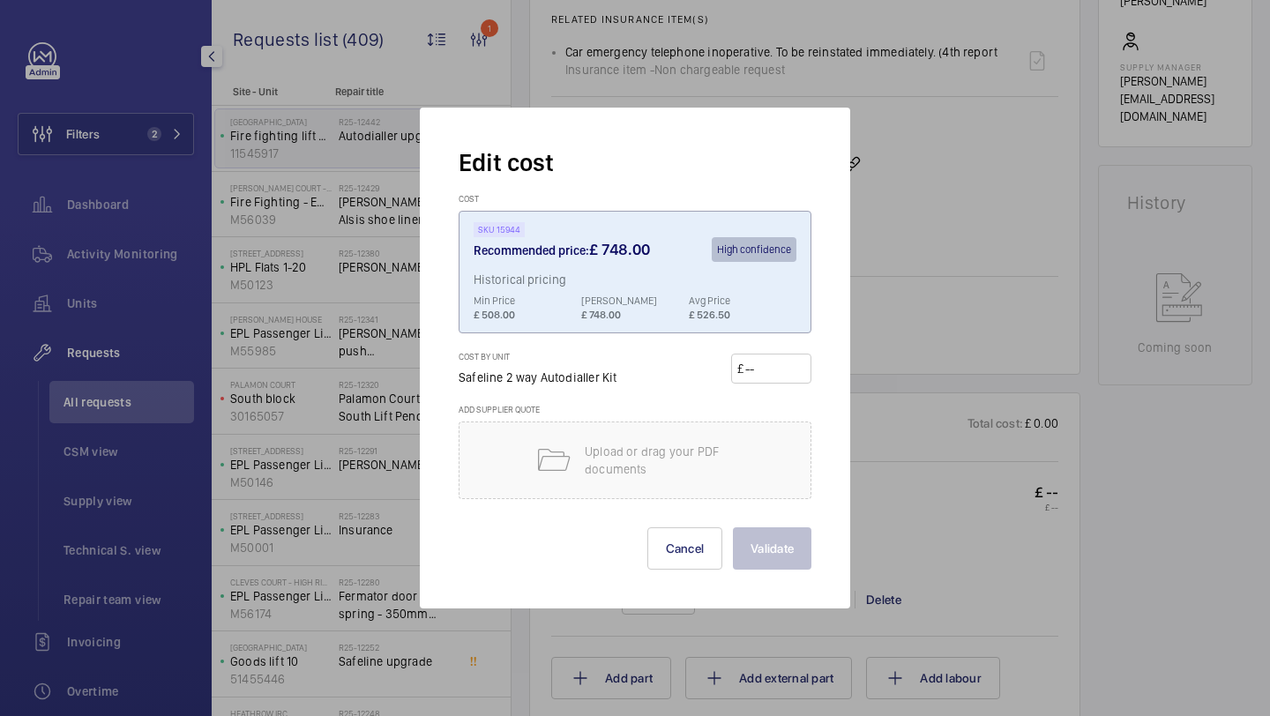
click at [769, 369] on input "number" at bounding box center [774, 368] width 62 height 28
type input "508"
click at [733, 527] on button "Validate" at bounding box center [772, 548] width 78 height 42
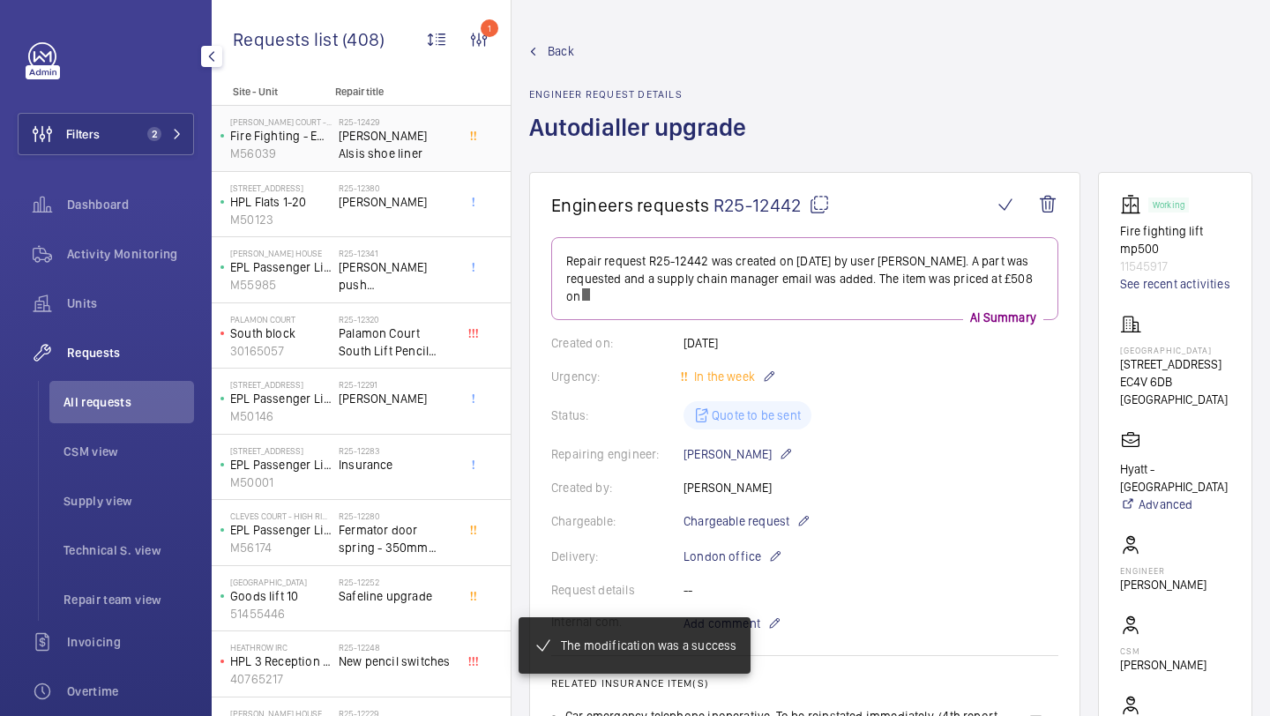
click at [419, 154] on span "Schindler Alsis shoe liner" at bounding box center [397, 144] width 116 height 35
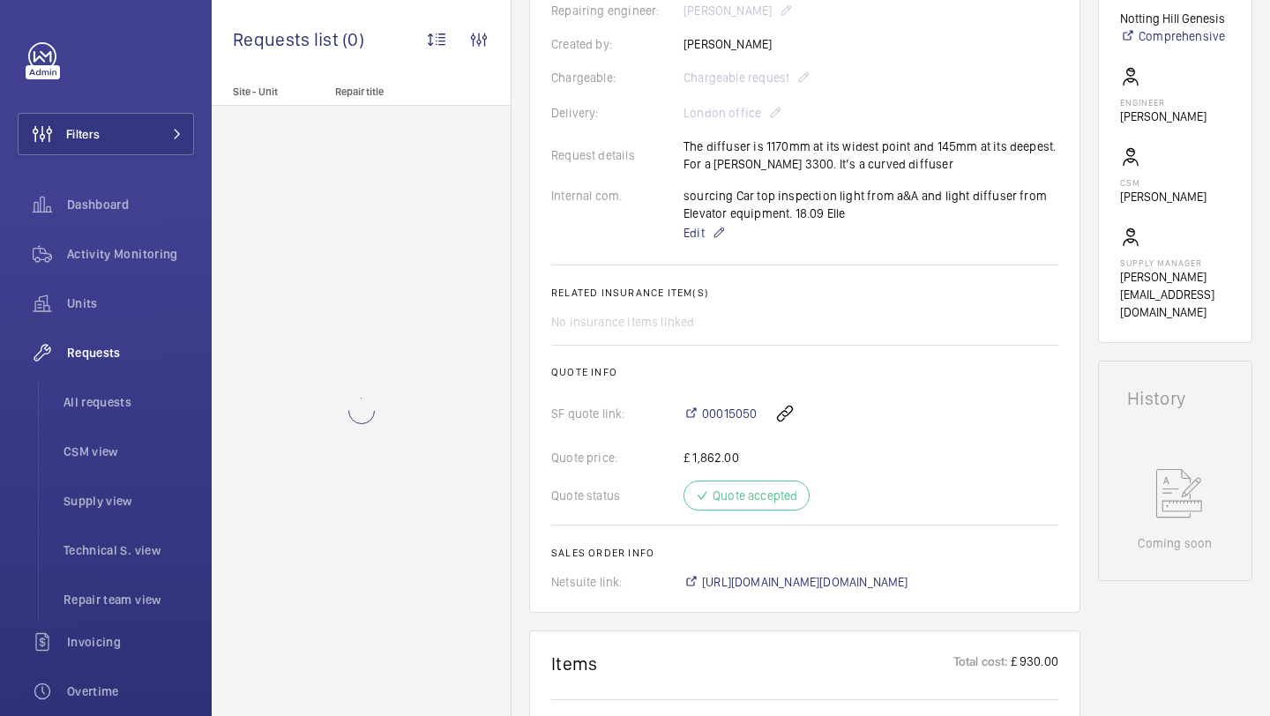
scroll to position [869, 0]
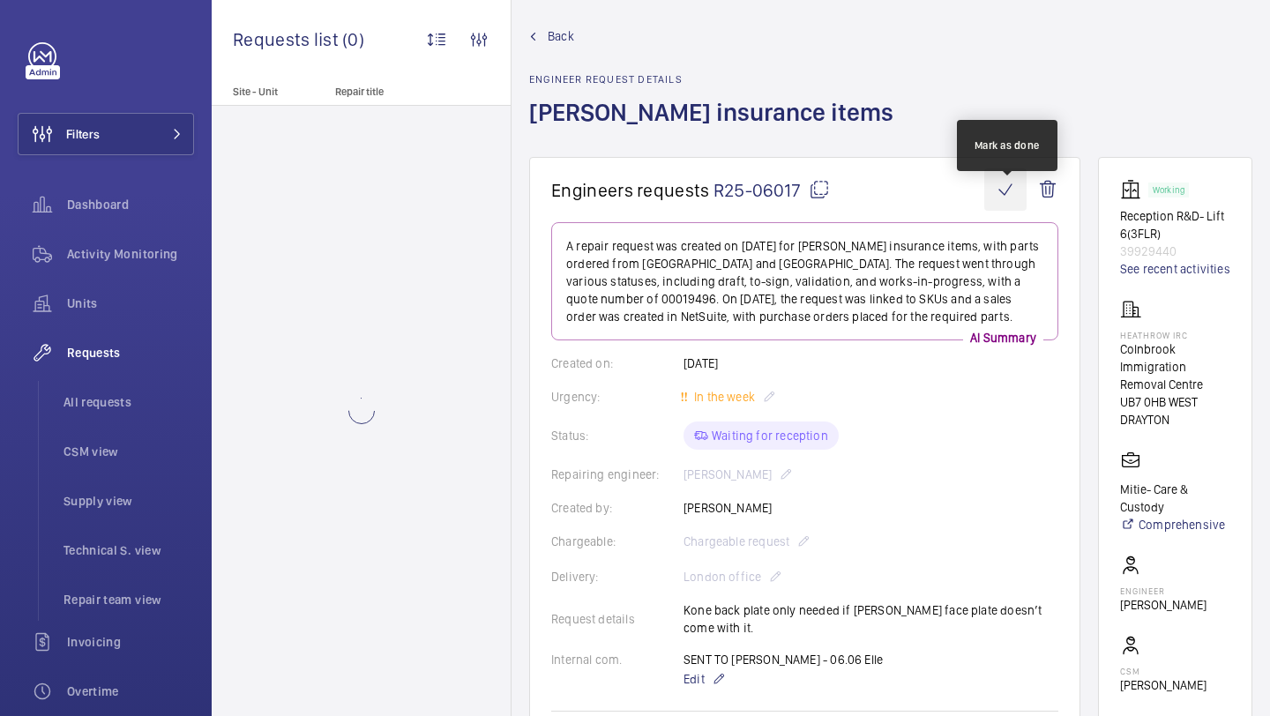
scroll to position [16, 0]
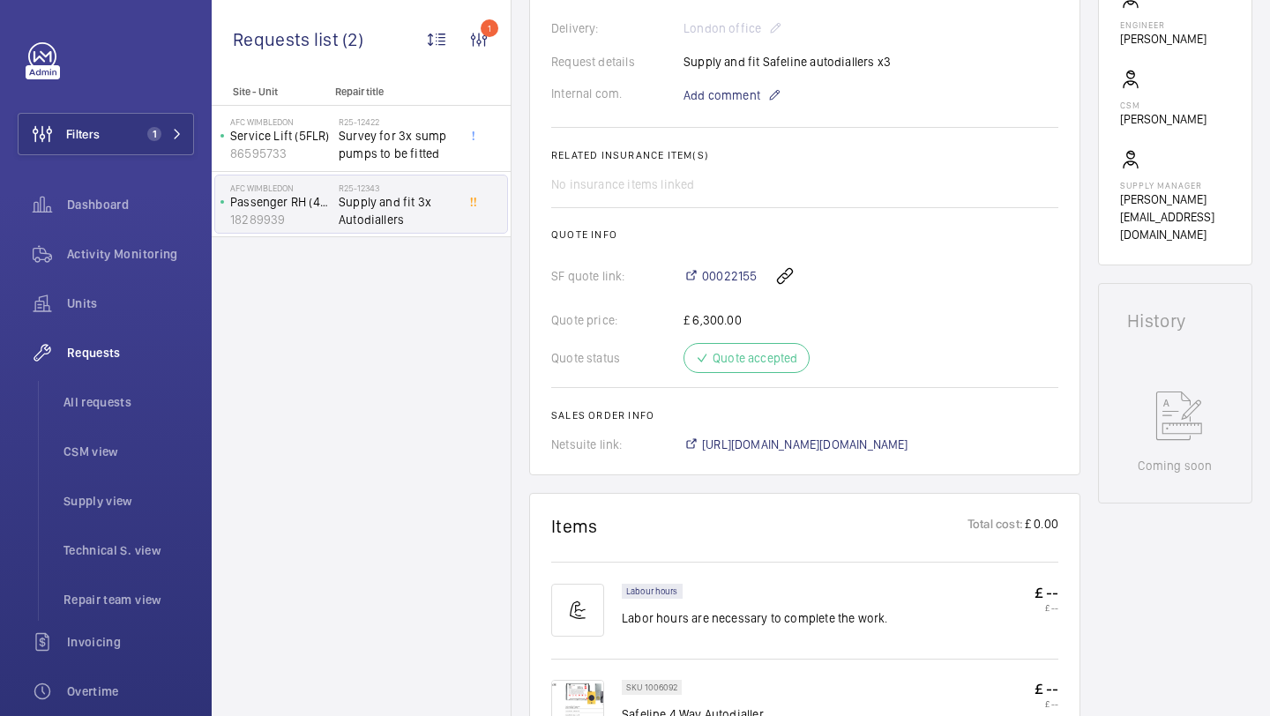
scroll to position [766, 0]
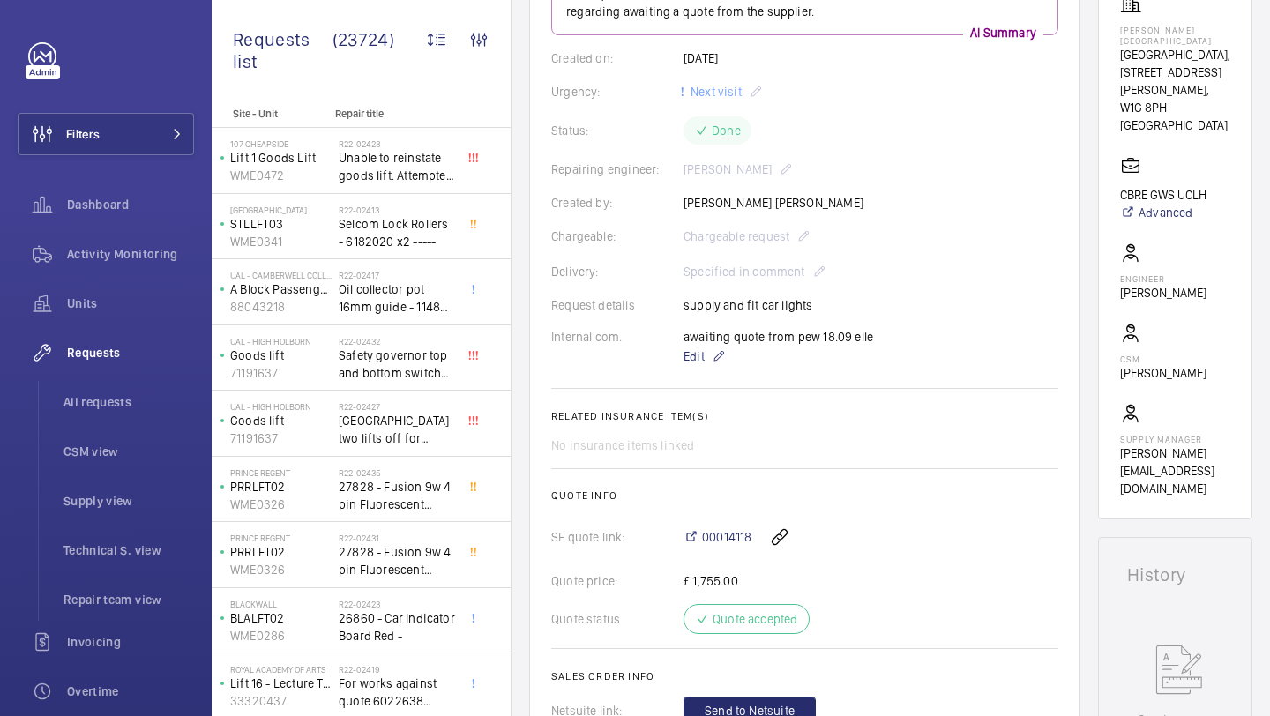
scroll to position [293, 0]
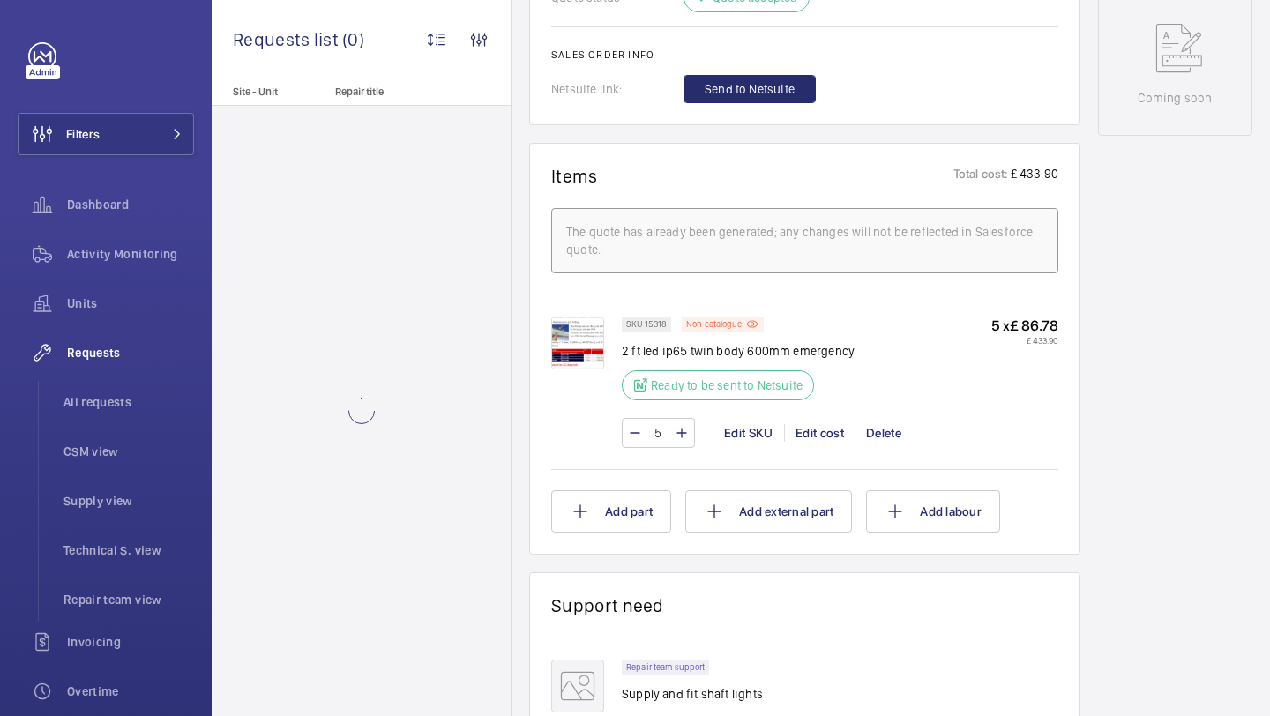
scroll to position [686, 0]
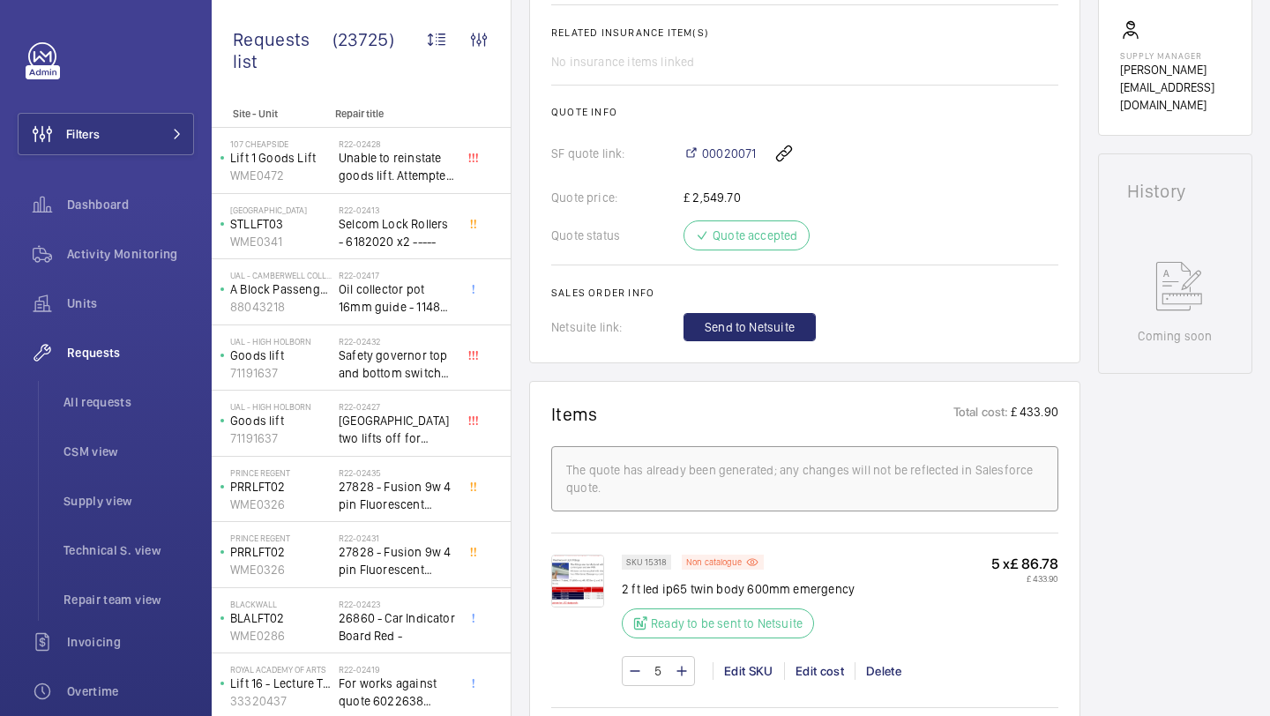
click at [581, 568] on img at bounding box center [577, 581] width 53 height 53
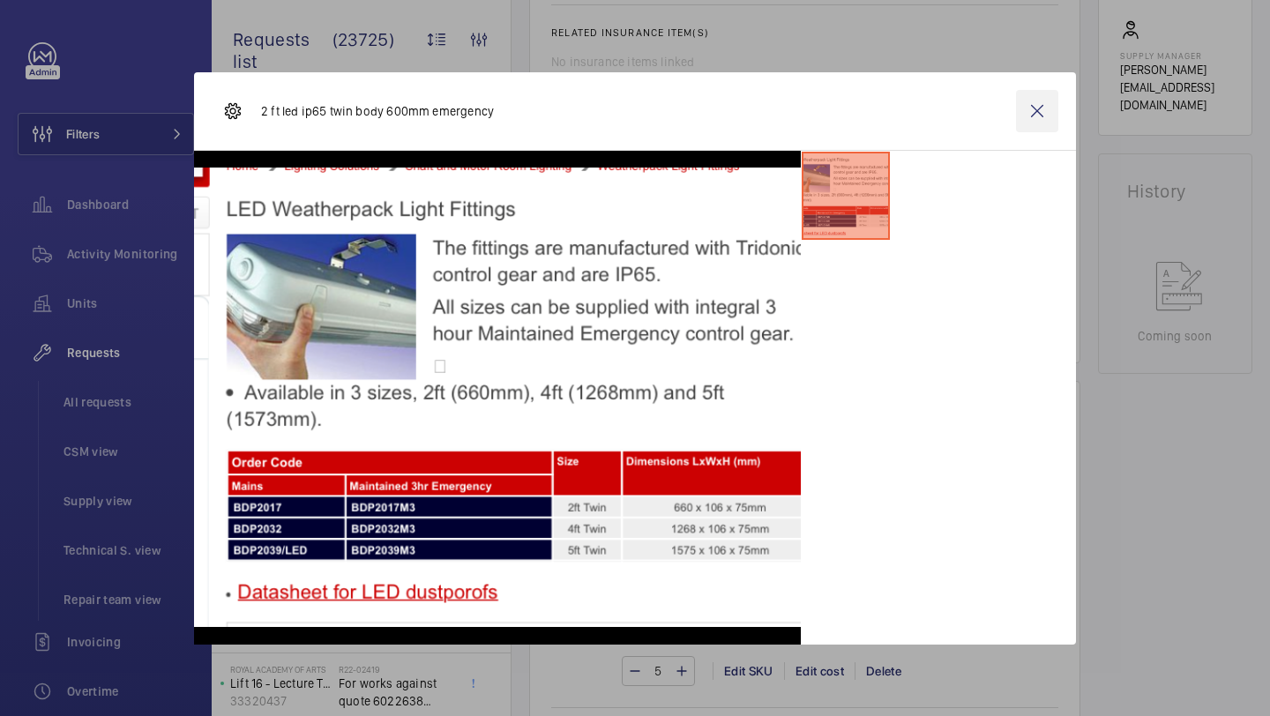
click at [1040, 123] on wm-front-icon-button at bounding box center [1037, 111] width 42 height 42
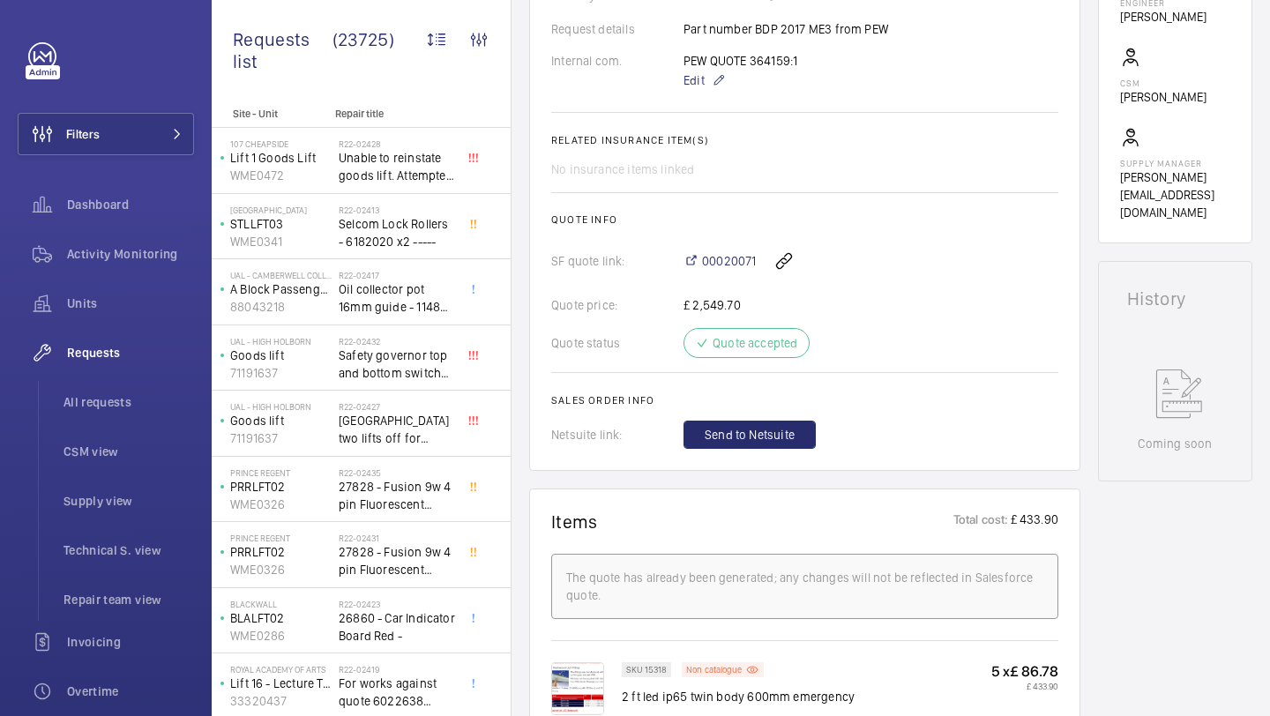
scroll to position [336, 0]
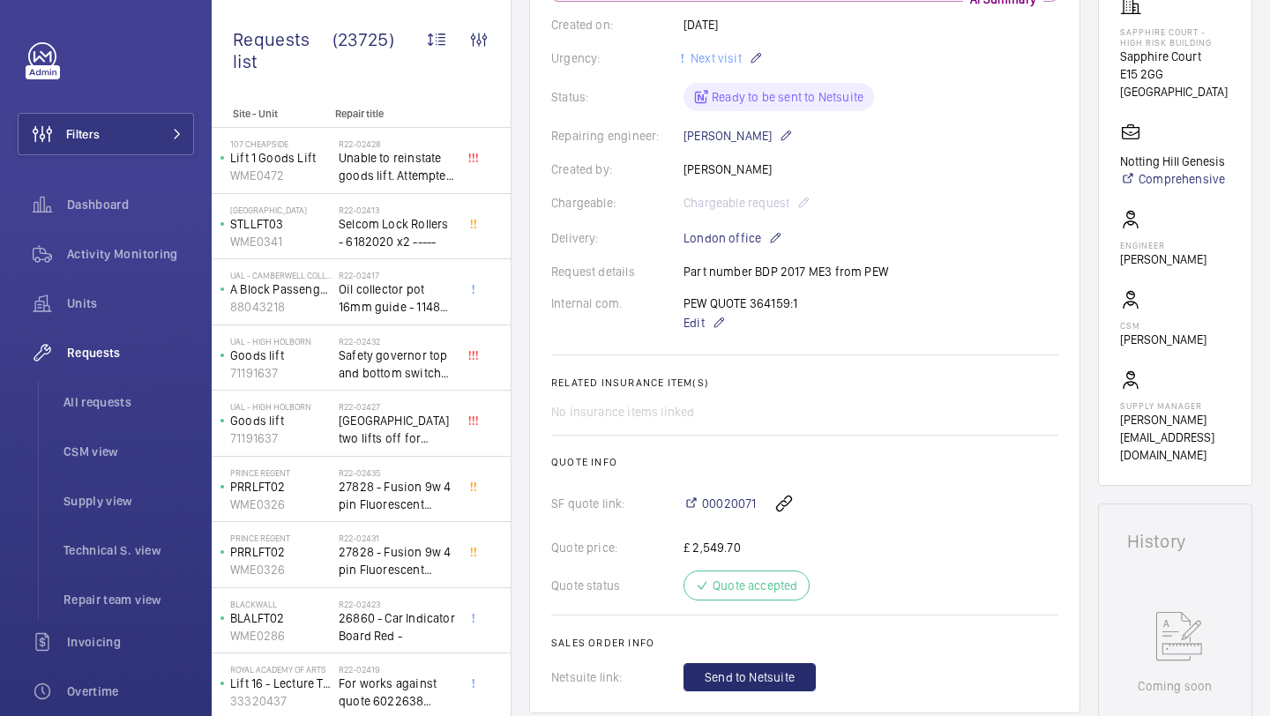
drag, startPoint x: 802, startPoint y: 305, endPoint x: 750, endPoint y: 309, distance: 52.1
click at [750, 309] on div "PEW QUOTE 364159:1 Edit" at bounding box center [749, 314] width 132 height 39
copy p "364159:1"
click at [810, 311] on div "PEW QUOTE 364159:1 Edit" at bounding box center [749, 314] width 132 height 39
drag, startPoint x: 796, startPoint y: 310, endPoint x: 750, endPoint y: 305, distance: 46.2
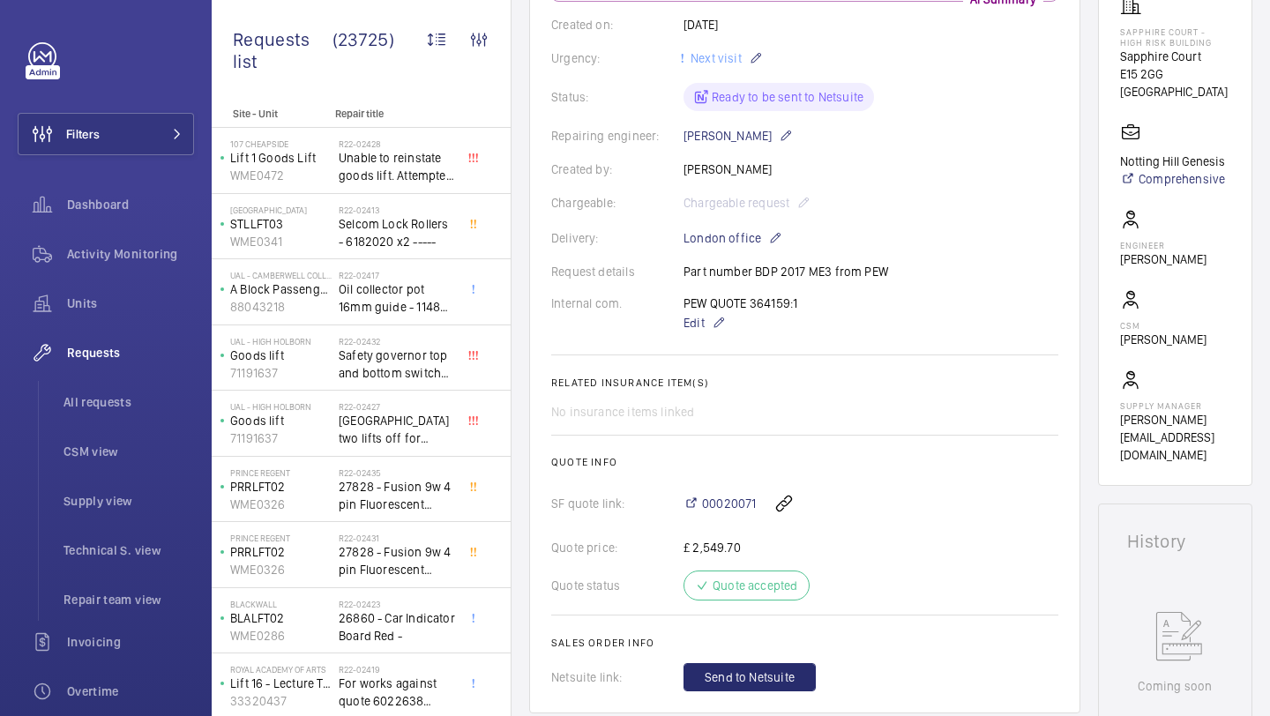
click at [750, 305] on div "PEW QUOTE 364159:1 Edit" at bounding box center [749, 314] width 132 height 39
copy p "364159:1"
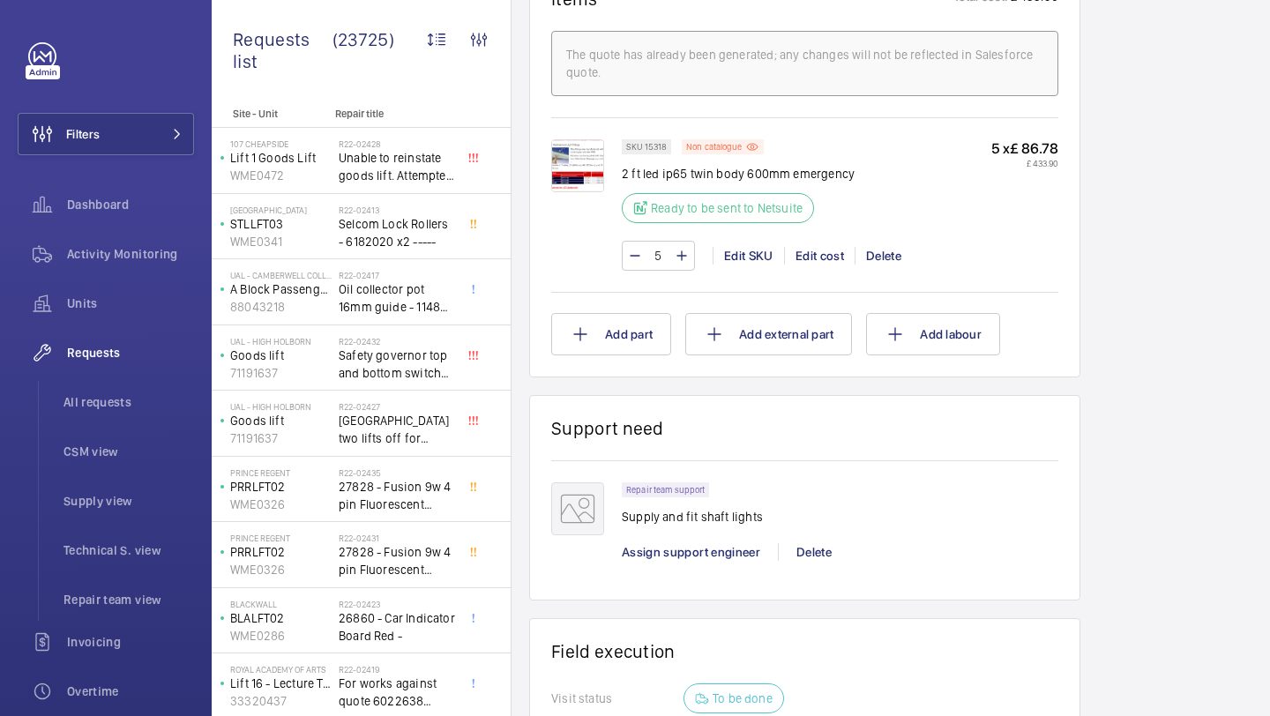
scroll to position [929, 0]
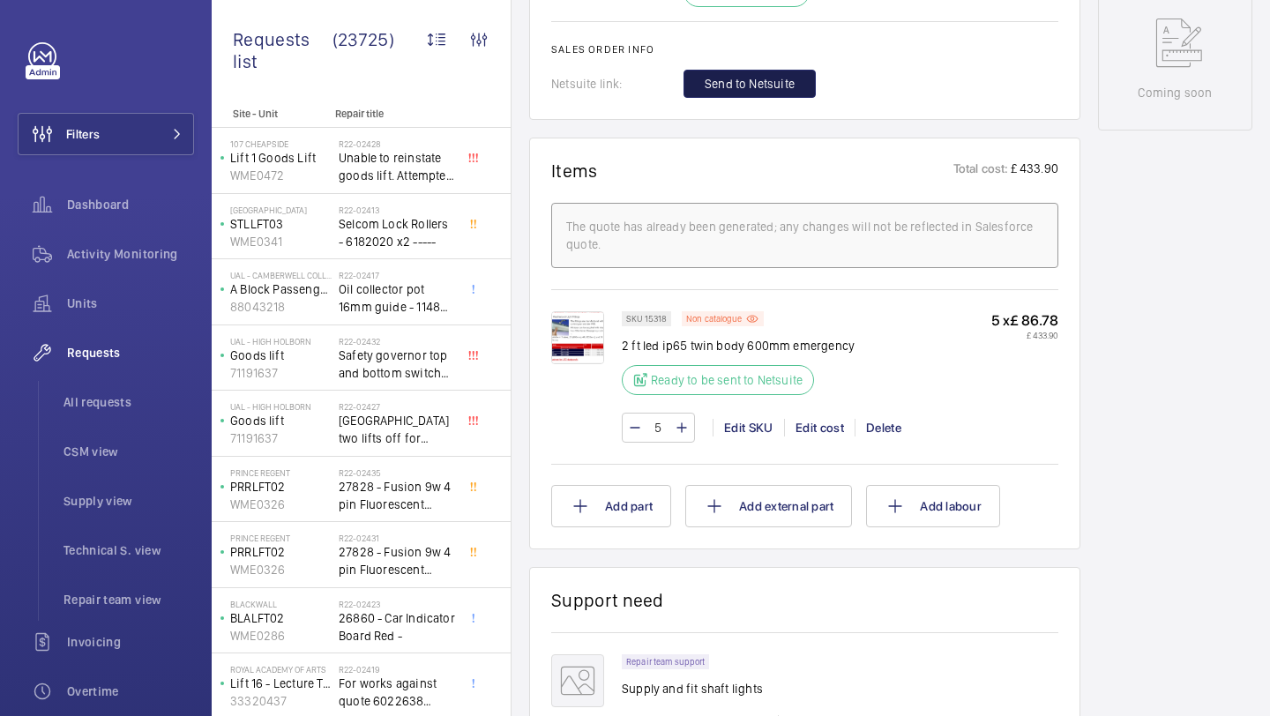
click at [761, 75] on button "Send to Netsuite" at bounding box center [749, 84] width 132 height 28
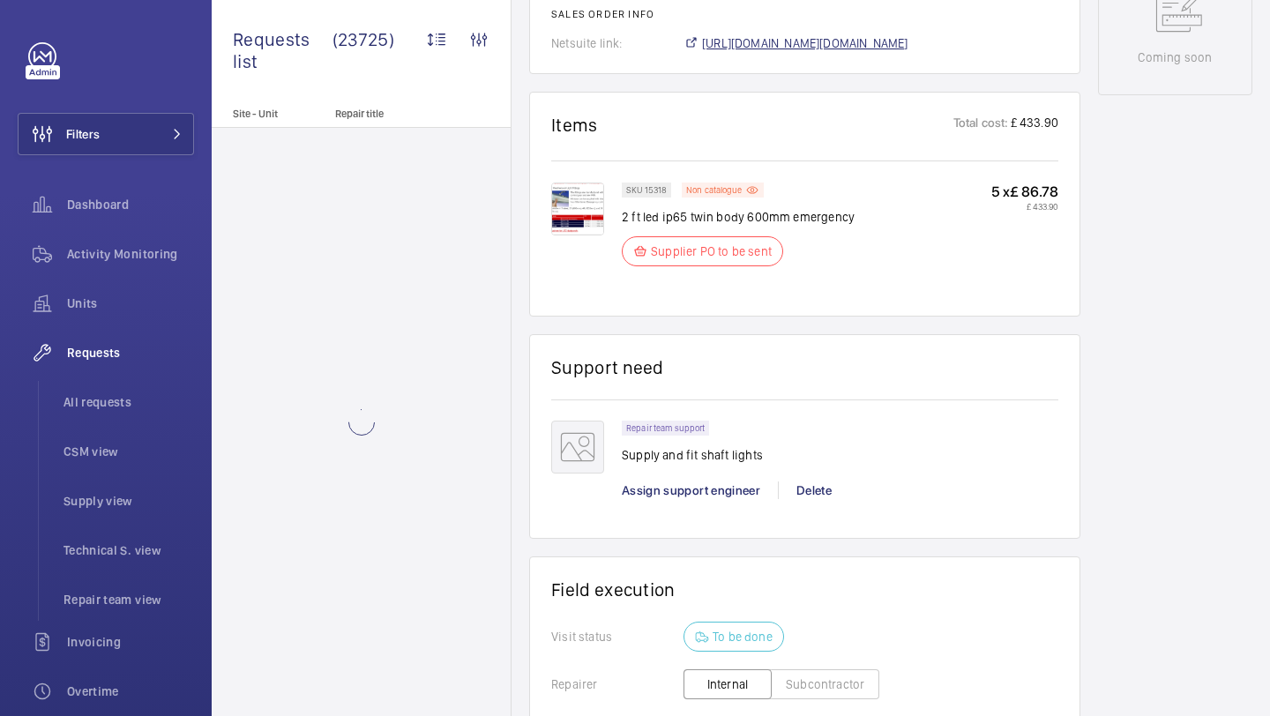
scroll to position [982, 0]
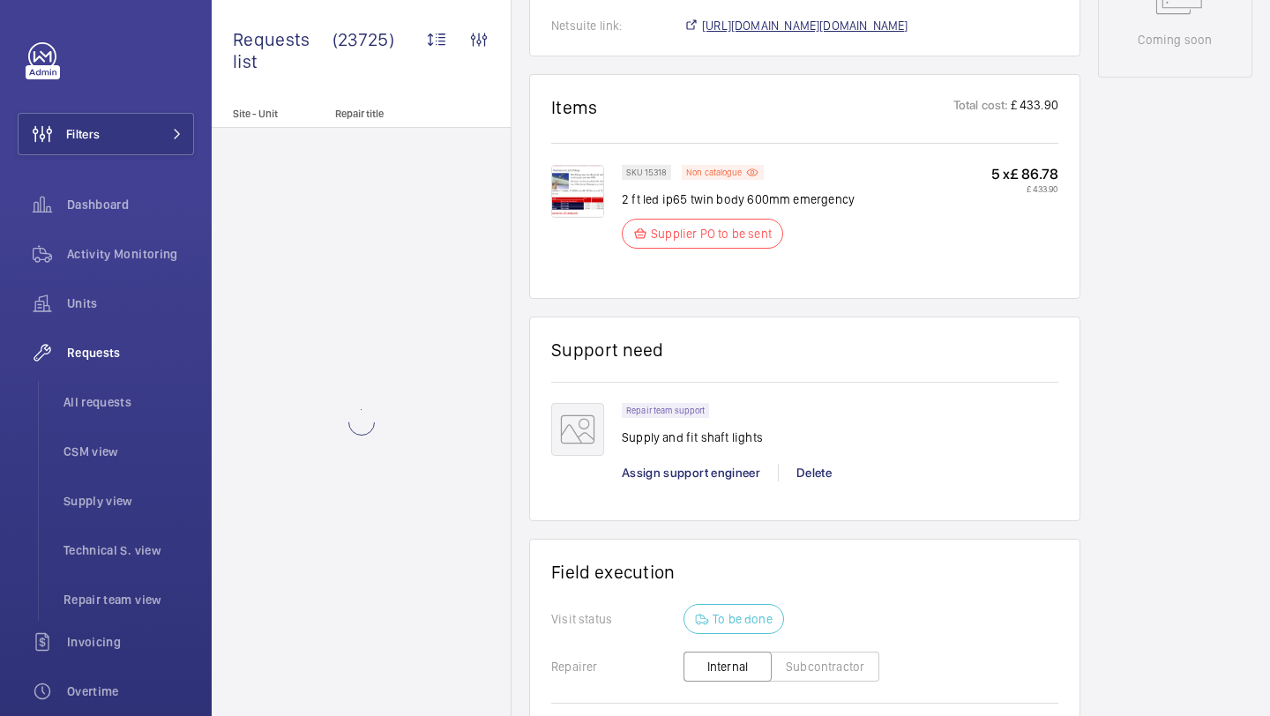
click at [774, 31] on span "[URL][DOMAIN_NAME][DOMAIN_NAME]" at bounding box center [805, 26] width 206 height 18
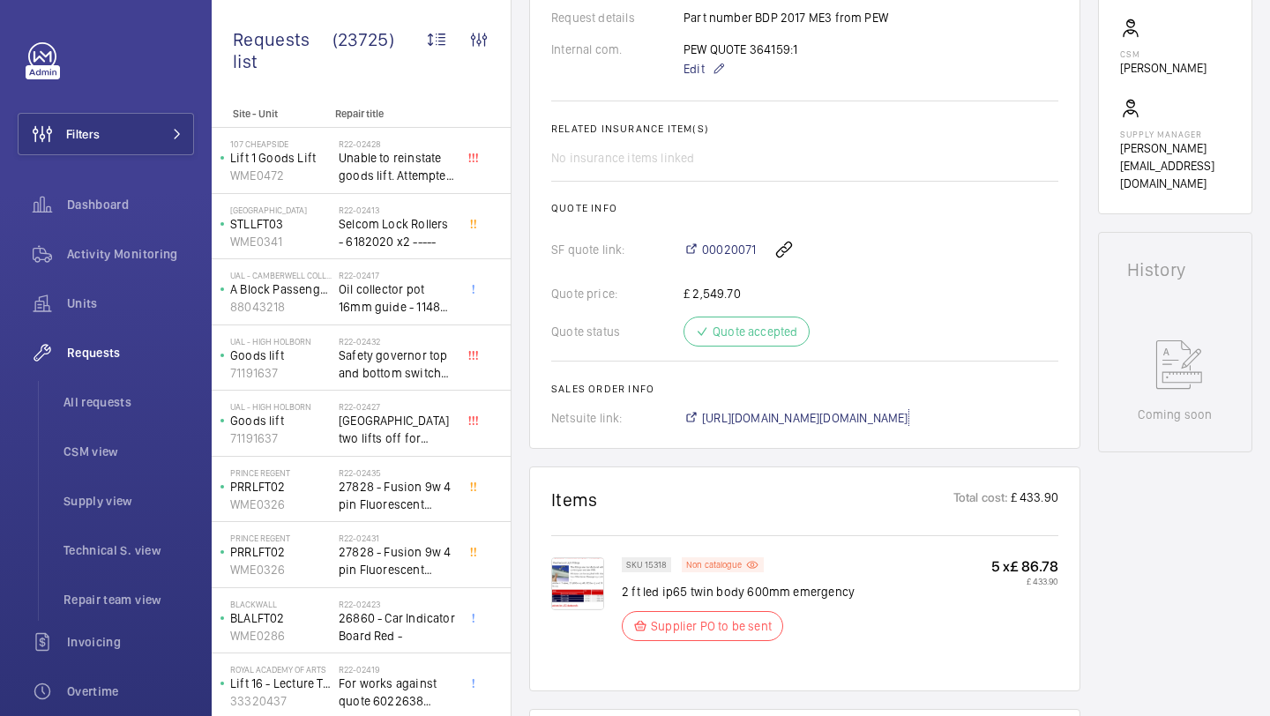
scroll to position [267, 0]
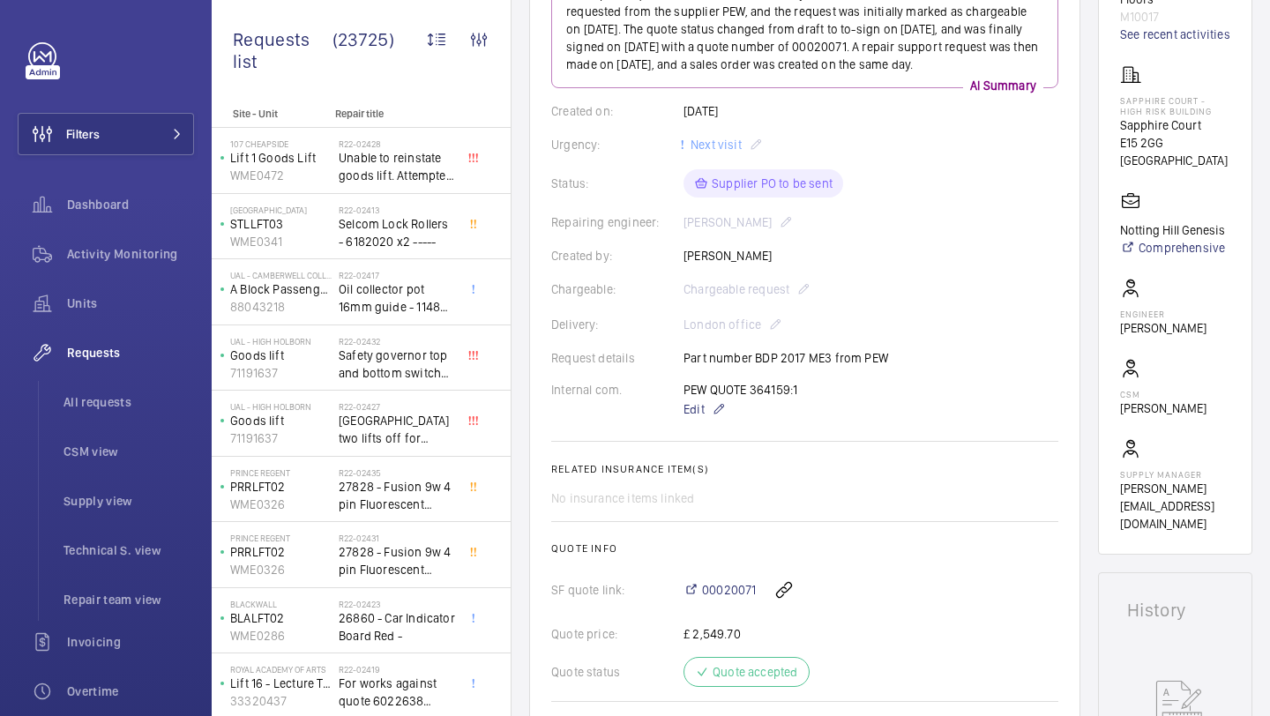
drag, startPoint x: 803, startPoint y: 398, endPoint x: 752, endPoint y: 394, distance: 51.3
click at [752, 394] on div "PEW QUOTE 364159:1 Edit" at bounding box center [749, 400] width 132 height 39
copy p "364159:1"
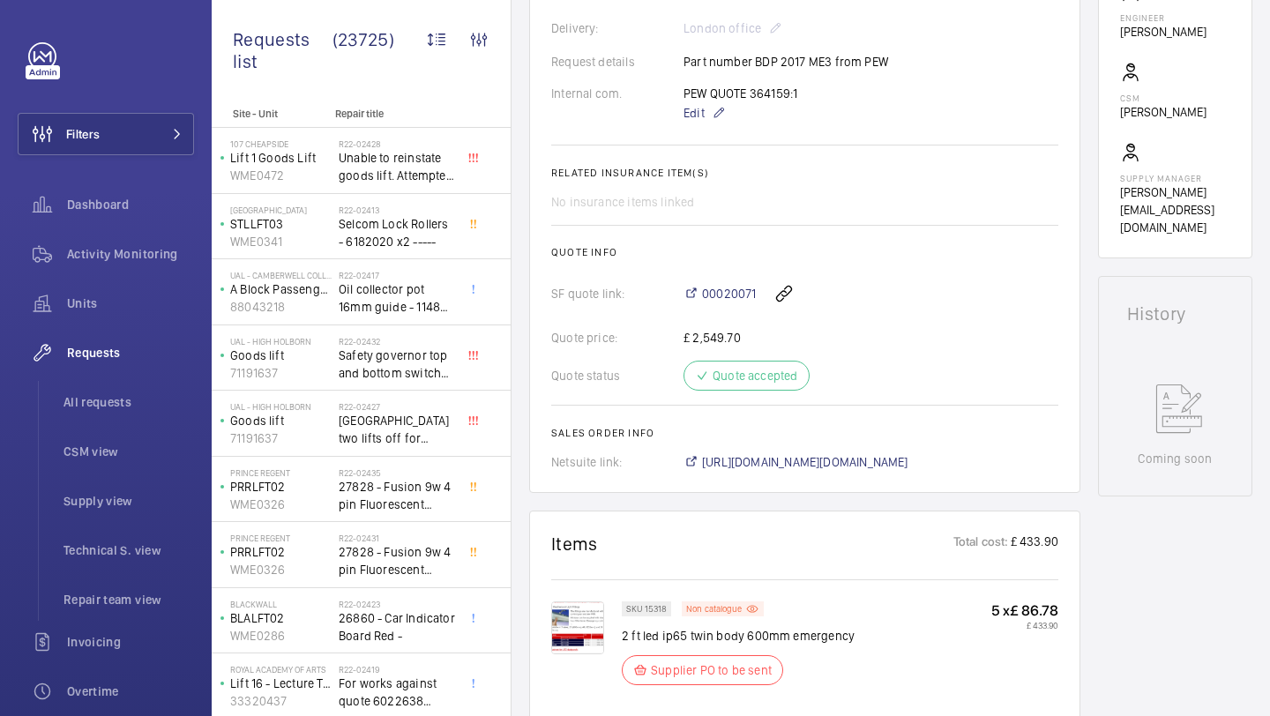
scroll to position [1102, 0]
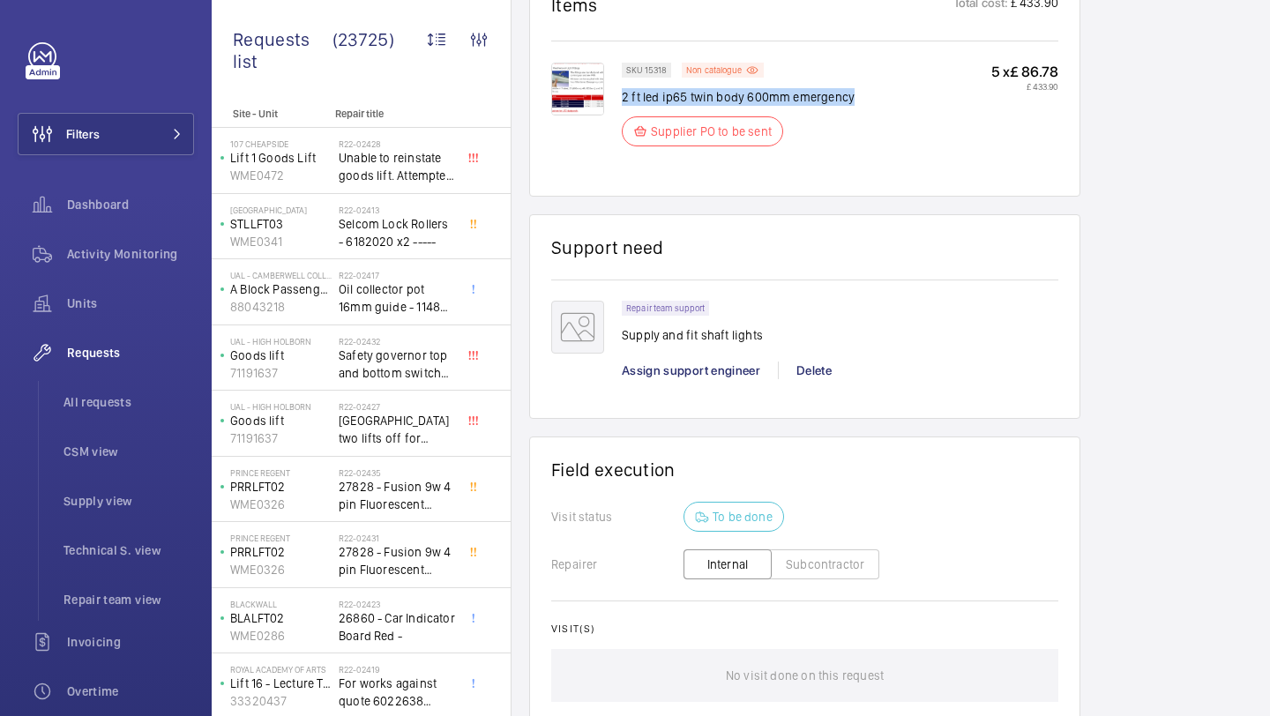
drag, startPoint x: 859, startPoint y: 97, endPoint x: 623, endPoint y: 101, distance: 236.3
click at [623, 101] on div "SKU 15318 Non catalogue 2 ft led ip65 twin body 600mm emergency Supplier PO to …" at bounding box center [840, 110] width 436 height 94
copy p "2 ft led ip65 twin body 600mm emergency"
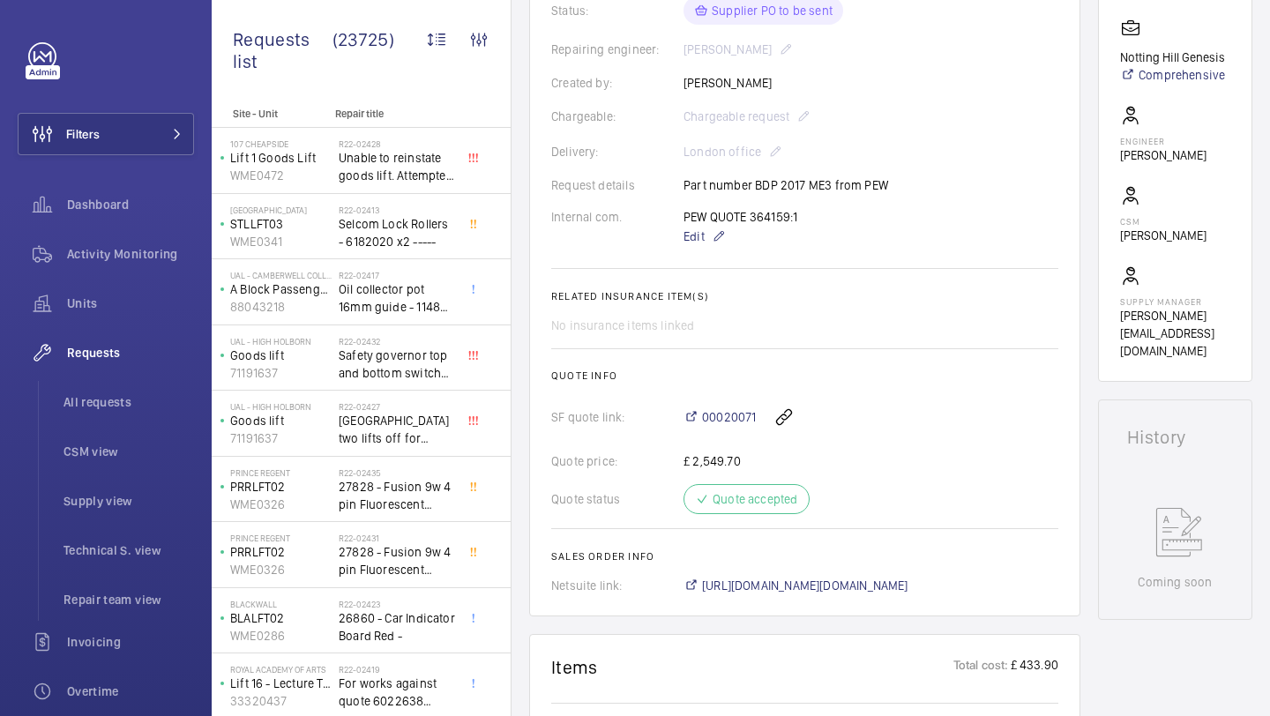
scroll to position [145, 0]
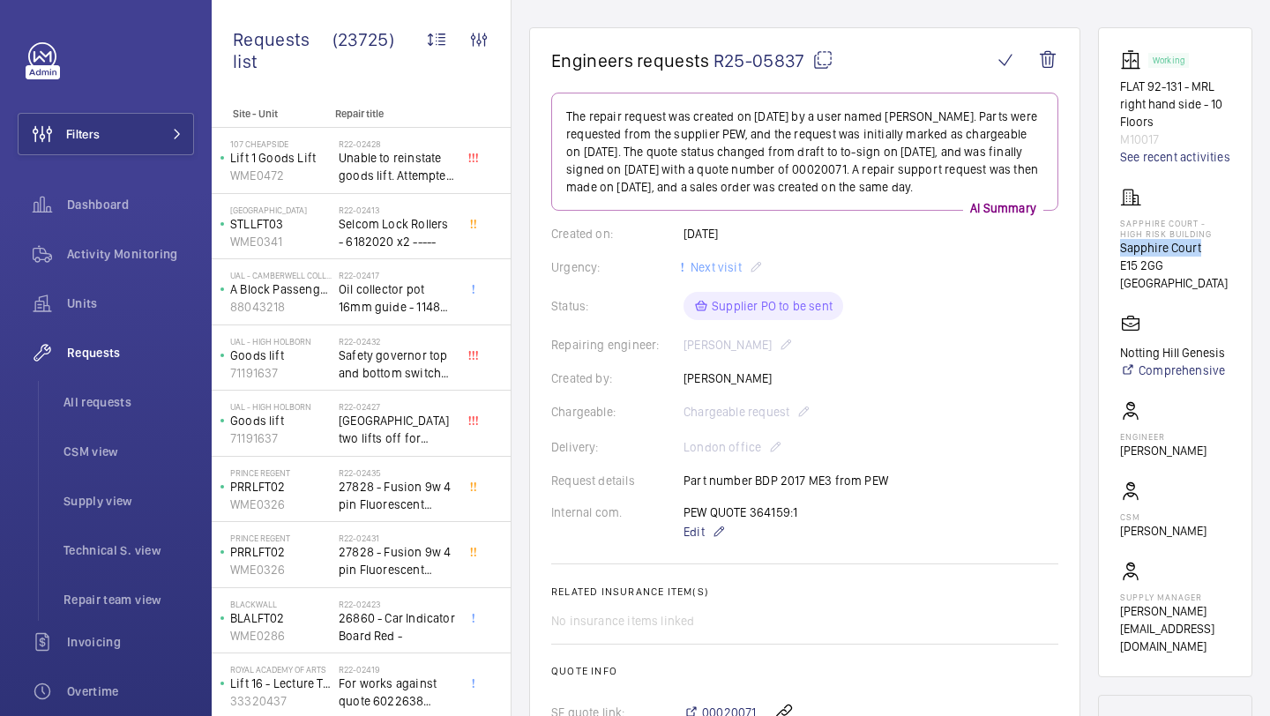
drag, startPoint x: 1204, startPoint y: 268, endPoint x: 1114, endPoint y: 273, distance: 90.1
click at [1114, 273] on wm-front-card "Working FLAT 92-131 - MRL right hand side - 10 Floors M10017 See recent activit…" at bounding box center [1175, 352] width 154 height 650
copy p "Sapphire Court"
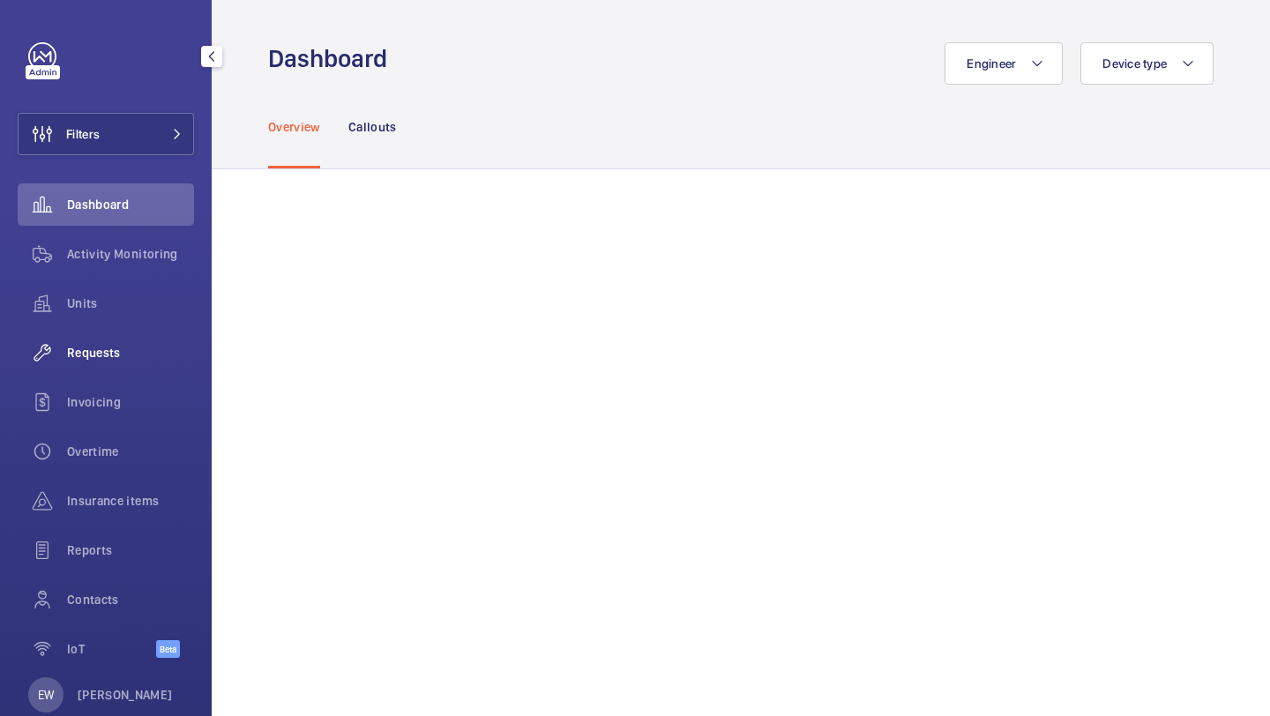
click at [146, 337] on div "Requests" at bounding box center [106, 353] width 176 height 42
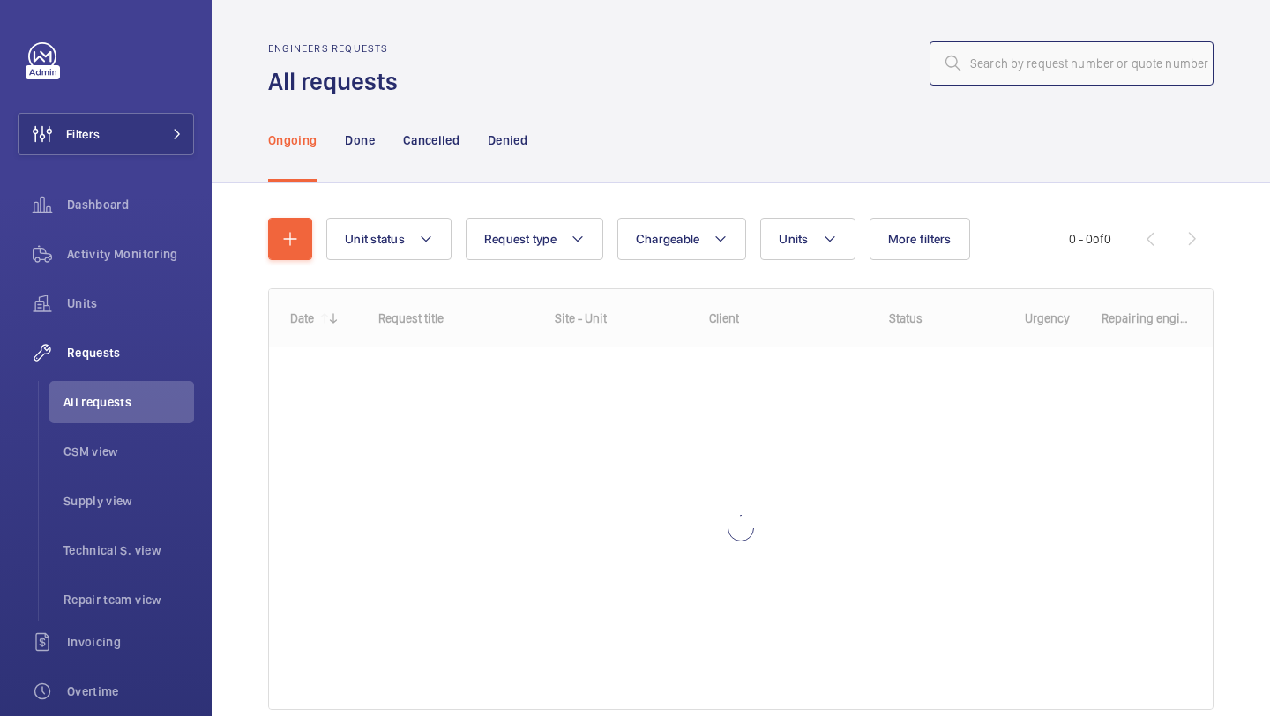
click at [995, 53] on input "text" at bounding box center [1071, 63] width 284 height 44
paste input "R25-00808"
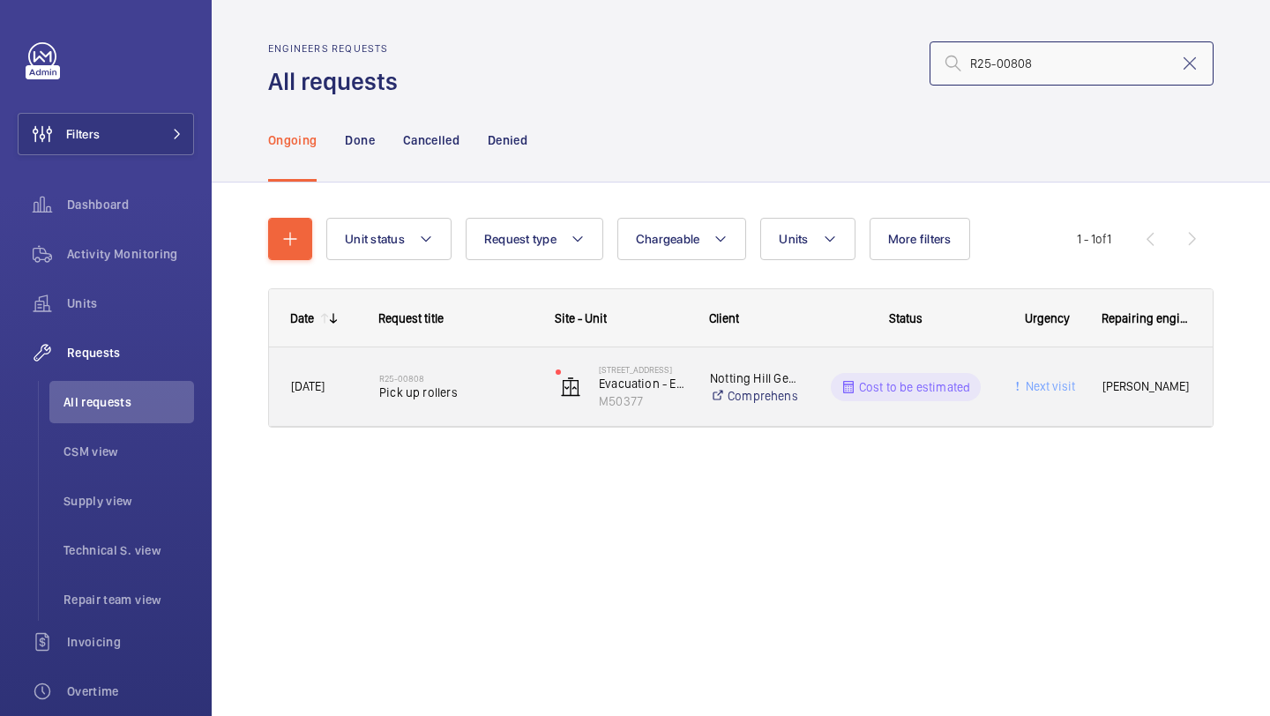
type input "R25-00808"
click at [482, 405] on div "R25-00808 Pick up rollers" at bounding box center [455, 387] width 153 height 51
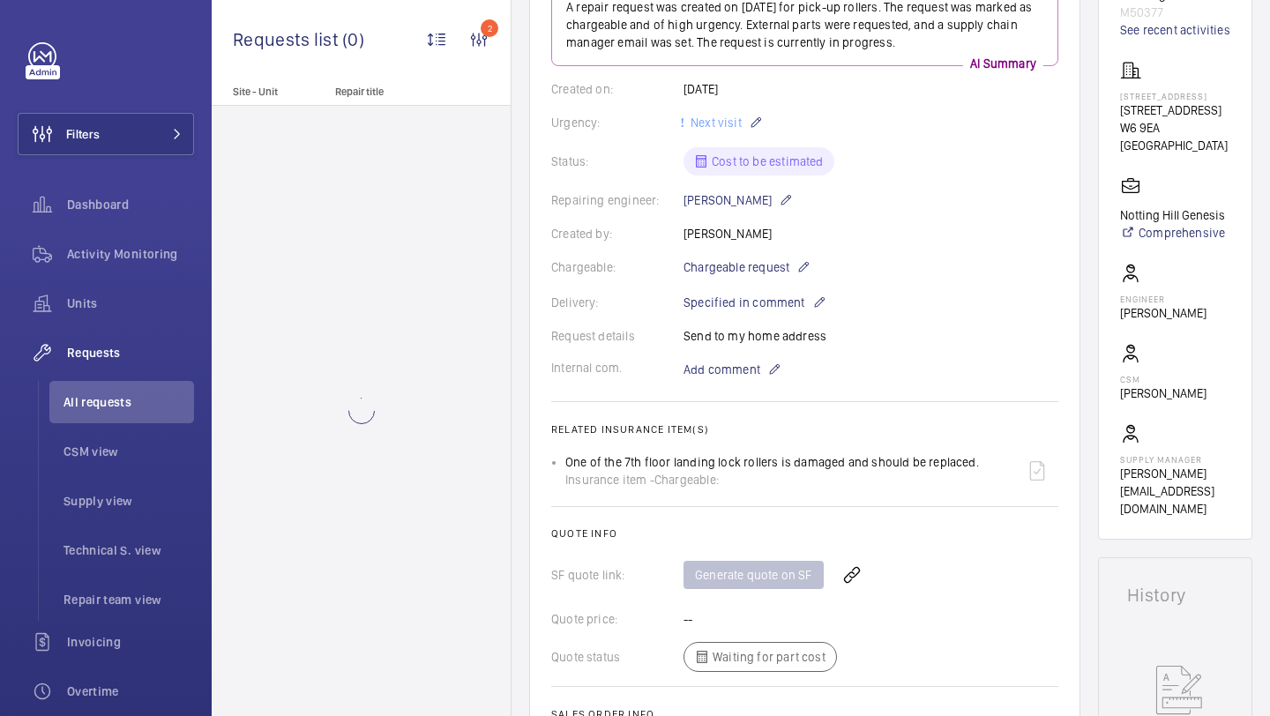
scroll to position [684, 0]
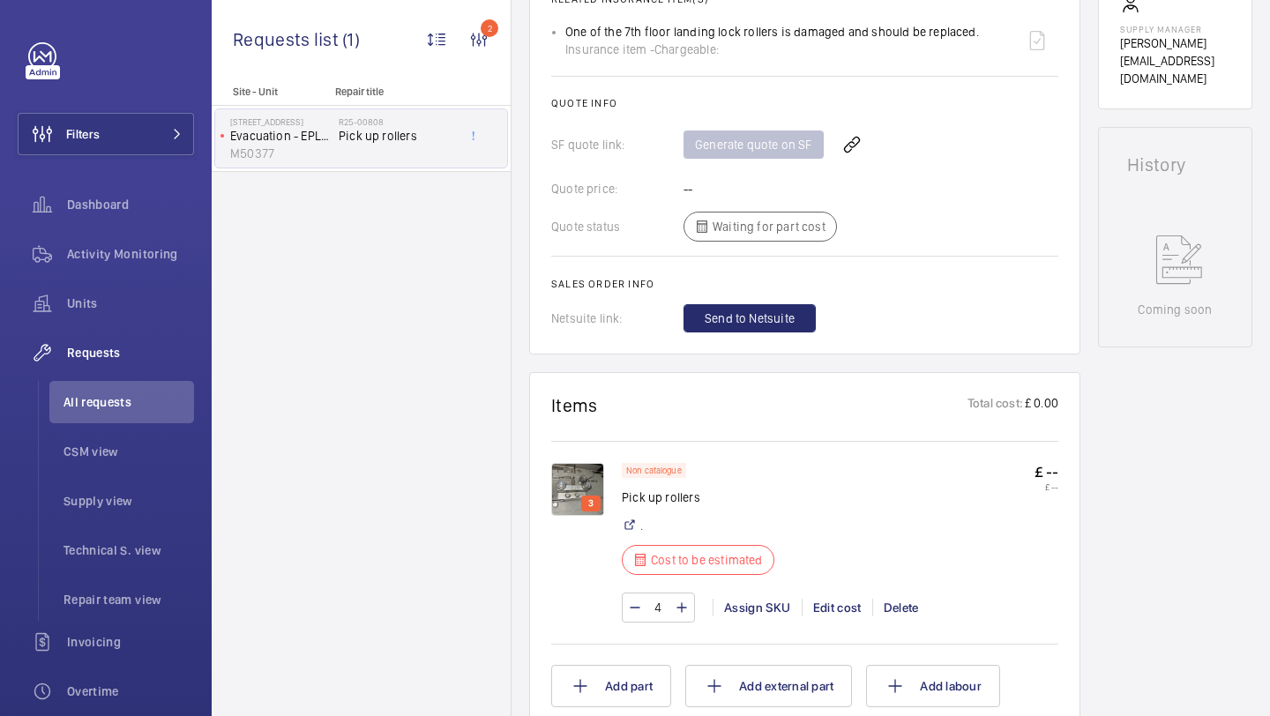
click at [590, 472] on img at bounding box center [577, 489] width 53 height 53
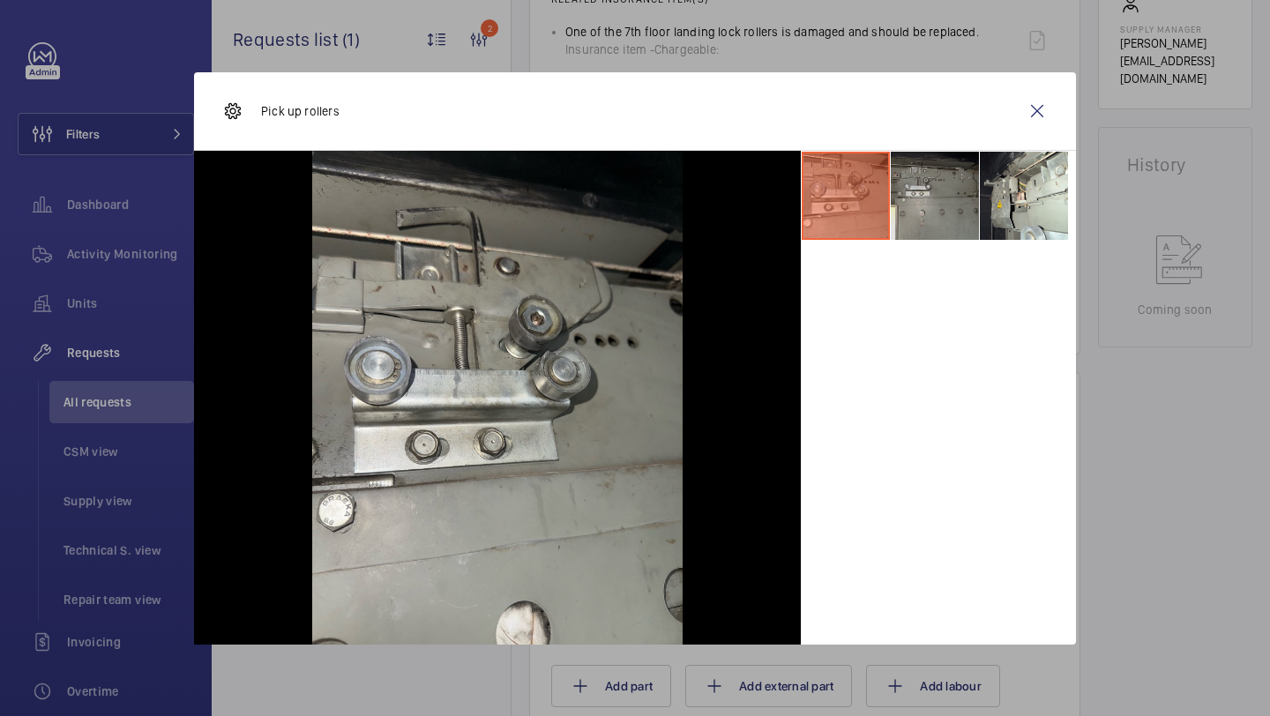
click at [969, 206] on li at bounding box center [935, 196] width 88 height 88
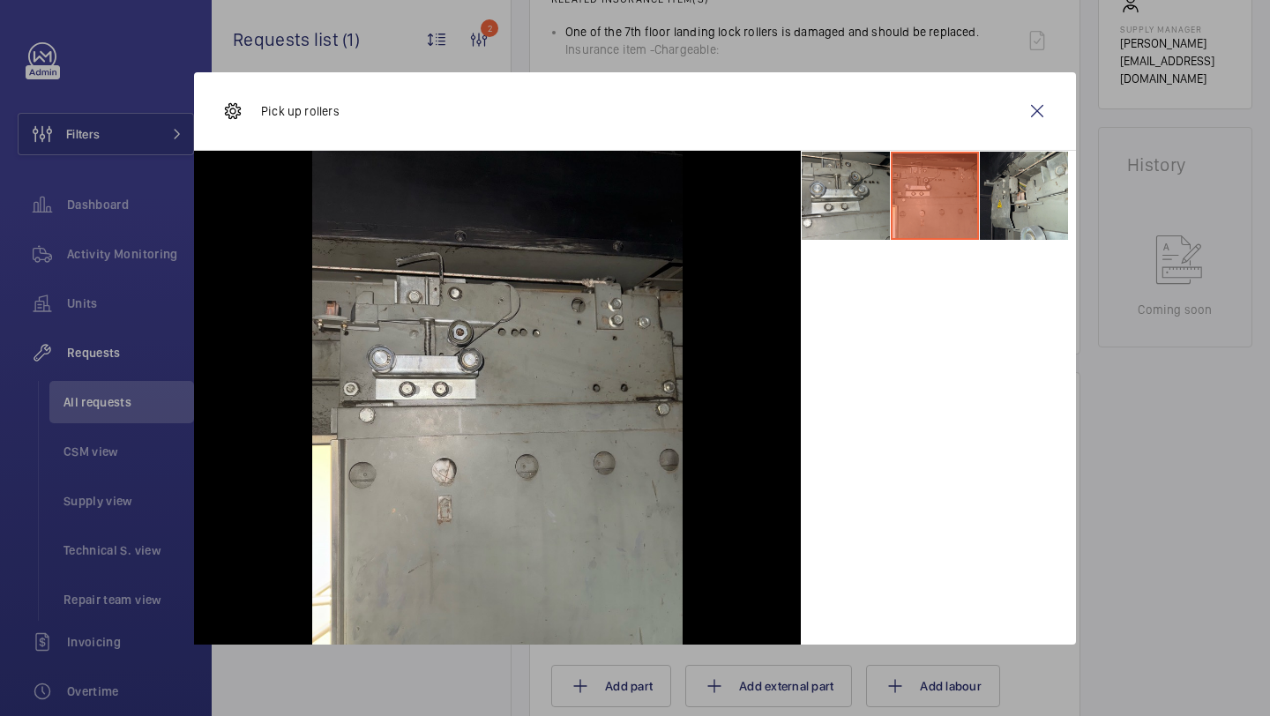
click at [1020, 202] on li at bounding box center [1024, 196] width 88 height 88
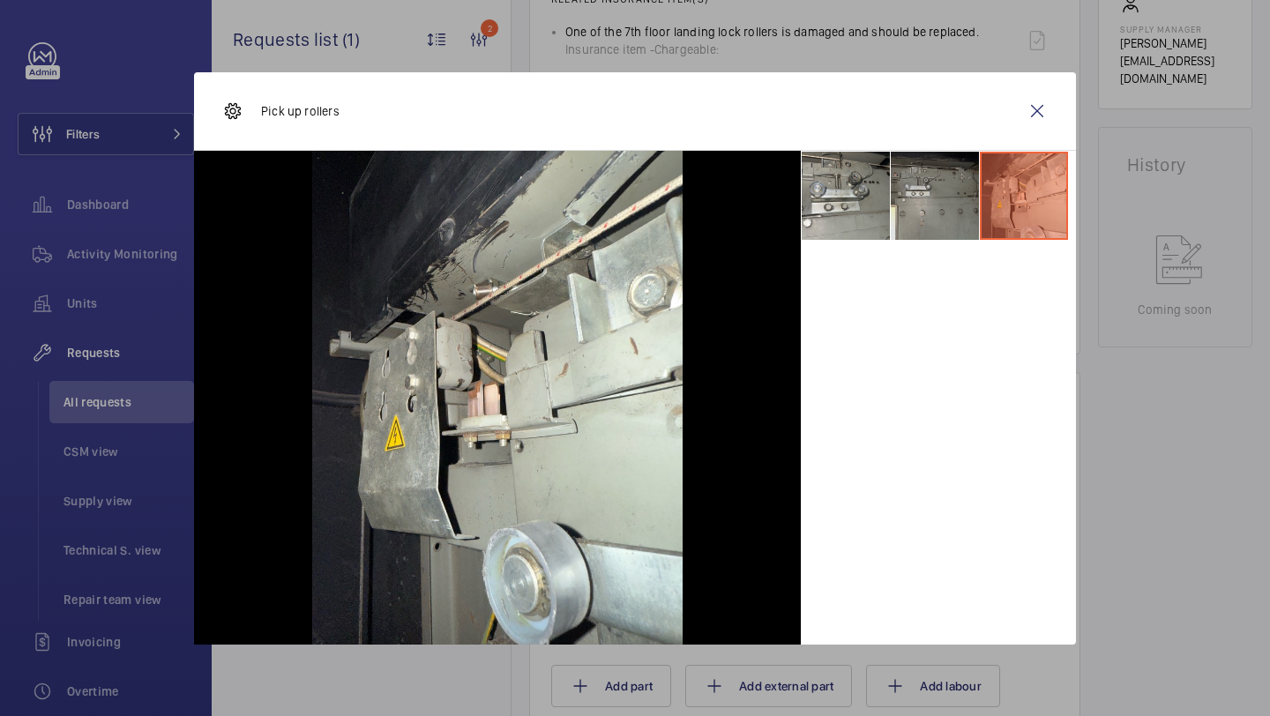
click at [931, 202] on li at bounding box center [935, 196] width 88 height 88
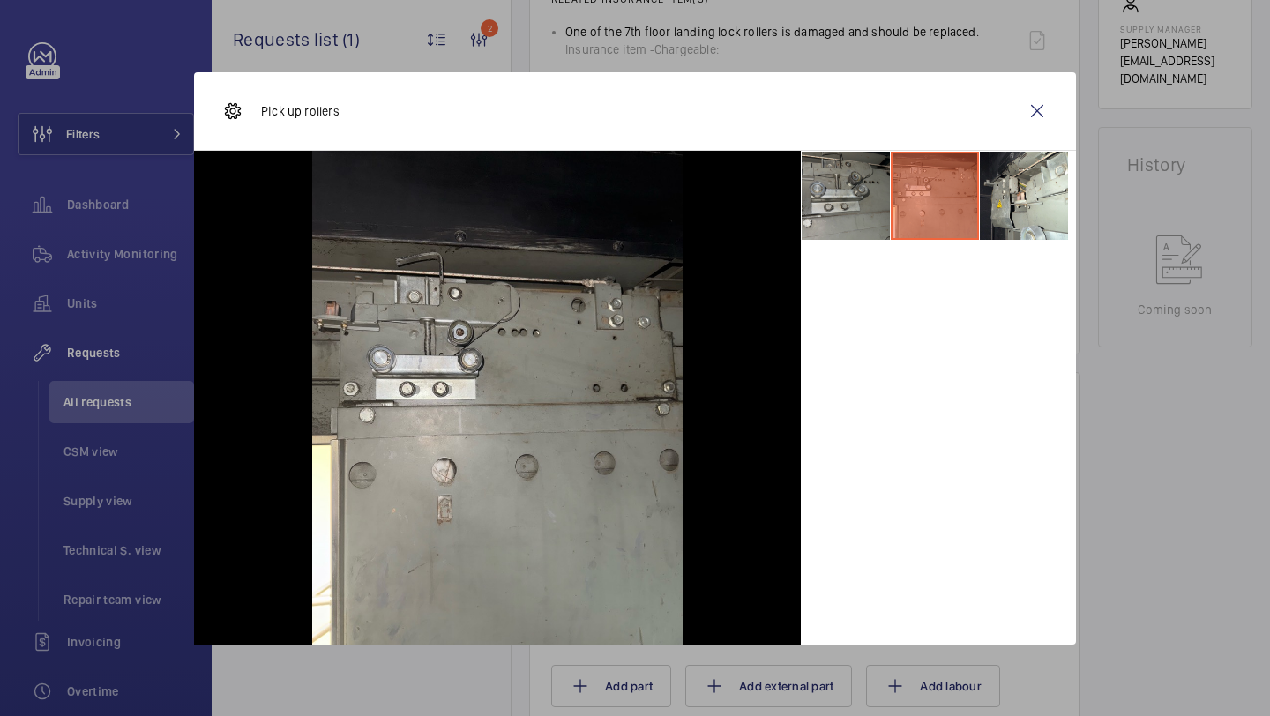
click at [858, 202] on li at bounding box center [846, 196] width 88 height 88
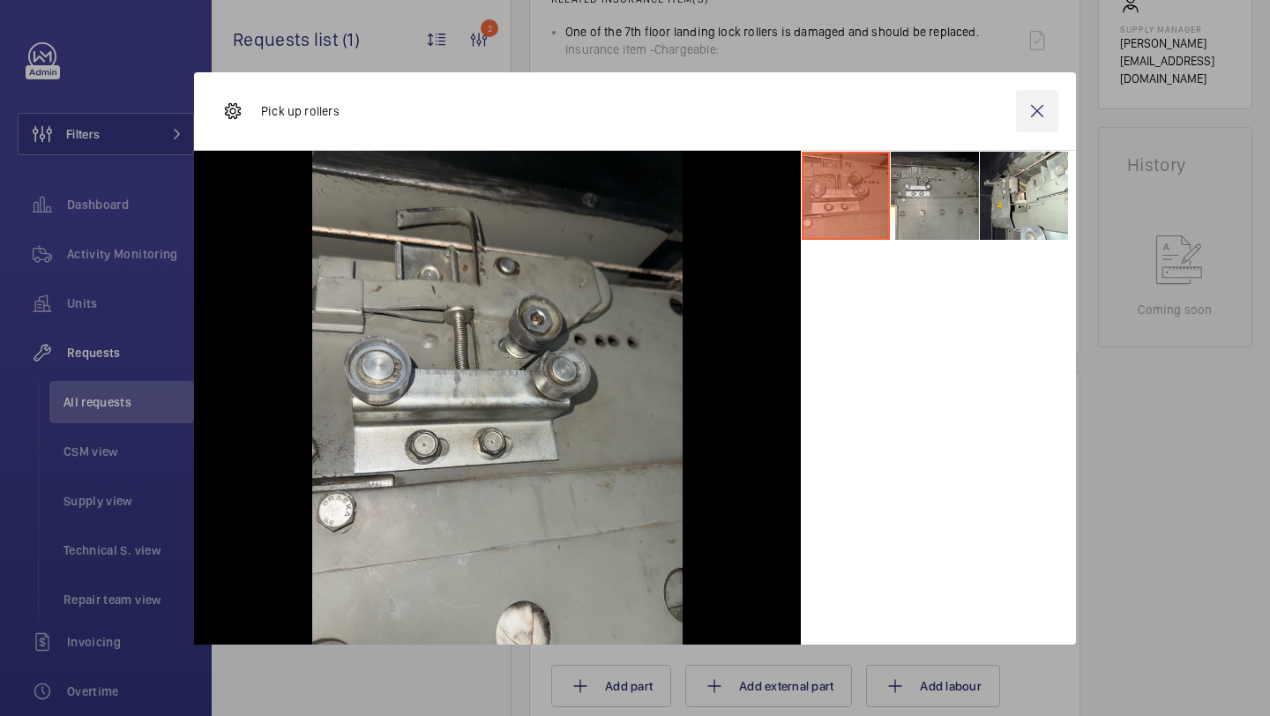
click at [1028, 126] on wm-front-icon-button at bounding box center [1037, 111] width 42 height 42
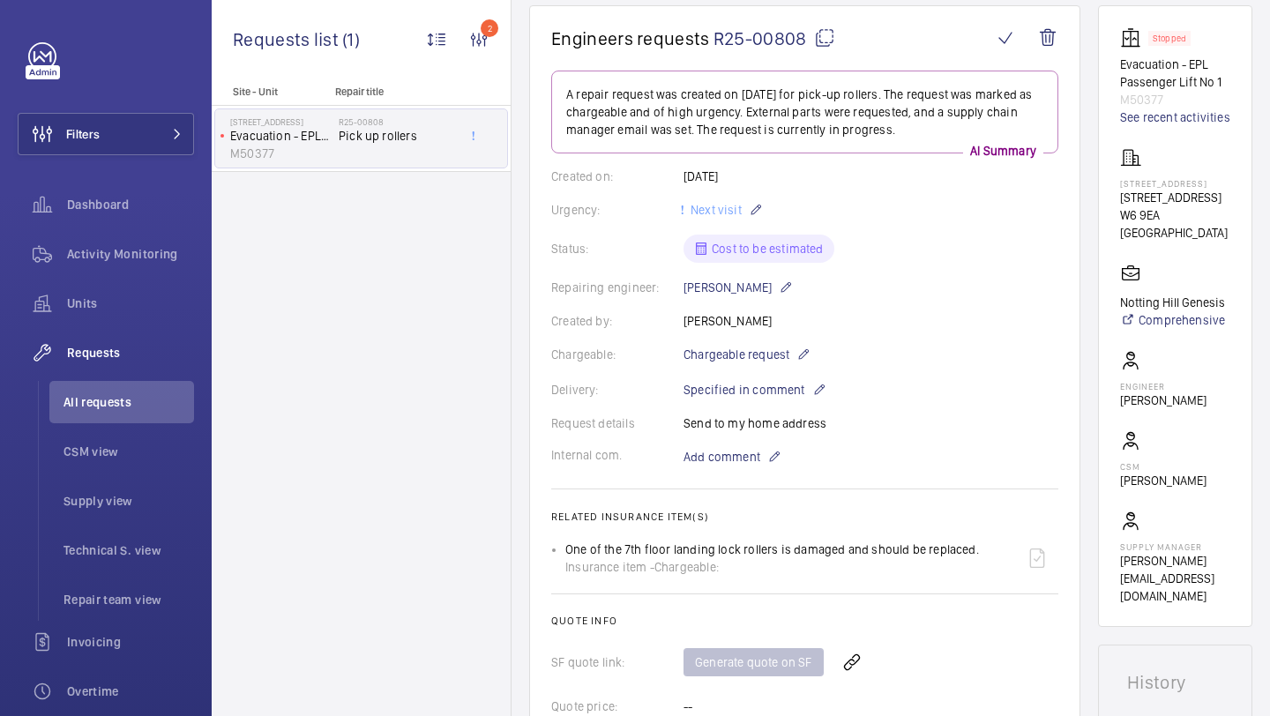
scroll to position [145, 0]
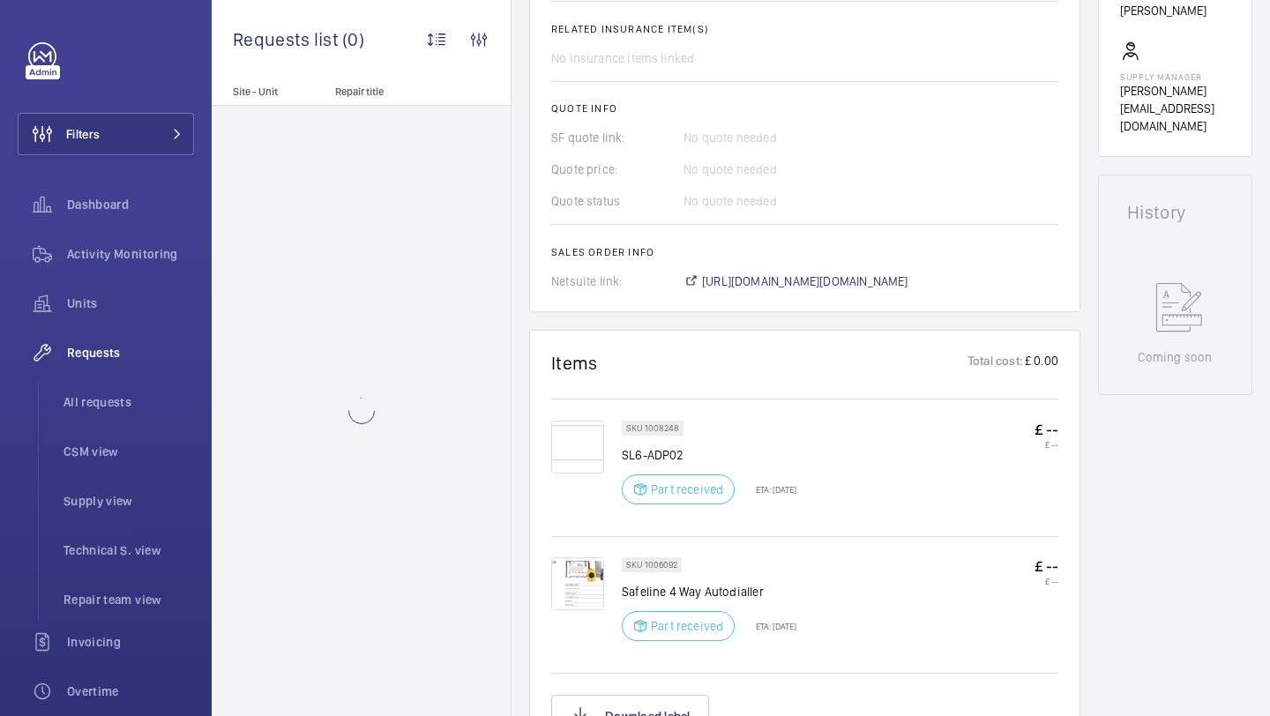
scroll to position [660, 0]
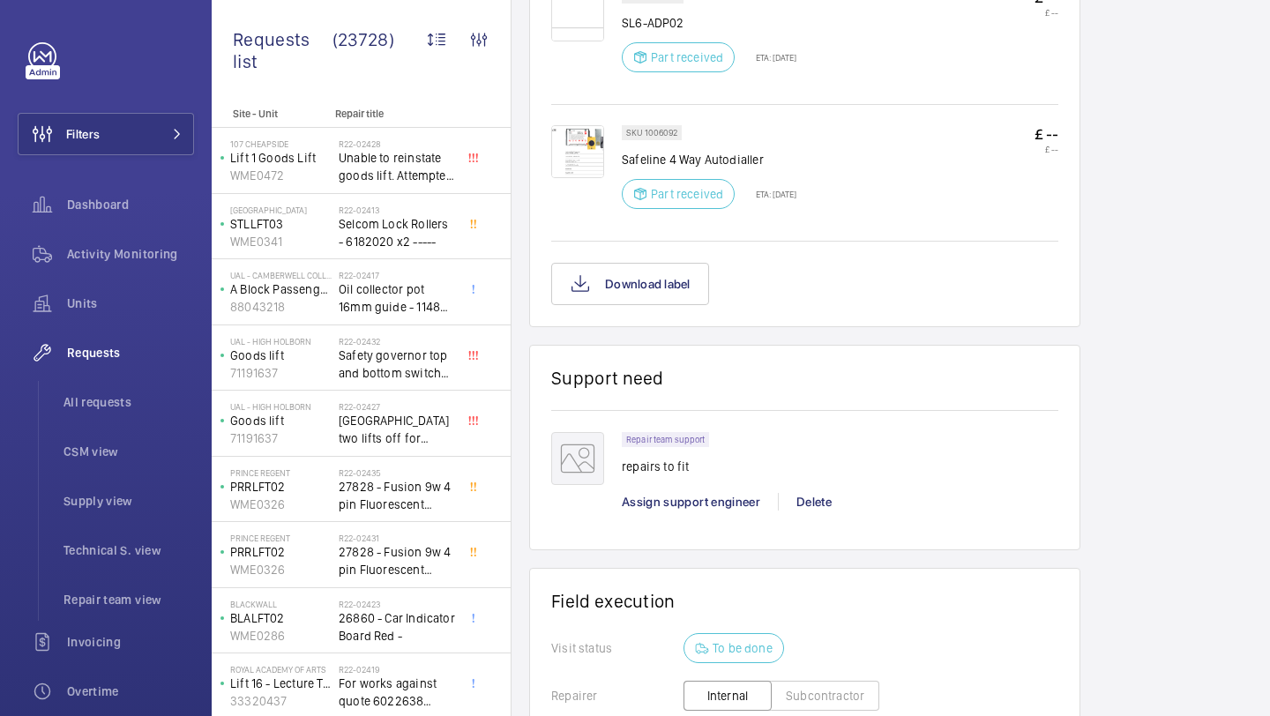
scroll to position [1105, 0]
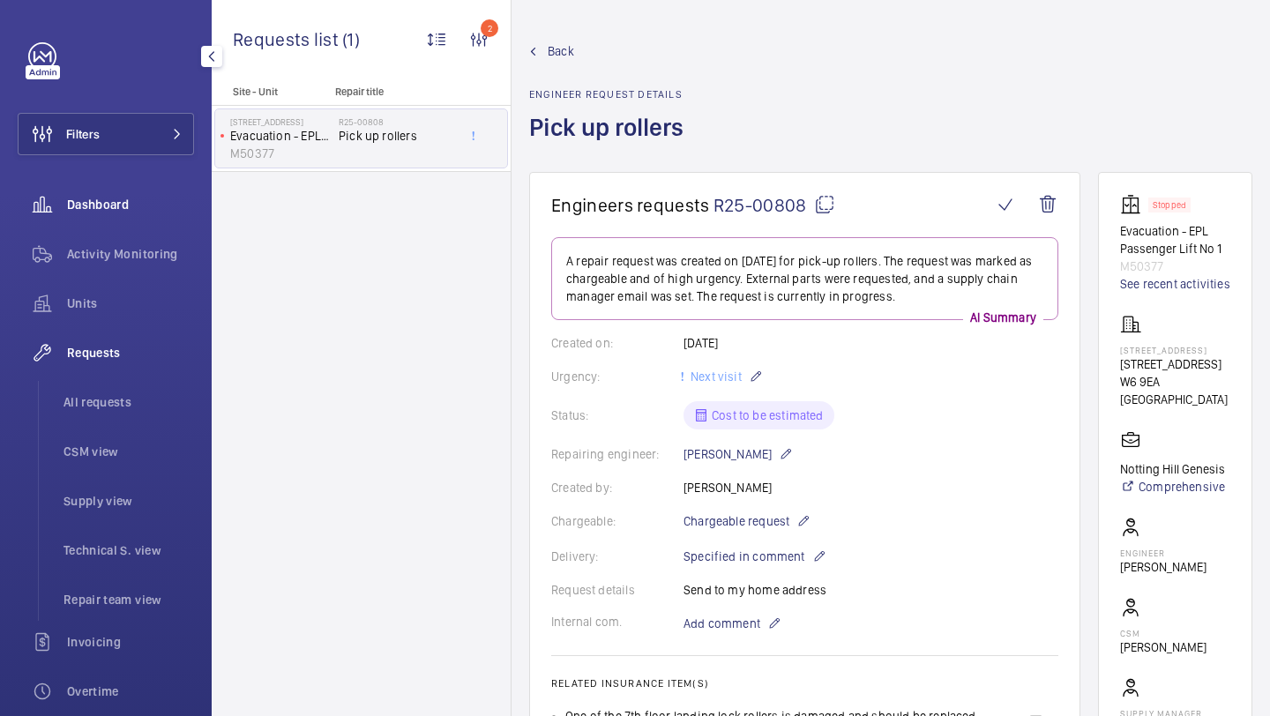
scroll to position [145, 0]
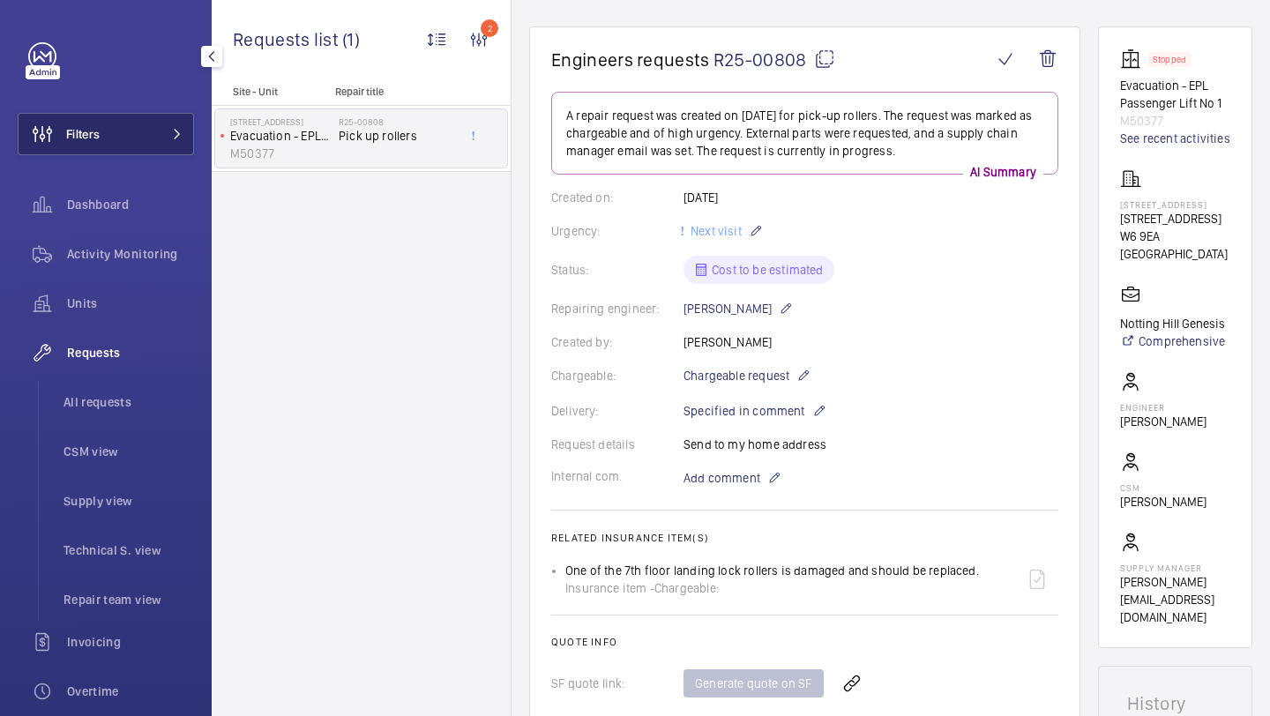
click at [140, 145] on button "Filters" at bounding box center [106, 134] width 176 height 42
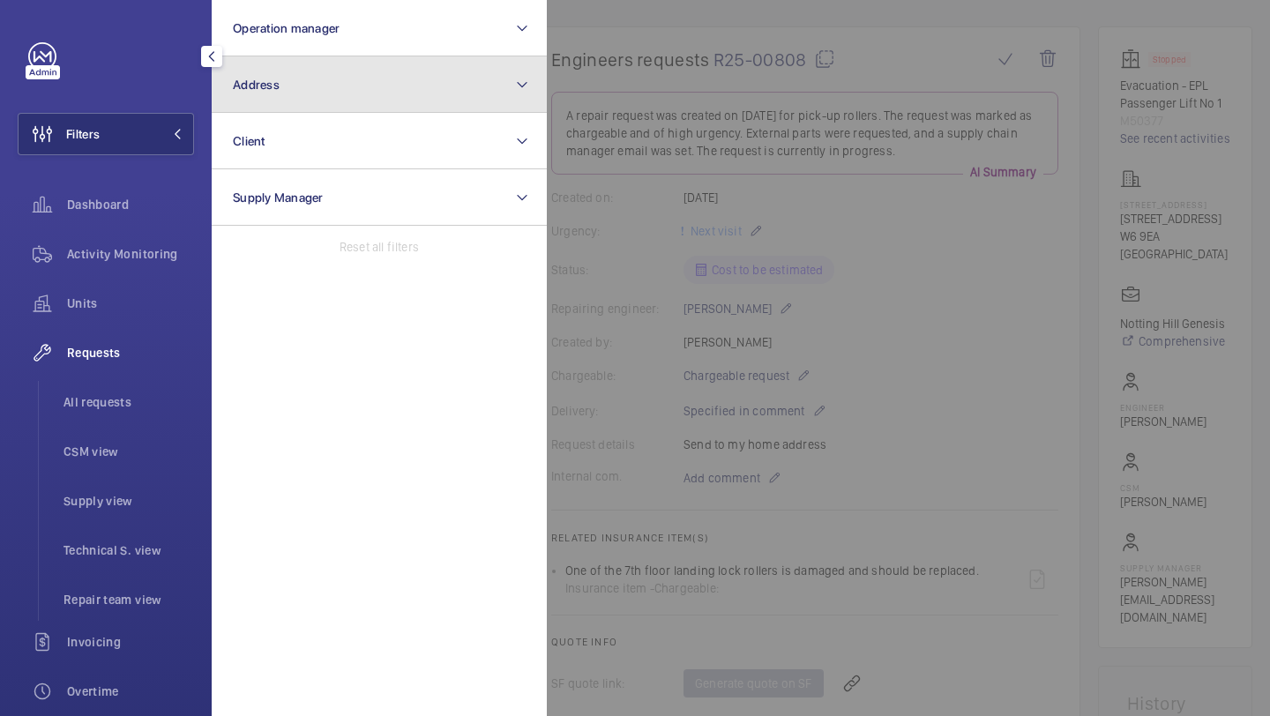
click at [282, 97] on button "Address" at bounding box center [379, 84] width 335 height 56
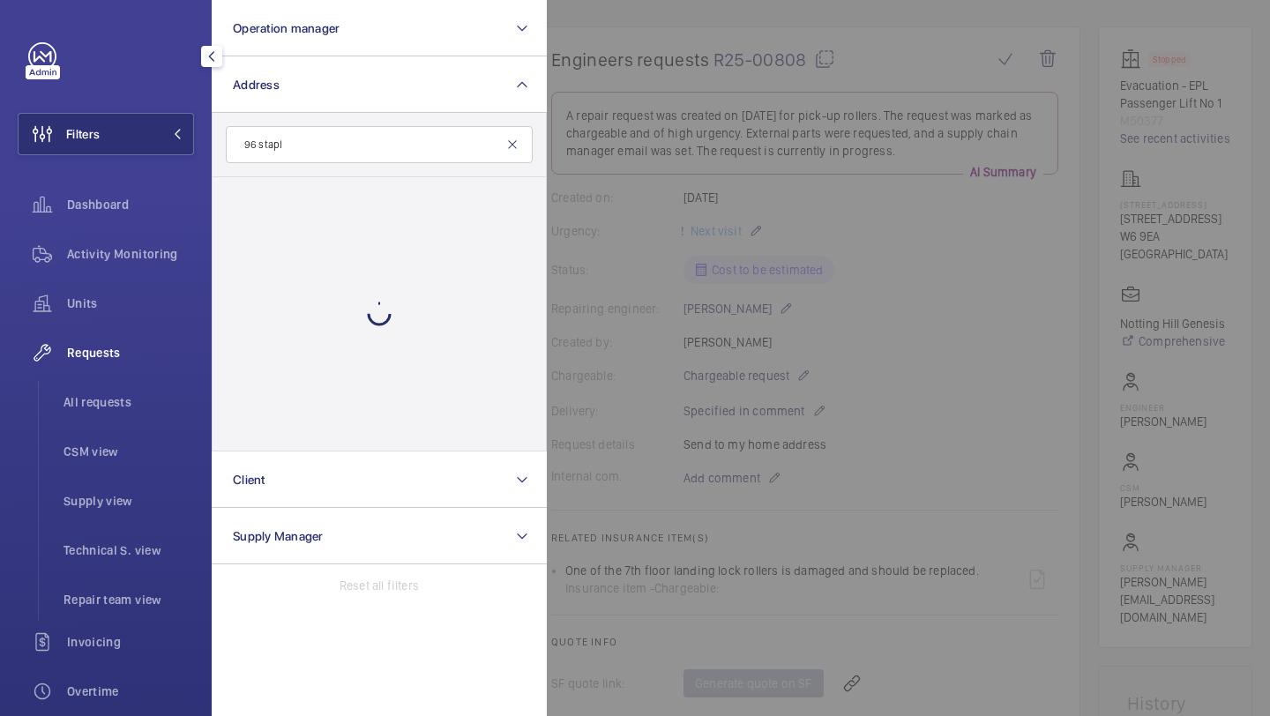
type input "96 stapl"
click at [518, 149] on mat-icon at bounding box center [512, 145] width 14 height 14
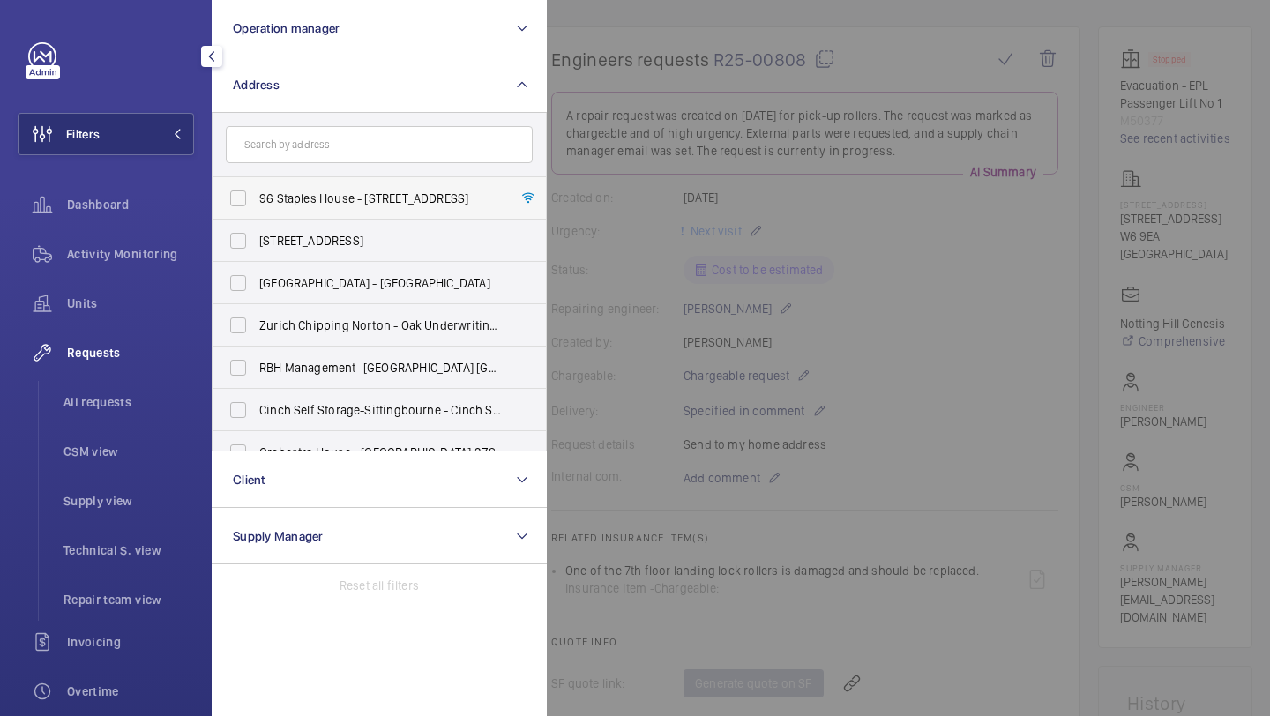
click at [414, 199] on span "96 Staples House - [STREET_ADDRESS]" at bounding box center [380, 199] width 242 height 18
click at [256, 199] on input "96 Staples House - [STREET_ADDRESS]" at bounding box center [237, 198] width 35 height 35
checkbox input "true"
click at [121, 382] on li "All requests" at bounding box center [121, 402] width 145 height 42
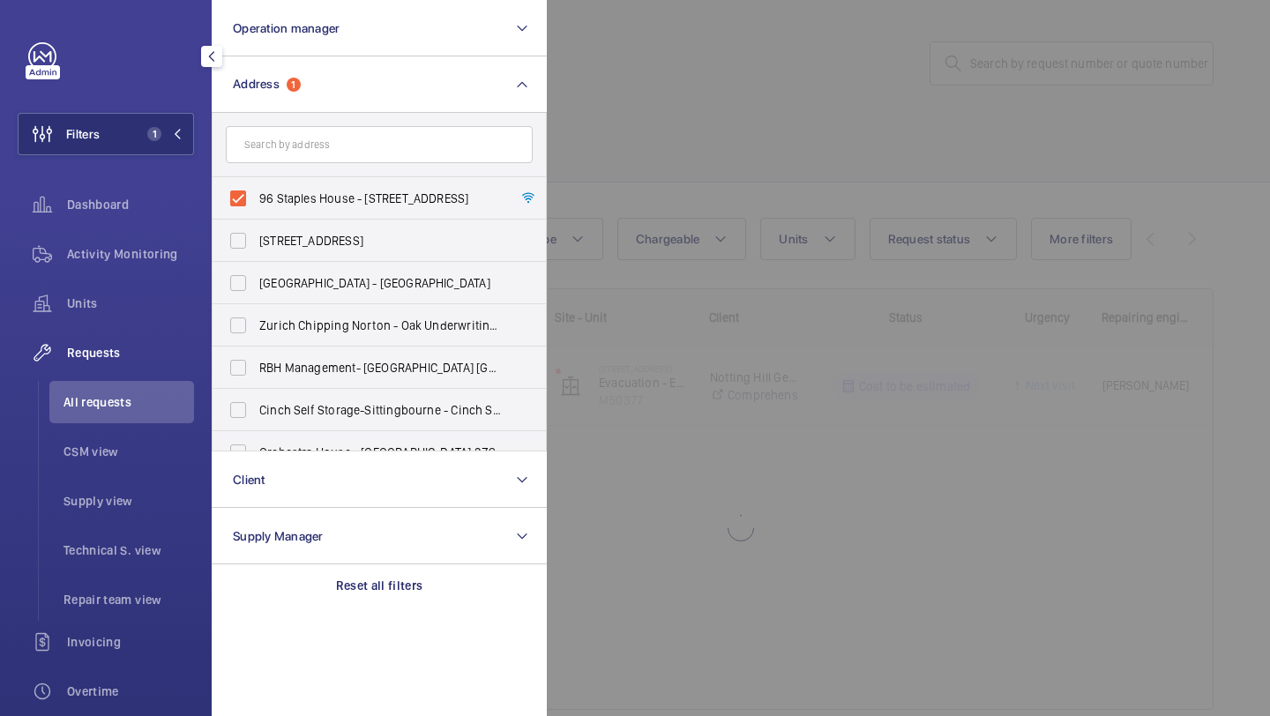
click at [821, 32] on div at bounding box center [1182, 358] width 1270 height 716
